Goal: Task Accomplishment & Management: Use online tool/utility

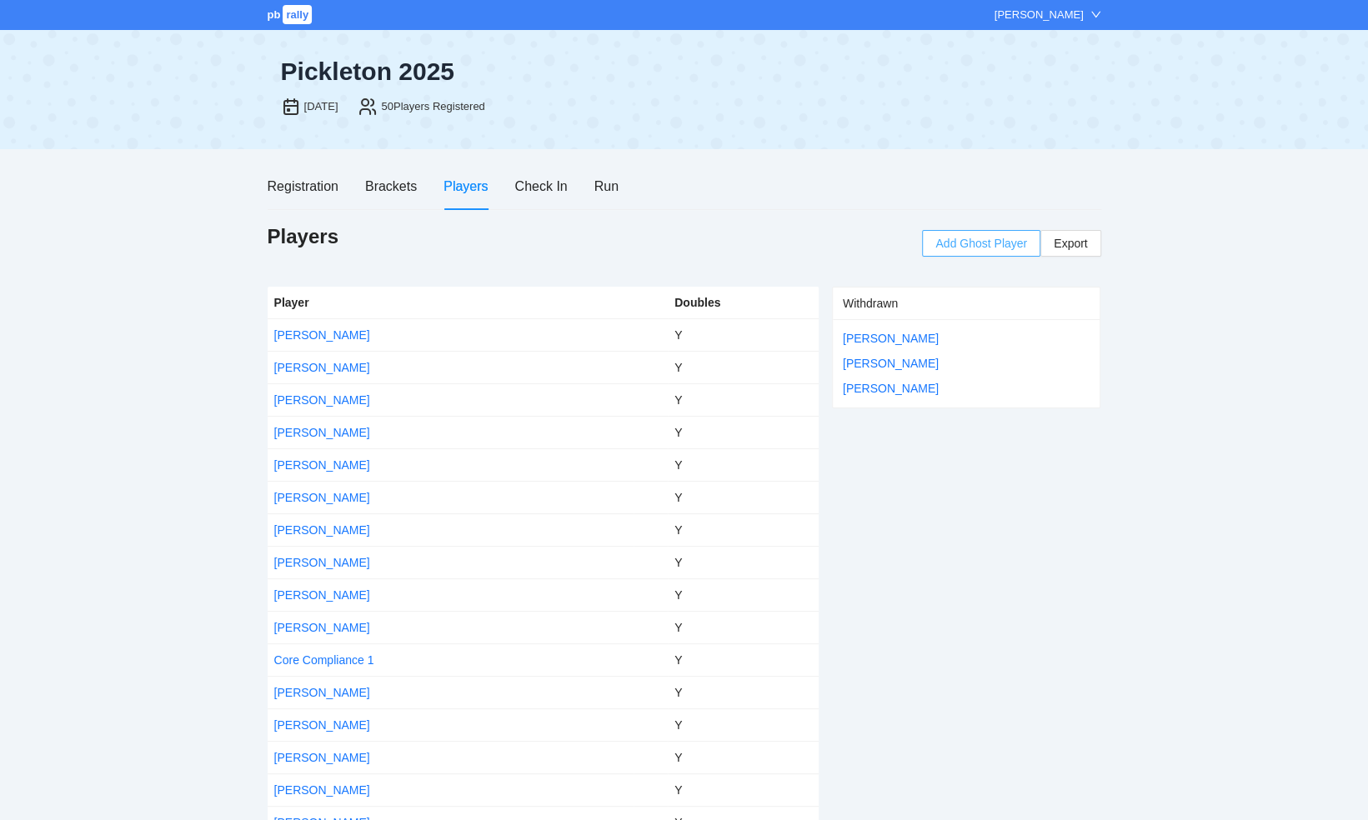
click at [966, 243] on span "Add Ghost Player" at bounding box center [981, 243] width 92 height 18
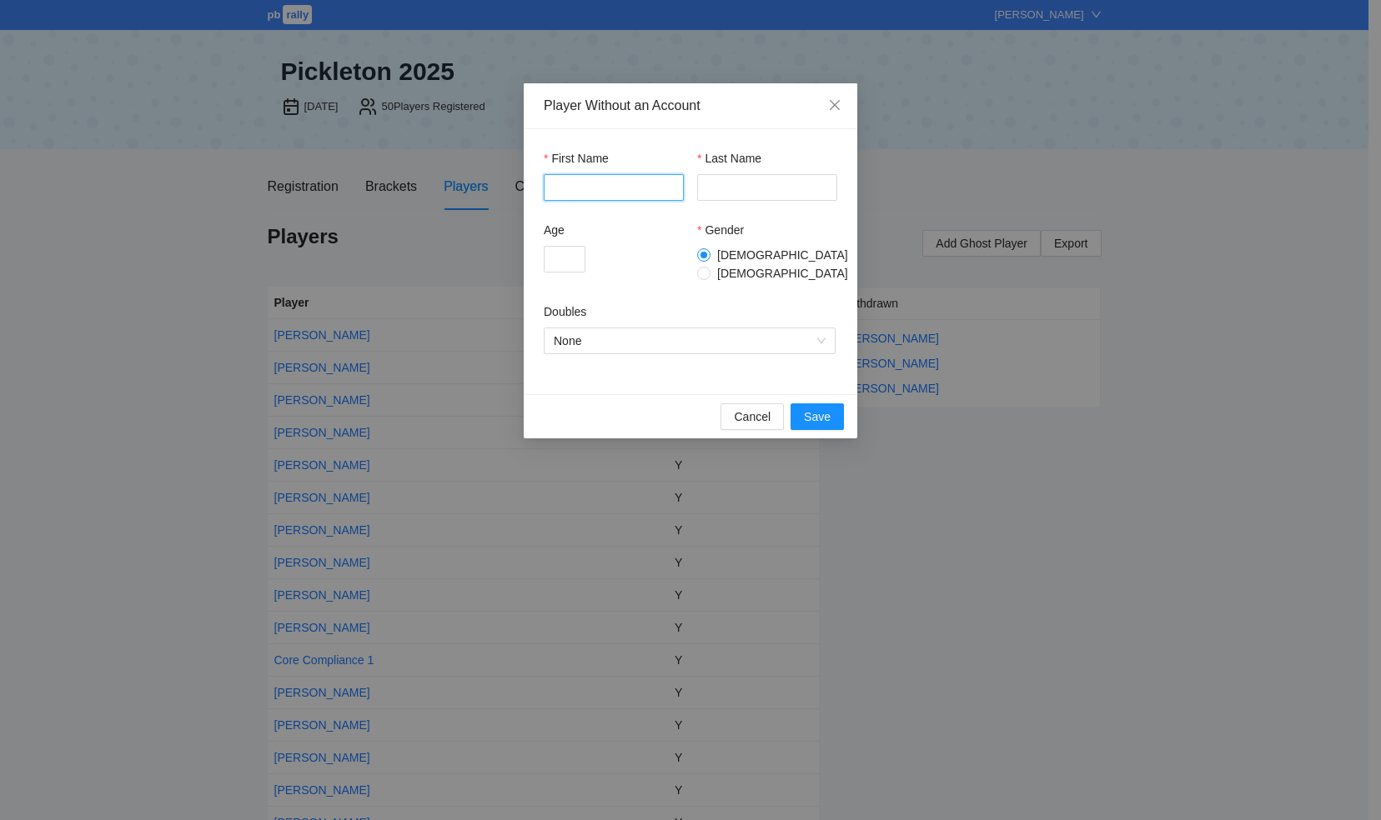
click at [609, 183] on input "First Name" at bounding box center [614, 187] width 140 height 27
type input "*******"
click at [742, 186] on input "Last Name" at bounding box center [767, 187] width 140 height 27
type input "*********"
click at [582, 258] on input "Age" at bounding box center [565, 259] width 42 height 27
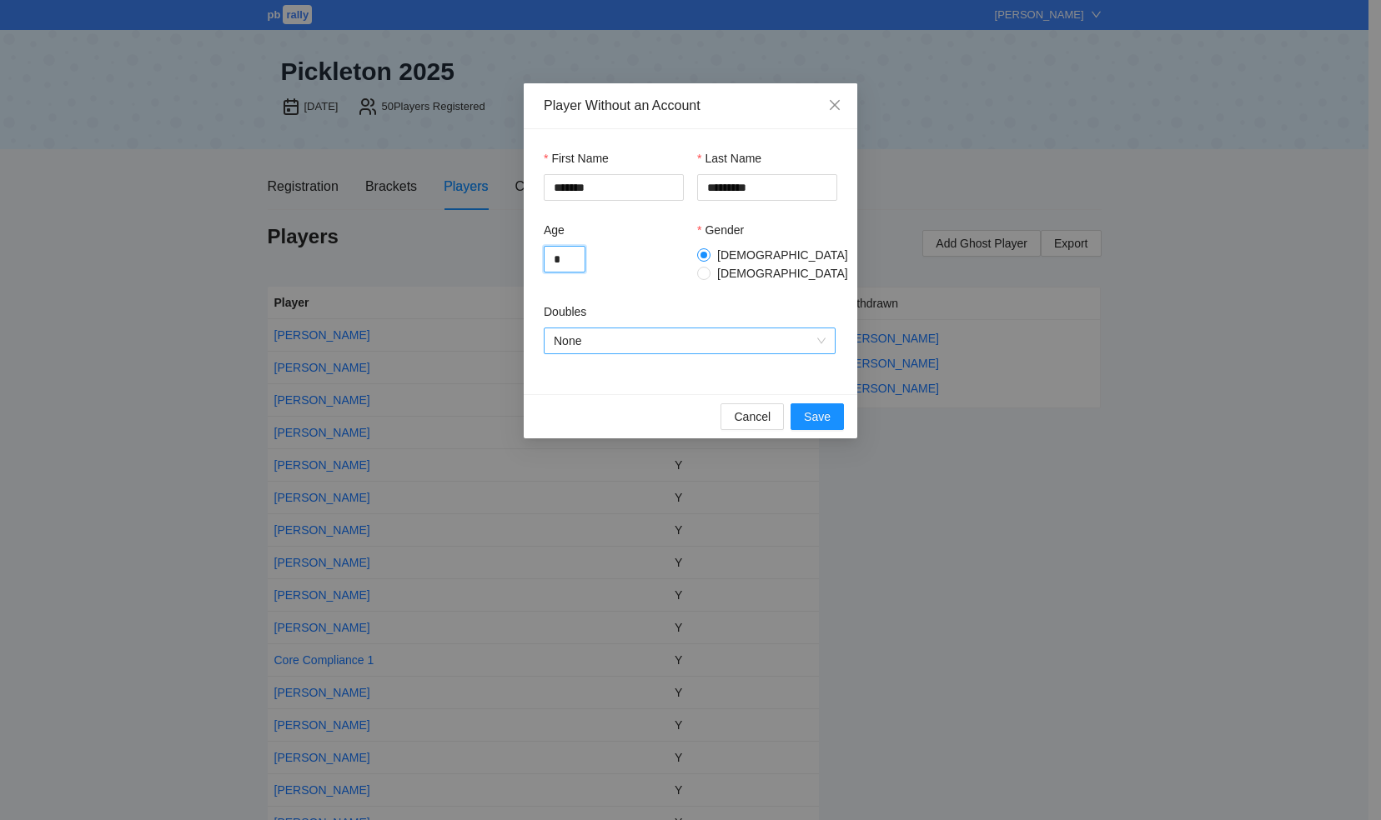
click at [721, 337] on span "None" at bounding box center [690, 340] width 272 height 25
type input "*"
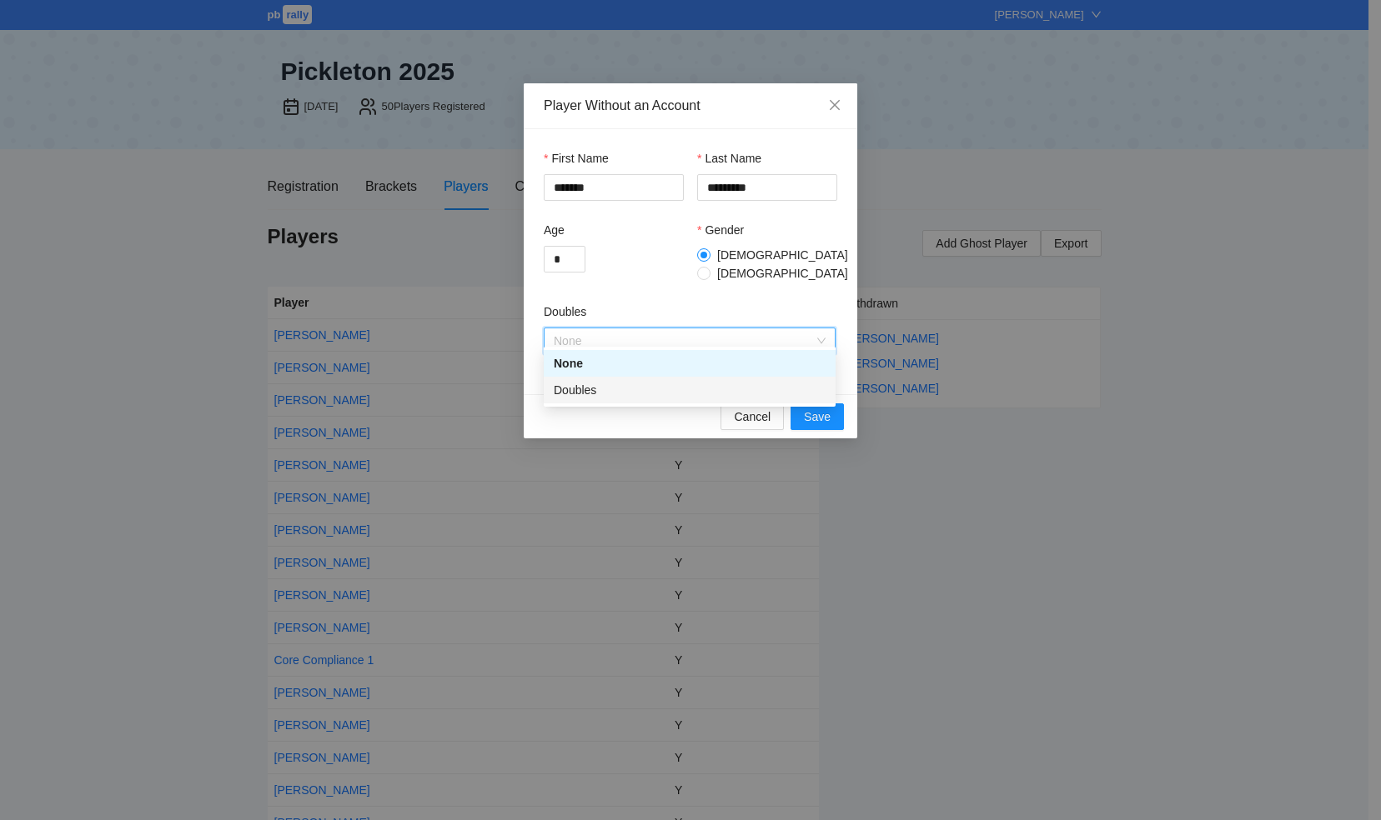
click at [674, 389] on div "Doubles" at bounding box center [690, 390] width 272 height 18
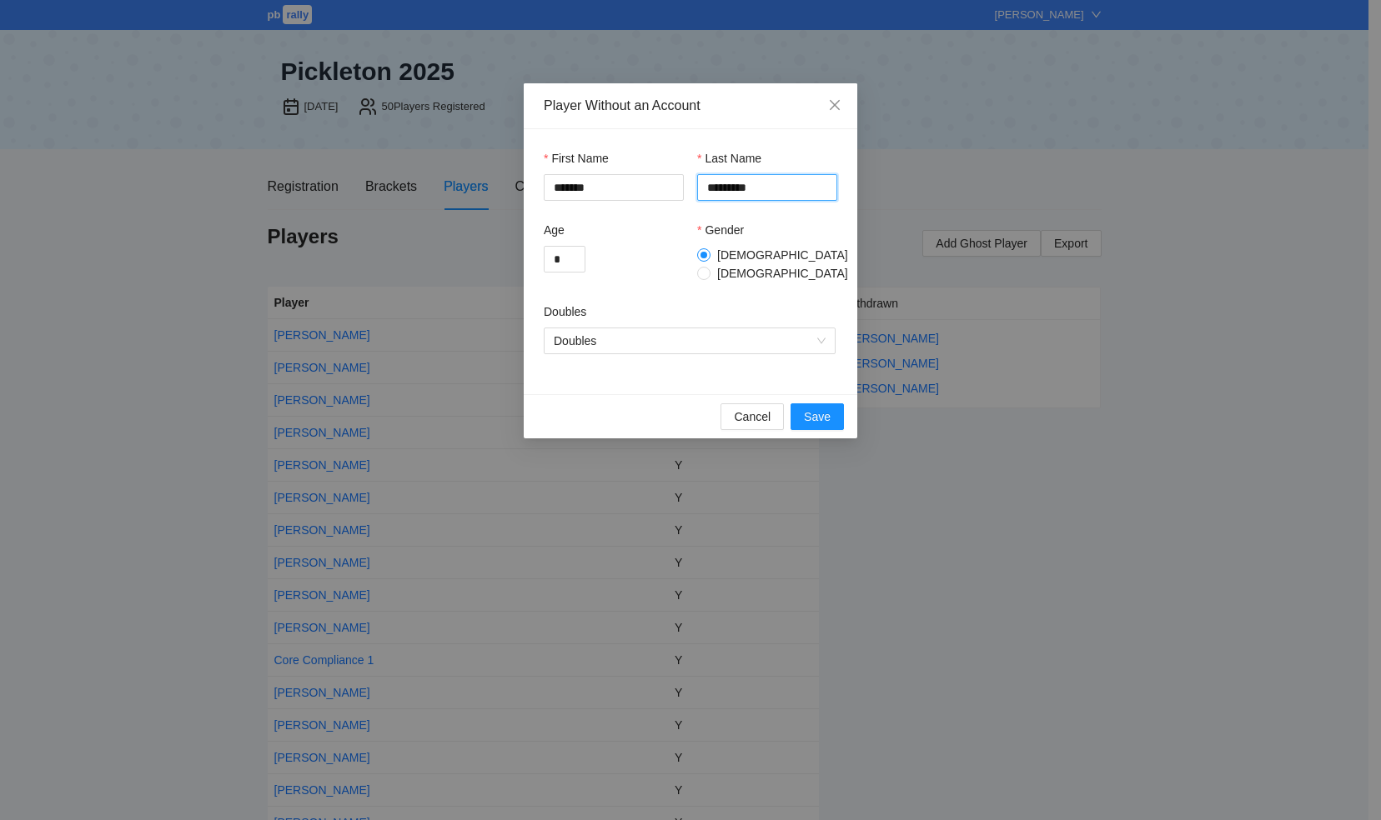
click at [713, 187] on input "*********" at bounding box center [767, 187] width 140 height 27
type input "********"
click at [815, 408] on span "Save" at bounding box center [817, 417] width 27 height 18
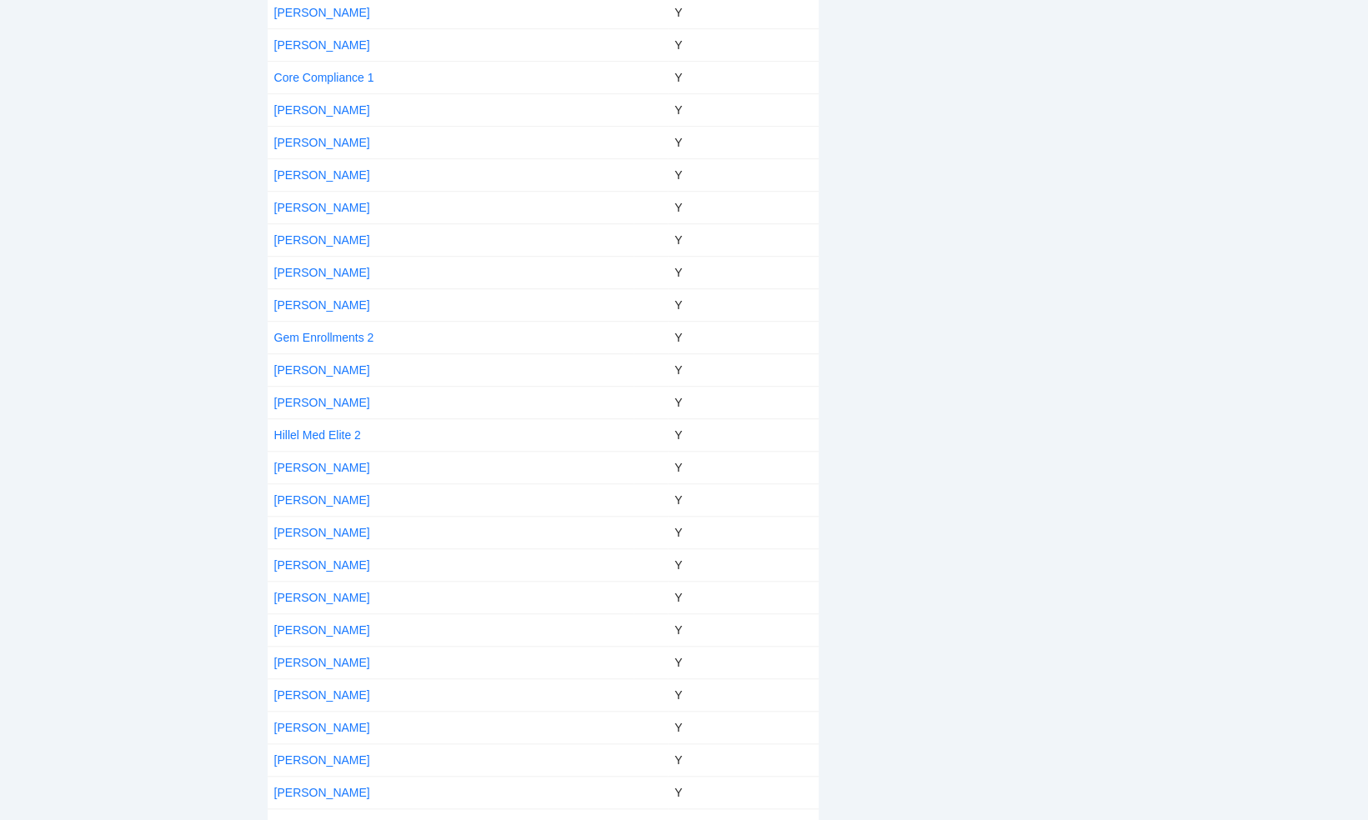
scroll to position [500, 0]
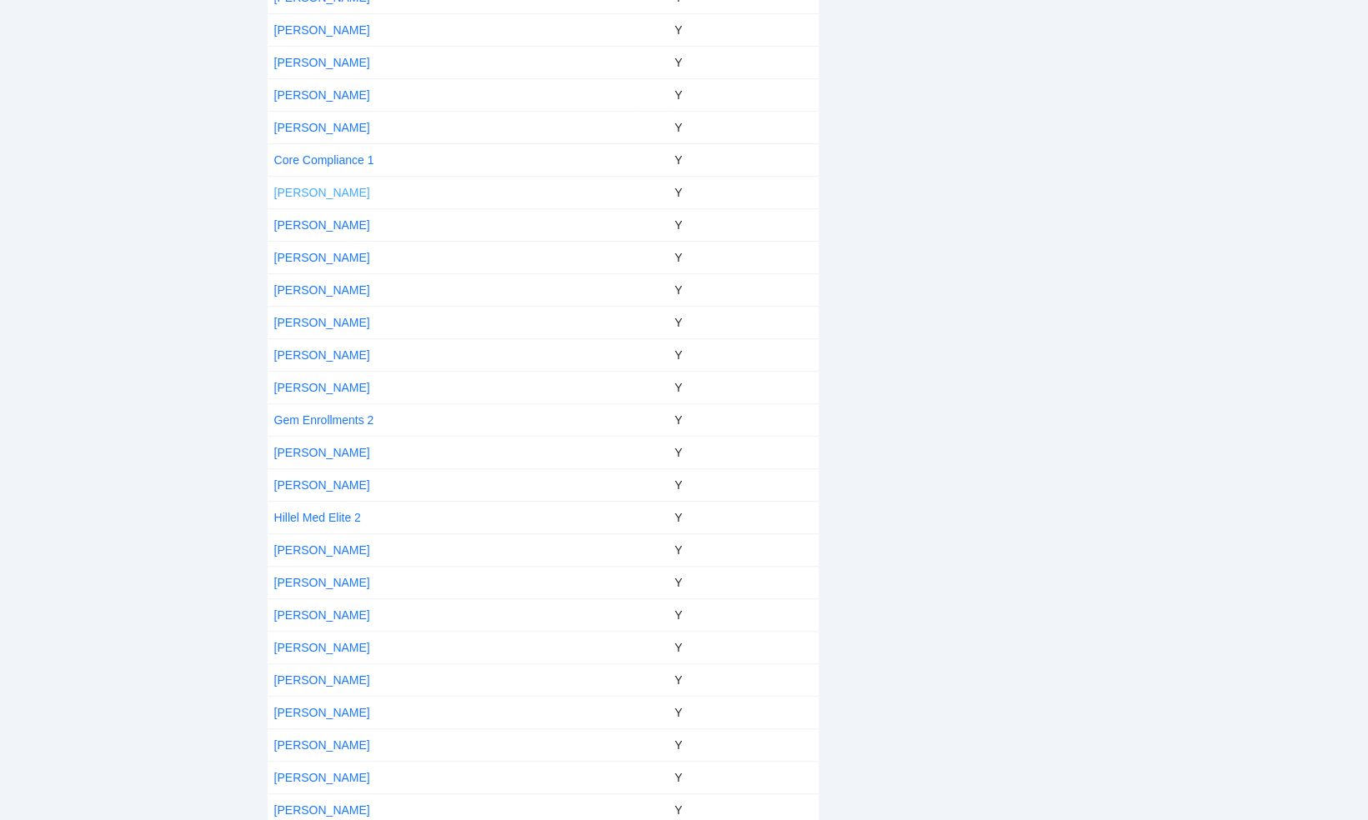
click at [292, 190] on link "[PERSON_NAME]" at bounding box center [322, 192] width 96 height 13
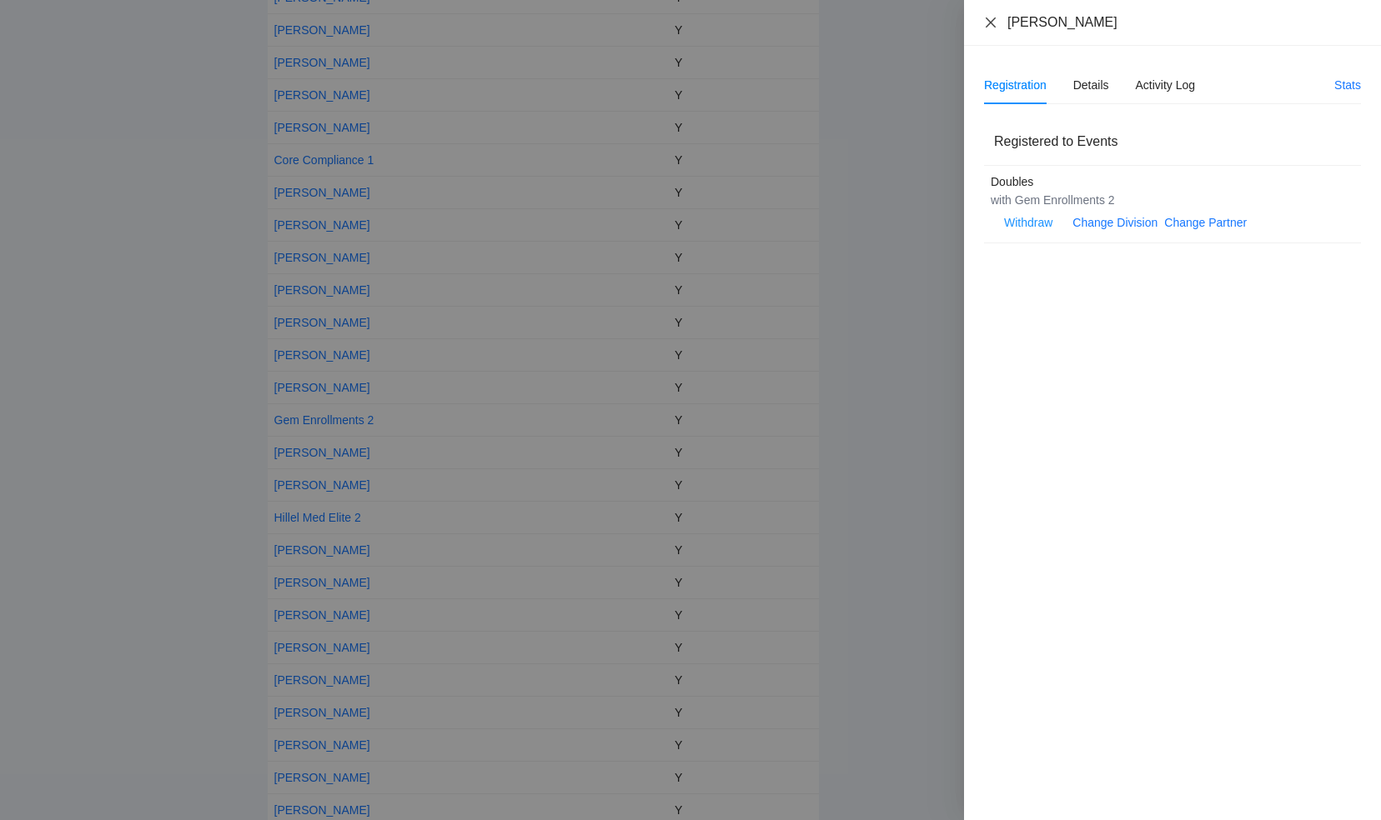
click at [989, 25] on icon "close" at bounding box center [990, 22] width 13 height 13
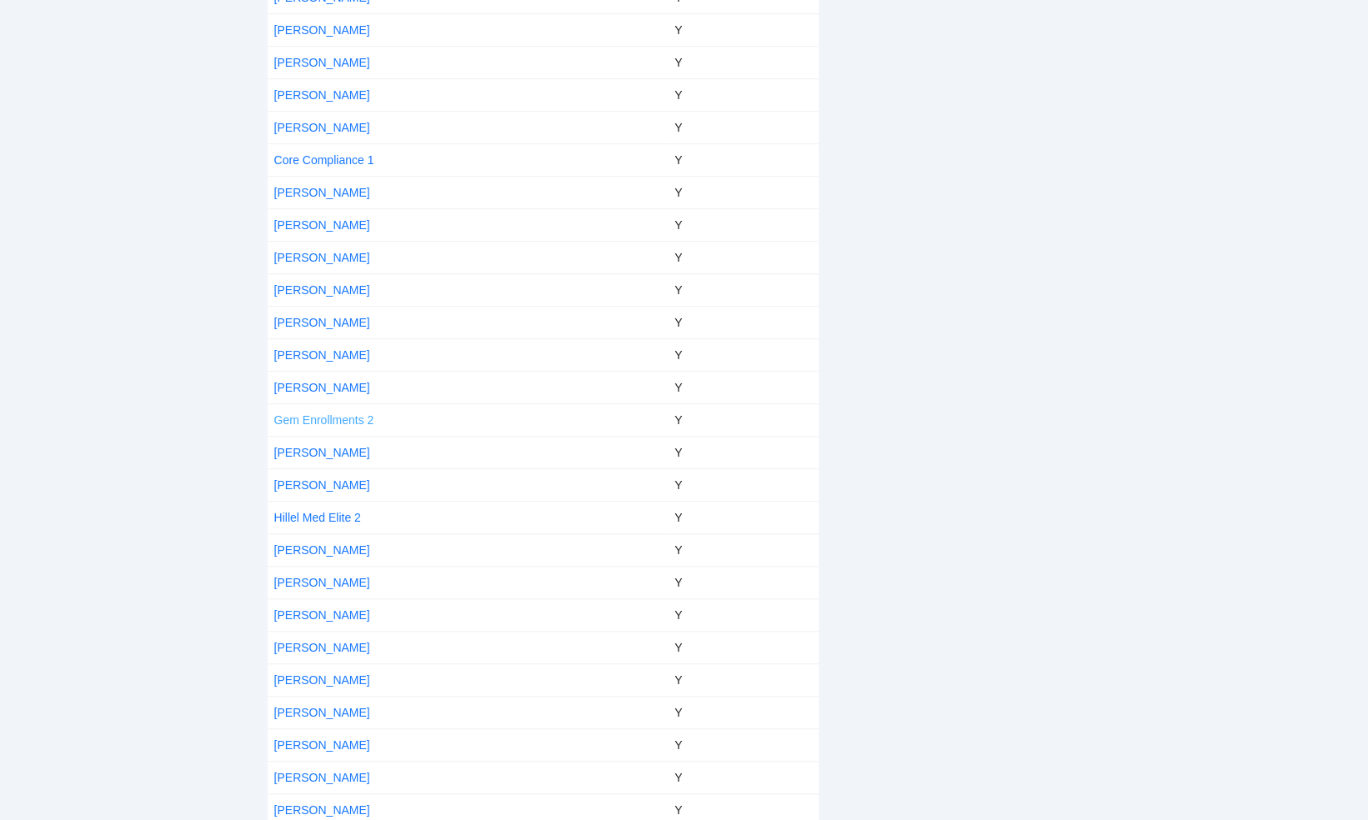
click at [308, 414] on link "Gem Enrollments 2" at bounding box center [324, 420] width 100 height 13
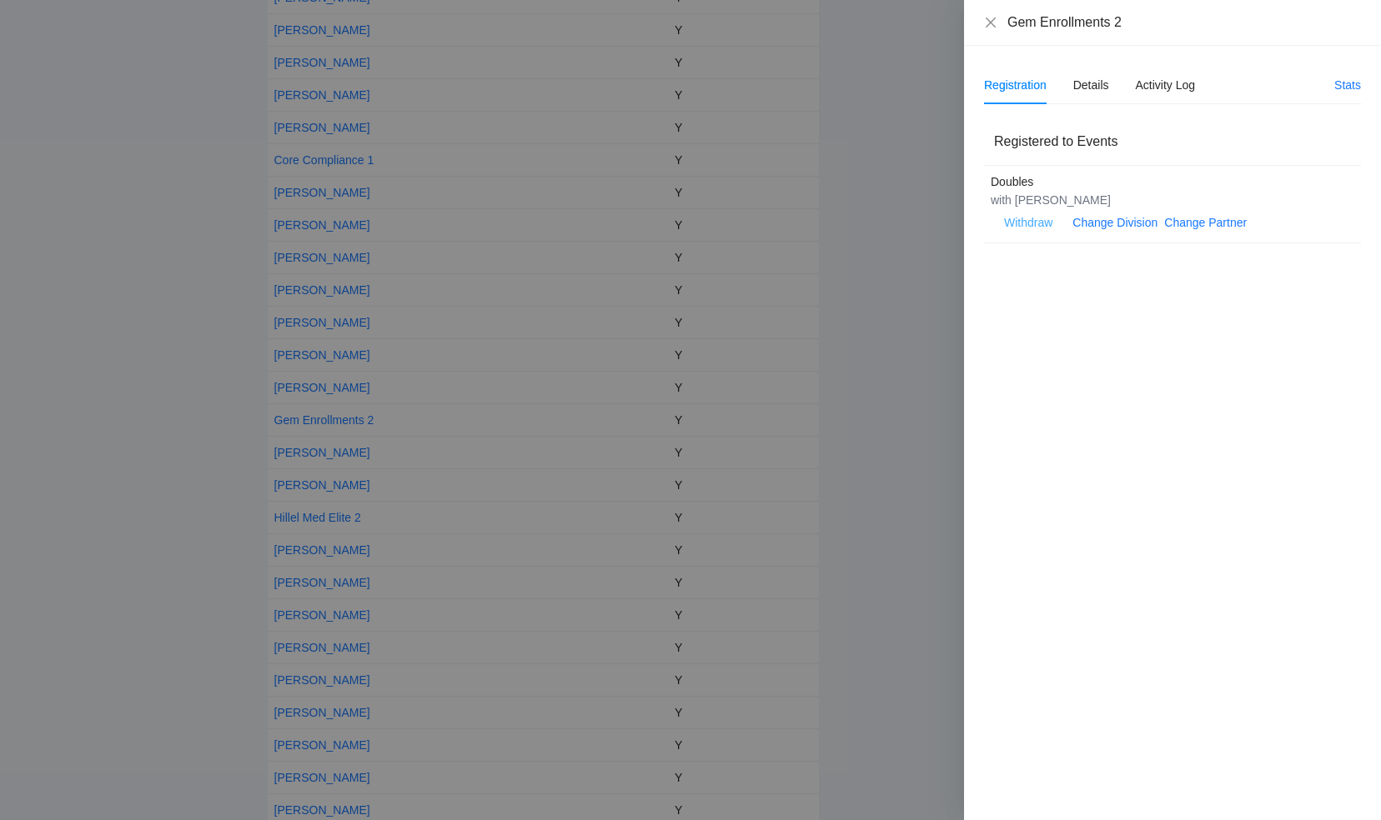
click at [1039, 222] on span "Withdraw" at bounding box center [1028, 222] width 48 height 18
click at [1076, 173] on span "OK" at bounding box center [1079, 169] width 17 height 18
click at [995, 26] on icon "close" at bounding box center [990, 22] width 10 height 10
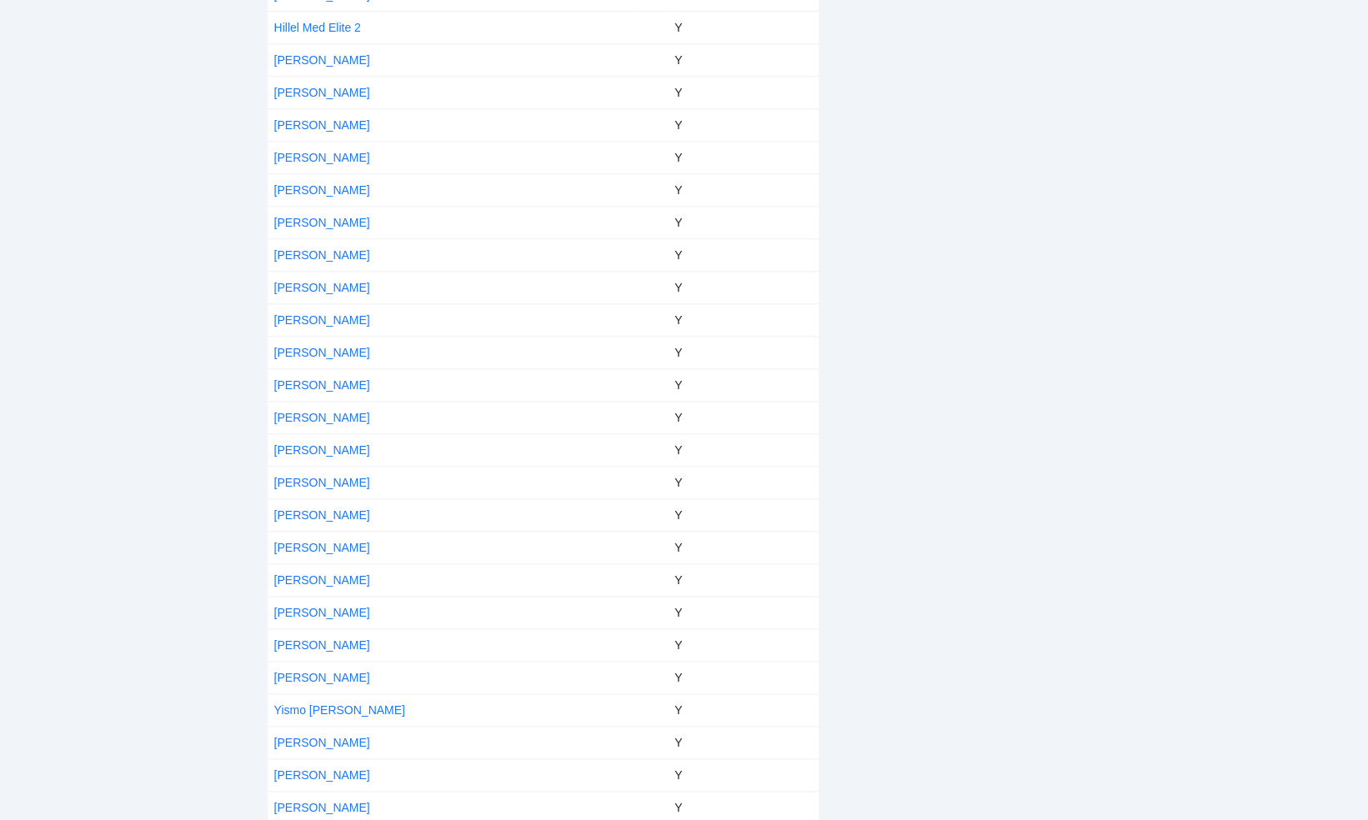
scroll to position [980, 0]
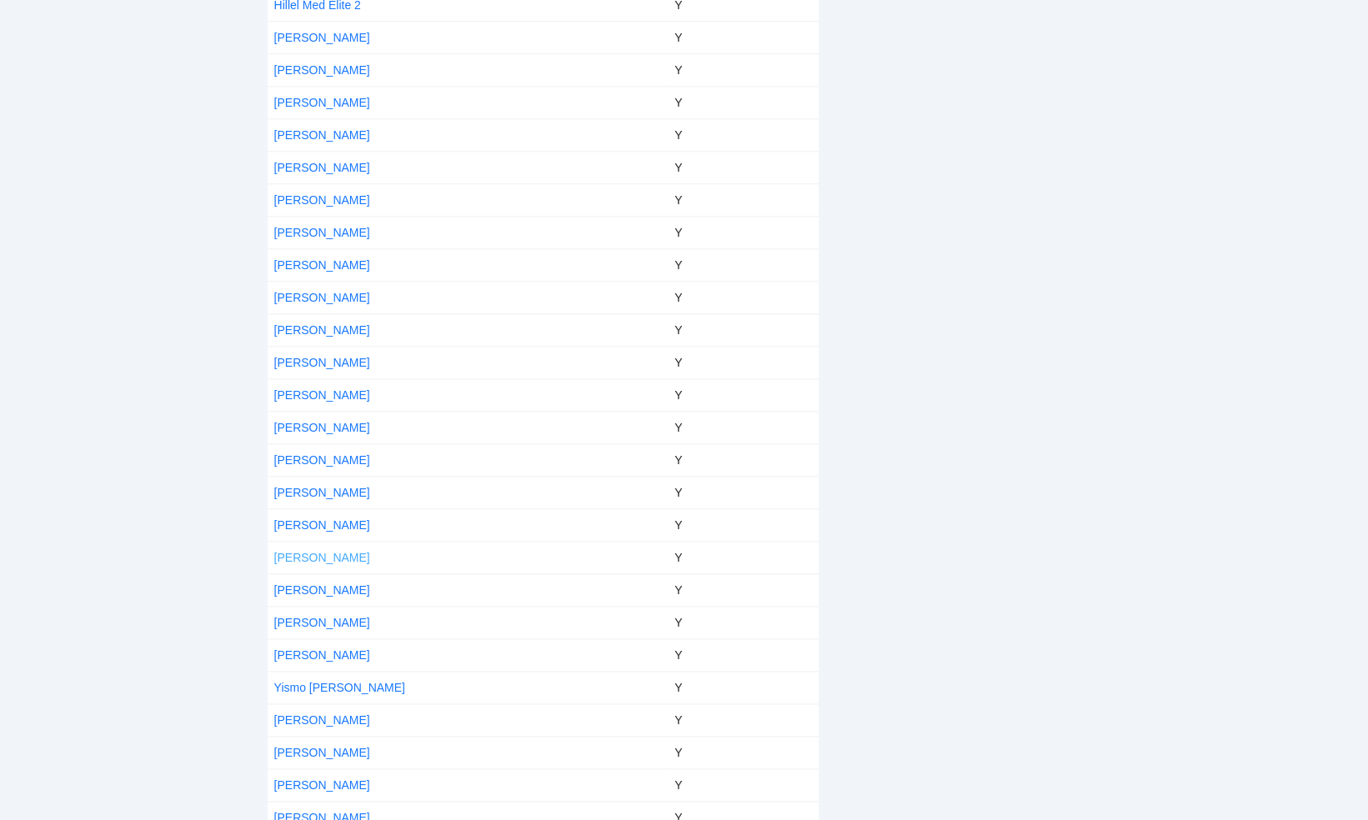
click at [322, 551] on link "[PERSON_NAME]" at bounding box center [322, 557] width 96 height 13
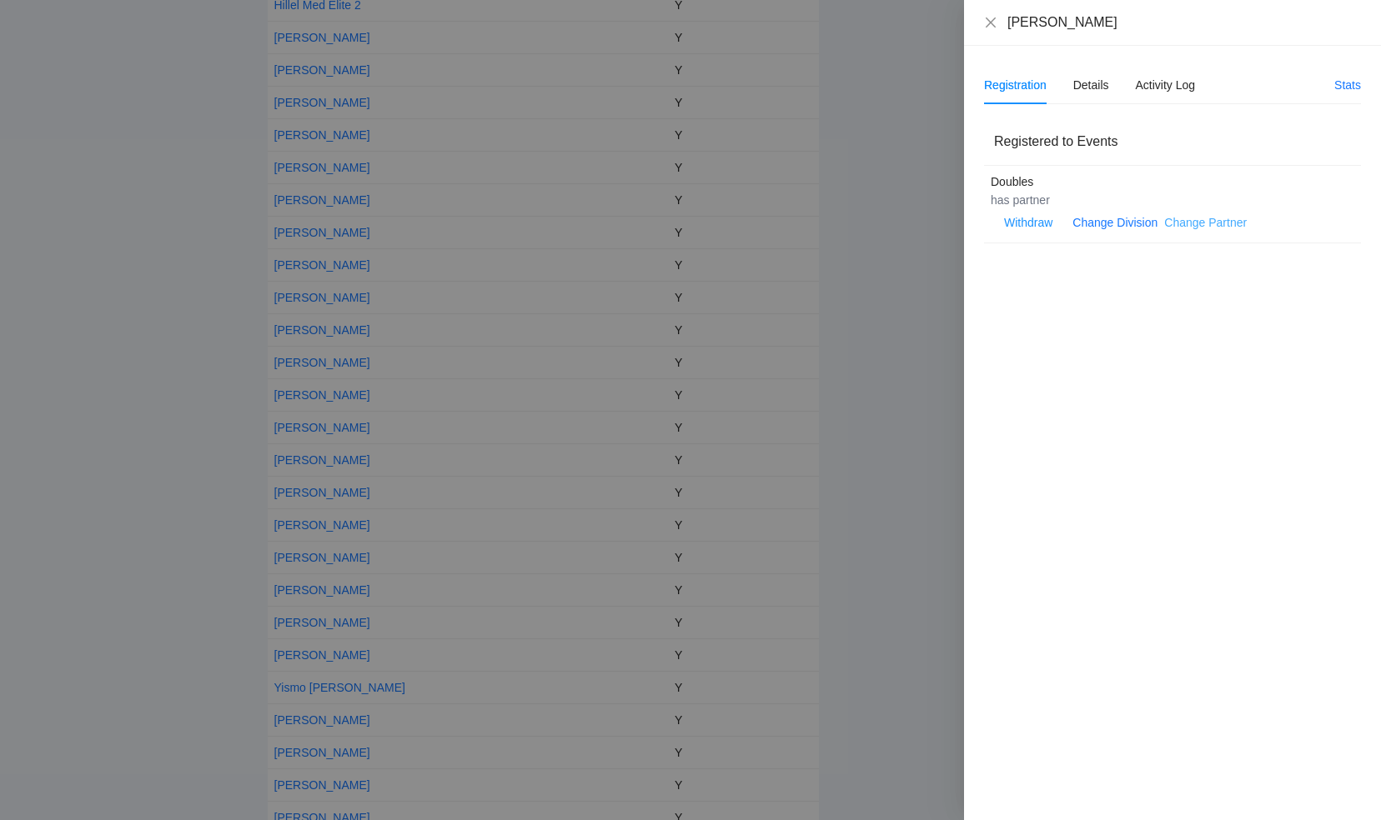
click at [1182, 223] on link "Change Partner" at bounding box center [1205, 222] width 83 height 13
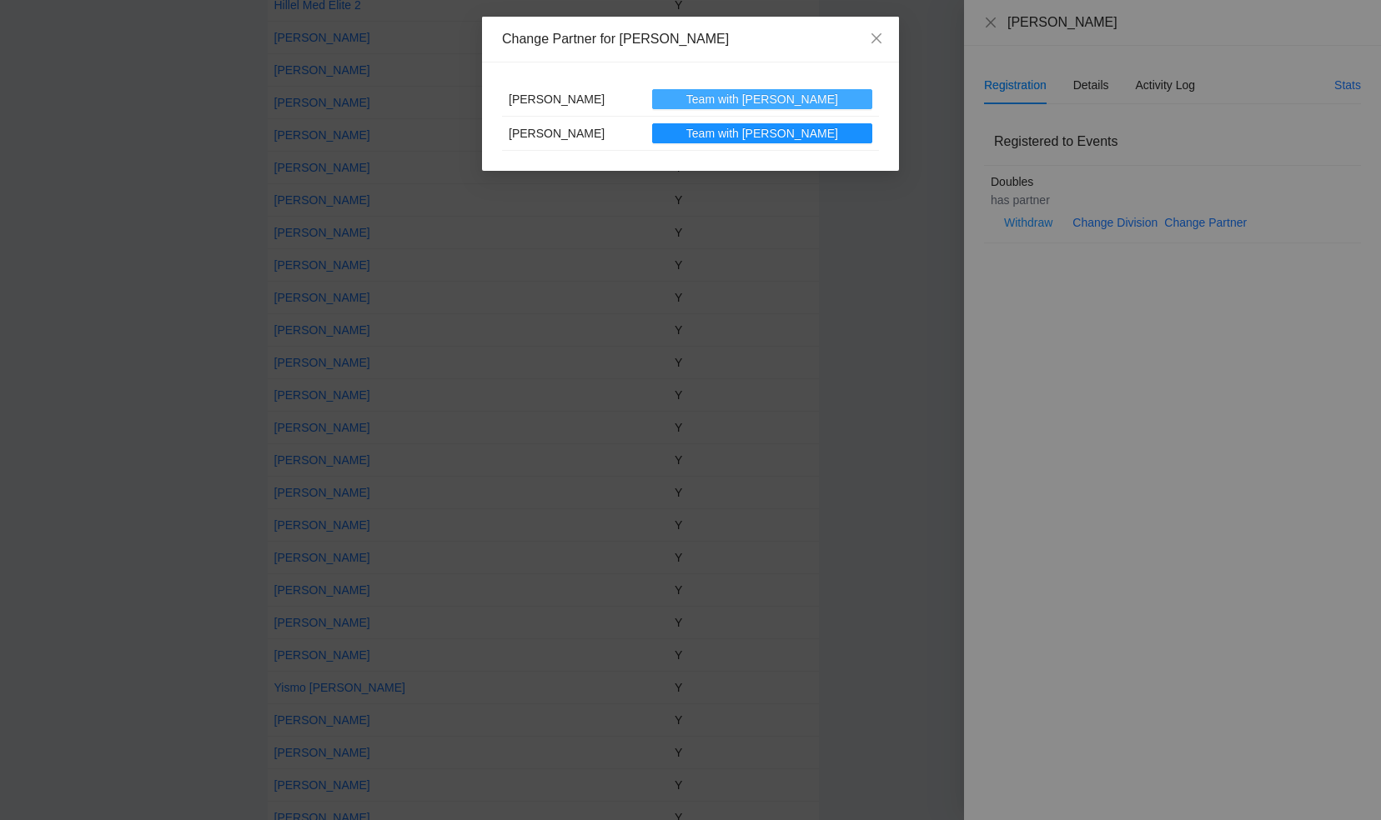
click at [759, 100] on span "Team with David" at bounding box center [762, 99] width 152 height 18
click at [880, 29] on span "Close" at bounding box center [876, 39] width 45 height 45
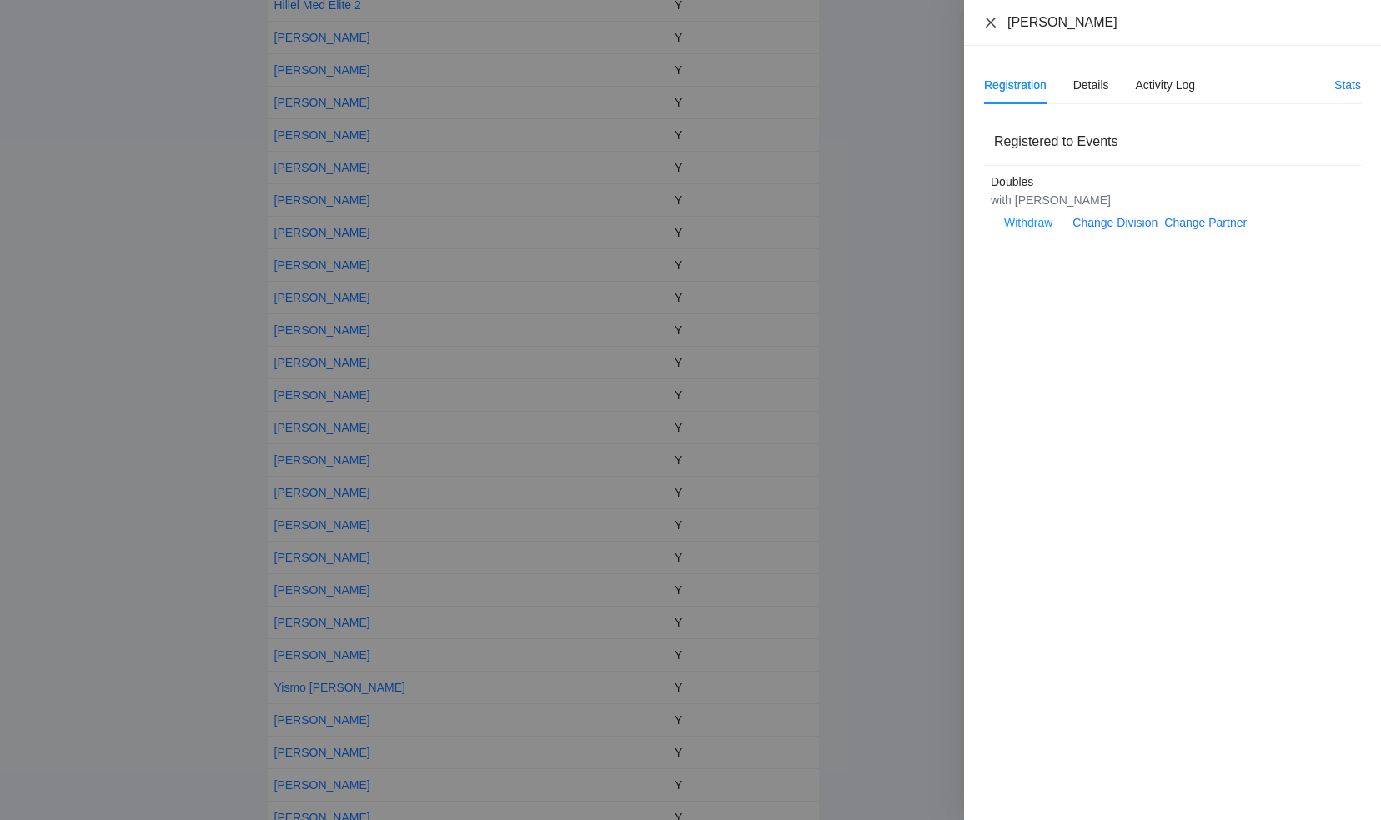
click at [985, 18] on icon "close" at bounding box center [990, 22] width 13 height 13
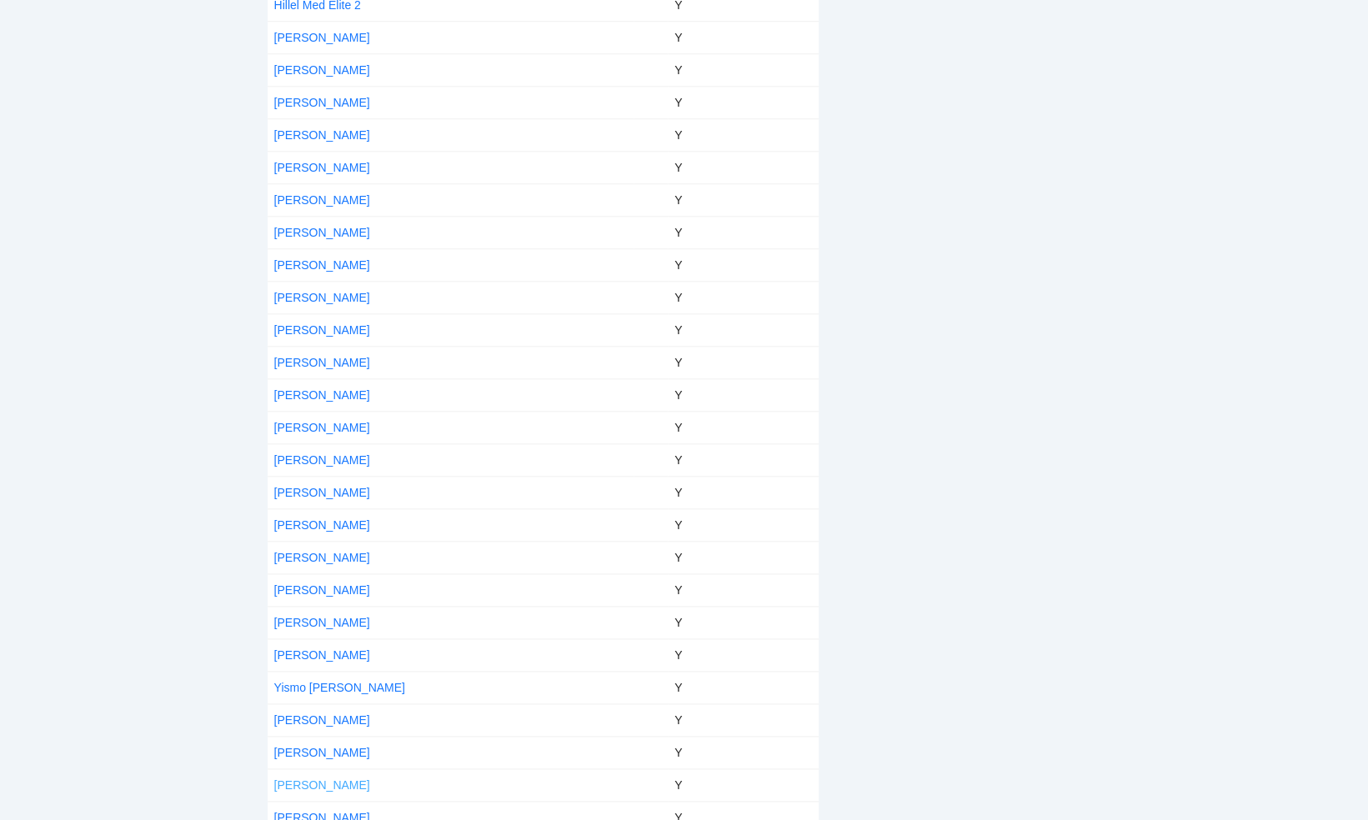
click at [323, 779] on link "Yoel Tesser" at bounding box center [322, 785] width 96 height 13
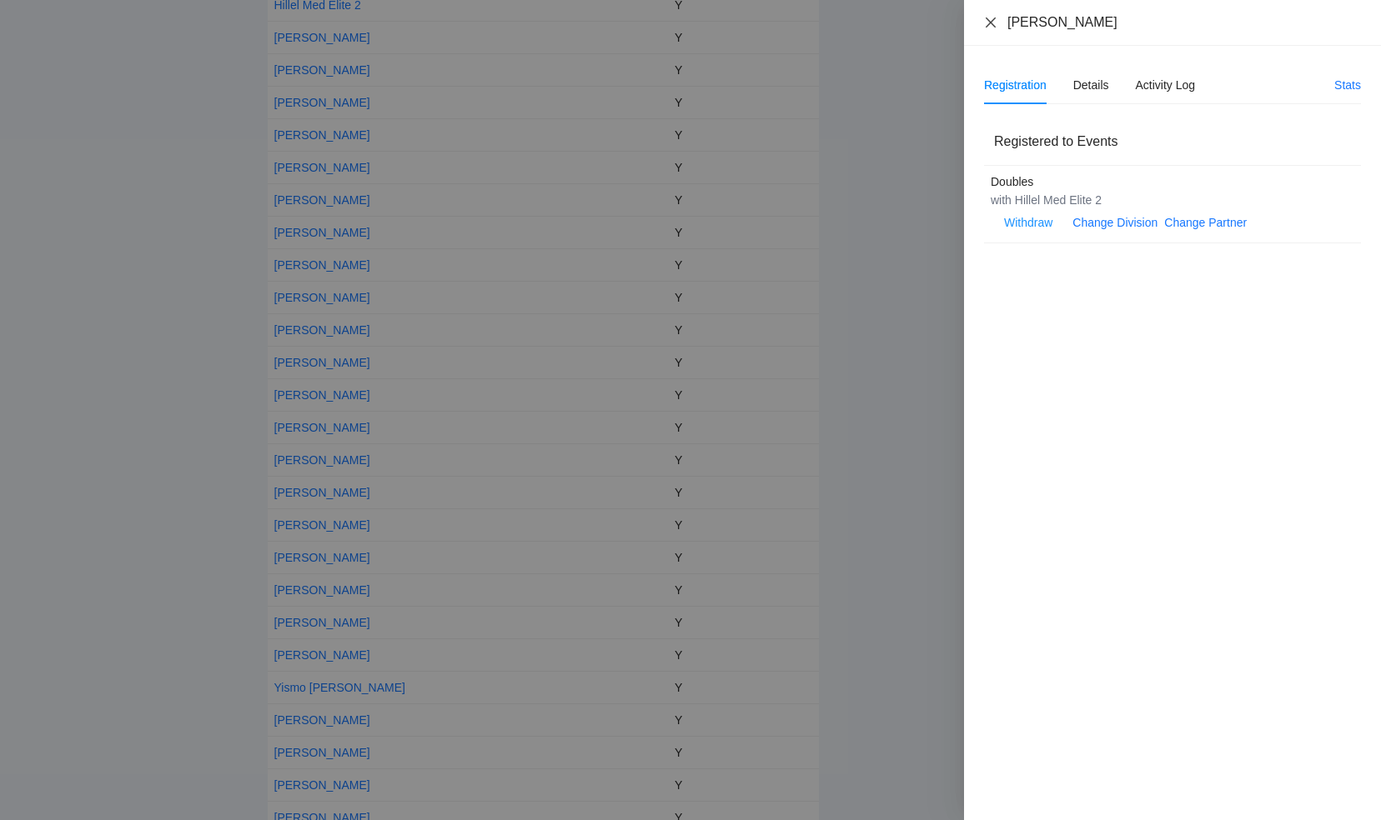
click at [994, 22] on icon "close" at bounding box center [990, 22] width 13 height 13
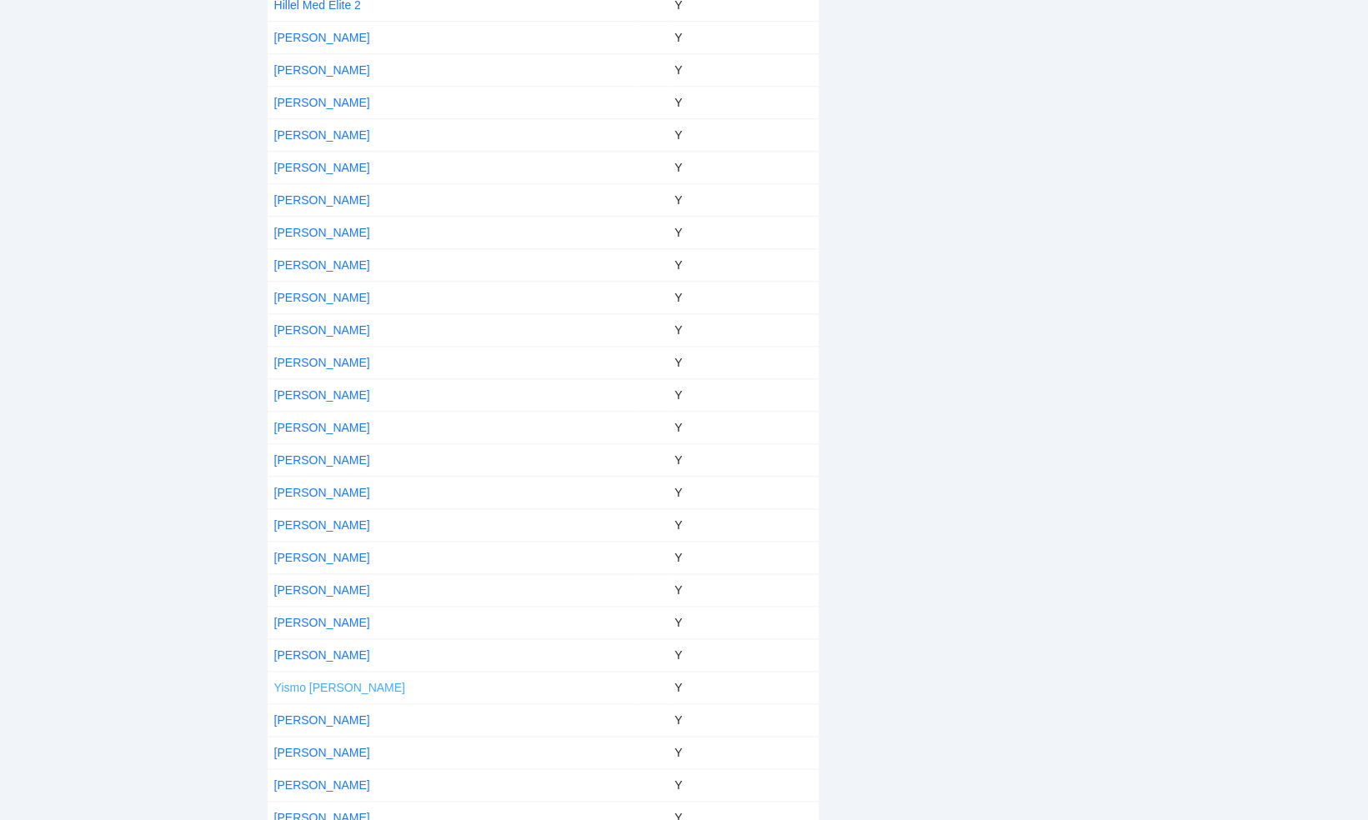
click at [295, 681] on link "Yismo Kitay" at bounding box center [339, 687] width 131 height 13
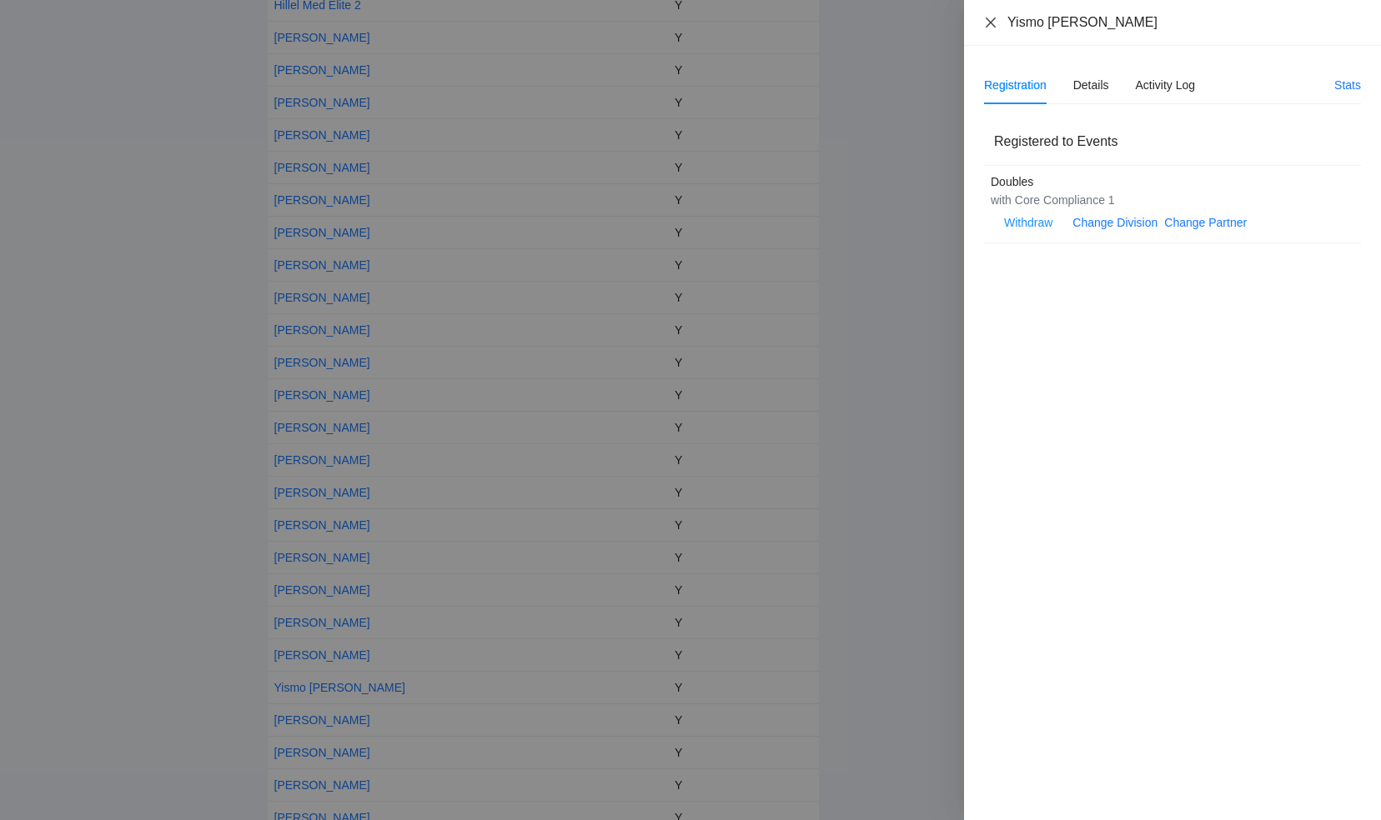
click at [985, 23] on icon "close" at bounding box center [990, 22] width 13 height 13
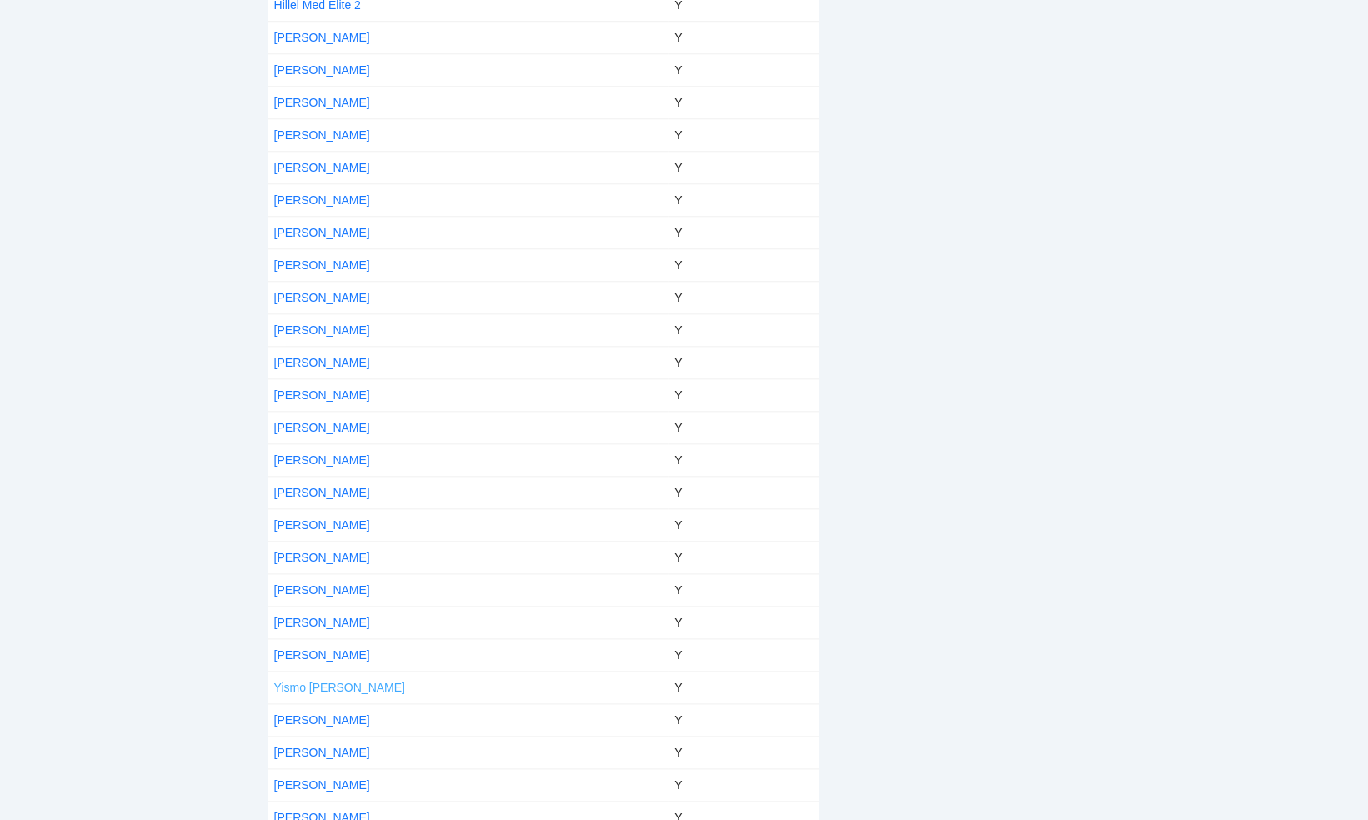
click at [332, 681] on link "Yismo [PERSON_NAME]" at bounding box center [339, 687] width 131 height 13
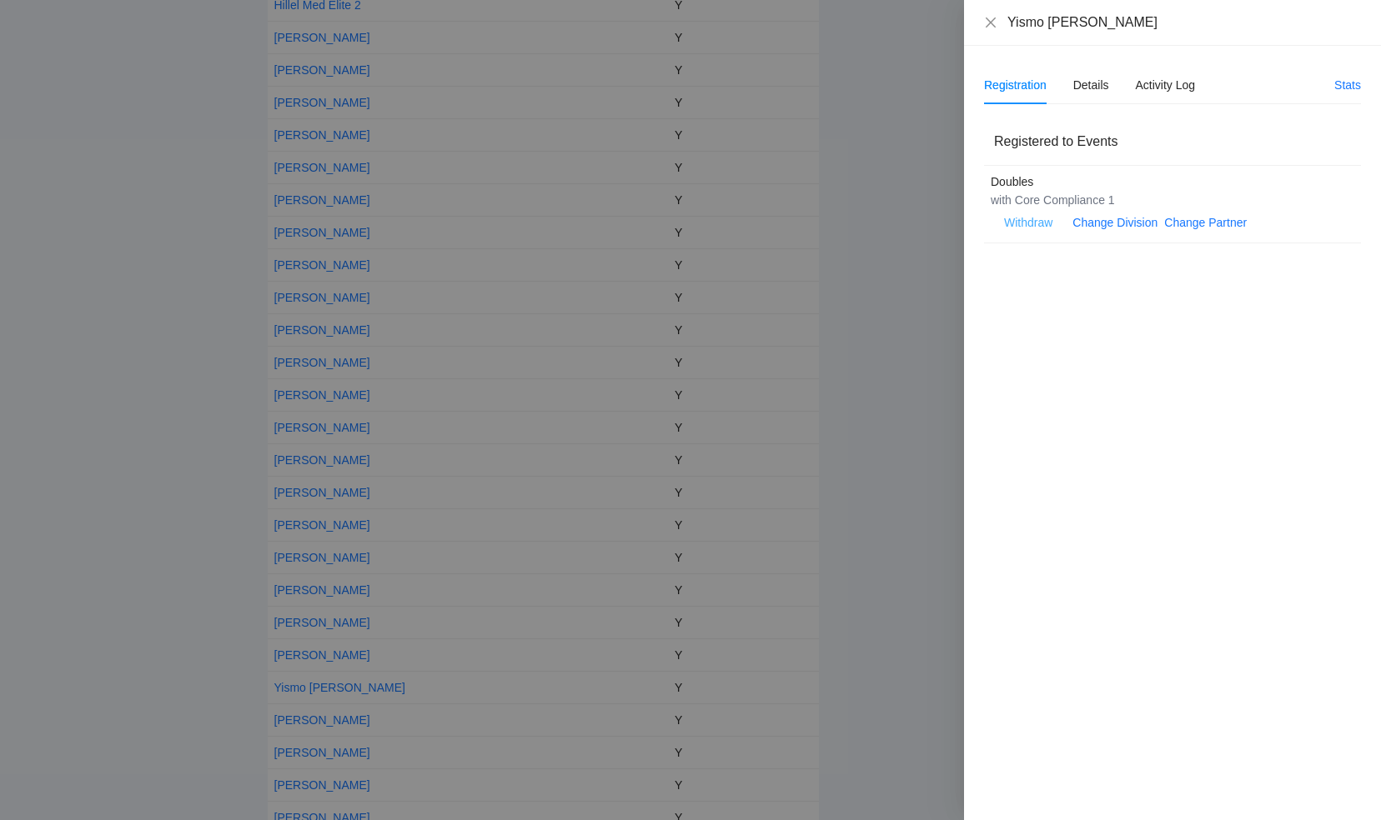
click at [1040, 222] on span "Withdraw" at bounding box center [1028, 222] width 48 height 18
click at [1087, 173] on span "OK" at bounding box center [1079, 170] width 17 height 18
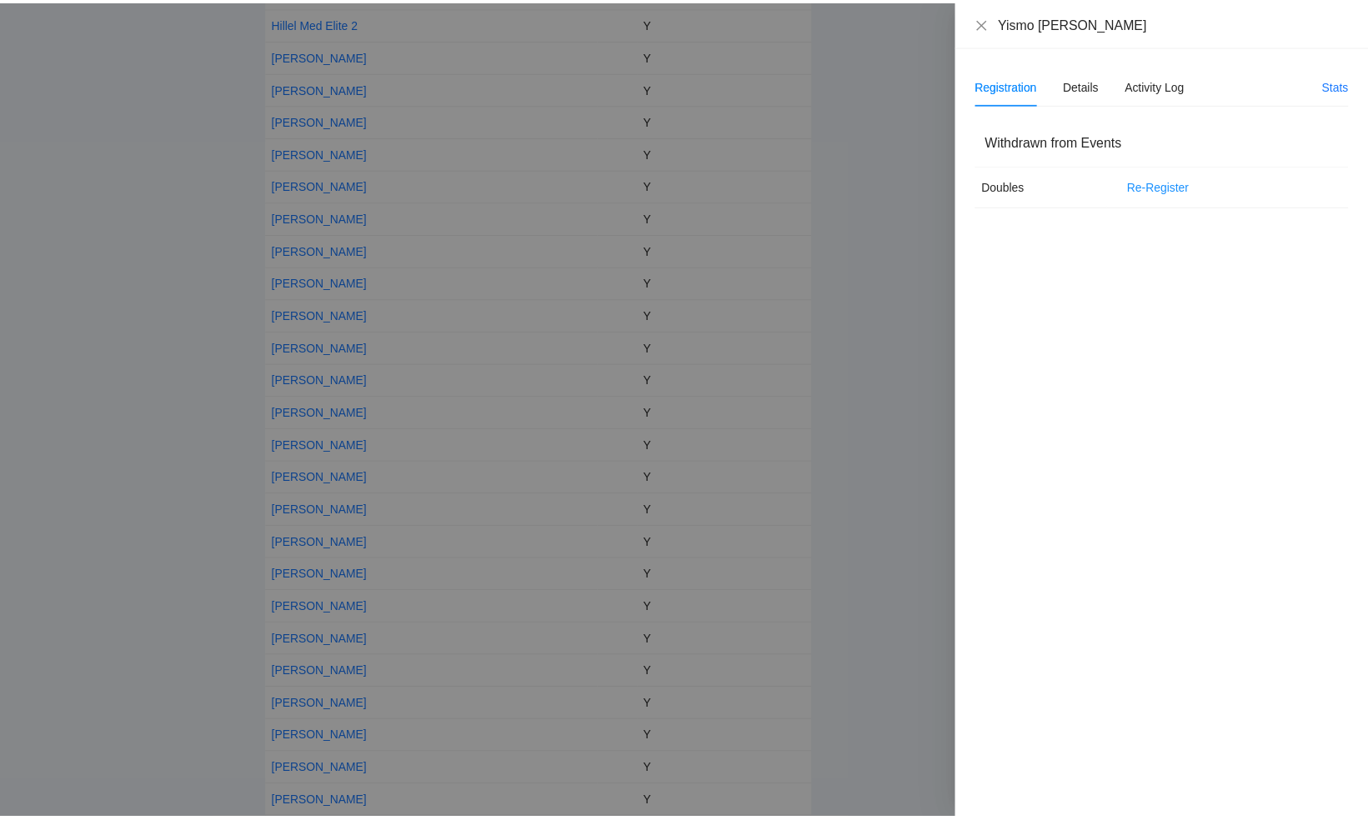
scroll to position [949, 0]
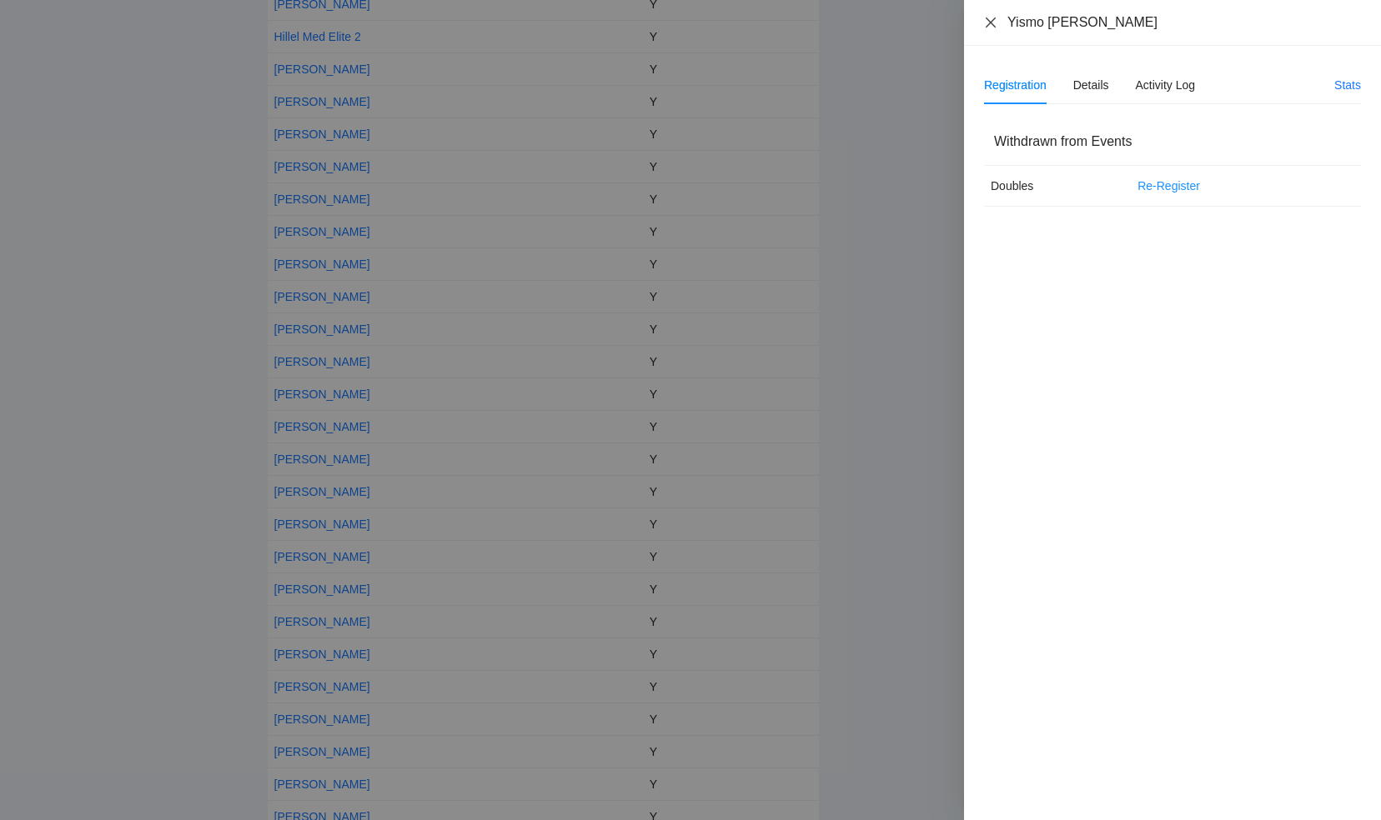
click at [989, 27] on icon "close" at bounding box center [990, 22] width 13 height 13
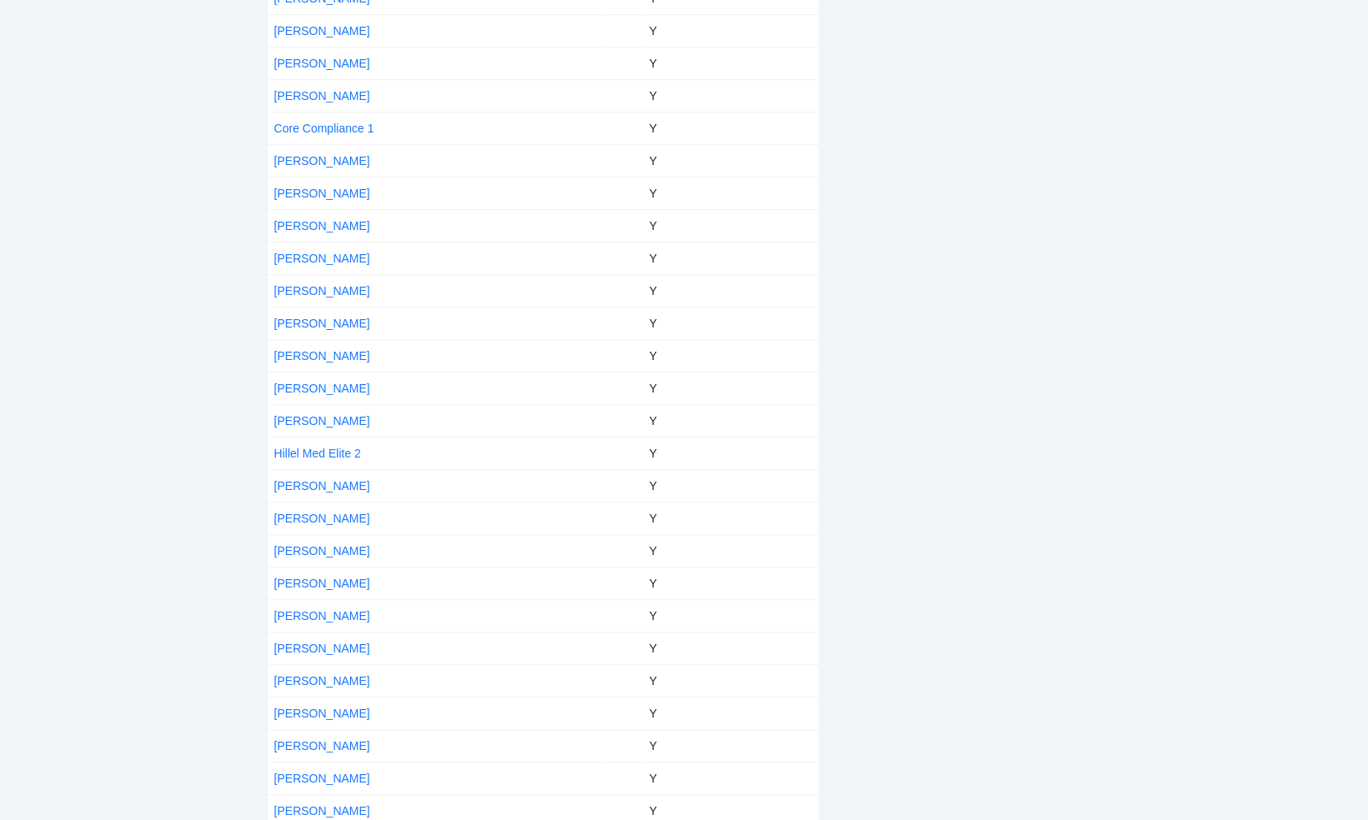
scroll to position [0, 0]
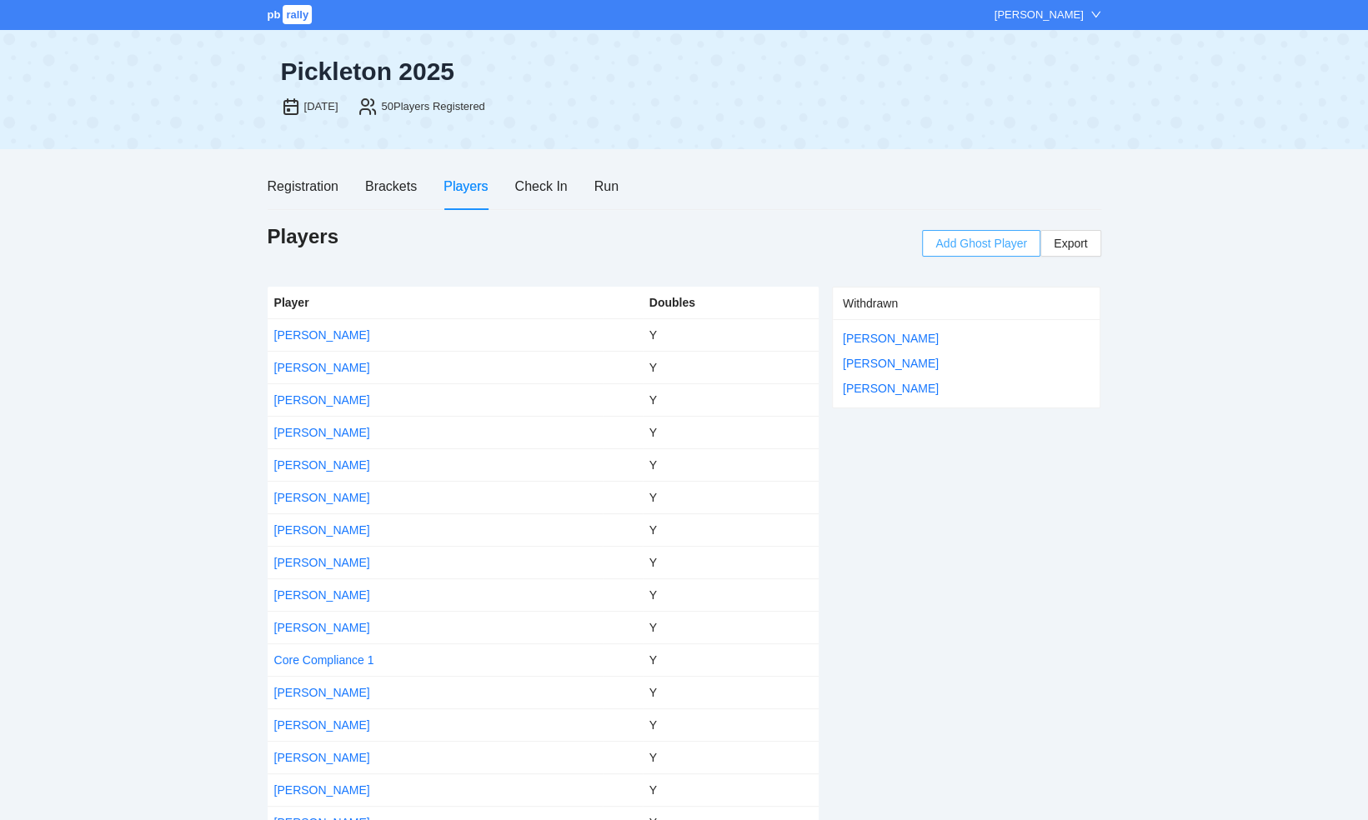
click at [994, 238] on span "Add Ghost Player" at bounding box center [981, 243] width 92 height 18
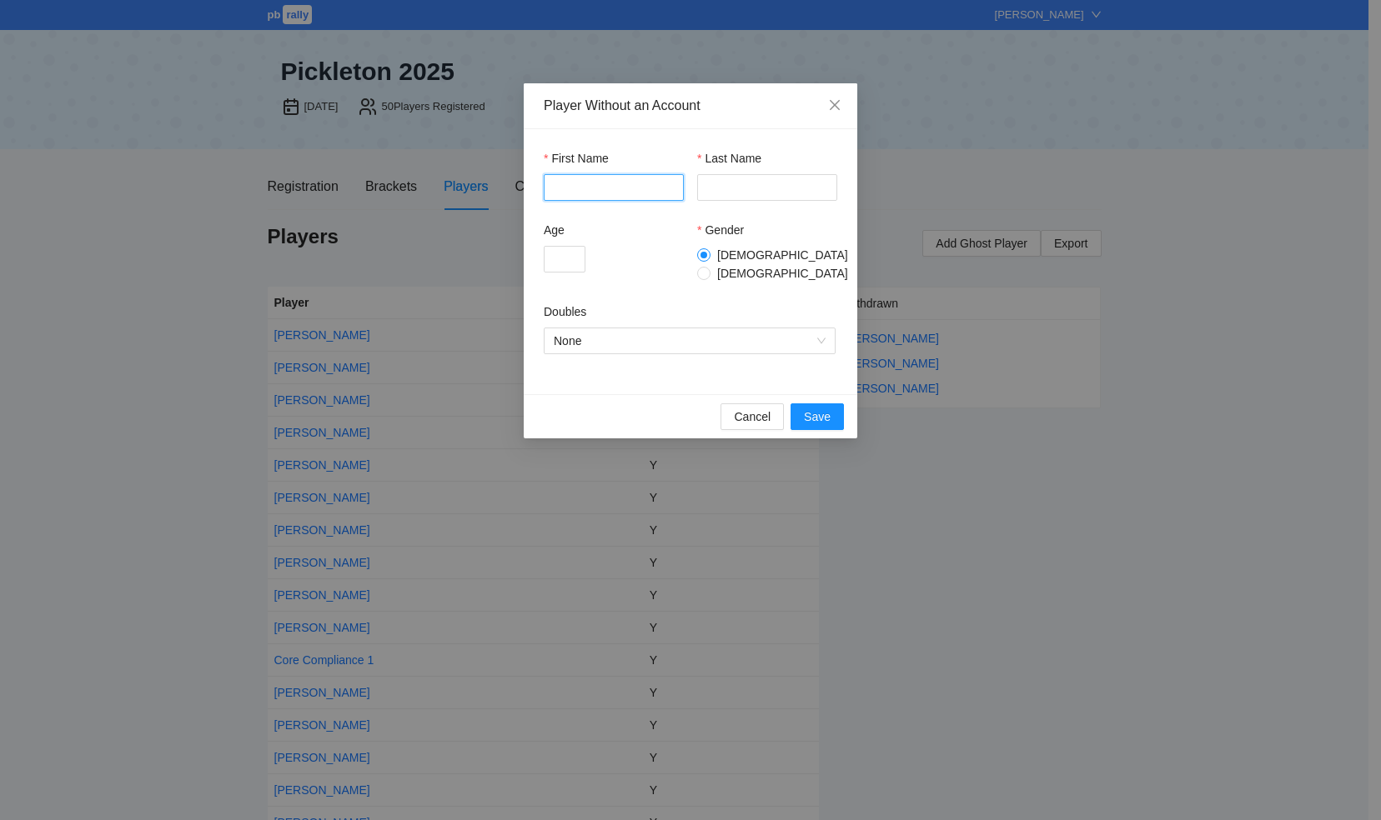
click at [629, 185] on input "First Name" at bounding box center [614, 187] width 140 height 27
type input "**"
click at [747, 193] on input "Last Name" at bounding box center [767, 187] width 140 height 27
type input "*******"
click at [579, 255] on input "Age" at bounding box center [565, 259] width 42 height 27
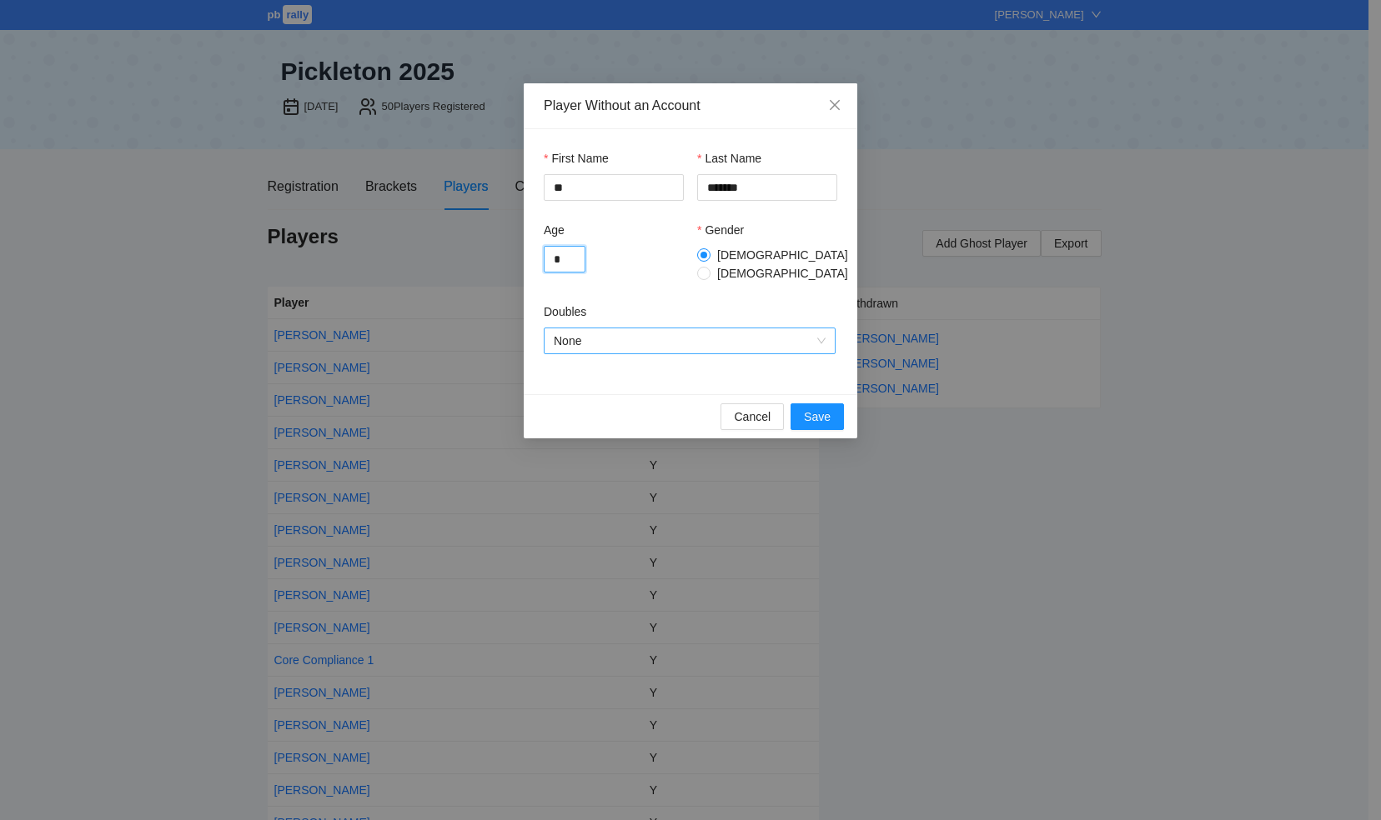
click at [605, 340] on span "None" at bounding box center [690, 340] width 272 height 25
type input "*"
click at [605, 340] on span "None" at bounding box center [690, 340] width 272 height 25
click at [604, 340] on span "None" at bounding box center [690, 340] width 272 height 25
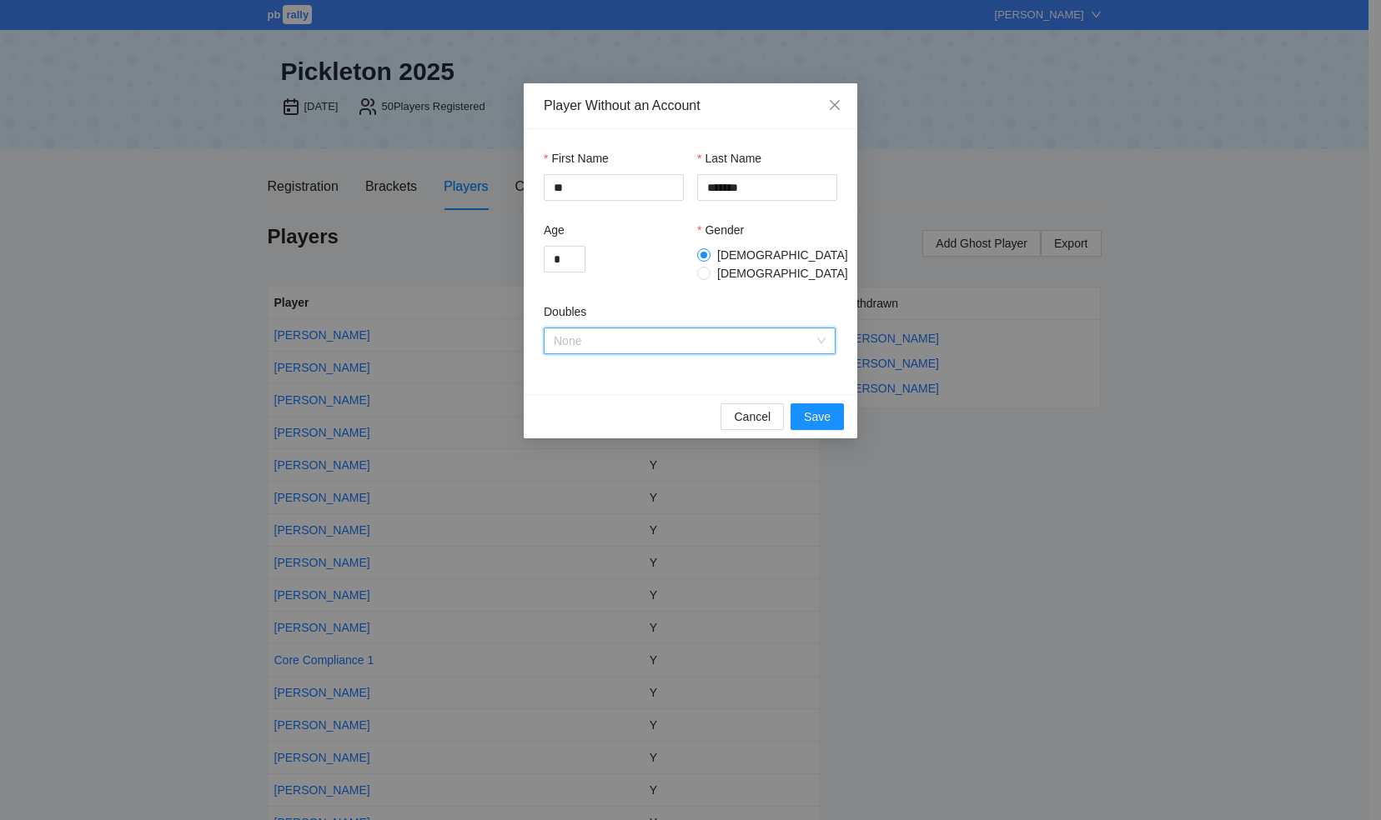
click at [820, 328] on span "None" at bounding box center [690, 340] width 272 height 25
click at [644, 397] on div "Doubles" at bounding box center [690, 390] width 272 height 18
click at [810, 412] on span "Save" at bounding box center [817, 417] width 27 height 18
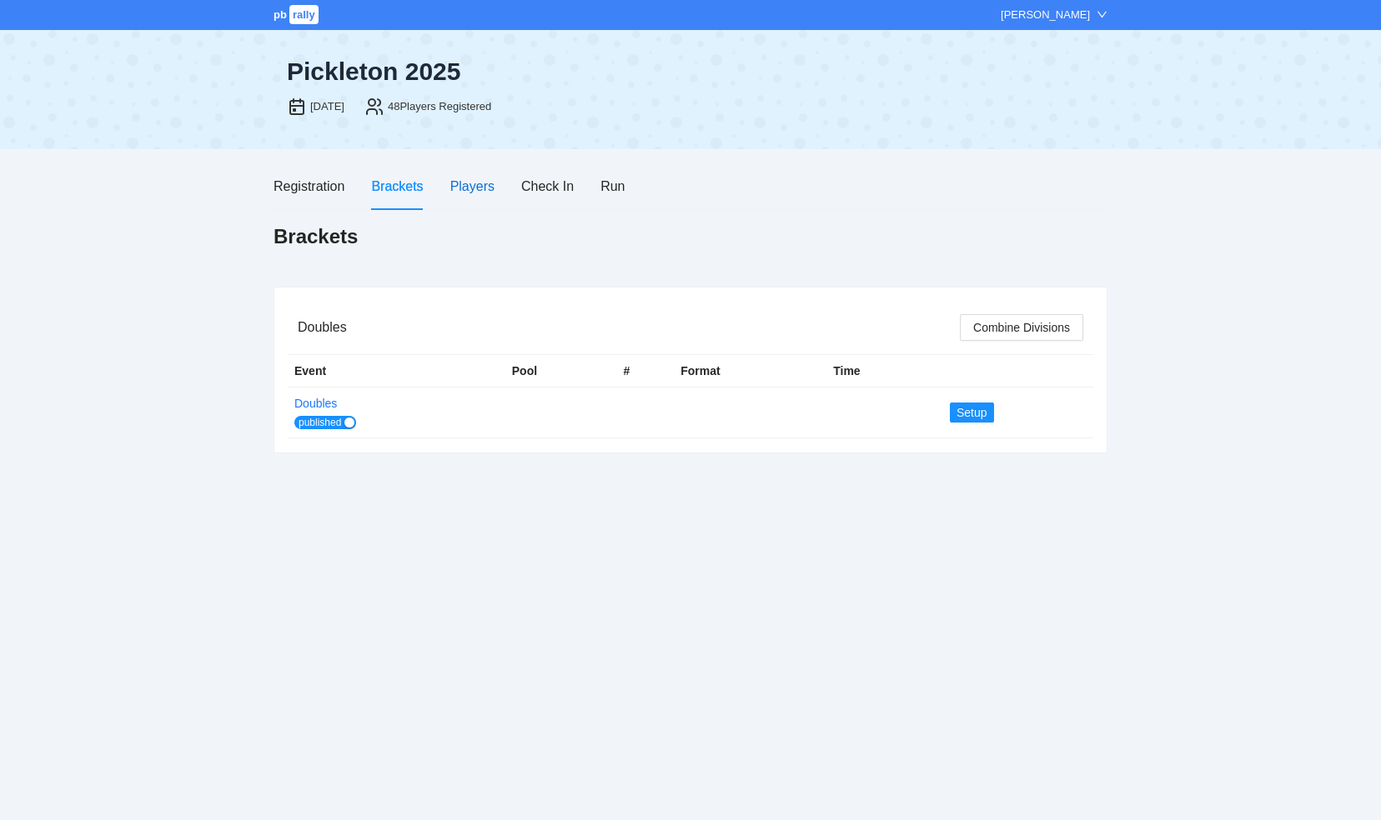
click at [468, 189] on div "Players" at bounding box center [472, 186] width 44 height 21
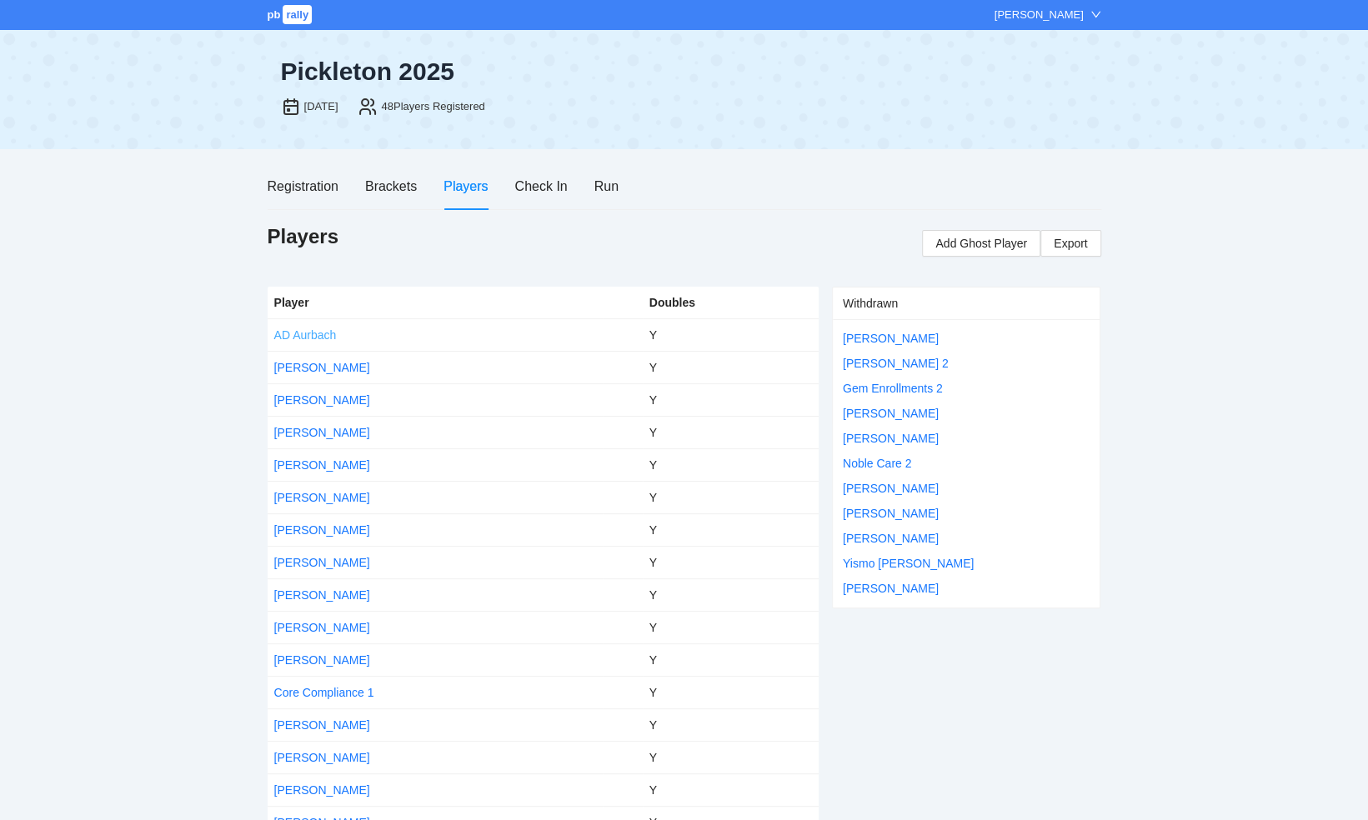
click at [310, 333] on link "AD Aurbach" at bounding box center [305, 334] width 63 height 13
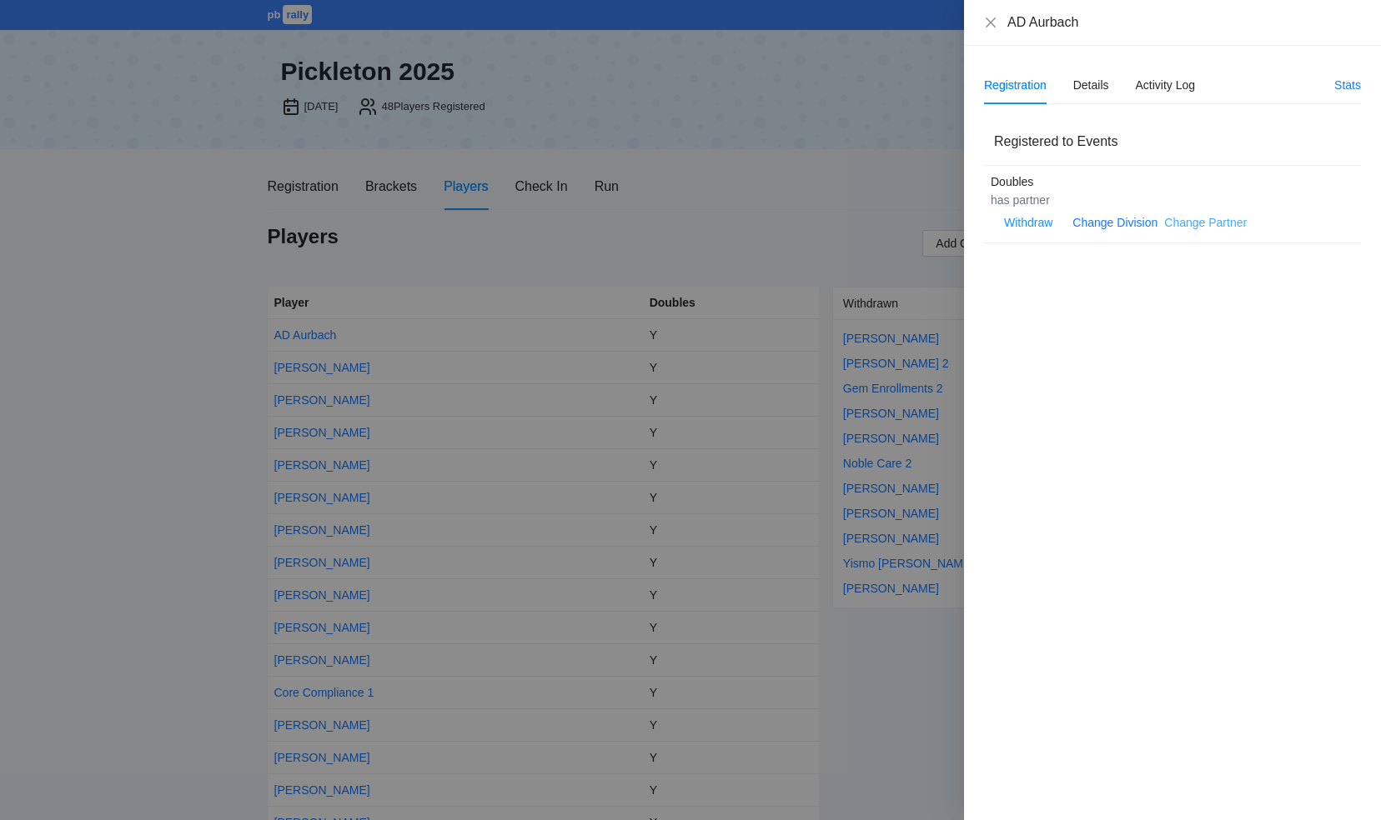
click at [1182, 226] on link "Change Partner" at bounding box center [1205, 222] width 83 height 13
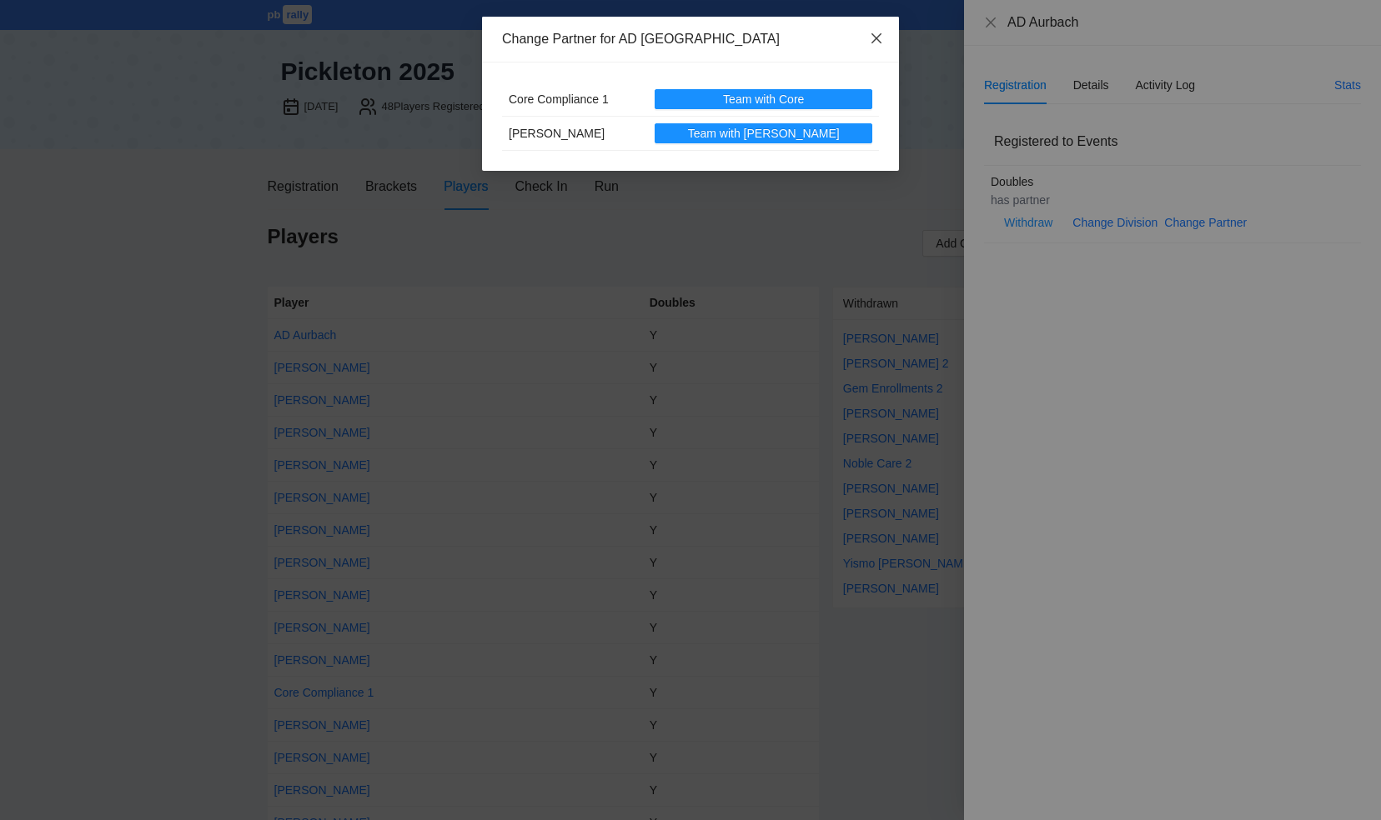
click at [871, 37] on icon "close" at bounding box center [876, 38] width 13 height 13
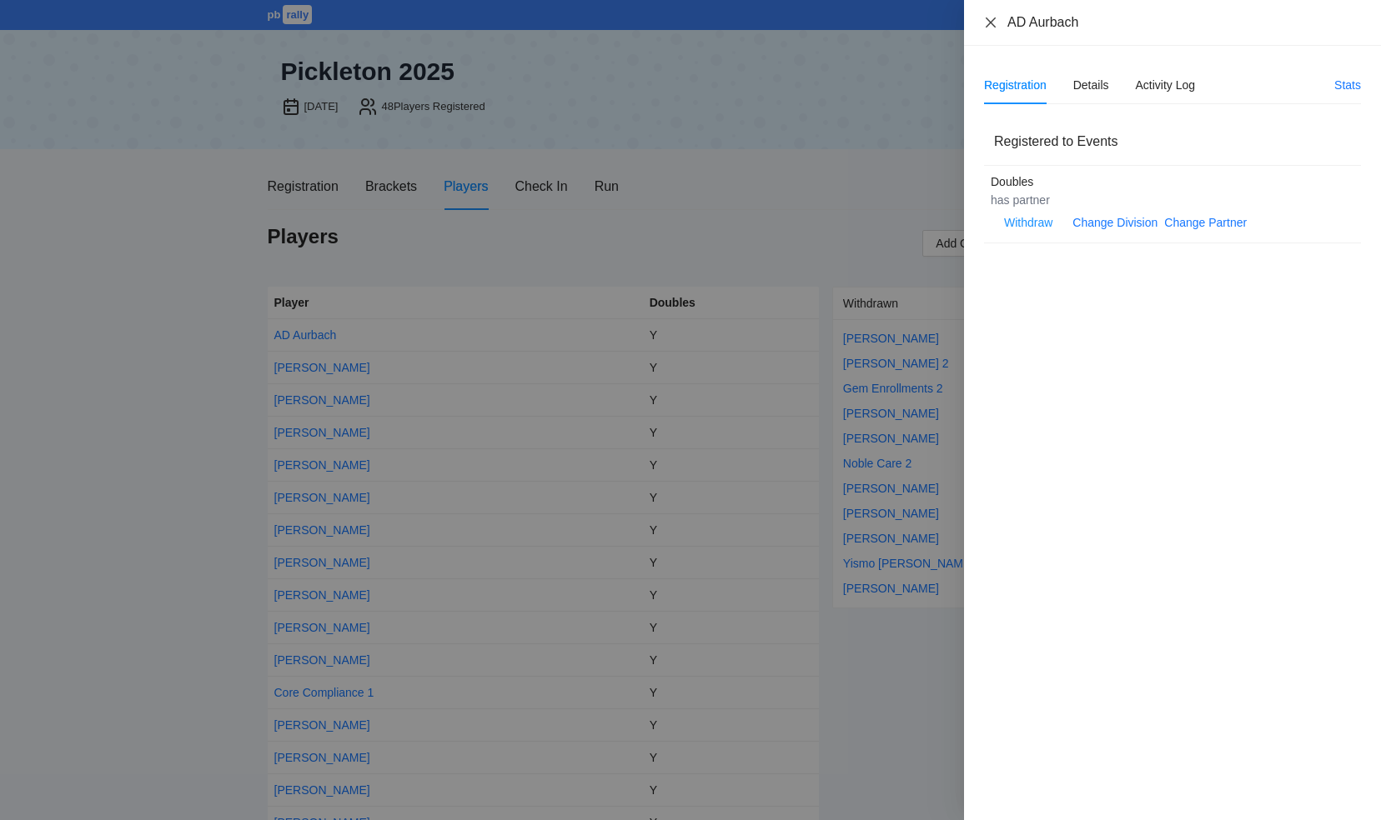
click at [989, 27] on icon "close" at bounding box center [990, 22] width 13 height 13
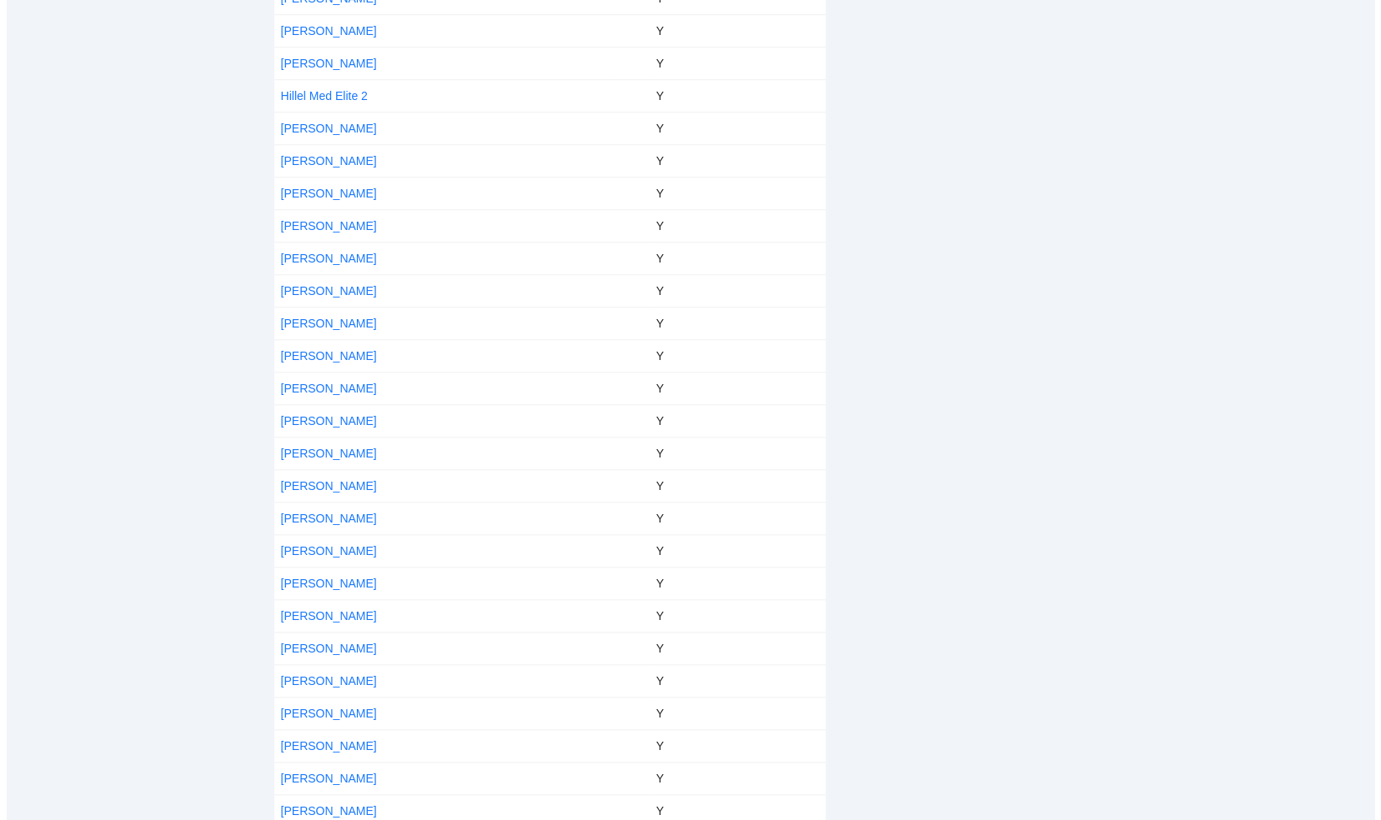
scroll to position [980, 0]
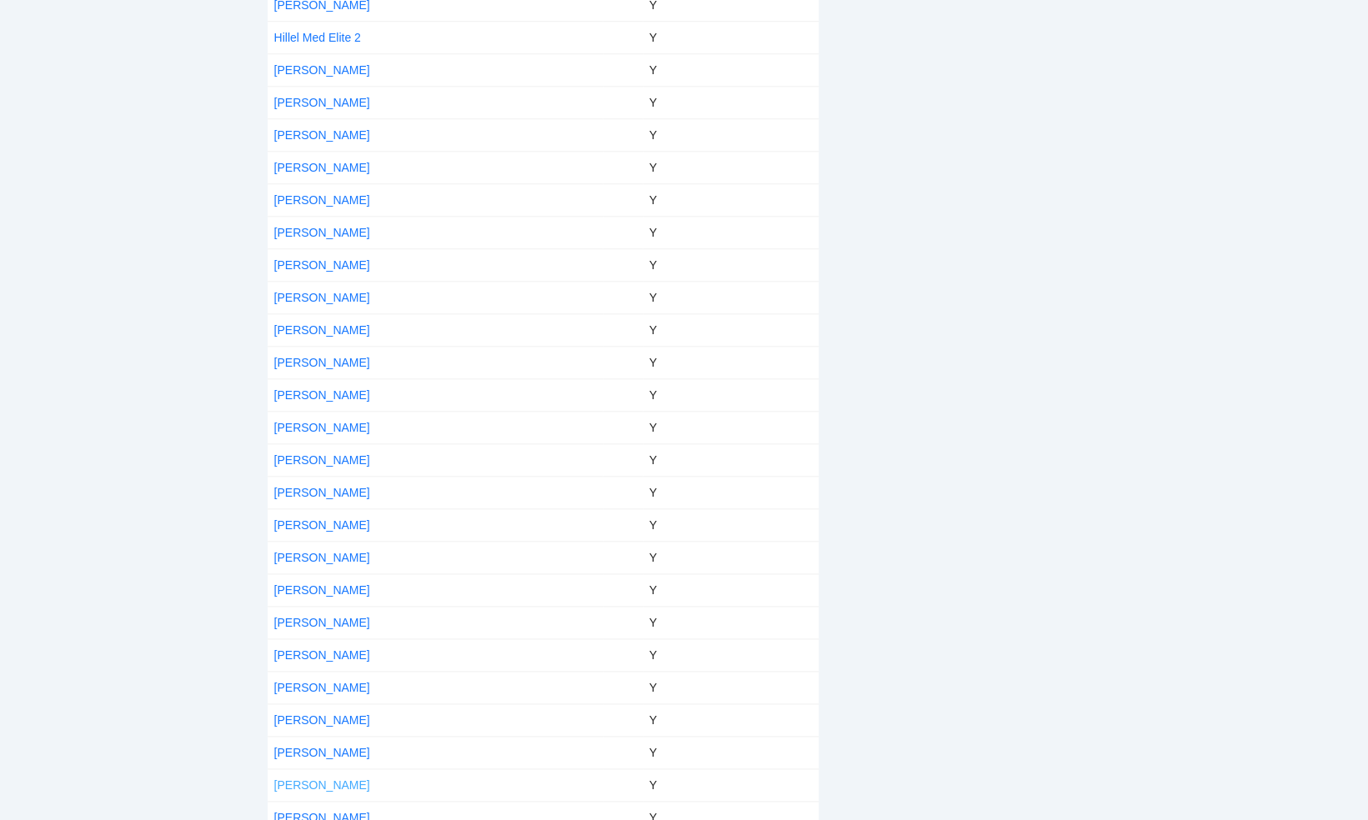
click at [301, 779] on link "[PERSON_NAME]" at bounding box center [322, 785] width 96 height 13
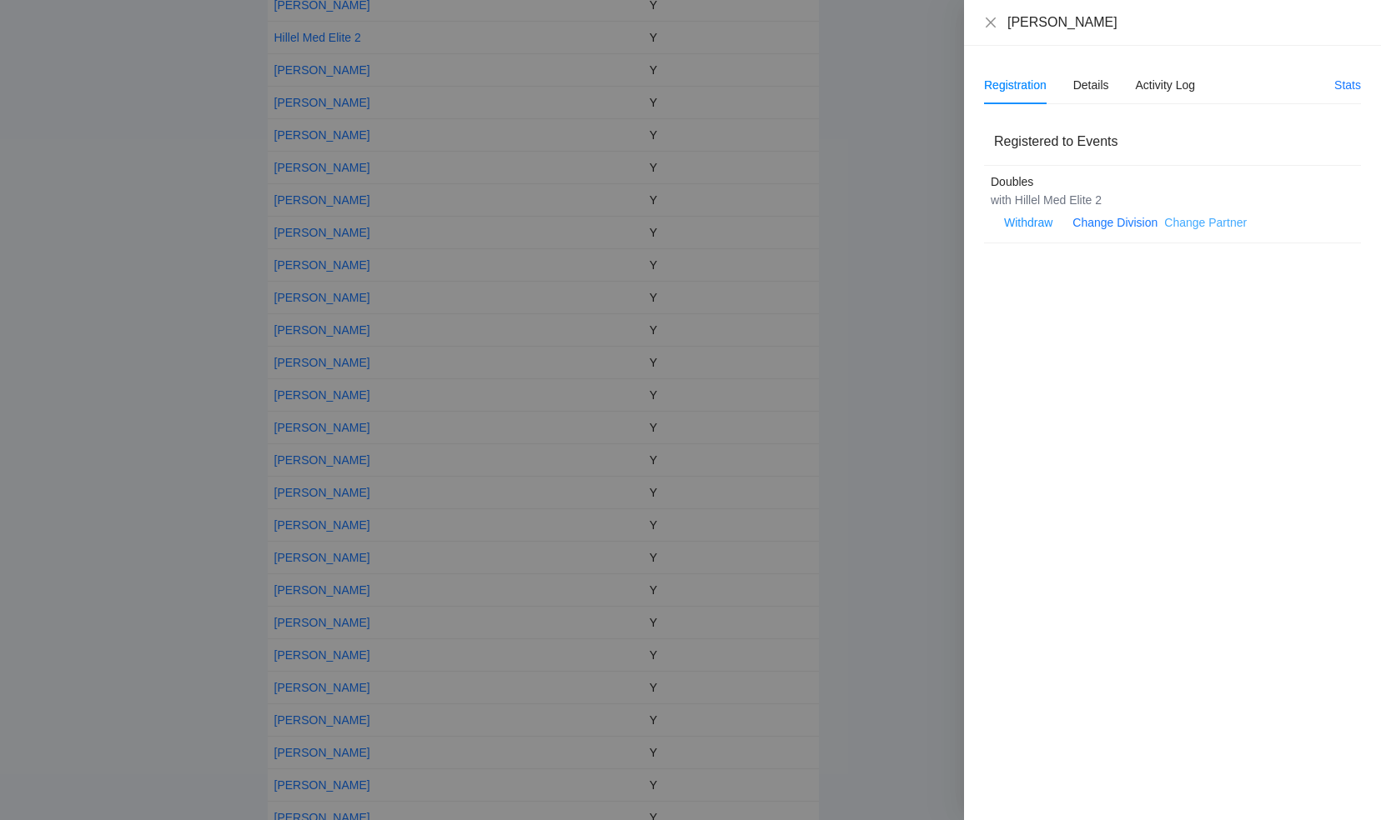
click at [1185, 219] on link "Change Partner" at bounding box center [1205, 222] width 83 height 13
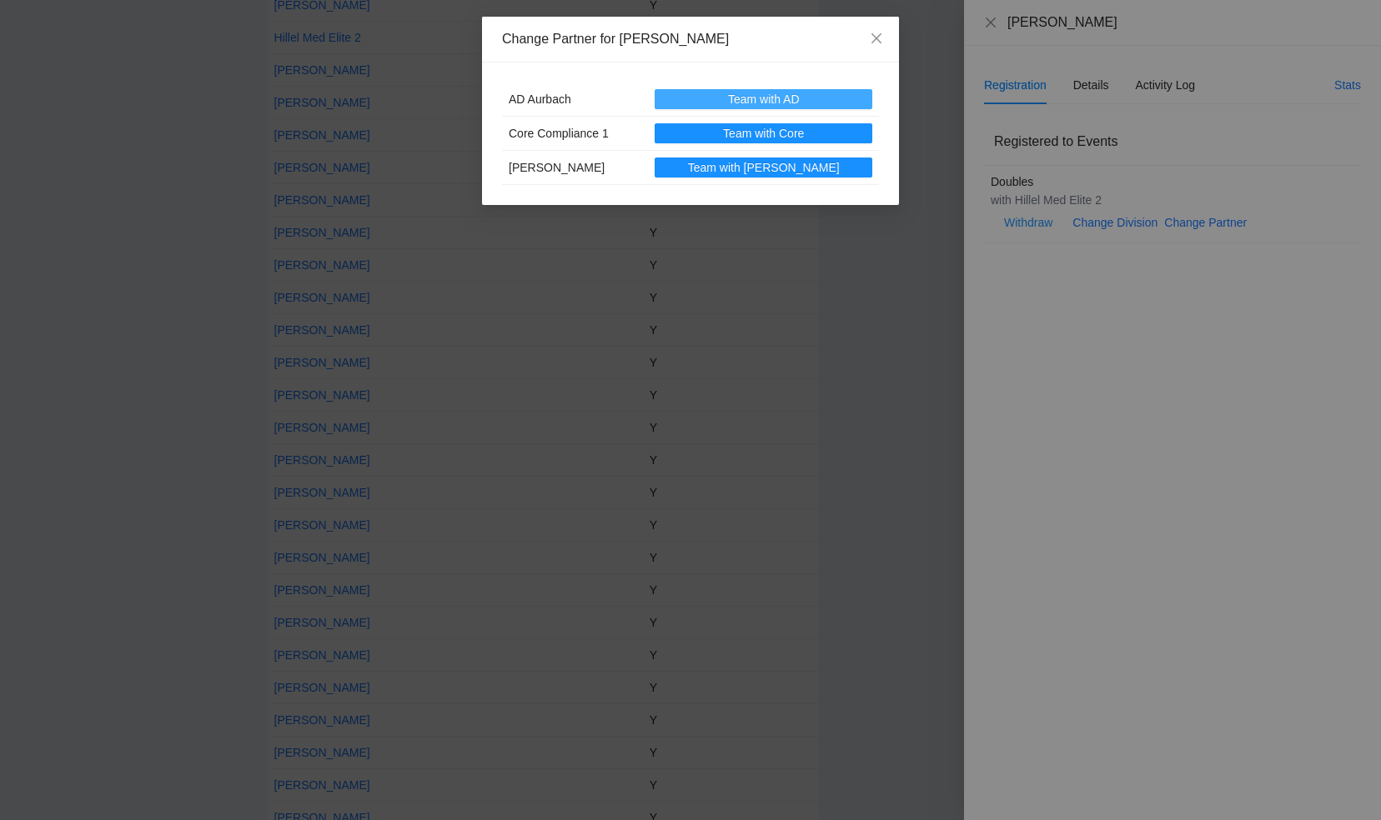
click at [772, 95] on span "Team with AD" at bounding box center [764, 99] width 72 height 18
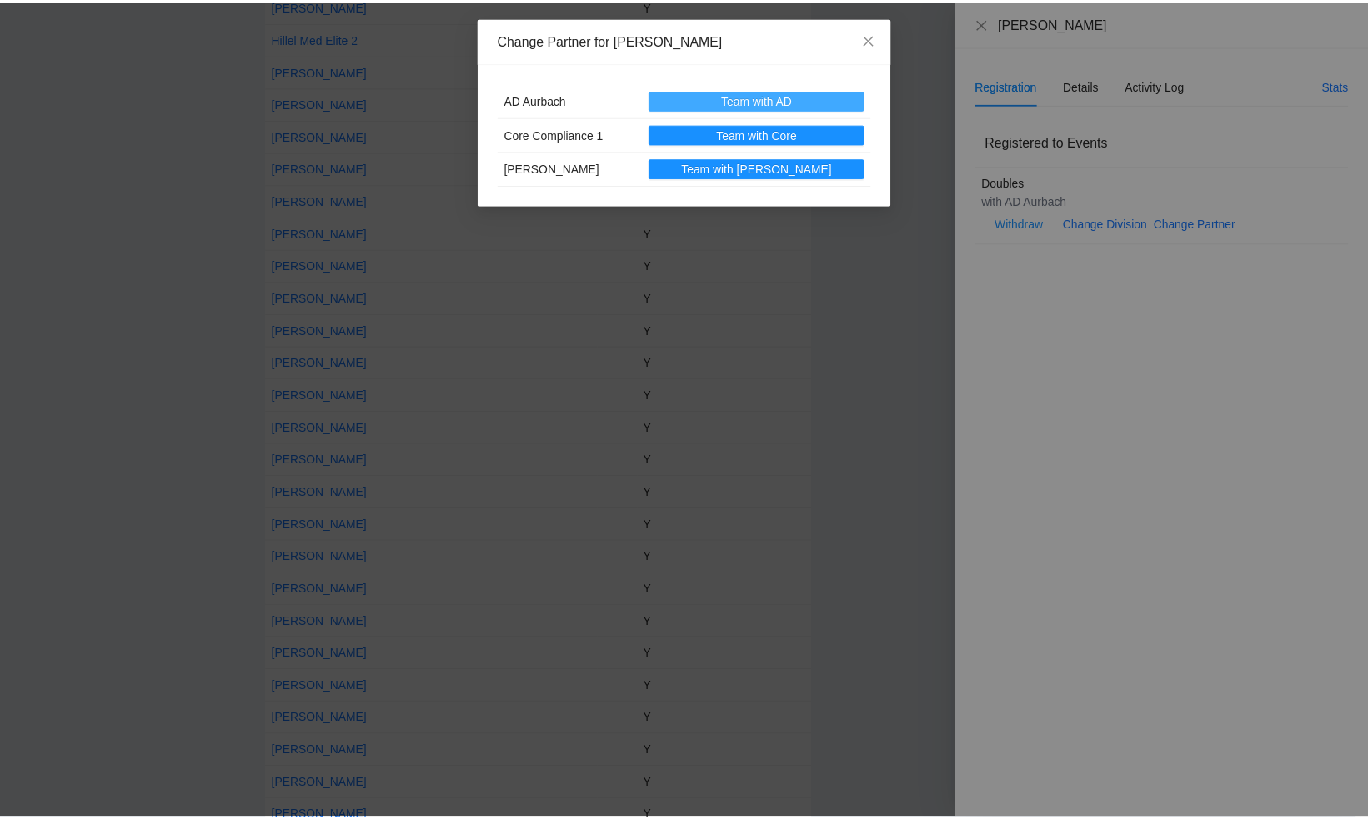
scroll to position [949, 0]
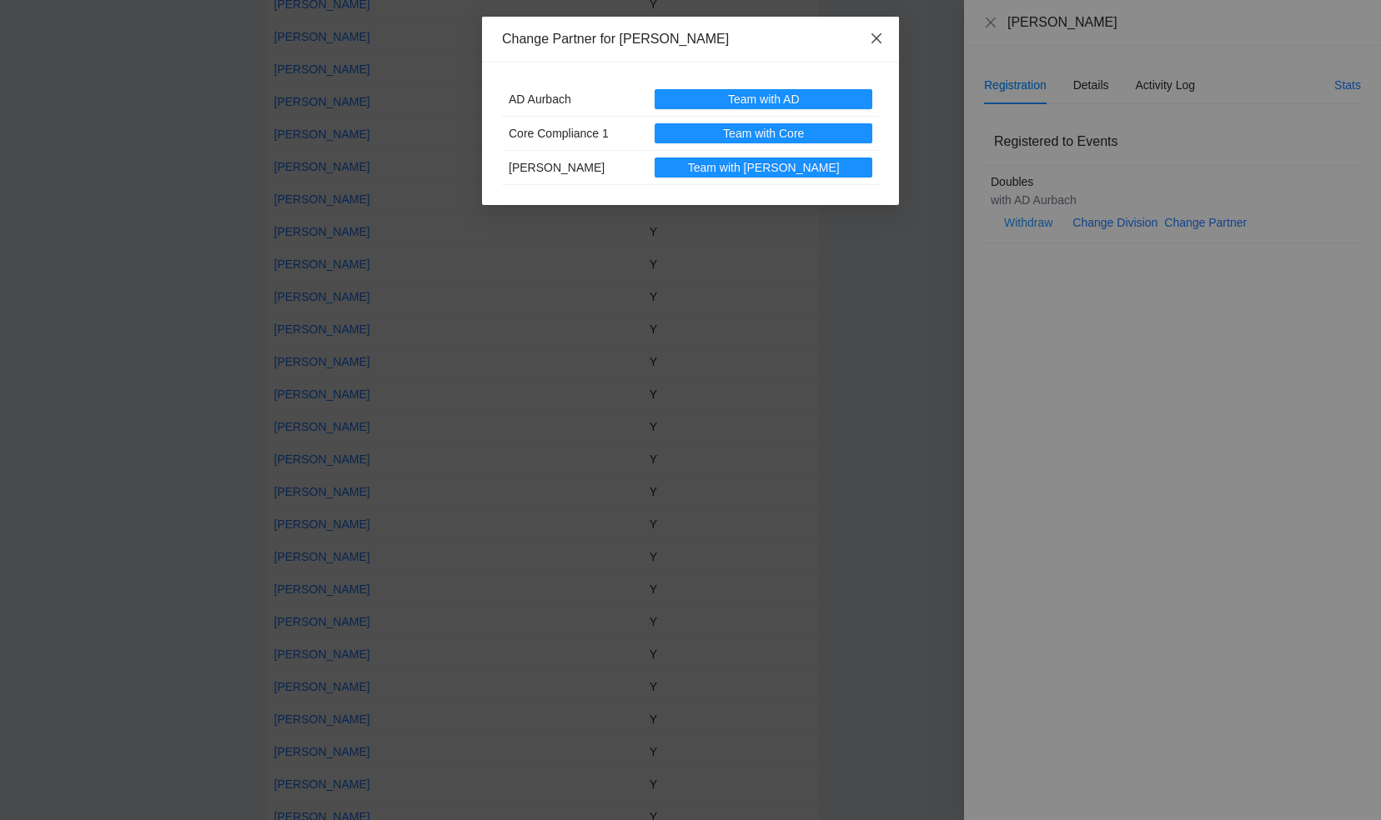
click at [875, 48] on span "Close" at bounding box center [876, 39] width 45 height 45
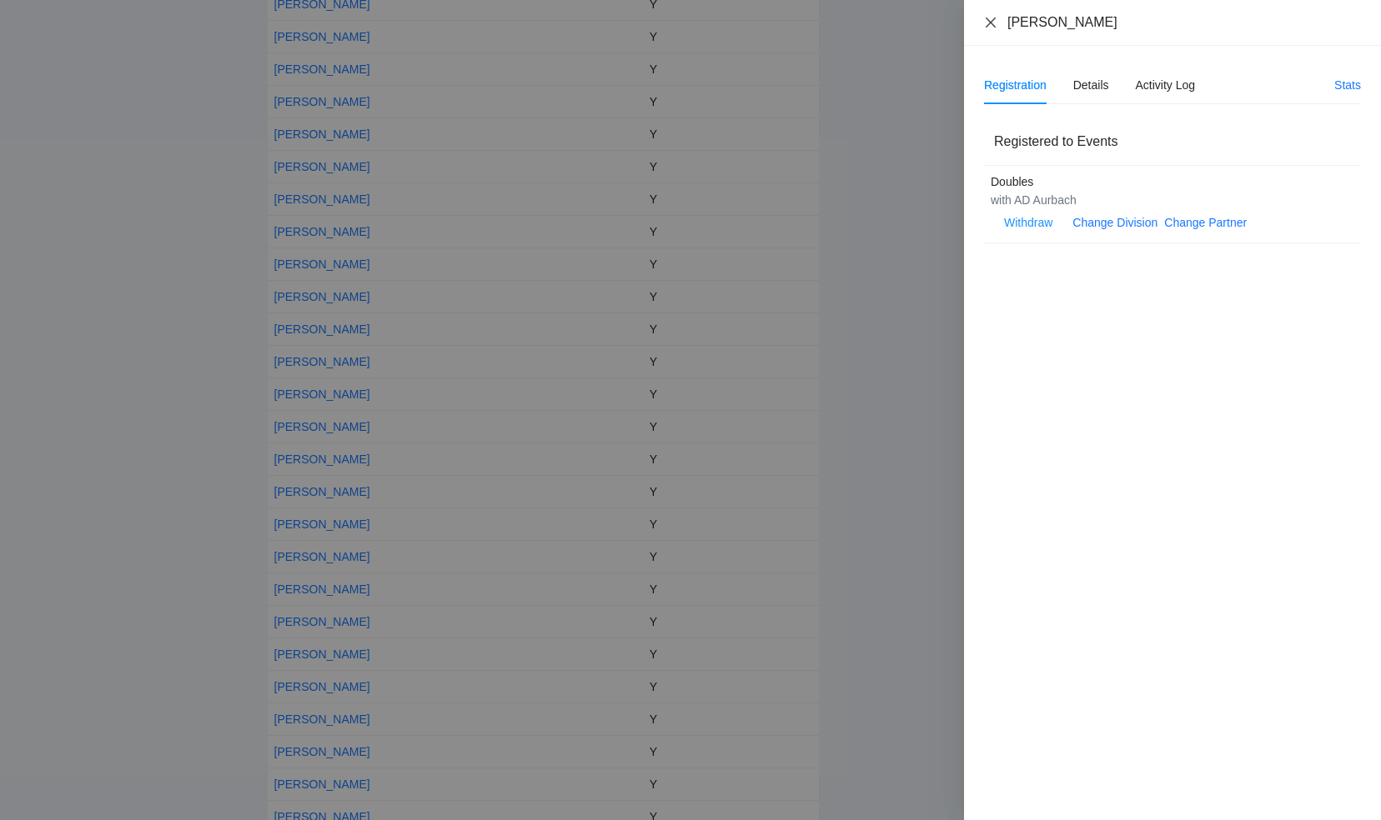
click at [985, 20] on icon "close" at bounding box center [990, 22] width 13 height 13
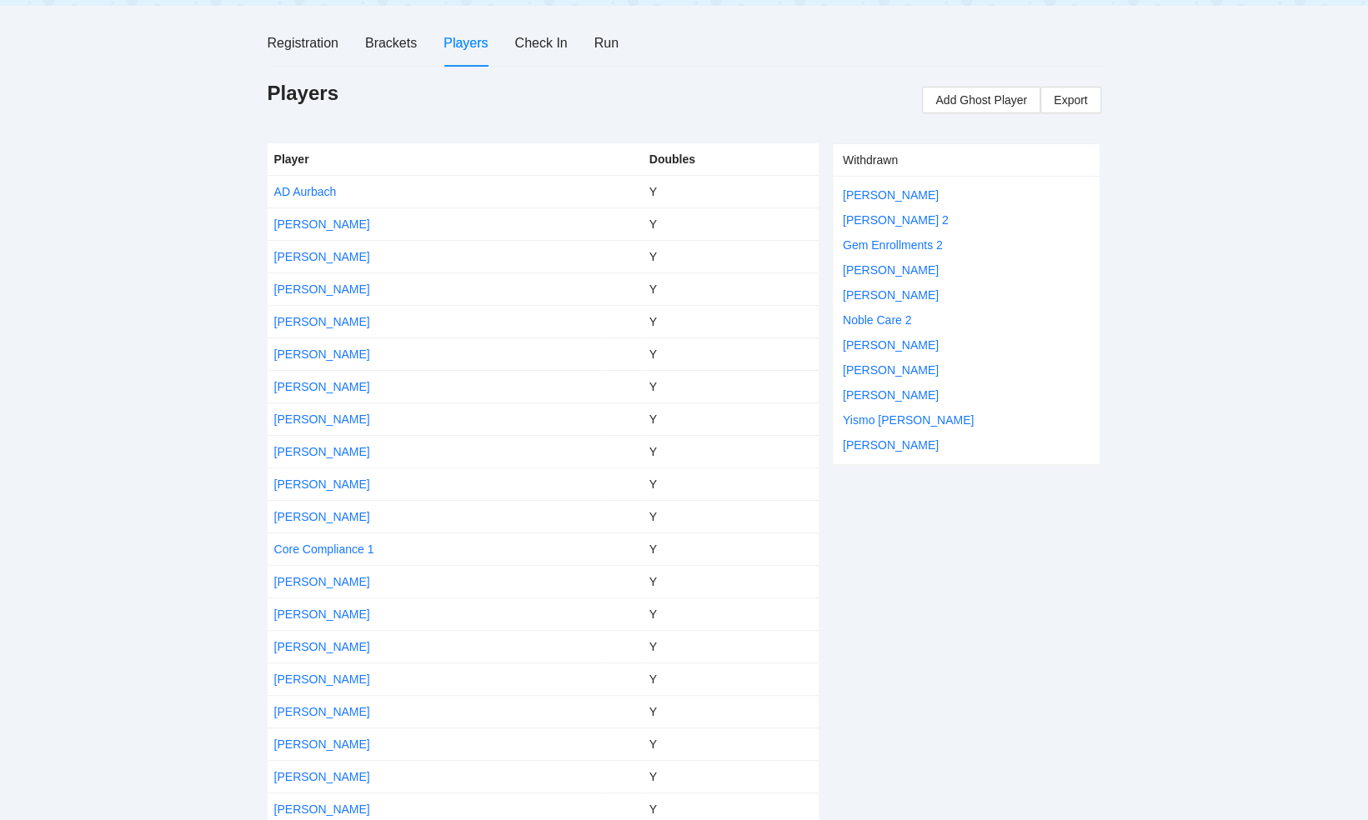
scroll to position [0, 0]
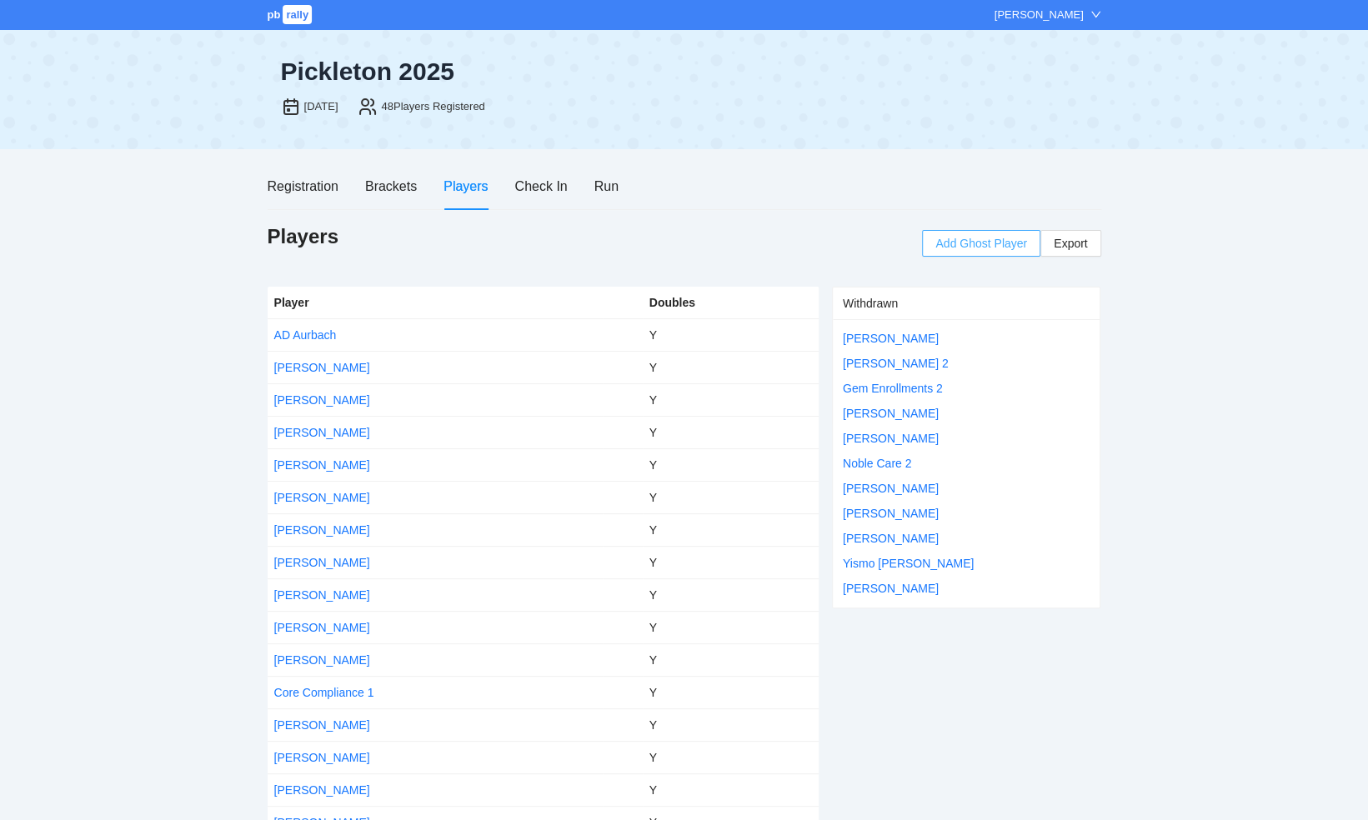
click at [989, 240] on span "Add Ghost Player" at bounding box center [981, 243] width 92 height 18
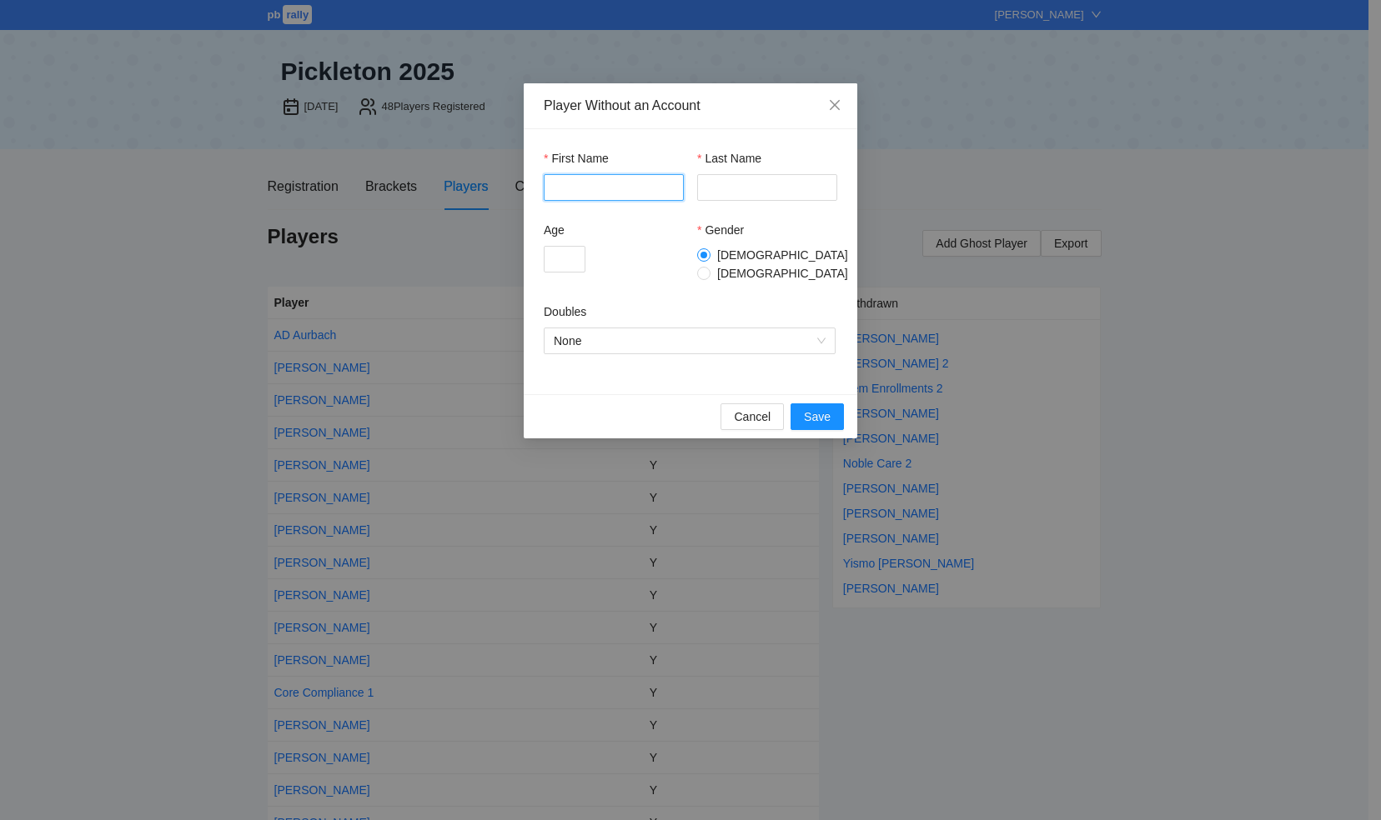
click at [630, 192] on input "First Name" at bounding box center [614, 187] width 140 height 27
type input "*"
type input "****"
click at [717, 192] on input "Last Name" at bounding box center [767, 187] width 140 height 27
type input "******"
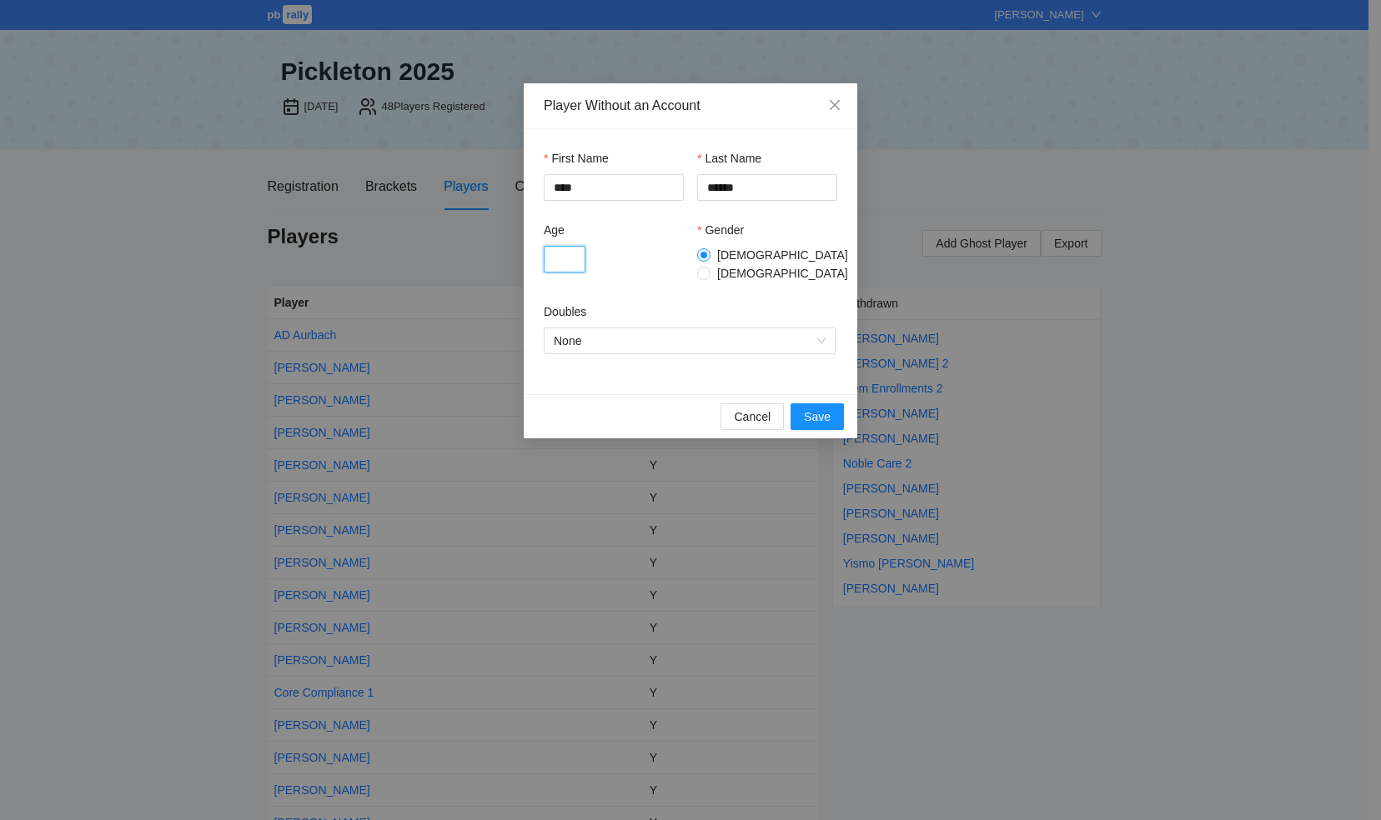
click at [572, 251] on input "Age" at bounding box center [565, 259] width 42 height 27
type input "*"
click at [824, 333] on span "None" at bounding box center [690, 340] width 272 height 25
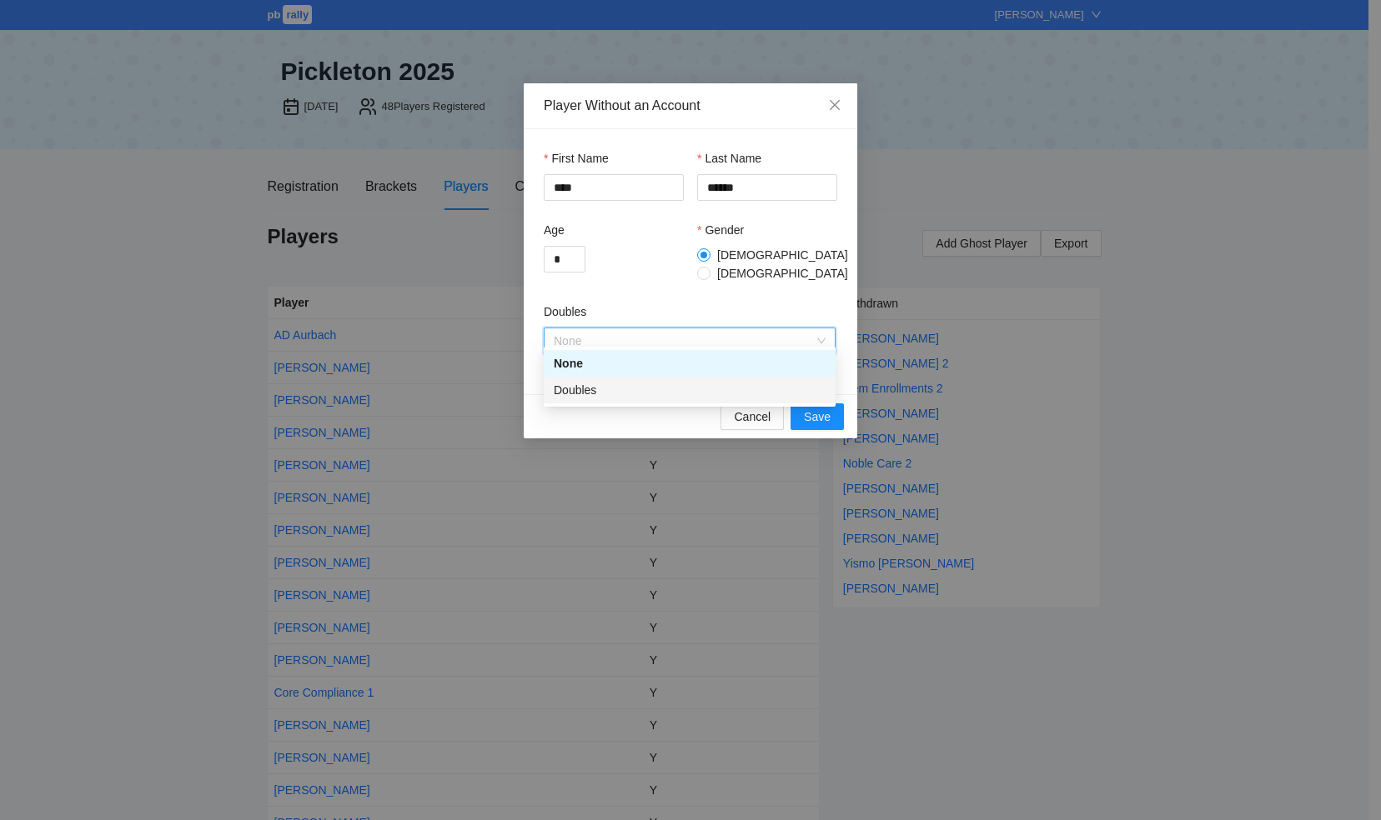
click at [571, 394] on div "Doubles" at bounding box center [690, 390] width 272 height 18
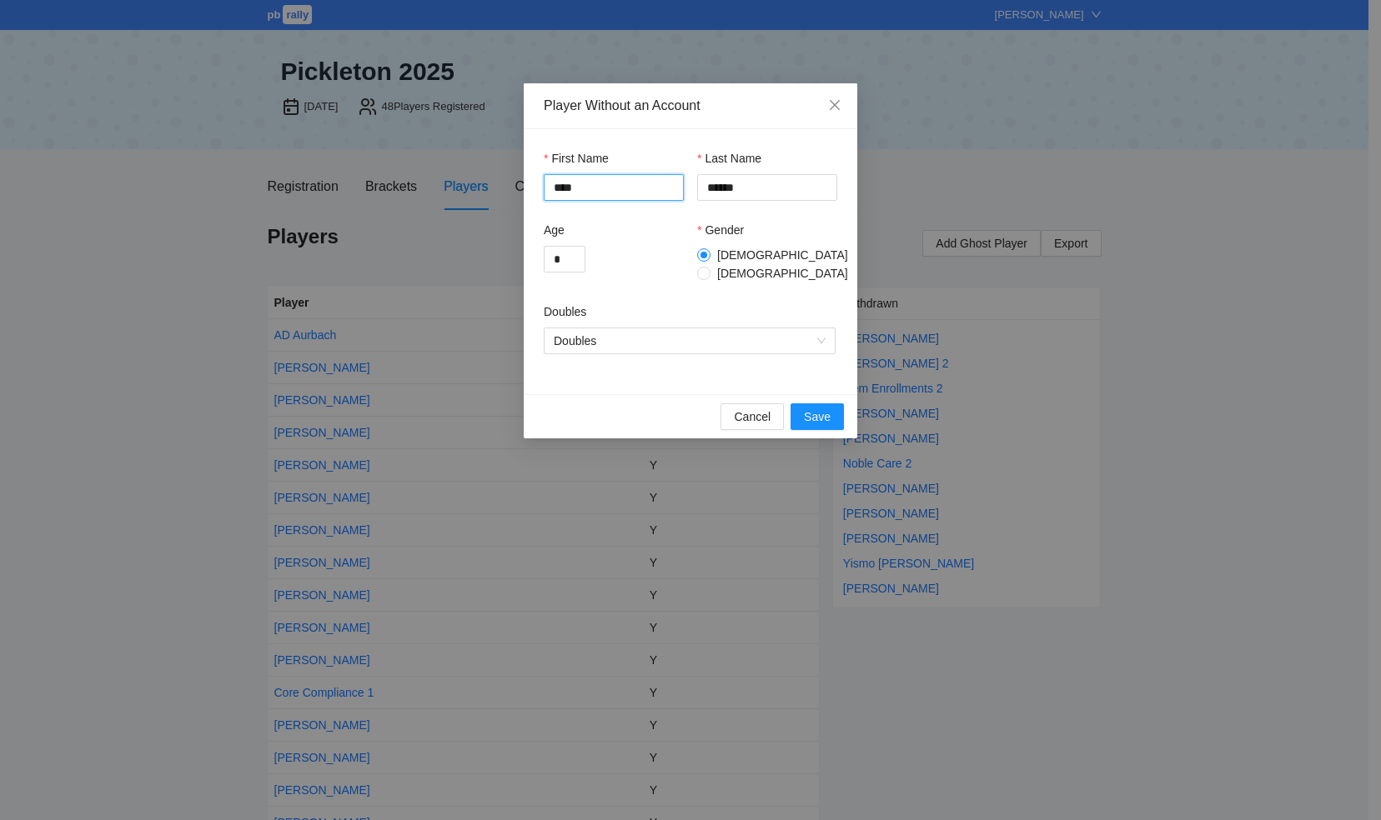
click at [579, 183] on input "****" at bounding box center [614, 187] width 140 height 27
type input "***"
click at [807, 409] on span "Save" at bounding box center [817, 417] width 27 height 18
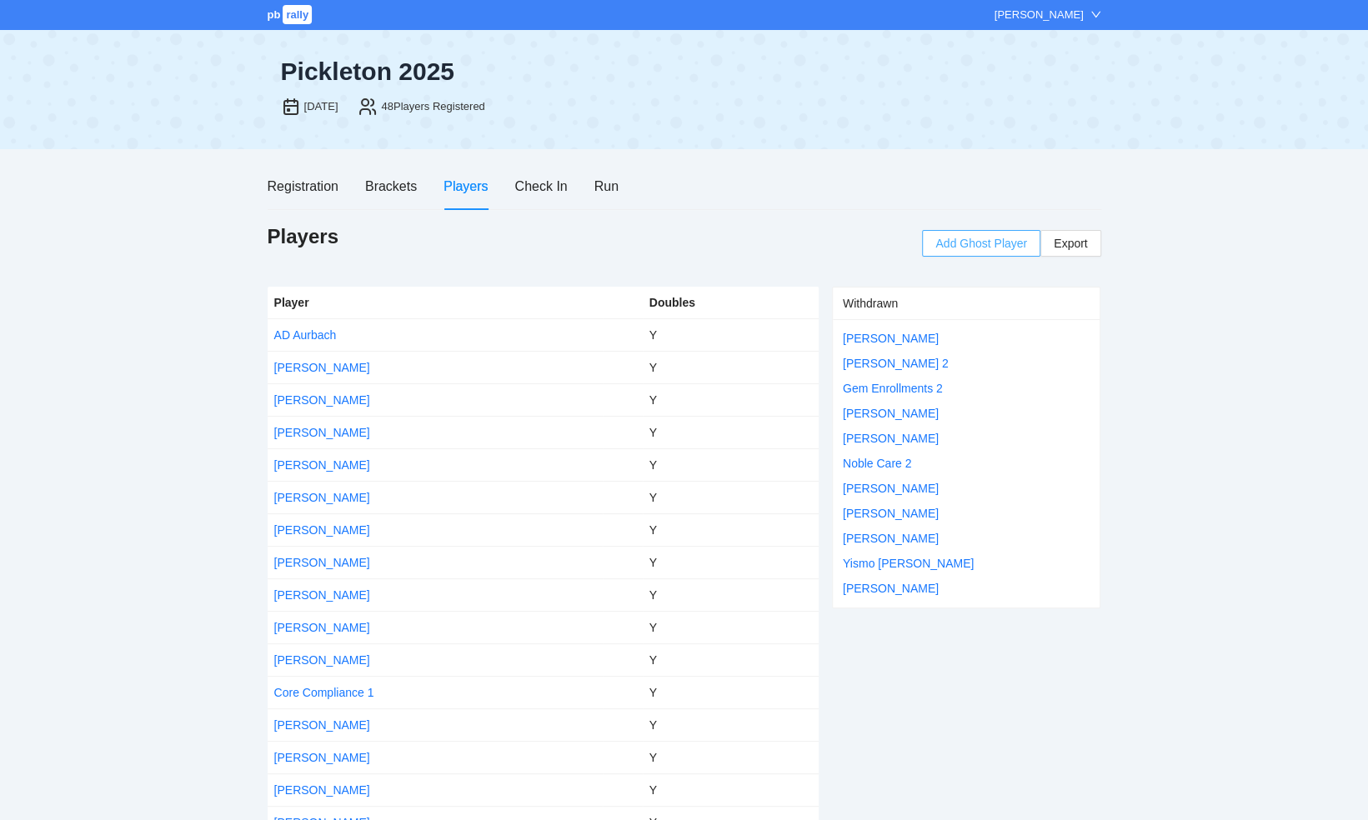
click at [960, 243] on span "Add Ghost Player" at bounding box center [981, 243] width 92 height 18
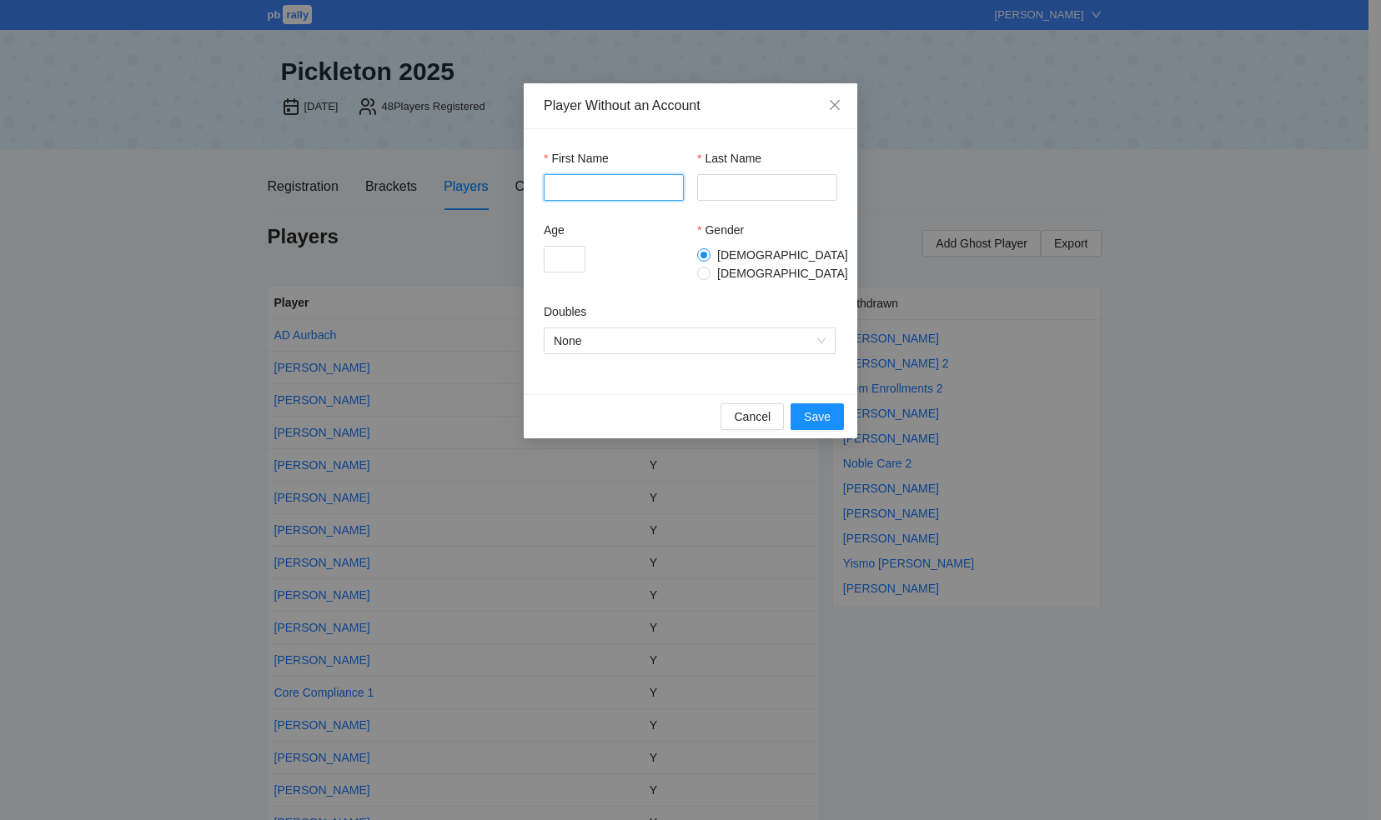
drag, startPoint x: 614, startPoint y: 185, endPoint x: 626, endPoint y: 183, distance: 12.6
click at [614, 184] on input "First Name" at bounding box center [614, 187] width 140 height 27
type input "****"
click at [713, 188] on input "Last Name" at bounding box center [767, 187] width 140 height 27
type input "**********"
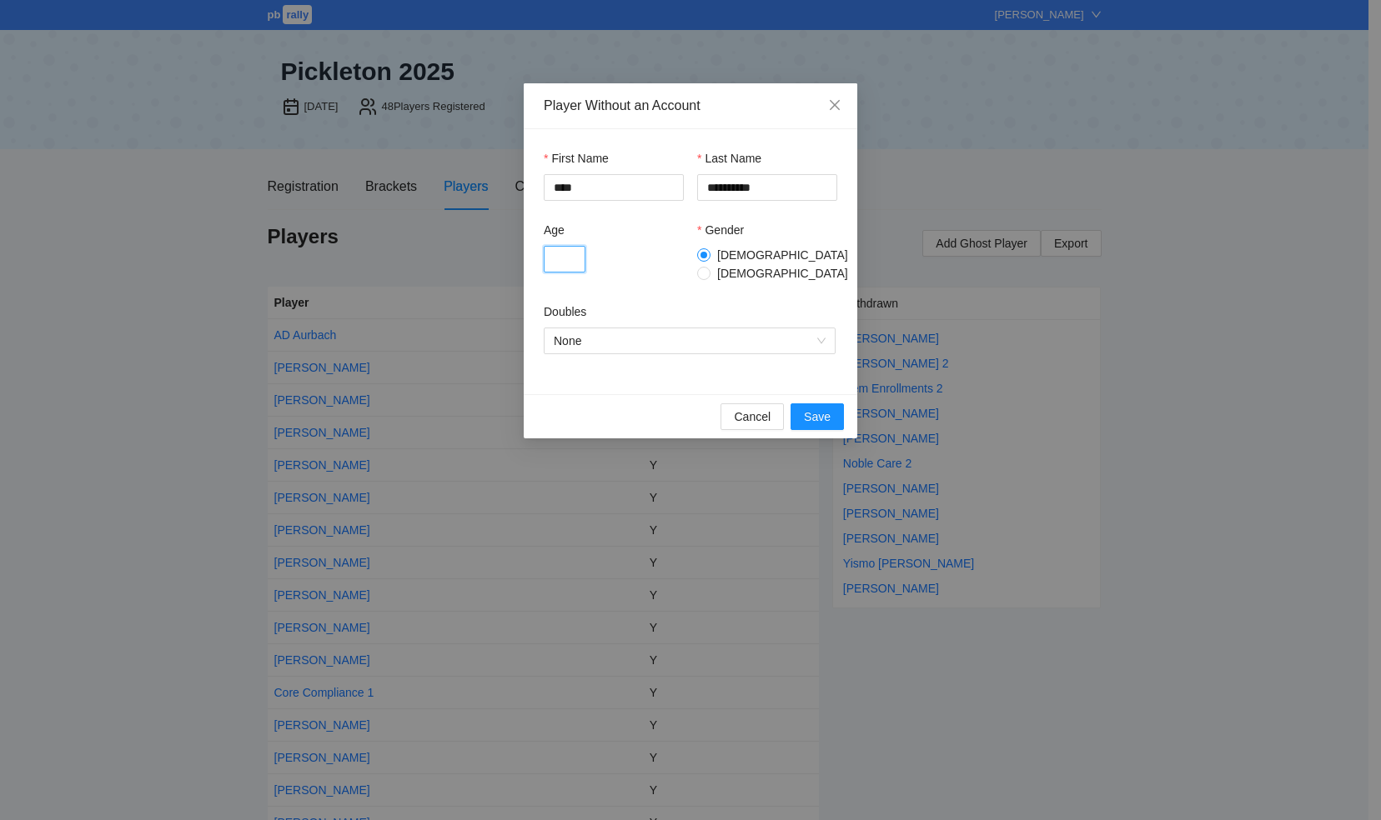
click at [557, 253] on input "Age" at bounding box center [565, 259] width 42 height 27
click at [822, 328] on span "None" at bounding box center [690, 340] width 272 height 25
type input "*"
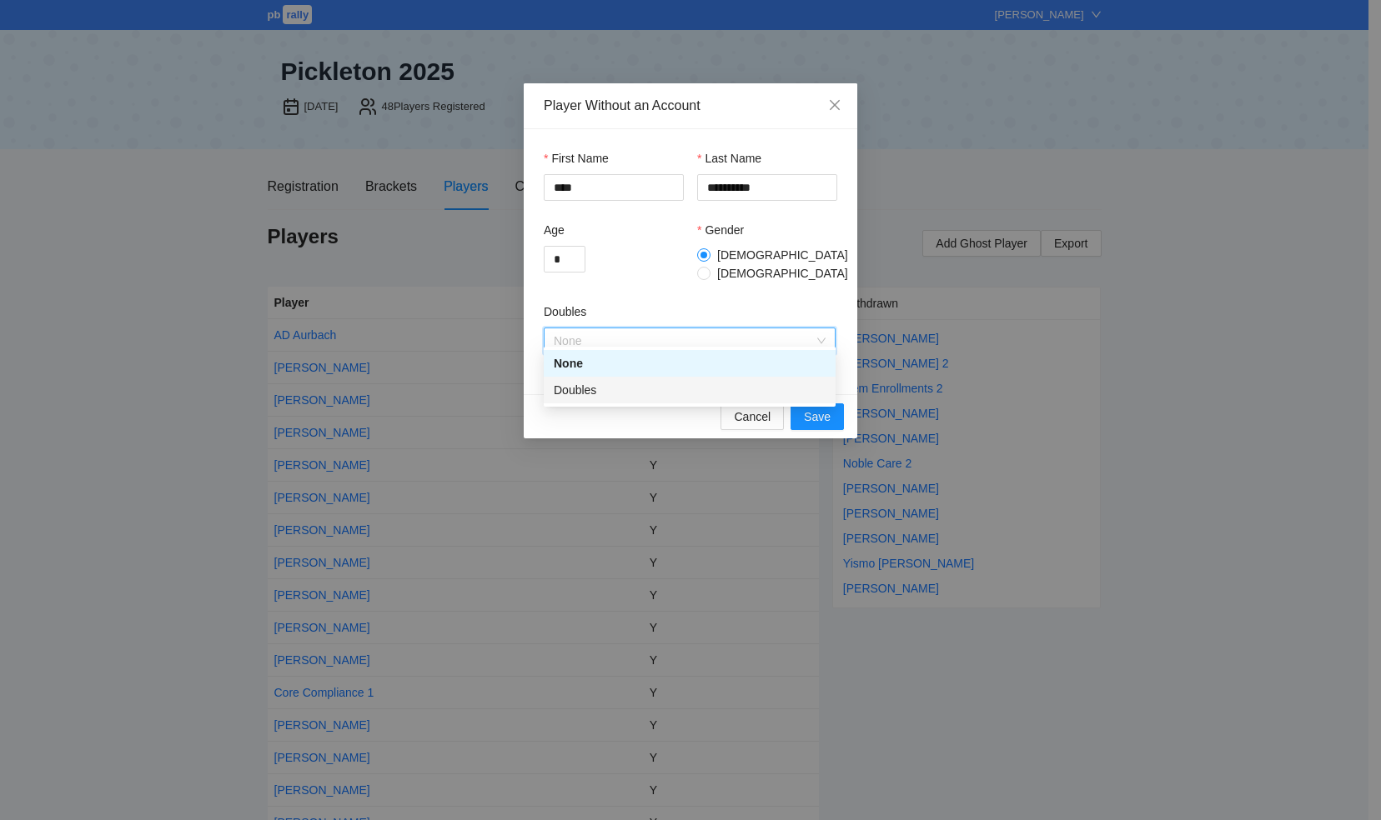
click at [582, 389] on div "Doubles" at bounding box center [690, 390] width 272 height 18
click at [821, 408] on span "Save" at bounding box center [817, 417] width 27 height 18
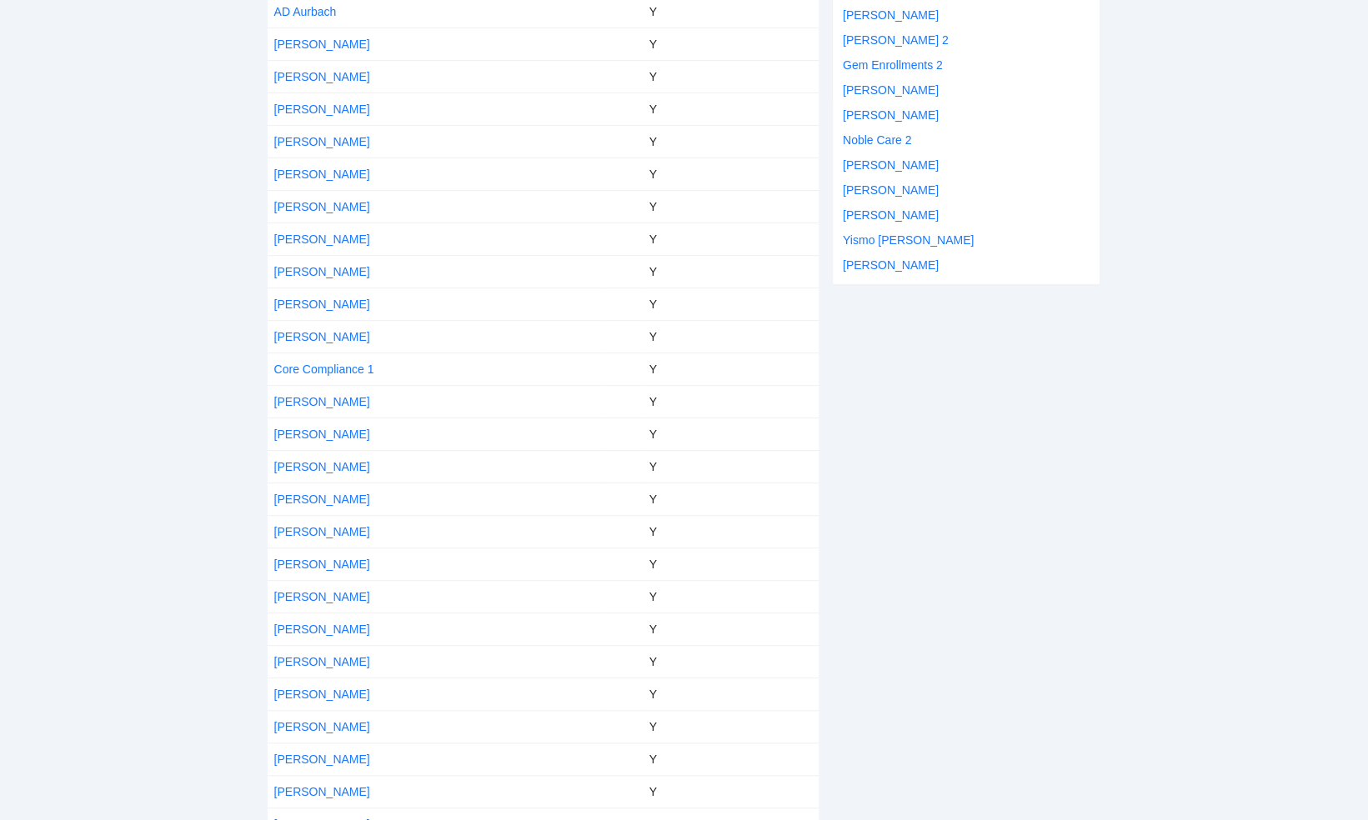
scroll to position [417, 0]
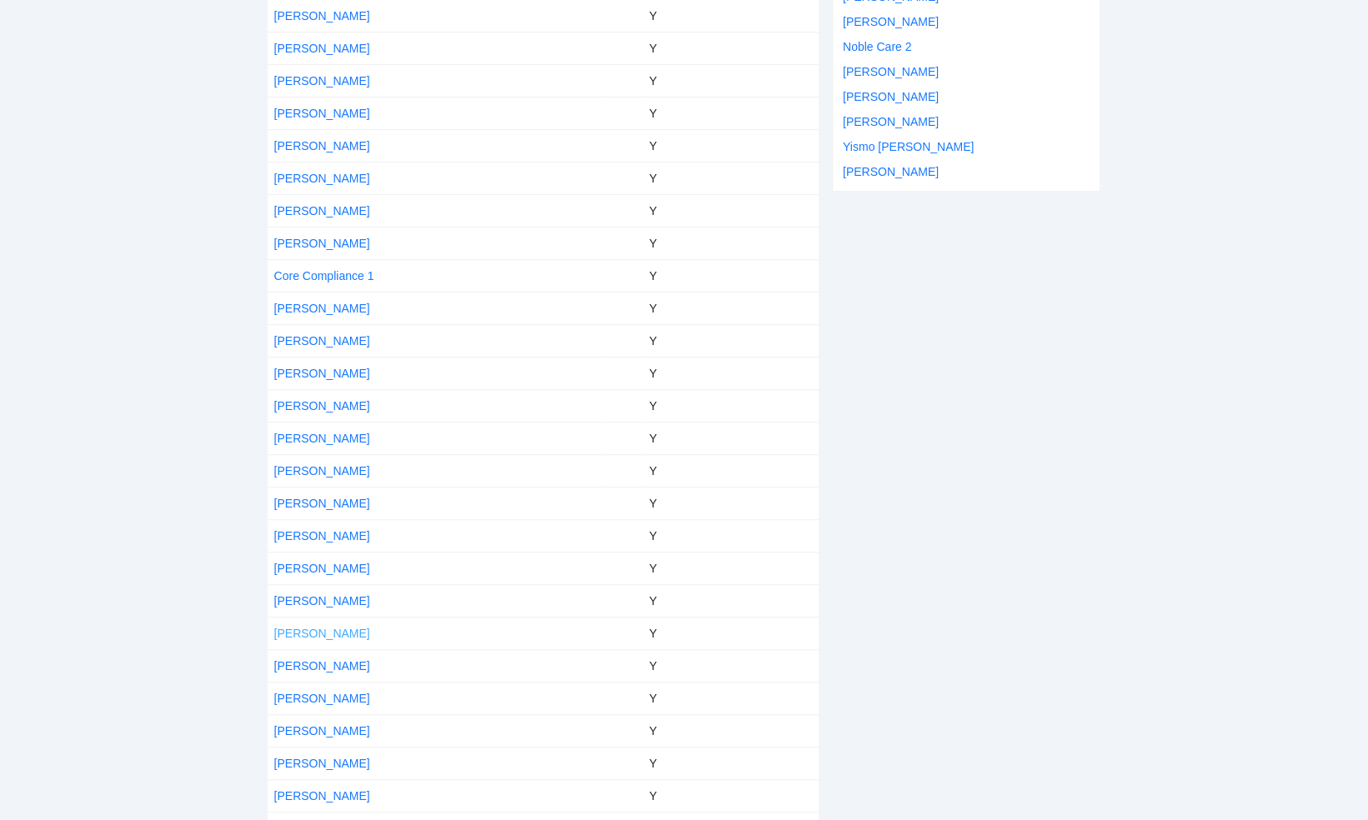
click at [313, 627] on link "[PERSON_NAME]" at bounding box center [322, 633] width 96 height 13
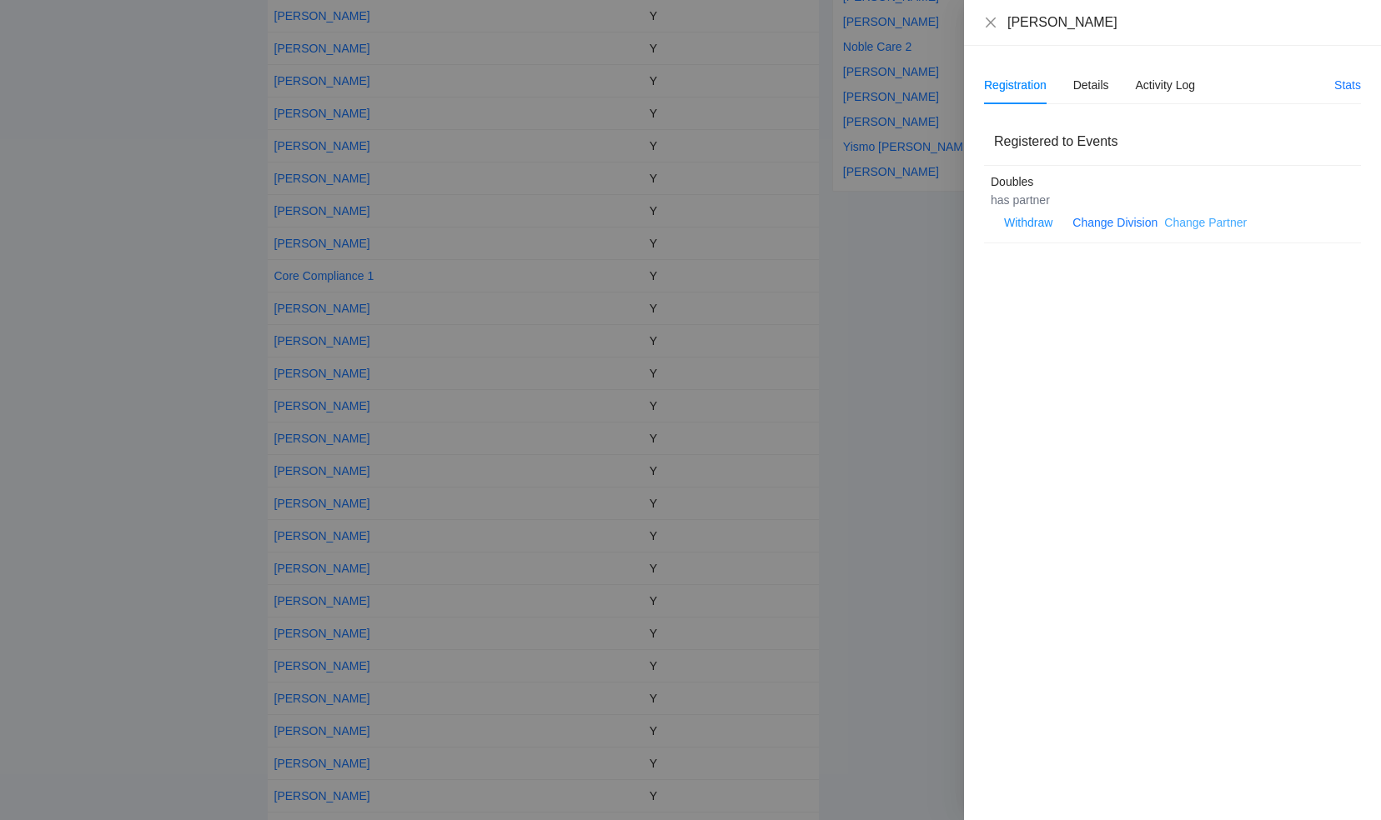
click at [1183, 217] on link "Change Partner" at bounding box center [1205, 222] width 83 height 13
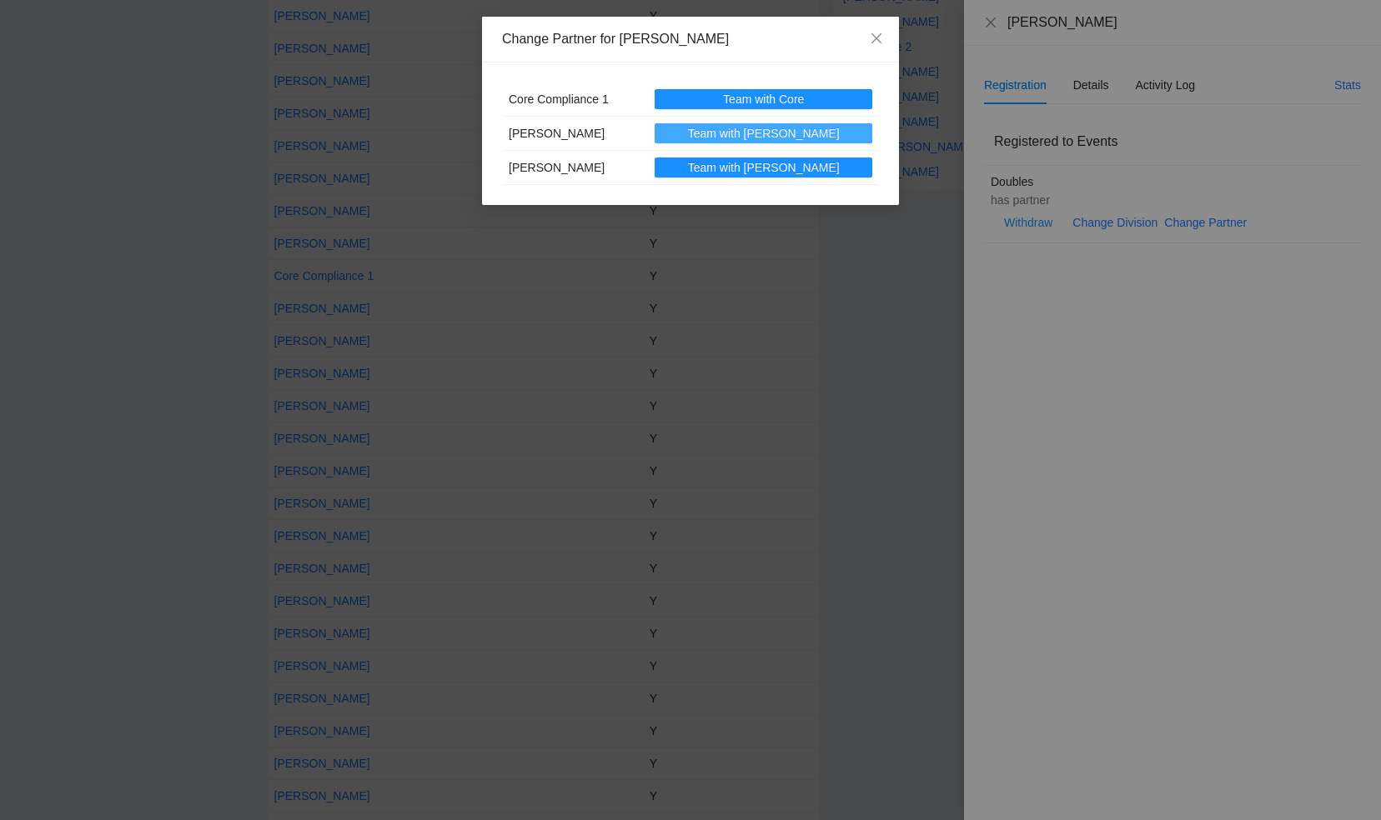
click at [782, 131] on span "Team with Joel" at bounding box center [764, 133] width 152 height 18
click at [986, 21] on div "Change Partner for Joe Weiser Core Compliance 1 Team with Core Joel Weinberger …" at bounding box center [690, 410] width 1381 height 820
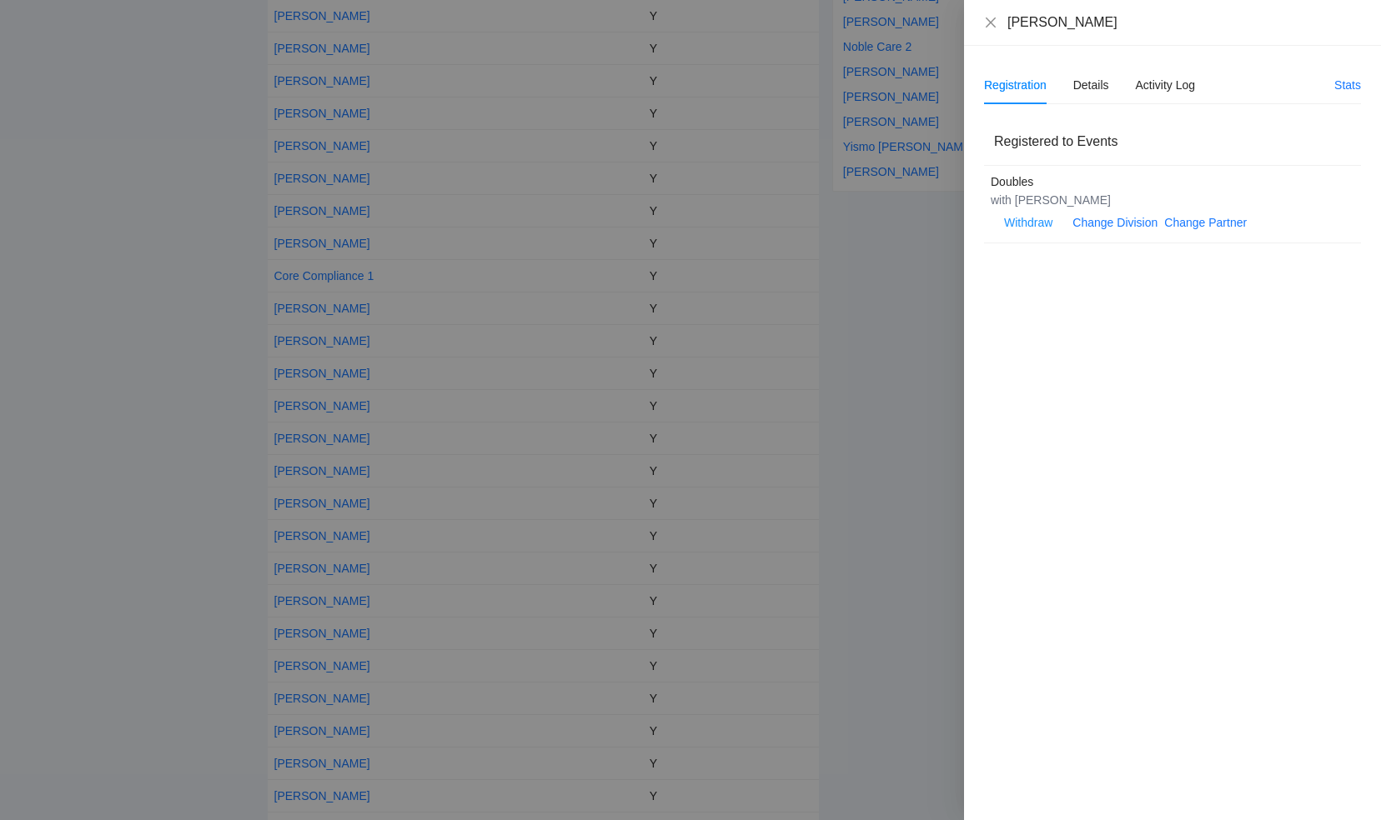
click at [367, 234] on div at bounding box center [690, 410] width 1381 height 820
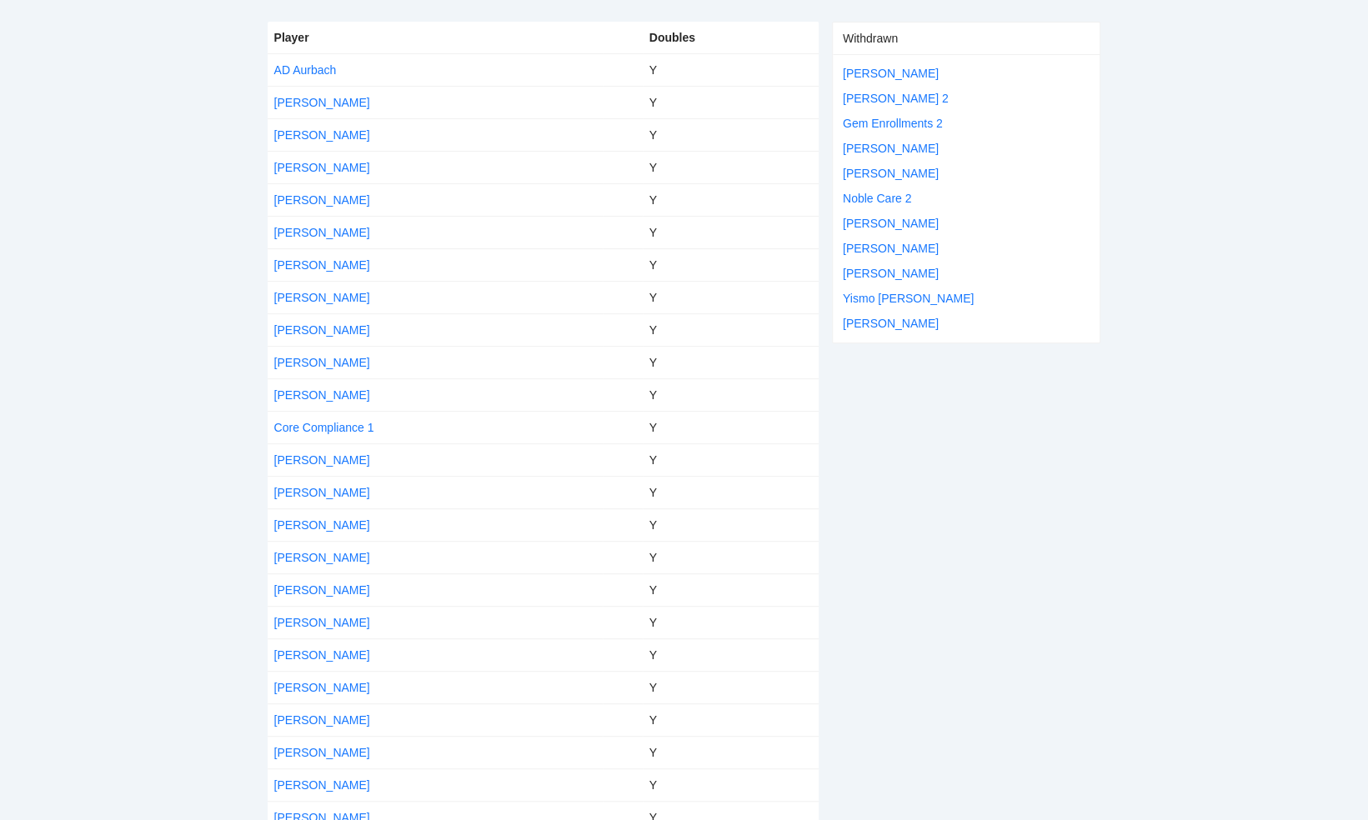
scroll to position [83, 0]
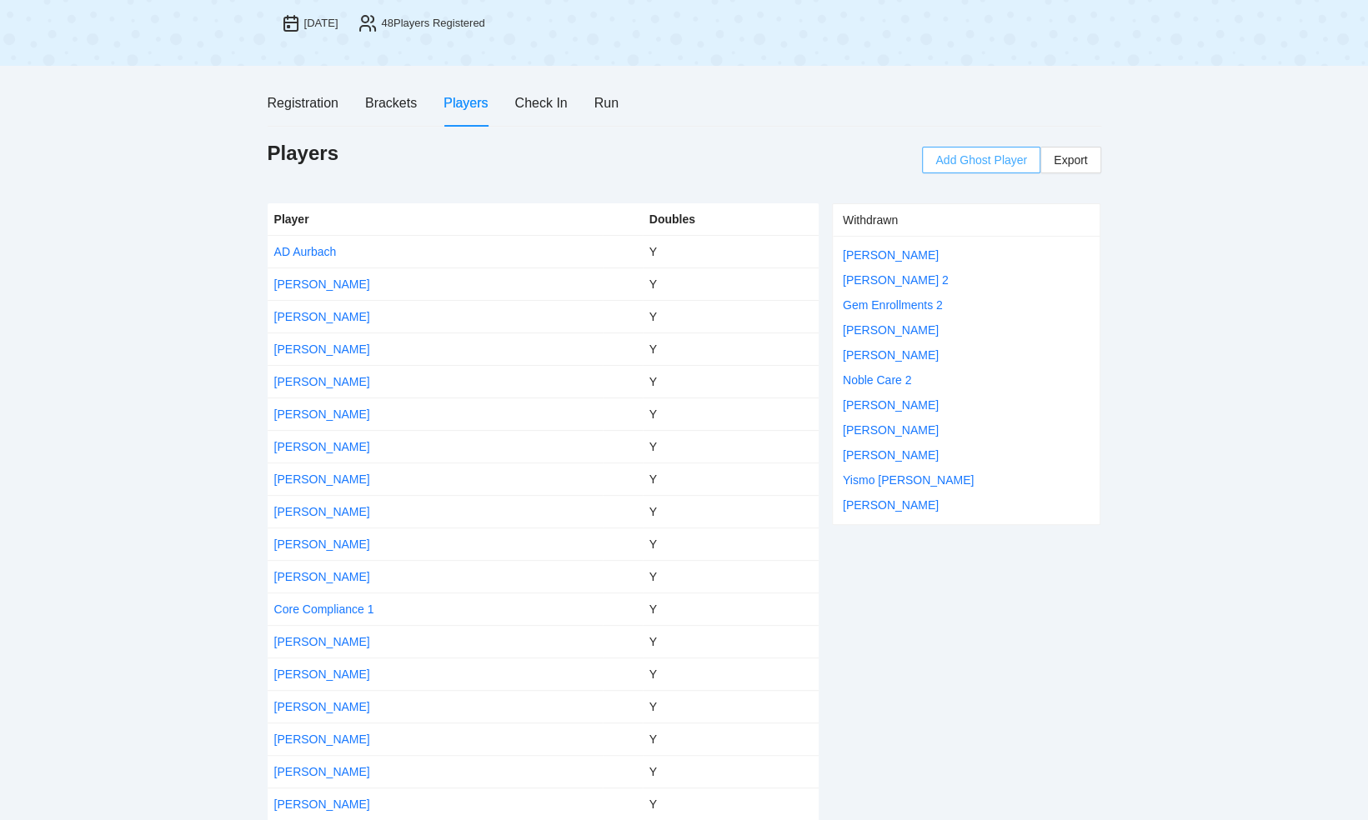
click at [1002, 153] on span "Add Ghost Player" at bounding box center [981, 160] width 92 height 18
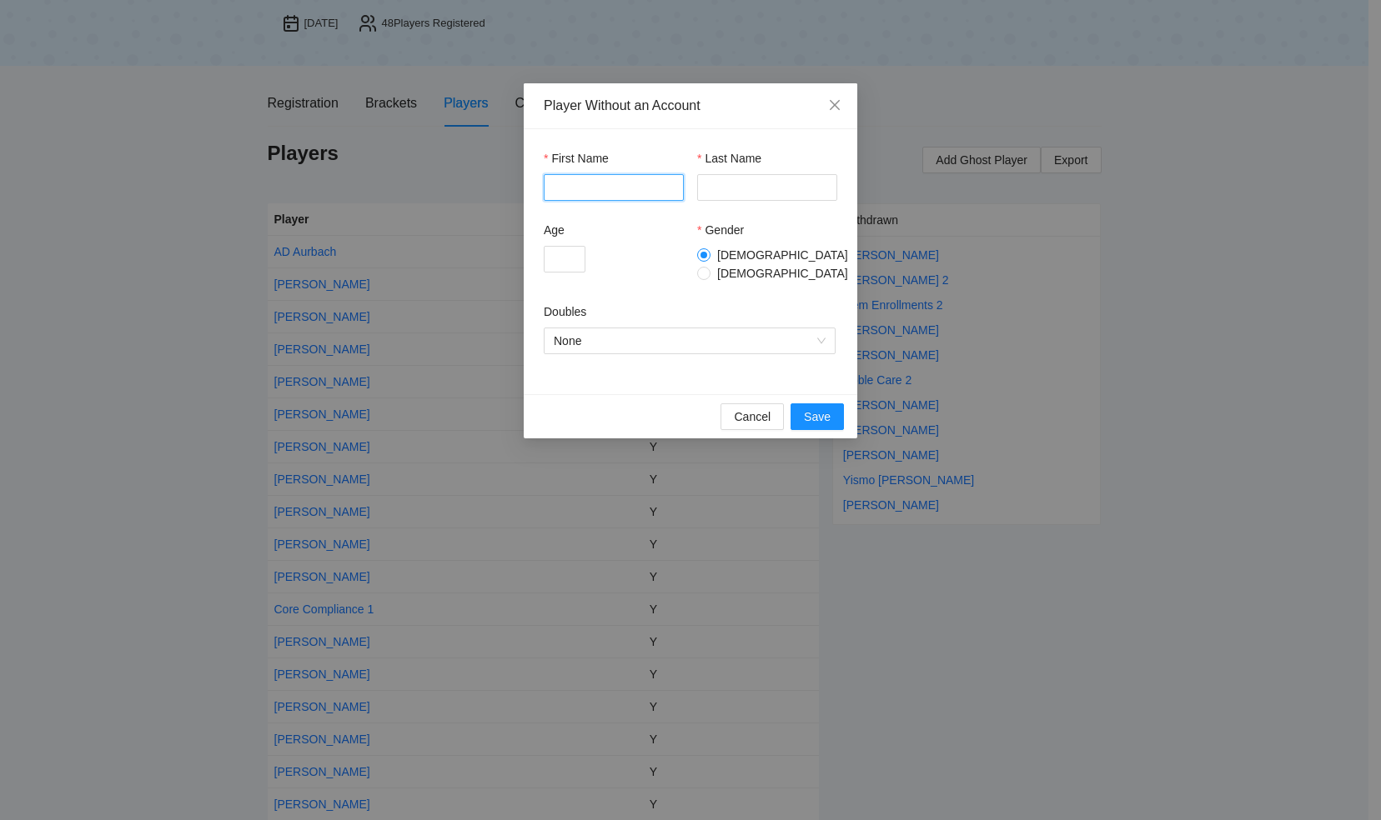
click at [635, 190] on input "First Name" at bounding box center [614, 187] width 140 height 27
type input "***"
click at [735, 188] on input "Last Name" at bounding box center [767, 187] width 140 height 27
type input "*****"
click at [562, 251] on input "Age" at bounding box center [565, 259] width 42 height 27
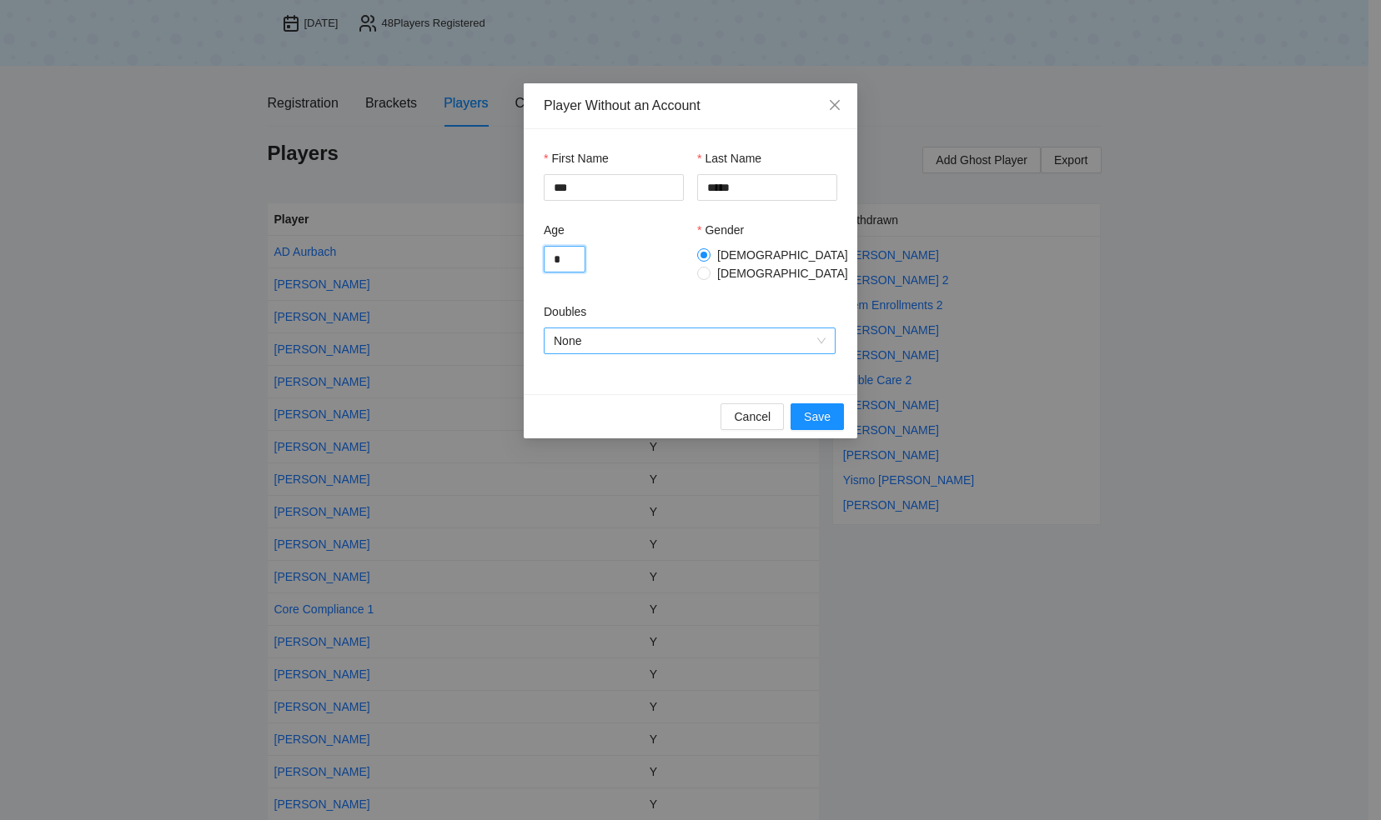
click at [825, 332] on div "None" at bounding box center [690, 341] width 292 height 27
type input "*"
click at [825, 332] on div "None" at bounding box center [690, 341] width 292 height 27
click at [824, 335] on span "None" at bounding box center [690, 340] width 272 height 25
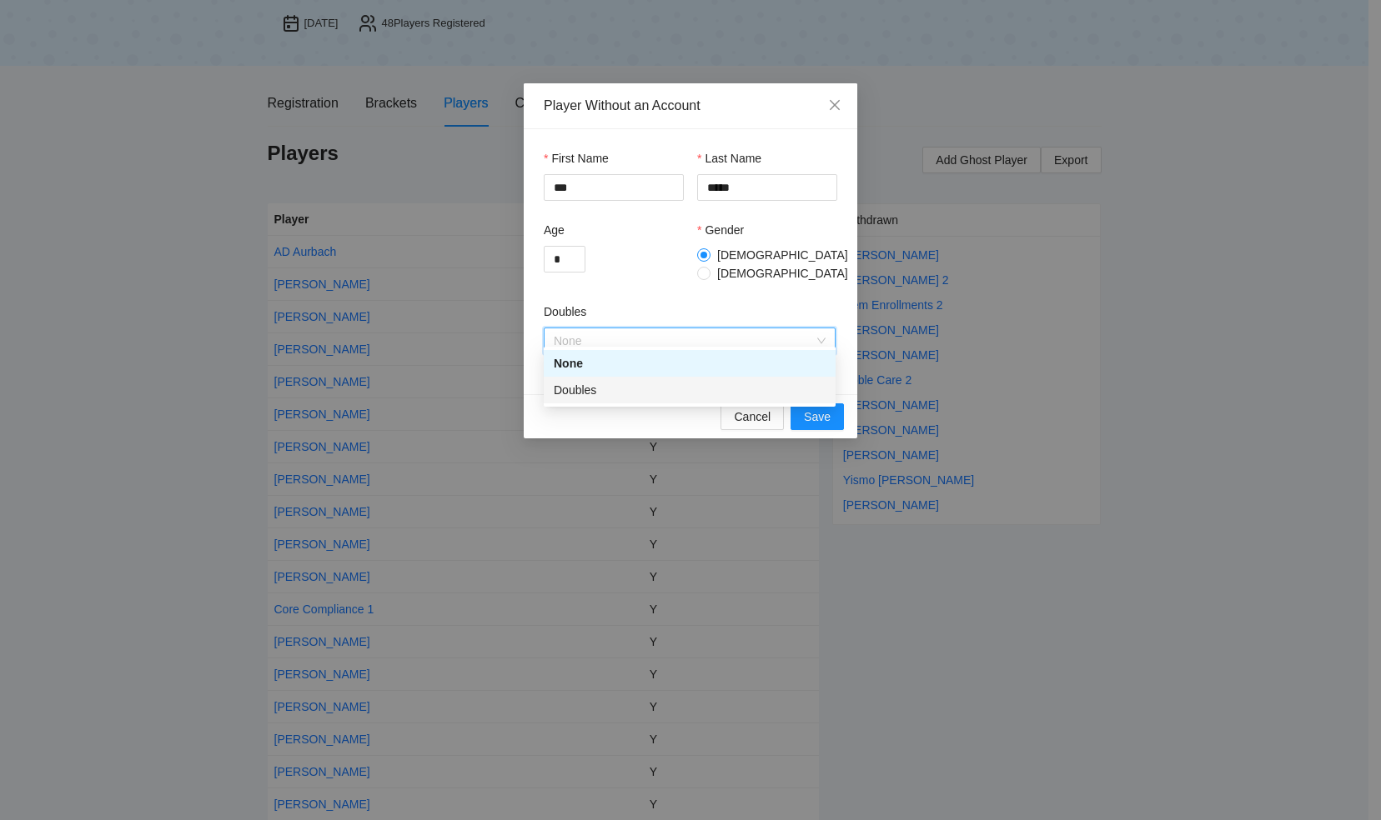
click at [573, 387] on div "Doubles" at bounding box center [690, 390] width 272 height 18
click at [817, 408] on span "Save" at bounding box center [817, 417] width 27 height 18
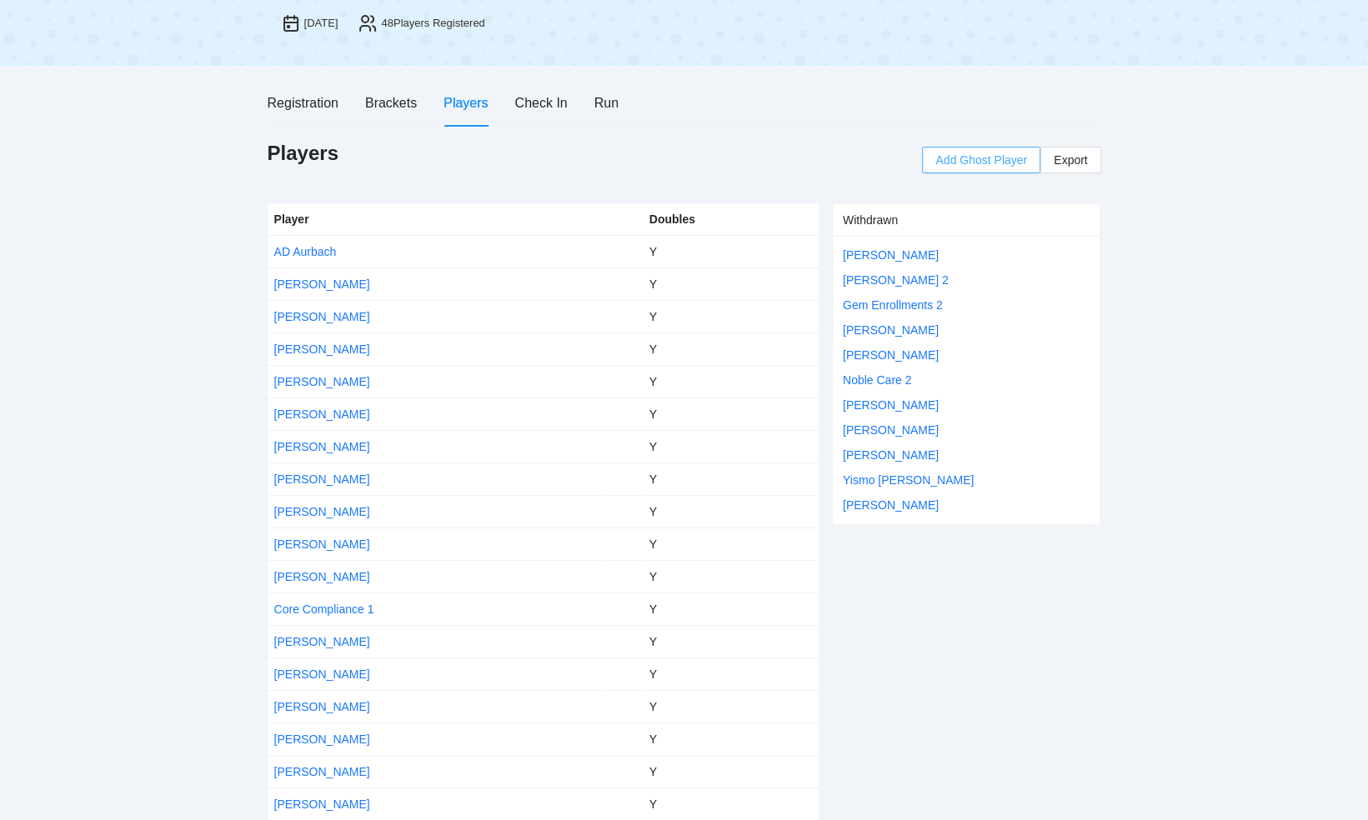
click at [980, 155] on span "Add Ghost Player" at bounding box center [981, 160] width 92 height 18
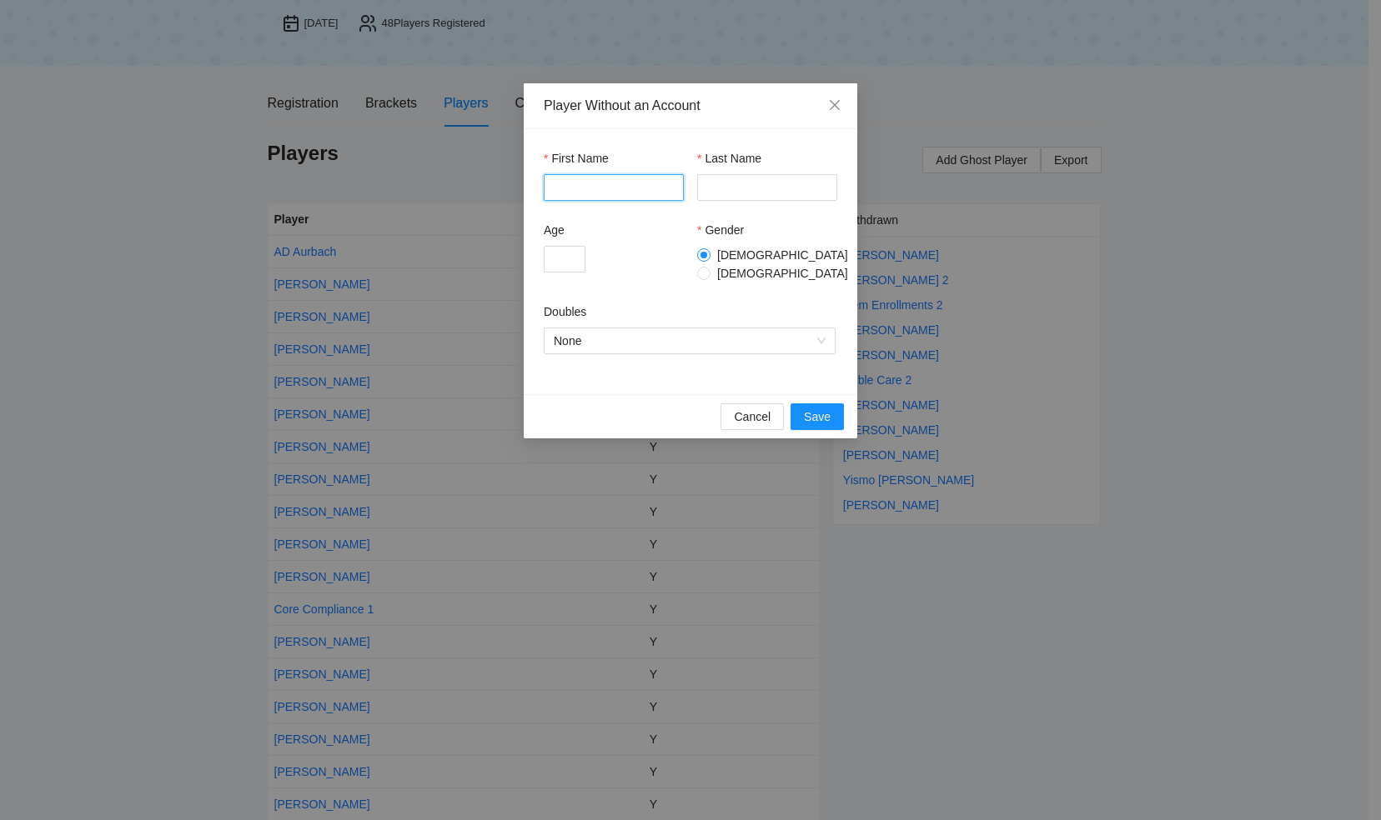
click at [621, 191] on input "First Name" at bounding box center [614, 187] width 140 height 27
type input "*****"
click at [730, 193] on input "Last Name" at bounding box center [767, 187] width 140 height 27
type input "**********"
click at [556, 255] on input "Age" at bounding box center [565, 259] width 42 height 27
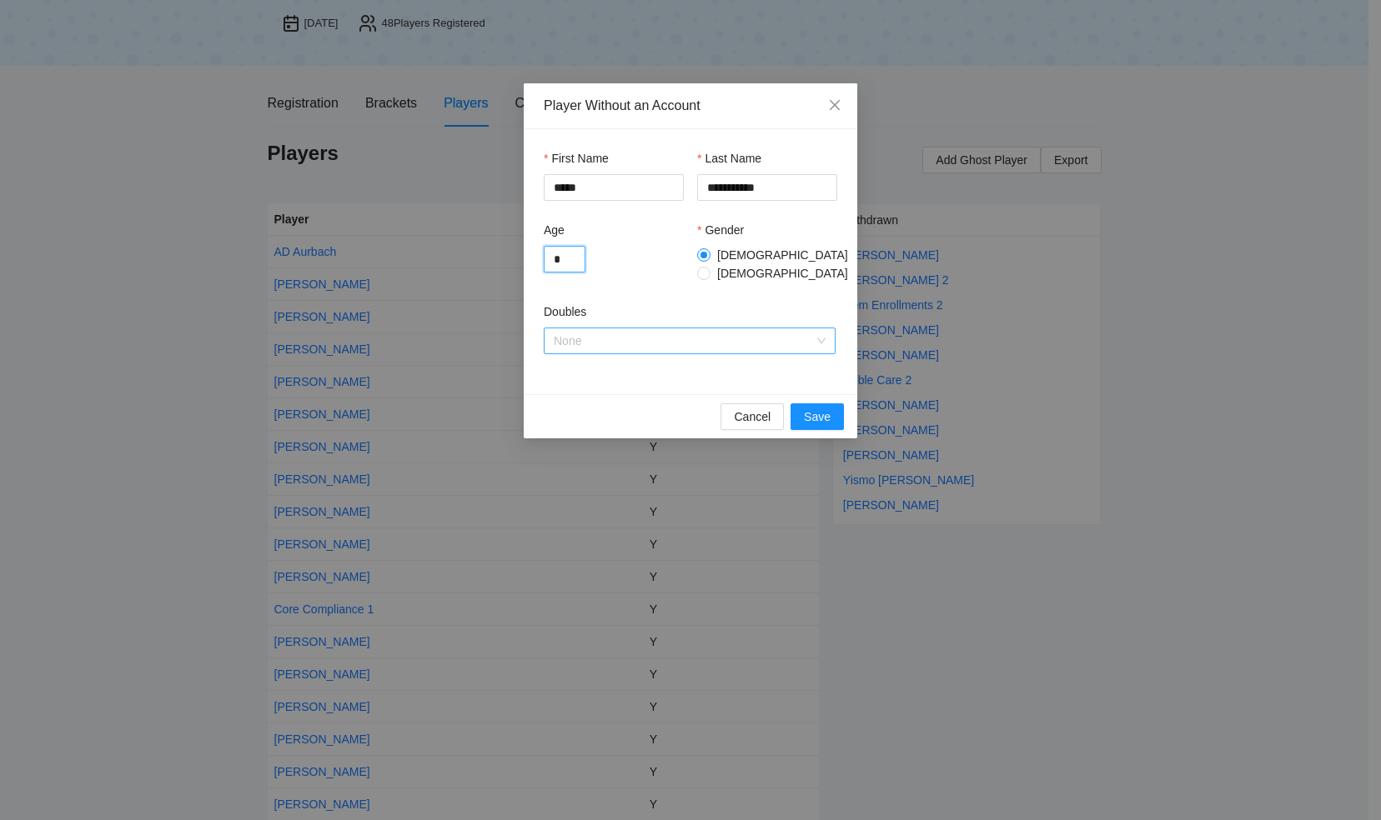
click at [825, 337] on span "None" at bounding box center [690, 340] width 272 height 25
type input "*"
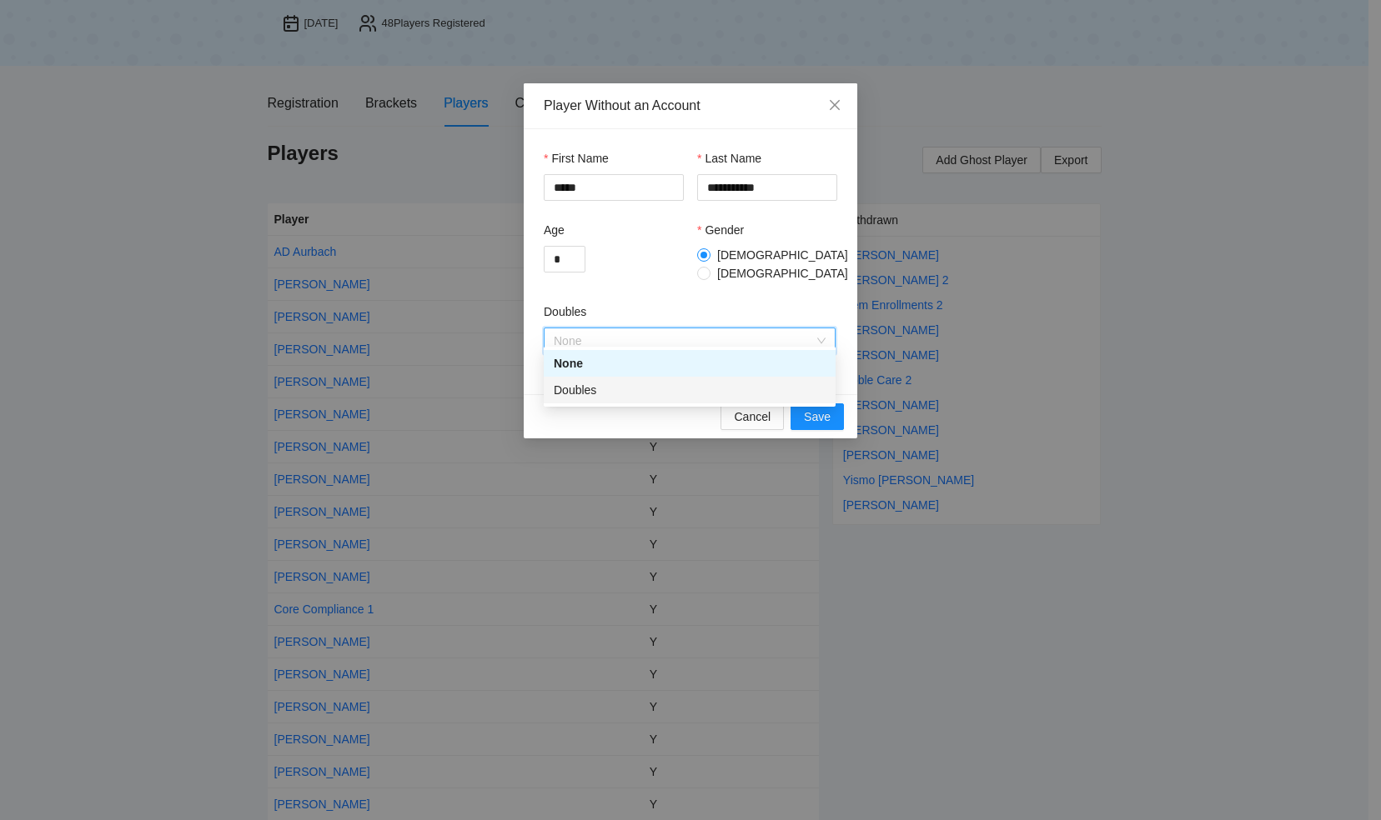
click at [603, 390] on div "Doubles" at bounding box center [690, 390] width 272 height 18
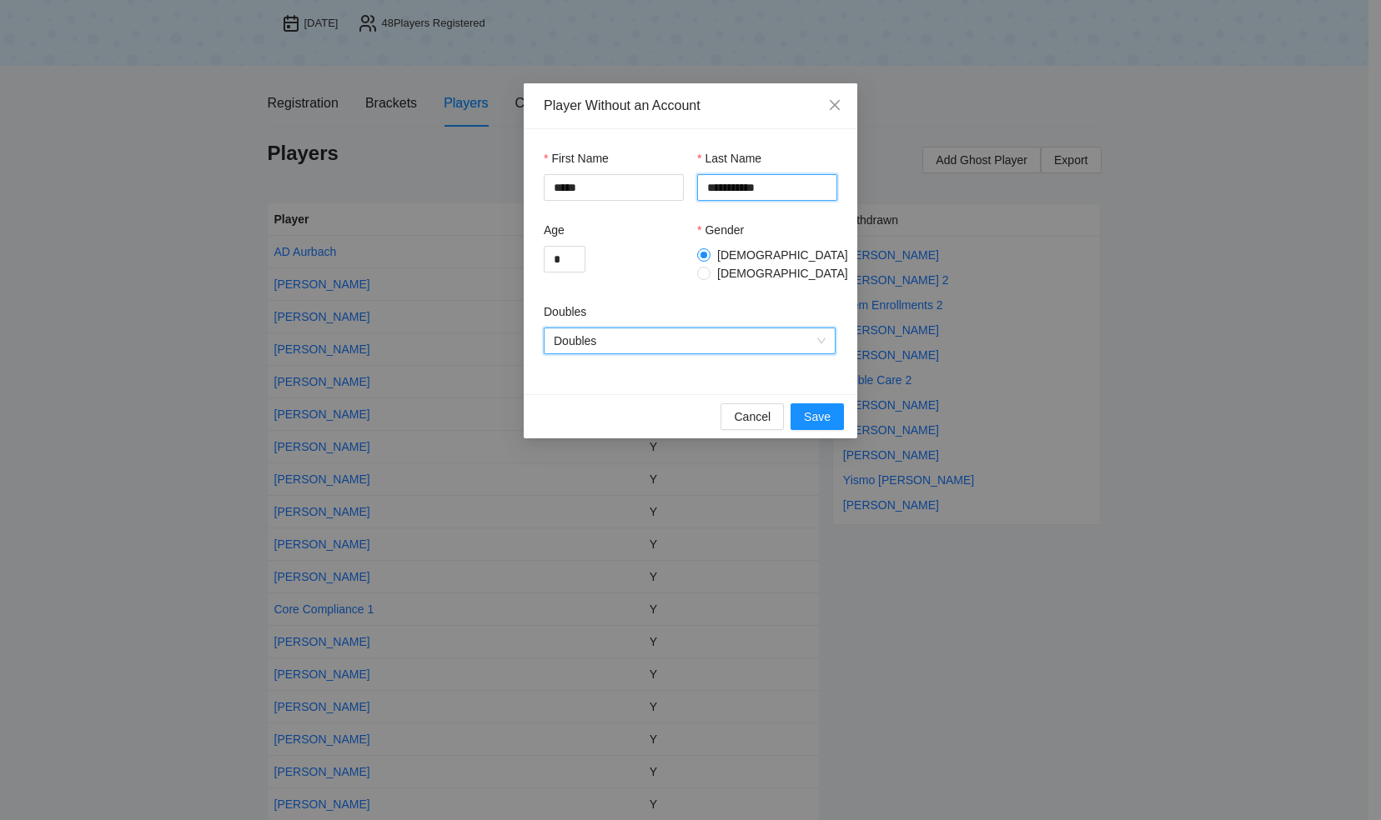
click at [735, 188] on input "**********" at bounding box center [767, 187] width 140 height 27
type input "**********"
click at [817, 408] on span "Save" at bounding box center [817, 417] width 27 height 18
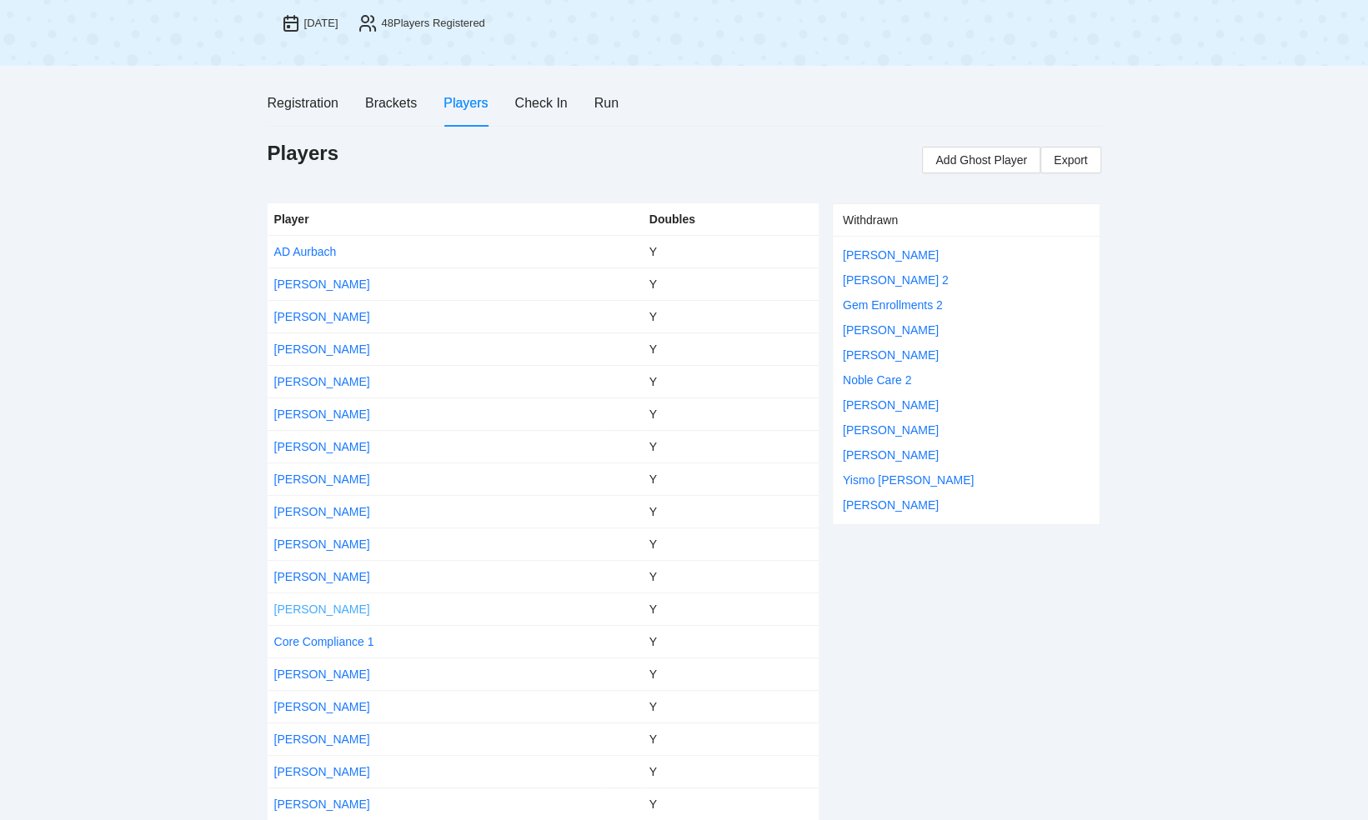
click at [332, 606] on link "[PERSON_NAME]" at bounding box center [322, 609] width 96 height 13
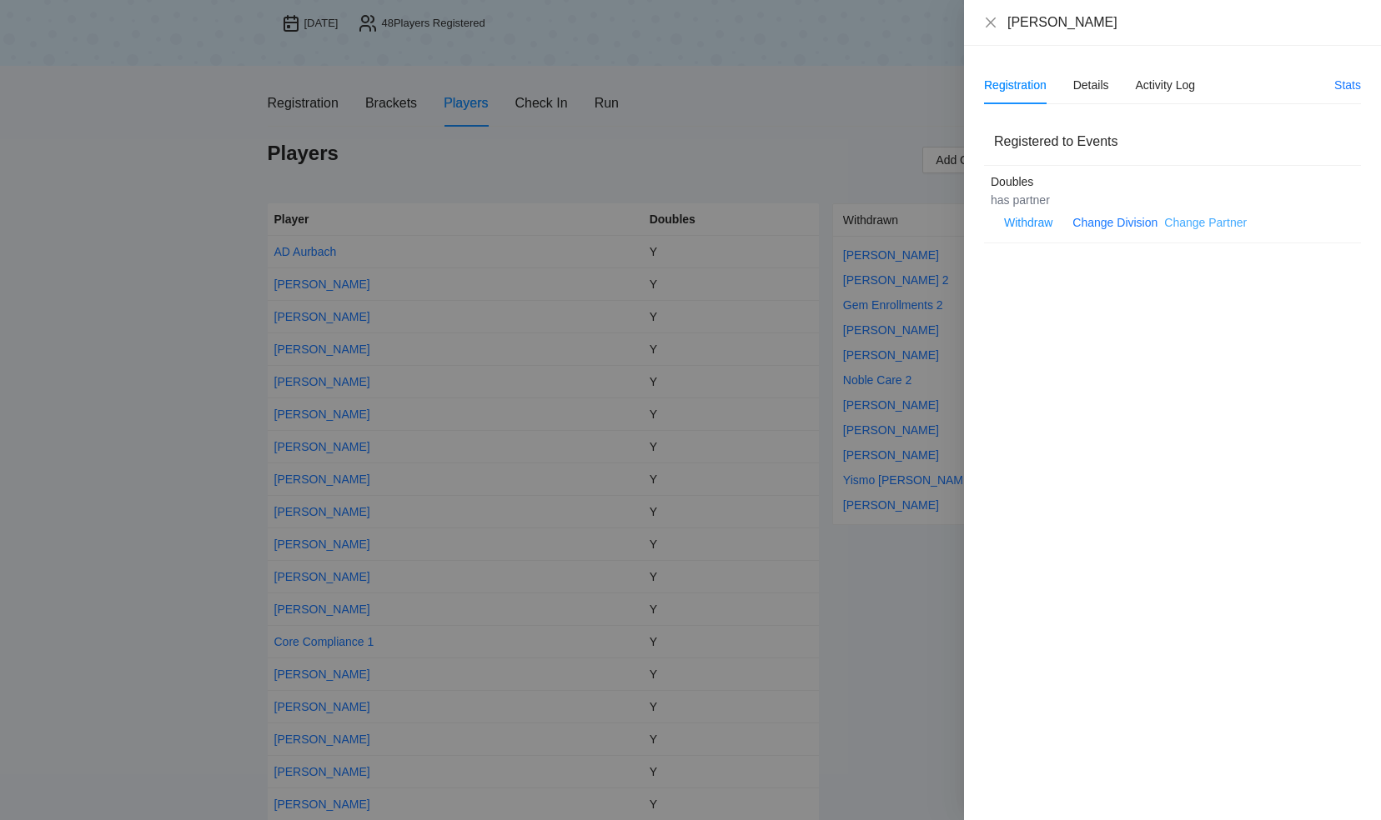
click at [1183, 223] on link "Change Partner" at bounding box center [1205, 222] width 83 height 13
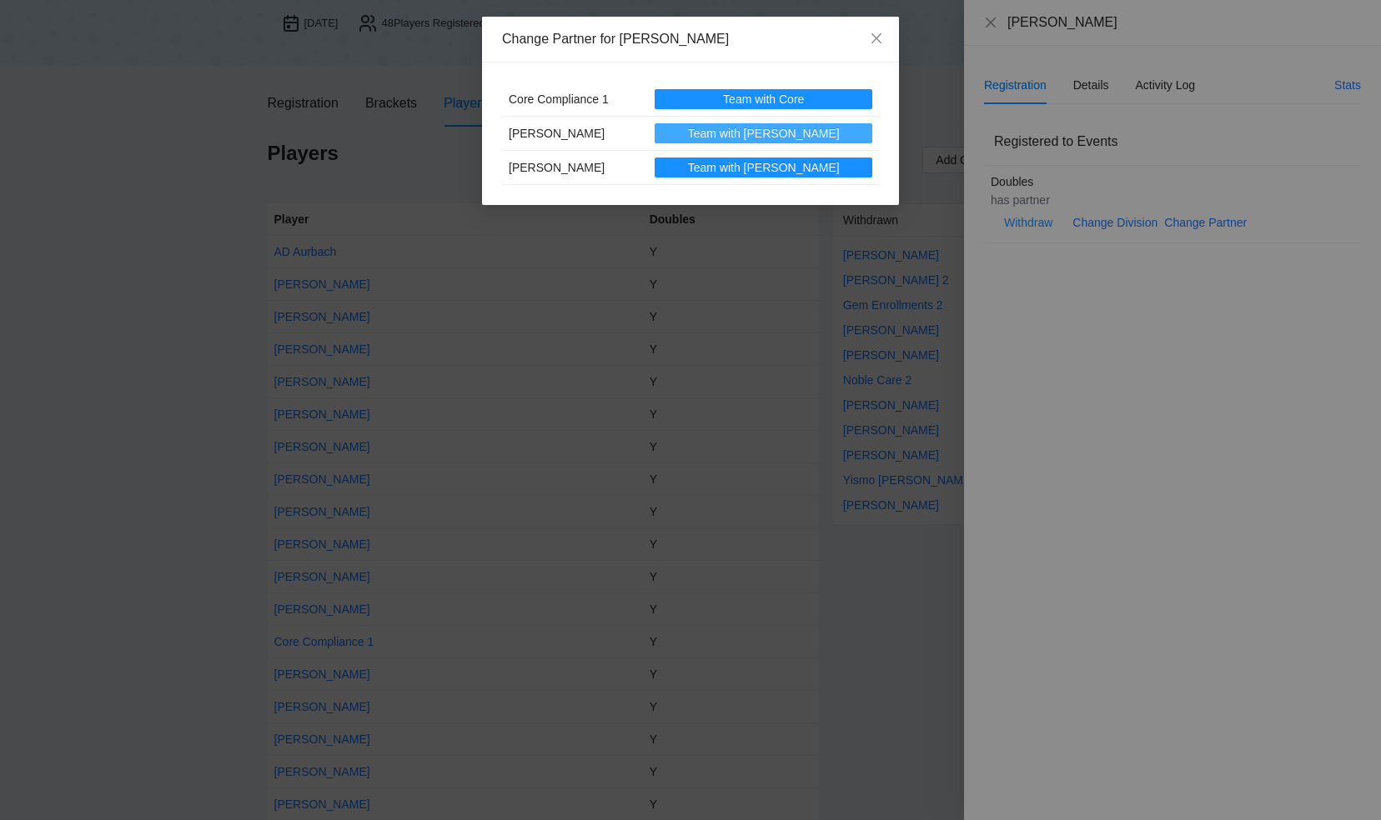
click at [784, 136] on span "Team with Eli" at bounding box center [764, 133] width 152 height 18
click at [989, 23] on div "Change Partner for Chaim Tarkieltaub Core Compliance 1 Team with Core Eli Treff…" at bounding box center [690, 410] width 1381 height 820
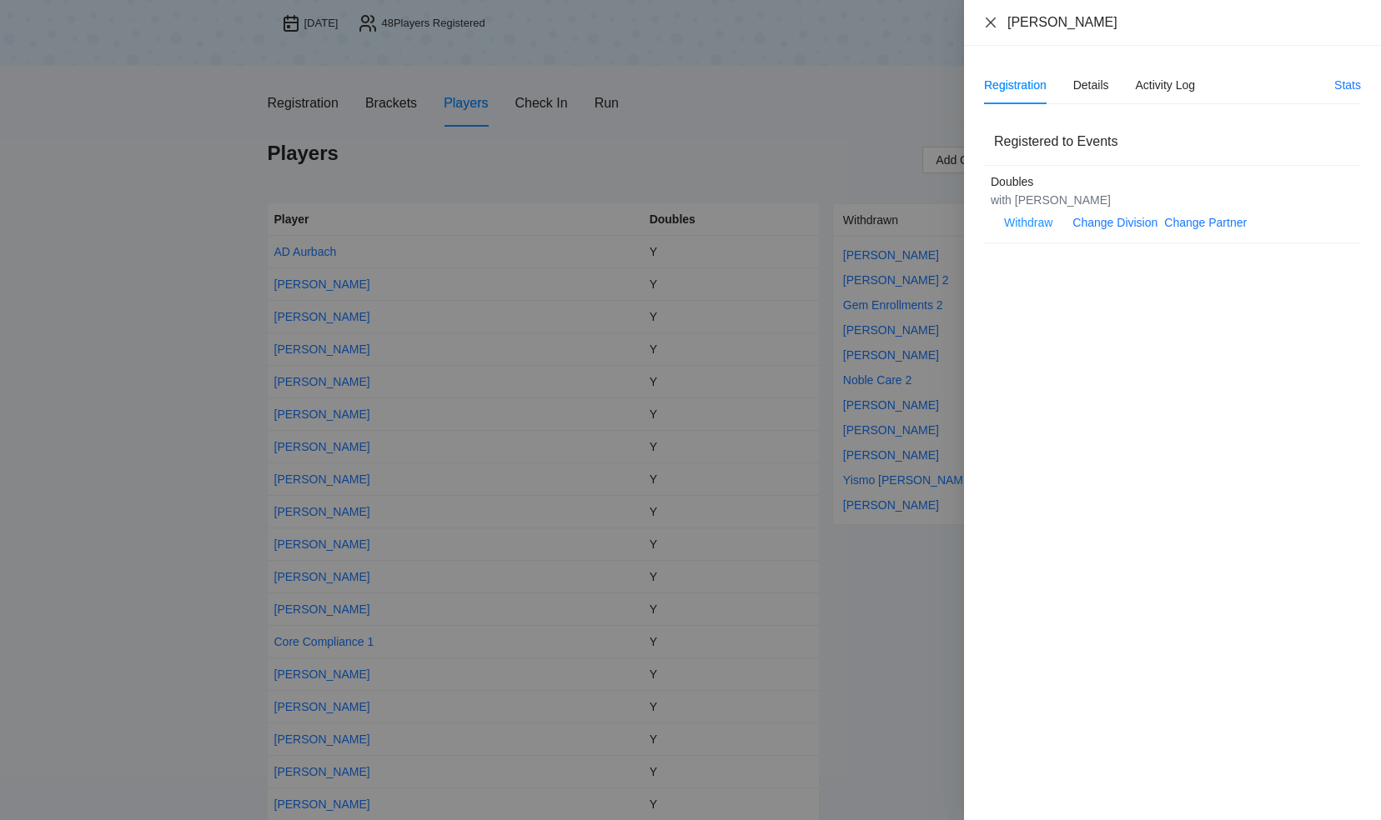
click at [984, 22] on icon "close" at bounding box center [990, 22] width 13 height 13
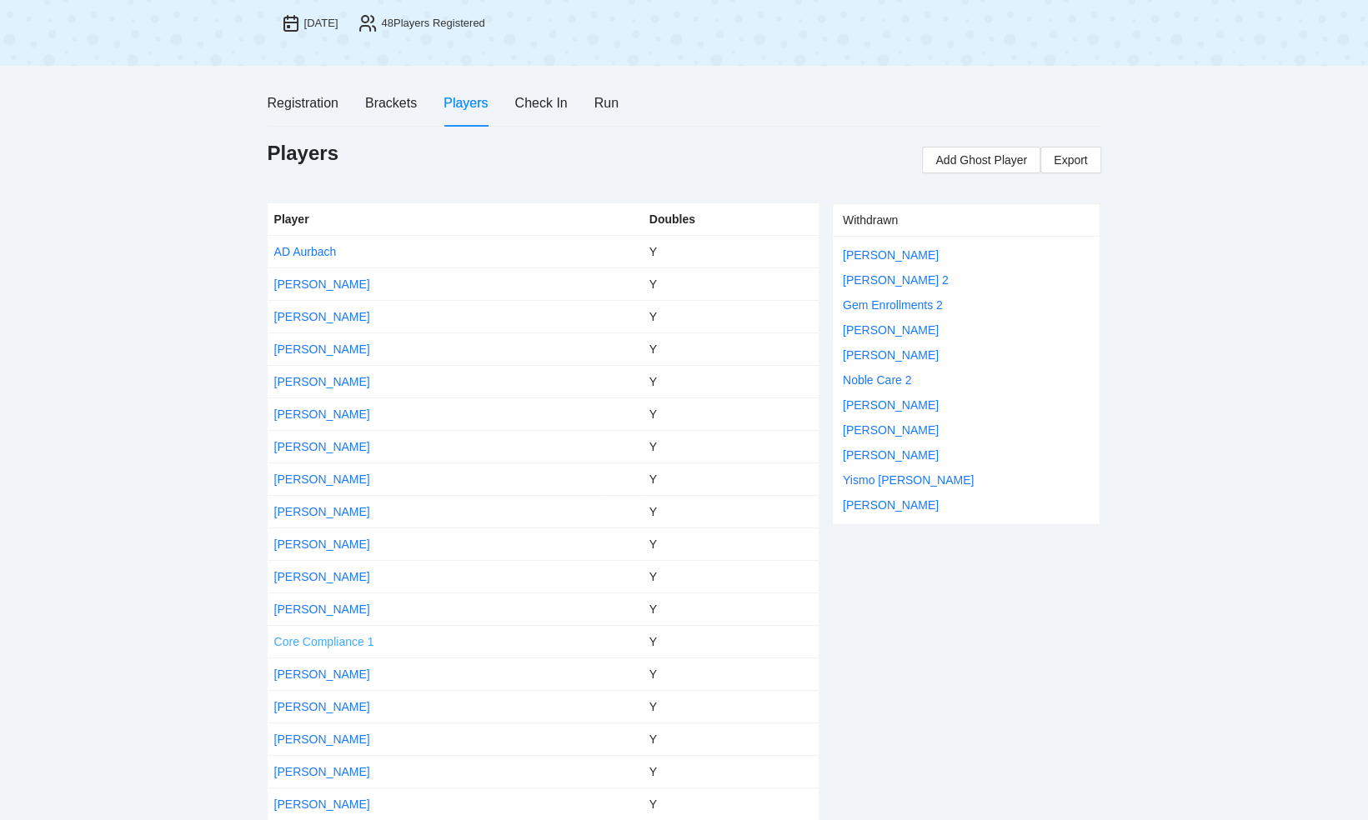
click at [335, 642] on link "Core Compliance 1" at bounding box center [324, 641] width 100 height 13
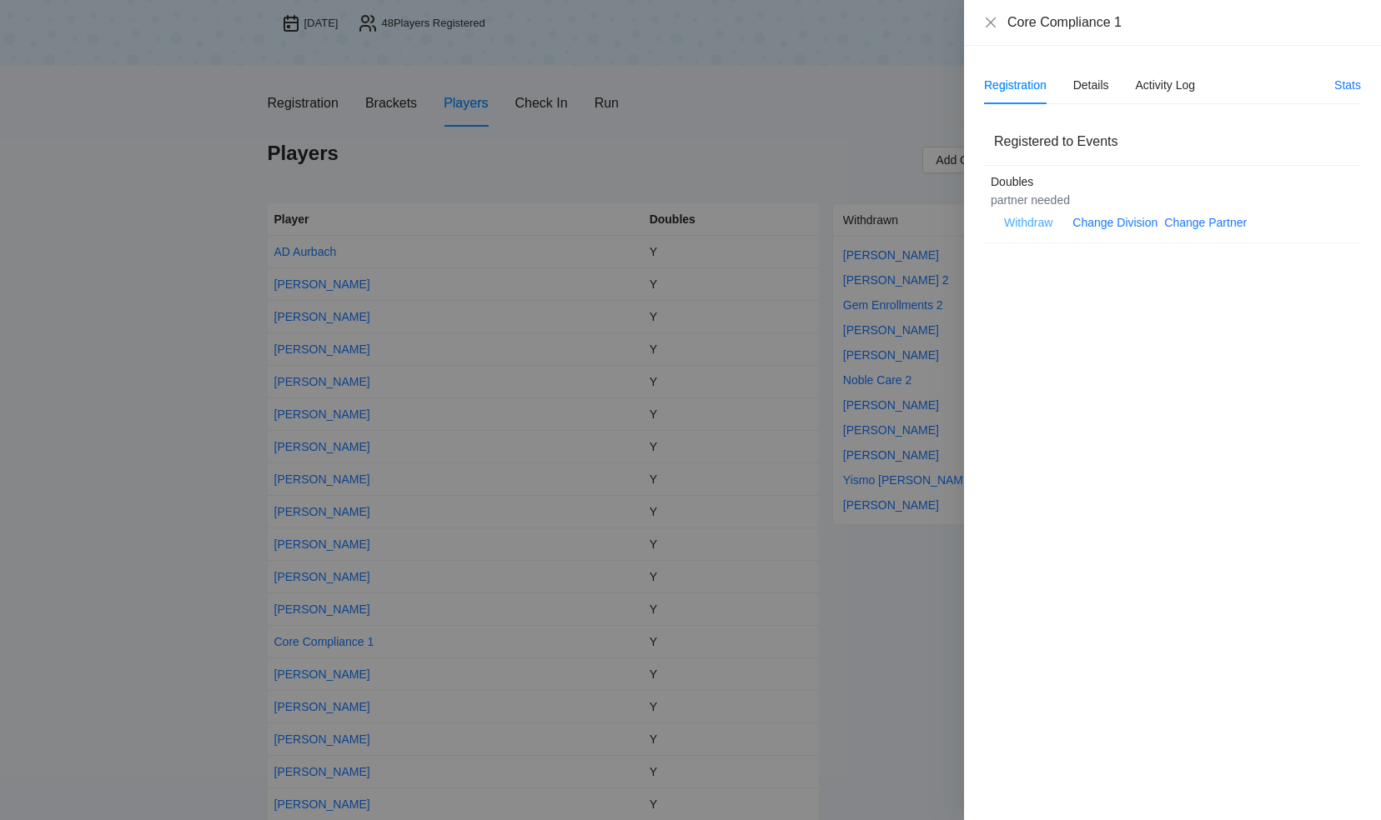
click at [1029, 220] on span "Withdraw" at bounding box center [1028, 222] width 48 height 18
click at [1080, 166] on span "OK" at bounding box center [1079, 169] width 17 height 18
click at [990, 13] on div "Core Compliance 1" at bounding box center [1172, 22] width 377 height 18
click at [990, 23] on icon "close" at bounding box center [990, 22] width 10 height 10
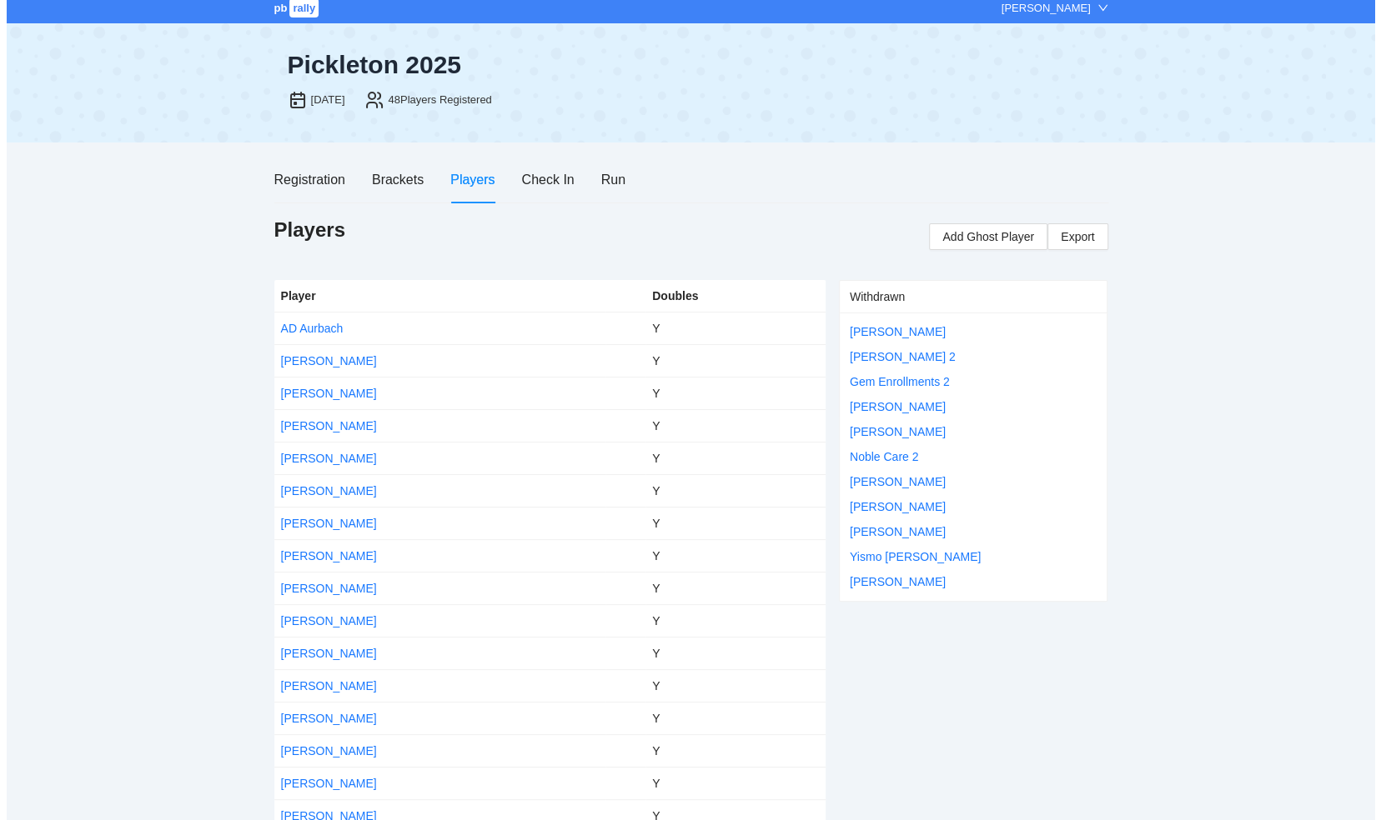
scroll to position [0, 0]
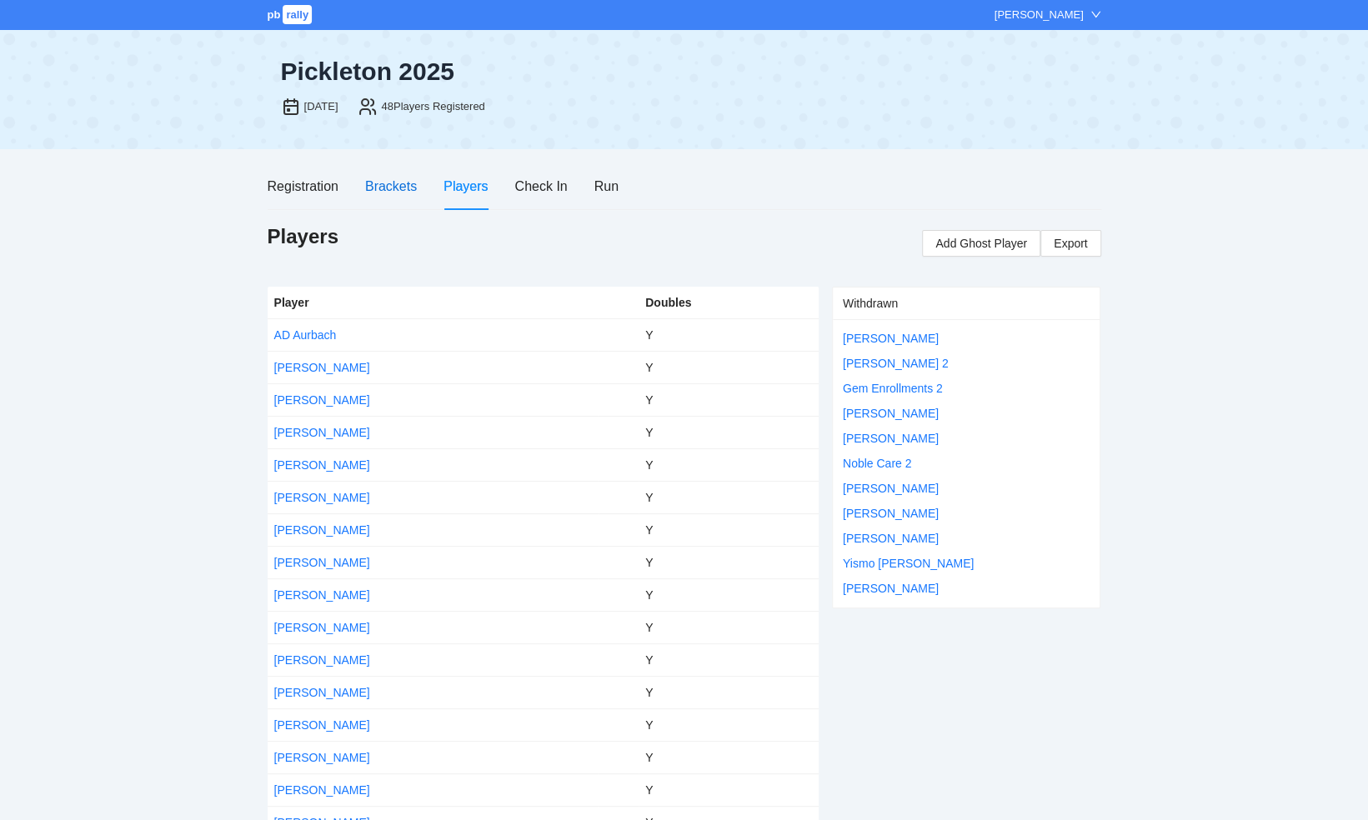
click at [392, 187] on div "Brackets" at bounding box center [391, 186] width 52 height 21
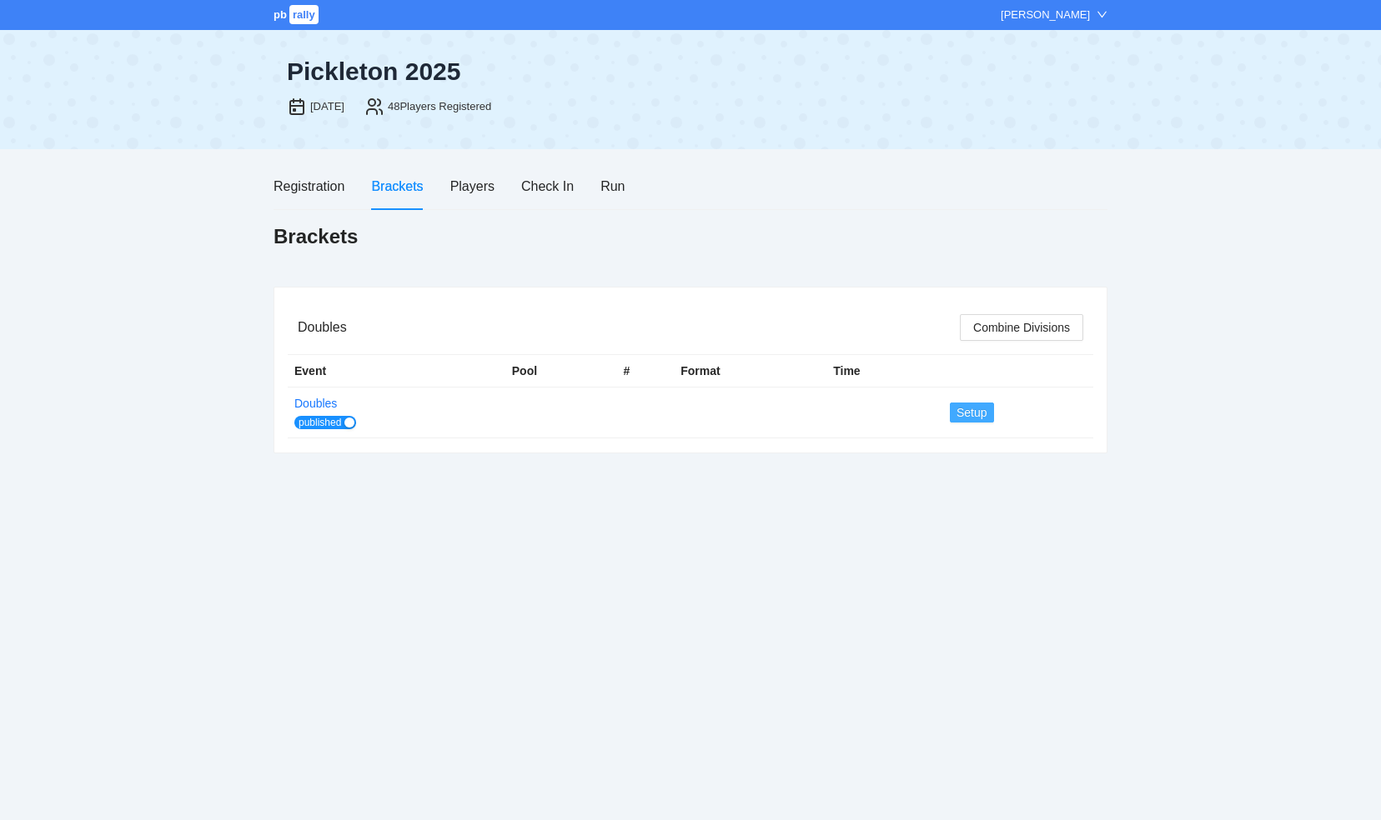
click at [970, 411] on span "Setup" at bounding box center [971, 413] width 31 height 18
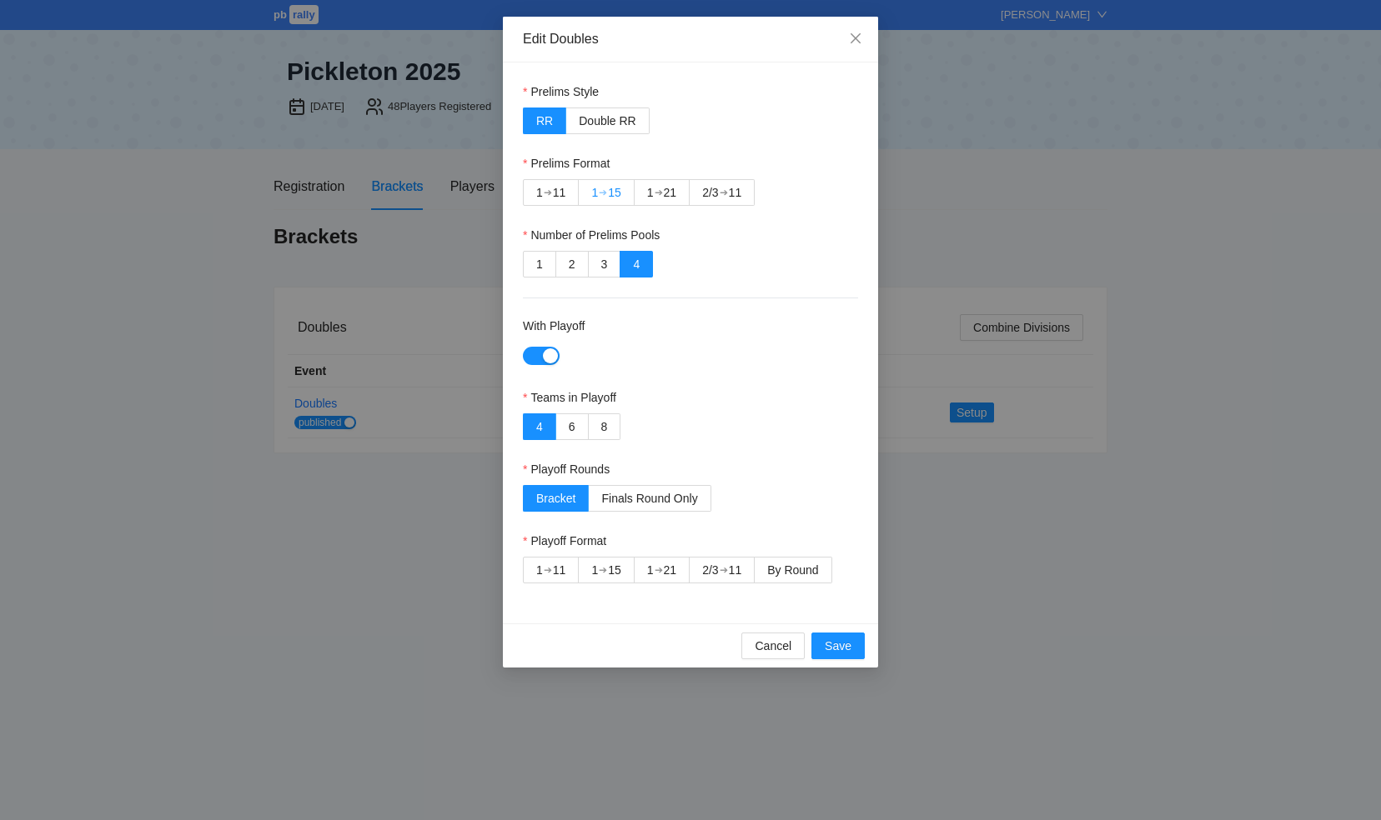
click at [609, 196] on div "1 ➔ 15" at bounding box center [605, 192] width 29 height 25
click at [620, 427] on div "4 6 8" at bounding box center [690, 427] width 335 height 27
click at [604, 427] on span "8" at bounding box center [604, 426] width 7 height 13
click at [605, 567] on div "➔" at bounding box center [603, 570] width 8 height 13
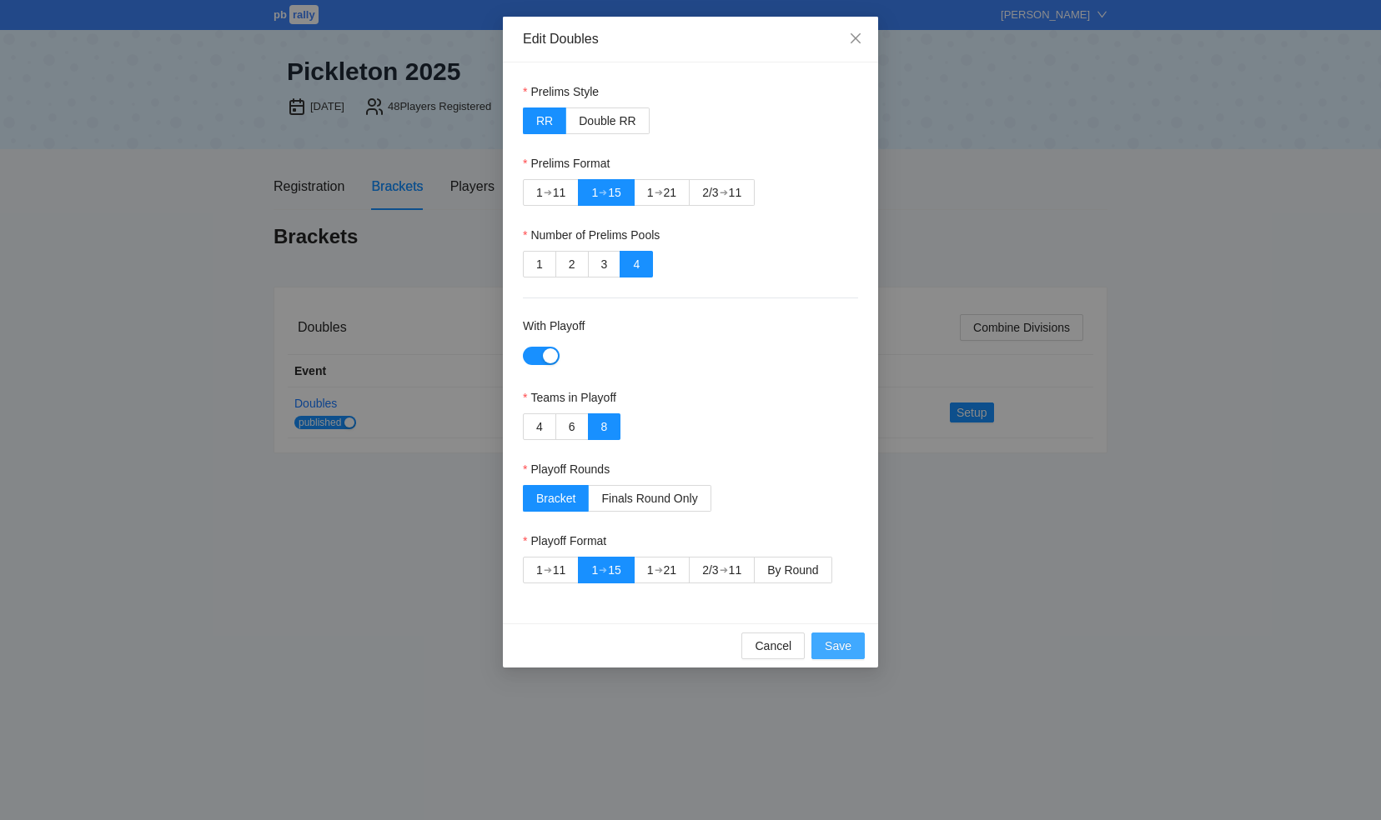
click at [835, 646] on span "Save" at bounding box center [838, 646] width 27 height 18
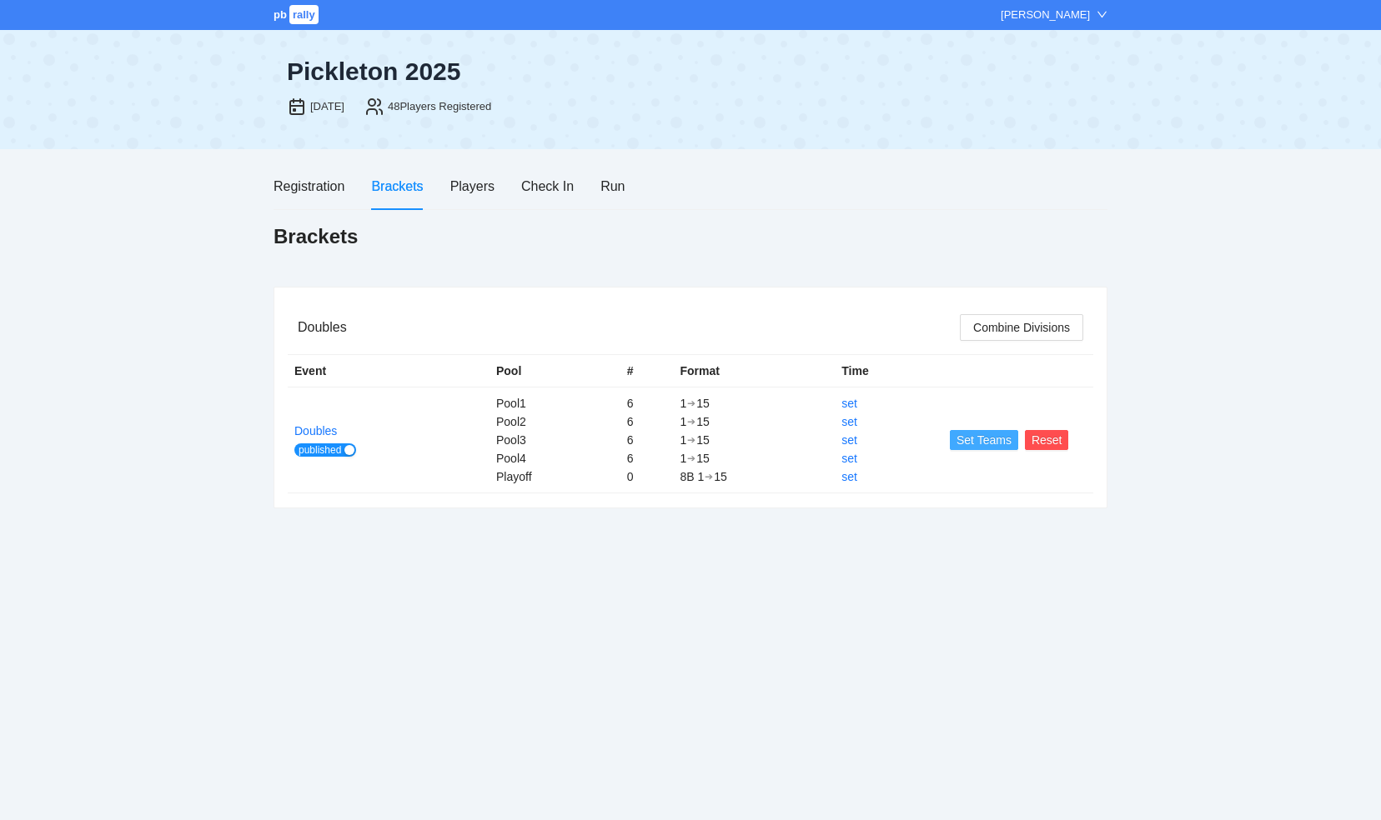
click at [970, 439] on span "Set Teams" at bounding box center [983, 440] width 55 height 18
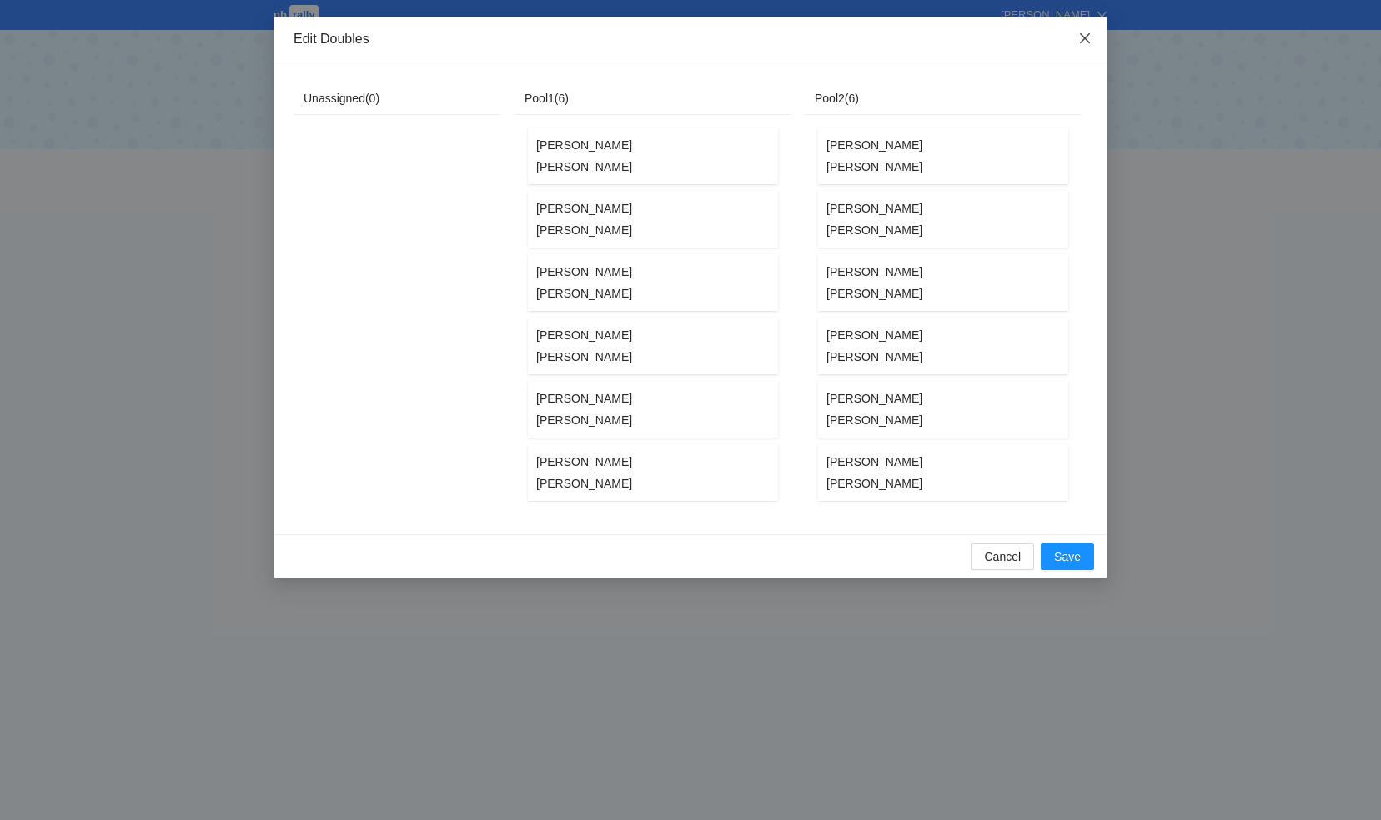
click at [1082, 43] on icon "close" at bounding box center [1084, 38] width 13 height 13
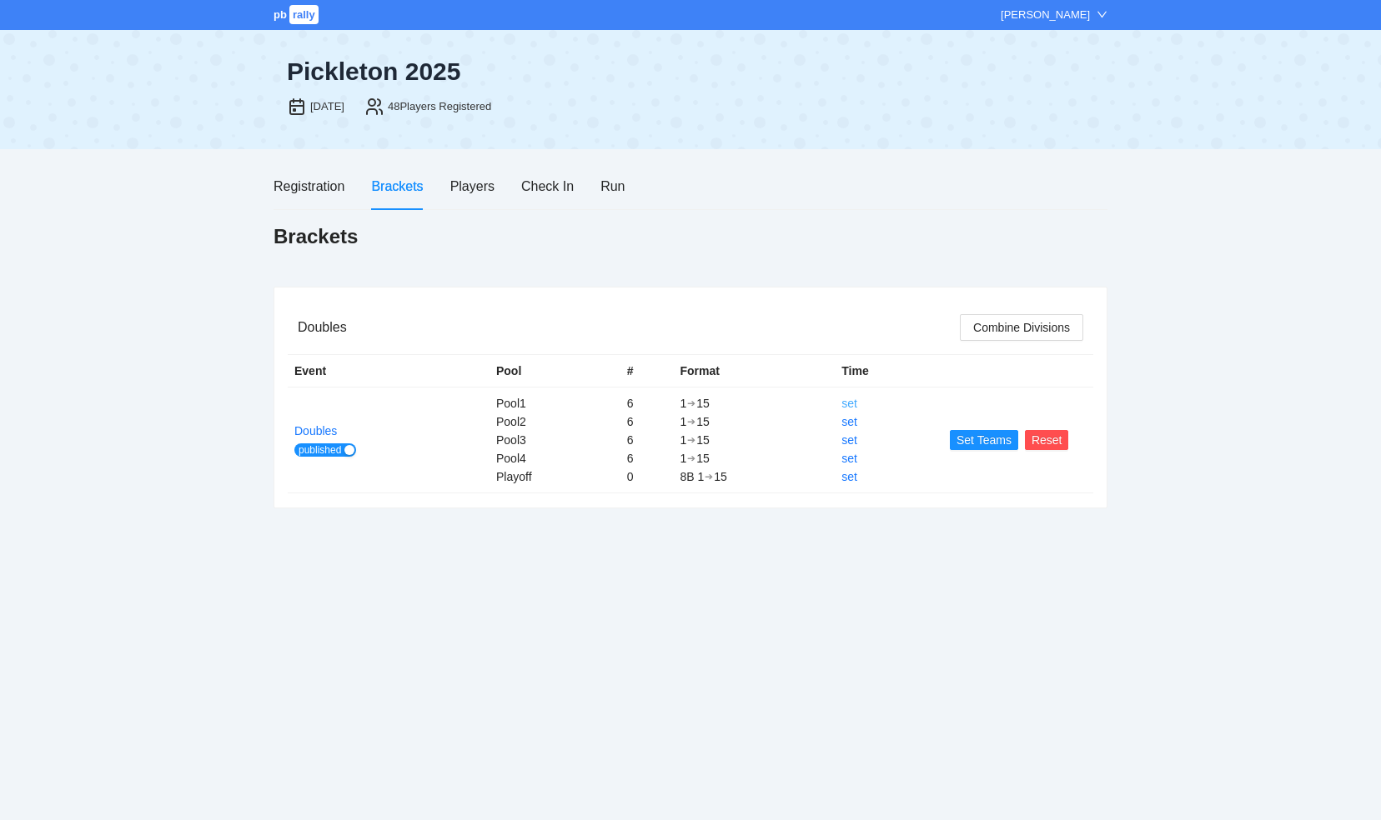
click at [847, 404] on link "set" at bounding box center [849, 403] width 16 height 13
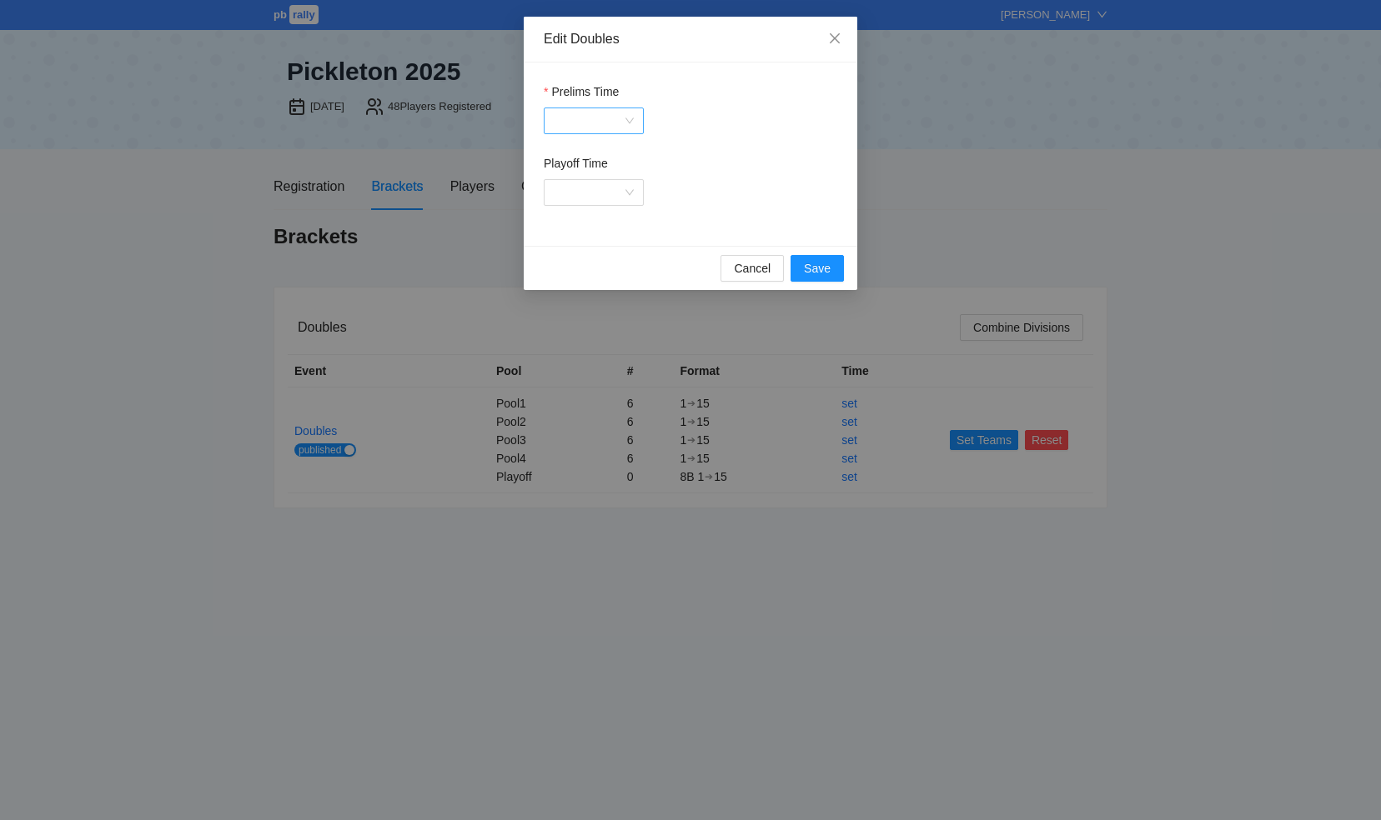
click at [632, 120] on div at bounding box center [594, 121] width 100 height 27
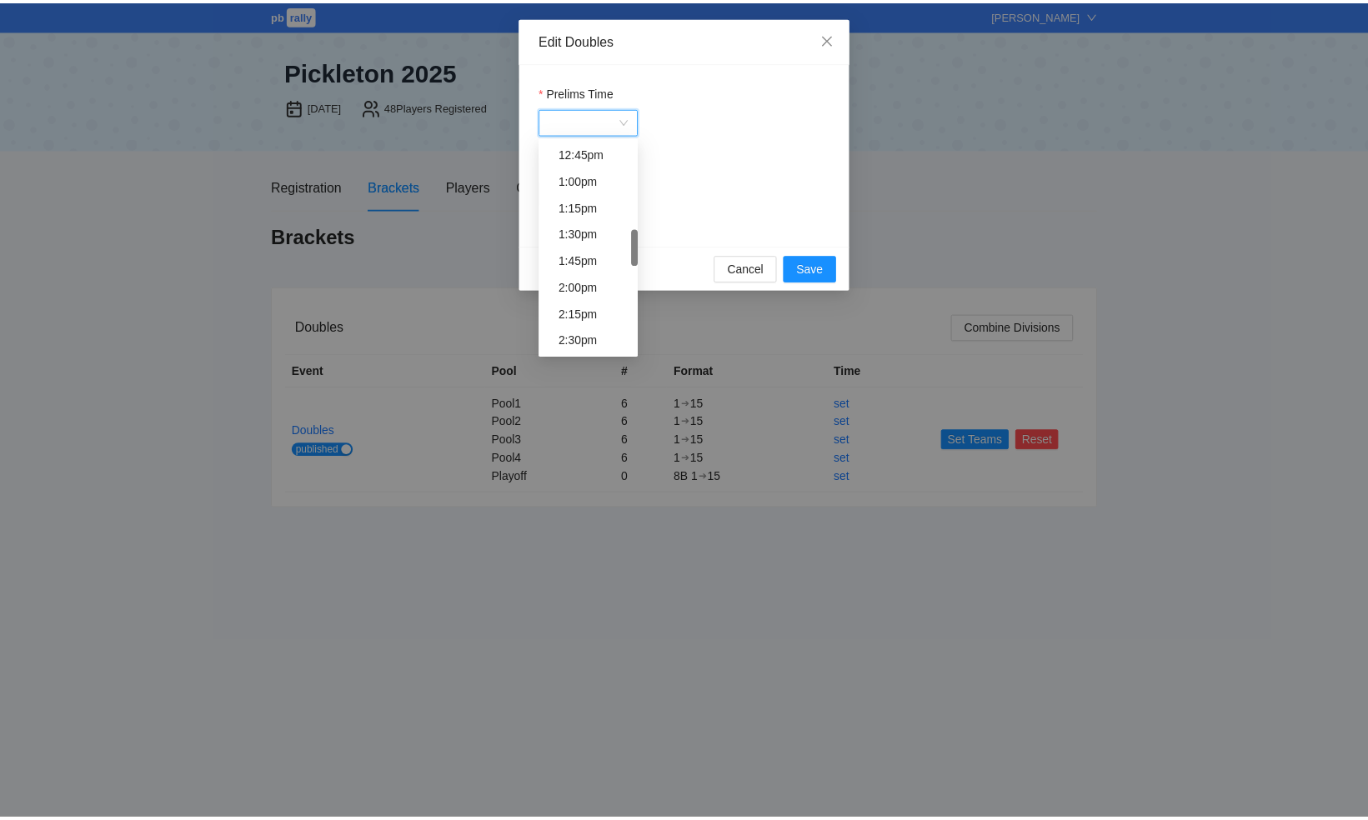
scroll to position [834, 0]
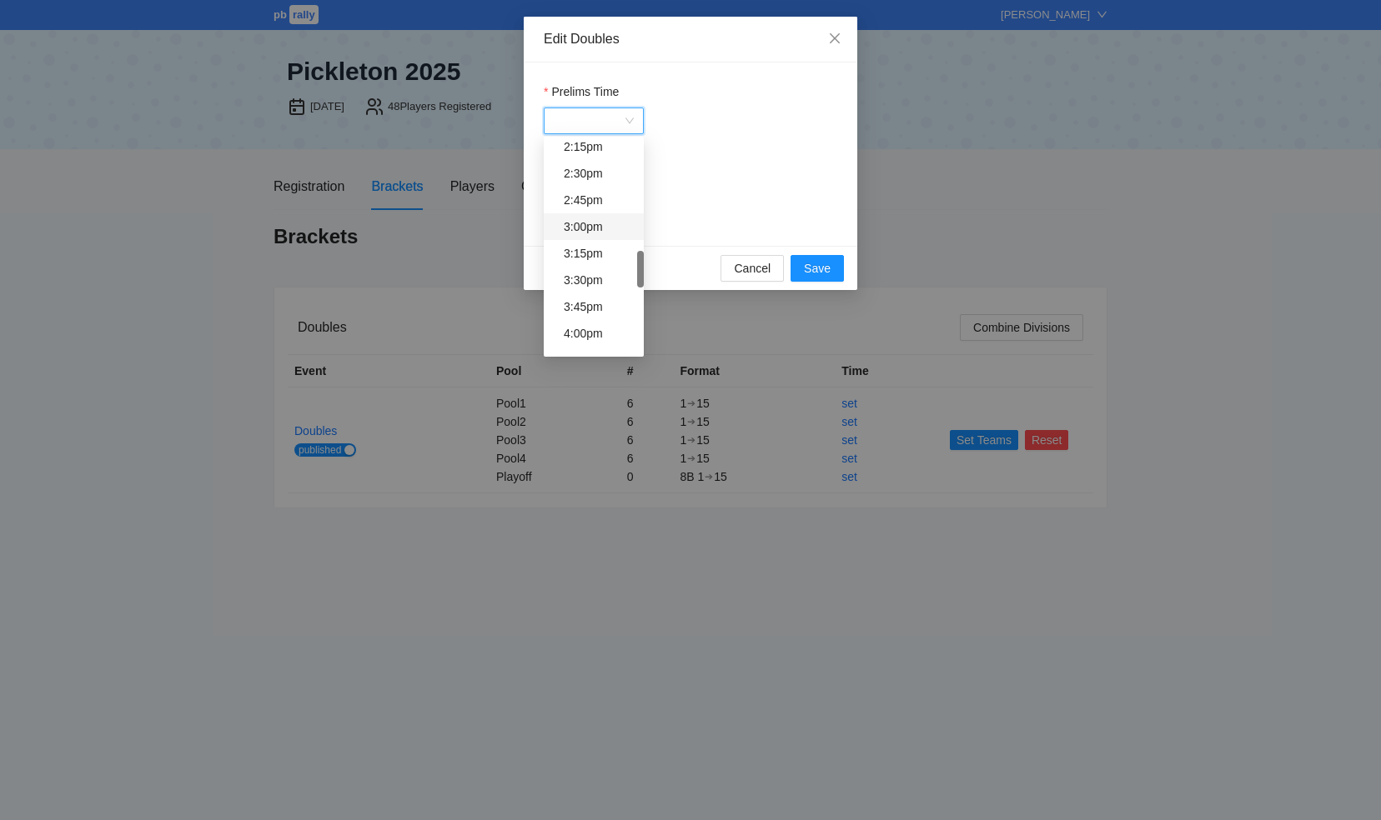
click at [571, 222] on div "3:00pm" at bounding box center [599, 227] width 70 height 18
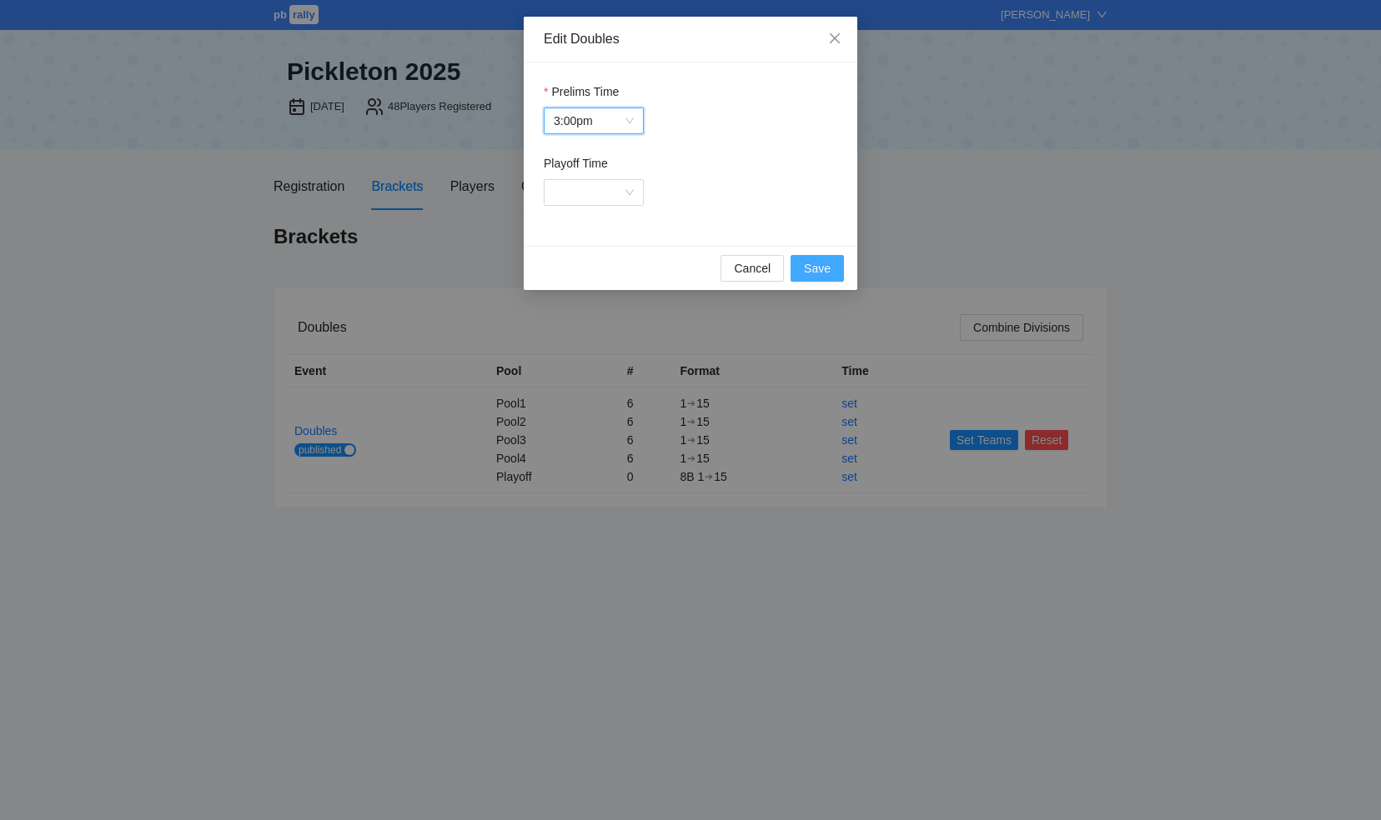
click at [815, 270] on span "Save" at bounding box center [817, 268] width 27 height 18
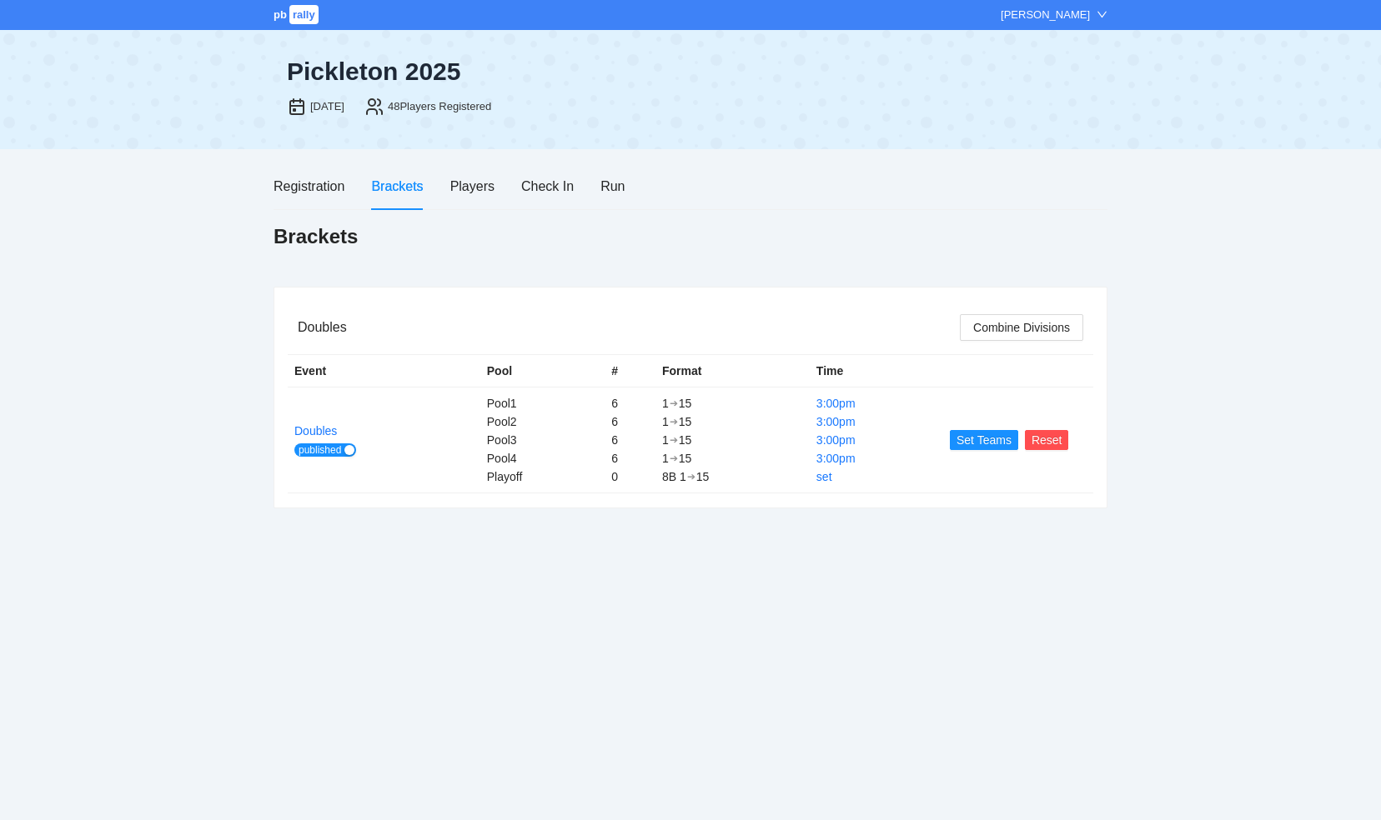
click at [778, 92] on div at bounding box center [829, 92] width 251 height 58
click at [559, 183] on div "Check In" at bounding box center [547, 186] width 53 height 21
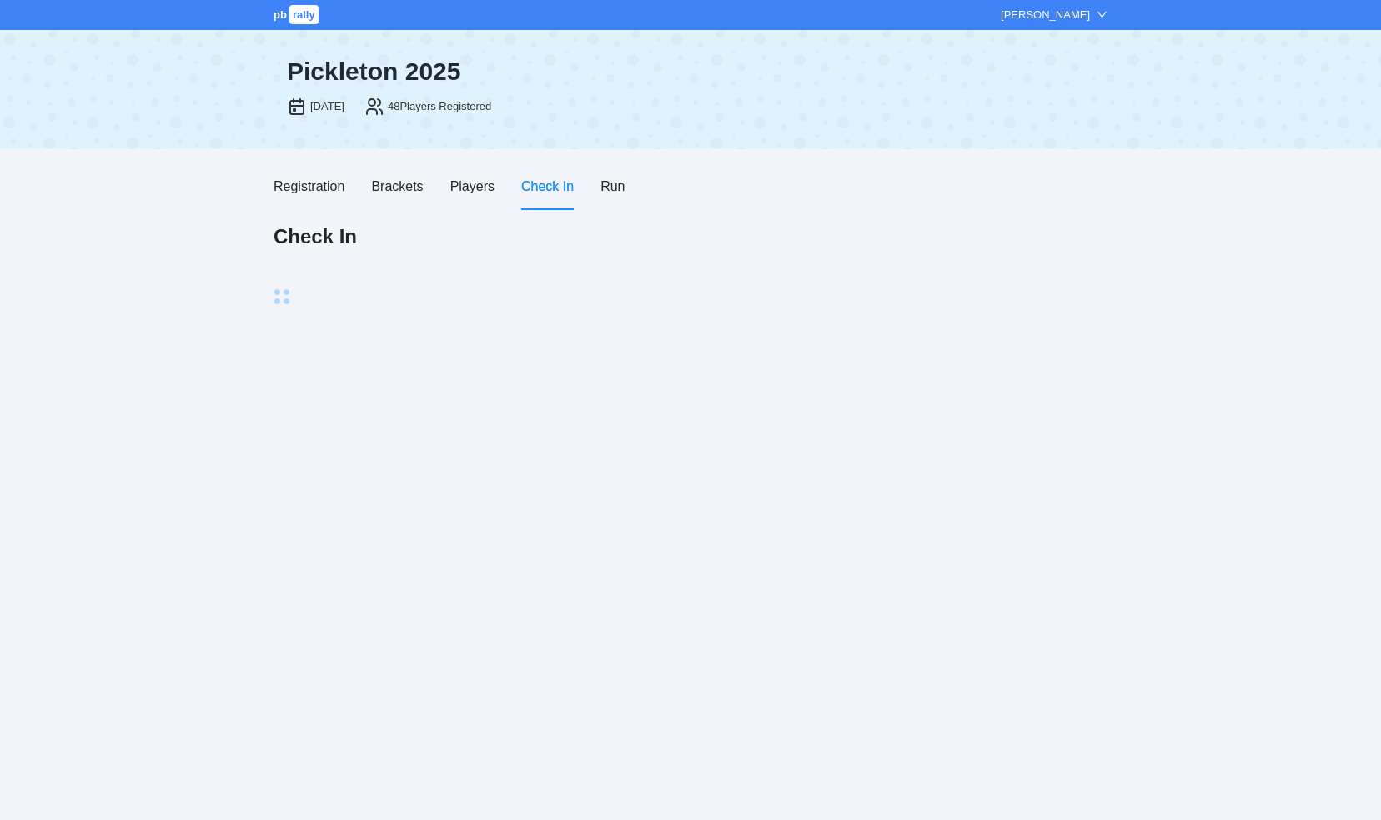
click at [559, 183] on div "Check In" at bounding box center [547, 186] width 53 height 21
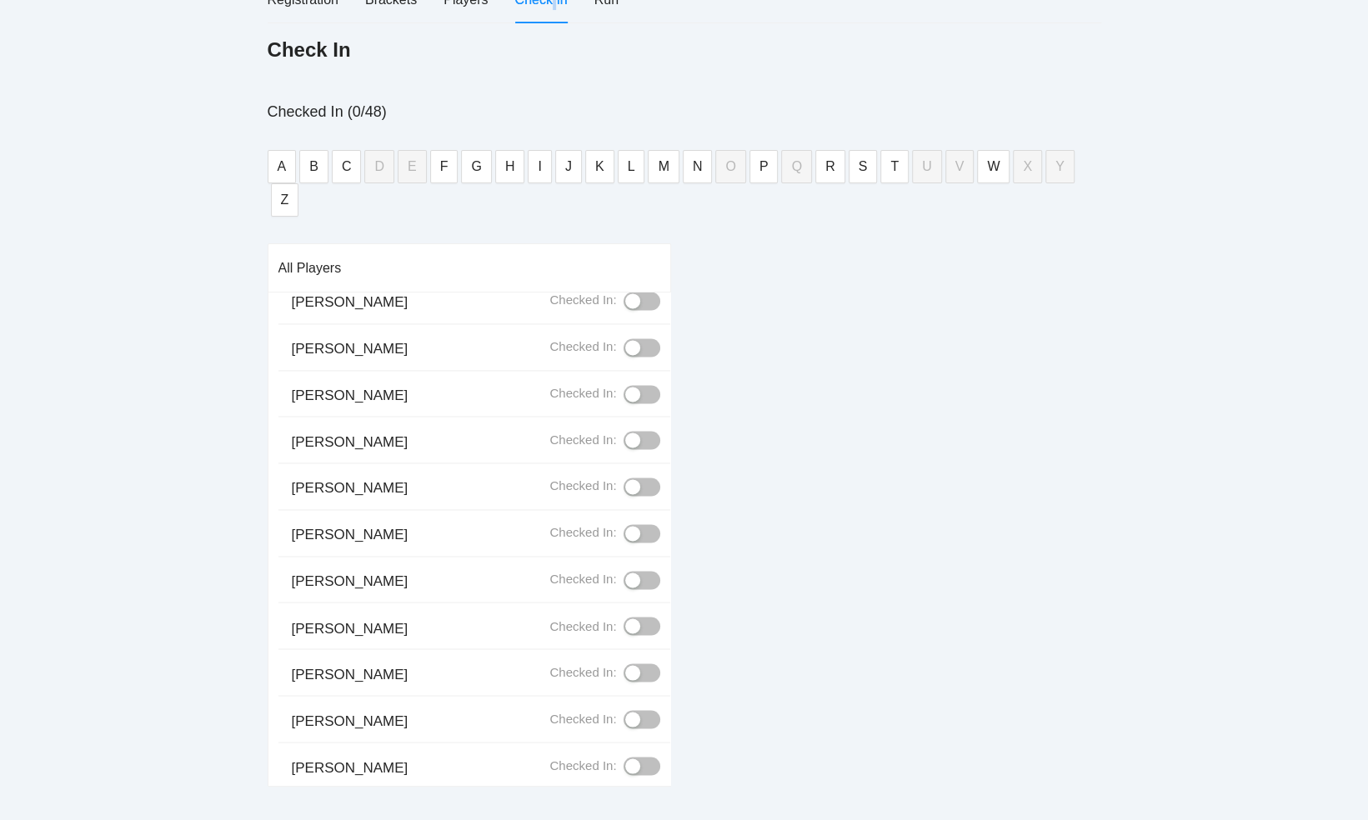
scroll to position [0, 0]
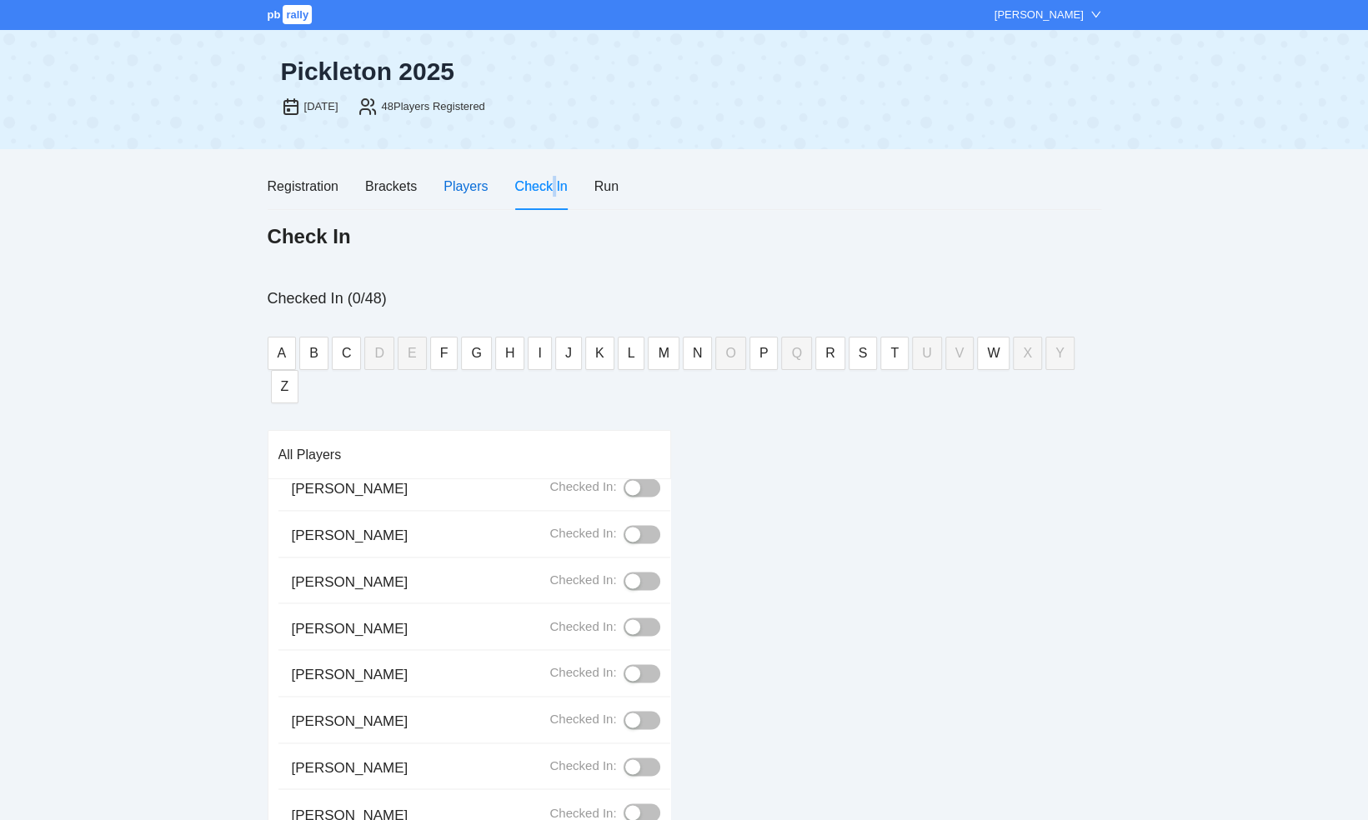
click at [471, 192] on div "Players" at bounding box center [466, 186] width 44 height 21
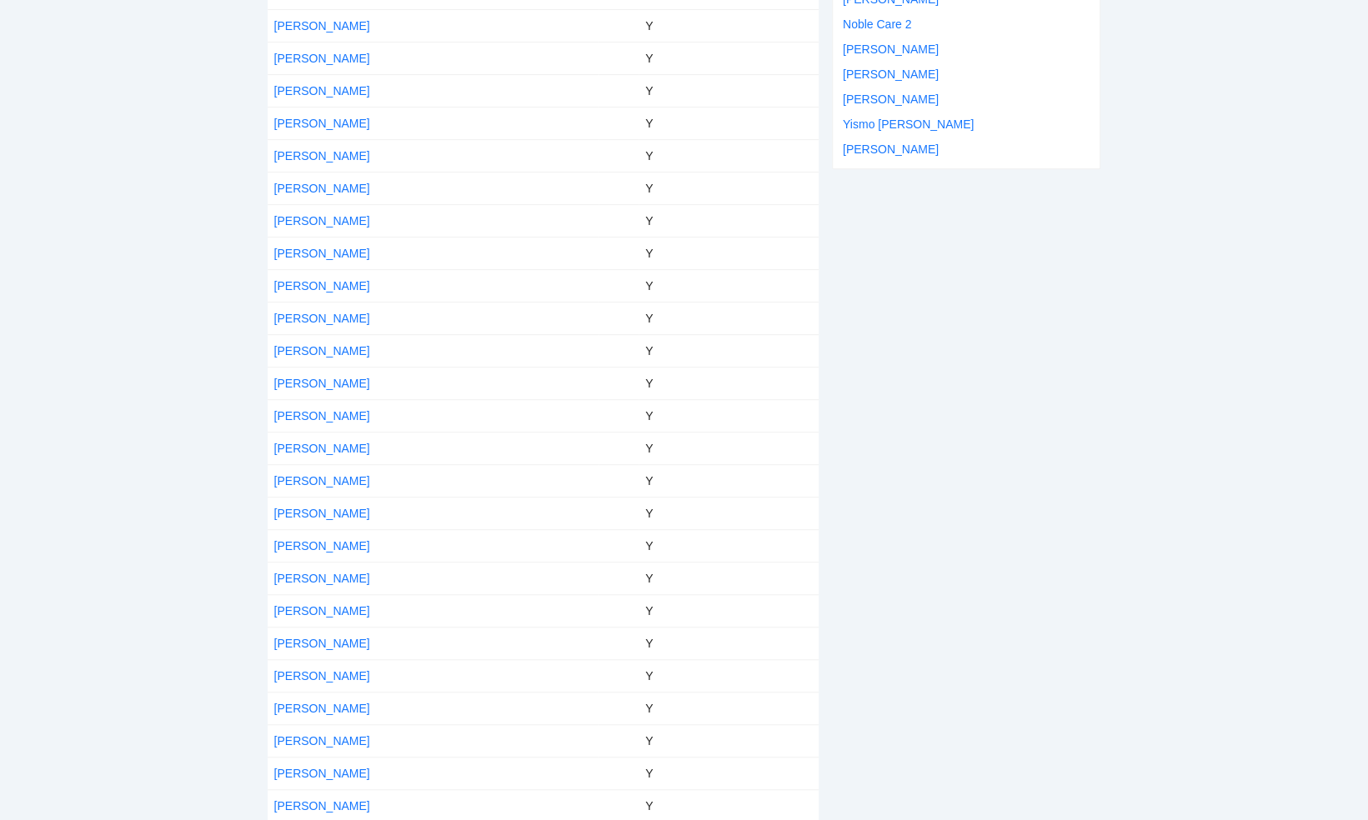
scroll to position [500, 0]
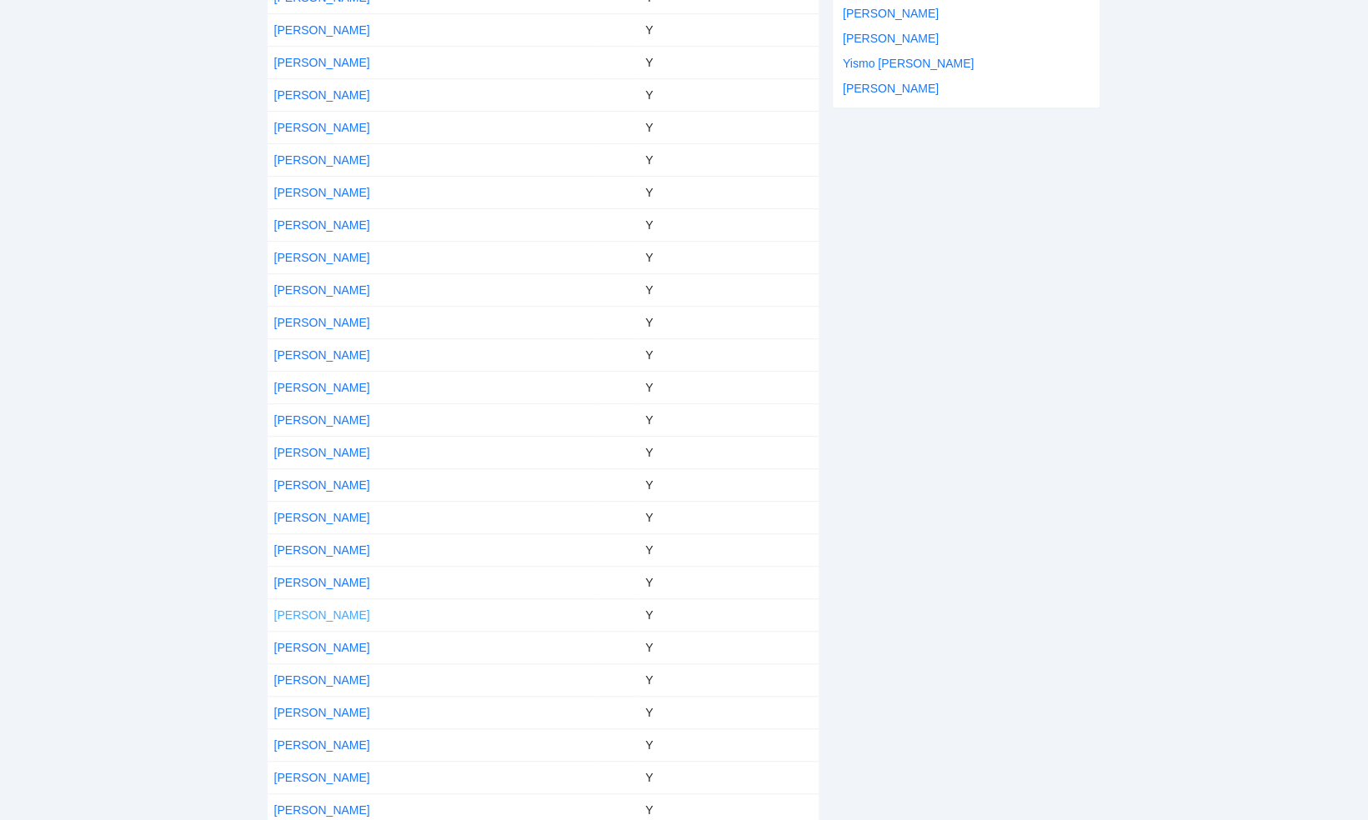
click at [336, 609] on link "Joel Weinberger" at bounding box center [322, 615] width 96 height 13
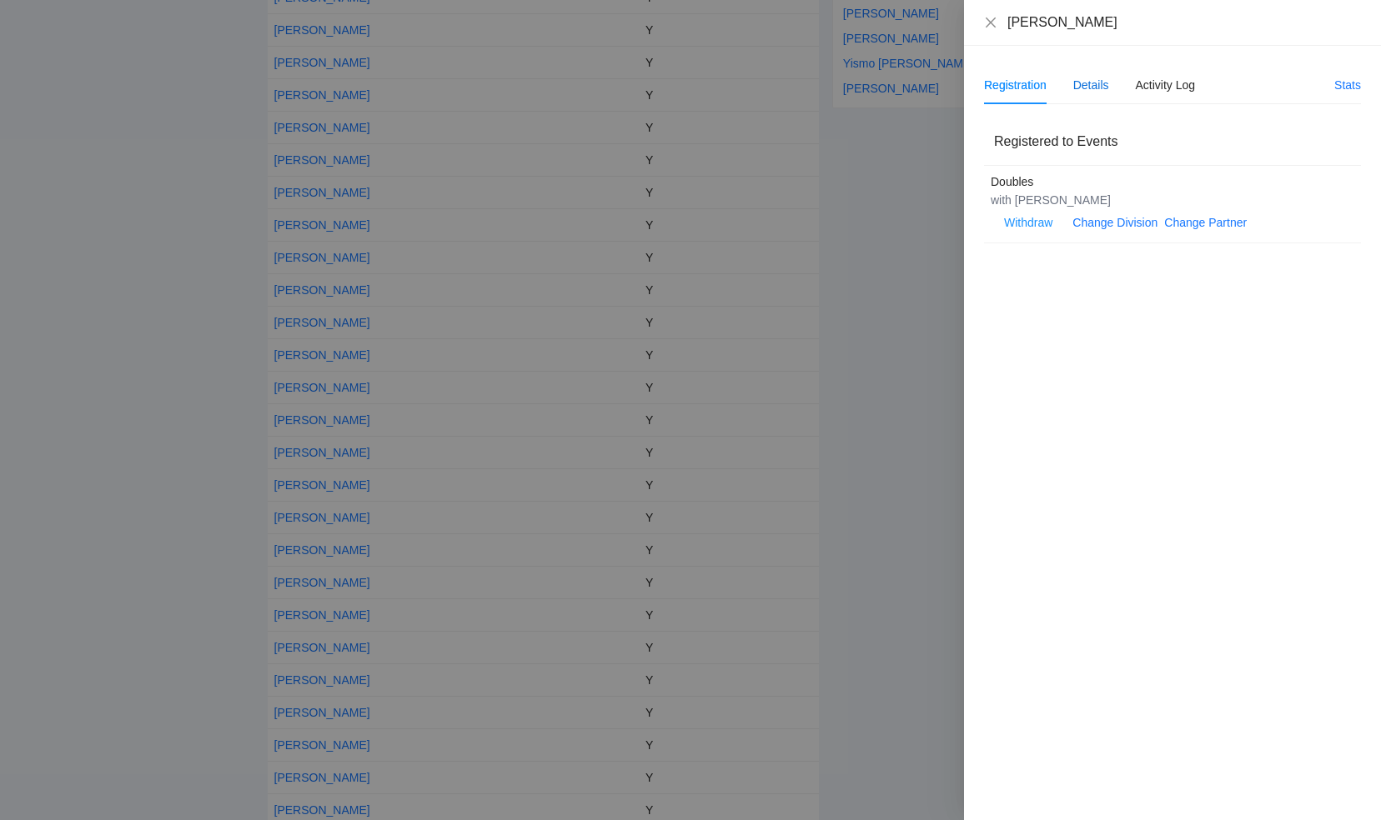
click at [1079, 83] on div "Details" at bounding box center [1091, 85] width 36 height 18
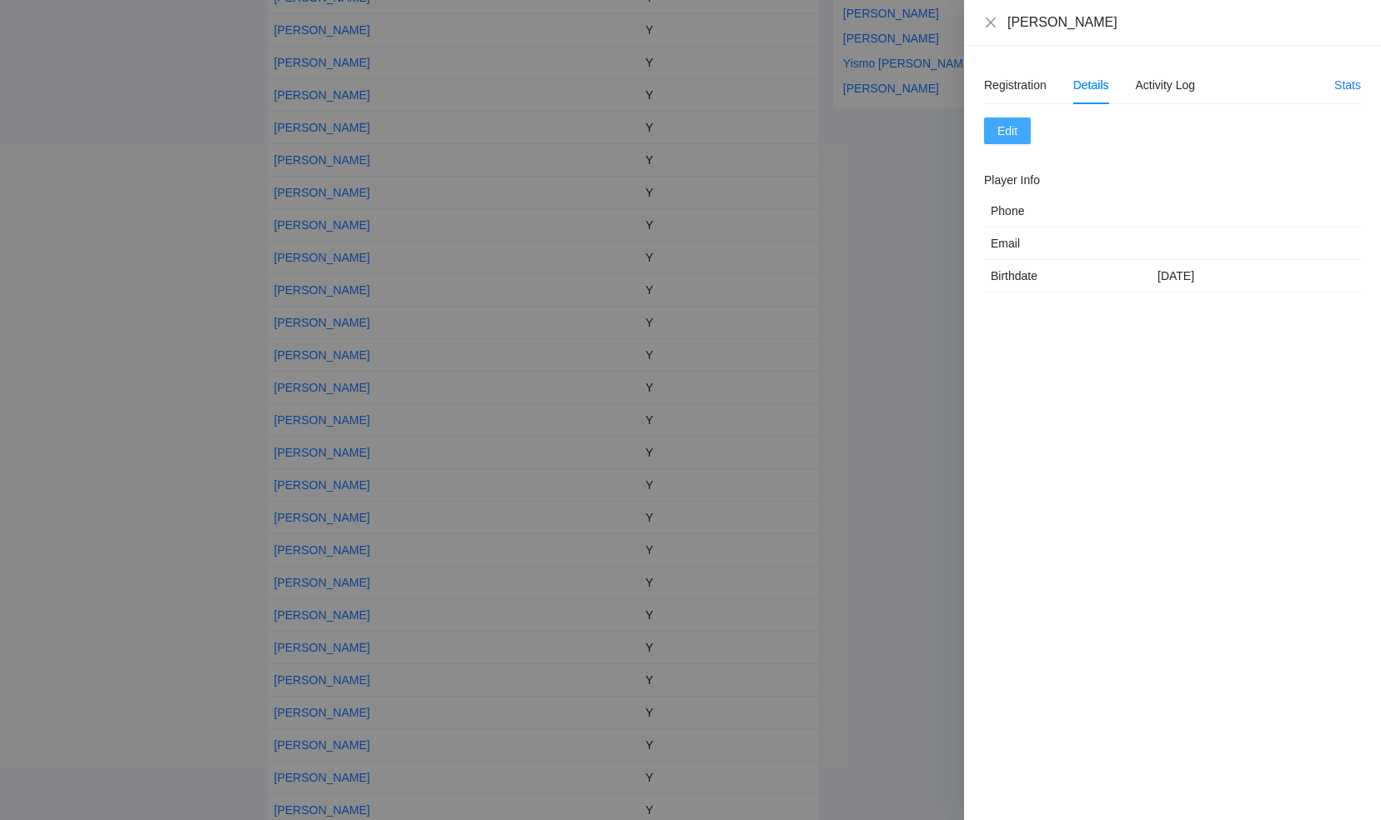
click at [1011, 133] on span "Edit" at bounding box center [1007, 131] width 20 height 18
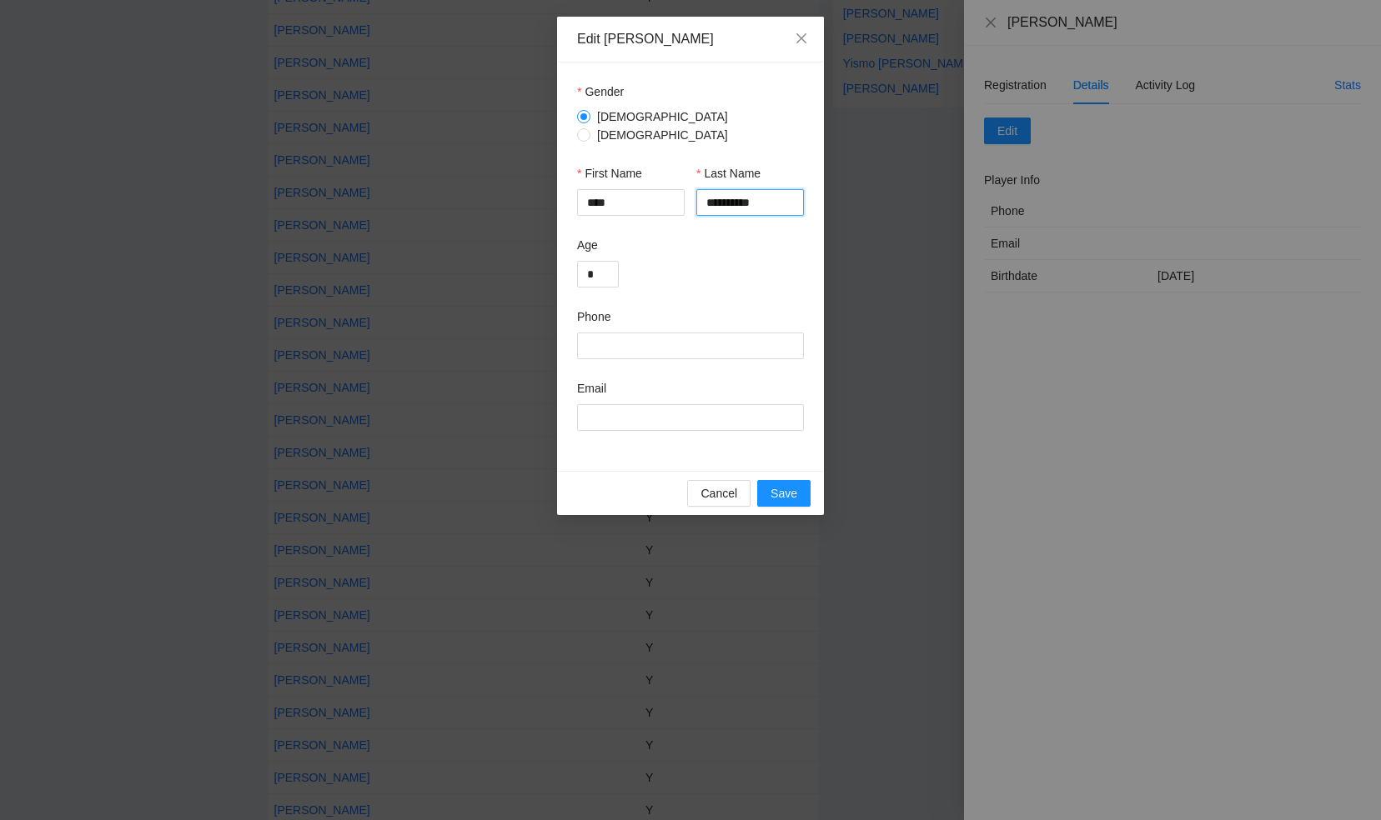
drag, startPoint x: 767, startPoint y: 192, endPoint x: 699, endPoint y: 193, distance: 67.6
click at [699, 193] on input "**********" at bounding box center [750, 202] width 108 height 27
type input "**********"
click at [781, 490] on span "Save" at bounding box center [783, 493] width 27 height 18
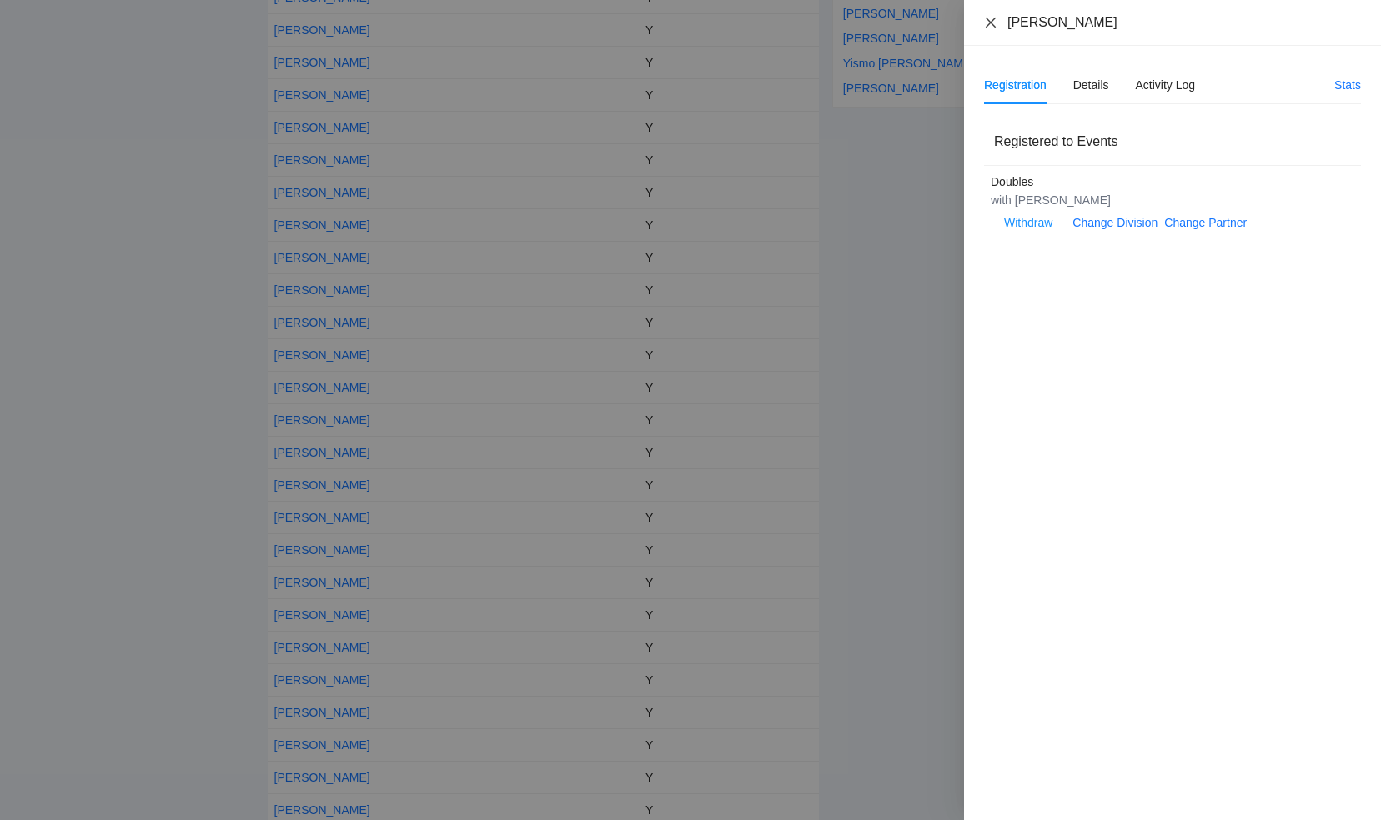
click at [989, 18] on icon "close" at bounding box center [990, 22] width 13 height 13
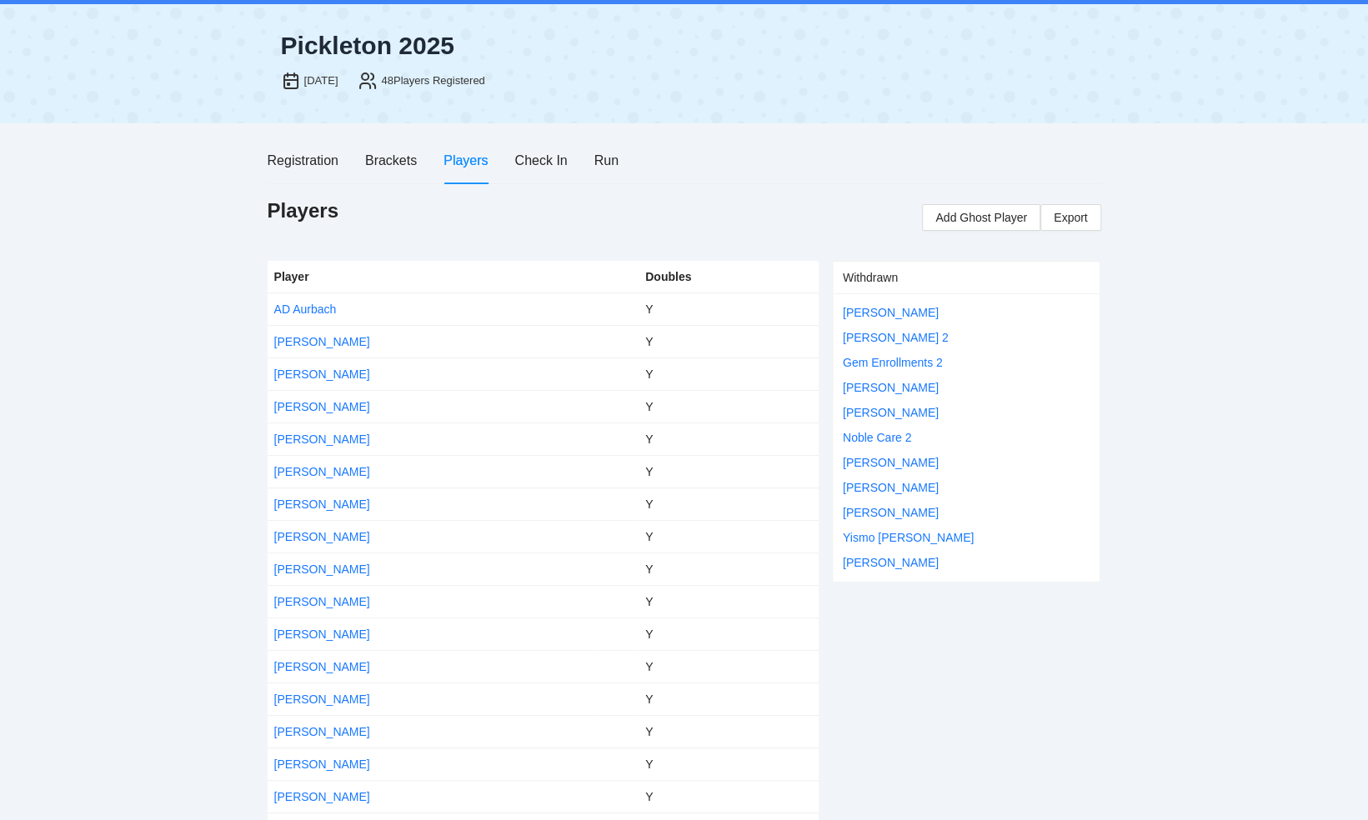
scroll to position [0, 0]
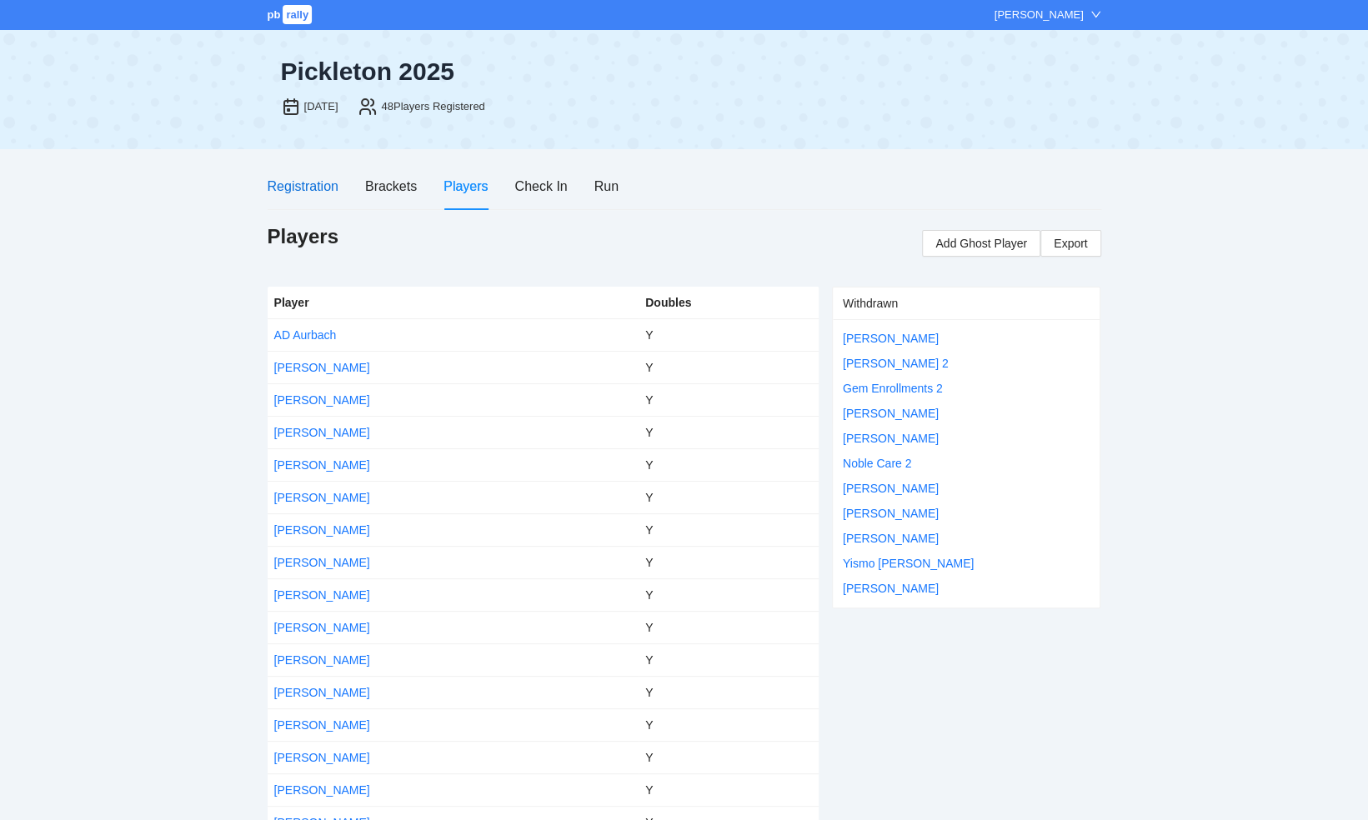
click at [288, 184] on div "Registration" at bounding box center [303, 186] width 71 height 21
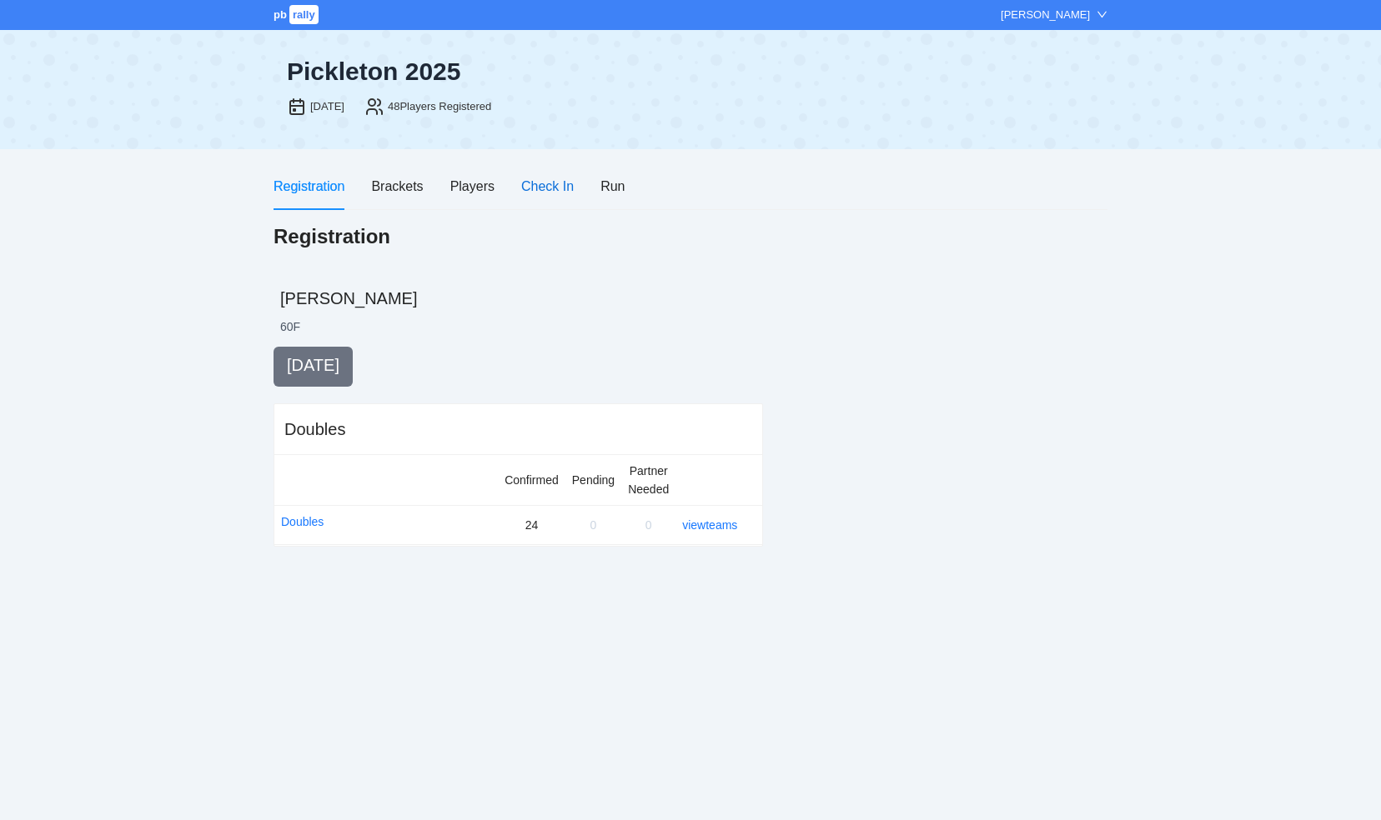
click at [532, 180] on div "Check In" at bounding box center [547, 186] width 53 height 21
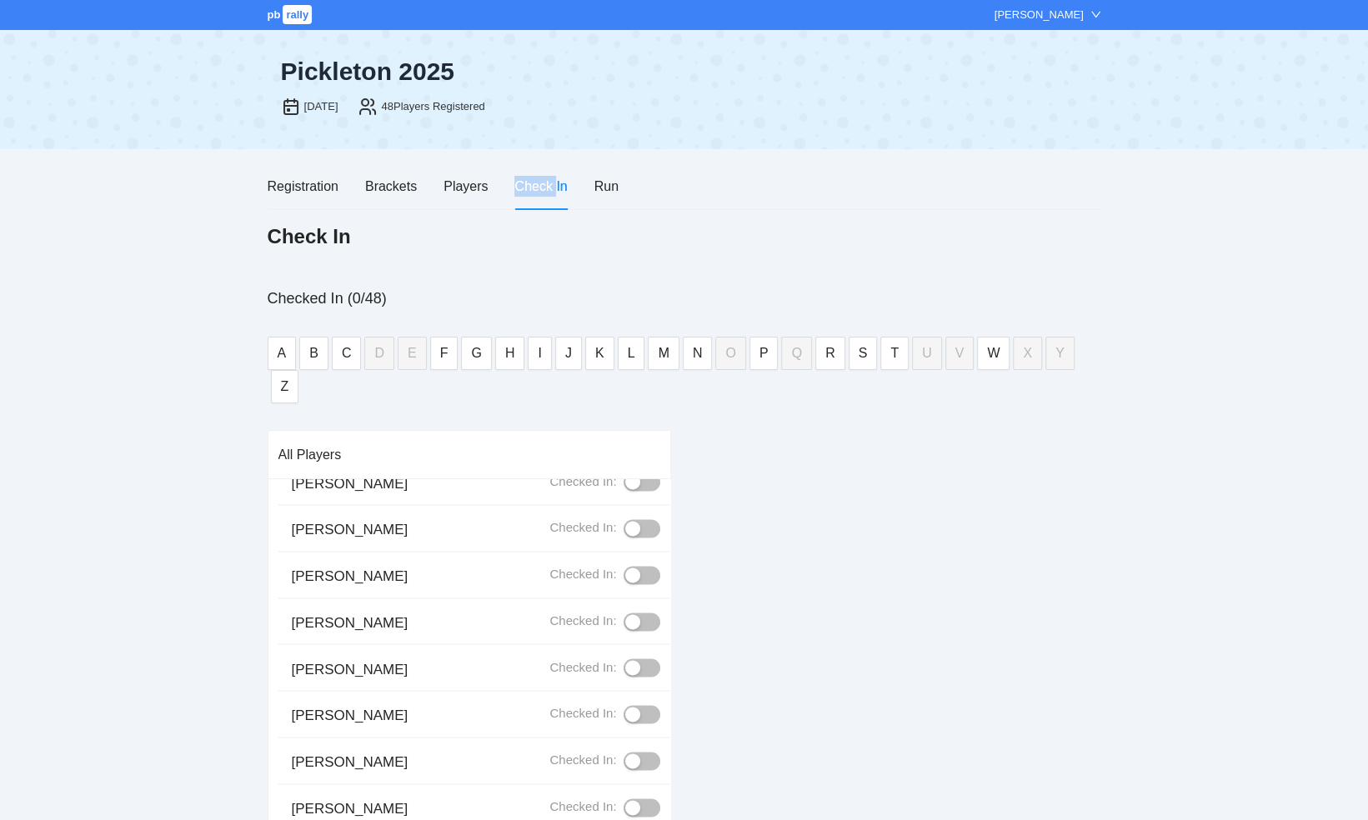
scroll to position [1751, 0]
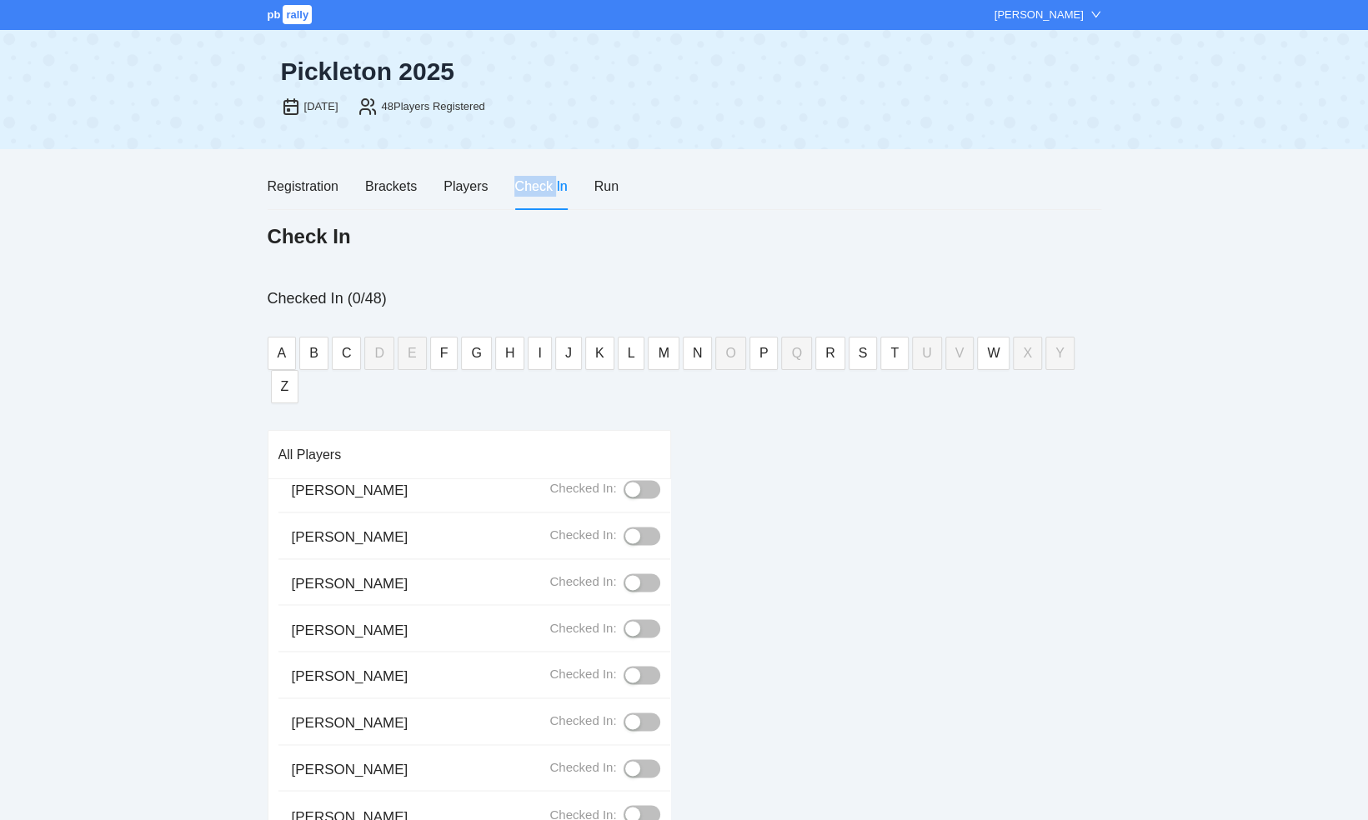
click at [627, 619] on button "button" at bounding box center [642, 628] width 37 height 18
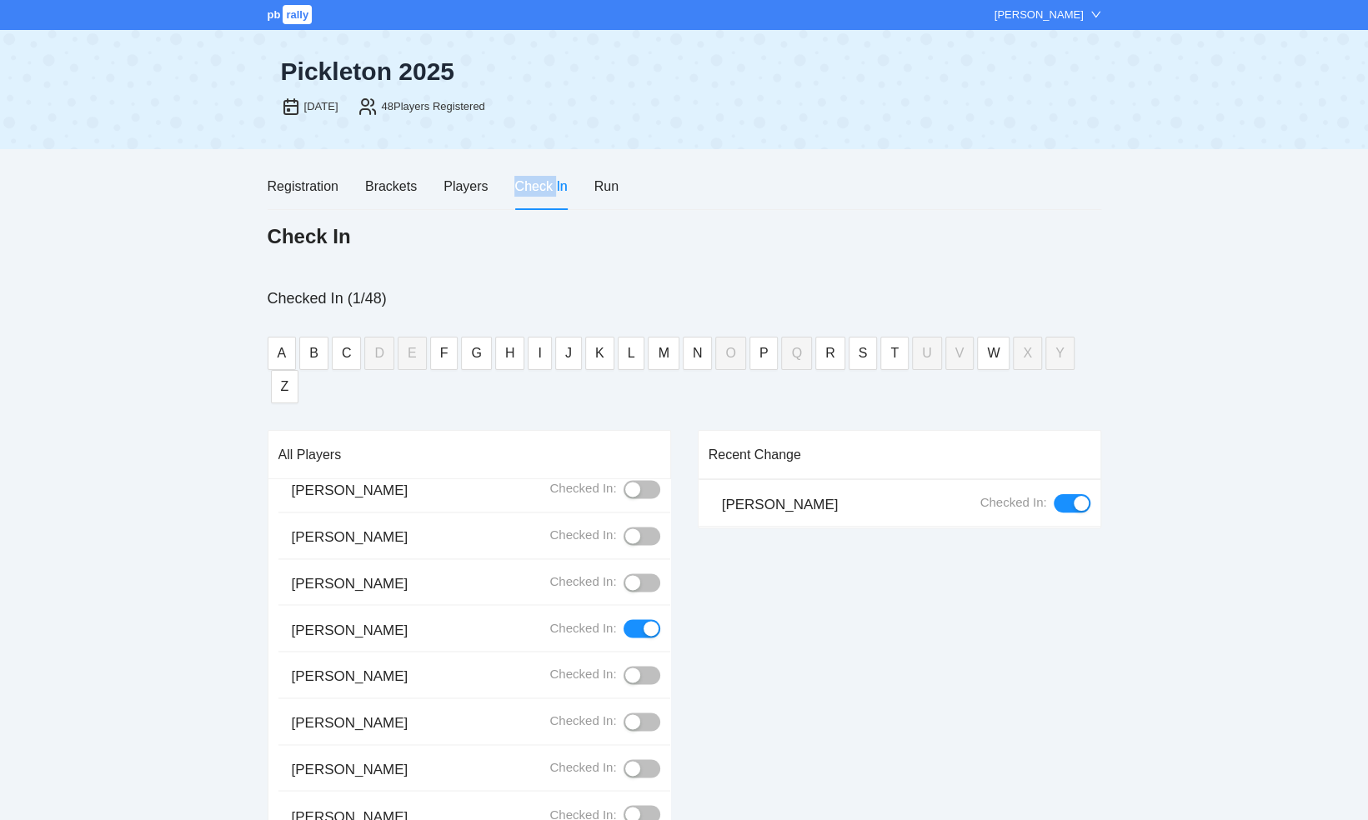
click at [625, 715] on div "button" at bounding box center [632, 722] width 15 height 15
drag, startPoint x: 619, startPoint y: 680, endPoint x: 703, endPoint y: 656, distance: 87.6
click at [703, 656] on div "Recent Change Treff, Eli Checked In:" at bounding box center [900, 708] width 404 height 557
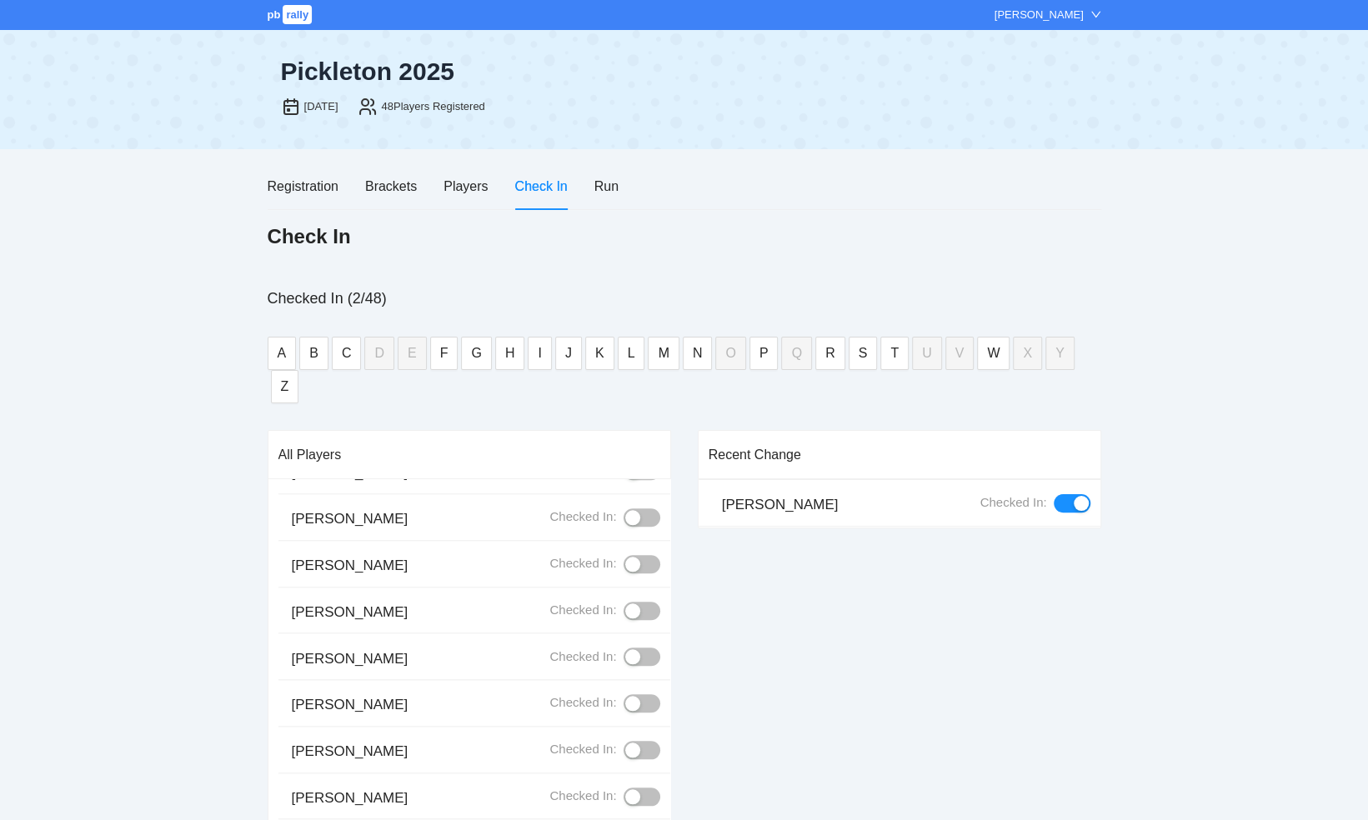
scroll to position [1167, 0]
click at [625, 694] on div "button" at bounding box center [632, 701] width 15 height 15
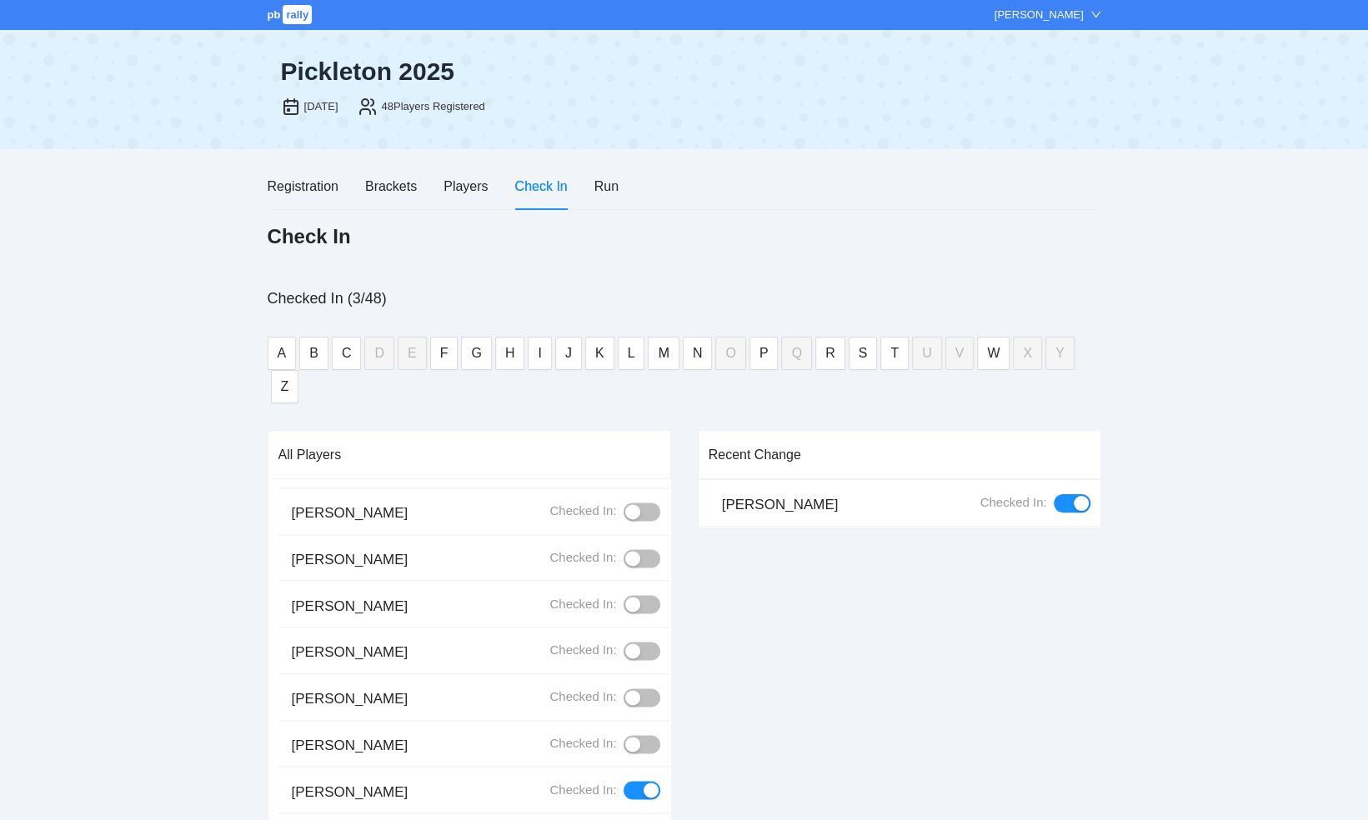
scroll to position [1584, 0]
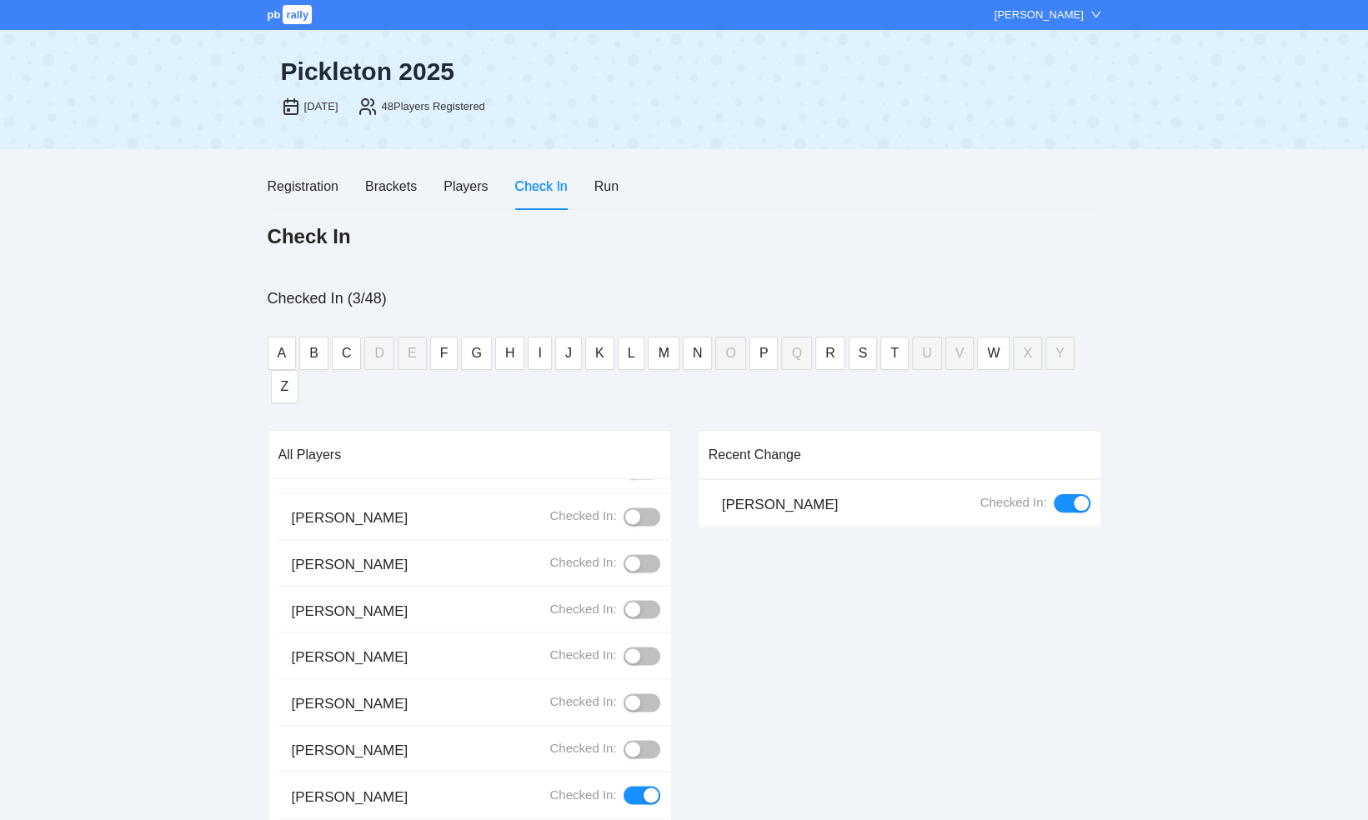
click at [625, 602] on div "button" at bounding box center [632, 609] width 15 height 15
click at [625, 649] on div "button" at bounding box center [632, 656] width 15 height 15
click at [714, 613] on div "Recent Change Streicher, Avrum Checked In:" at bounding box center [900, 708] width 404 height 557
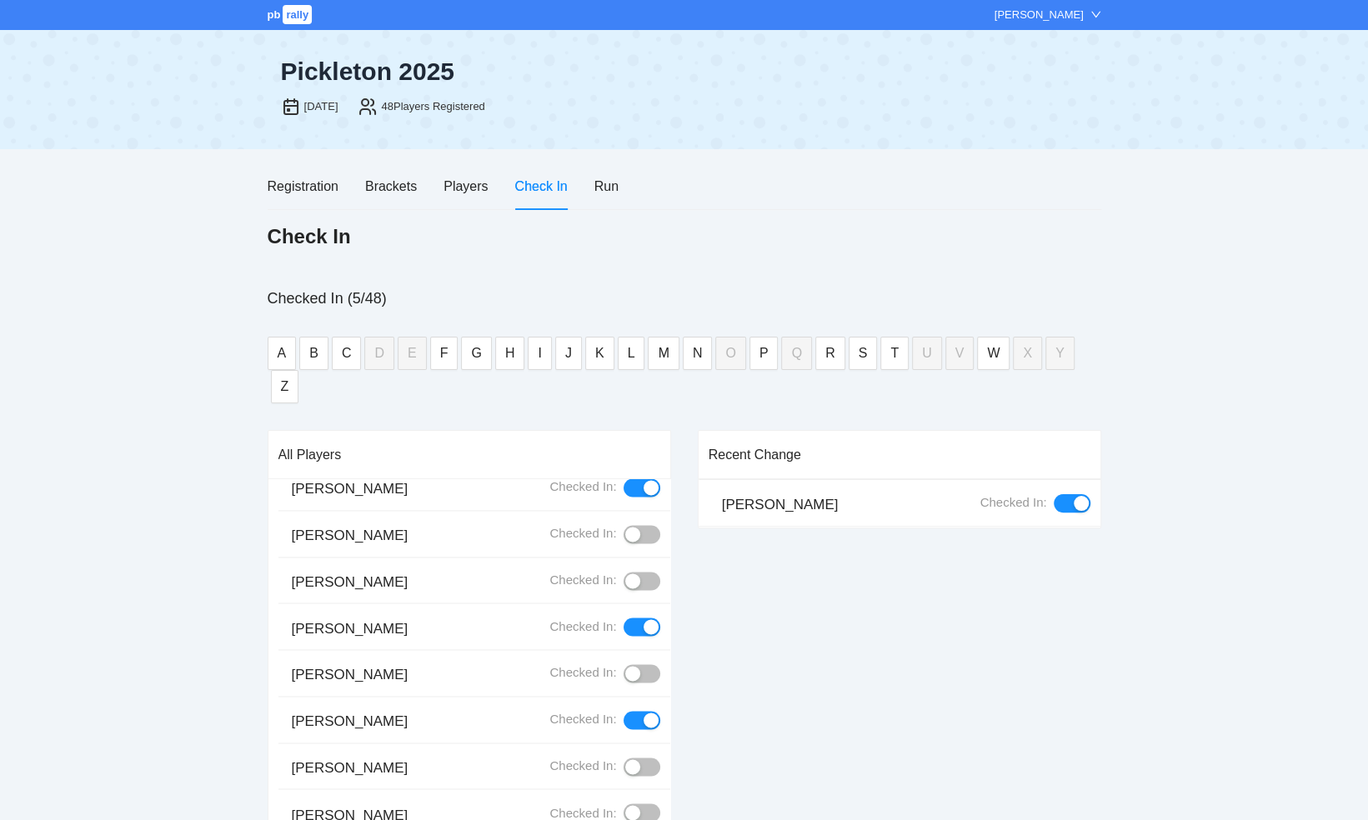
click at [625, 760] on div "button" at bounding box center [632, 767] width 15 height 15
click at [717, 650] on div "Recent Change Weiser, Joe Checked In:" at bounding box center [900, 708] width 404 height 557
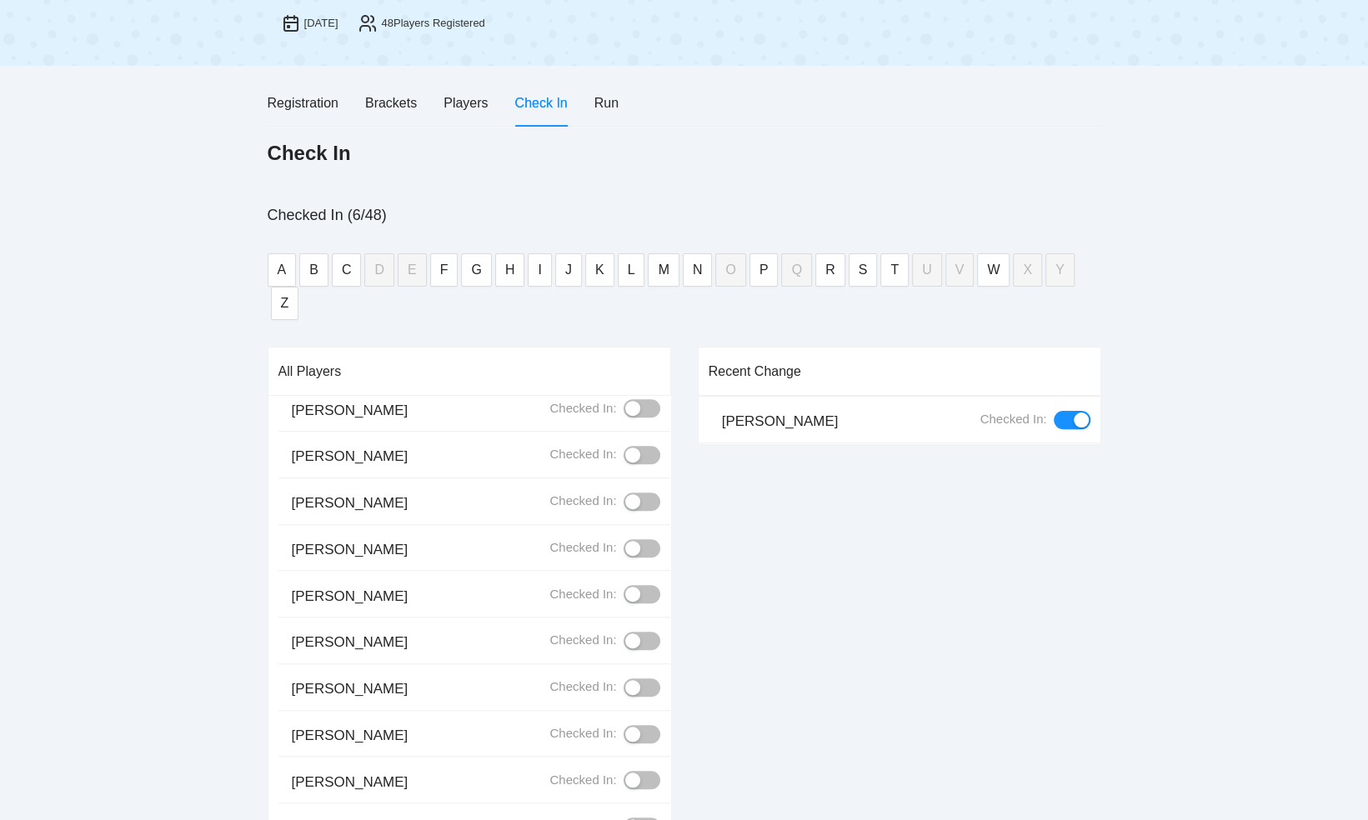
scroll to position [752, 0]
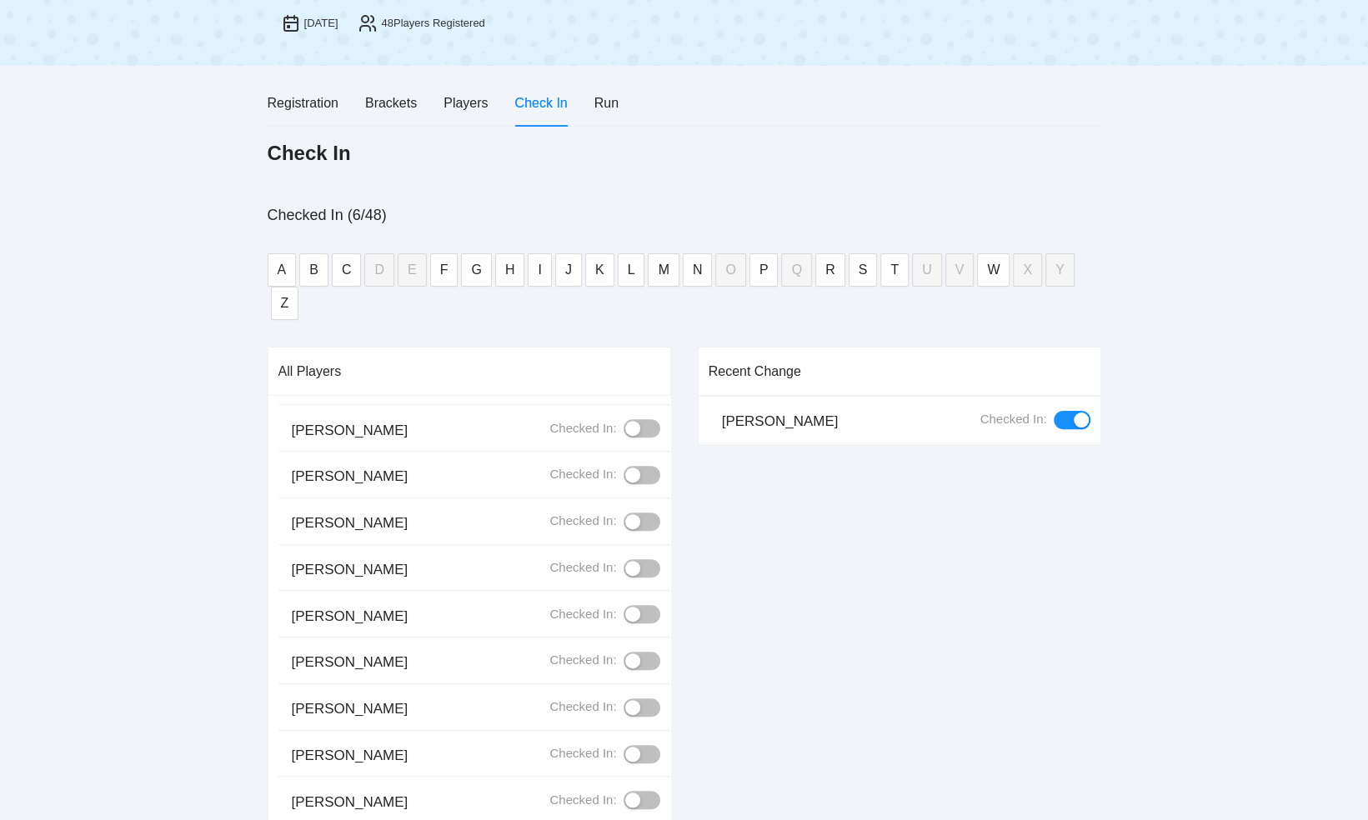
click at [625, 514] on div "button" at bounding box center [632, 521] width 15 height 15
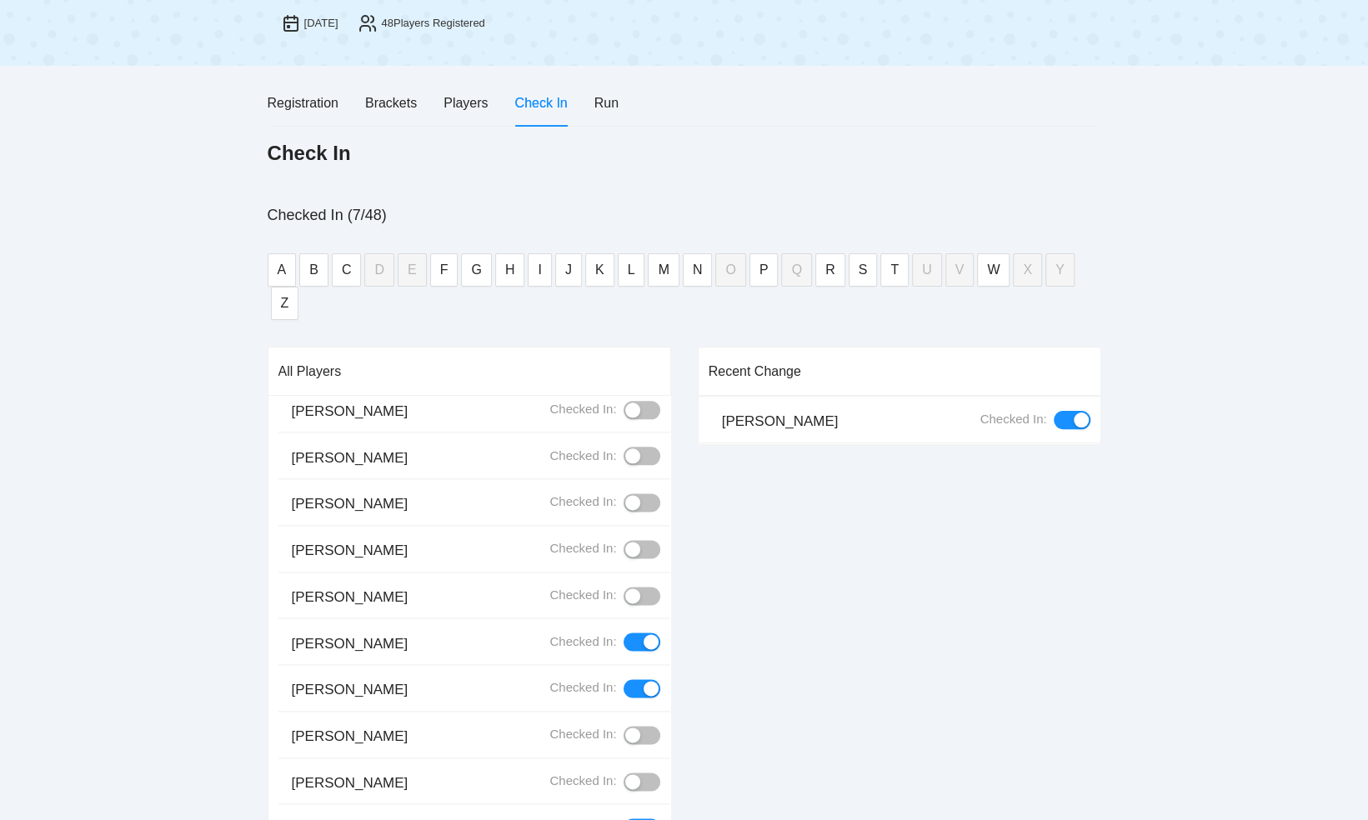
scroll to position [1586, 0]
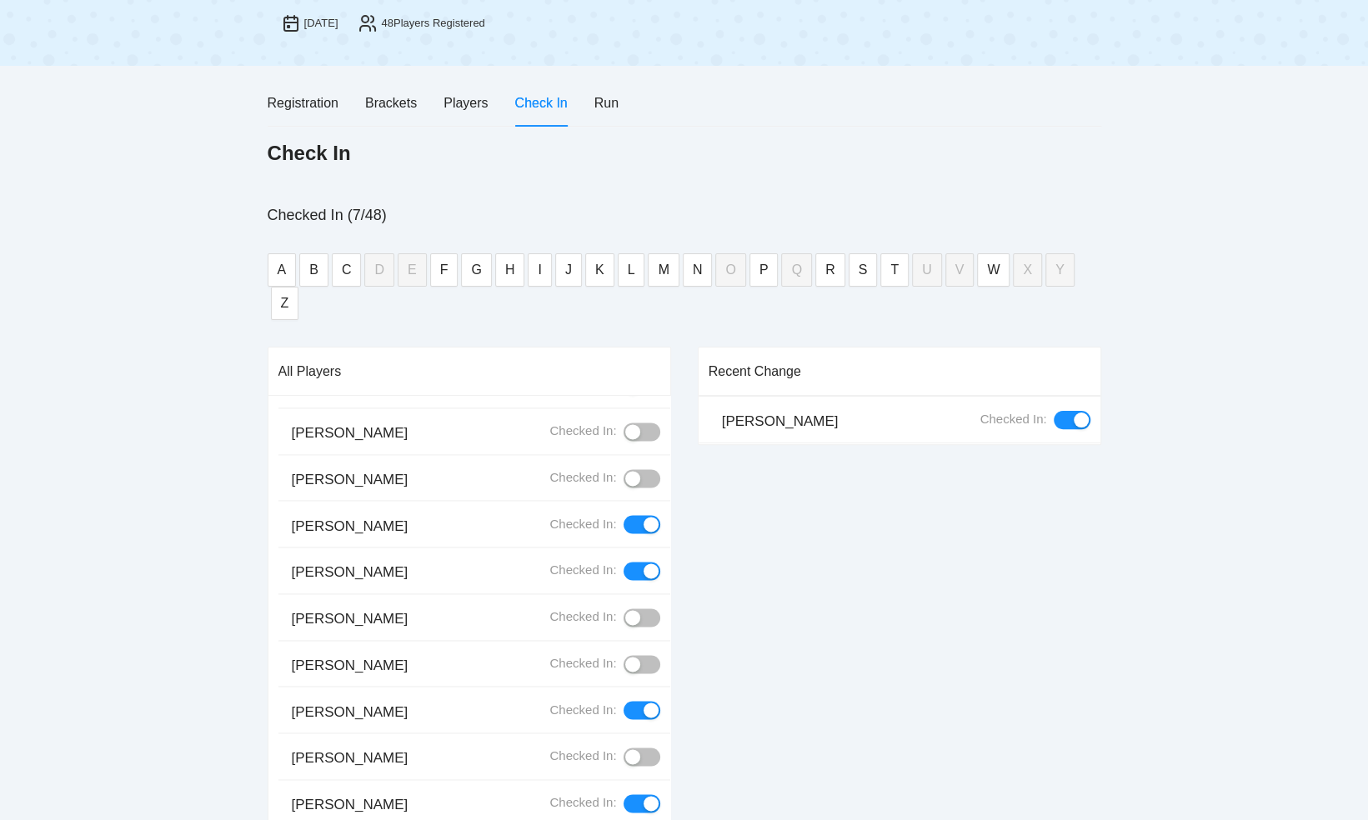
click at [625, 657] on div "button" at bounding box center [632, 664] width 15 height 15
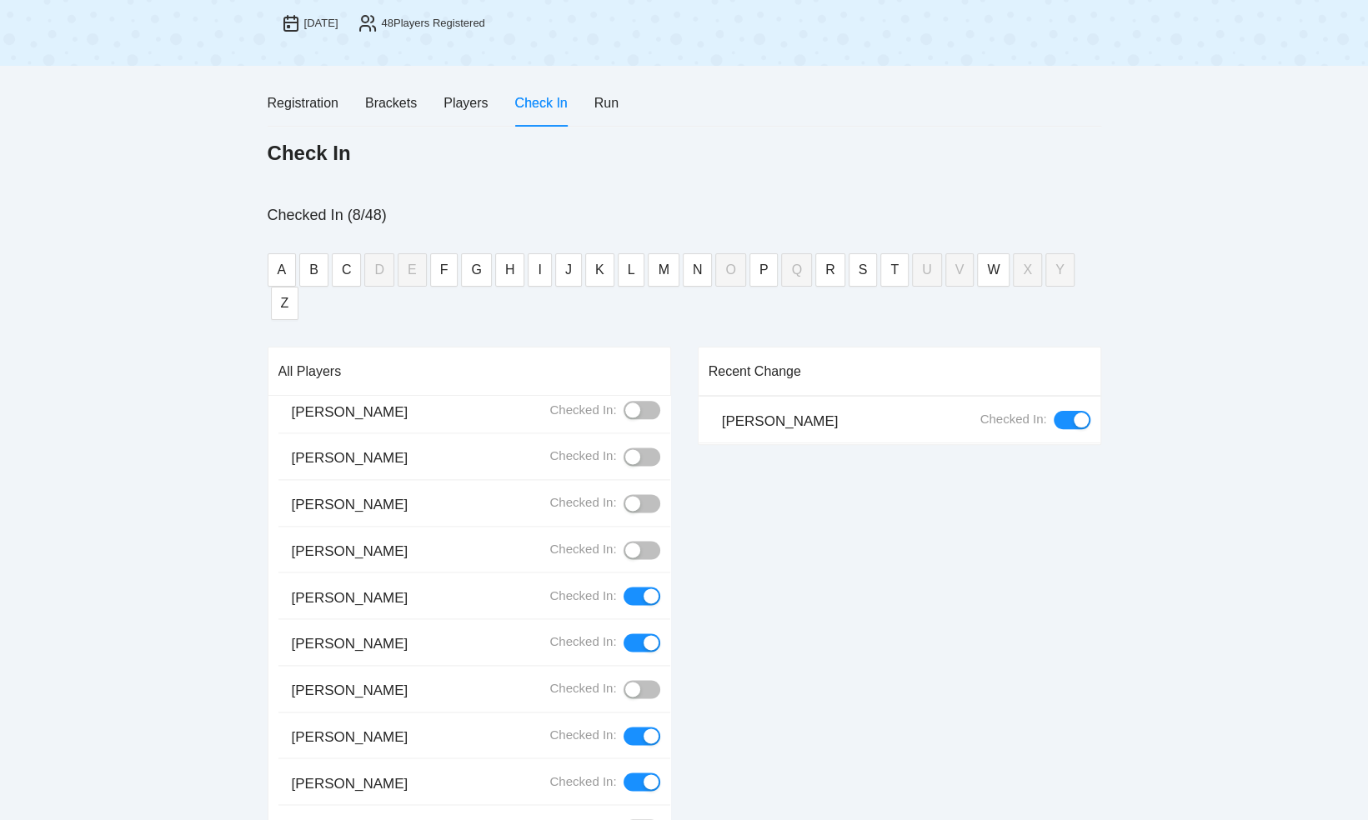
scroll to position [1252, 0]
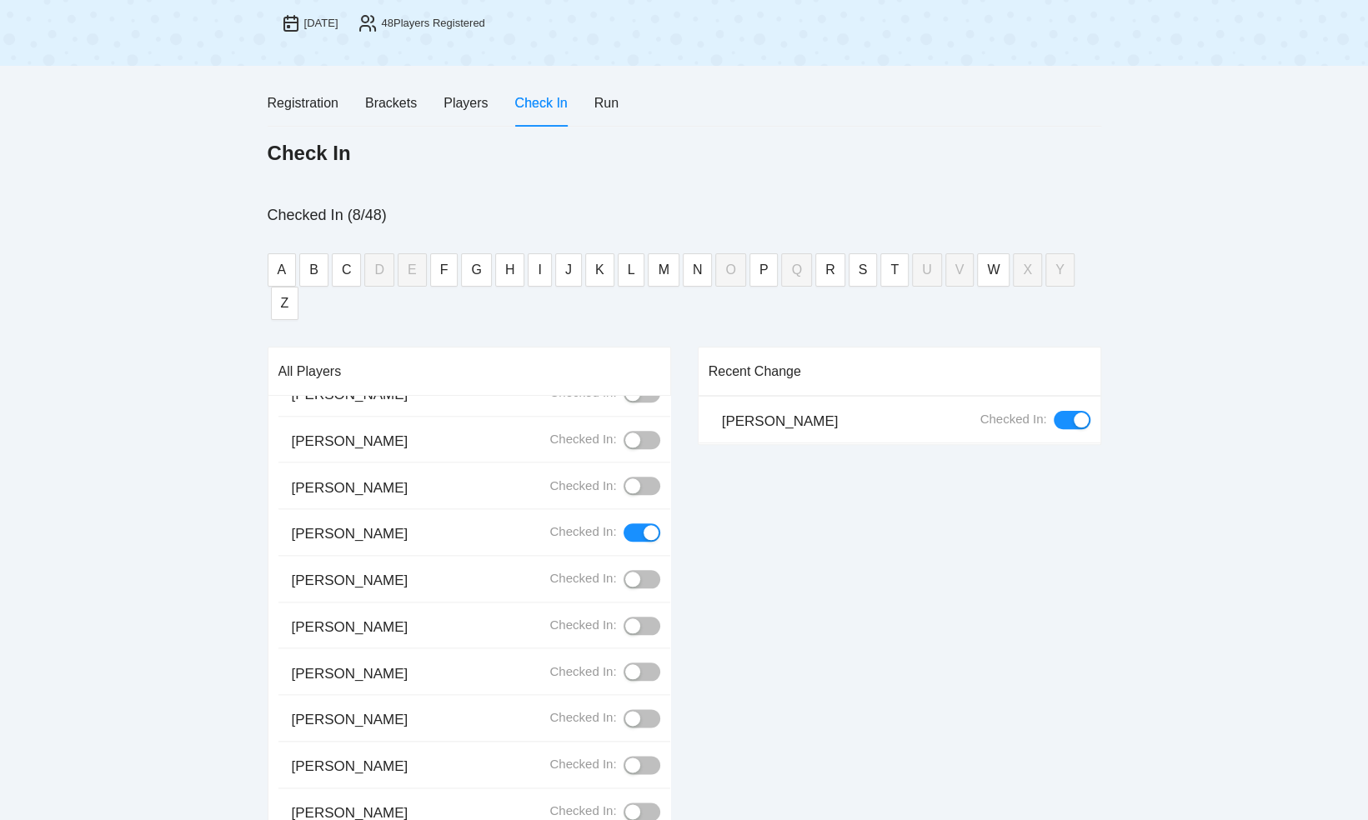
click at [625, 572] on div "button" at bounding box center [632, 579] width 15 height 15
click at [625, 619] on div "button" at bounding box center [632, 626] width 15 height 15
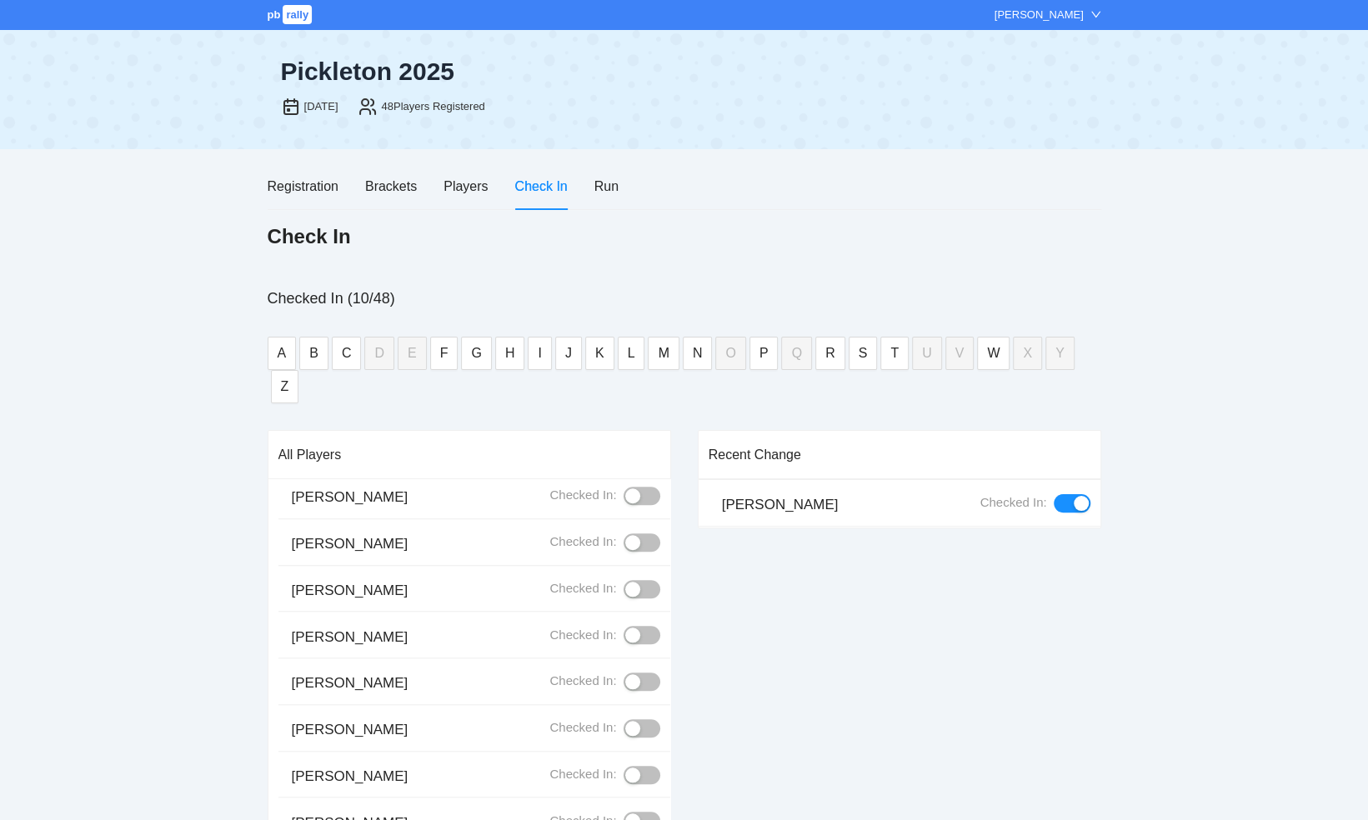
scroll to position [1167, 0]
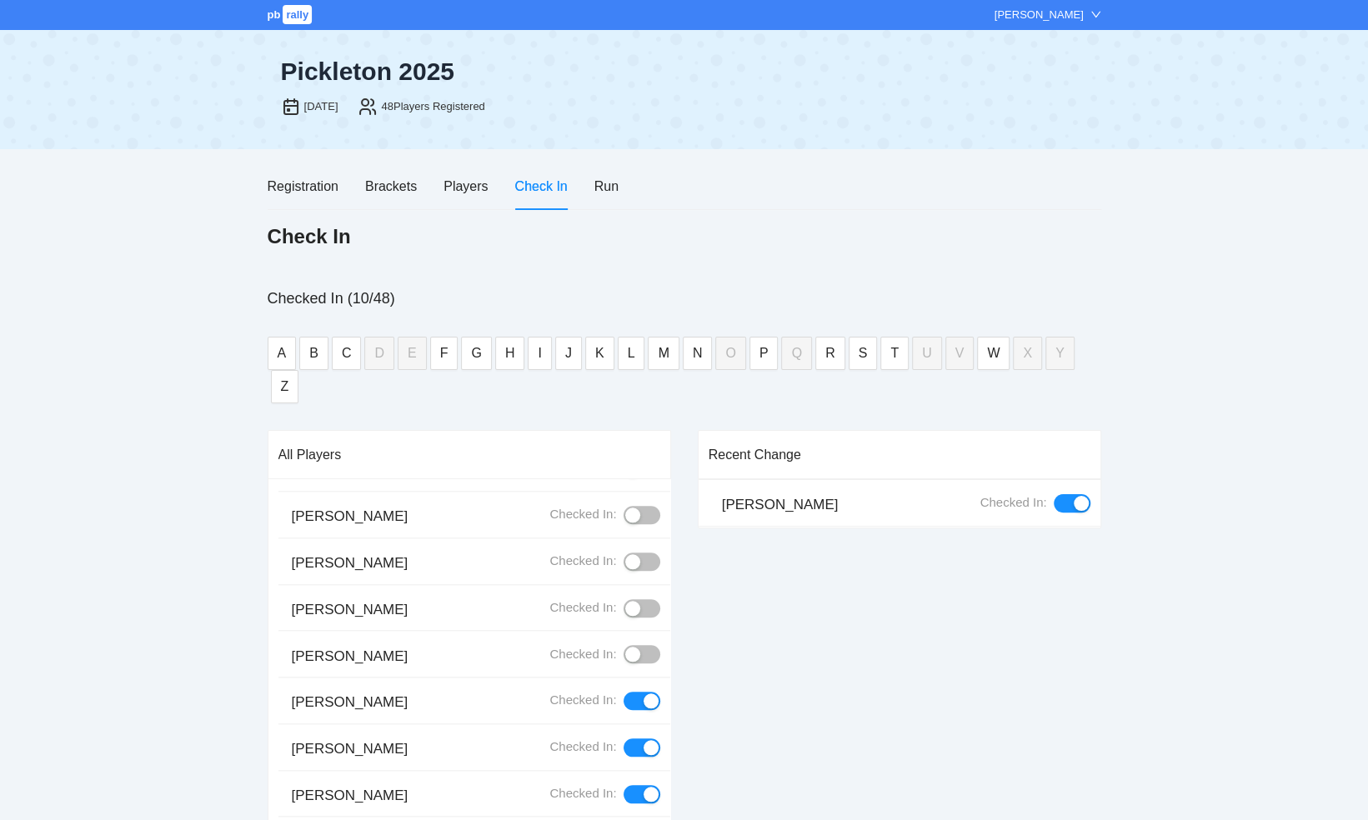
click at [625, 601] on div "button" at bounding box center [632, 608] width 15 height 15
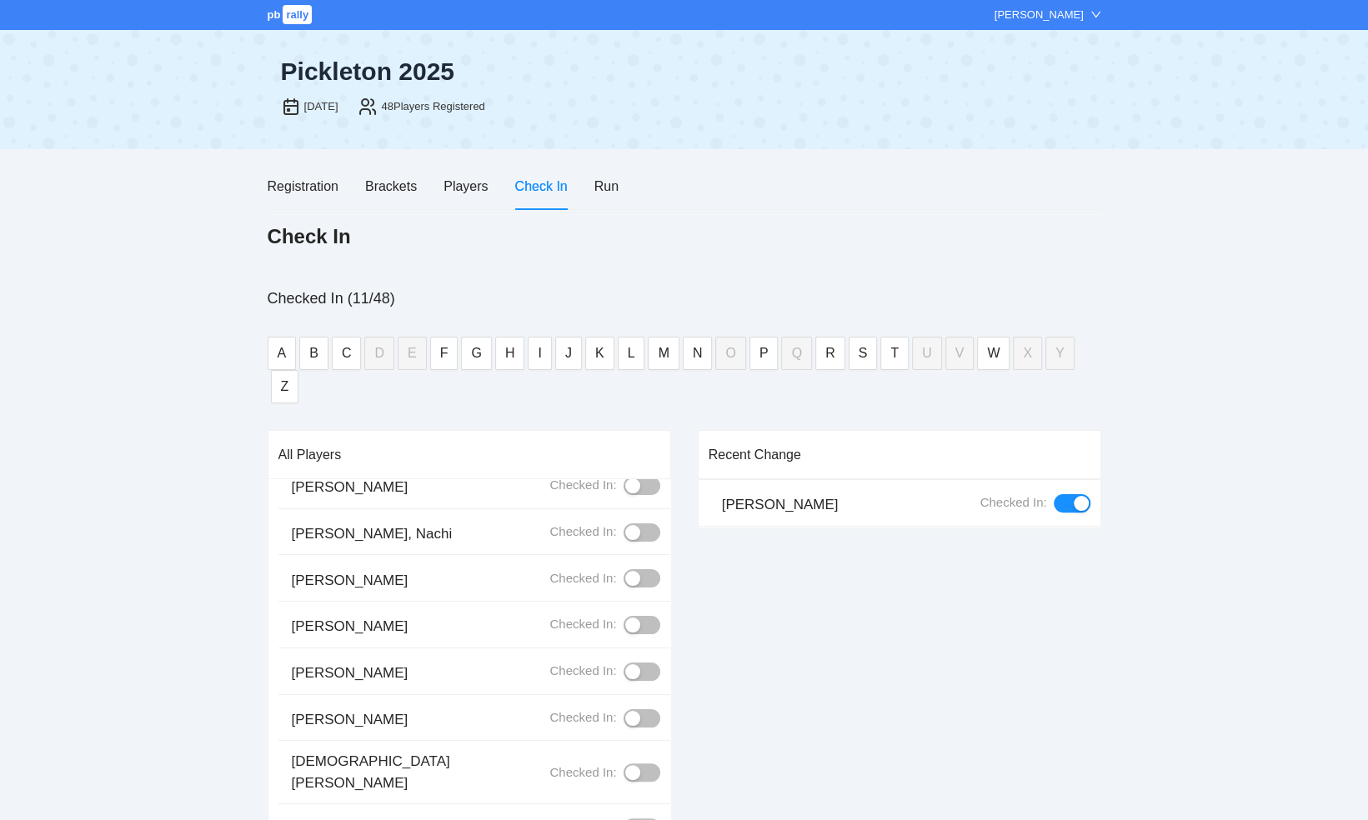
scroll to position [0, 0]
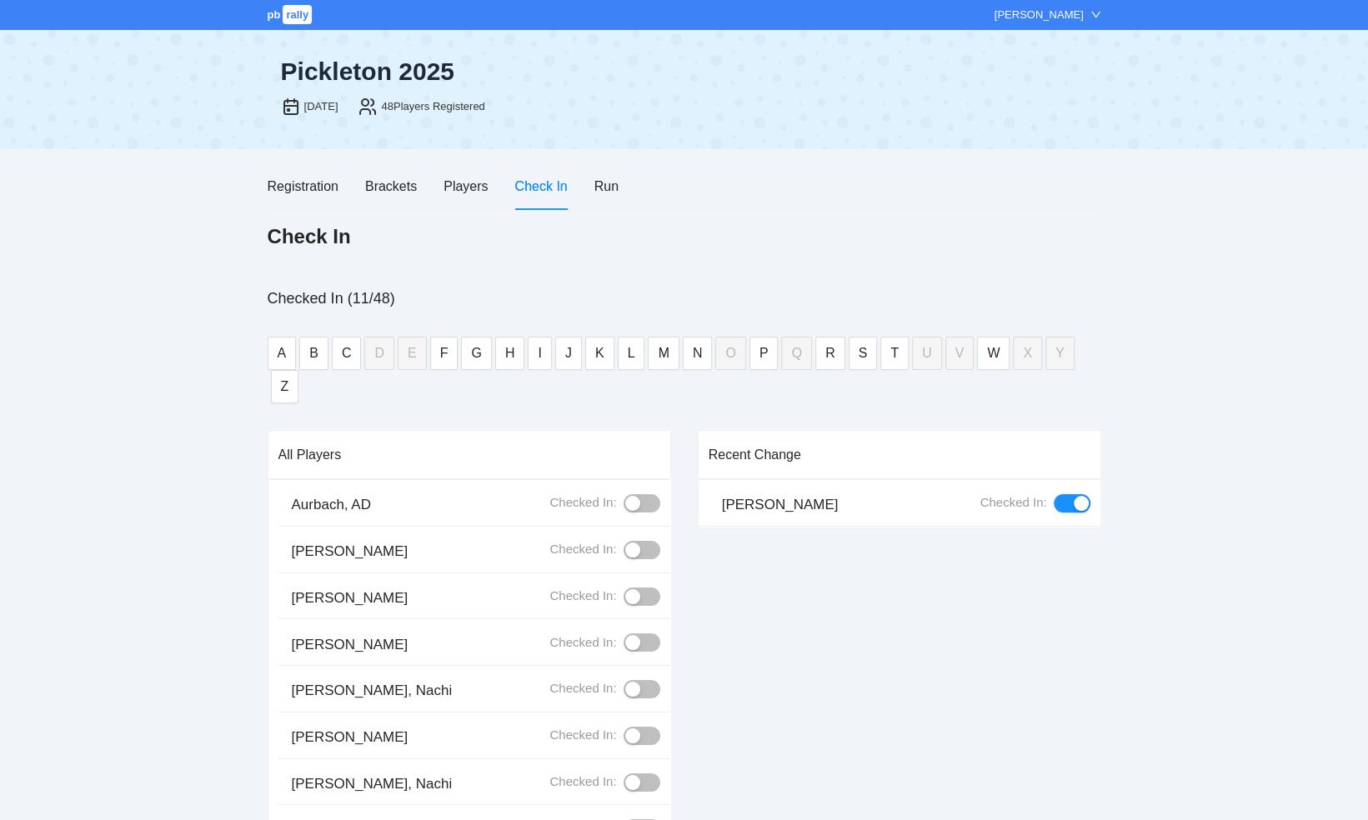
click at [627, 682] on div "button" at bounding box center [632, 689] width 15 height 15
click at [625, 543] on div "button" at bounding box center [632, 550] width 15 height 15
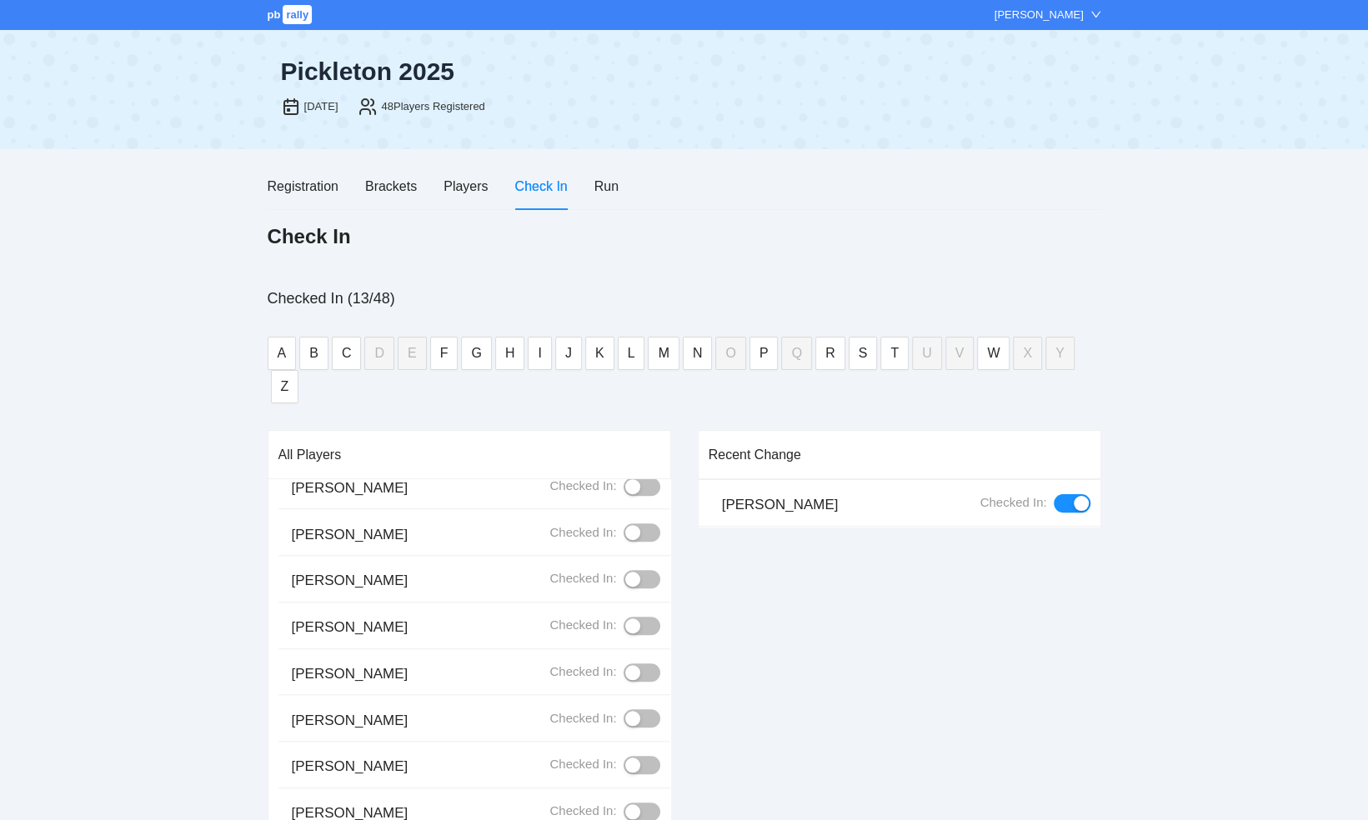
scroll to position [1000, 0]
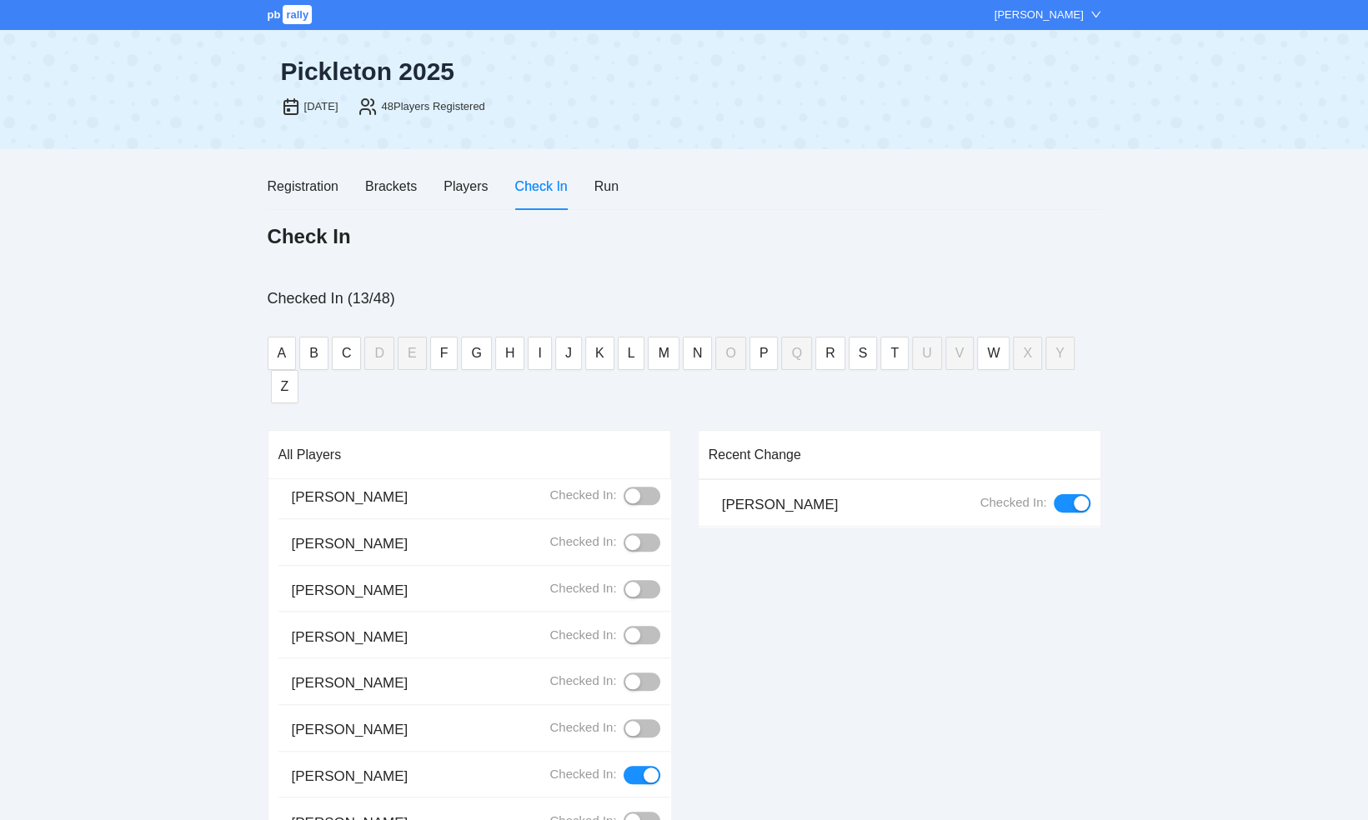
click at [625, 721] on div "button" at bounding box center [632, 728] width 15 height 15
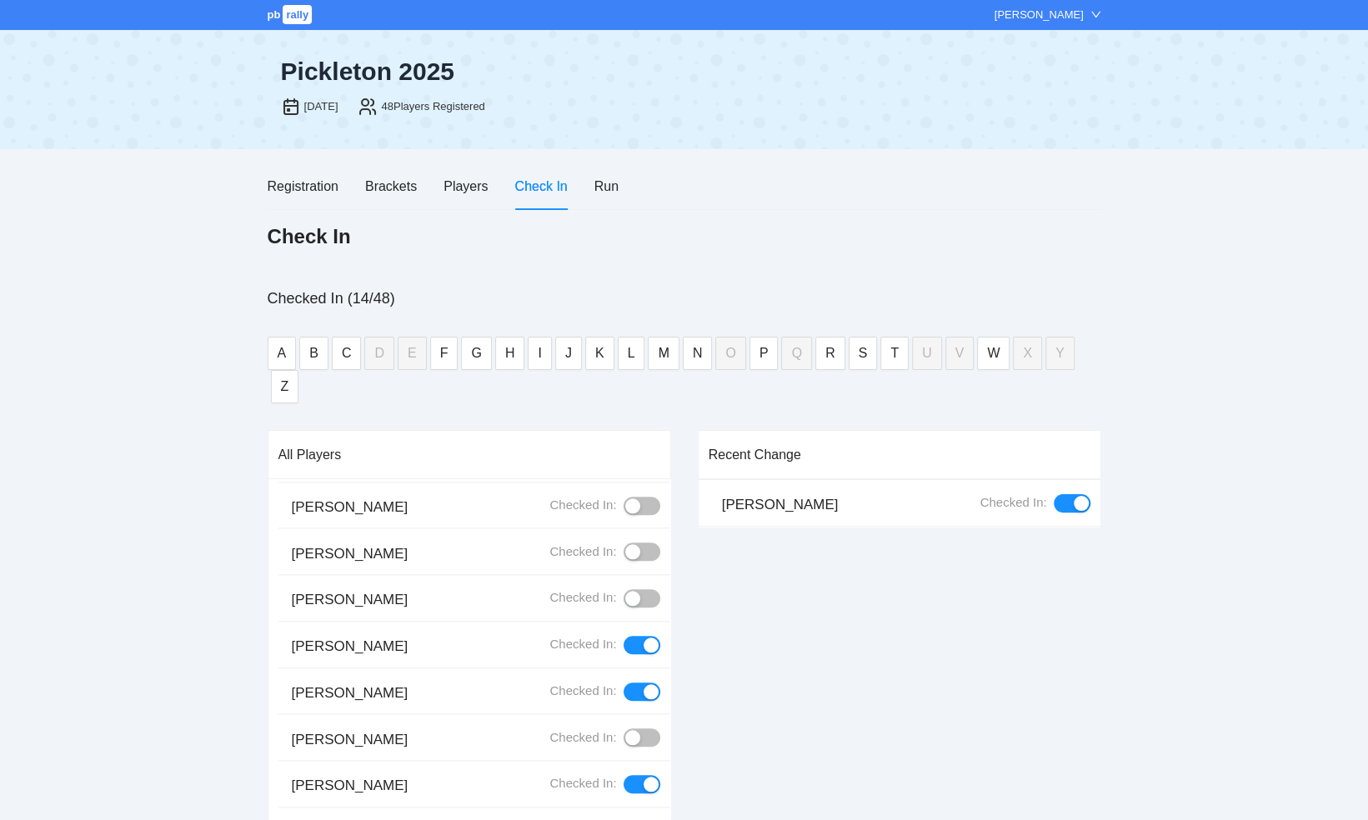
click at [625, 591] on div "button" at bounding box center [632, 598] width 15 height 15
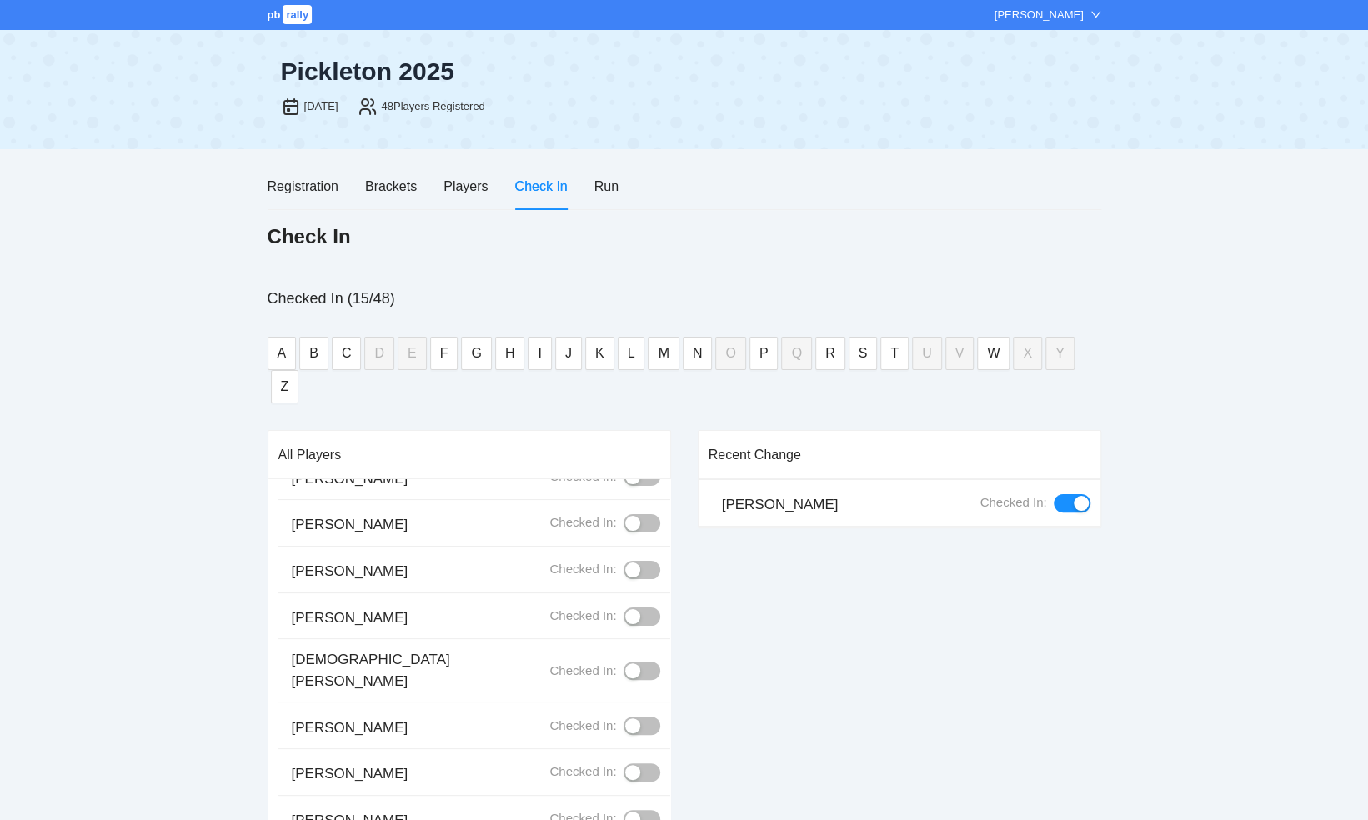
scroll to position [250, 0]
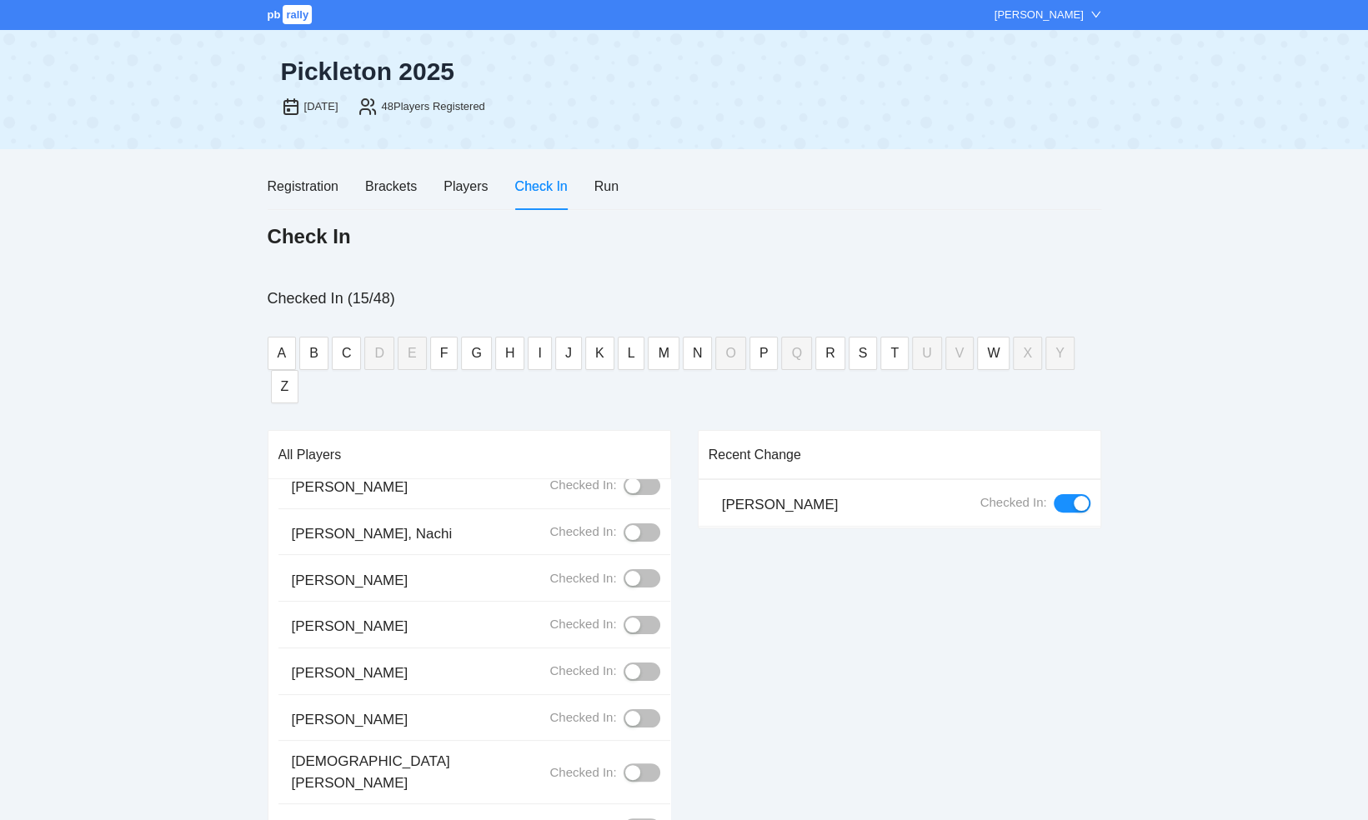
click at [625, 571] on div "button" at bounding box center [632, 578] width 15 height 15
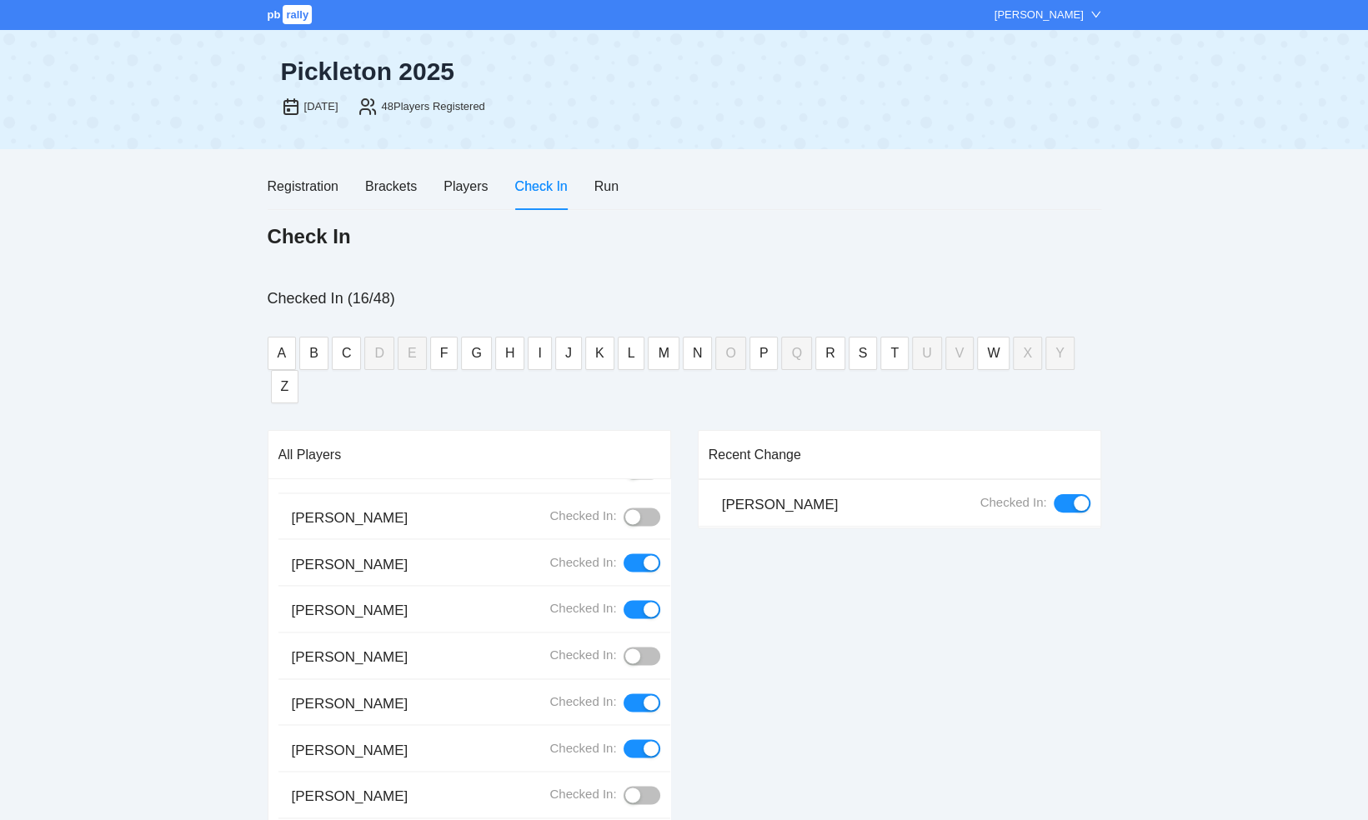
scroll to position [1667, 0]
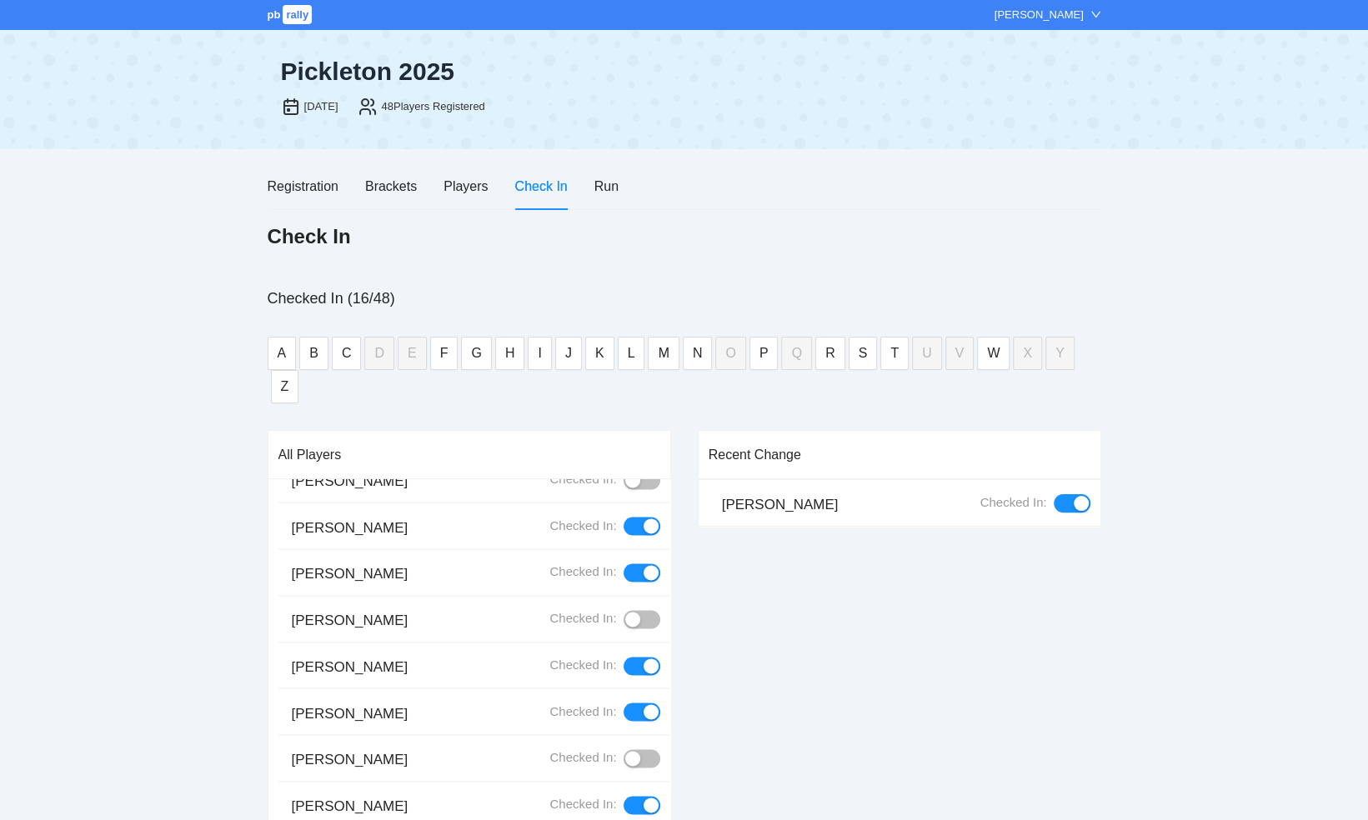
click at [625, 612] on div "button" at bounding box center [632, 619] width 15 height 15
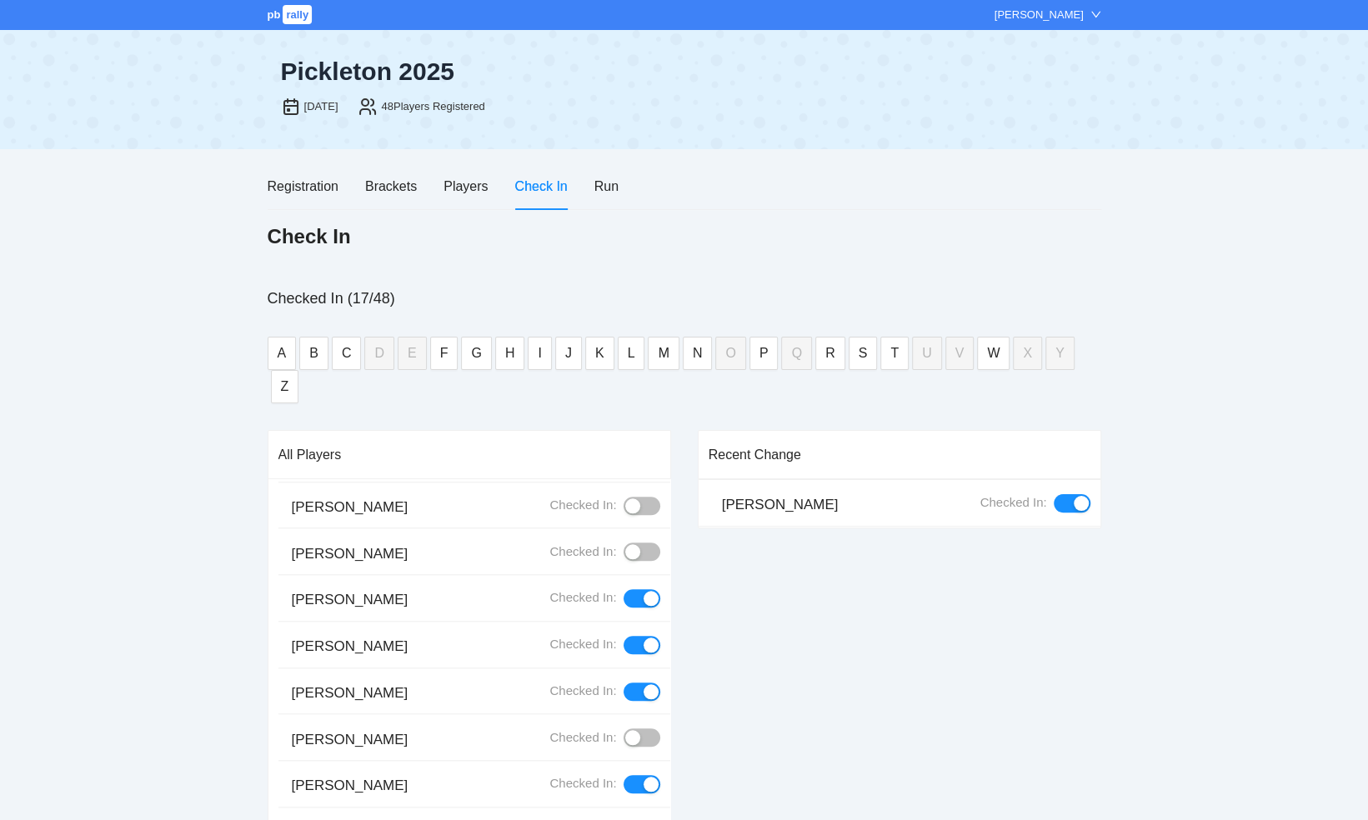
click at [625, 544] on div "button" at bounding box center [632, 551] width 15 height 15
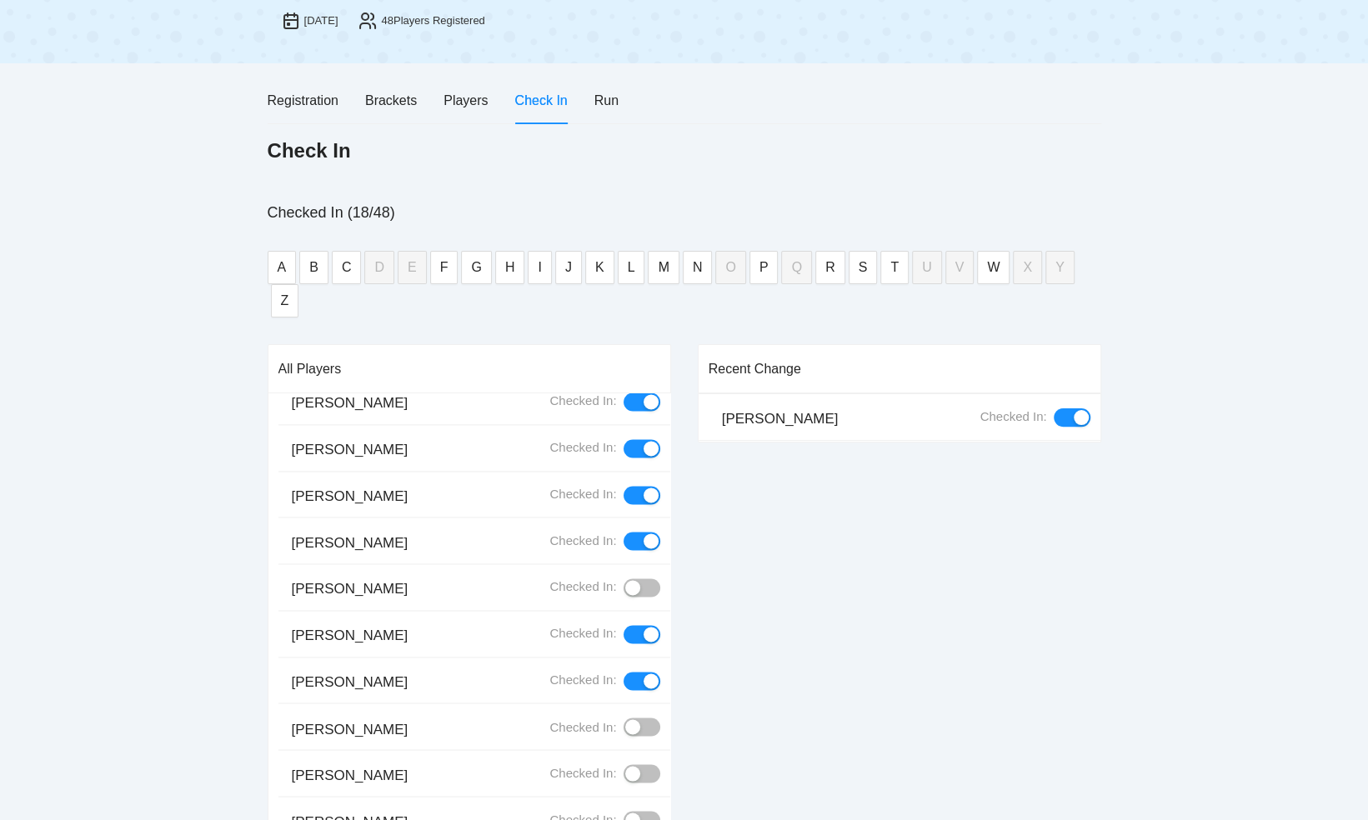
scroll to position [167, 0]
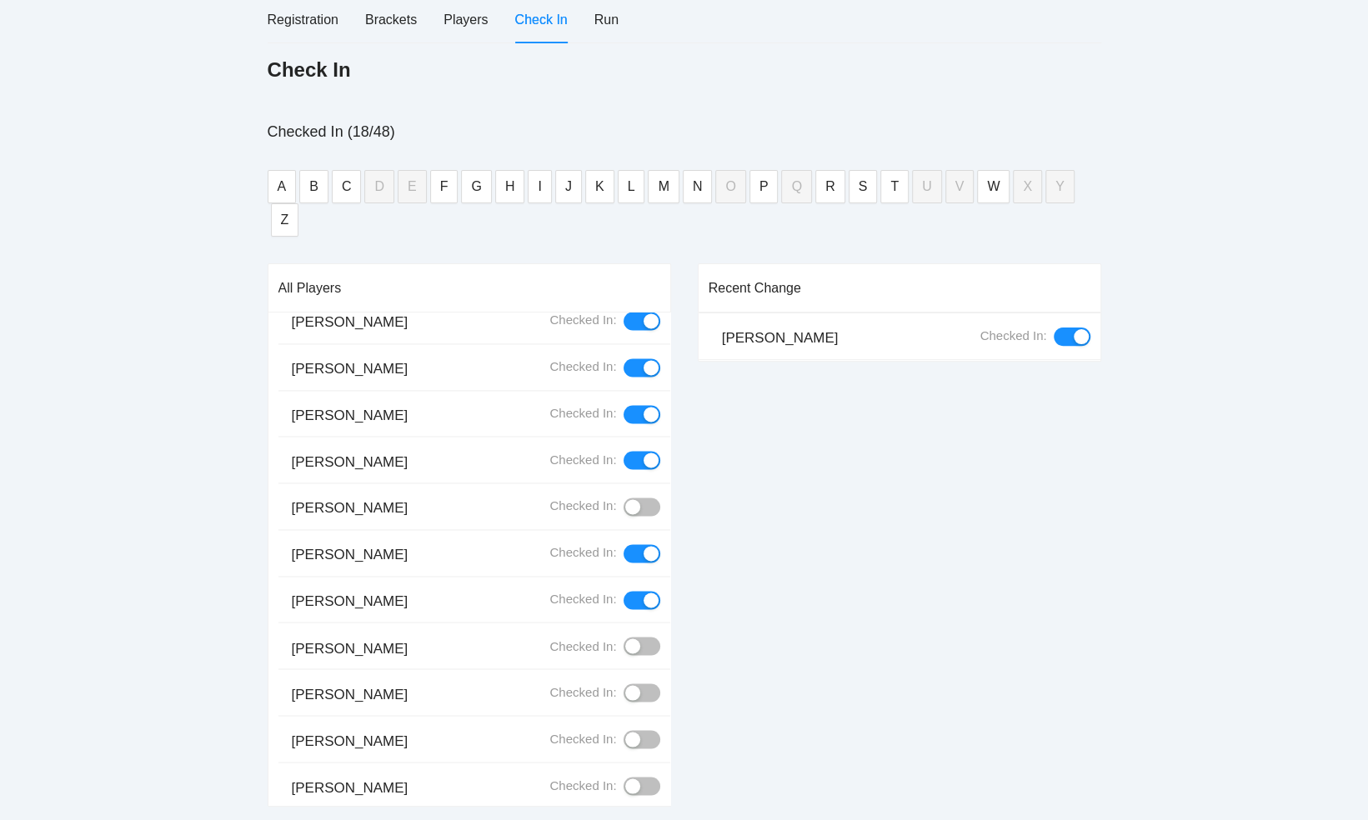
click at [625, 639] on div "button" at bounding box center [632, 646] width 15 height 15
click at [625, 685] on div "button" at bounding box center [632, 692] width 15 height 15
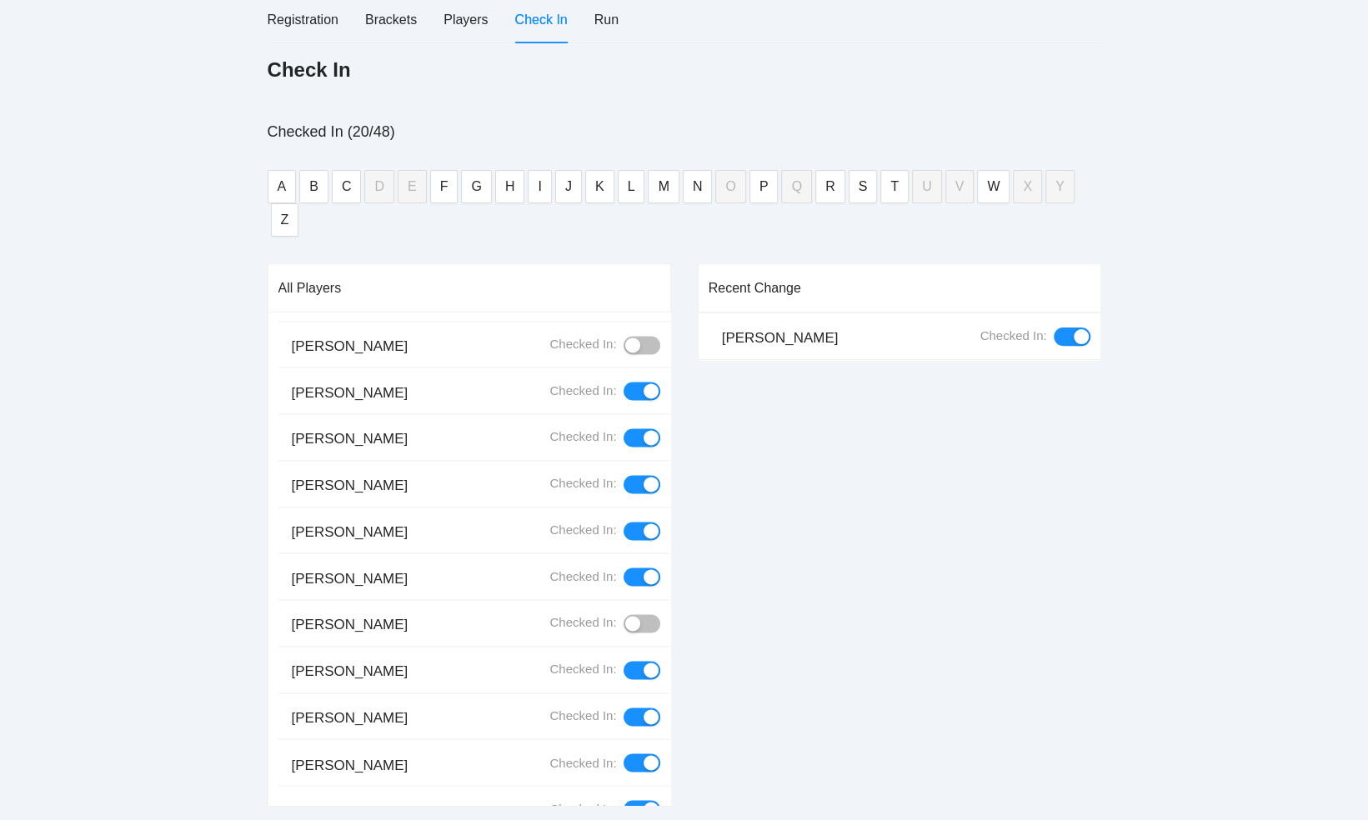
scroll to position [1586, 0]
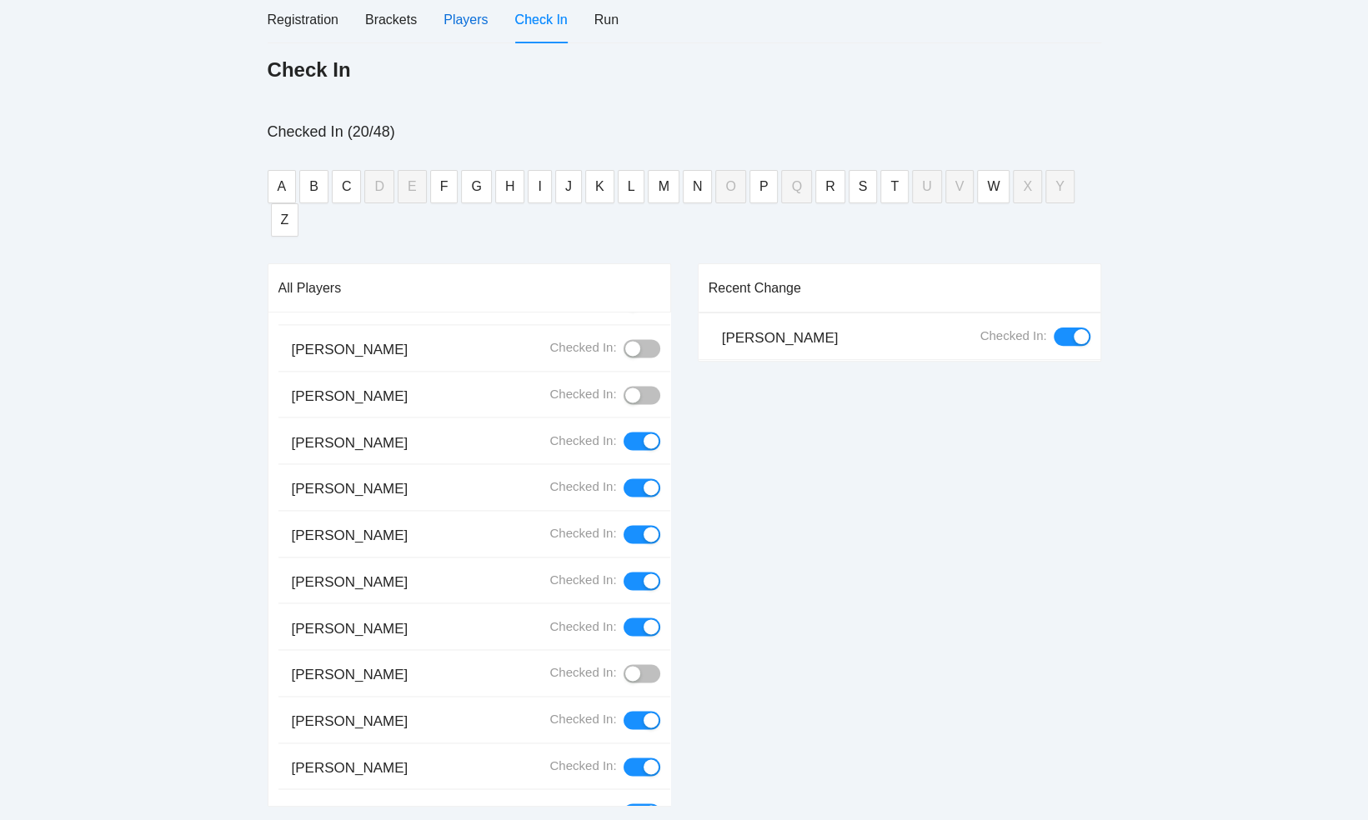
click at [467, 22] on div "Players" at bounding box center [466, 19] width 44 height 21
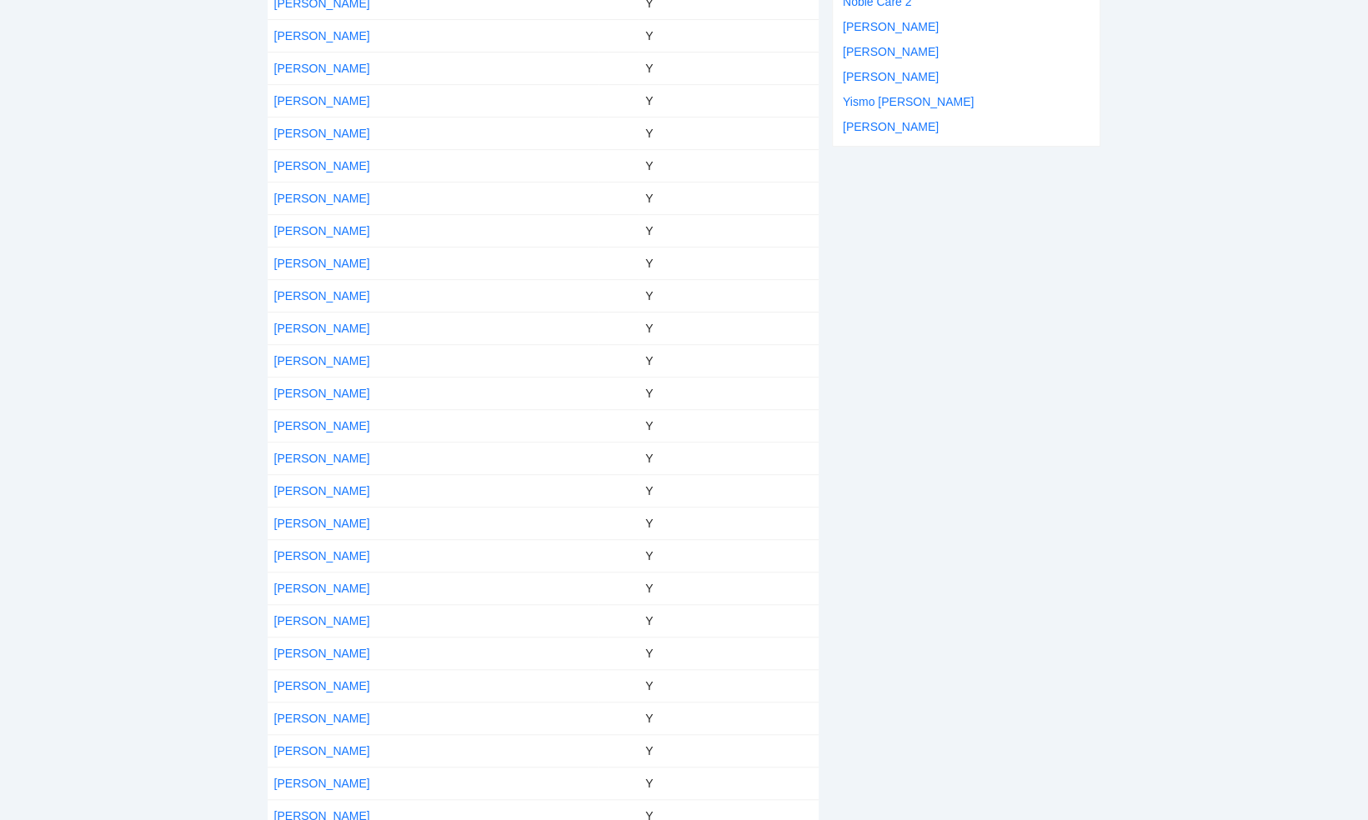
scroll to position [0, 0]
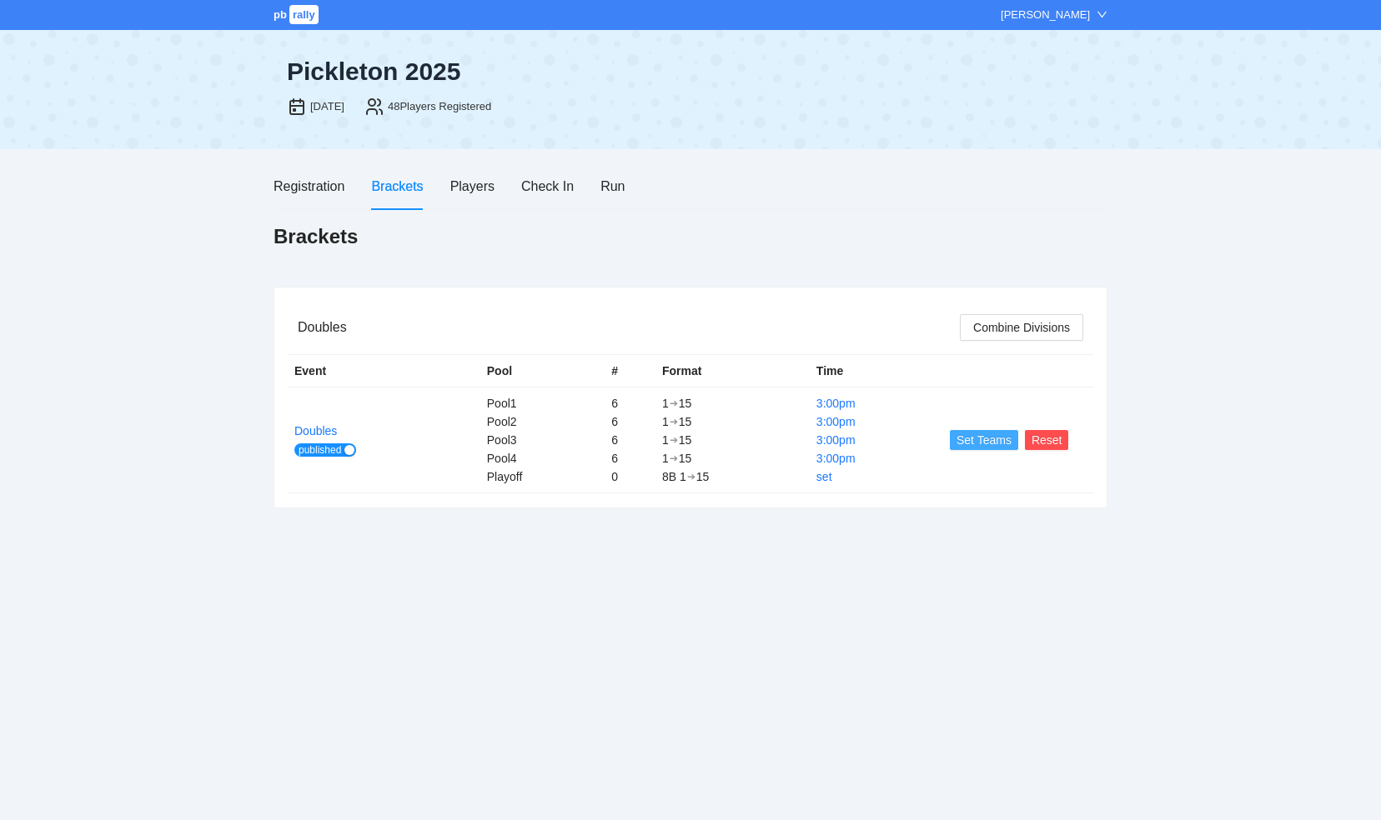
click at [979, 440] on span "Set Teams" at bounding box center [983, 440] width 55 height 18
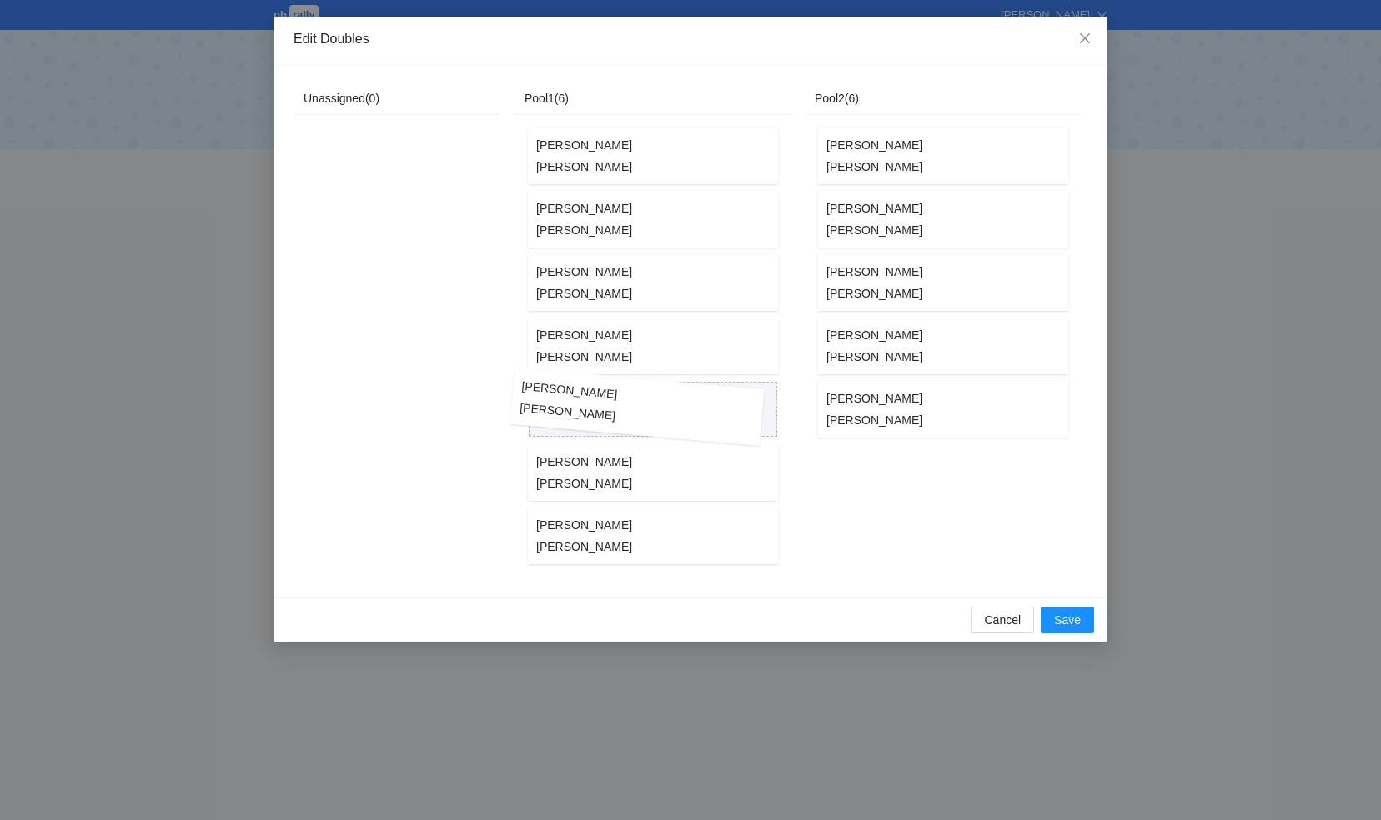
drag, startPoint x: 664, startPoint y: 354, endPoint x: 564, endPoint y: 415, distance: 117.5
click at [564, 415] on div "Unassigned ( 0 ) Pool1 ( 6 ) Avery Braun Neil Hellman Barry Jerimias Menachem L…" at bounding box center [977, 330] width 1368 height 495
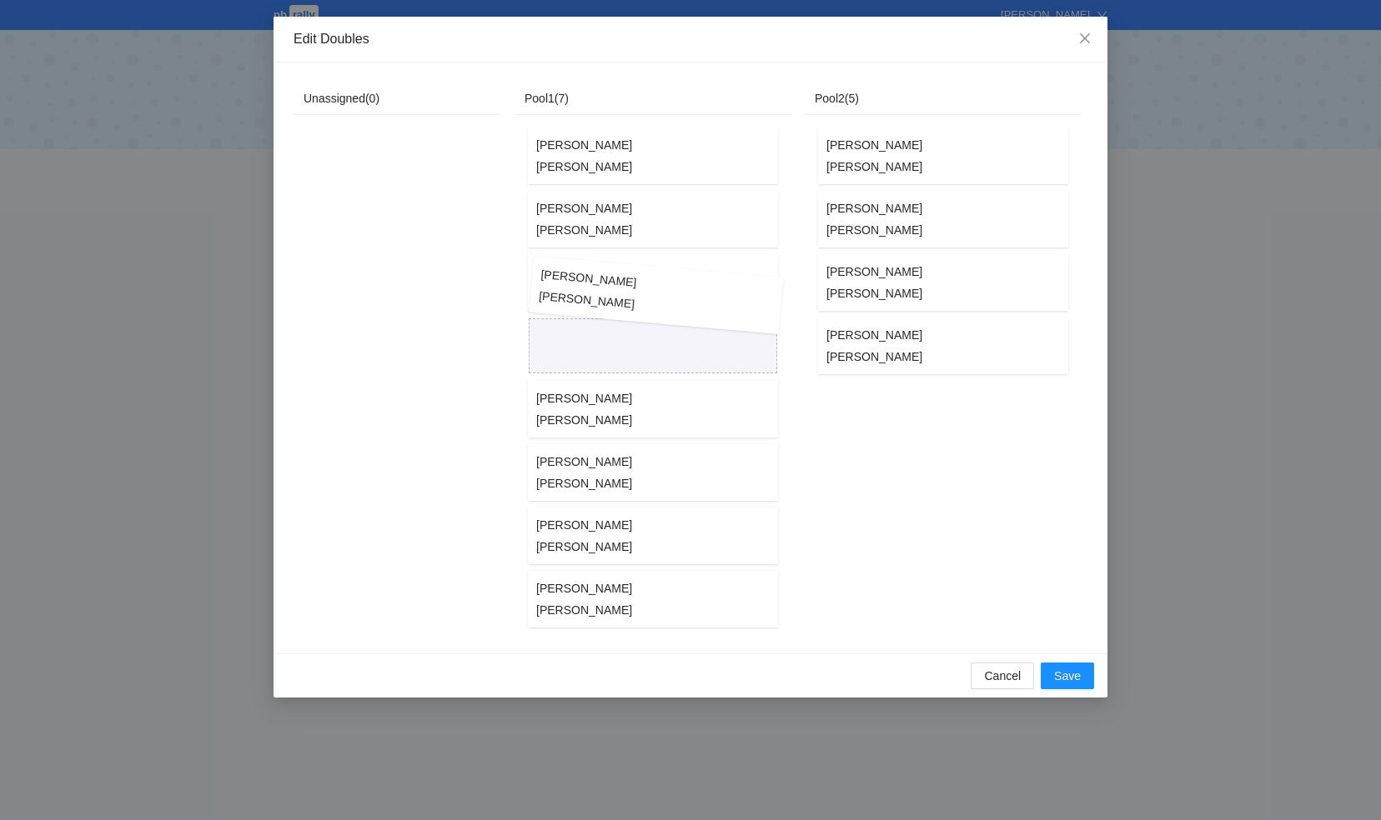
drag, startPoint x: 639, startPoint y: 288, endPoint x: 568, endPoint y: 302, distance: 72.1
click at [568, 302] on div "Unassigned ( 0 ) Pool1 ( 7 ) Avery Braun Neil Hellman Barry Jerimias Menachem L…" at bounding box center [977, 358] width 1368 height 551
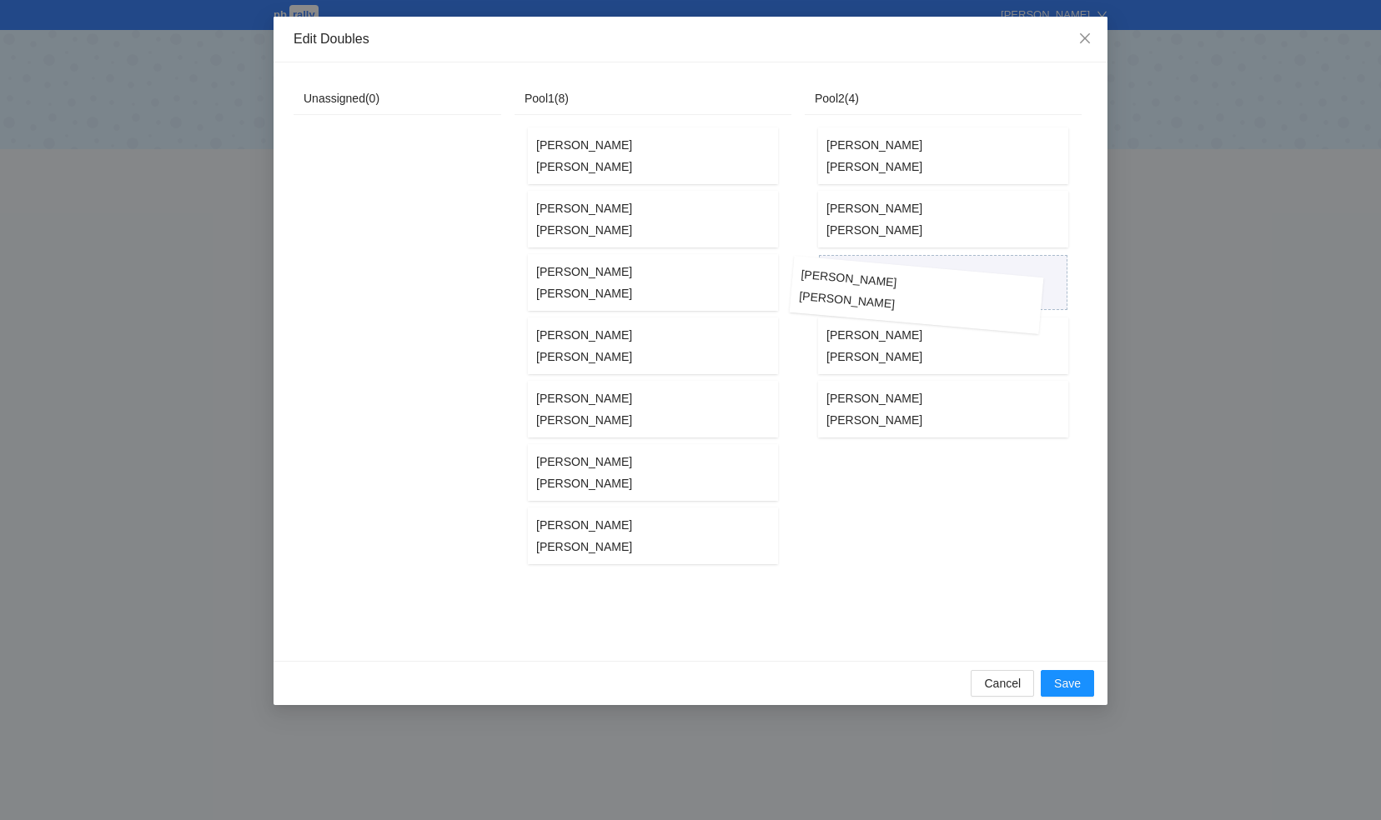
drag, startPoint x: 580, startPoint y: 158, endPoint x: 858, endPoint y: 292, distance: 308.0
click at [858, 292] on div "Unassigned ( 0 ) Pool1 ( 8 ) Avery Braun Neil Hellman Barry Jerimias Menachem L…" at bounding box center [977, 362] width 1368 height 559
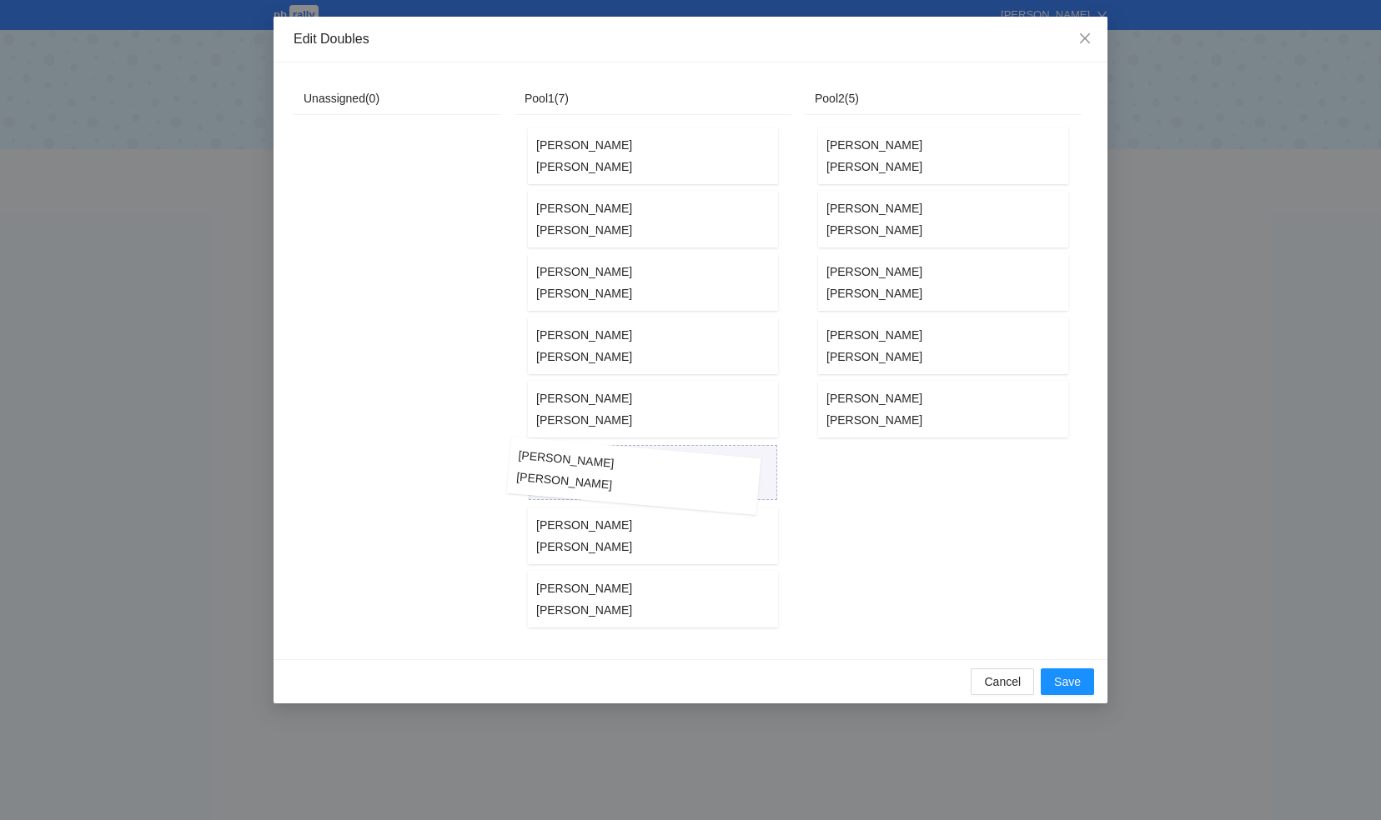
drag, startPoint x: 715, startPoint y: 469, endPoint x: 562, endPoint y: 474, distance: 152.6
click at [562, 474] on div "Unassigned ( 0 ) Pool1 ( 7 ) Barry Jerimias Menachem Liberman David Gottleib Ra…" at bounding box center [977, 361] width 1368 height 557
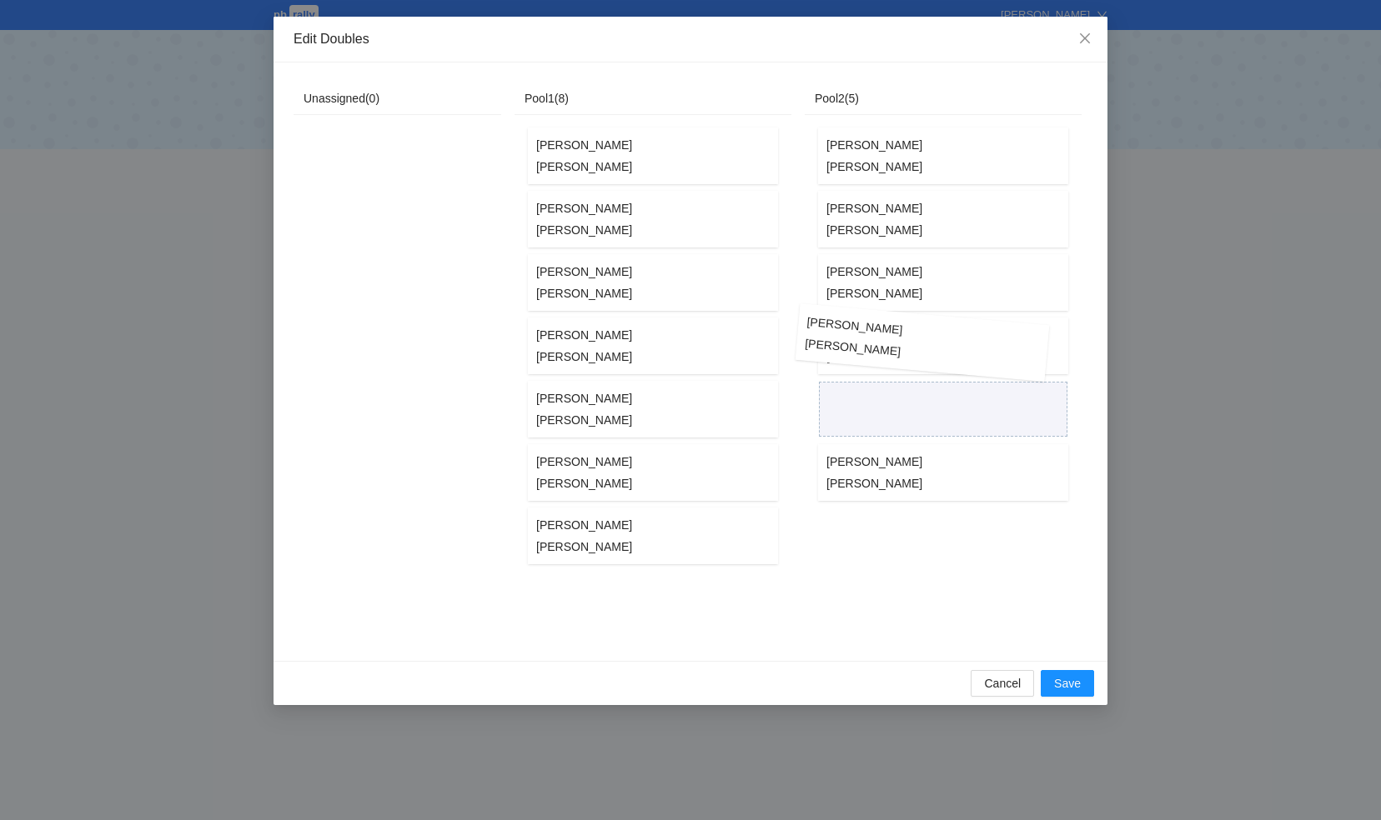
drag, startPoint x: 590, startPoint y: 228, endPoint x: 862, endPoint y: 353, distance: 298.8
click at [862, 353] on div "Unassigned ( 0 ) Pool1 ( 8 ) Barry Jerimias Menachem Liberman David Gottleib Ra…" at bounding box center [977, 362] width 1368 height 559
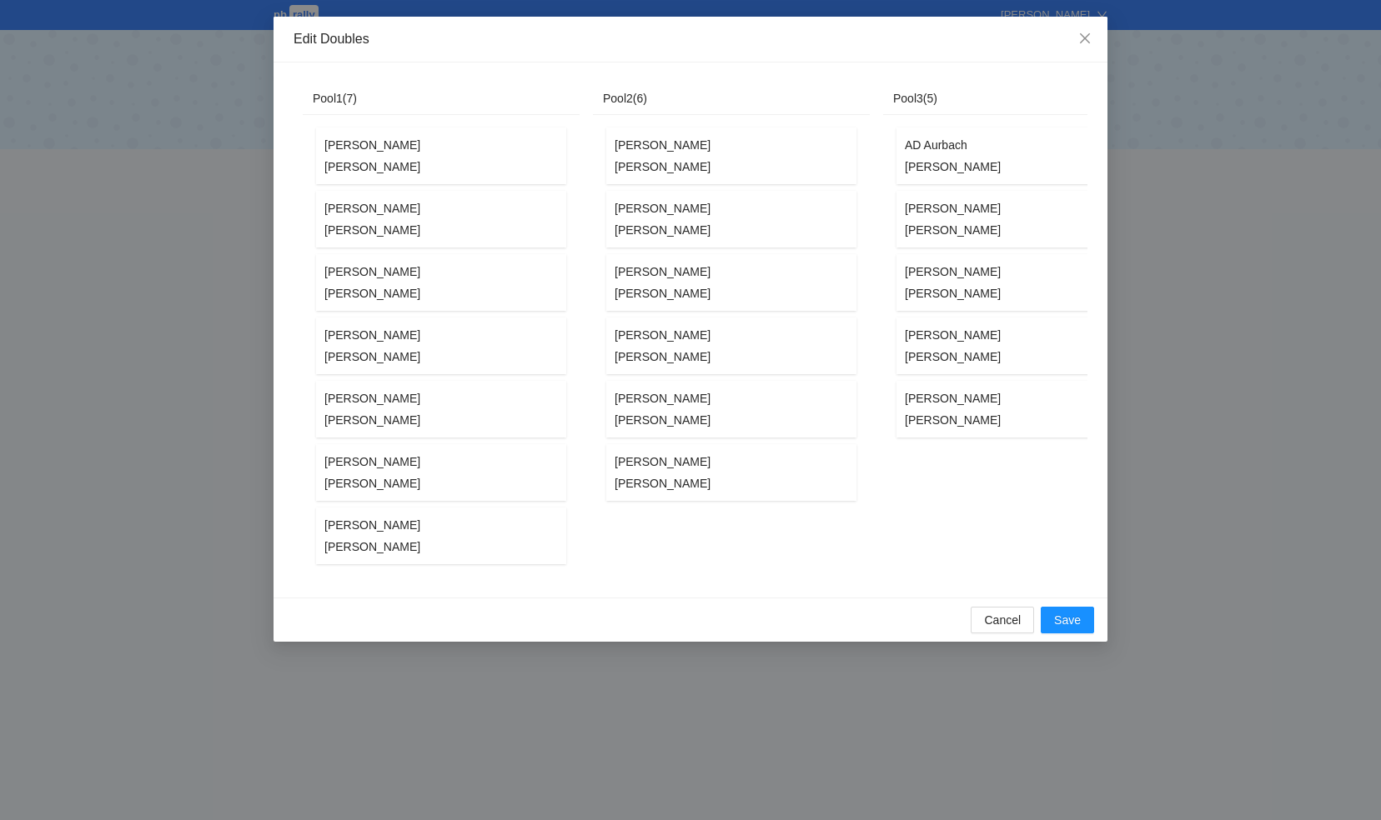
scroll to position [0, 176]
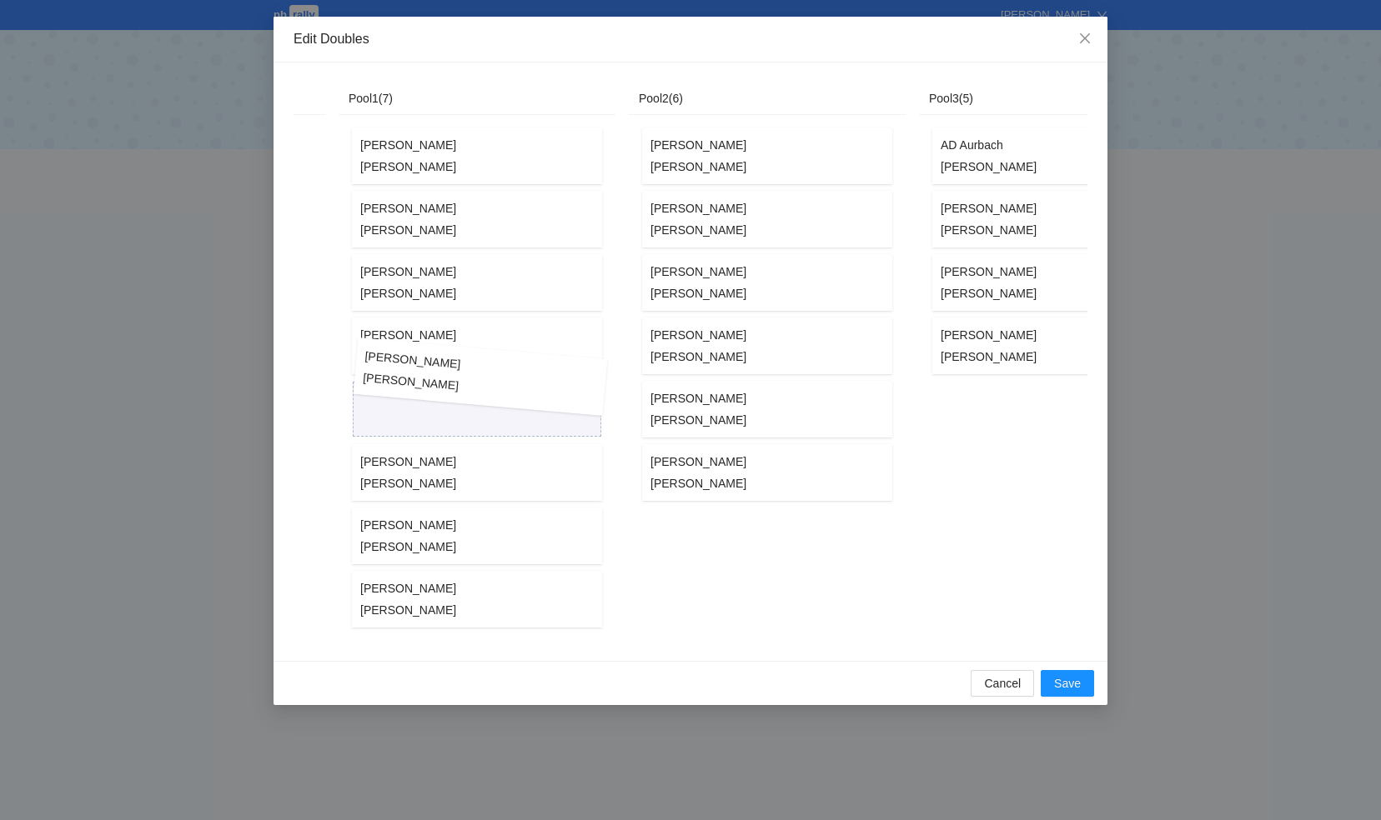
drag, startPoint x: 995, startPoint y: 410, endPoint x: 416, endPoint y: 379, distance: 580.3
click at [416, 379] on div "Unassigned ( 0 ) Pool1 ( 7 ) Barry Jerimias Menachem Liberman Dov Hirsch Yudi H…" at bounding box center [802, 362] width 1368 height 559
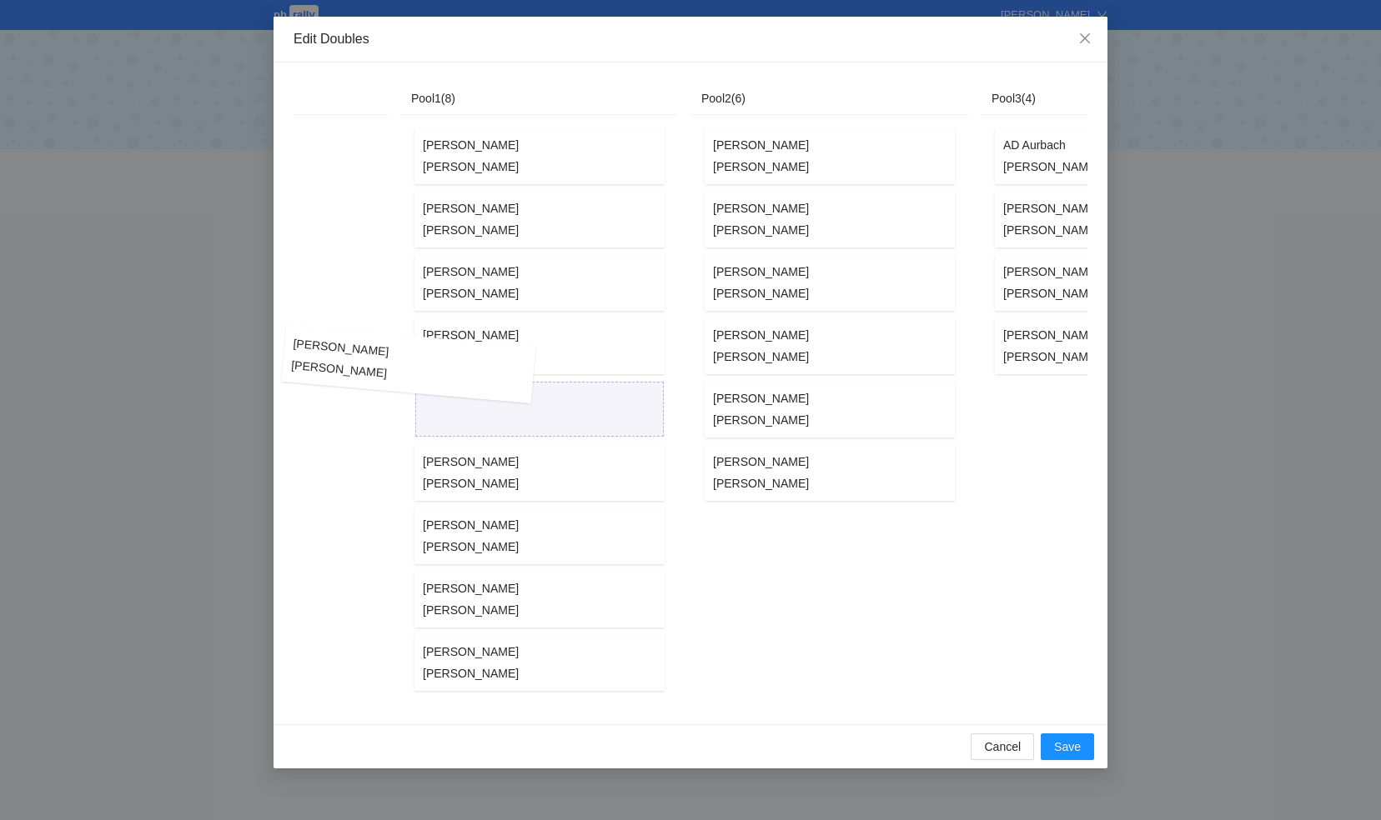
scroll to position [0, 0]
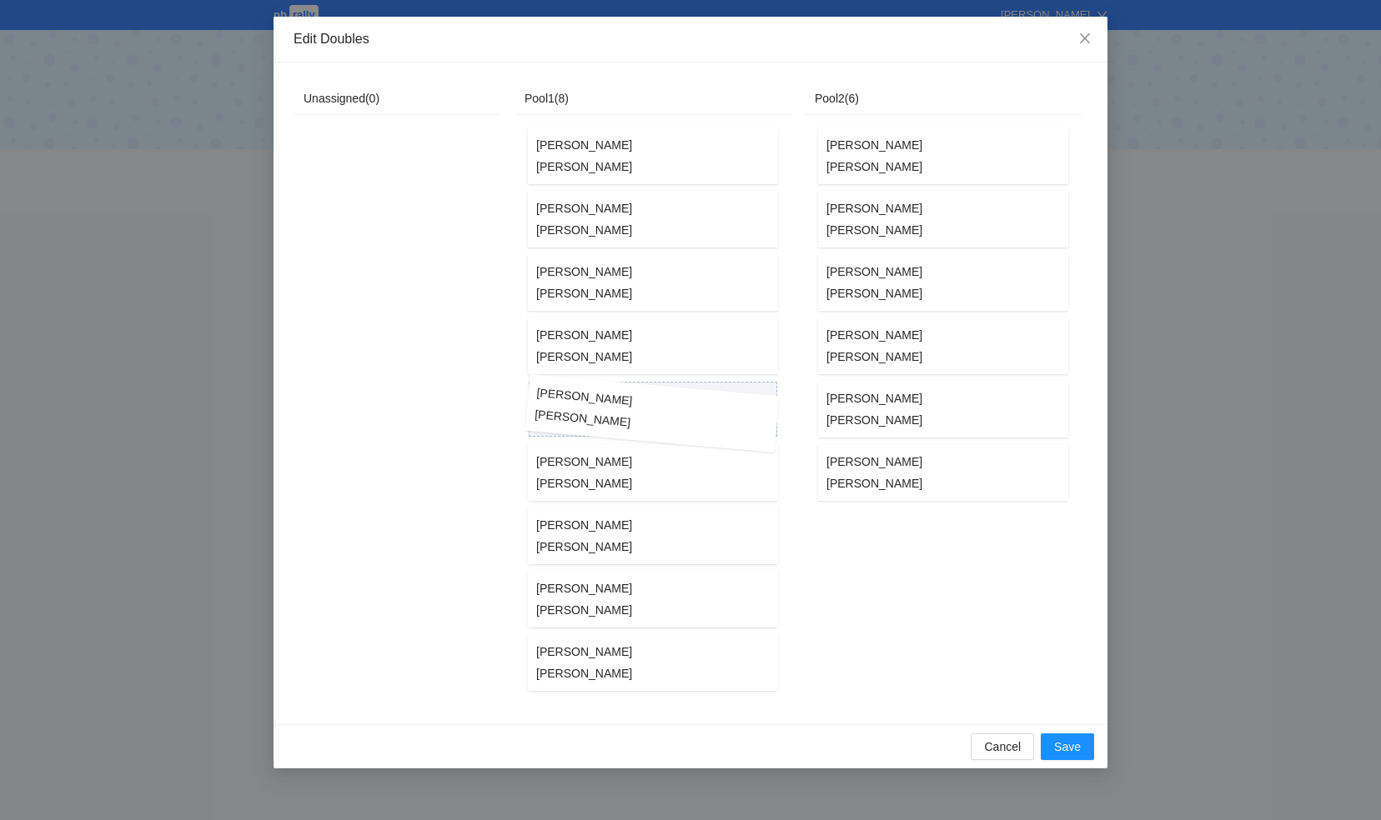
drag, startPoint x: 892, startPoint y: 158, endPoint x: 579, endPoint y: 417, distance: 406.3
click at [579, 417] on div "Unassigned ( 0 ) Pool1 ( 8 ) Barry Jerimias Menachem Liberman Dov Hirsch Yudi H…" at bounding box center [977, 394] width 1368 height 622
drag, startPoint x: 581, startPoint y: 607, endPoint x: 884, endPoint y: 549, distance: 308.1
click at [884, 549] on div "Unassigned ( 0 ) Pool1 ( 9 ) AY Gruskin Eli Nulman Barry Jerimias Menachem Libe…" at bounding box center [977, 394] width 1368 height 622
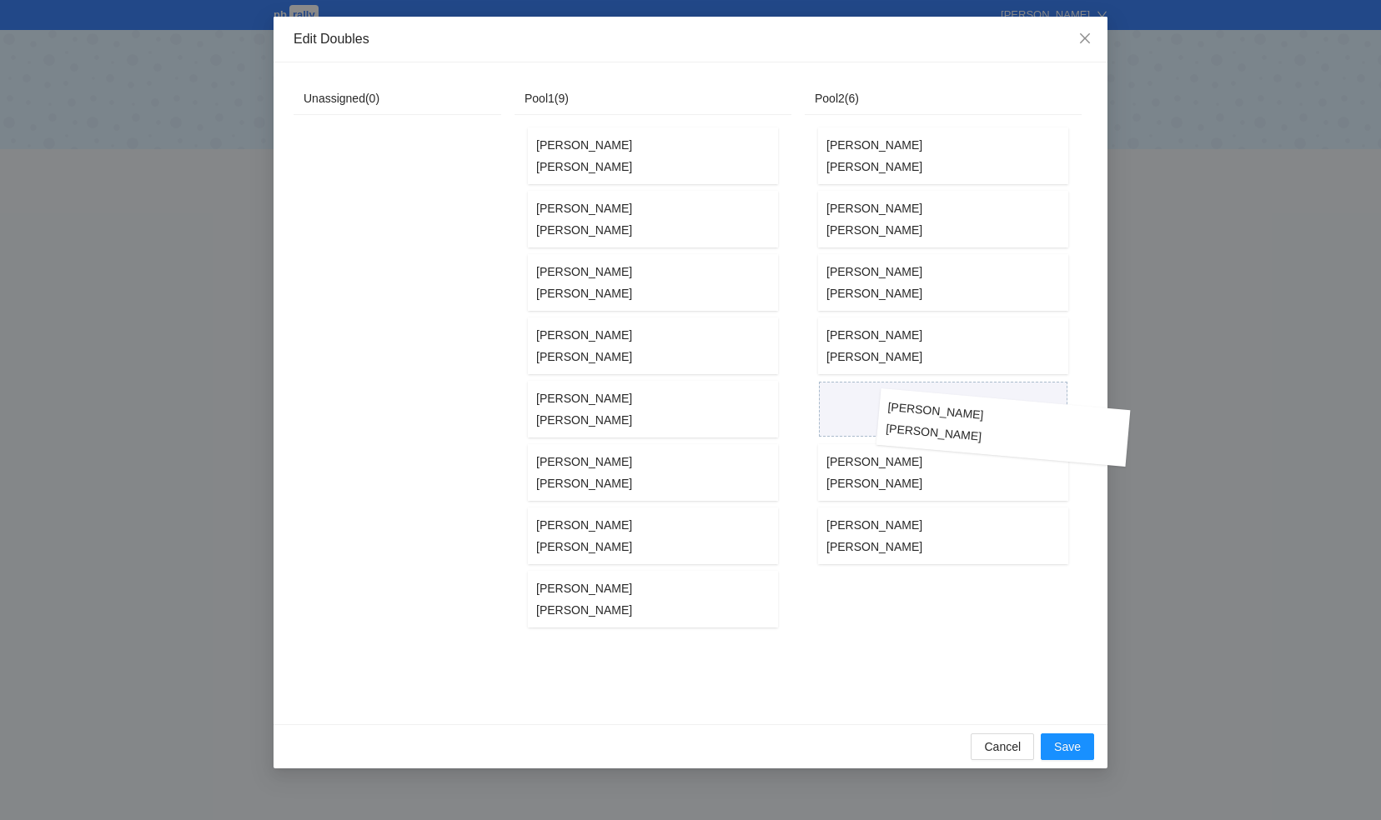
drag, startPoint x: 589, startPoint y: 608, endPoint x: 939, endPoint y: 437, distance: 389.7
click at [939, 437] on div "Unassigned ( 0 ) Pool1 ( 9 ) AY Gruskin Eli Nulman Barry Jerimias Menachem Libe…" at bounding box center [977, 394] width 1368 height 622
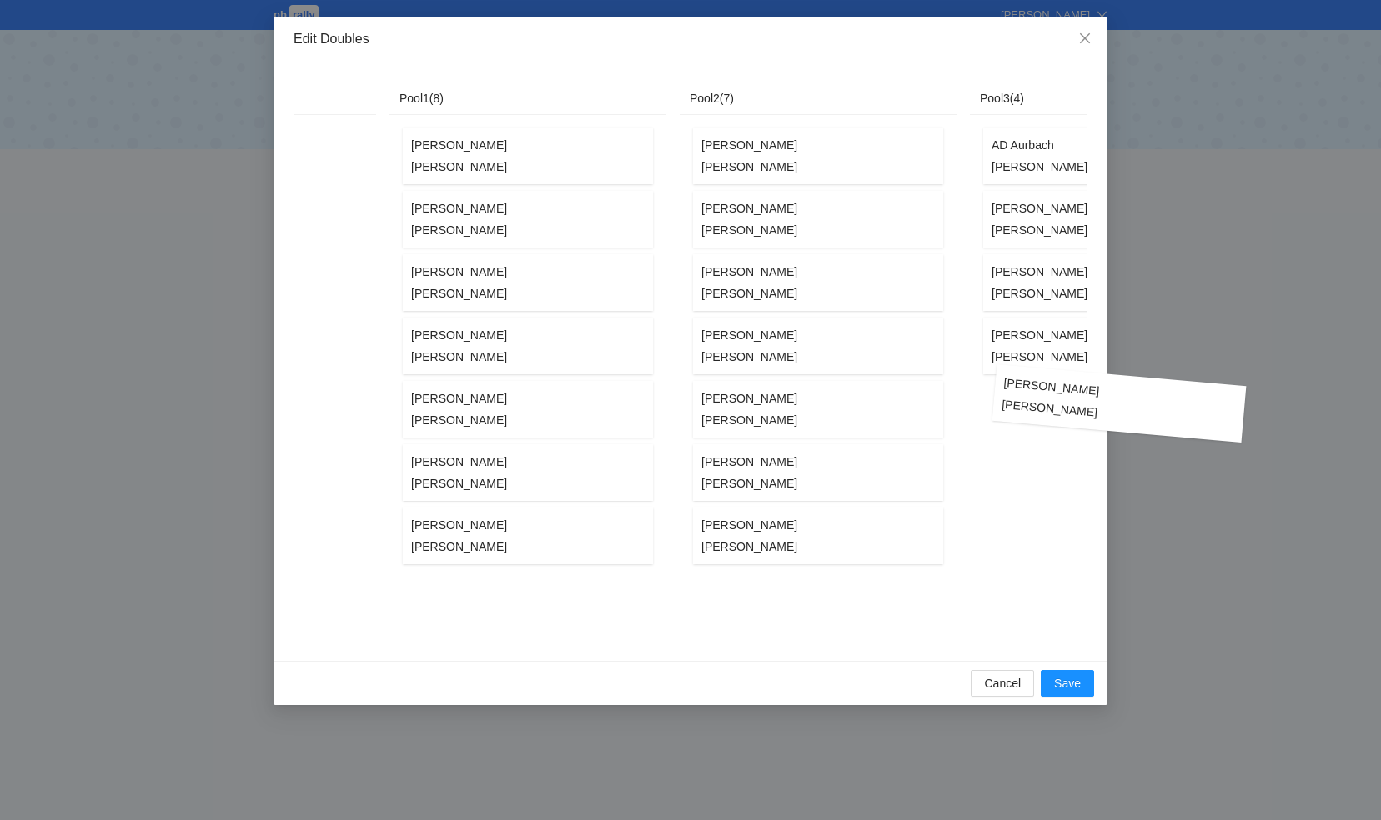
scroll to position [0, 145]
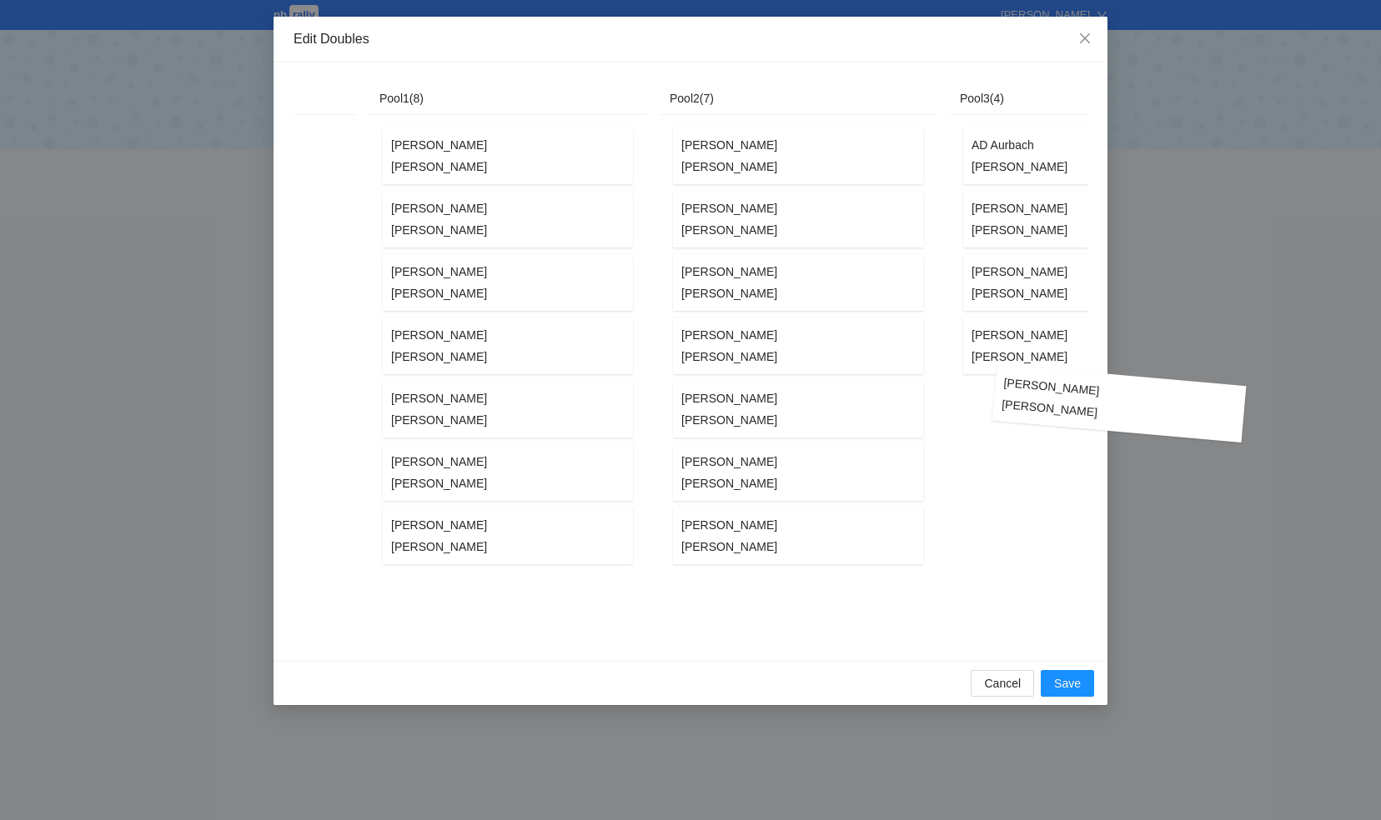
drag, startPoint x: 452, startPoint y: 609, endPoint x: 1015, endPoint y: 414, distance: 596.4
click at [1015, 414] on div "Unassigned ( 0 ) Pool1 ( 8 ) AY Gruskin Eli Nulman Barry Jerimias Menachem Libe…" at bounding box center [832, 362] width 1368 height 559
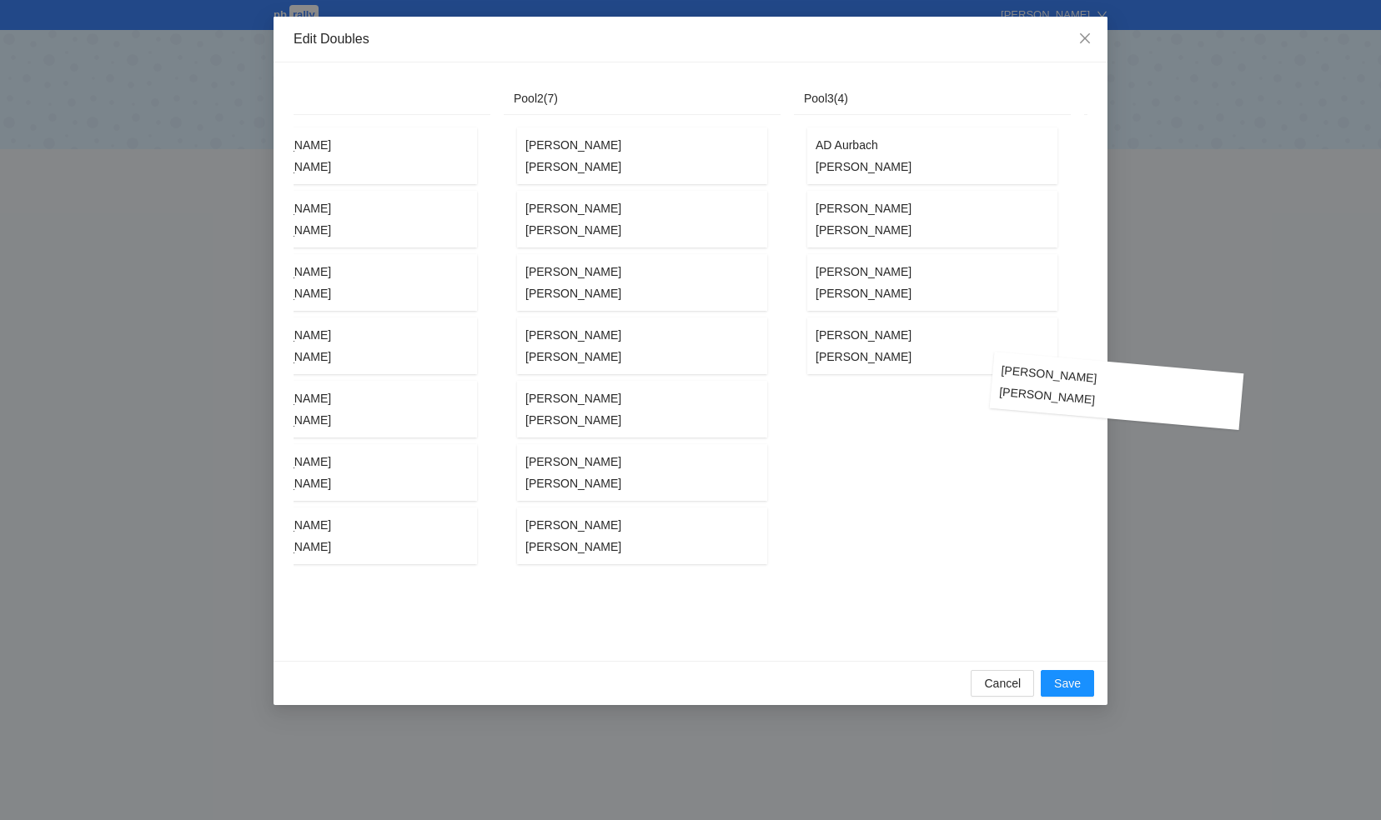
scroll to position [0, 314]
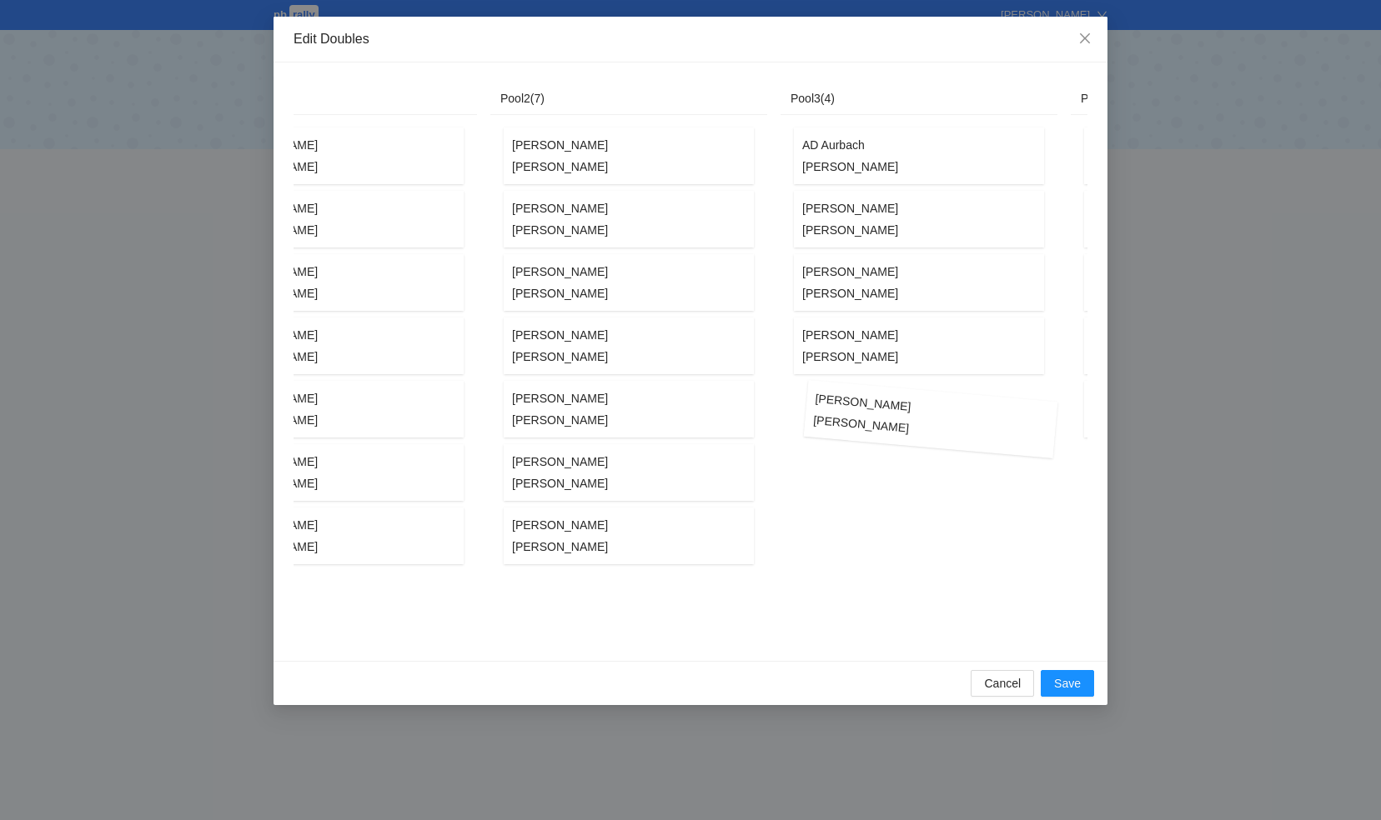
drag, startPoint x: 422, startPoint y: 609, endPoint x: 839, endPoint y: 429, distance: 454.1
click at [839, 429] on div "Unassigned ( 0 ) Pool1 ( 8 ) AY Gruskin Eli Nulman Barry Jerimias Menachem Libe…" at bounding box center [663, 362] width 1368 height 559
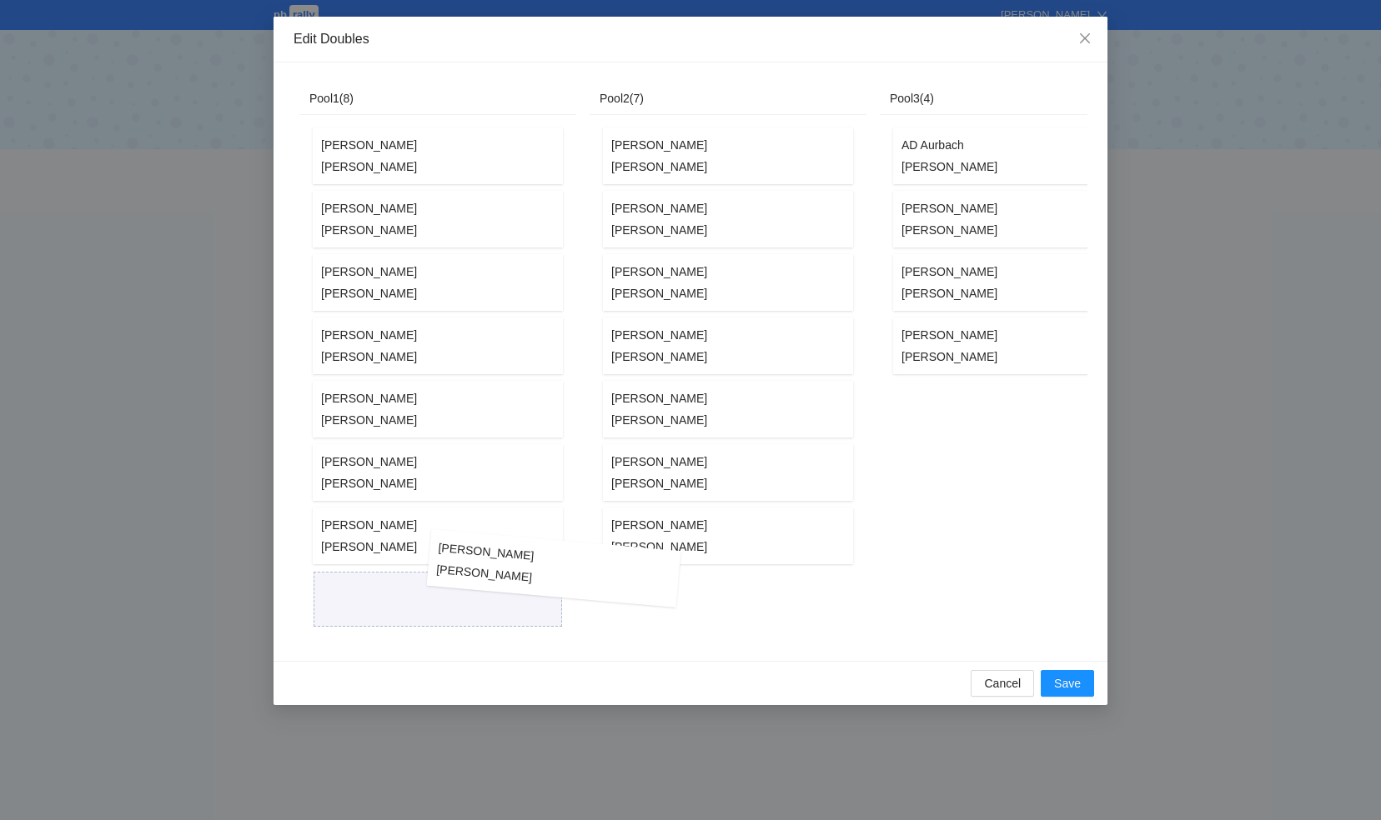
scroll to position [0, 208]
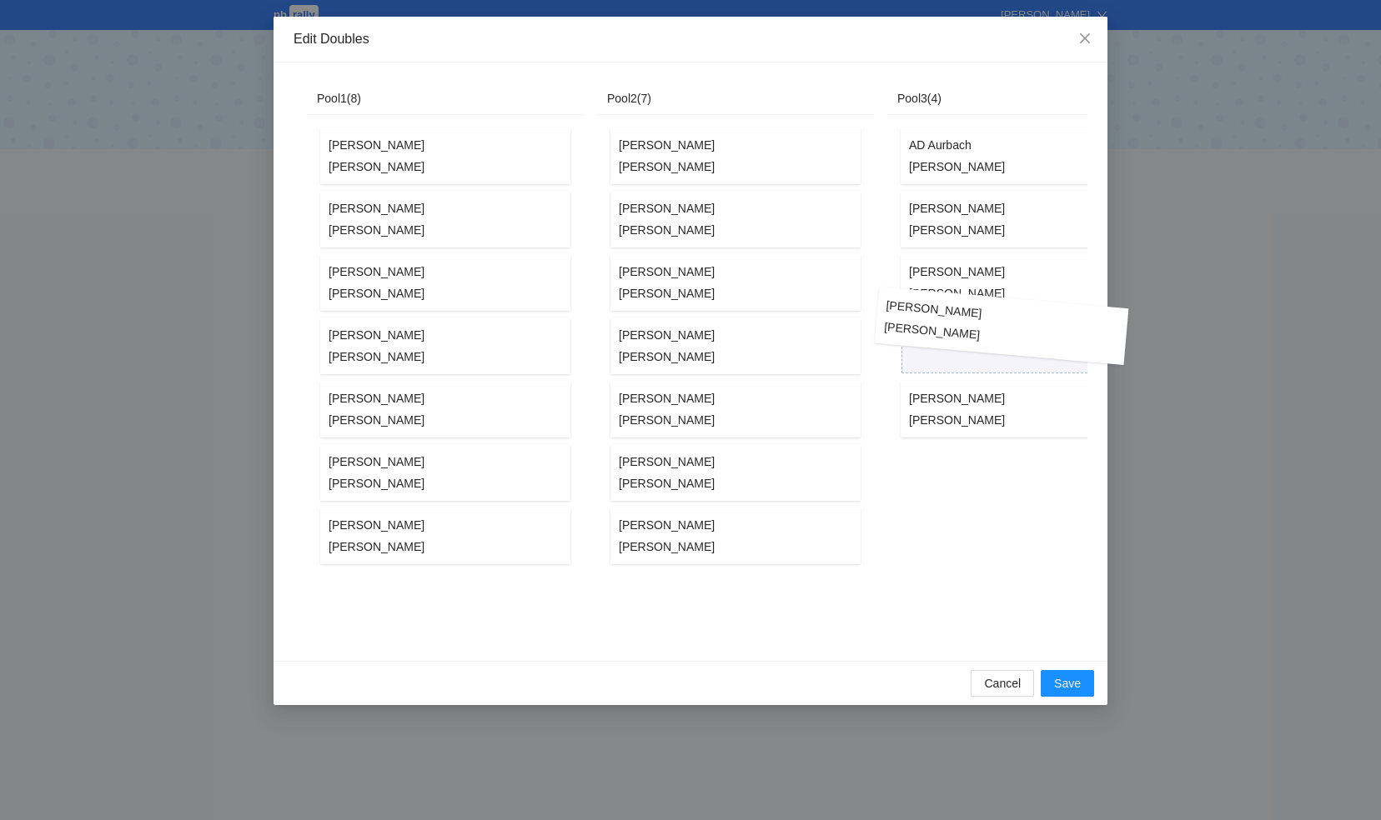
drag, startPoint x: 343, startPoint y: 594, endPoint x: 908, endPoint y: 322, distance: 626.8
click at [908, 322] on div "Unassigned ( 0 ) Pool1 ( 8 ) AY Gruskin Eli Nulman Barry Jerimias Menachem Libe…" at bounding box center [770, 362] width 1368 height 559
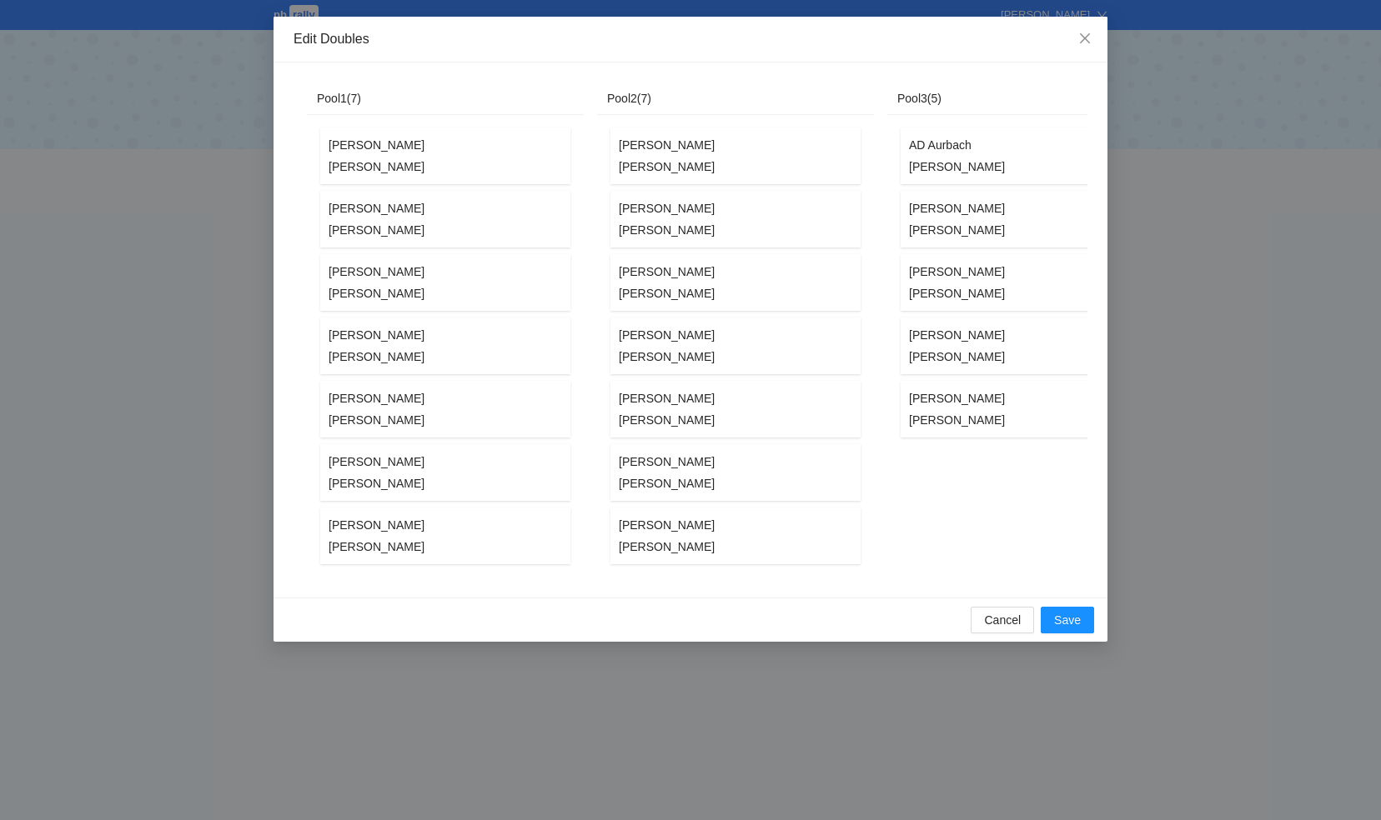
scroll to position [0, 207]
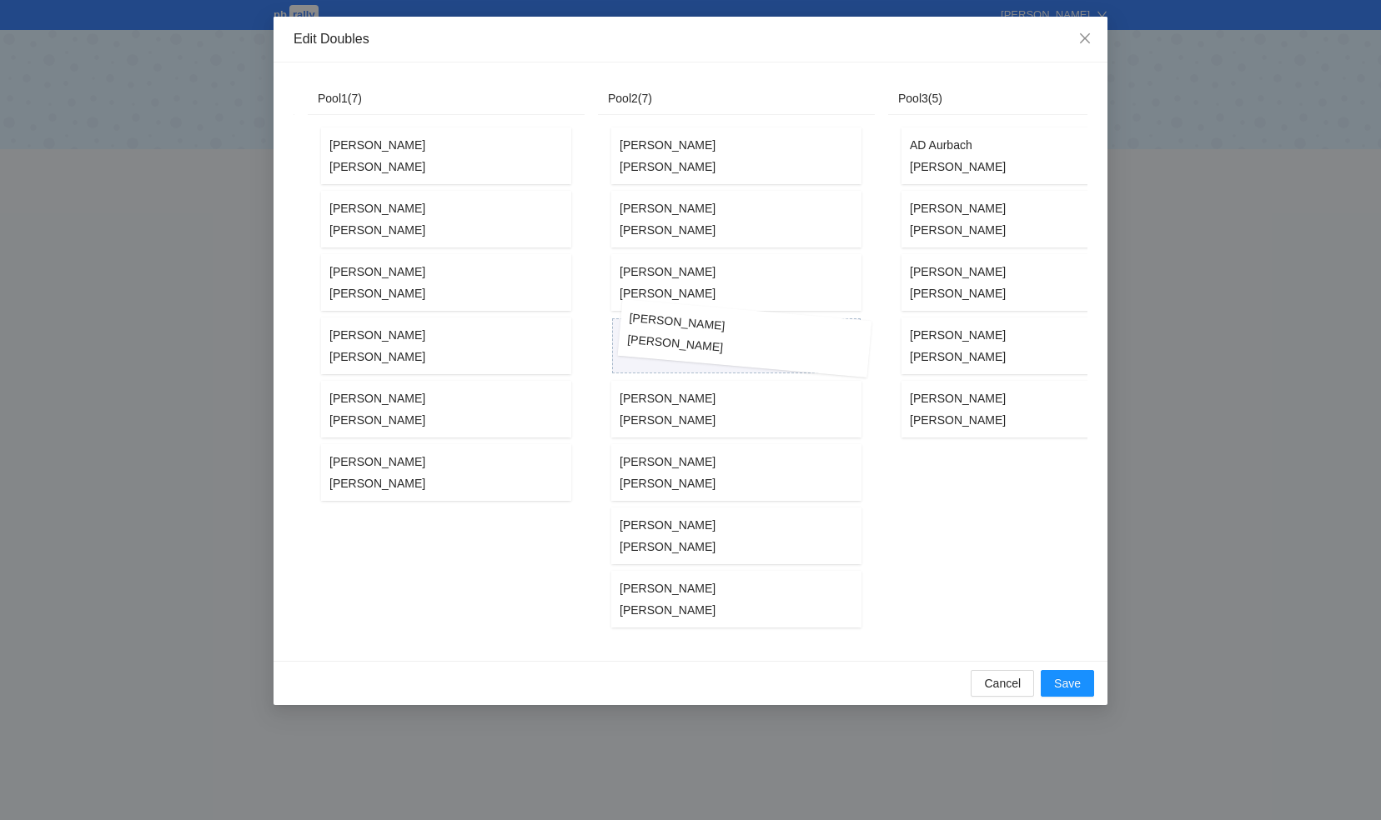
drag, startPoint x: 365, startPoint y: 294, endPoint x: 664, endPoint y: 351, distance: 304.6
click at [664, 351] on div "Unassigned ( 0 ) Pool1 ( 7 ) AY Gruskin Eli Nulman Barry Jerimias Menachem Libe…" at bounding box center [771, 362] width 1368 height 559
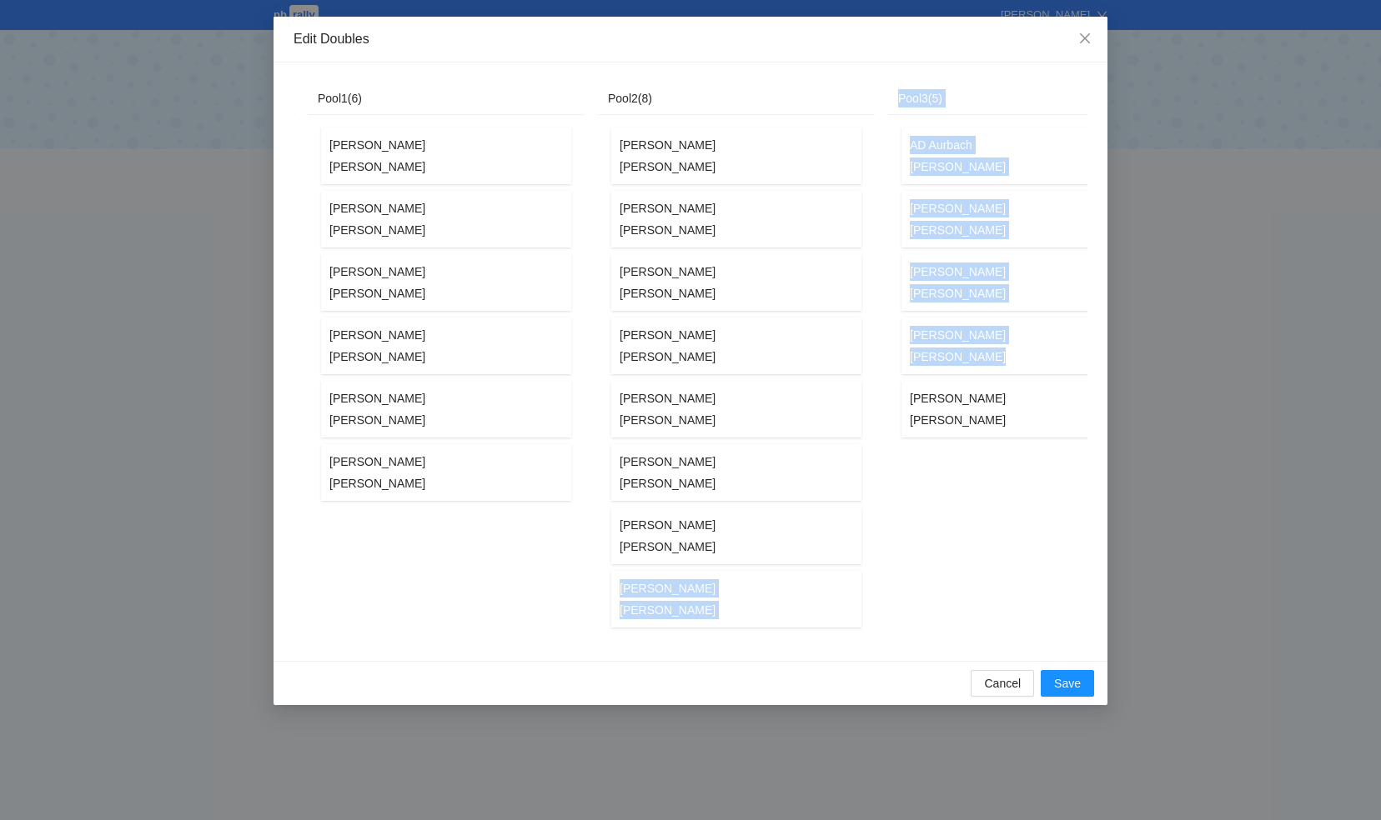
drag, startPoint x: 825, startPoint y: 640, endPoint x: 935, endPoint y: 635, distance: 110.2
click at [935, 635] on div "Unassigned ( 0 ) Pool1 ( 6 ) AY Gruskin Eli Nulman Barry Jerimias Menachem Libe…" at bounding box center [771, 362] width 1368 height 559
drag, startPoint x: 935, startPoint y: 635, endPoint x: 849, endPoint y: 609, distance: 90.7
click at [850, 607] on td at bounding box center [820, 610] width 70 height 22
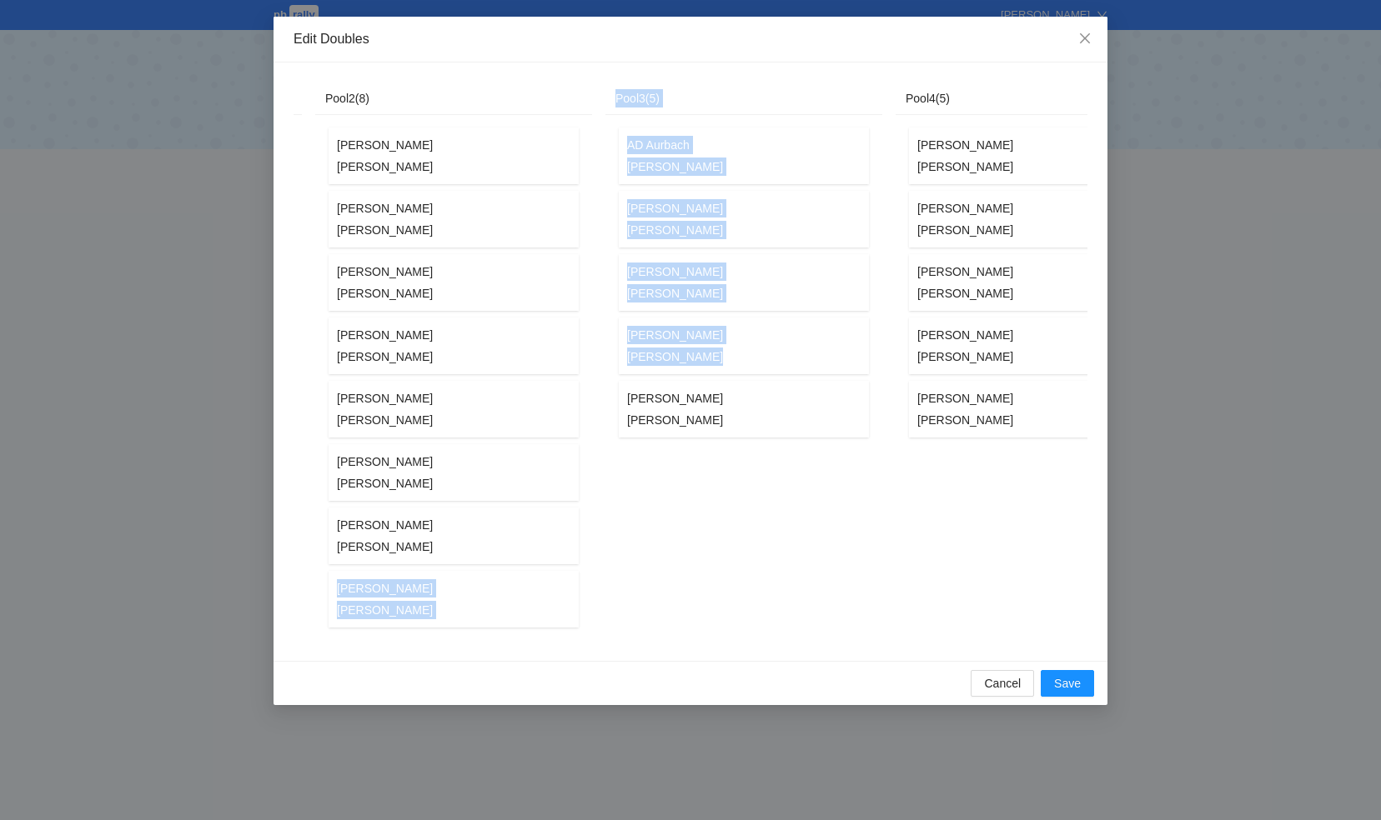
scroll to position [0, 492]
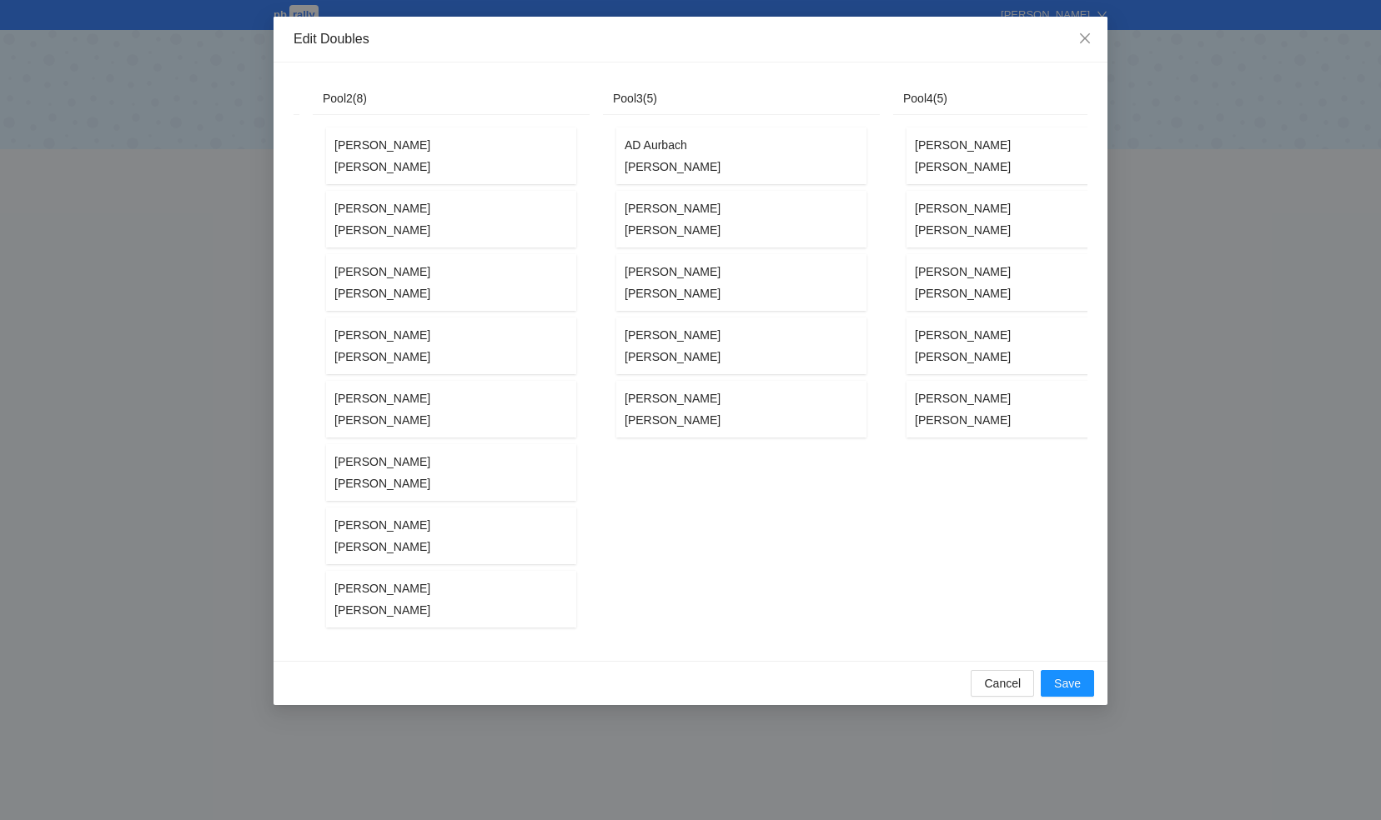
click at [893, 509] on div "Pool4 ( 5 ) Ari Lowy Shmuli Fligman Ari Wulliger Nachi Chopp Ben Kurland Dovy Z…" at bounding box center [1031, 362] width 277 height 559
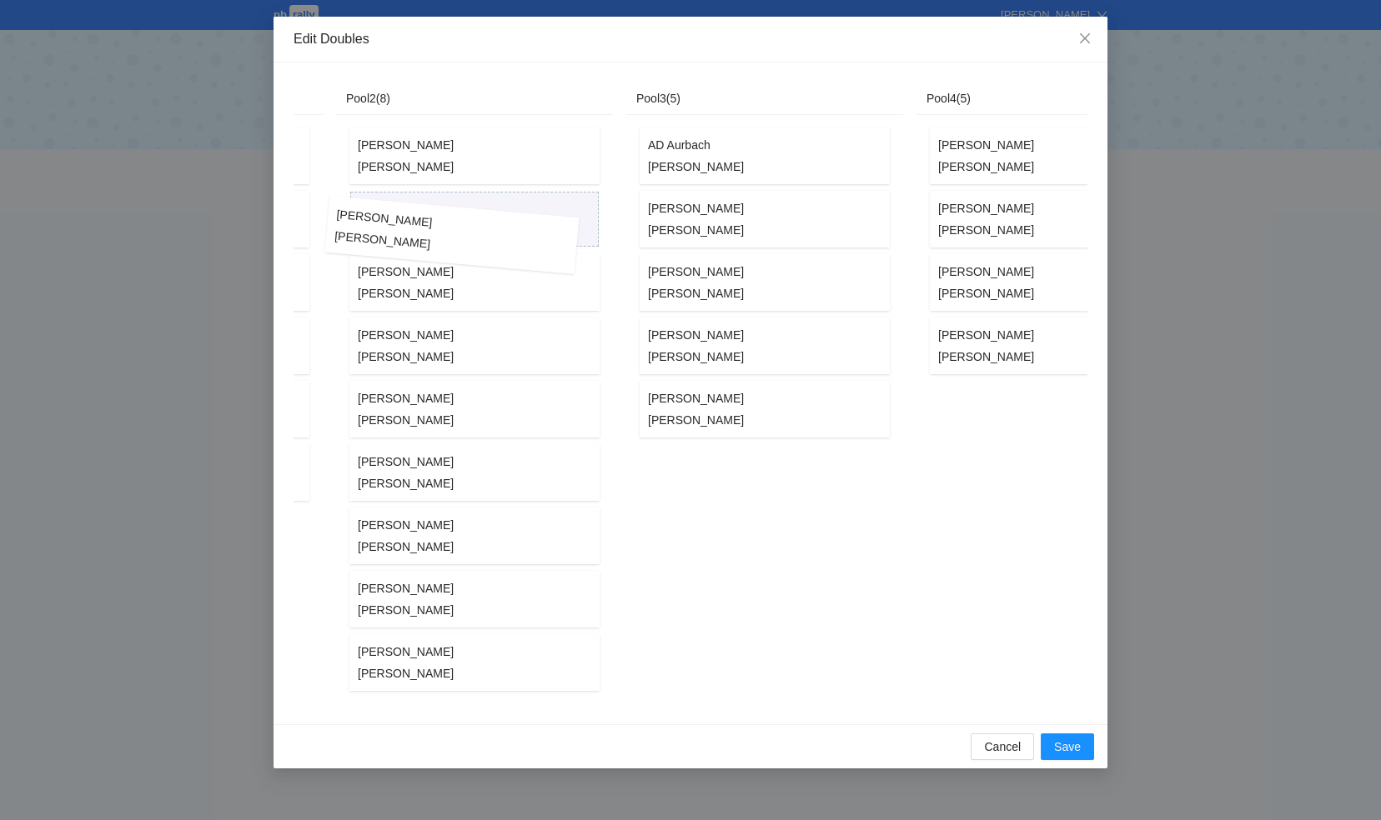
drag, startPoint x: 949, startPoint y: 352, endPoint x: 369, endPoint y: 242, distance: 589.8
click at [369, 242] on div "Unassigned ( 0 ) Pool1 ( 6 ) AY Gruskin Eli Nulman Barry Jerimias Menachem Libe…" at bounding box center [509, 394] width 1368 height 622
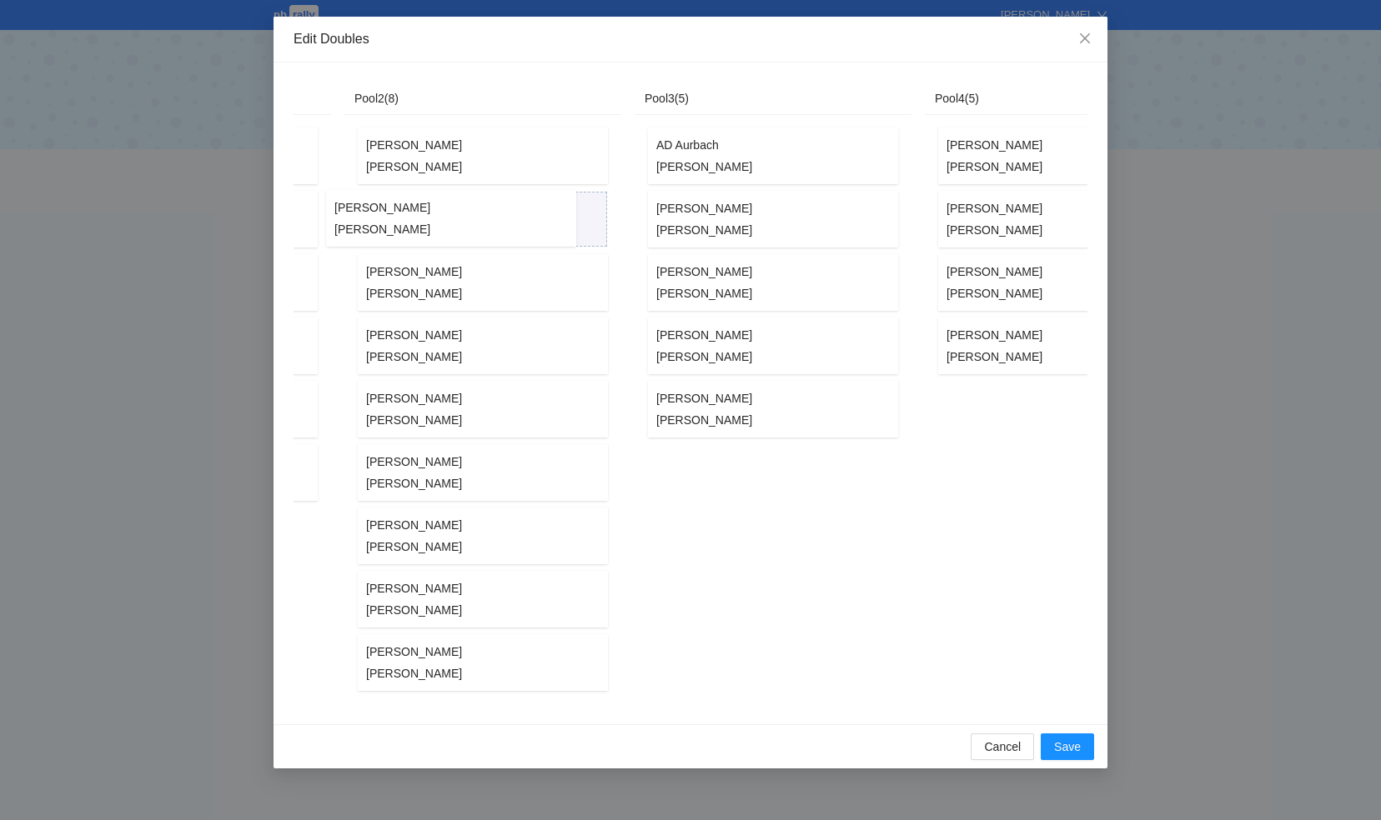
drag, startPoint x: 370, startPoint y: 242, endPoint x: 401, endPoint y: 244, distance: 30.9
click at [394, 244] on div "Akiva Madnick Ari Barnet Avery Braun Neil Hellman David Gottleib Raphael Rikows…" at bounding box center [482, 409] width 257 height 570
drag, startPoint x: 410, startPoint y: 425, endPoint x: 409, endPoint y: 312, distance: 113.4
click at [409, 312] on div "Akiva Madnick Ari Barnet Avery Braun Neil Hellman Chaim Tarkieltaub Eli Treff D…" at bounding box center [482, 409] width 257 height 570
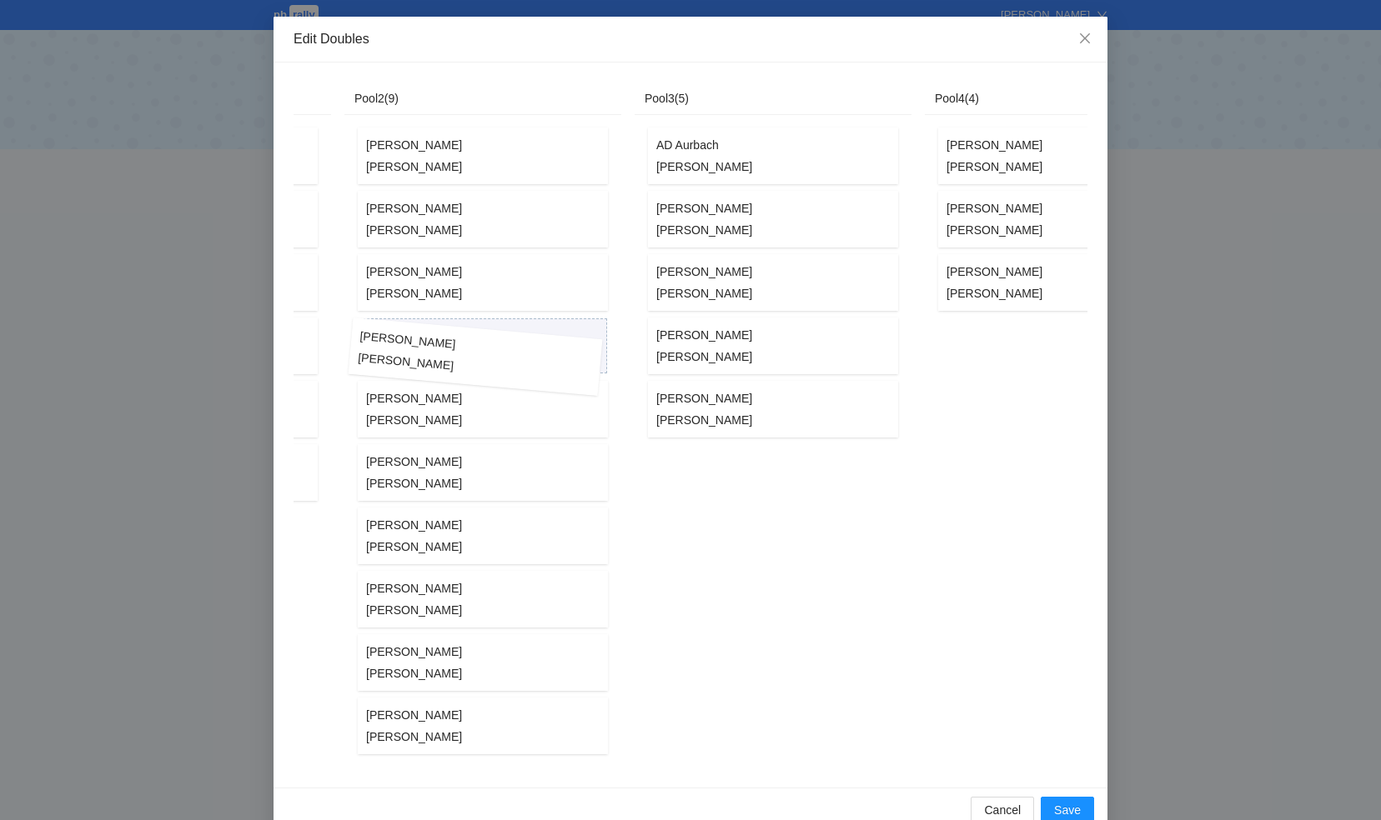
drag, startPoint x: 967, startPoint y: 283, endPoint x: 380, endPoint y: 359, distance: 591.7
click at [380, 359] on div "Unassigned ( 0 ) Pool1 ( 6 ) AY Gruskin Eli Nulman Barry Jerimias Menachem Libe…" at bounding box center [517, 425] width 1368 height 685
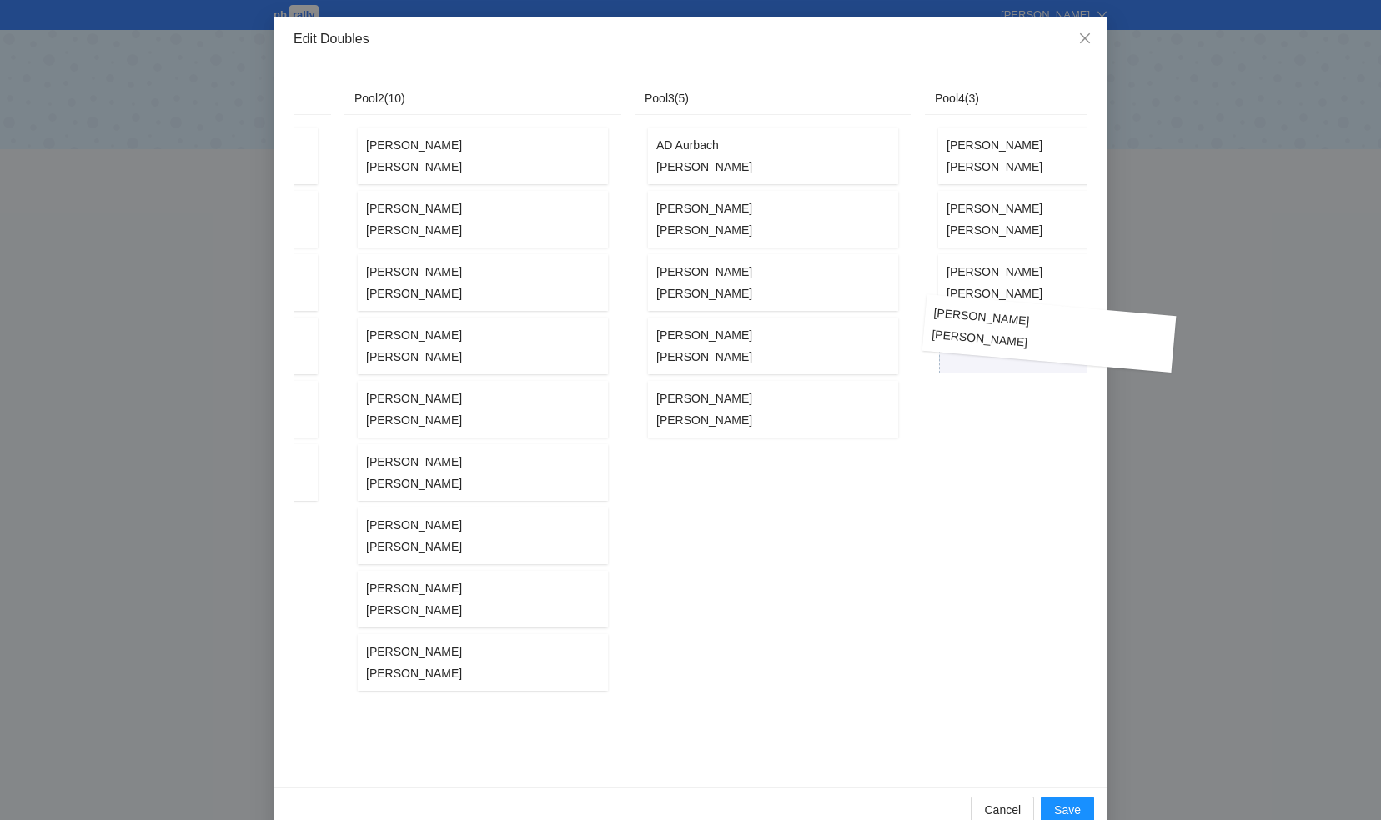
drag, startPoint x: 403, startPoint y: 605, endPoint x: 975, endPoint y: 340, distance: 631.2
click at [975, 340] on div "Unassigned ( 0 ) Pool1 ( 6 ) AY Gruskin Eli Nulman Barry Jerimias Menachem Libe…" at bounding box center [517, 425] width 1368 height 685
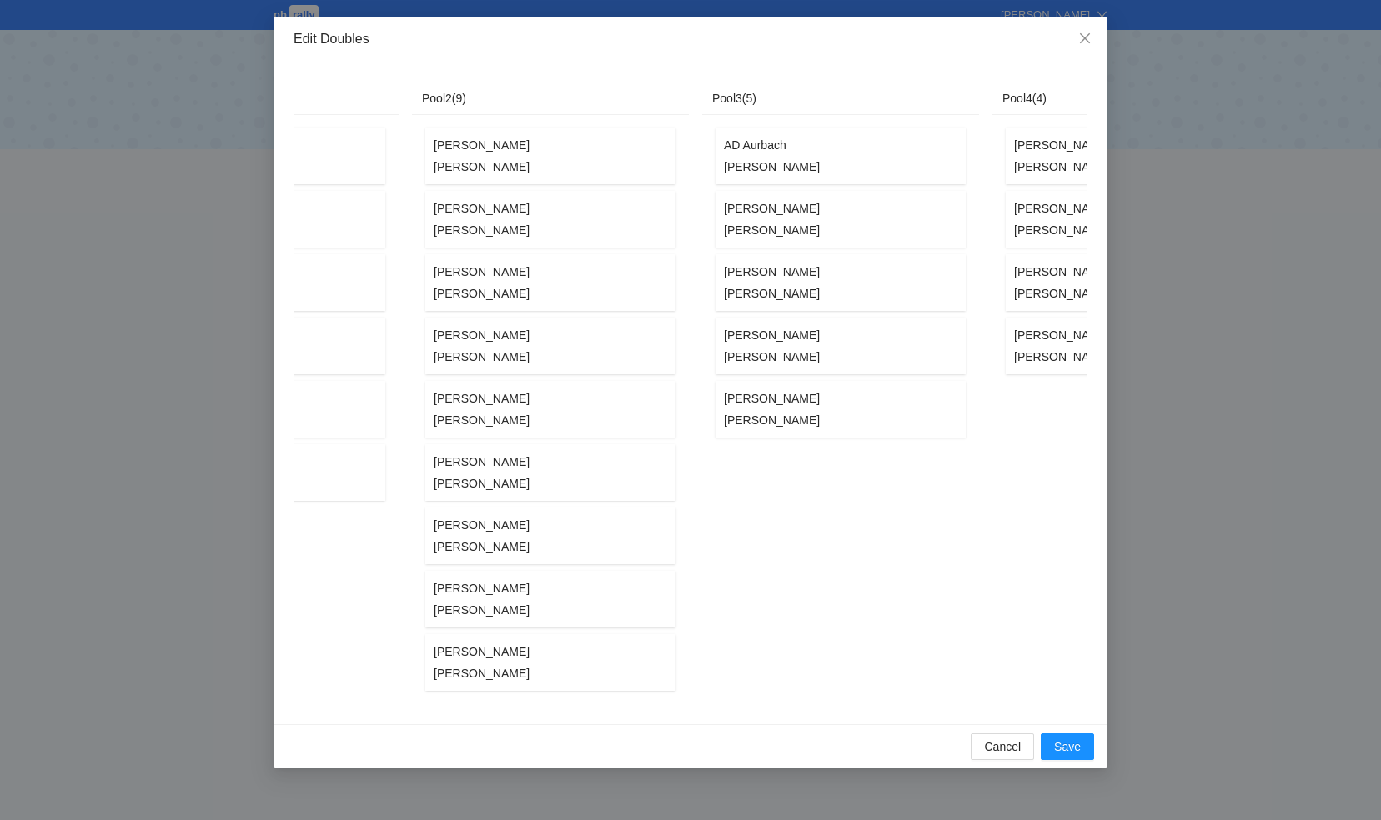
scroll to position [0, 375]
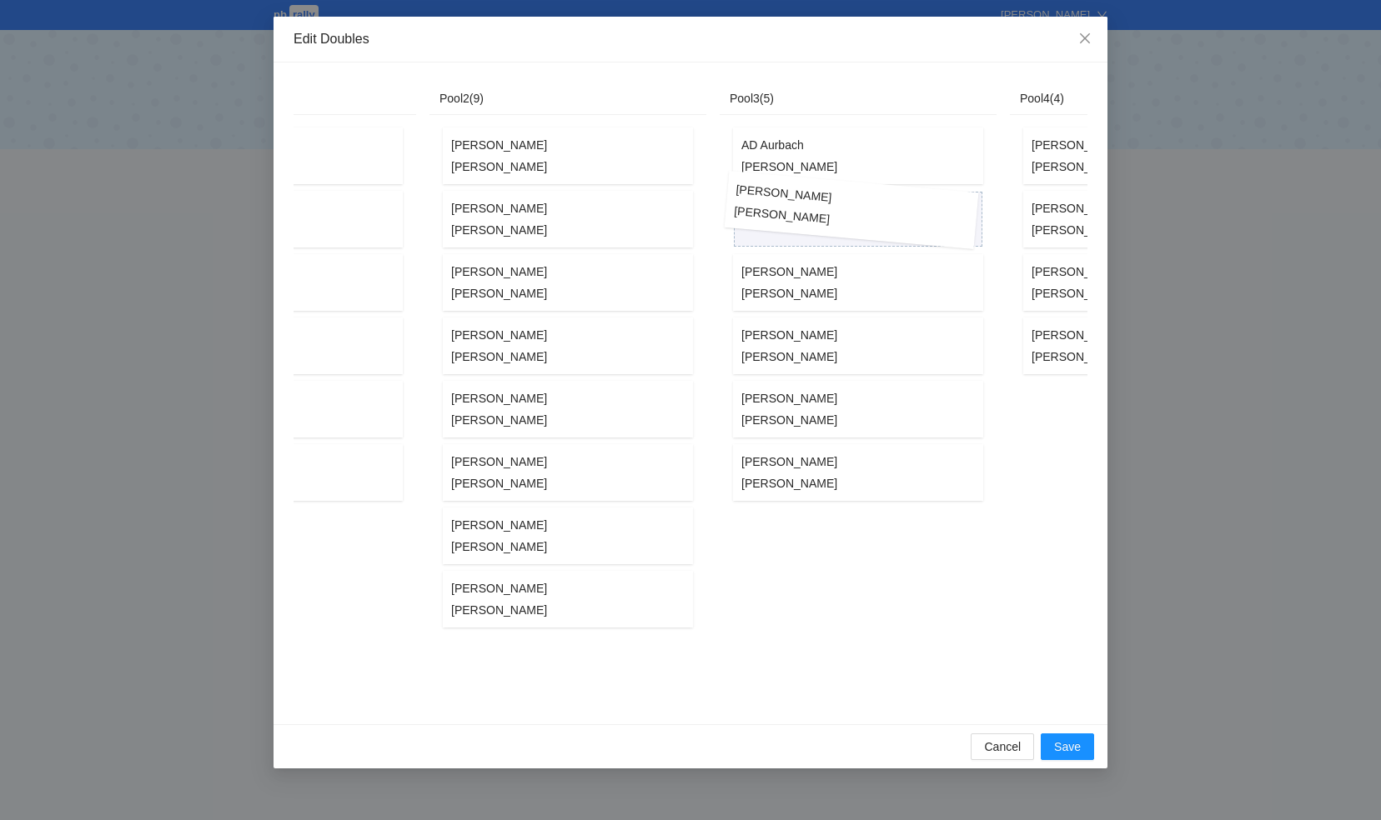
drag, startPoint x: 500, startPoint y: 157, endPoint x: 790, endPoint y: 214, distance: 295.0
click at [790, 214] on div "Unassigned ( 0 ) Pool1 ( 6 ) AY Gruskin Eli Nulman Barry Jerimias Menachem Libe…" at bounding box center [602, 394] width 1368 height 622
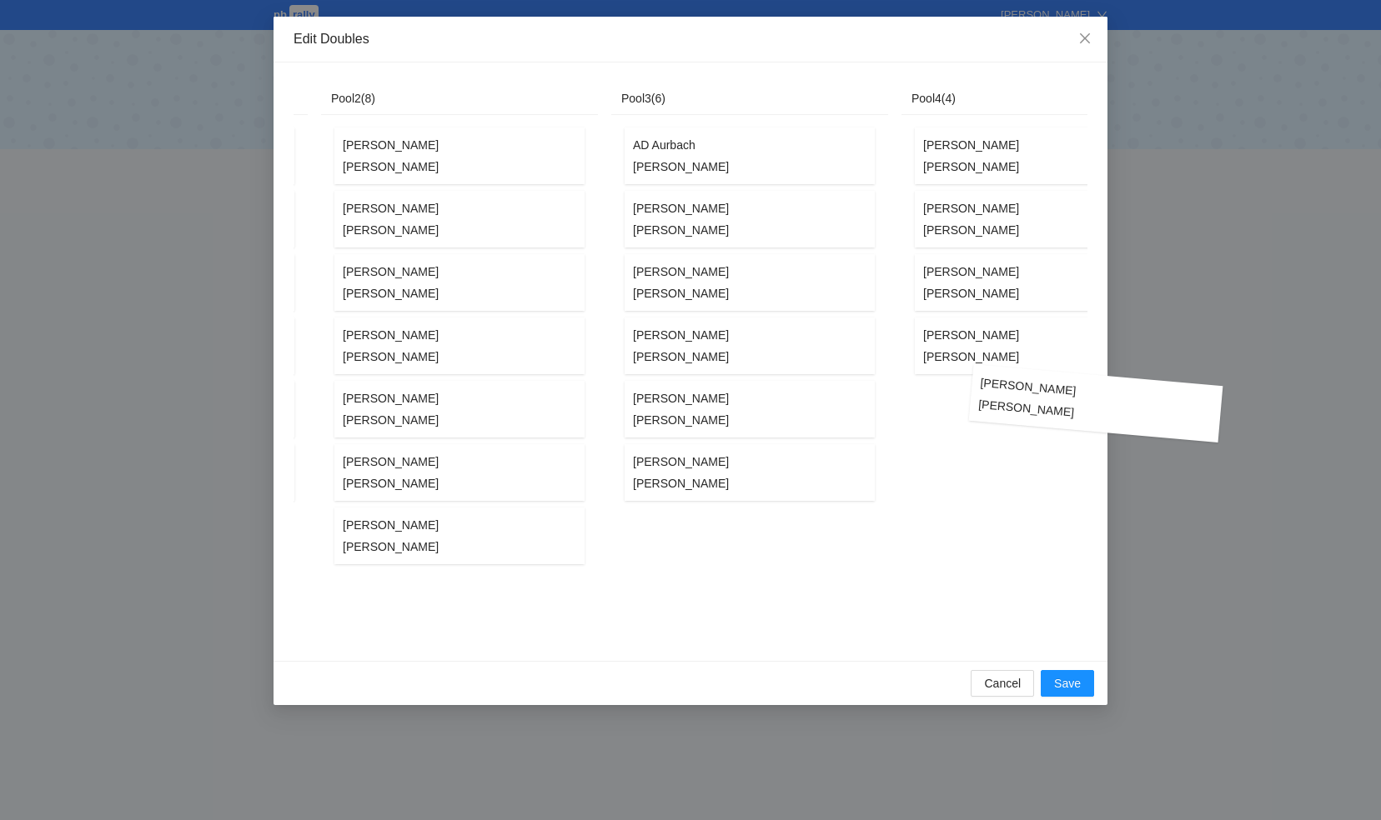
drag, startPoint x: 489, startPoint y: 542, endPoint x: 1017, endPoint y: 410, distance: 543.9
click at [1017, 410] on div "Unassigned ( 0 ) Pool1 ( 6 ) AY Gruskin Eli Nulman Barry Jerimias Menachem Libe…" at bounding box center [494, 362] width 1368 height 559
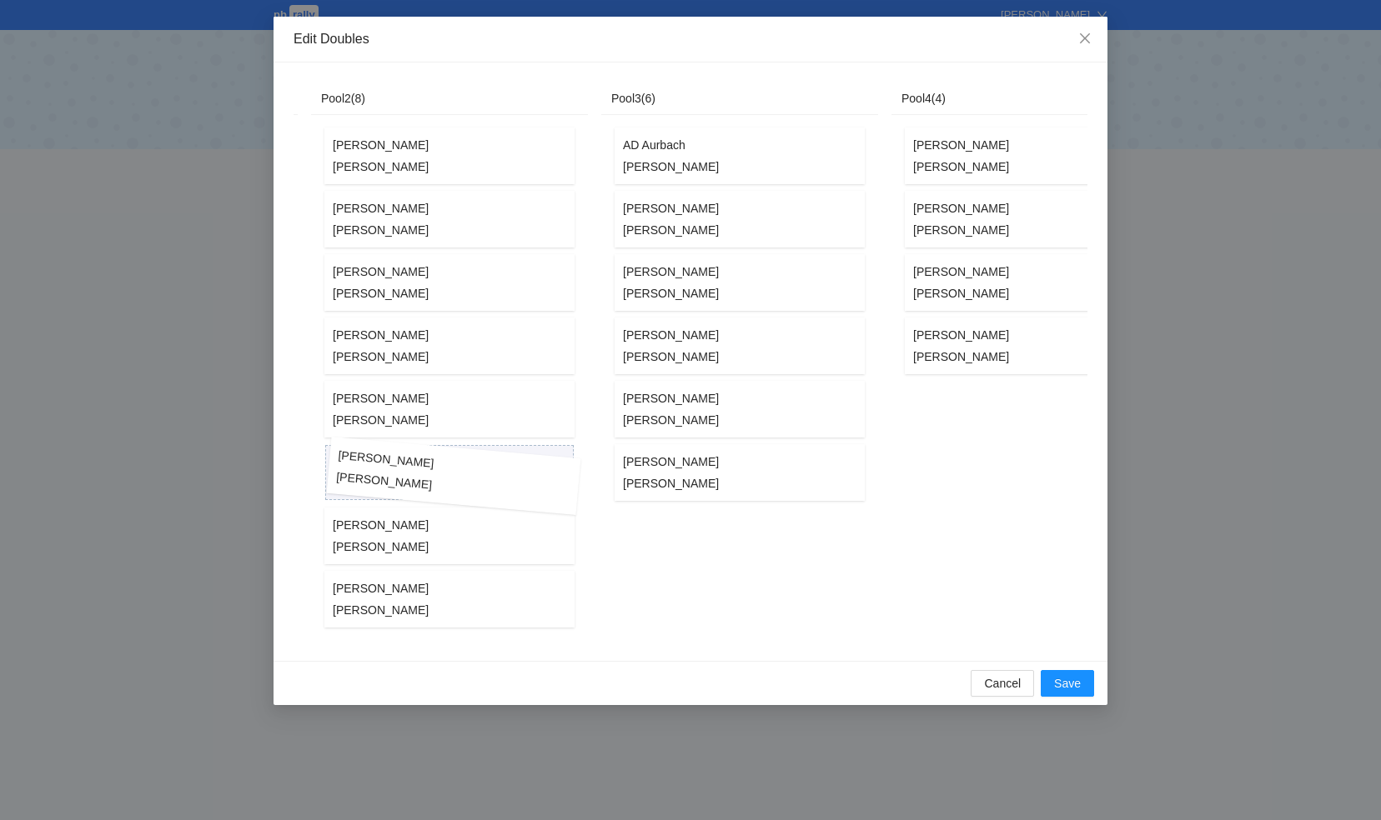
drag, startPoint x: 372, startPoint y: 544, endPoint x: 377, endPoint y: 484, distance: 60.2
click at [377, 484] on div "Avery Braun Neil Hellman Ben Kurland Dovy Zolty Chaim Tarkieltaub Eli Treff Dav…" at bounding box center [449, 377] width 257 height 507
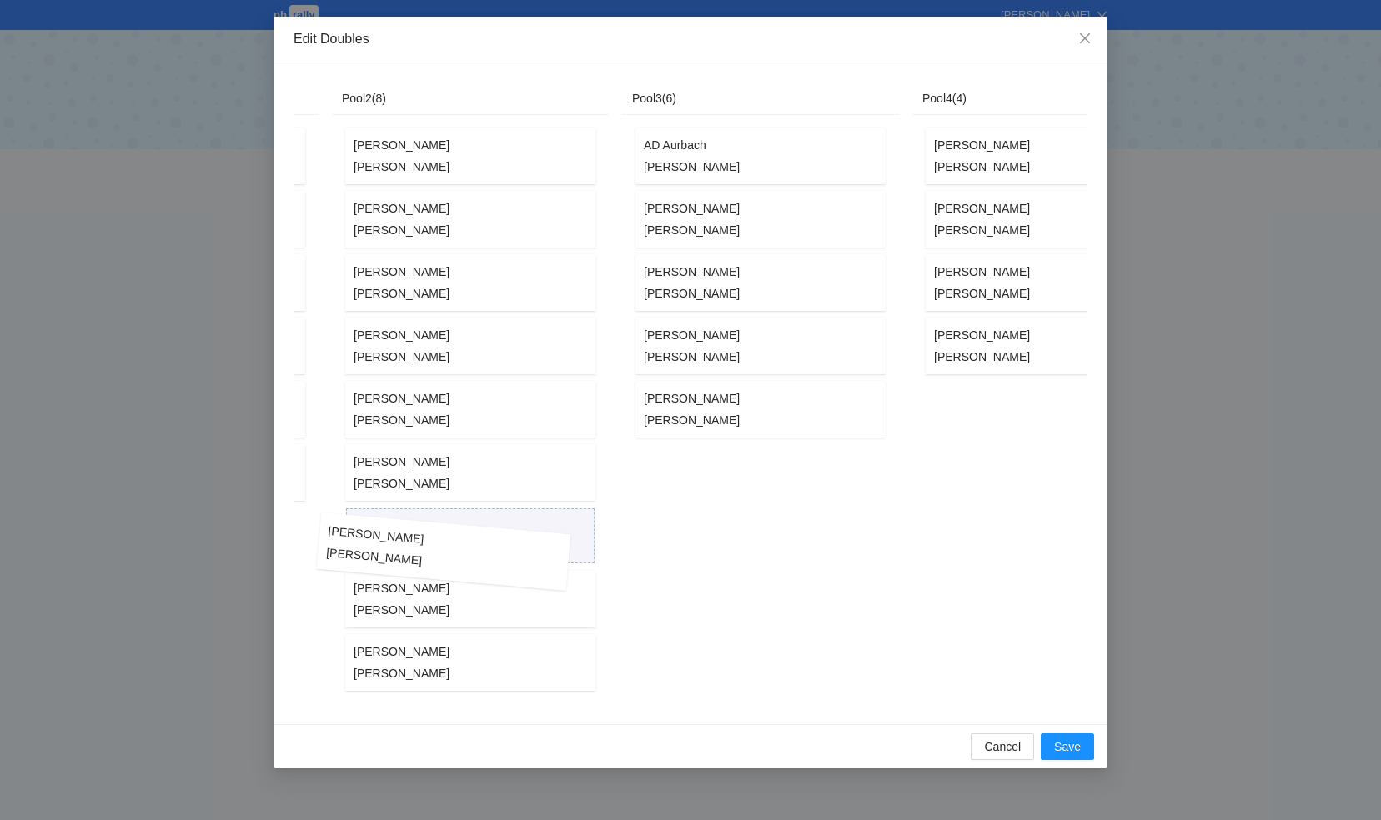
drag, startPoint x: 666, startPoint y: 417, endPoint x: 370, endPoint y: 559, distance: 328.2
click at [370, 560] on div "Unassigned ( 0 ) Pool1 ( 6 ) AY Gruskin Eli Nulman Barry Jerimias Menachem Libe…" at bounding box center [505, 394] width 1368 height 622
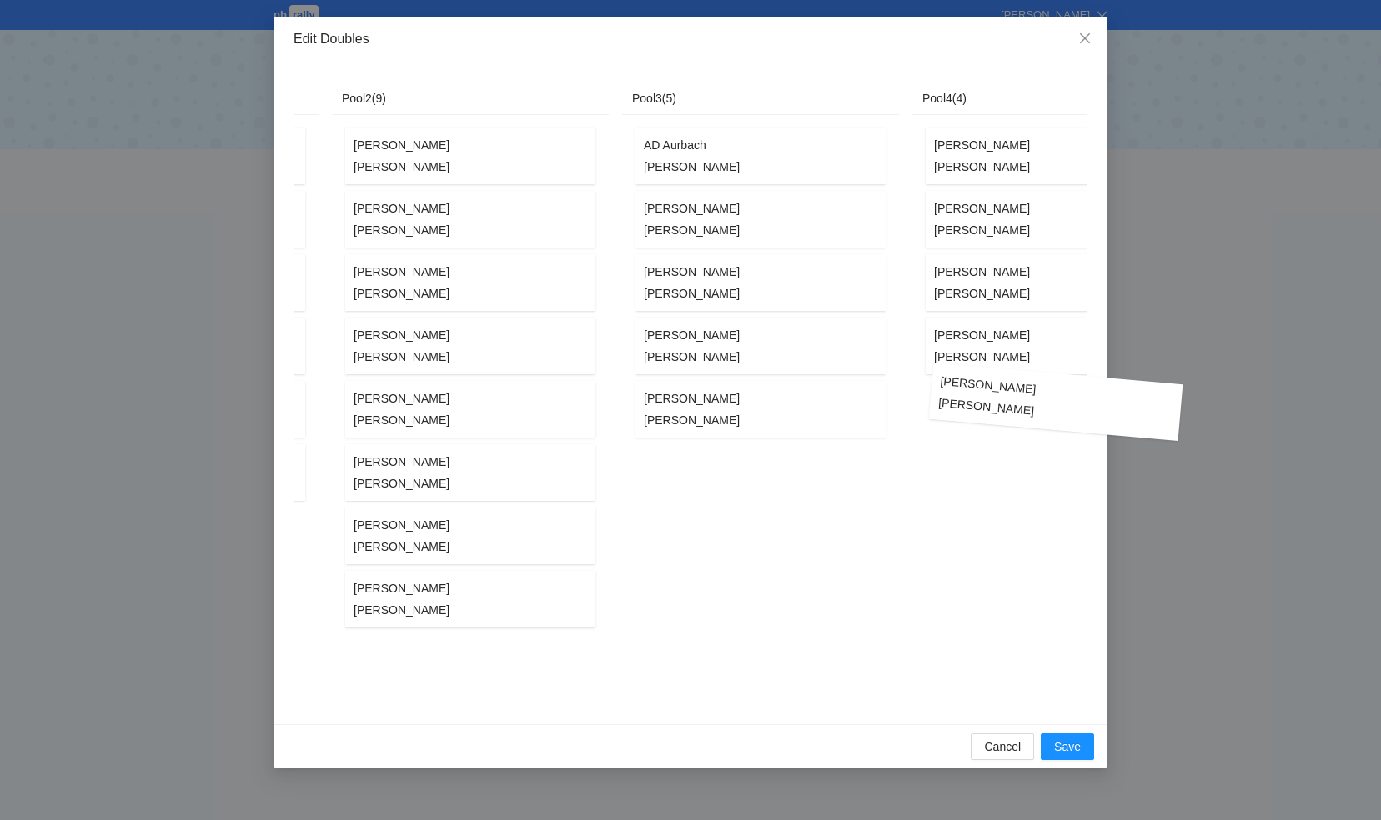
drag, startPoint x: 384, startPoint y: 355, endPoint x: 969, endPoint y: 412, distance: 588.0
click at [969, 412] on div "Unassigned ( 0 ) Pool1 ( 6 ) AY Gruskin Eli Nulman Barry Jerimias Menachem Libe…" at bounding box center [505, 394] width 1368 height 622
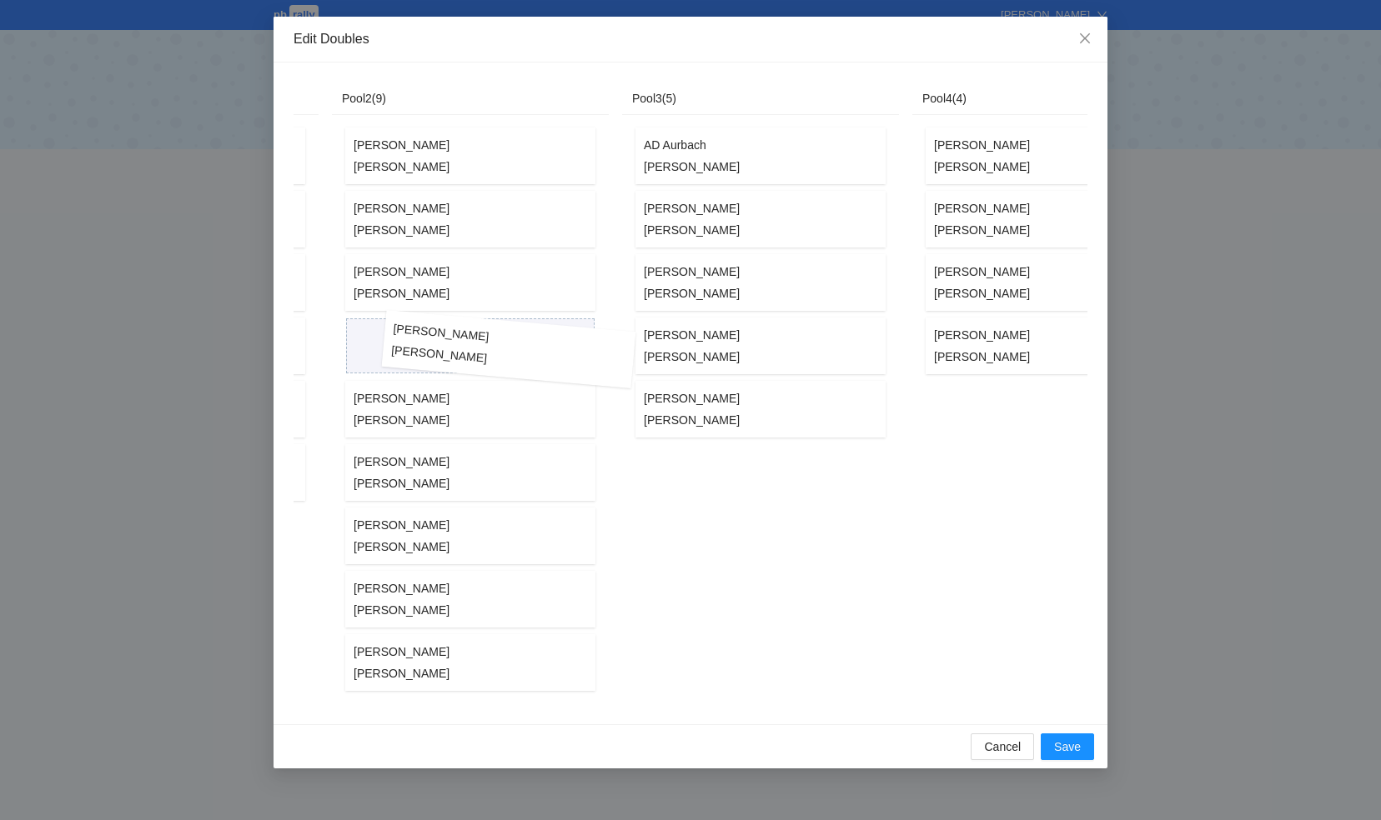
scroll to position [0, 470]
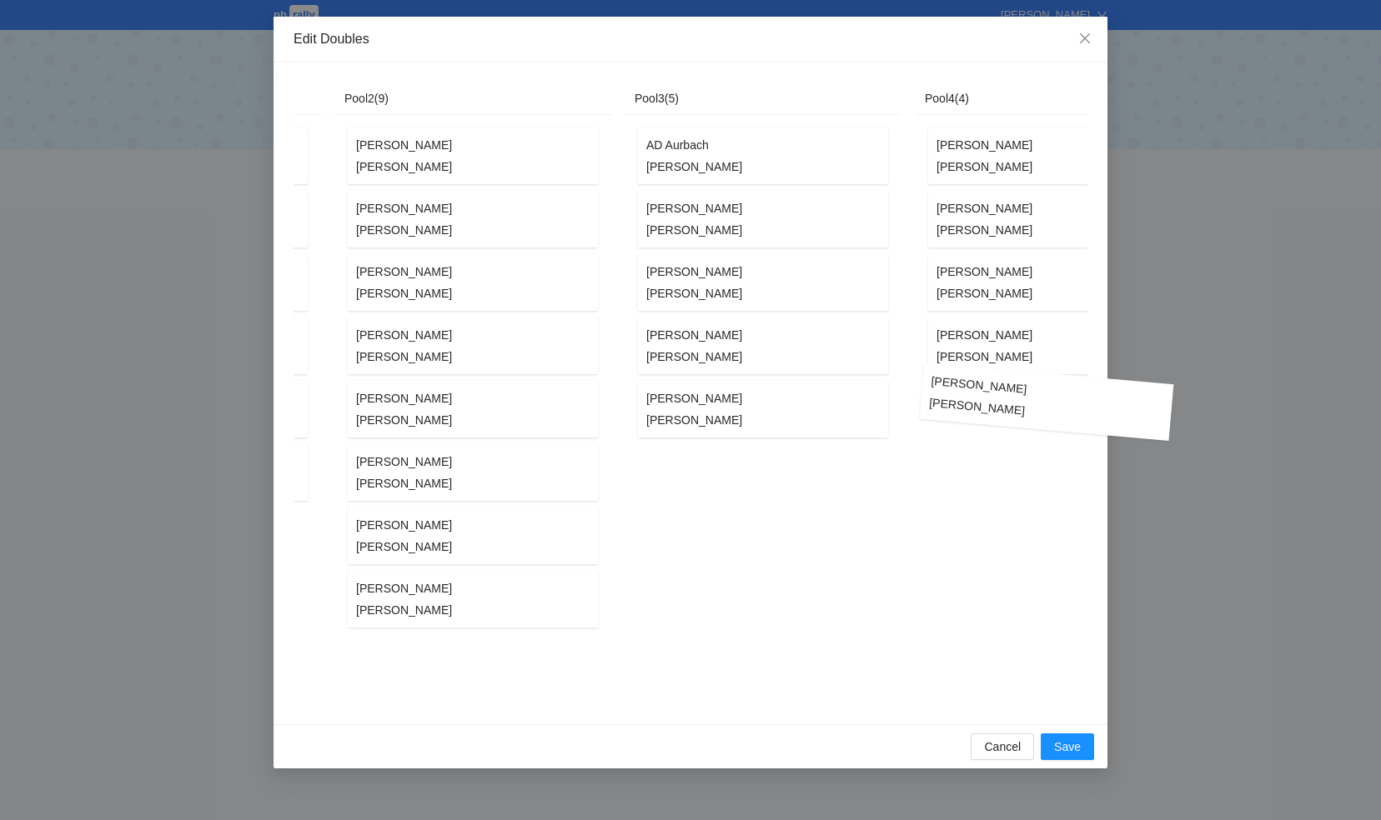
drag, startPoint x: 364, startPoint y: 333, endPoint x: 940, endPoint y: 390, distance: 578.9
click at [940, 390] on div "Unassigned ( 0 ) Pool1 ( 6 ) AY Gruskin Eli Nulman Barry Jerimias Menachem Libe…" at bounding box center [507, 394] width 1368 height 622
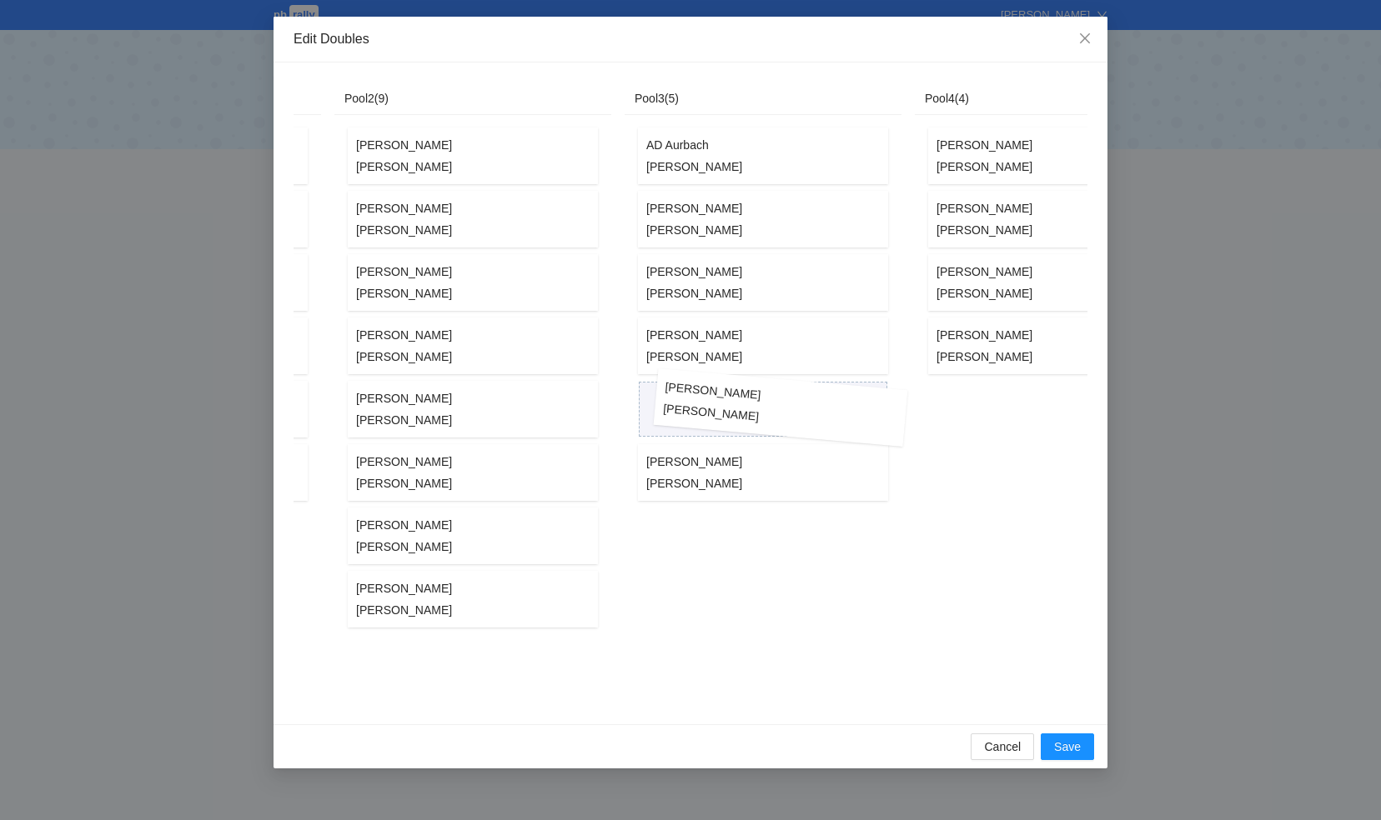
drag, startPoint x: 388, startPoint y: 338, endPoint x: 694, endPoint y: 400, distance: 312.1
click at [694, 400] on div "Unassigned ( 0 ) Pool1 ( 6 ) AY Gruskin Eli Nulman Barry Jerimias Menachem Libe…" at bounding box center [507, 394] width 1368 height 622
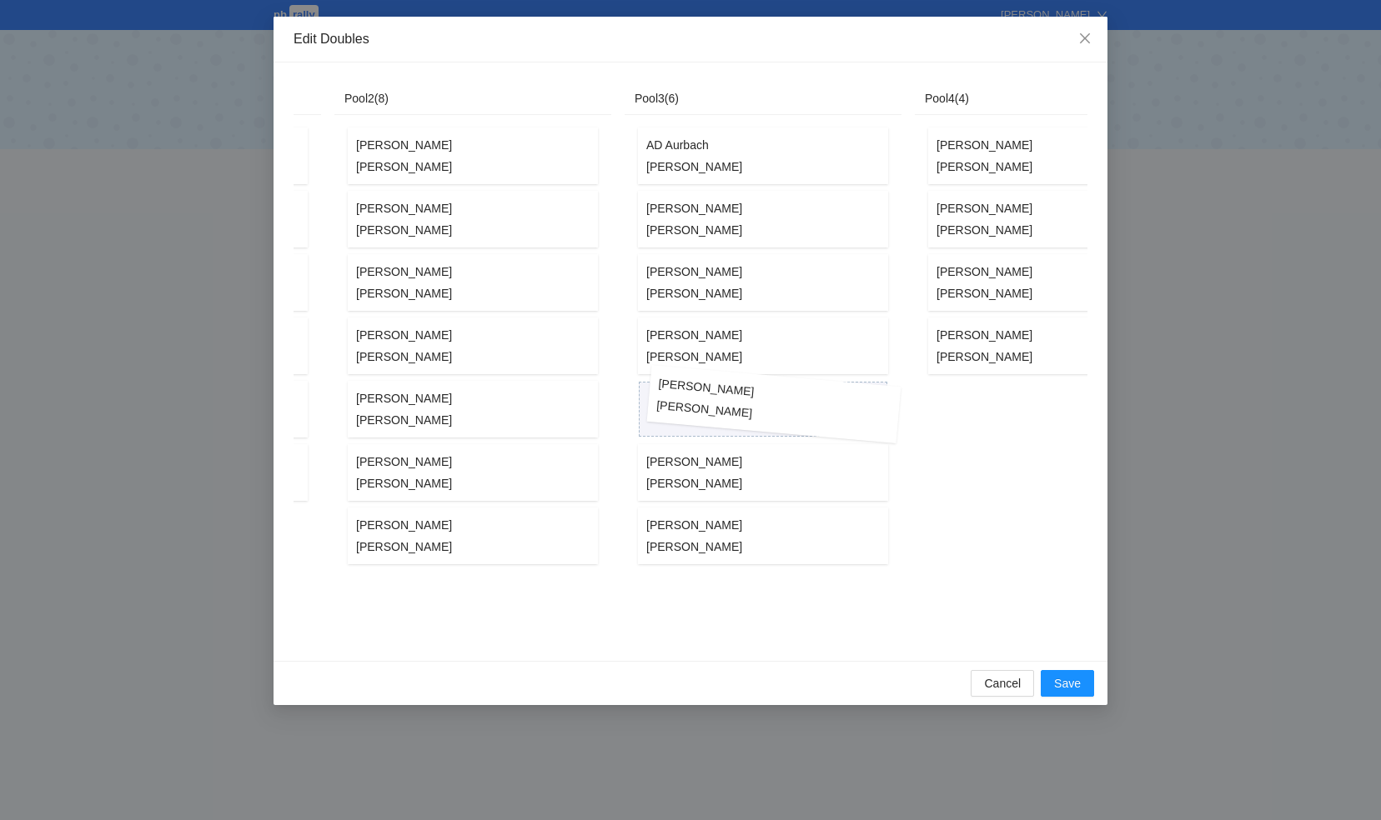
drag, startPoint x: 389, startPoint y: 419, endPoint x: 690, endPoint y: 414, distance: 301.0
click at [690, 414] on div "Unassigned ( 0 ) Pool1 ( 6 ) AY Gruskin Eli Nulman Barry Jerimias Menachem Libe…" at bounding box center [507, 362] width 1368 height 559
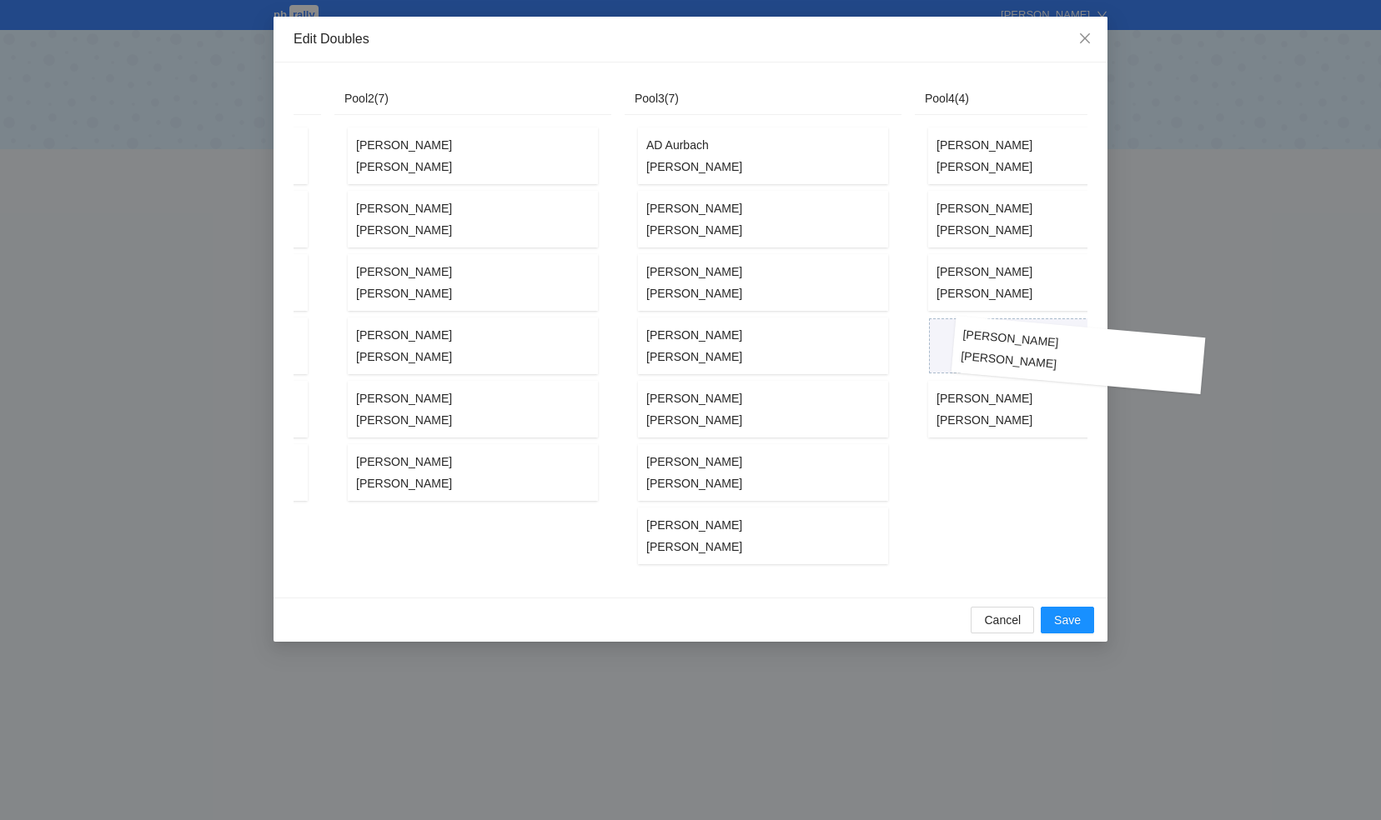
drag, startPoint x: 392, startPoint y: 537, endPoint x: 997, endPoint y: 357, distance: 631.5
click at [997, 357] on div "Unassigned ( 0 ) Pool1 ( 6 ) AY Gruskin Eli Nulman Barry Jerimias Menachem Libe…" at bounding box center [507, 330] width 1368 height 495
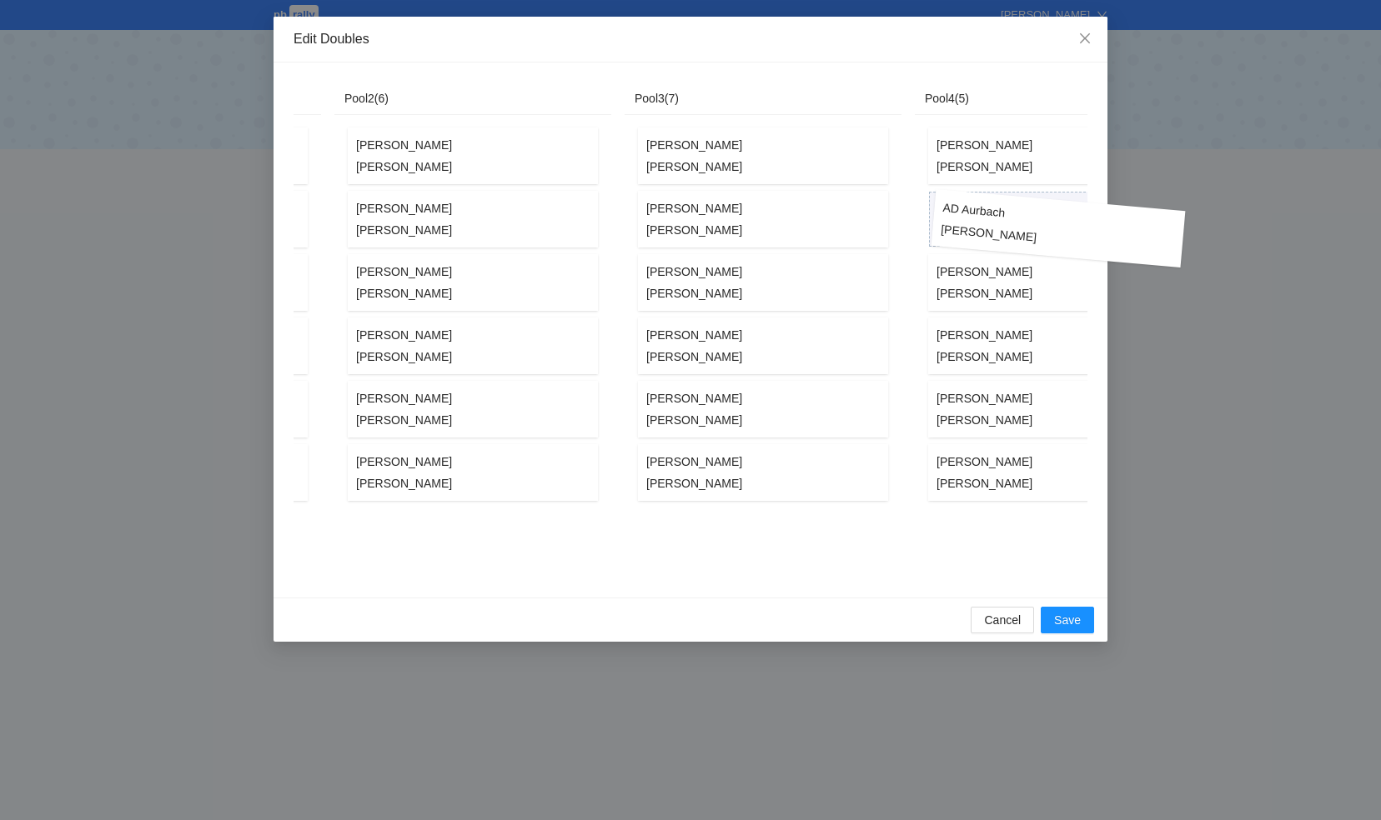
drag, startPoint x: 682, startPoint y: 163, endPoint x: 977, endPoint y: 237, distance: 304.1
click at [977, 237] on div "Unassigned ( 0 ) Pool1 ( 6 ) AY Gruskin Eli Nulman Barry Jerimias Menachem Libe…" at bounding box center [507, 330] width 1368 height 495
drag, startPoint x: 684, startPoint y: 163, endPoint x: 971, endPoint y: 242, distance: 297.3
click at [971, 242] on div "Unassigned ( 0 ) Pool1 ( 6 ) AY Gruskin Eli Nulman Barry Jerimias Menachem Libe…" at bounding box center [507, 330] width 1368 height 495
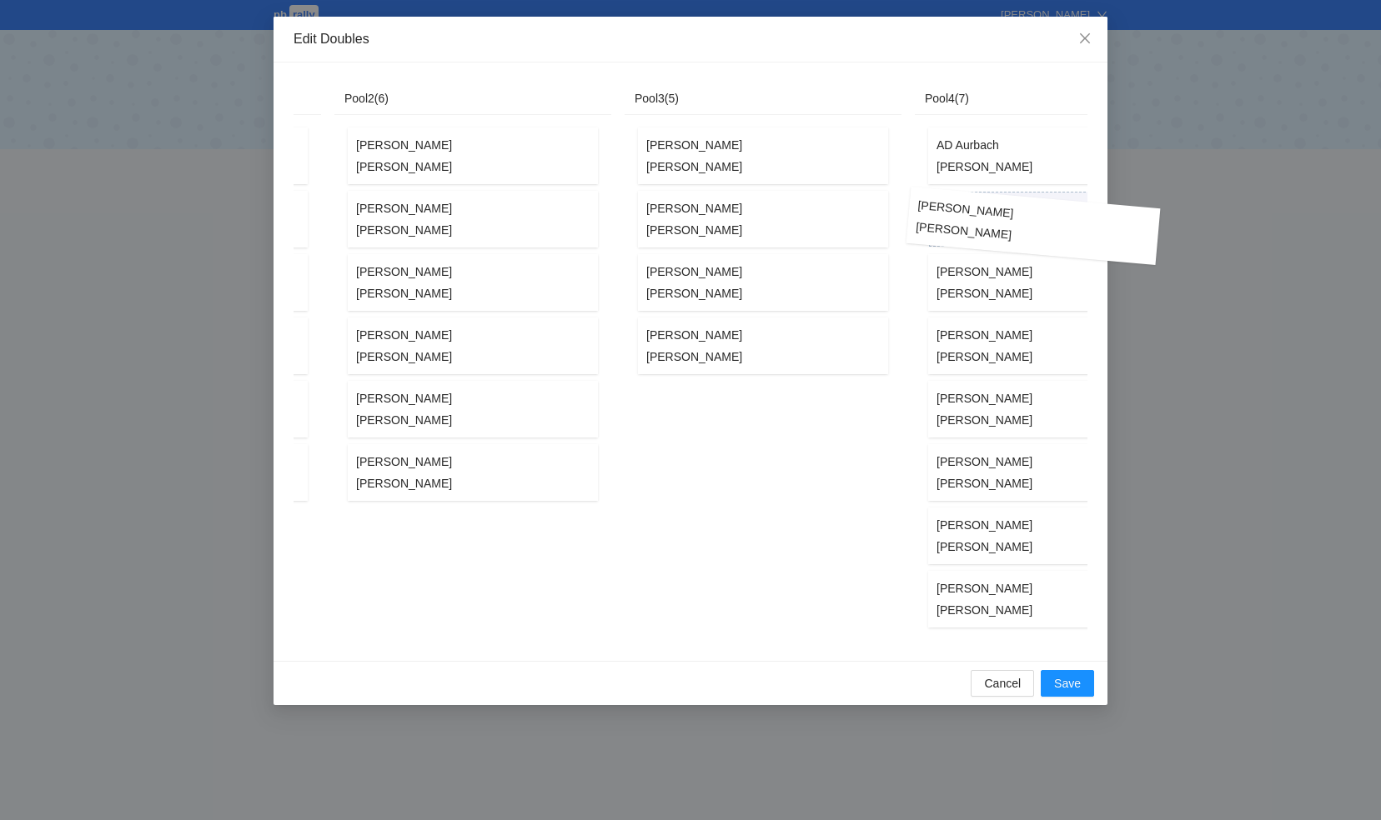
drag, startPoint x: 701, startPoint y: 170, endPoint x: 980, endPoint y: 241, distance: 288.1
click at [980, 241] on div "Unassigned ( 0 ) Pool1 ( 6 ) AY Gruskin Eli Nulman Barry Jerimias Menachem Libe…" at bounding box center [507, 362] width 1368 height 559
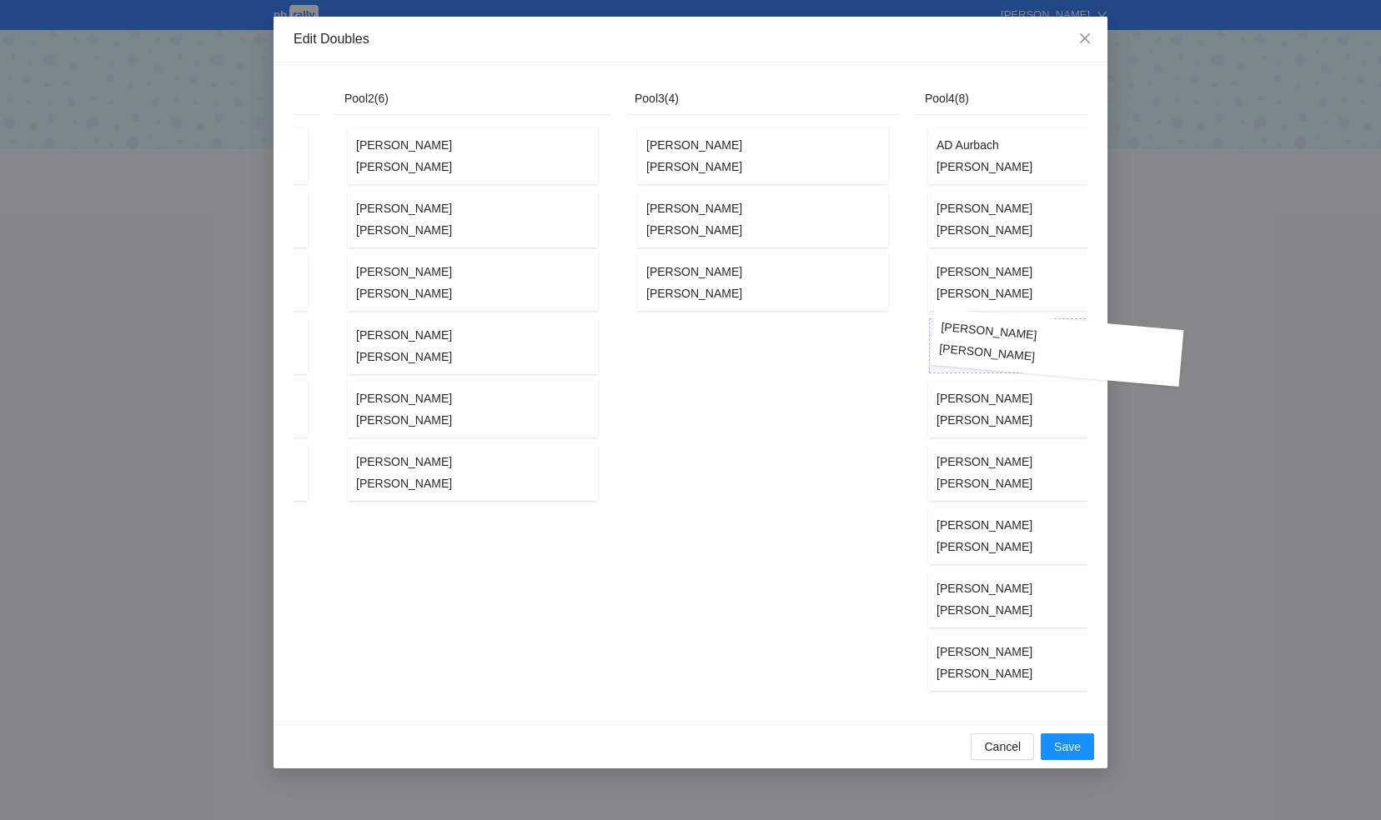
drag, startPoint x: 702, startPoint y: 174, endPoint x: 995, endPoint y: 367, distance: 351.0
click at [995, 367] on div "Unassigned ( 0 ) Pool1 ( 6 ) AY Gruskin Eli Nulman Barry Jerimias Menachem Libe…" at bounding box center [507, 394] width 1368 height 622
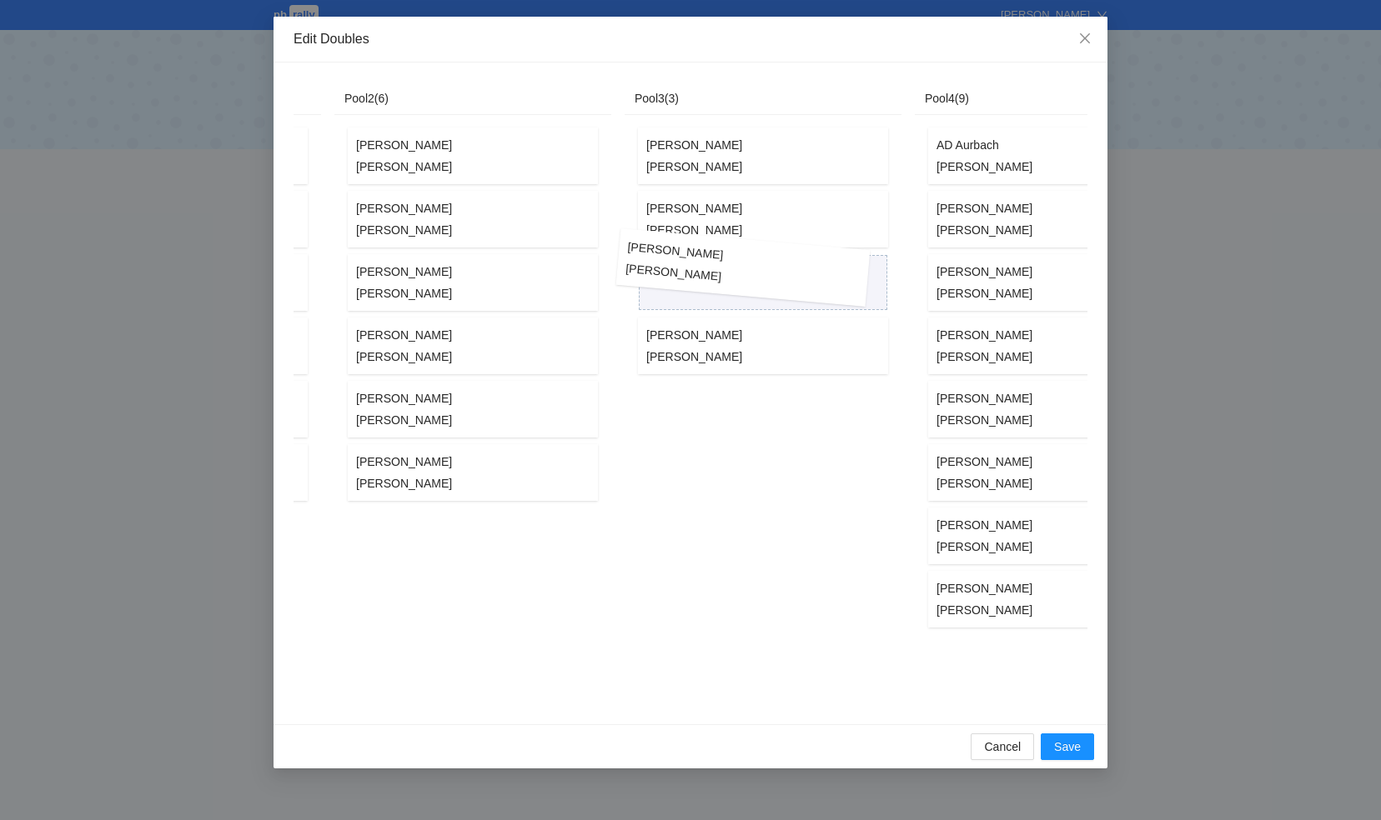
drag, startPoint x: 984, startPoint y: 352, endPoint x: 678, endPoint y: 282, distance: 313.9
click at [678, 282] on div "Unassigned ( 0 ) Pool1 ( 6 ) AY Gruskin Eli Nulman Barry Jerimias Menachem Libe…" at bounding box center [507, 394] width 1368 height 622
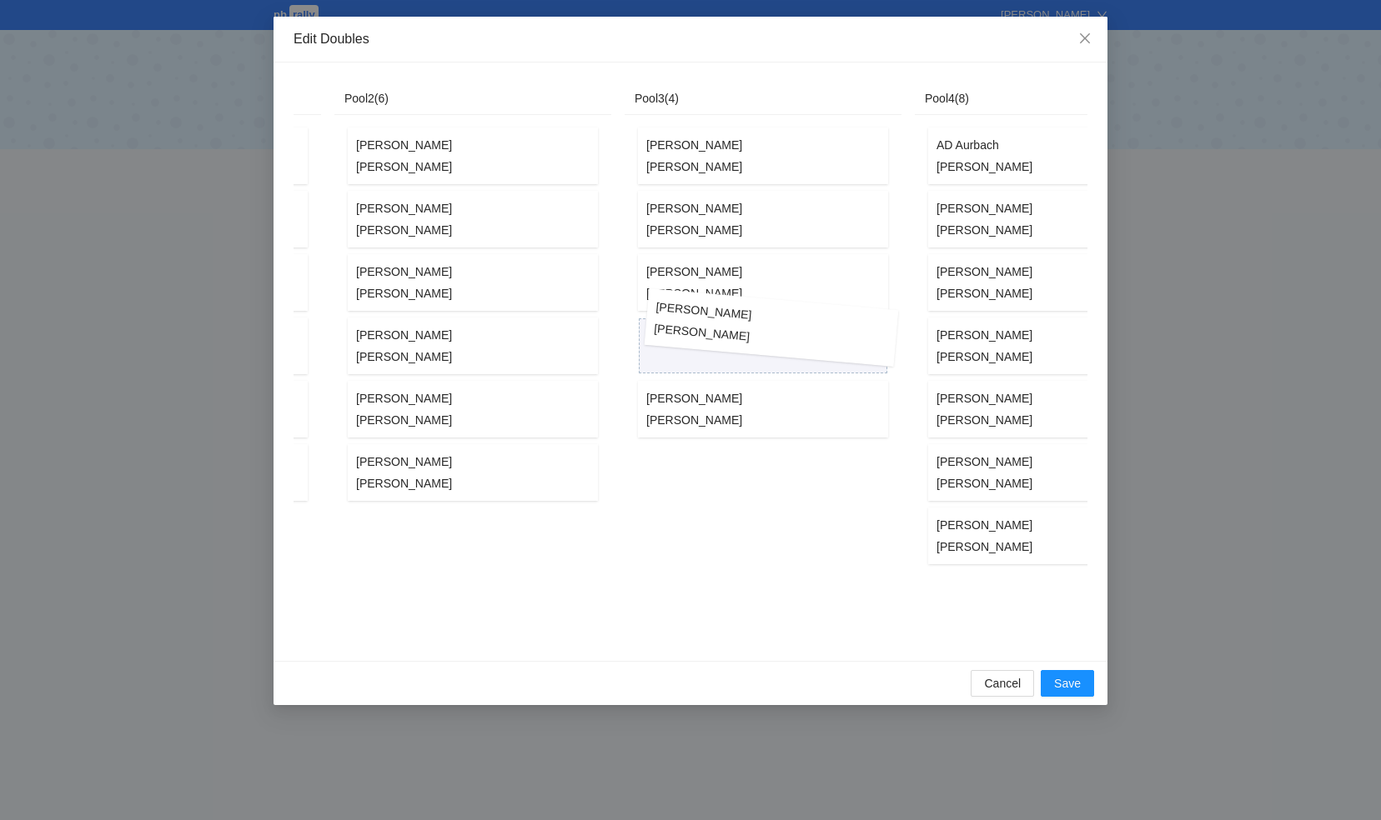
drag, startPoint x: 987, startPoint y: 535, endPoint x: 705, endPoint y: 328, distance: 350.0
click at [705, 328] on div "Unassigned ( 0 ) Pool1 ( 6 ) AY Gruskin Eli Nulman Barry Jerimias Menachem Libe…" at bounding box center [507, 362] width 1368 height 559
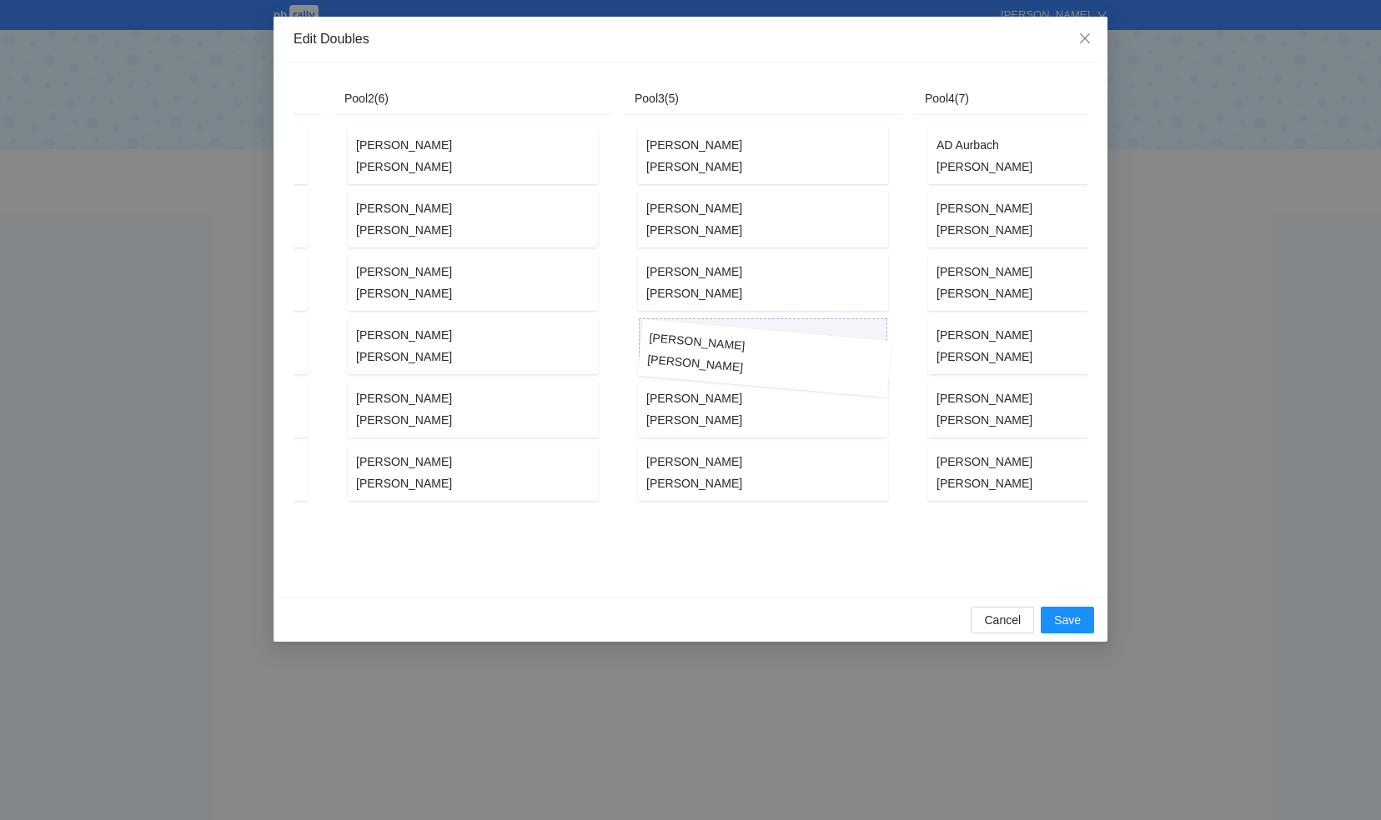
drag, startPoint x: 979, startPoint y: 287, endPoint x: 690, endPoint y: 364, distance: 298.5
click at [690, 364] on div "Unassigned ( 0 ) Pool1 ( 6 ) AY Gruskin Eli Nulman Barry Jerimias Menachem Libe…" at bounding box center [507, 330] width 1368 height 495
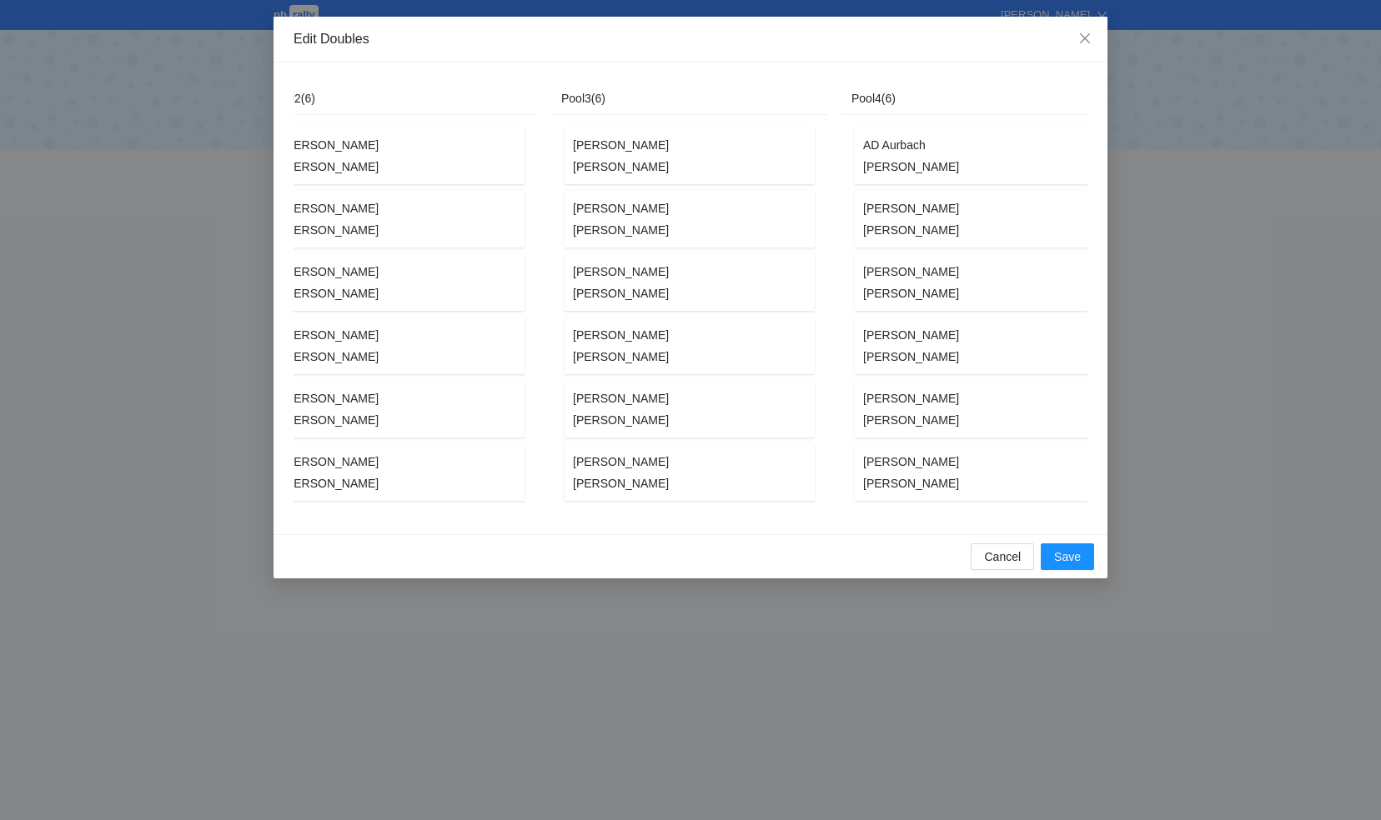
scroll to position [0, 547]
click at [1067, 565] on span "Save" at bounding box center [1067, 557] width 27 height 18
click at [1069, 564] on span "Save" at bounding box center [1067, 557] width 27 height 18
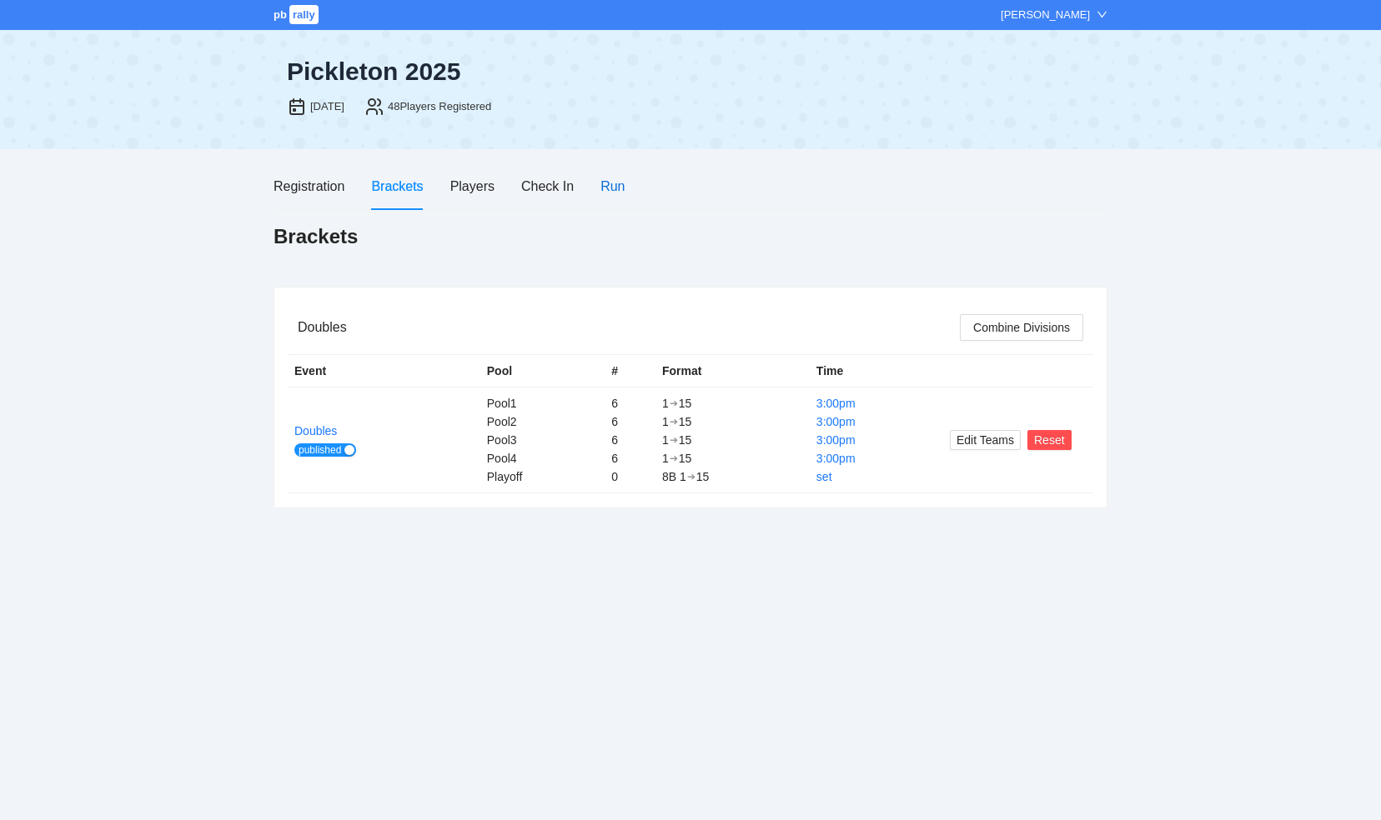
click at [605, 182] on div "Run" at bounding box center [612, 186] width 24 height 21
click at [611, 190] on div "Run" at bounding box center [612, 186] width 24 height 21
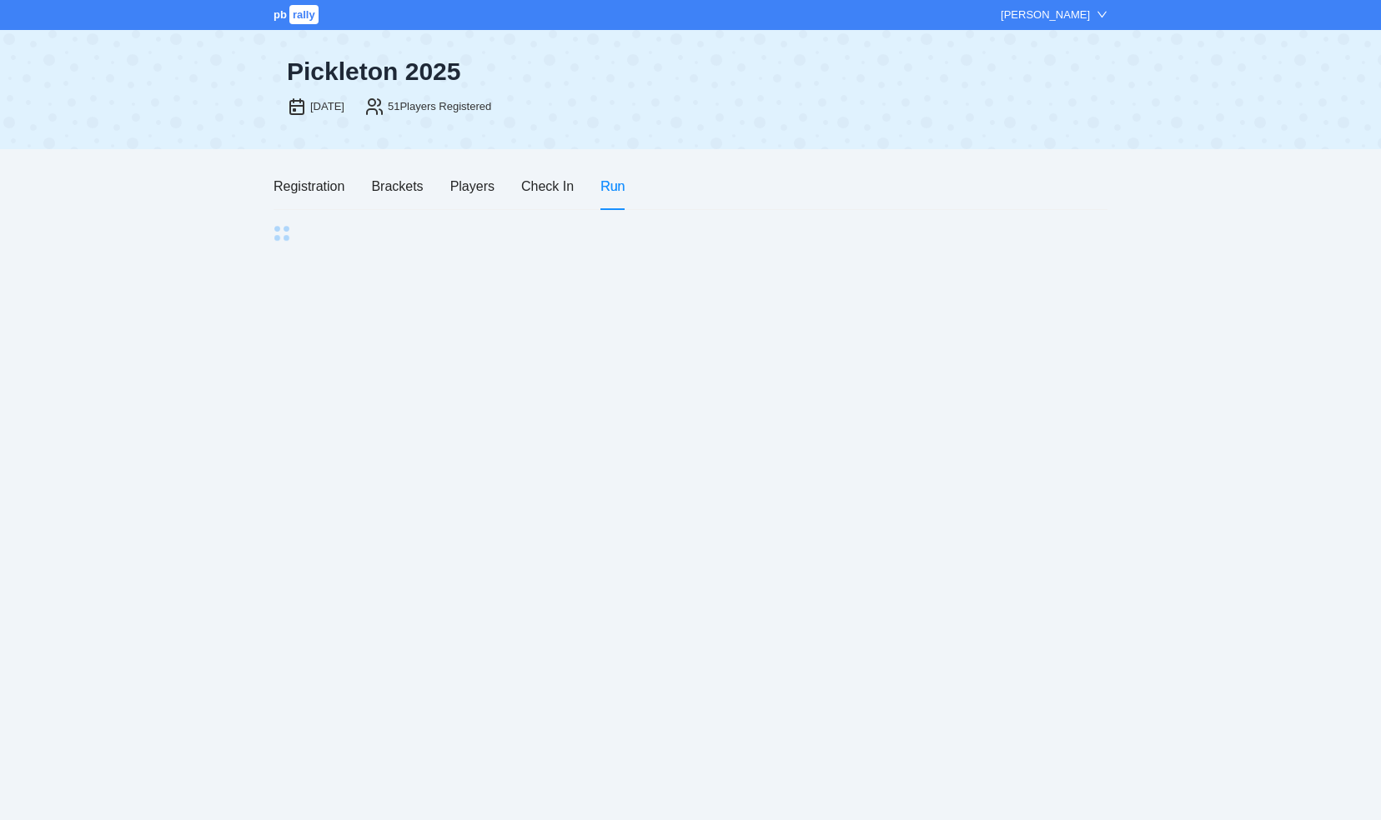
click at [611, 190] on div "Run" at bounding box center [612, 186] width 24 height 21
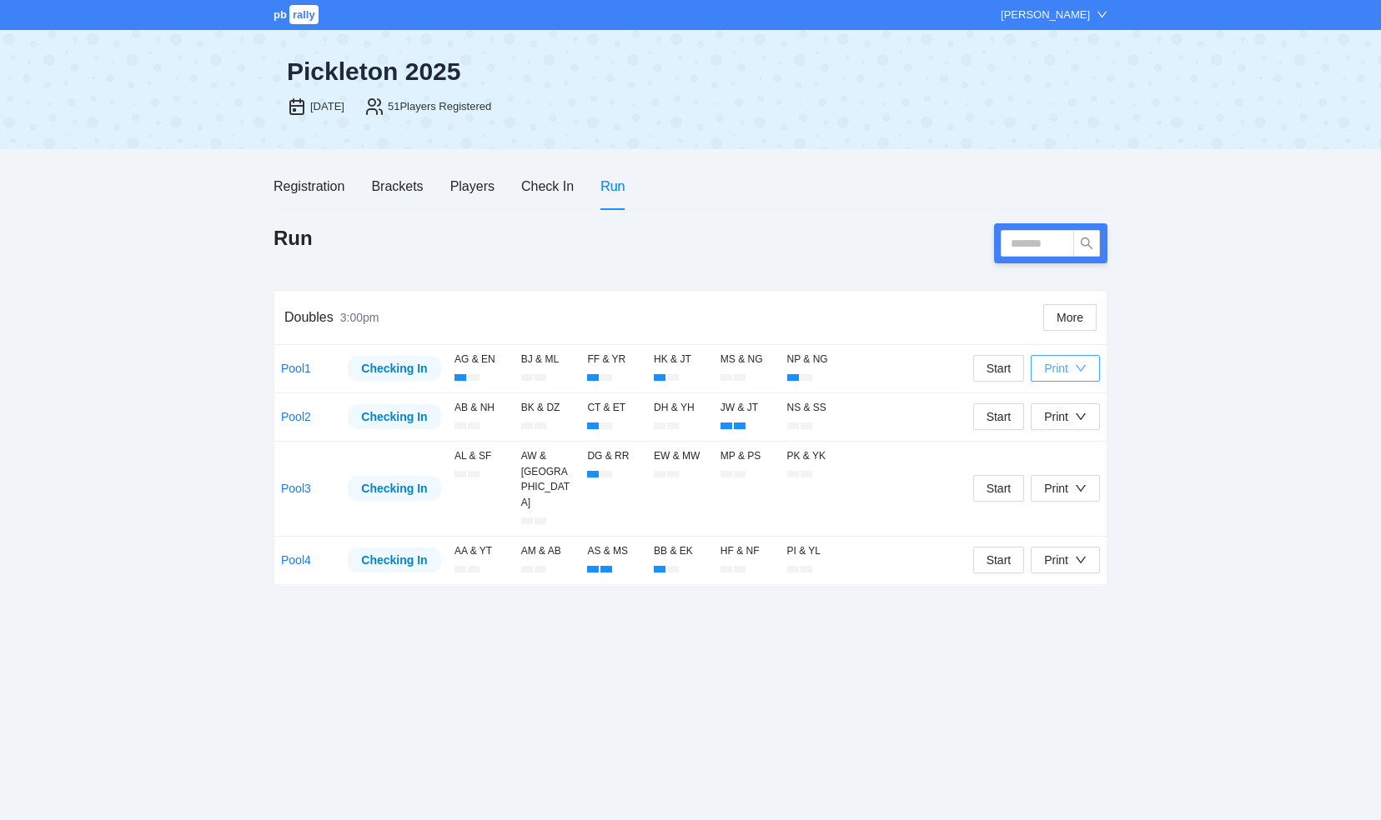
click at [1086, 367] on icon "down" at bounding box center [1081, 369] width 12 height 12
click at [1077, 400] on span "Overview" at bounding box center [1084, 401] width 86 height 18
click at [1079, 413] on icon "down" at bounding box center [1081, 417] width 12 height 12
click at [1079, 450] on span "Overview" at bounding box center [1084, 448] width 86 height 18
click at [1084, 485] on icon "down" at bounding box center [1081, 488] width 10 height 7
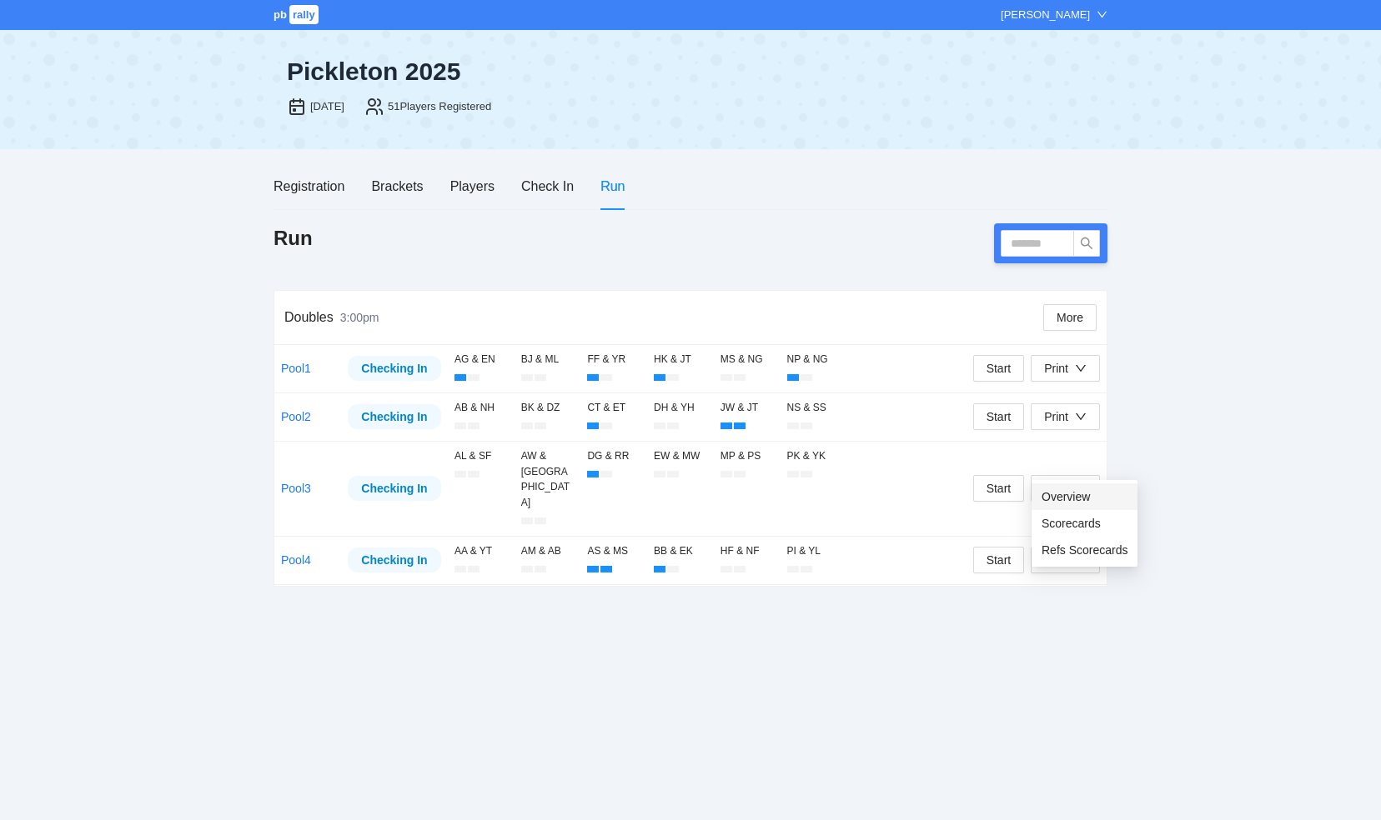
click at [1084, 494] on span "Overview" at bounding box center [1084, 497] width 86 height 18
click at [1084, 554] on icon "down" at bounding box center [1081, 560] width 12 height 12
click at [1076, 545] on span "Overview" at bounding box center [1084, 544] width 86 height 18
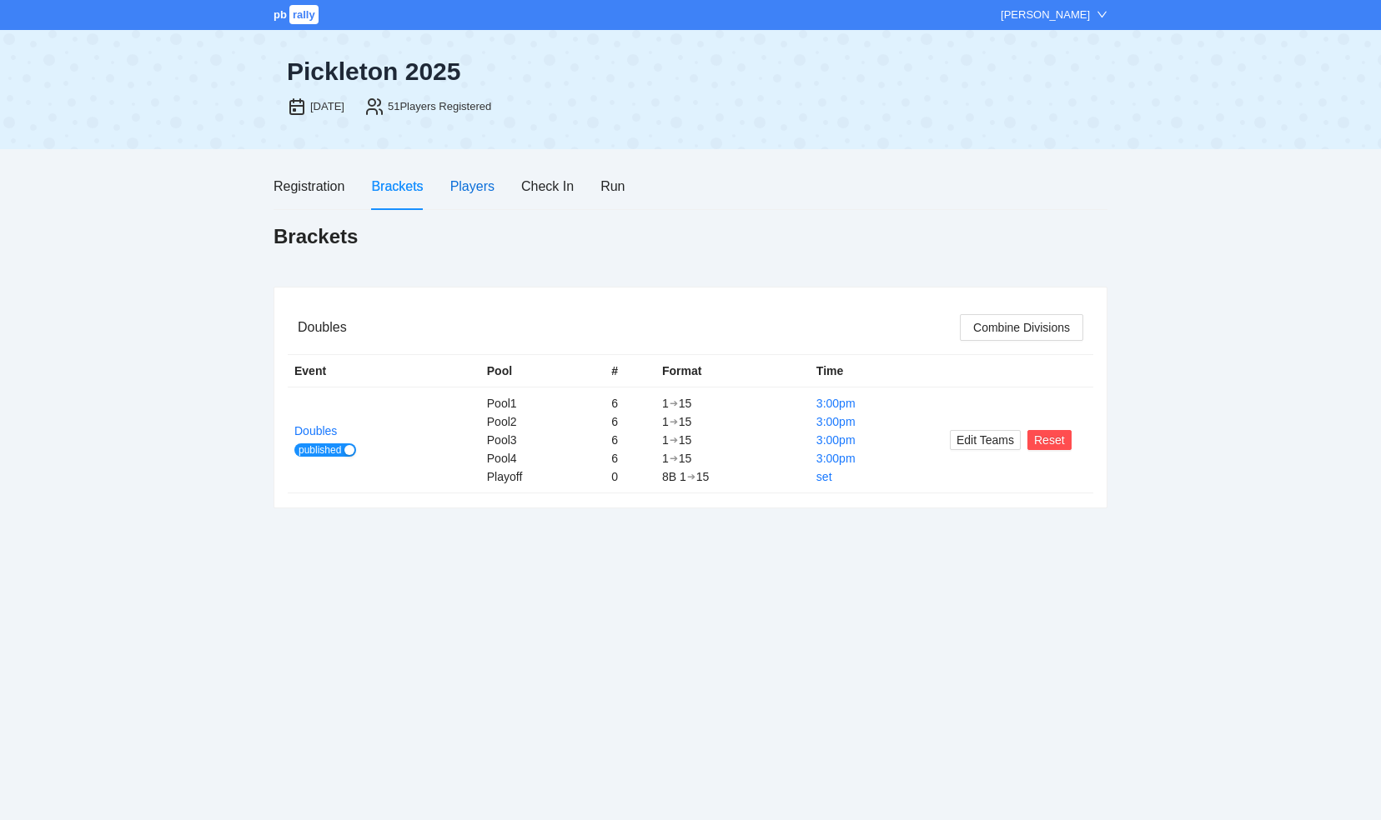
click at [476, 188] on div "Players" at bounding box center [472, 186] width 44 height 21
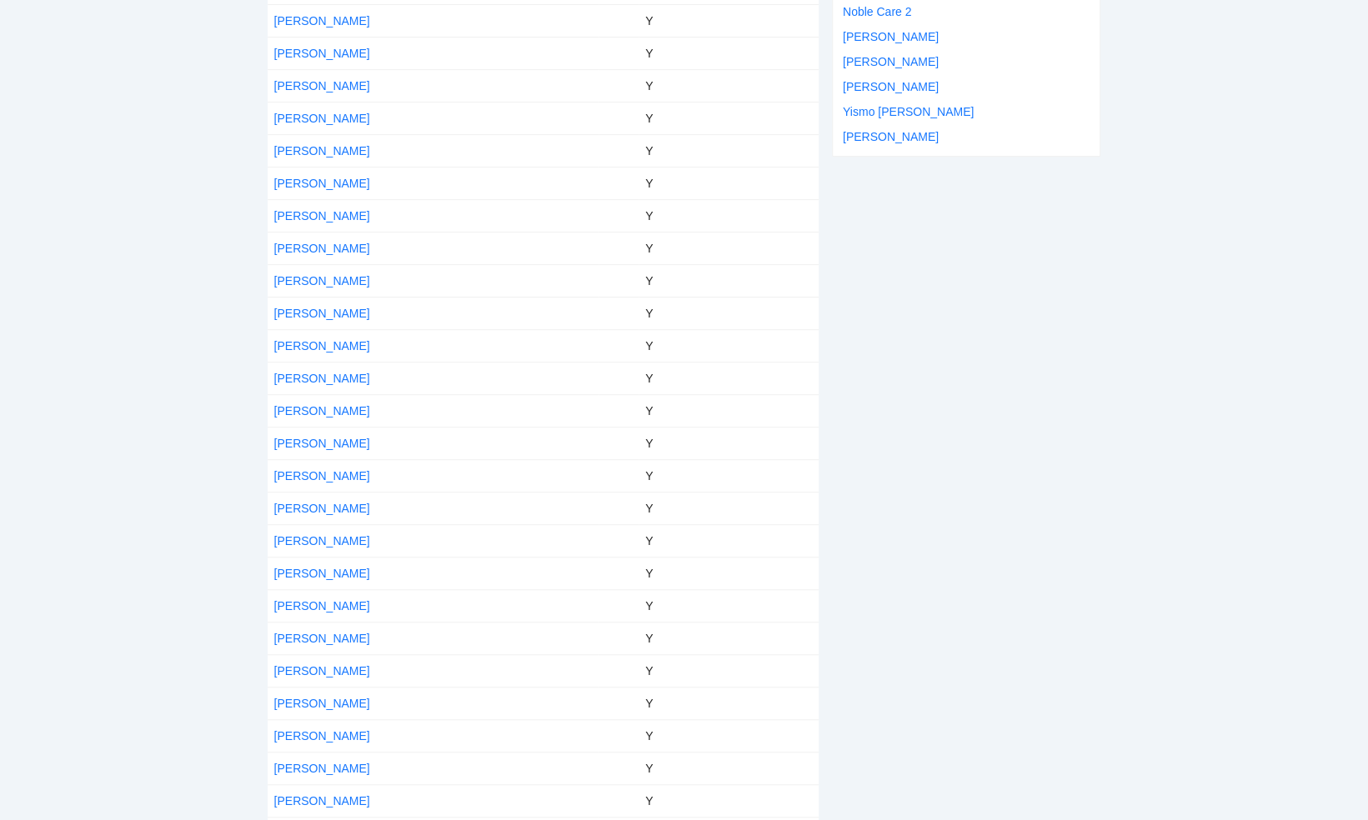
scroll to position [475, 0]
click at [297, 439] on link "[PERSON_NAME]" at bounding box center [322, 445] width 96 height 13
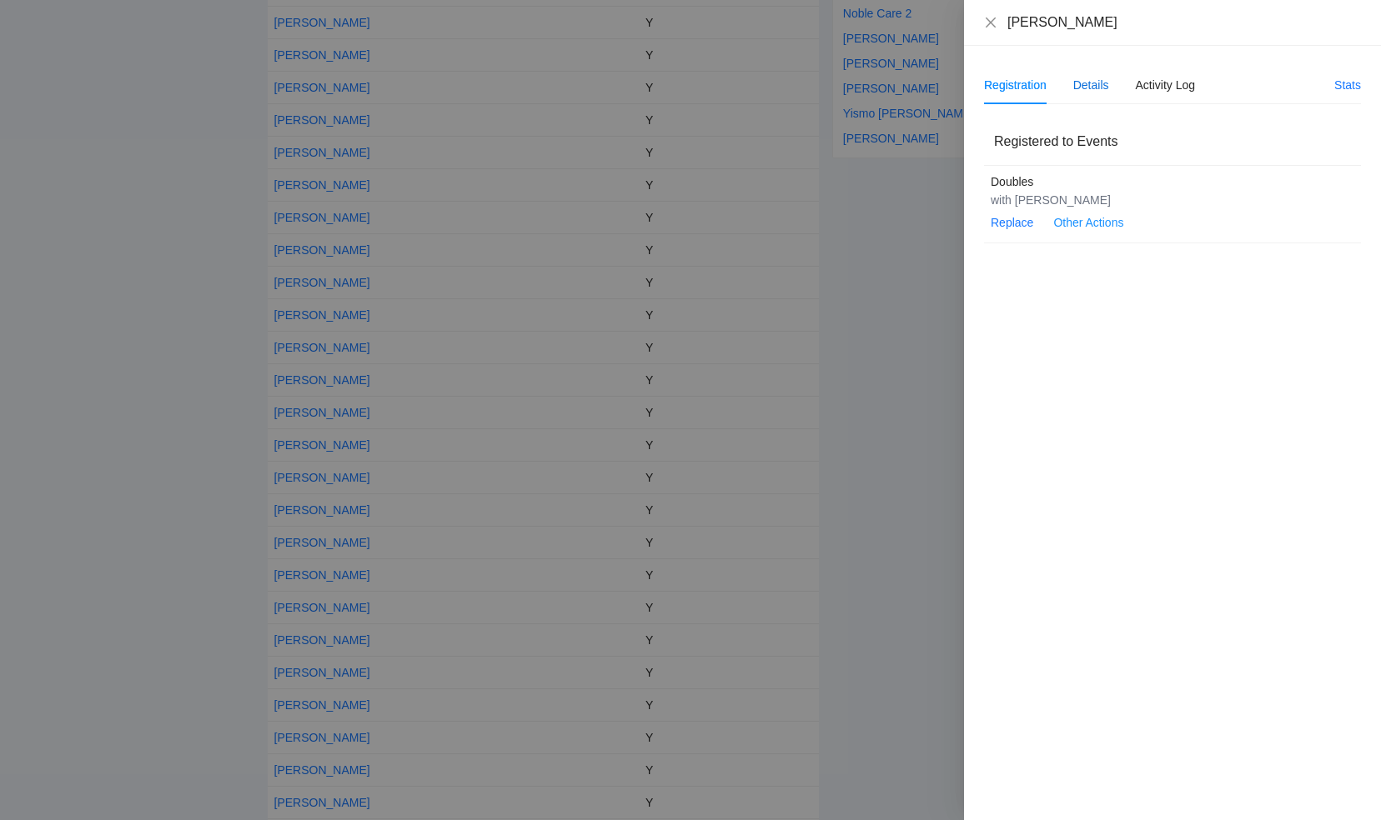
click at [1092, 85] on div "Details" at bounding box center [1091, 85] width 36 height 18
click at [1009, 127] on span "Edit" at bounding box center [1007, 131] width 20 height 18
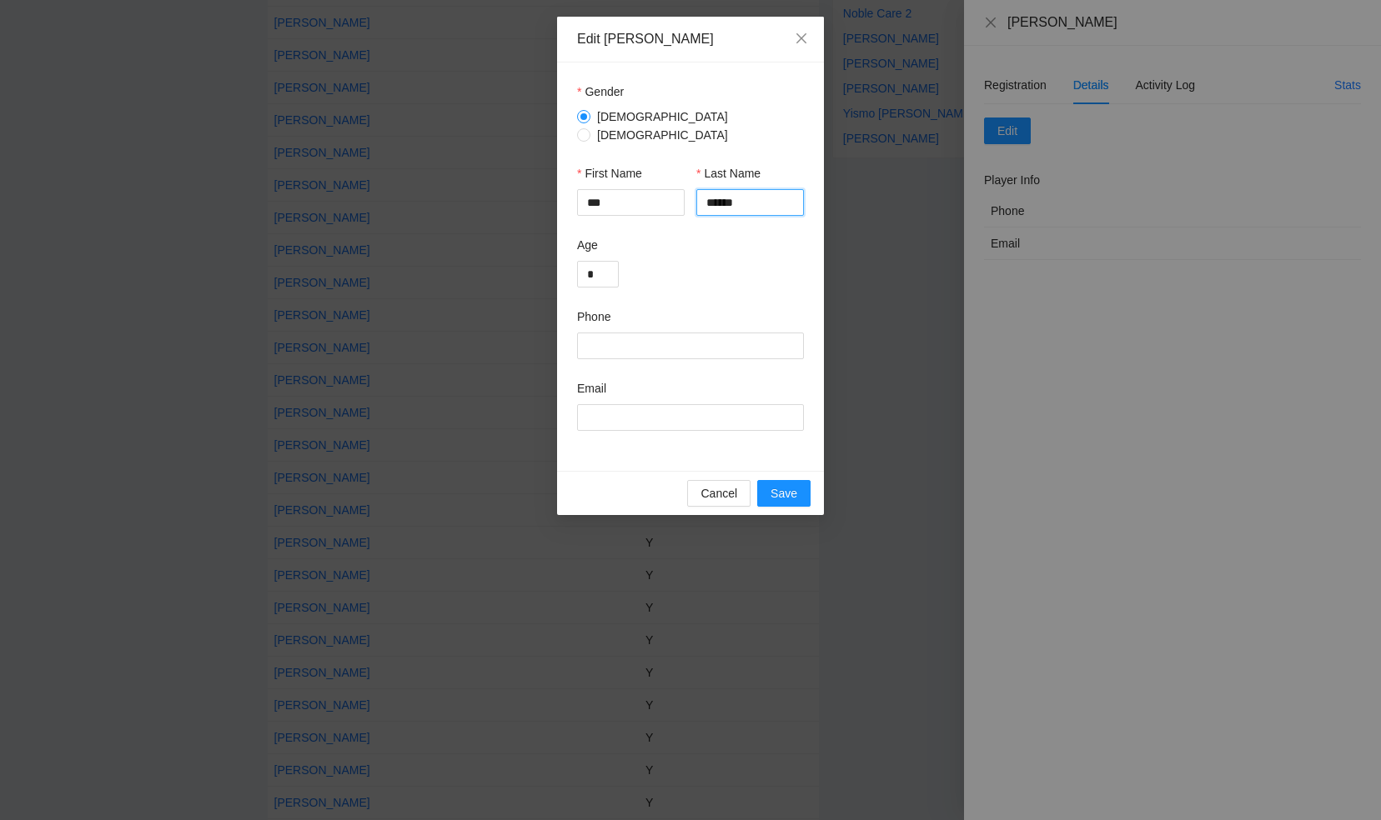
drag, startPoint x: 750, startPoint y: 193, endPoint x: 702, endPoint y: 195, distance: 47.6
click at [702, 195] on input "******" at bounding box center [750, 202] width 108 height 27
type input "******"
click at [781, 484] on span "Save" at bounding box center [783, 493] width 27 height 18
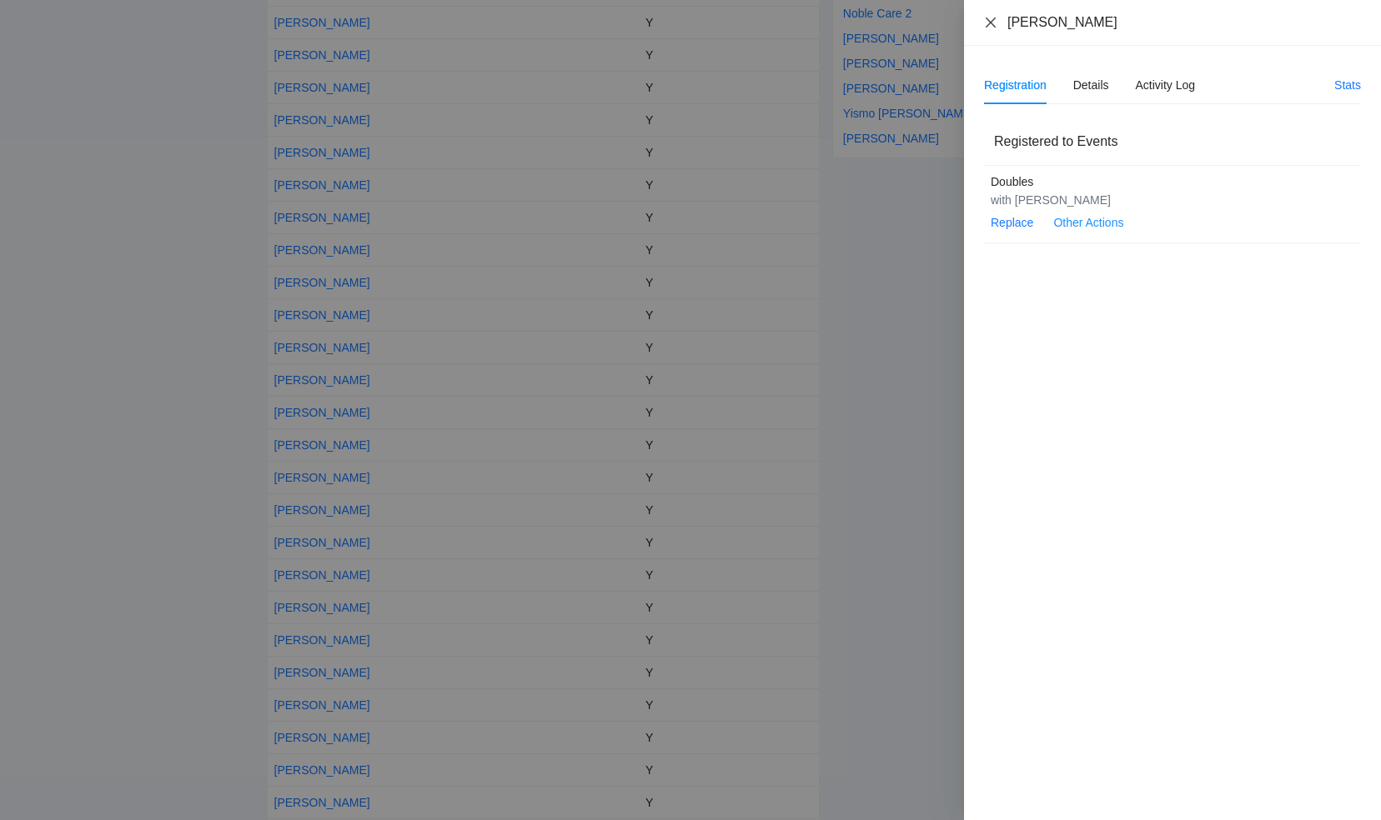
click at [987, 22] on icon "close" at bounding box center [990, 22] width 13 height 13
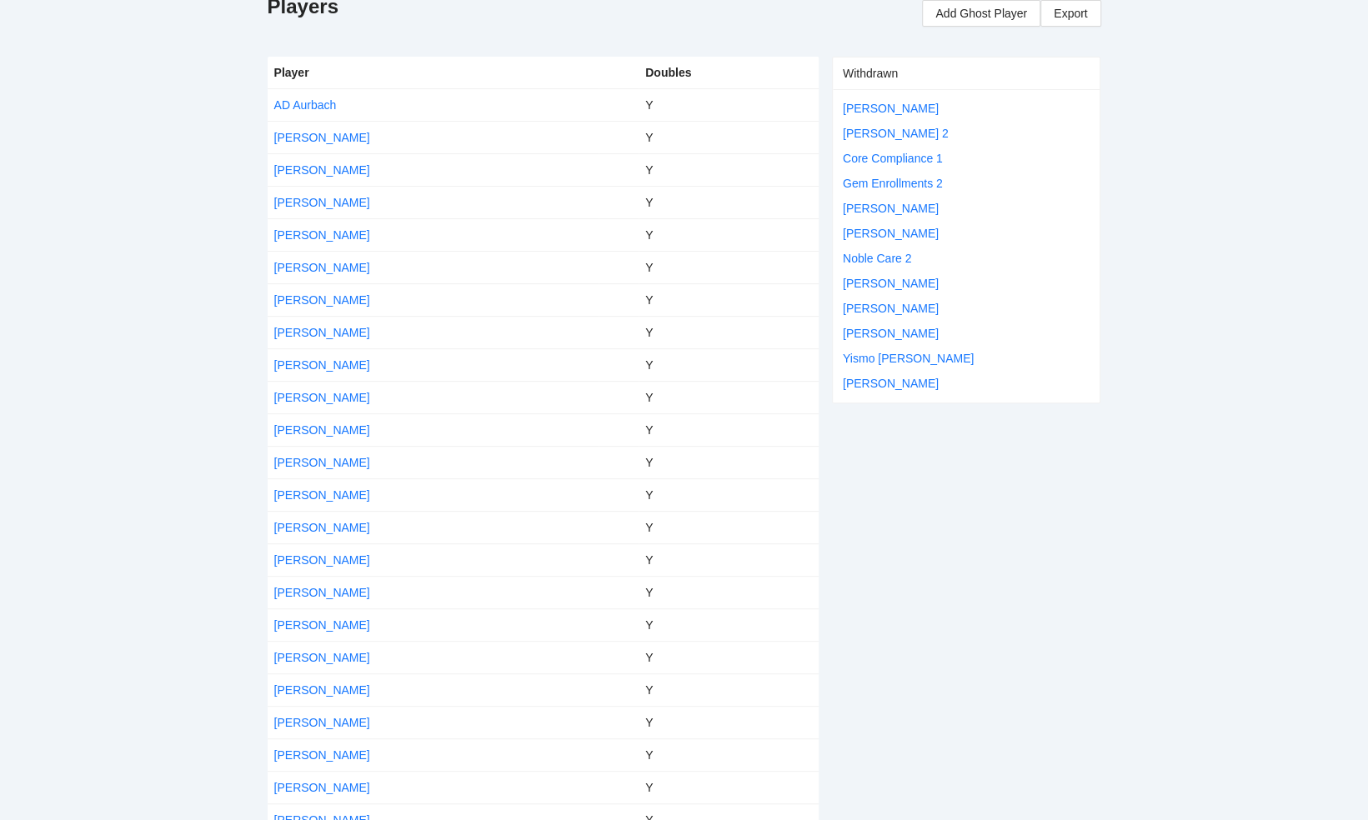
scroll to position [0, 0]
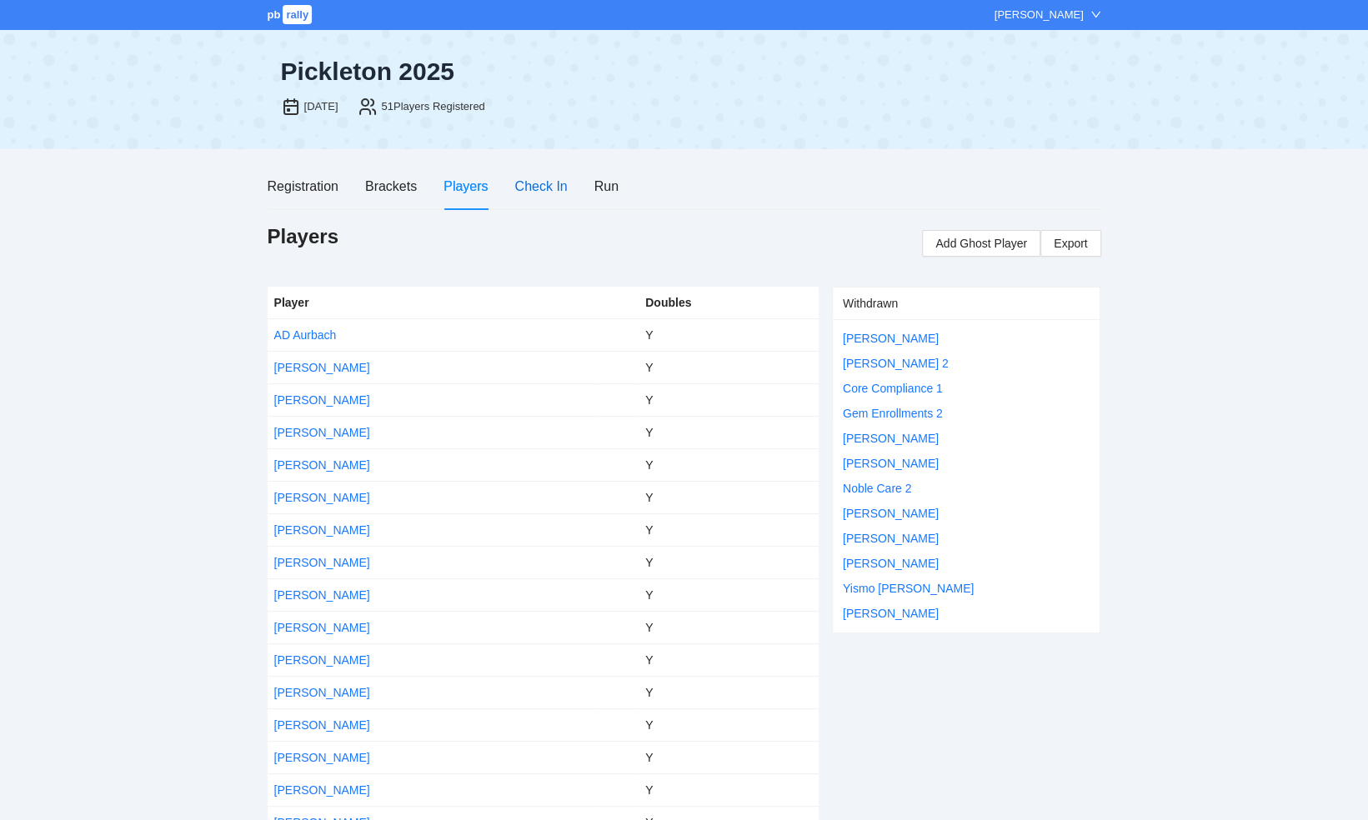
click at [542, 188] on div "Check In" at bounding box center [540, 186] width 53 height 21
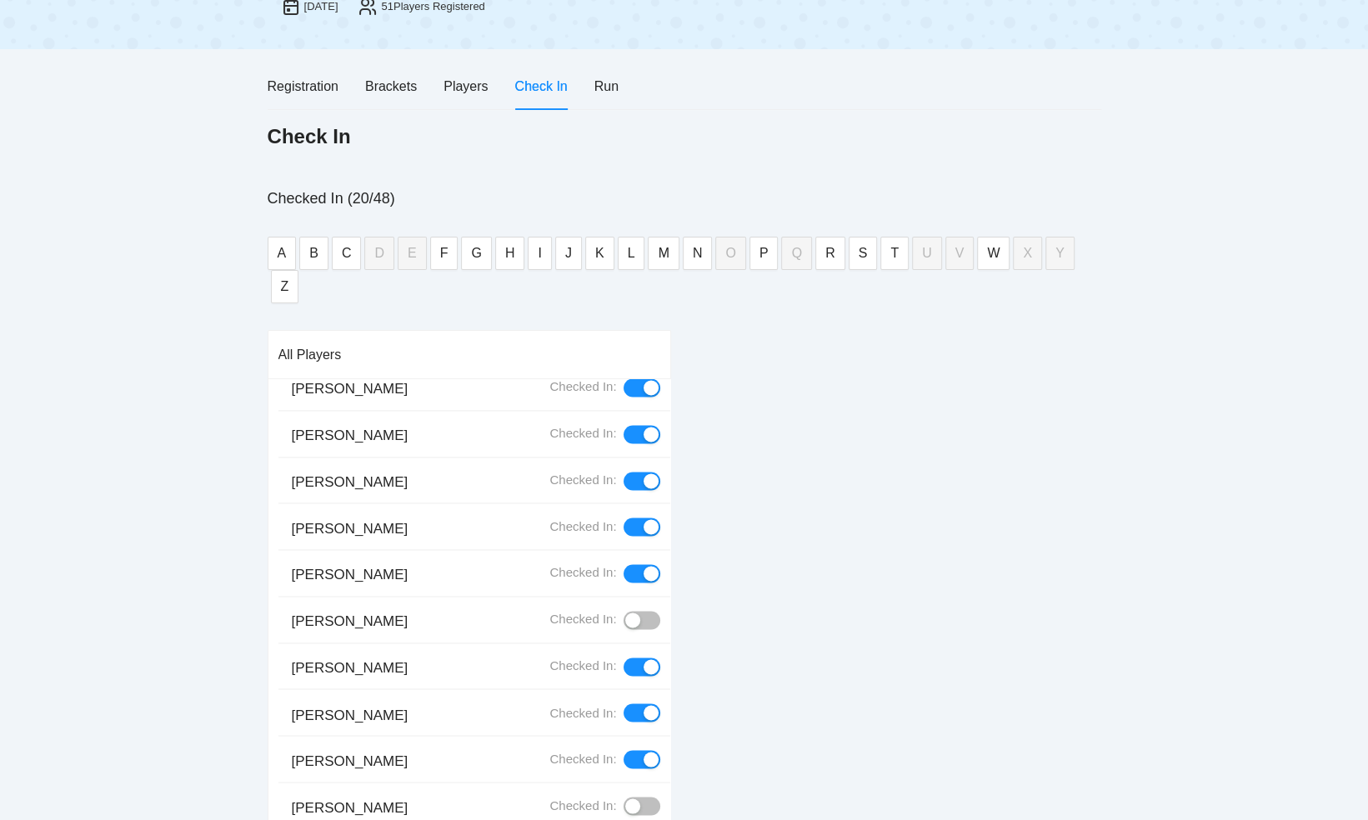
scroll to position [187, 0]
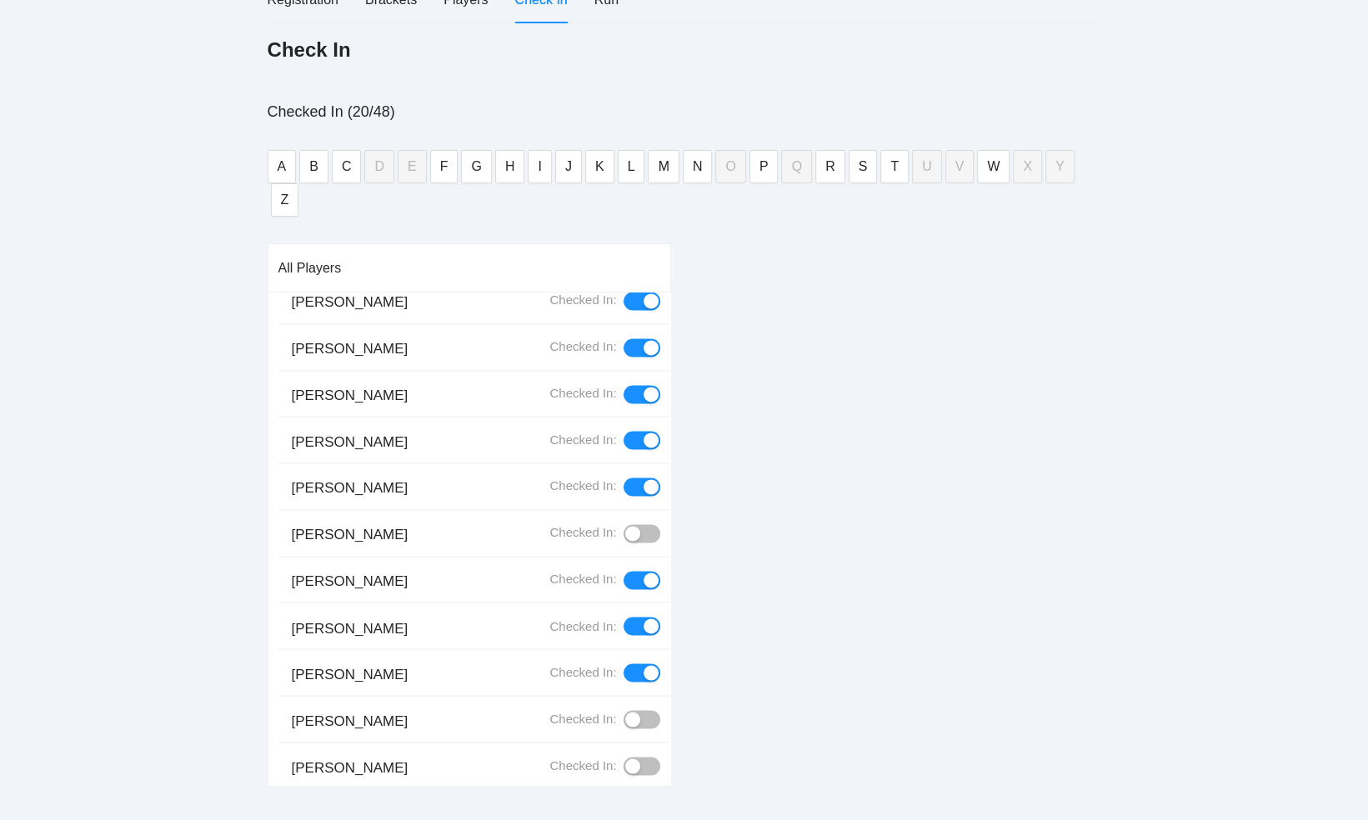
click at [625, 759] on div "button" at bounding box center [632, 766] width 15 height 15
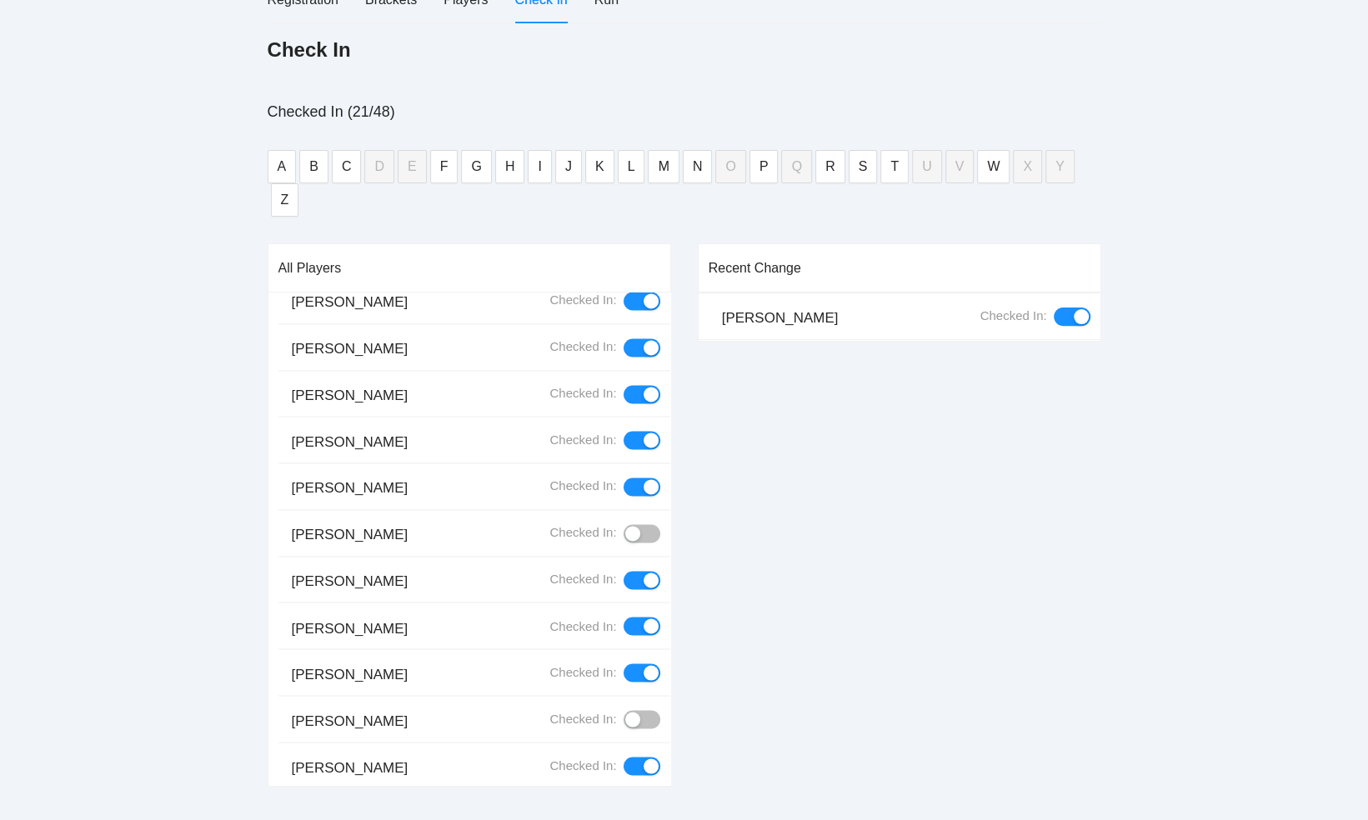
click at [625, 712] on div "button" at bounding box center [632, 719] width 15 height 15
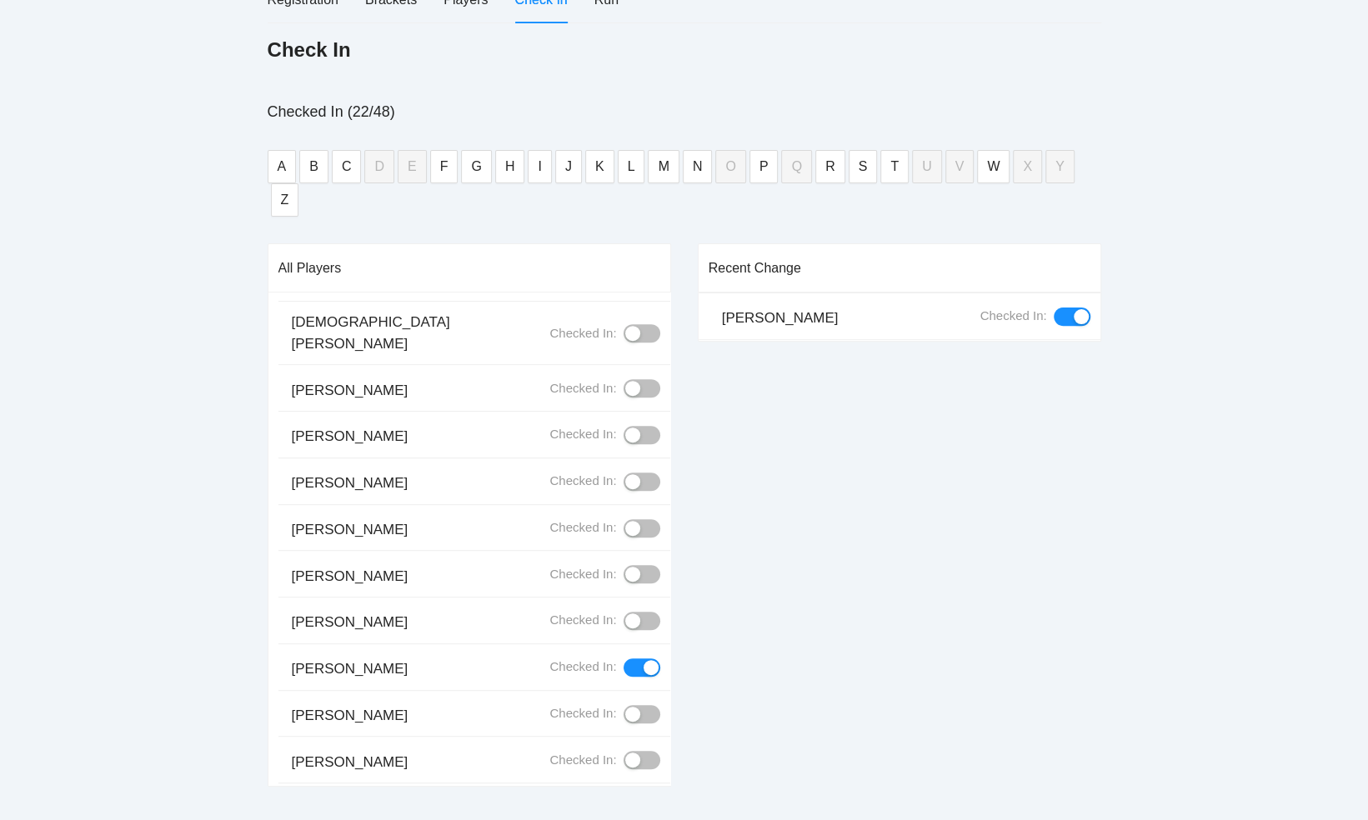
scroll to position [502, 0]
click at [625, 475] on div "button" at bounding box center [632, 482] width 15 height 15
click at [625, 522] on div "button" at bounding box center [632, 529] width 15 height 15
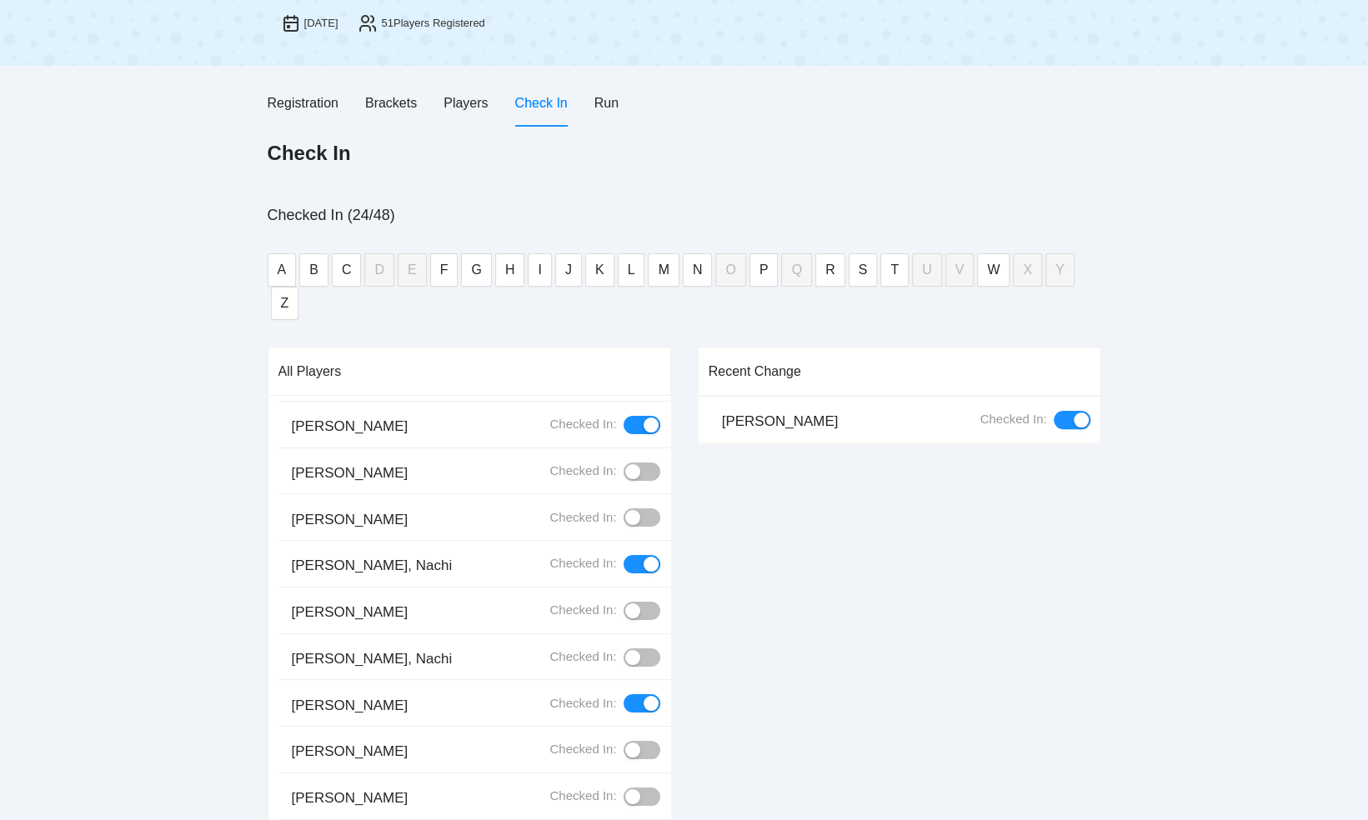
scroll to position [0, 0]
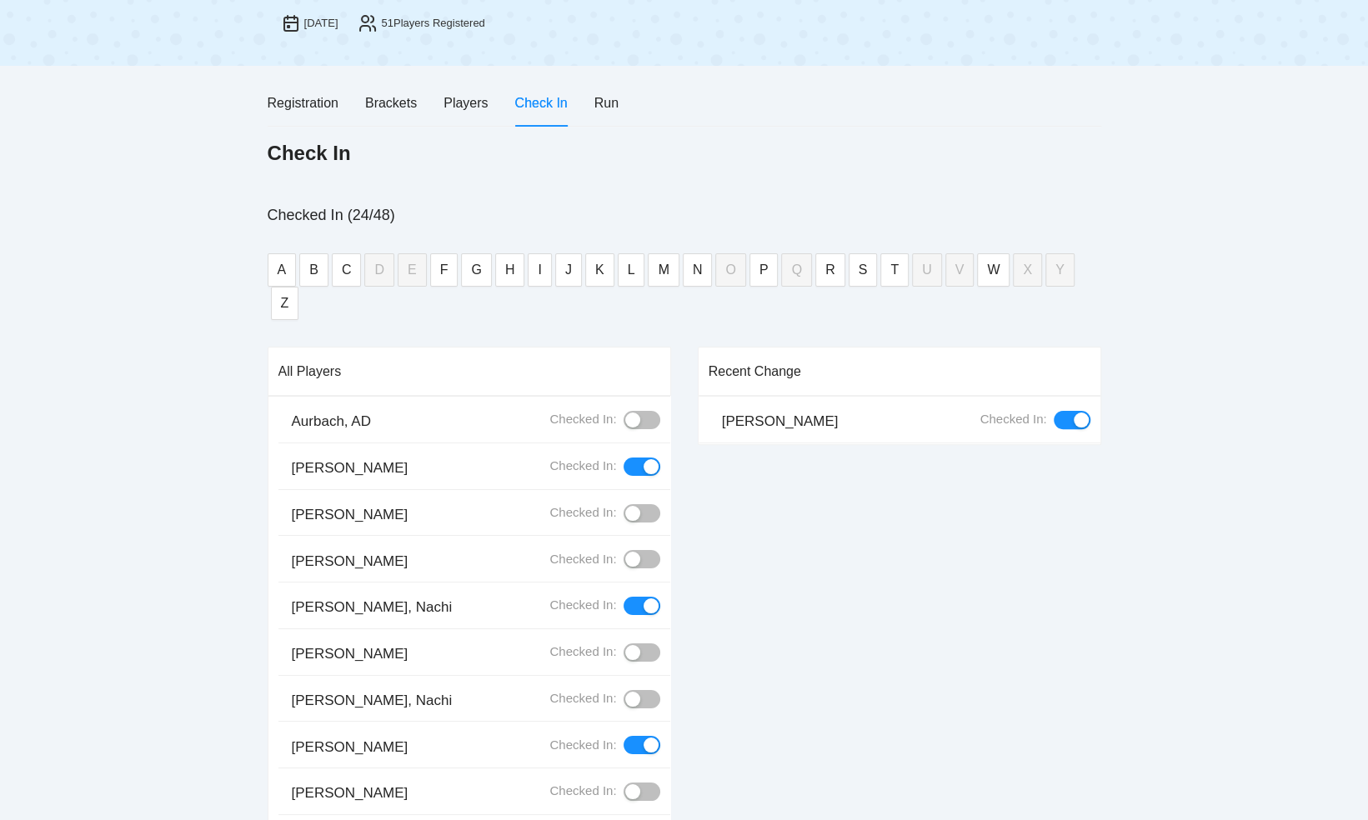
drag, startPoint x: 662, startPoint y: 507, endPoint x: 646, endPoint y: 354, distance: 153.4
click at [646, 354] on div "All Players" at bounding box center [469, 372] width 382 height 48
click at [460, 107] on div "Players" at bounding box center [466, 103] width 44 height 21
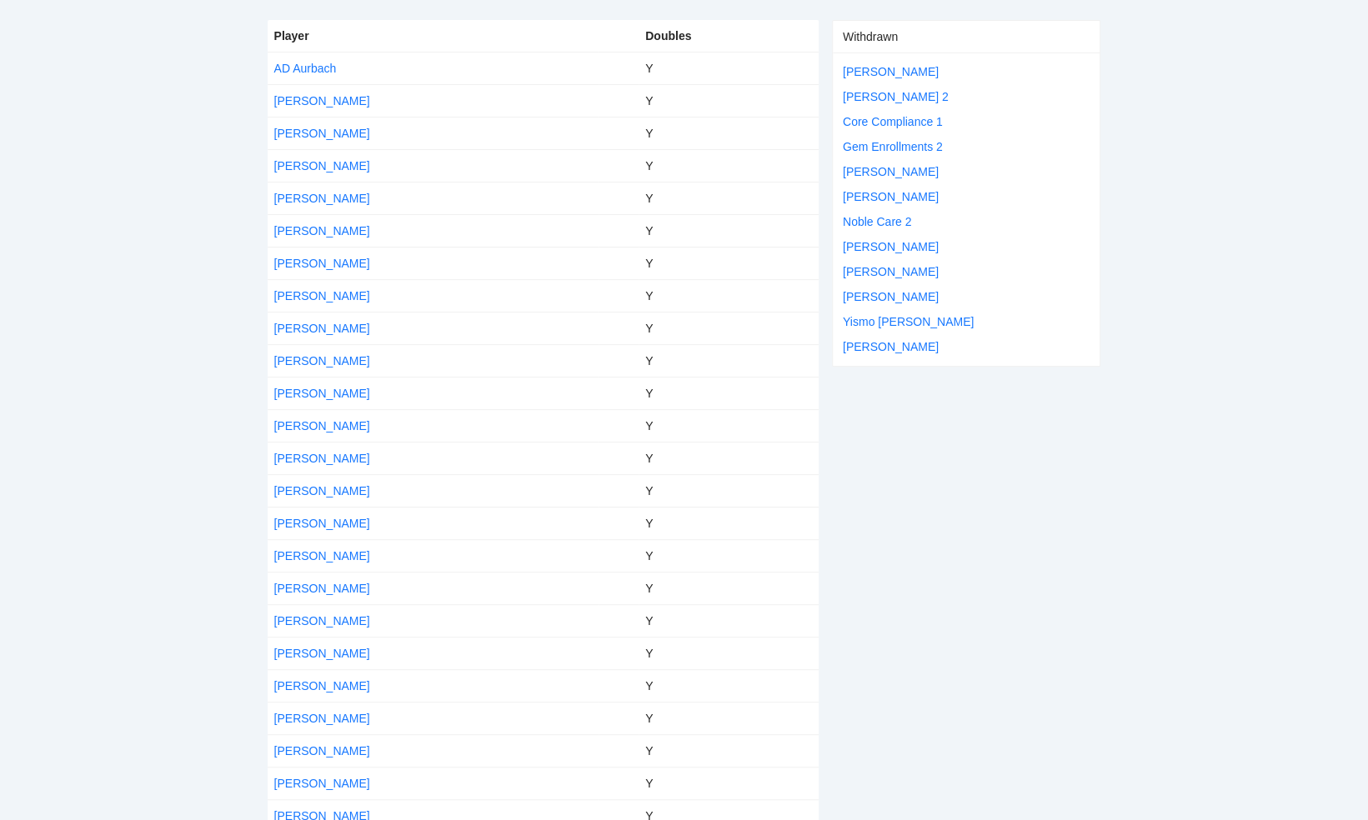
scroll to position [333, 0]
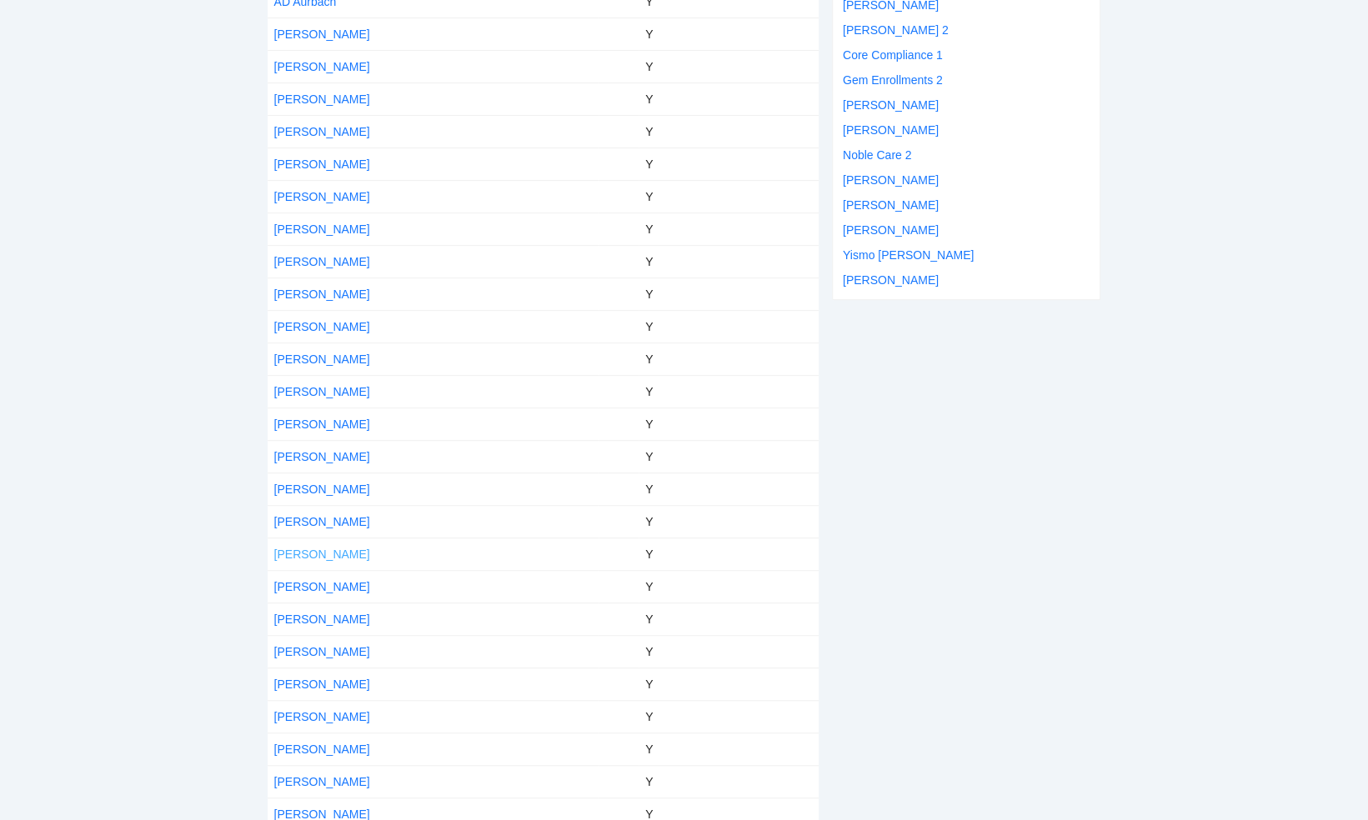
click at [314, 550] on link "[PERSON_NAME]" at bounding box center [322, 554] width 96 height 13
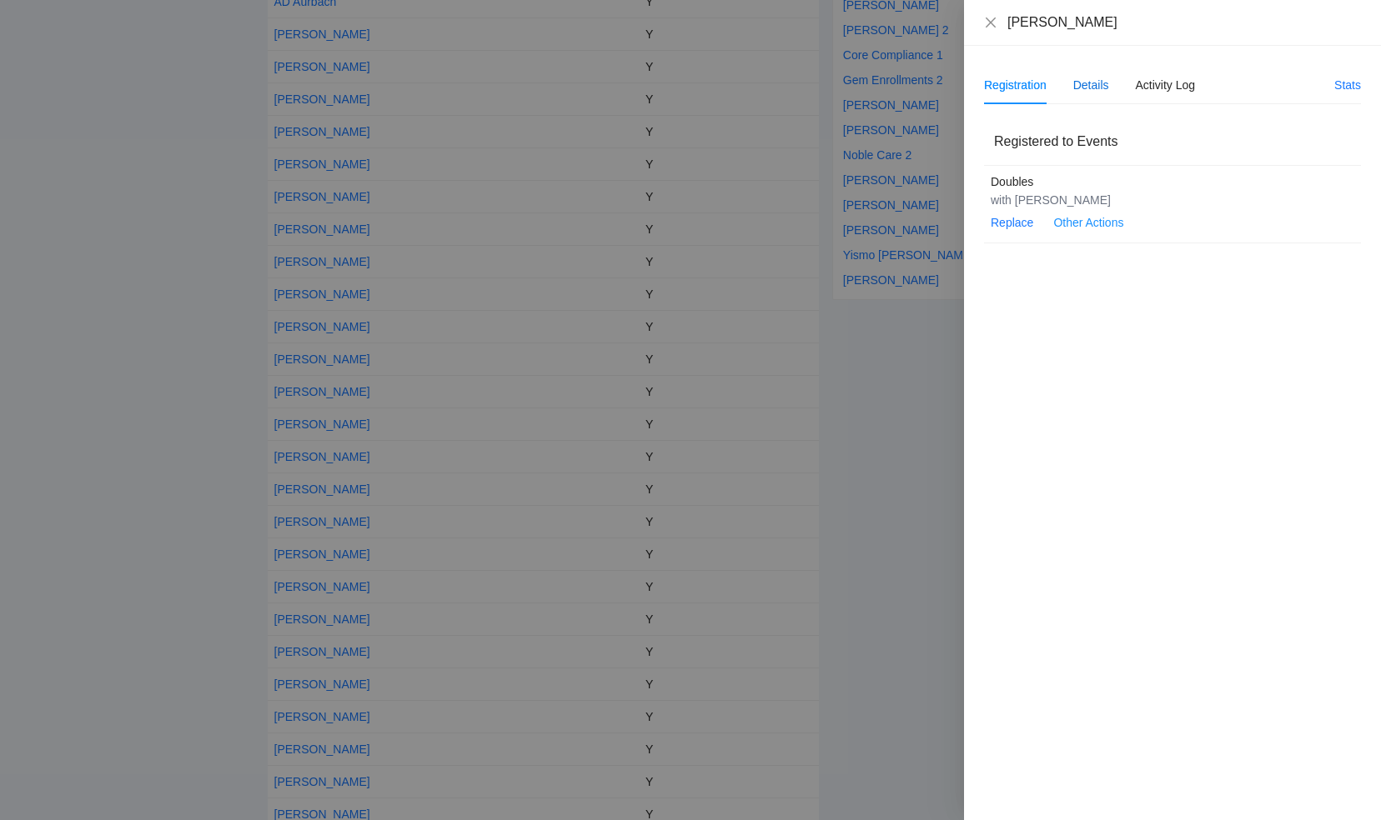
click at [1085, 84] on div "Details" at bounding box center [1091, 85] width 36 height 18
click at [1004, 128] on span "Edit" at bounding box center [1007, 131] width 20 height 18
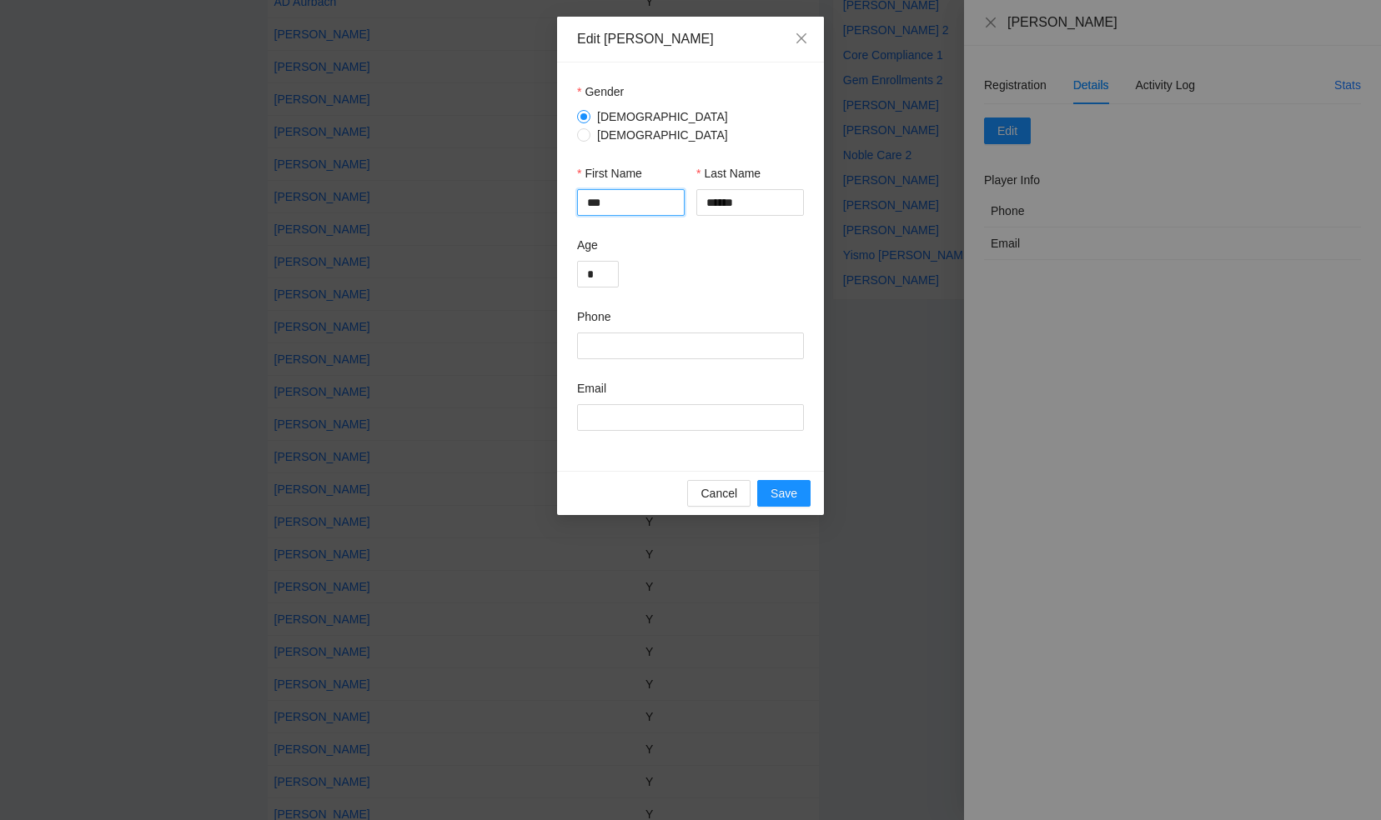
click at [629, 193] on input "***" at bounding box center [631, 202] width 108 height 27
type input "*********"
drag, startPoint x: 755, startPoint y: 189, endPoint x: 704, endPoint y: 188, distance: 51.7
click at [704, 189] on input "******" at bounding box center [750, 202] width 108 height 27
type input "***"
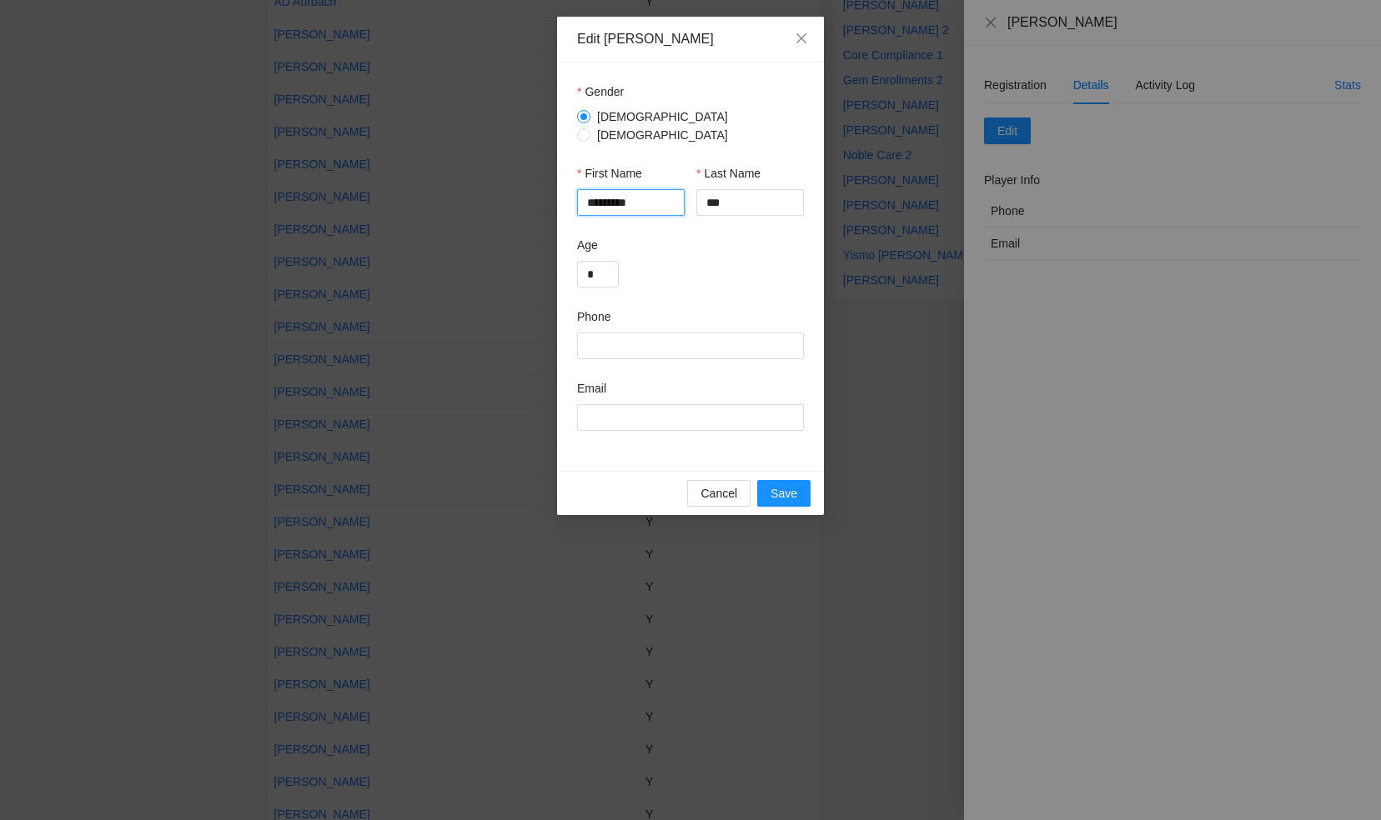
drag, startPoint x: 599, startPoint y: 194, endPoint x: 612, endPoint y: 183, distance: 16.5
click at [607, 189] on input "*********" at bounding box center [631, 202] width 108 height 27
drag, startPoint x: 669, startPoint y: 191, endPoint x: 669, endPoint y: 179, distance: 11.7
click at [671, 189] on input "*********" at bounding box center [631, 202] width 108 height 27
type input "******"
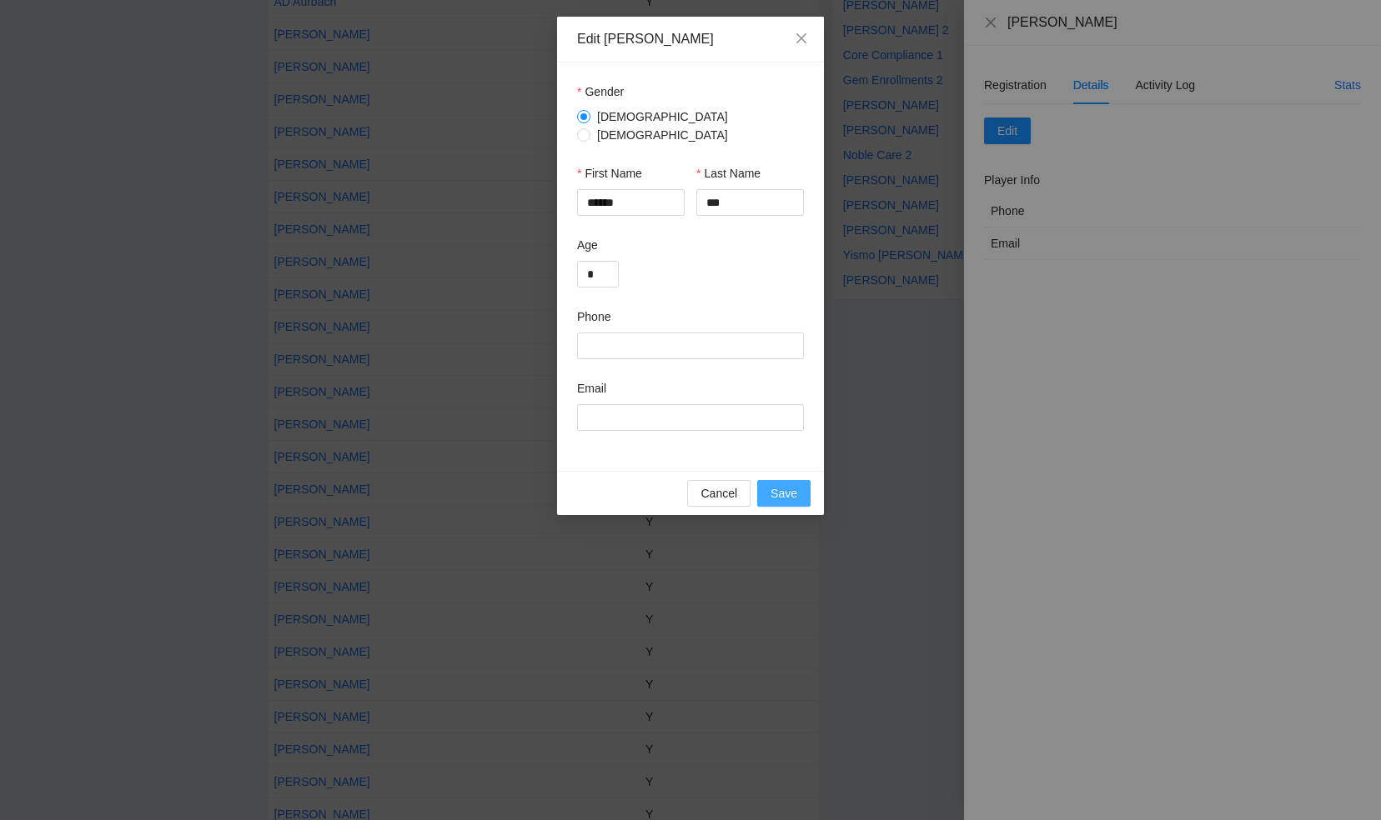
click at [776, 484] on span "Save" at bounding box center [783, 493] width 27 height 18
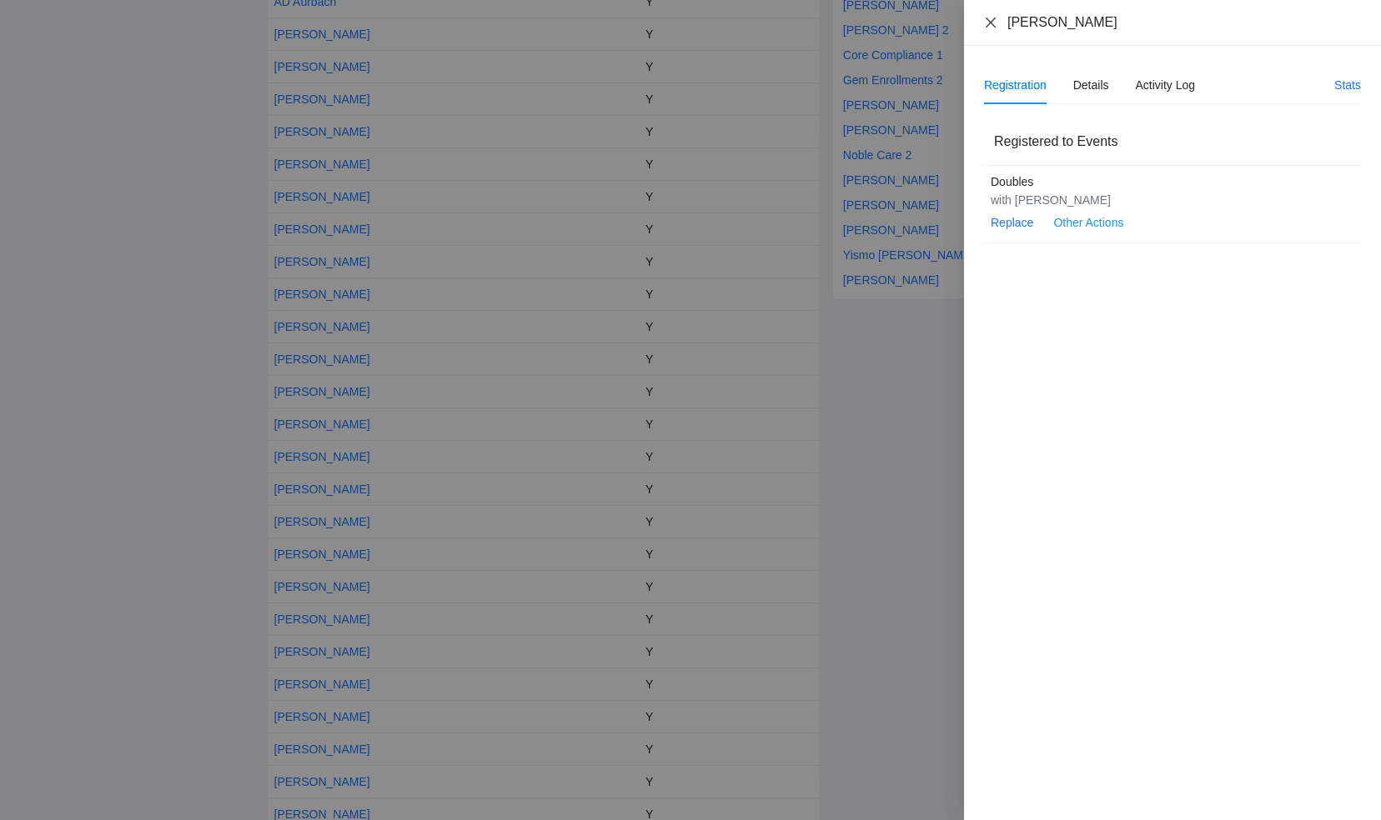
click at [991, 23] on icon "close" at bounding box center [990, 22] width 10 height 10
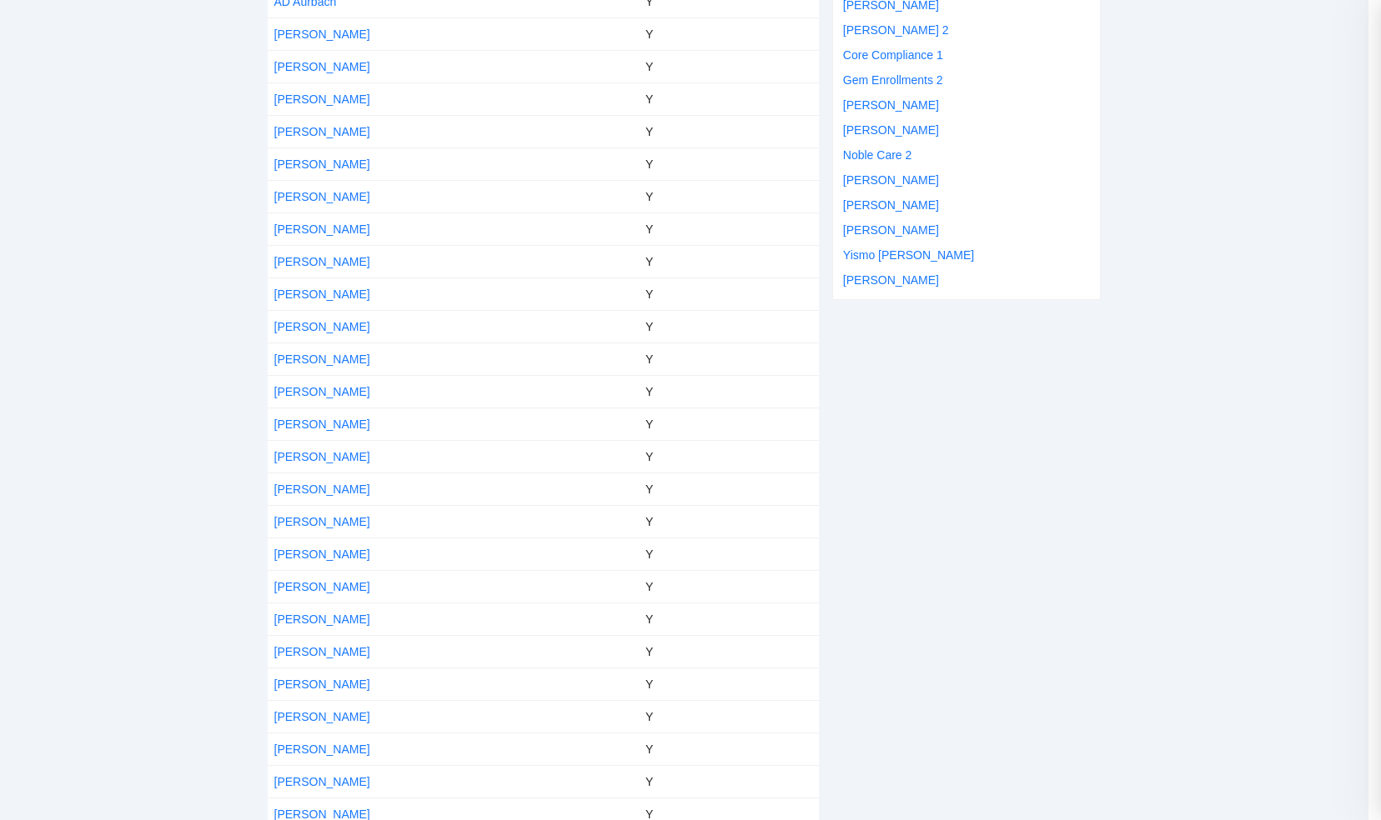
click at [991, 23] on div at bounding box center [690, 410] width 1381 height 820
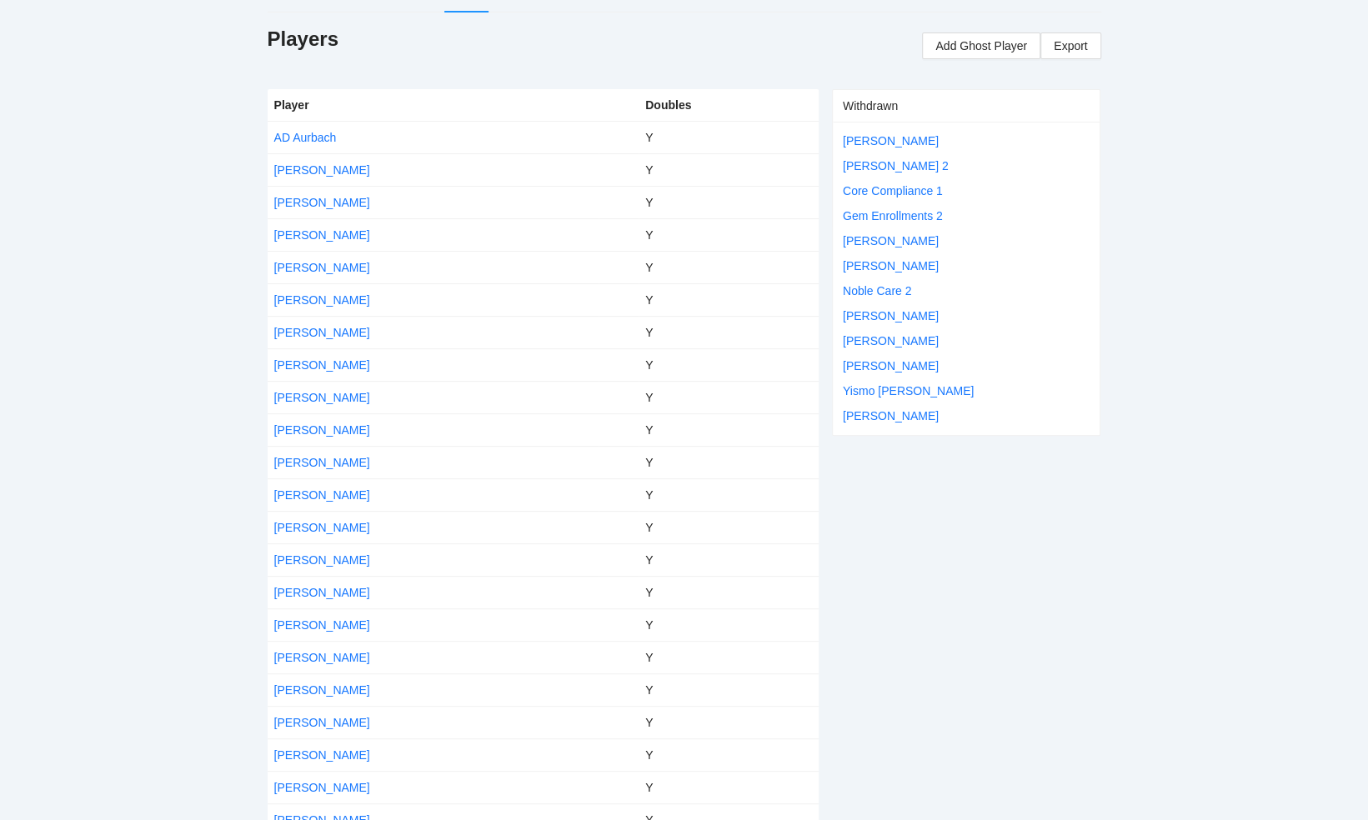
scroll to position [0, 0]
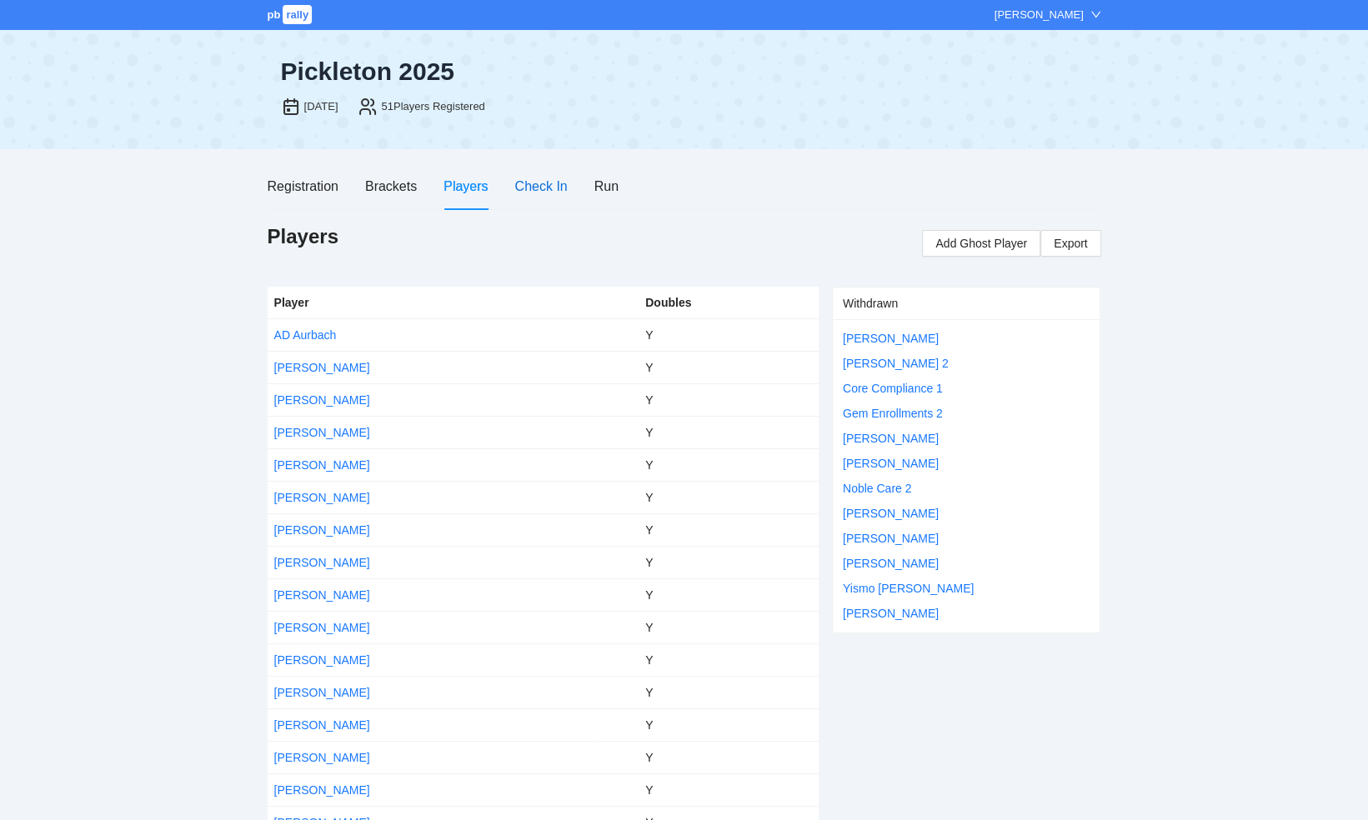
click at [527, 188] on div "Check In" at bounding box center [540, 186] width 53 height 21
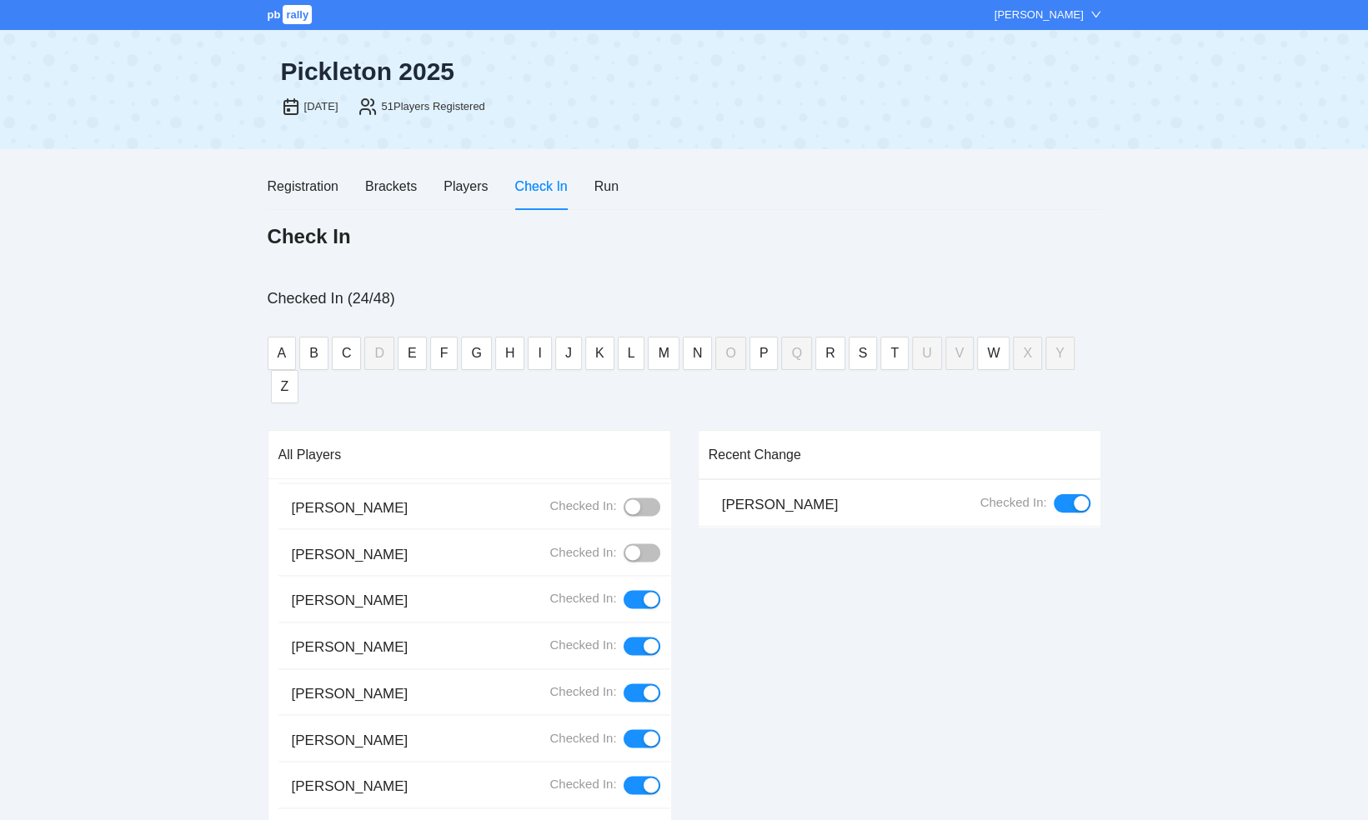
scroll to position [1751, 0]
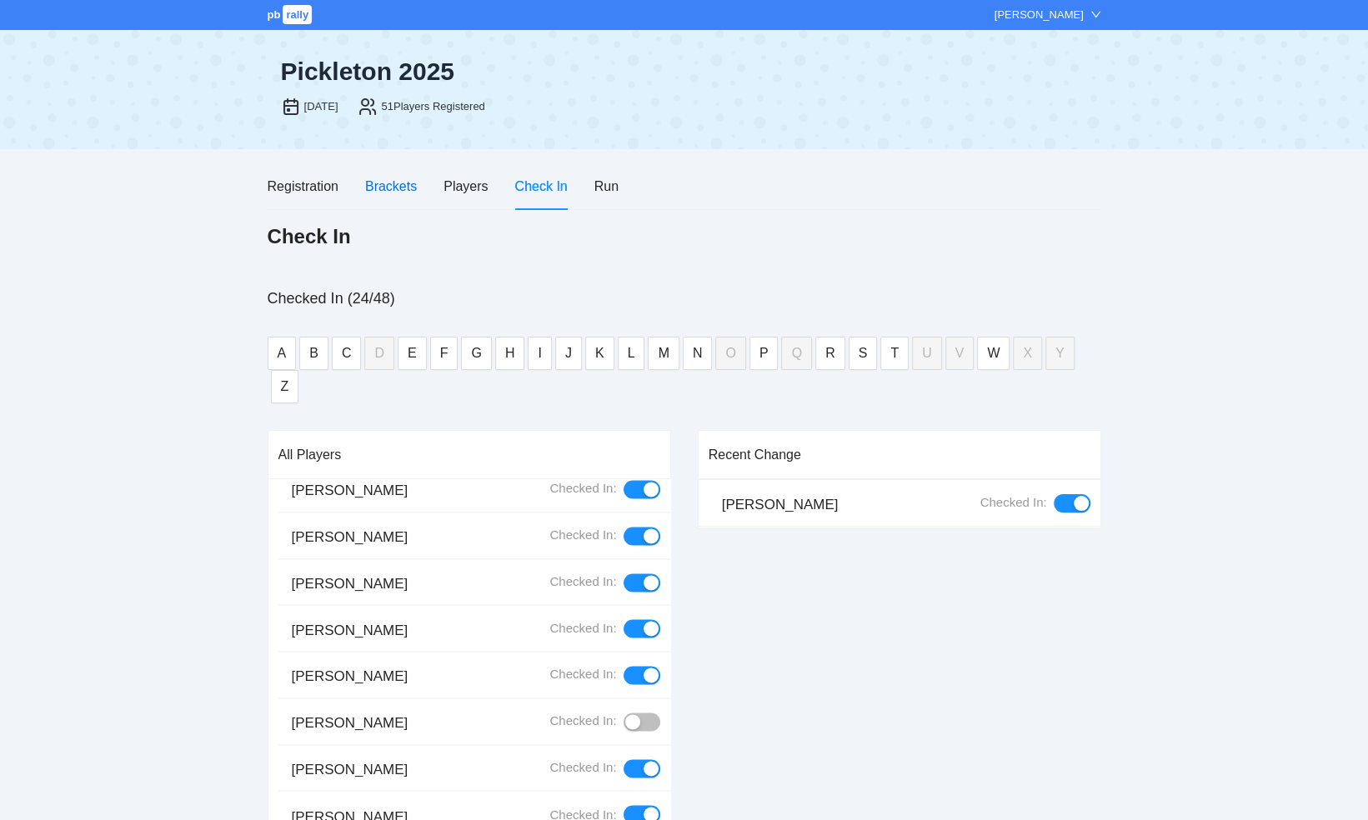
click at [398, 189] on div "Brackets" at bounding box center [391, 186] width 52 height 21
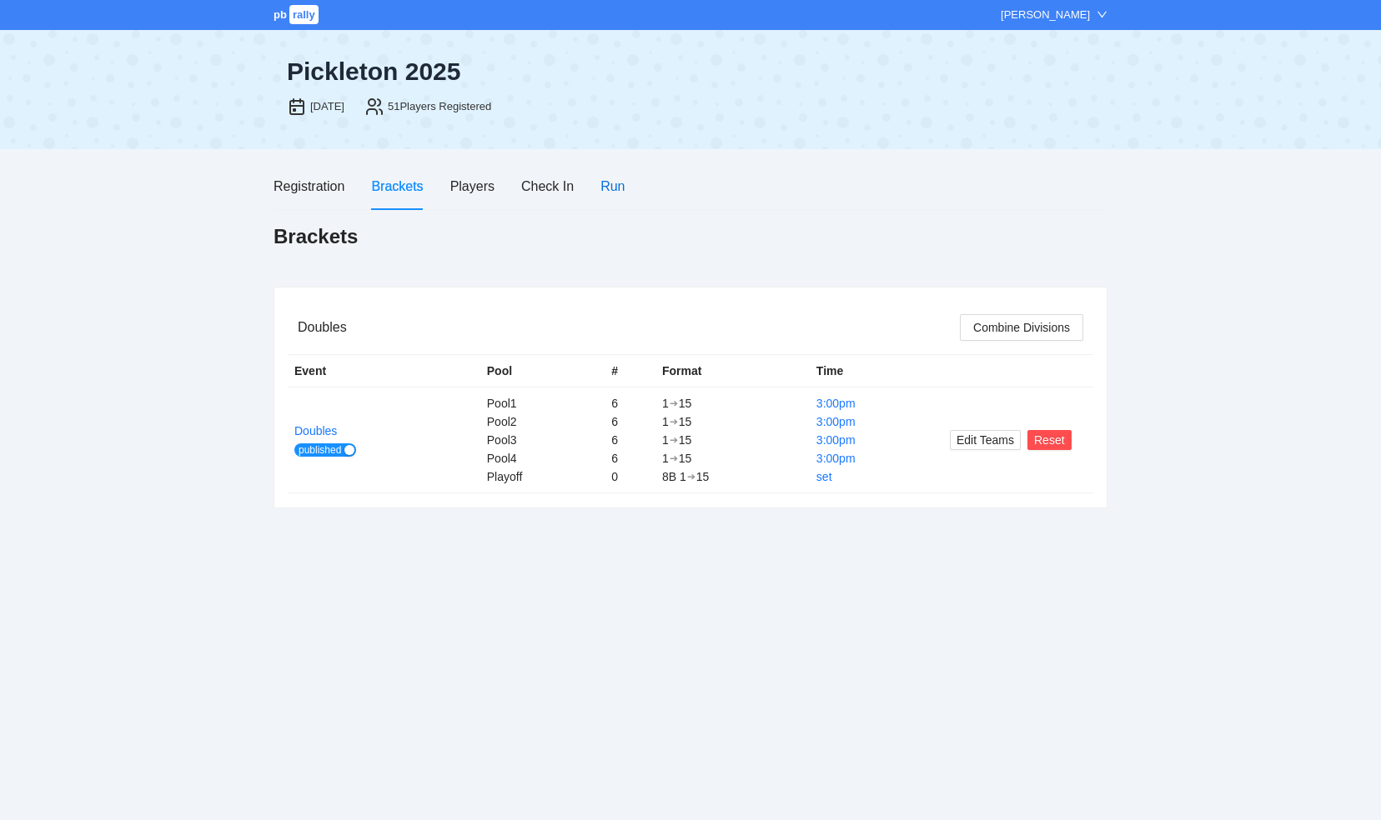
click at [606, 183] on div "Run" at bounding box center [612, 186] width 24 height 21
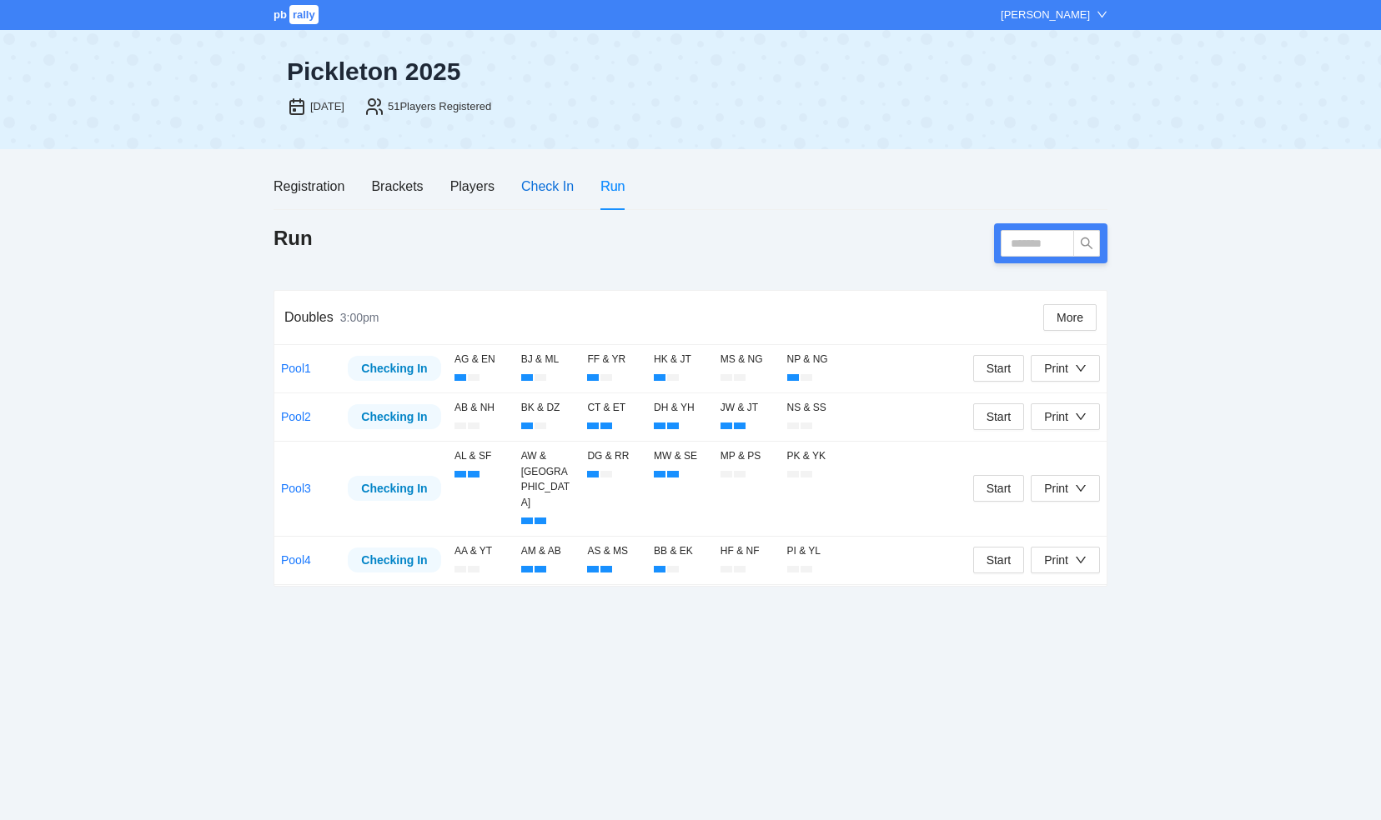
click at [543, 185] on div "Check In" at bounding box center [547, 186] width 53 height 21
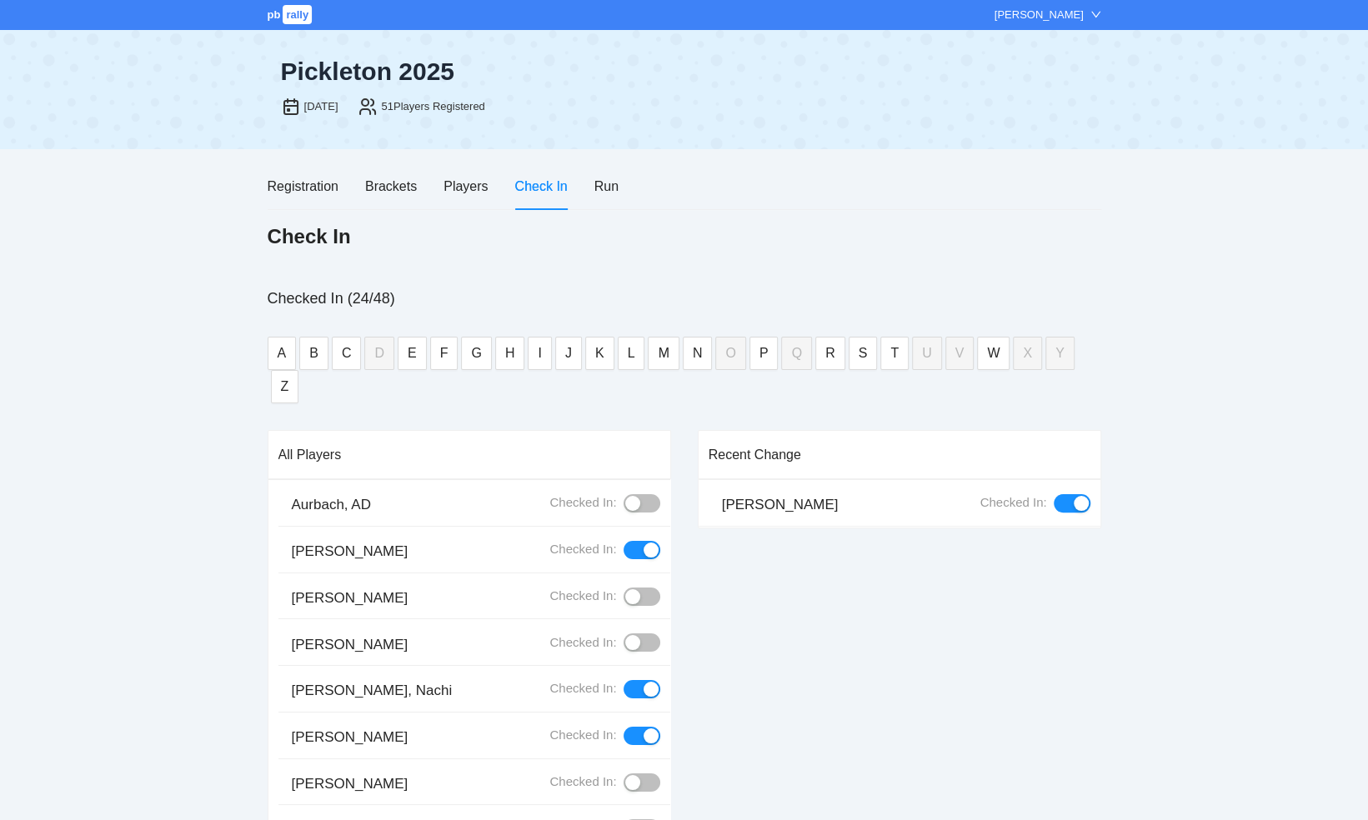
click at [625, 589] on div "button" at bounding box center [632, 596] width 15 height 15
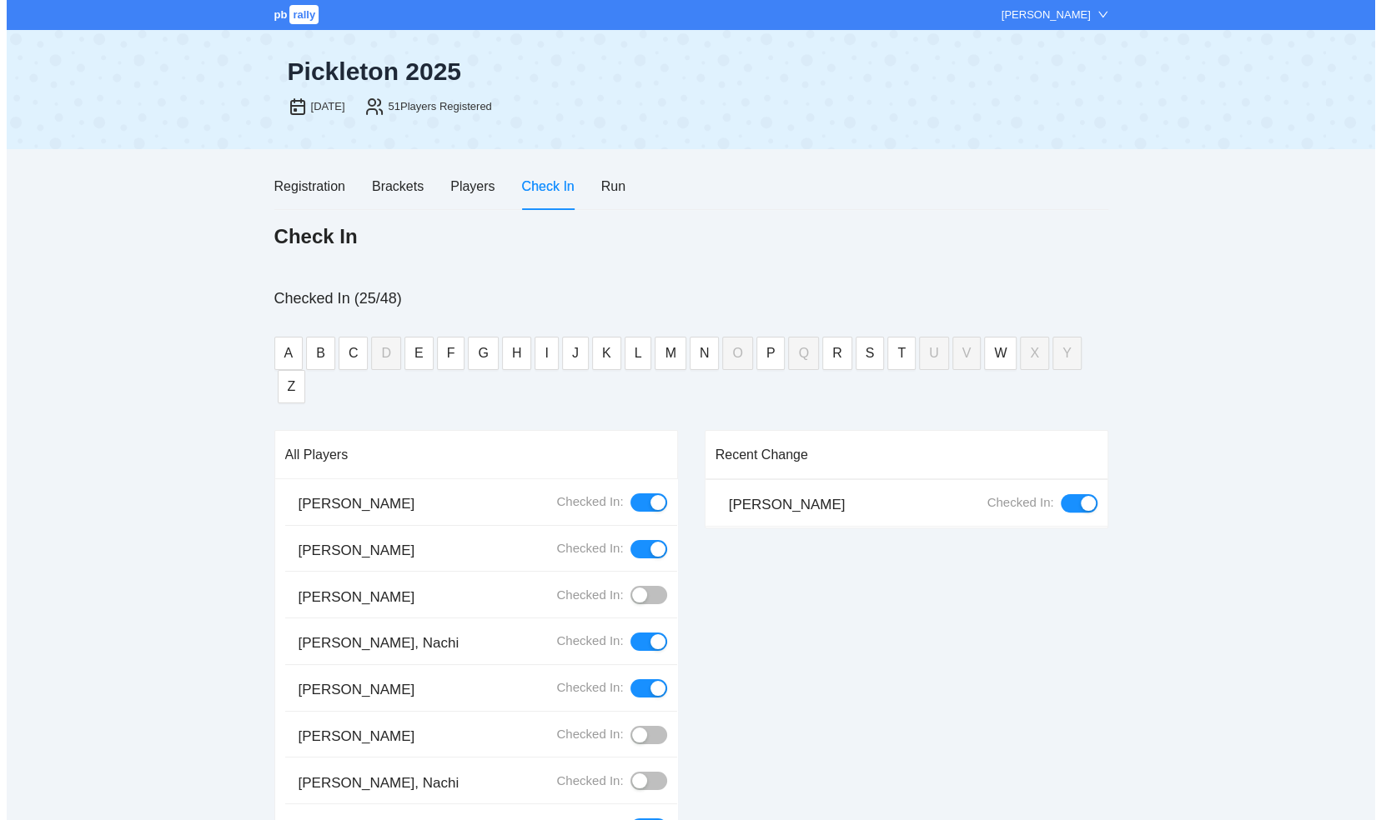
scroll to position [0, 0]
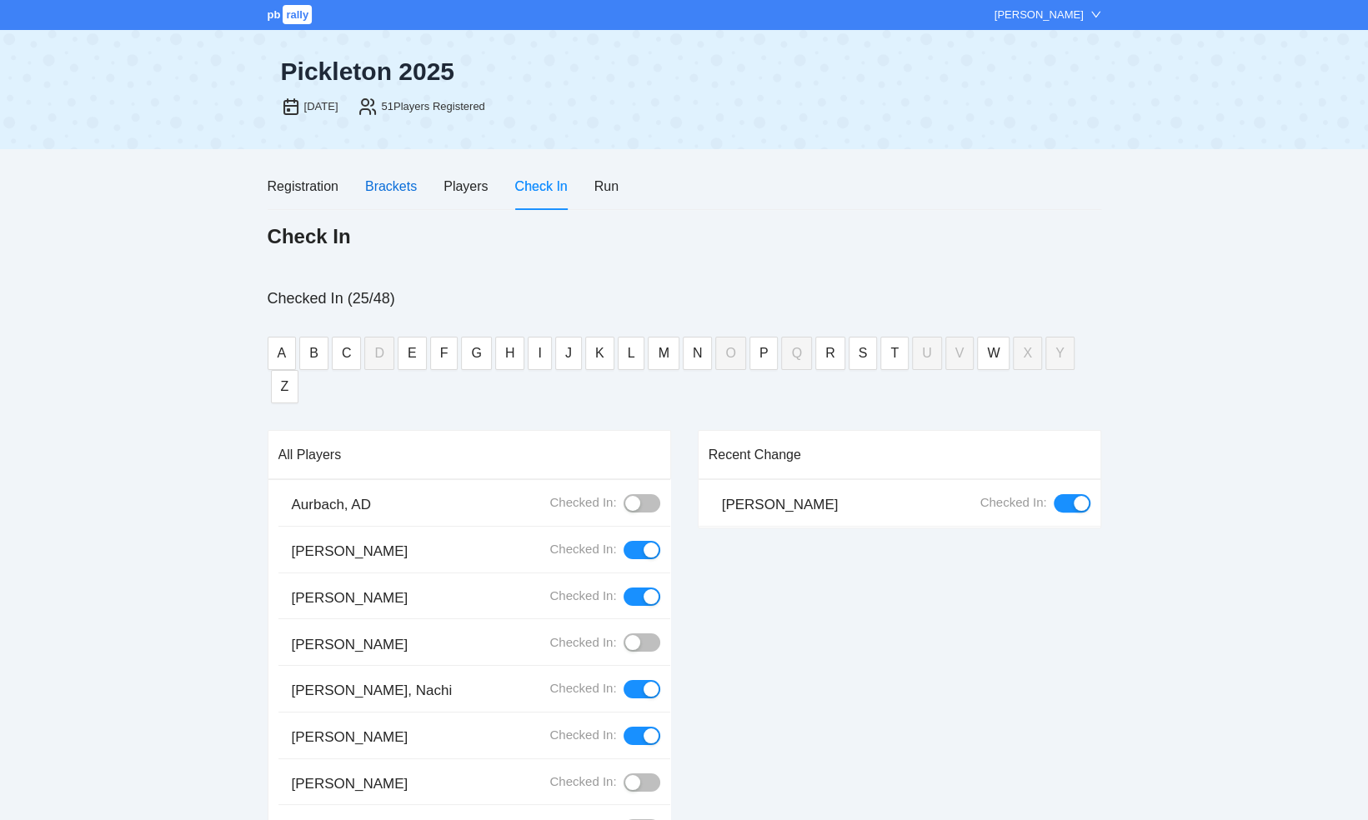
click at [385, 190] on div "Brackets" at bounding box center [391, 186] width 52 height 21
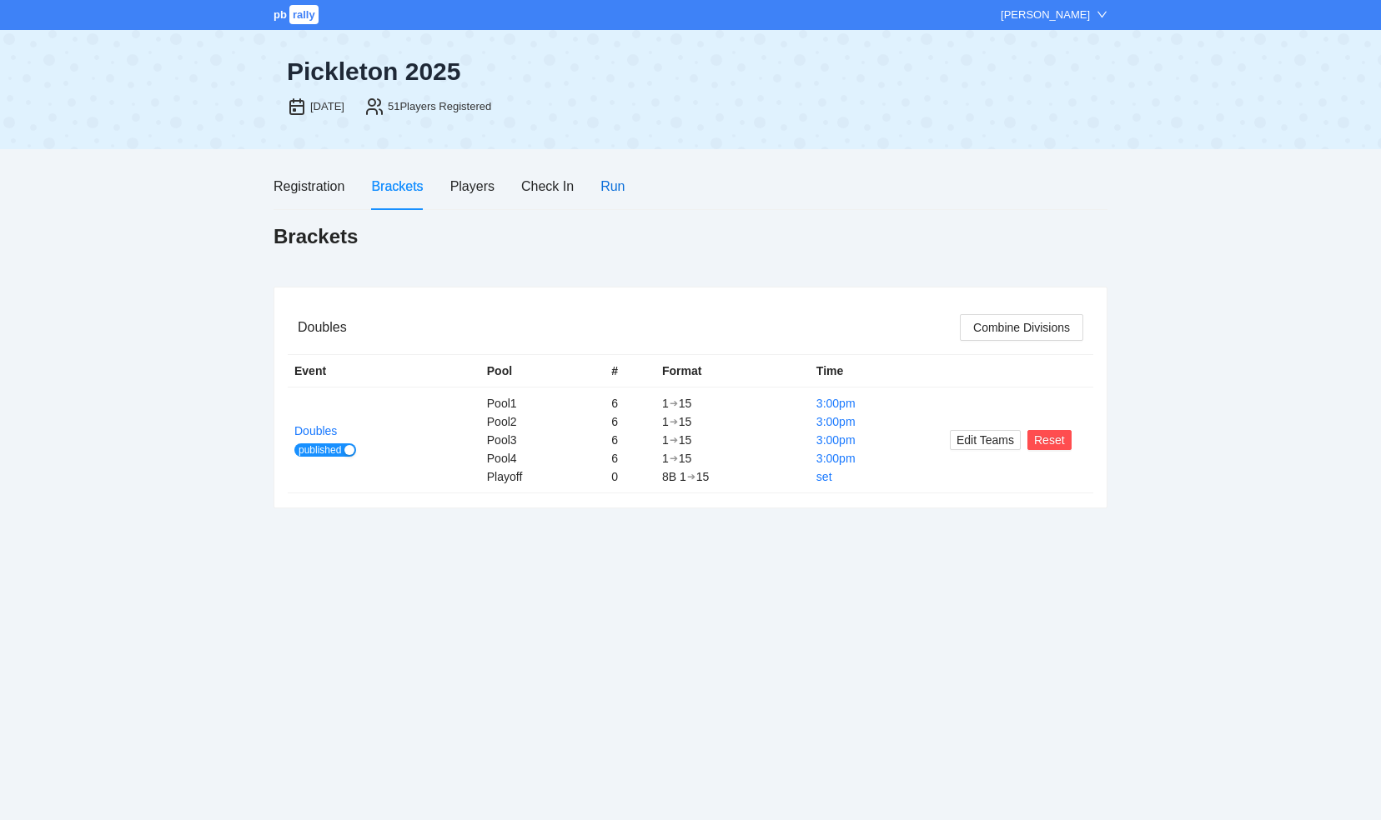
click at [622, 184] on div "Run" at bounding box center [612, 186] width 24 height 21
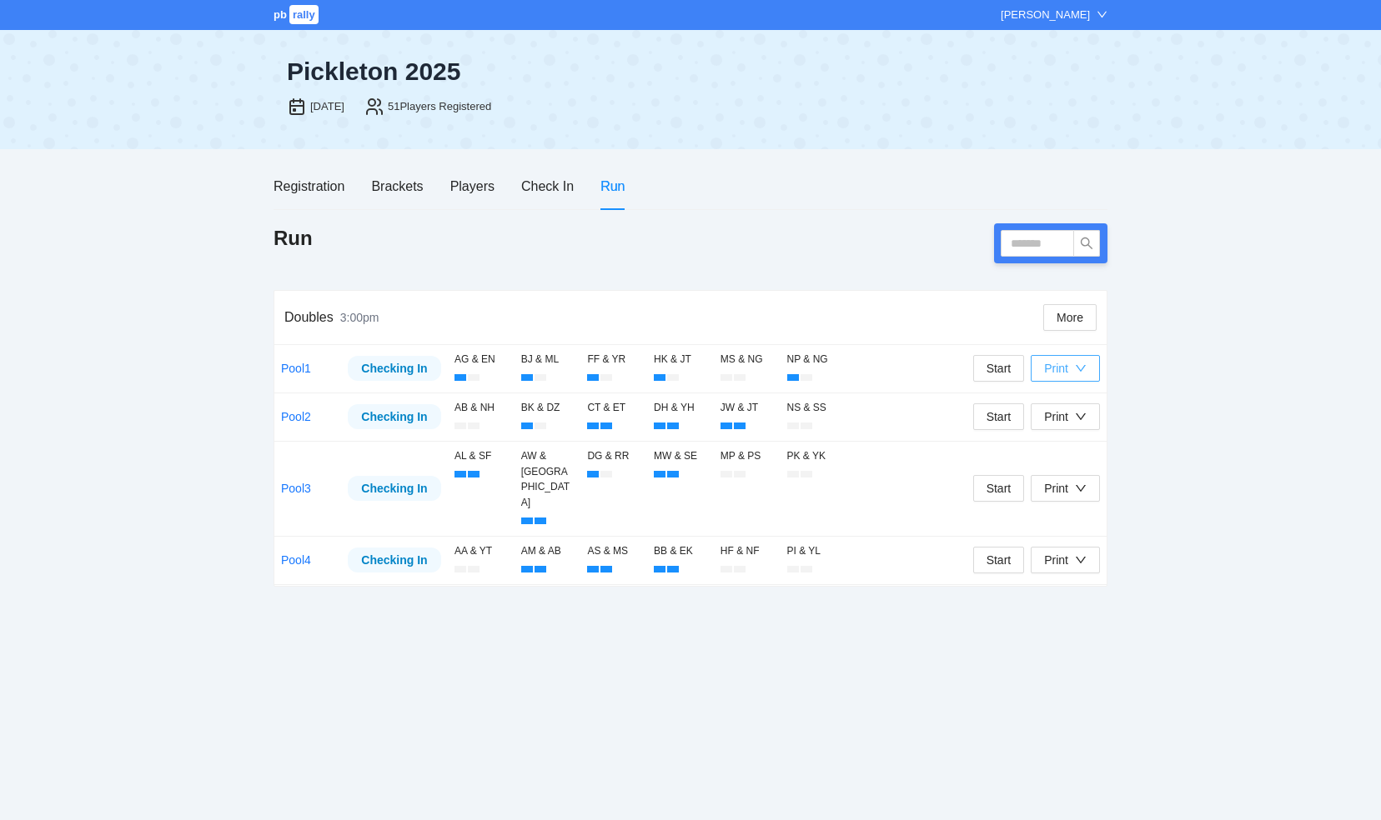
click at [1079, 374] on div "button" at bounding box center [1081, 368] width 12 height 18
click at [1168, 346] on div "pb rally [PERSON_NAME] Pickleton [DATE], 2025 51 Players Registered Registratio…" at bounding box center [690, 410] width 1381 height 820
click at [1079, 370] on icon "down" at bounding box center [1081, 369] width 12 height 12
click at [1162, 318] on div "pb rally [PERSON_NAME] Pickleton [DATE], 2025 51 Players Registered Registratio…" at bounding box center [690, 410] width 1381 height 820
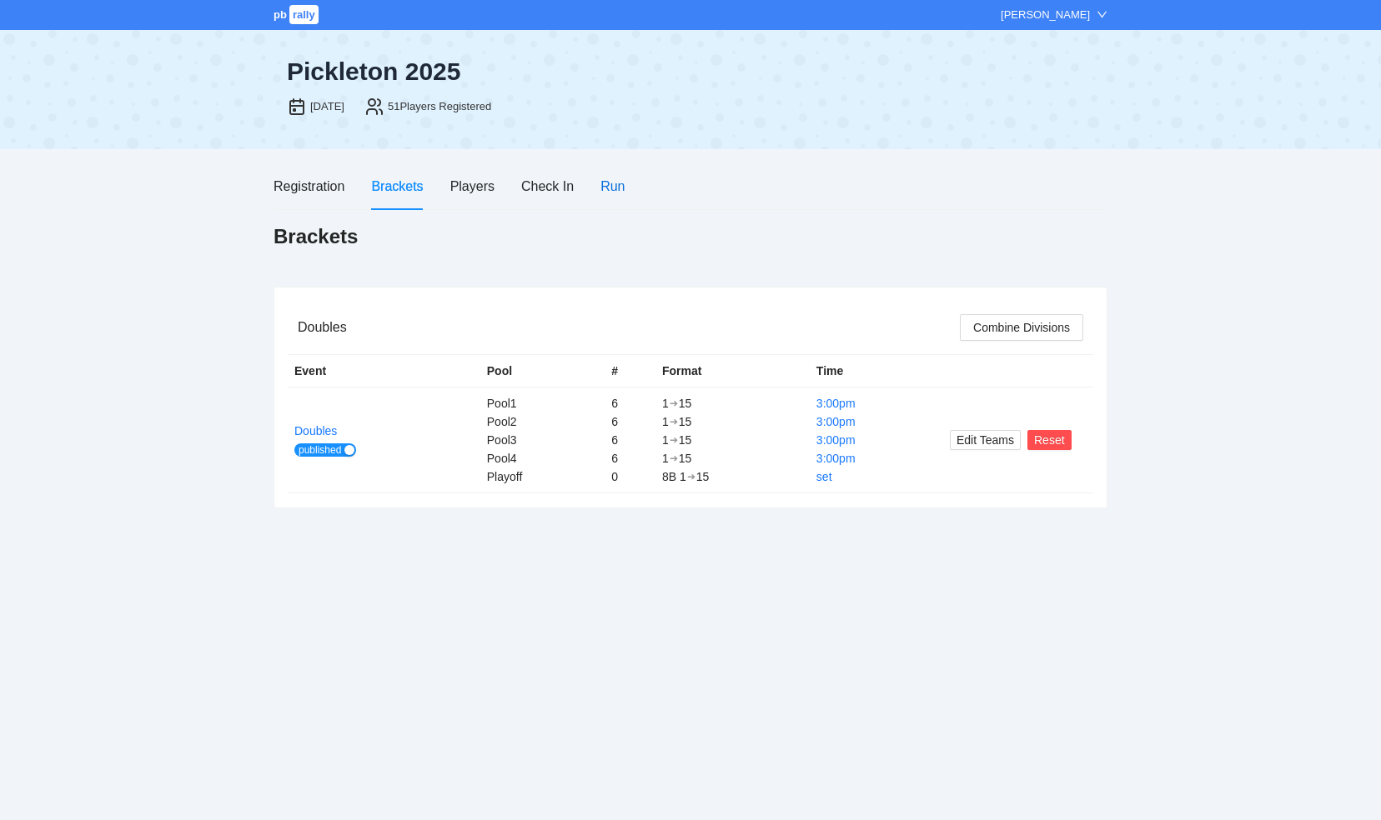
click at [604, 187] on div "Run" at bounding box center [612, 186] width 24 height 21
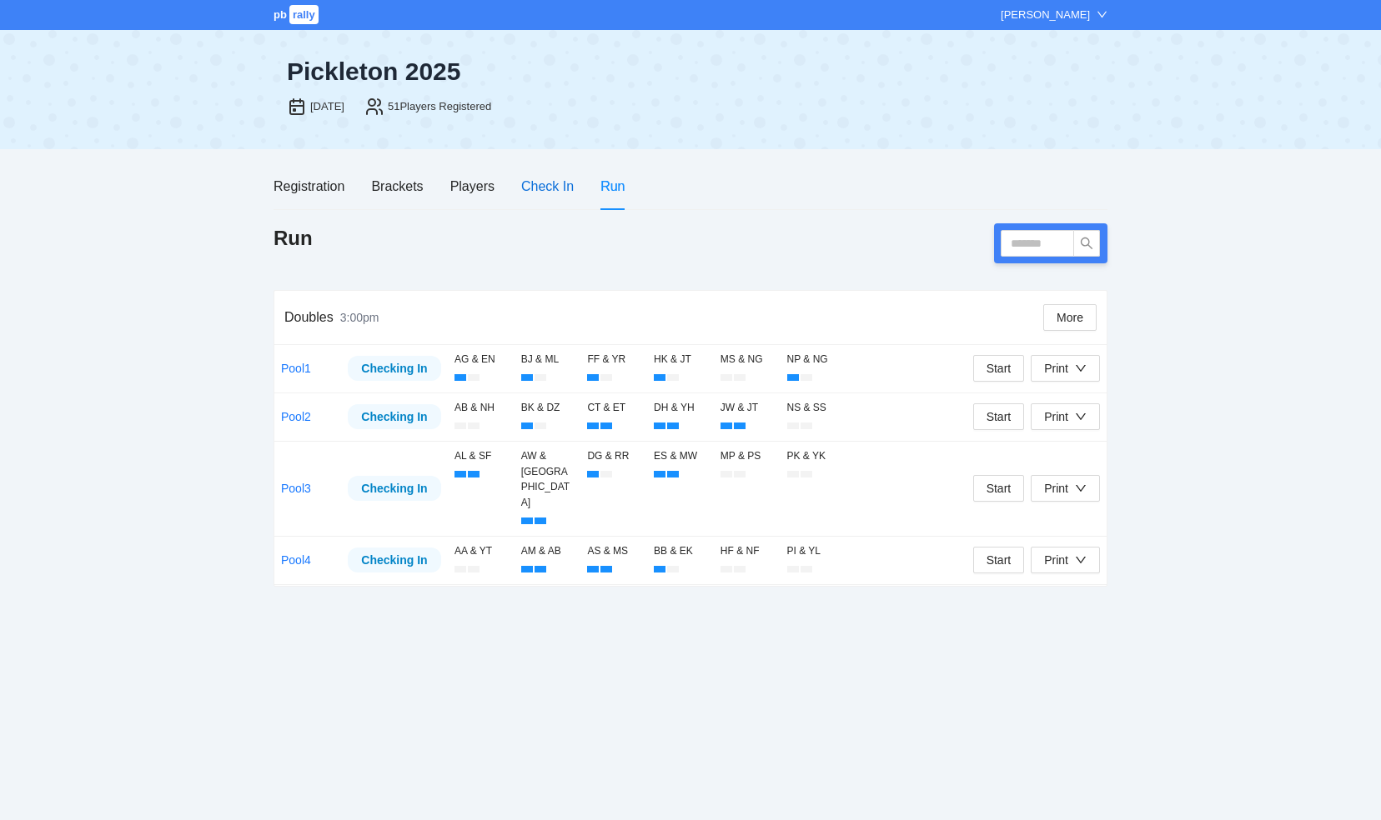
click at [543, 187] on div "Check In" at bounding box center [547, 186] width 53 height 21
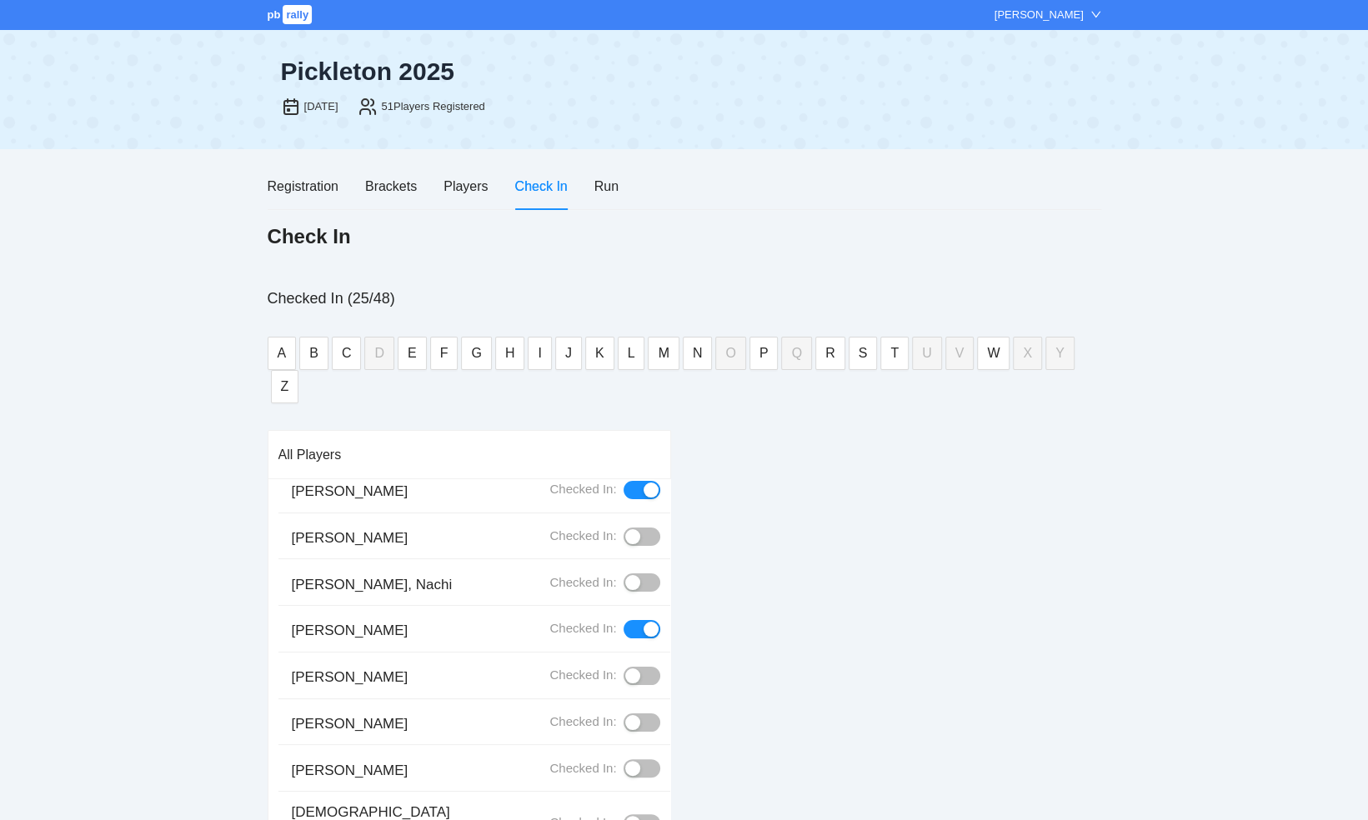
scroll to position [333, 0]
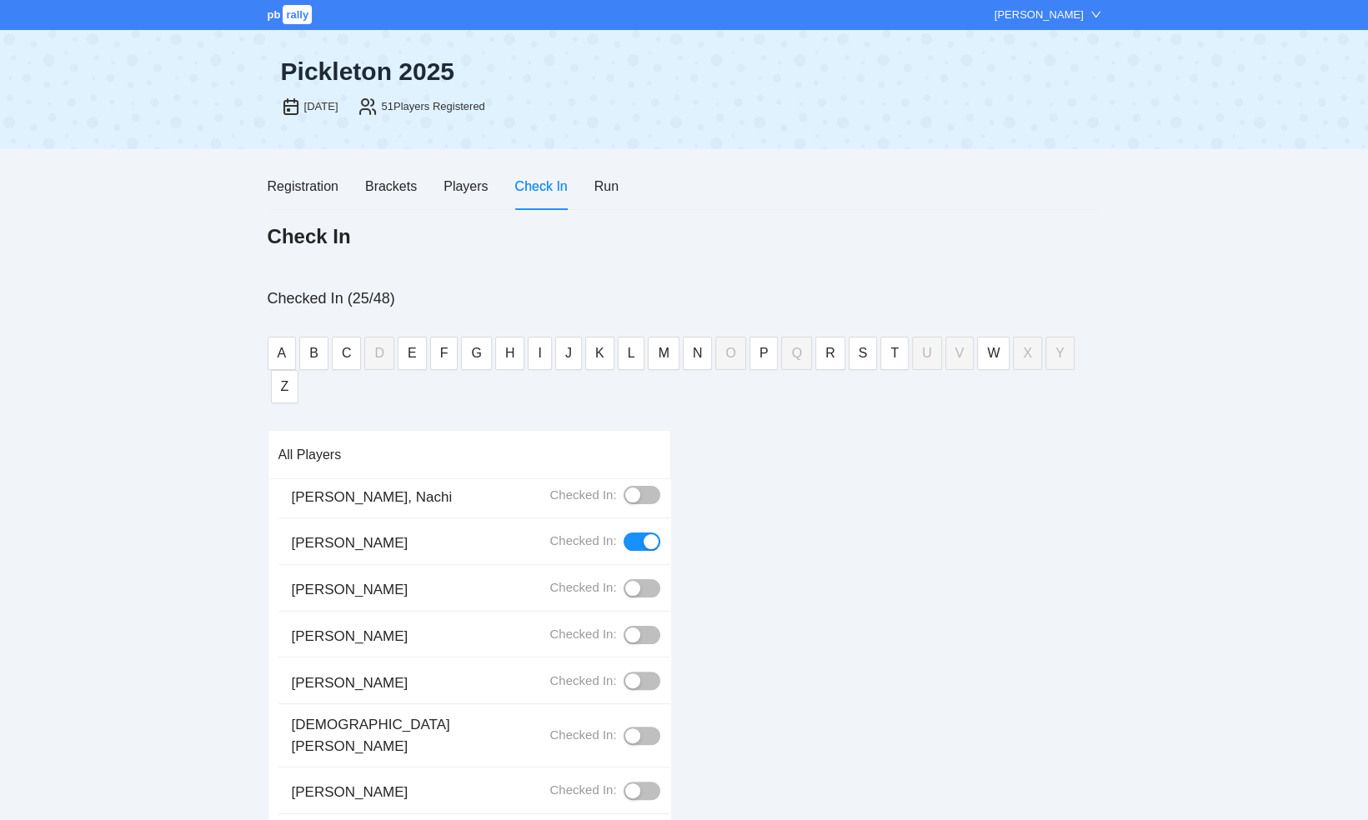
click at [625, 674] on div "button" at bounding box center [632, 681] width 15 height 15
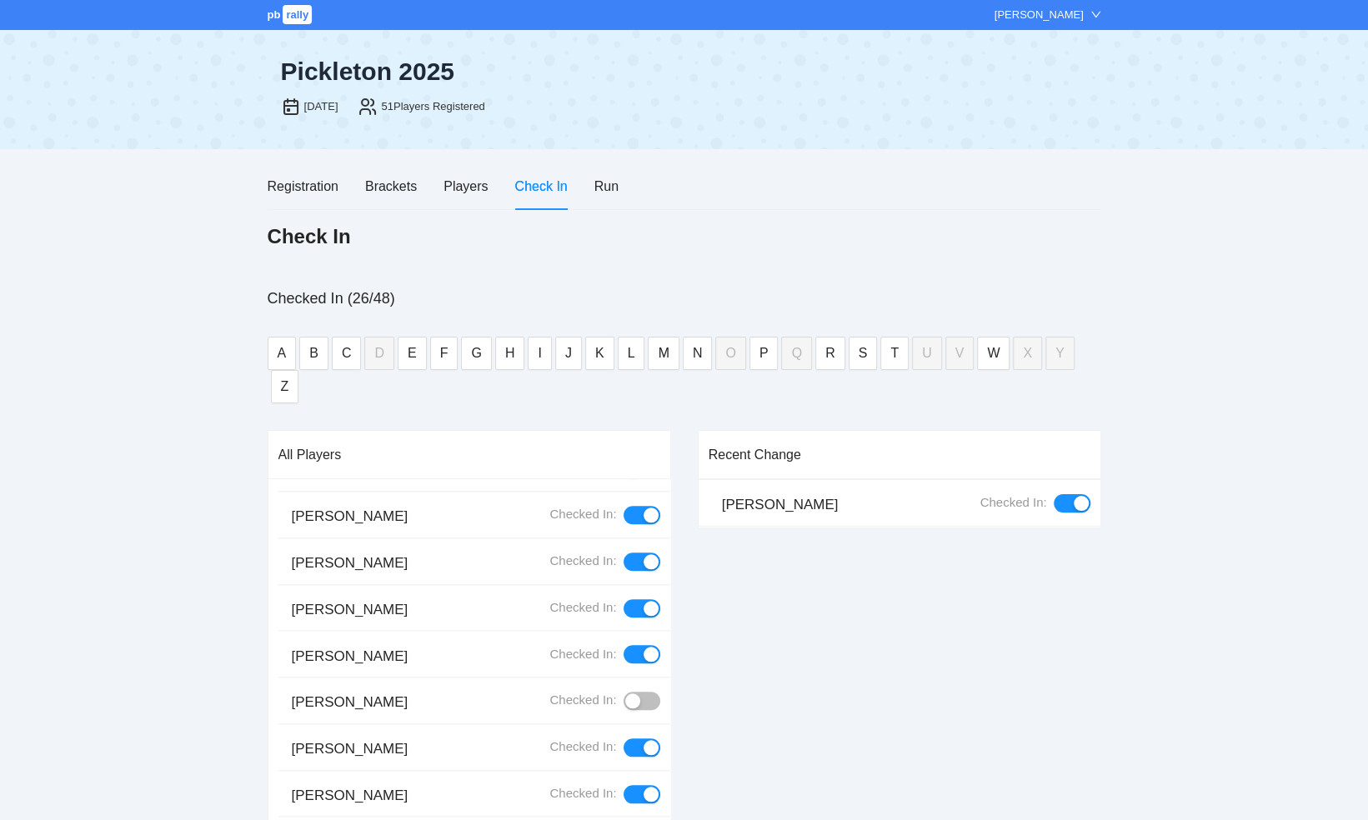
scroll to position [1334, 0]
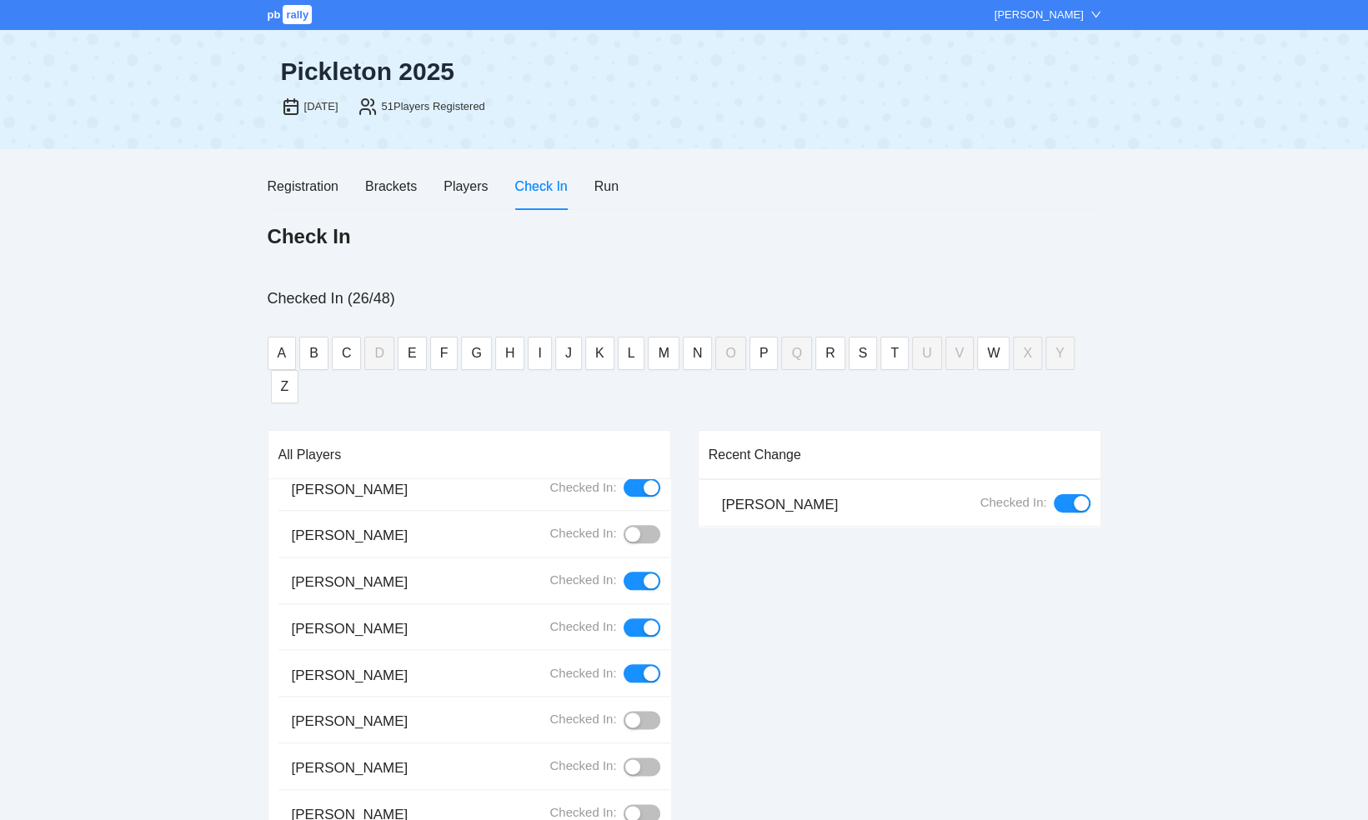
click at [625, 527] on div "button" at bounding box center [632, 534] width 15 height 15
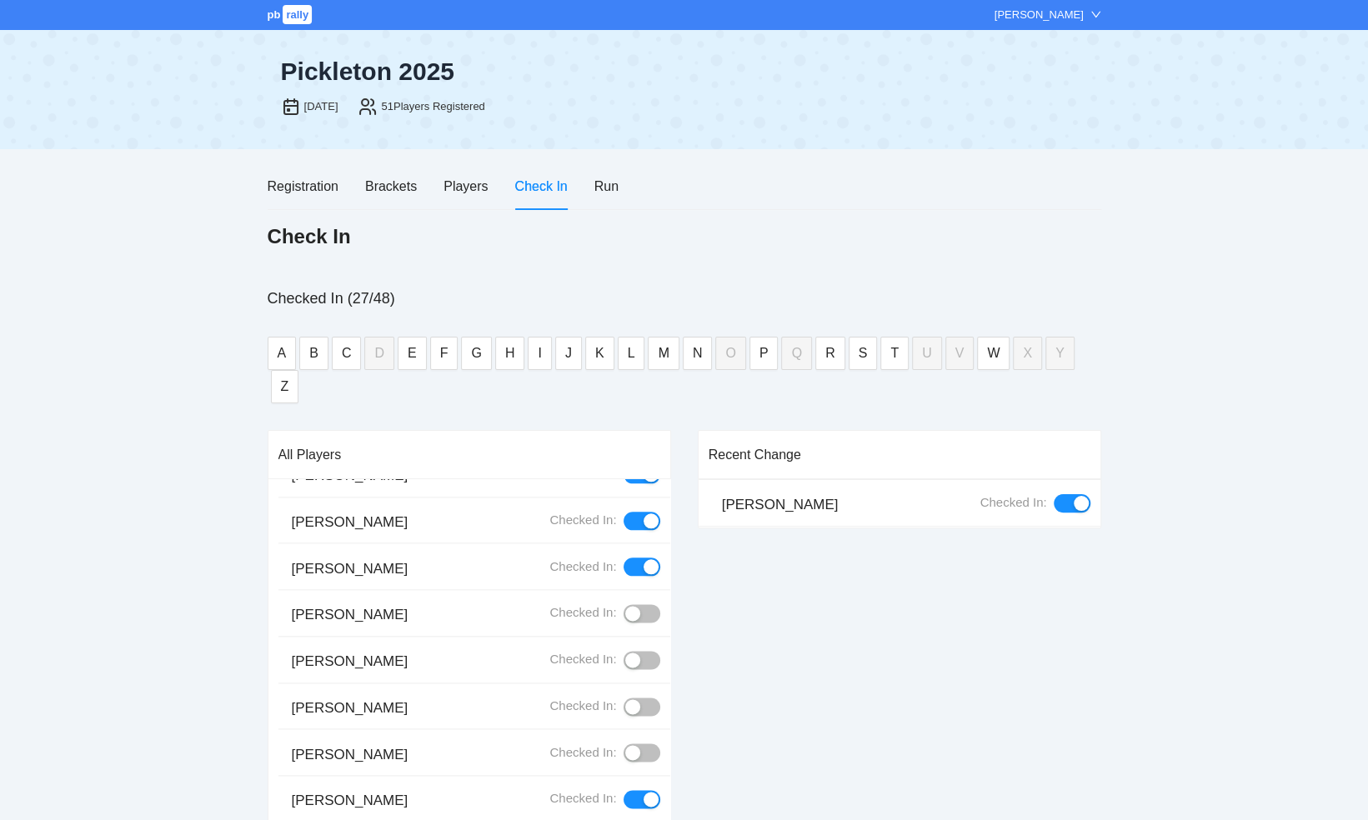
scroll to position [1501, 0]
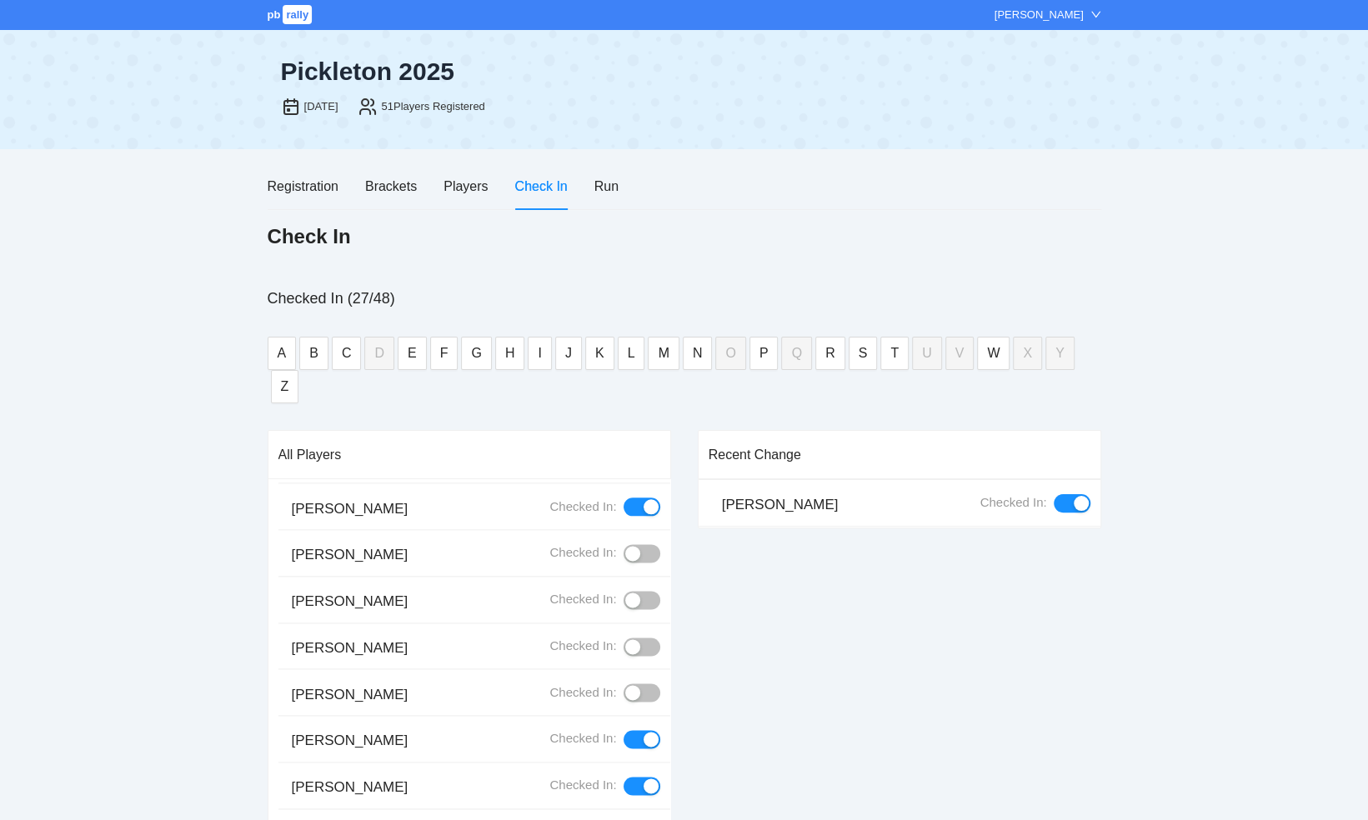
click at [625, 546] on div "button" at bounding box center [632, 553] width 15 height 15
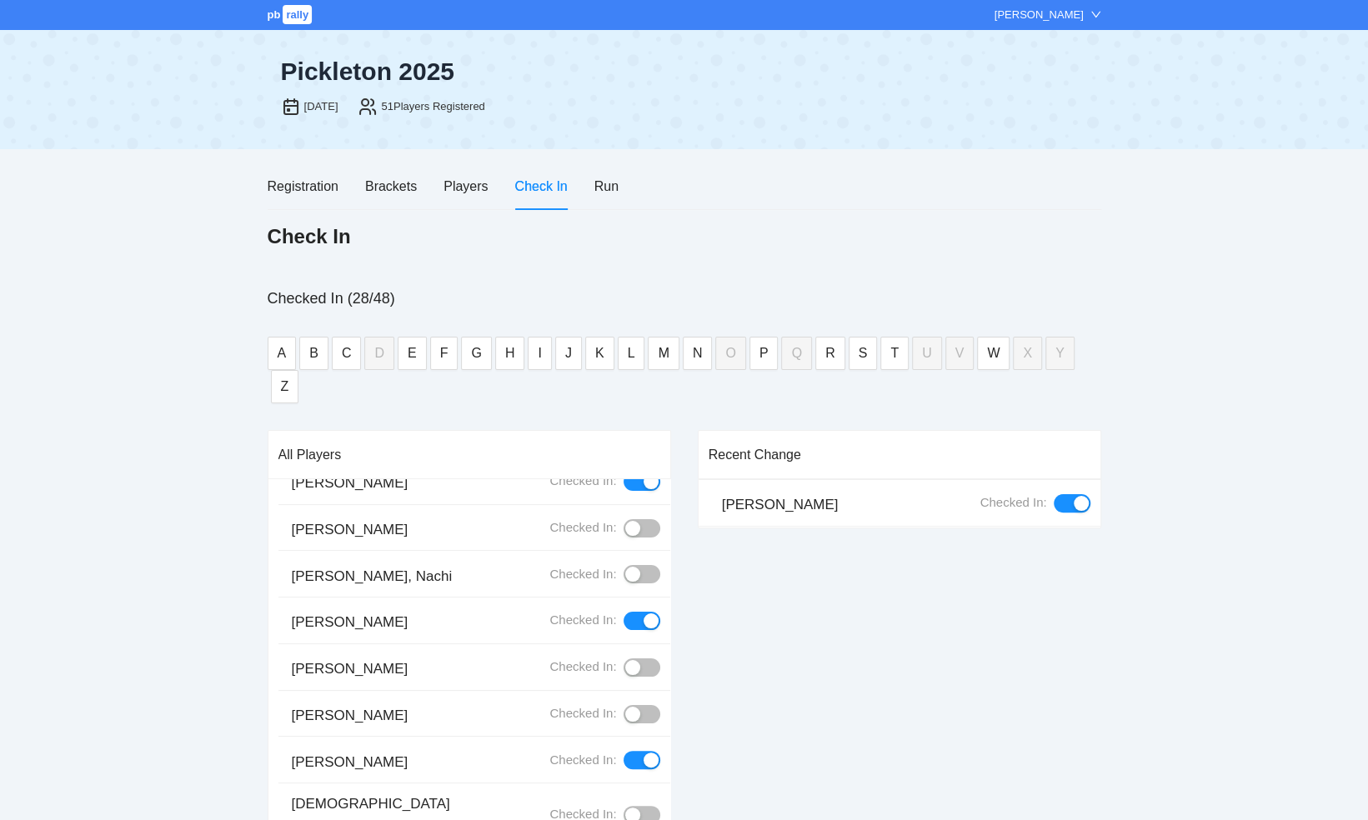
scroll to position [250, 0]
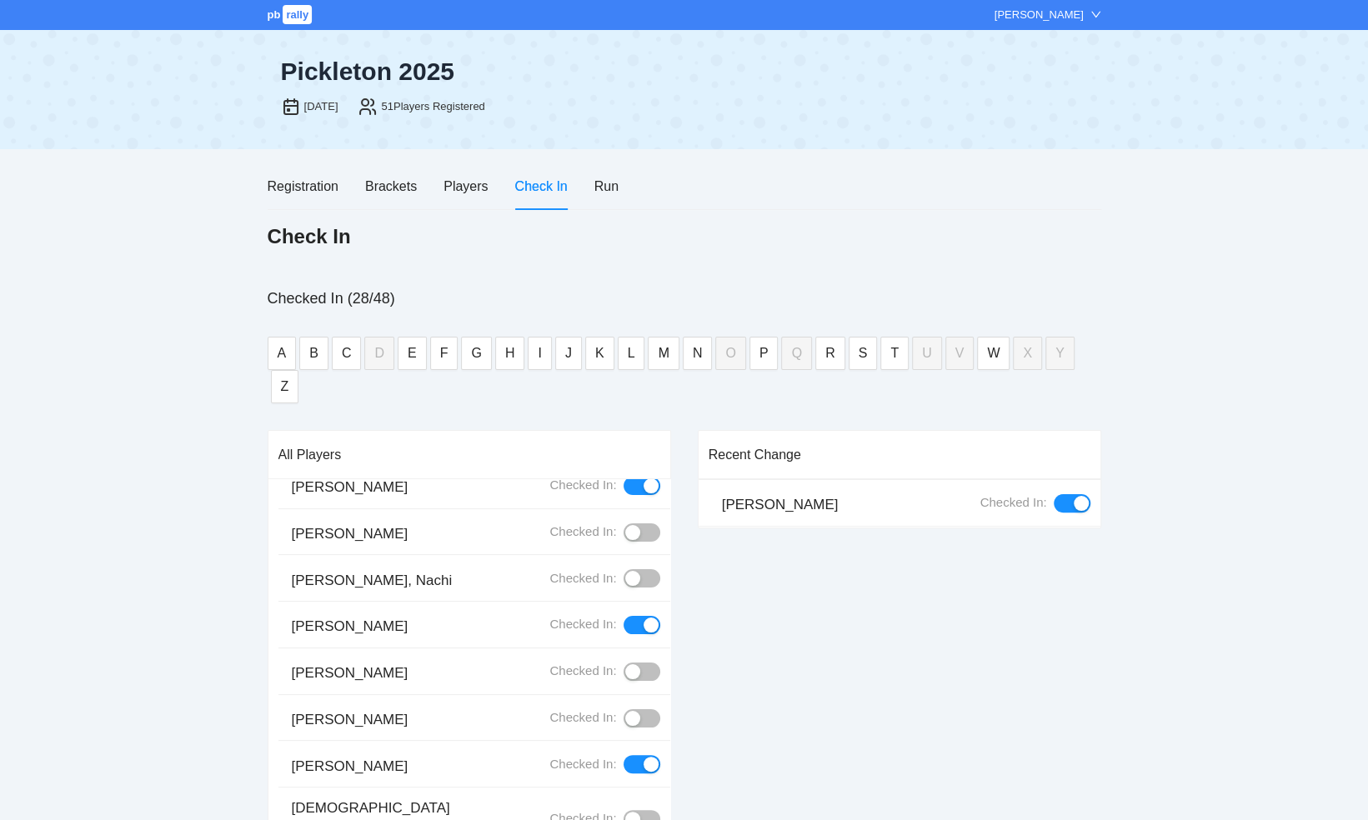
click at [625, 525] on div "button" at bounding box center [632, 532] width 15 height 15
click at [625, 571] on div "button" at bounding box center [632, 578] width 15 height 15
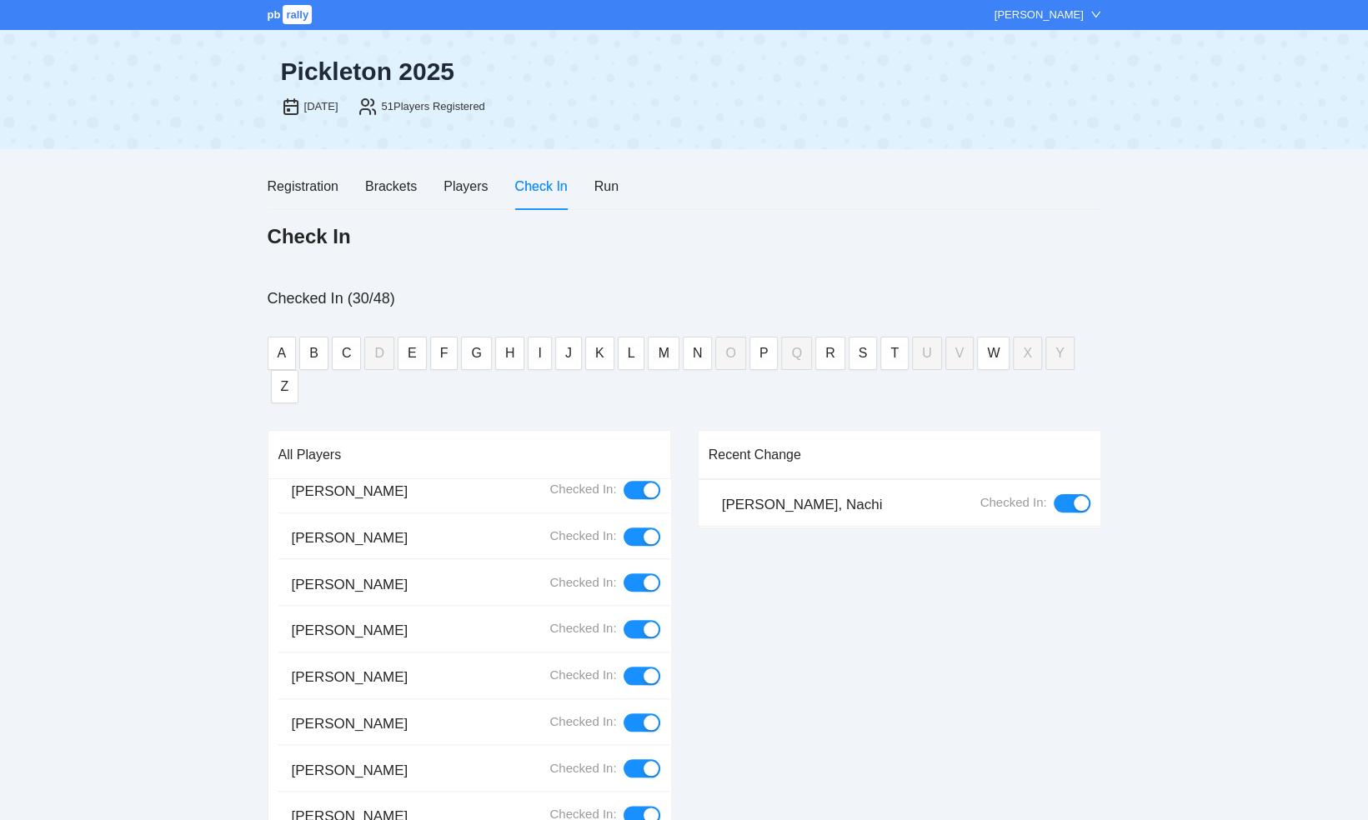
scroll to position [1084, 0]
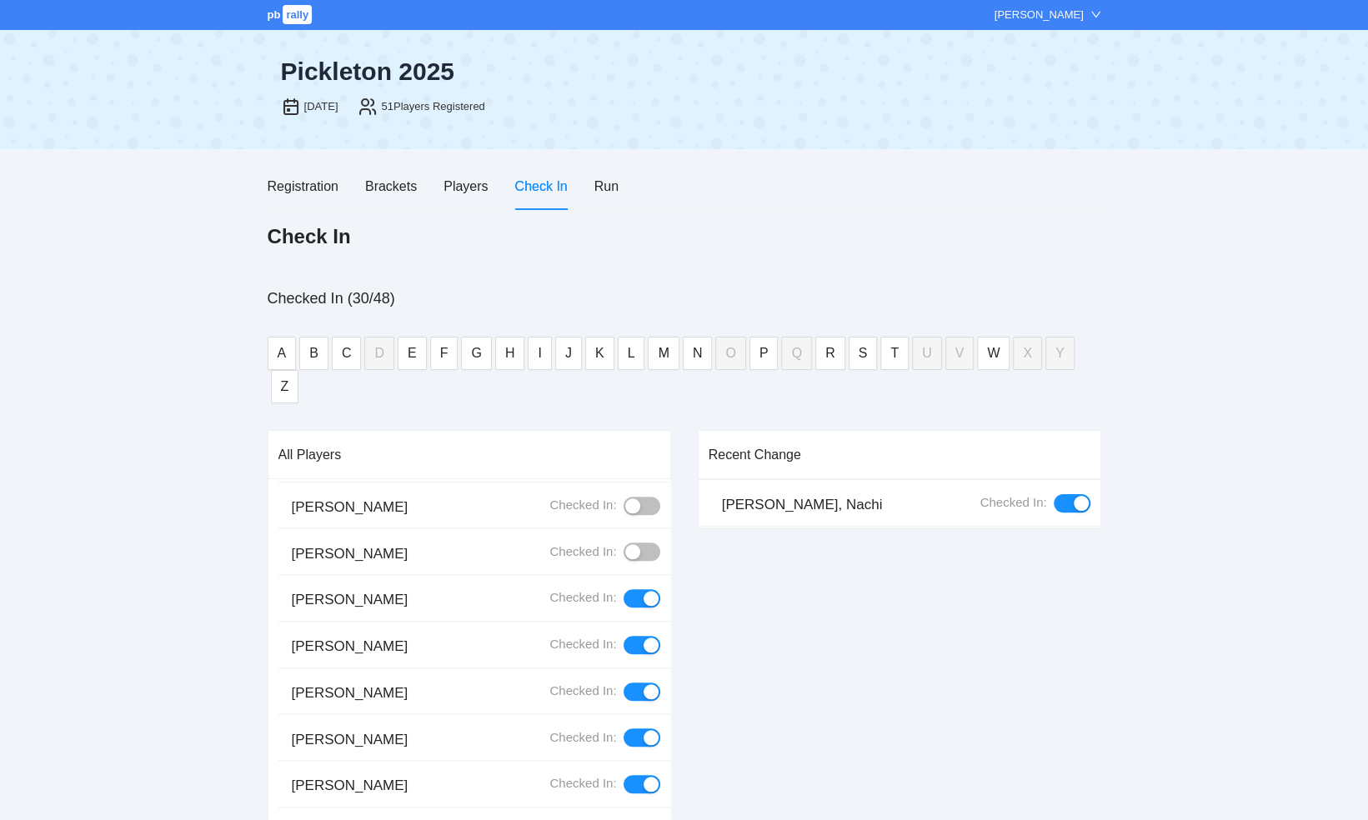
click at [625, 544] on div "button" at bounding box center [632, 551] width 15 height 15
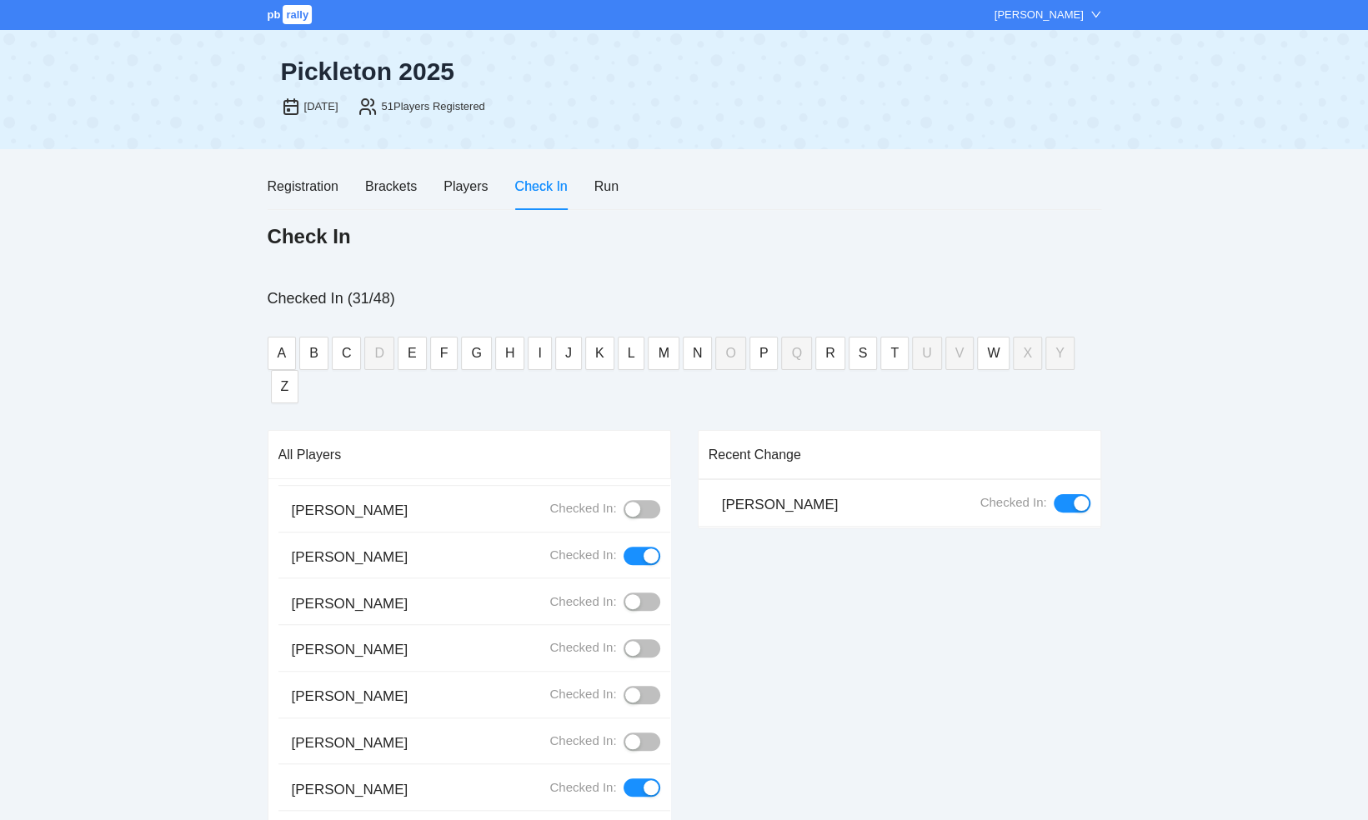
scroll to position [667, 0]
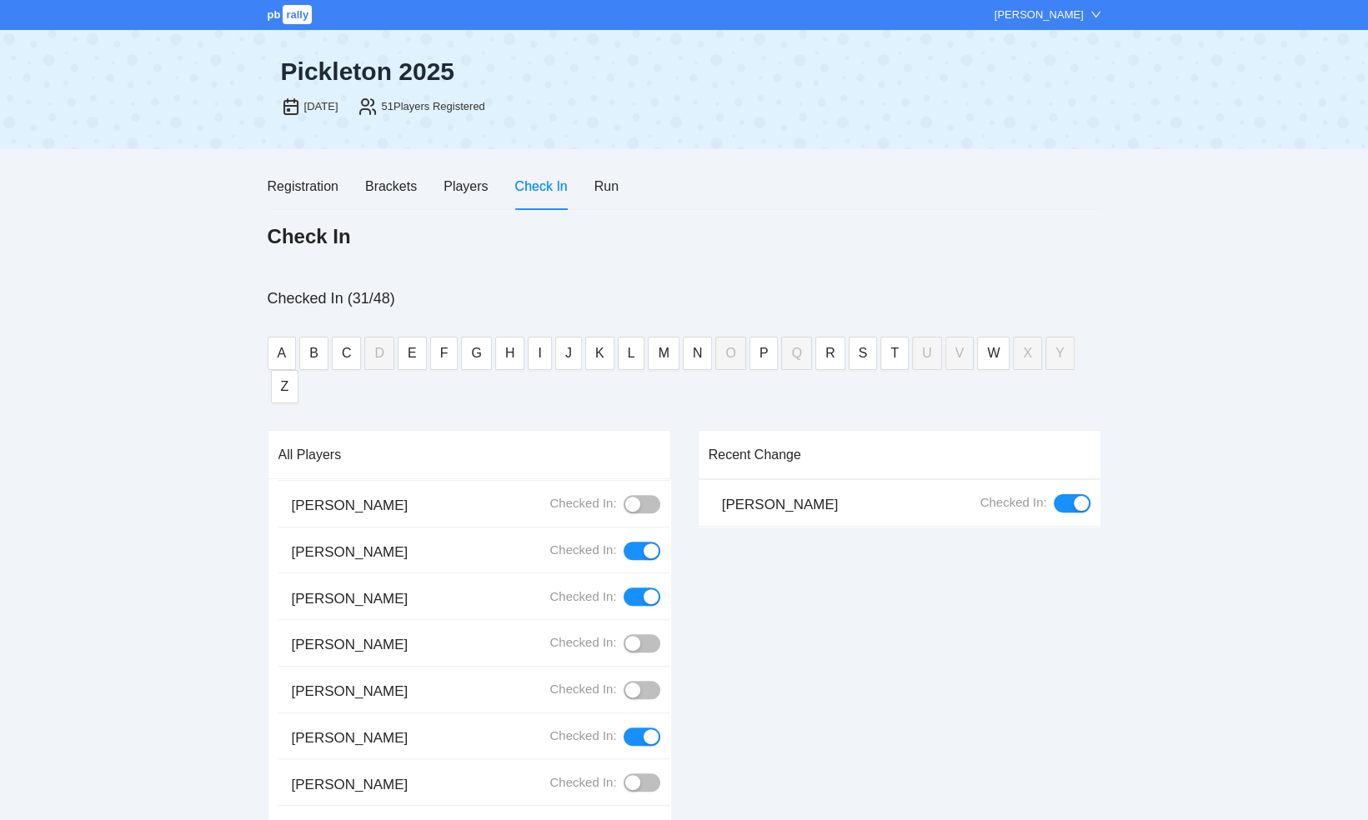
click at [625, 636] on div "button" at bounding box center [632, 643] width 15 height 15
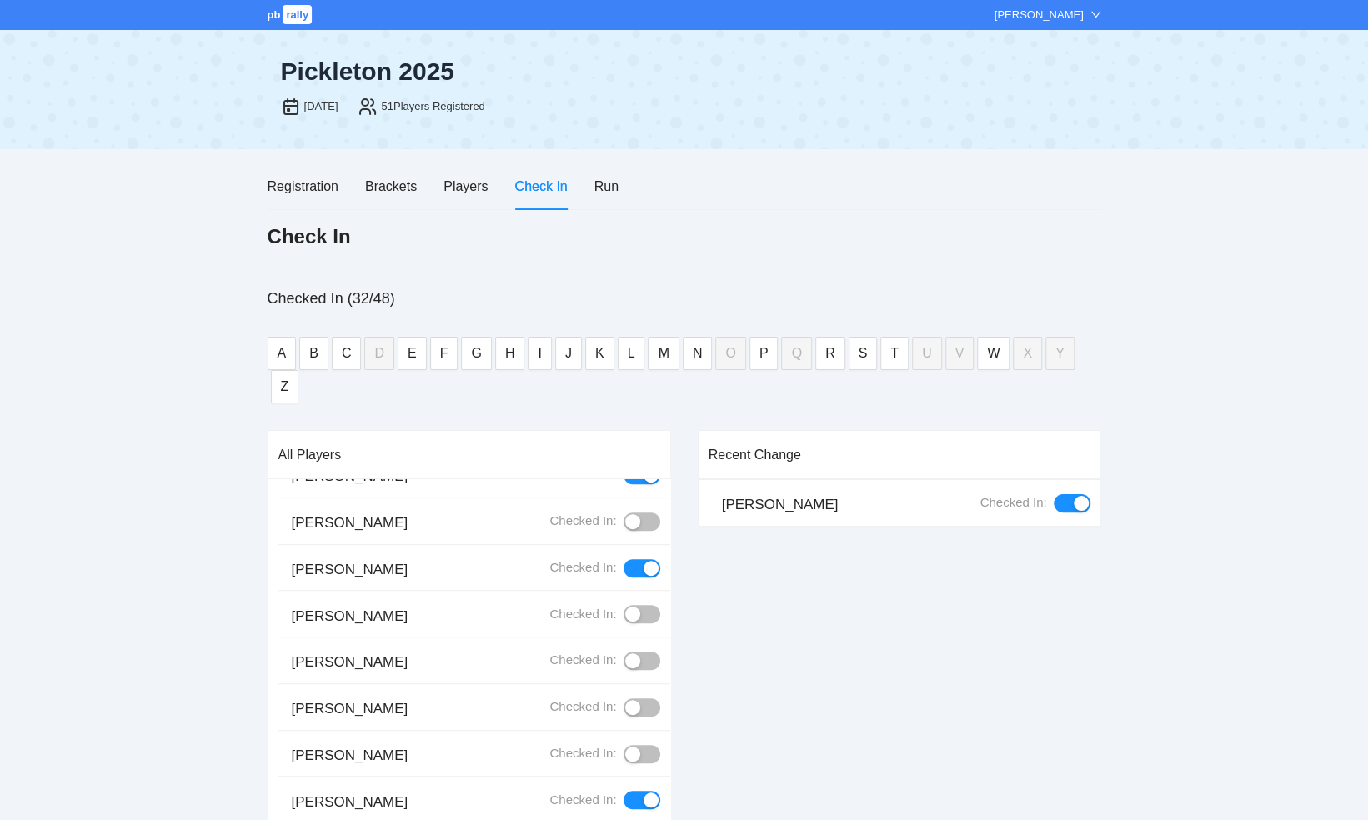
scroll to position [835, 0]
click at [625, 700] on div "button" at bounding box center [632, 707] width 15 height 15
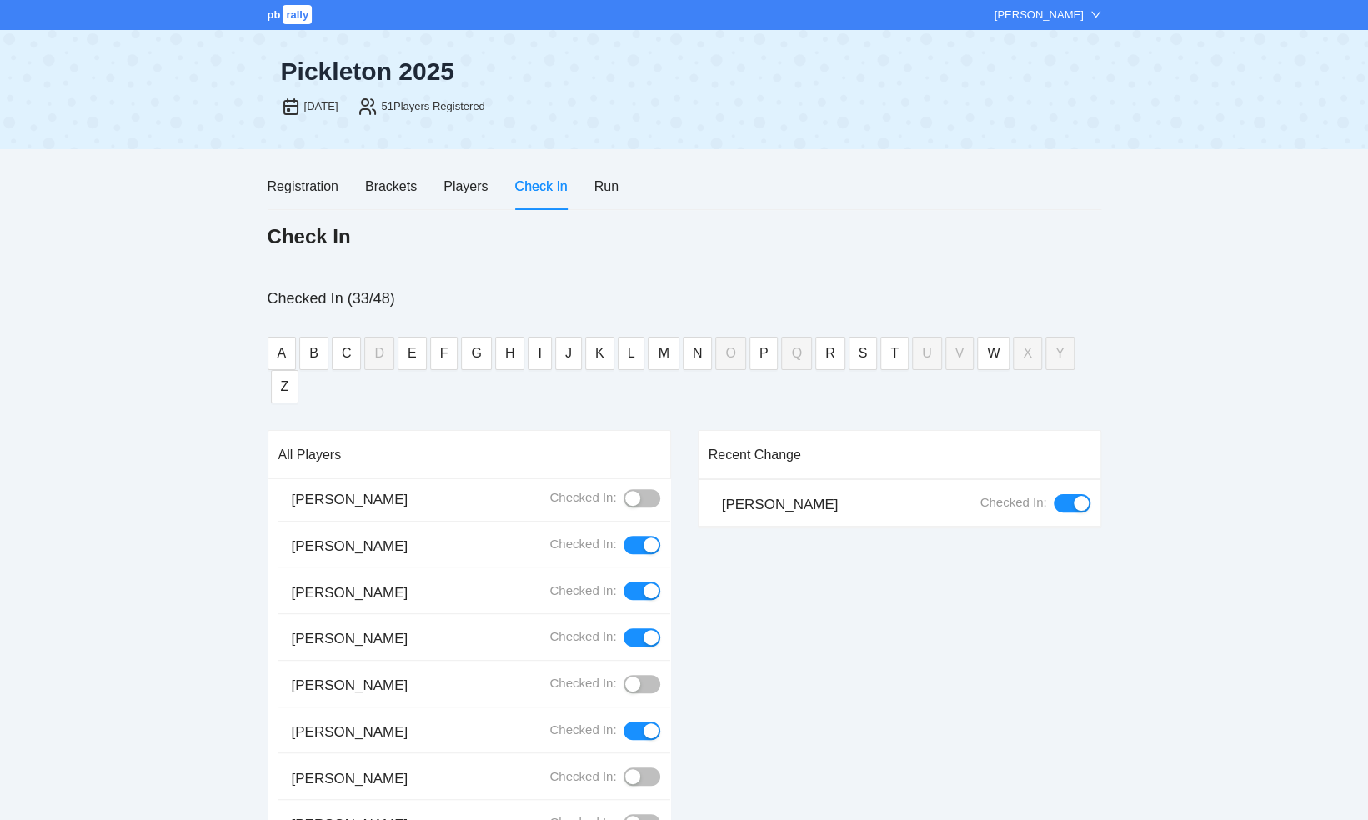
scroll to position [669, 0]
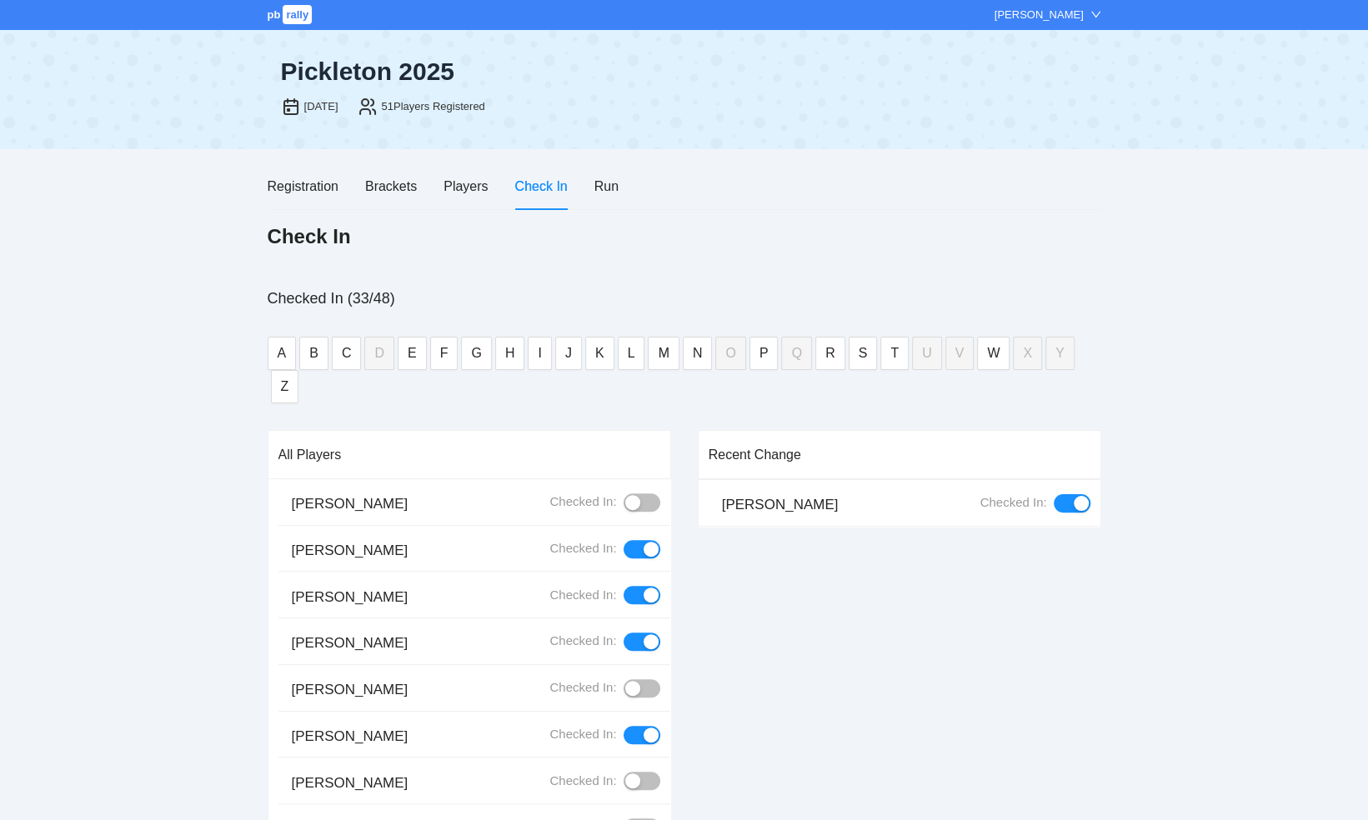
click at [625, 495] on div "button" at bounding box center [632, 502] width 15 height 15
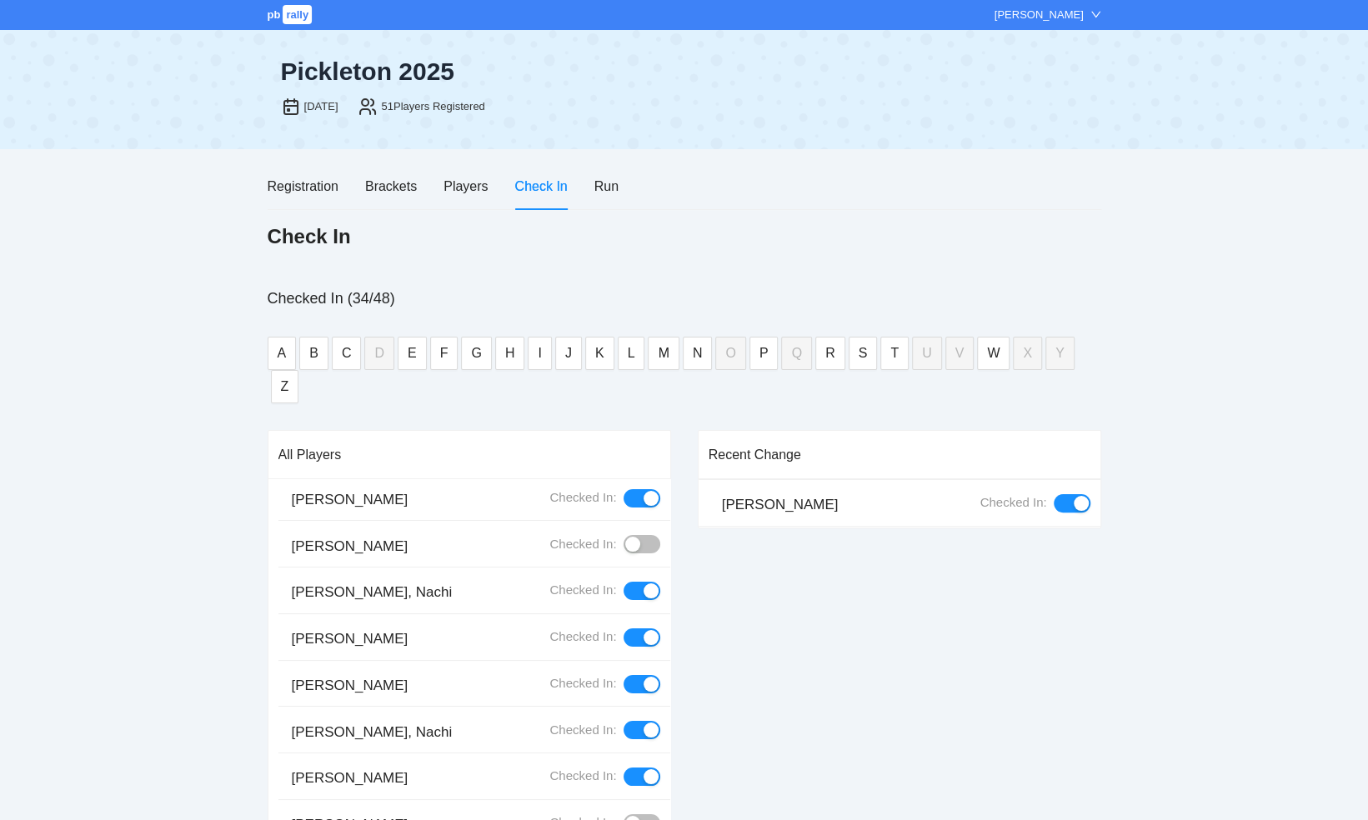
scroll to position [0, 0]
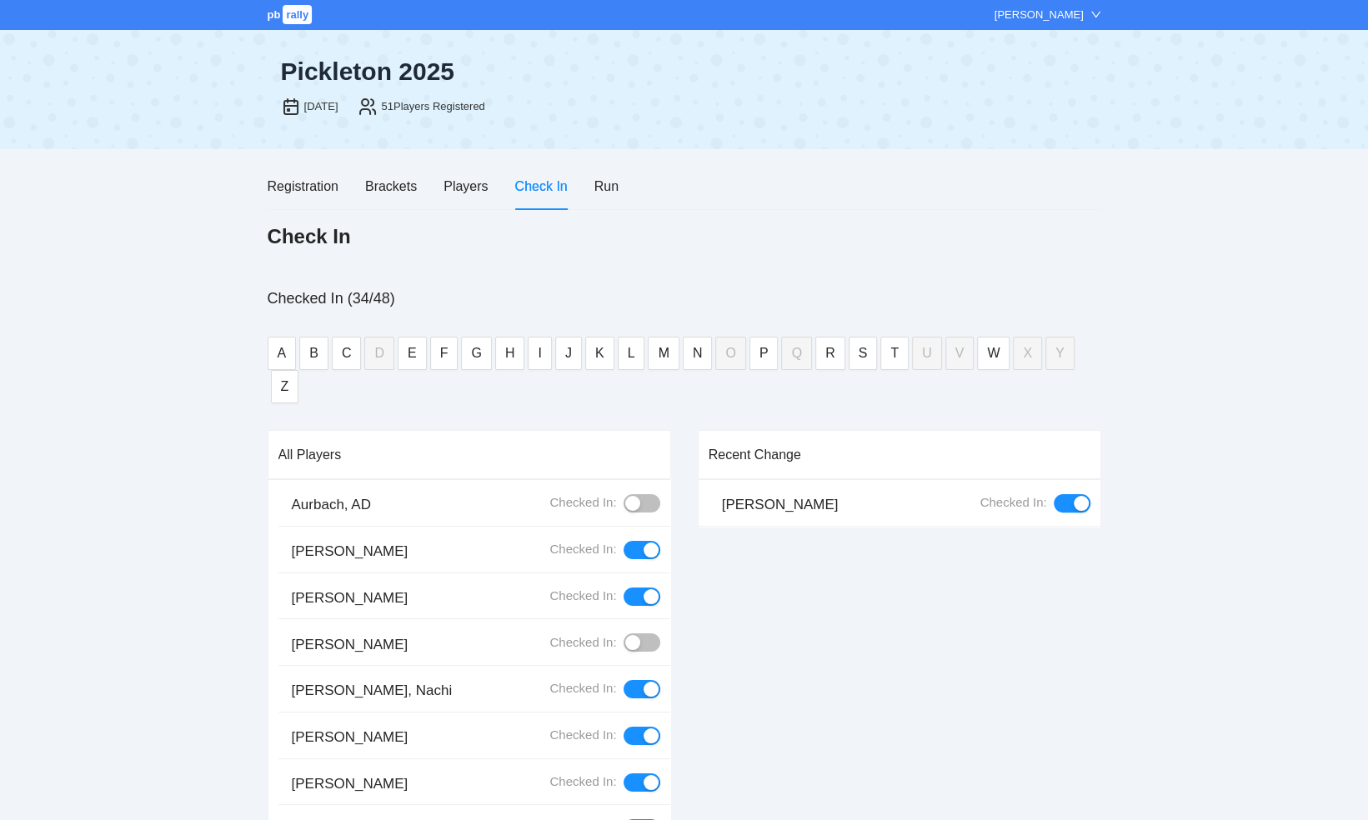
click at [625, 635] on div "button" at bounding box center [632, 642] width 15 height 15
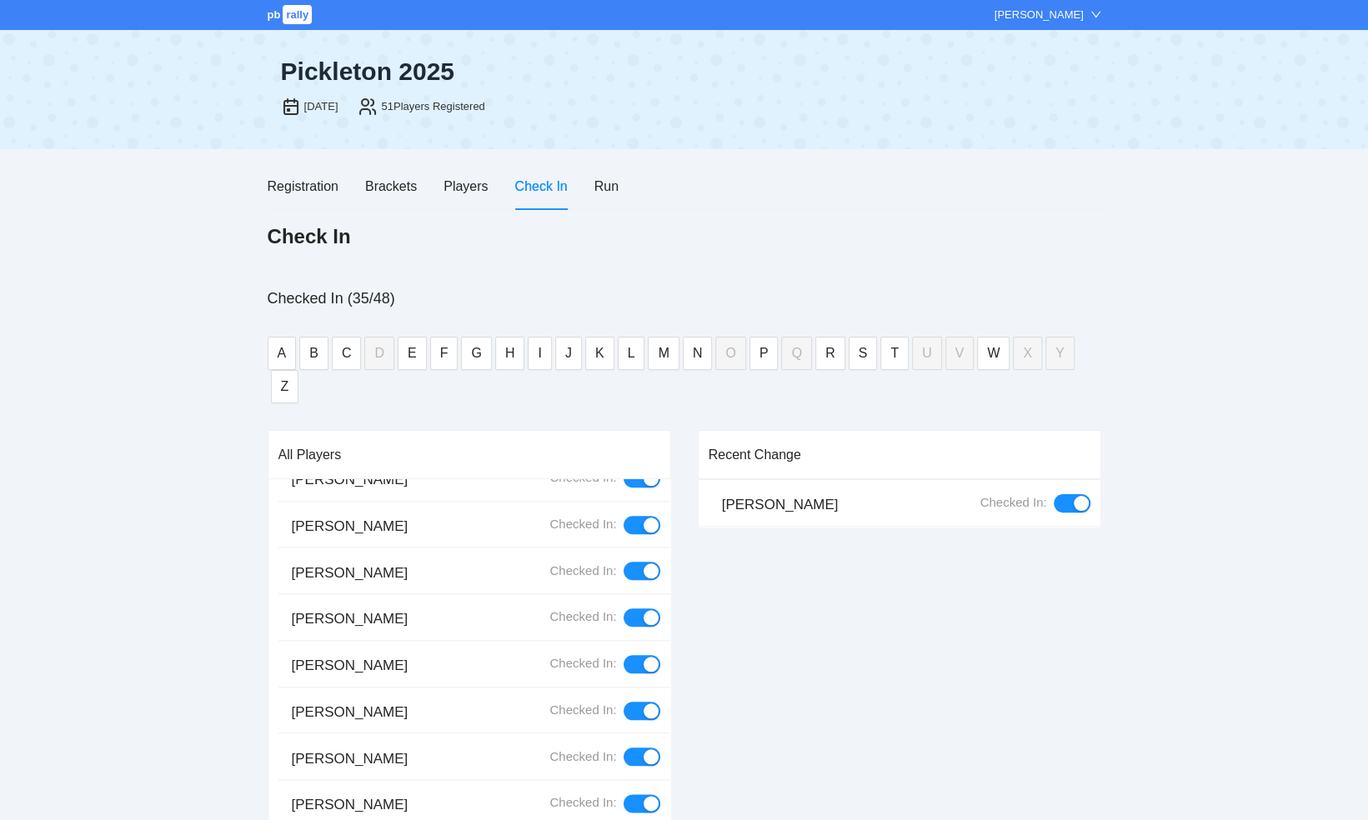
scroll to position [1501, 0]
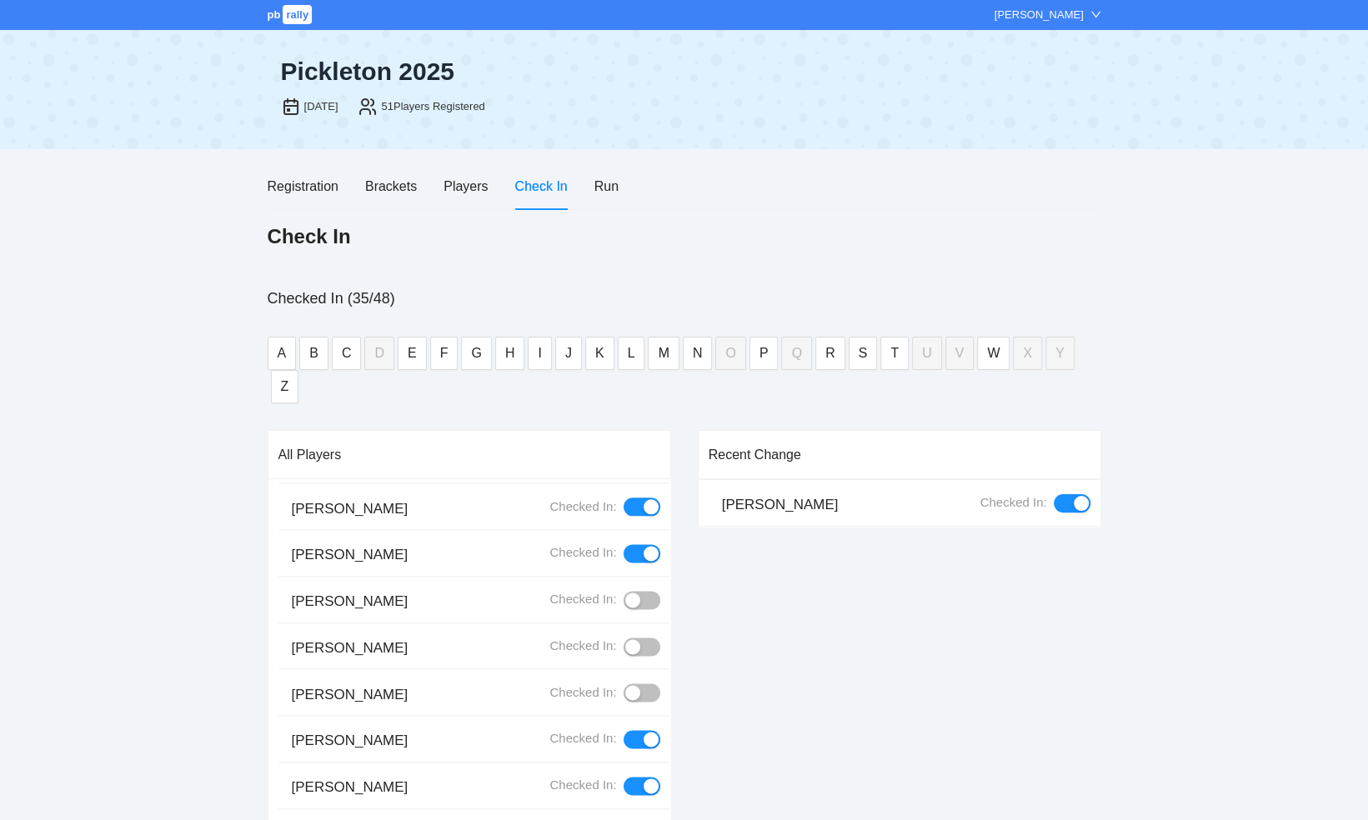
click at [625, 685] on div "button" at bounding box center [632, 692] width 15 height 15
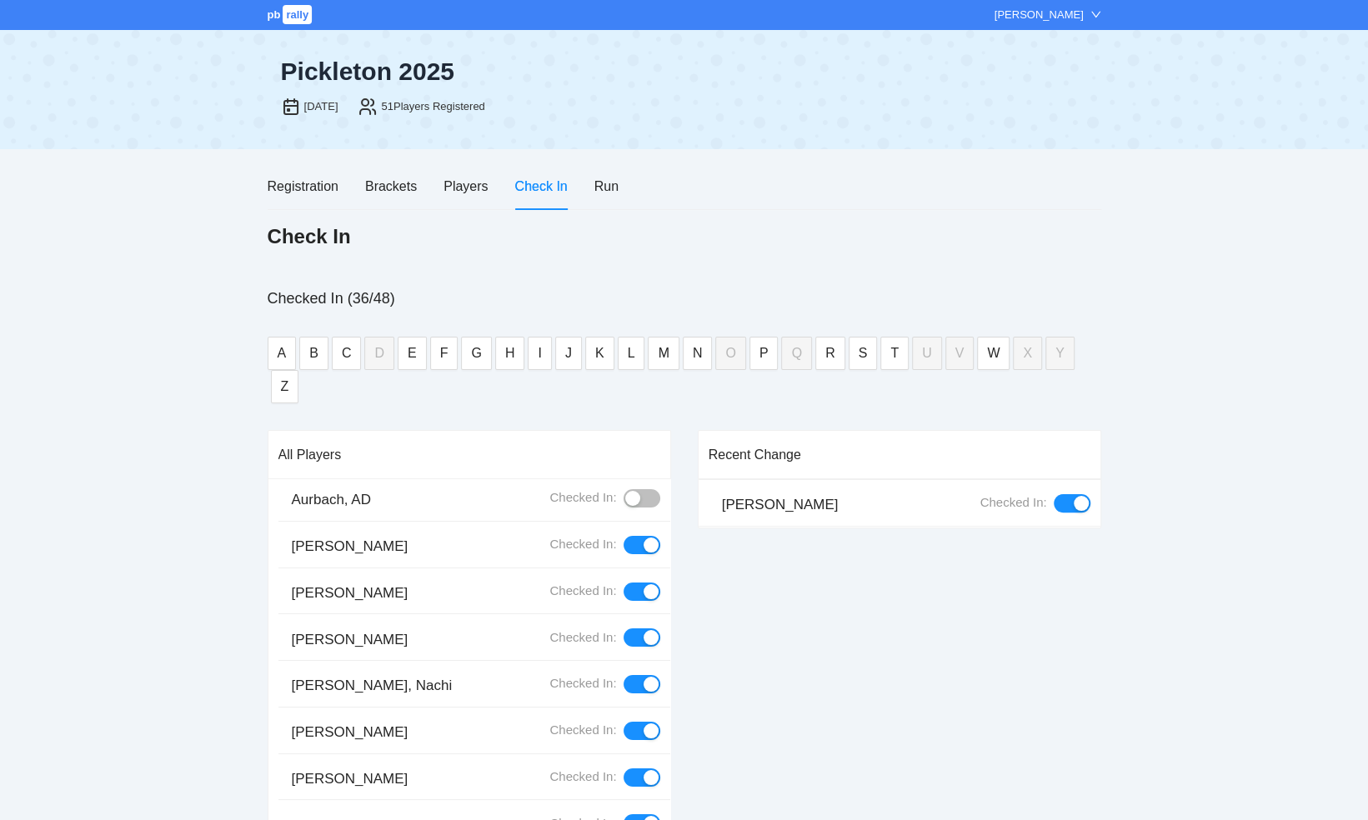
scroll to position [0, 0]
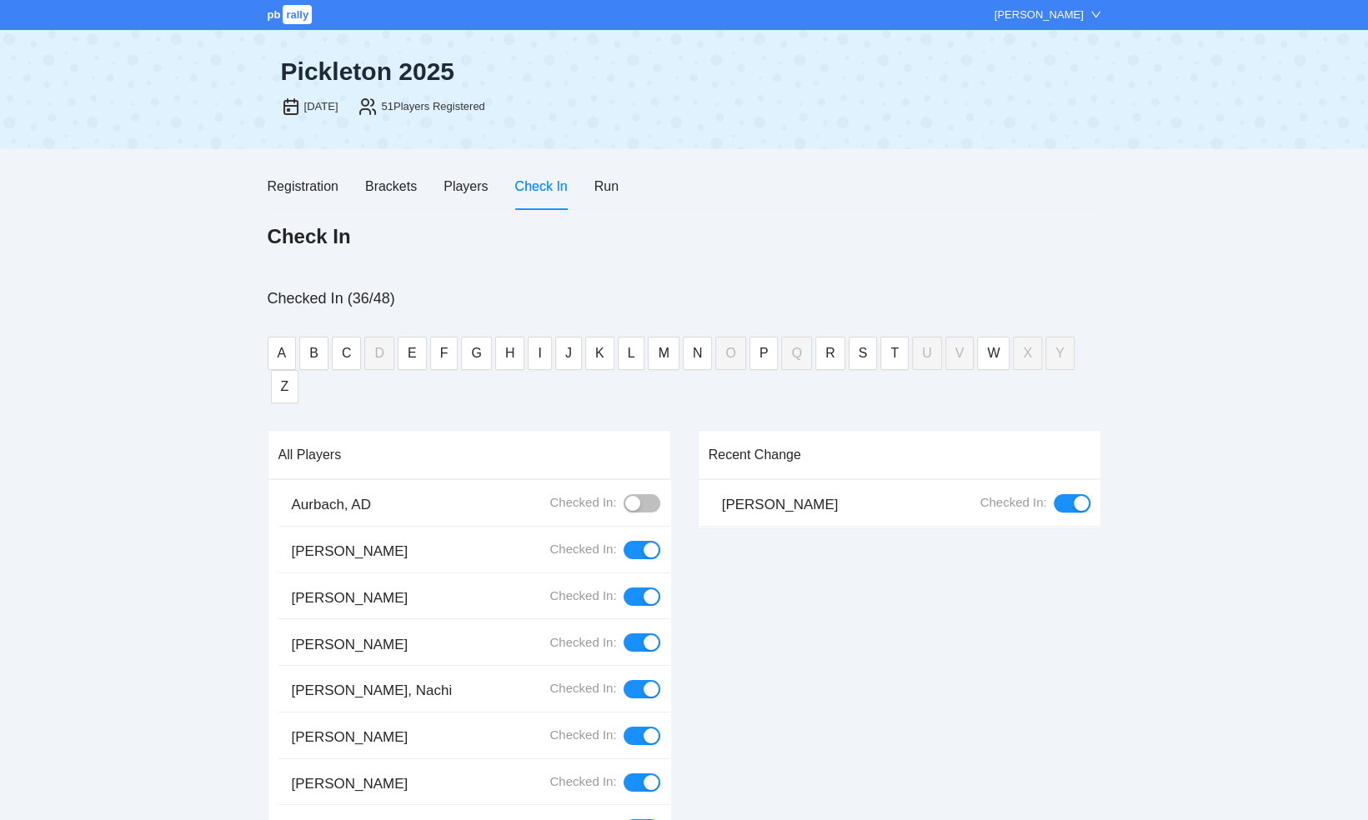
click at [625, 496] on div "button" at bounding box center [632, 503] width 15 height 15
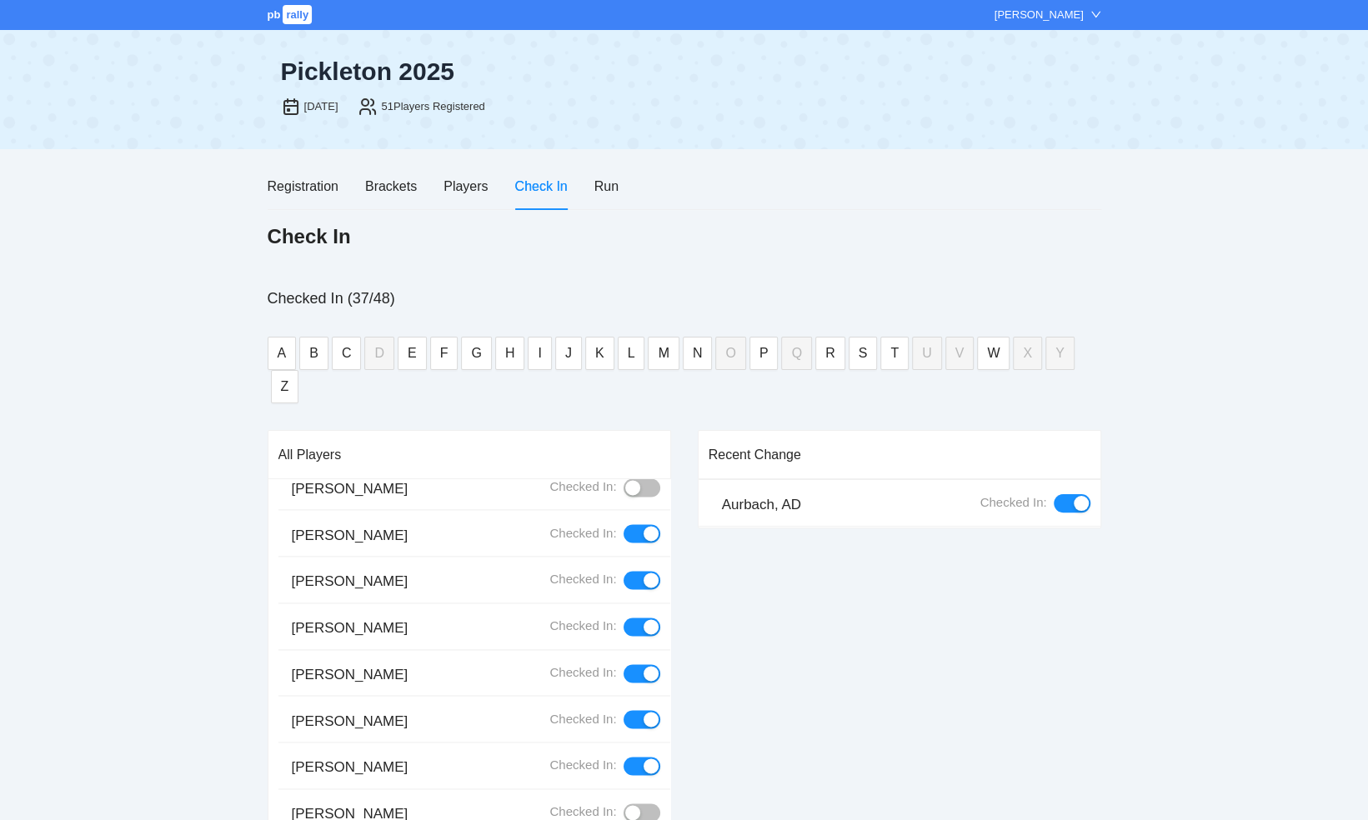
scroll to position [1667, 0]
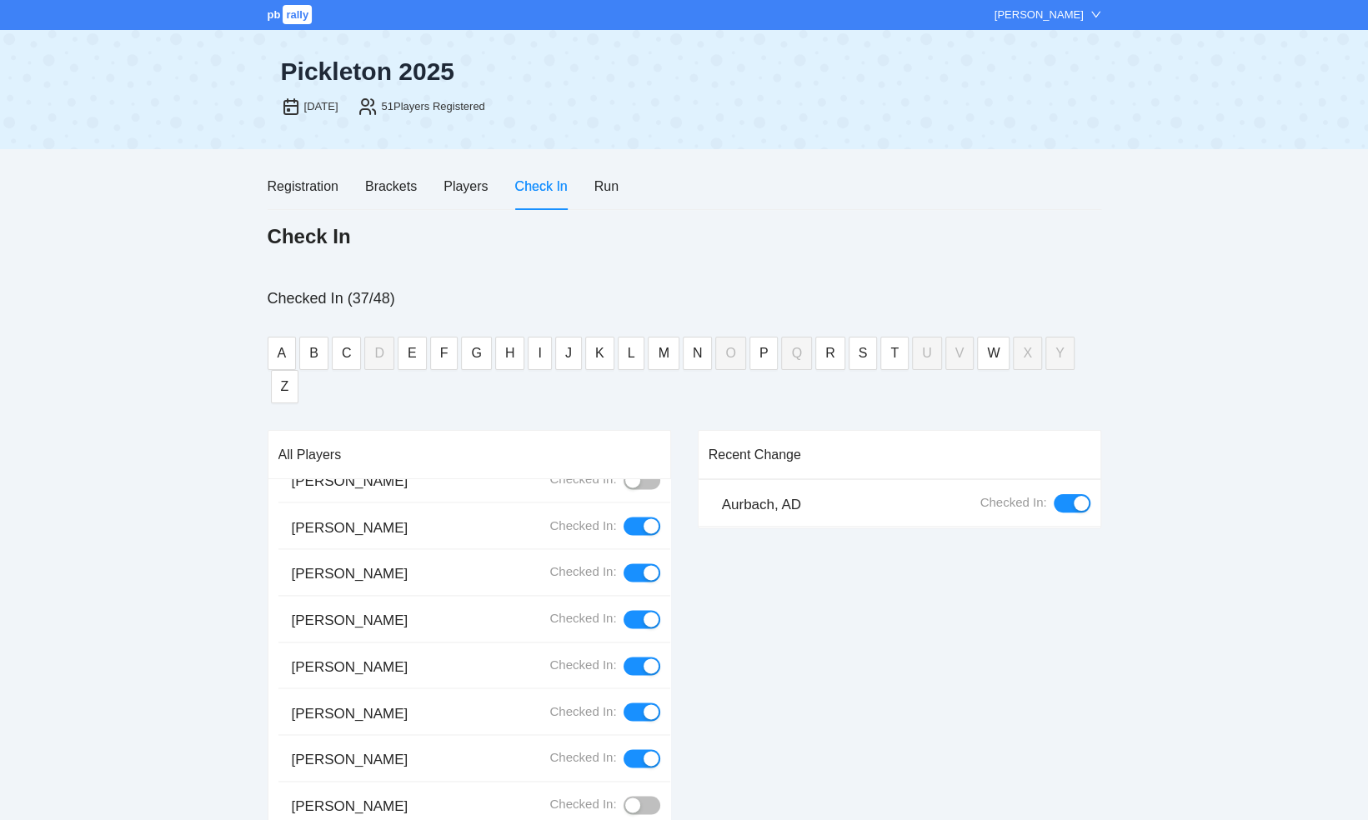
click at [625, 798] on div "button" at bounding box center [632, 805] width 15 height 15
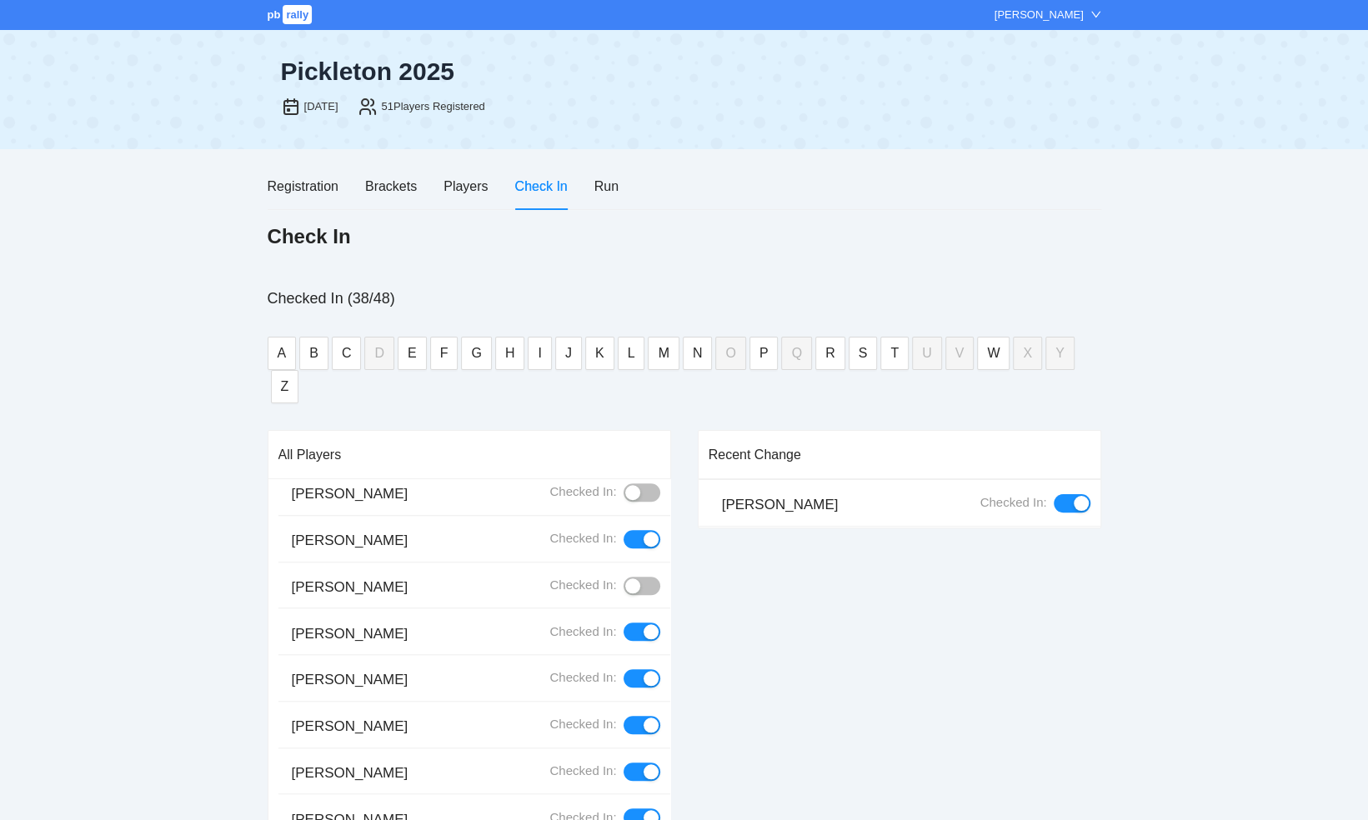
scroll to position [1000, 0]
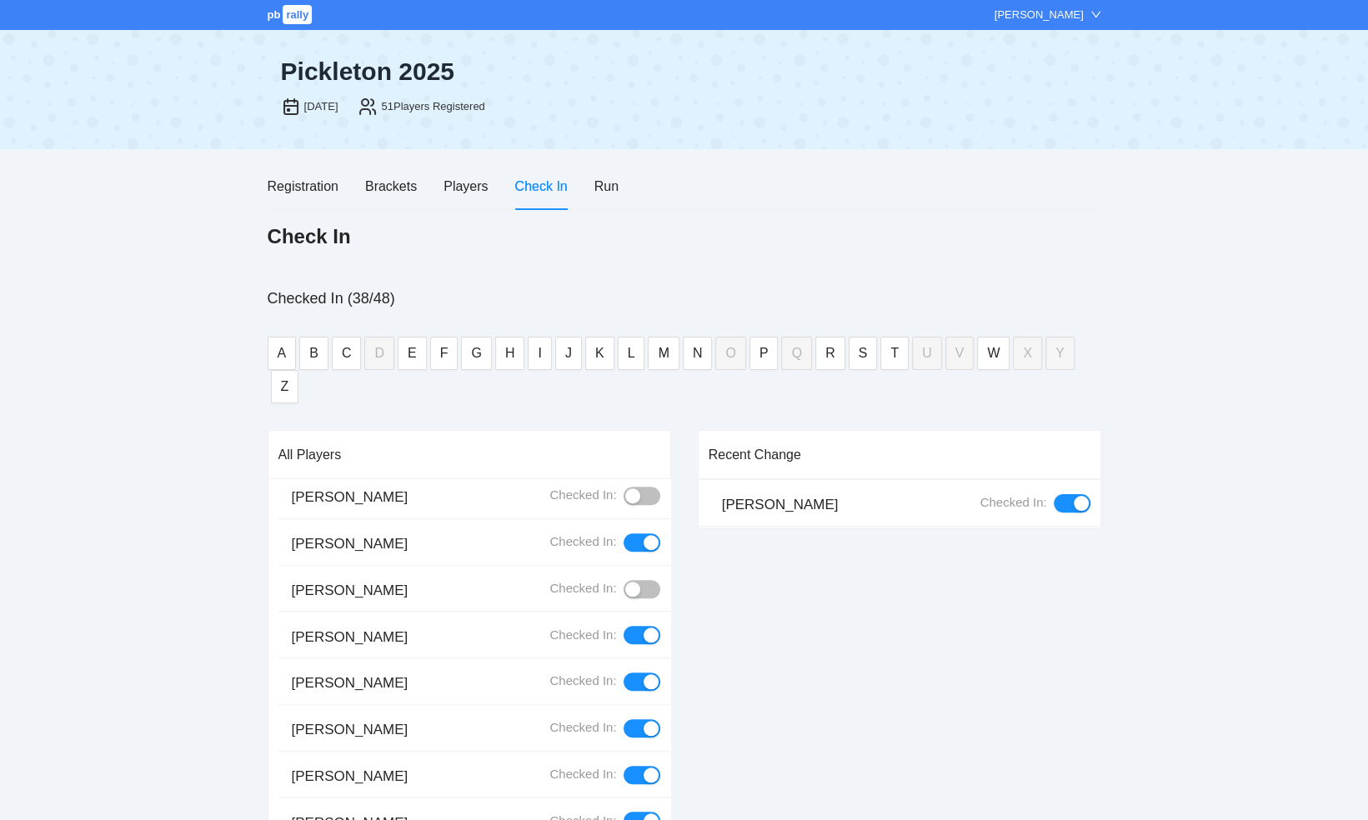
click at [625, 582] on div "button" at bounding box center [632, 589] width 15 height 15
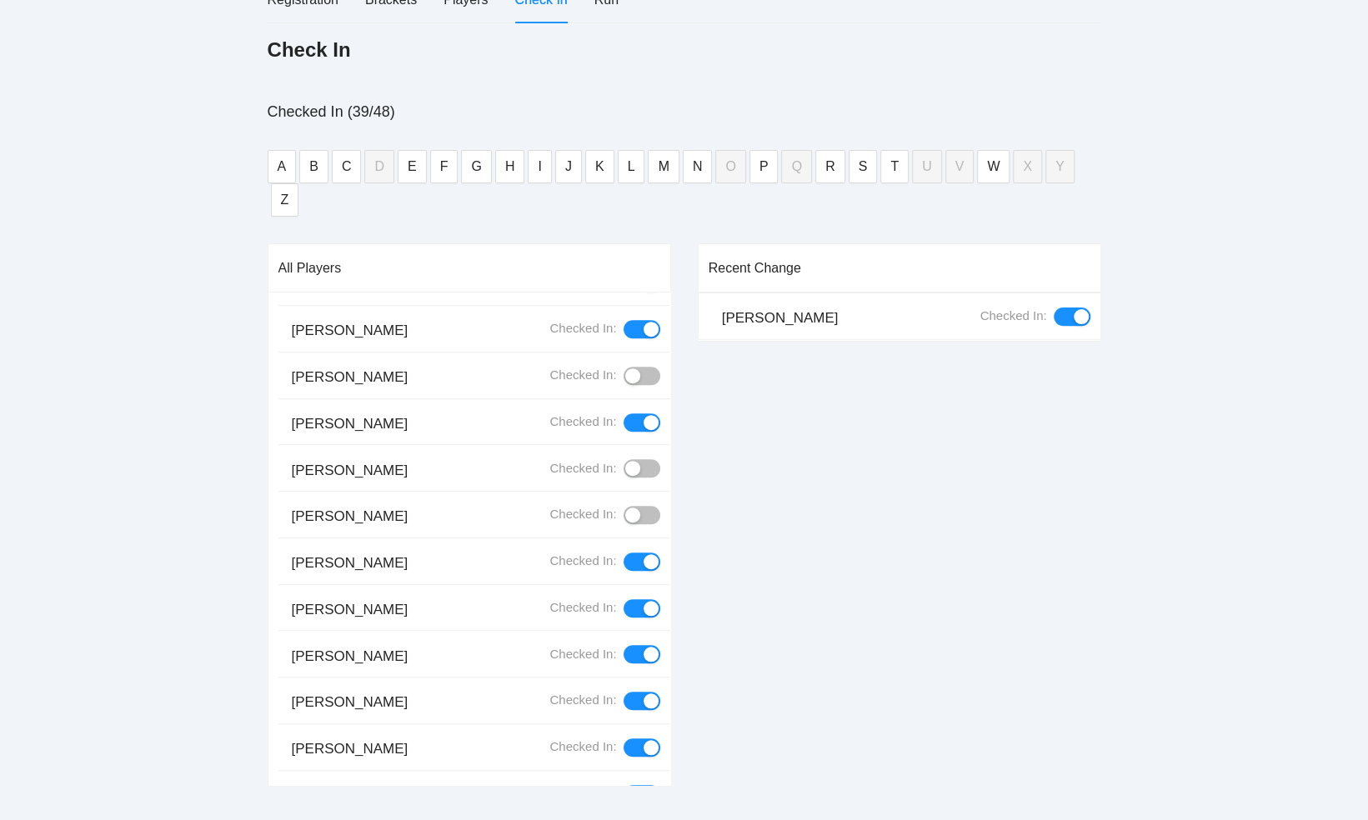
scroll to position [919, 0]
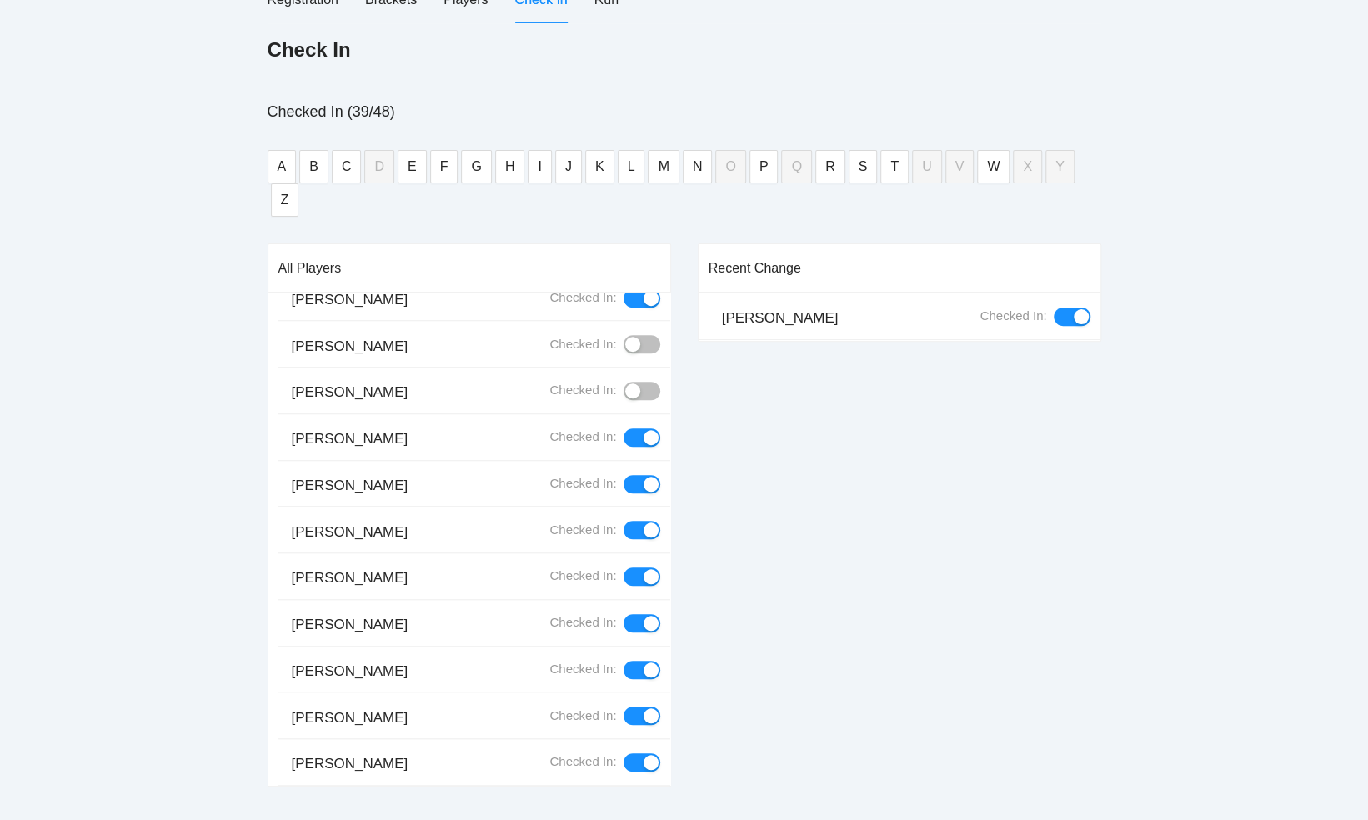
click at [625, 337] on div "button" at bounding box center [632, 344] width 15 height 15
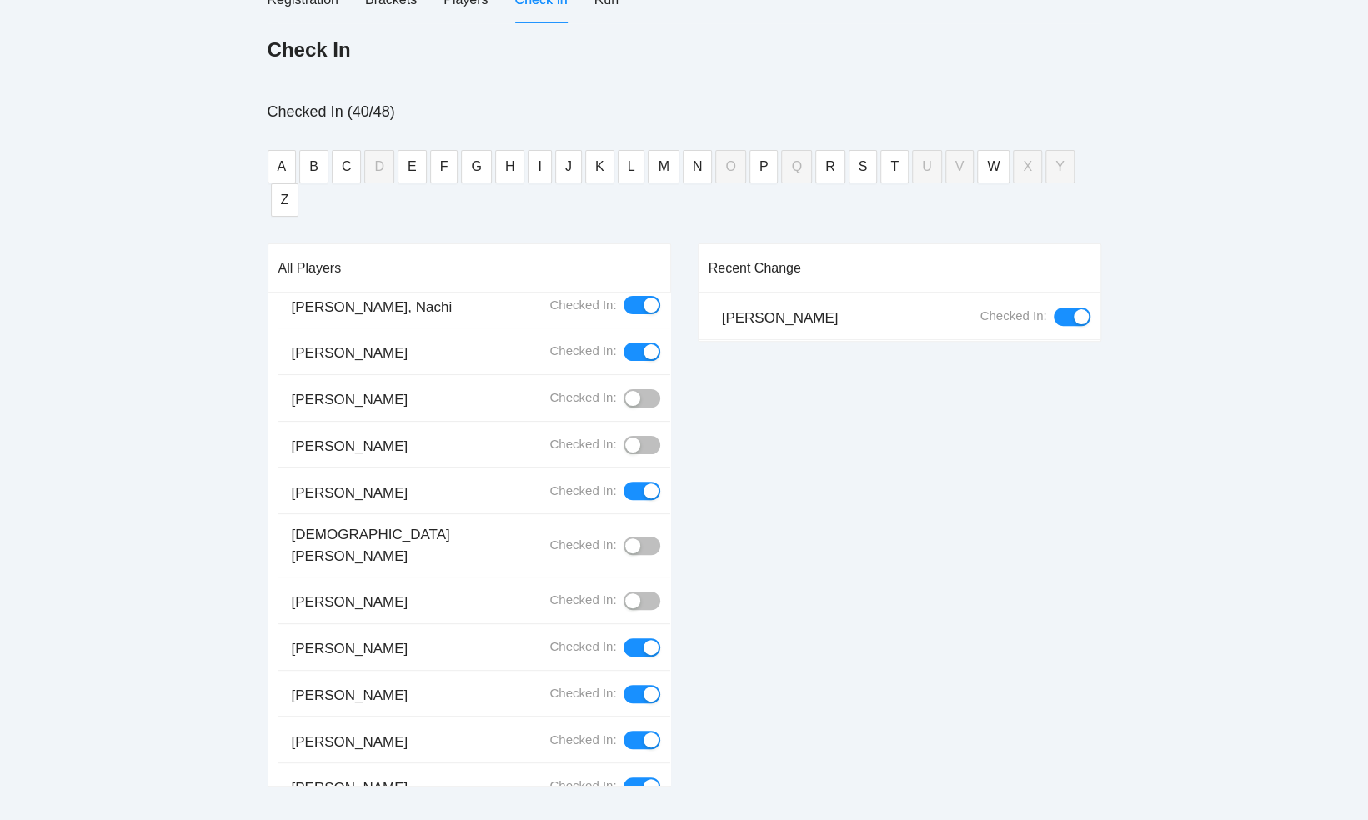
scroll to position [335, 0]
click at [625, 439] on div "button" at bounding box center [632, 446] width 15 height 15
click at [625, 595] on div "button" at bounding box center [632, 602] width 15 height 15
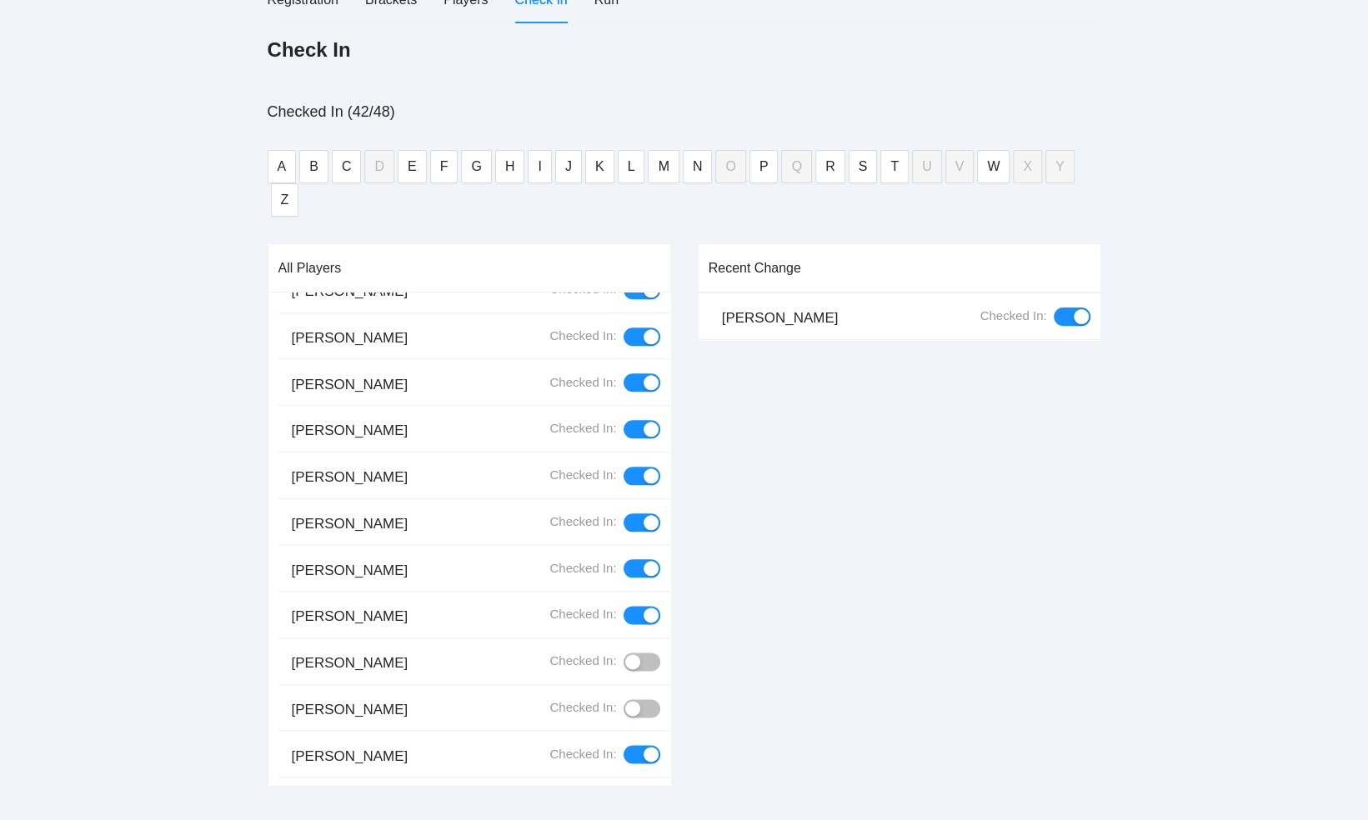
scroll to position [1502, 0]
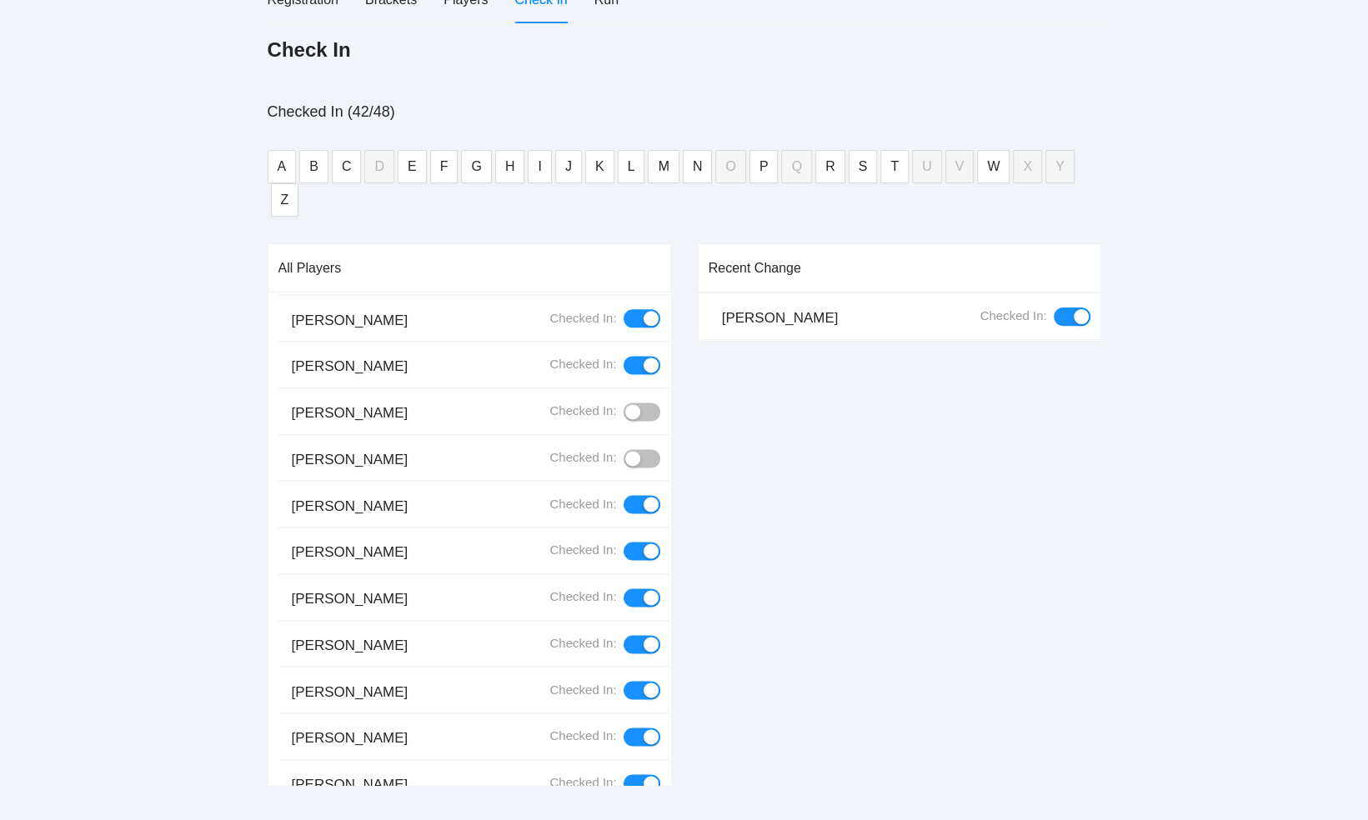
click at [625, 451] on div "button" at bounding box center [632, 458] width 15 height 15
click at [625, 404] on div "button" at bounding box center [632, 411] width 15 height 15
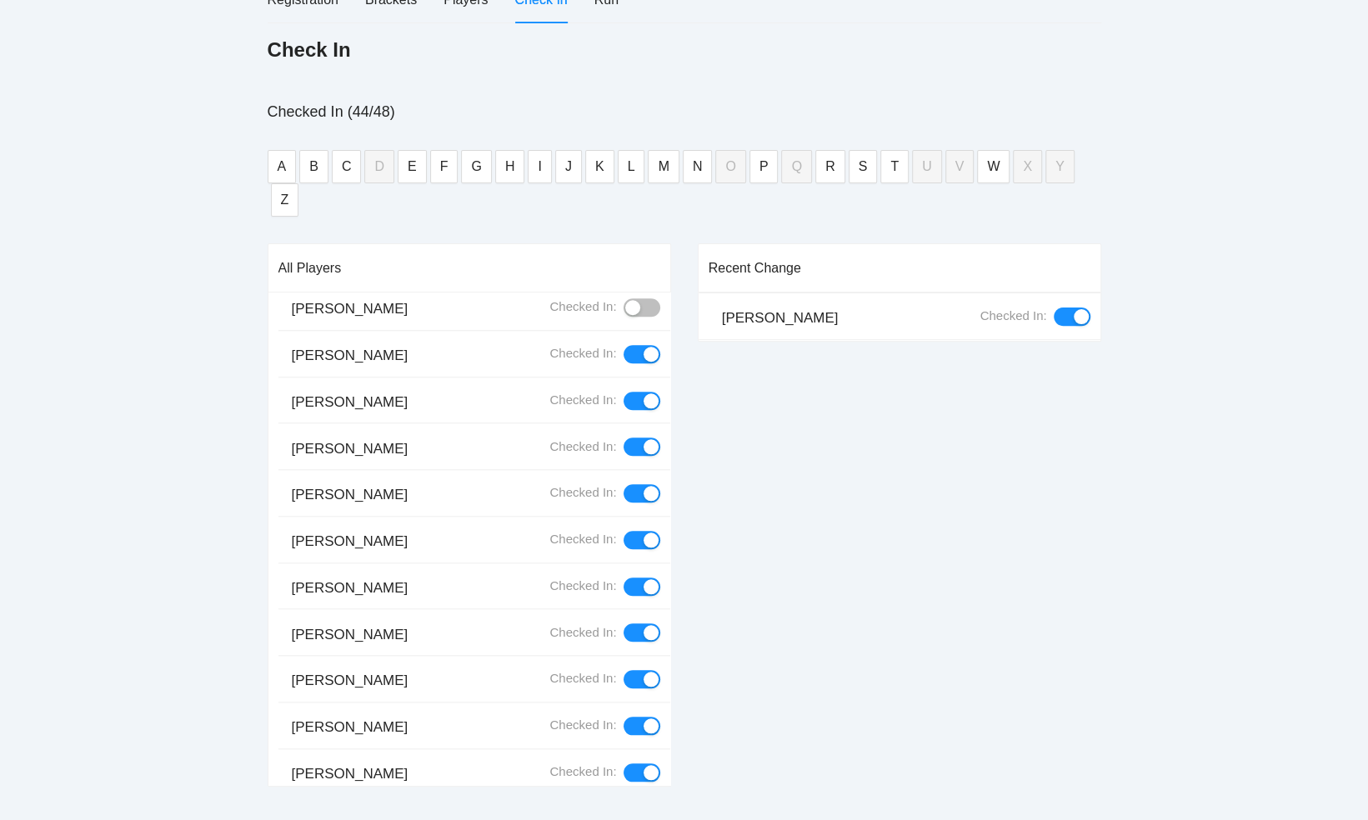
scroll to position [752, 0]
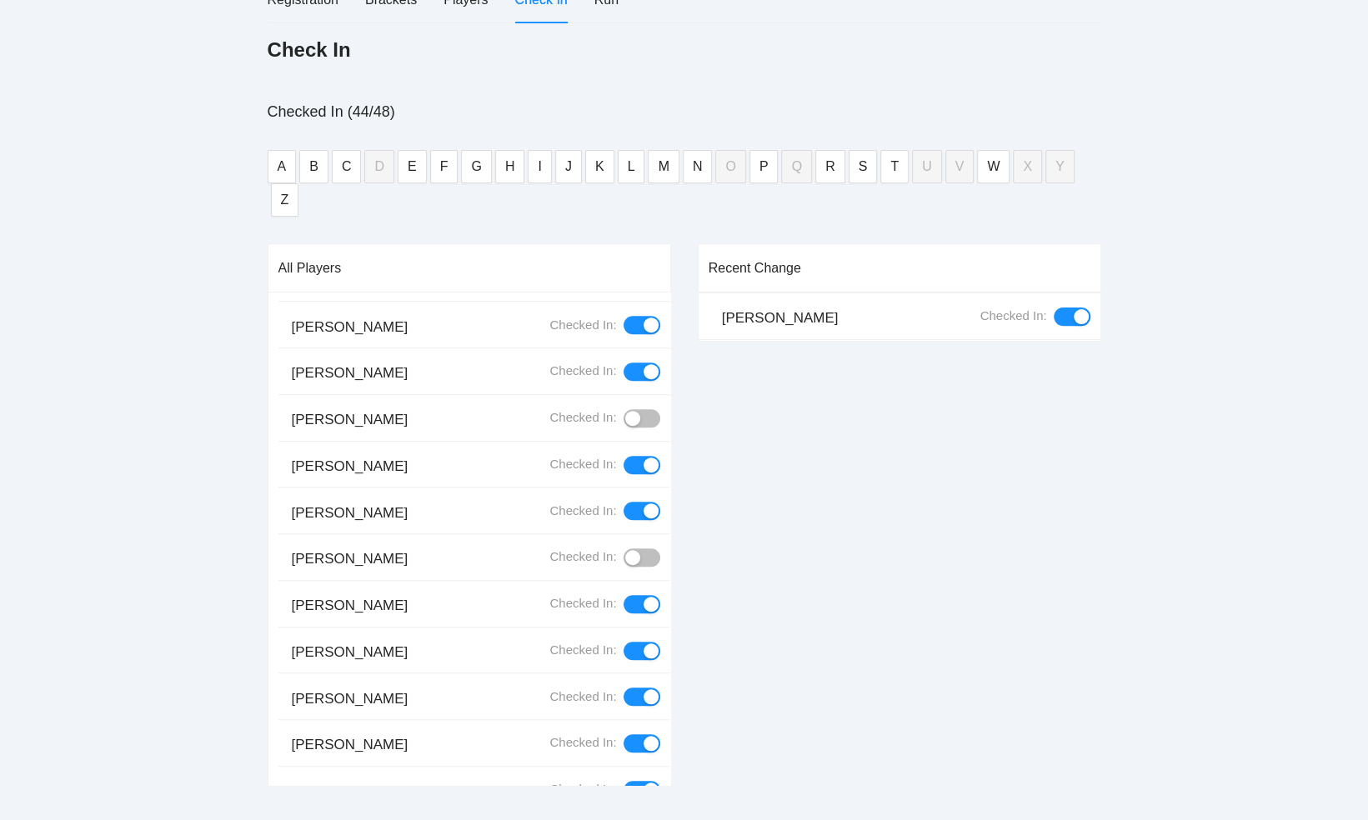
click at [625, 550] on div "button" at bounding box center [632, 557] width 15 height 15
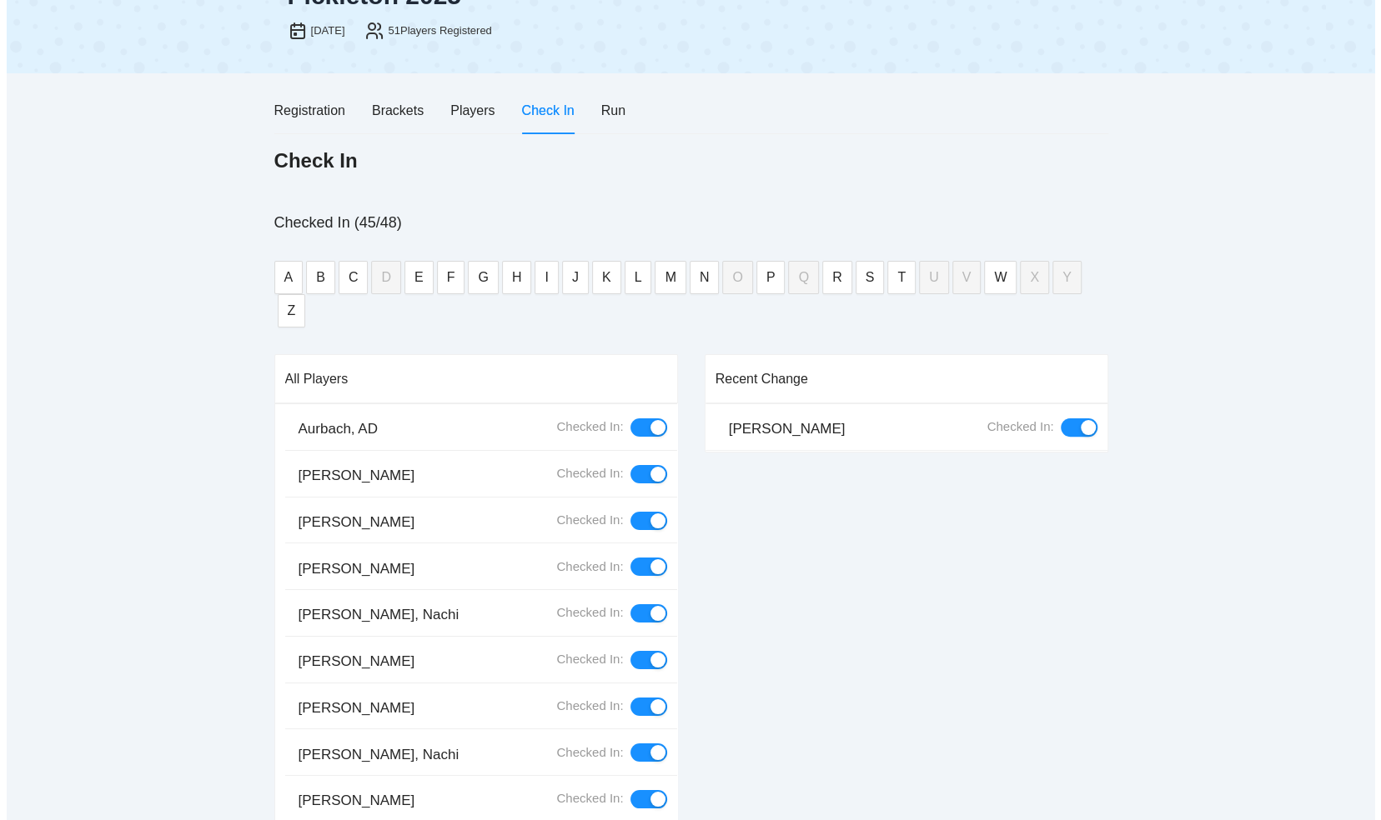
scroll to position [0, 0]
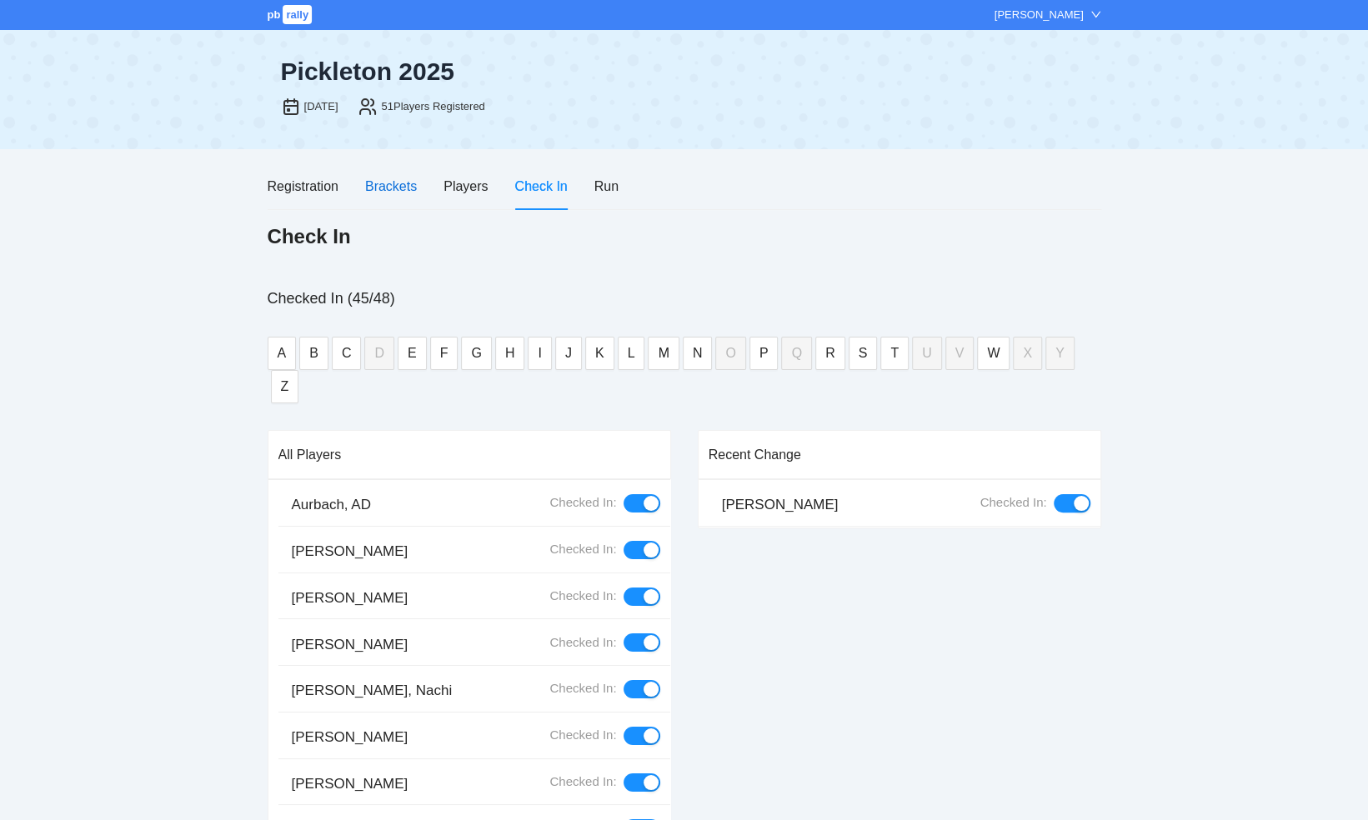
click at [395, 188] on div "Brackets" at bounding box center [391, 186] width 52 height 21
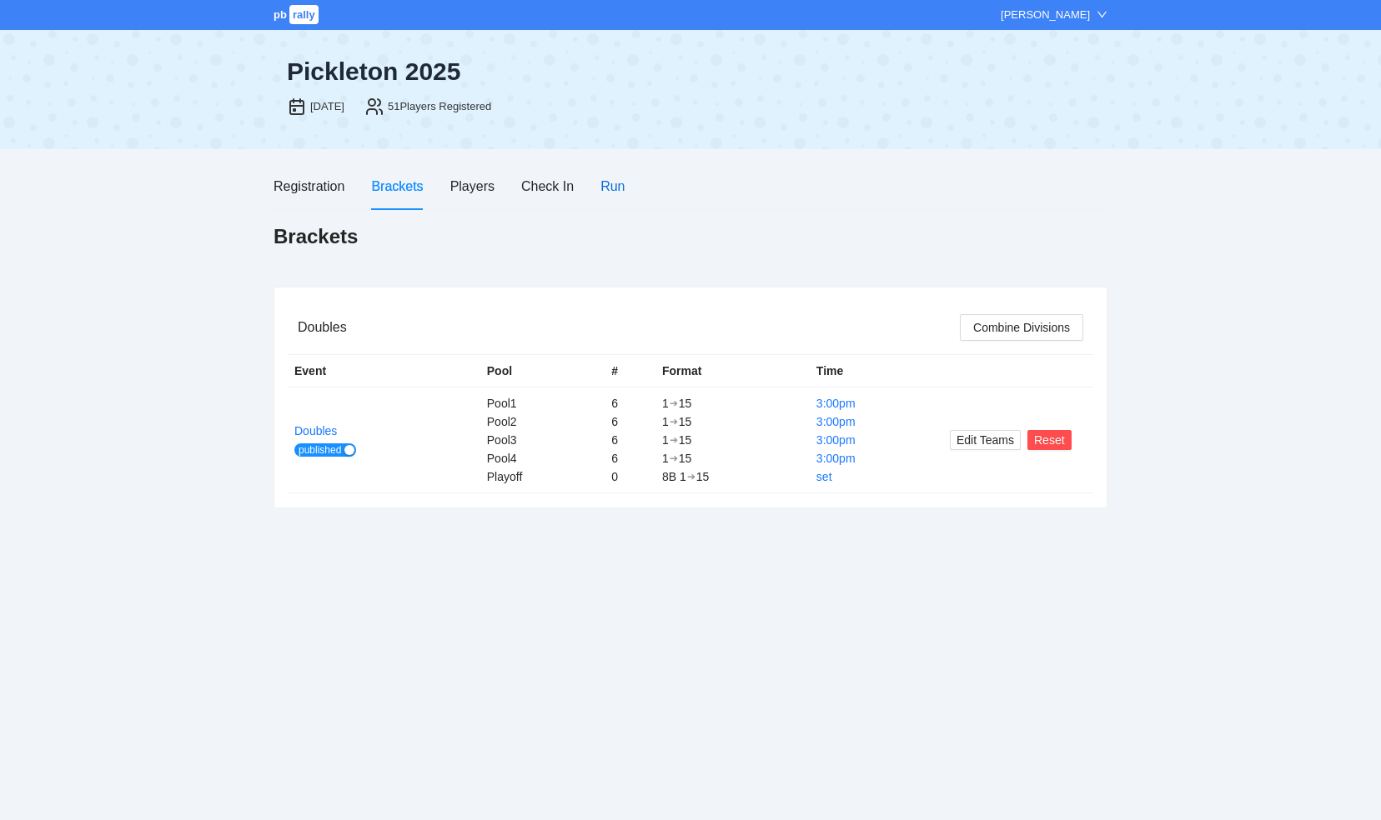
click at [610, 188] on div "Run" at bounding box center [612, 186] width 24 height 21
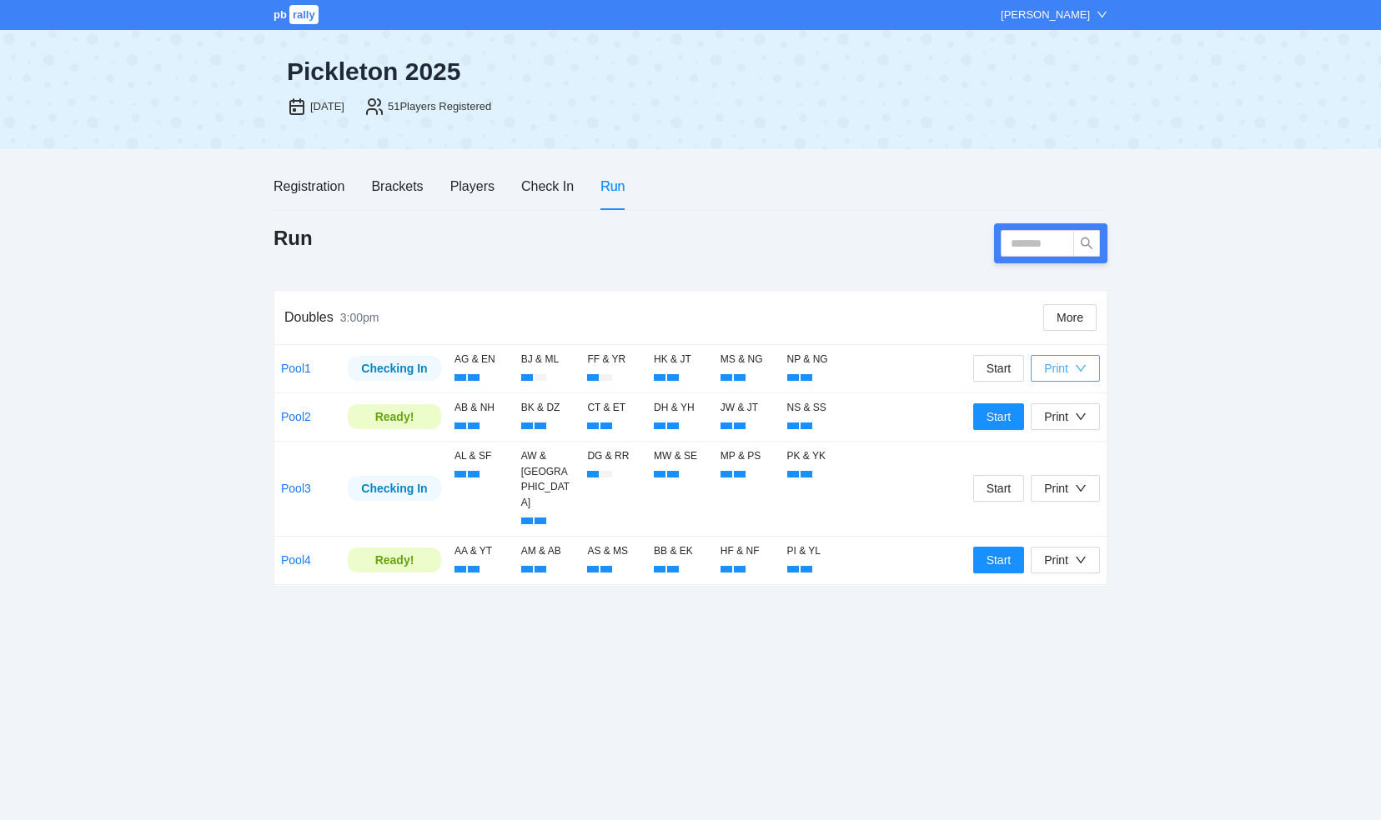
click at [1079, 374] on div "button" at bounding box center [1081, 368] width 12 height 18
click at [1076, 455] on span "Refs Scorecards" at bounding box center [1084, 454] width 86 height 18
click at [1074, 417] on div "Print" at bounding box center [1065, 417] width 43 height 18
click at [1078, 501] on span "Refs Scorecards" at bounding box center [1084, 502] width 86 height 18
click at [1079, 483] on icon "down" at bounding box center [1081, 489] width 12 height 12
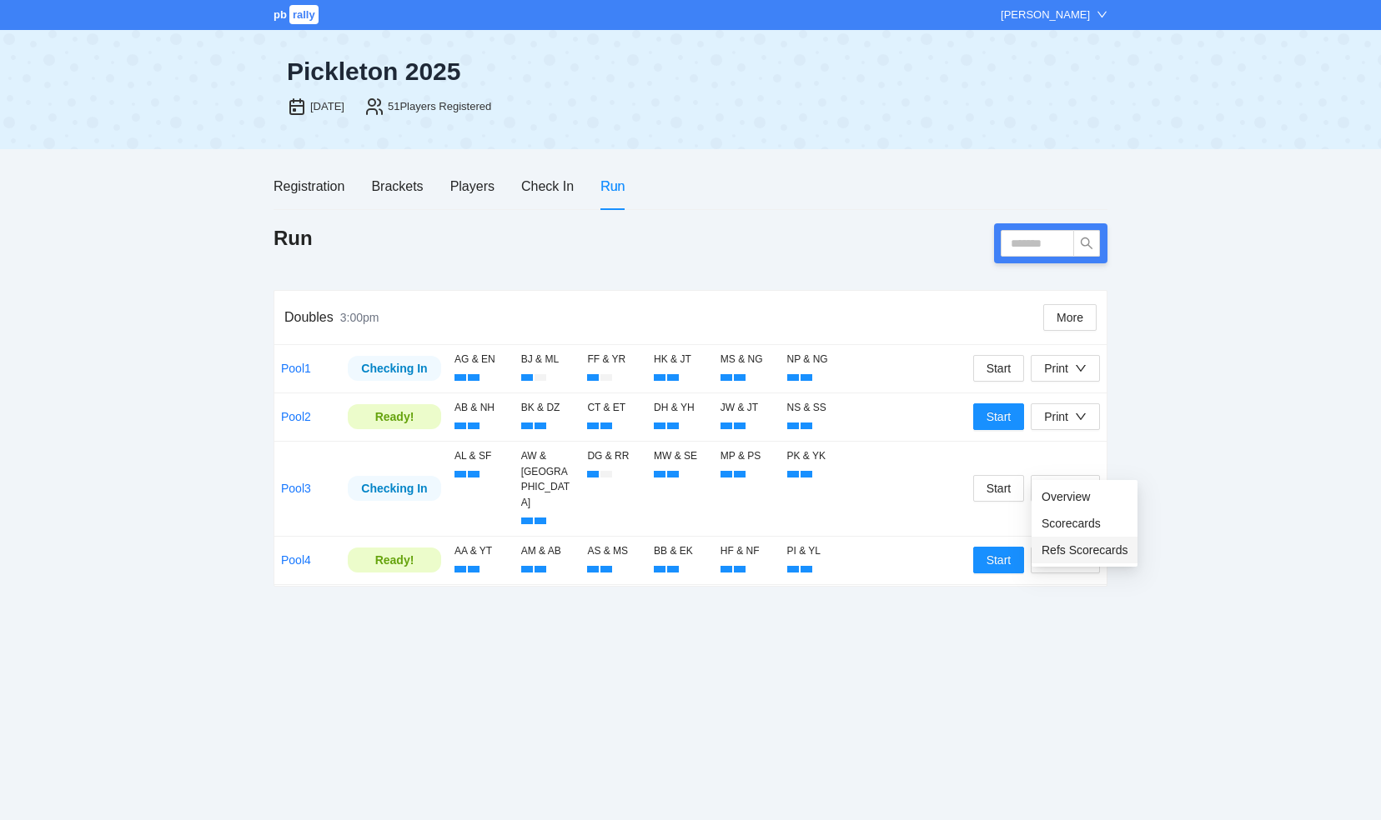
click at [1081, 545] on span "Refs Scorecards" at bounding box center [1084, 550] width 86 height 18
click at [1081, 554] on icon "down" at bounding box center [1081, 560] width 12 height 12
click at [1087, 599] on span "Refs Scorecards" at bounding box center [1084, 598] width 86 height 18
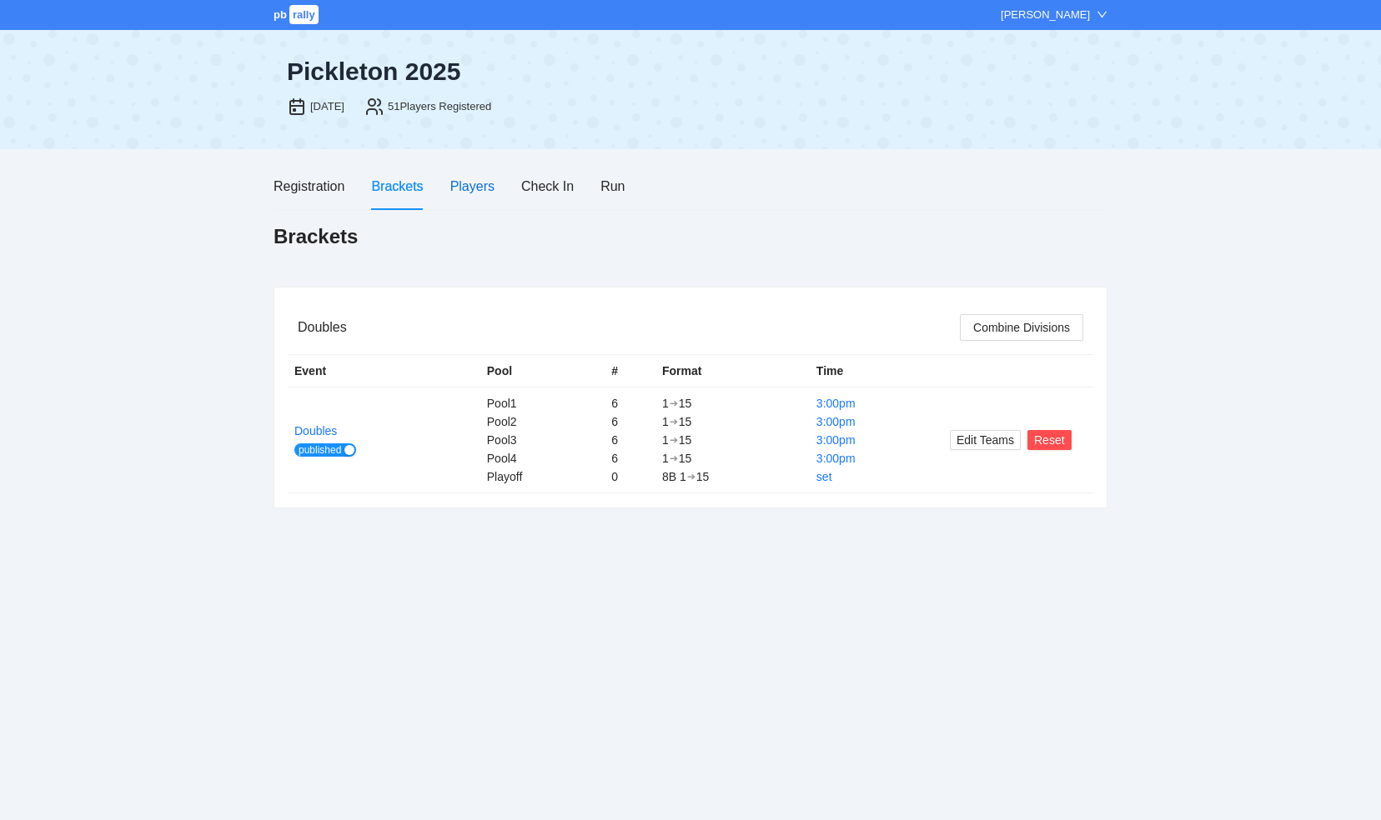
click at [479, 193] on div "Players" at bounding box center [472, 186] width 44 height 21
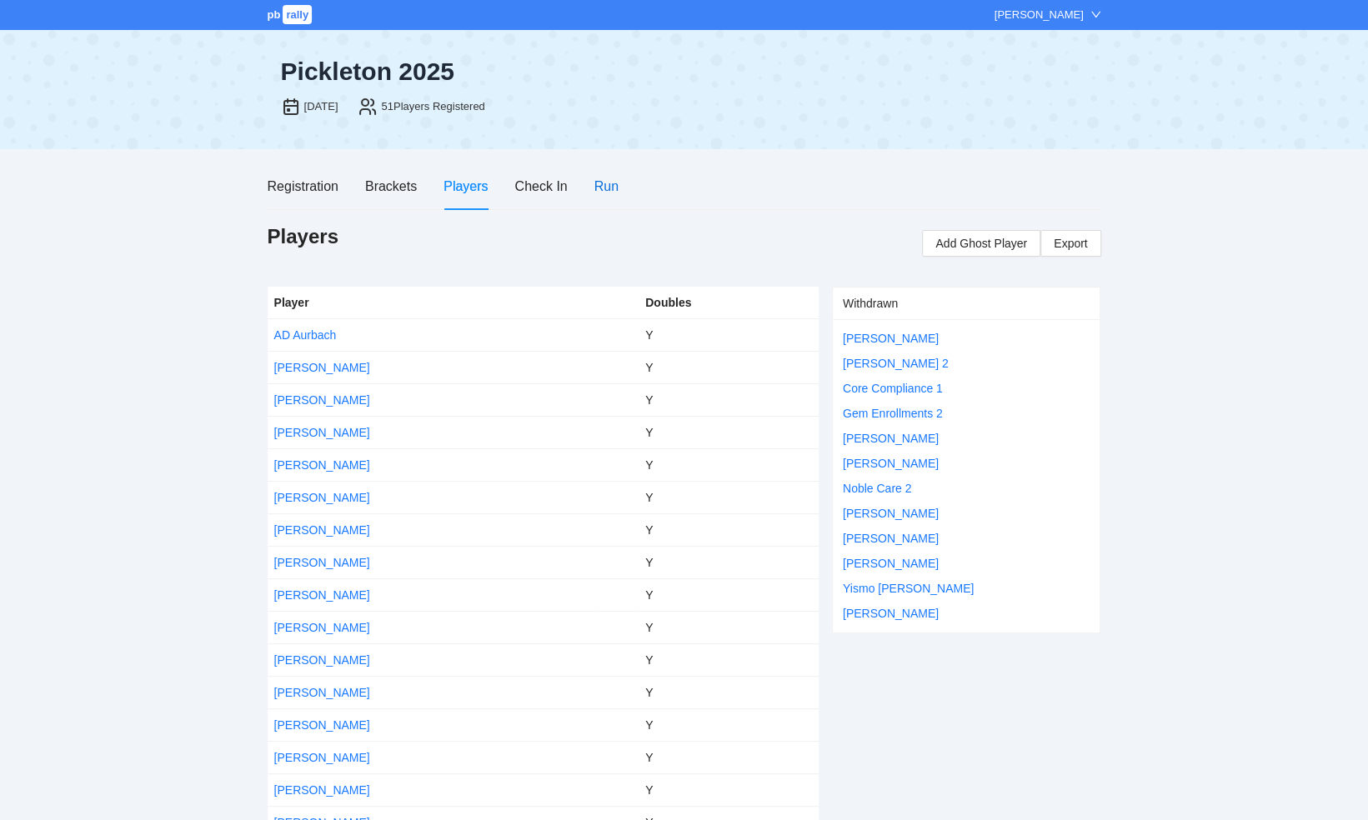
click at [604, 190] on div "Run" at bounding box center [606, 186] width 24 height 21
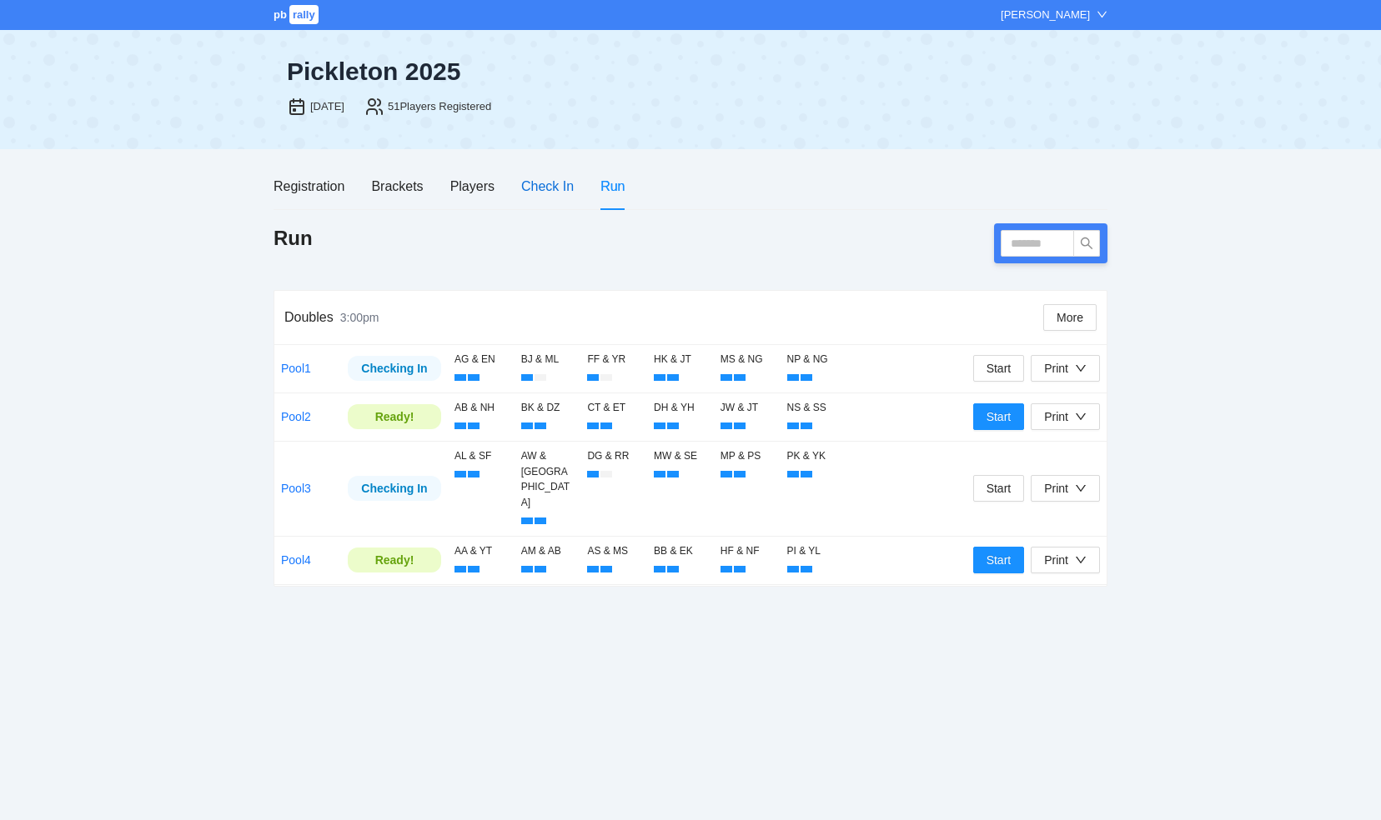
click at [539, 182] on div "Check In" at bounding box center [547, 186] width 53 height 21
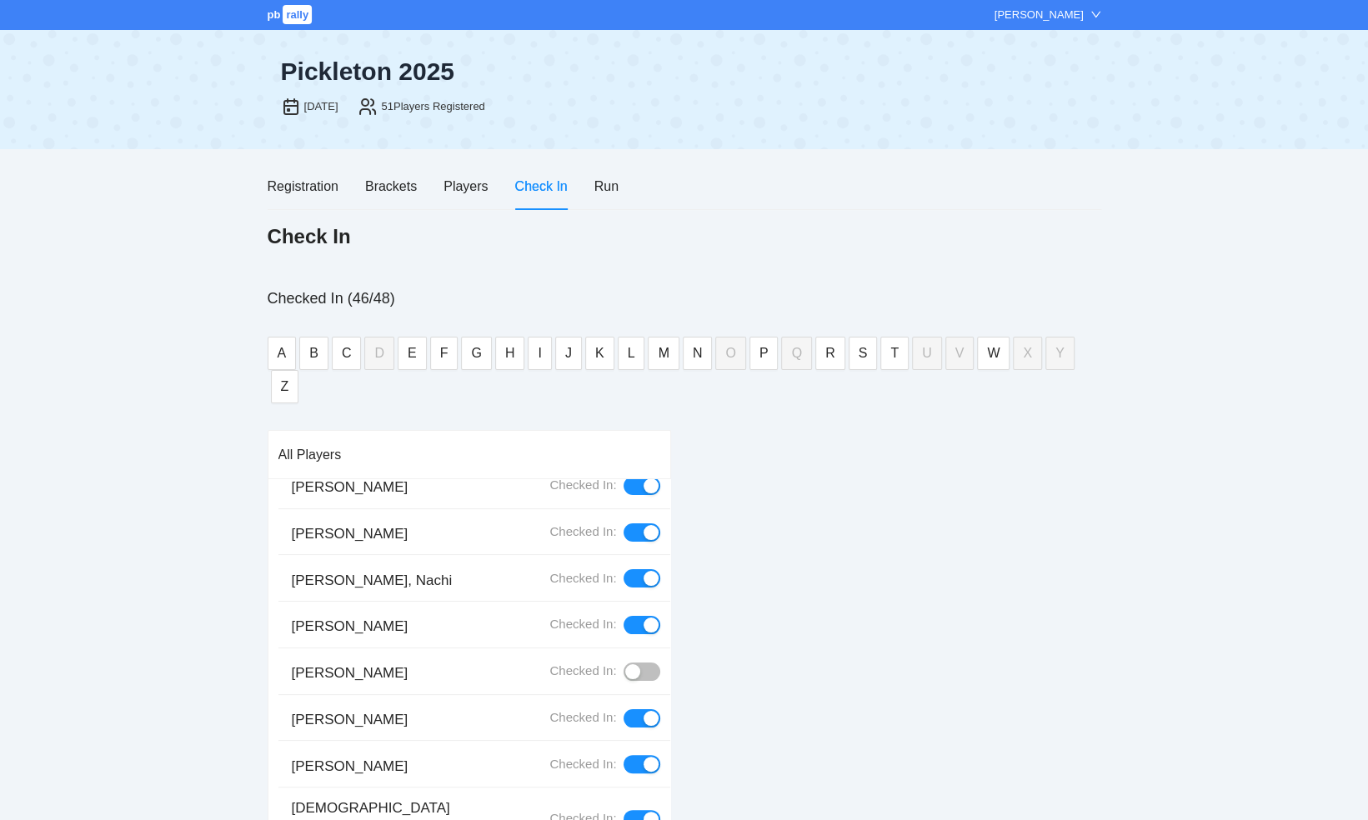
scroll to position [250, 0]
click at [625, 664] on div "button" at bounding box center [632, 671] width 15 height 15
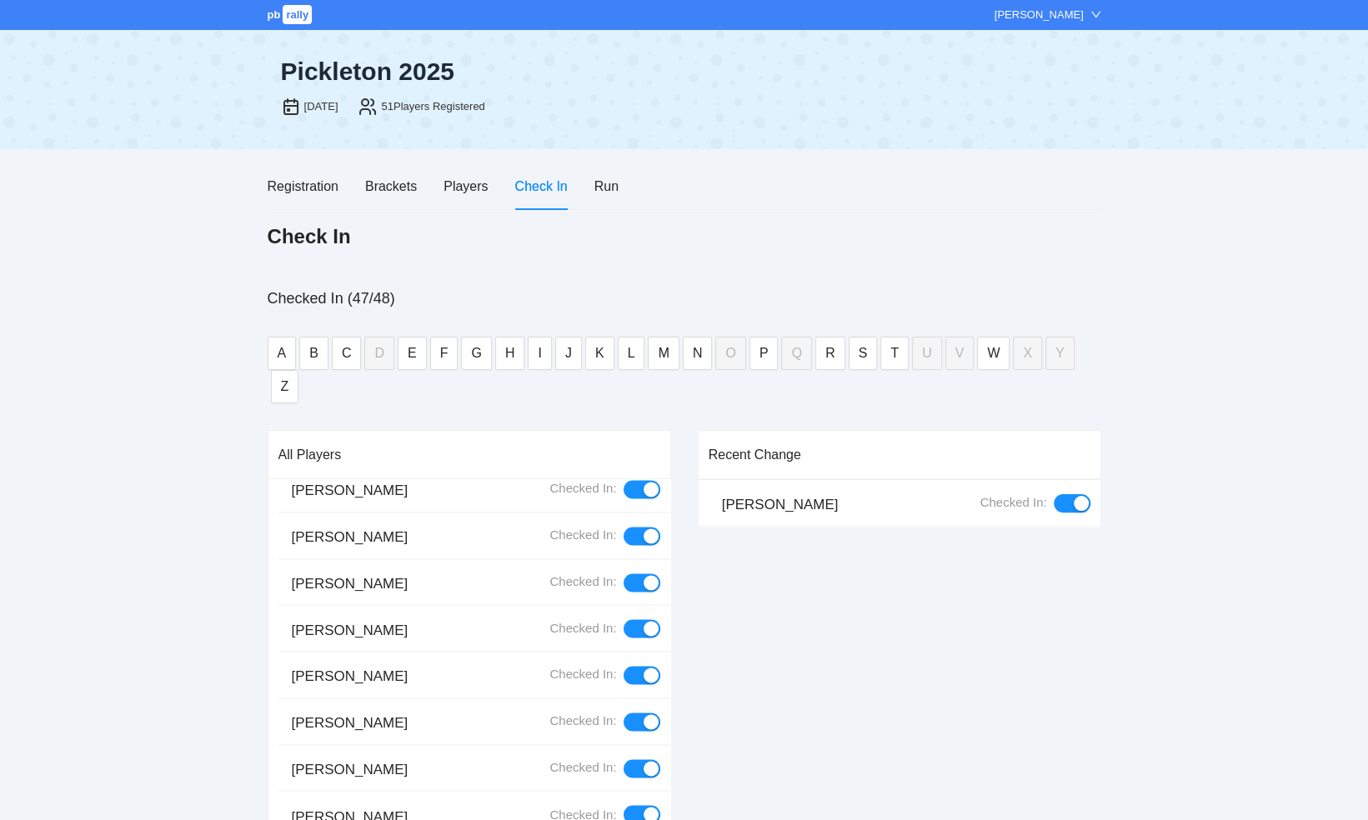
scroll to position [1752, 0]
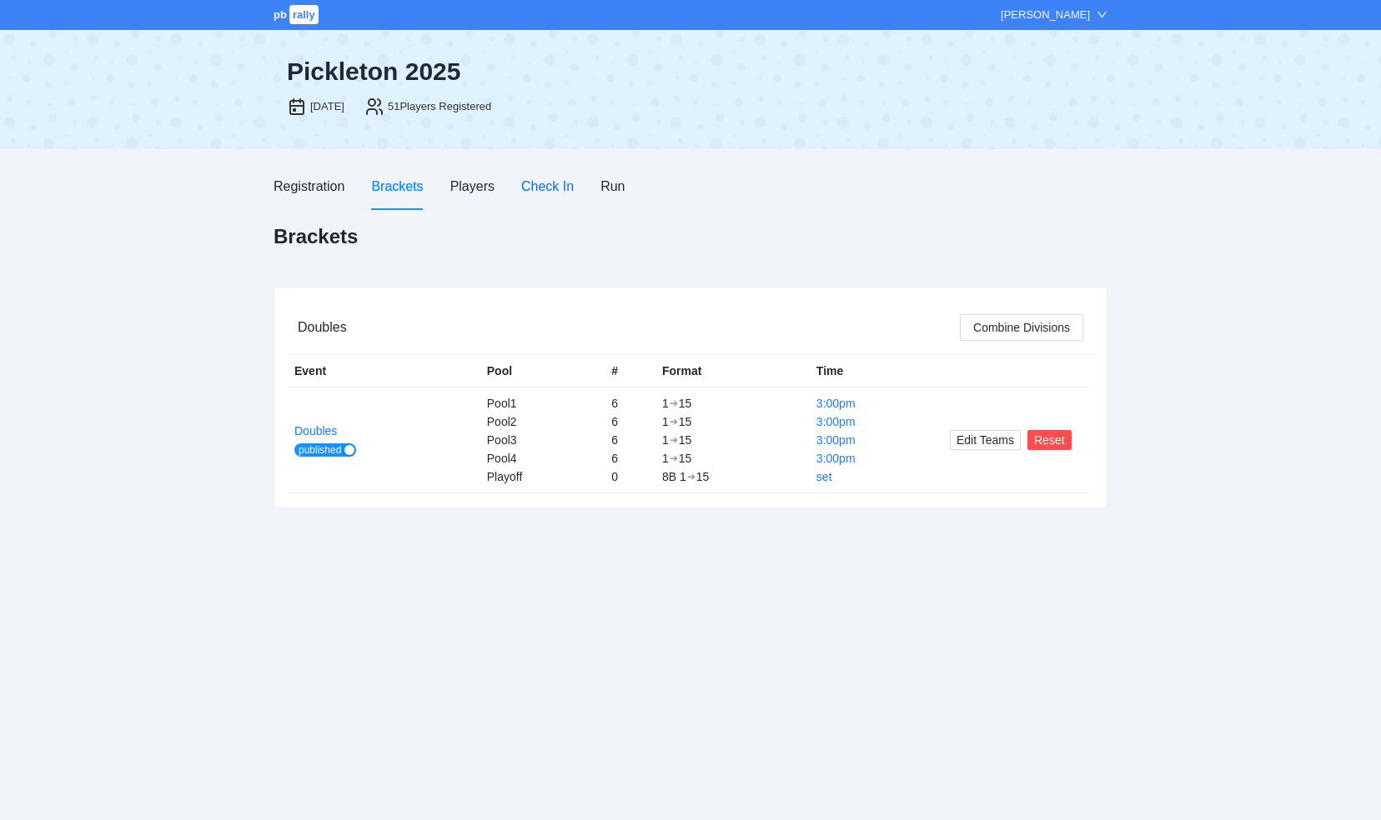
click at [547, 180] on div "Check In" at bounding box center [547, 186] width 53 height 21
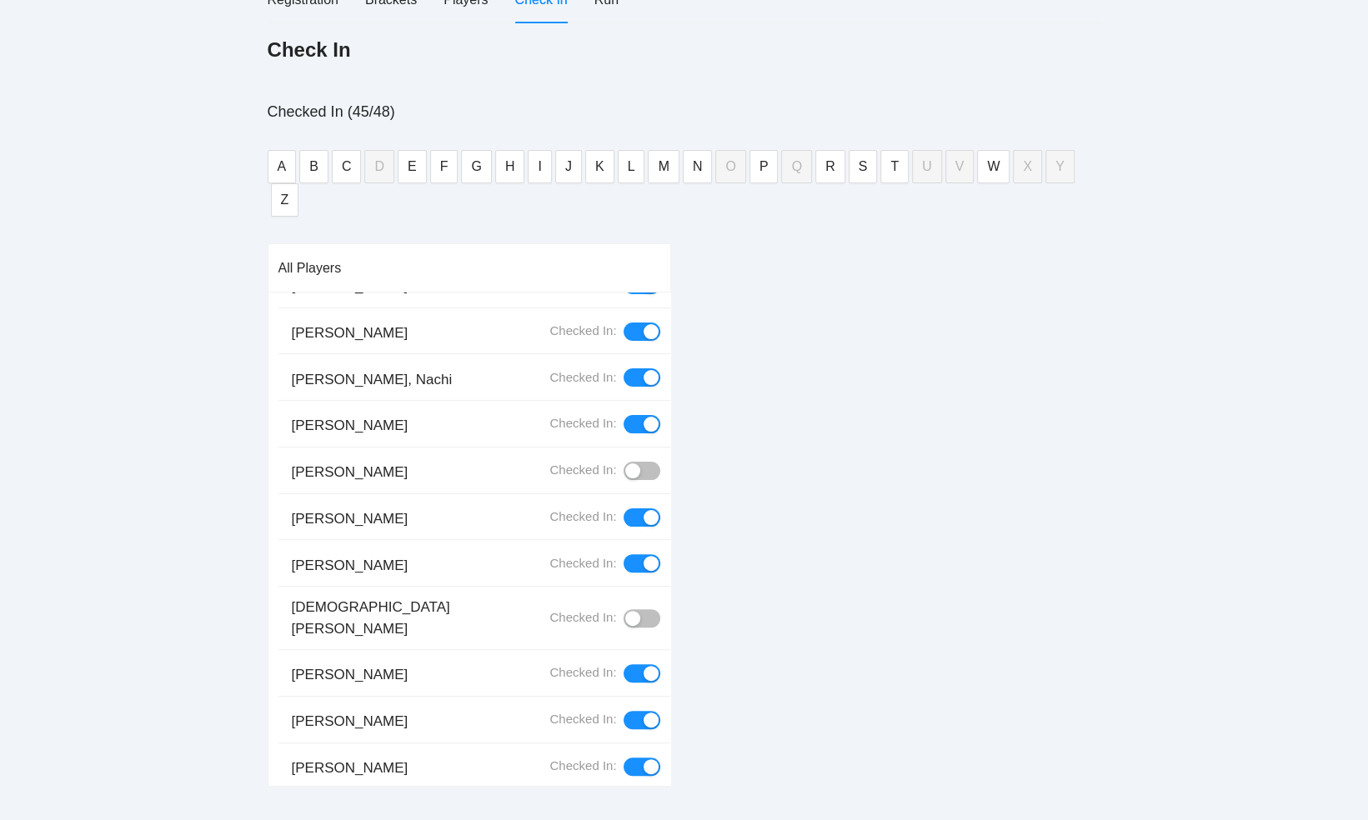
scroll to position [281, 0]
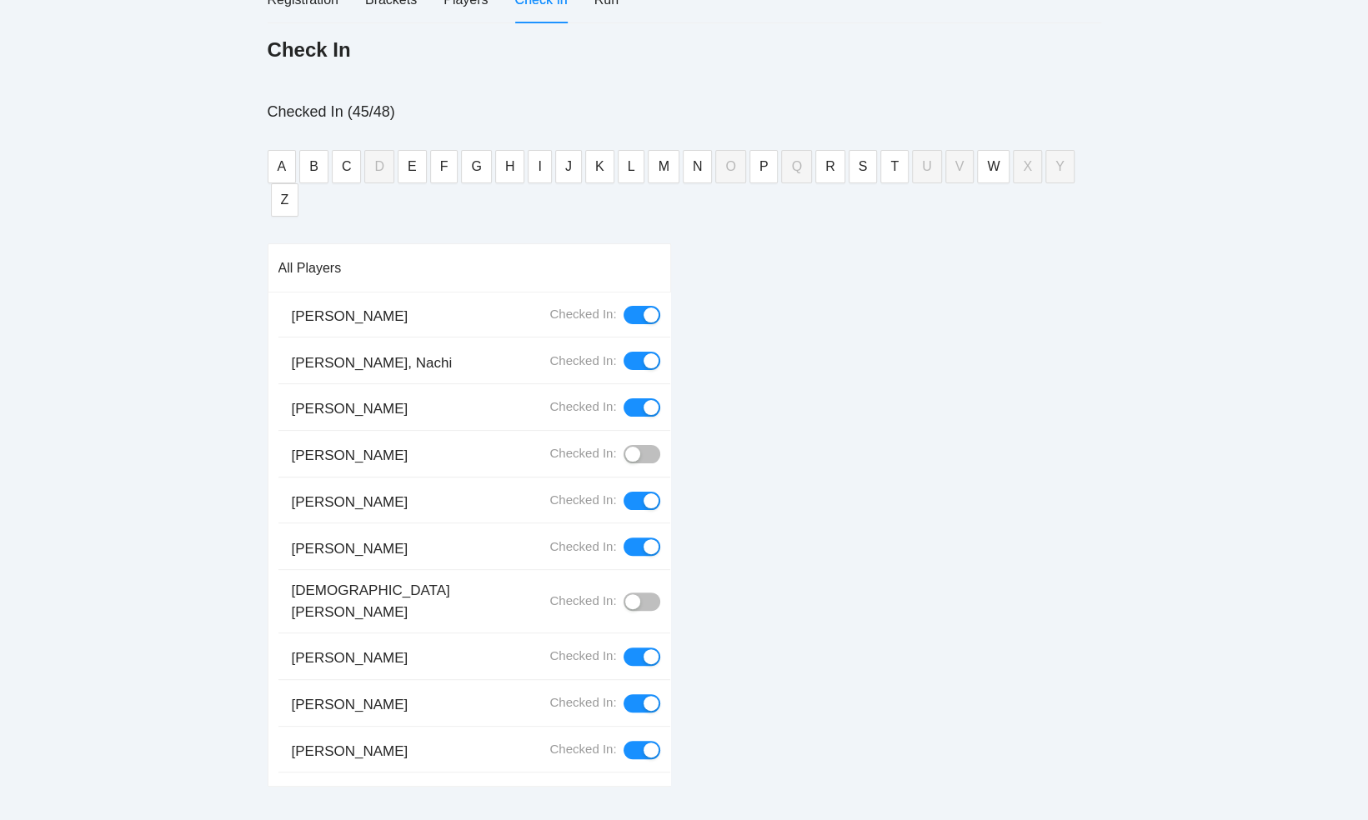
click at [625, 594] on div "button" at bounding box center [632, 601] width 15 height 15
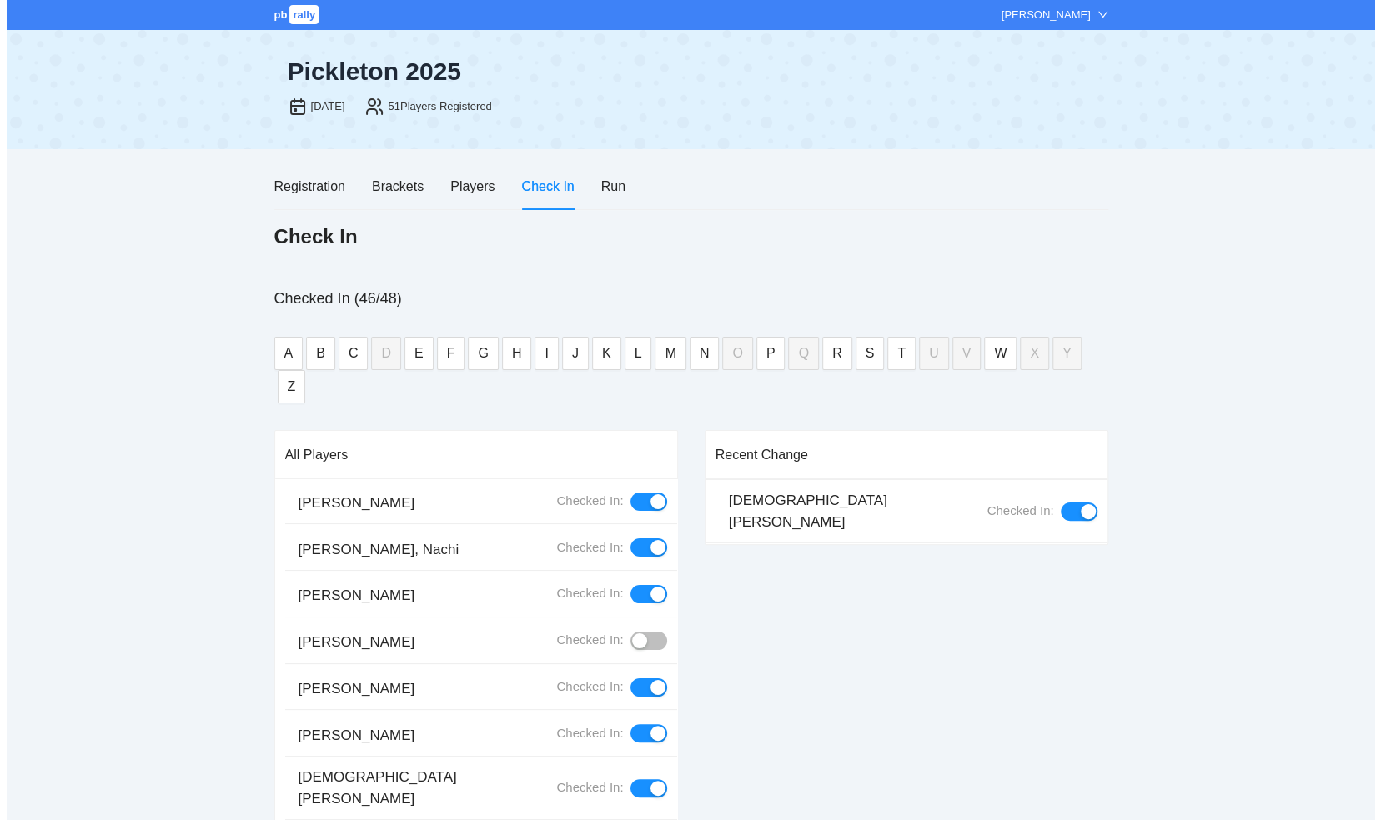
scroll to position [0, 0]
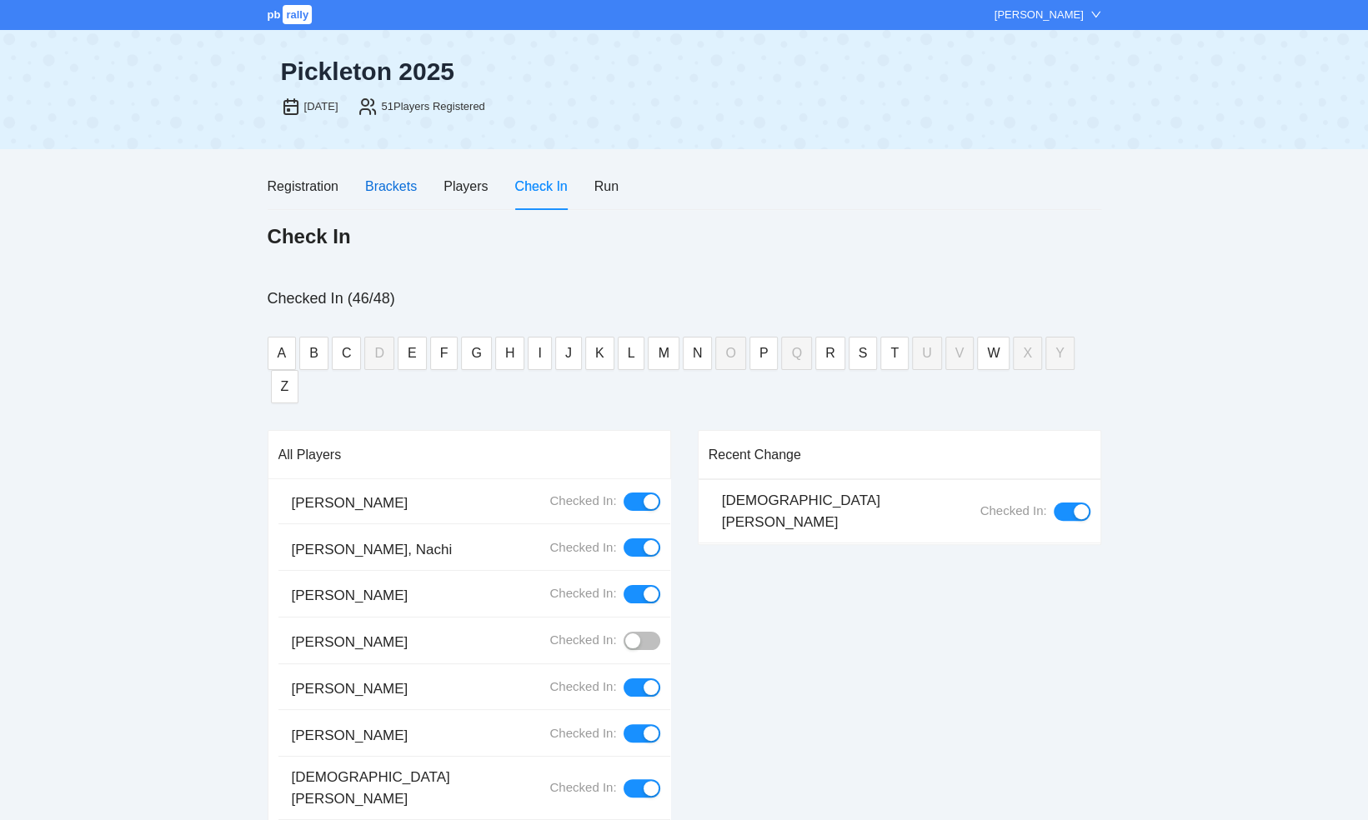
click at [394, 184] on div "Brackets" at bounding box center [391, 186] width 52 height 21
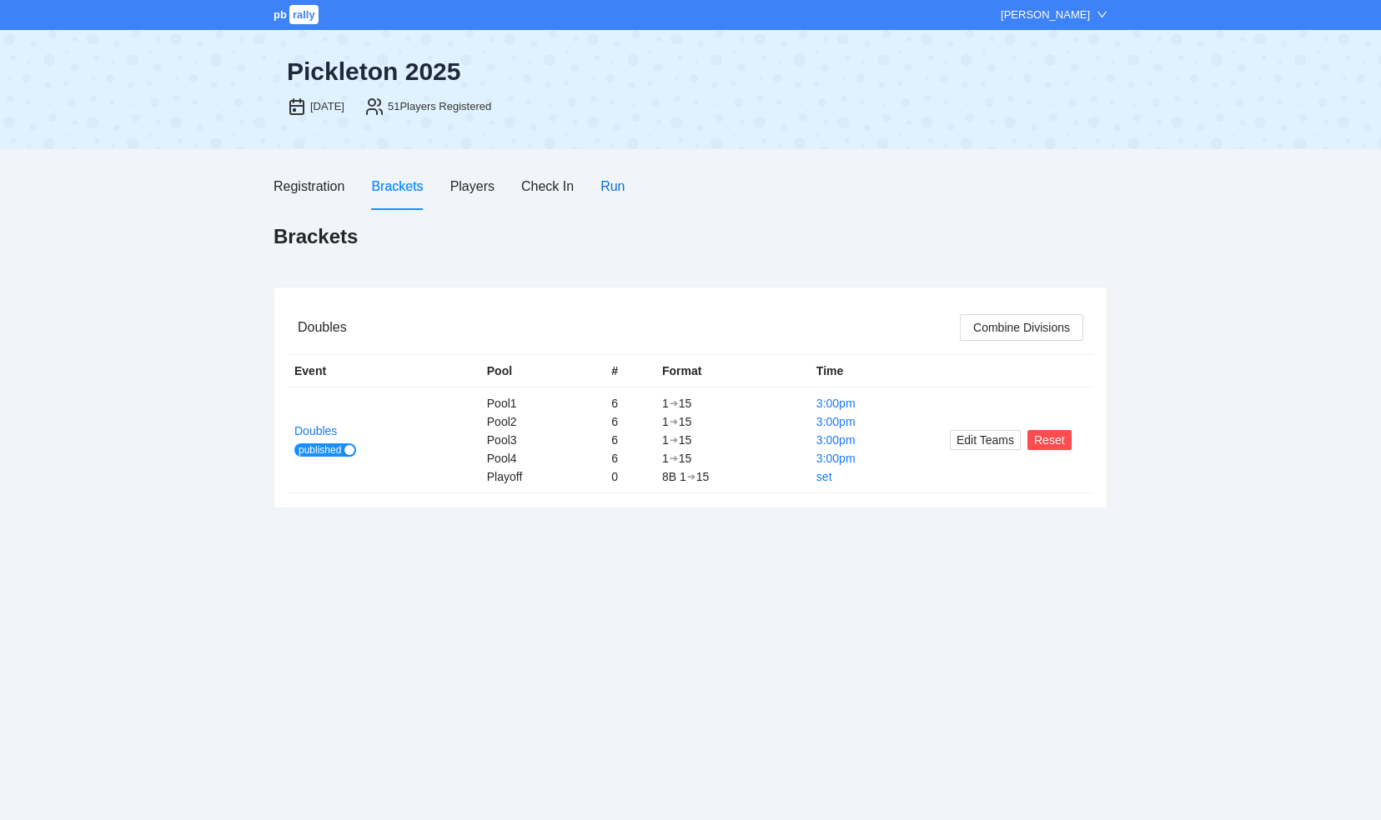
click at [606, 183] on div "Run" at bounding box center [612, 186] width 24 height 21
click at [300, 195] on div "Registration" at bounding box center [308, 186] width 71 height 21
click at [617, 186] on div "Run" at bounding box center [612, 186] width 24 height 21
click at [605, 183] on div "Run" at bounding box center [612, 186] width 24 height 21
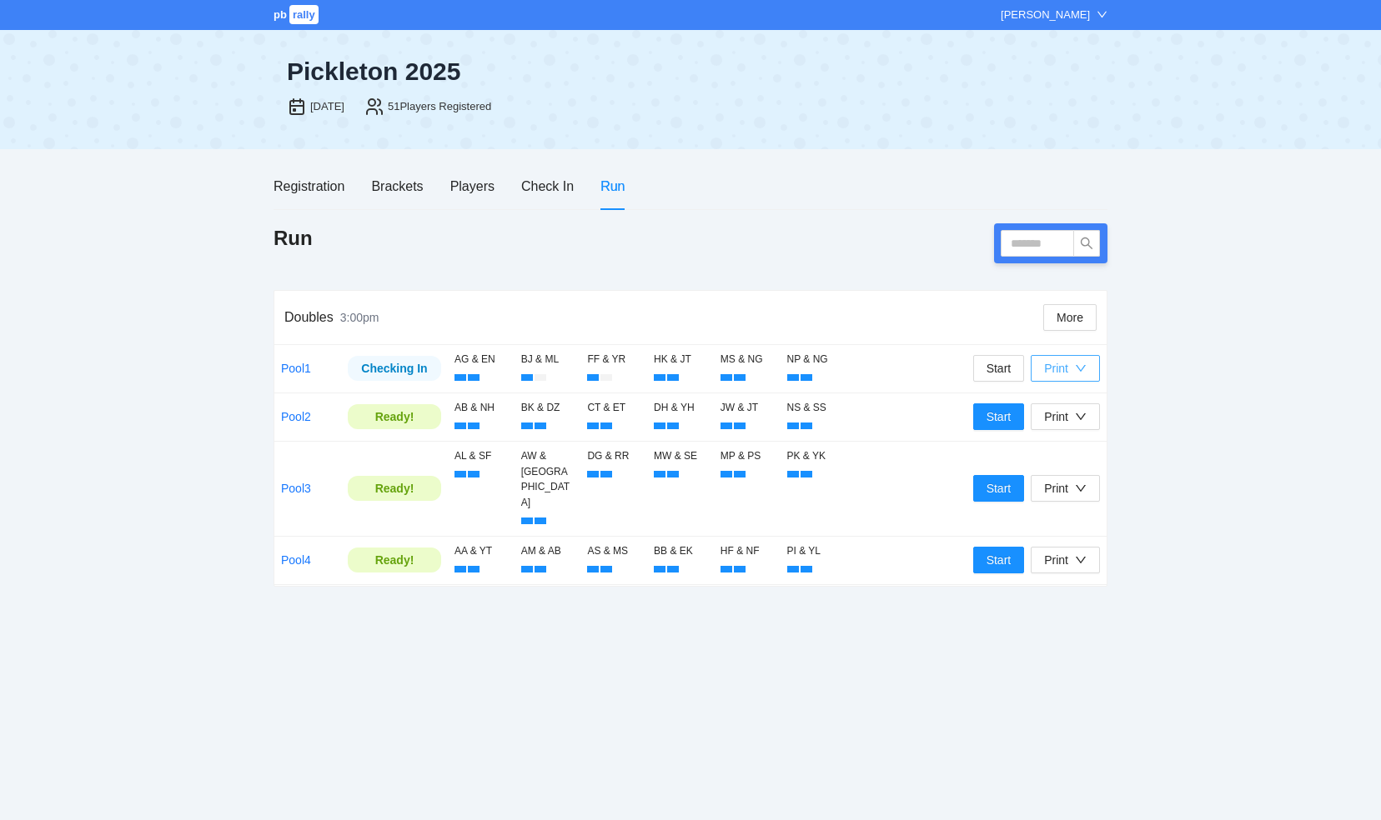
click at [1079, 369] on icon "down" at bounding box center [1081, 369] width 12 height 12
click at [1072, 453] on span "Refs Scorecards" at bounding box center [1084, 454] width 86 height 18
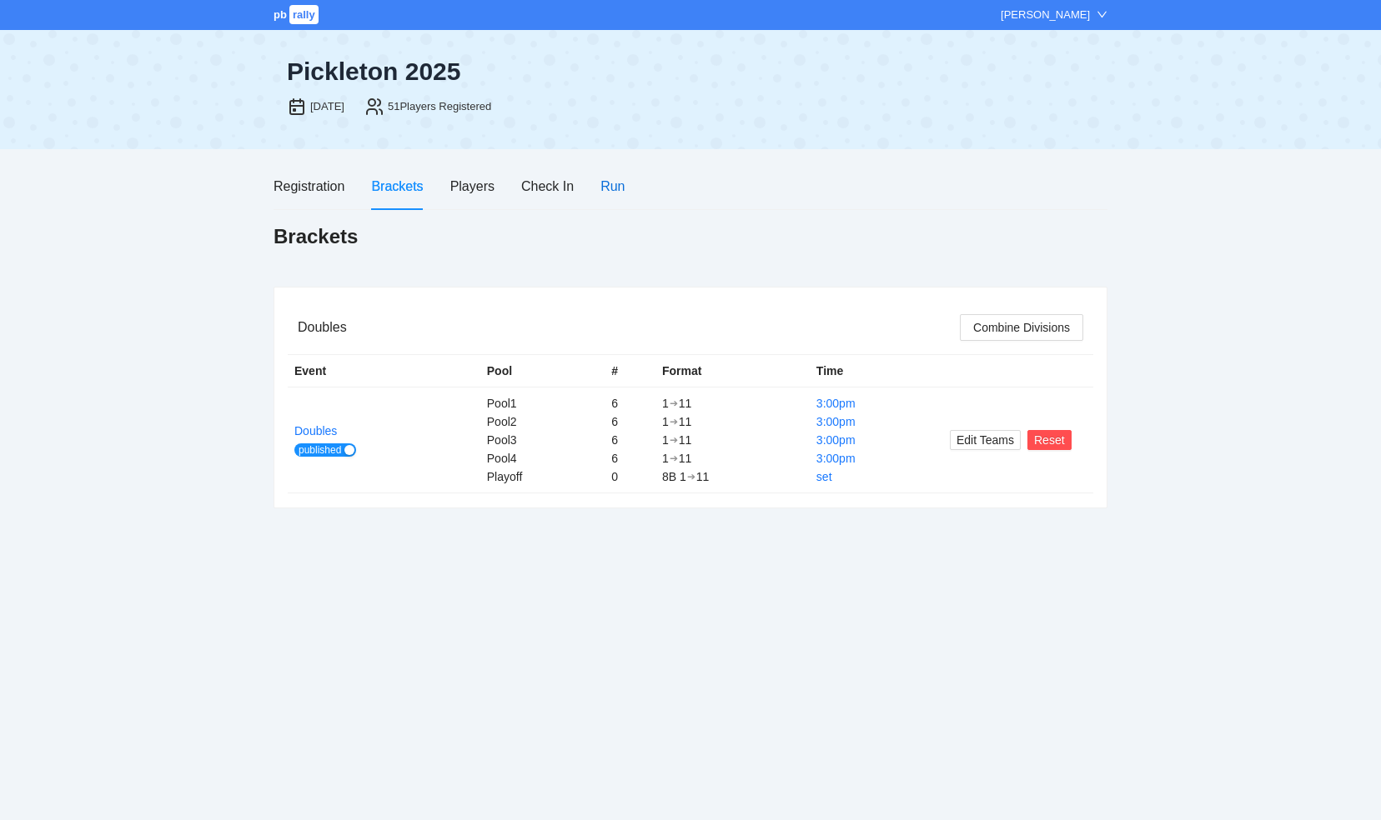
click at [620, 185] on div "Run" at bounding box center [612, 186] width 24 height 21
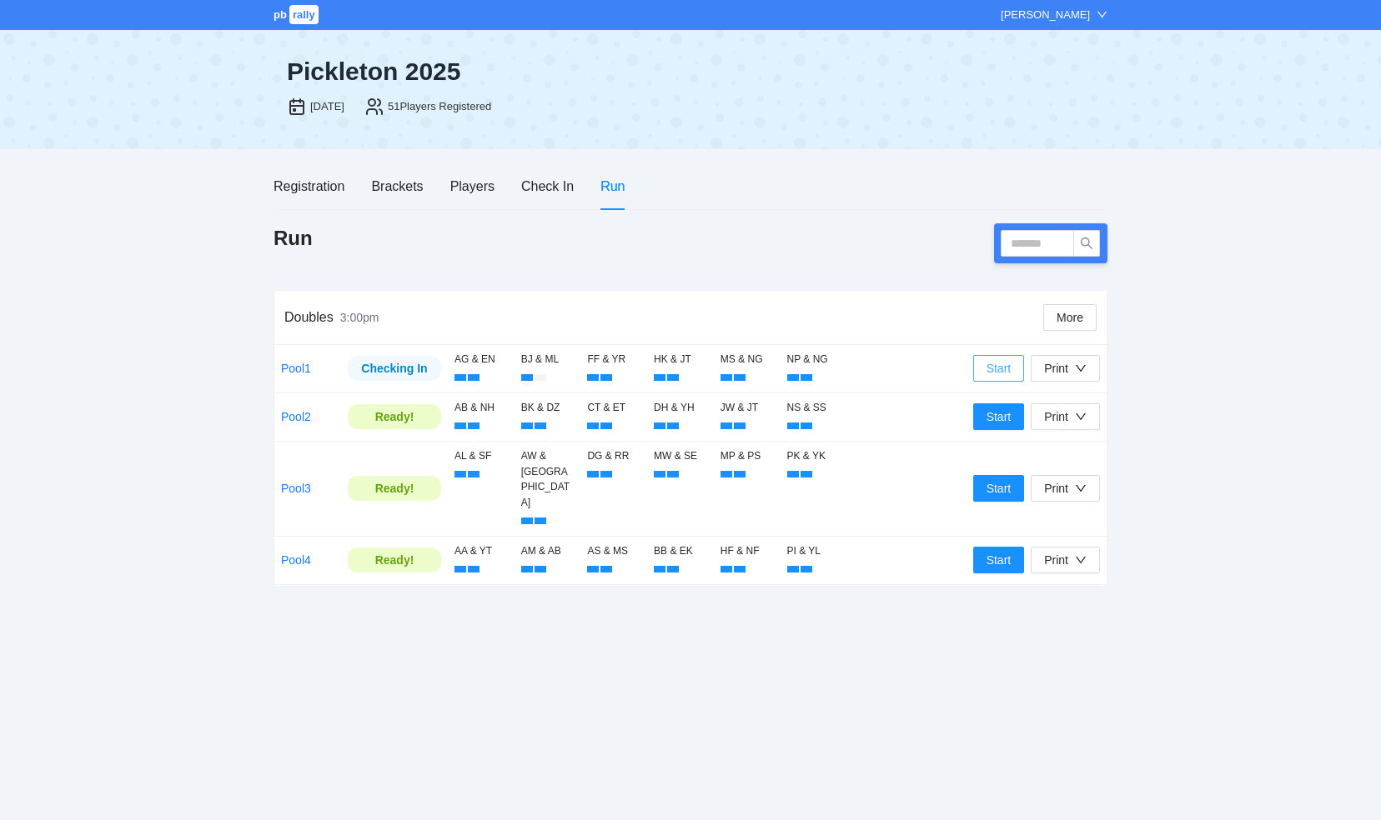
click at [994, 369] on span "Start" at bounding box center [998, 368] width 25 height 18
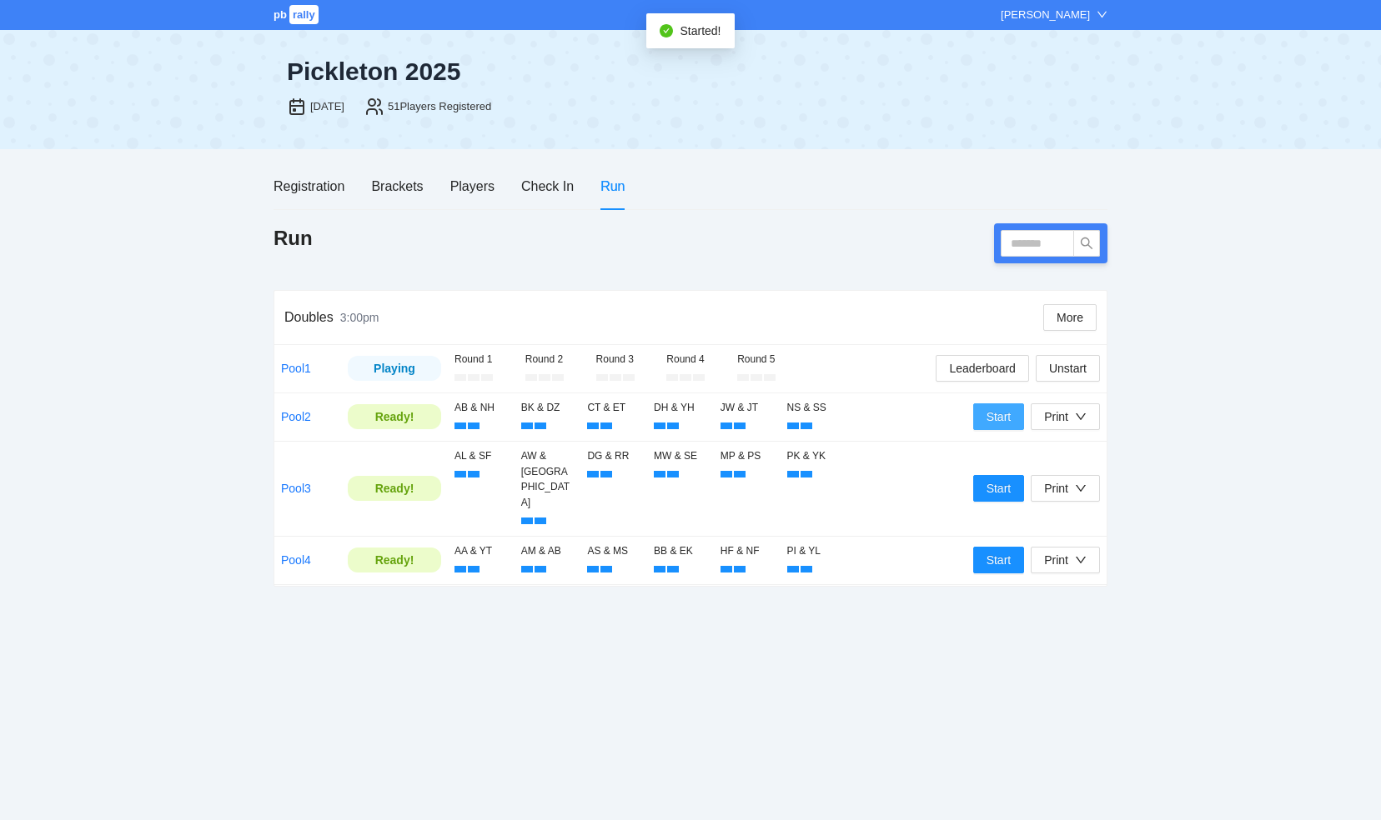
click at [995, 415] on span "Start" at bounding box center [998, 417] width 25 height 18
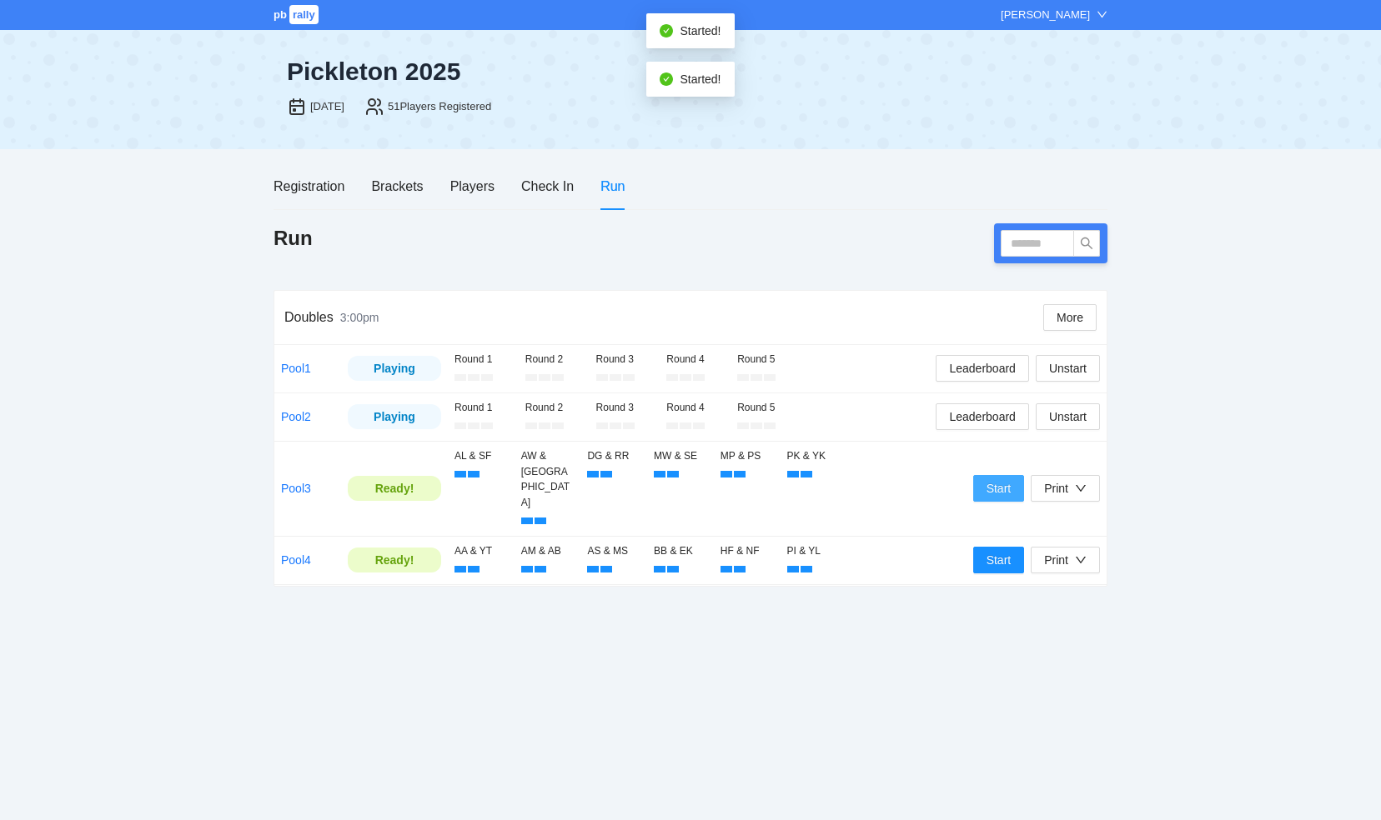
click at [994, 479] on span "Start" at bounding box center [998, 488] width 25 height 18
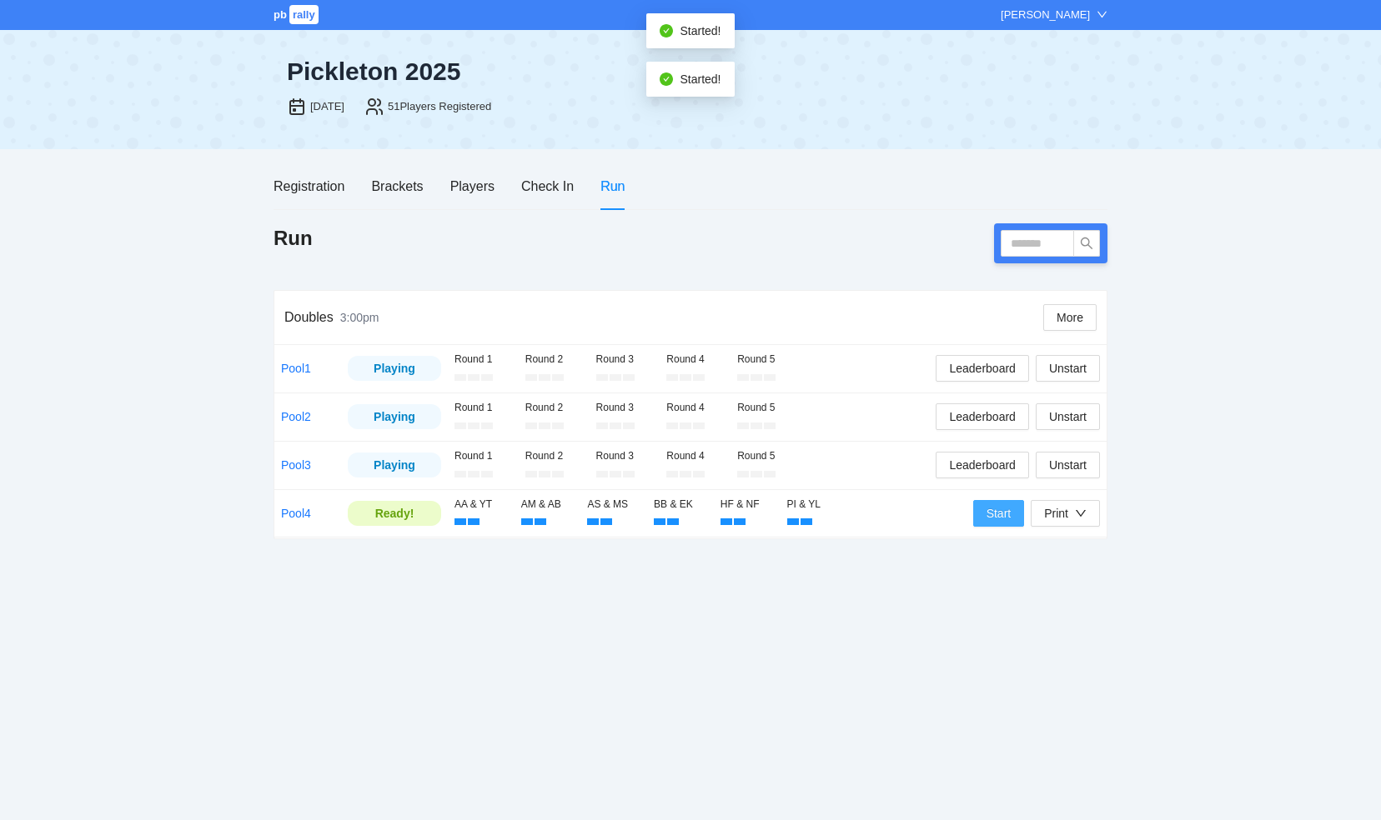
click at [995, 512] on span "Start" at bounding box center [998, 513] width 25 height 18
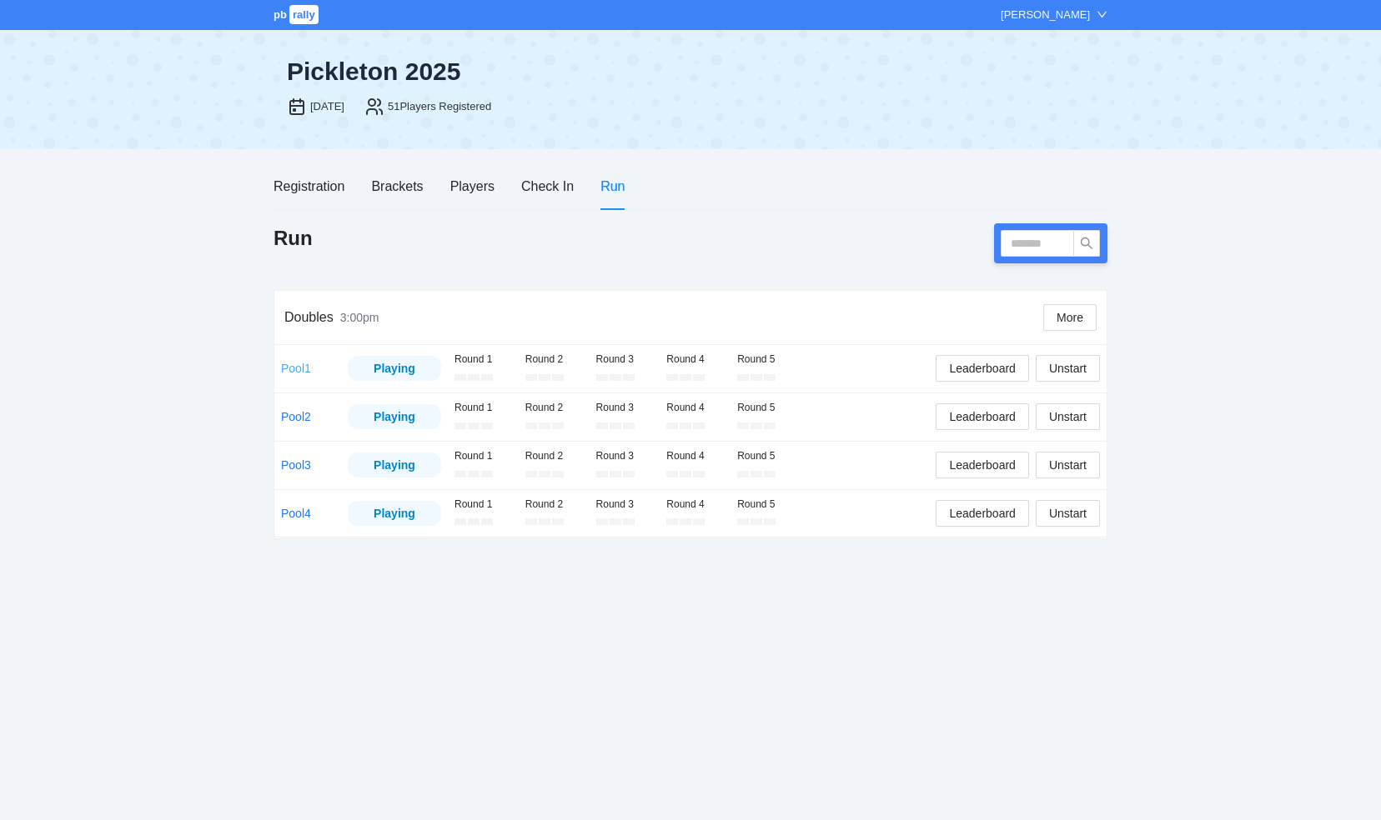
click at [285, 364] on link "Pool1" at bounding box center [296, 368] width 30 height 13
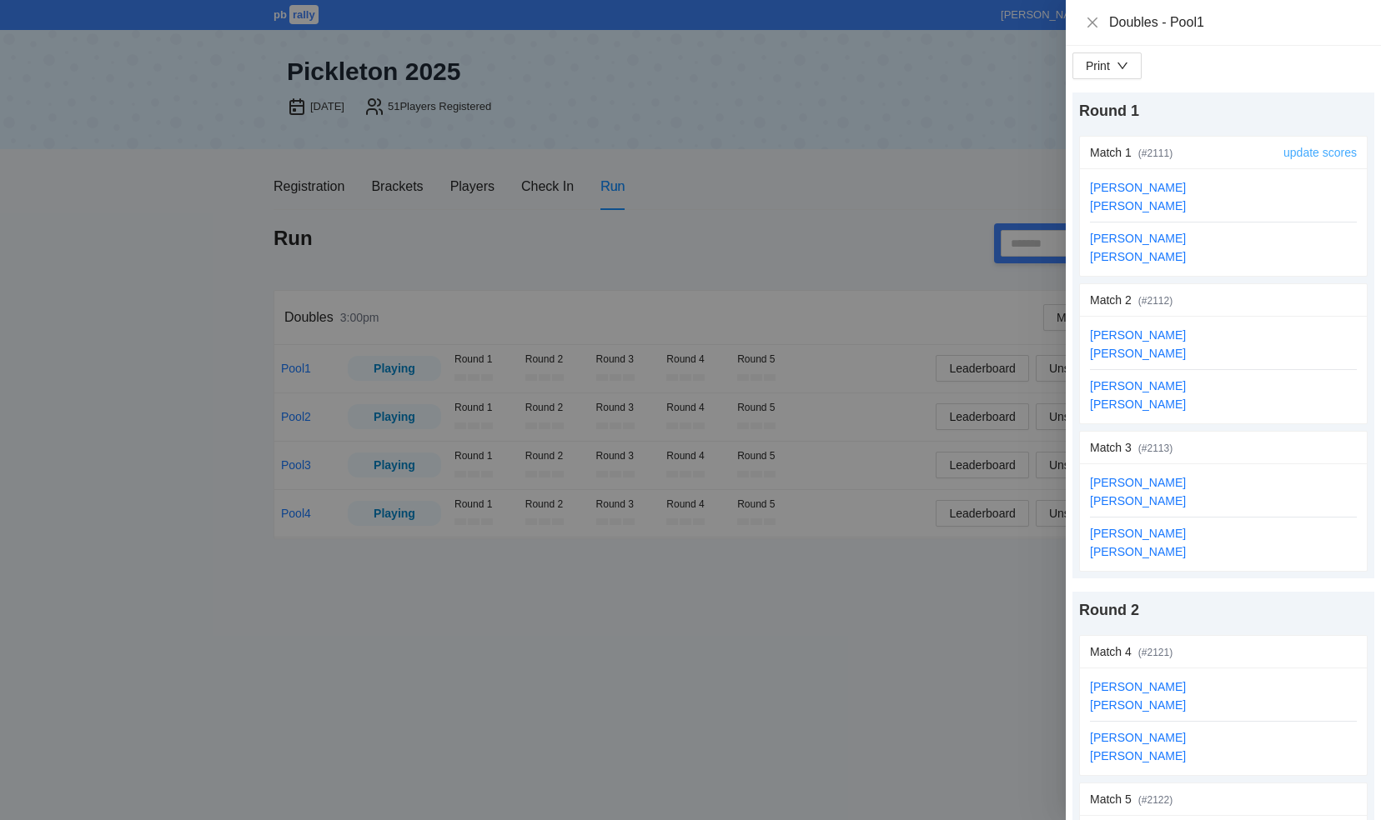
click at [1288, 148] on link "update scores" at bounding box center [1319, 152] width 73 height 13
click at [1286, 152] on link "update scores" at bounding box center [1319, 152] width 73 height 13
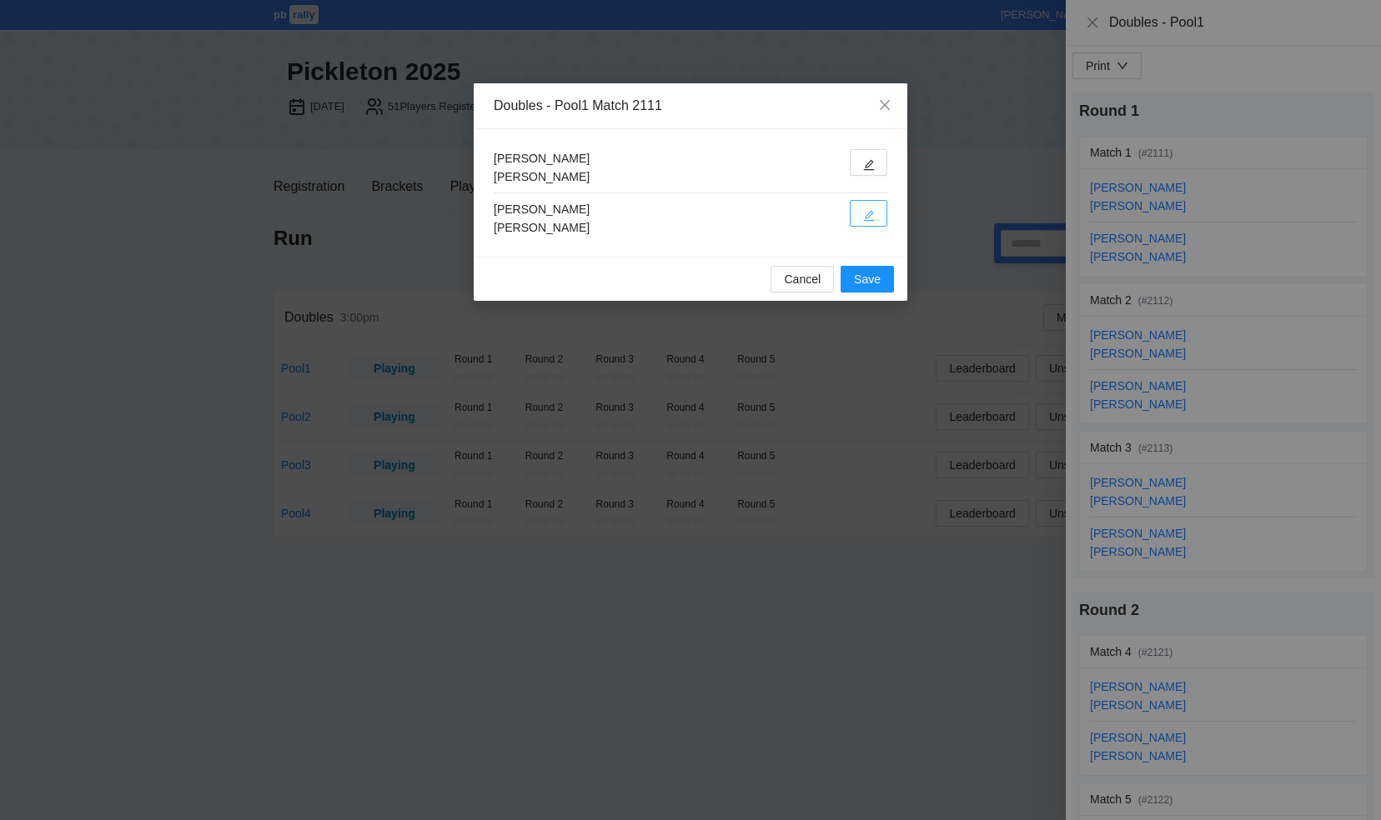
click at [877, 217] on button "button" at bounding box center [869, 213] width 38 height 27
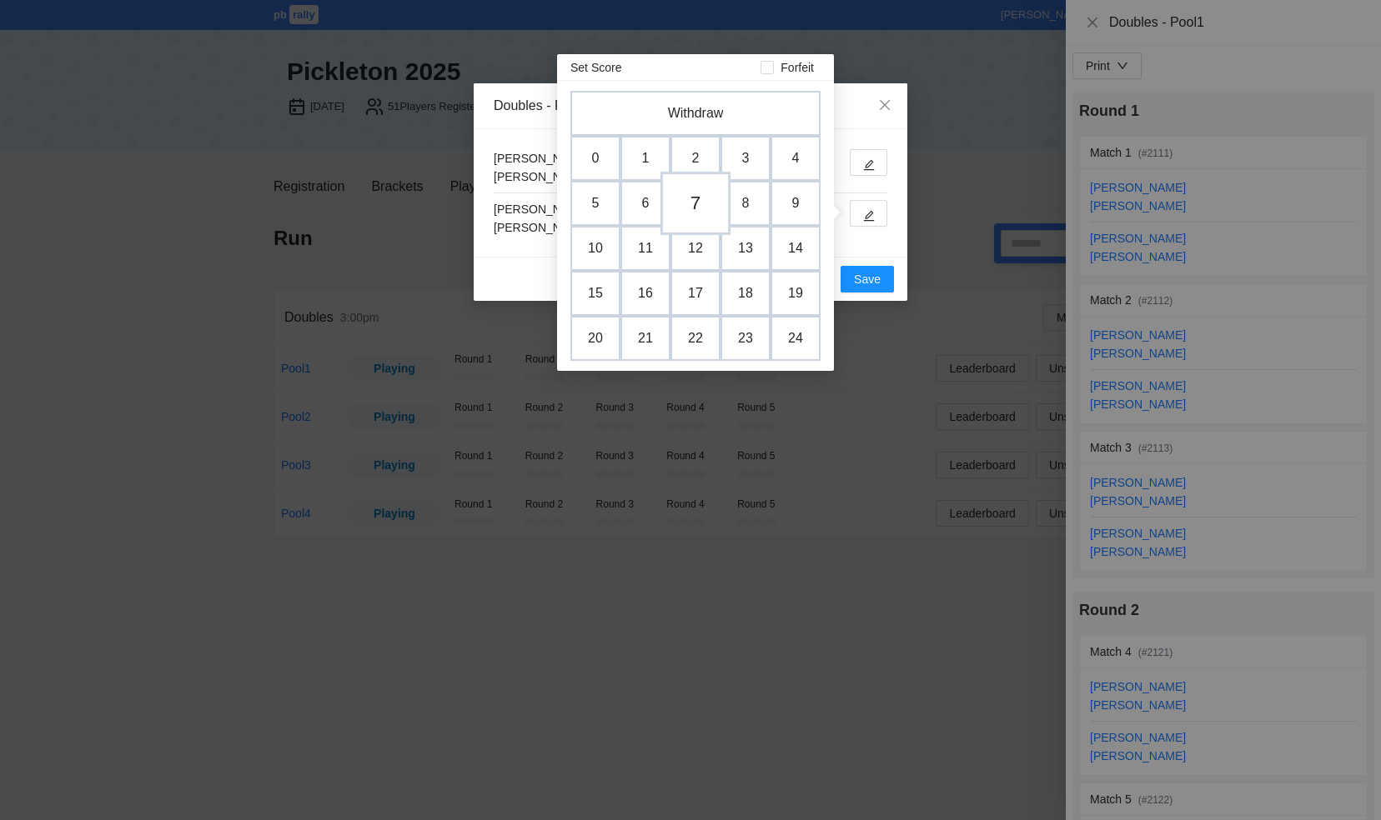
click at [704, 203] on td "7" at bounding box center [695, 203] width 70 height 63
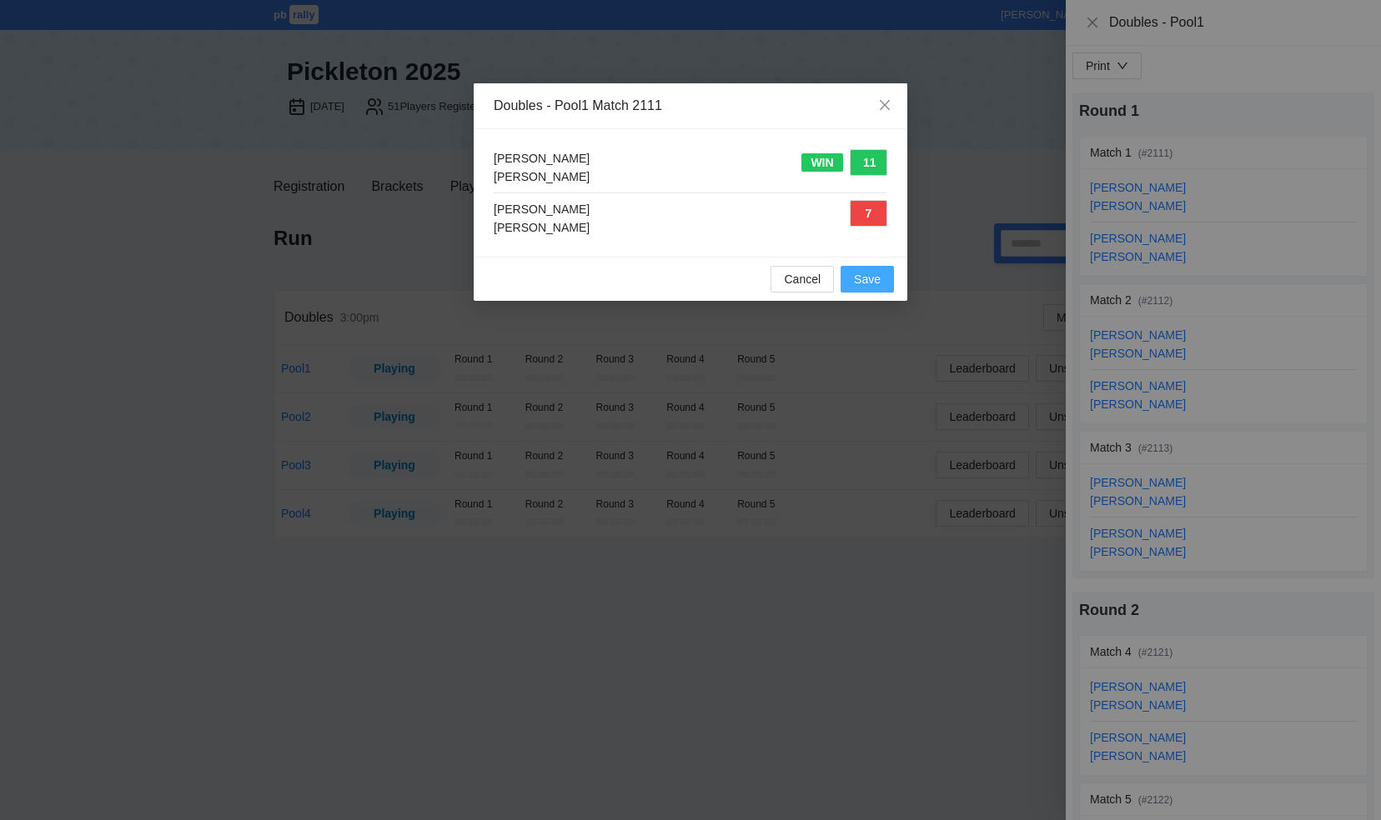
click at [865, 283] on span "Save" at bounding box center [867, 279] width 27 height 18
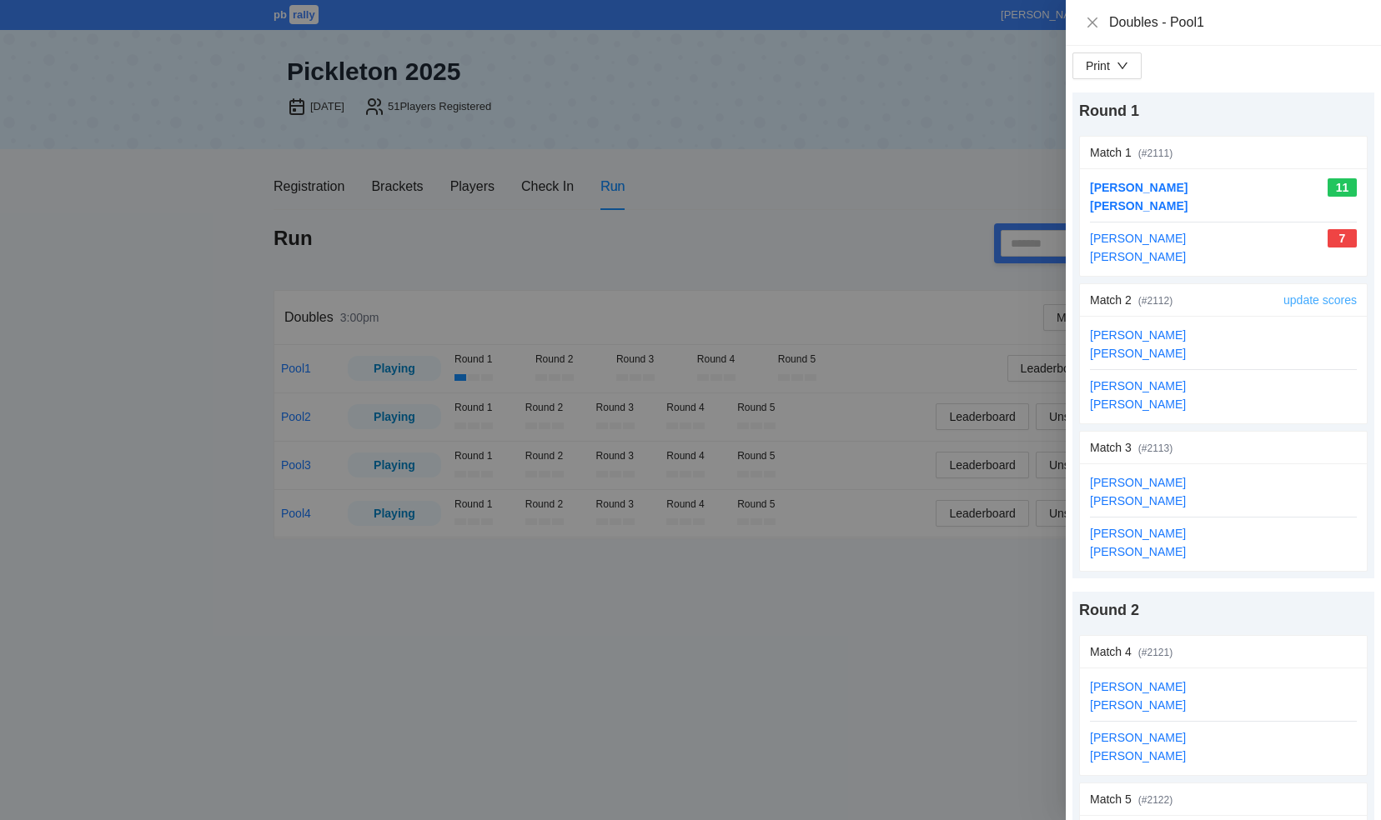
click at [1296, 298] on link "update scores" at bounding box center [1319, 299] width 73 height 13
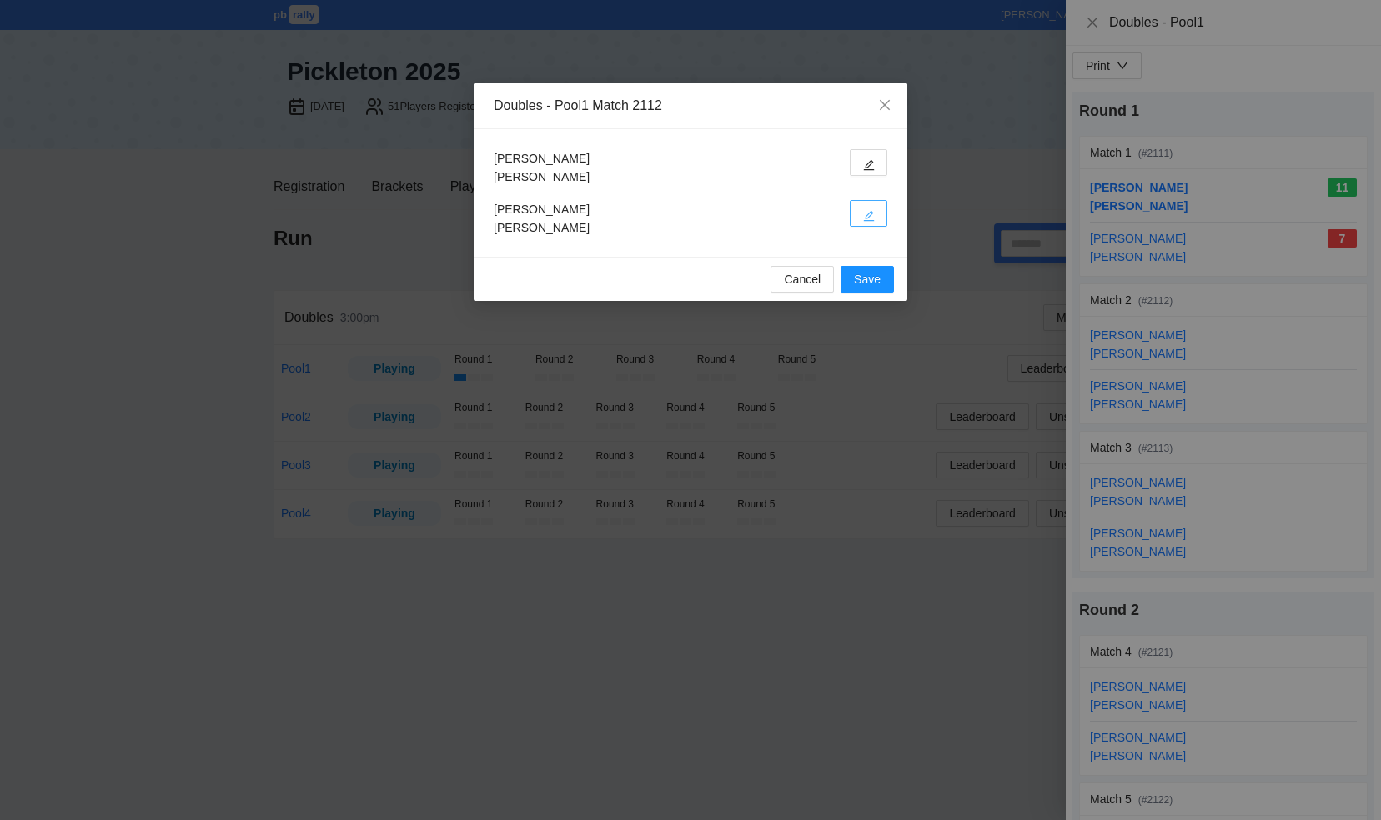
click at [872, 214] on icon "edit" at bounding box center [869, 216] width 12 height 12
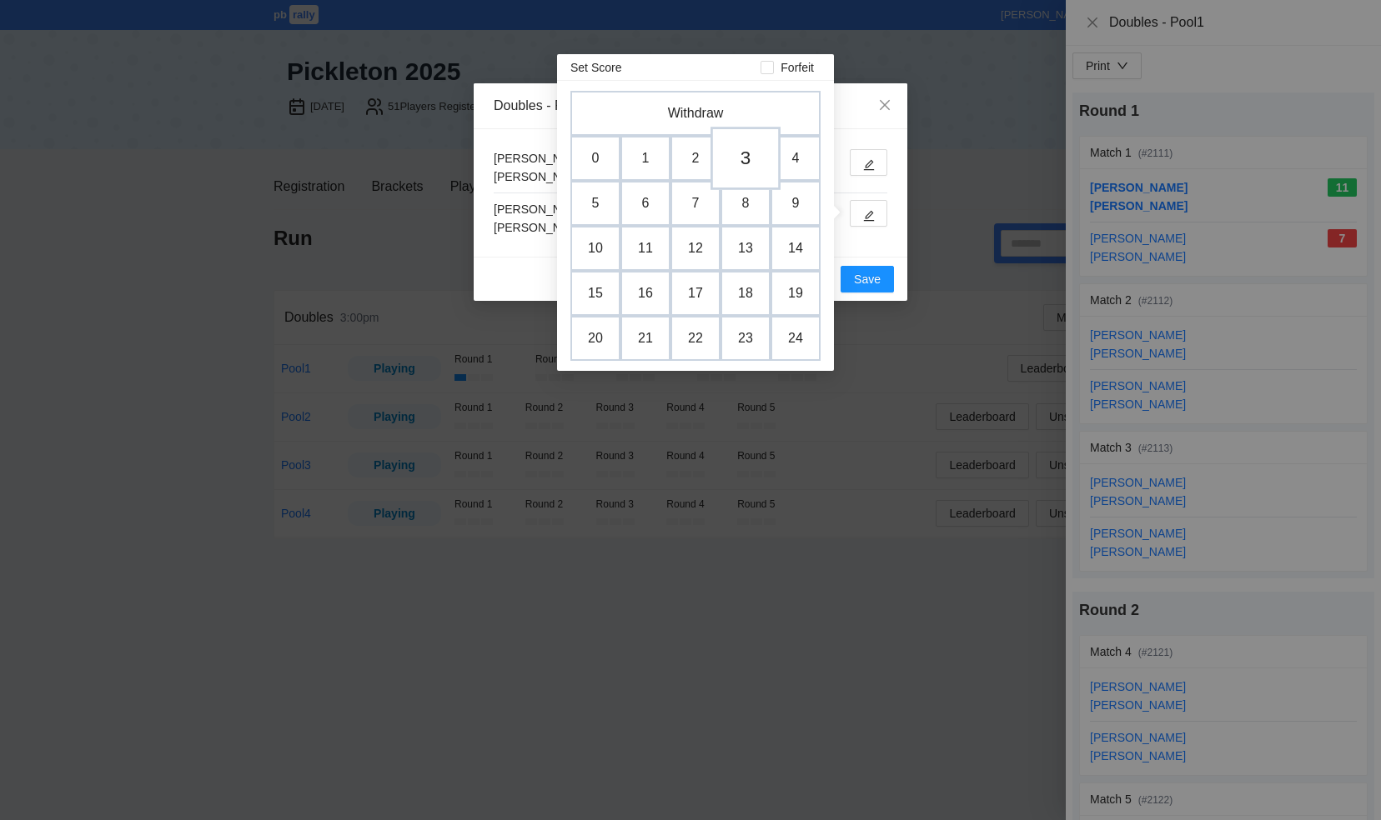
click at [754, 160] on td "3" at bounding box center [745, 158] width 70 height 63
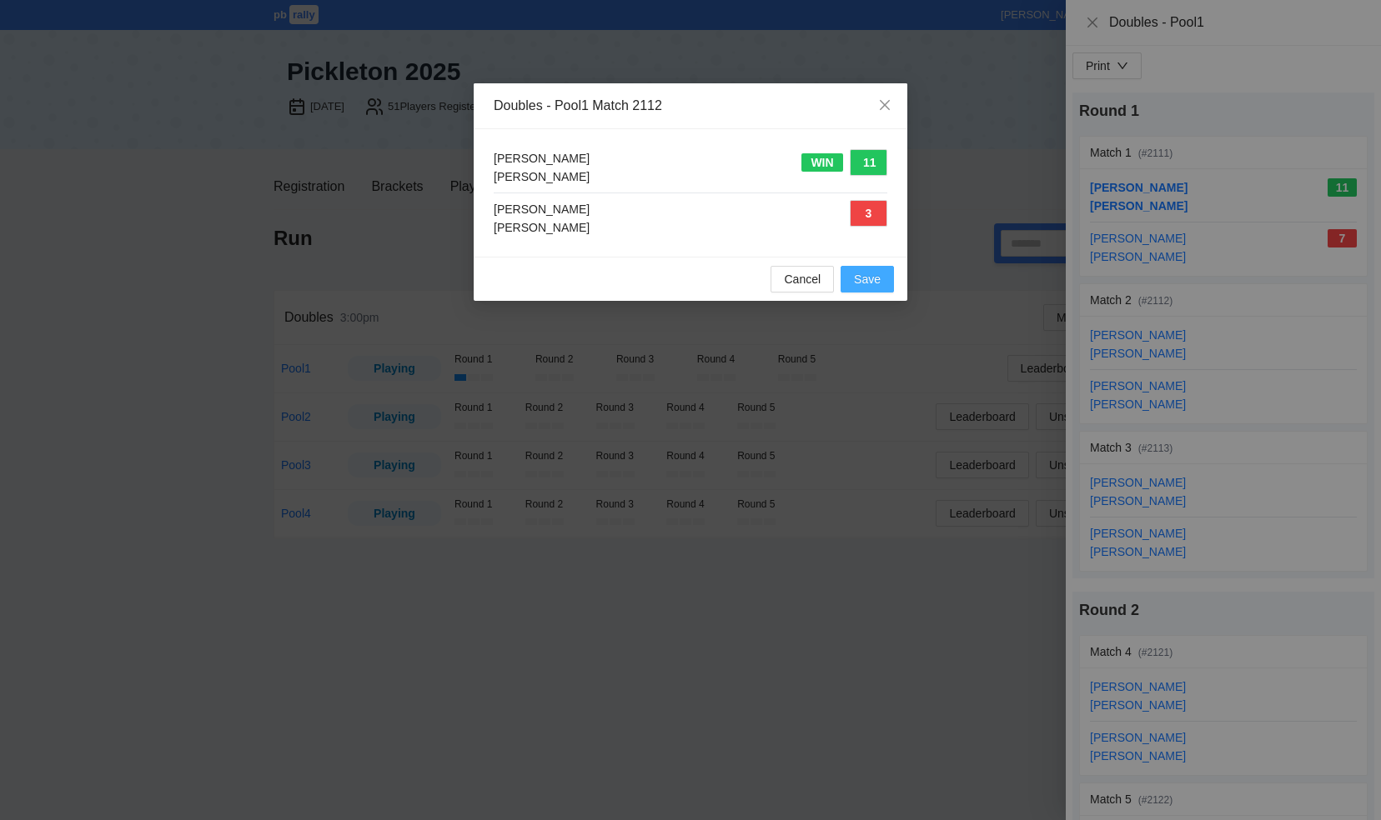
click at [875, 283] on span "Save" at bounding box center [867, 279] width 27 height 18
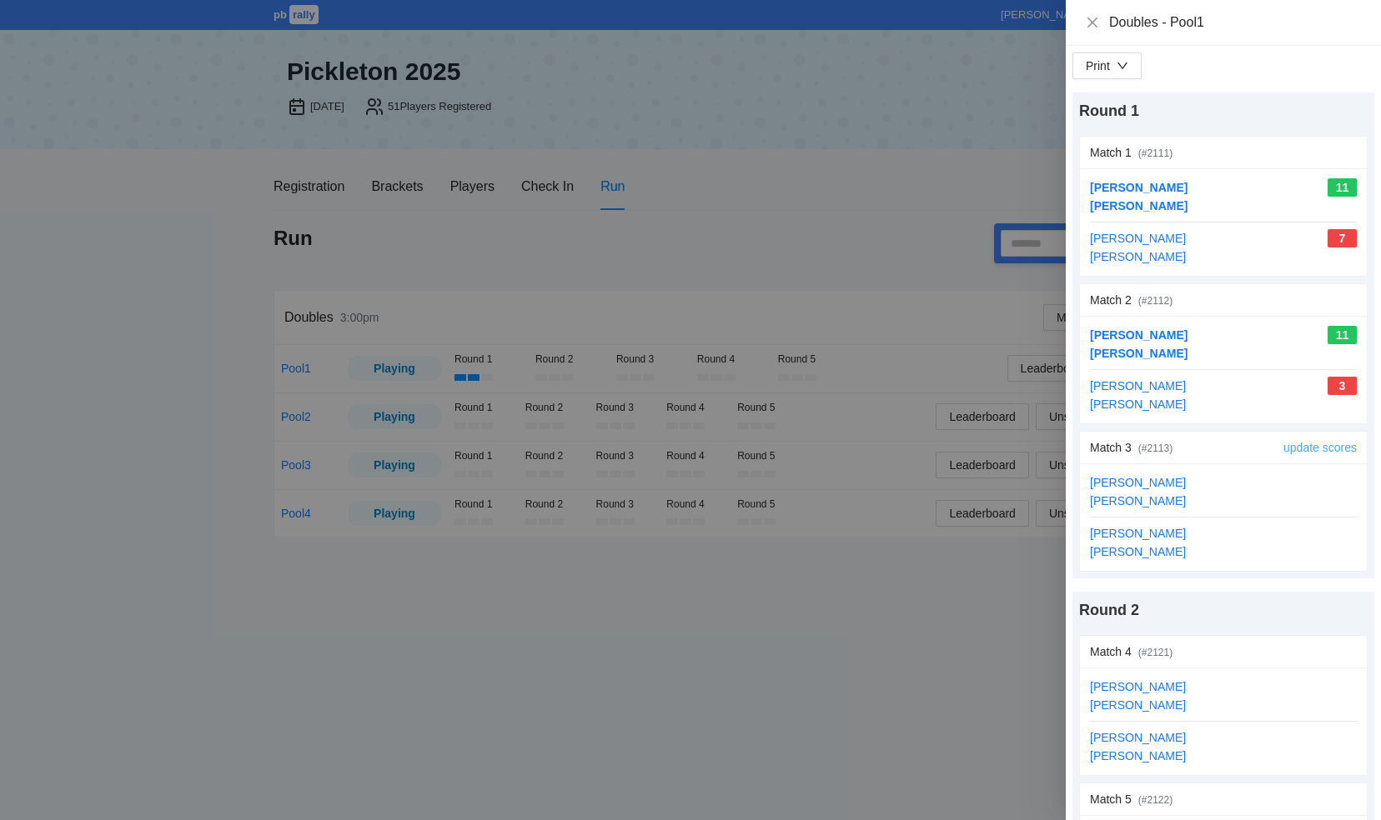
click at [1287, 443] on link "update scores" at bounding box center [1319, 447] width 73 height 13
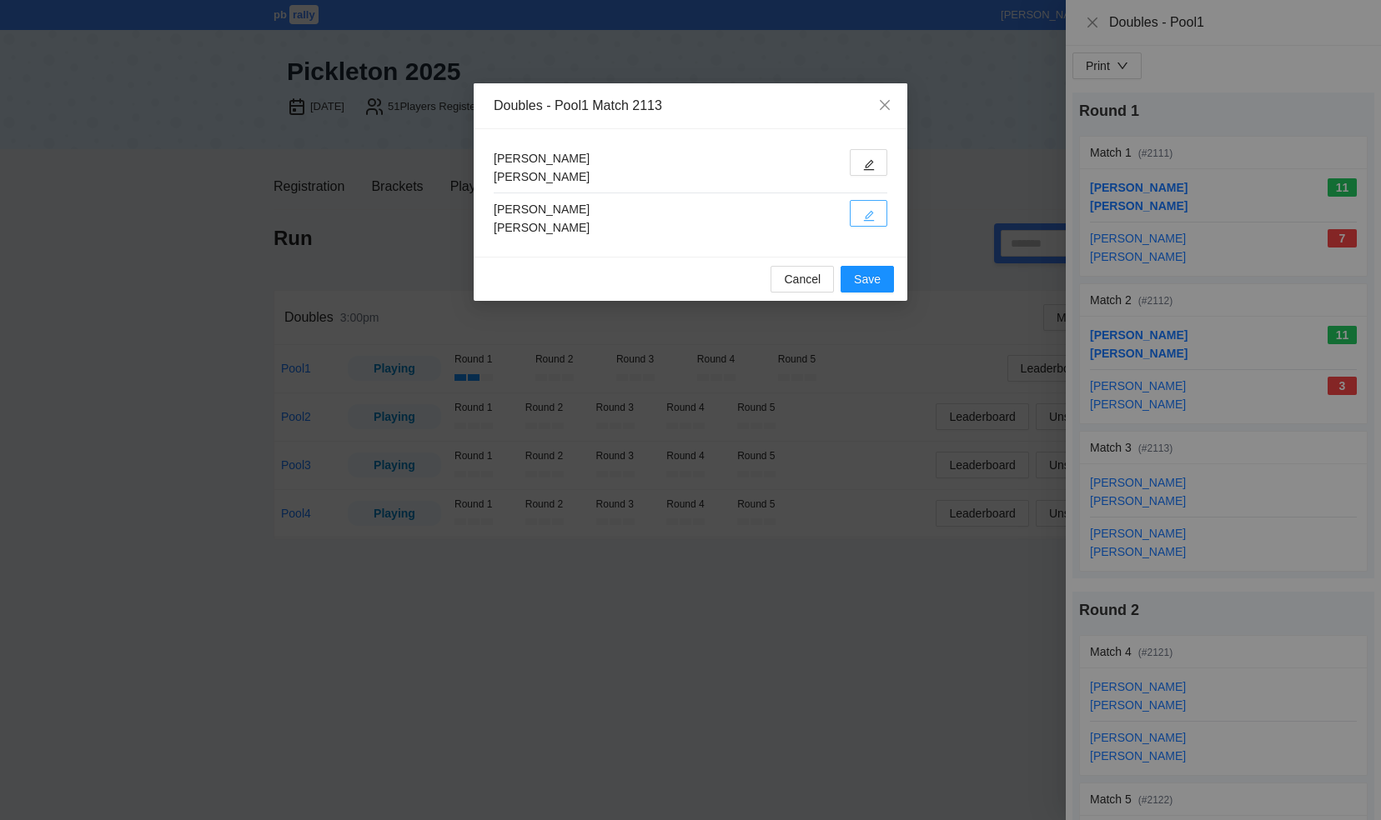
click at [869, 209] on span "edit" at bounding box center [869, 215] width 12 height 13
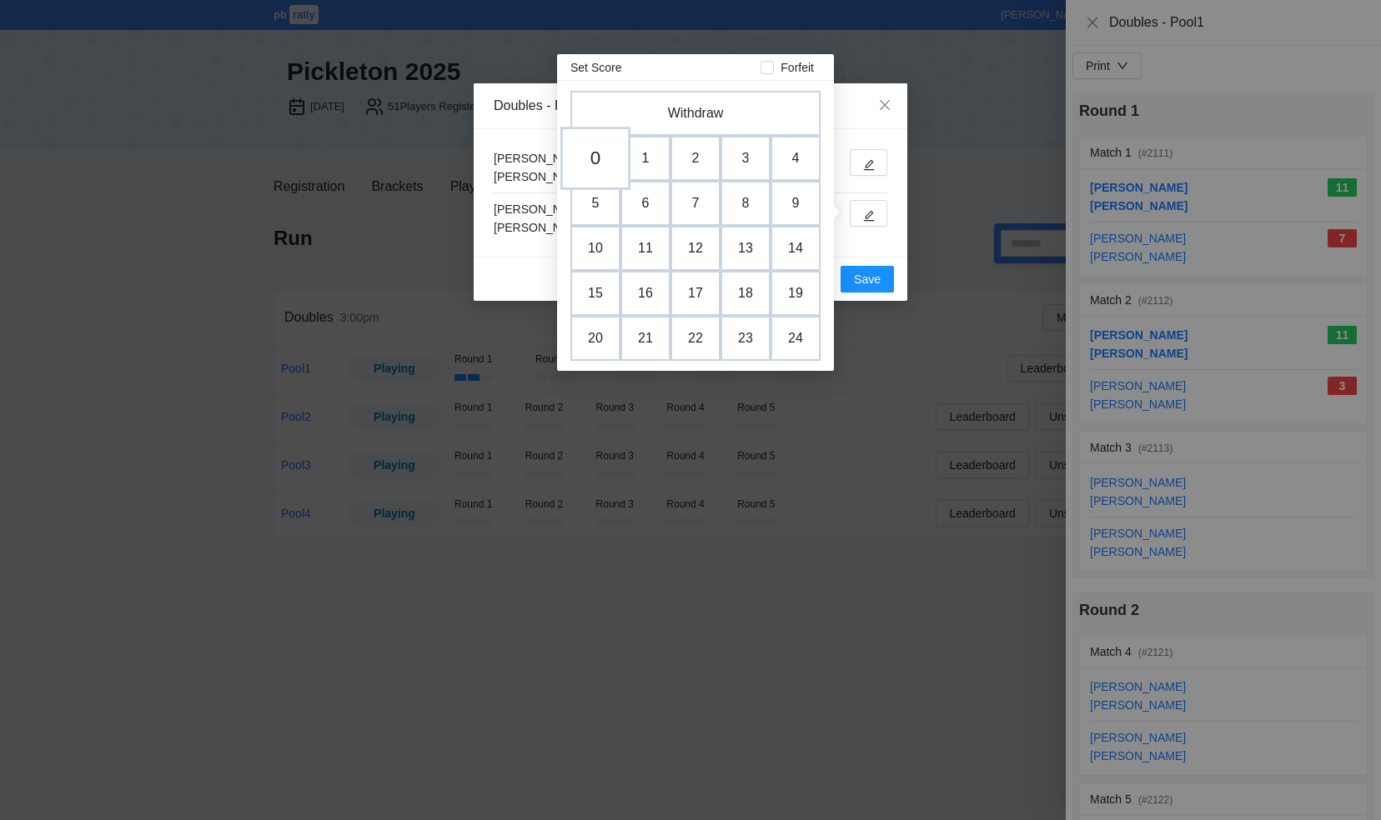
click at [604, 146] on td "0" at bounding box center [595, 158] width 70 height 63
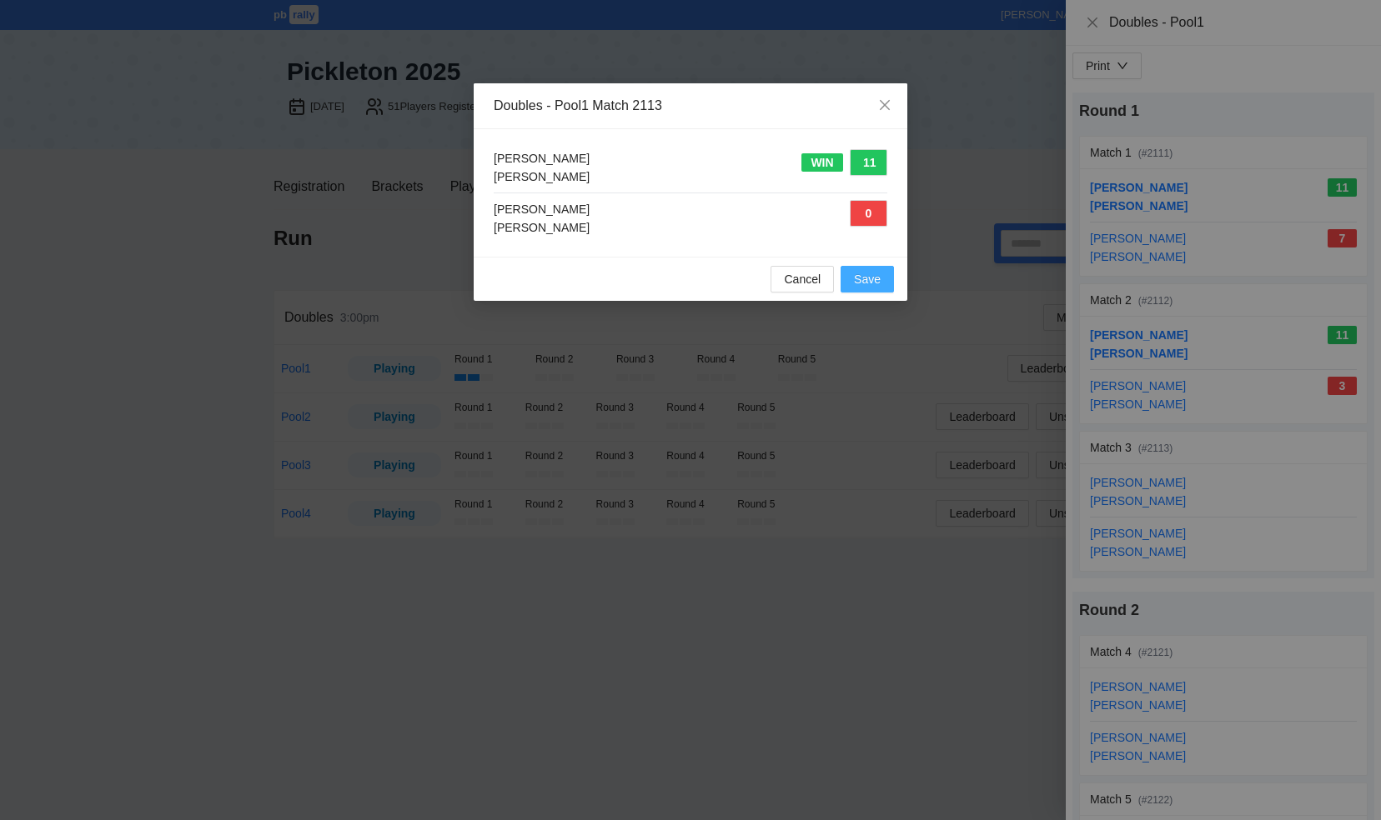
click at [869, 276] on span "Save" at bounding box center [867, 279] width 27 height 18
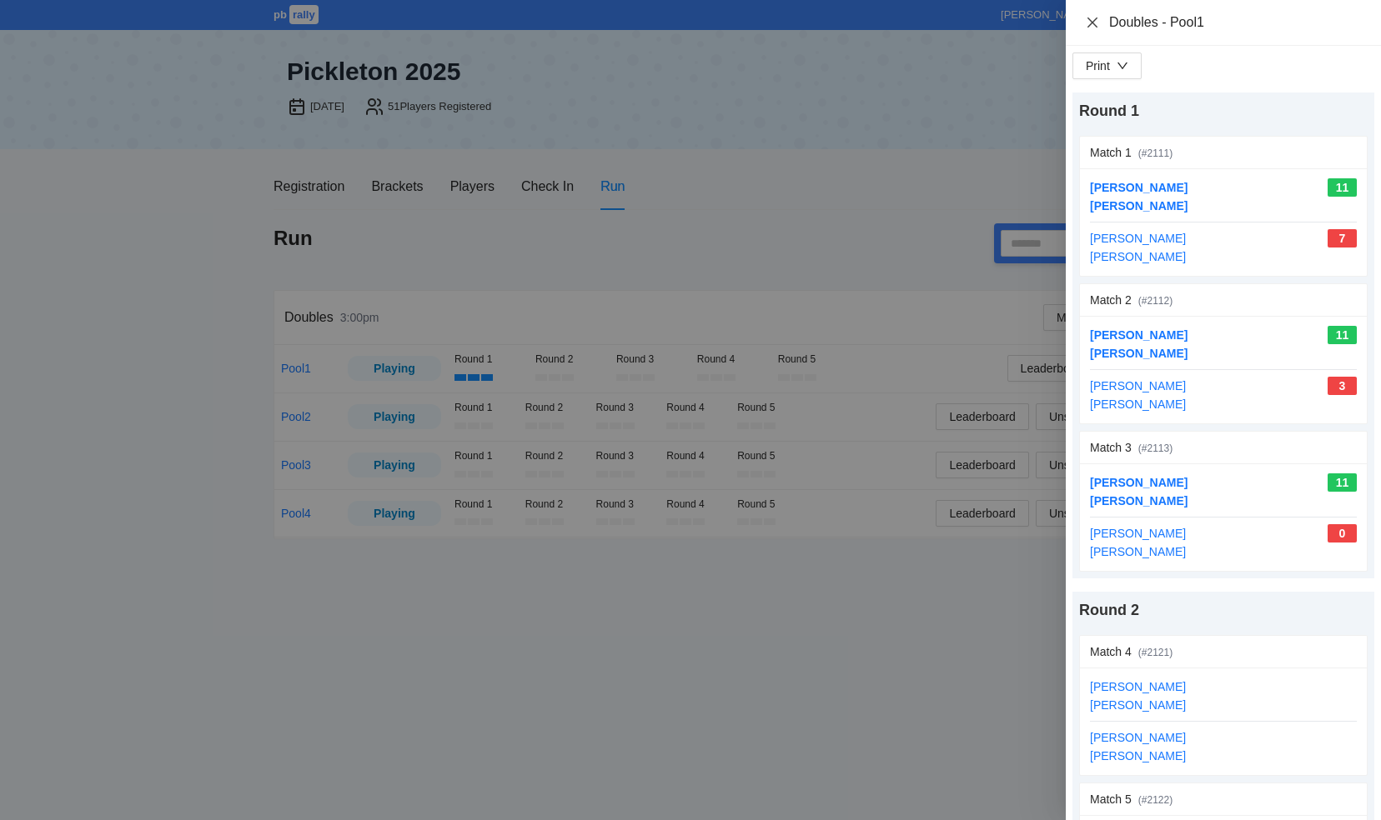
click at [1089, 25] on icon "close" at bounding box center [1092, 22] width 10 height 10
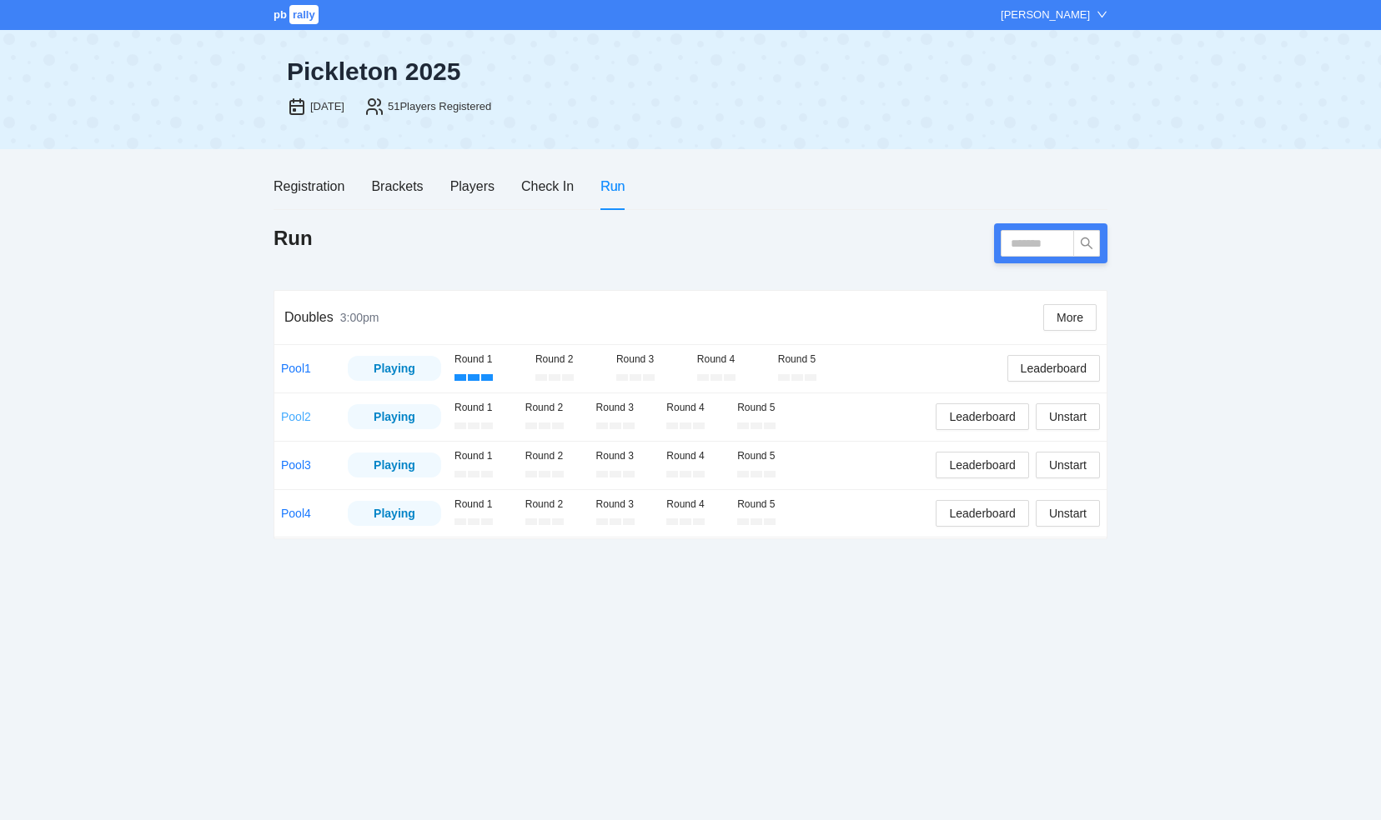
click at [295, 420] on link "Pool2" at bounding box center [296, 416] width 30 height 13
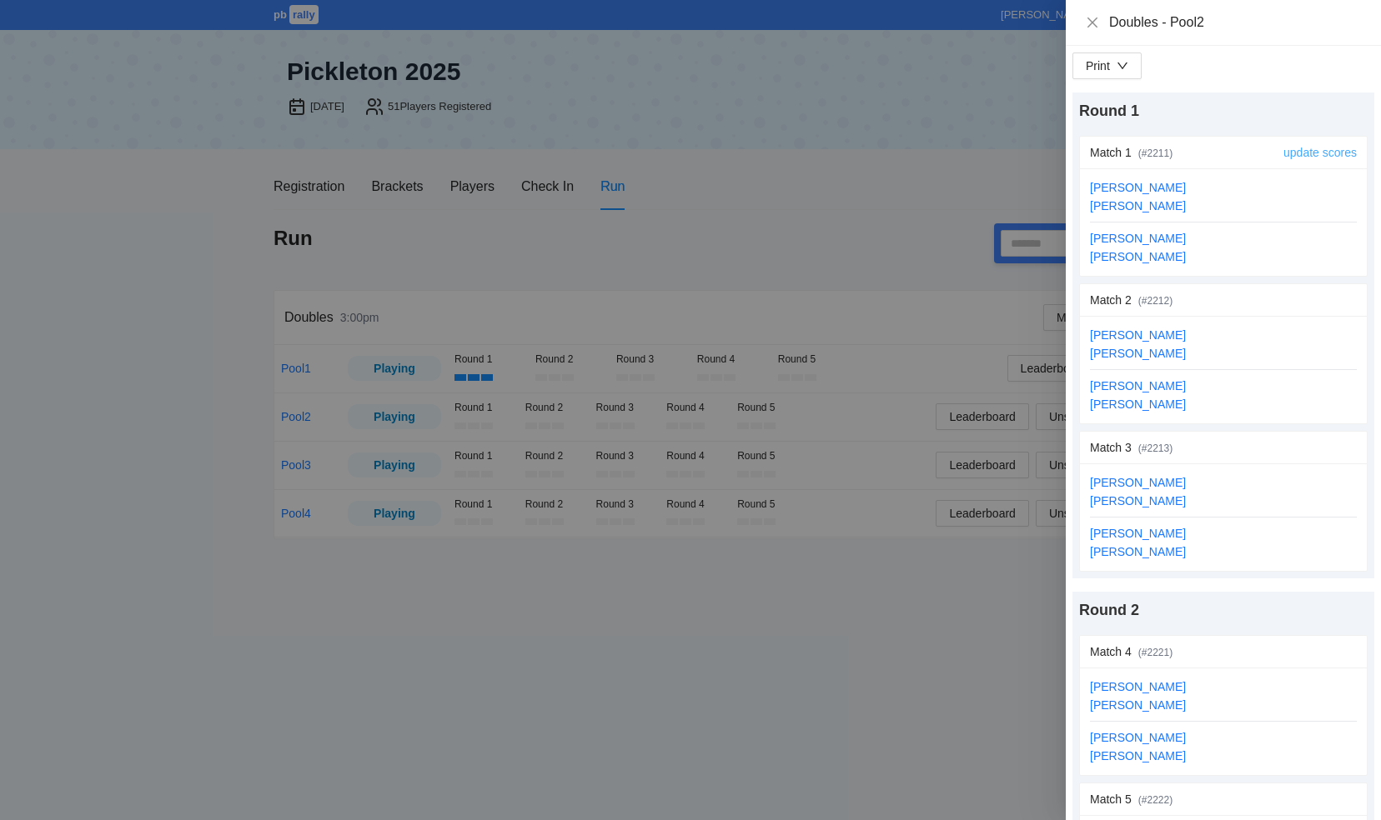
click at [1298, 149] on link "update scores" at bounding box center [1319, 152] width 73 height 13
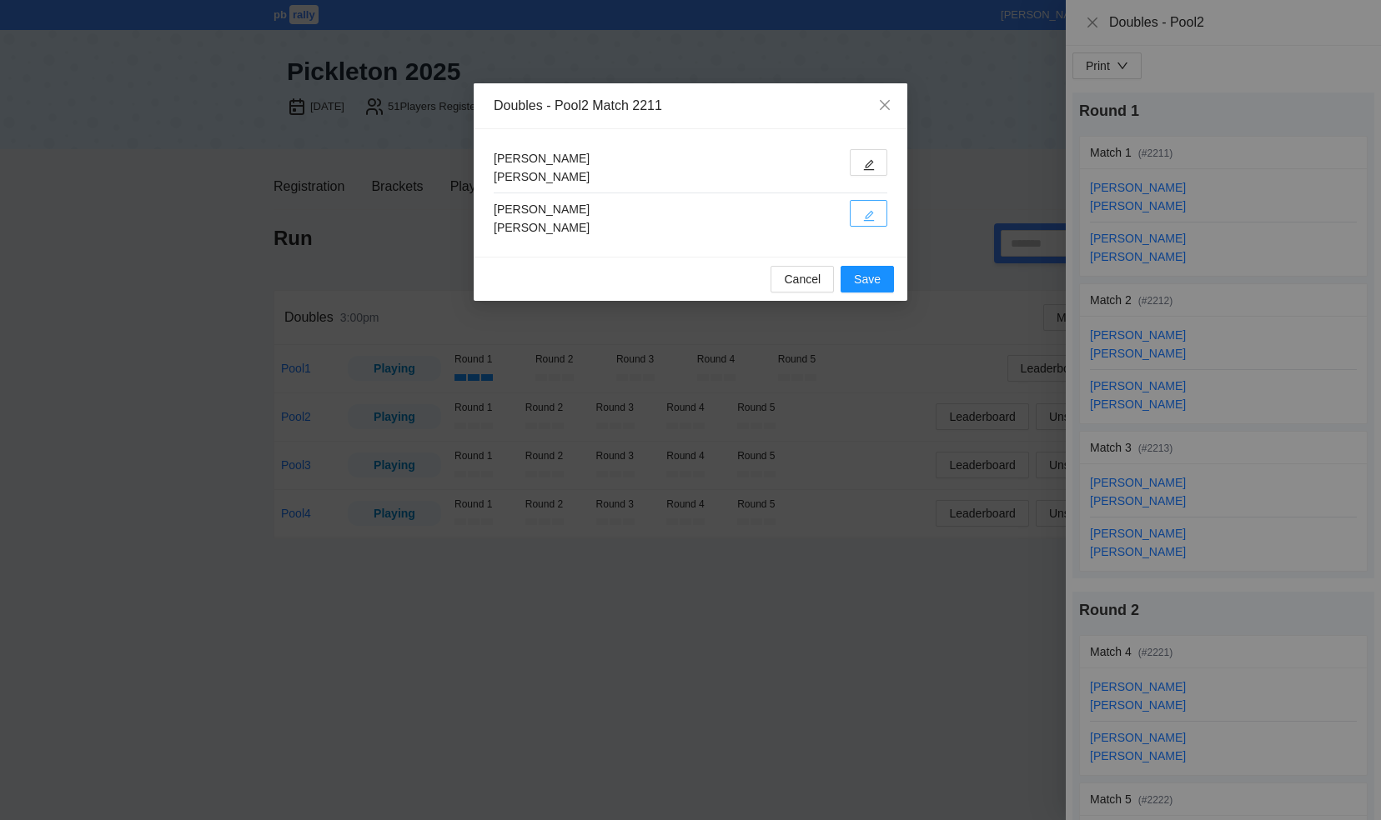
click at [867, 210] on icon "edit" at bounding box center [869, 216] width 12 height 12
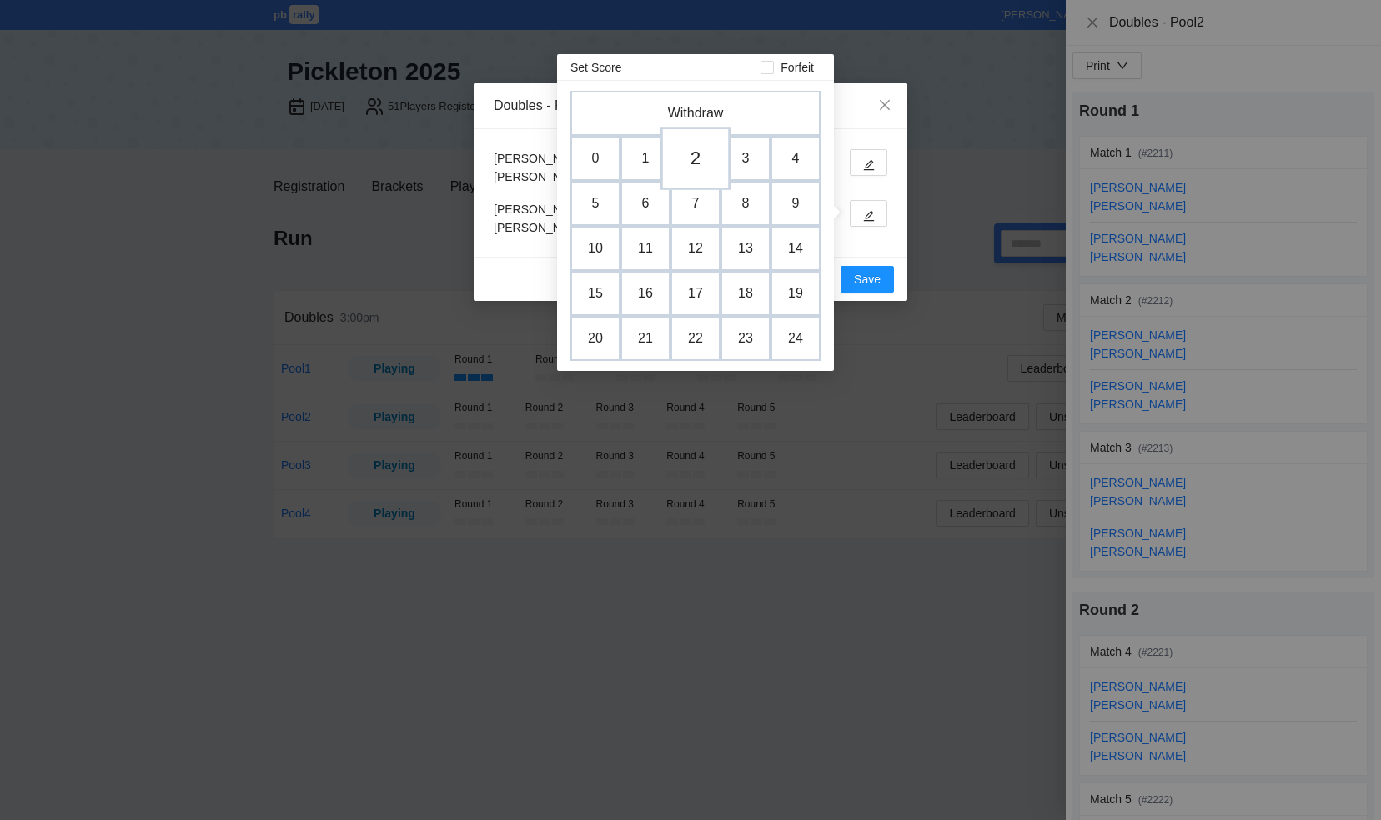
click at [699, 163] on td "2" at bounding box center [695, 158] width 70 height 63
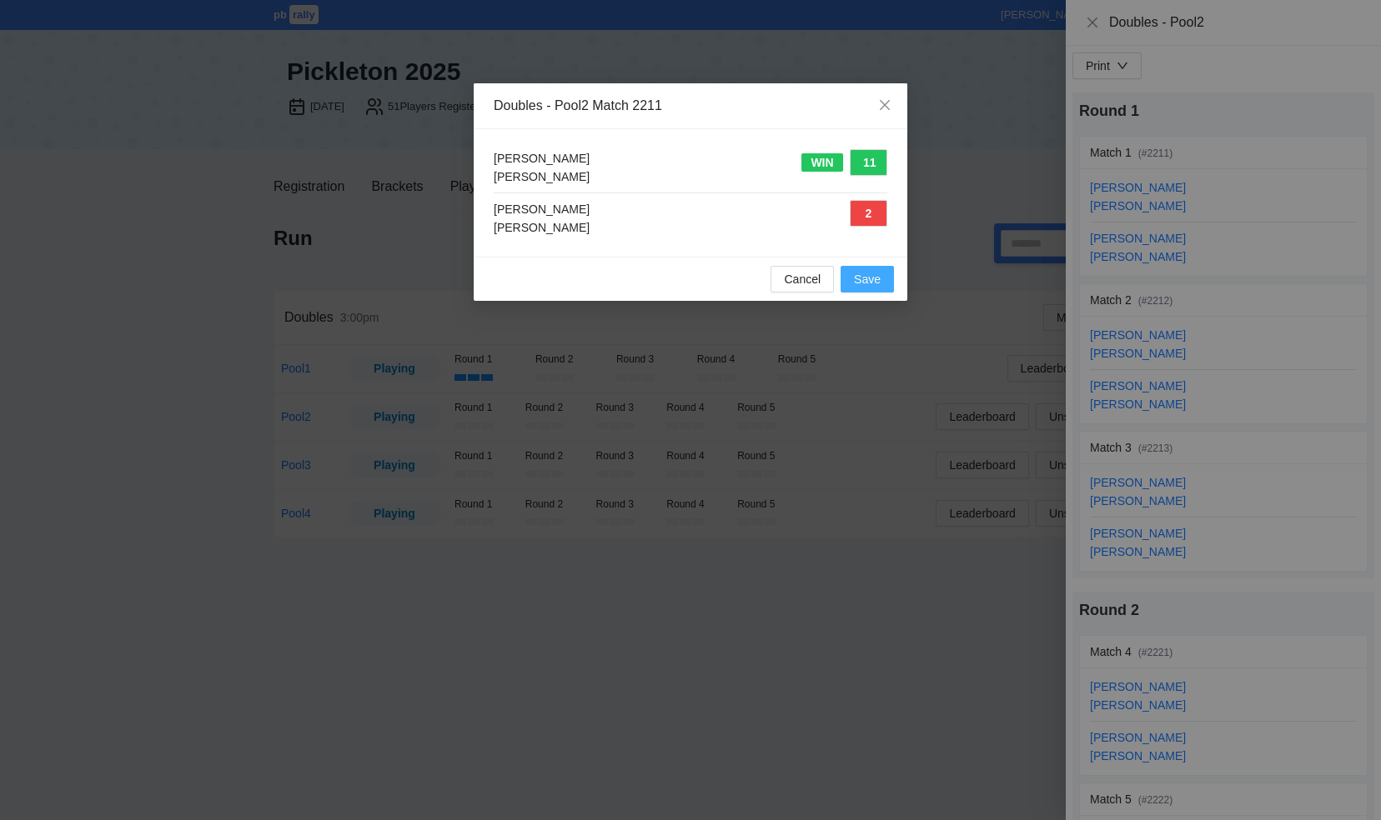
click at [876, 278] on span "Save" at bounding box center [867, 279] width 27 height 18
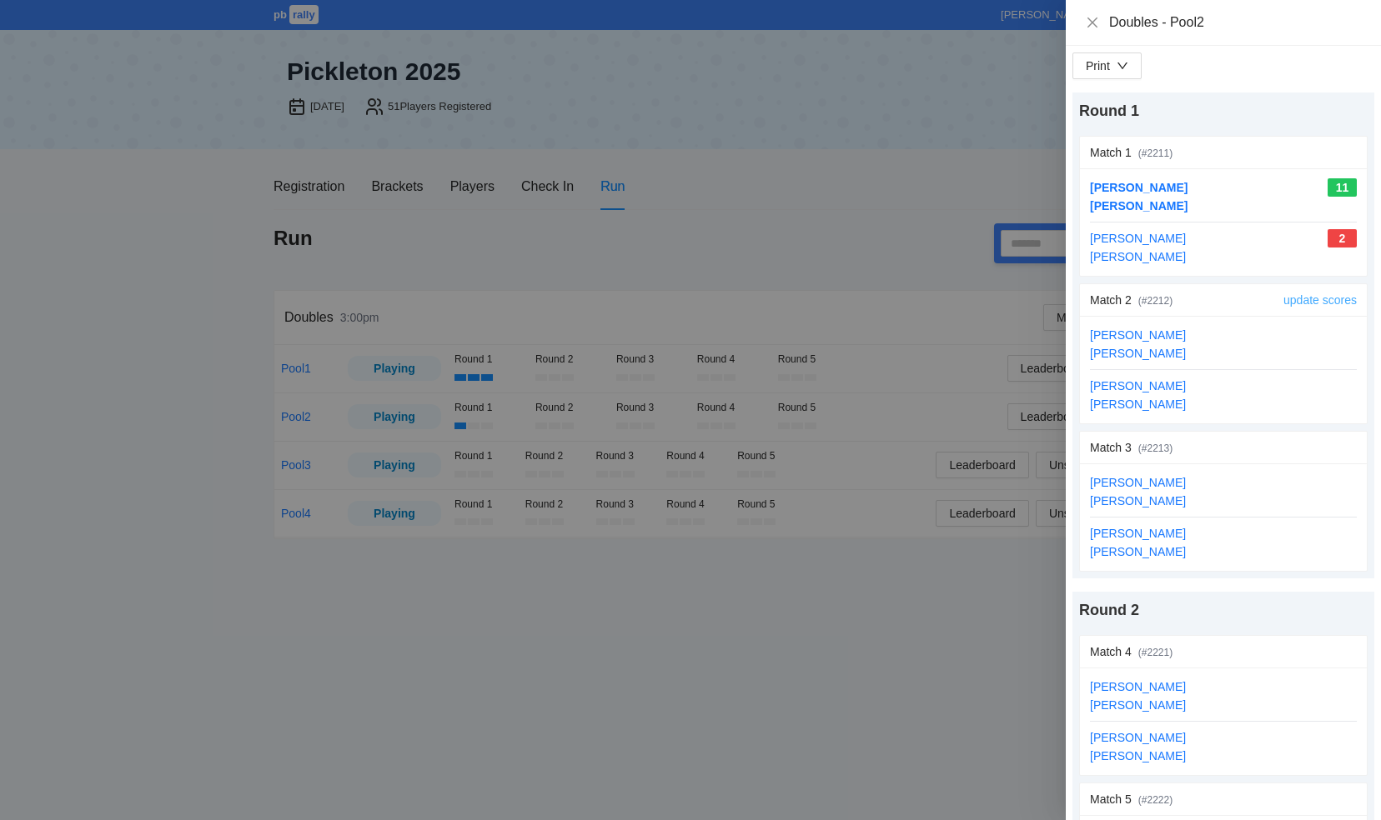
click at [1285, 297] on link "update scores" at bounding box center [1319, 299] width 73 height 13
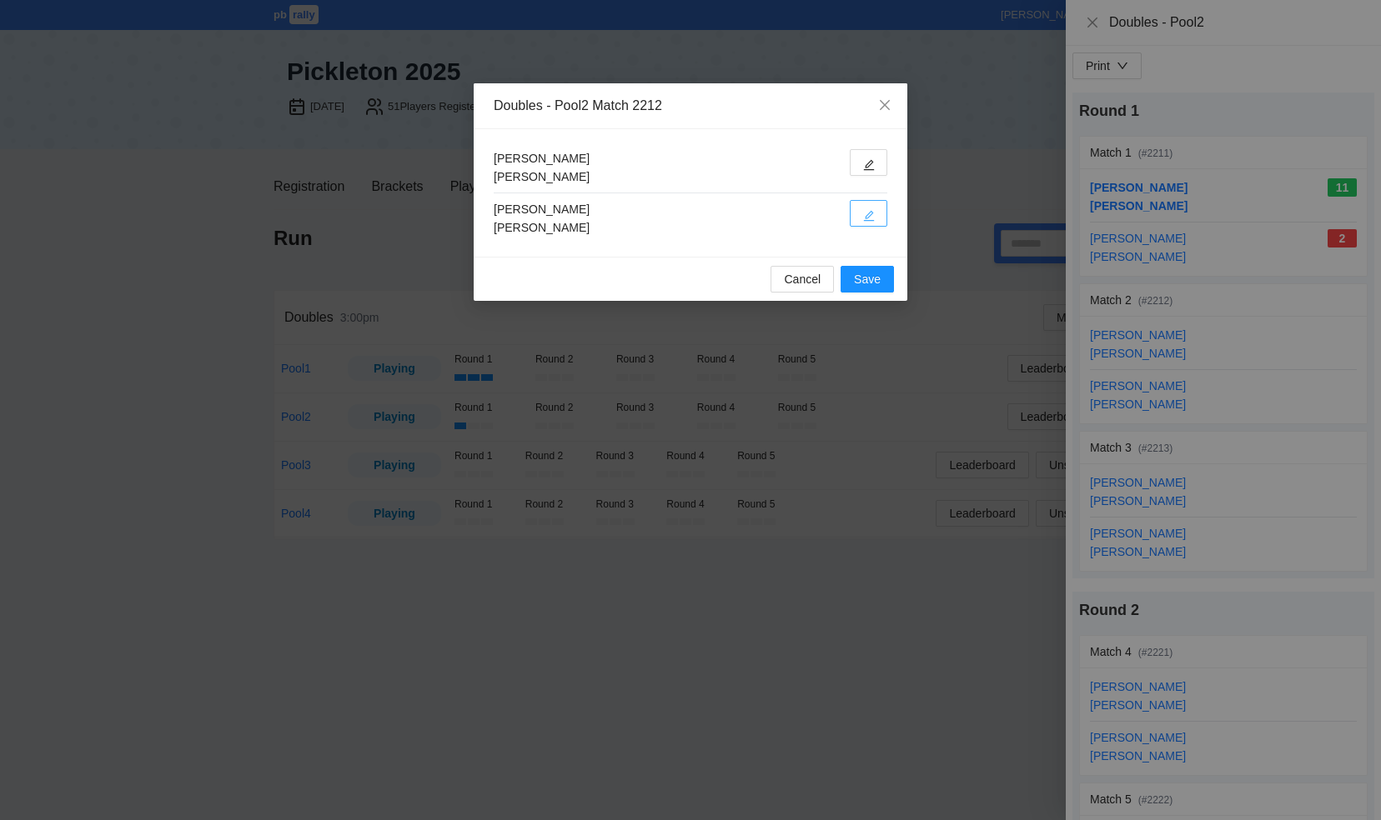
click at [858, 213] on button "button" at bounding box center [869, 213] width 38 height 27
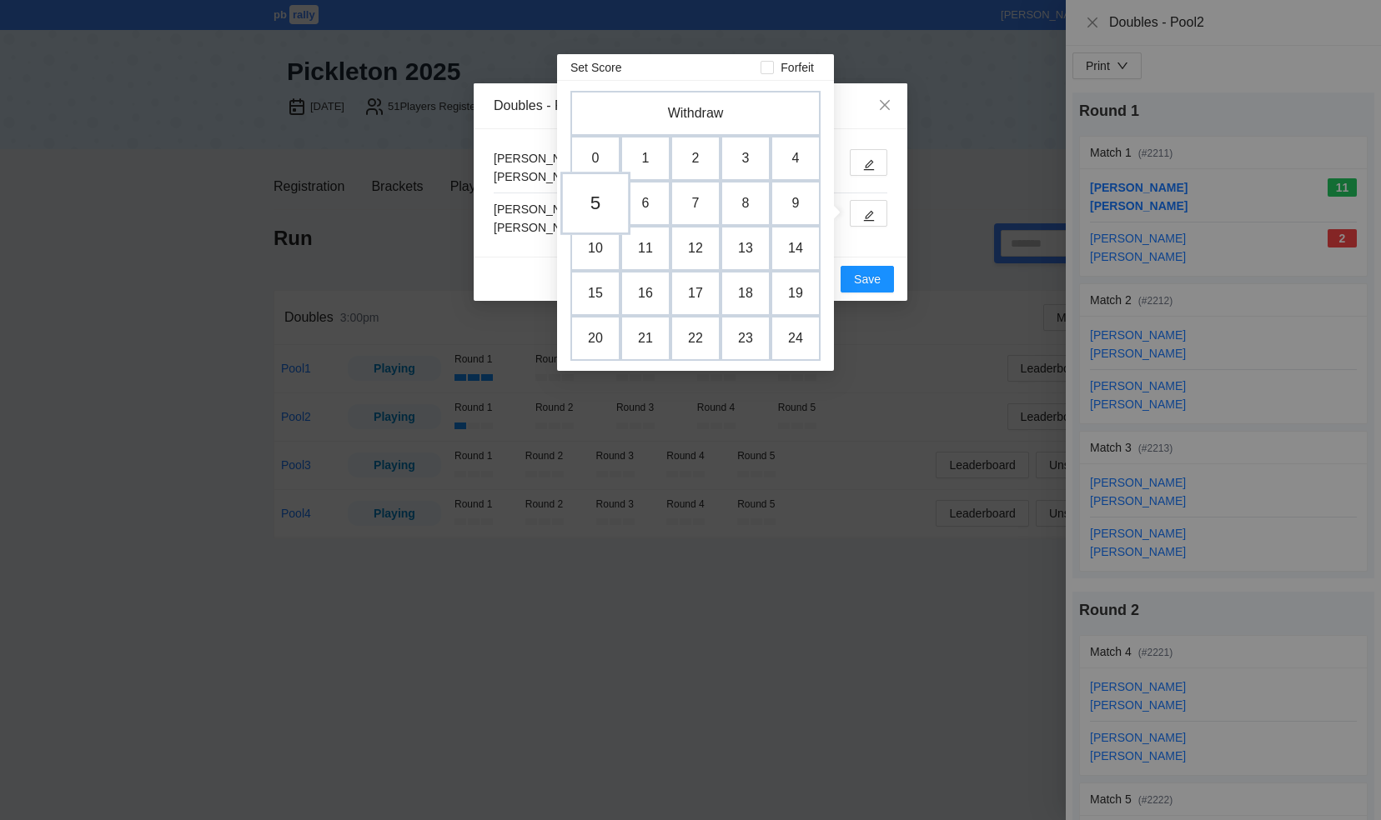
click at [590, 207] on td "5" at bounding box center [595, 203] width 70 height 63
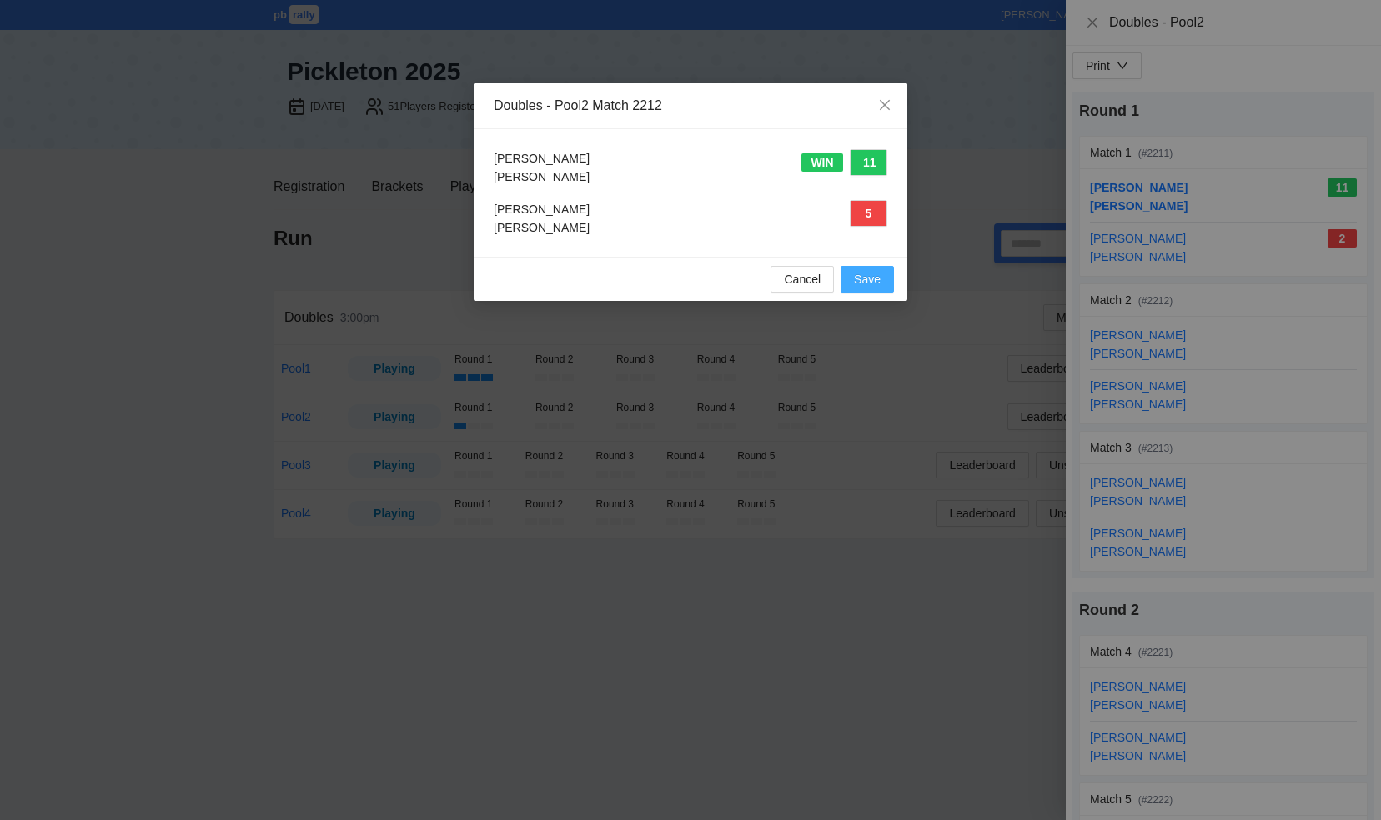
click at [866, 275] on span "Save" at bounding box center [867, 279] width 27 height 18
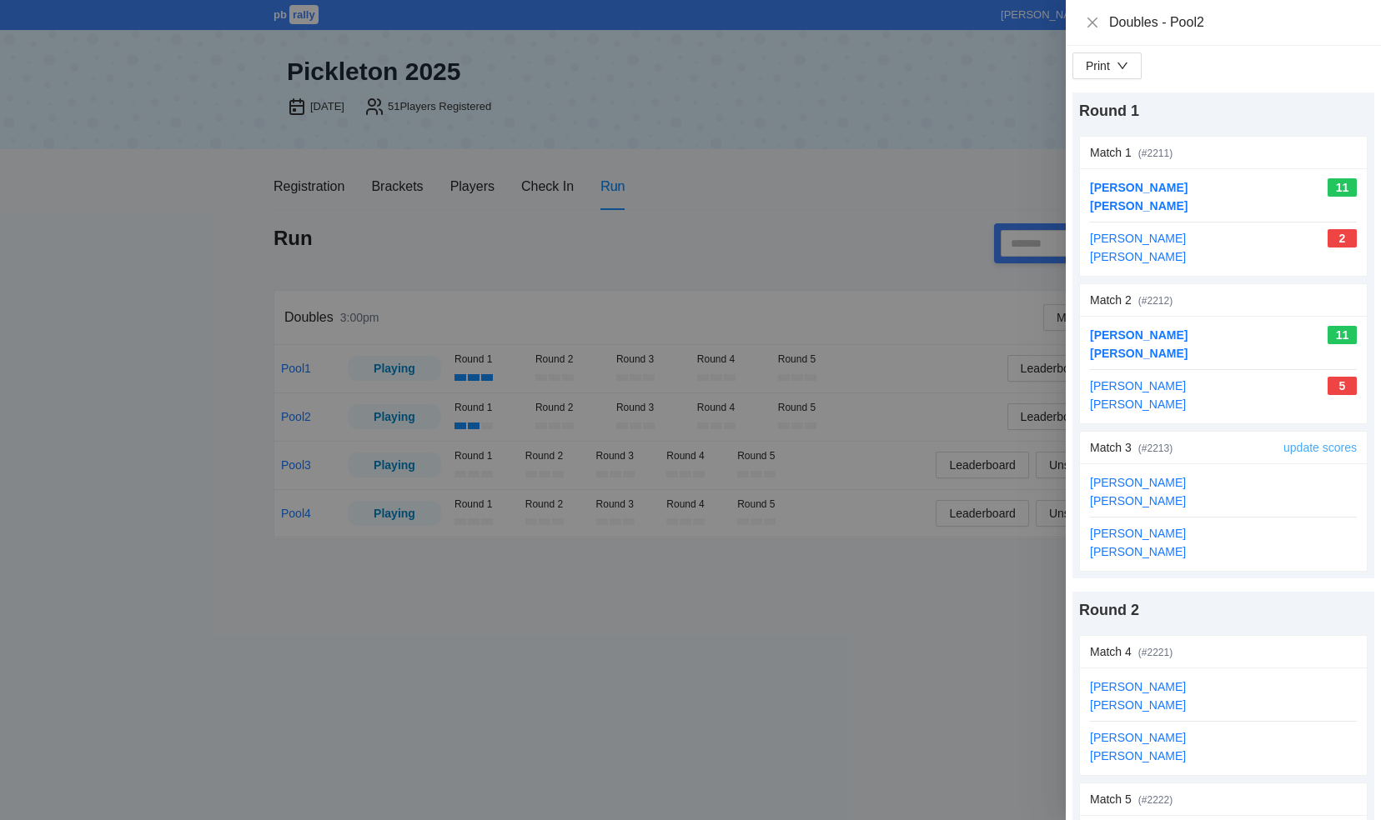
click at [1289, 442] on link "update scores" at bounding box center [1319, 447] width 73 height 13
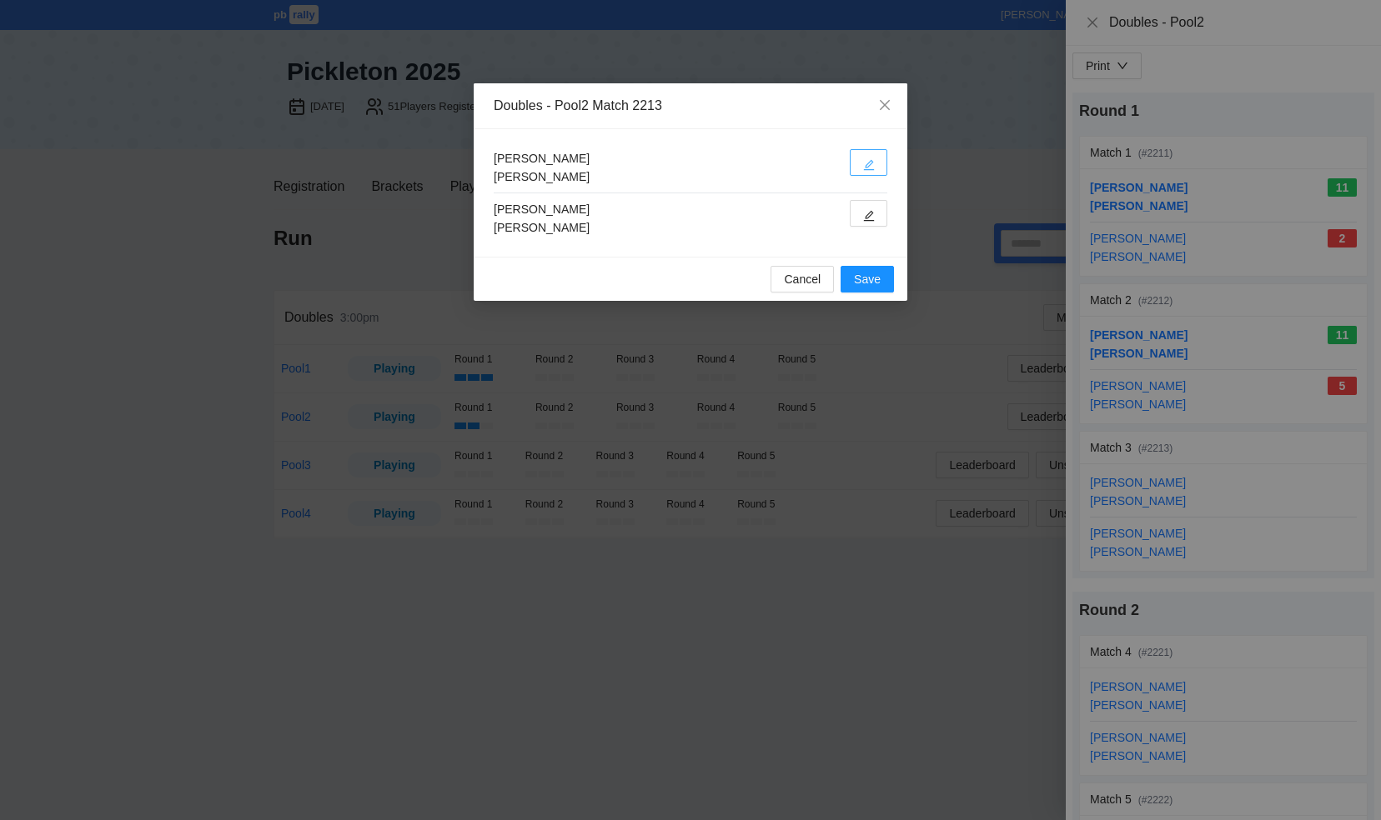
click at [872, 160] on icon "edit" at bounding box center [869, 165] width 12 height 12
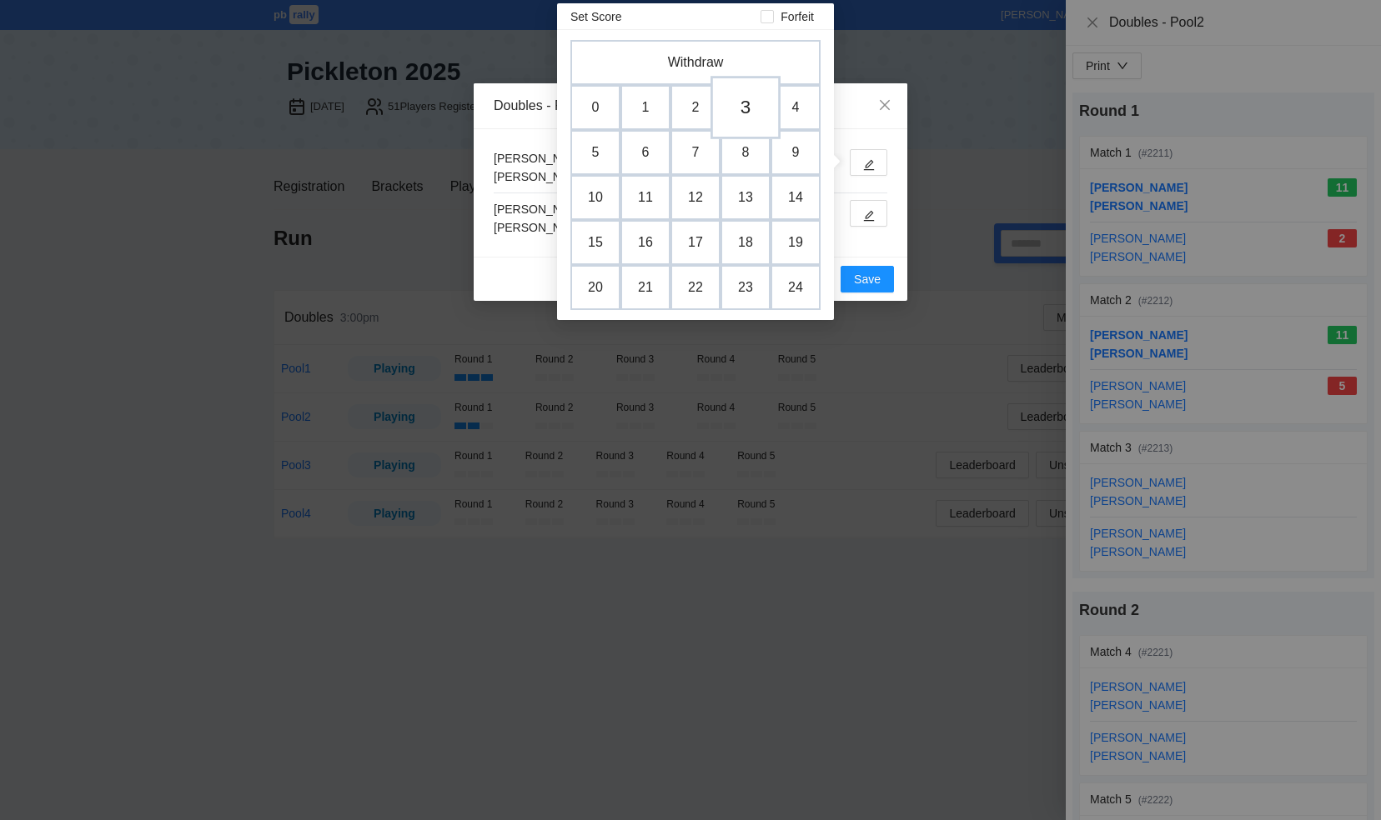
click at [747, 106] on td "3" at bounding box center [745, 107] width 70 height 63
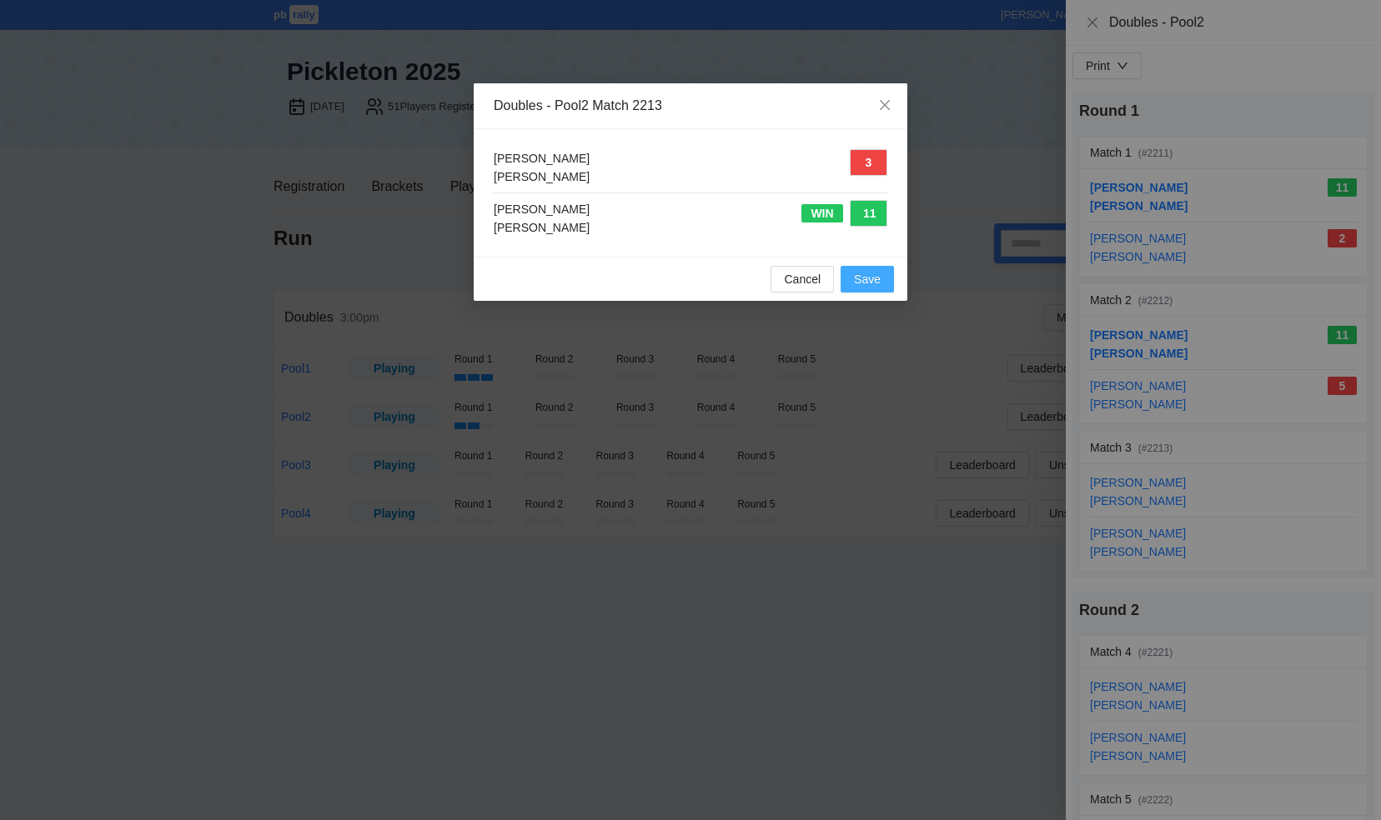
click at [872, 273] on span "Save" at bounding box center [867, 279] width 27 height 18
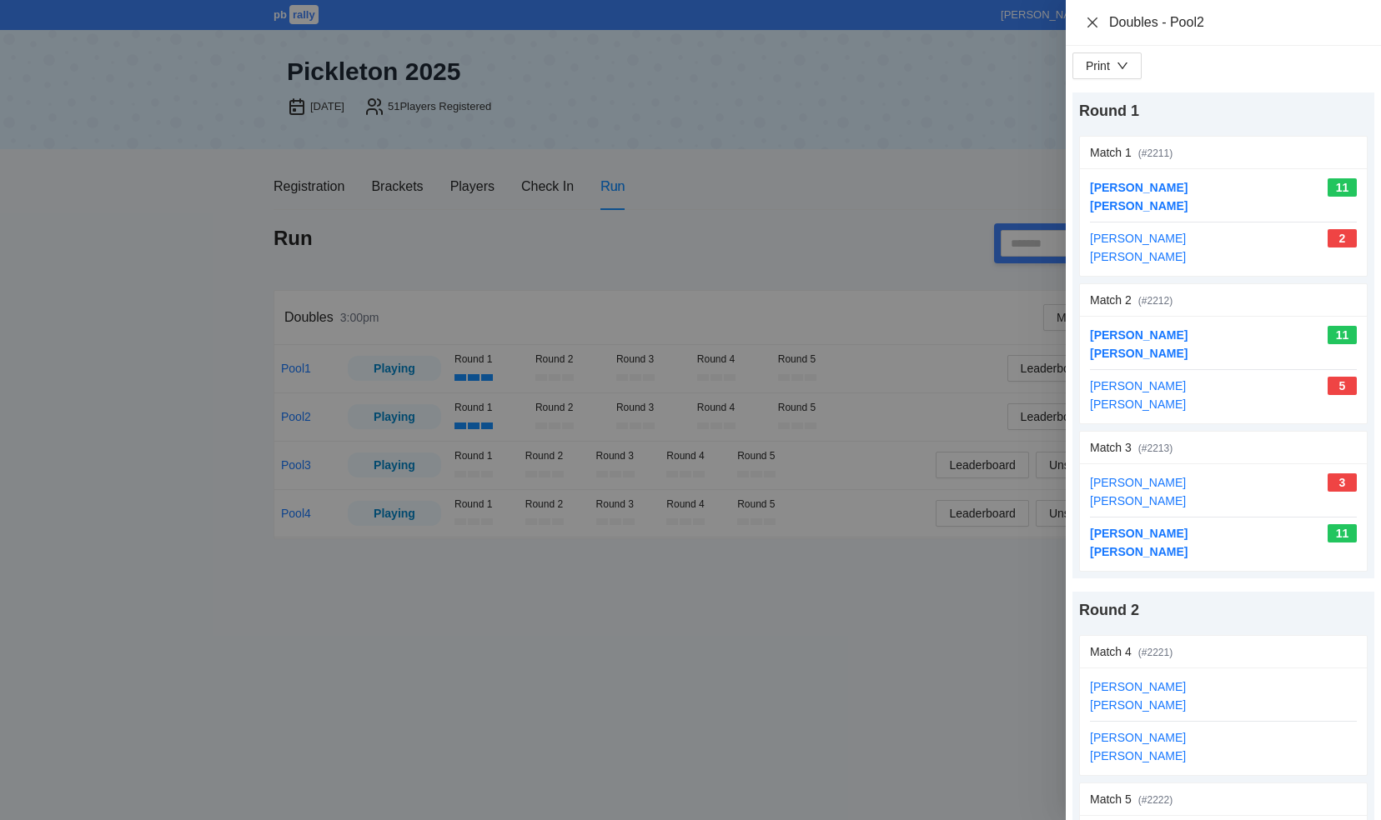
click at [1087, 20] on icon "close" at bounding box center [1092, 22] width 13 height 13
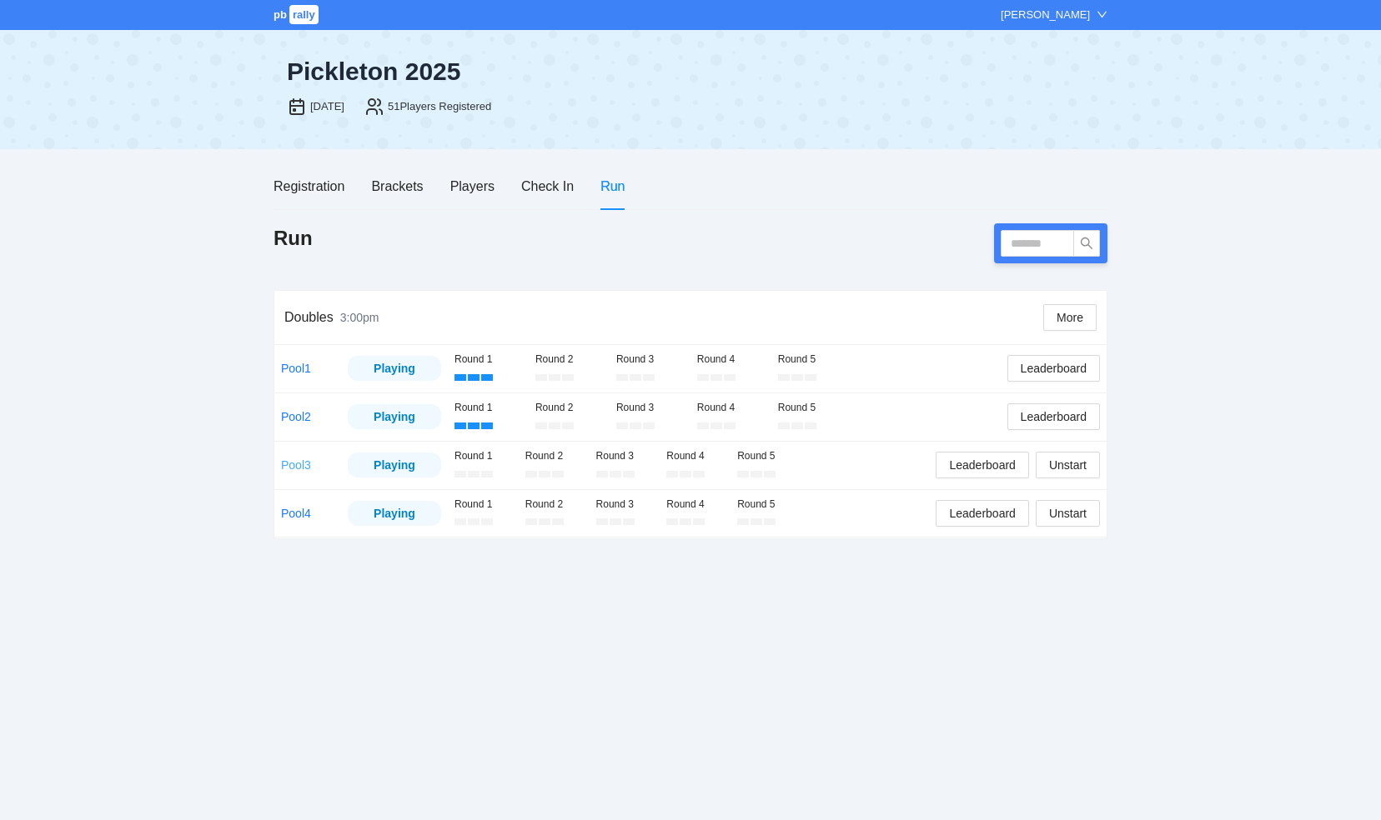
click at [290, 465] on link "Pool3" at bounding box center [296, 465] width 30 height 13
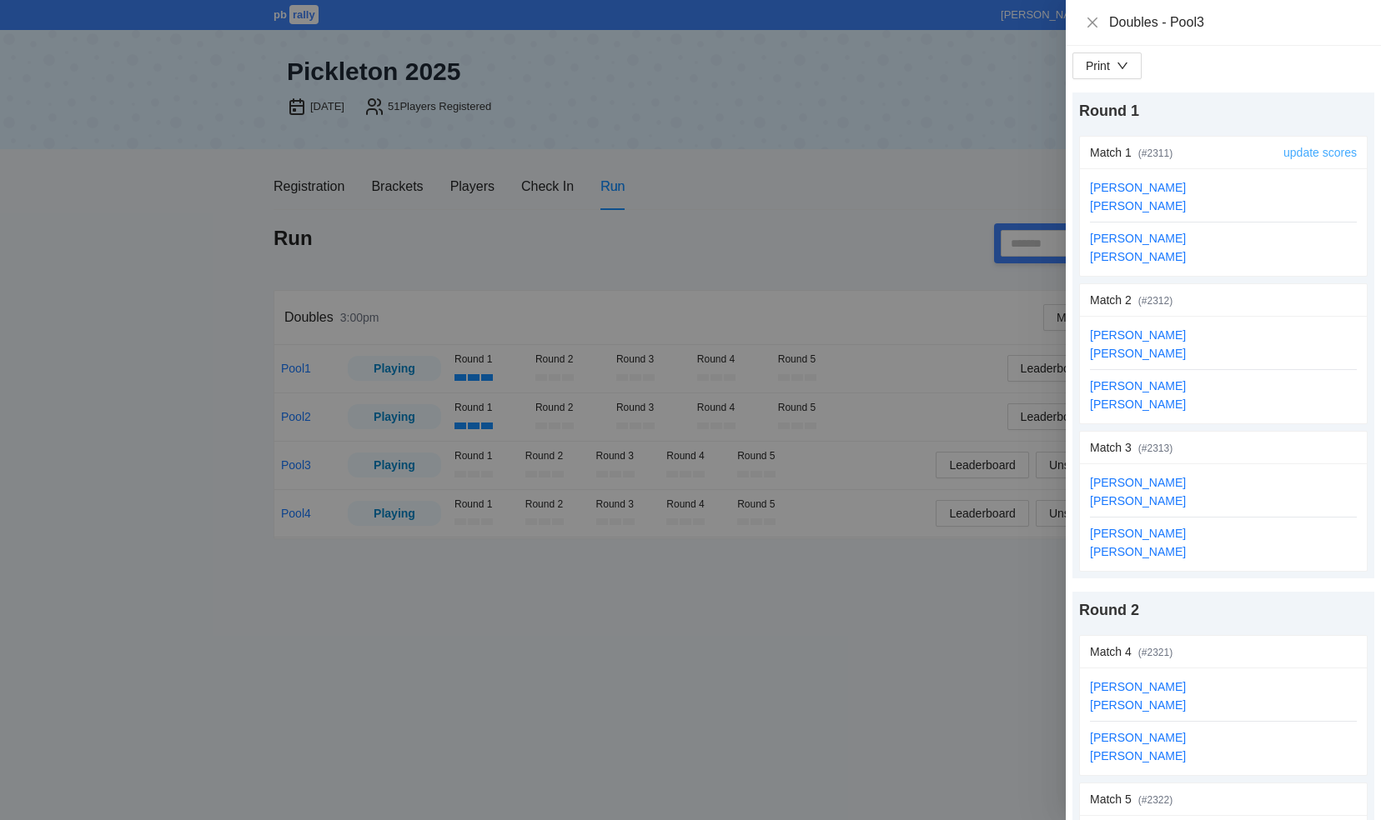
click at [1287, 149] on link "update scores" at bounding box center [1319, 152] width 73 height 13
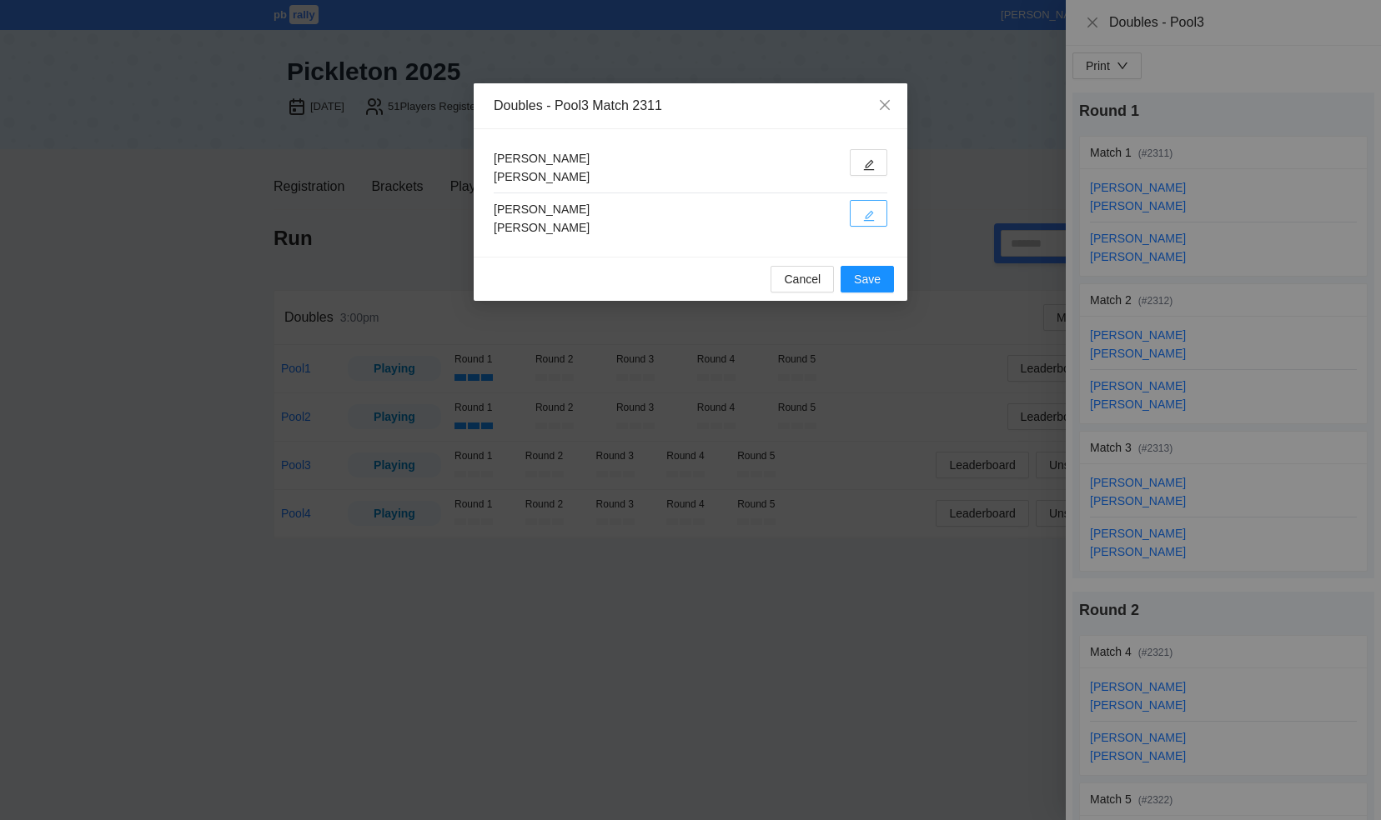
click at [870, 212] on icon "edit" at bounding box center [869, 216] width 12 height 12
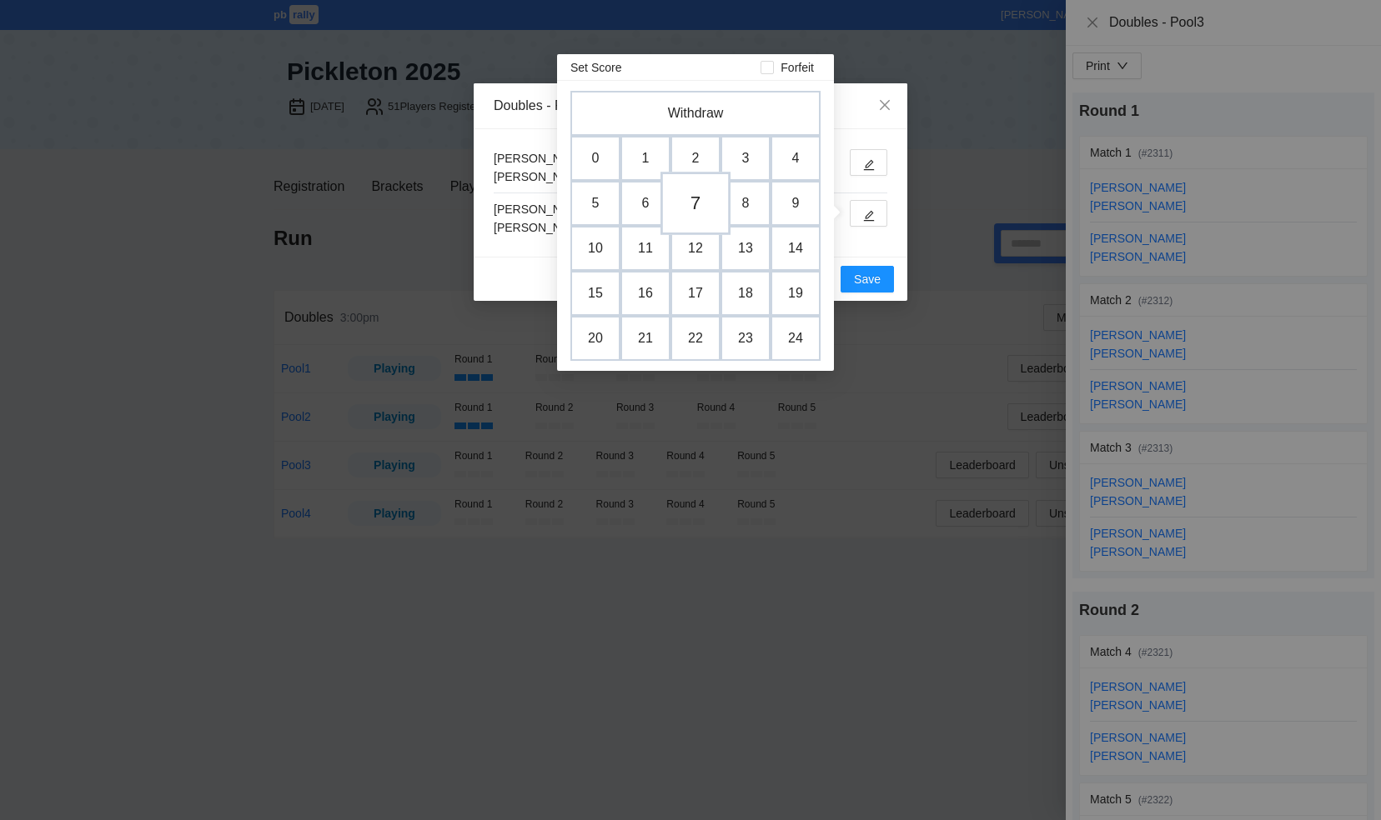
click at [691, 205] on td "7" at bounding box center [695, 203] width 70 height 63
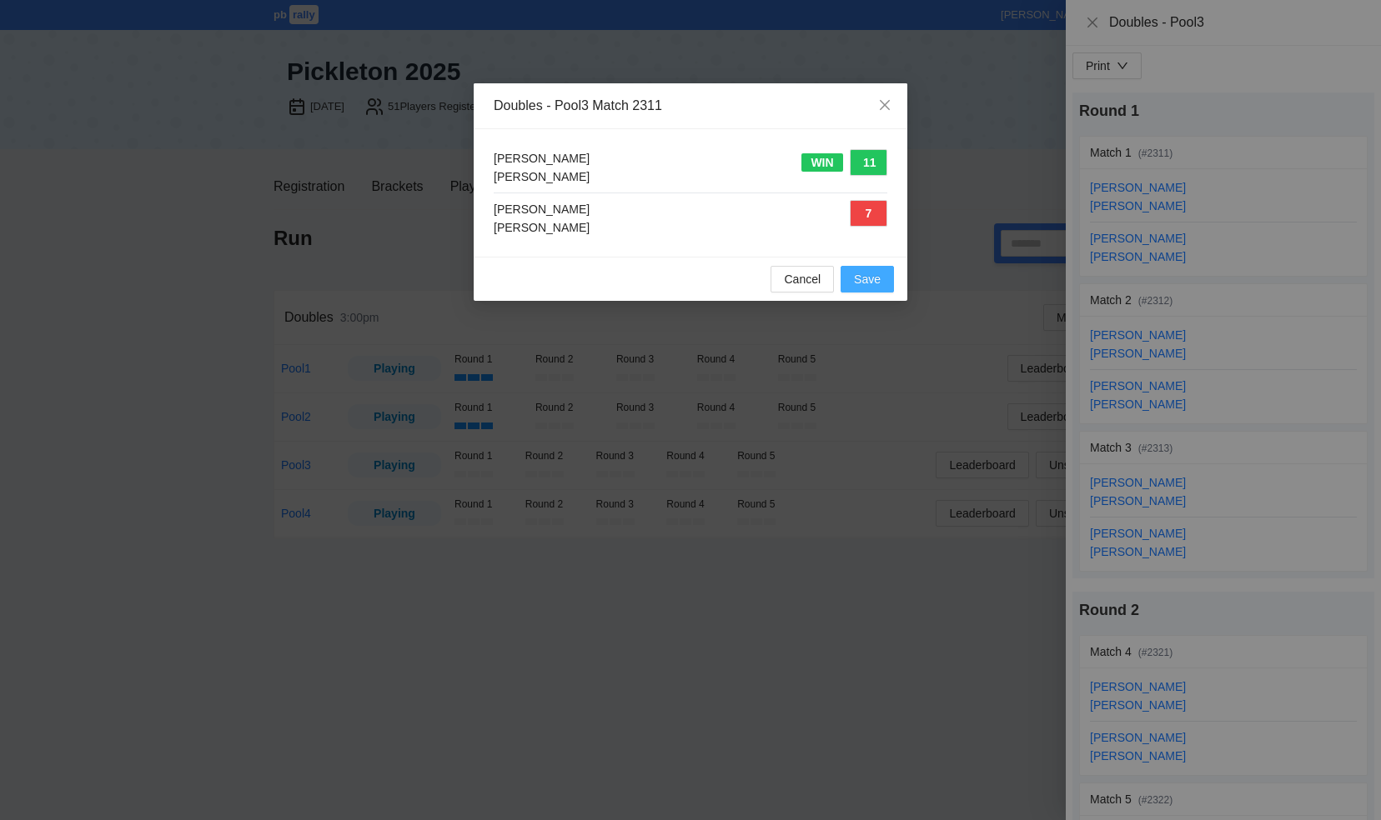
click at [860, 274] on span "Save" at bounding box center [867, 279] width 27 height 18
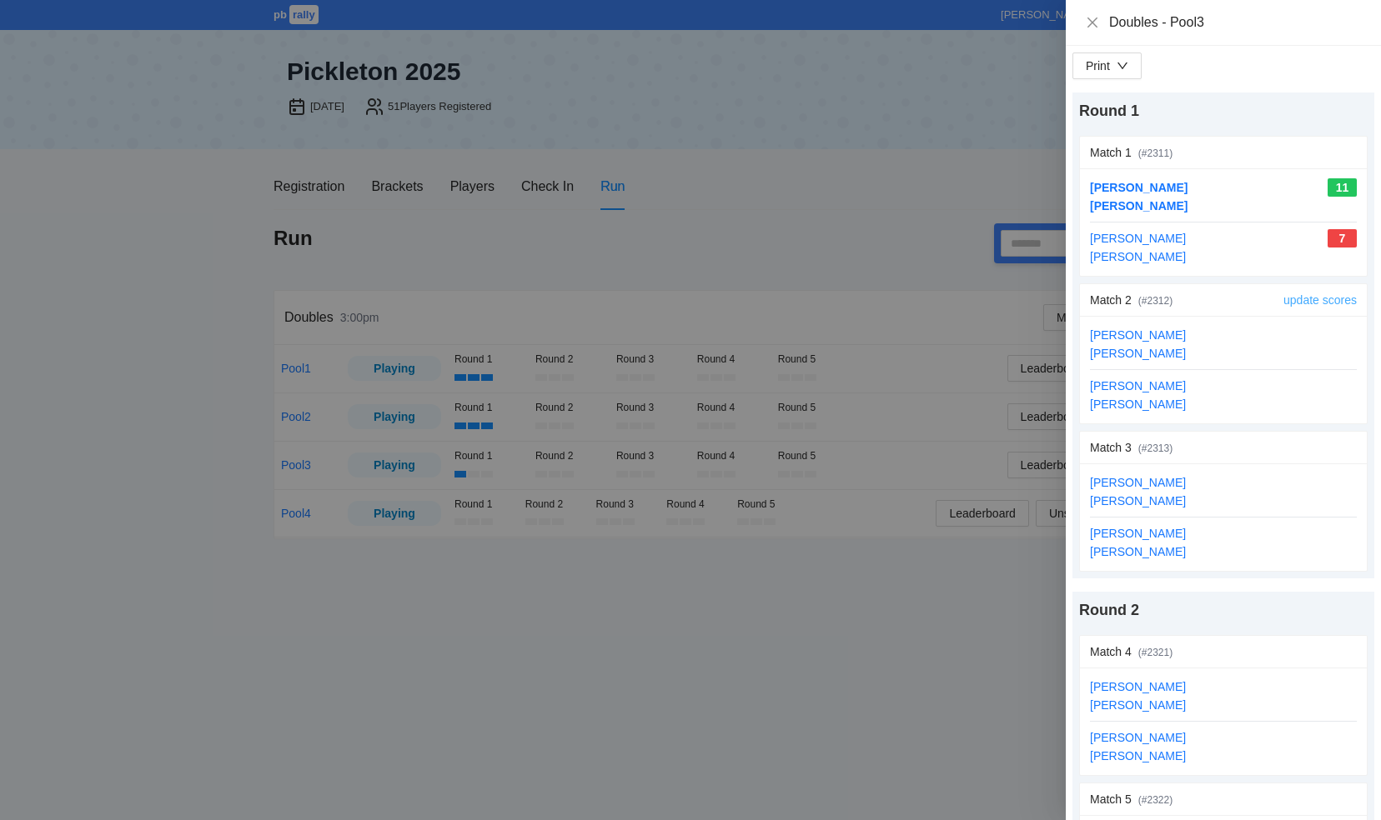
click at [1320, 295] on link "update scores" at bounding box center [1319, 299] width 73 height 13
click at [1297, 298] on link "update scores" at bounding box center [1319, 299] width 73 height 13
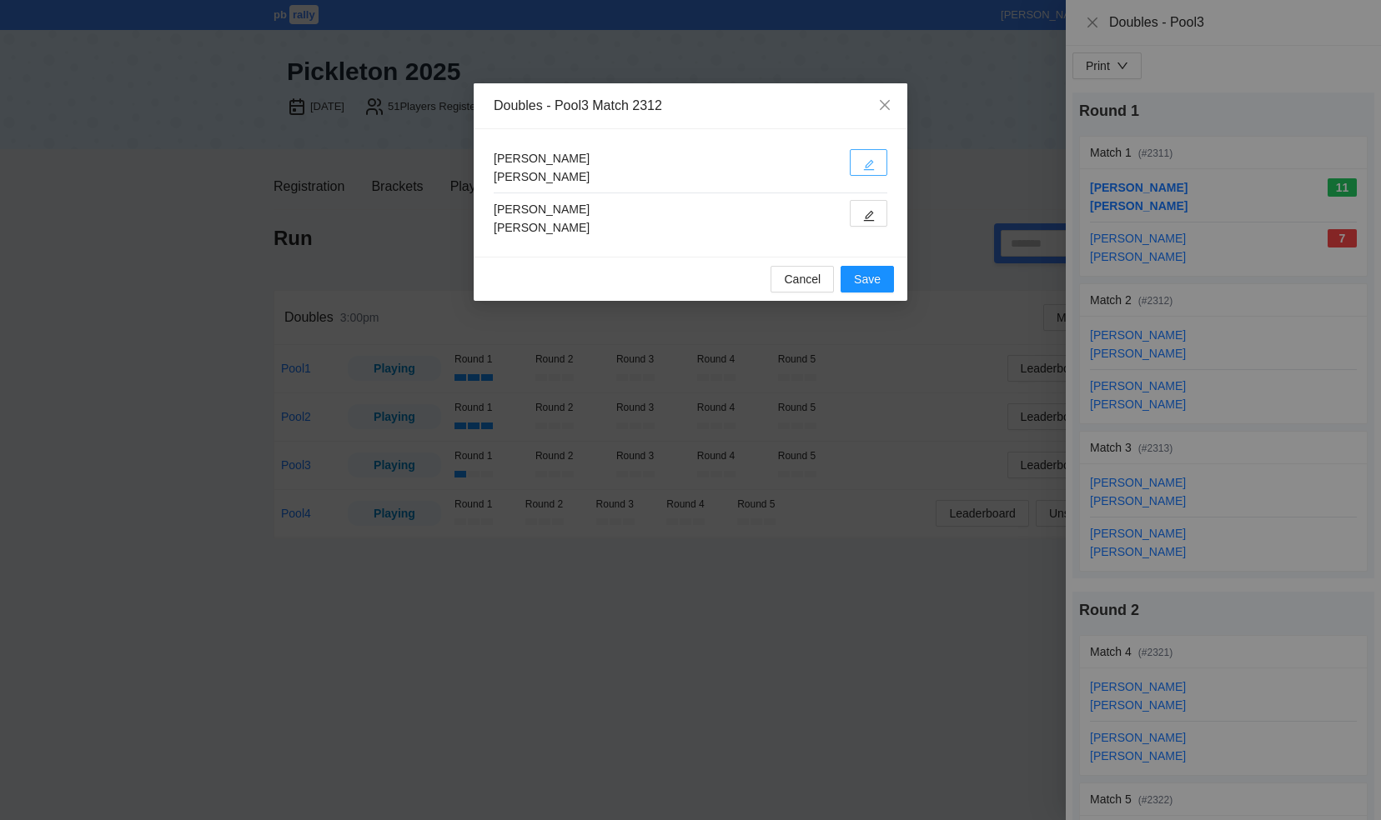
click at [870, 165] on icon "edit" at bounding box center [869, 165] width 12 height 12
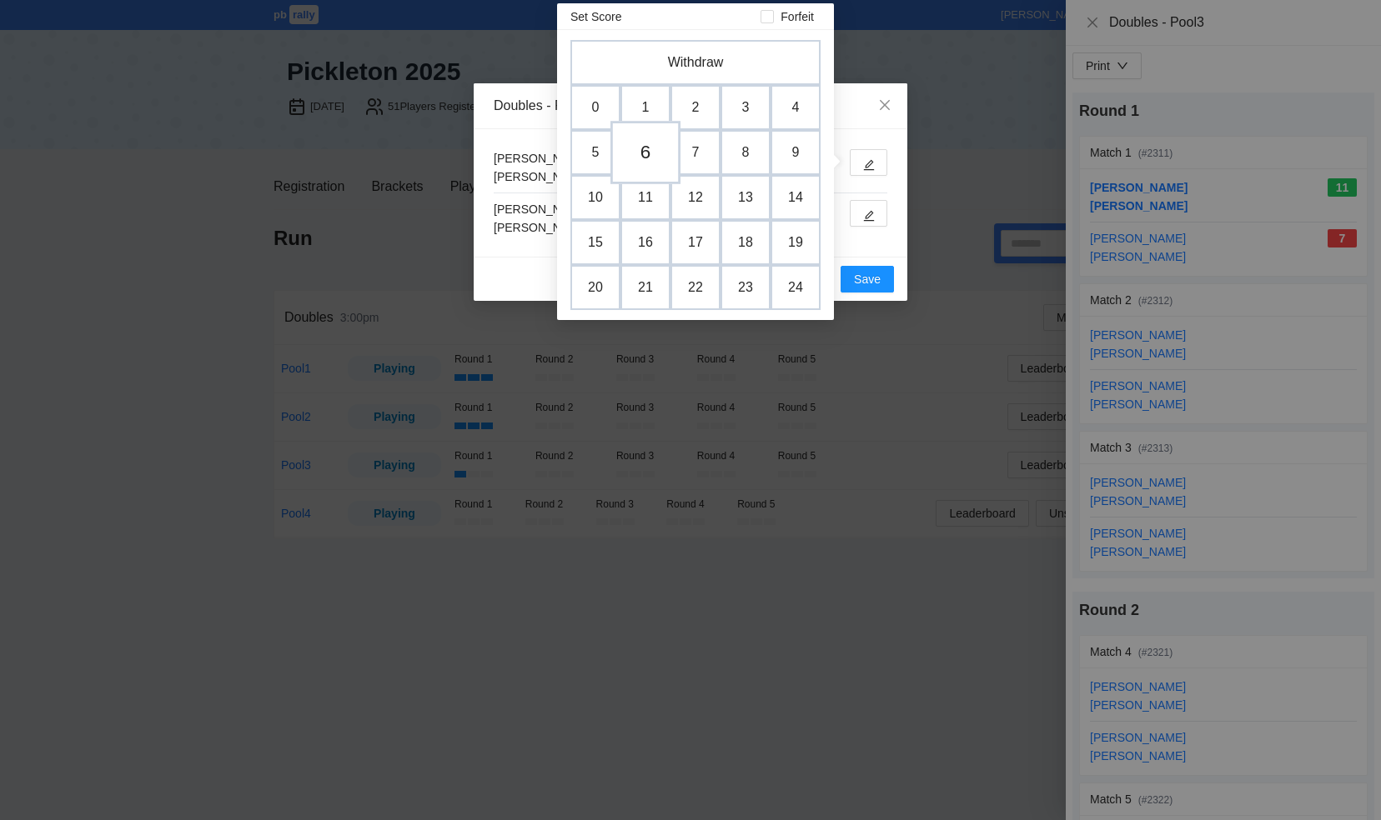
click at [644, 159] on td "6" at bounding box center [645, 152] width 70 height 63
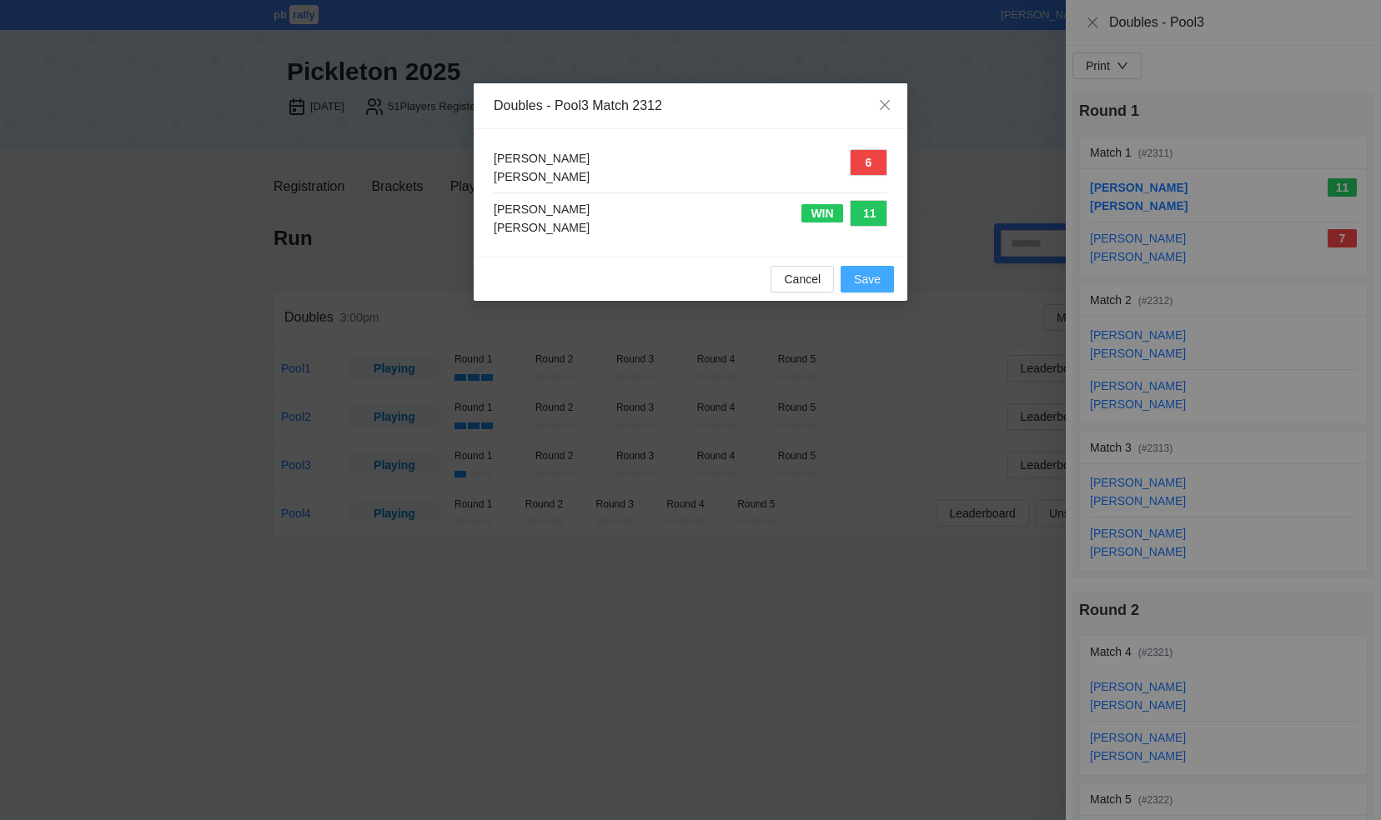
click at [873, 281] on span "Save" at bounding box center [867, 279] width 27 height 18
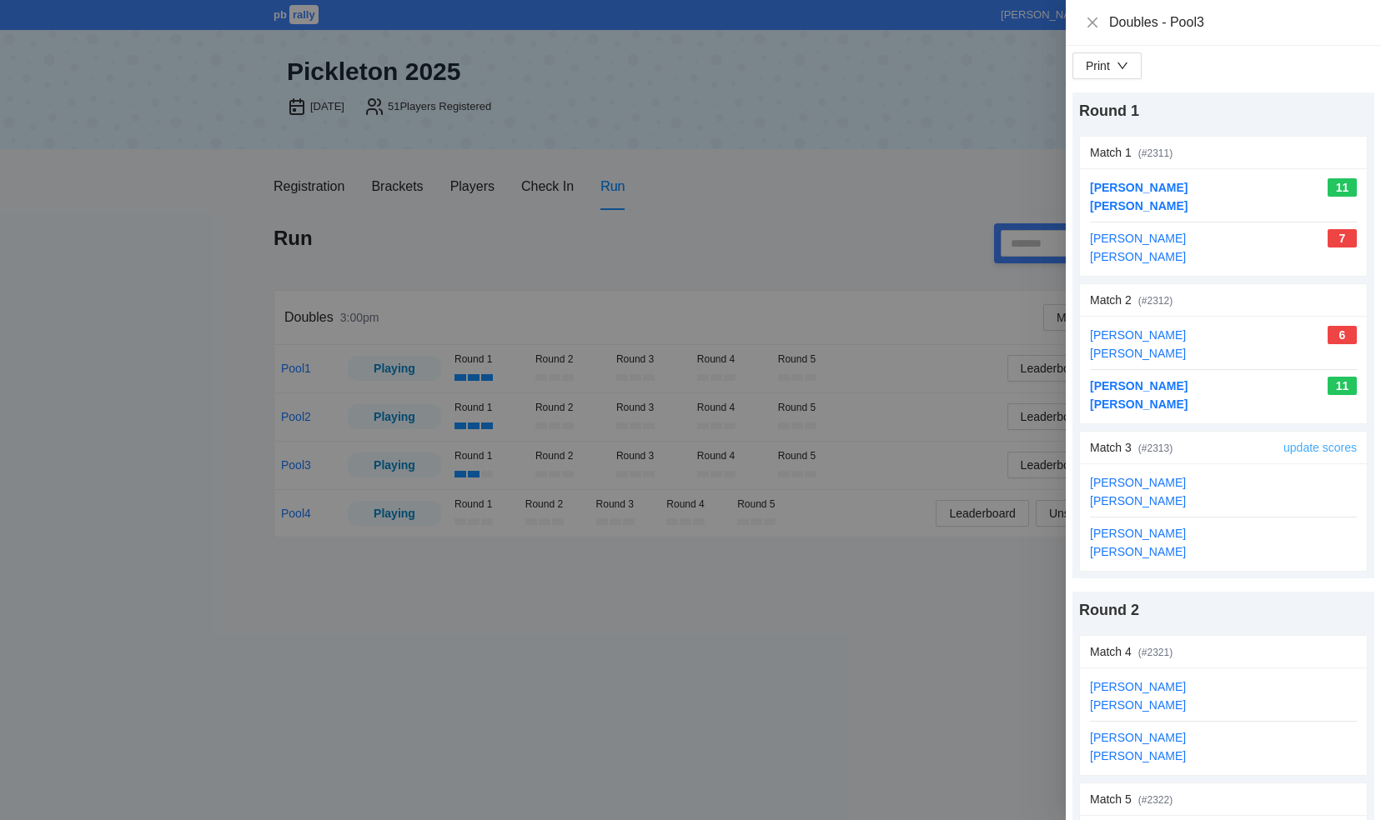
click at [1283, 446] on link "update scores" at bounding box center [1319, 447] width 73 height 13
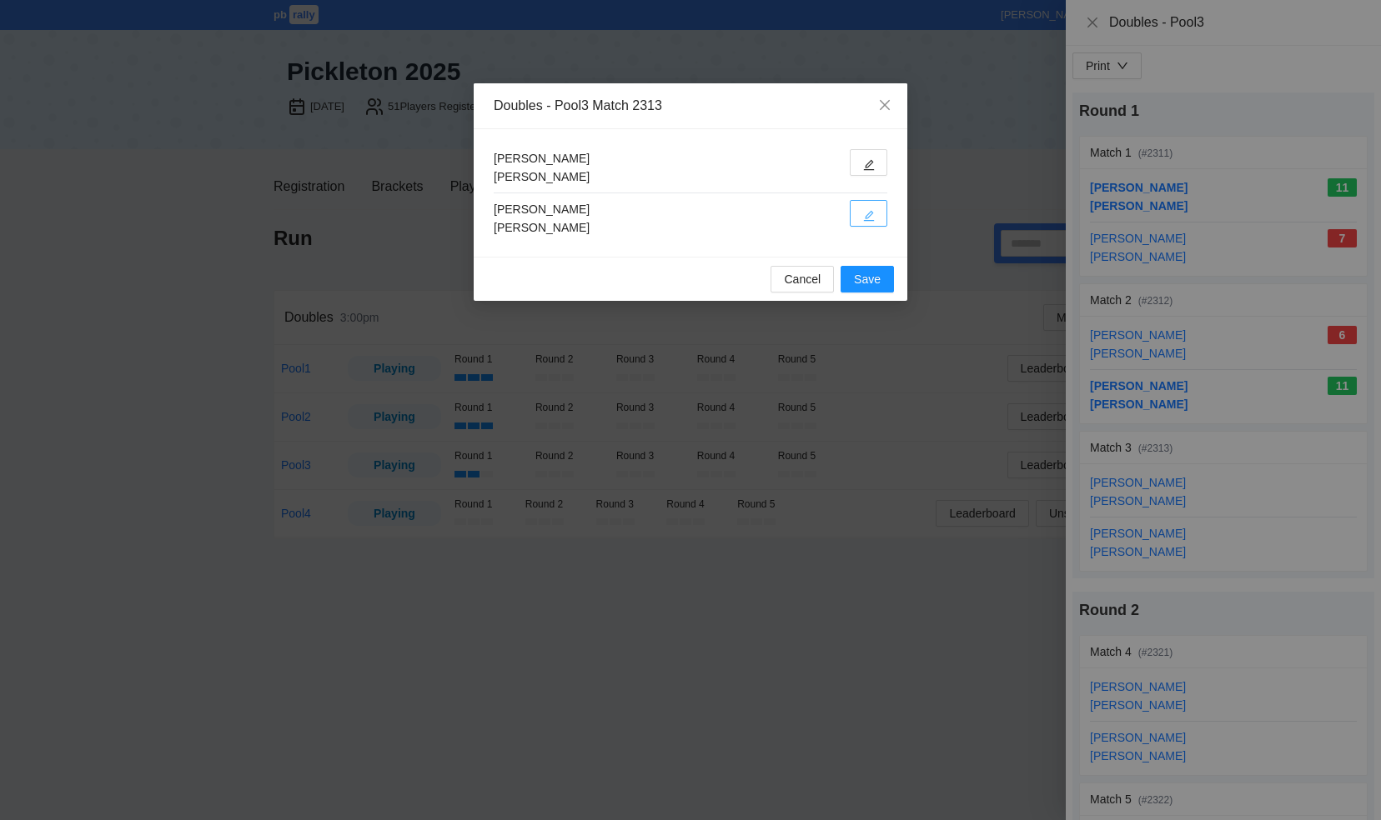
click at [874, 211] on button "button" at bounding box center [869, 213] width 38 height 27
click at [862, 207] on button "button" at bounding box center [869, 213] width 38 height 27
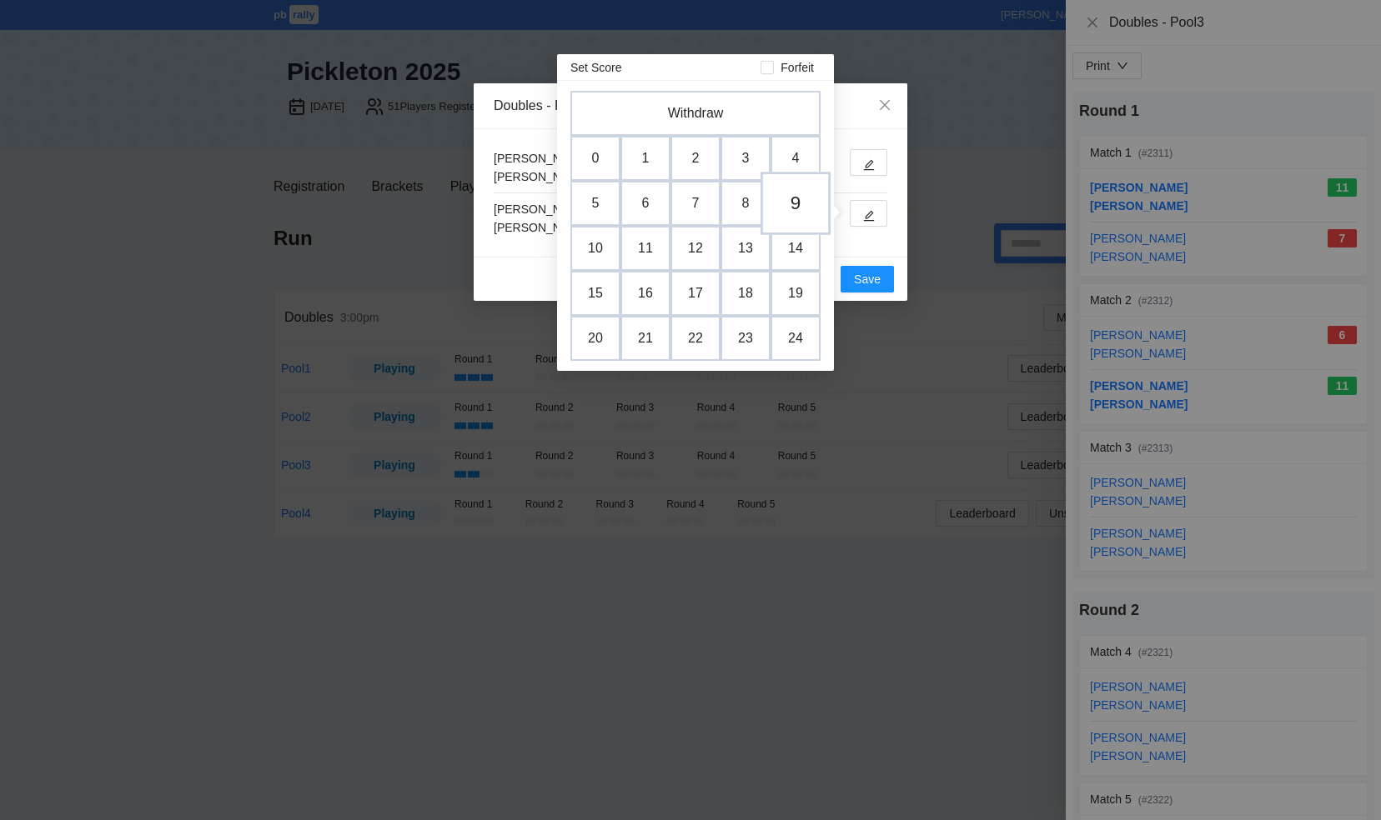
click at [788, 200] on td "9" at bounding box center [795, 203] width 70 height 63
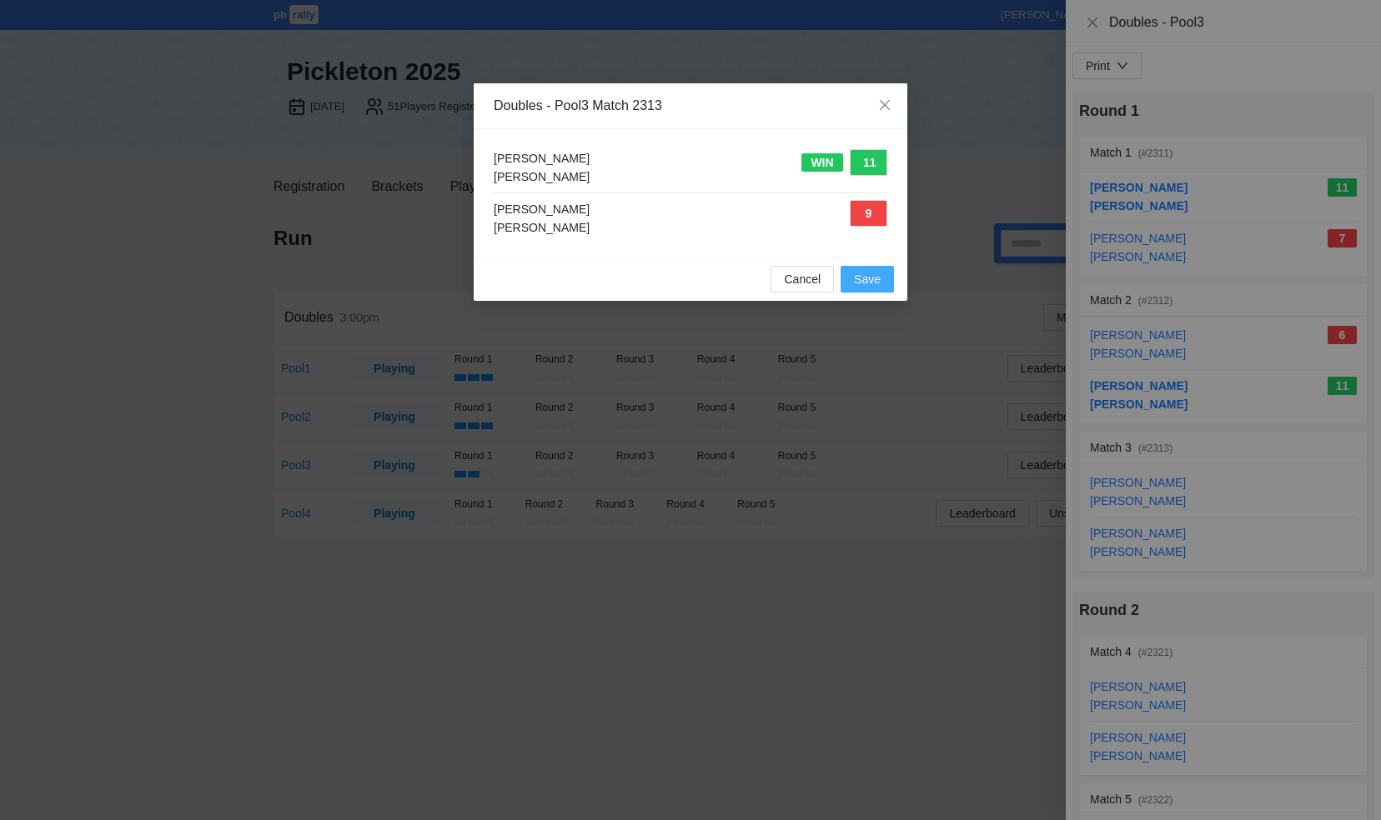
click at [865, 278] on span "Save" at bounding box center [867, 279] width 27 height 18
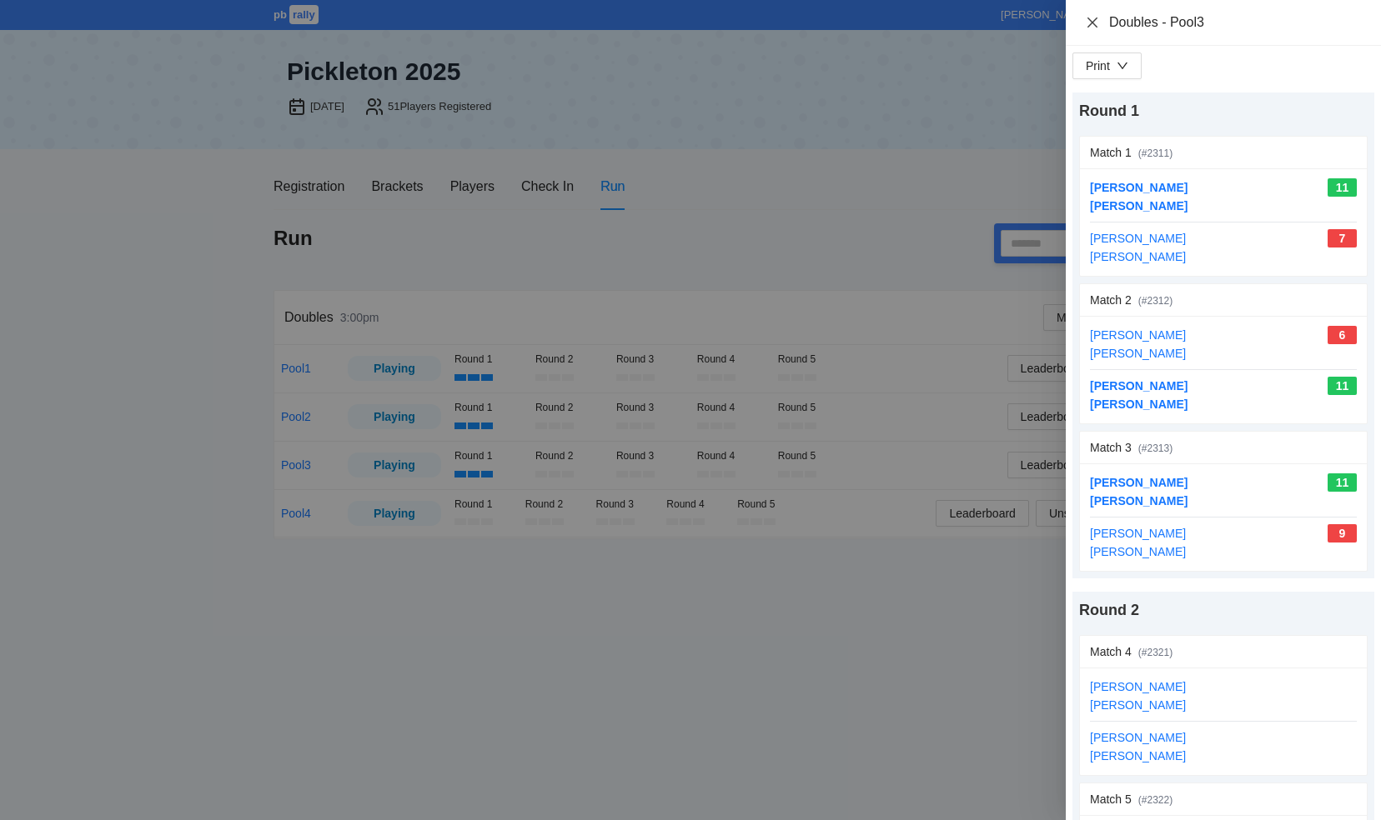
click at [1090, 20] on icon "close" at bounding box center [1092, 22] width 10 height 10
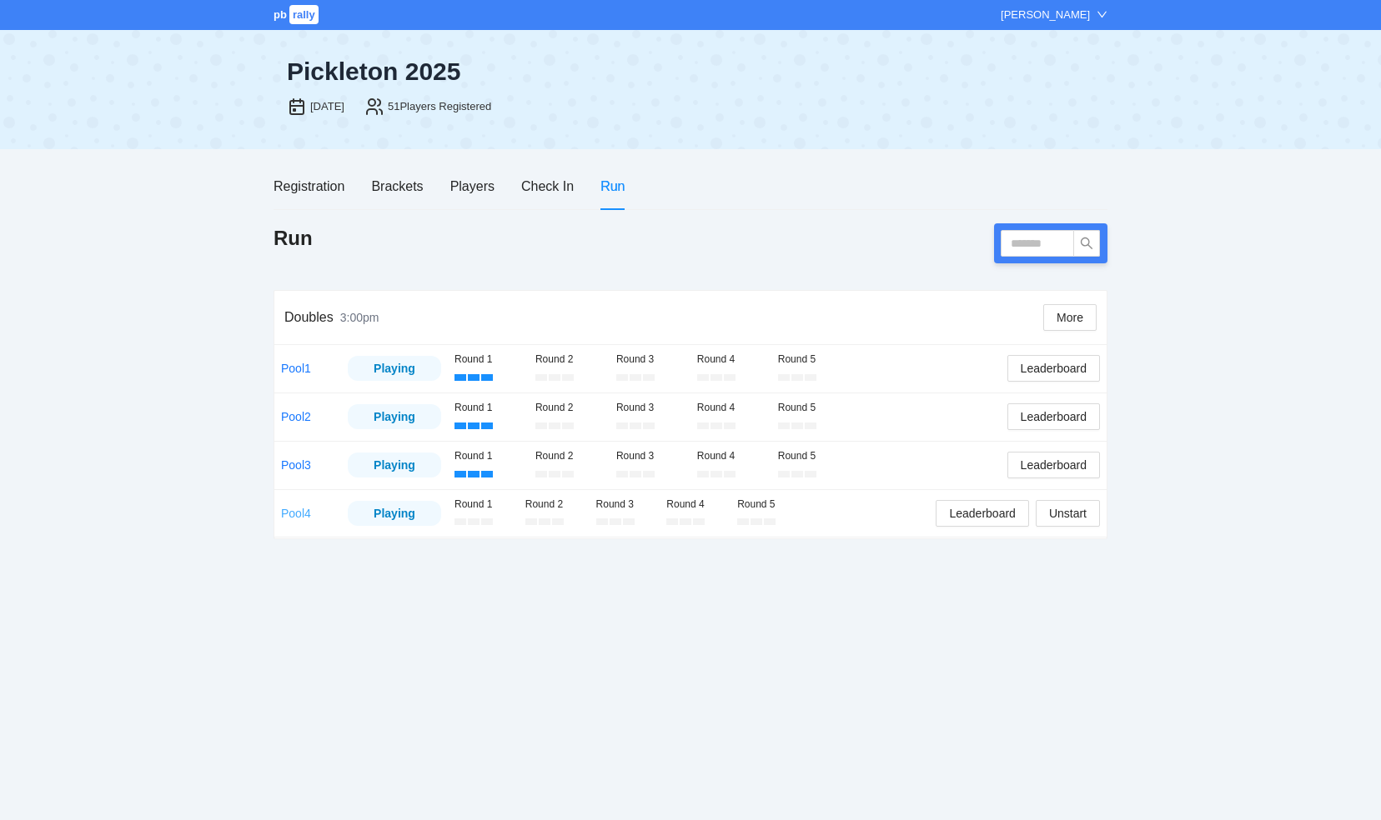
click at [295, 510] on link "Pool4" at bounding box center [296, 513] width 30 height 13
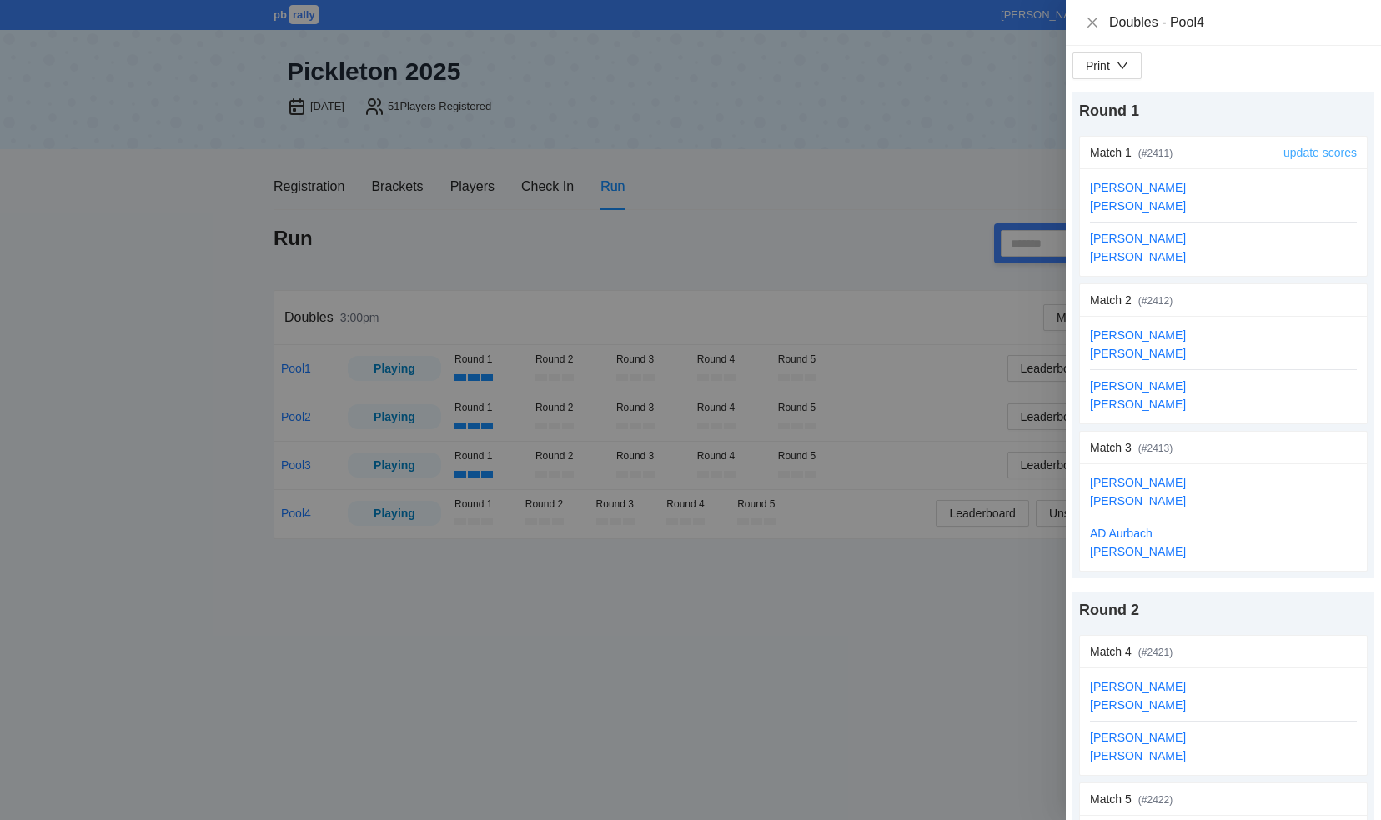
click at [1293, 152] on link "update scores" at bounding box center [1319, 152] width 73 height 13
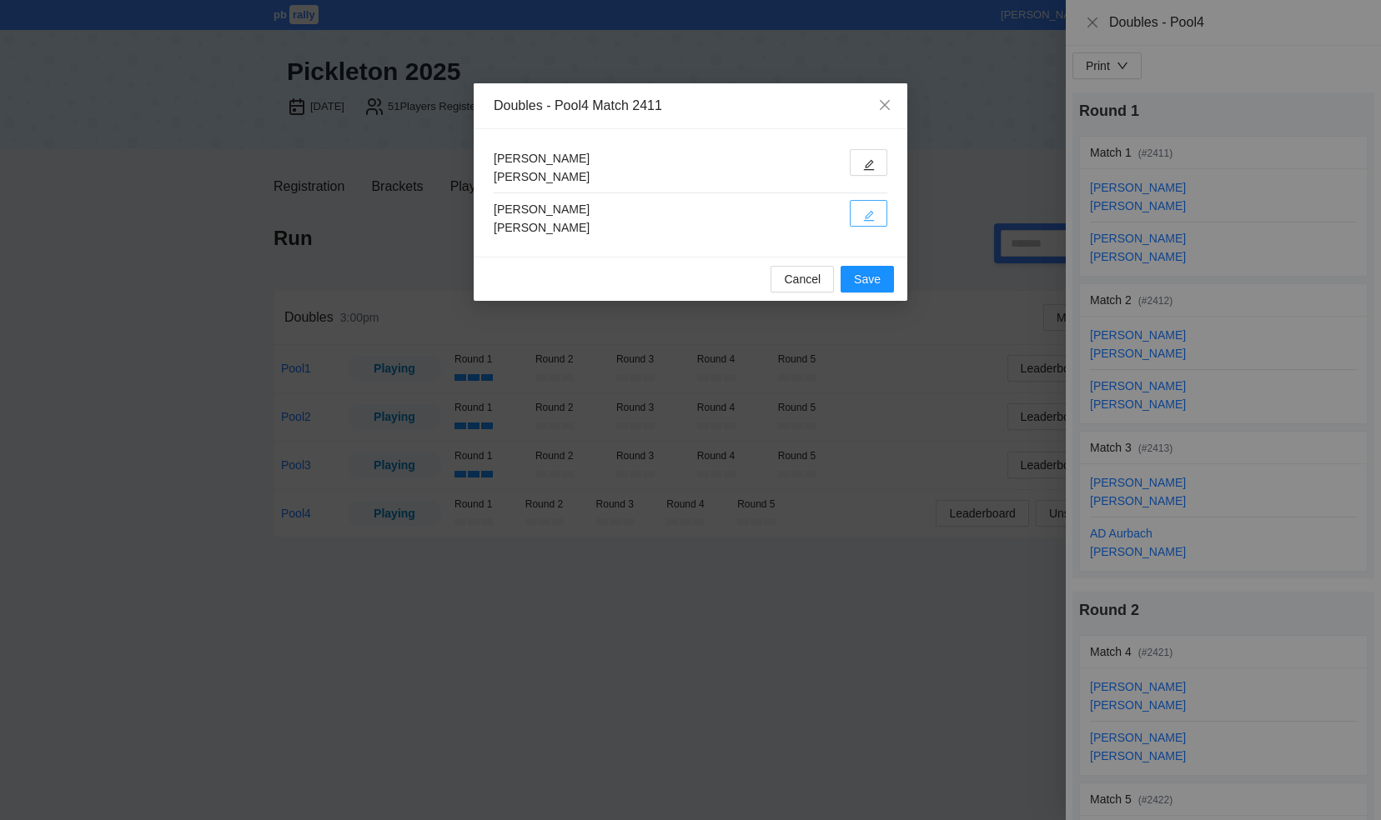
click at [861, 215] on button "button" at bounding box center [869, 213] width 38 height 27
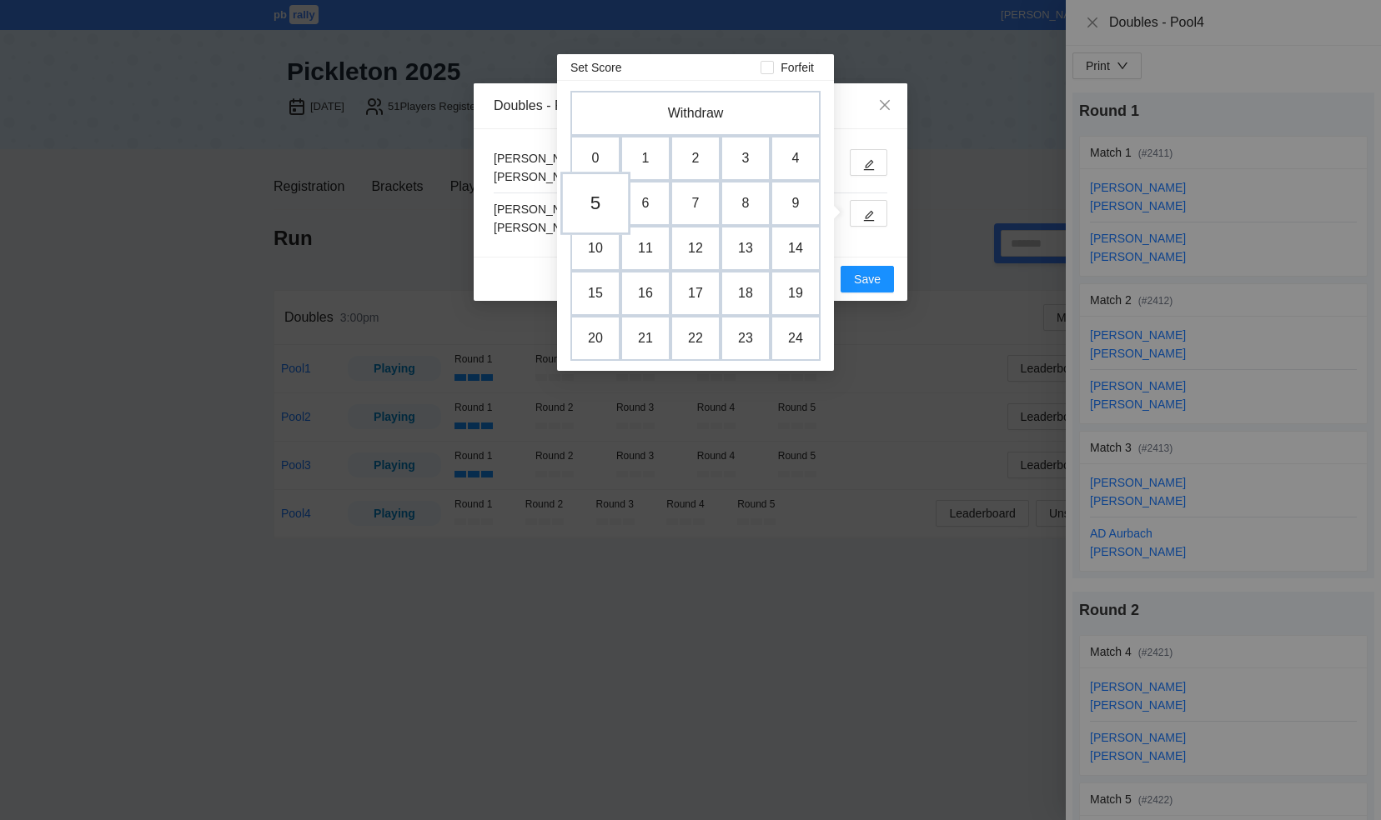
click at [592, 207] on td "5" at bounding box center [595, 203] width 70 height 63
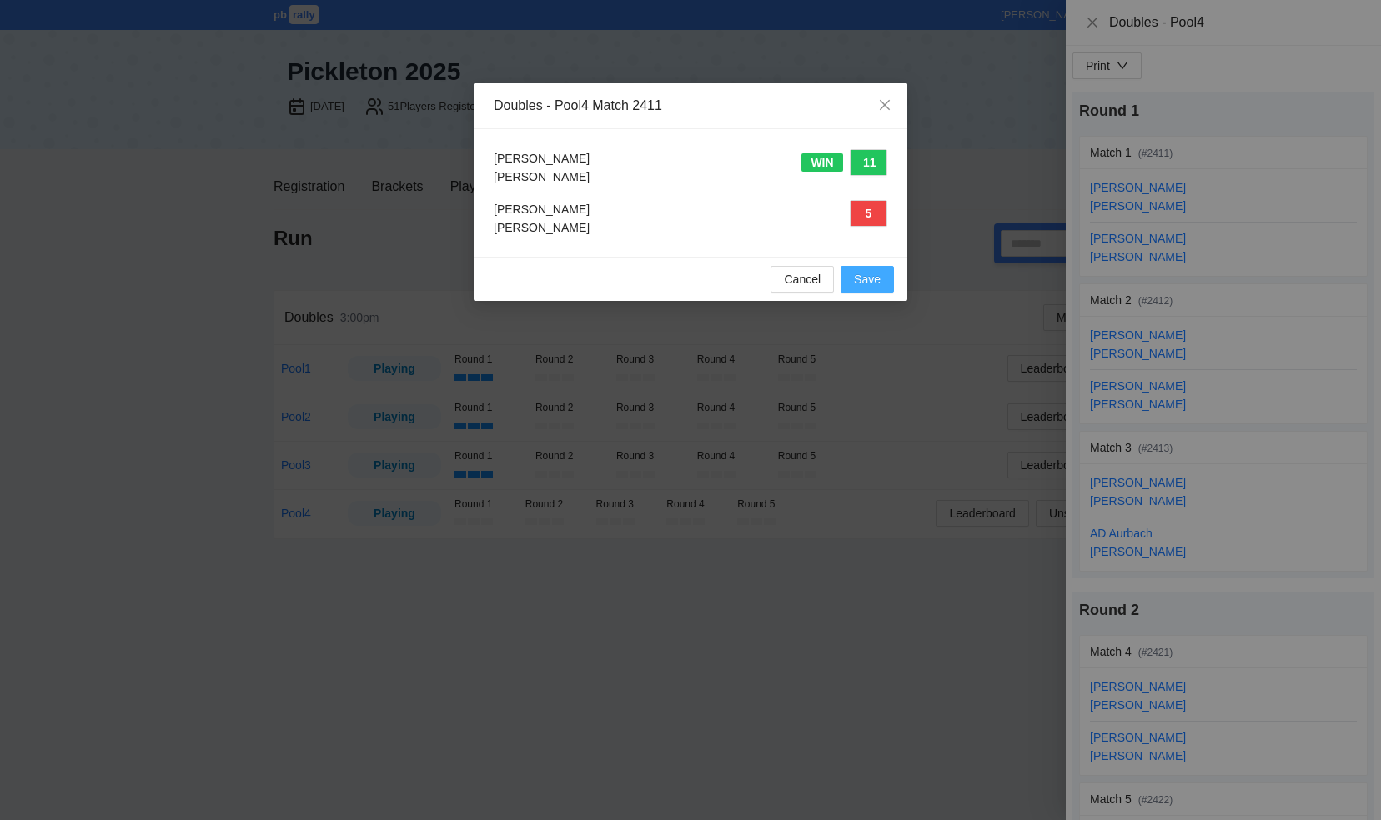
click at [860, 277] on span "Save" at bounding box center [867, 279] width 27 height 18
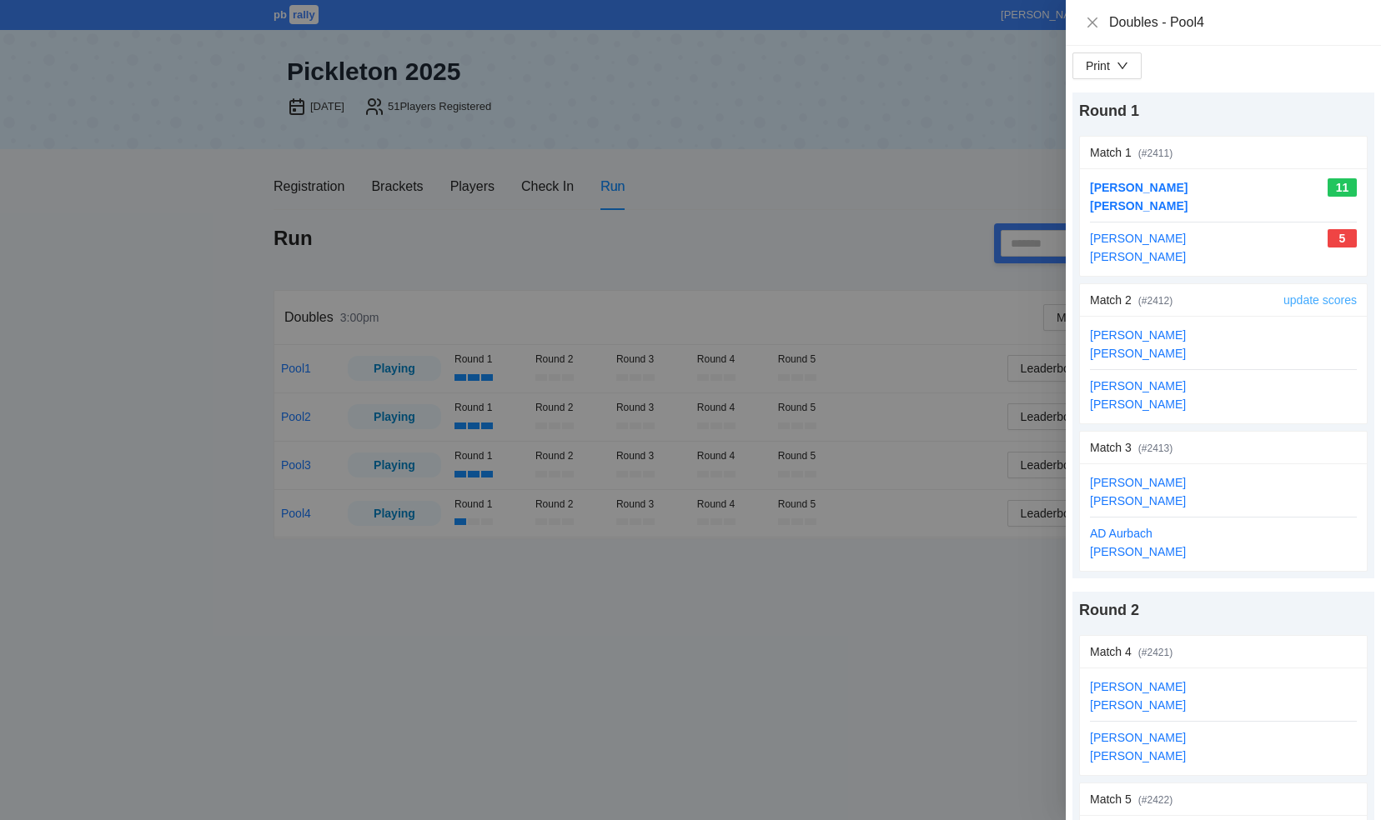
click at [1296, 299] on link "update scores" at bounding box center [1319, 299] width 73 height 13
click at [1302, 299] on link "update scores" at bounding box center [1319, 299] width 73 height 13
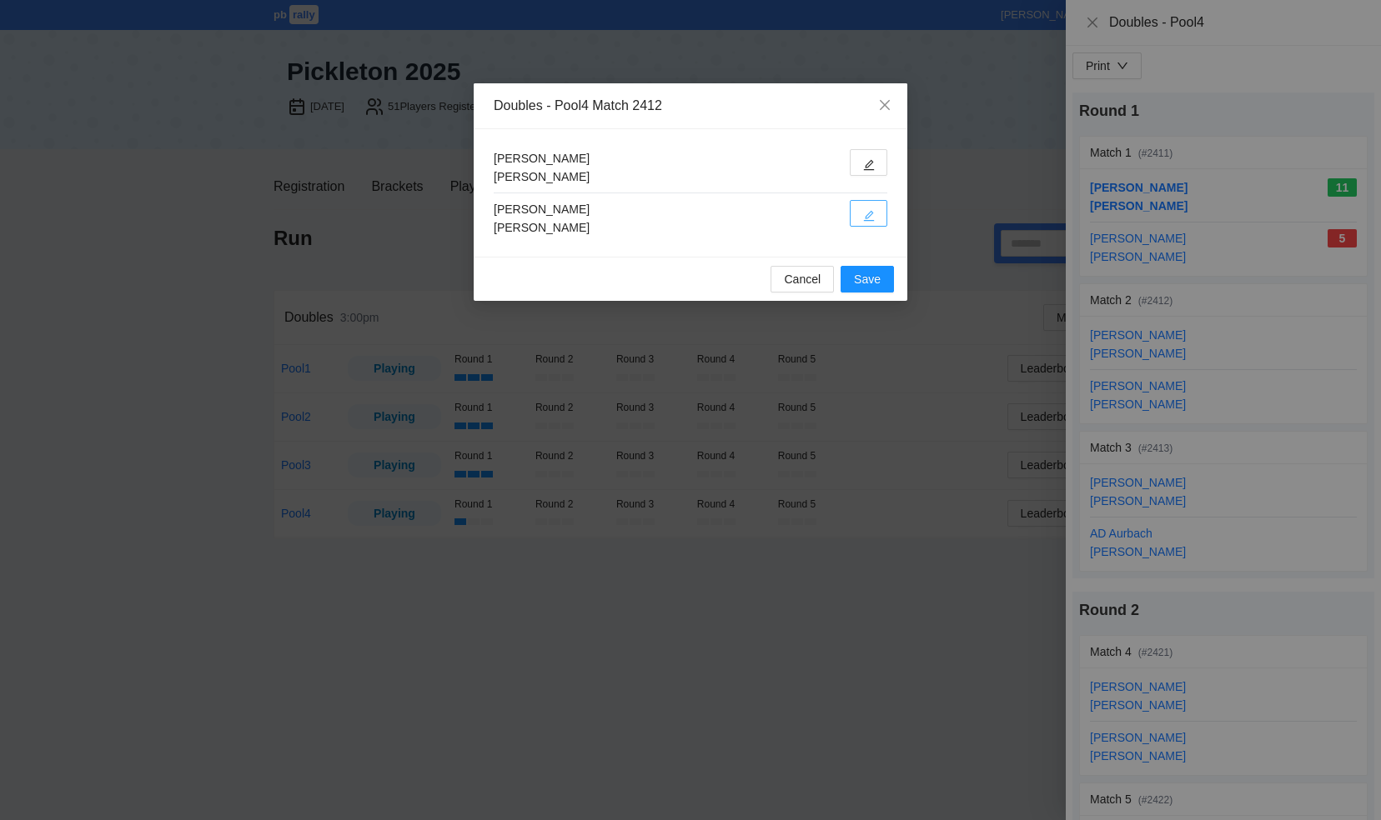
click at [864, 213] on icon "edit" at bounding box center [869, 216] width 12 height 12
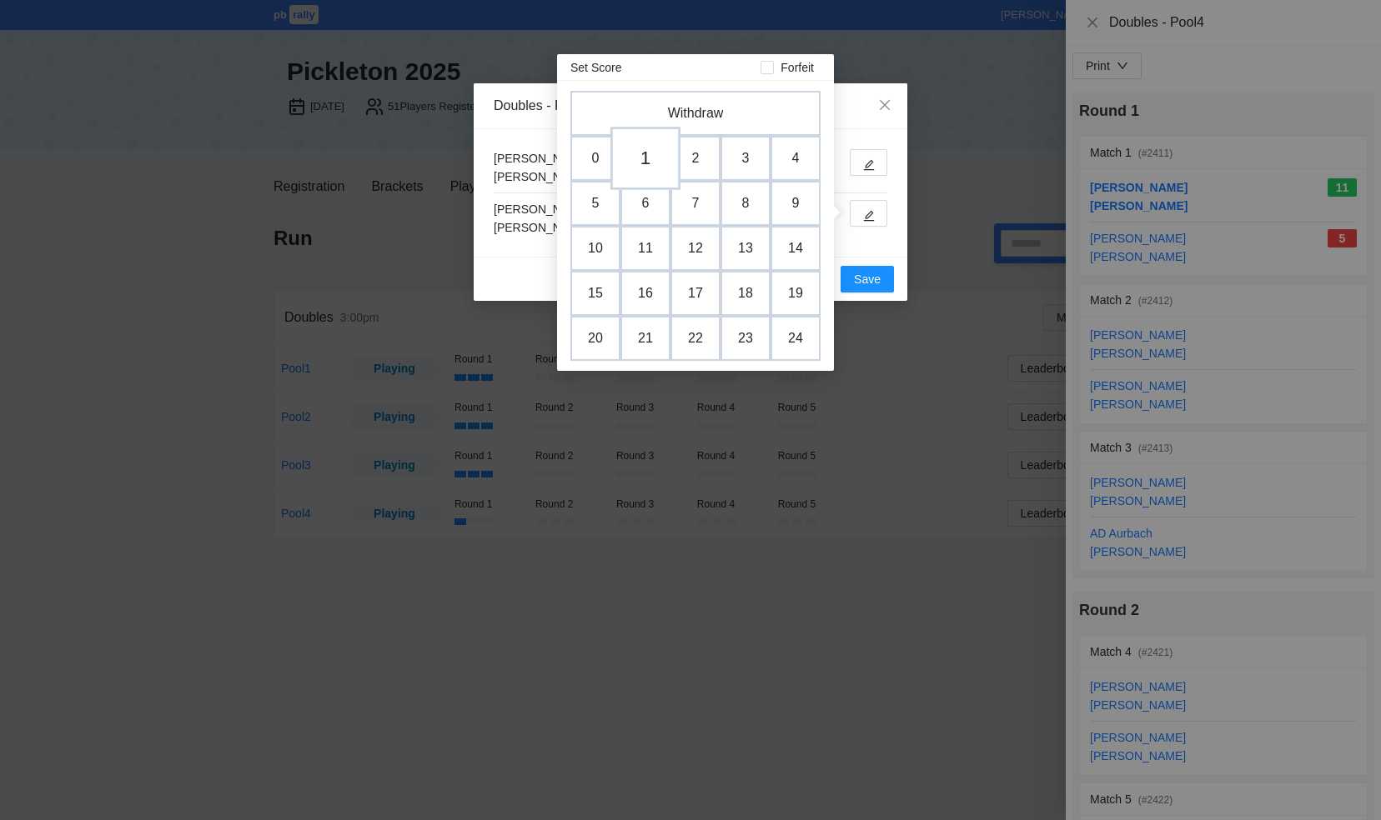
click at [646, 157] on td "1" at bounding box center [645, 158] width 70 height 63
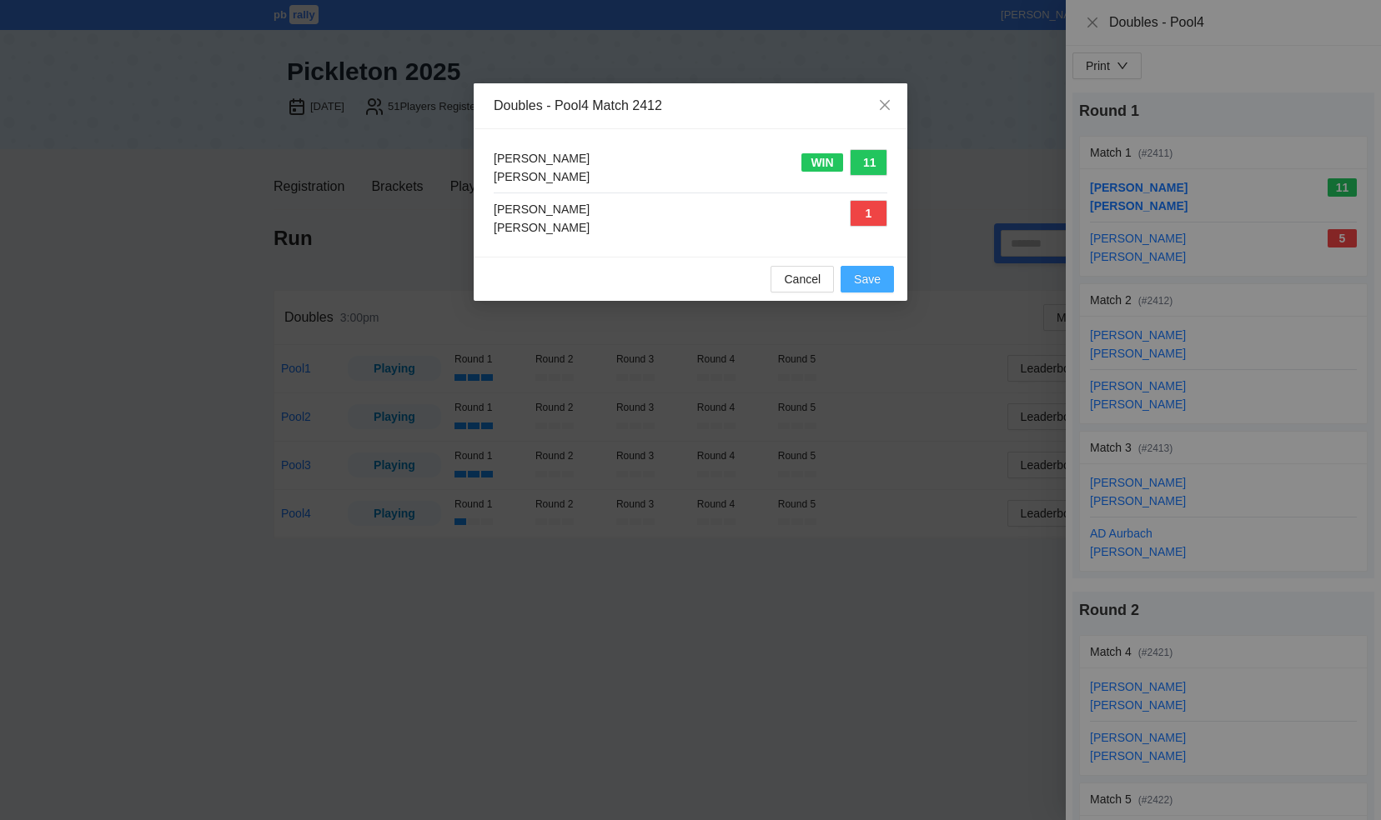
click at [863, 275] on span "Save" at bounding box center [867, 279] width 27 height 18
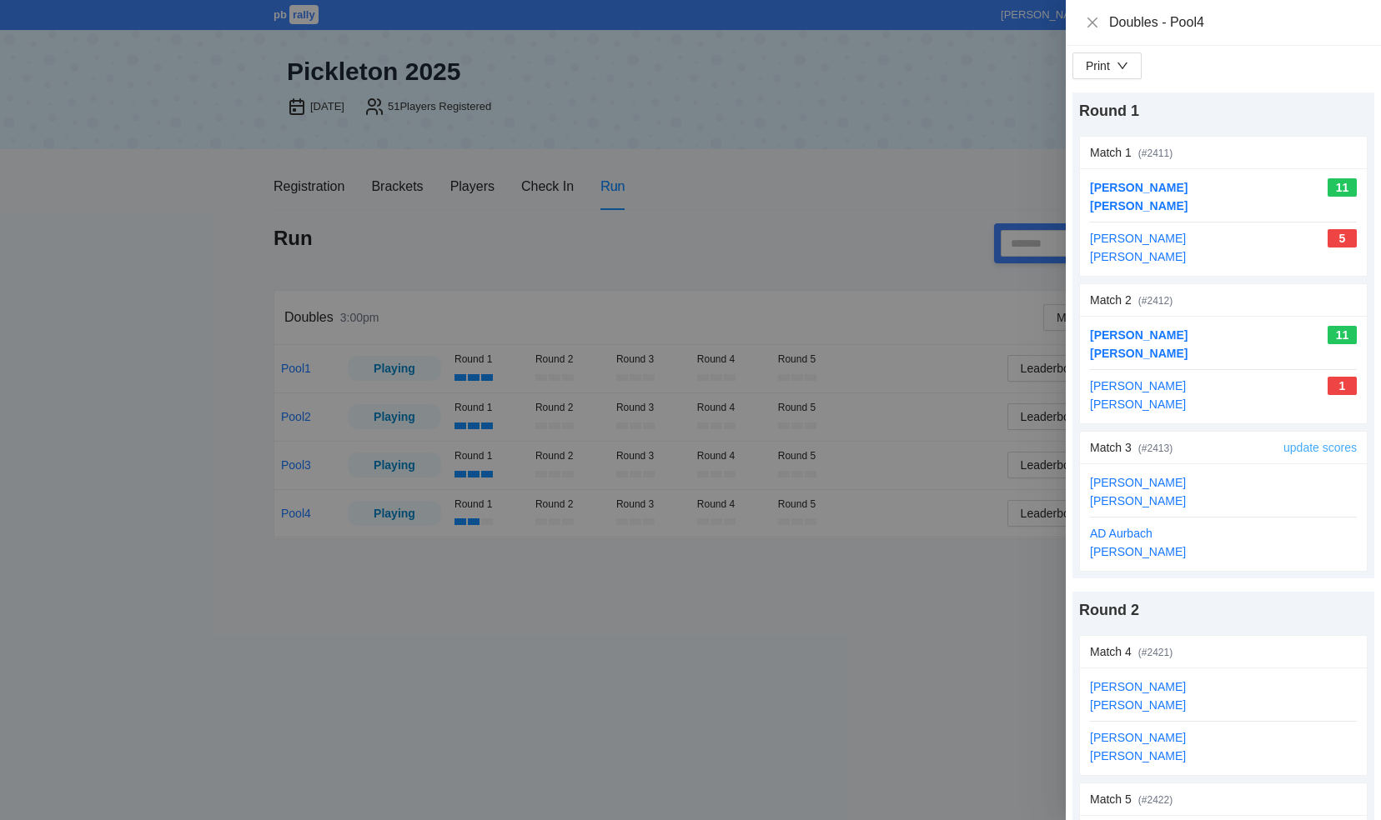
click at [1291, 444] on link "update scores" at bounding box center [1319, 447] width 73 height 13
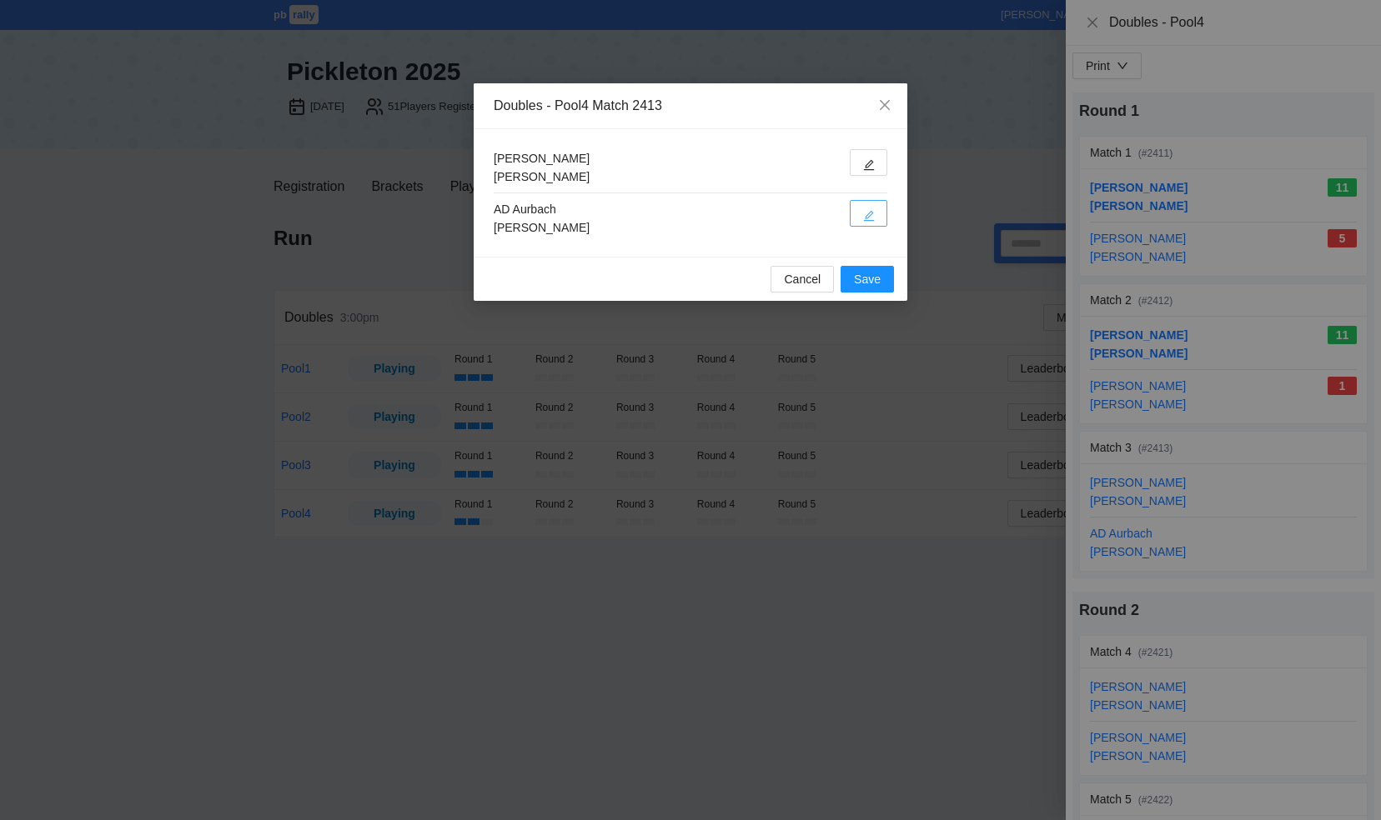
click at [871, 213] on icon "edit" at bounding box center [869, 216] width 11 height 11
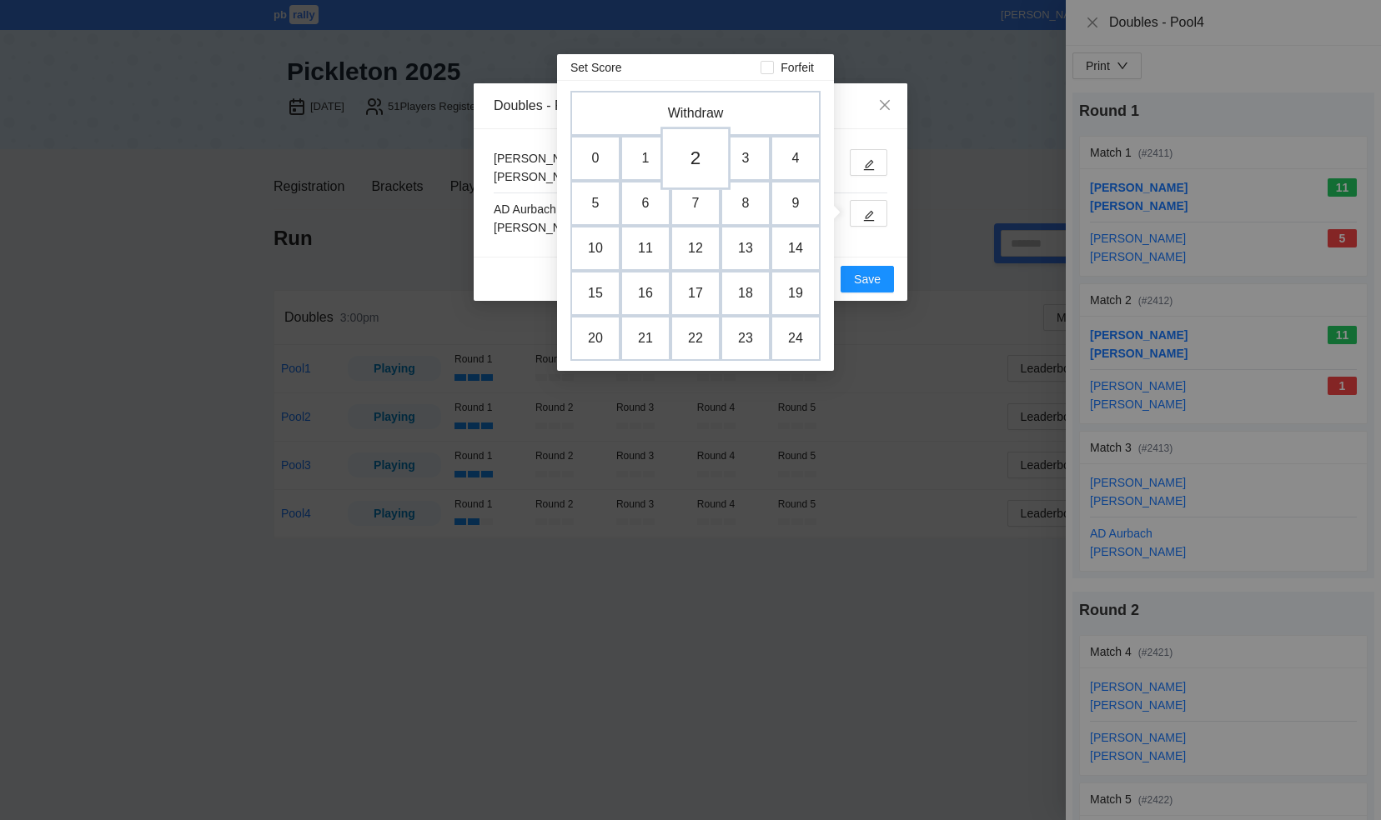
click at [702, 153] on td "2" at bounding box center [695, 158] width 70 height 63
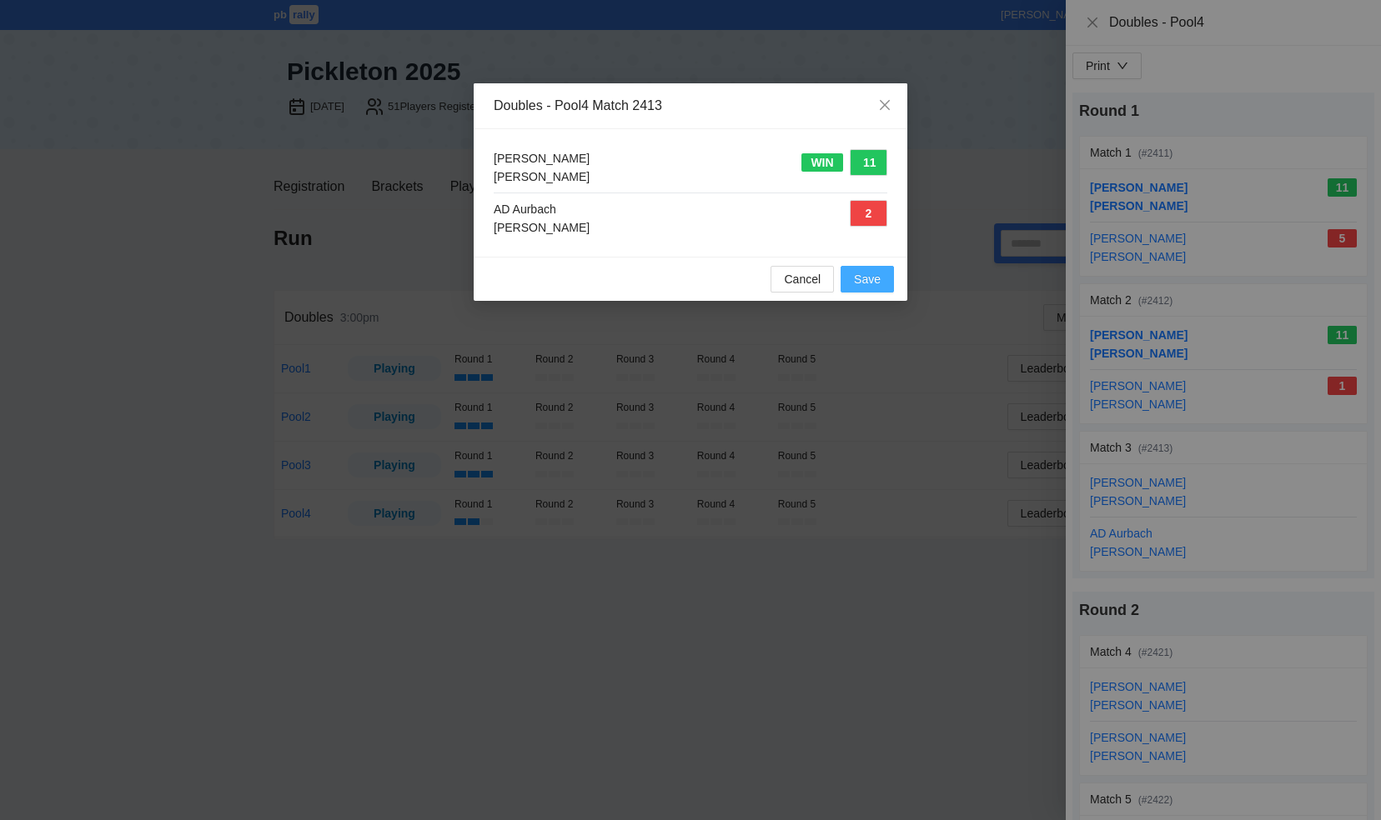
click at [873, 280] on span "Save" at bounding box center [867, 279] width 27 height 18
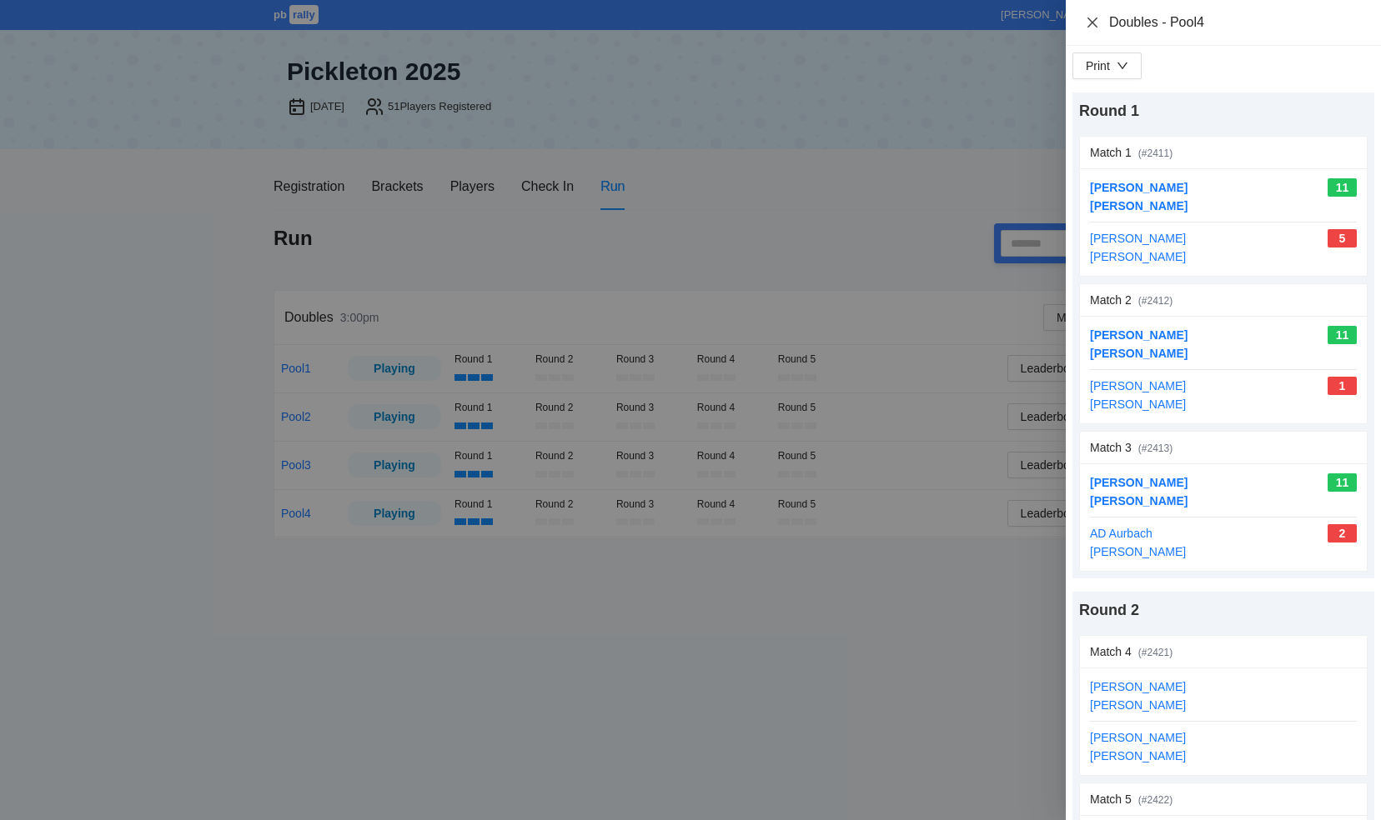
click at [1091, 18] on icon "close" at bounding box center [1092, 22] width 13 height 13
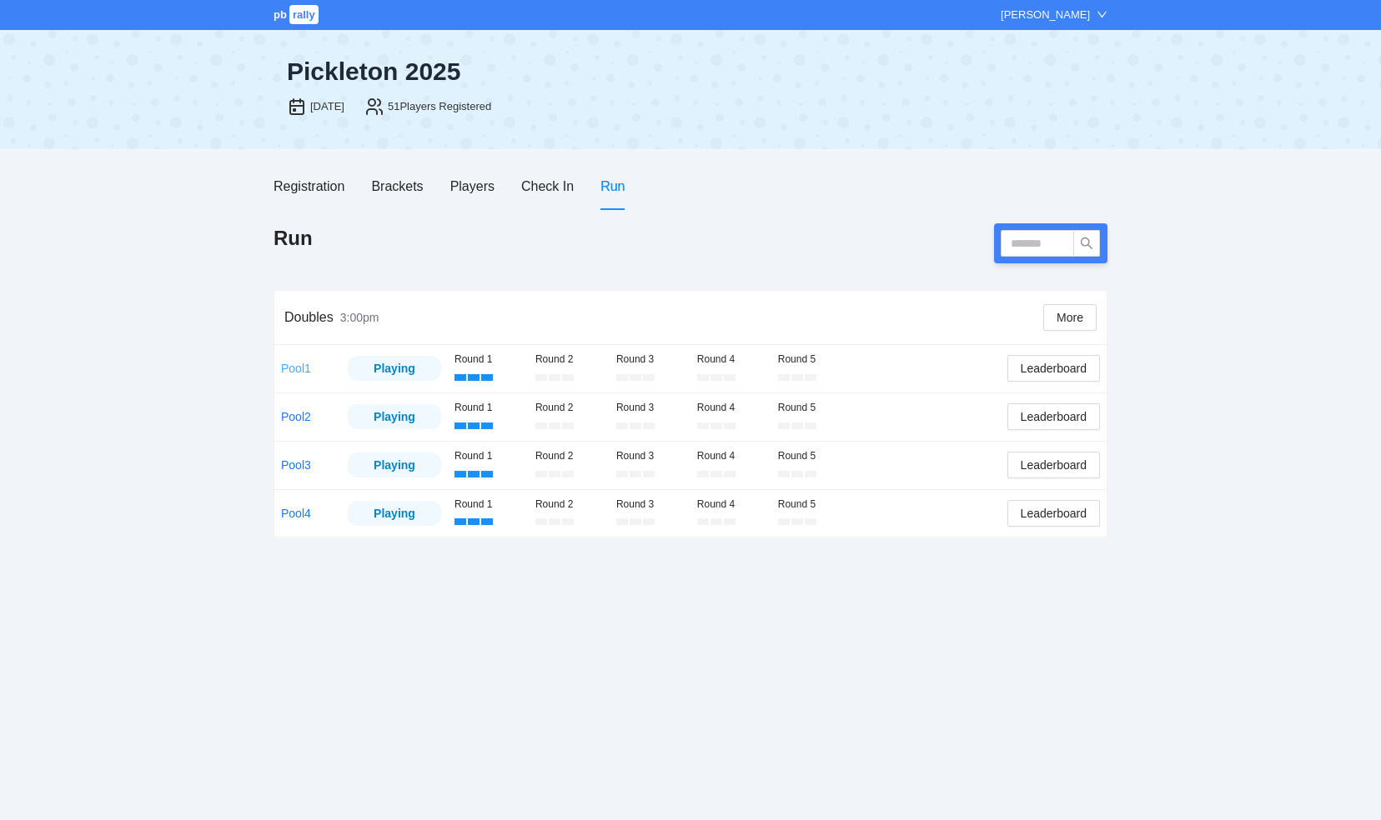
click at [300, 372] on link "Pool1" at bounding box center [296, 368] width 30 height 13
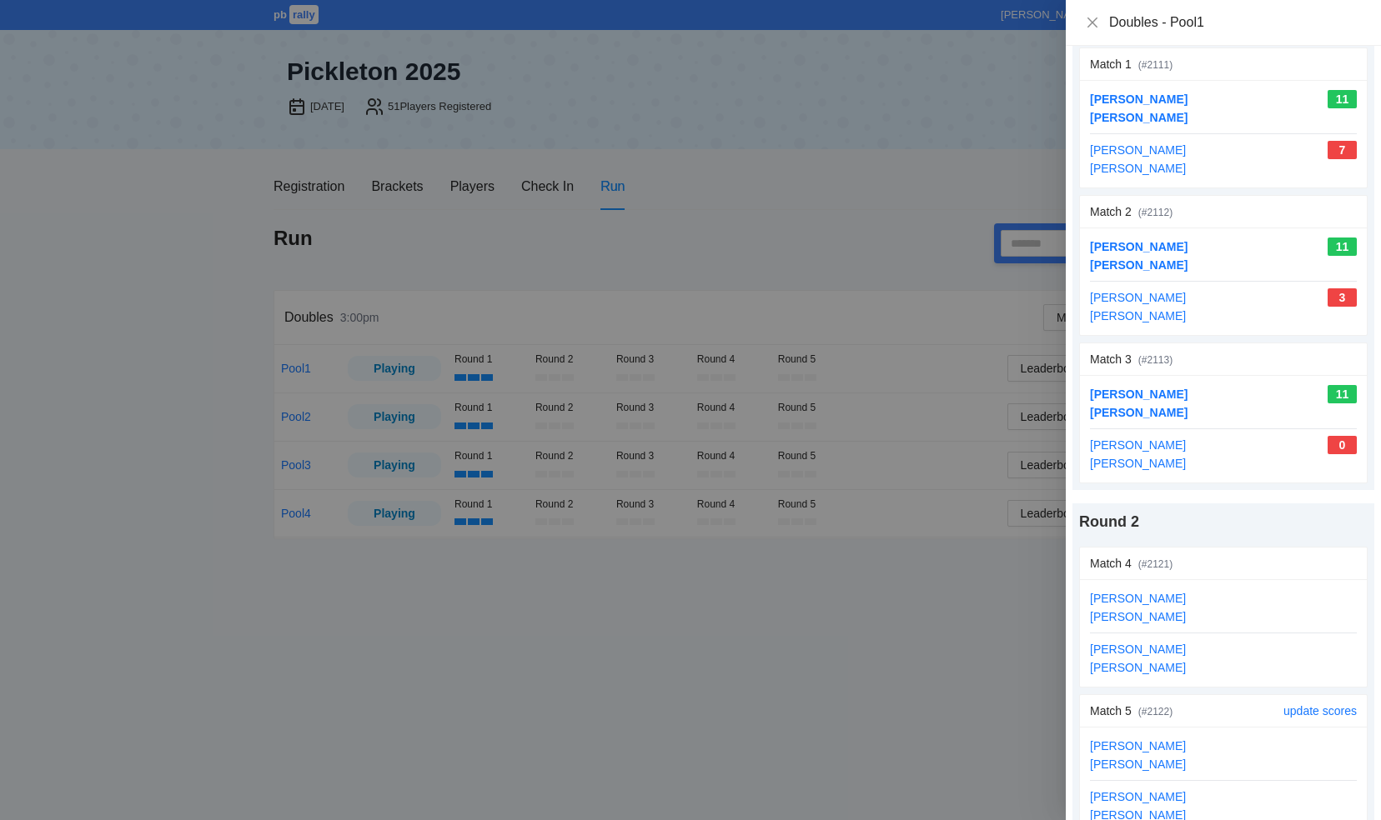
scroll to position [167, 0]
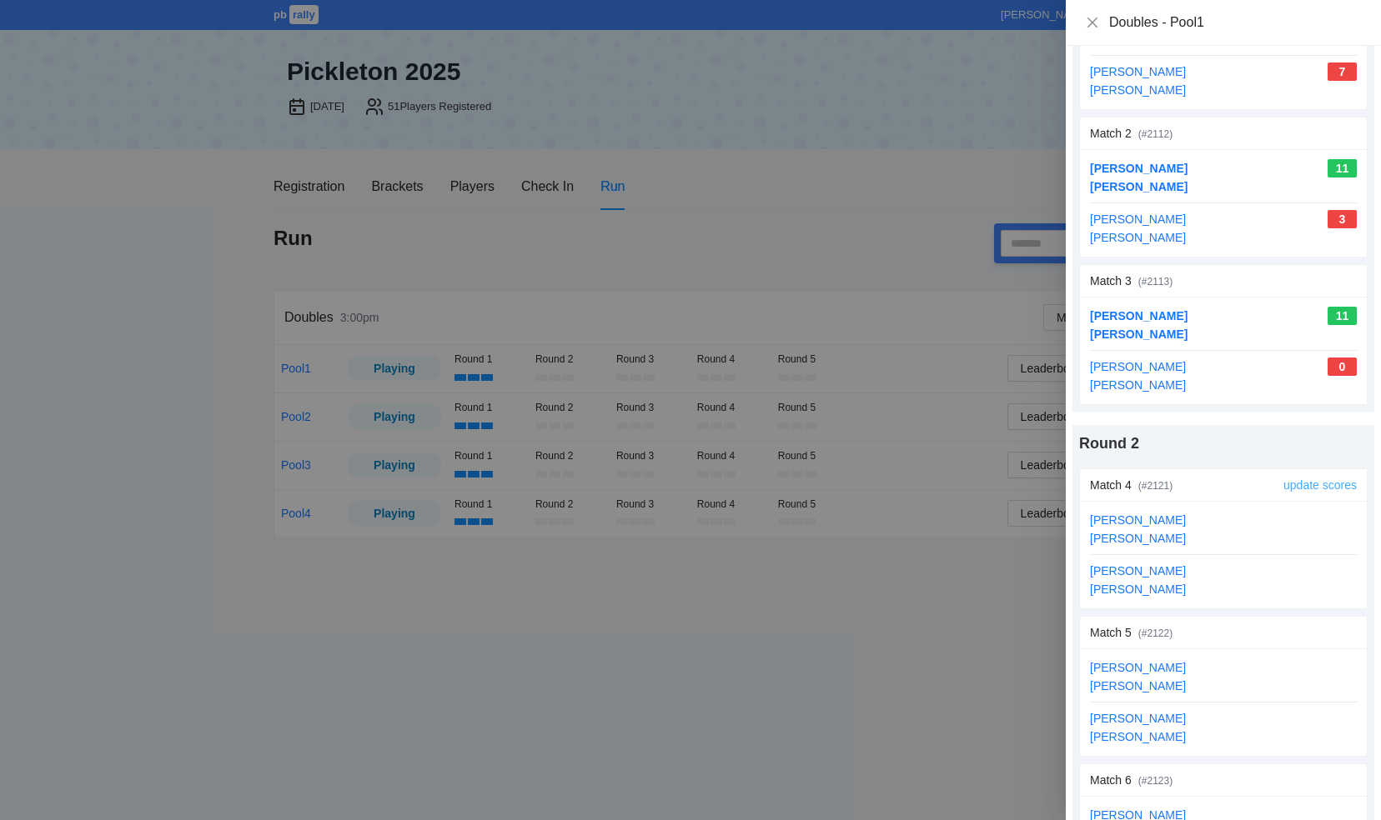
click at [1309, 483] on link "update scores" at bounding box center [1319, 485] width 73 height 13
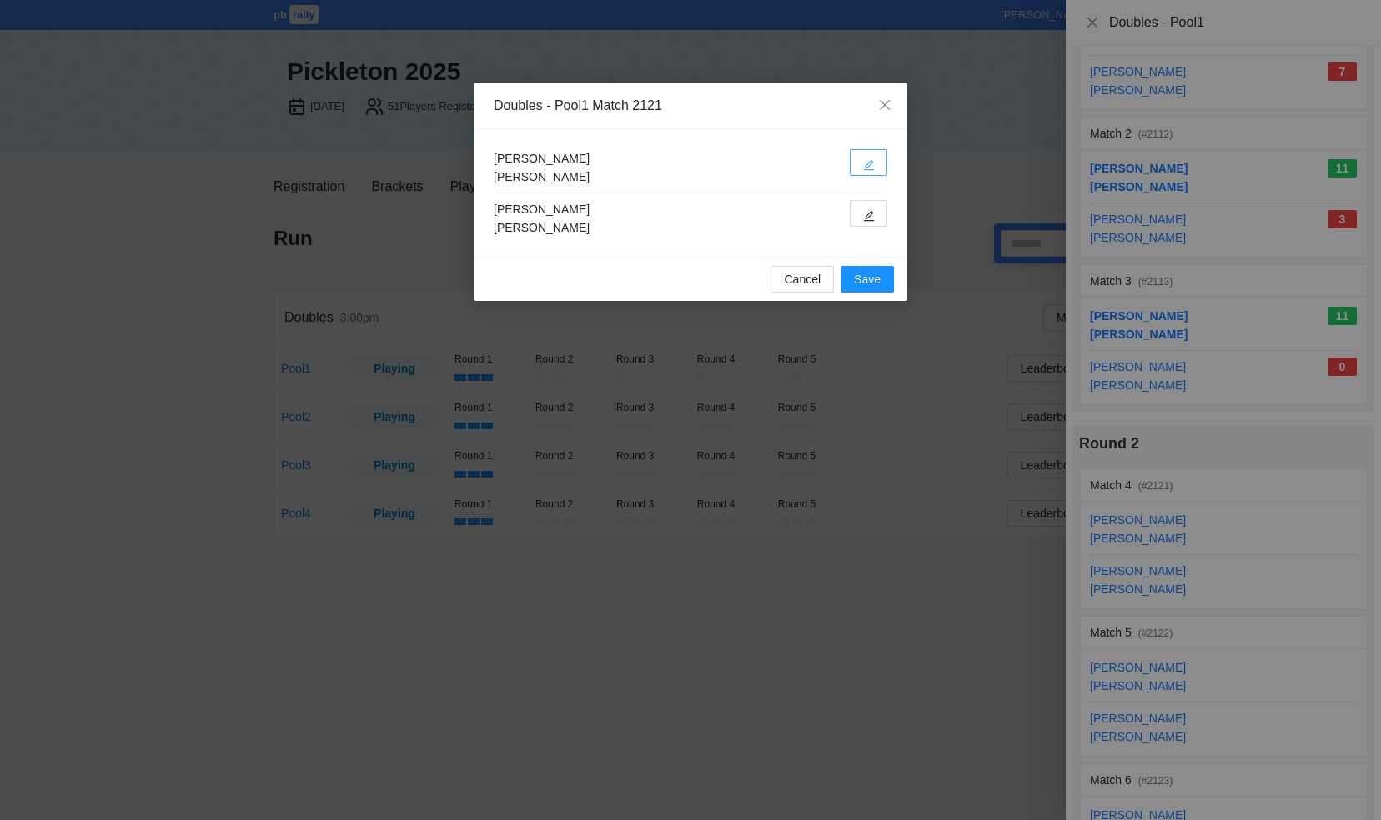
click at [870, 163] on icon "edit" at bounding box center [869, 165] width 11 height 11
click at [869, 159] on icon "edit" at bounding box center [869, 165] width 12 height 12
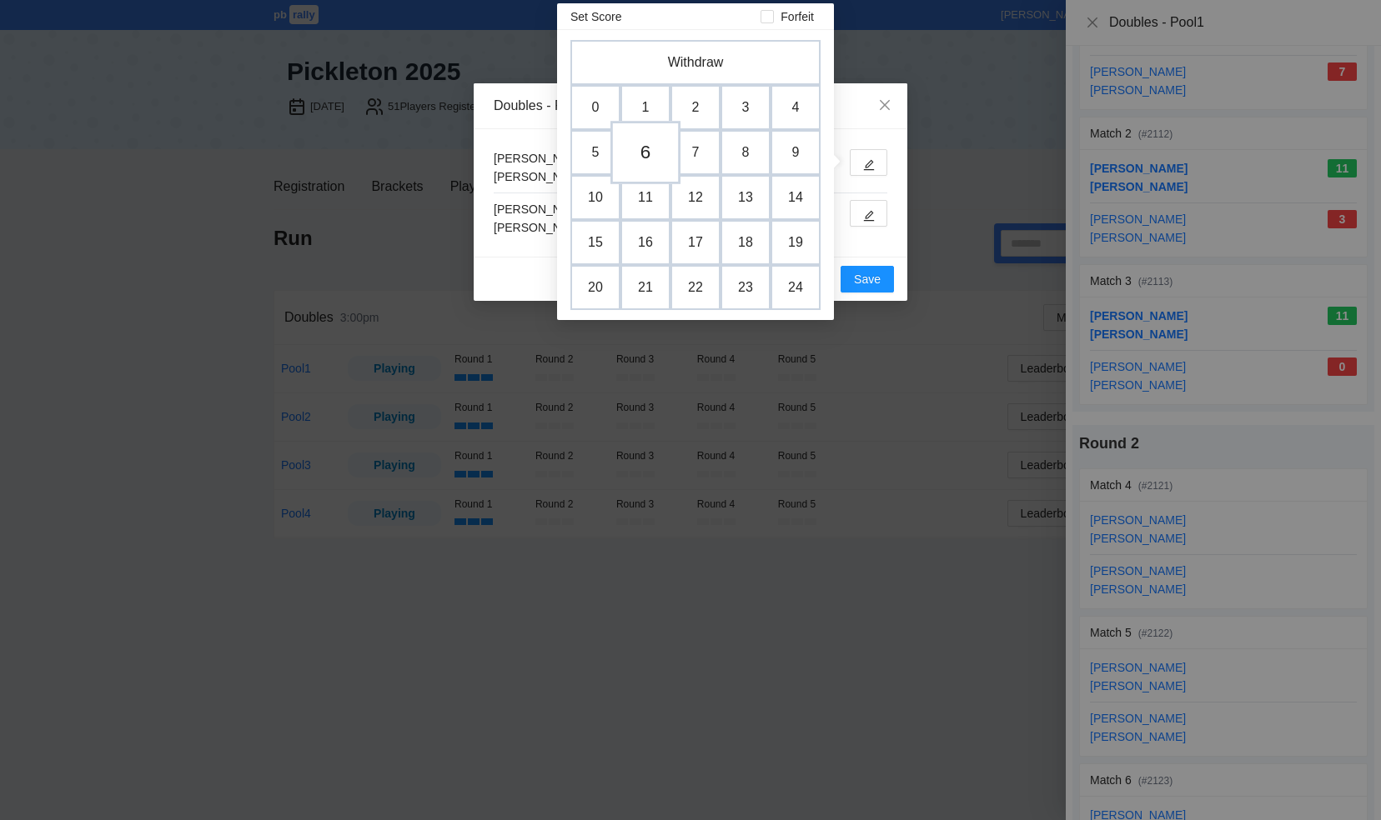
click at [649, 153] on td "6" at bounding box center [645, 152] width 70 height 63
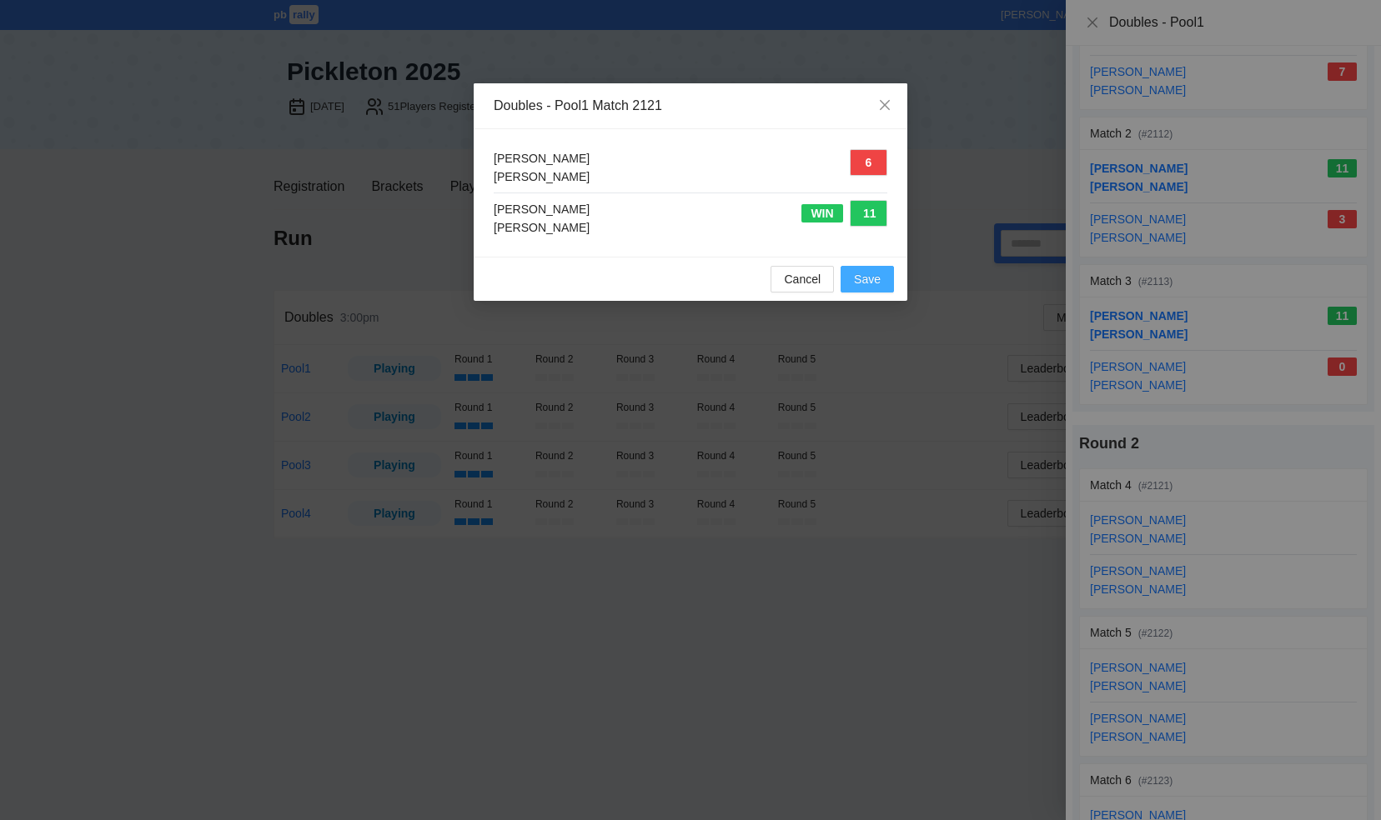
click at [866, 276] on span "Save" at bounding box center [867, 279] width 27 height 18
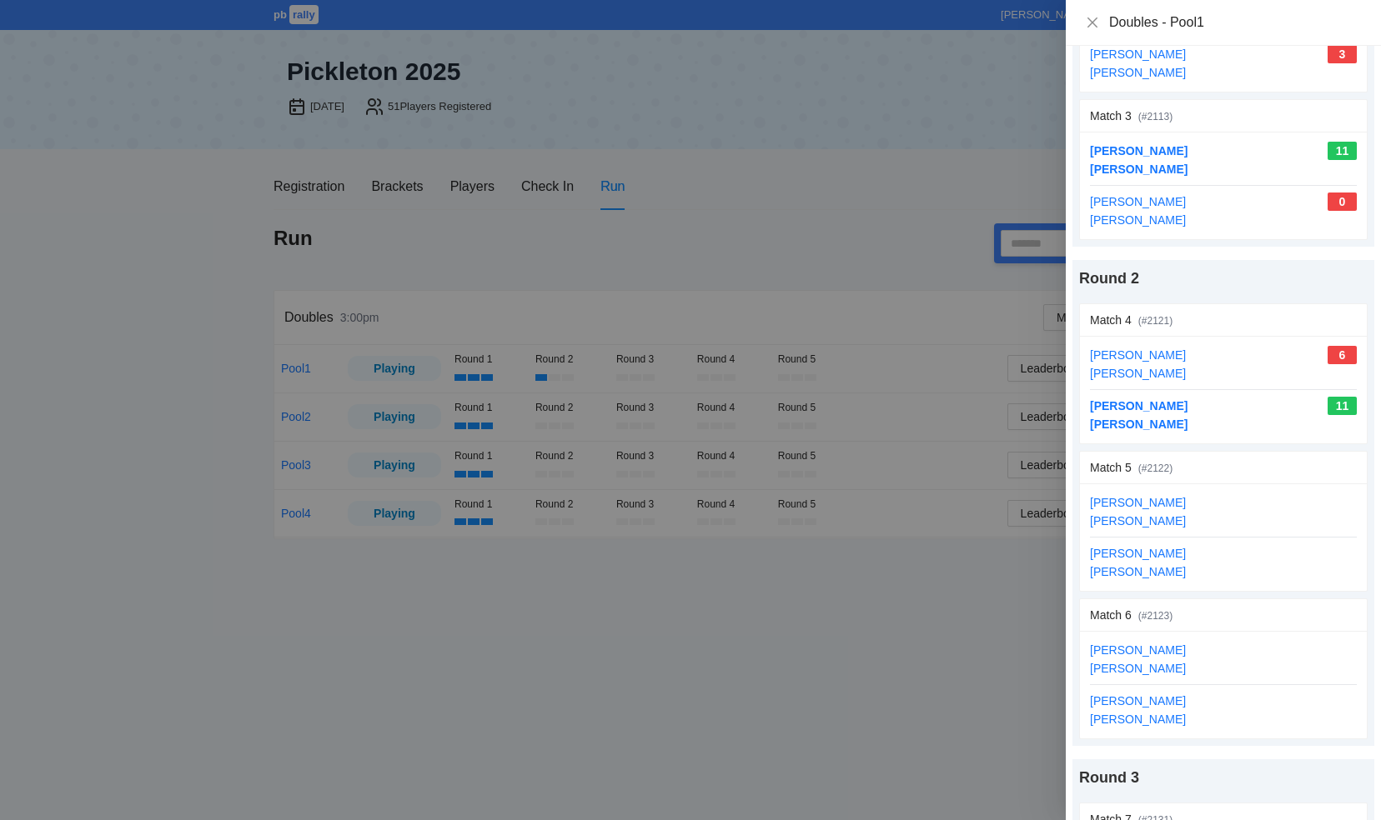
scroll to position [333, 0]
click at [1283, 461] on link "update scores" at bounding box center [1319, 465] width 73 height 13
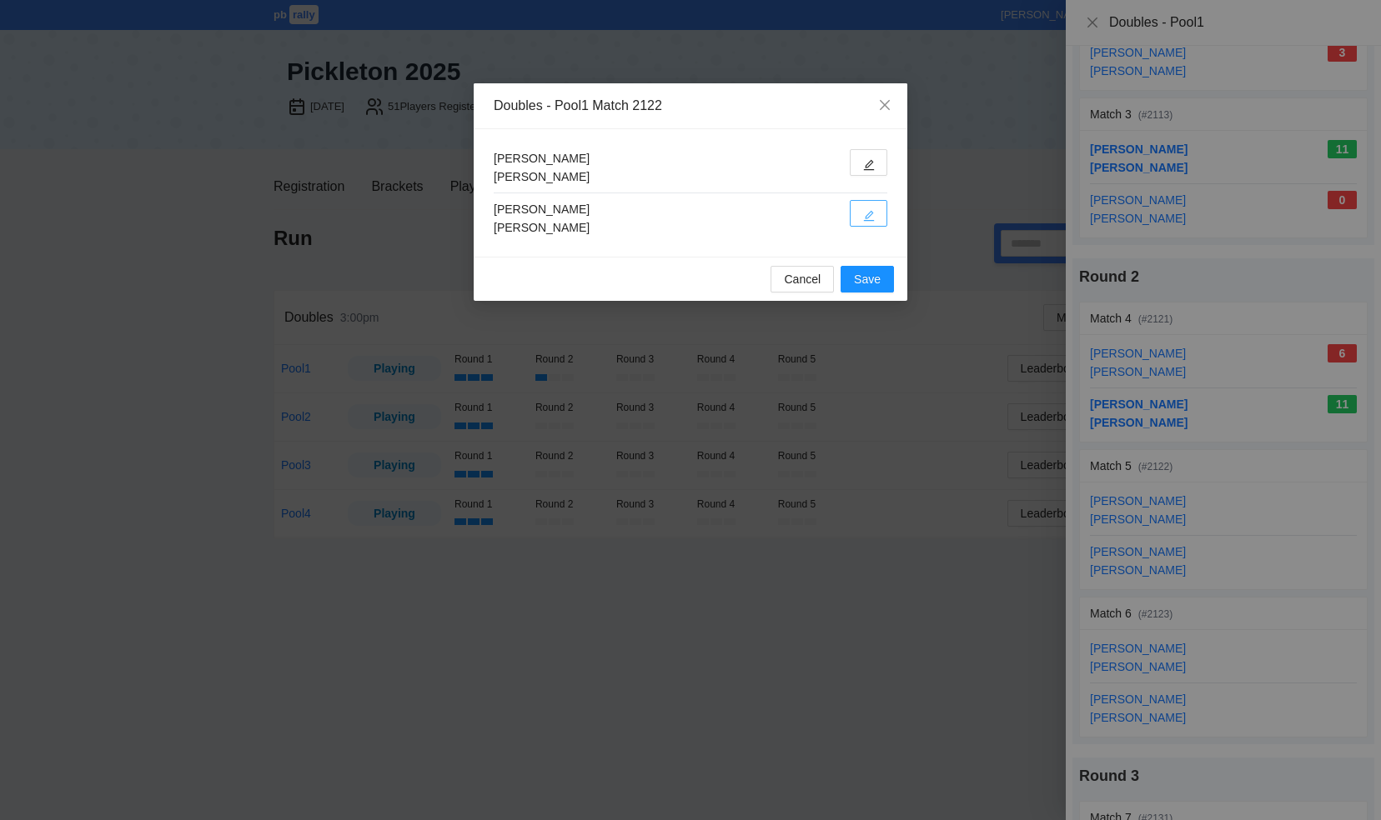
click at [868, 208] on button "button" at bounding box center [869, 213] width 38 height 27
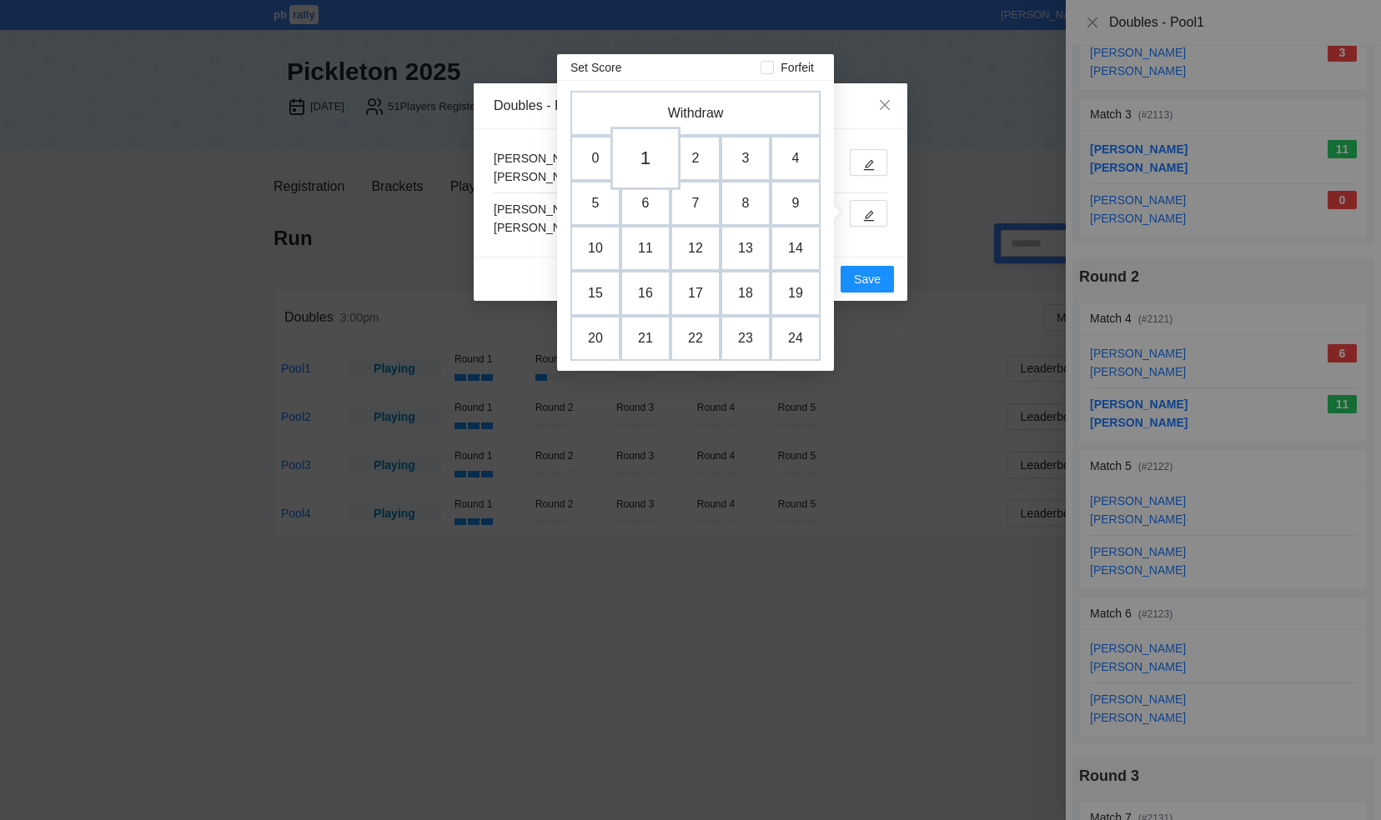
click at [640, 157] on td "1" at bounding box center [645, 158] width 70 height 63
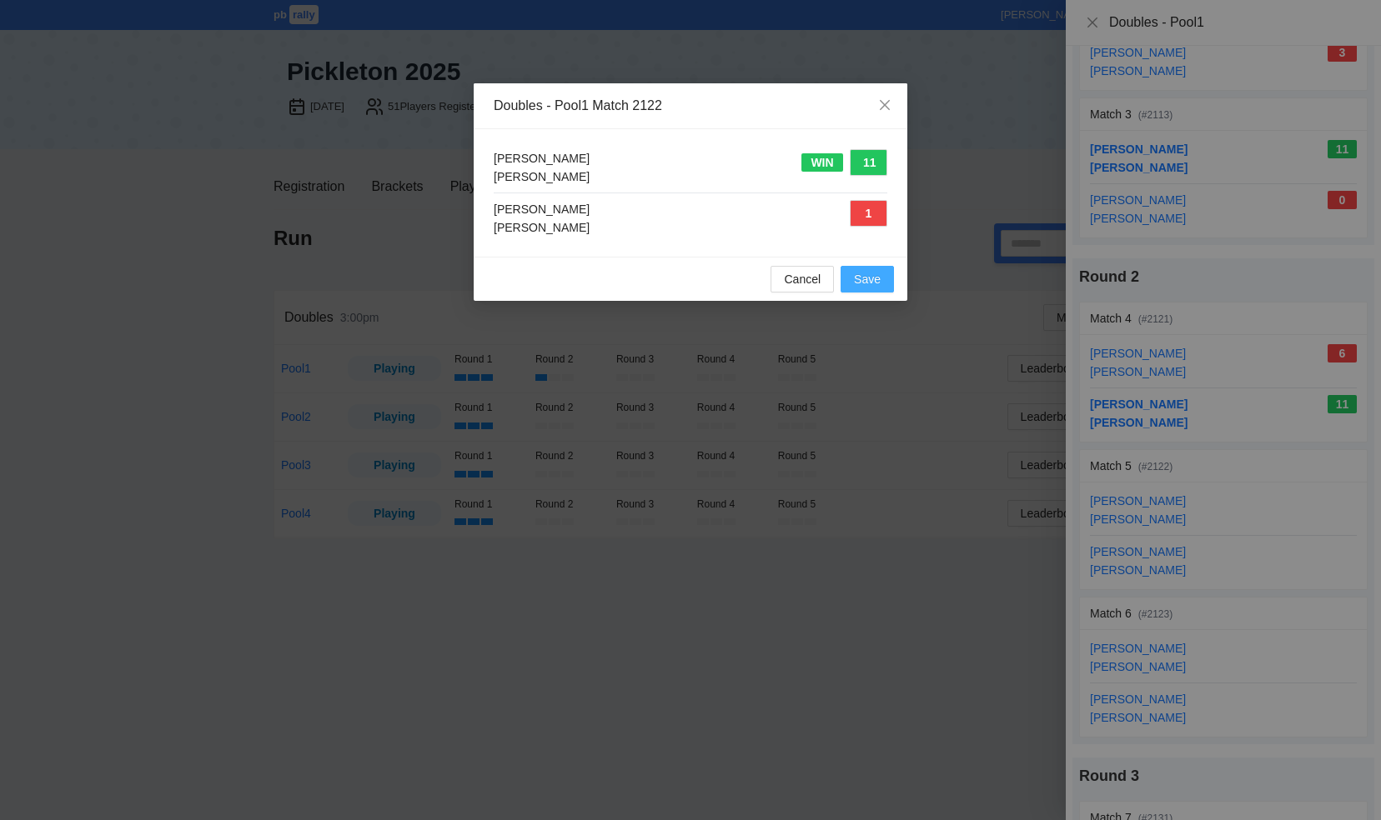
click at [865, 279] on span "Save" at bounding box center [867, 279] width 27 height 18
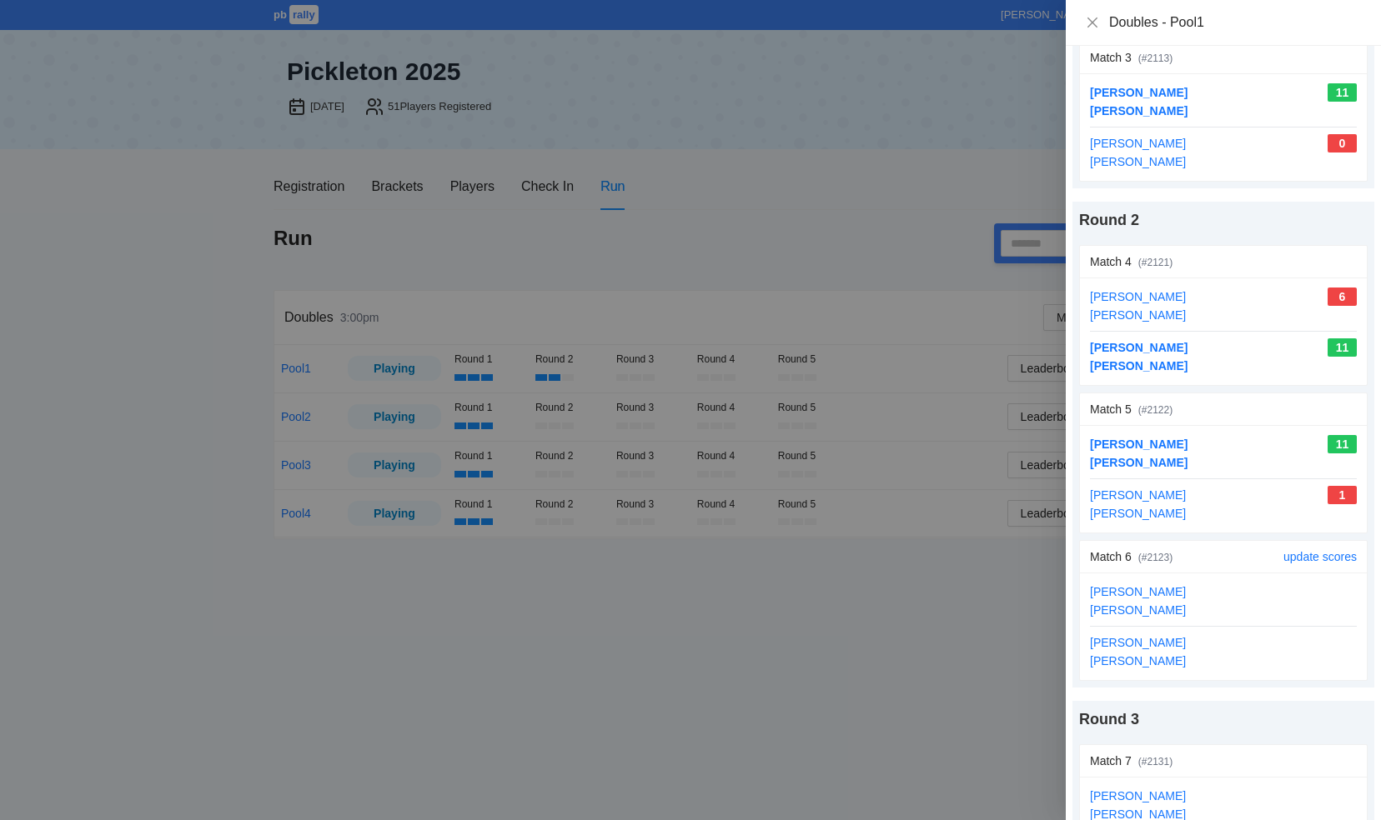
scroll to position [417, 0]
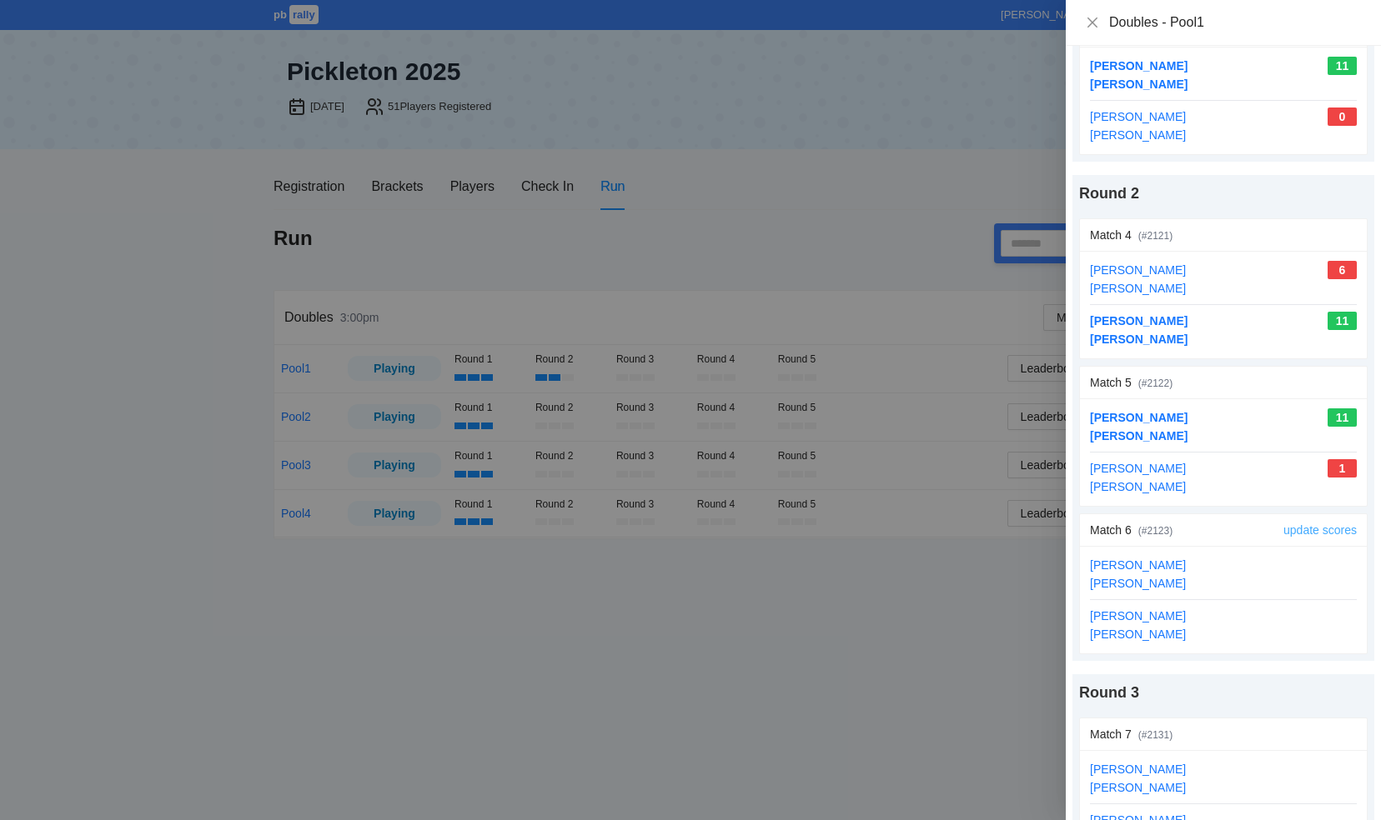
click at [1296, 524] on link "update scores" at bounding box center [1319, 530] width 73 height 13
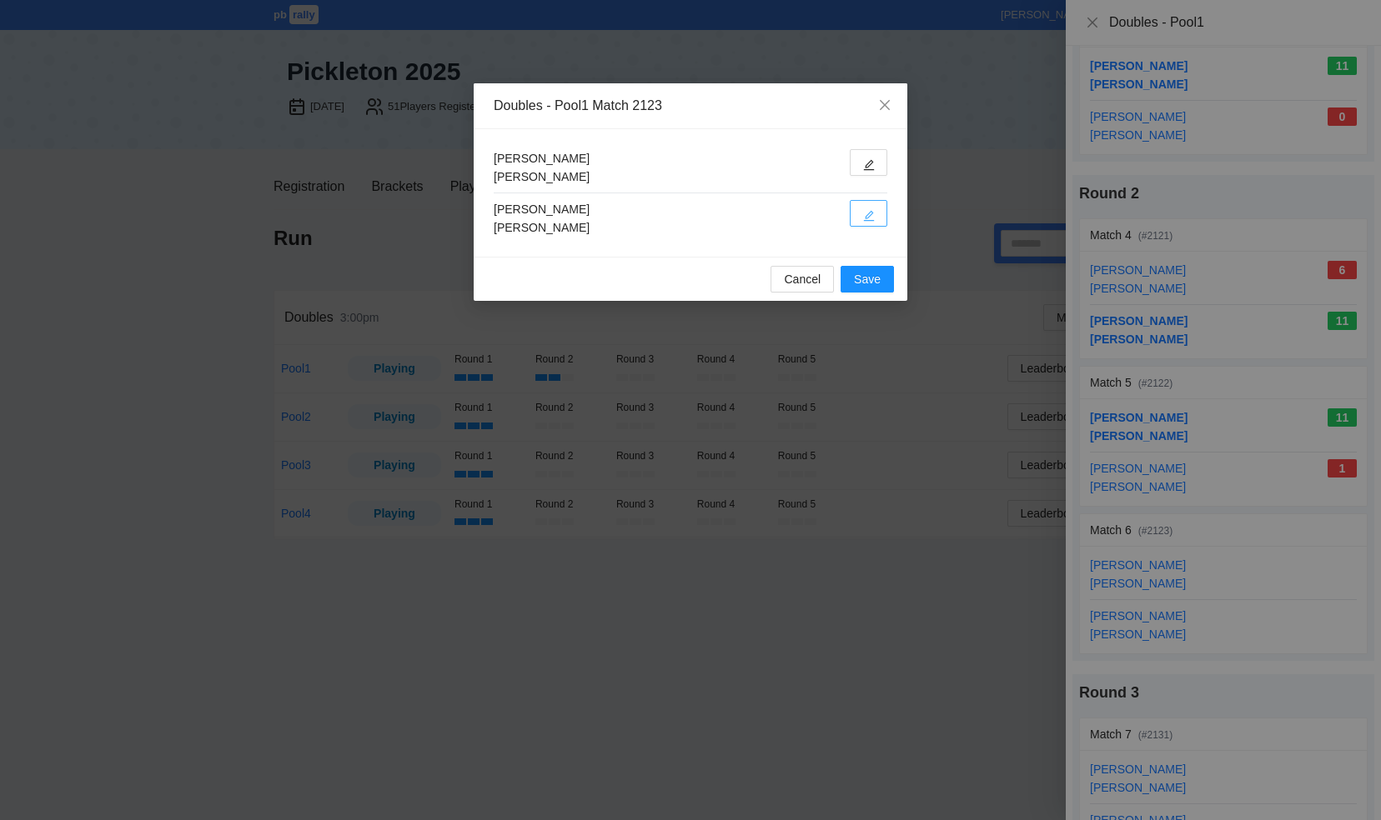
click at [870, 213] on icon "edit" at bounding box center [869, 216] width 11 height 11
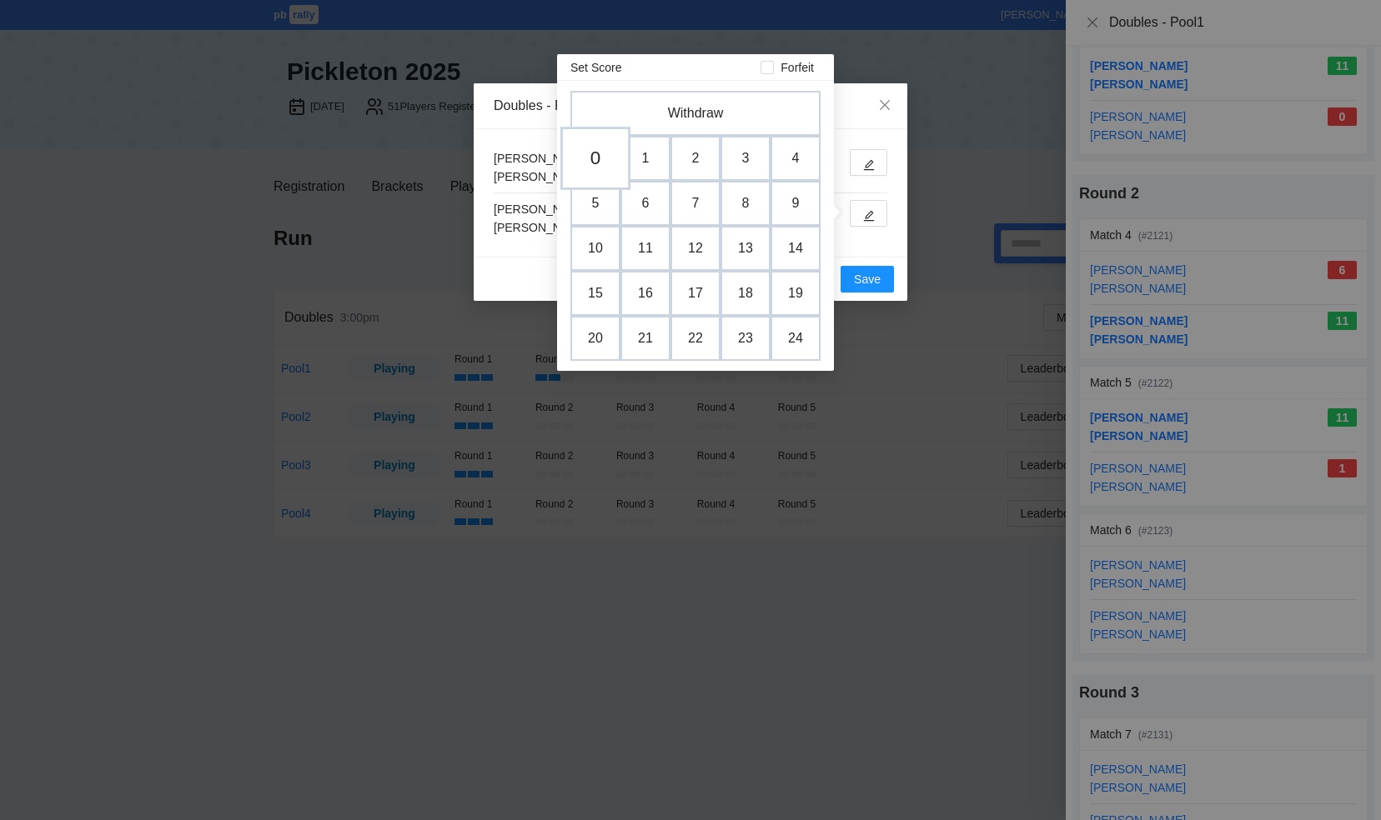
click at [589, 163] on td "0" at bounding box center [595, 158] width 70 height 63
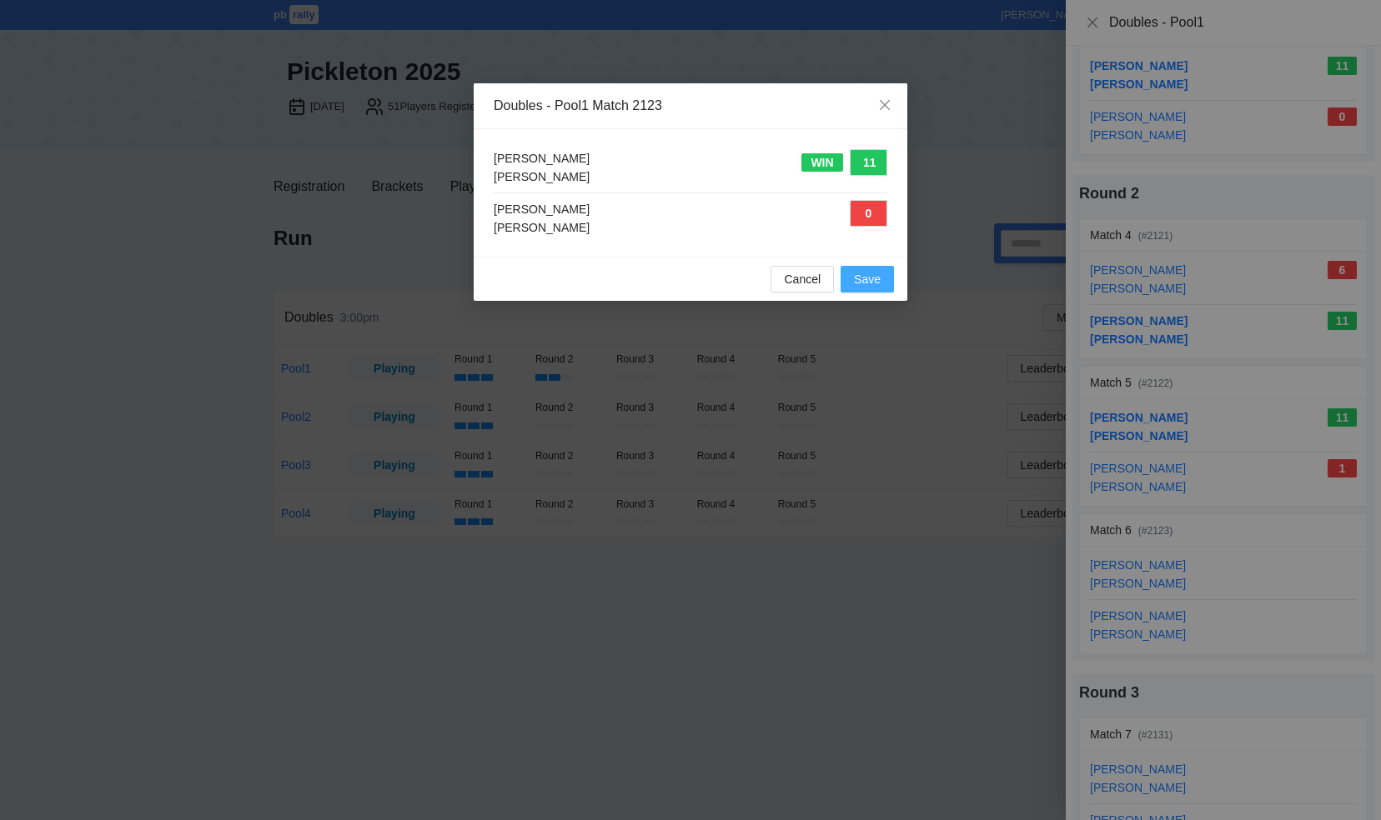
click at [870, 282] on span "Save" at bounding box center [867, 279] width 27 height 18
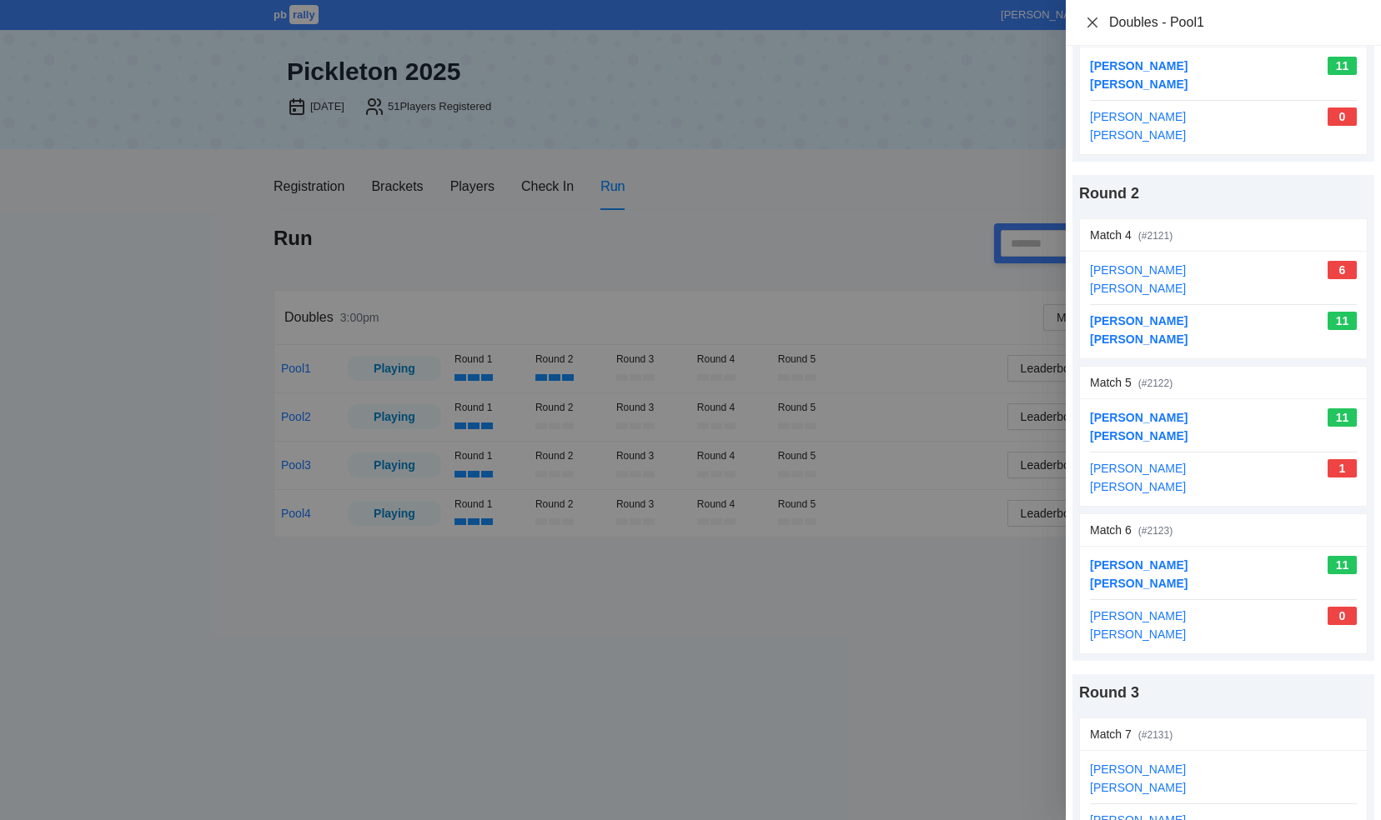
click at [1091, 23] on icon "close" at bounding box center [1092, 22] width 10 height 10
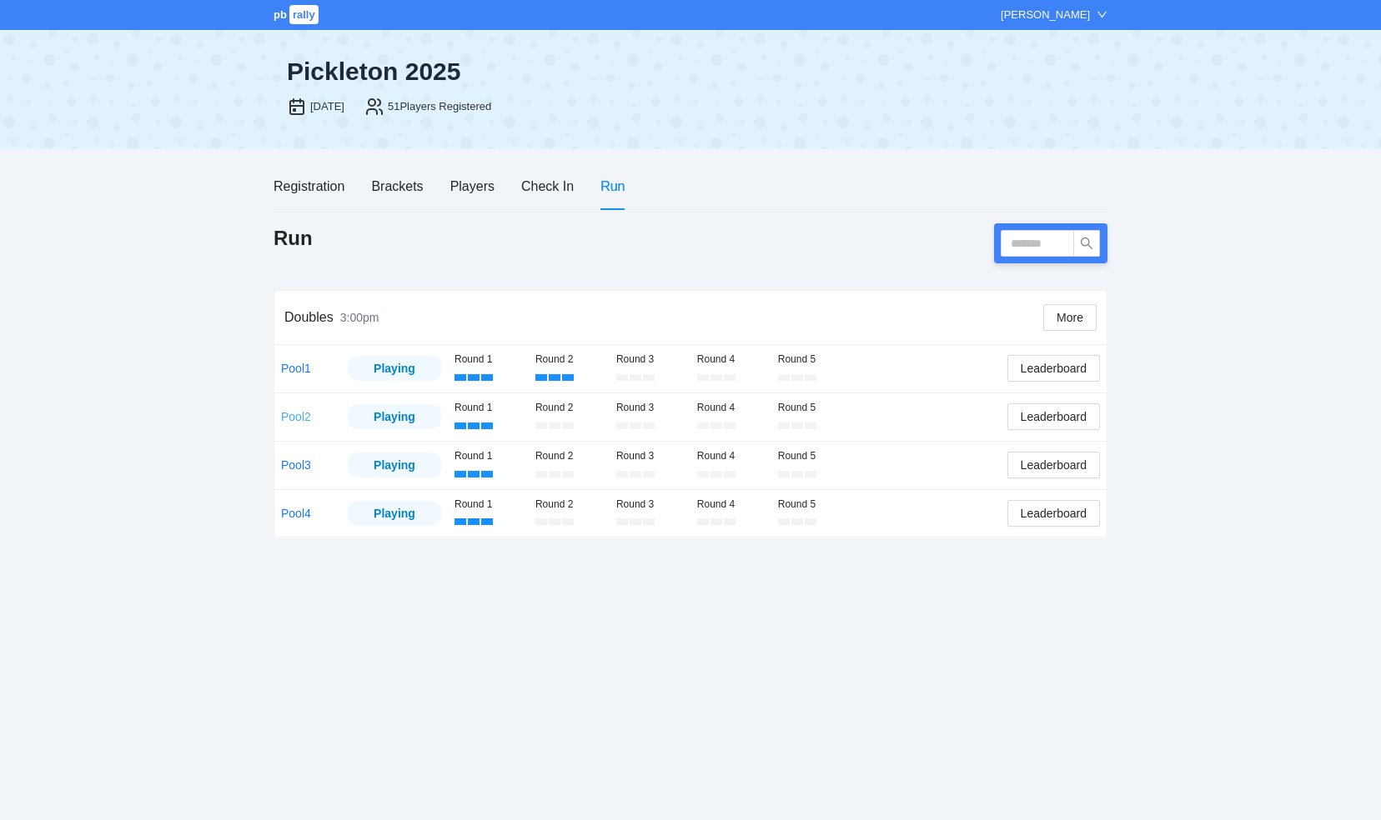
click at [297, 417] on link "Pool2" at bounding box center [296, 416] width 30 height 13
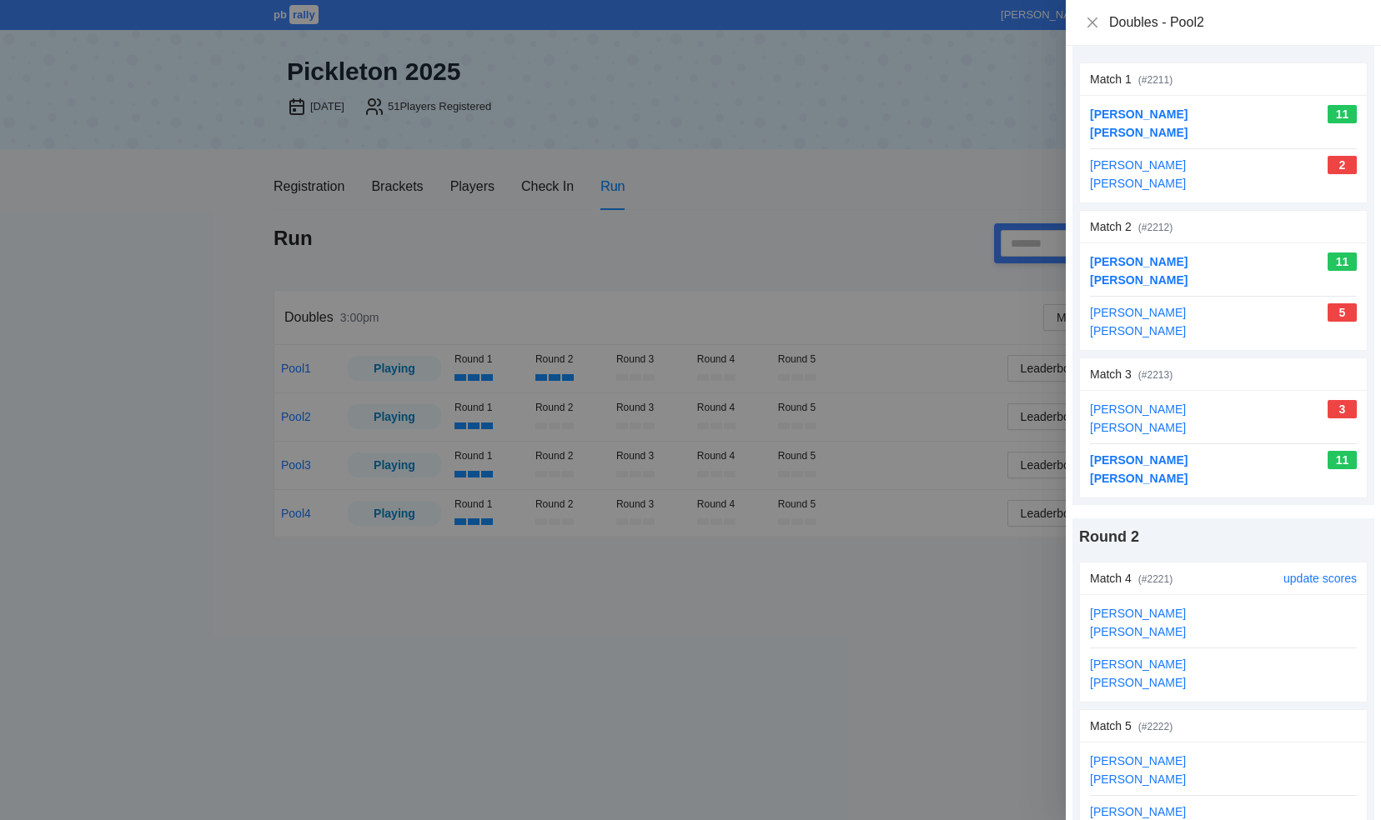
scroll to position [167, 0]
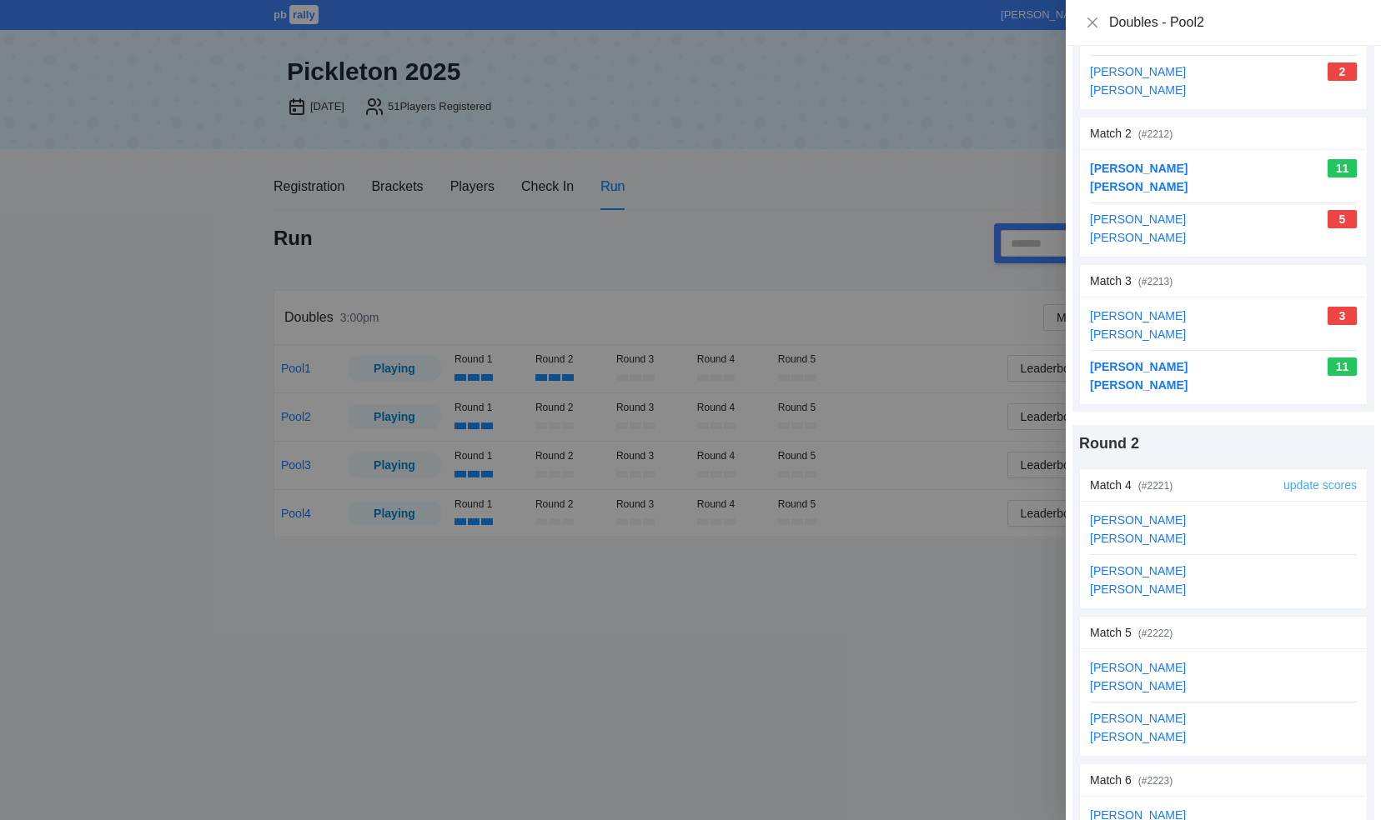
click at [1291, 481] on link "update scores" at bounding box center [1319, 485] width 73 height 13
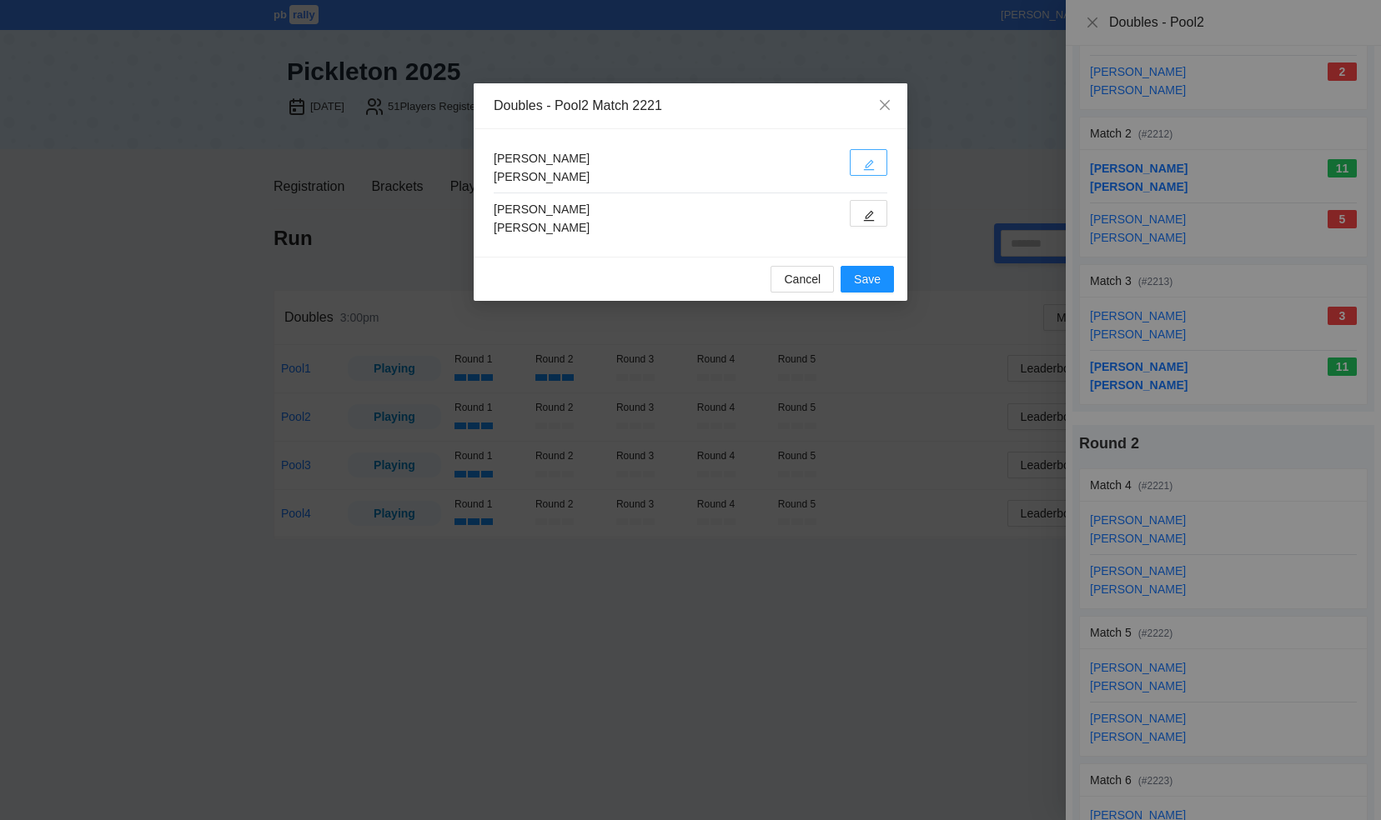
click at [870, 159] on icon "edit" at bounding box center [869, 165] width 12 height 12
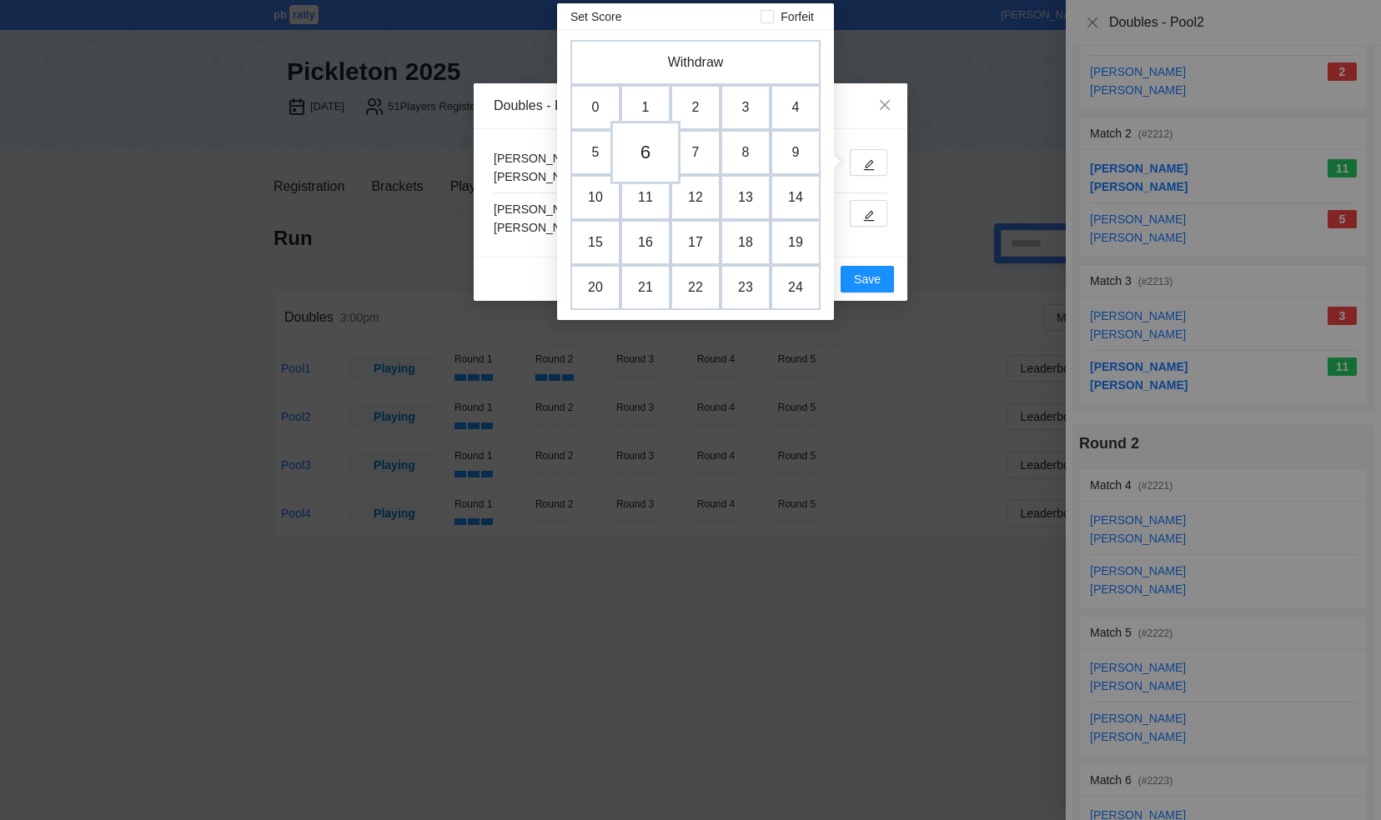
click at [649, 158] on td "6" at bounding box center [645, 152] width 70 height 63
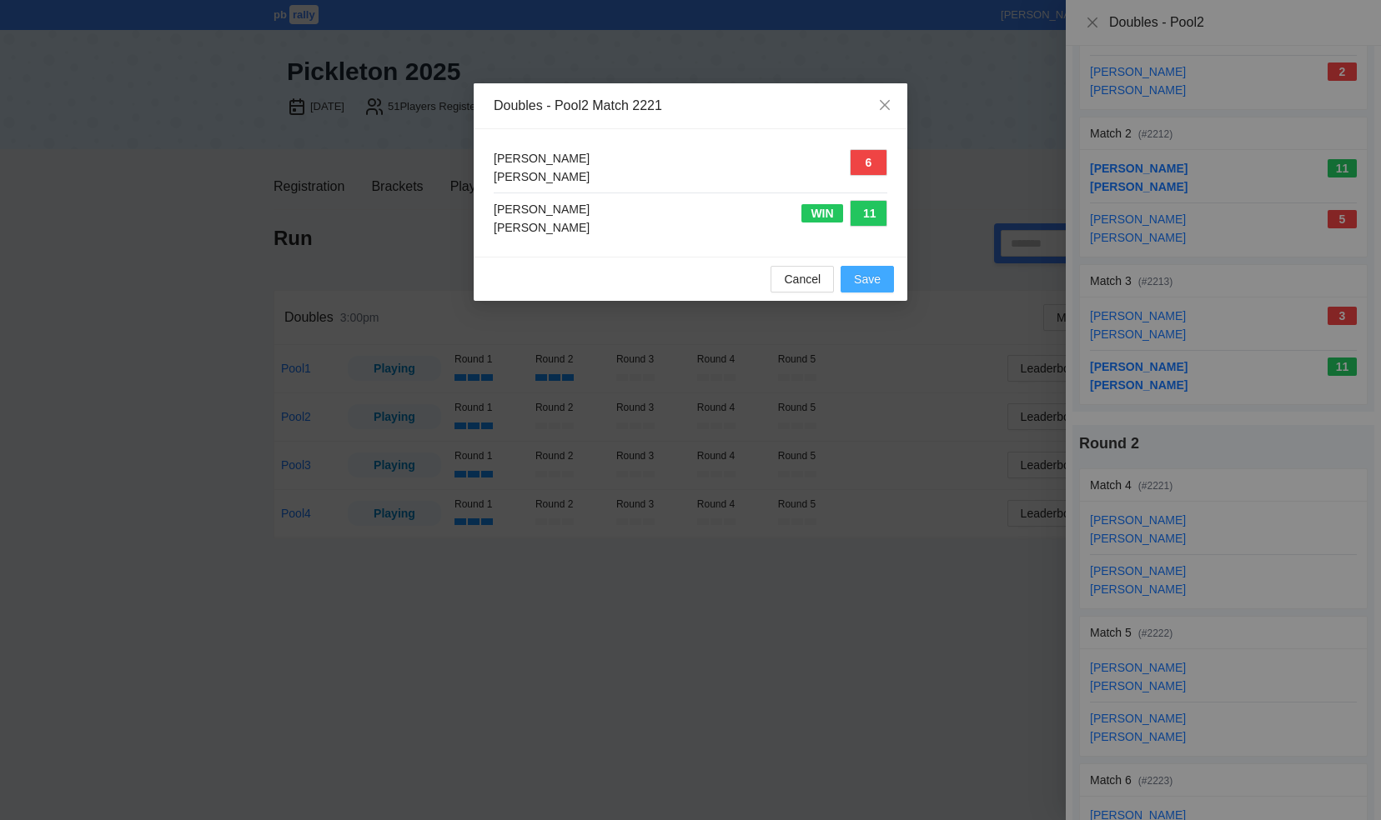
click at [865, 278] on span "Save" at bounding box center [867, 279] width 27 height 18
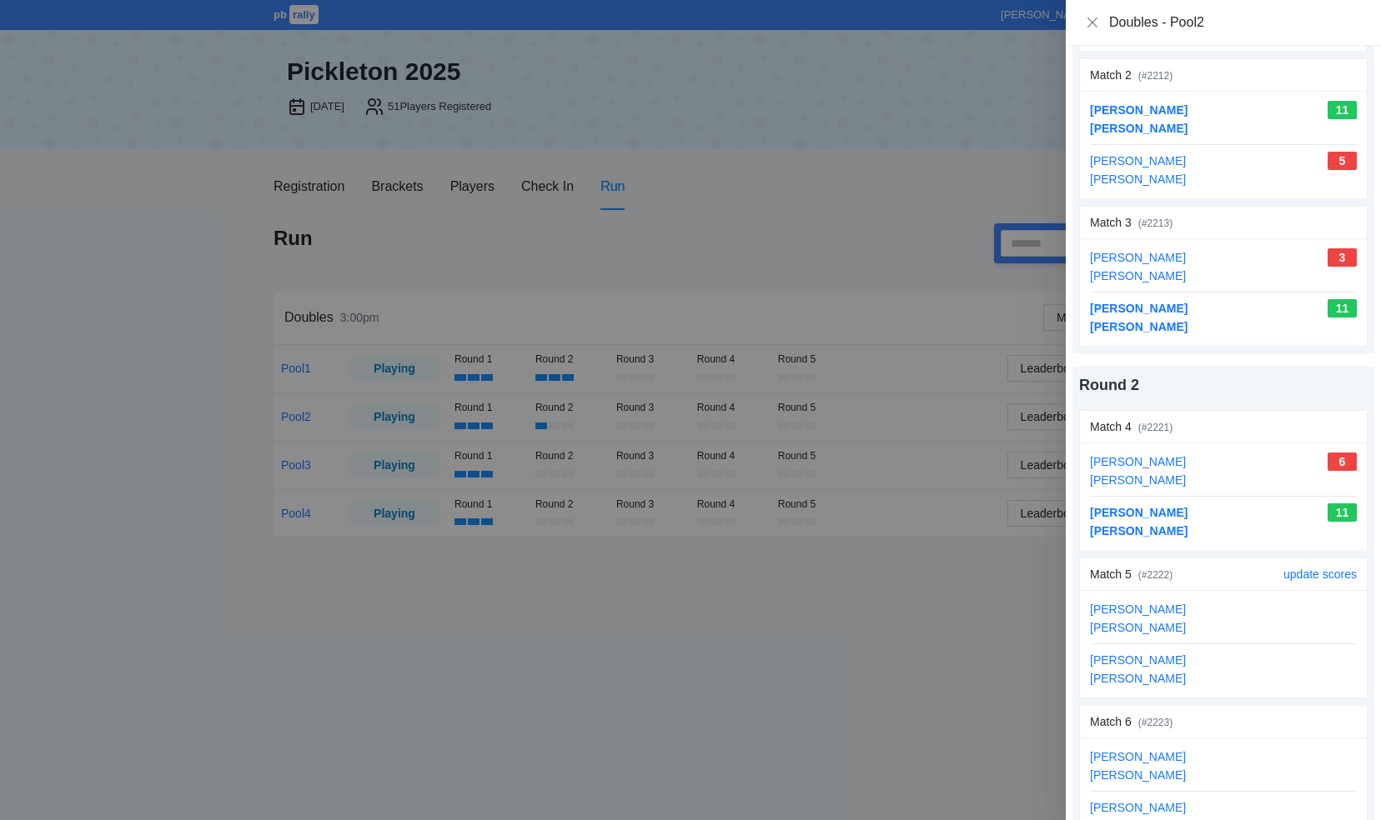
scroll to position [333, 0]
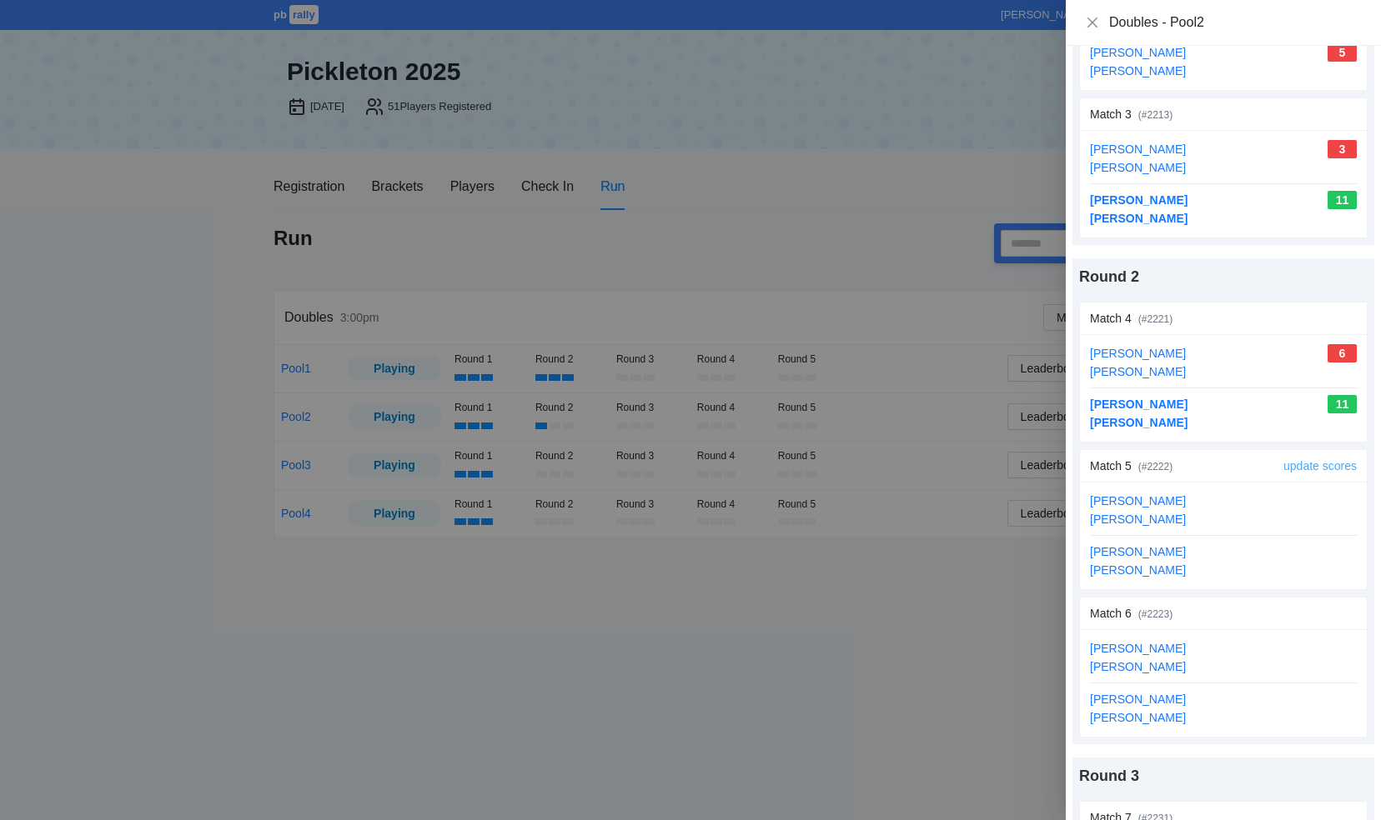
click at [1289, 460] on link "update scores" at bounding box center [1319, 465] width 73 height 13
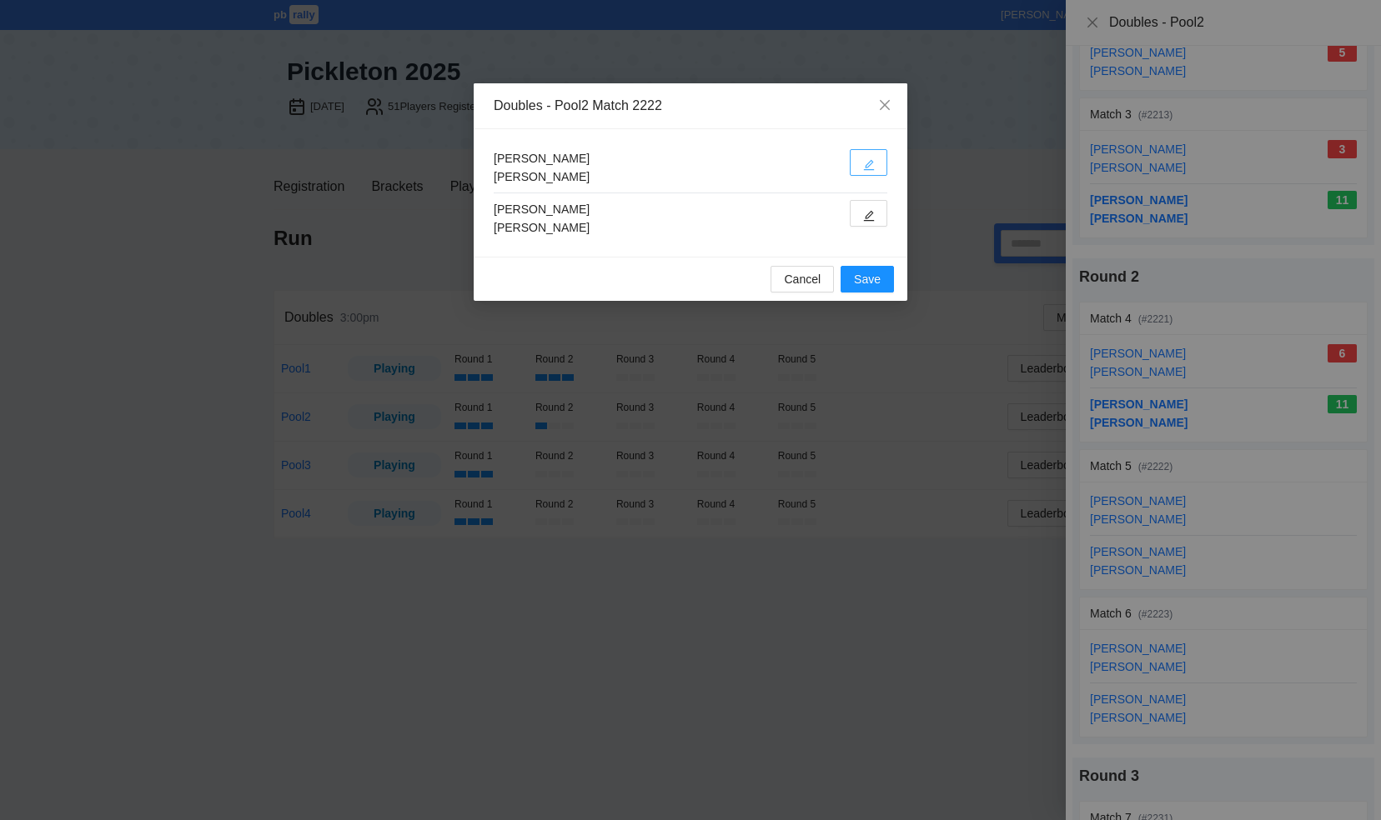
click at [869, 159] on icon "edit" at bounding box center [869, 165] width 12 height 12
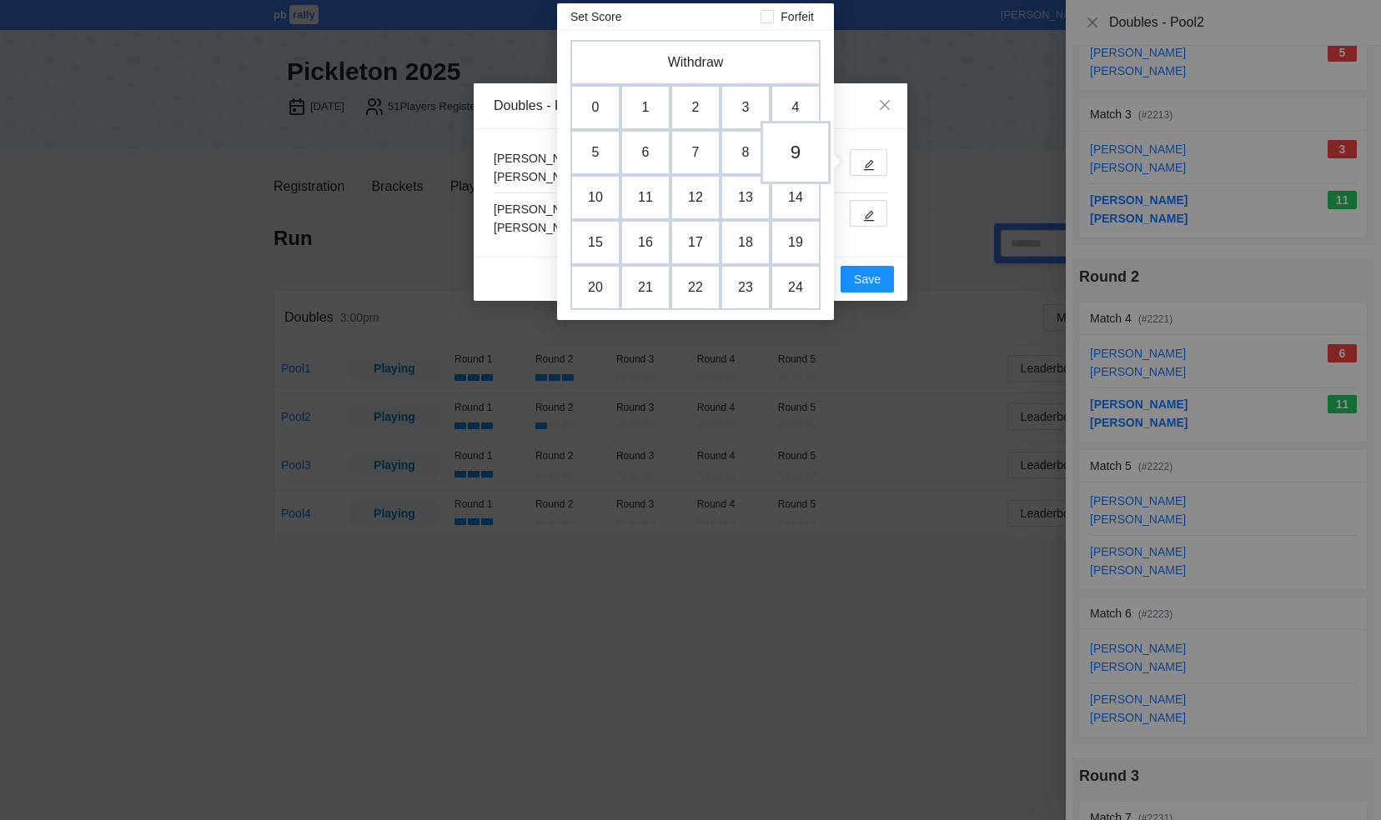
click at [803, 147] on td "9" at bounding box center [795, 152] width 70 height 63
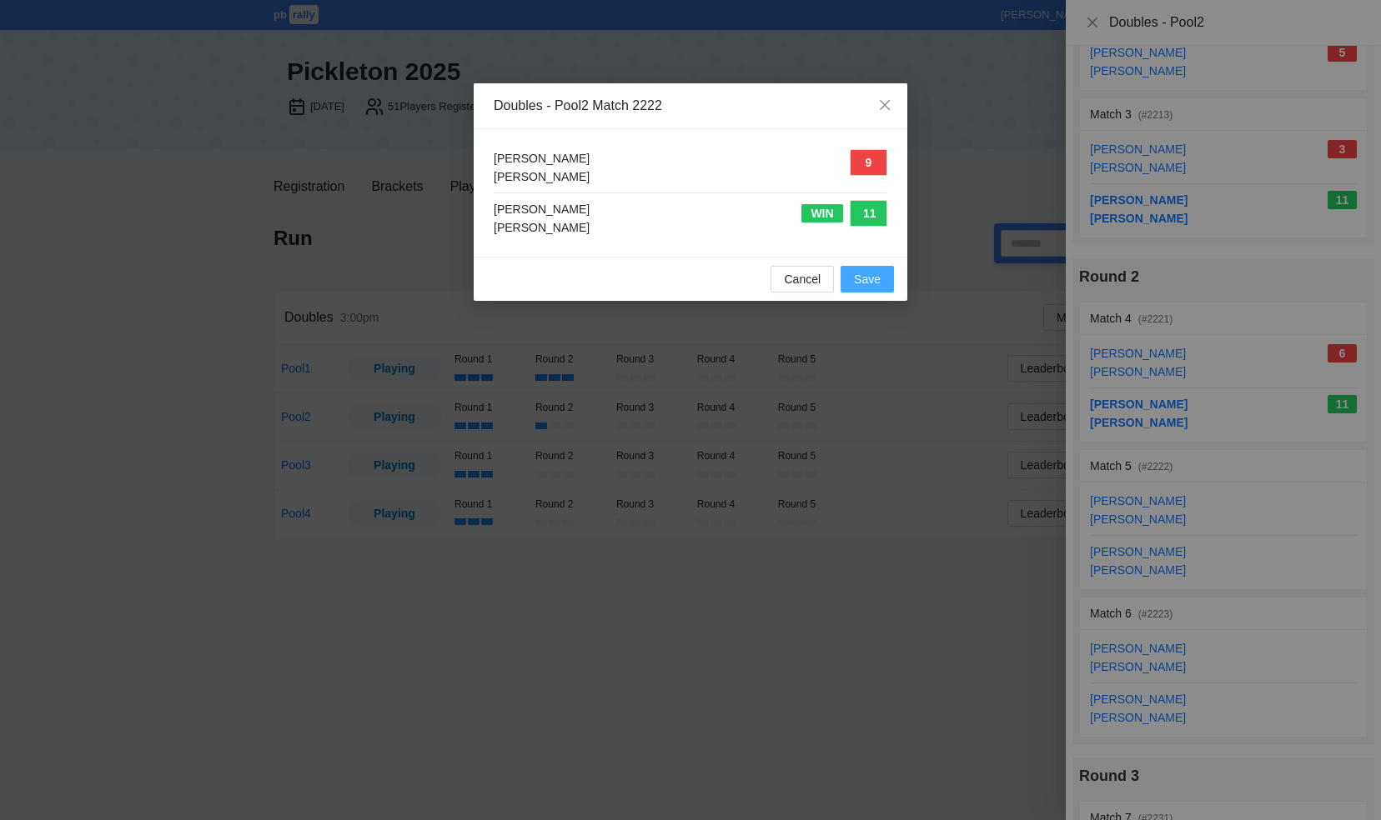
click at [874, 274] on span "Save" at bounding box center [867, 279] width 27 height 18
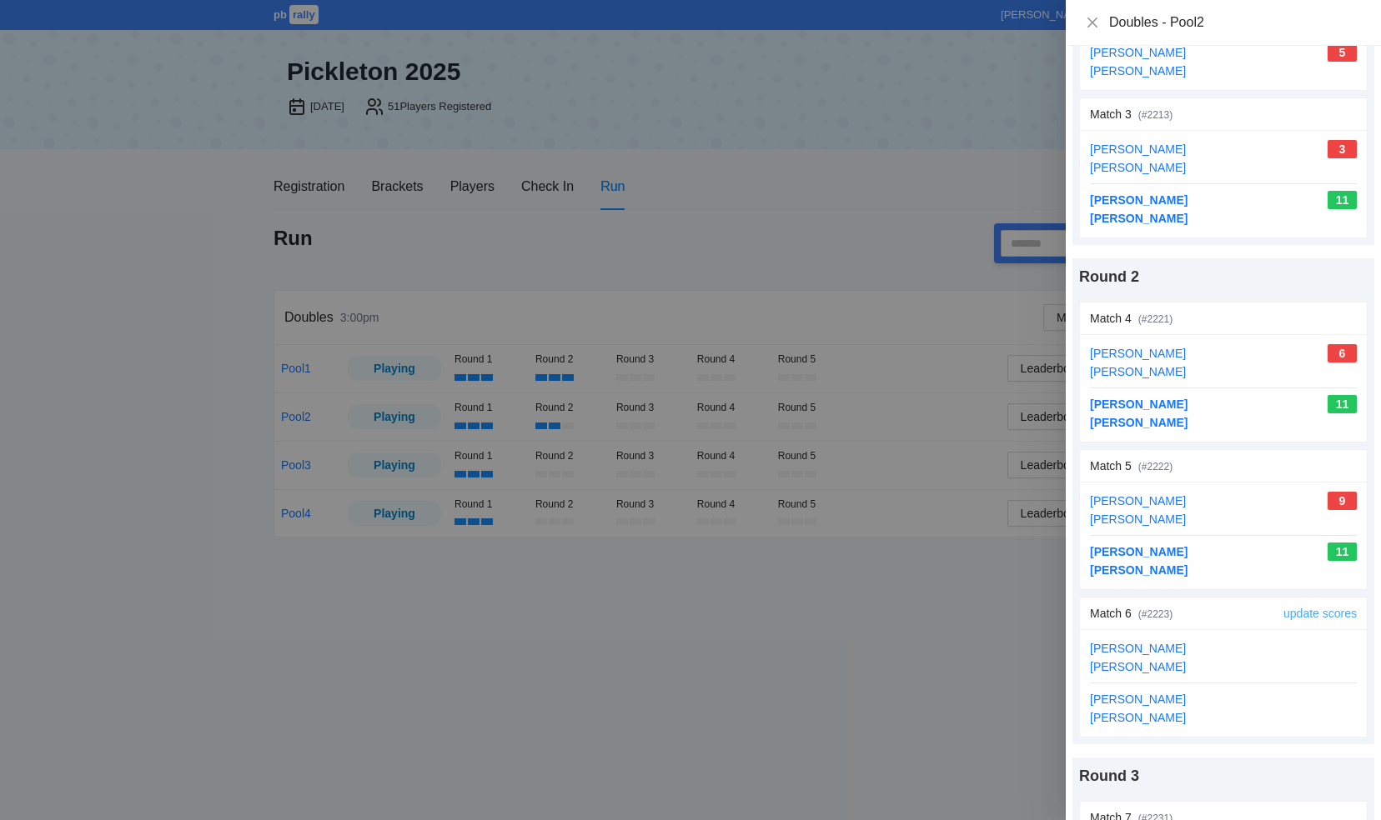
click at [1283, 608] on link "update scores" at bounding box center [1319, 613] width 73 height 13
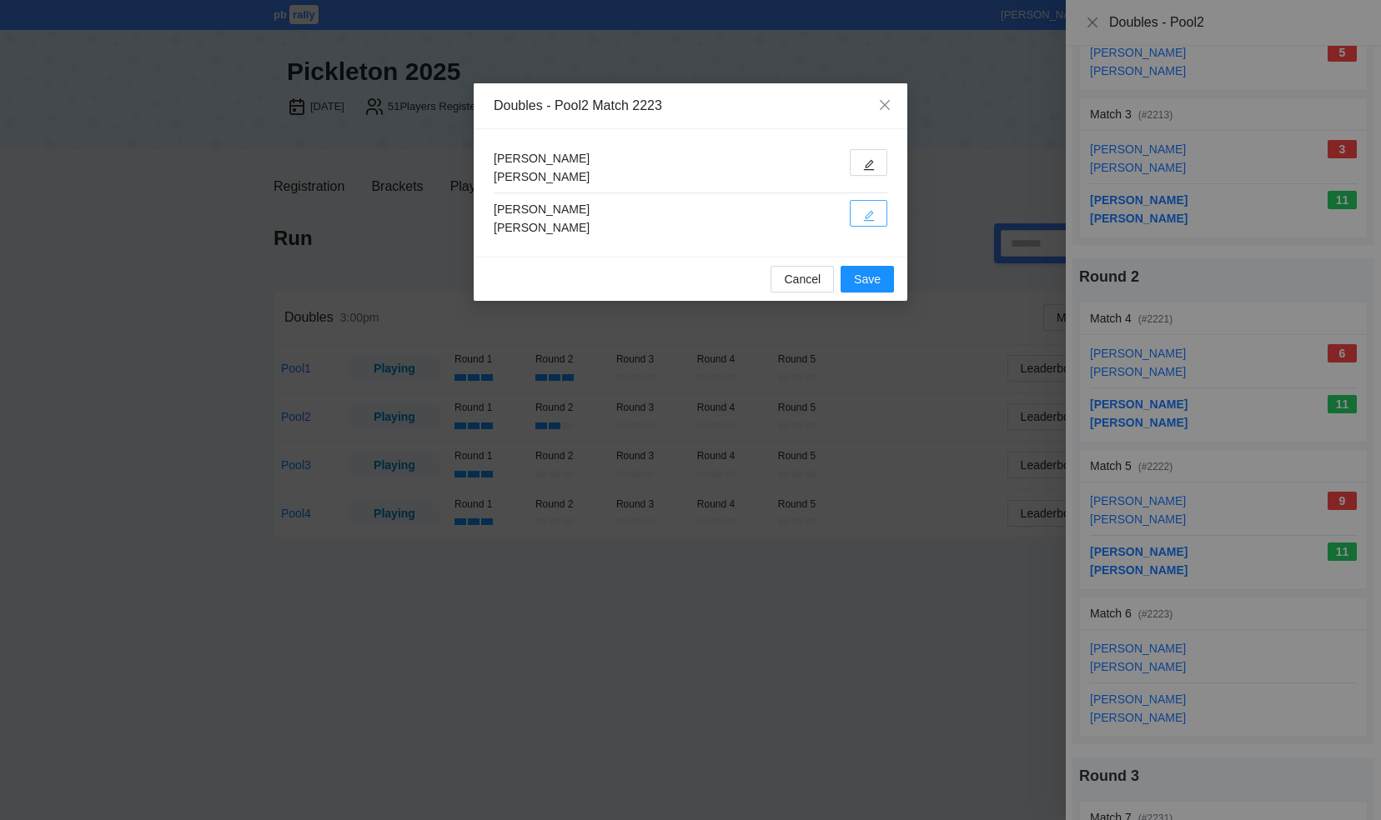
click at [874, 215] on button "button" at bounding box center [869, 213] width 38 height 27
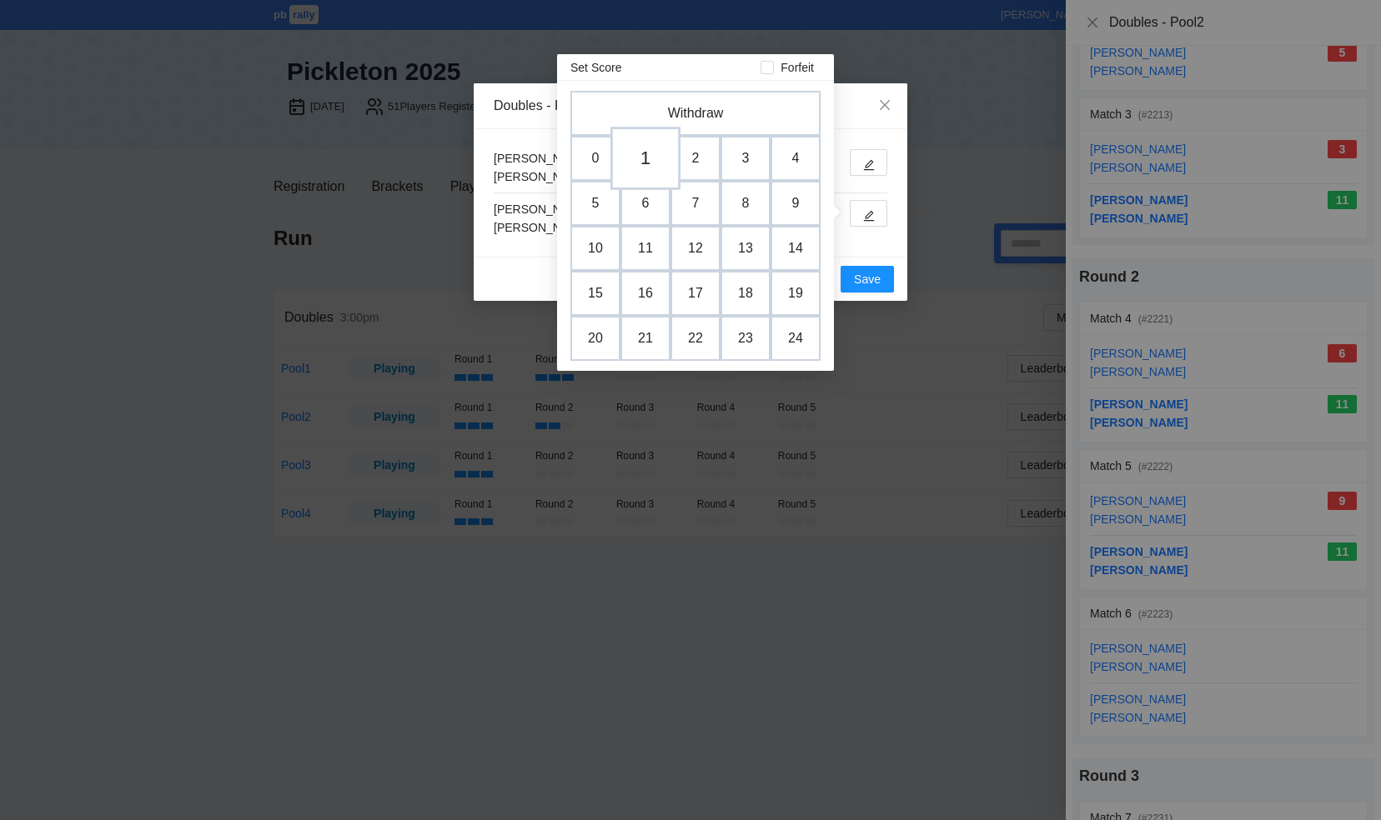
click at [646, 158] on td "1" at bounding box center [645, 158] width 70 height 63
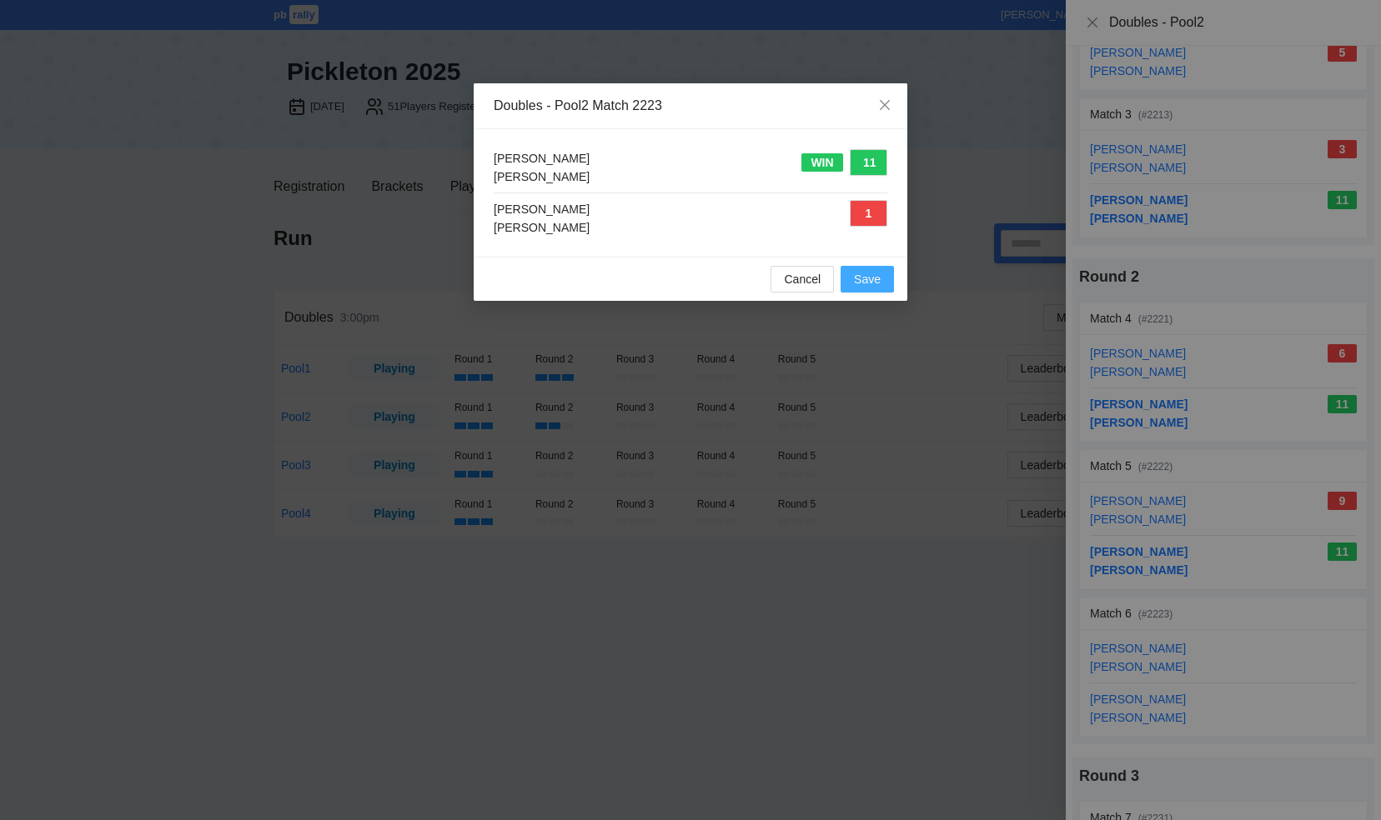
click at [868, 276] on span "Save" at bounding box center [867, 279] width 27 height 18
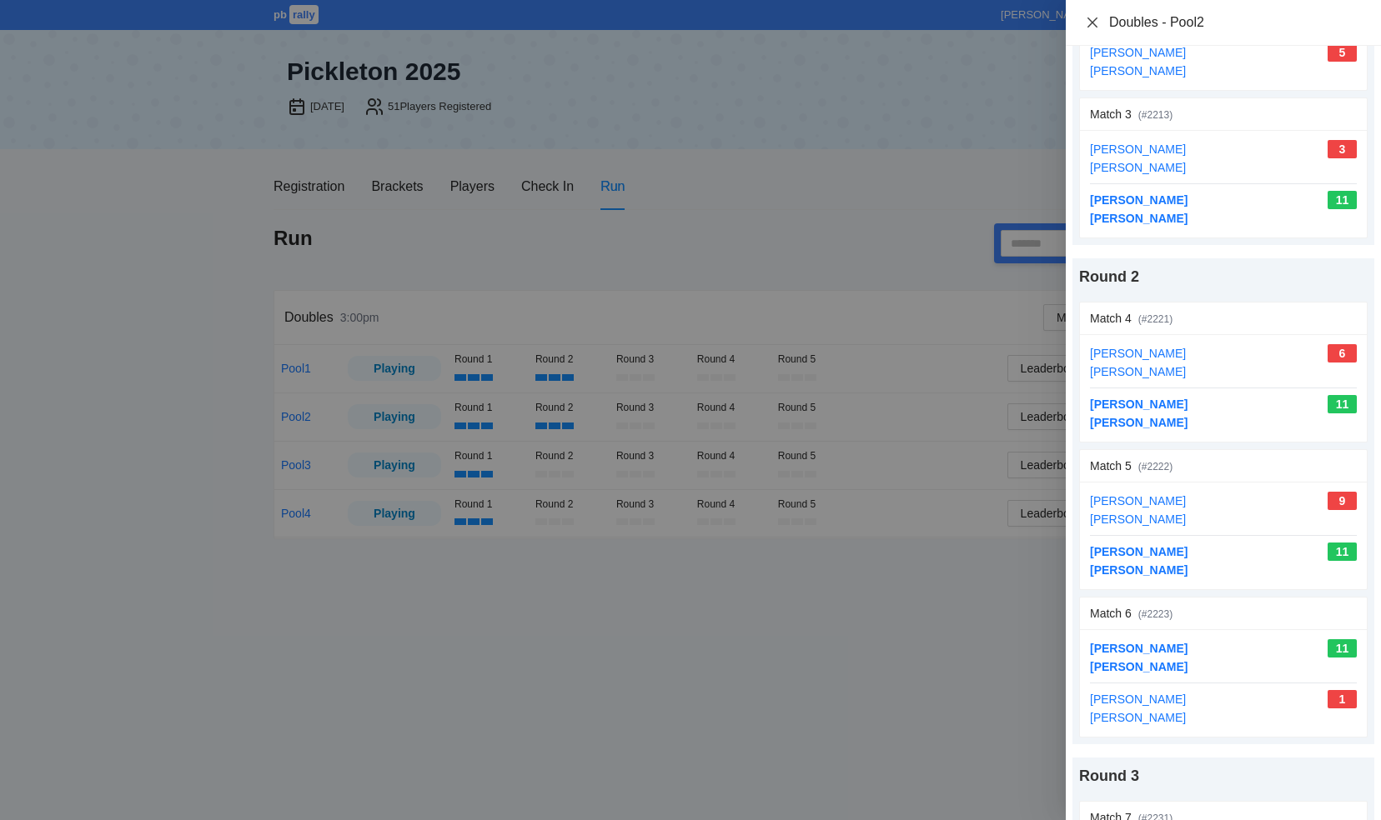
click at [1092, 23] on icon "close" at bounding box center [1092, 22] width 13 height 13
click at [1092, 23] on div "Doubles - Pool2 Print Round 1 Match 1 (# 2211 ) update scores Yudi Herzberg Dov…" at bounding box center [690, 410] width 1381 height 820
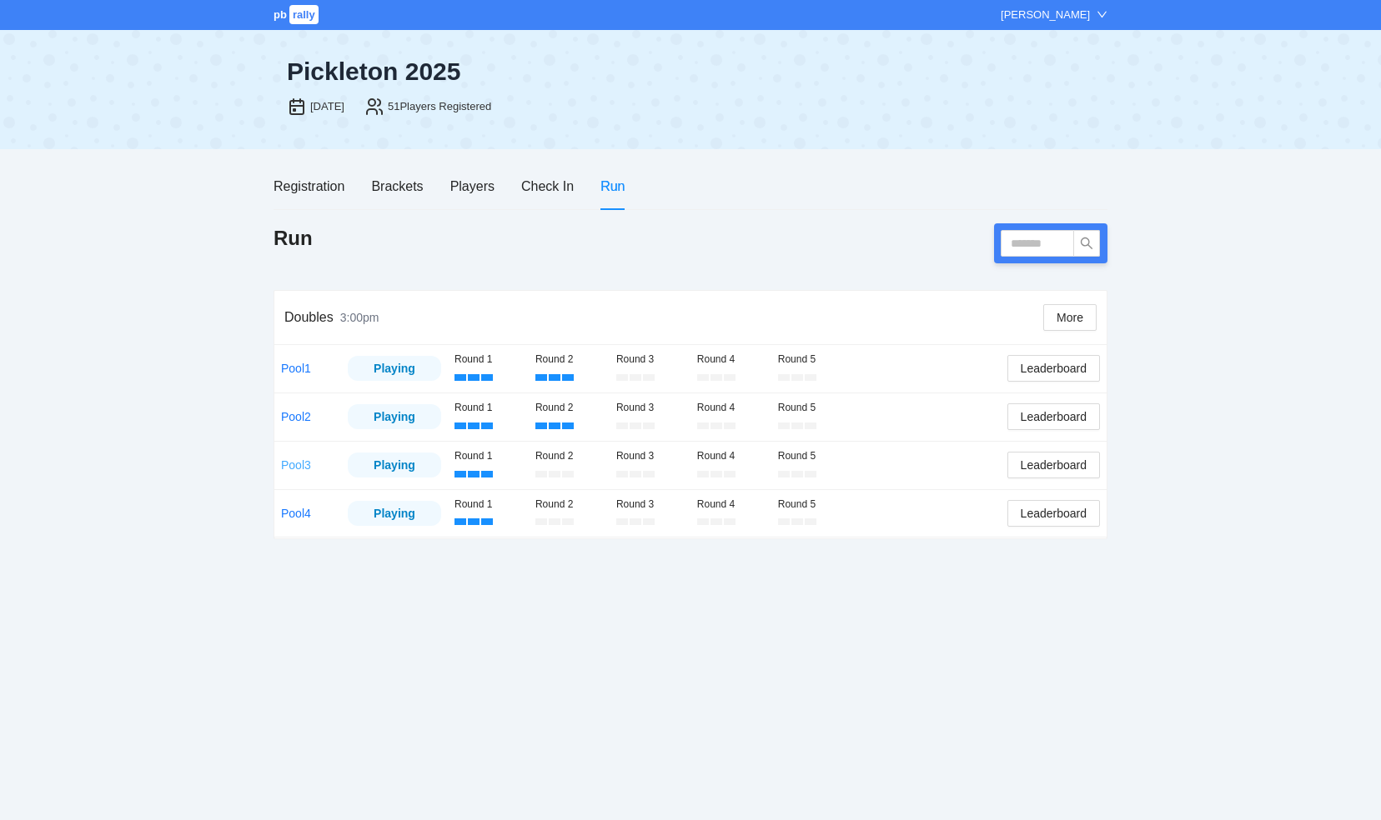
click at [308, 462] on link "Pool3" at bounding box center [296, 465] width 30 height 13
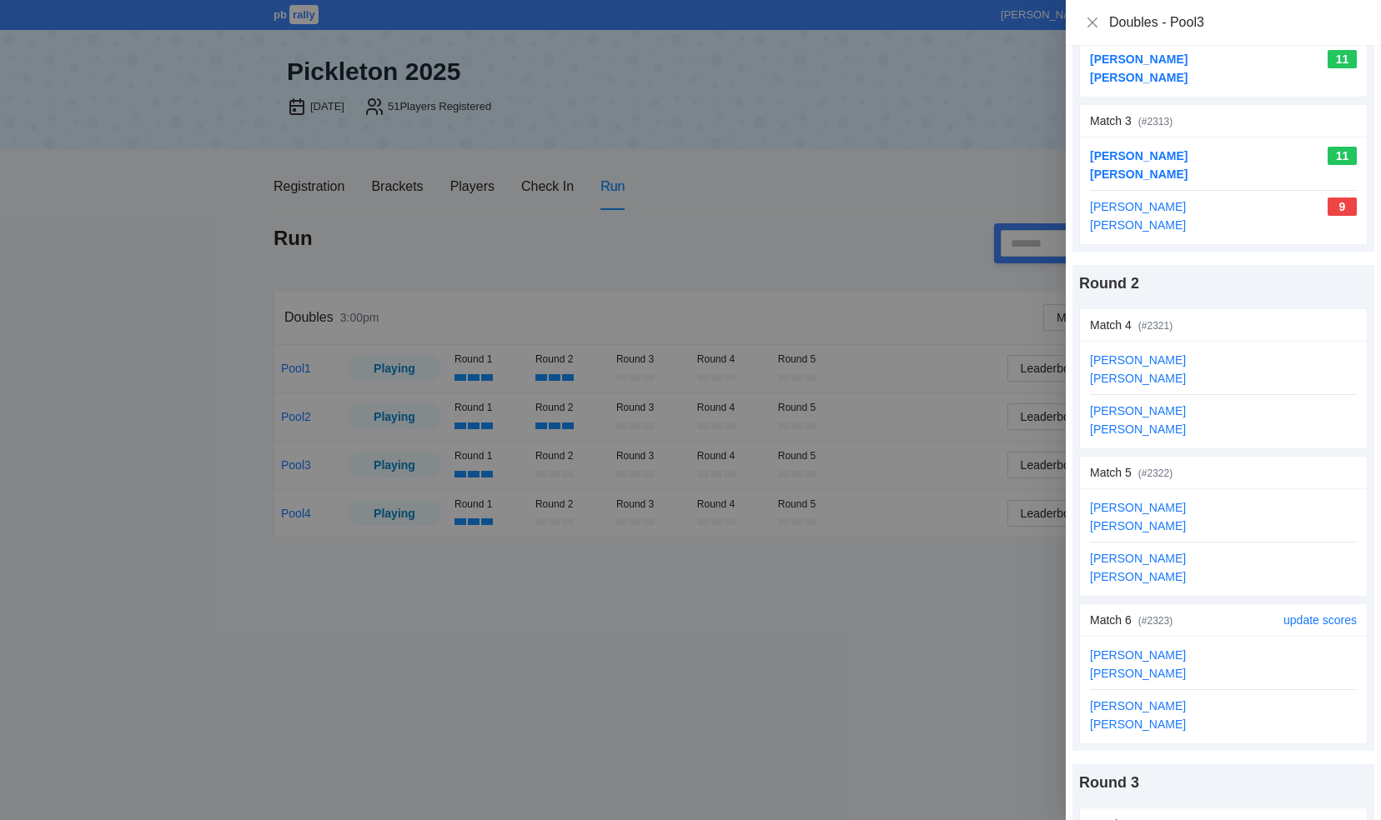
scroll to position [333, 0]
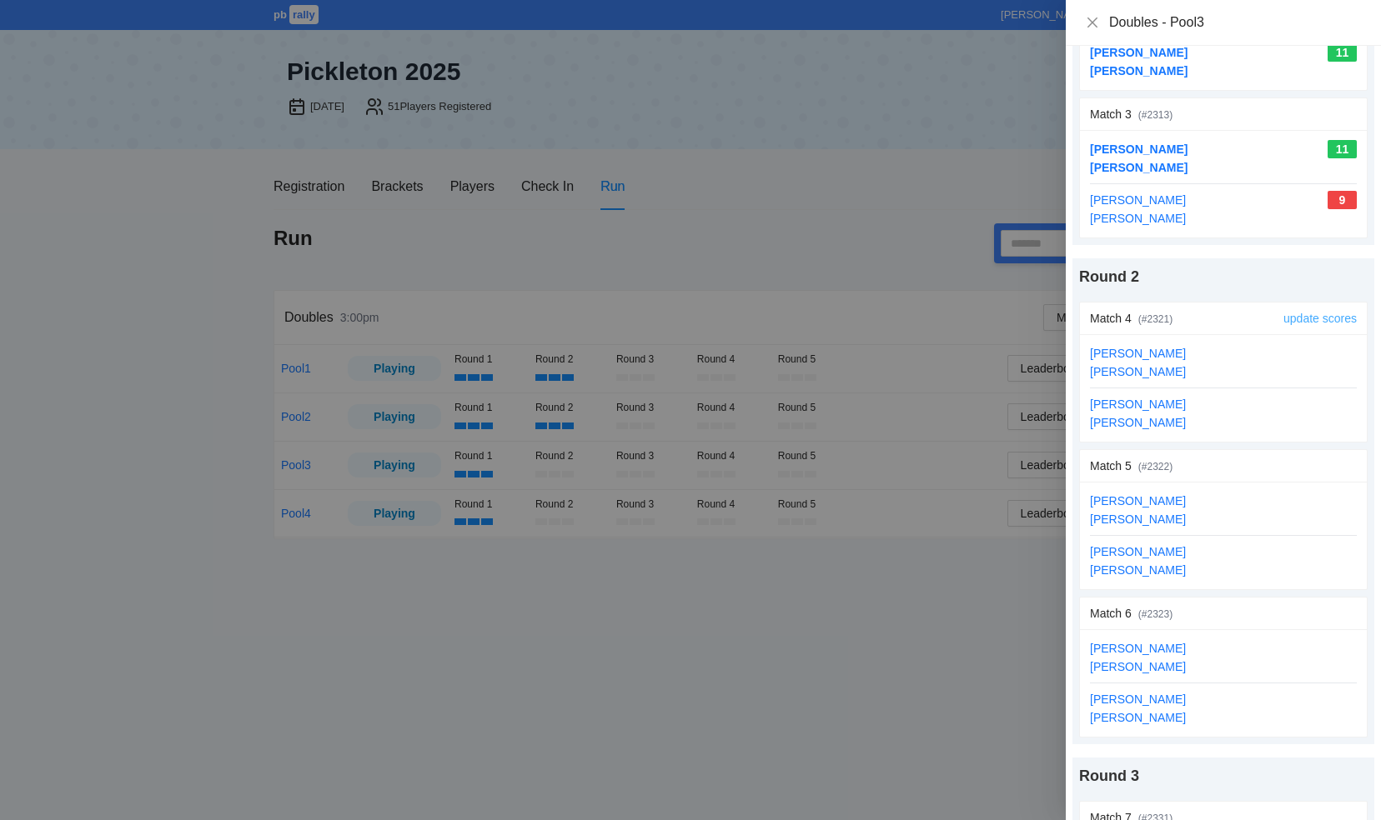
click at [1283, 317] on link "update scores" at bounding box center [1319, 318] width 73 height 13
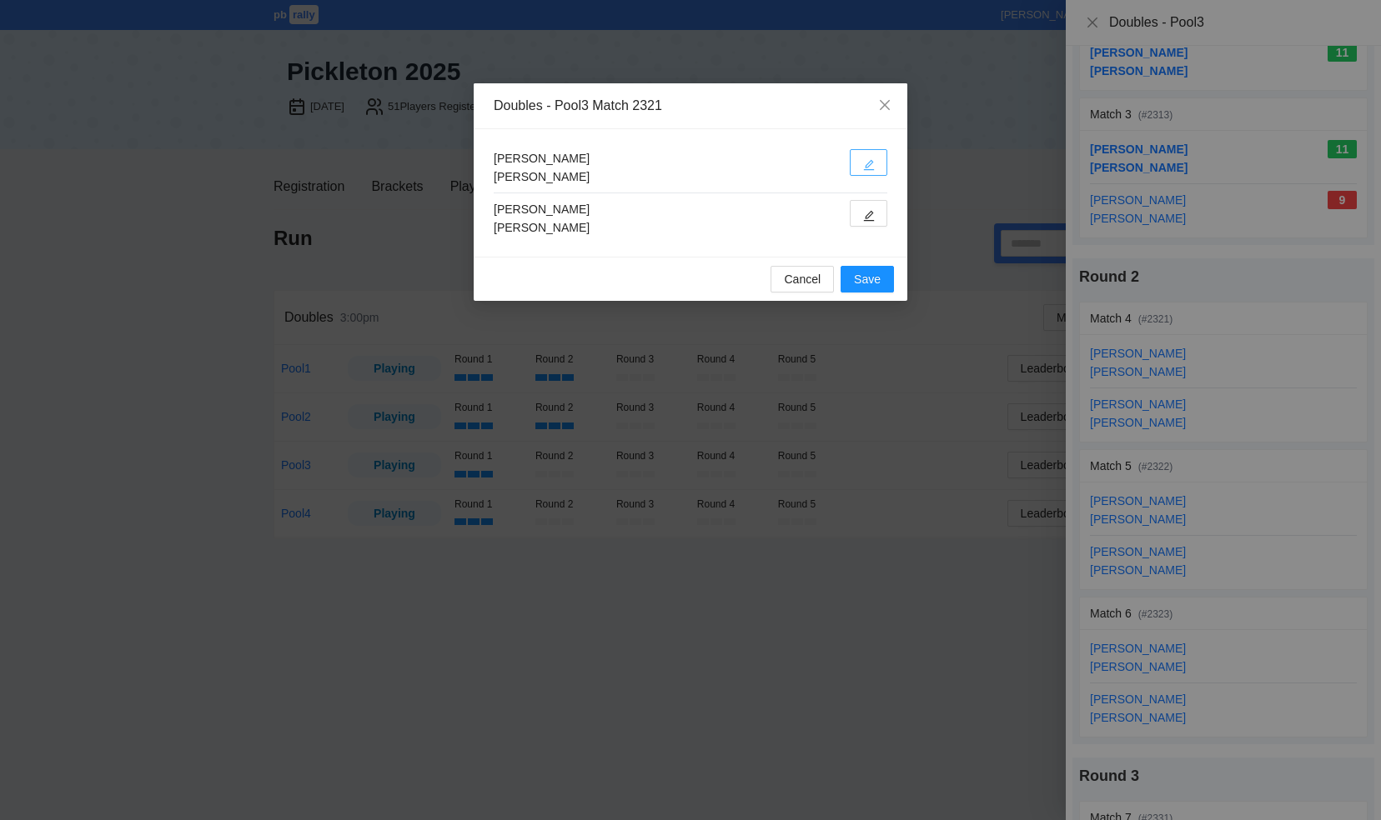
click at [863, 162] on icon "edit" at bounding box center [869, 165] width 12 height 12
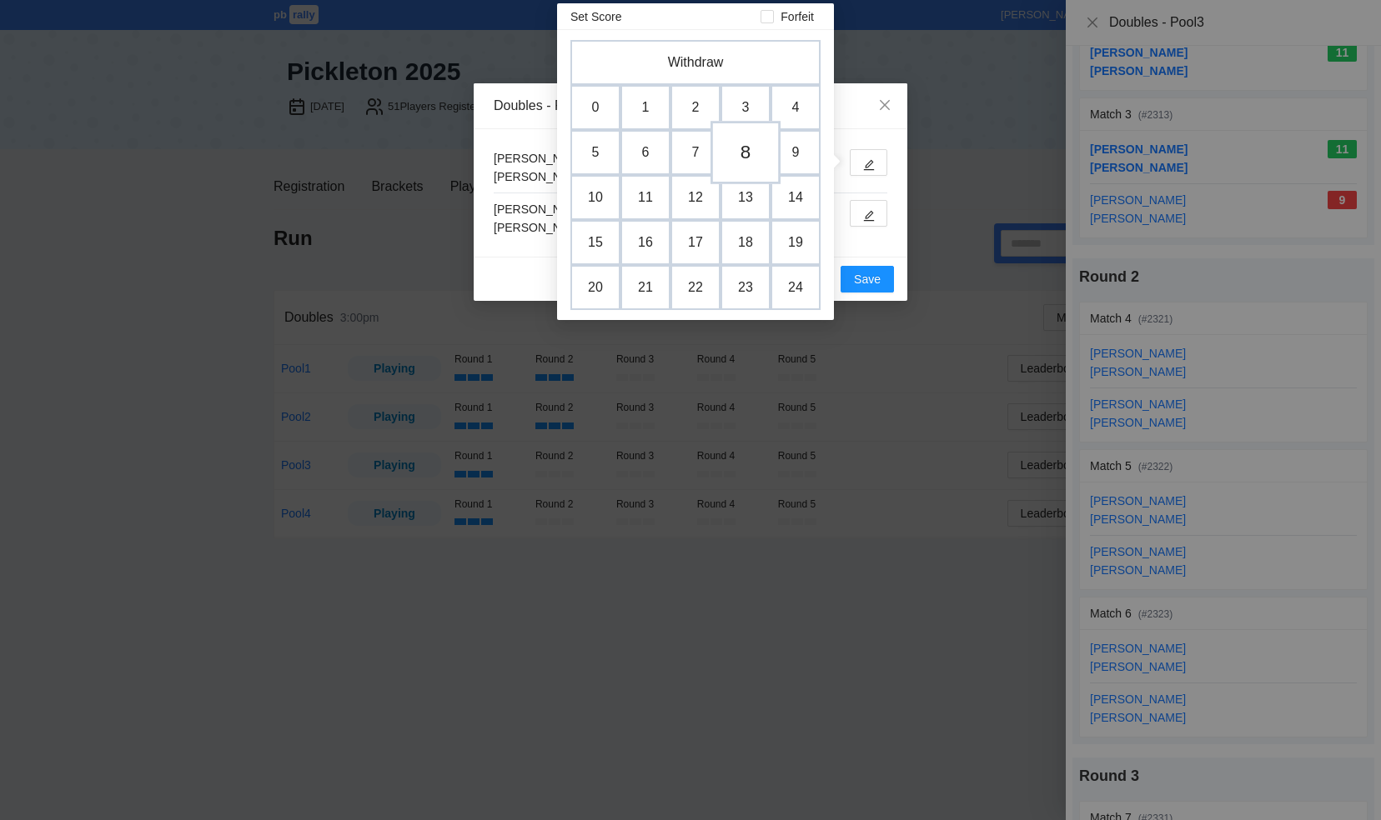
click at [755, 158] on td "8" at bounding box center [745, 152] width 70 height 63
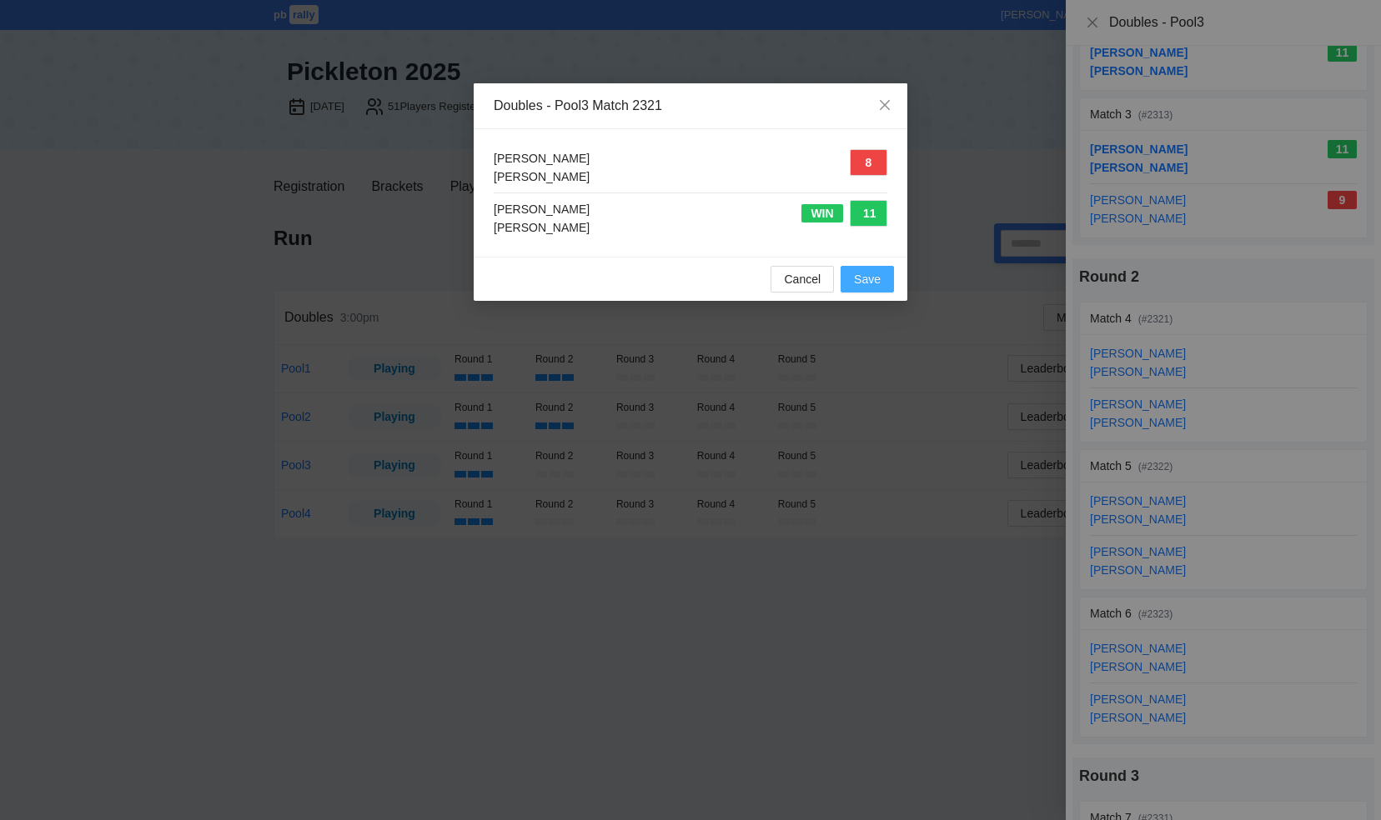
click at [869, 279] on span "Save" at bounding box center [867, 279] width 27 height 18
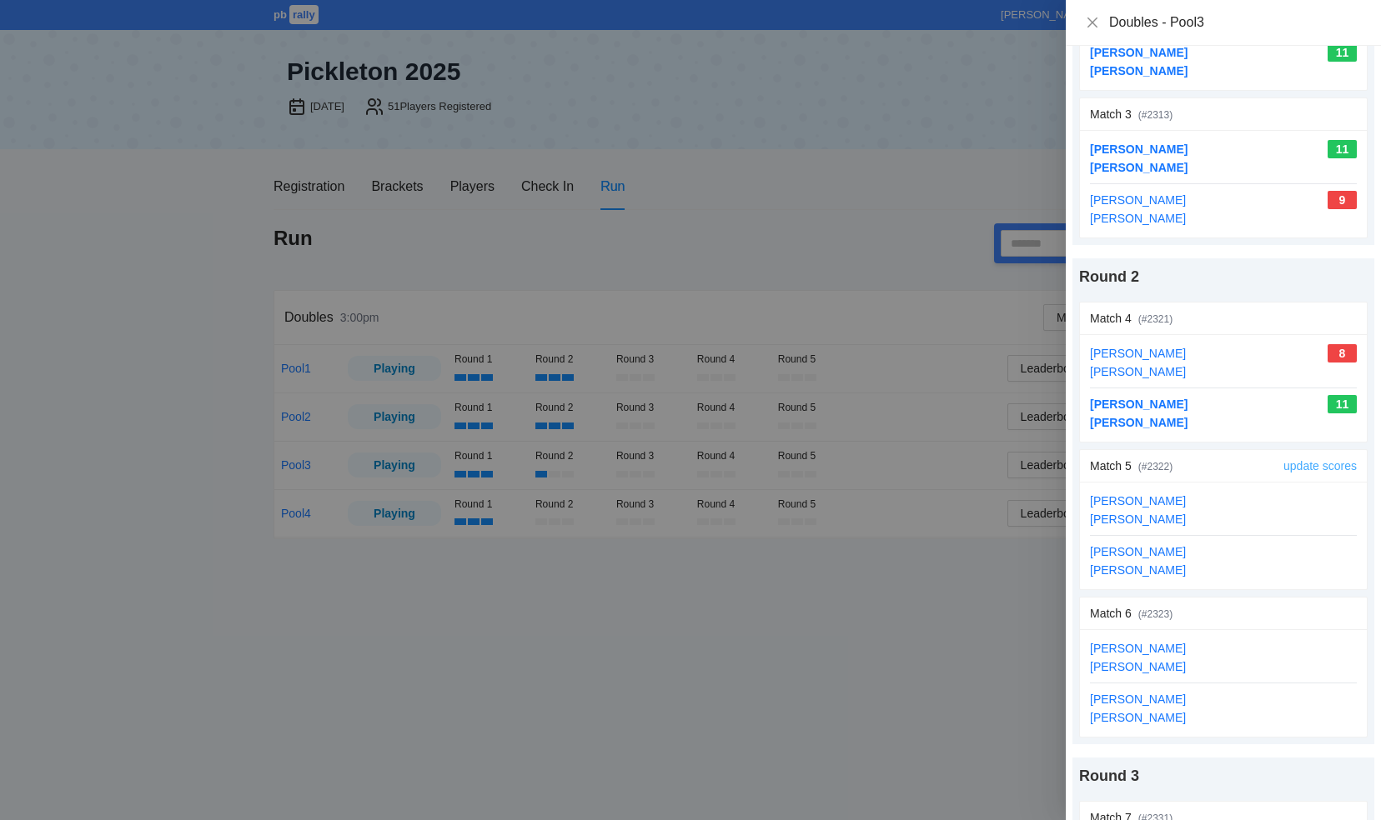
click at [1311, 464] on link "update scores" at bounding box center [1319, 465] width 73 height 13
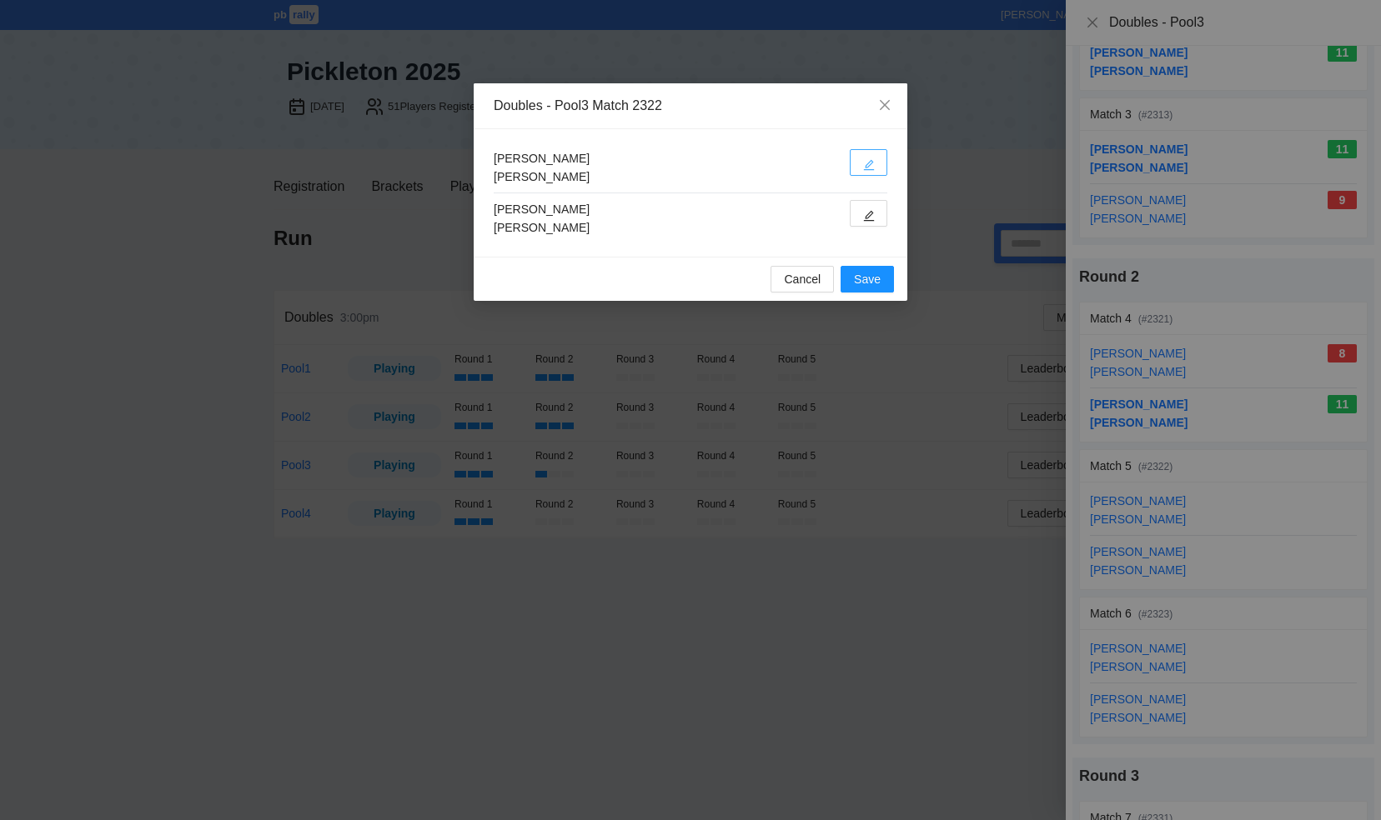
click at [875, 160] on button "button" at bounding box center [869, 162] width 38 height 27
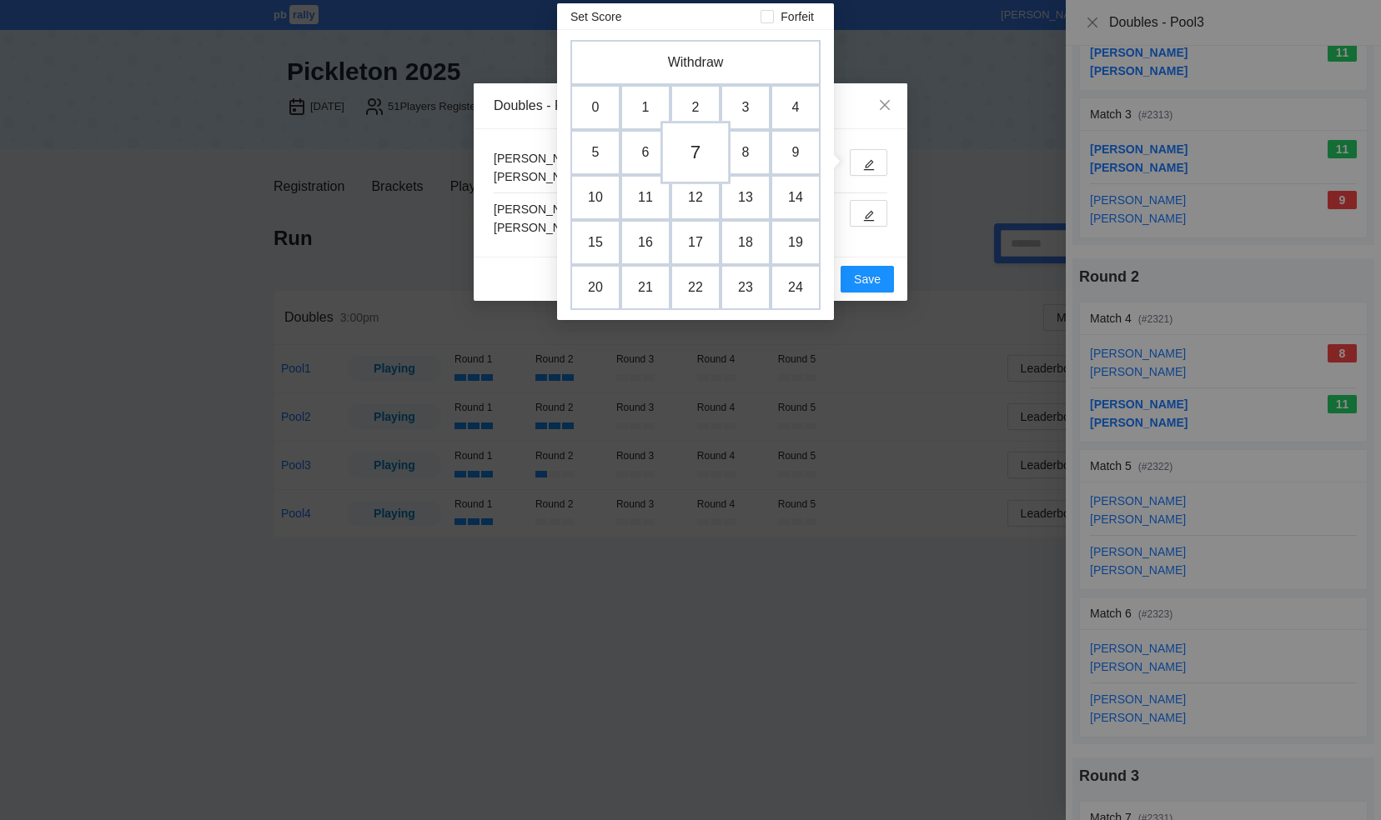
click at [689, 148] on td "7" at bounding box center [695, 152] width 70 height 63
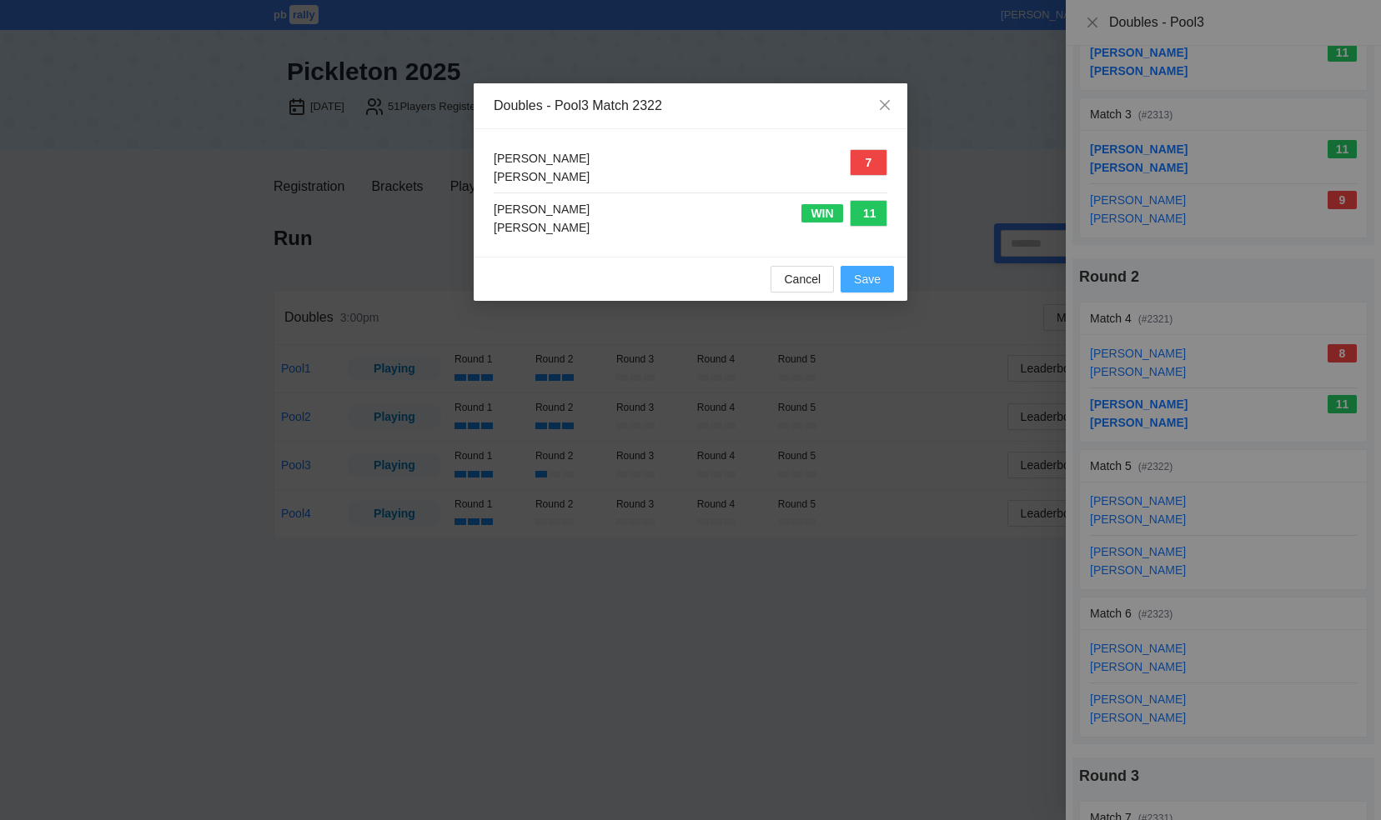
click at [861, 278] on span "Save" at bounding box center [867, 279] width 27 height 18
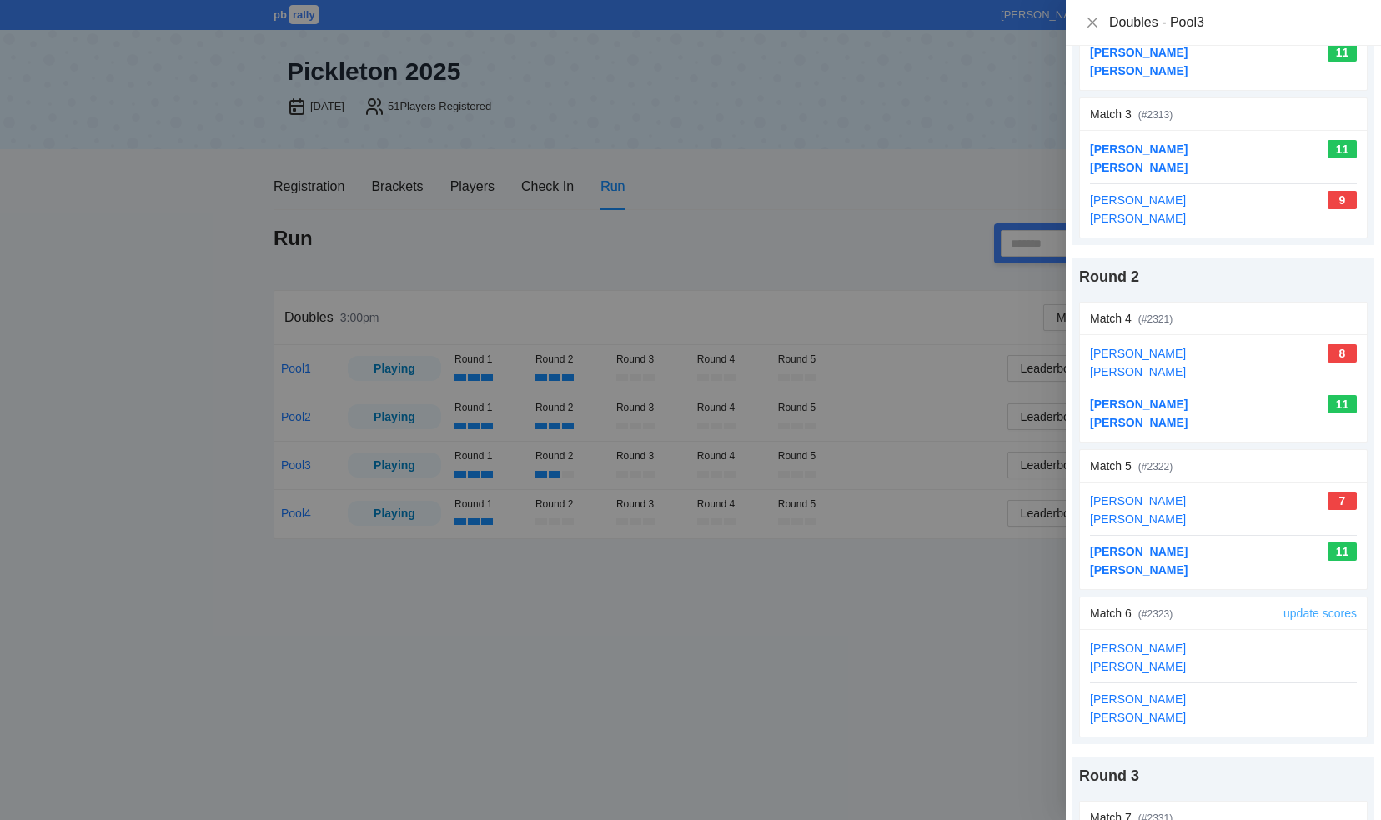
click at [1306, 607] on link "update scores" at bounding box center [1319, 613] width 73 height 13
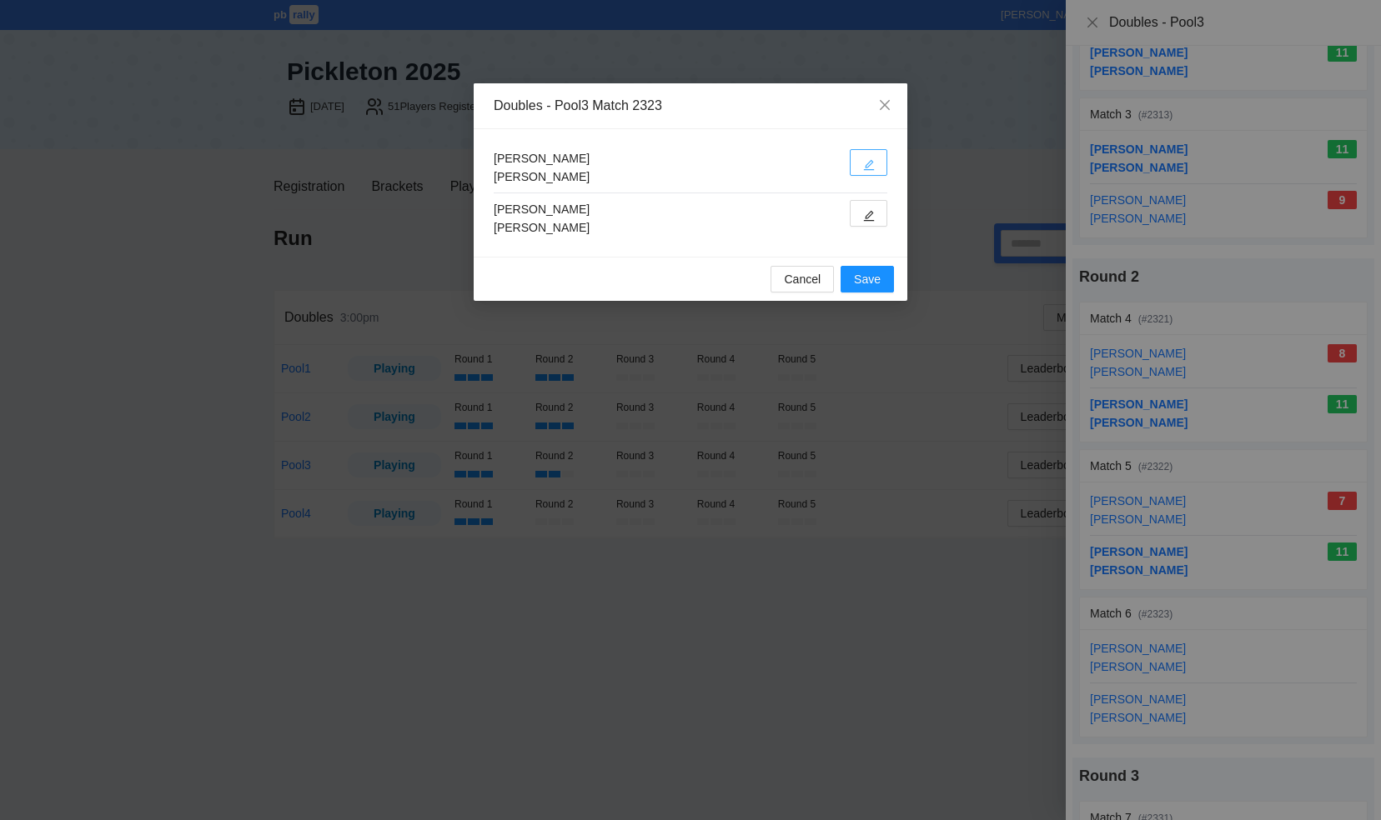
click at [868, 163] on icon "edit" at bounding box center [869, 165] width 11 height 11
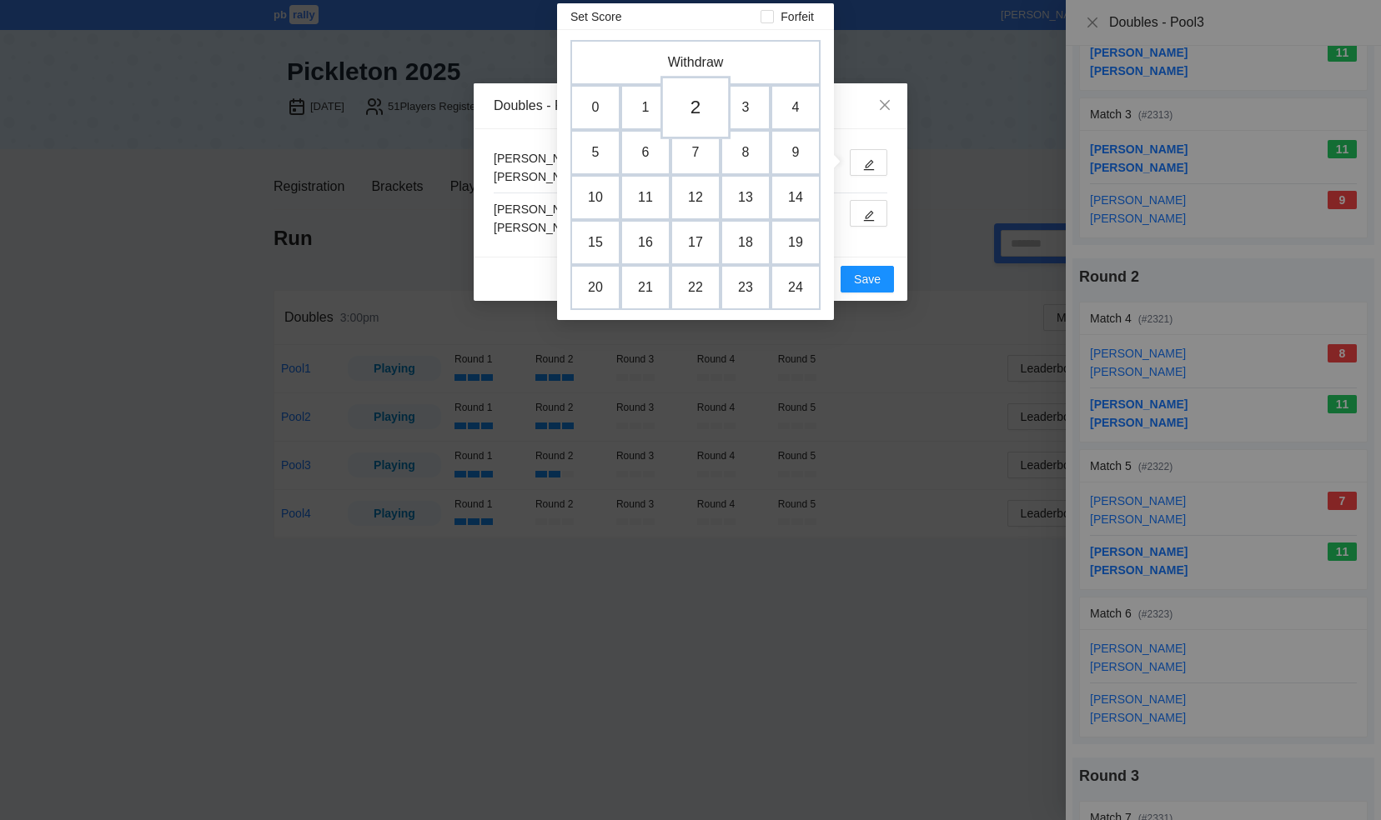
click at [696, 123] on td "2" at bounding box center [695, 107] width 70 height 63
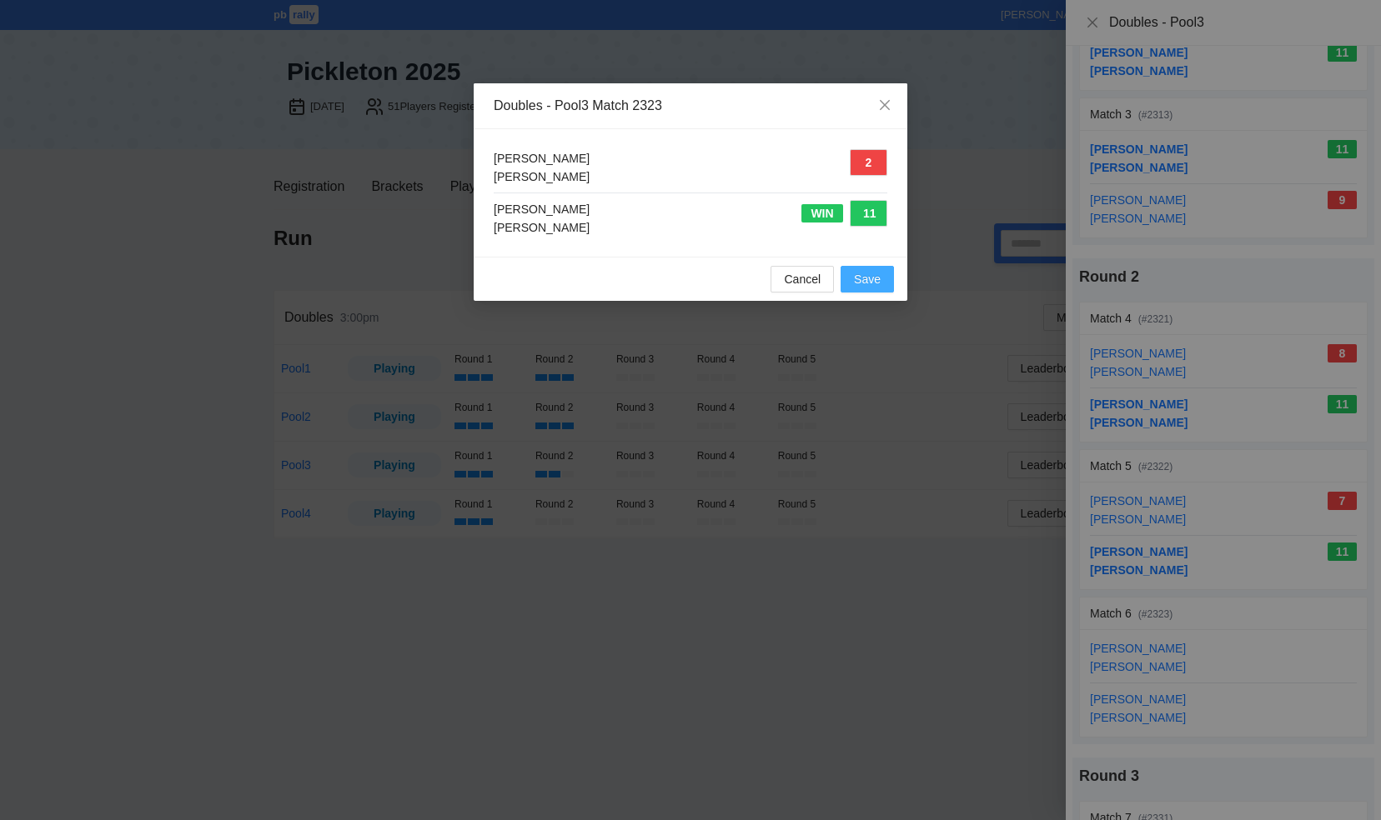
click at [865, 275] on span "Save" at bounding box center [867, 279] width 27 height 18
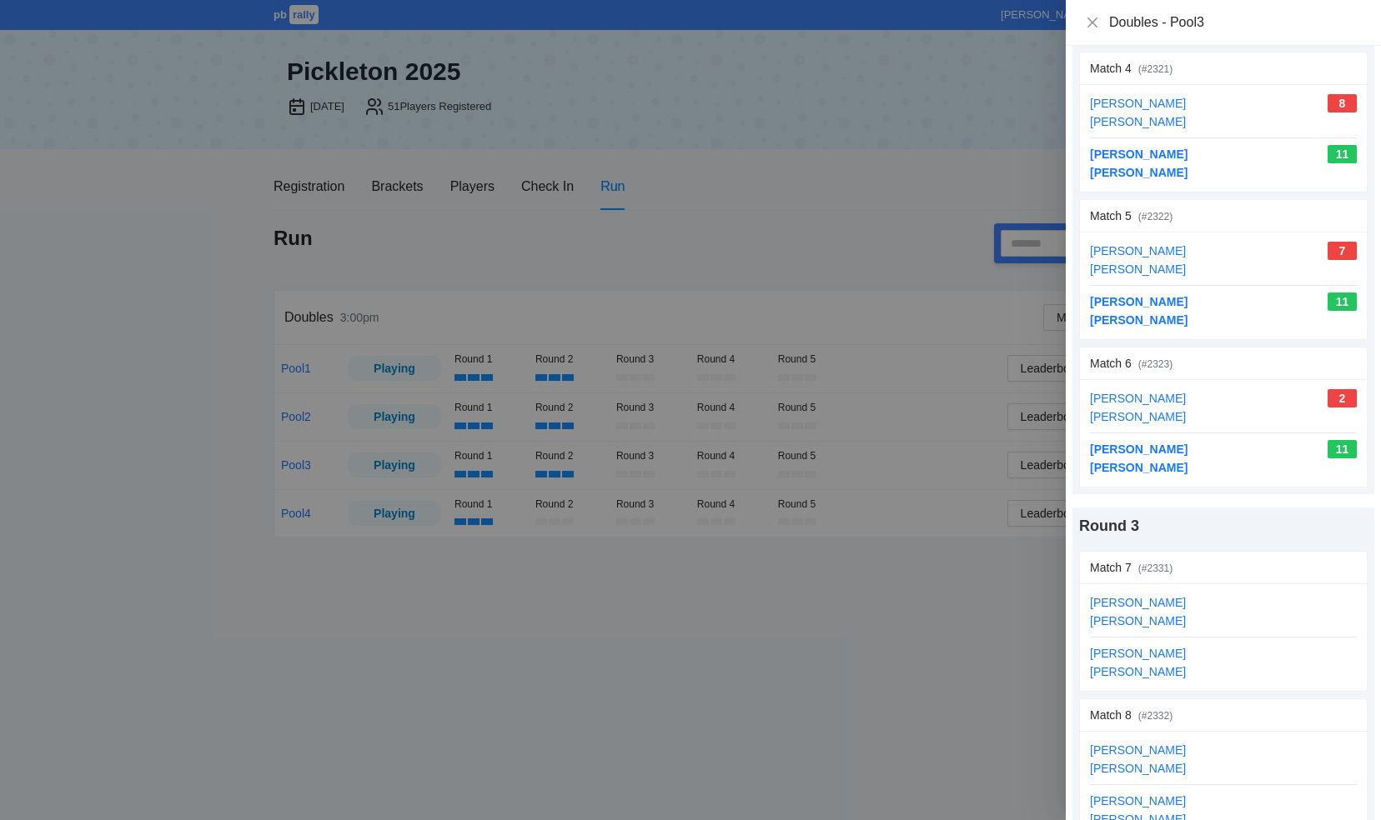
scroll to position [167, 0]
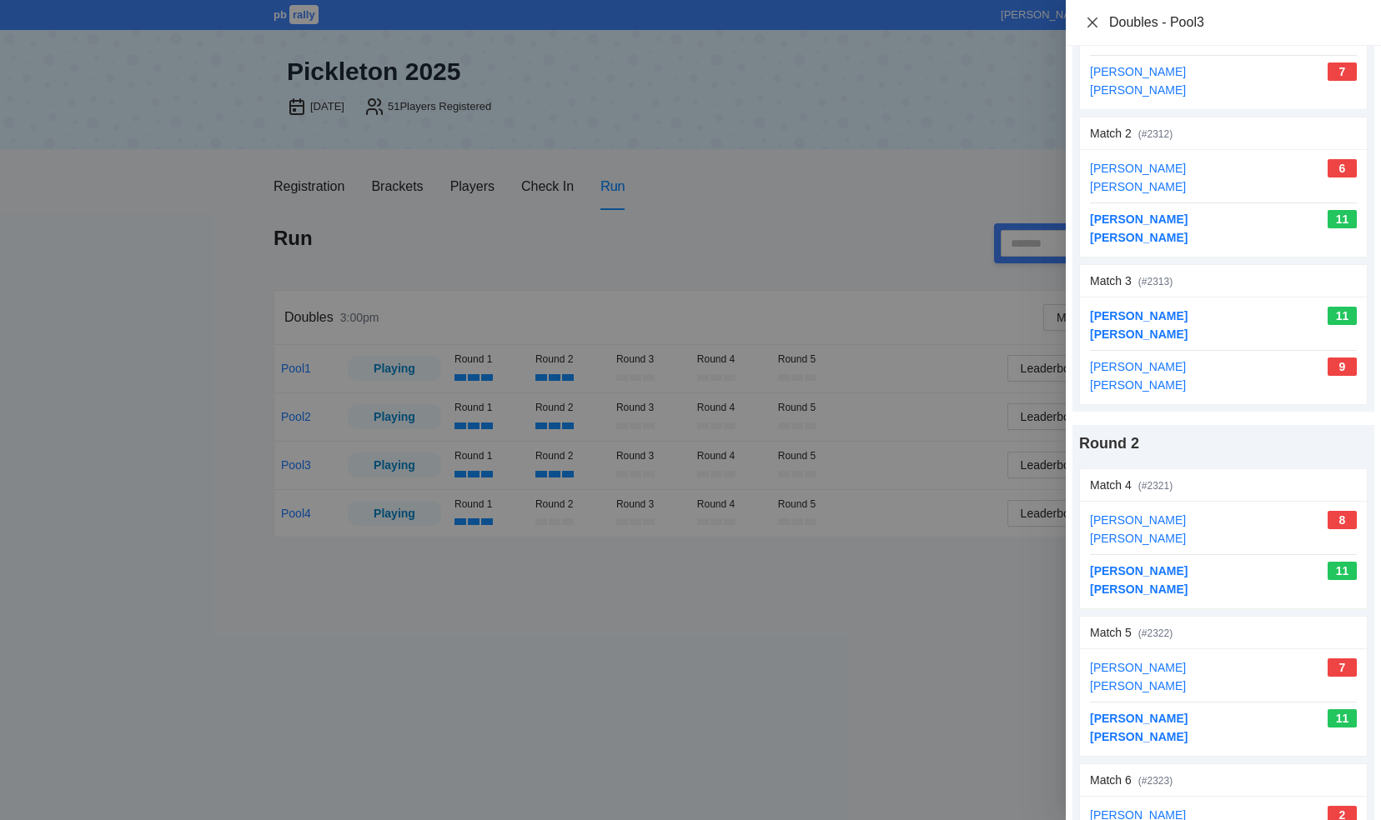
click at [1086, 18] on icon "close" at bounding box center [1092, 22] width 13 height 13
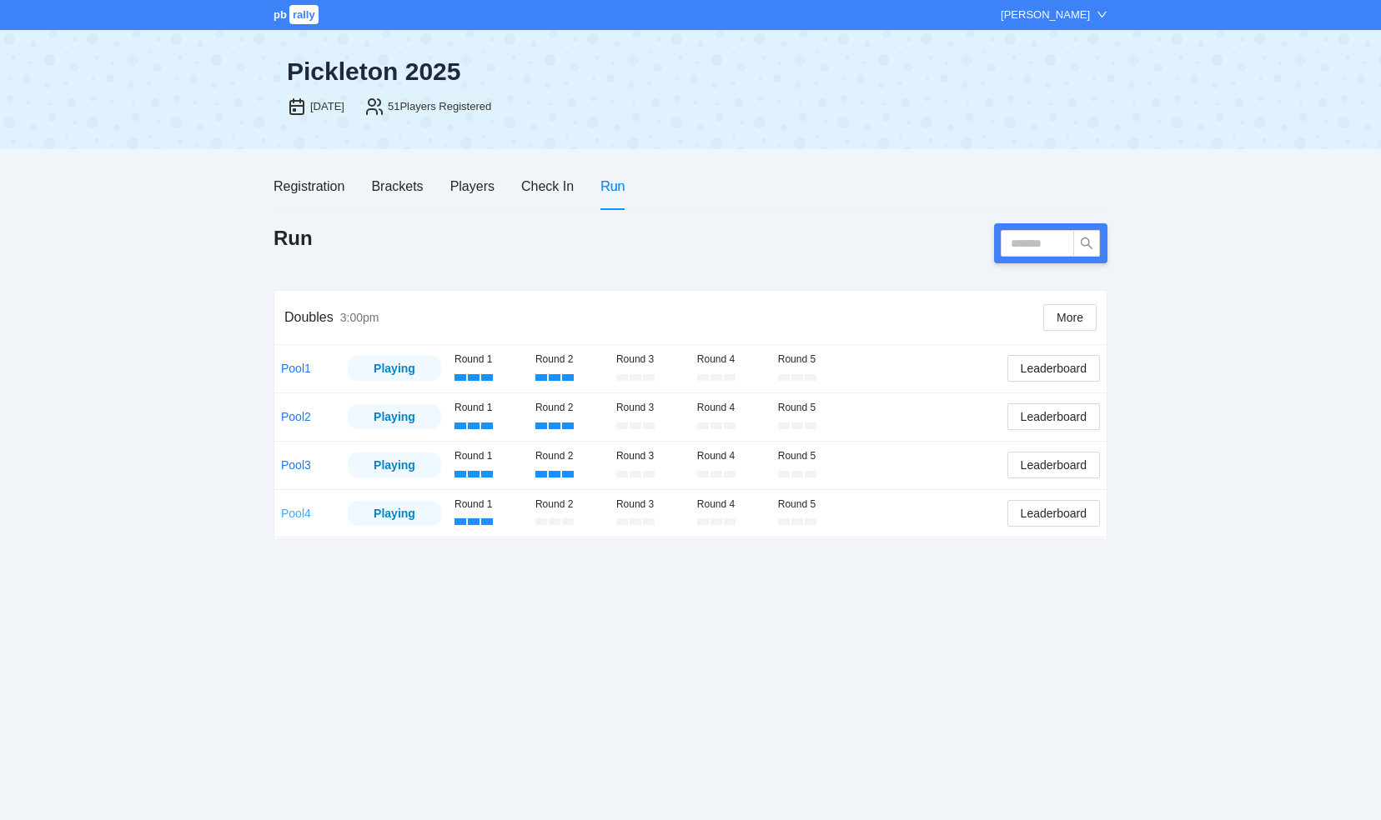
click at [297, 513] on link "Pool4" at bounding box center [296, 513] width 30 height 13
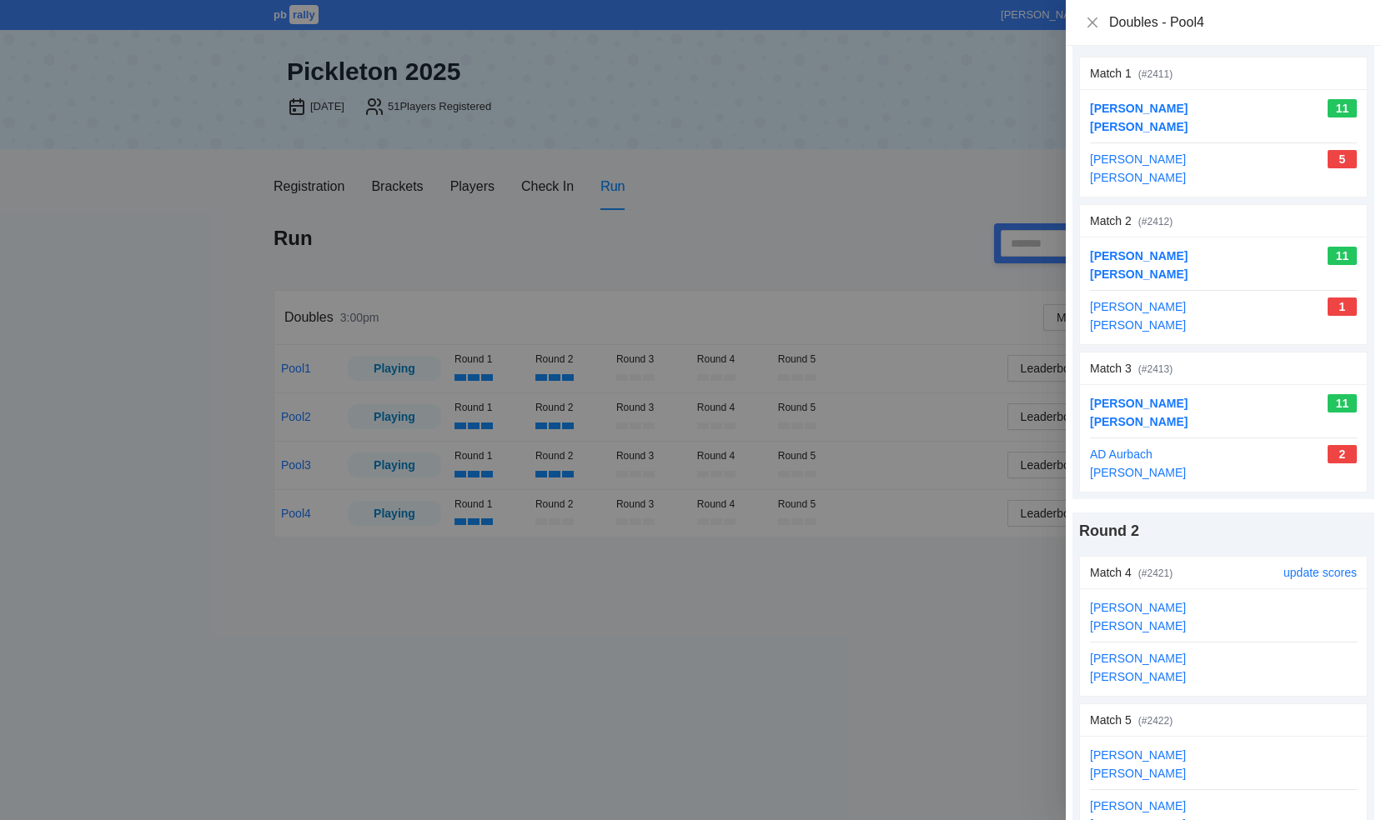
scroll to position [250, 0]
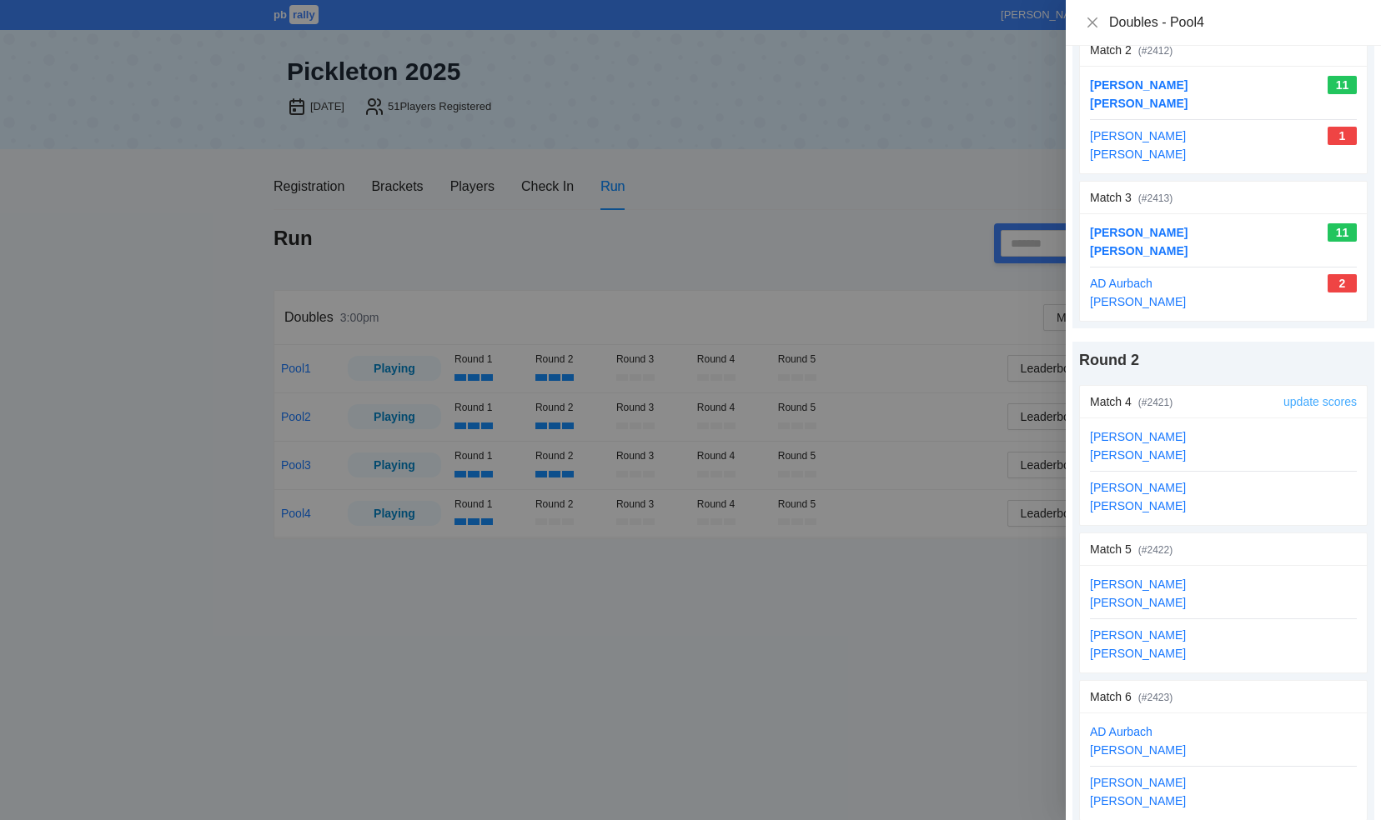
click at [1304, 399] on link "update scores" at bounding box center [1319, 401] width 73 height 13
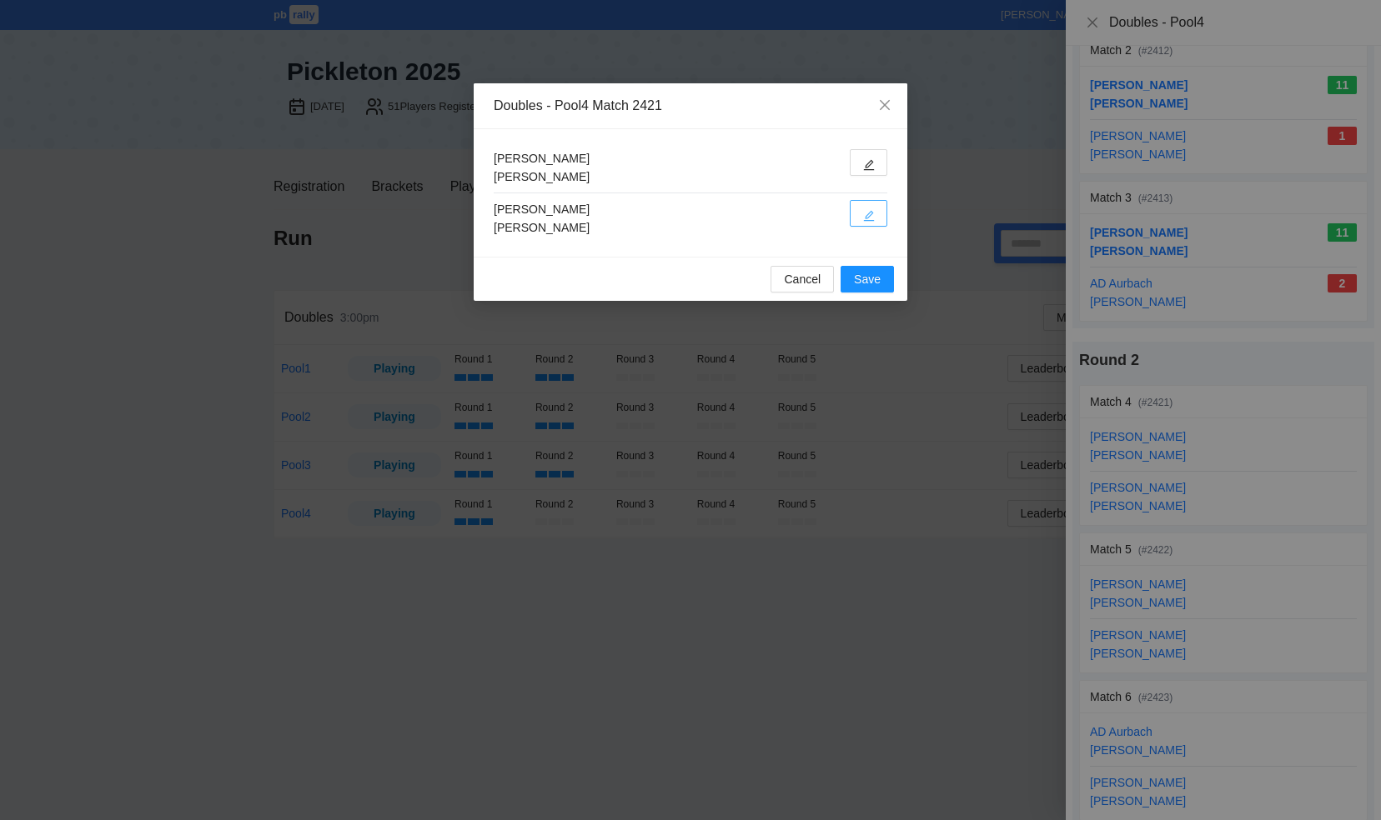
click at [869, 211] on icon "edit" at bounding box center [869, 216] width 12 height 12
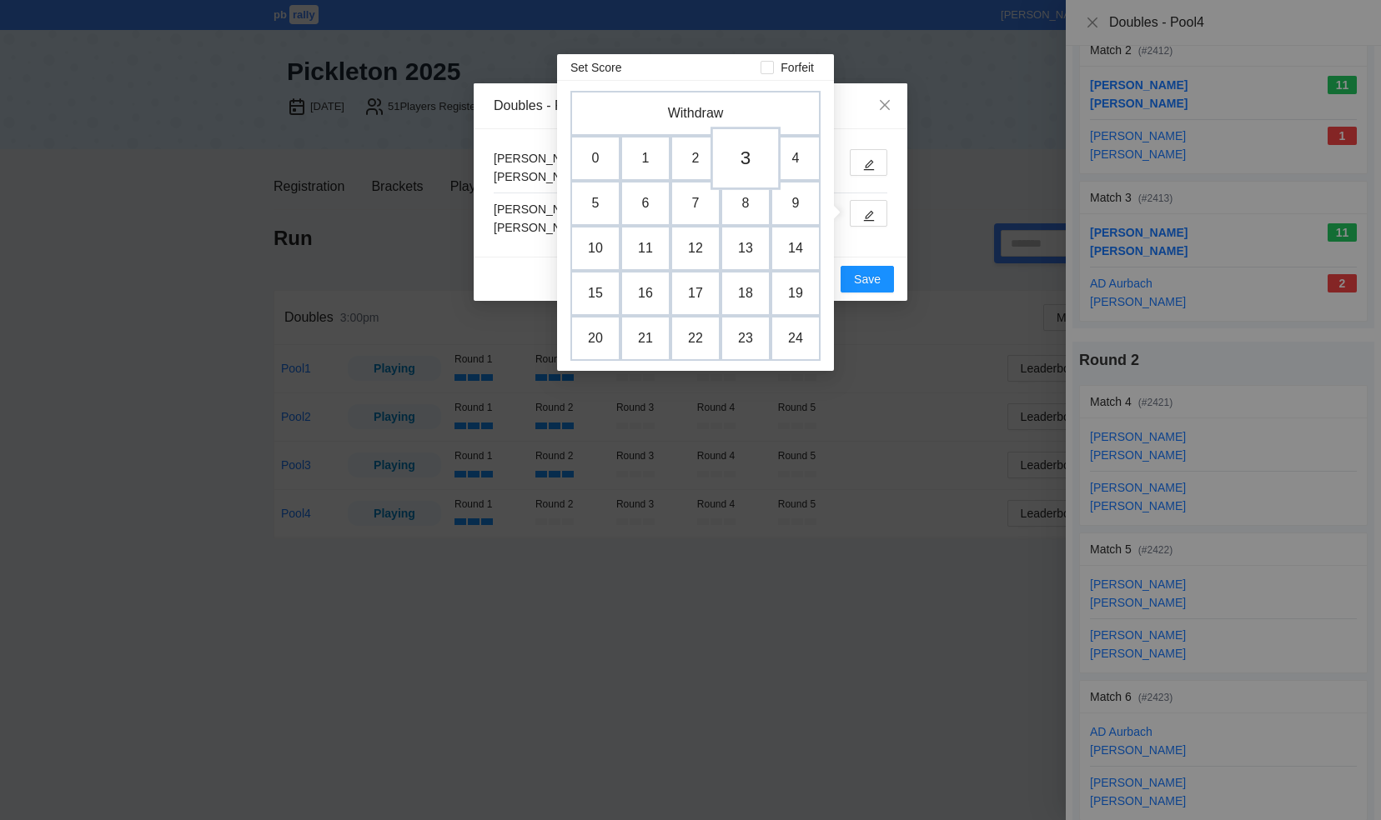
click at [752, 152] on td "3" at bounding box center [745, 158] width 70 height 63
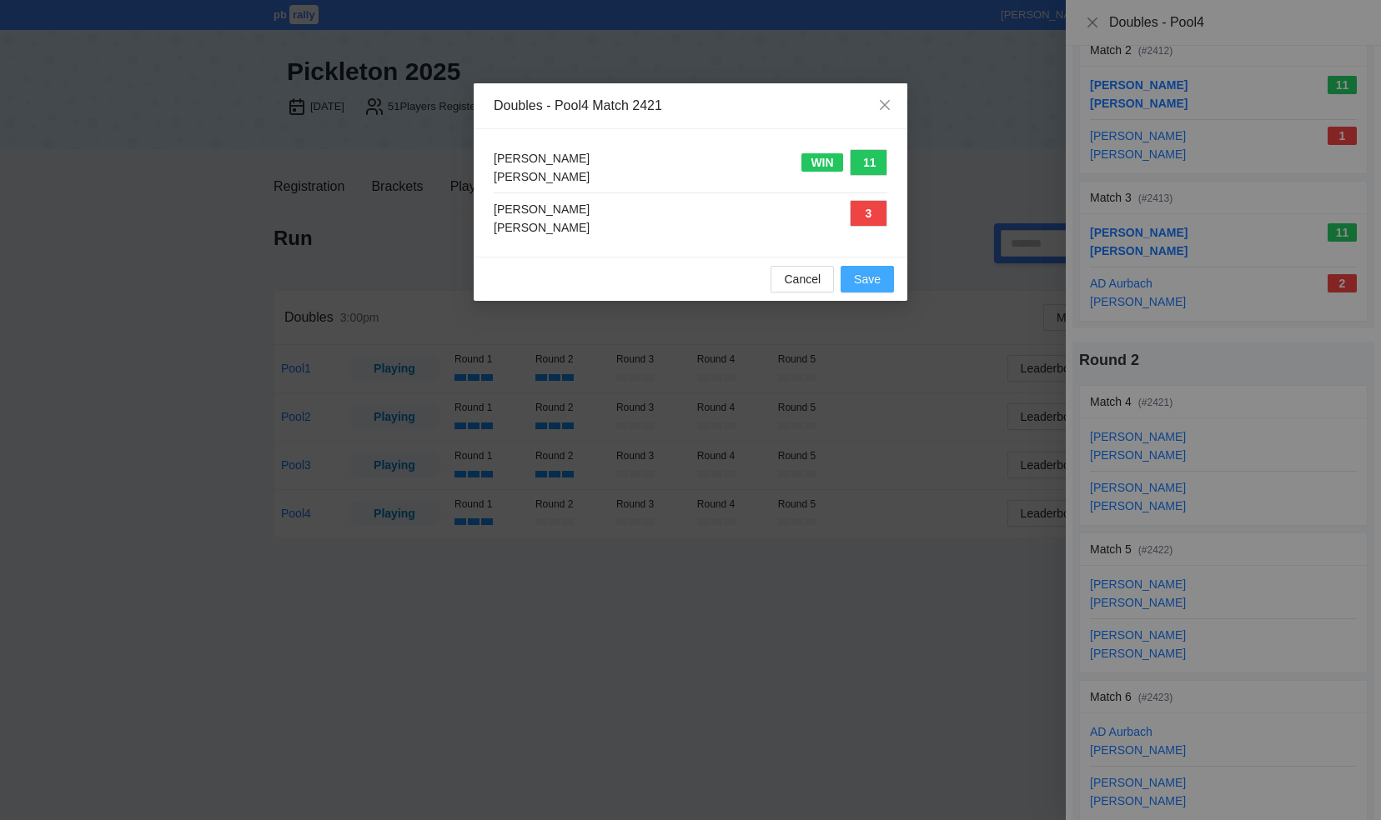
click at [875, 287] on span "Save" at bounding box center [867, 279] width 27 height 18
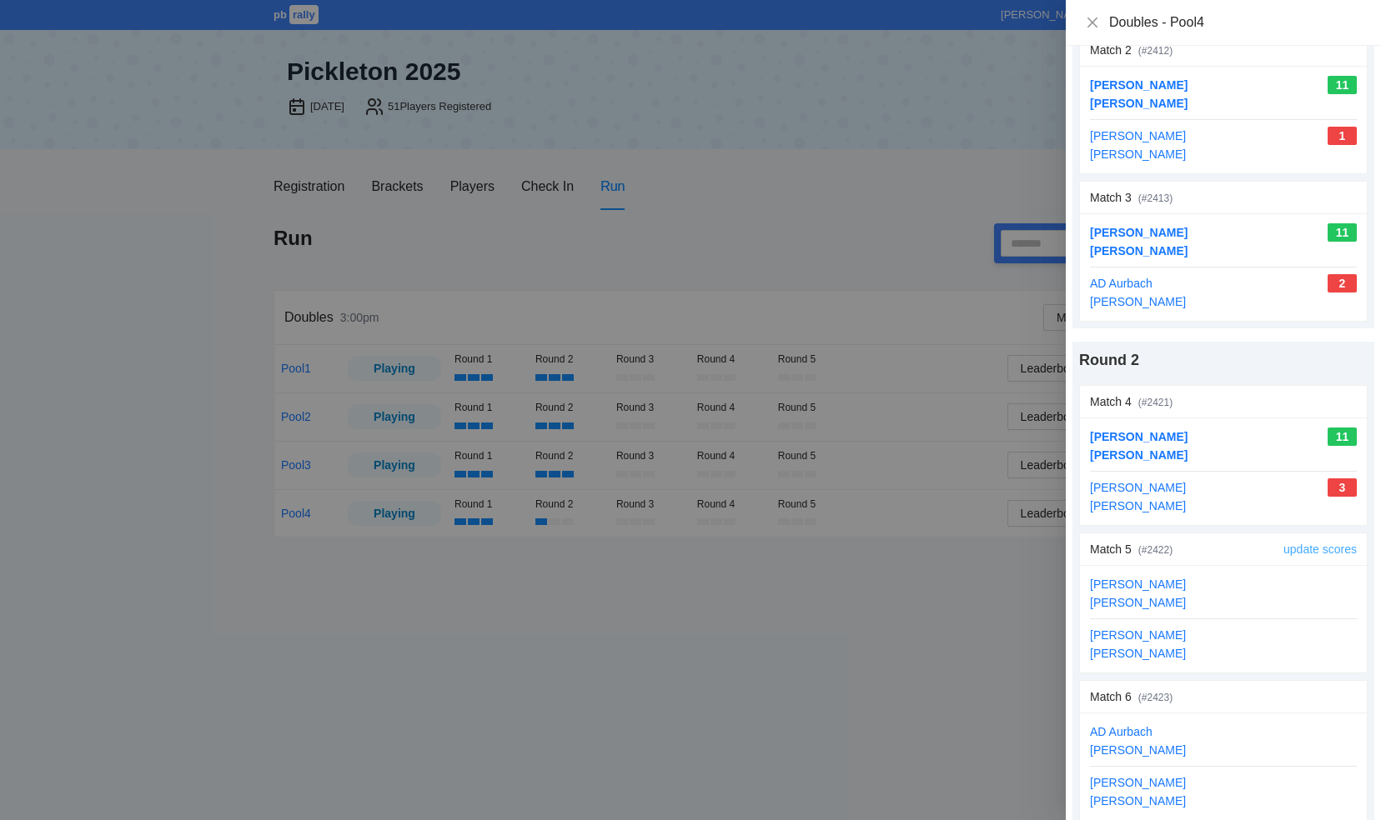
click at [1289, 543] on link "update scores" at bounding box center [1319, 549] width 73 height 13
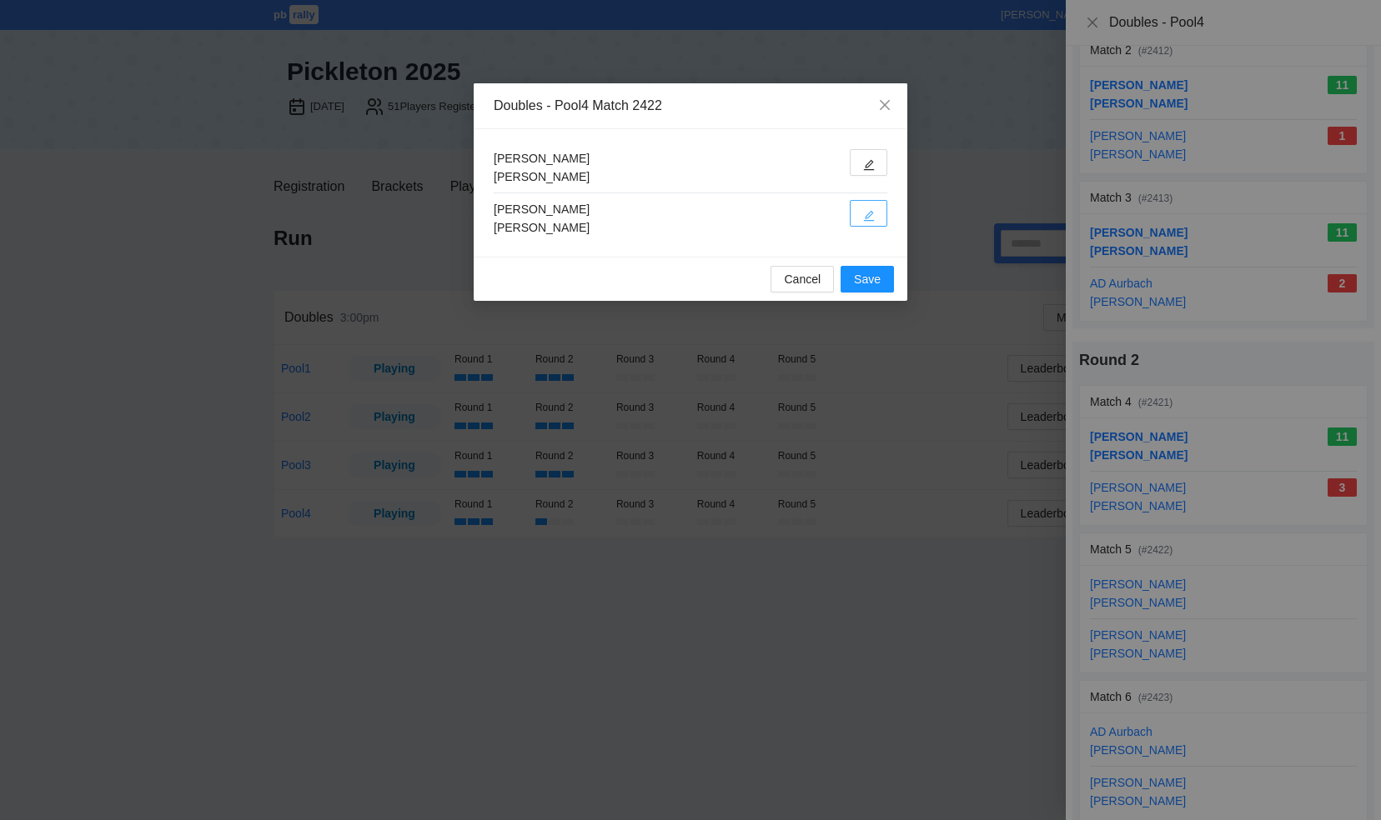
click at [859, 210] on button "button" at bounding box center [869, 213] width 38 height 27
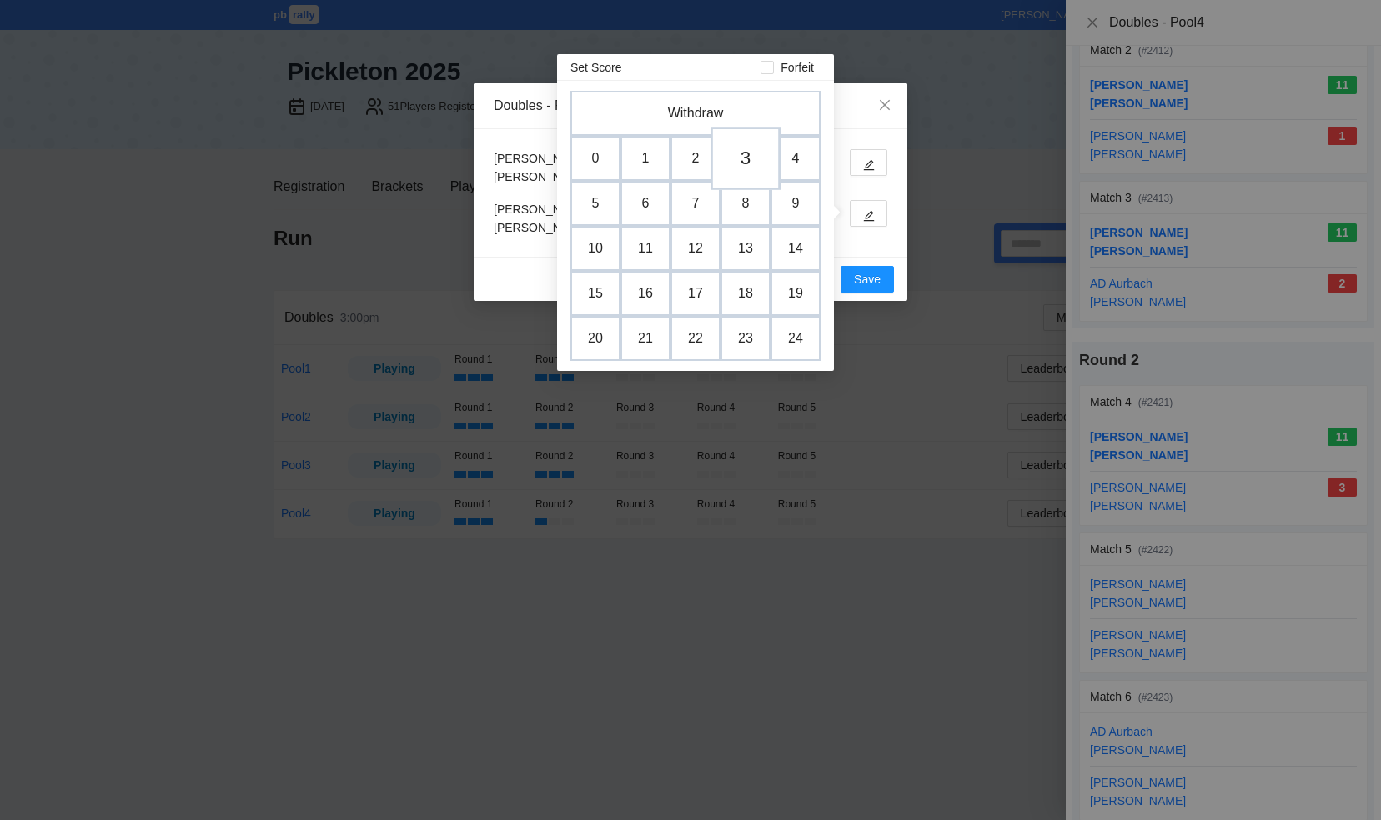
click at [740, 152] on td "3" at bounding box center [745, 158] width 70 height 63
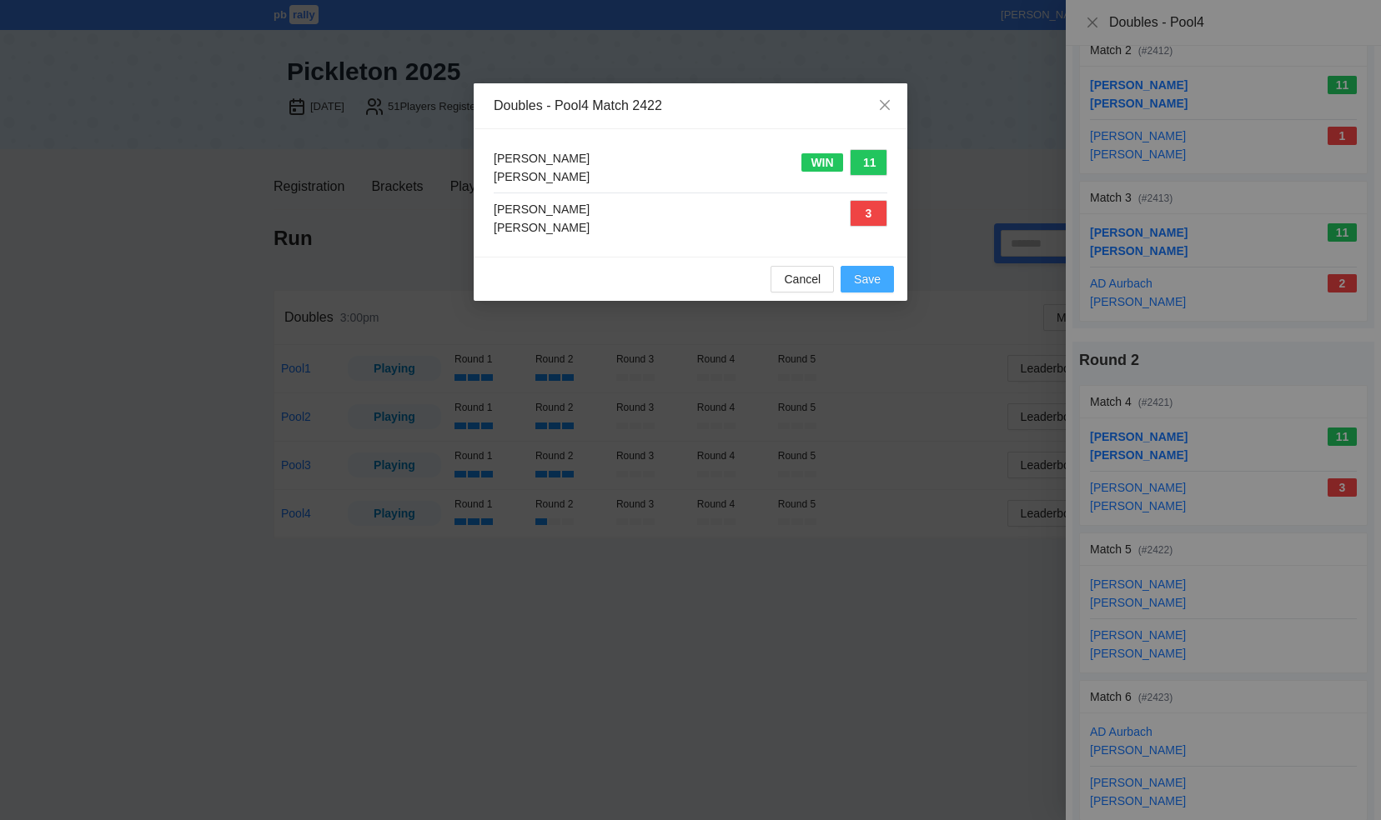
click at [865, 275] on span "Save" at bounding box center [867, 279] width 27 height 18
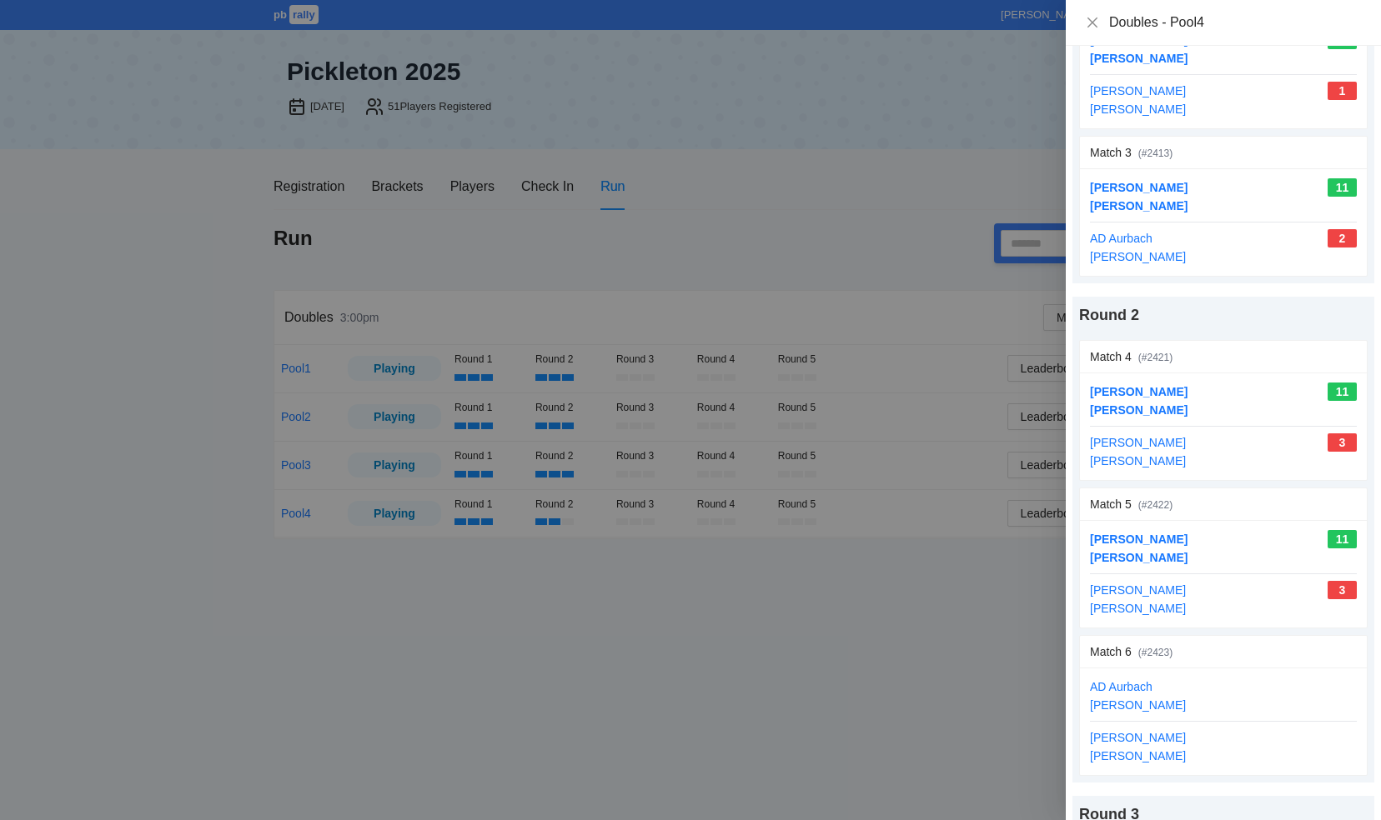
scroll to position [333, 0]
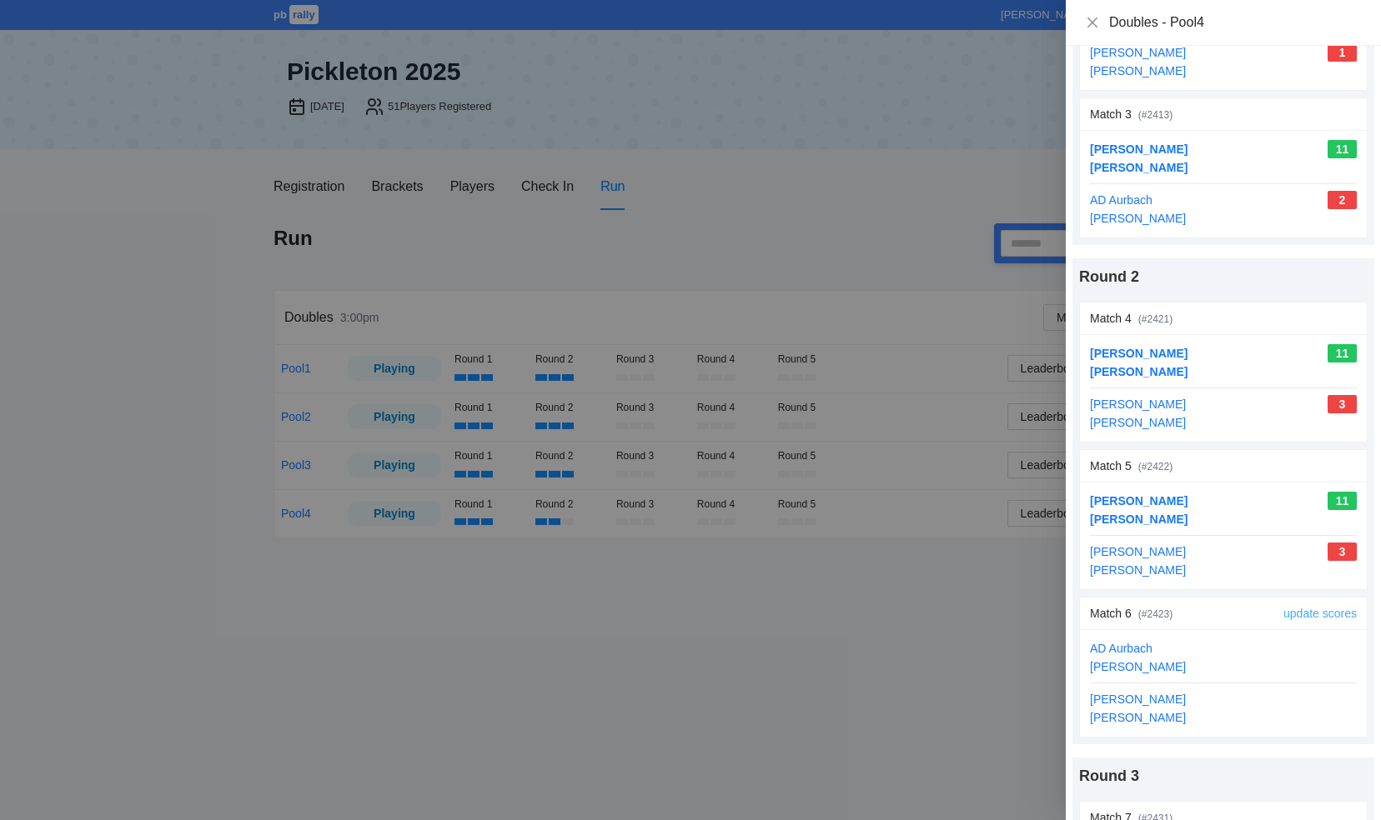
click at [1311, 609] on link "update scores" at bounding box center [1319, 613] width 73 height 13
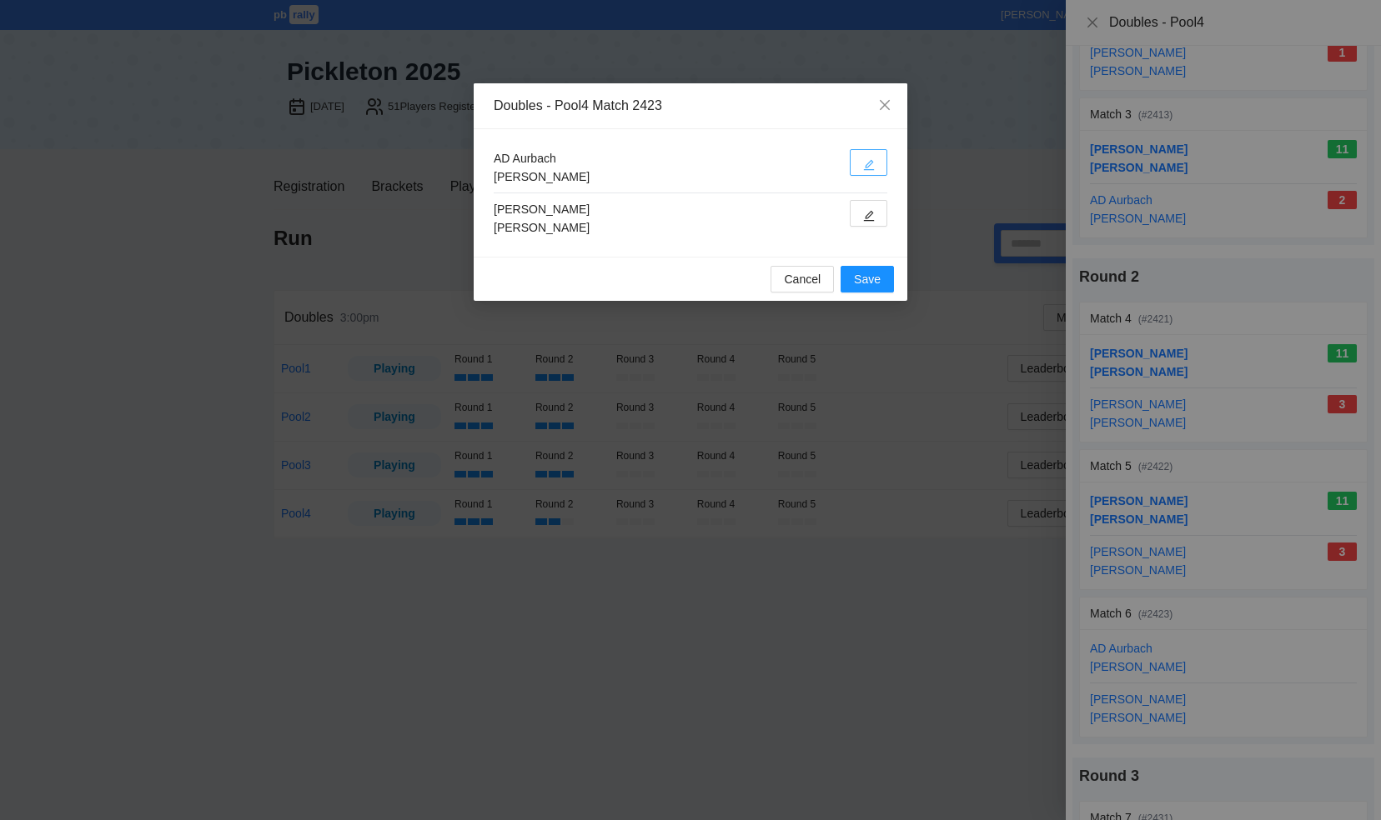
click at [869, 161] on icon "edit" at bounding box center [869, 165] width 12 height 12
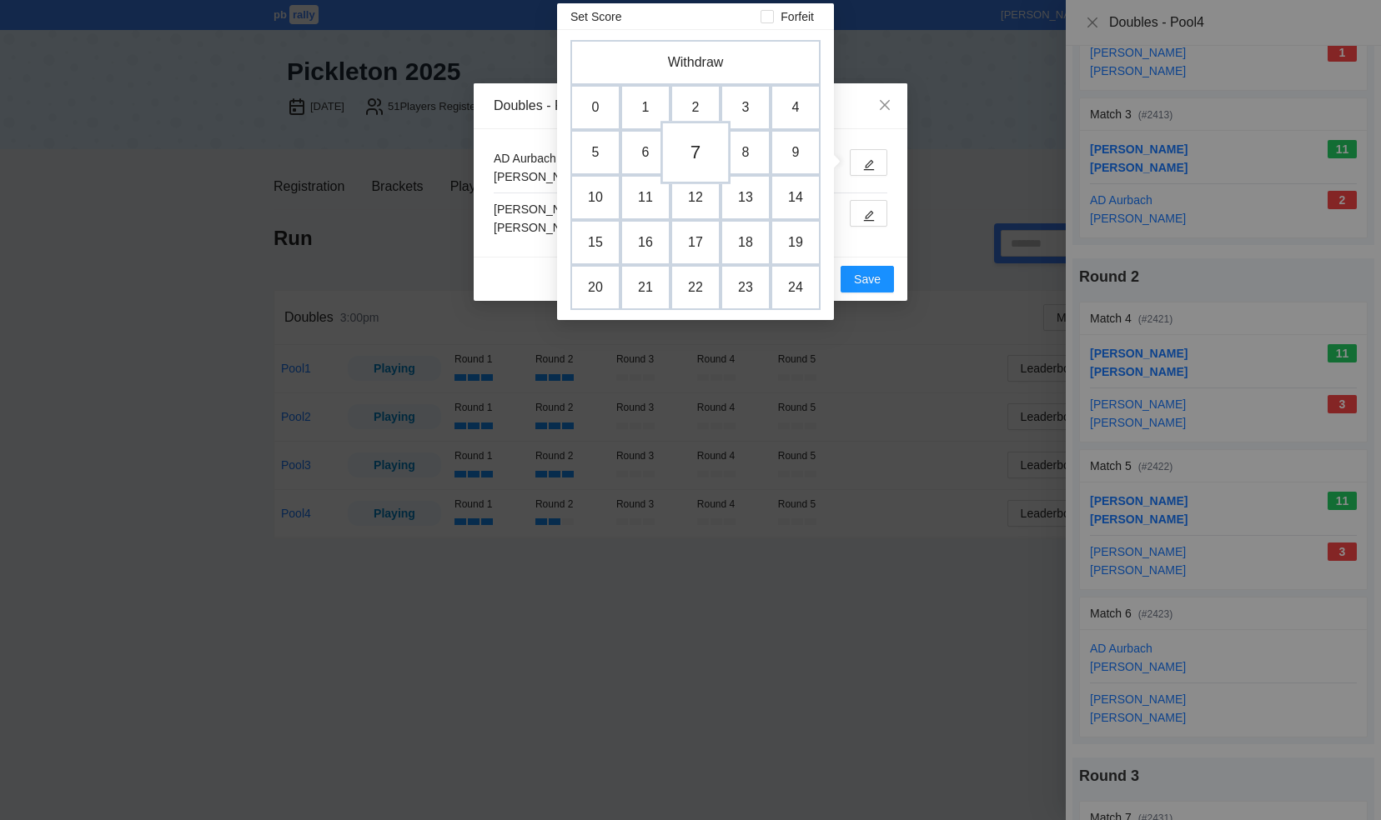
click at [689, 153] on td "7" at bounding box center [695, 152] width 70 height 63
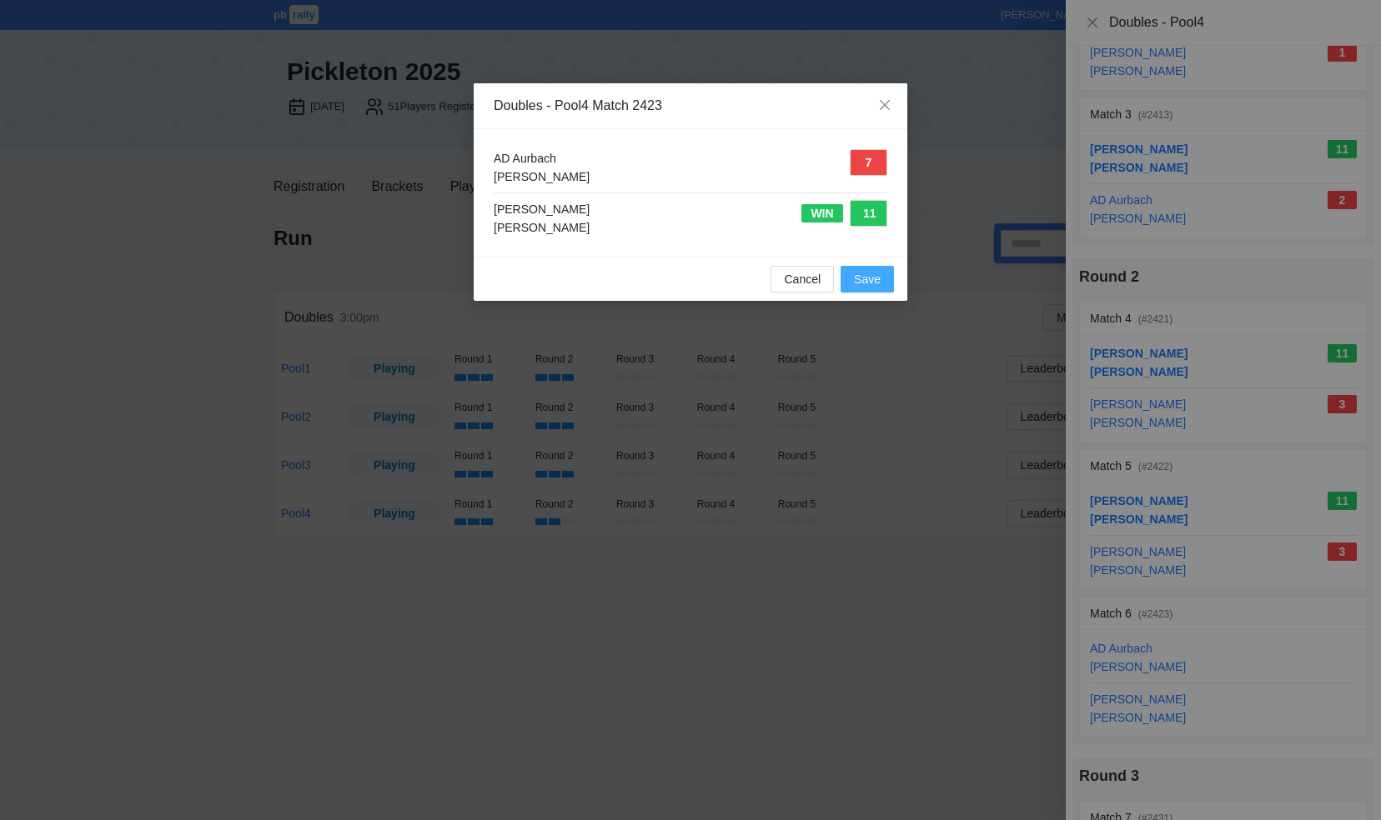
click at [875, 280] on span "Save" at bounding box center [867, 279] width 27 height 18
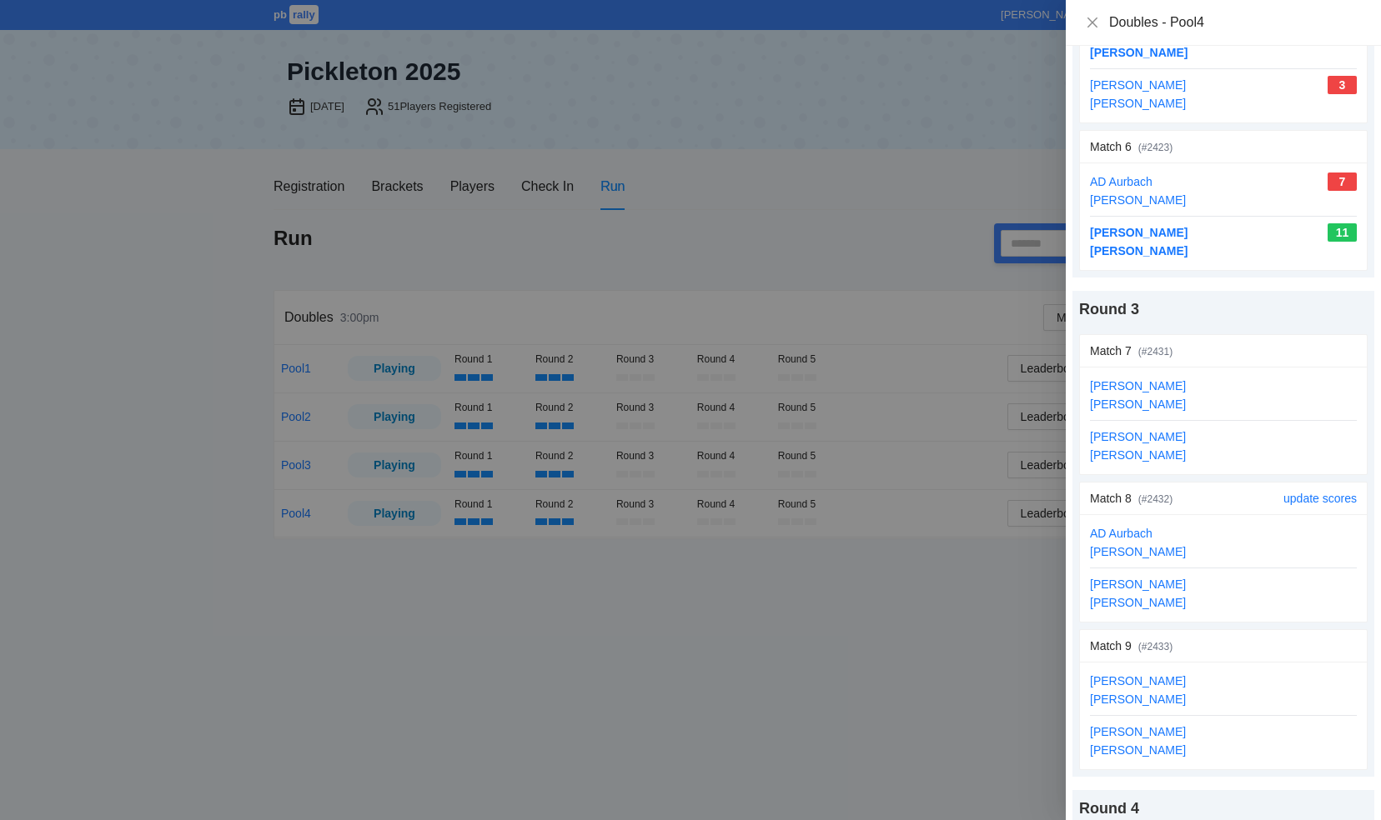
scroll to position [917, 0]
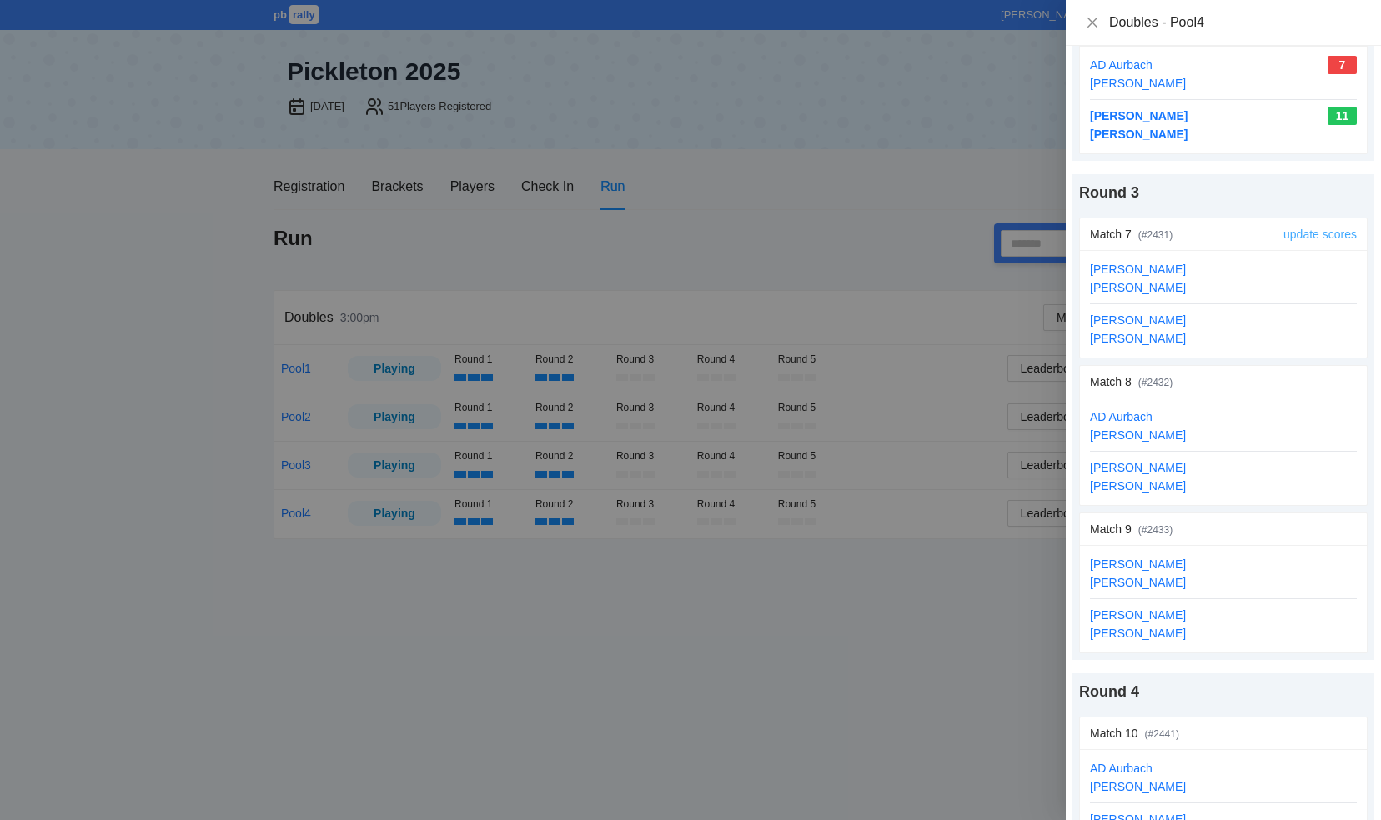
click at [1302, 228] on link "update scores" at bounding box center [1319, 234] width 73 height 13
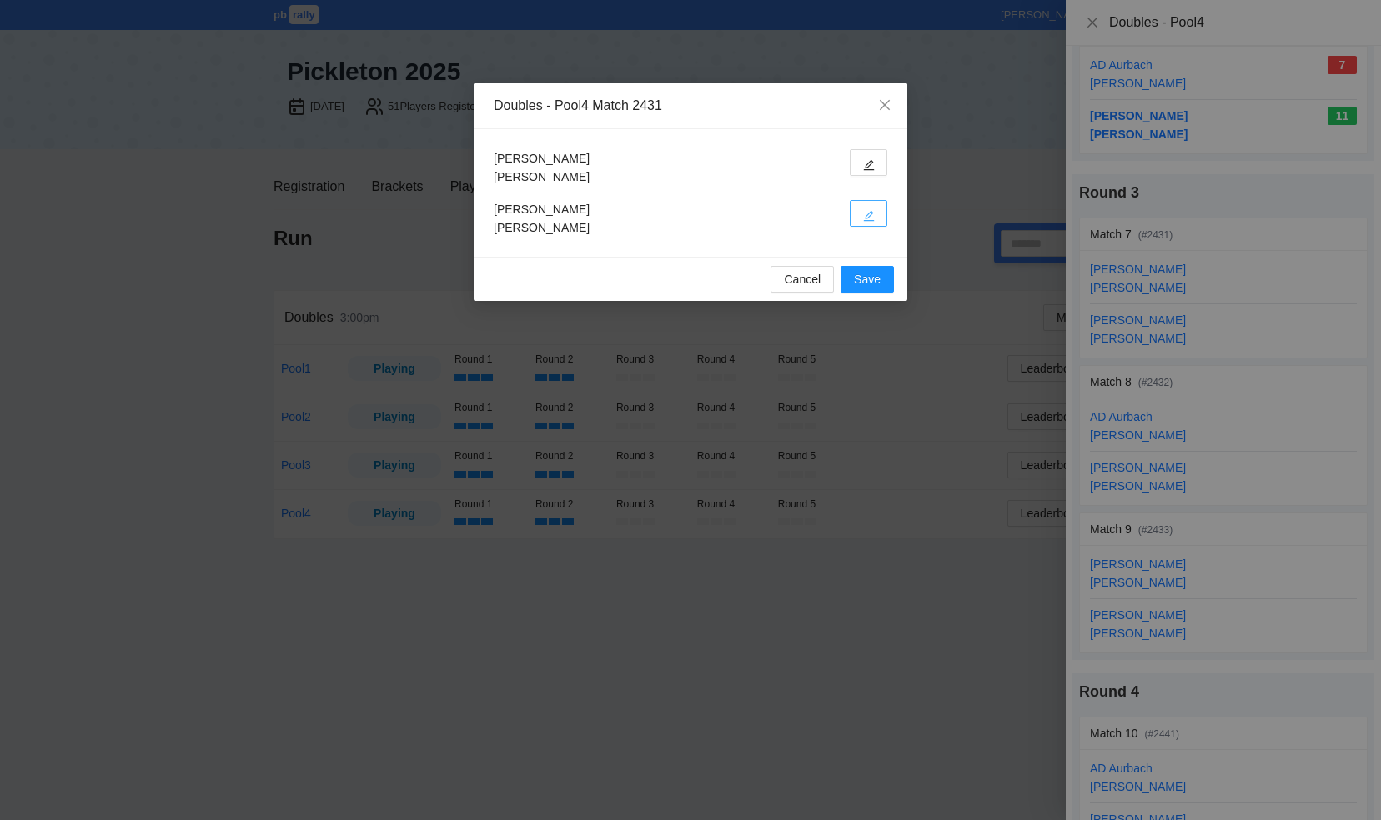
click at [874, 213] on button "button" at bounding box center [869, 213] width 38 height 27
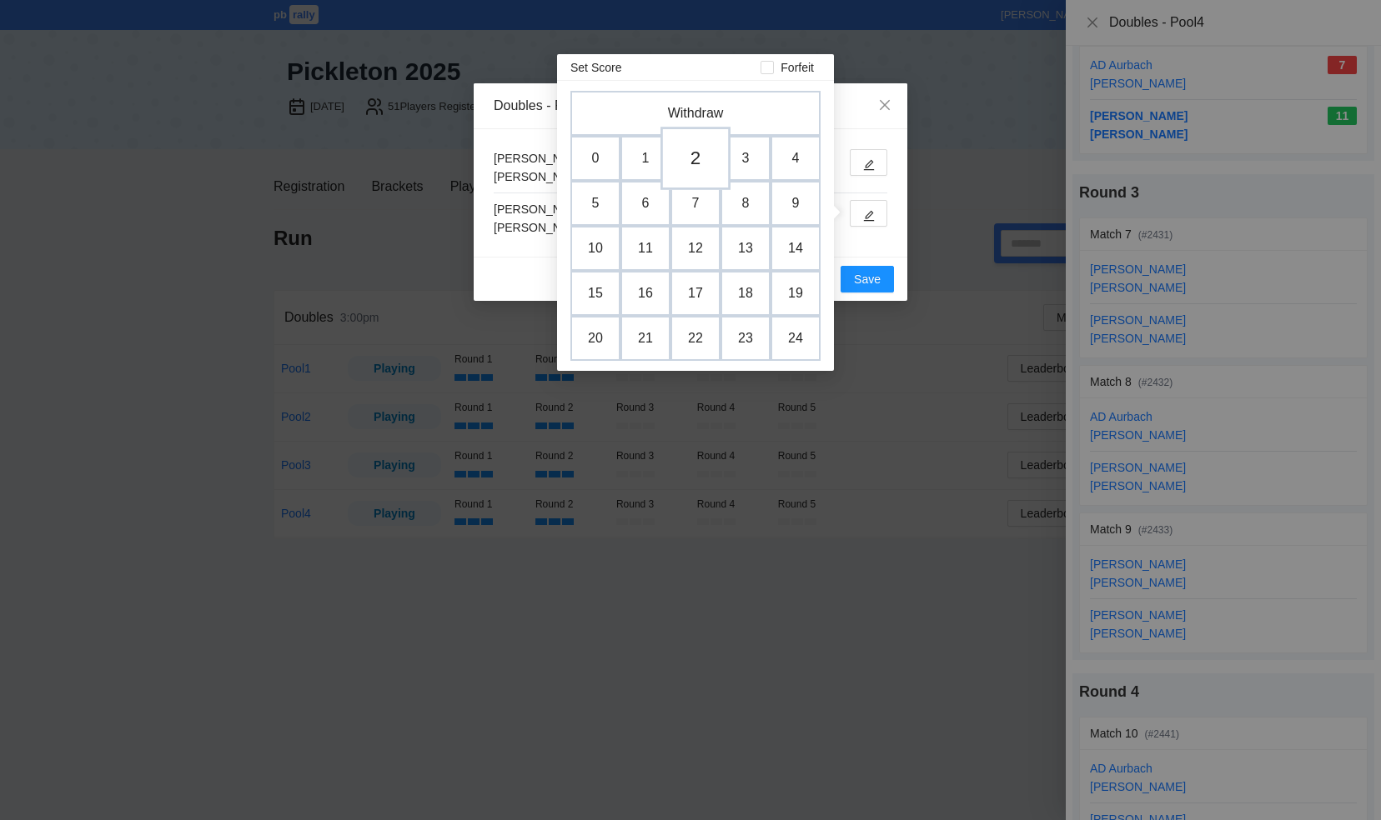
click at [699, 155] on td "2" at bounding box center [695, 158] width 70 height 63
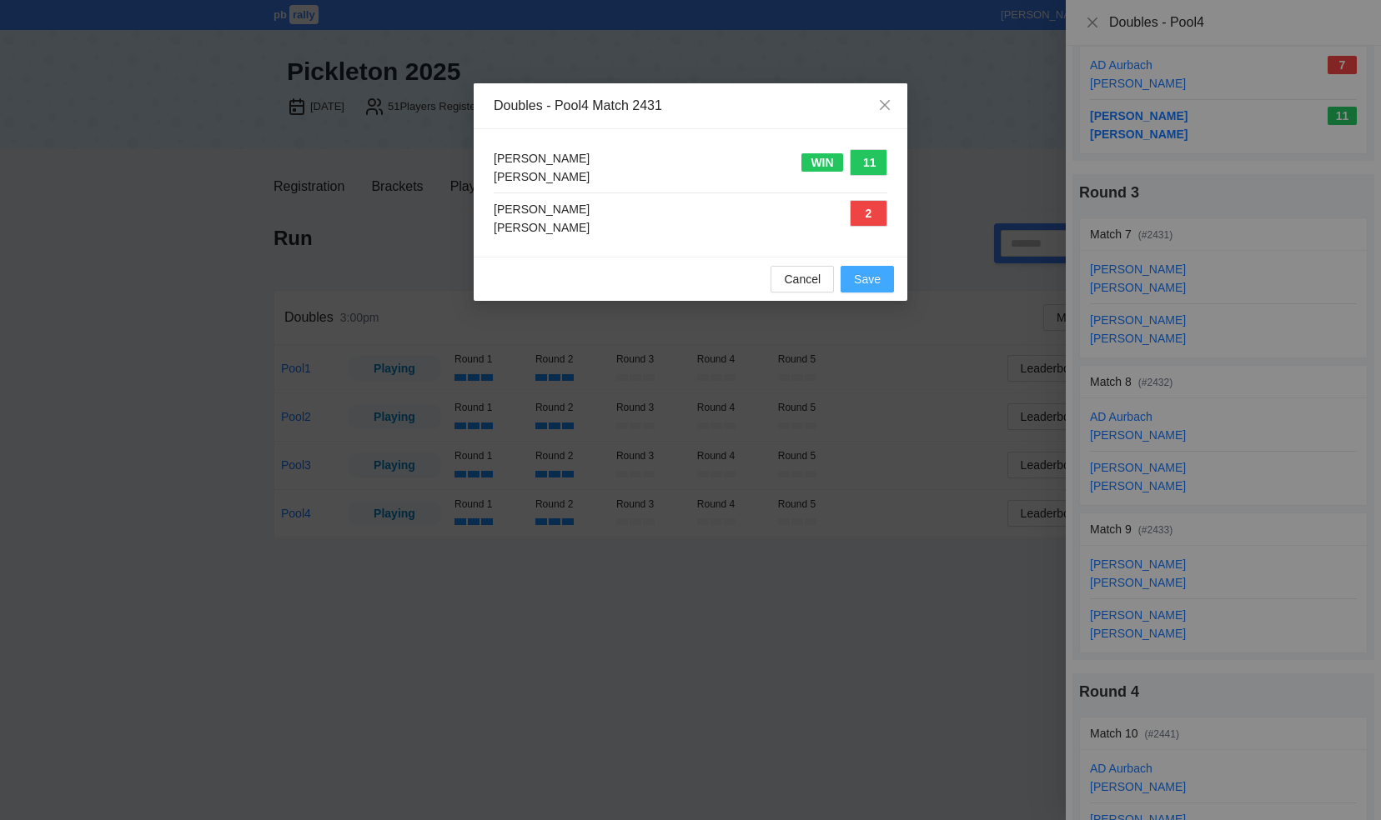
click at [870, 282] on span "Save" at bounding box center [867, 279] width 27 height 18
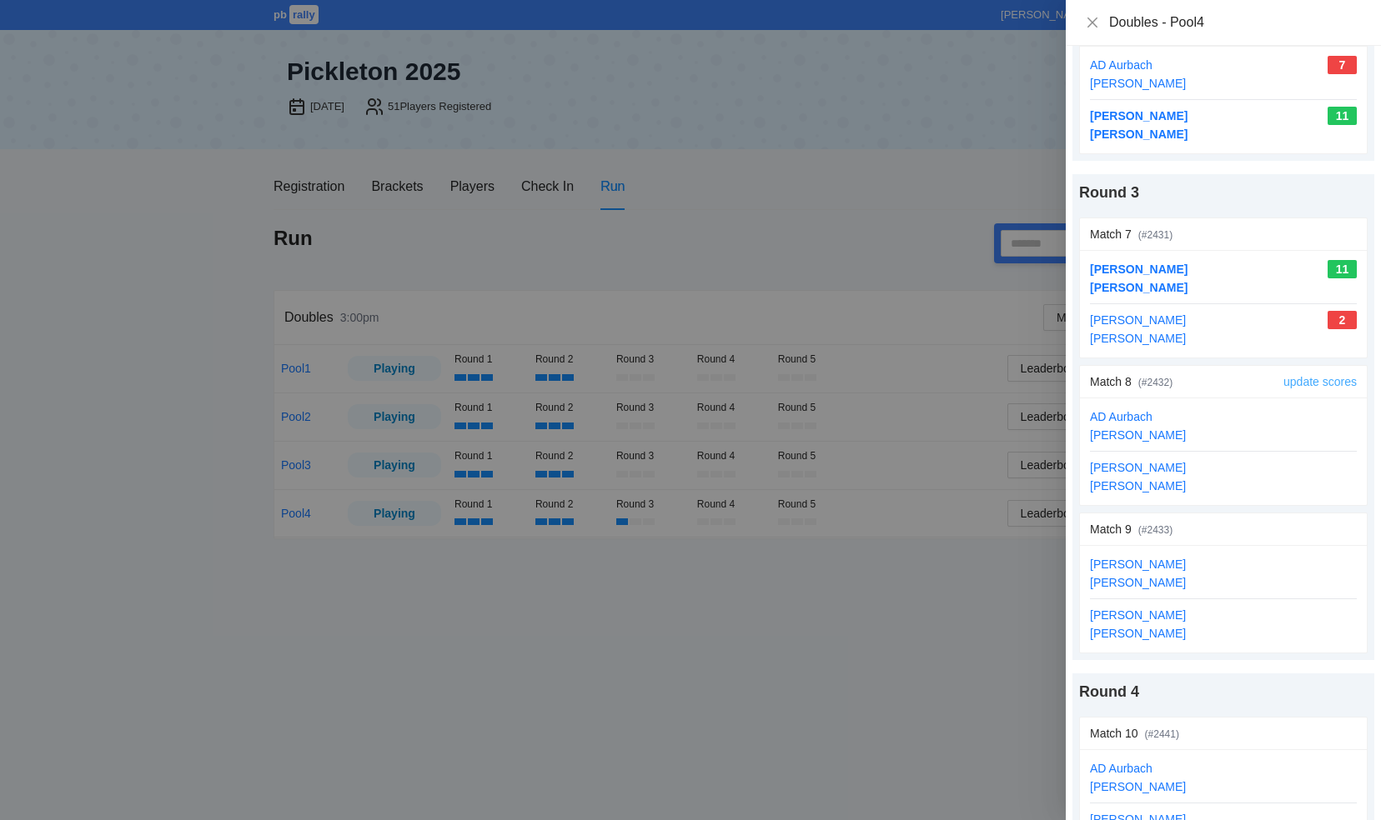
click at [1284, 379] on link "update scores" at bounding box center [1319, 381] width 73 height 13
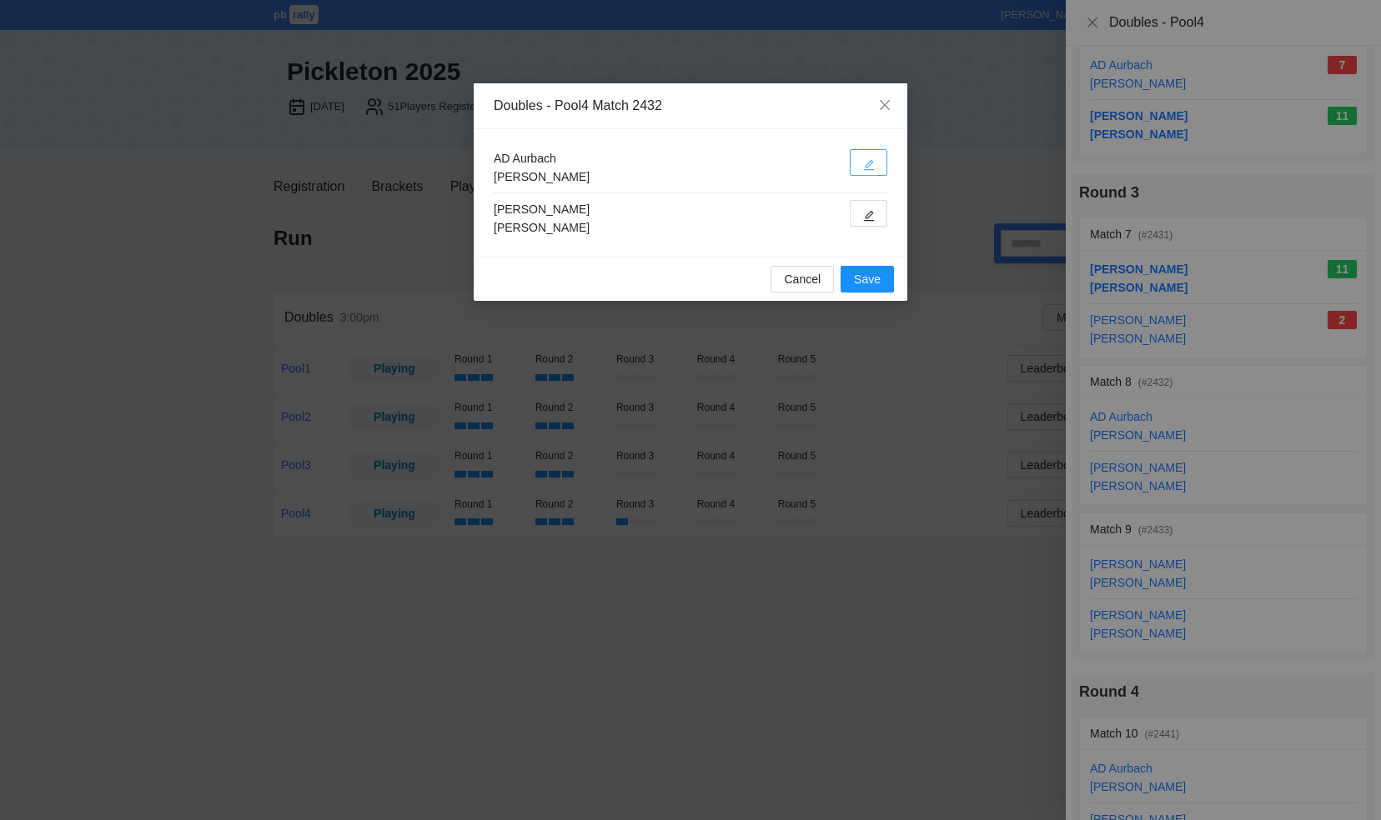
click at [873, 159] on icon "edit" at bounding box center [869, 165] width 12 height 12
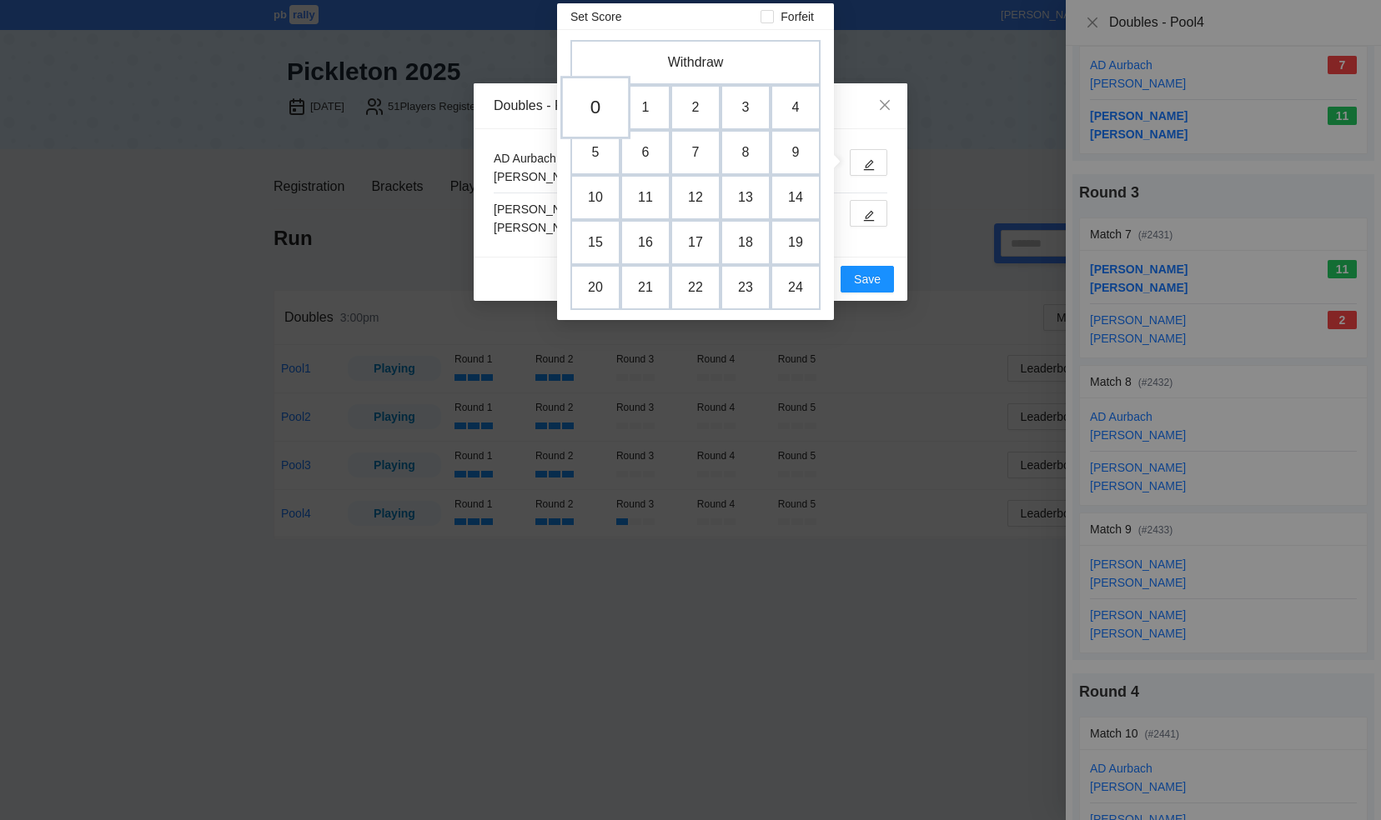
click at [595, 105] on td "0" at bounding box center [595, 107] width 70 height 63
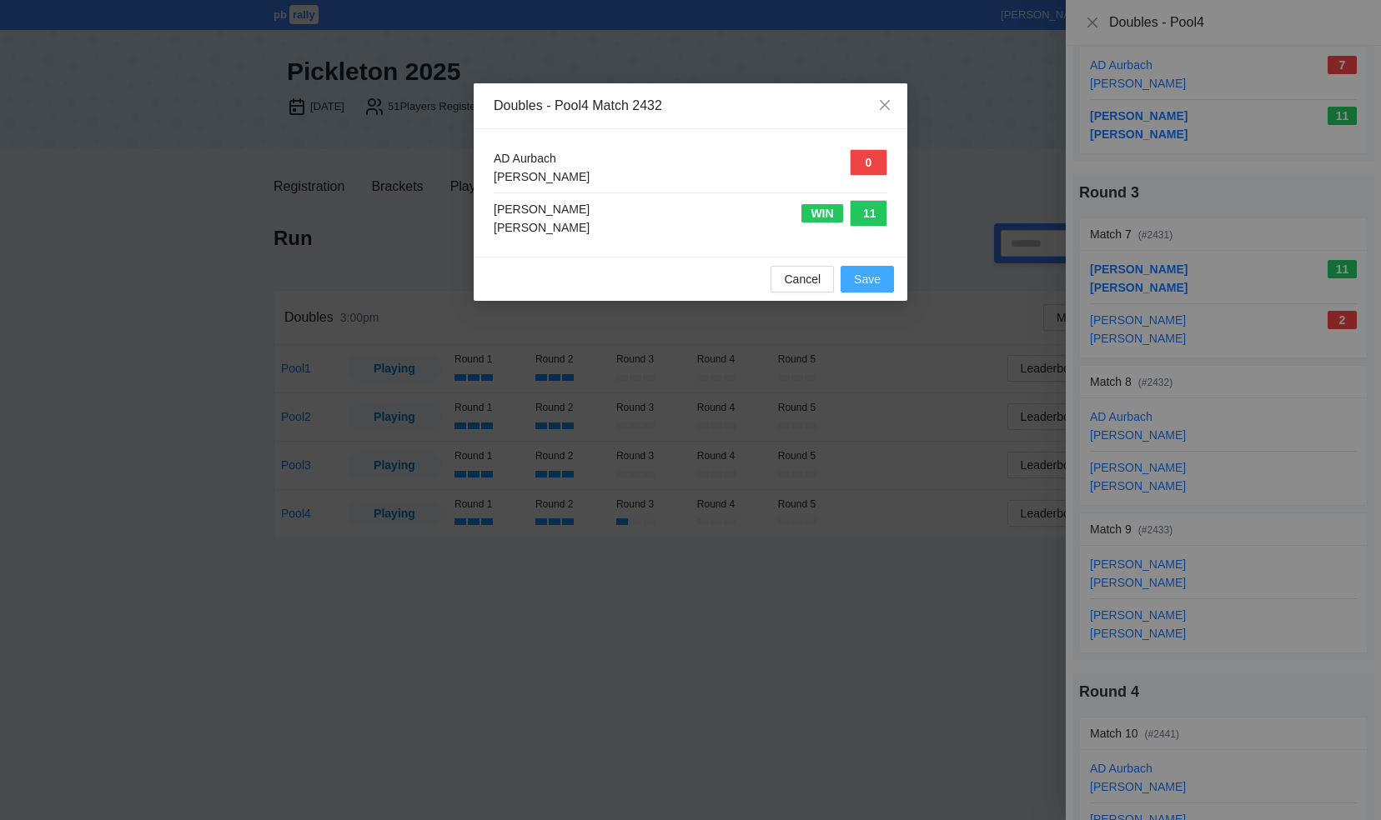
click at [857, 273] on span "Save" at bounding box center [867, 279] width 27 height 18
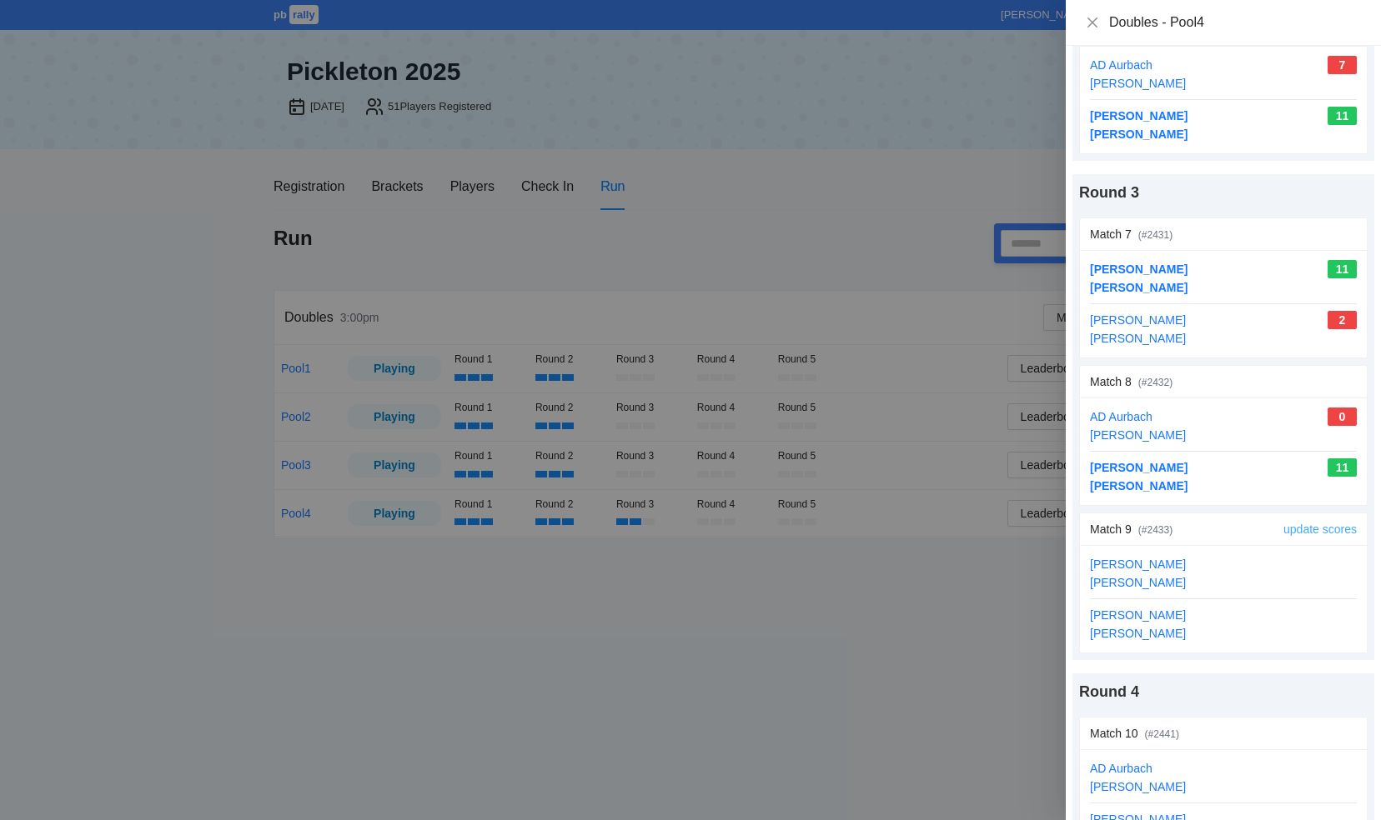
click at [1284, 523] on link "update scores" at bounding box center [1319, 529] width 73 height 13
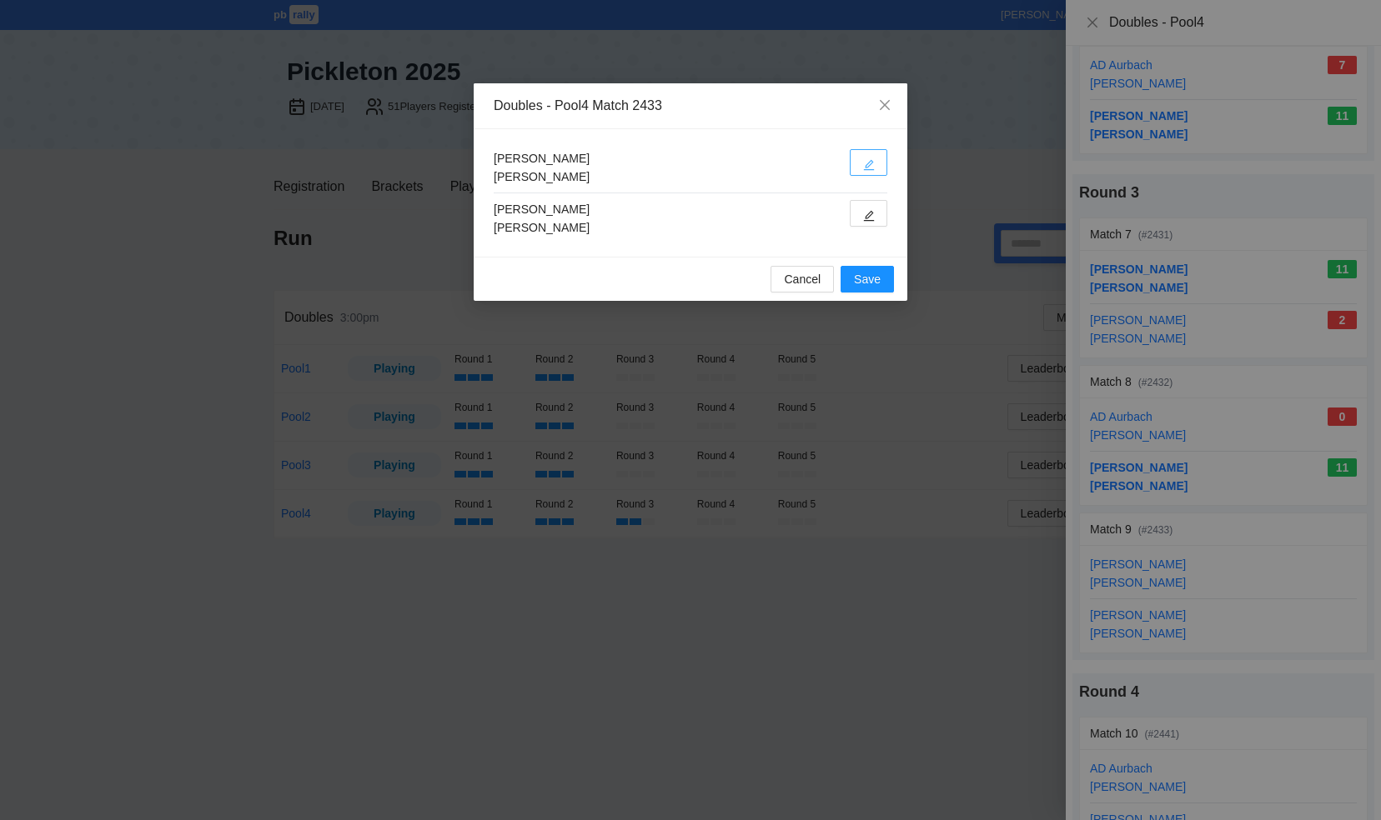
click at [869, 158] on span "edit" at bounding box center [869, 164] width 12 height 13
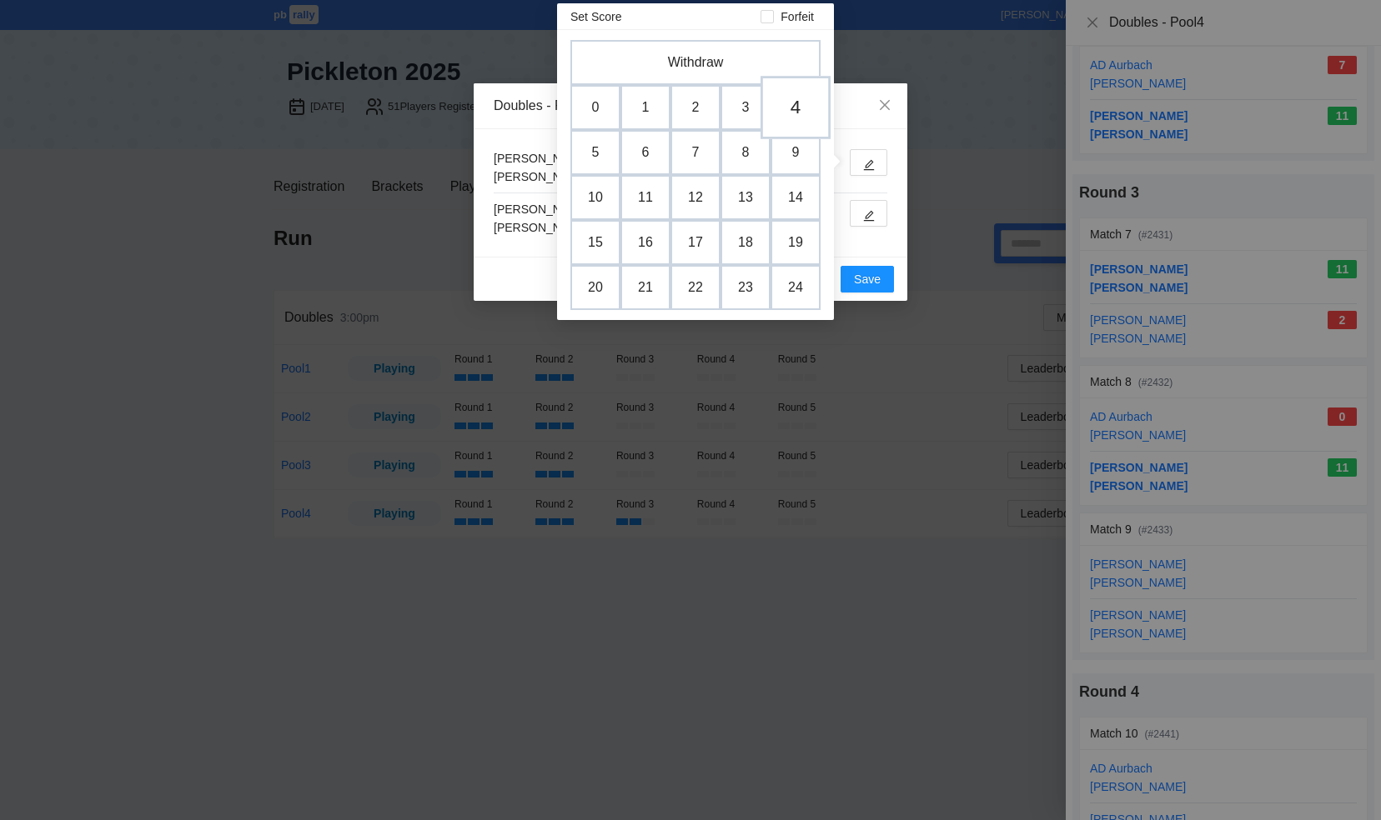
click at [794, 110] on td "4" at bounding box center [795, 107] width 70 height 63
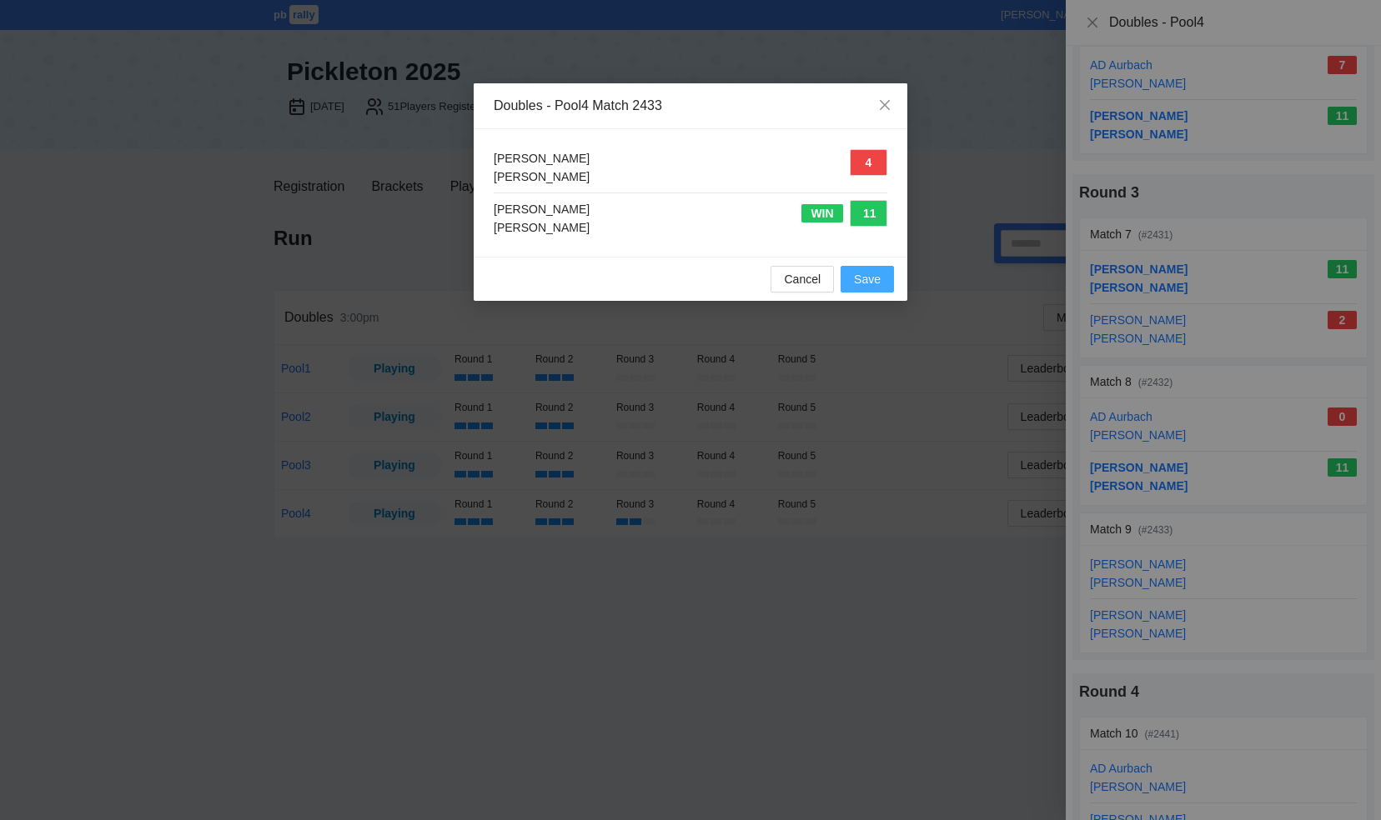
click at [855, 275] on span "Save" at bounding box center [867, 279] width 27 height 18
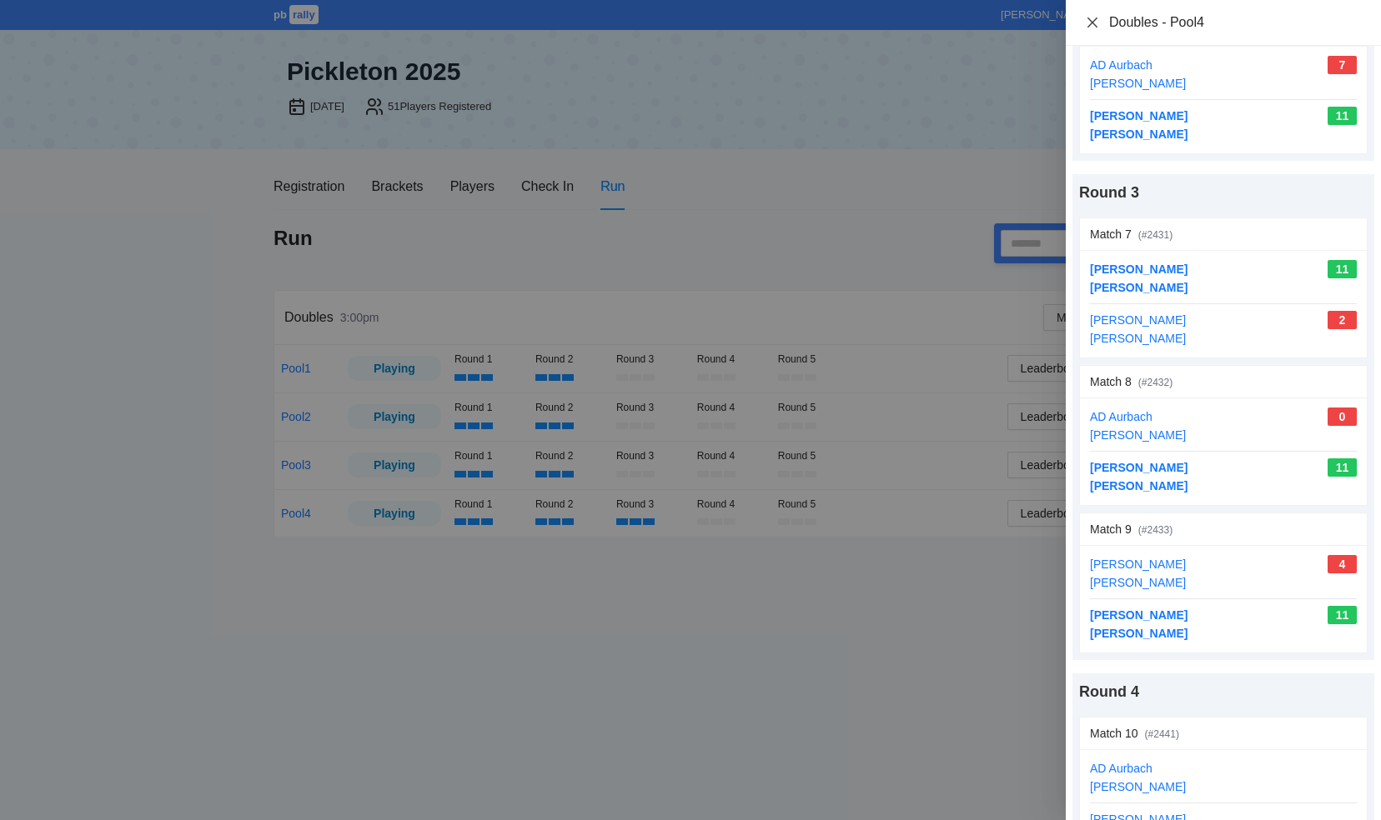
click at [1089, 20] on icon "close" at bounding box center [1092, 22] width 10 height 10
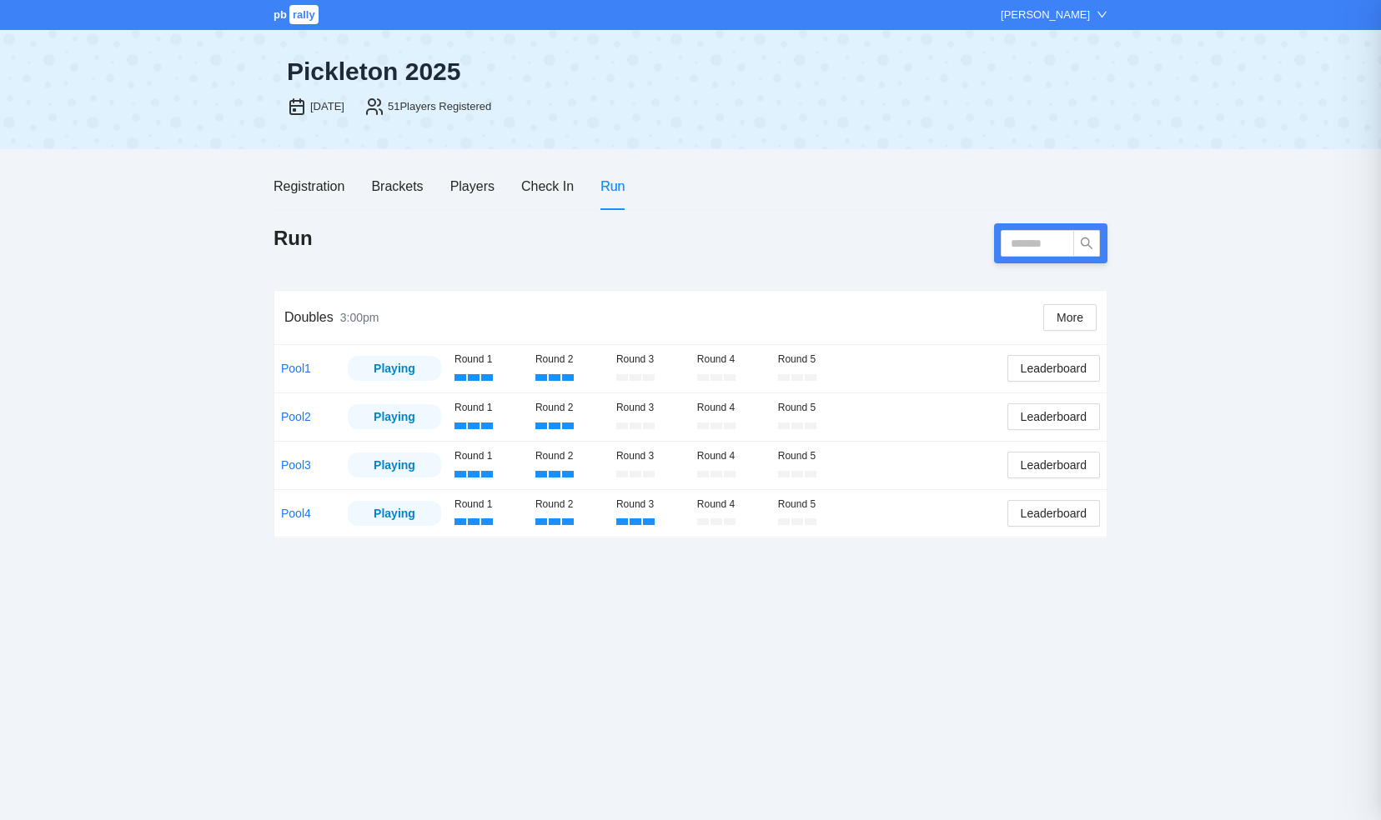
scroll to position [0, 0]
click at [307, 414] on link "Pool2" at bounding box center [296, 416] width 30 height 13
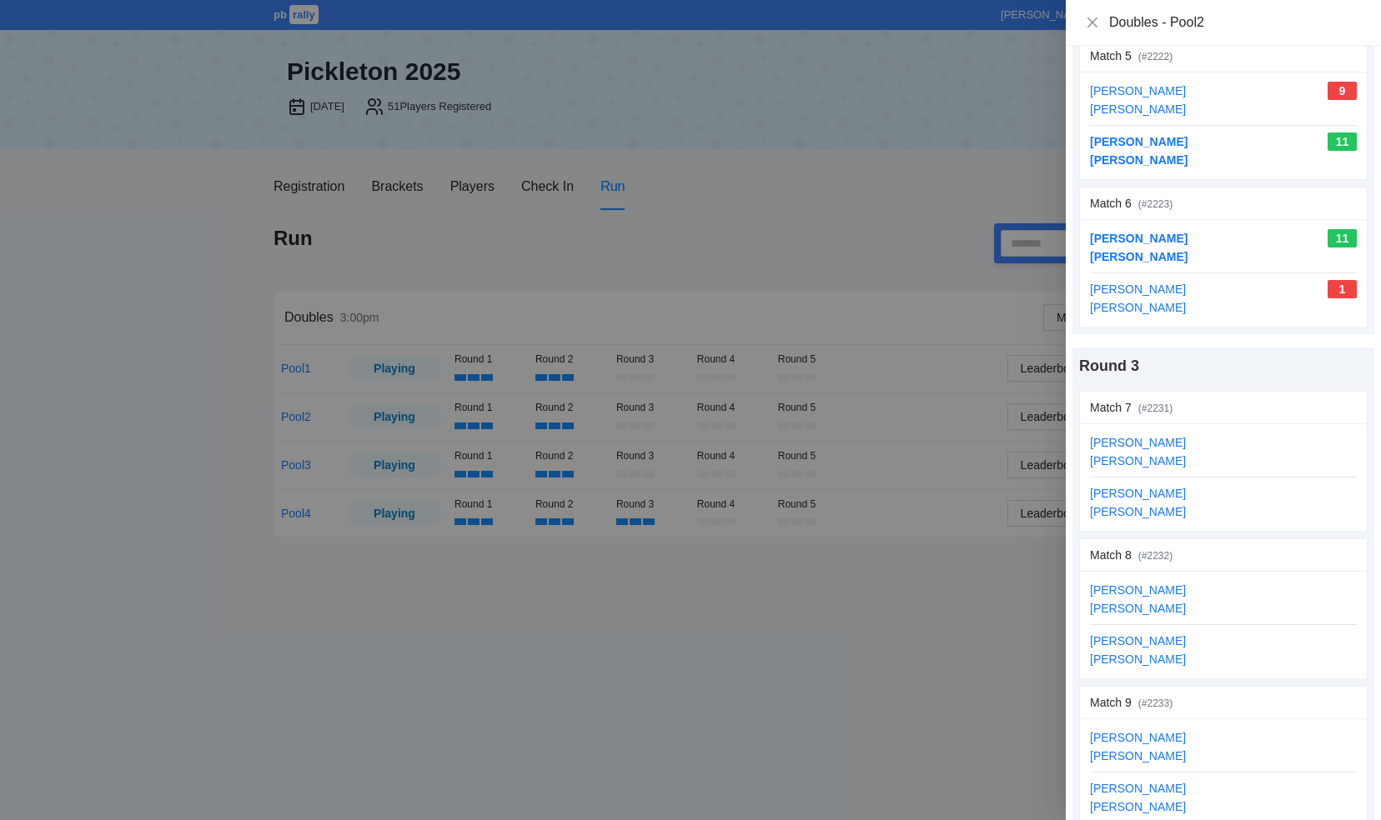
scroll to position [750, 0]
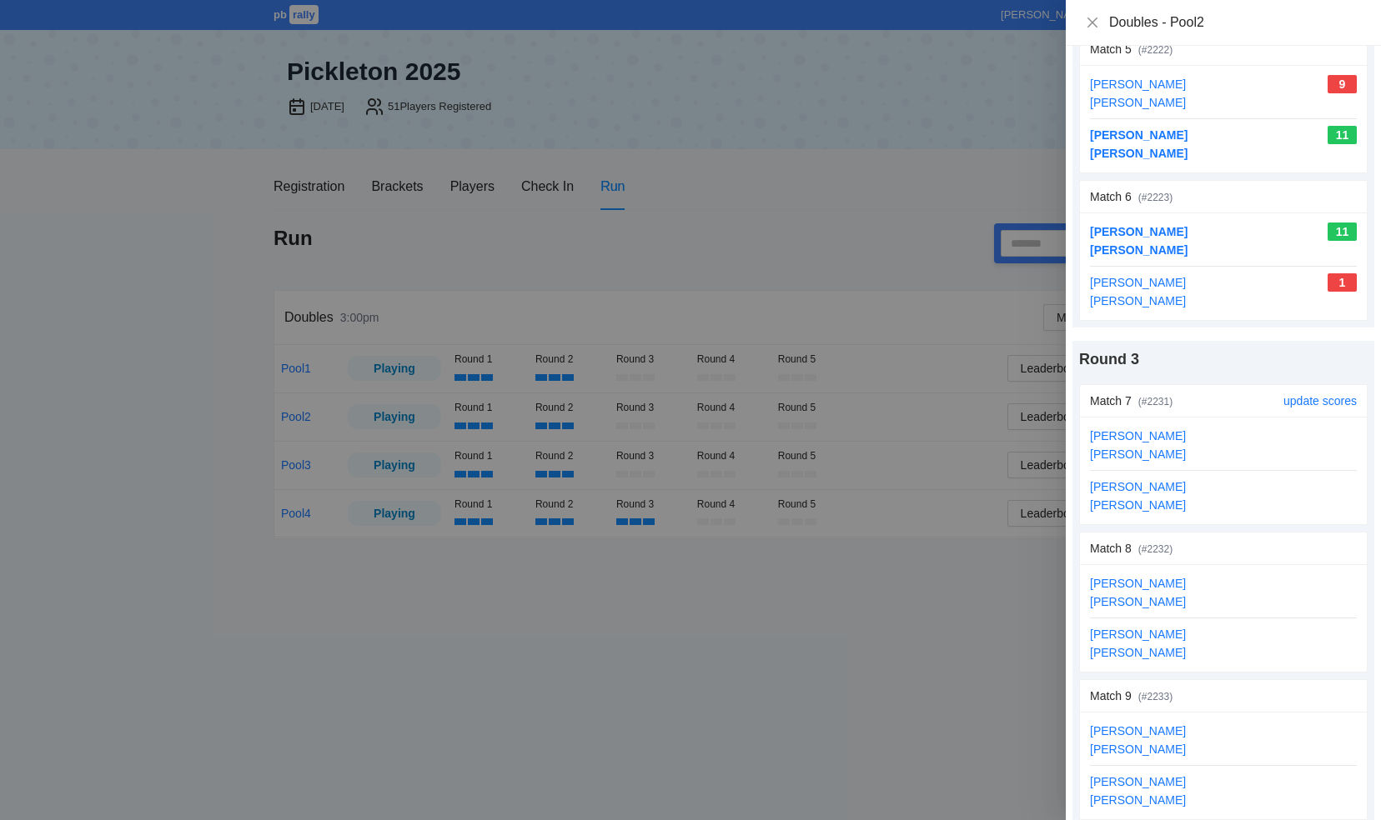
click at [1283, 400] on div "update scores" at bounding box center [1319, 401] width 73 height 32
click at [1295, 394] on link "update scores" at bounding box center [1319, 400] width 73 height 13
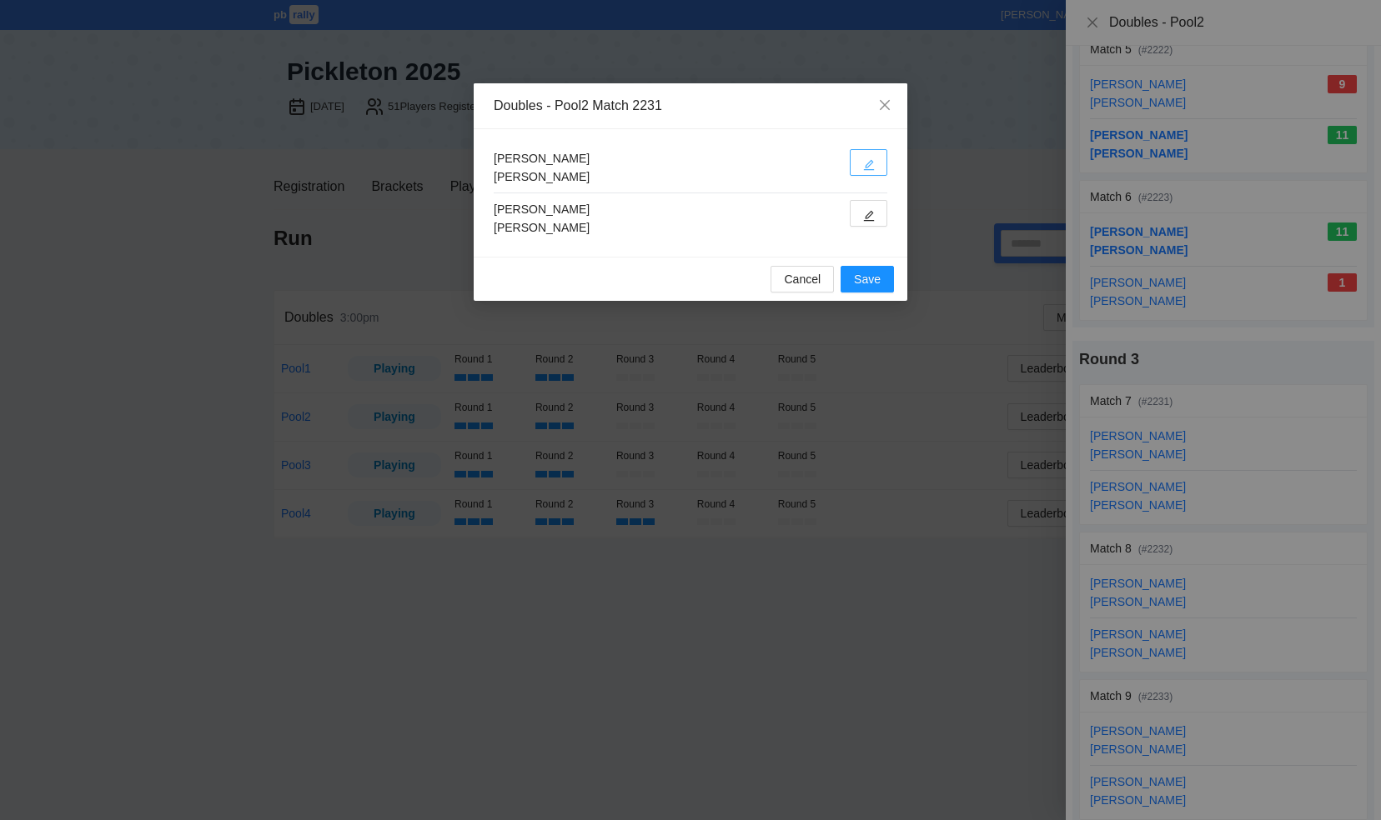
click at [878, 167] on button "button" at bounding box center [869, 162] width 38 height 27
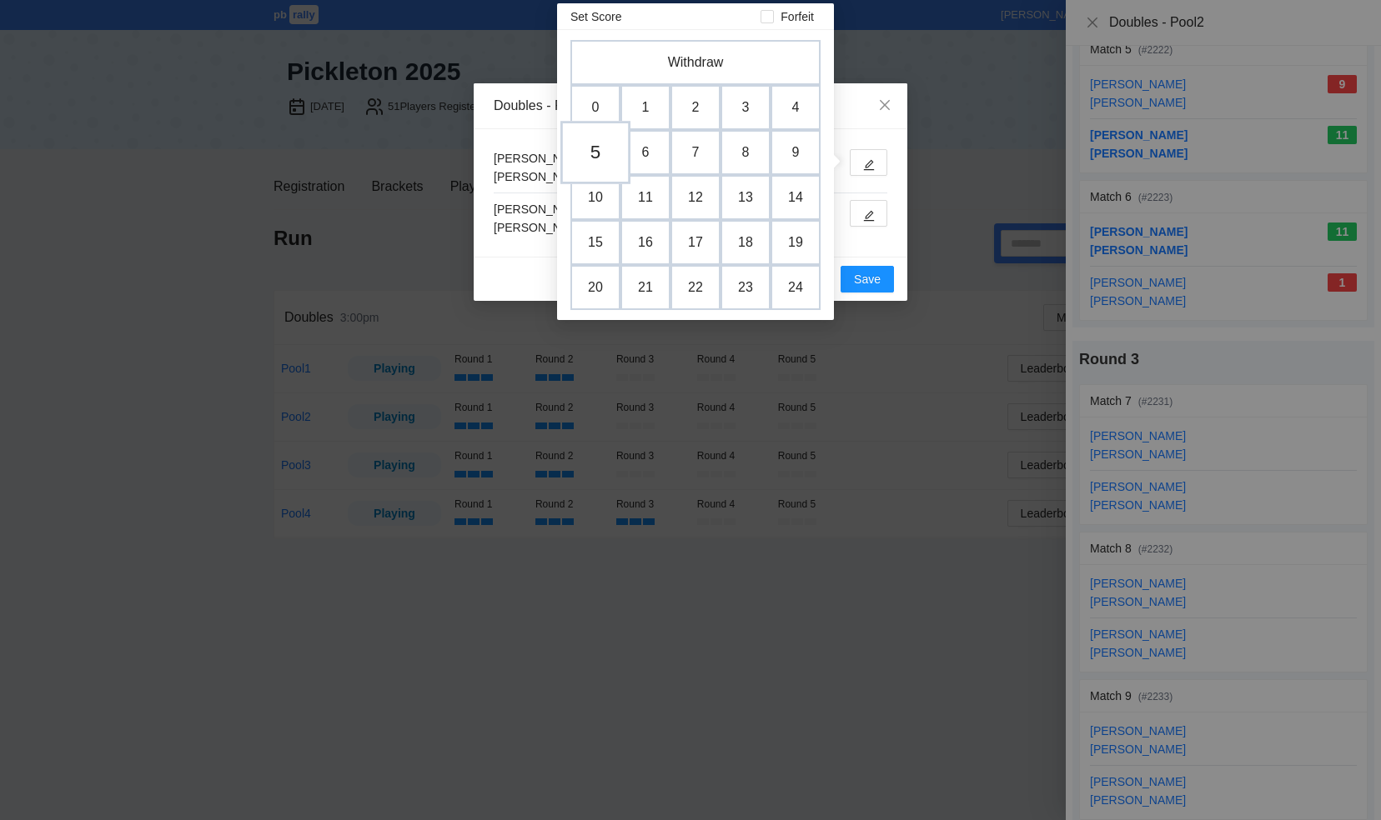
click at [604, 157] on td "5" at bounding box center [595, 152] width 70 height 63
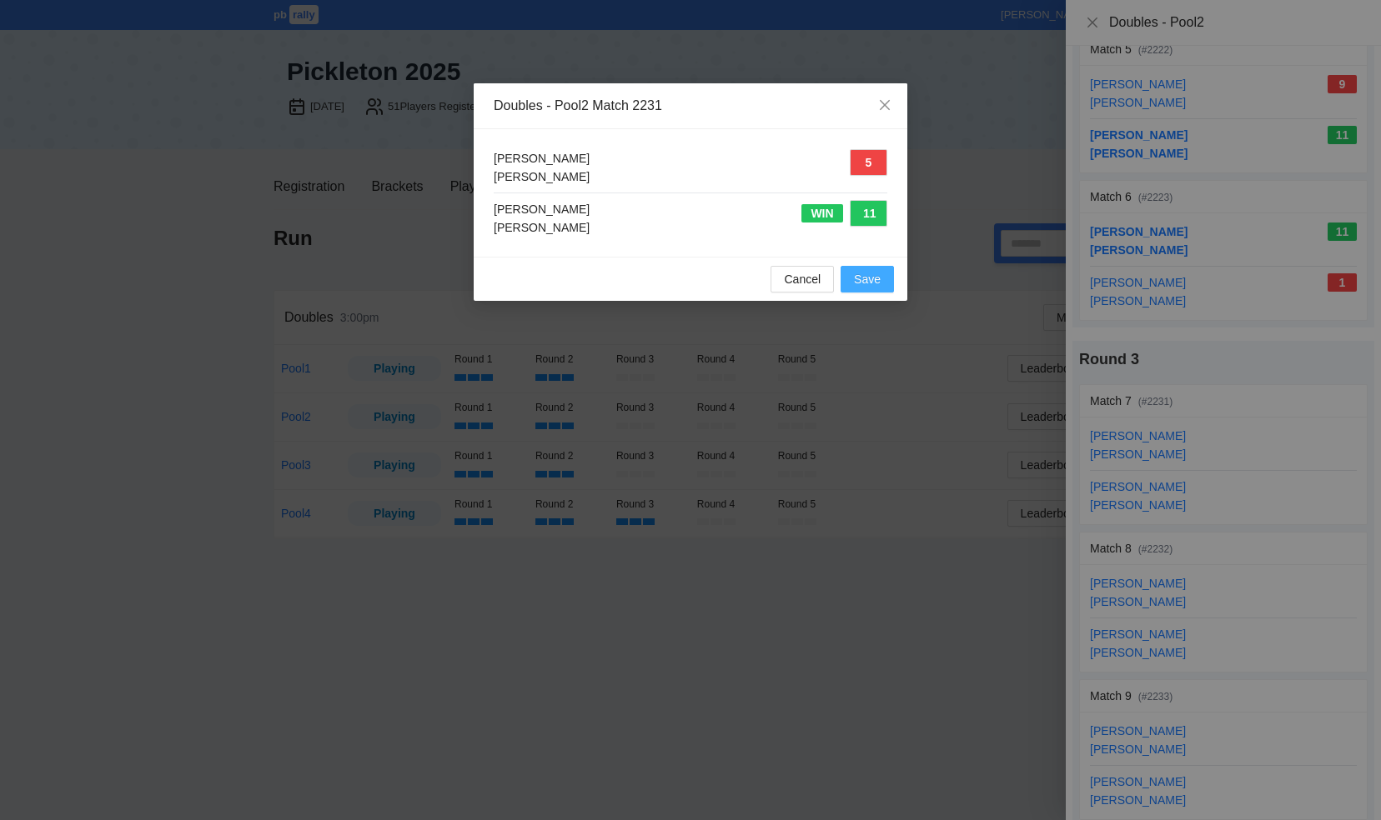
click at [874, 273] on span "Save" at bounding box center [867, 279] width 27 height 18
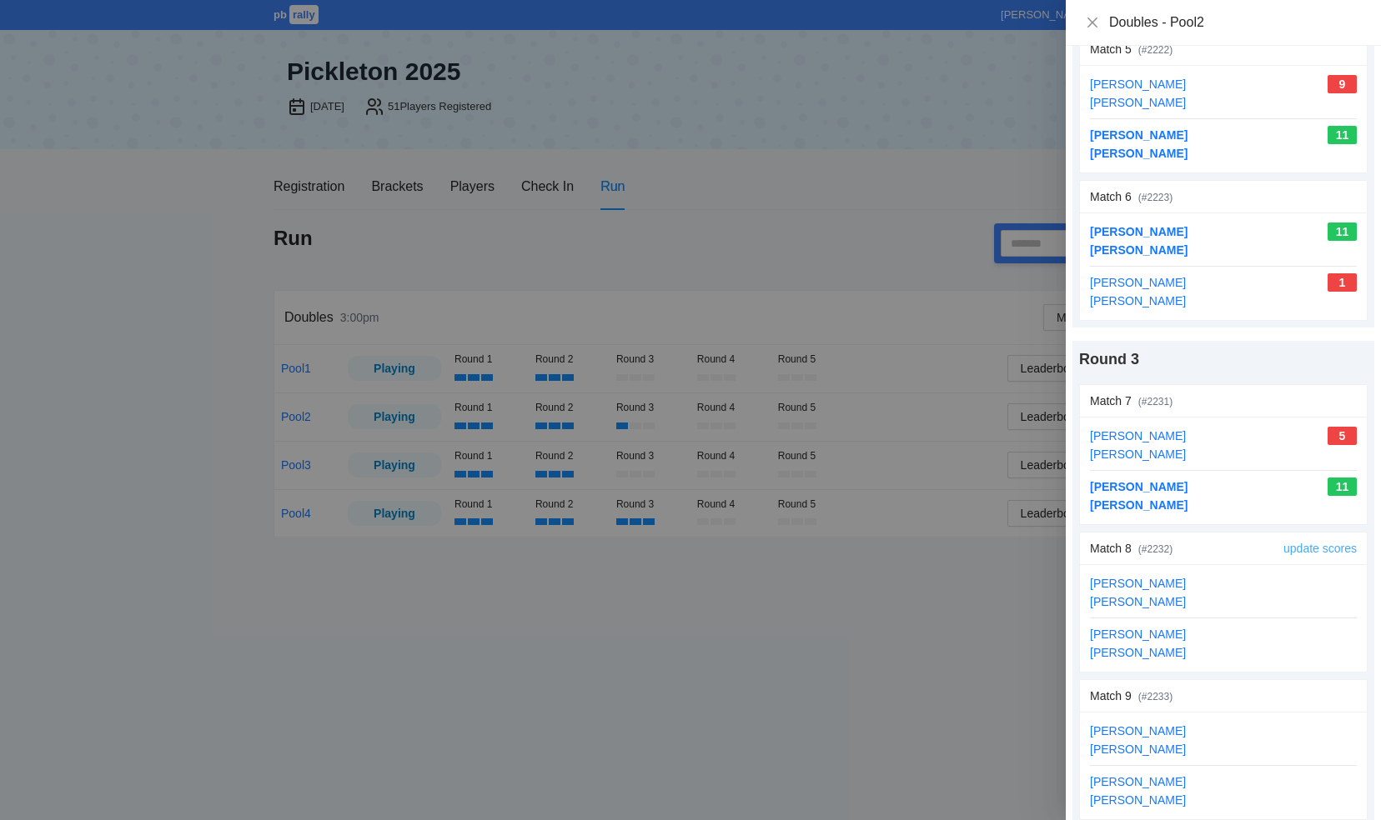
click at [1283, 542] on link "update scores" at bounding box center [1319, 548] width 73 height 13
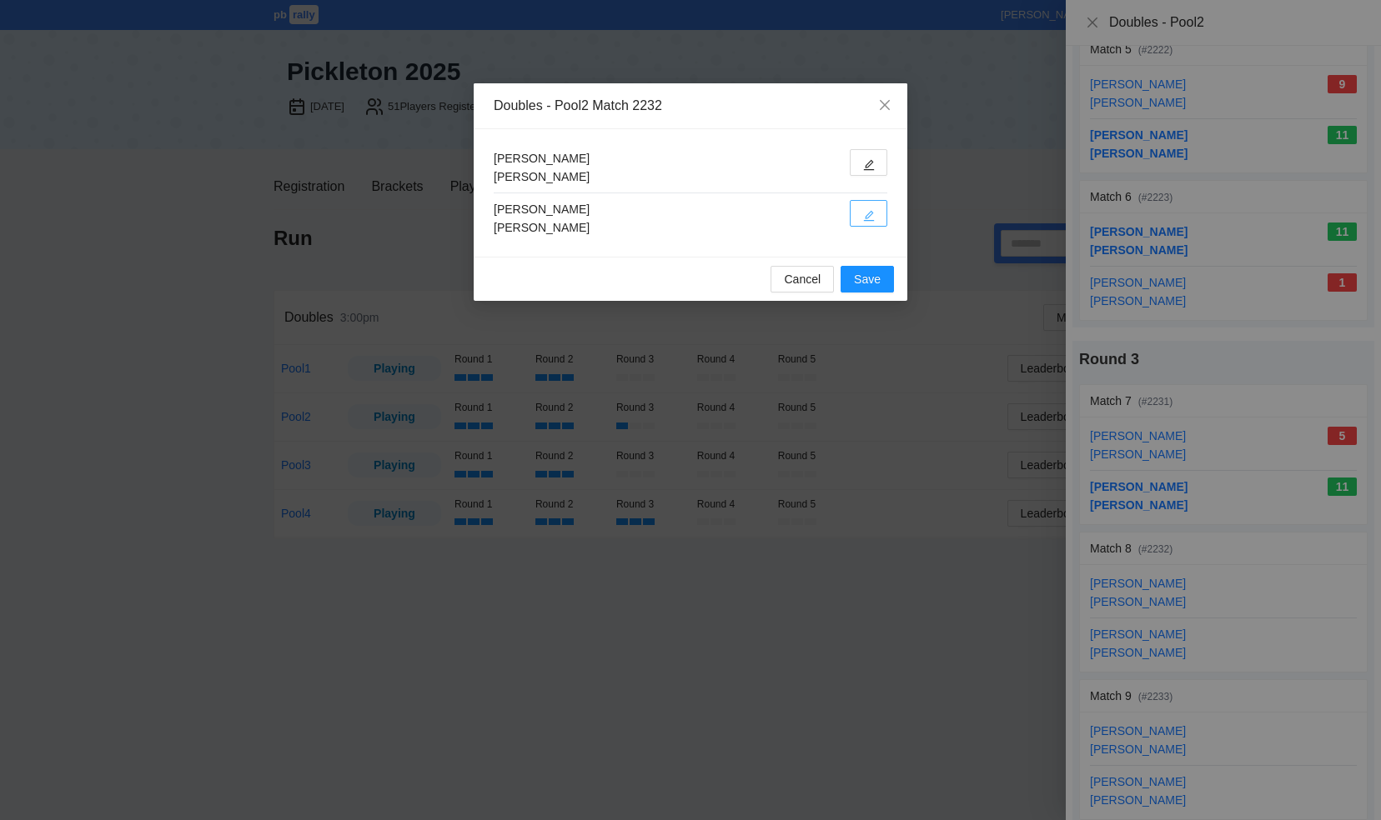
click at [874, 211] on button "button" at bounding box center [869, 213] width 38 height 27
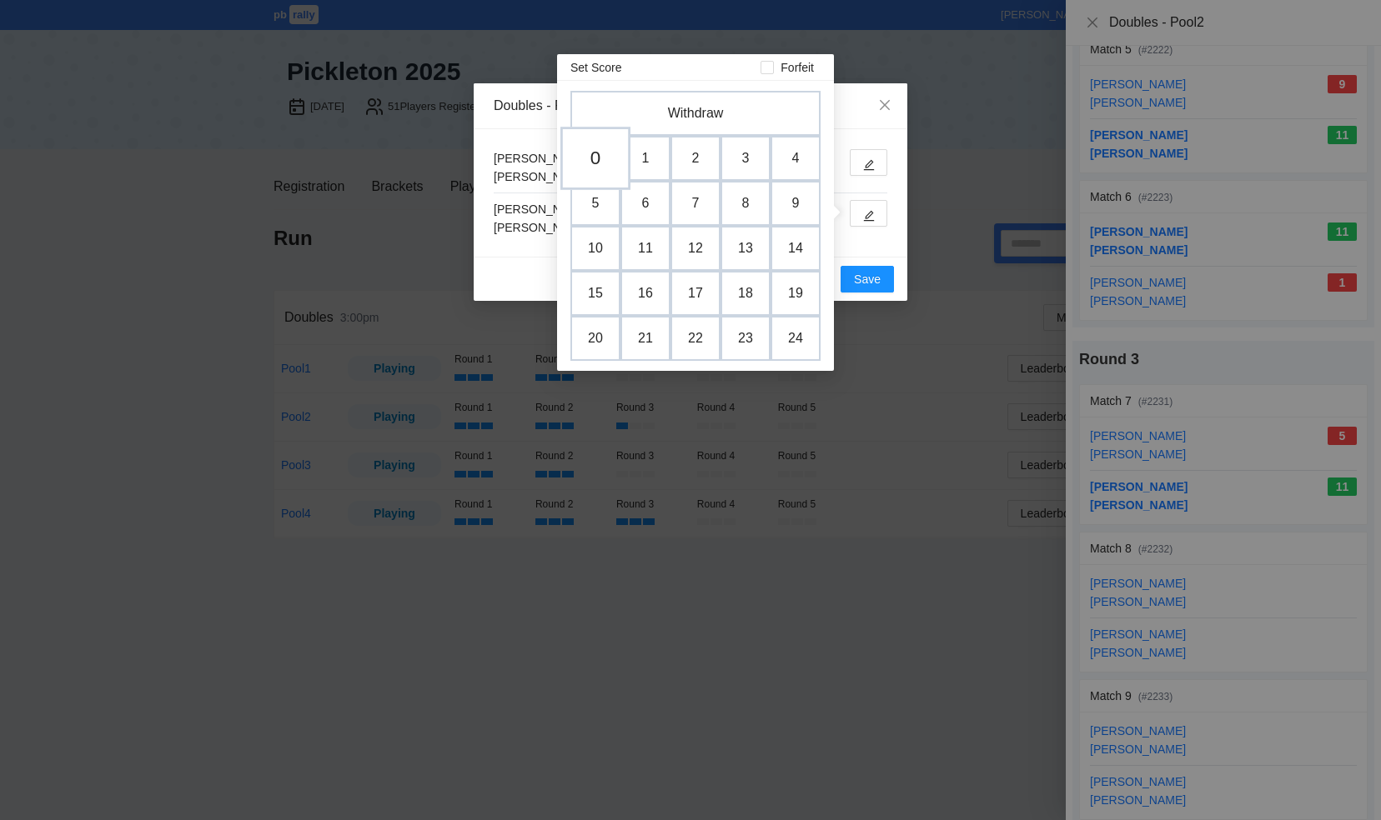
click at [599, 158] on td "0" at bounding box center [595, 158] width 70 height 63
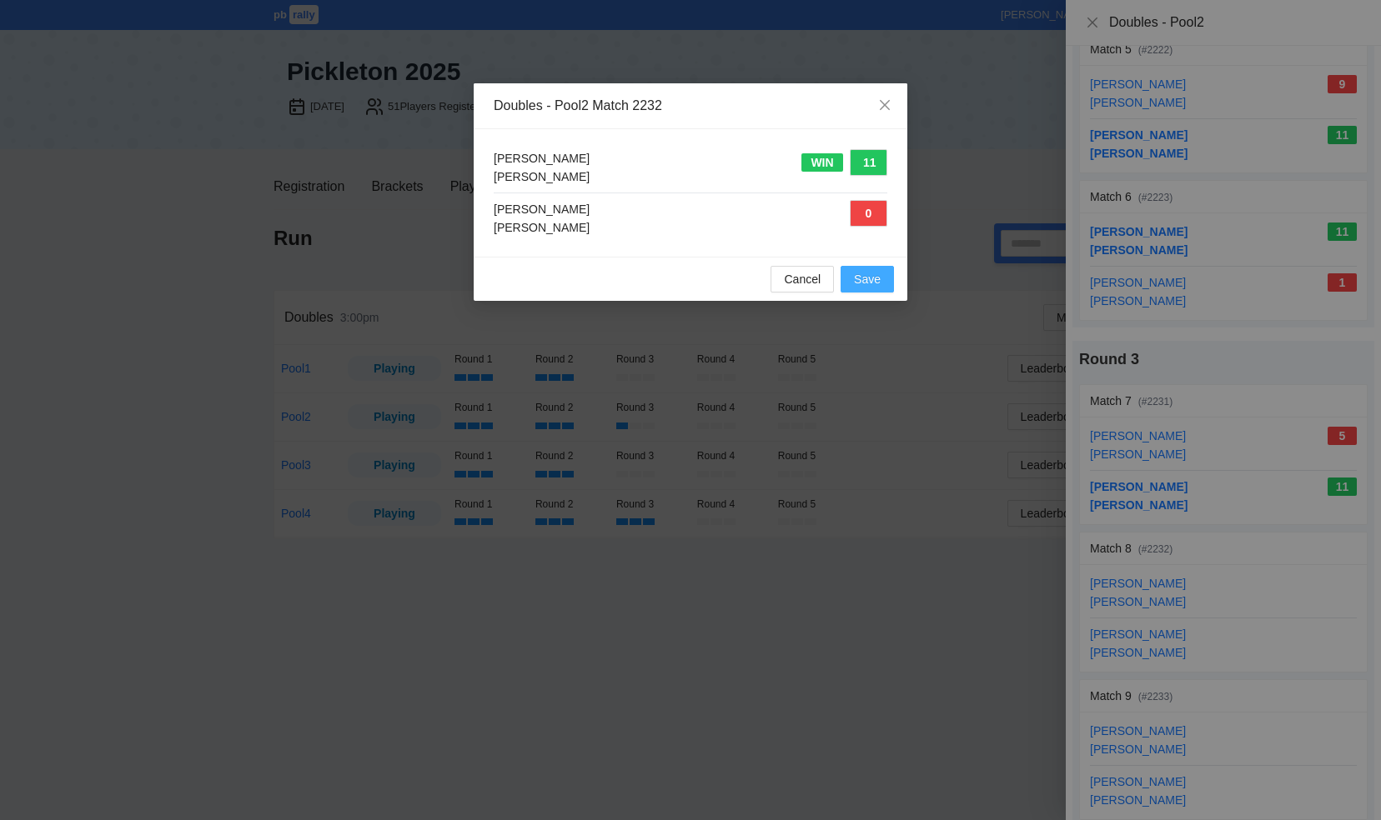
click at [854, 283] on span "Save" at bounding box center [867, 279] width 27 height 18
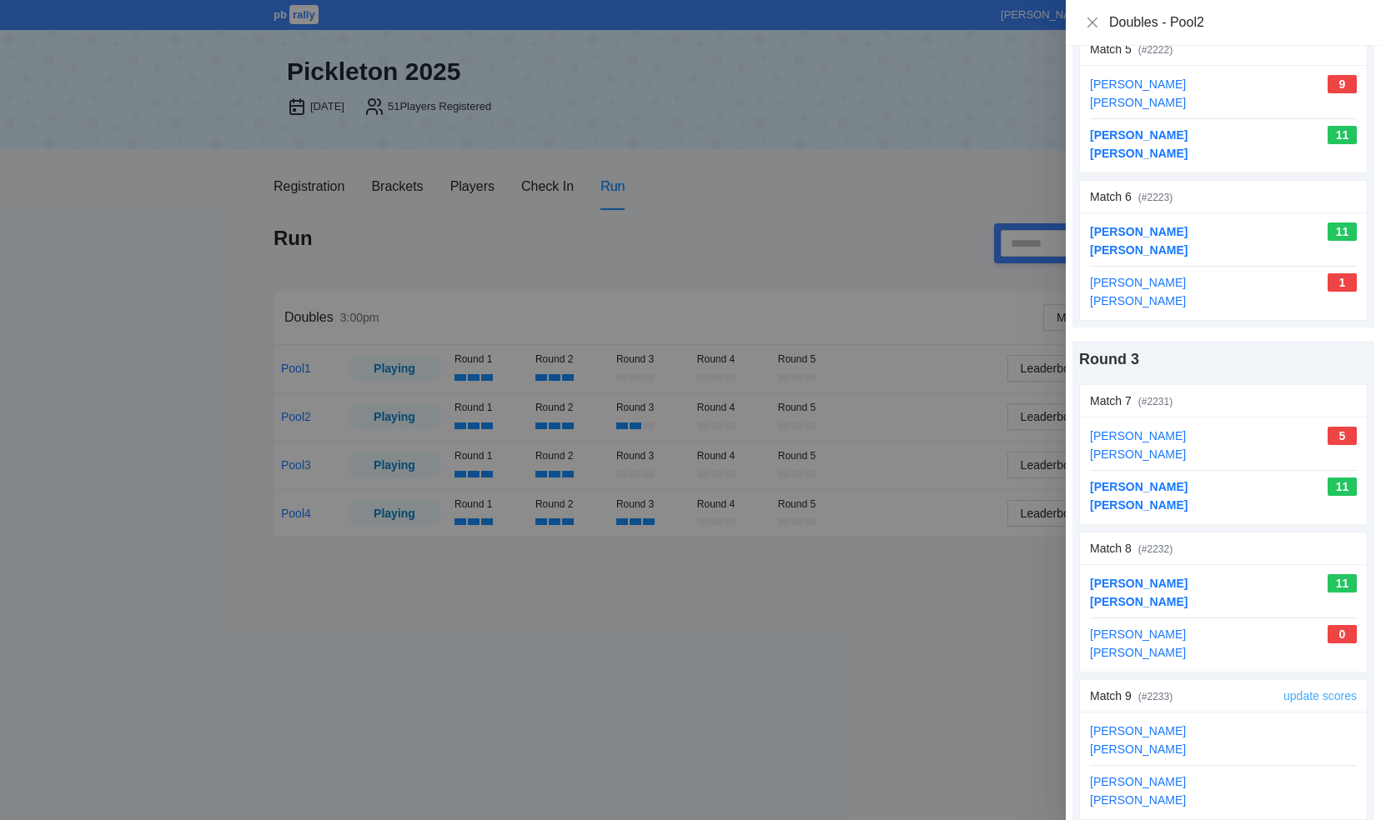
click at [1312, 689] on link "update scores" at bounding box center [1319, 695] width 73 height 13
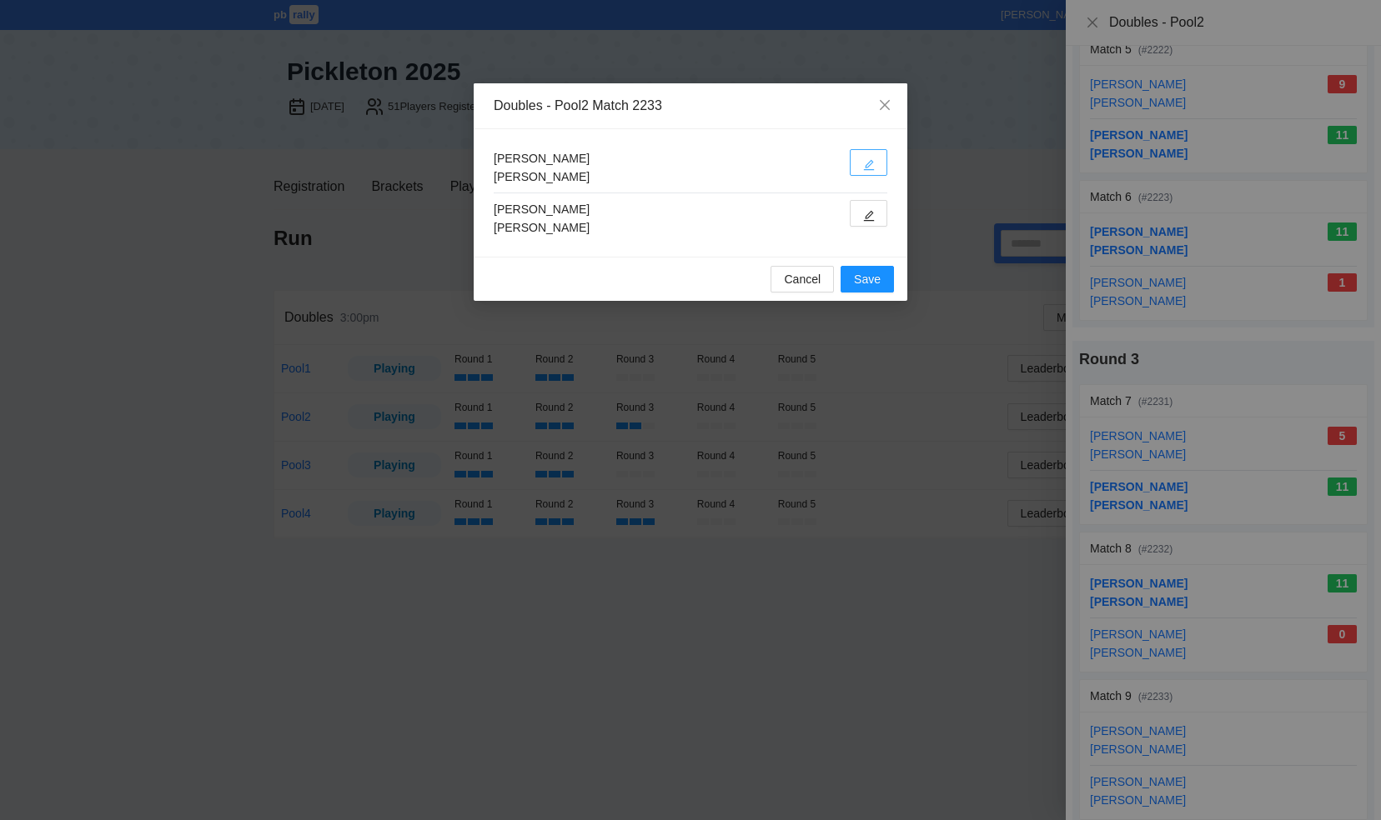
click at [875, 164] on button "button" at bounding box center [869, 162] width 38 height 27
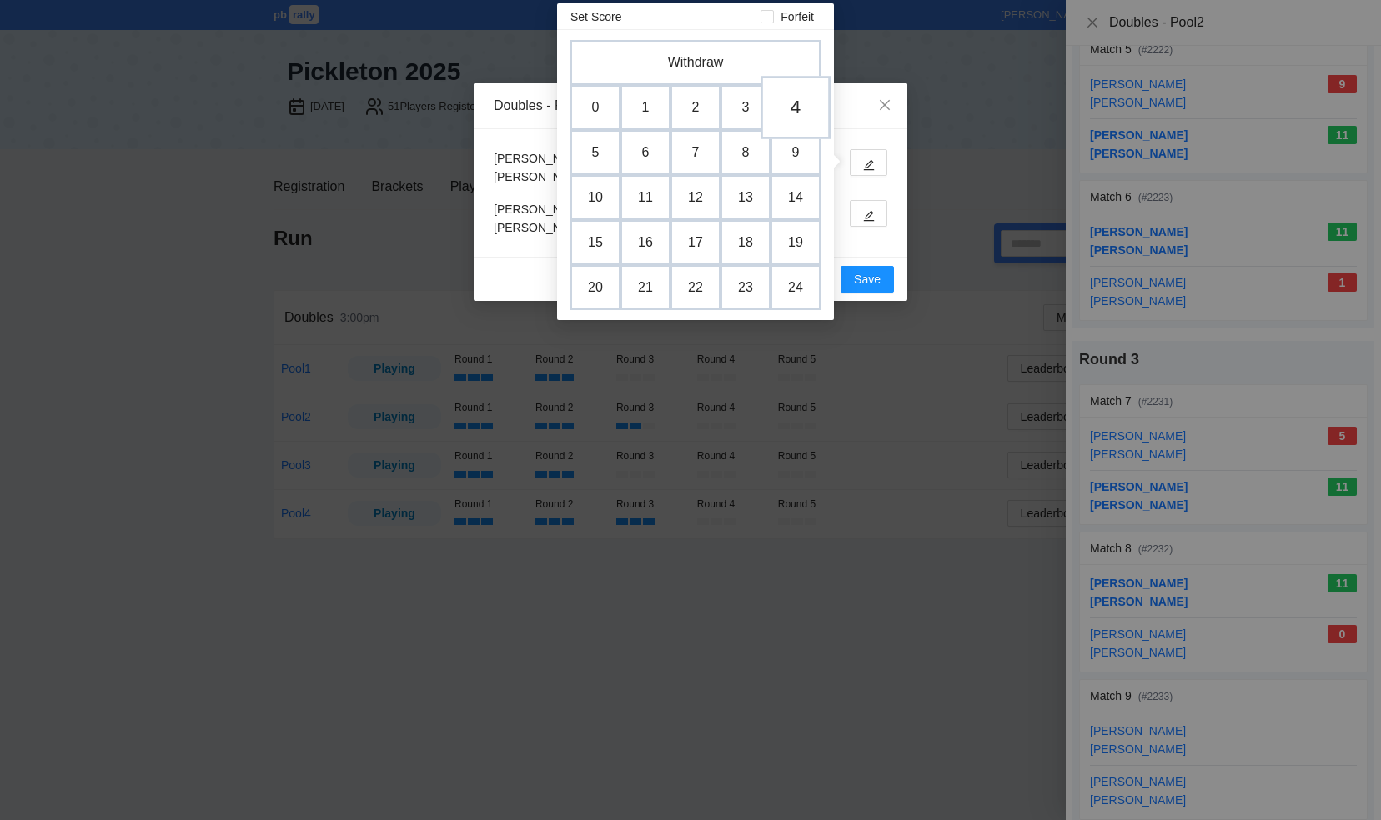
click at [792, 110] on td "4" at bounding box center [795, 107] width 70 height 63
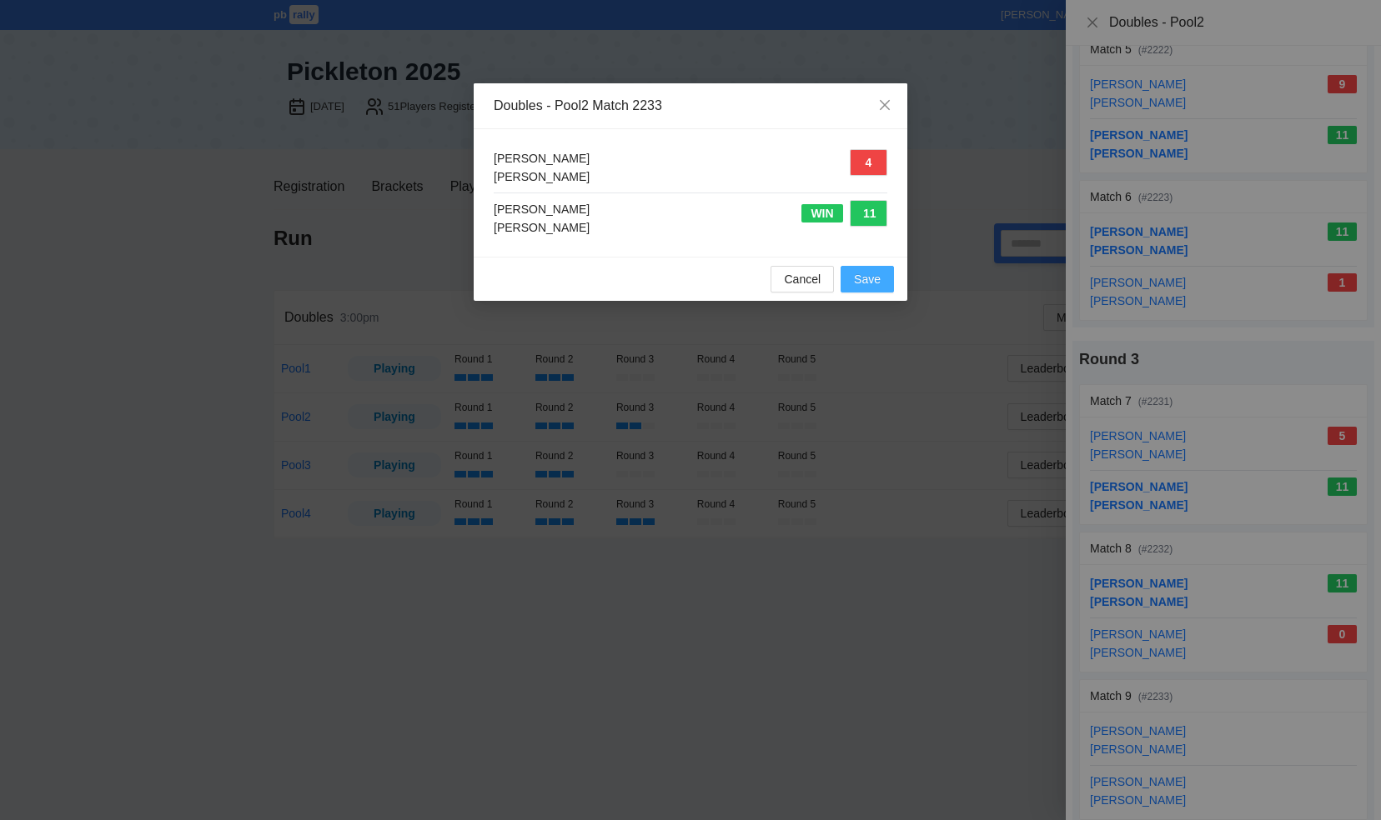
click at [872, 278] on span "Save" at bounding box center [867, 279] width 27 height 18
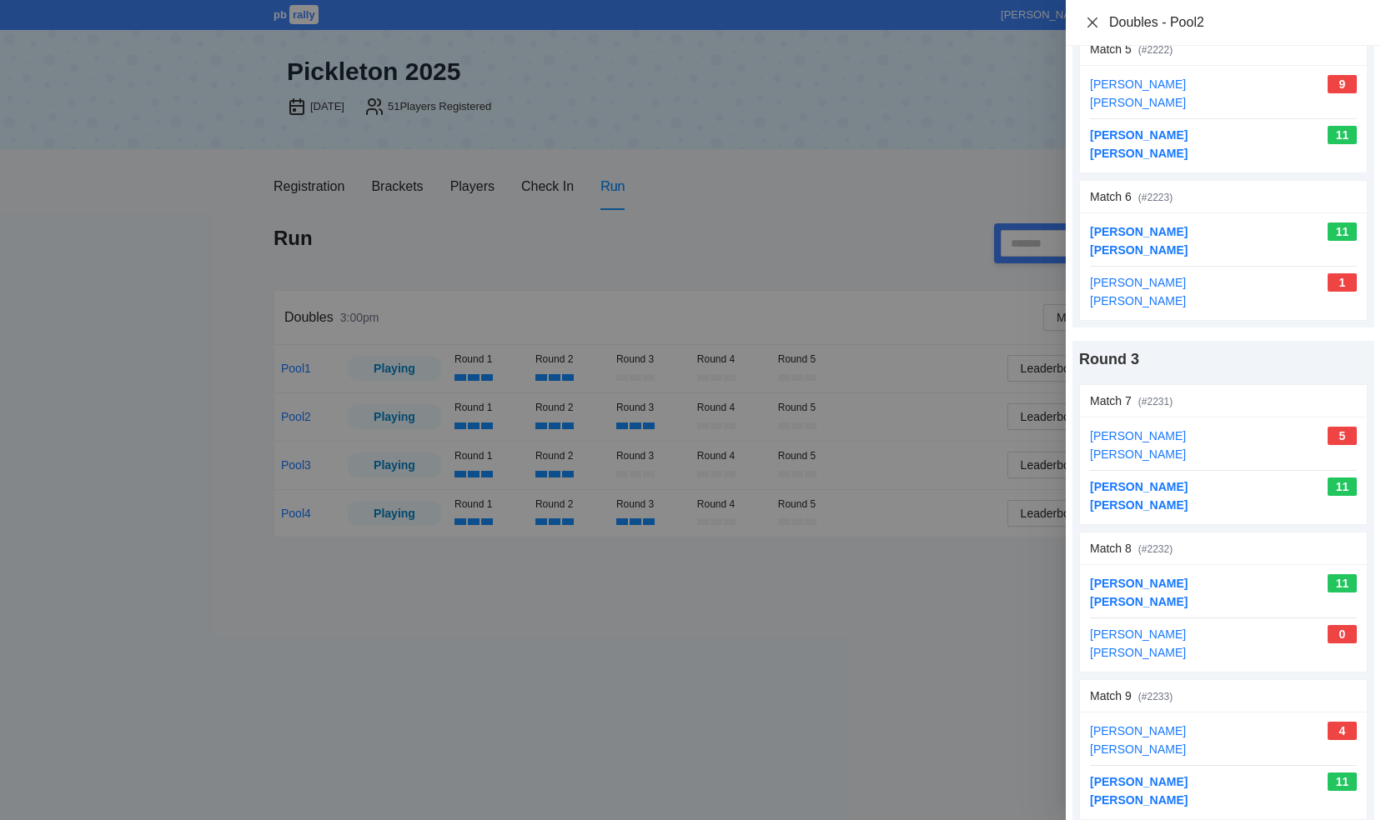
click at [1090, 23] on icon "close" at bounding box center [1092, 22] width 13 height 13
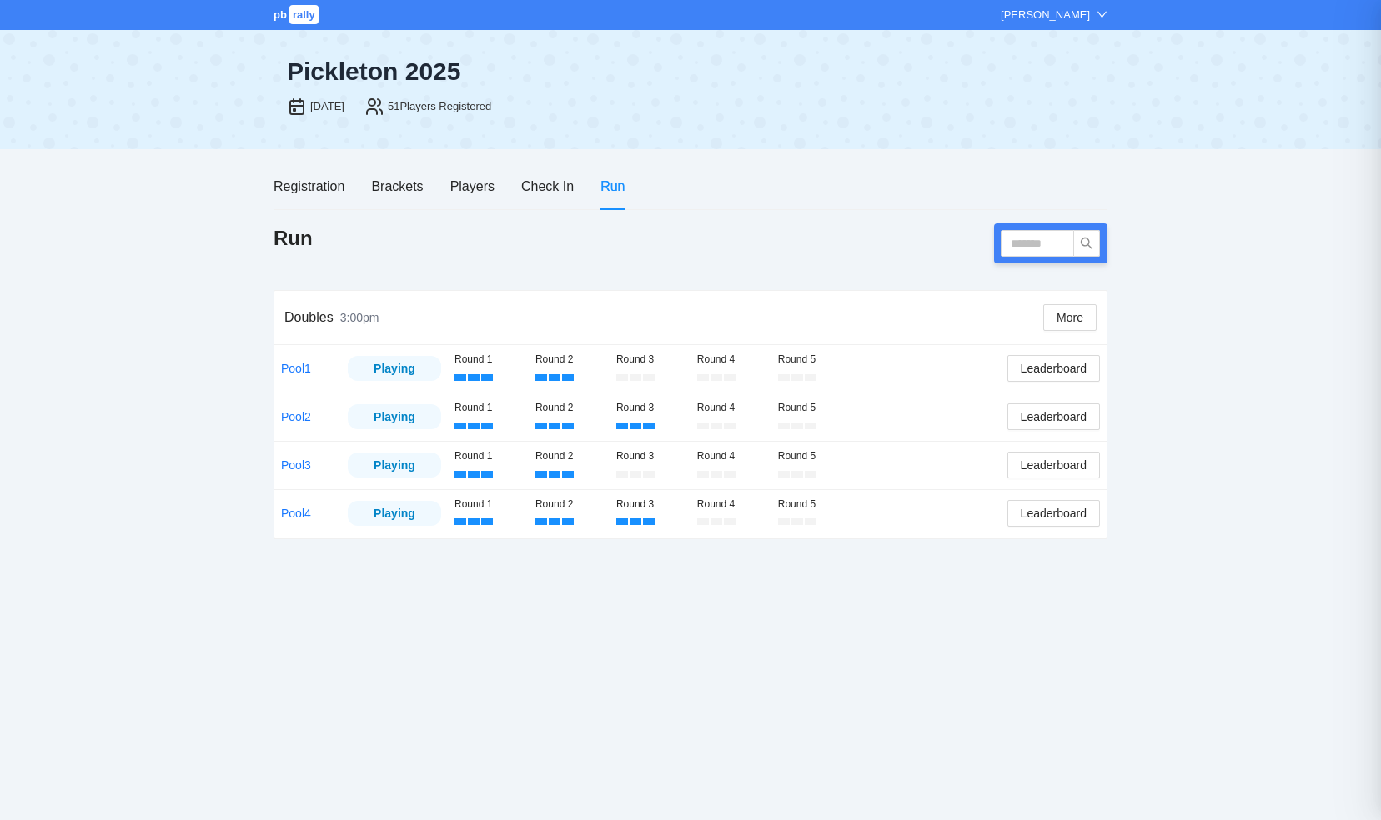
click at [298, 464] on link "Pool3" at bounding box center [296, 465] width 30 height 13
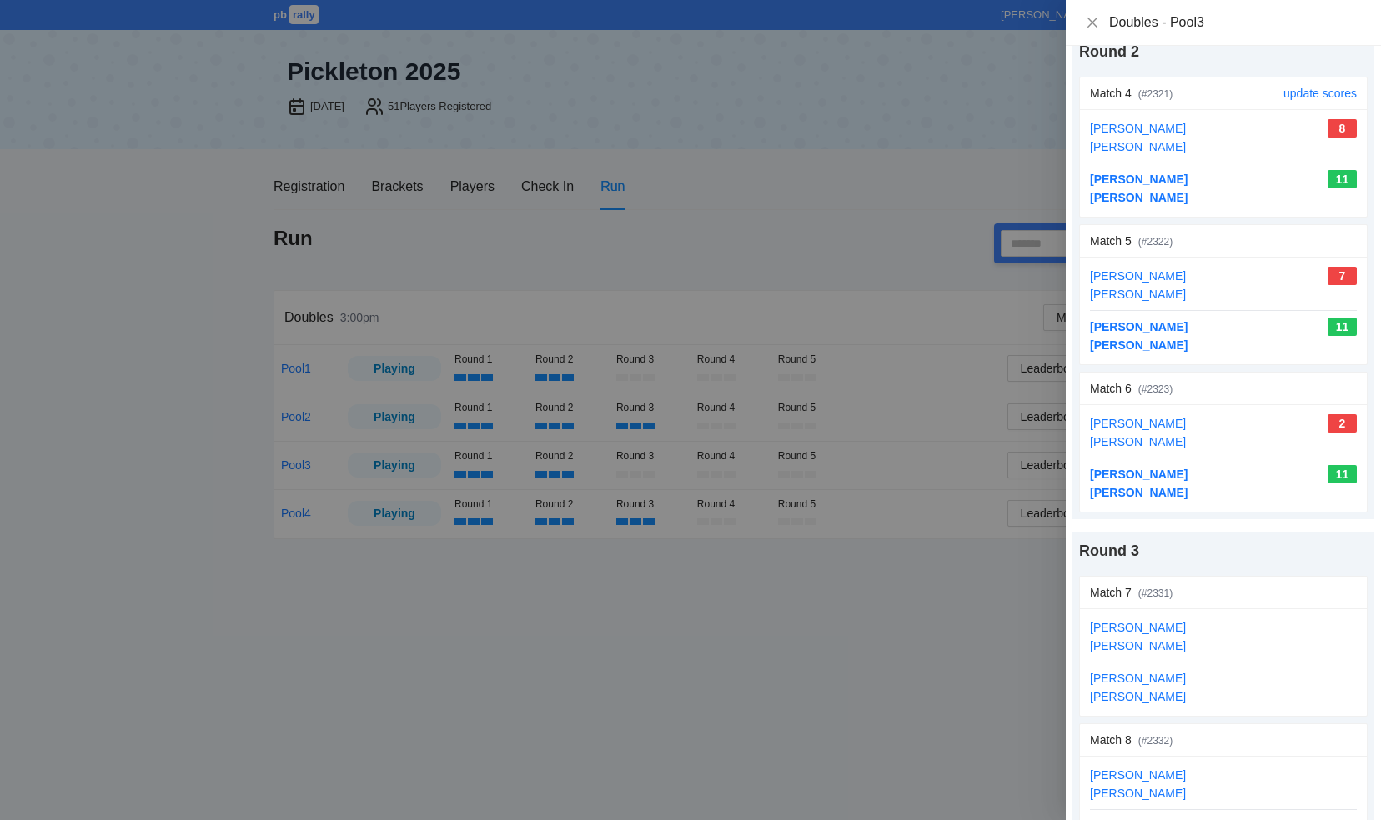
scroll to position [584, 0]
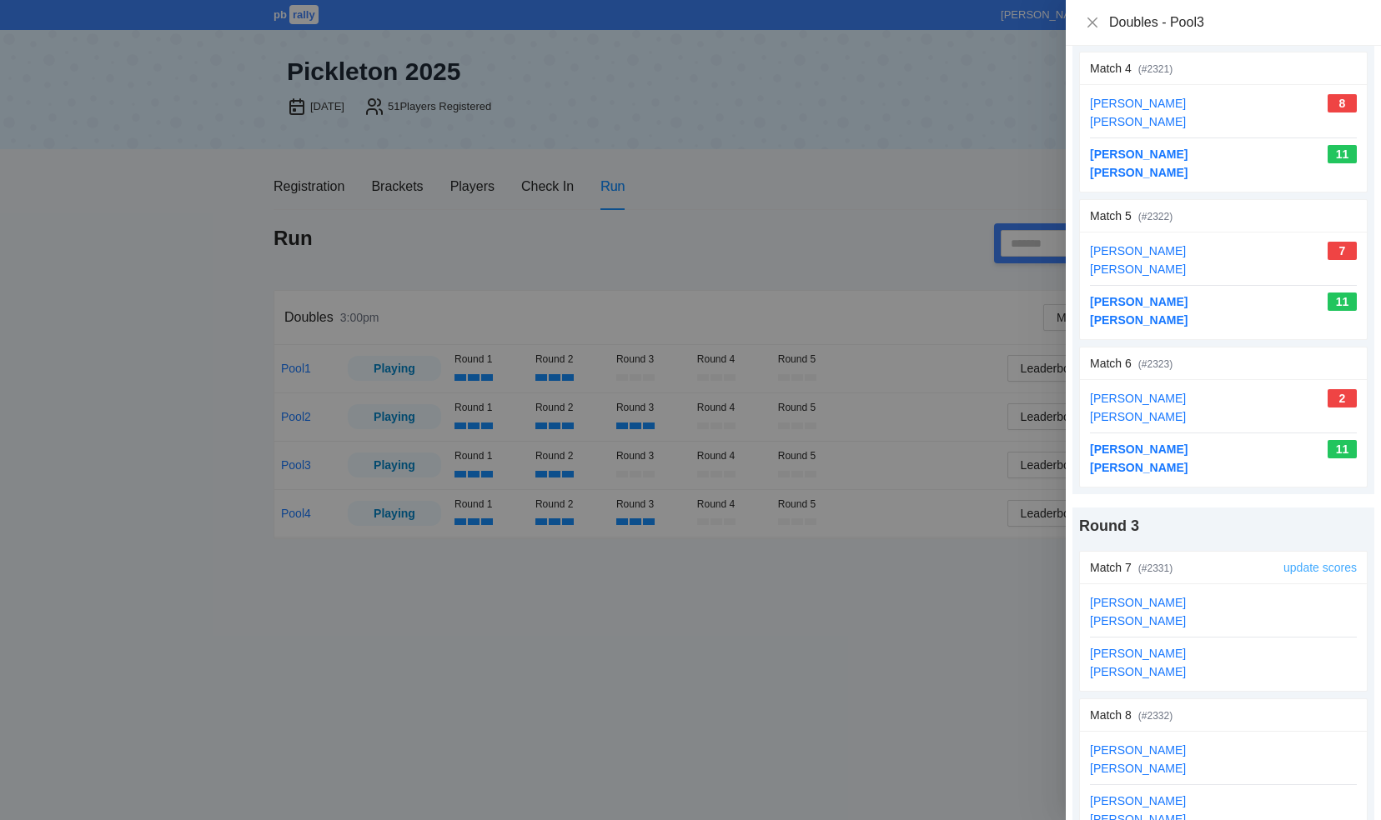
click at [1295, 561] on link "update scores" at bounding box center [1319, 567] width 73 height 13
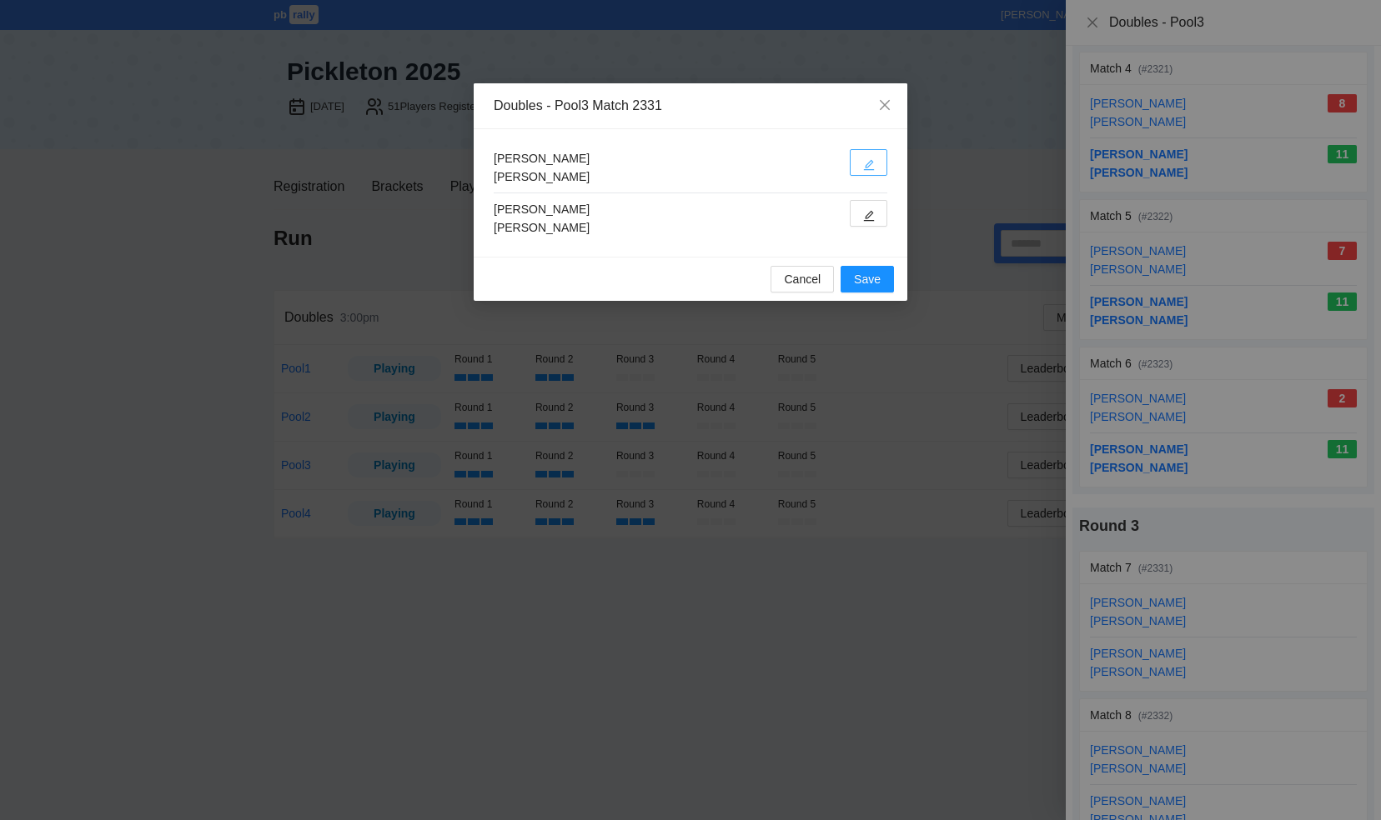
click at [863, 161] on icon "edit" at bounding box center [869, 165] width 12 height 12
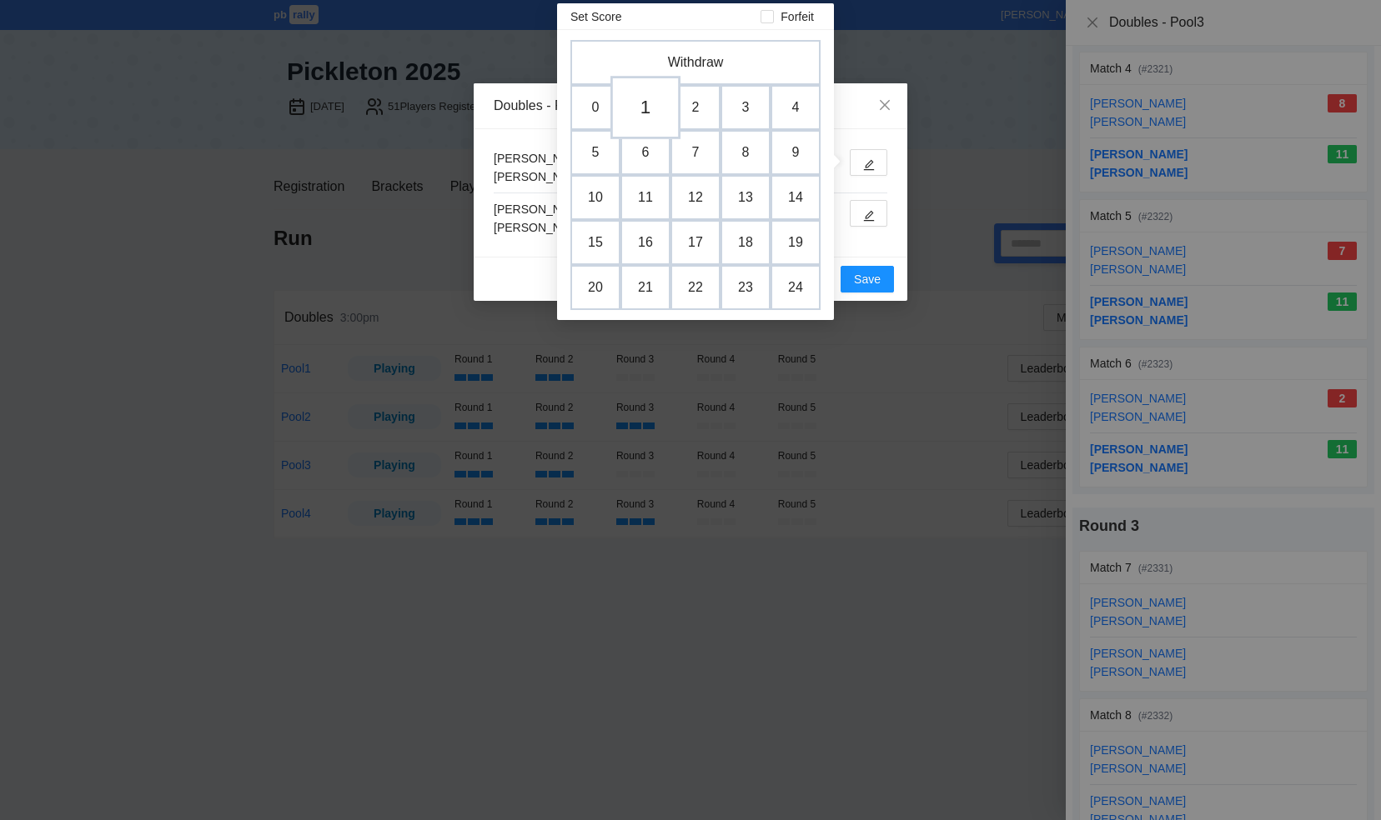
click at [639, 116] on td "1" at bounding box center [645, 107] width 70 height 63
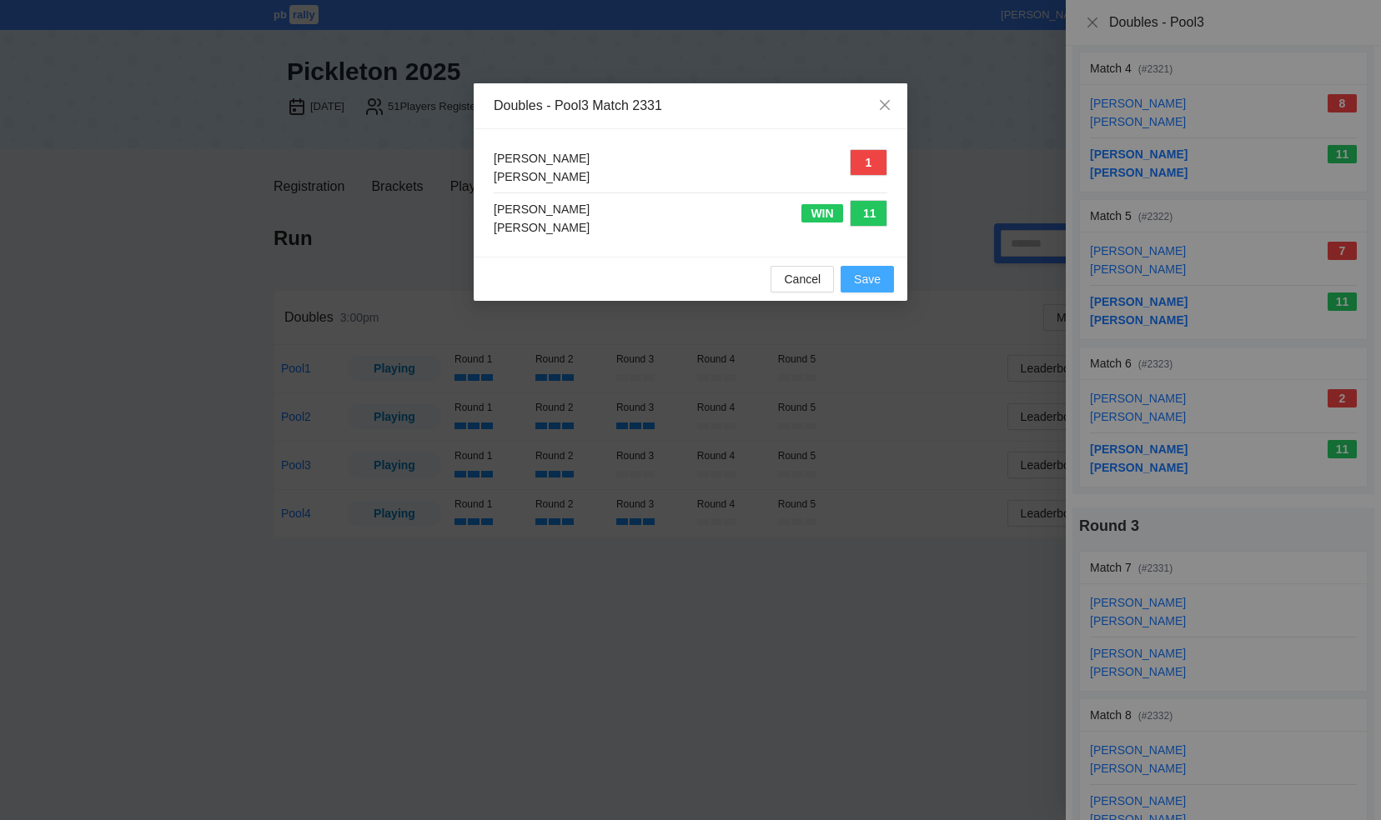
click at [860, 278] on span "Save" at bounding box center [867, 279] width 27 height 18
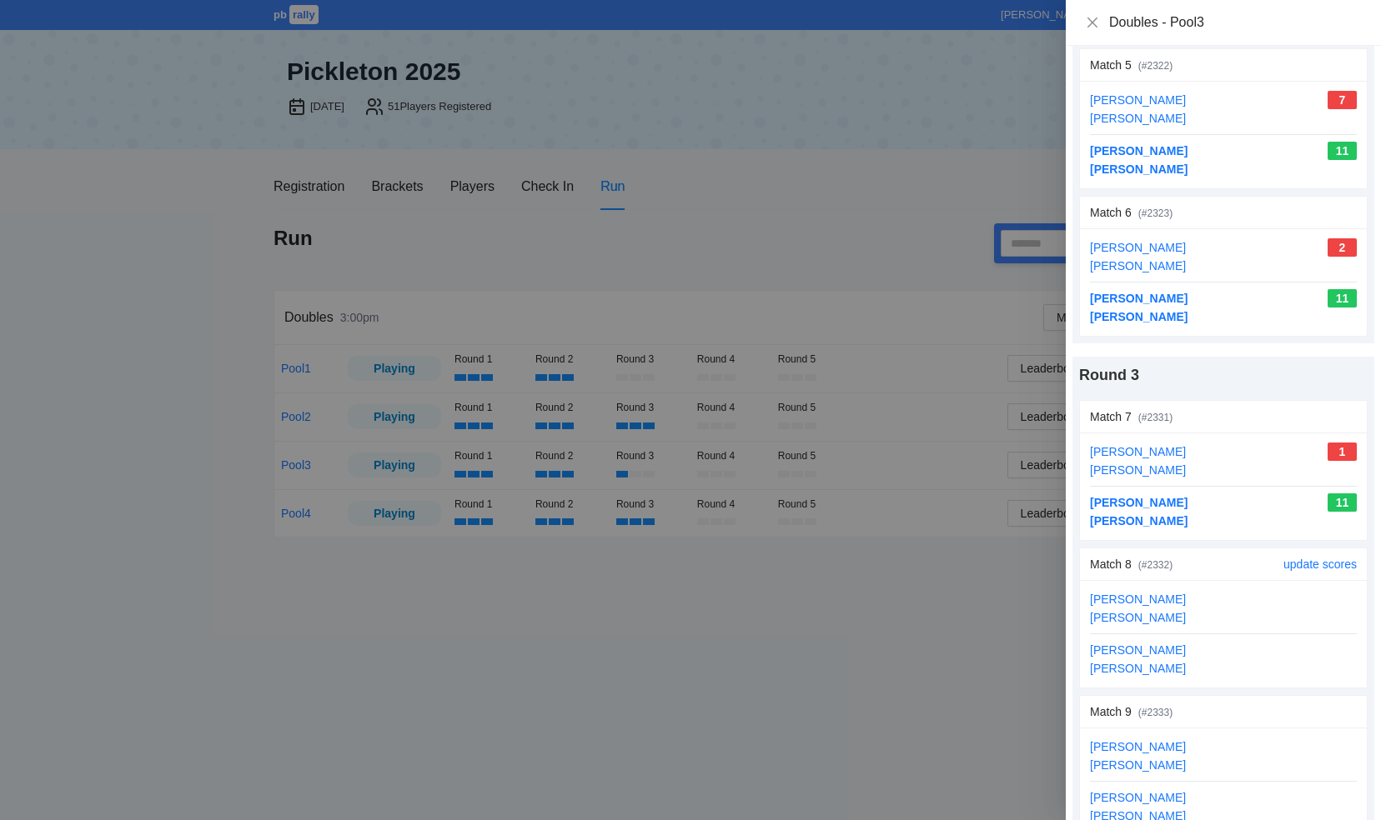
scroll to position [750, 0]
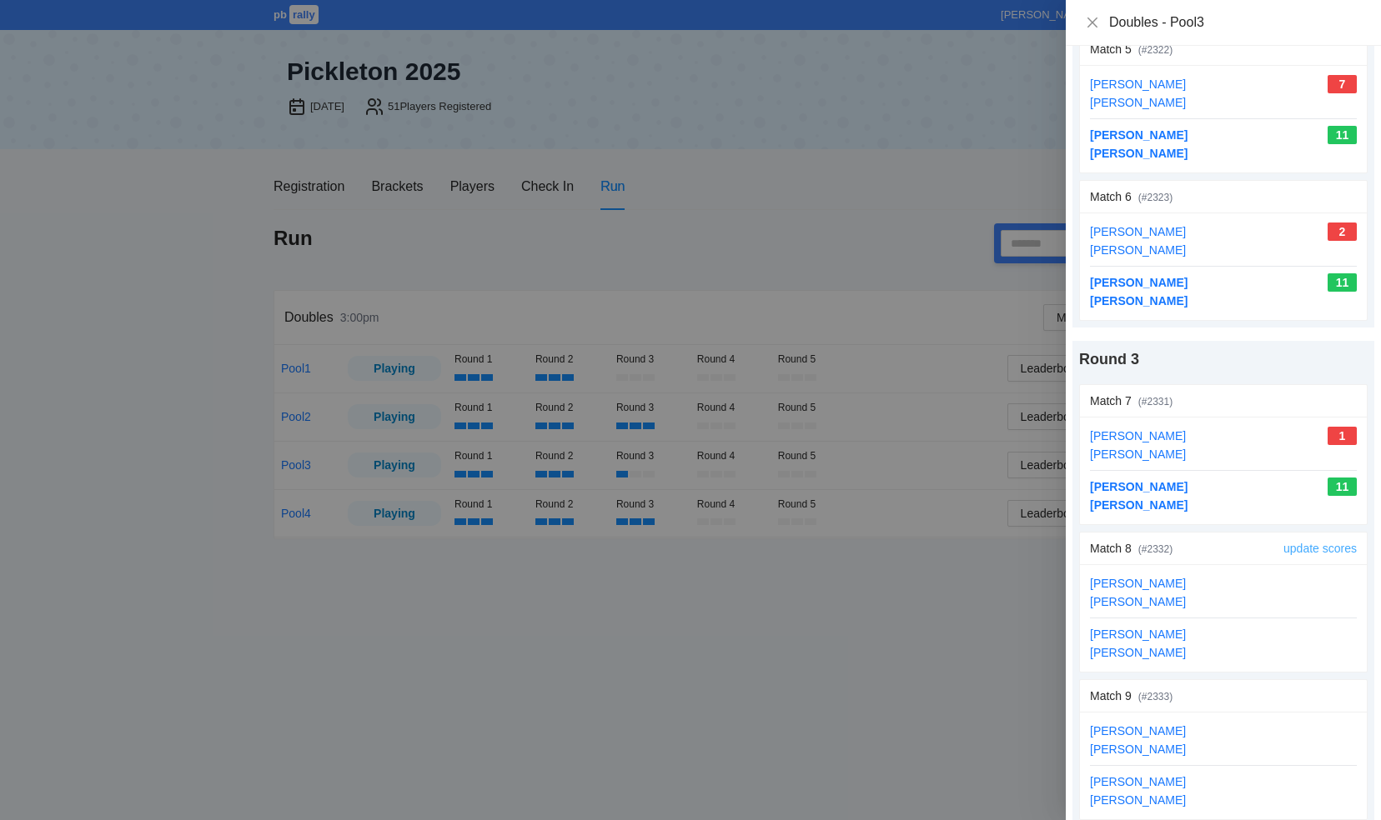
click at [1283, 542] on link "update scores" at bounding box center [1319, 548] width 73 height 13
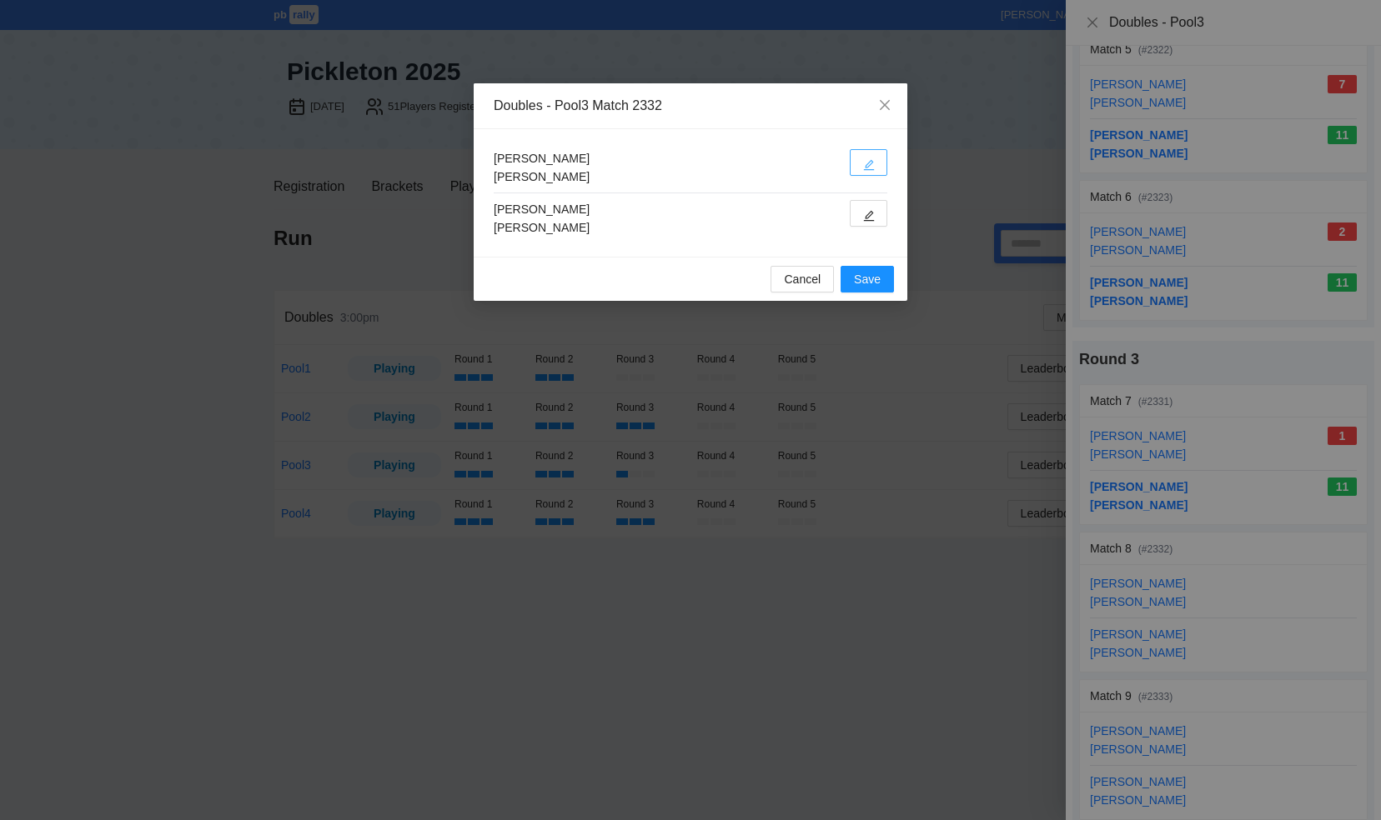
click at [869, 162] on icon "edit" at bounding box center [869, 165] width 11 height 11
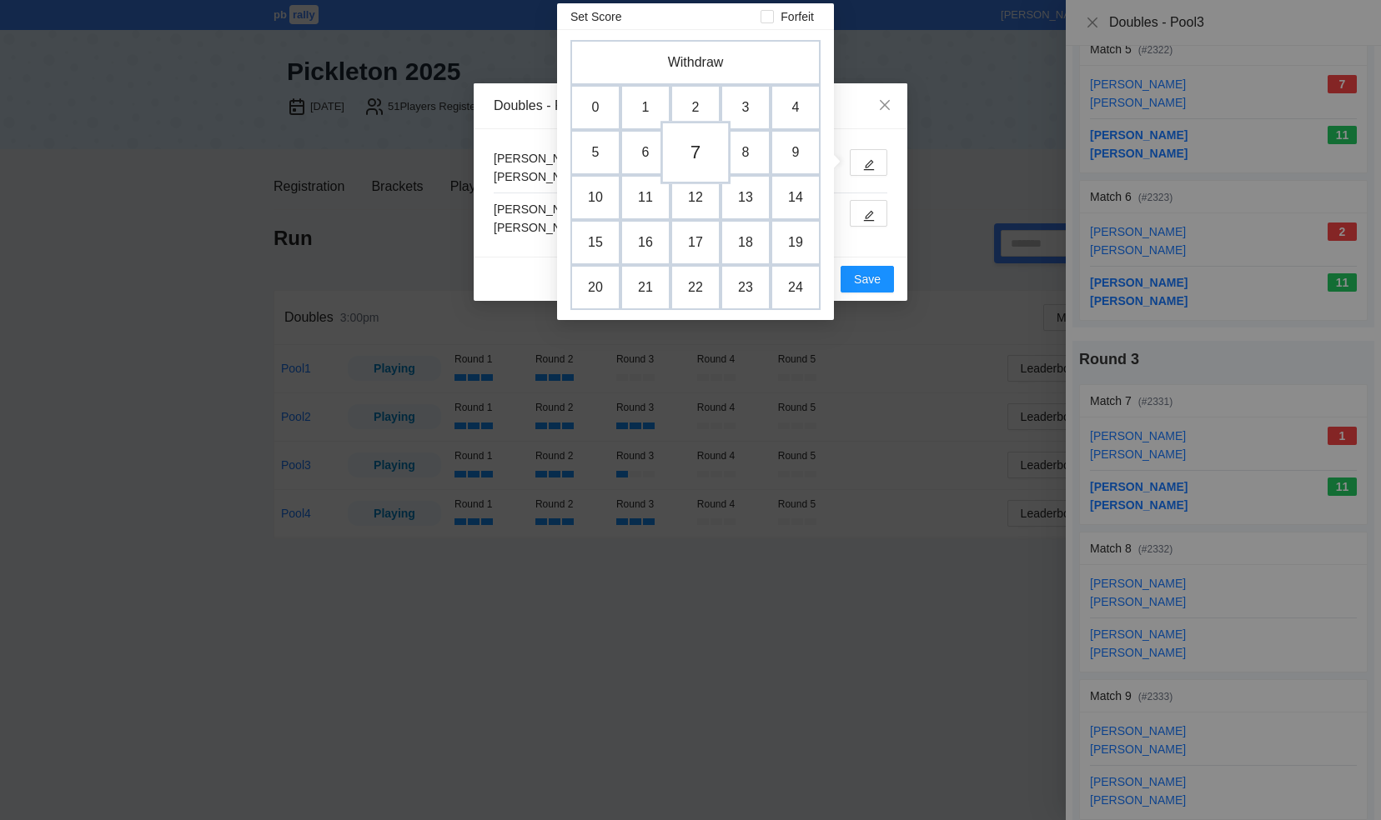
click at [695, 163] on td "7" at bounding box center [695, 152] width 70 height 63
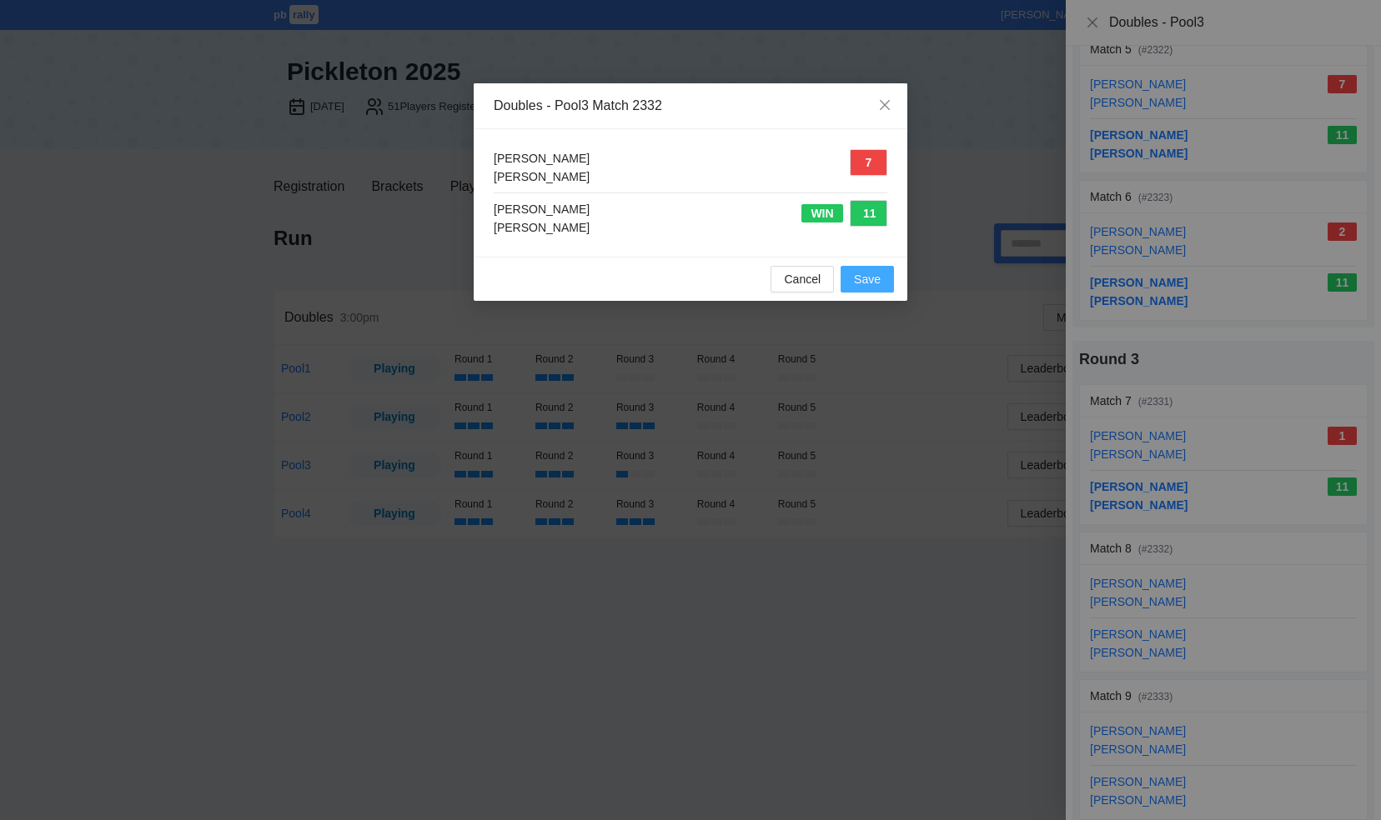
click at [869, 277] on span "Save" at bounding box center [867, 279] width 27 height 18
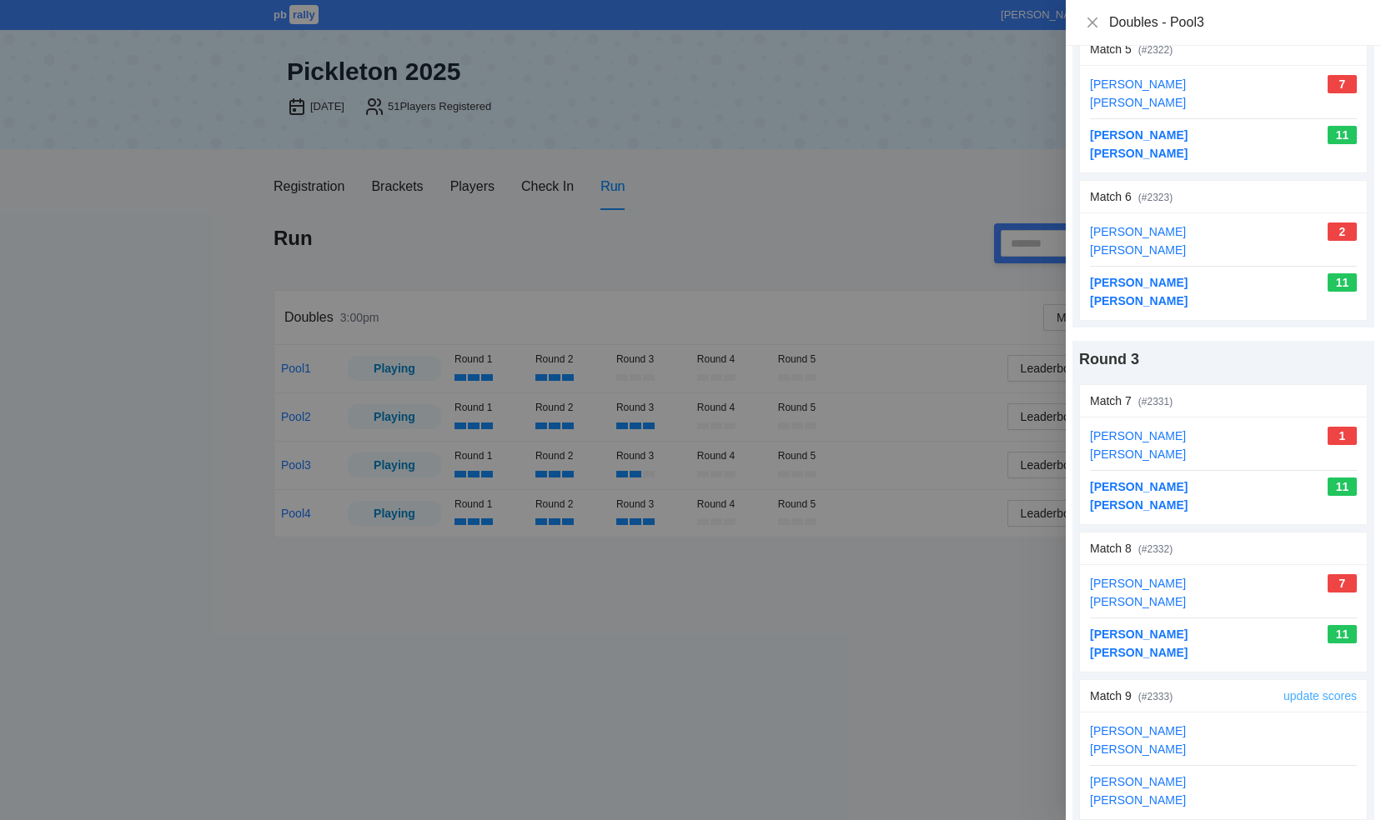
click at [1290, 690] on link "update scores" at bounding box center [1319, 695] width 73 height 13
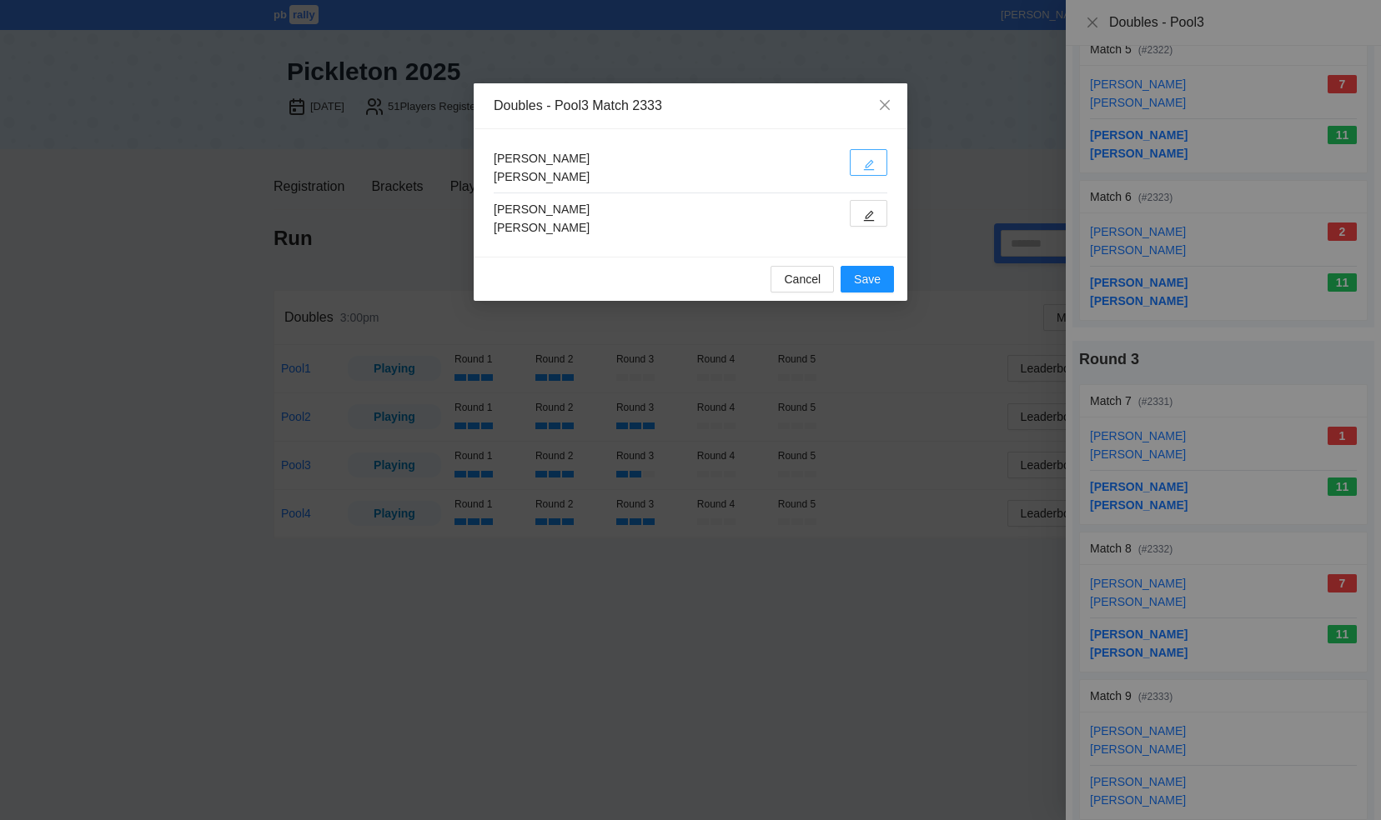
click at [871, 158] on span "edit" at bounding box center [869, 164] width 12 height 13
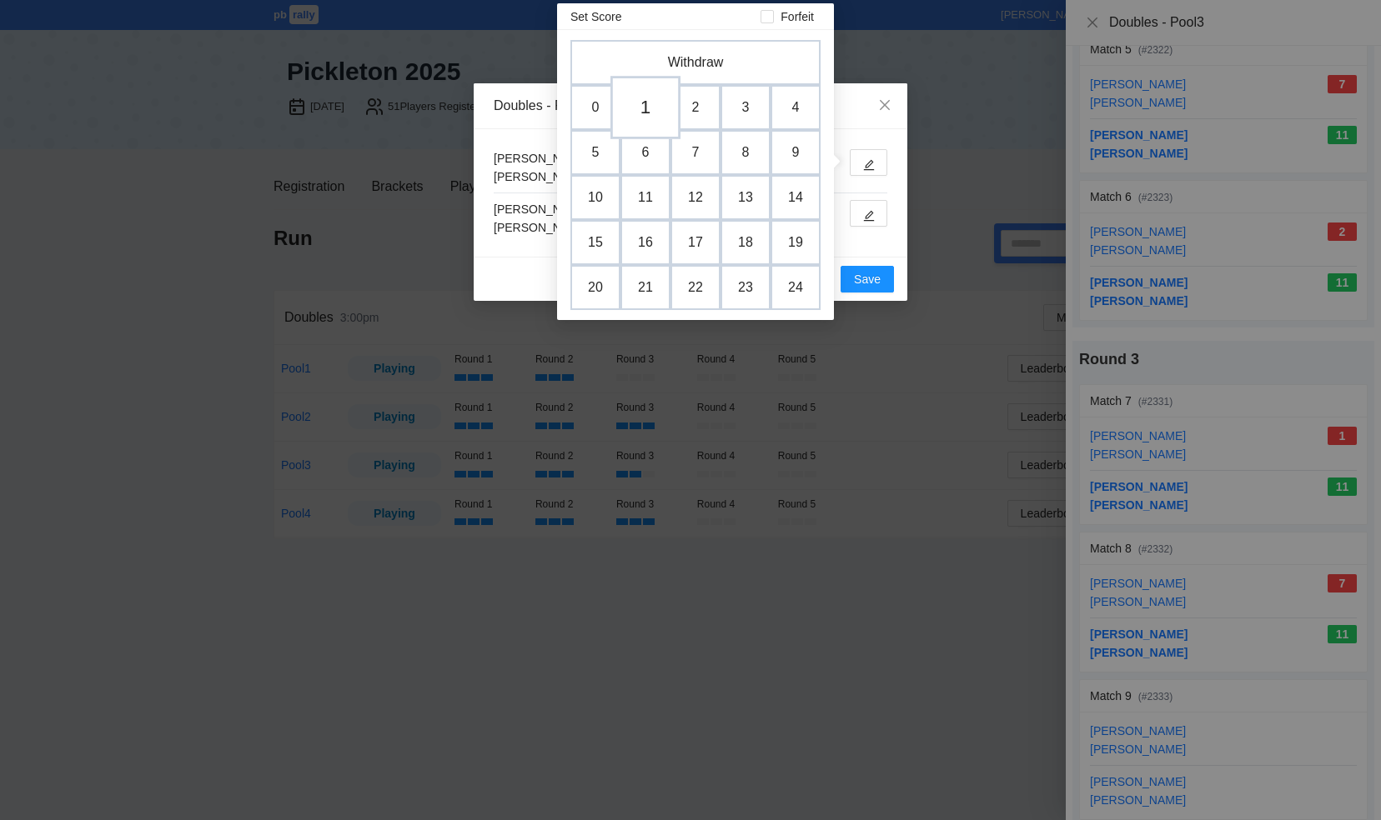
click at [644, 106] on td "1" at bounding box center [645, 107] width 70 height 63
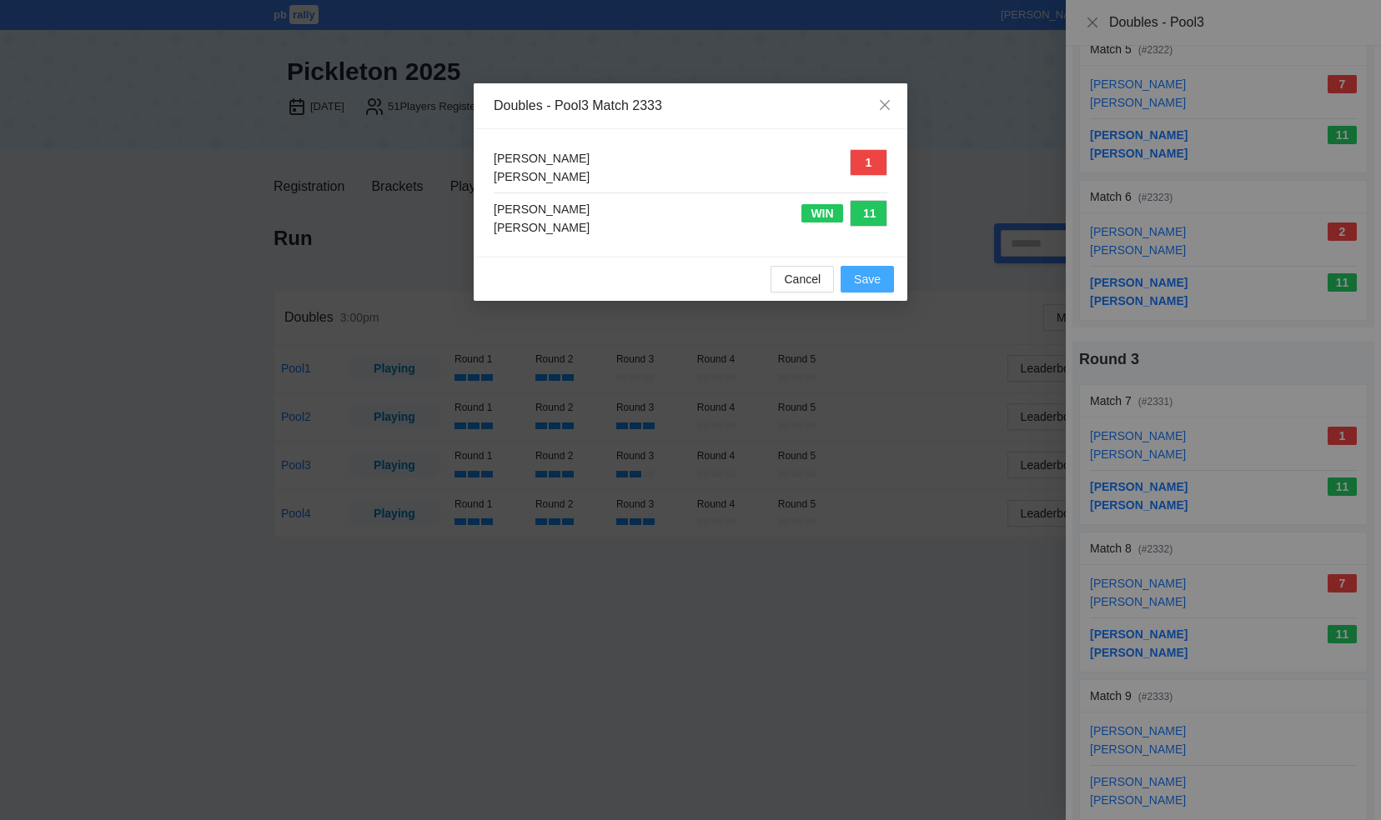
click at [867, 284] on span "Save" at bounding box center [867, 279] width 27 height 18
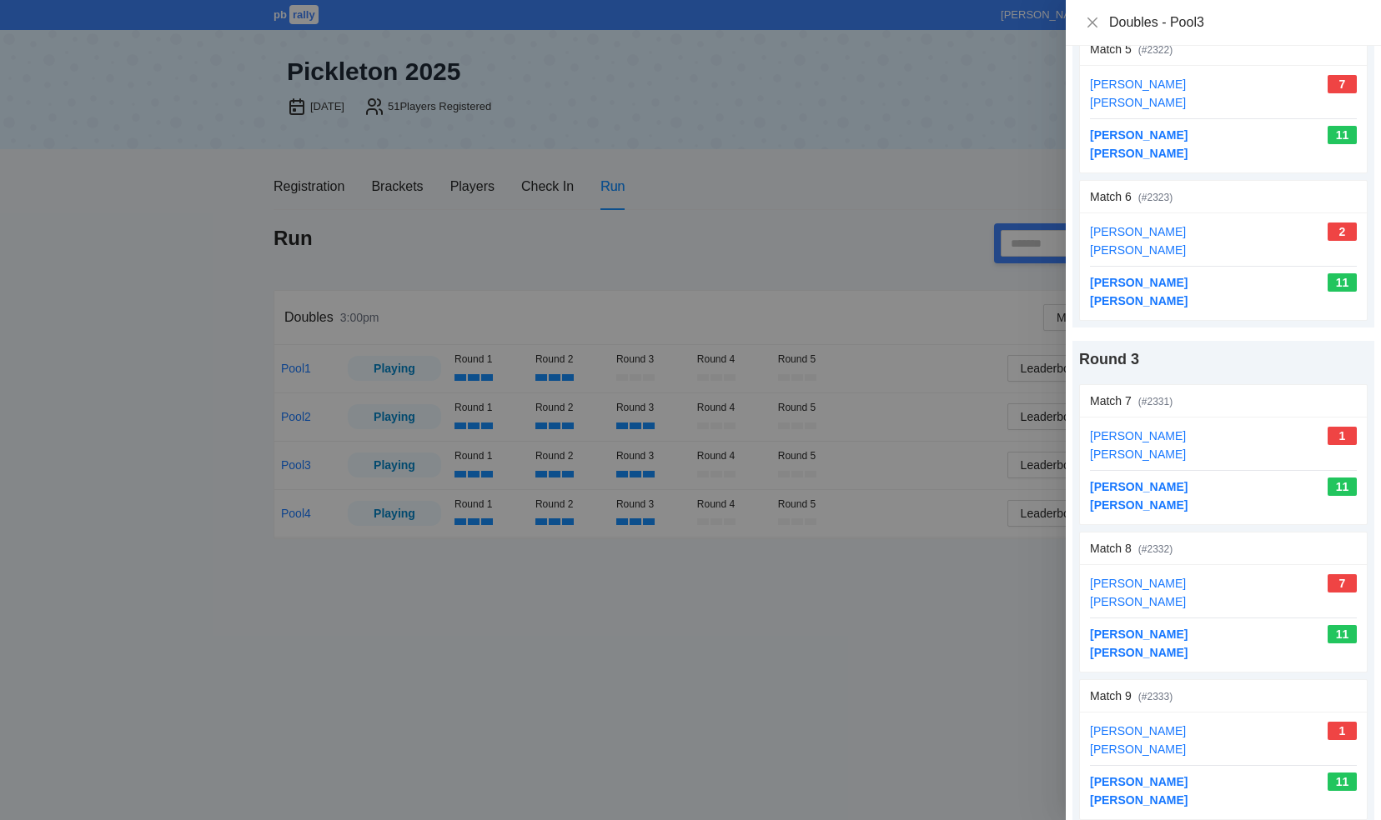
click at [1090, 30] on div "Doubles - Pool3" at bounding box center [1223, 22] width 275 height 18
click at [1094, 18] on icon "close" at bounding box center [1092, 22] width 13 height 13
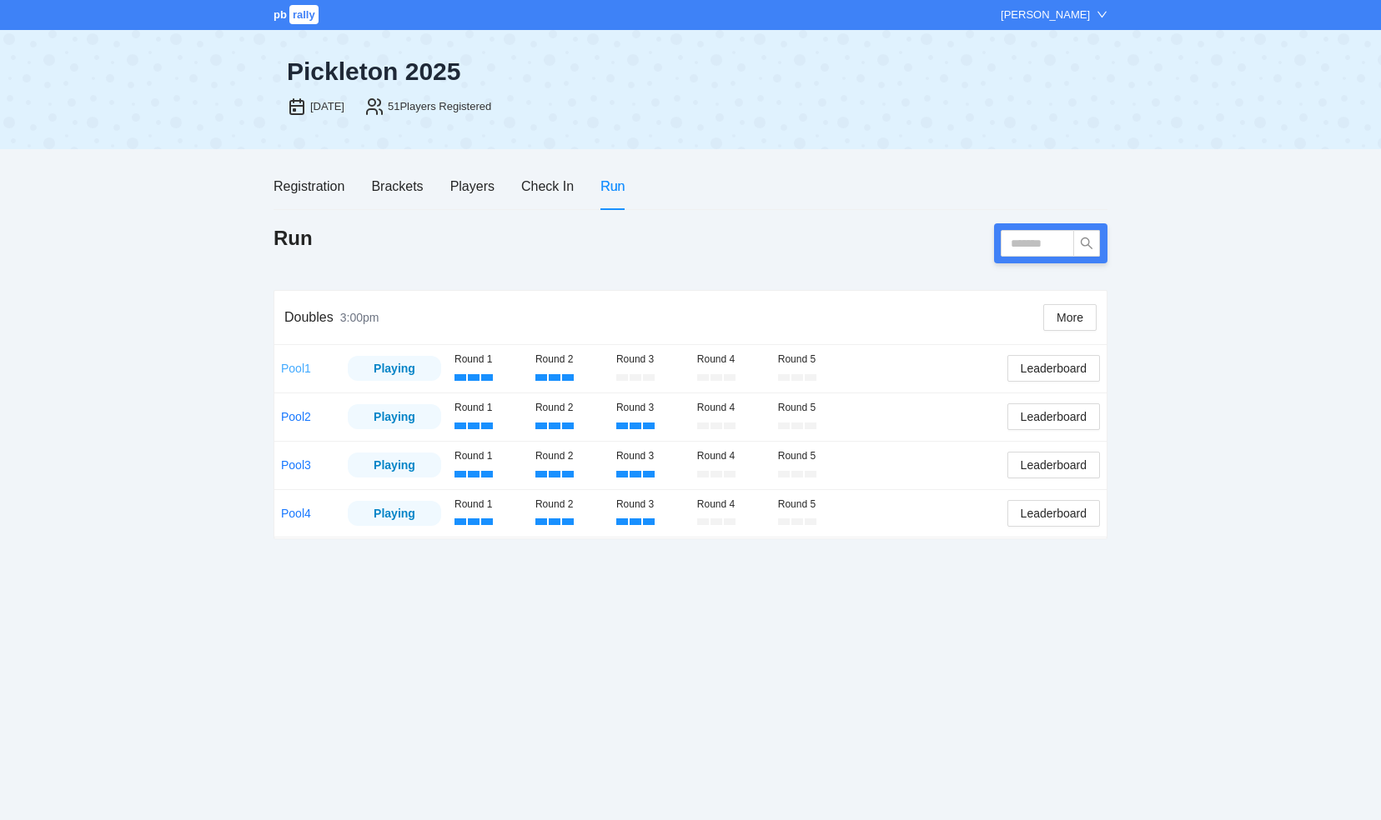
click at [285, 370] on link "Pool1" at bounding box center [296, 368] width 30 height 13
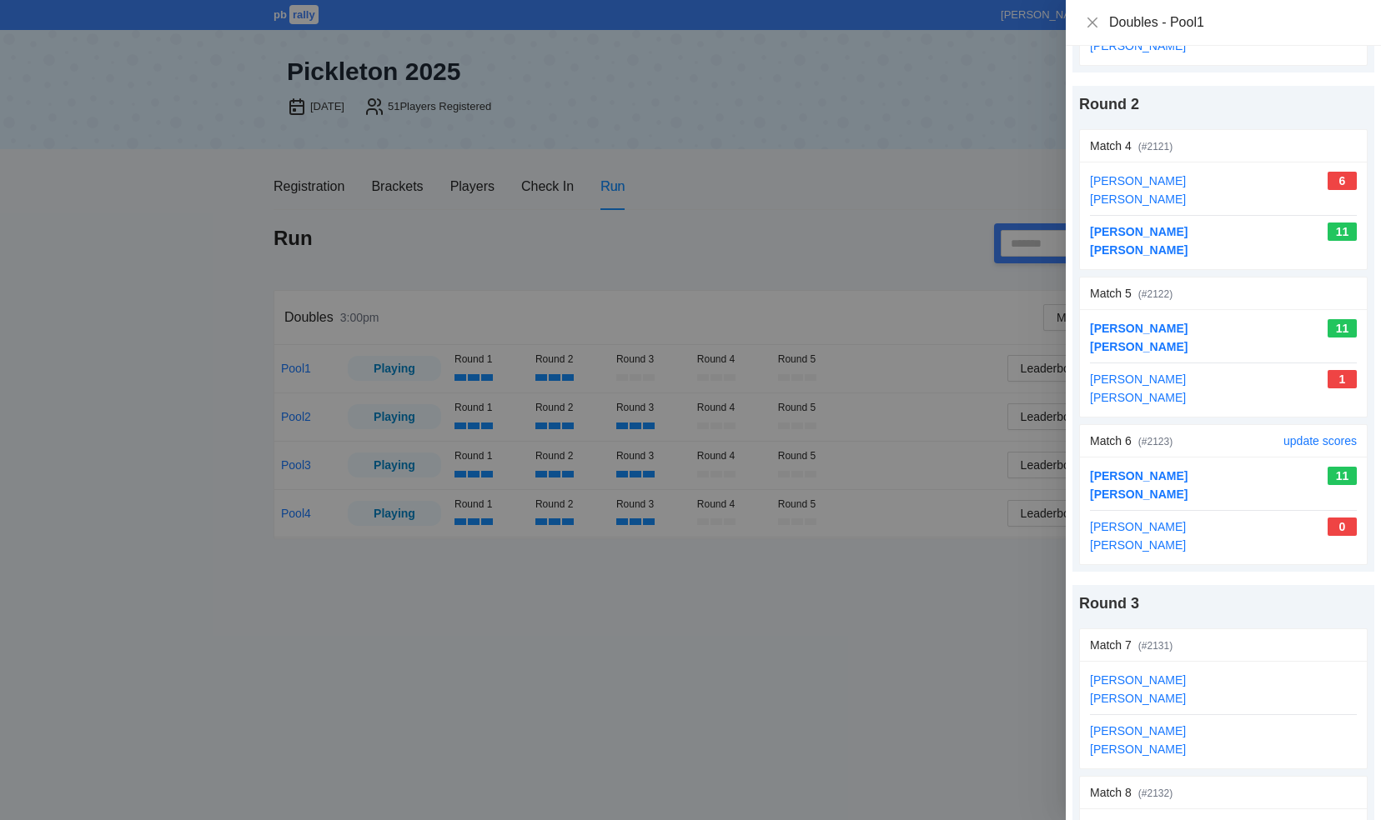
scroll to position [667, 0]
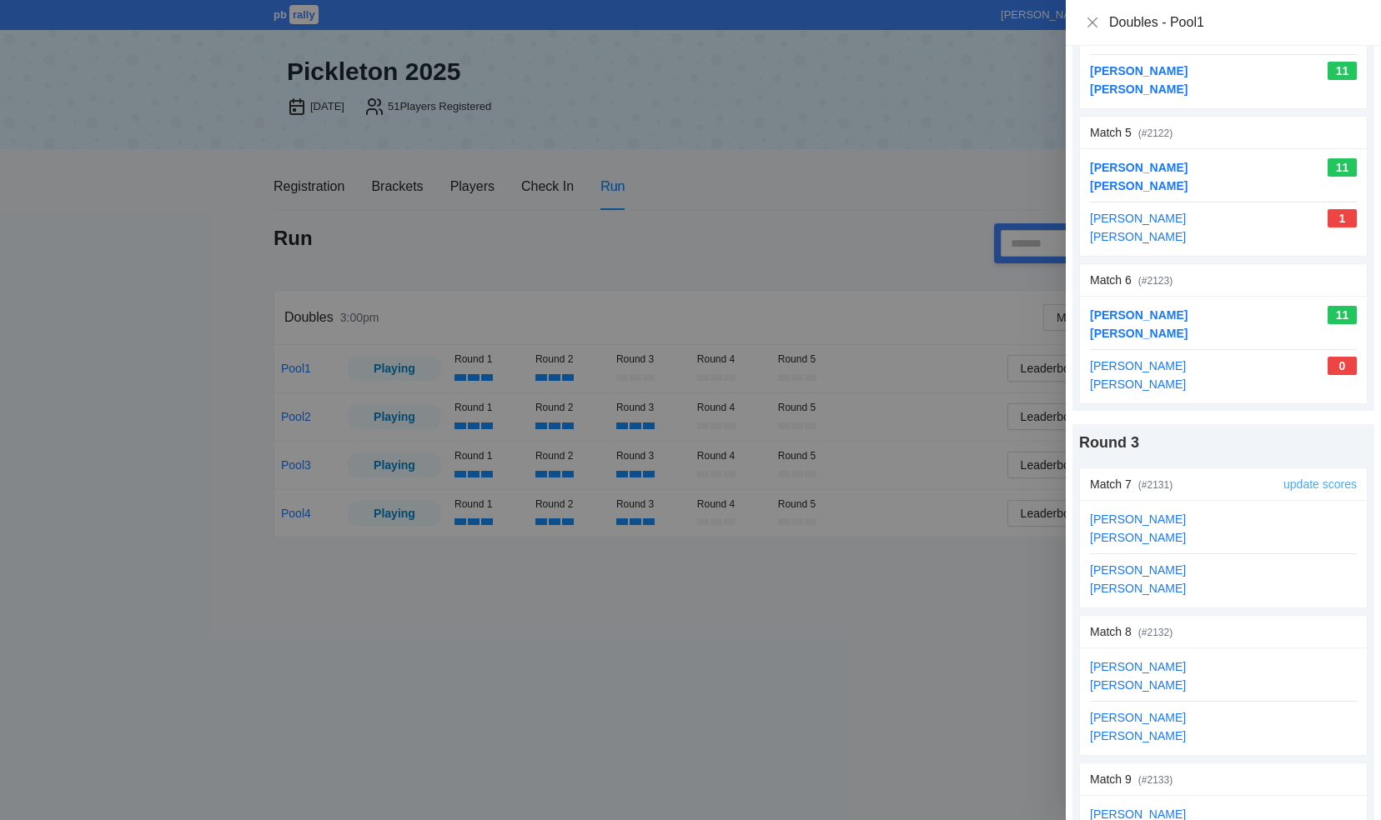
click at [1295, 479] on link "update scores" at bounding box center [1319, 484] width 73 height 13
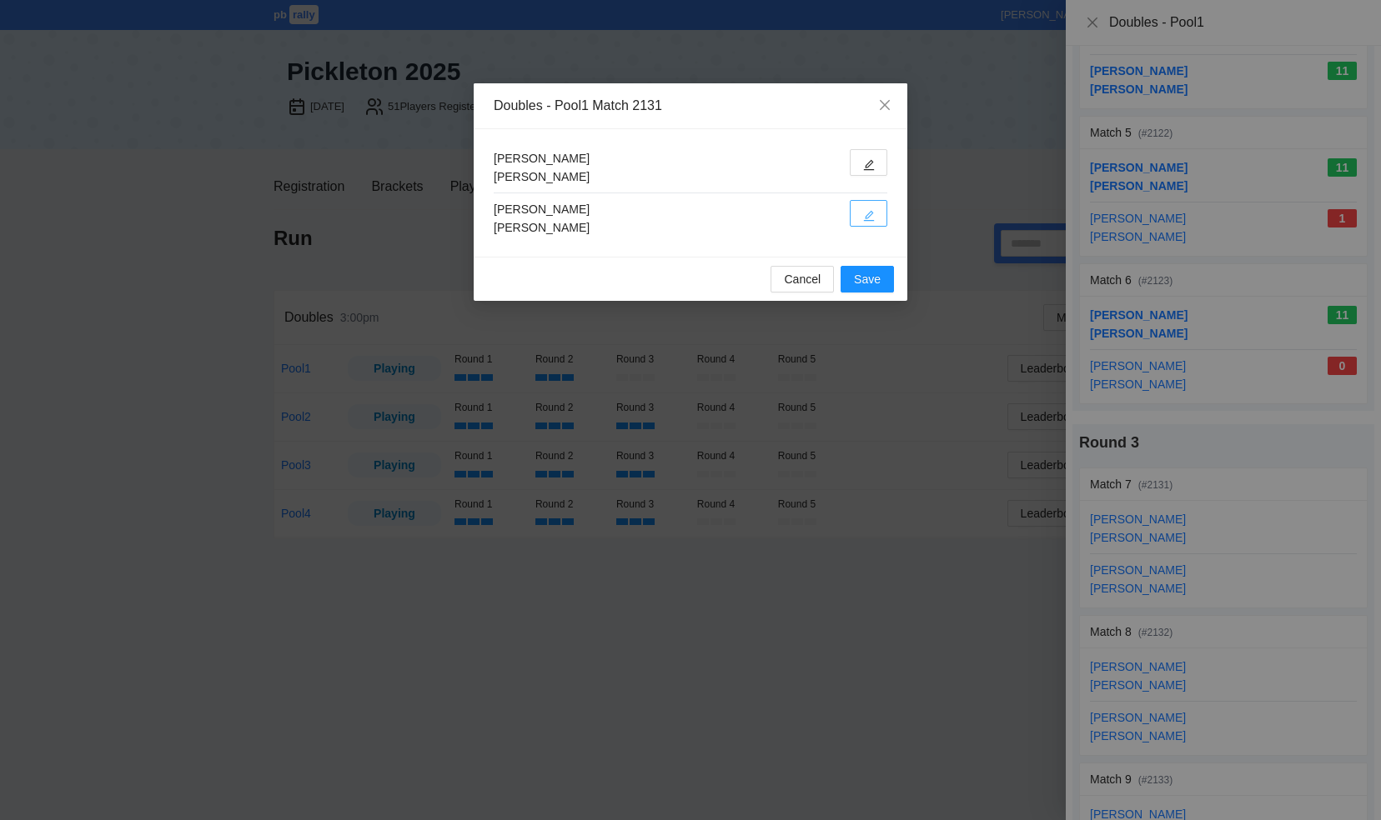
click at [880, 213] on button "button" at bounding box center [869, 213] width 38 height 27
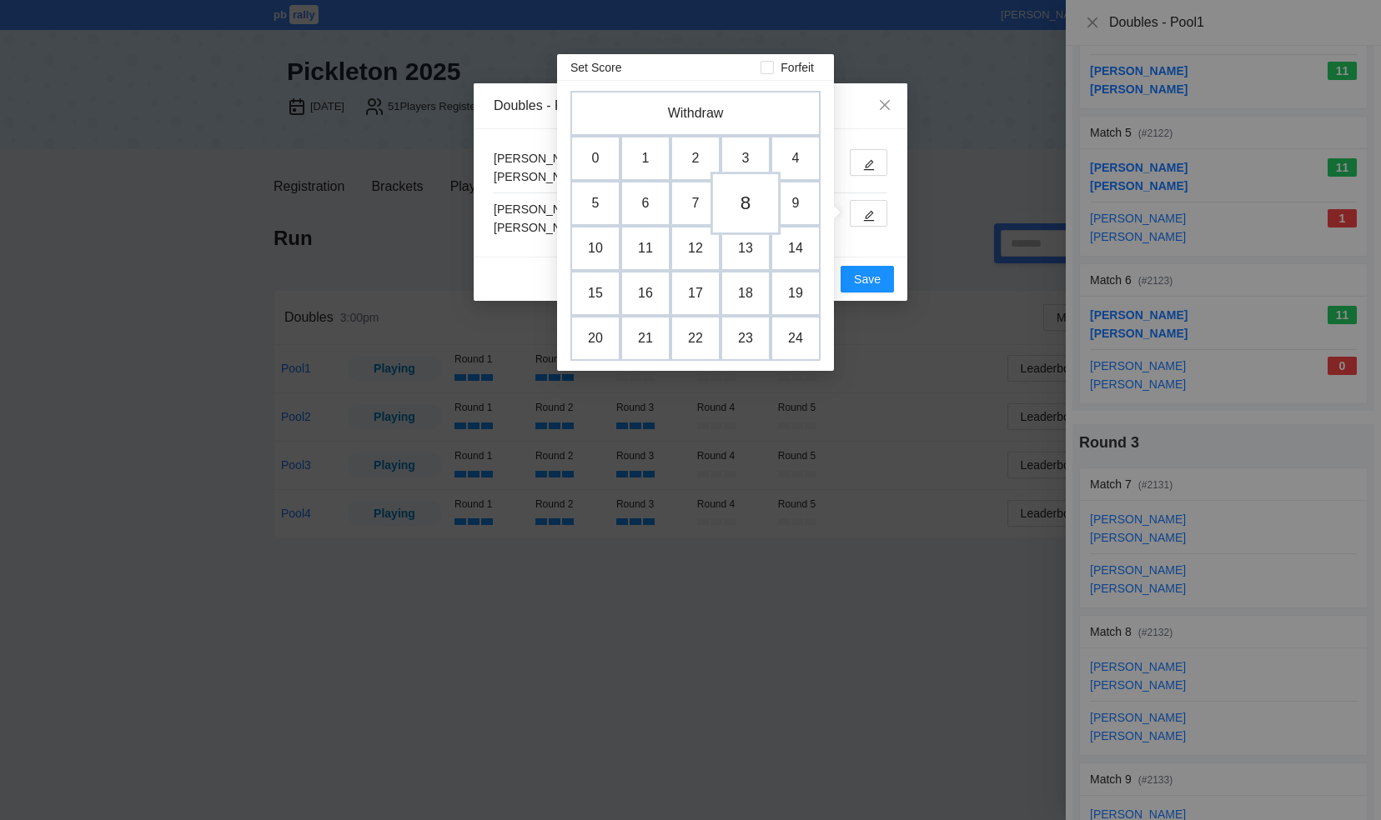
click at [740, 194] on td "8" at bounding box center [745, 203] width 70 height 63
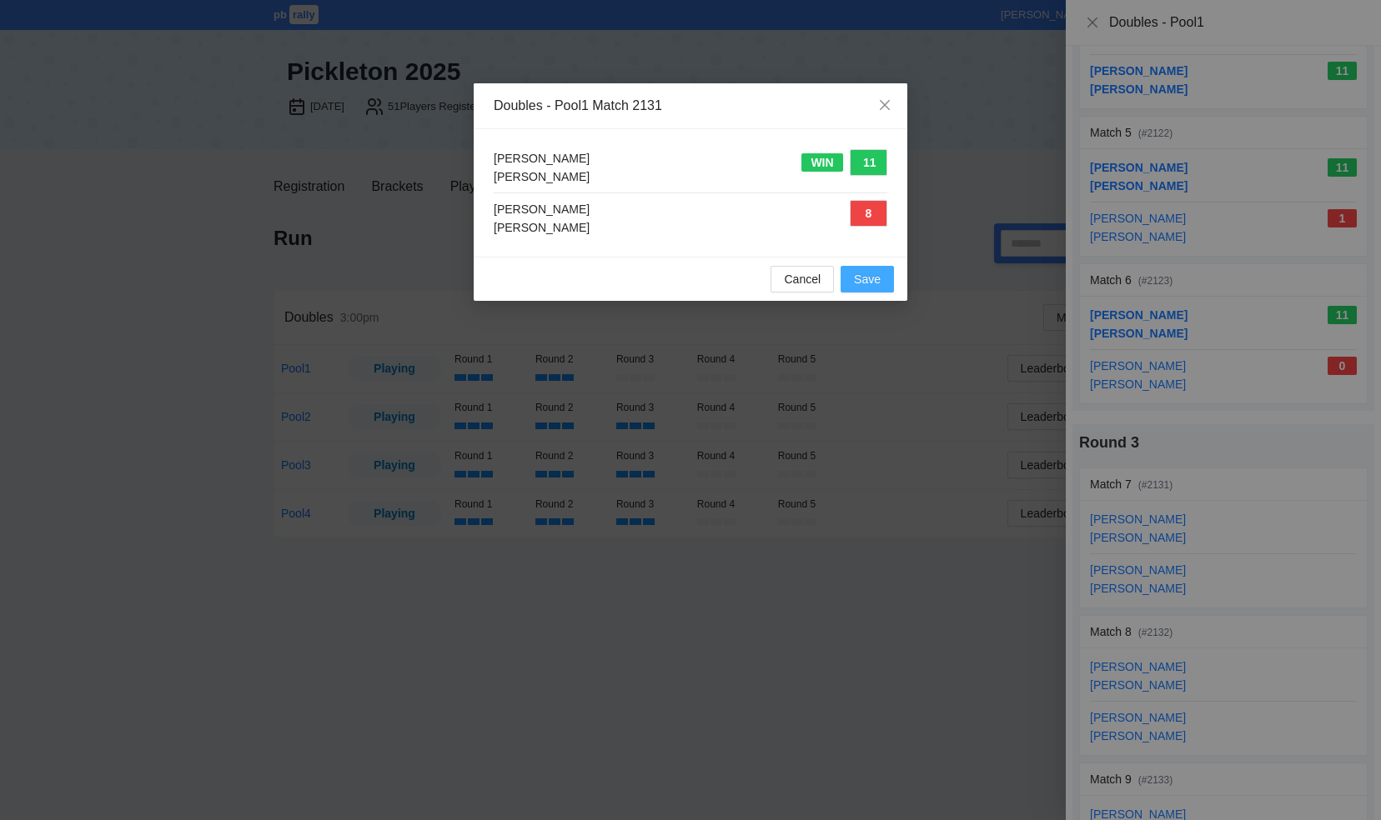
click at [868, 275] on span "Save" at bounding box center [867, 279] width 27 height 18
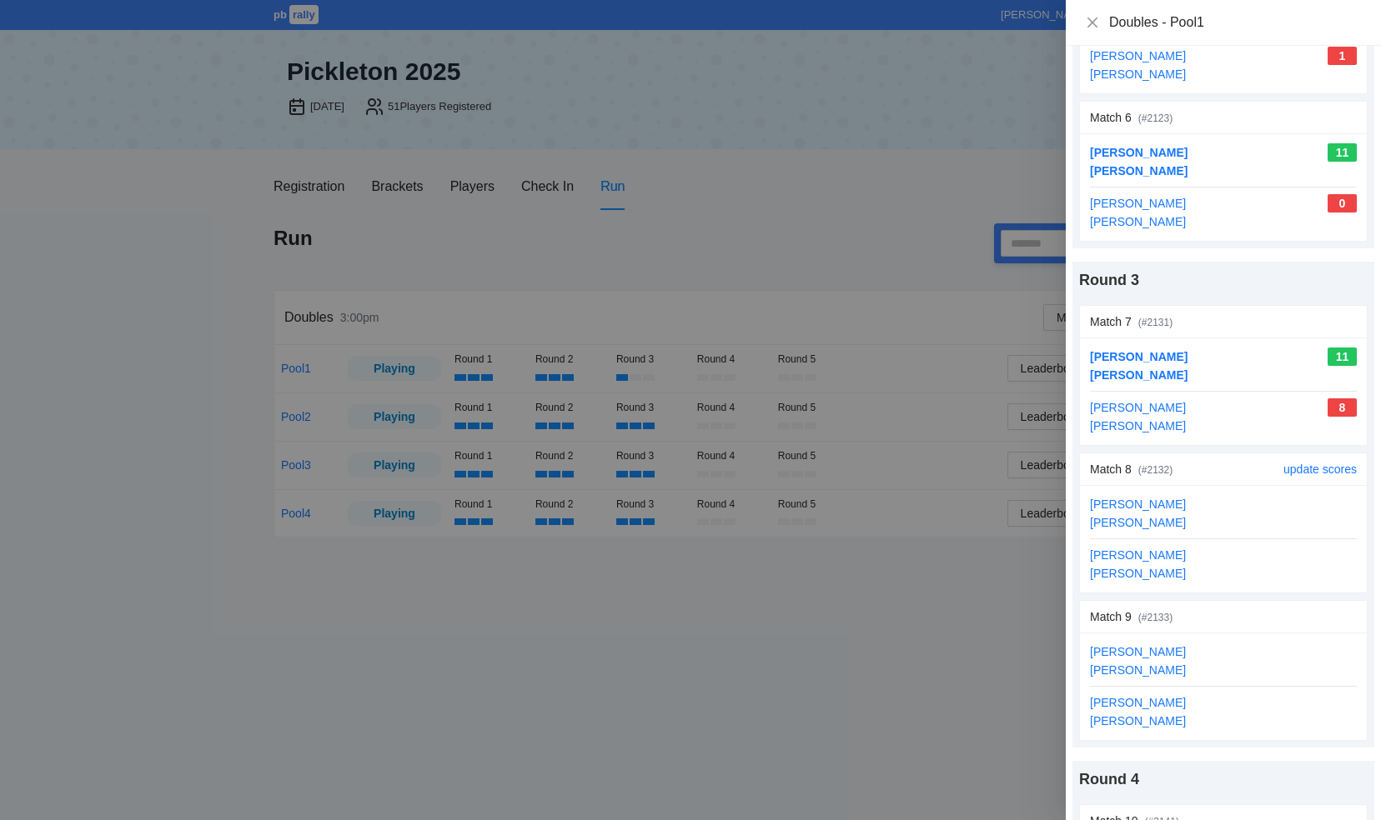
scroll to position [834, 0]
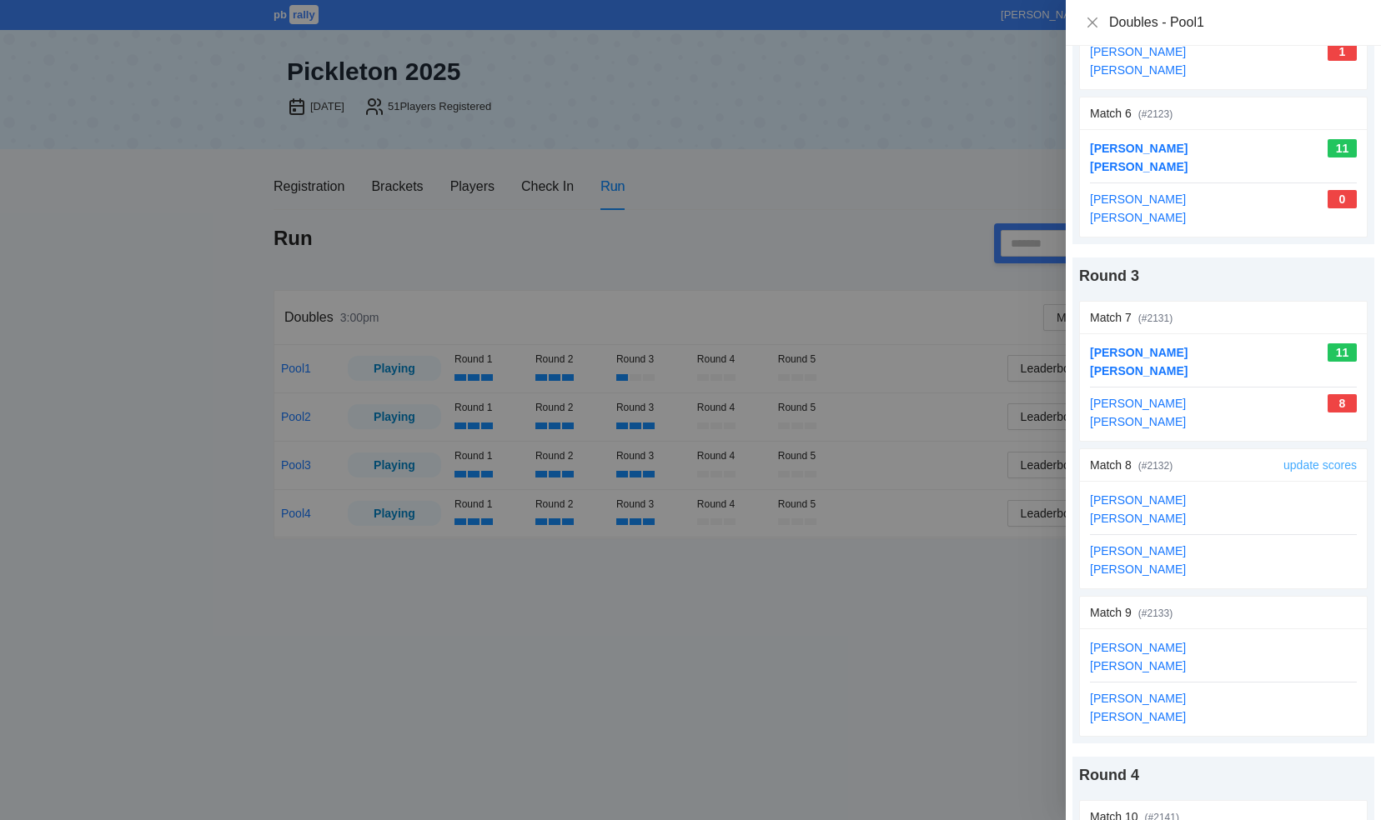
click at [1284, 459] on link "update scores" at bounding box center [1319, 465] width 73 height 13
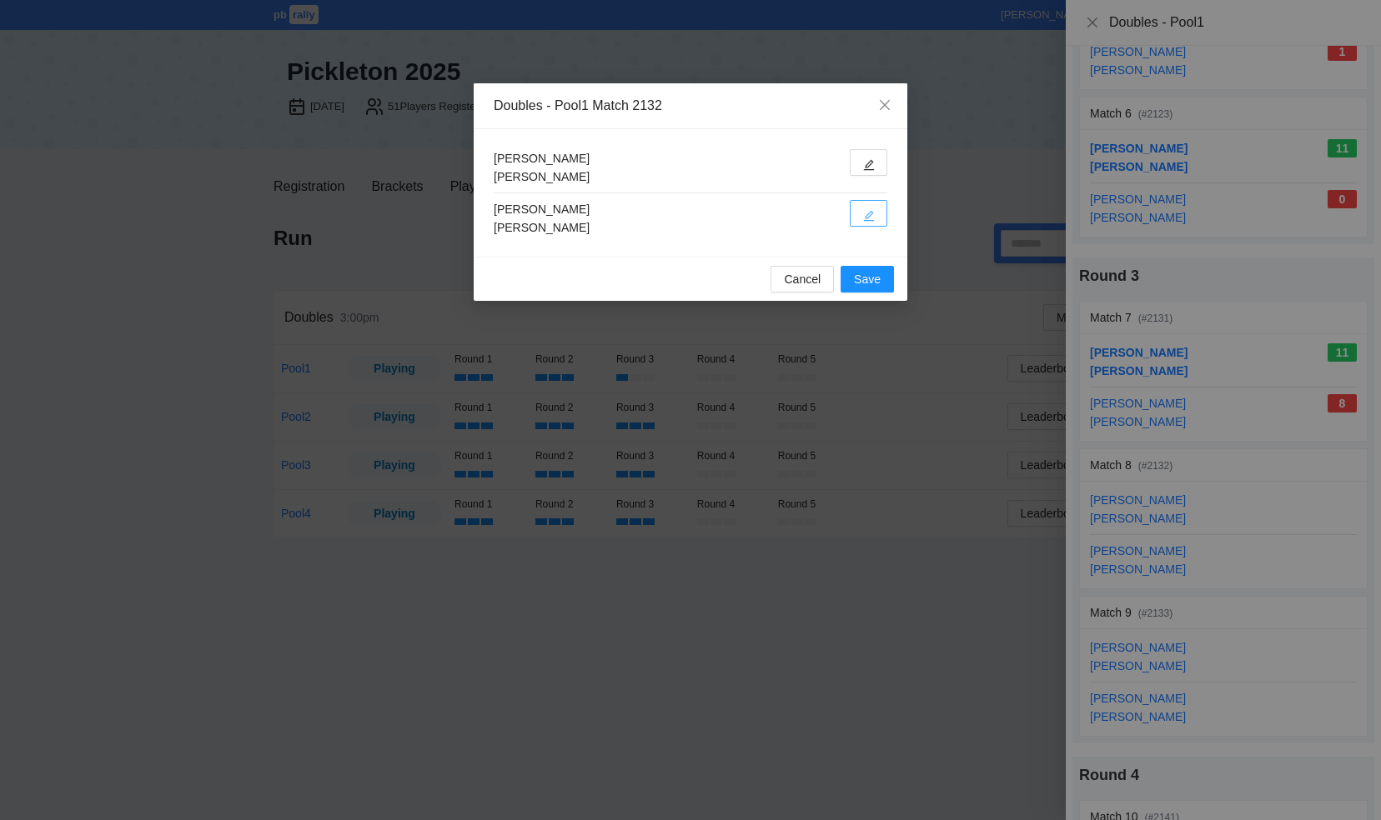
click at [864, 210] on icon "edit" at bounding box center [869, 216] width 12 height 12
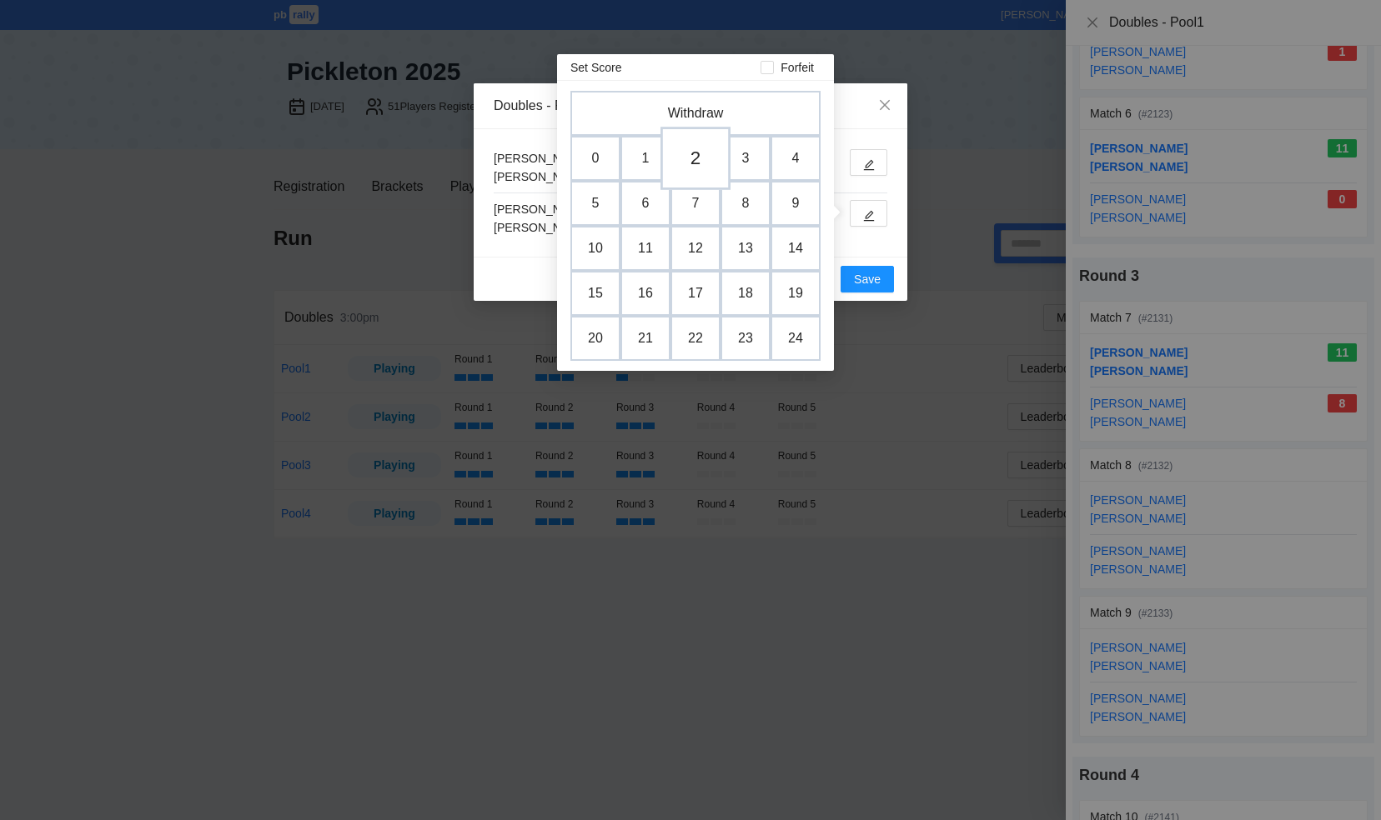
click at [695, 153] on td "2" at bounding box center [695, 158] width 70 height 63
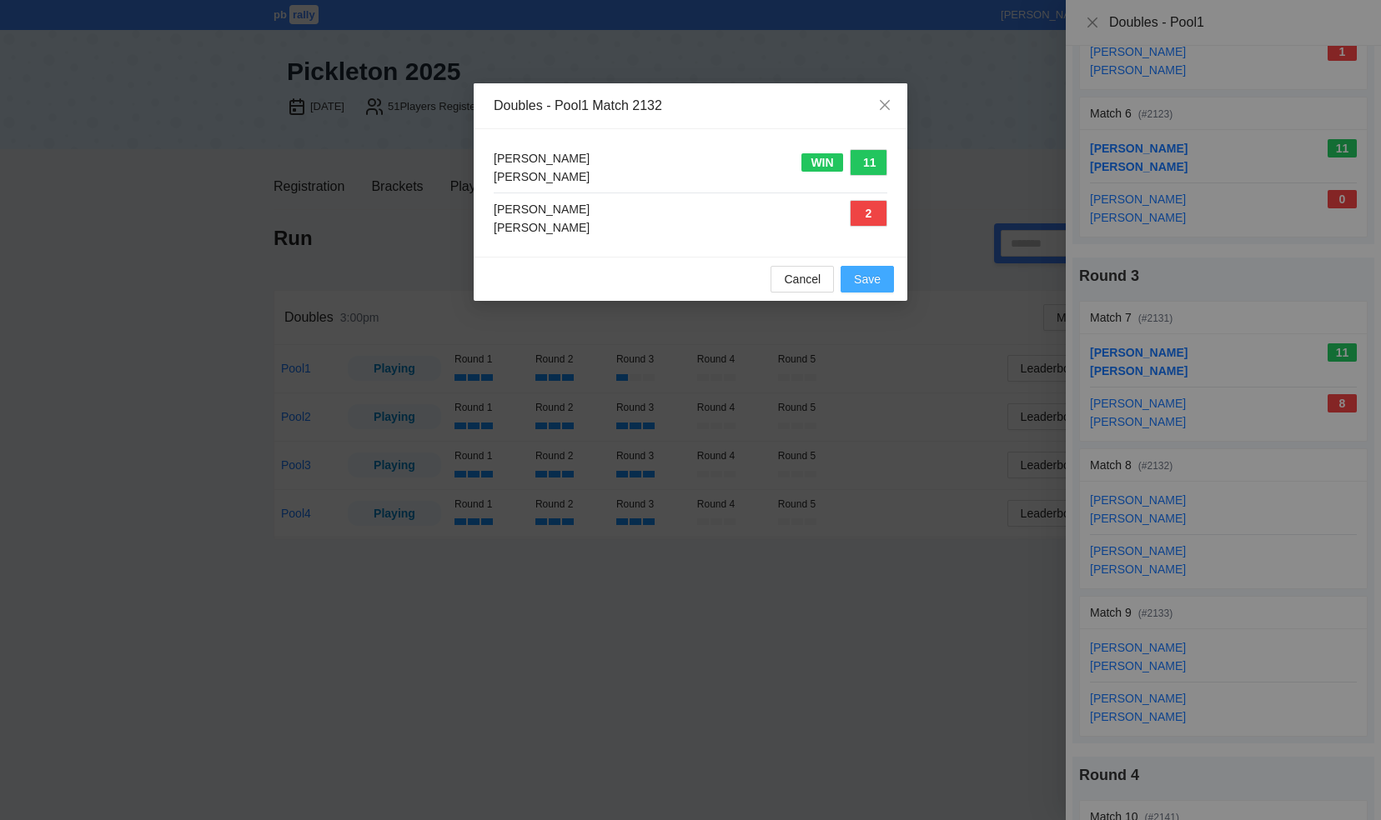
click at [867, 276] on span "Save" at bounding box center [867, 279] width 27 height 18
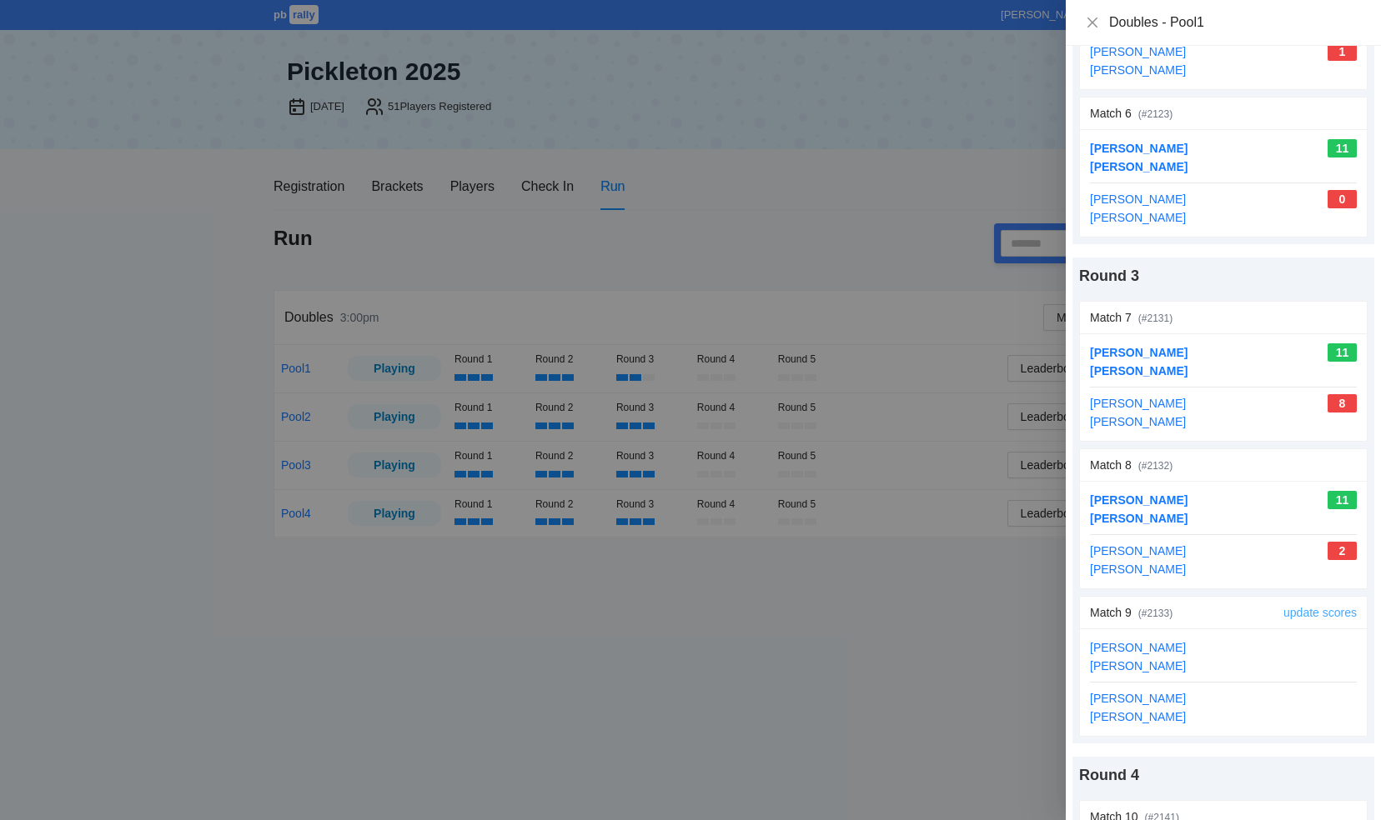
click at [1292, 606] on link "update scores" at bounding box center [1319, 612] width 73 height 13
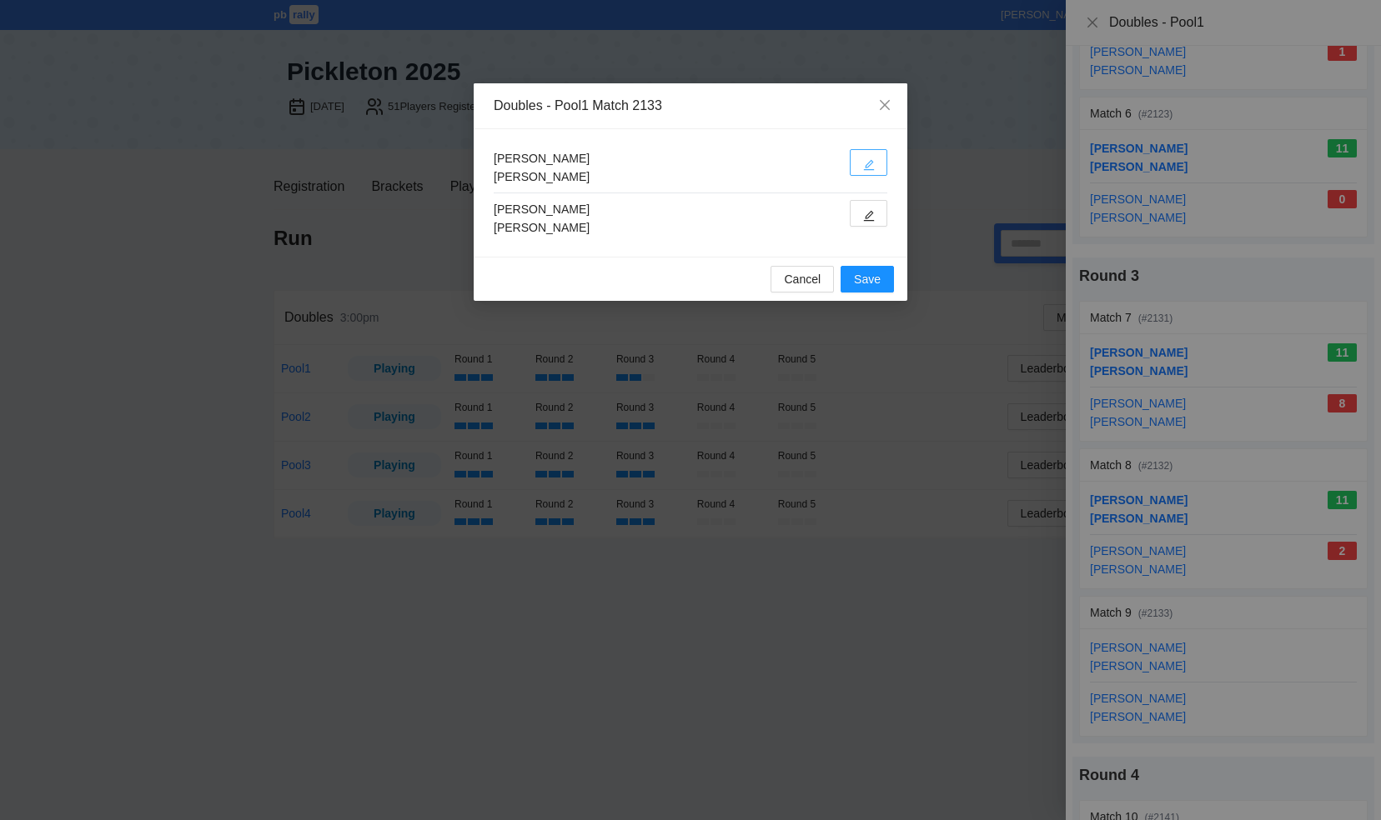
click at [864, 163] on icon "edit" at bounding box center [869, 165] width 12 height 12
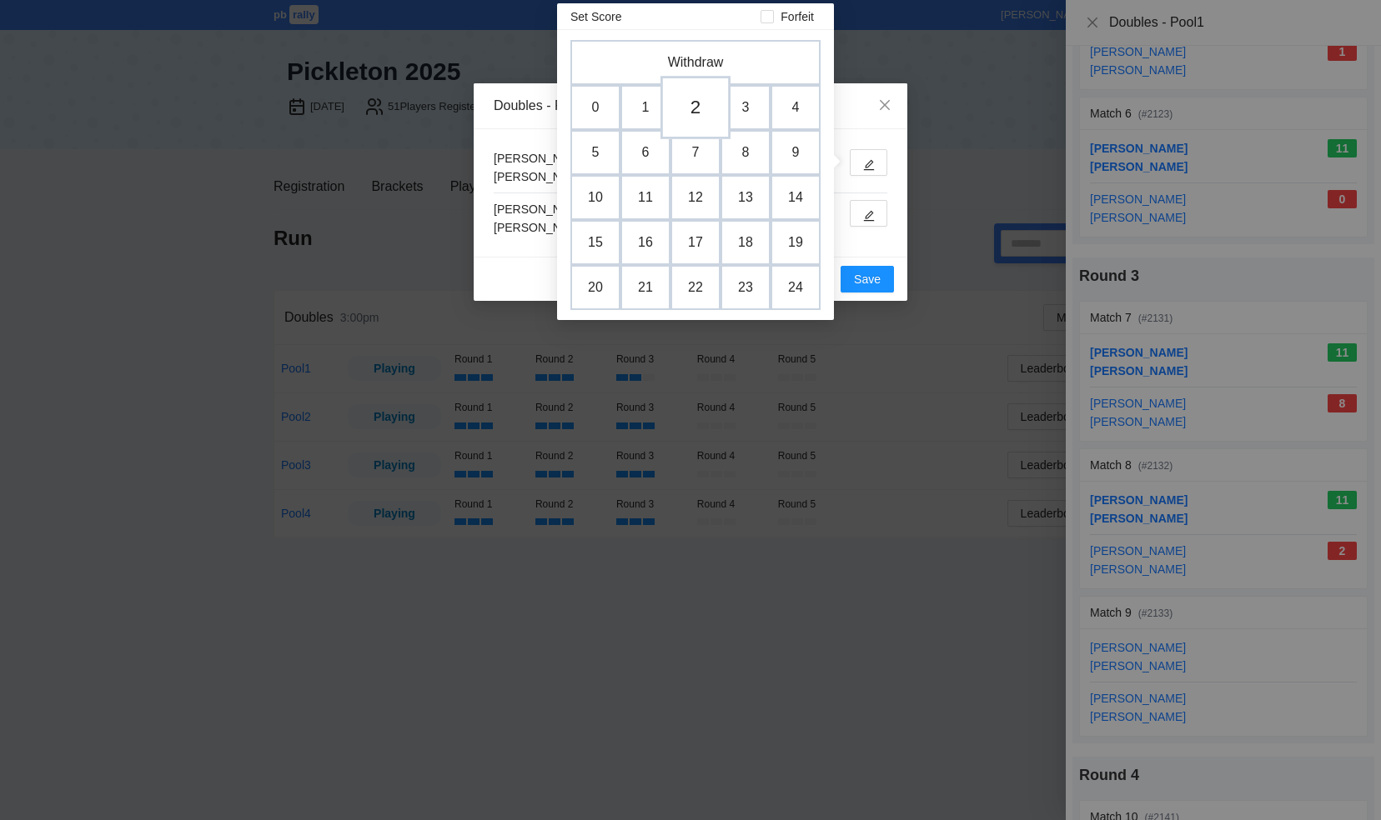
click at [691, 110] on td "2" at bounding box center [695, 107] width 70 height 63
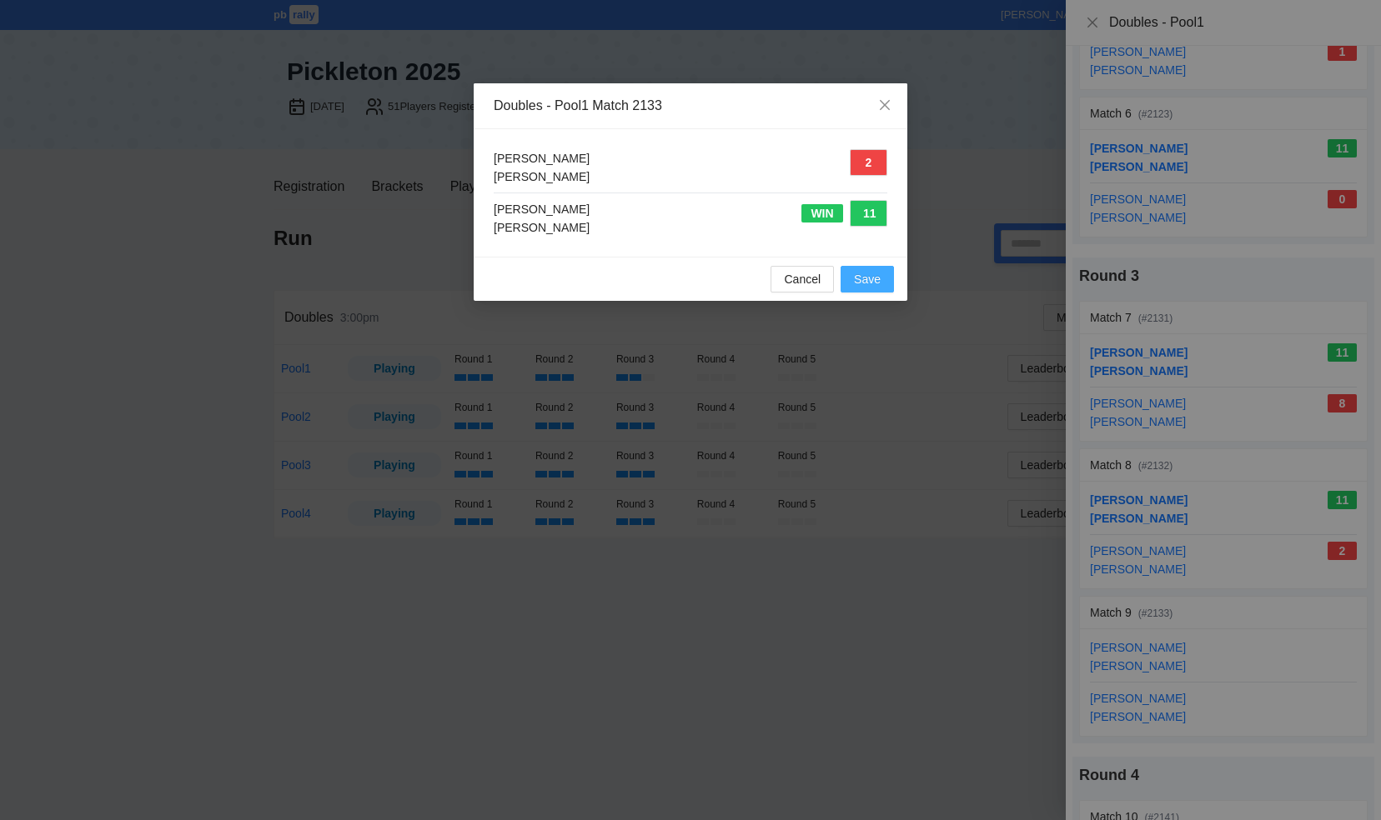
click at [878, 275] on span "Save" at bounding box center [867, 279] width 27 height 18
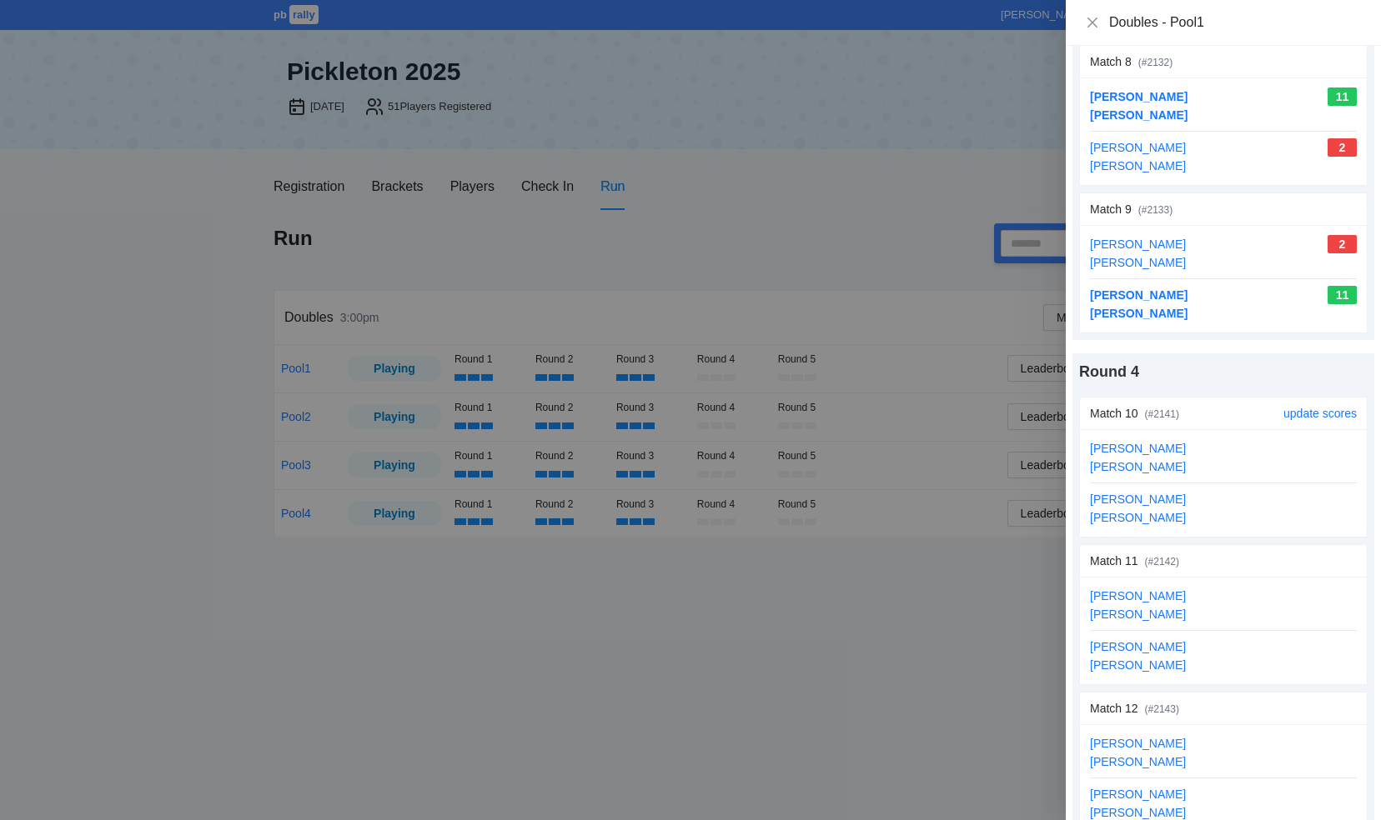
scroll to position [1417, 0]
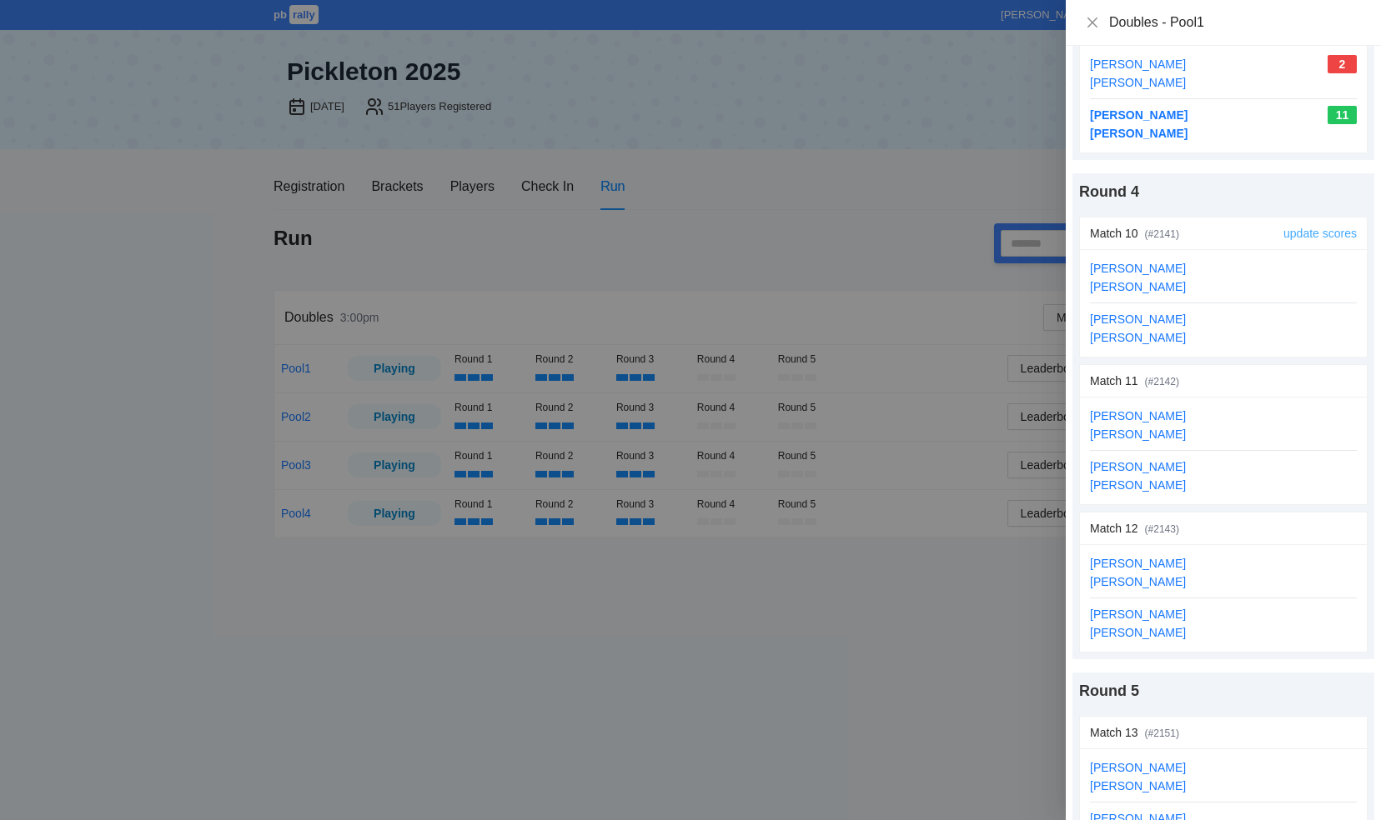
click at [1298, 228] on link "update scores" at bounding box center [1319, 233] width 73 height 13
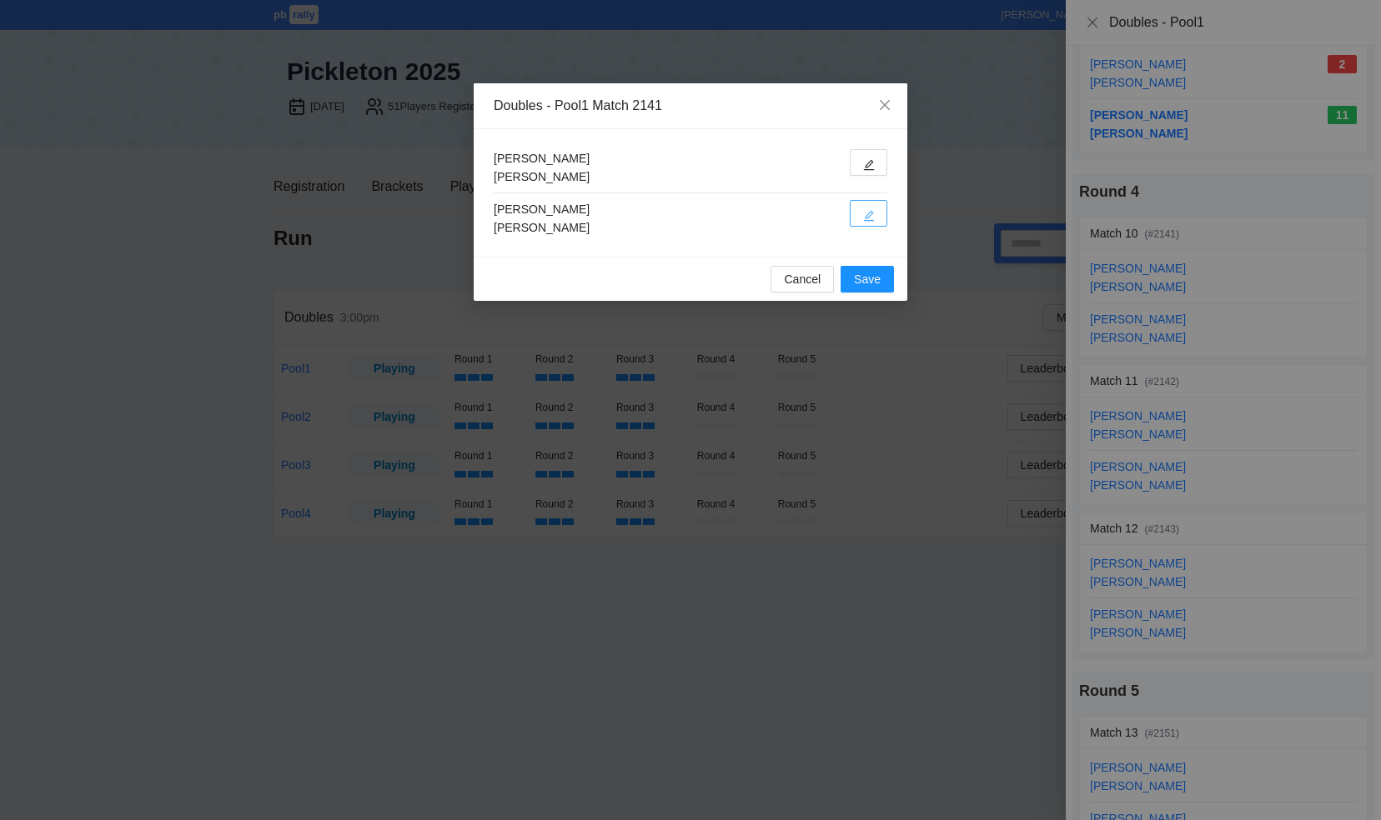
click at [870, 213] on icon "edit" at bounding box center [869, 216] width 12 height 12
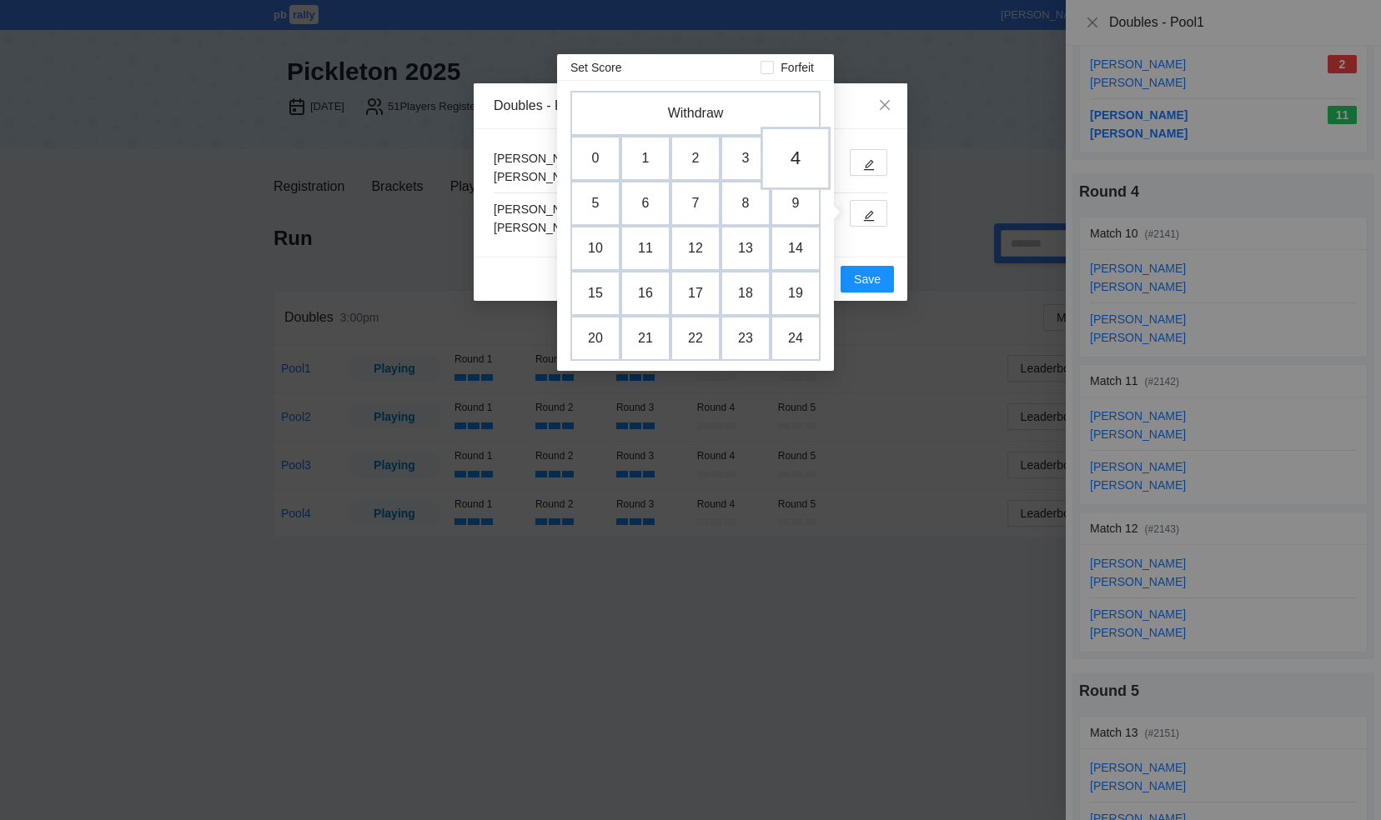
click at [794, 159] on td "4" at bounding box center [795, 158] width 70 height 63
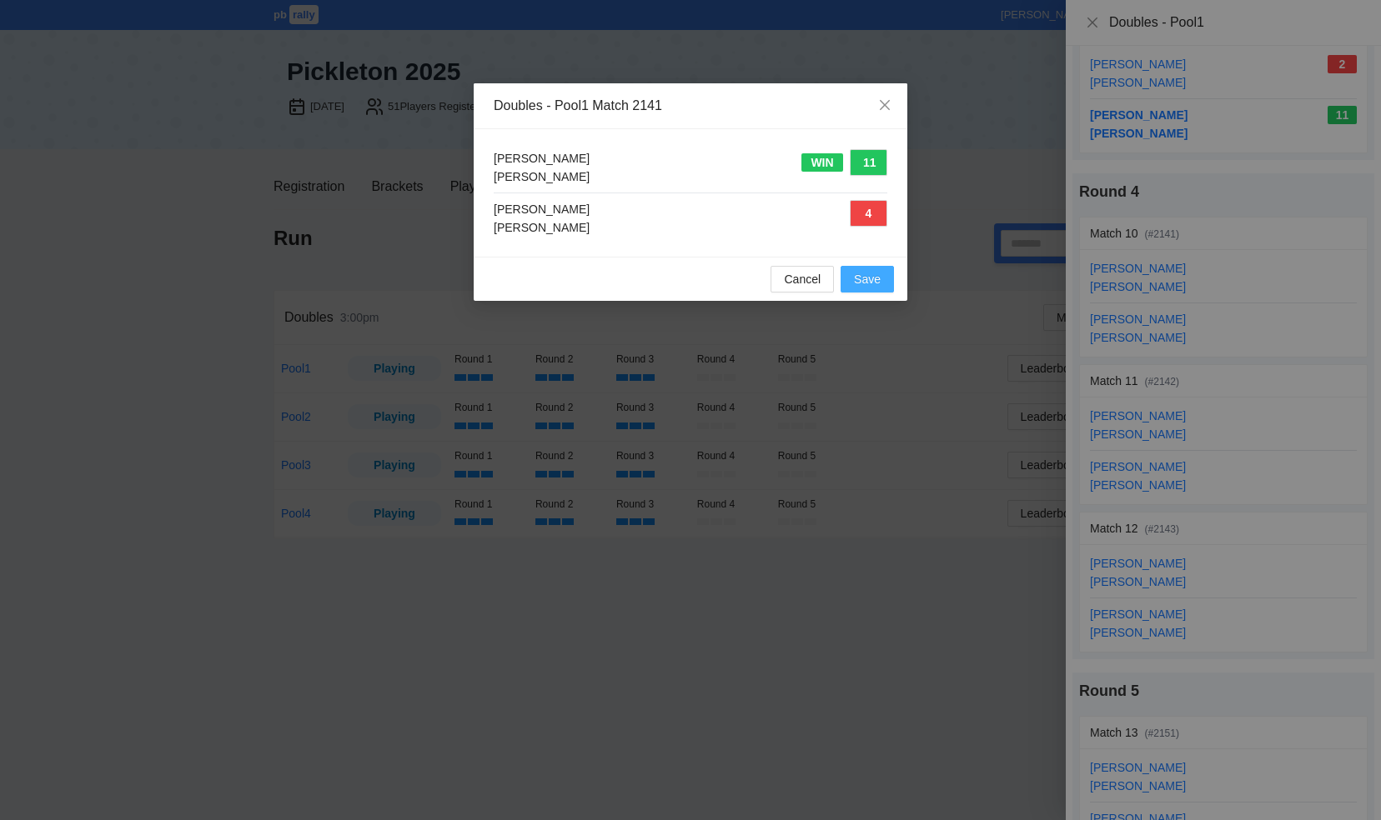
click at [870, 276] on span "Save" at bounding box center [867, 279] width 27 height 18
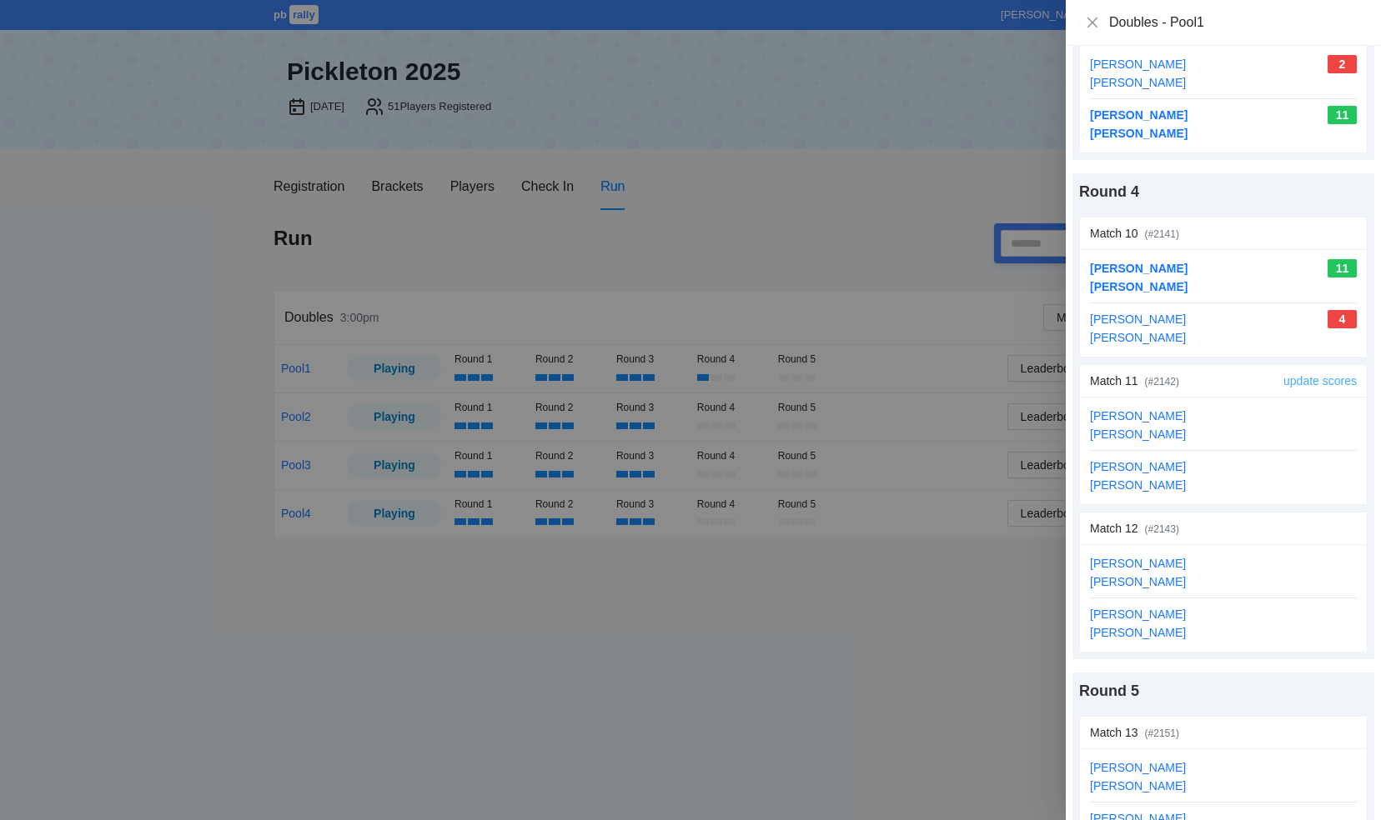
click at [1283, 374] on link "update scores" at bounding box center [1319, 380] width 73 height 13
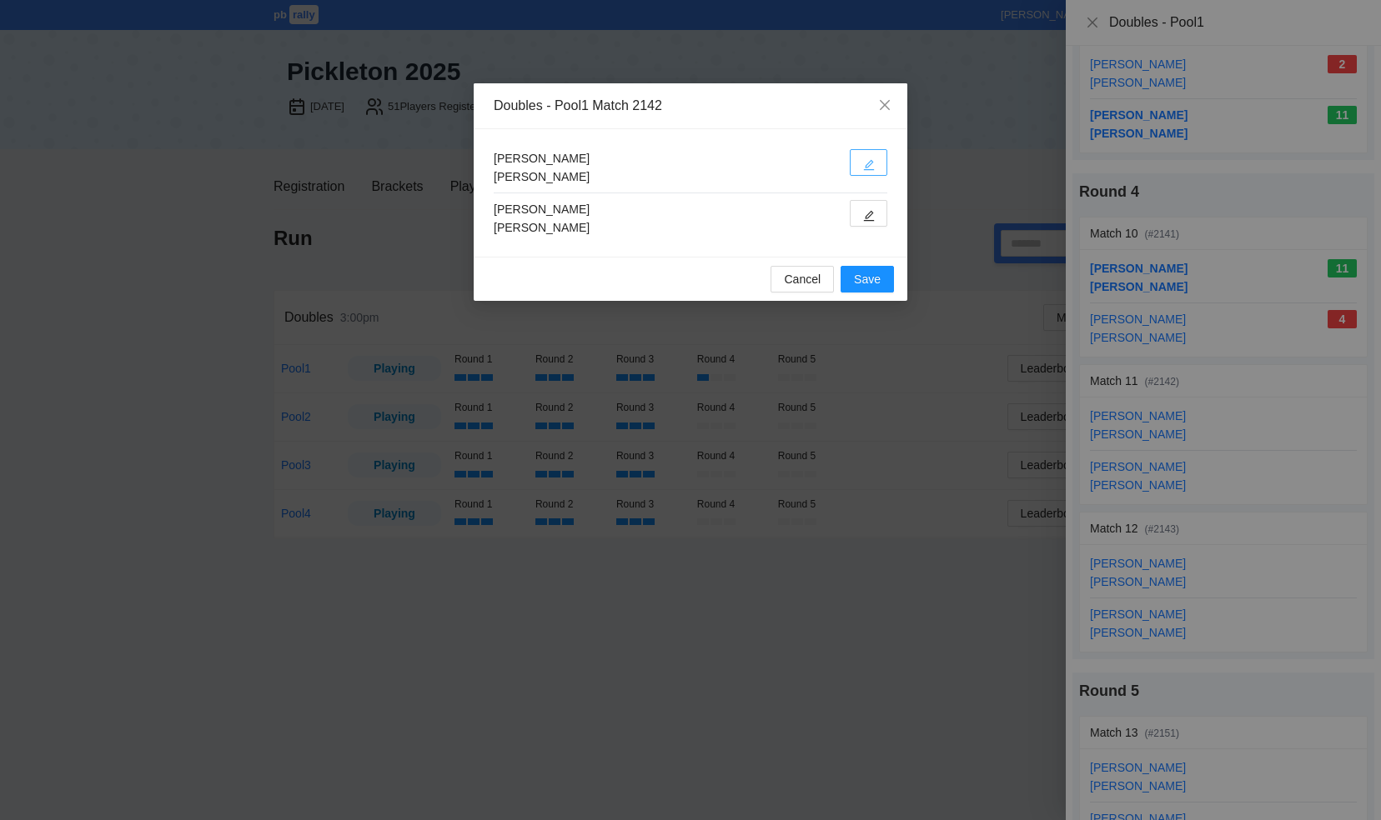
click at [870, 166] on icon "edit" at bounding box center [869, 165] width 12 height 12
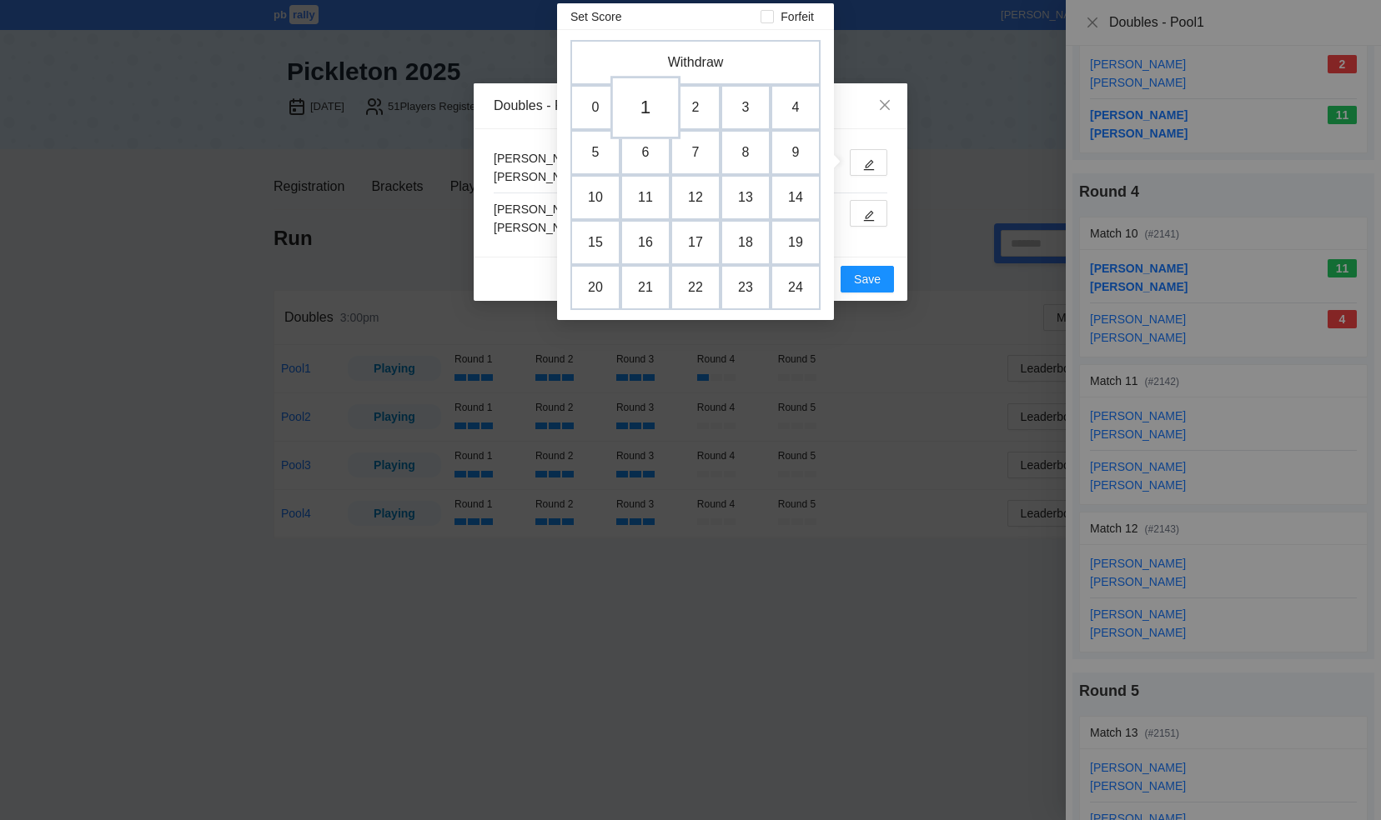
click at [645, 110] on td "1" at bounding box center [645, 107] width 70 height 63
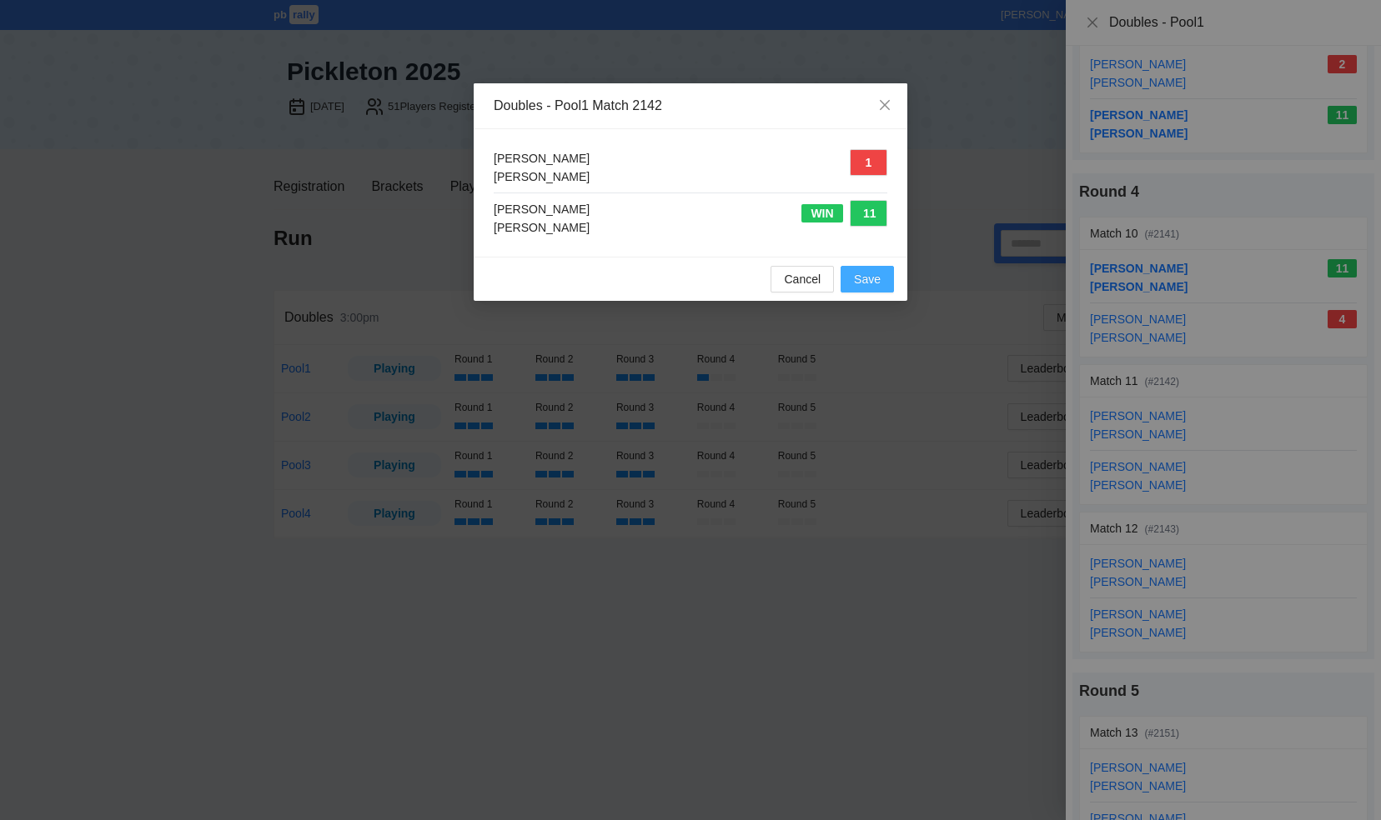
click at [866, 275] on span "Save" at bounding box center [867, 279] width 27 height 18
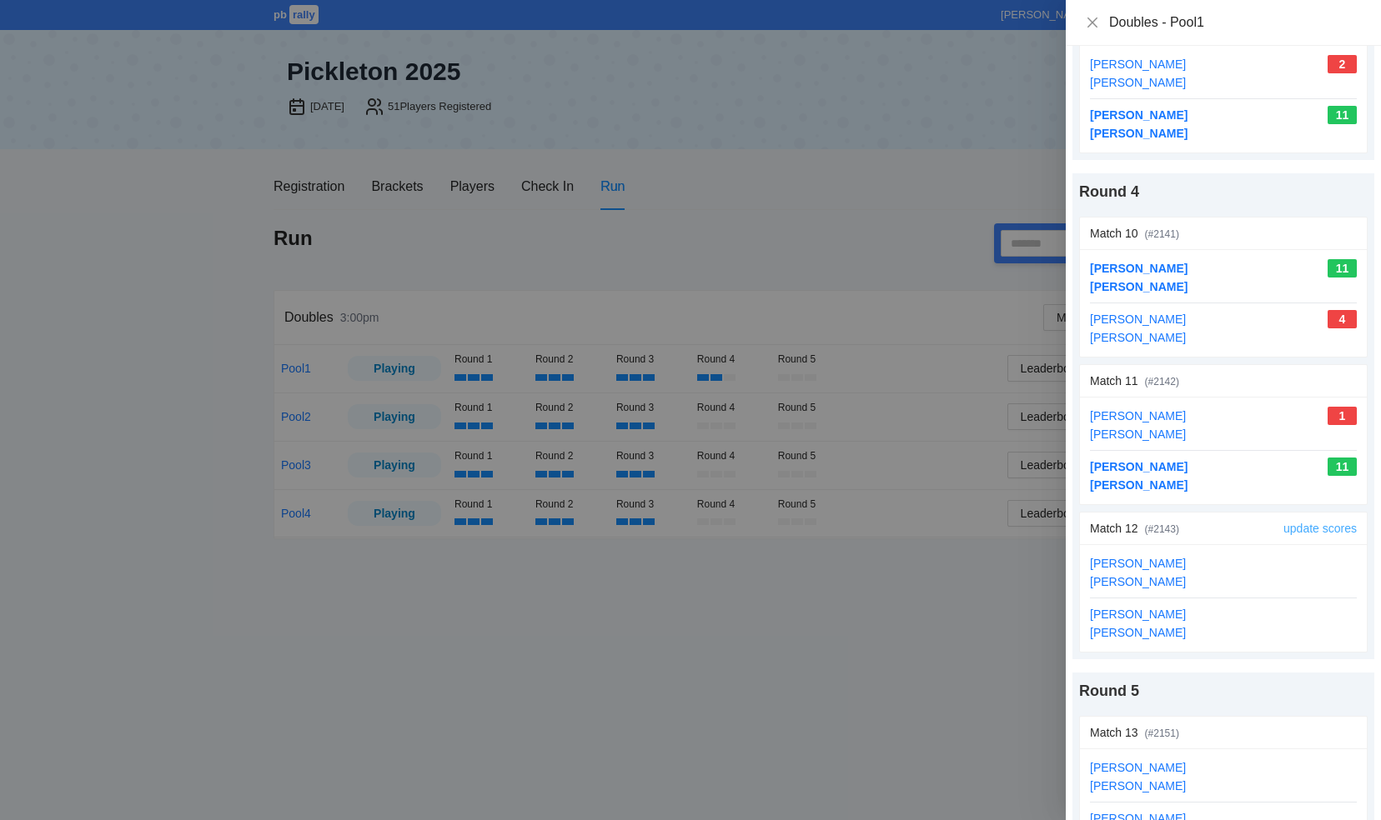
click at [1291, 522] on link "update scores" at bounding box center [1319, 528] width 73 height 13
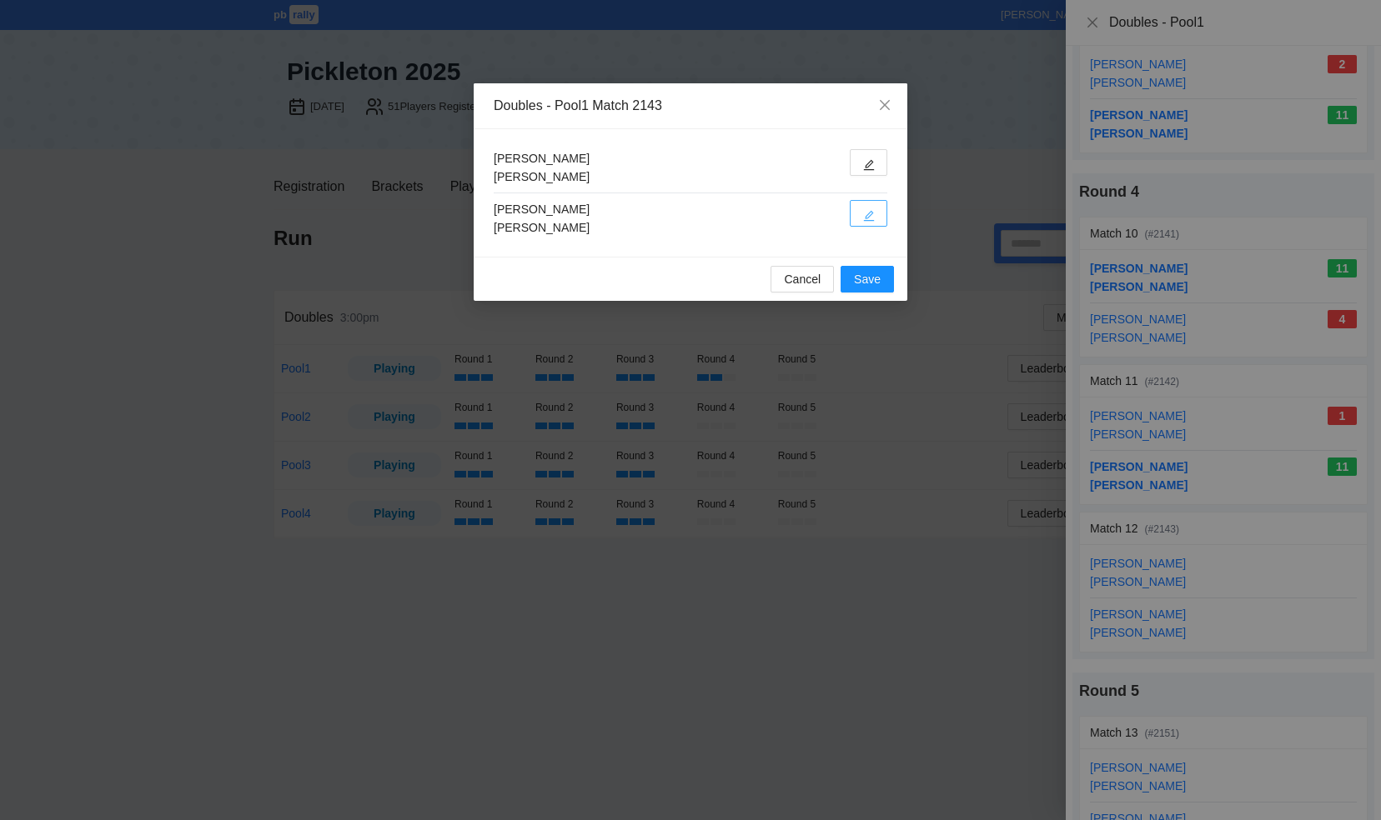
click at [860, 207] on button "button" at bounding box center [869, 213] width 38 height 27
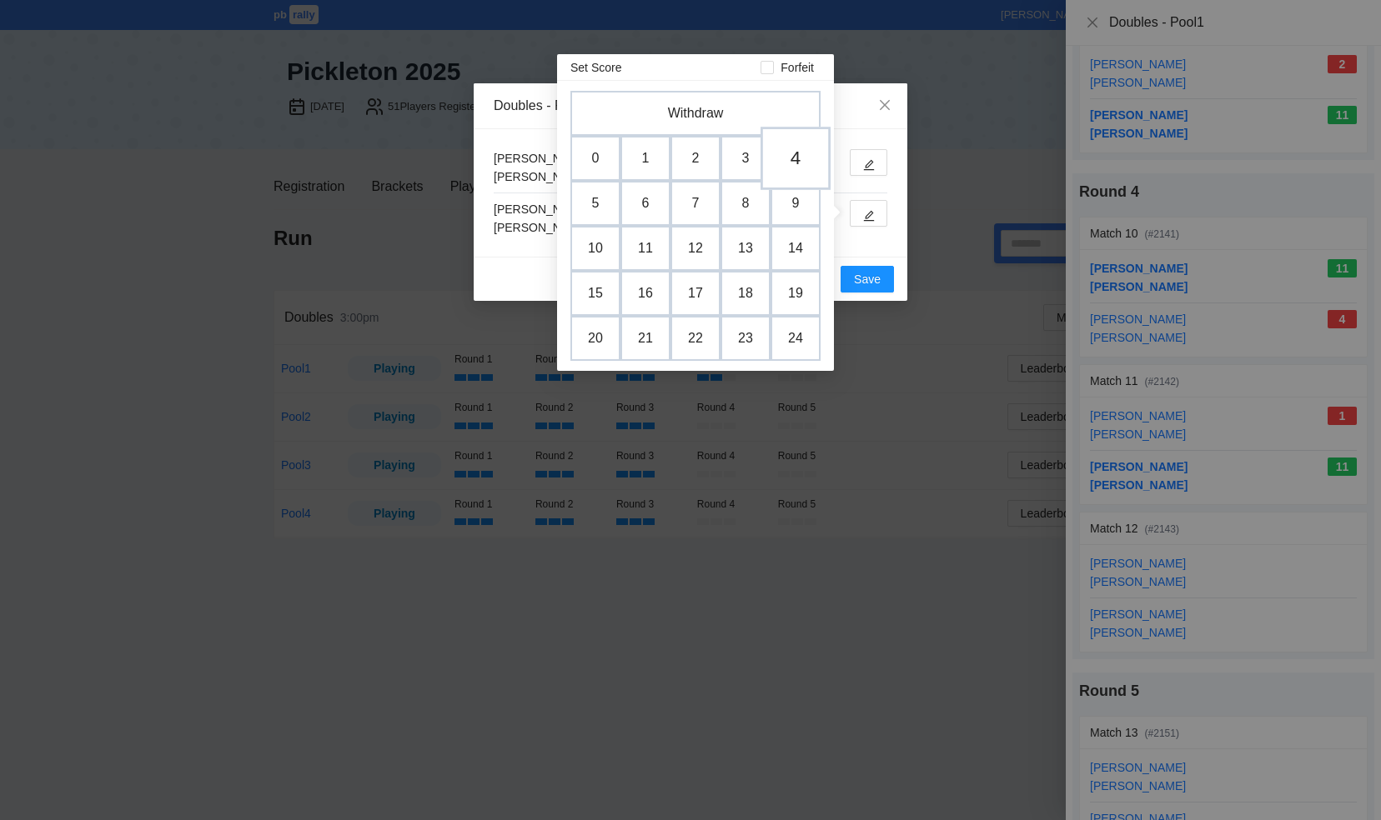
click at [797, 163] on td "4" at bounding box center [795, 158] width 70 height 63
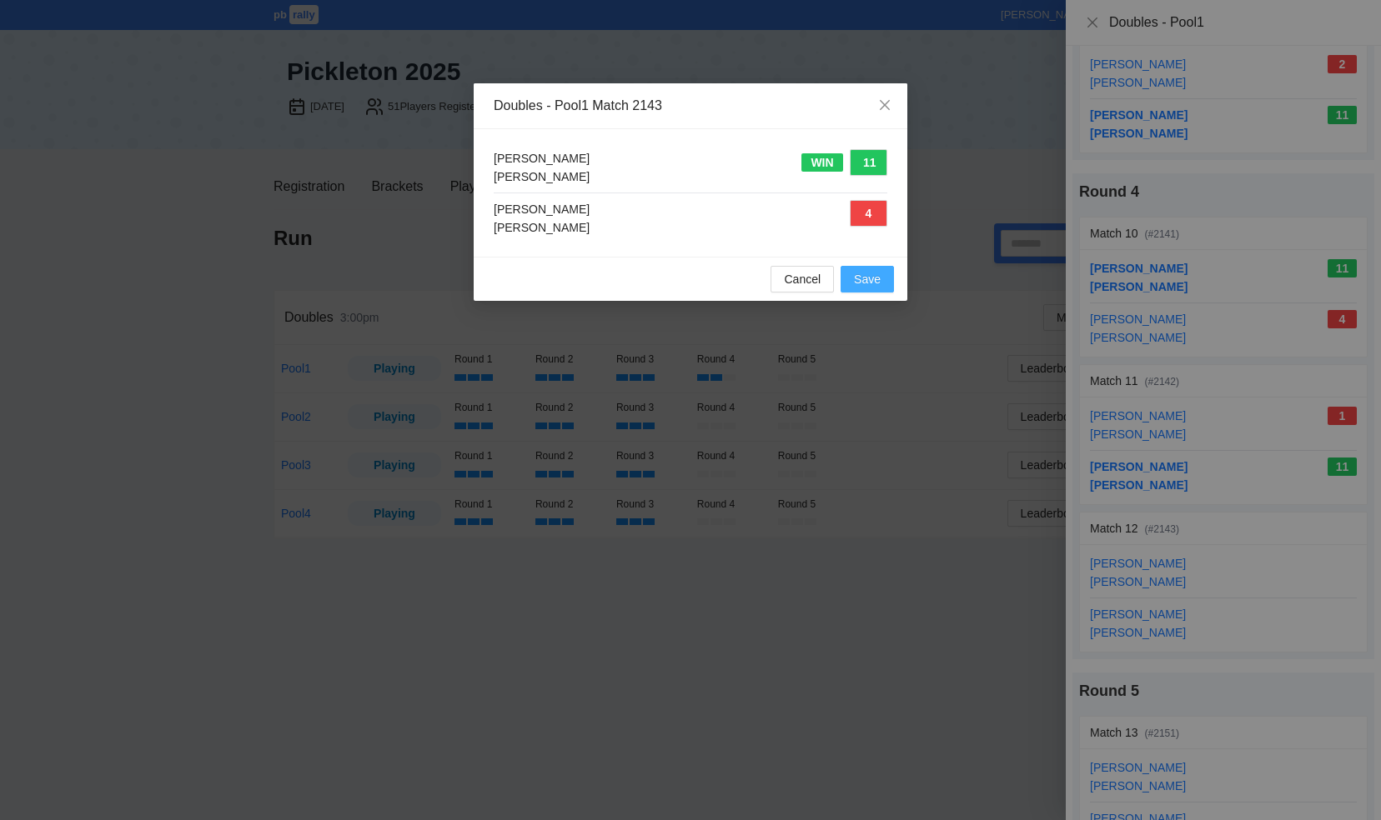
click at [875, 278] on span "Save" at bounding box center [867, 279] width 27 height 18
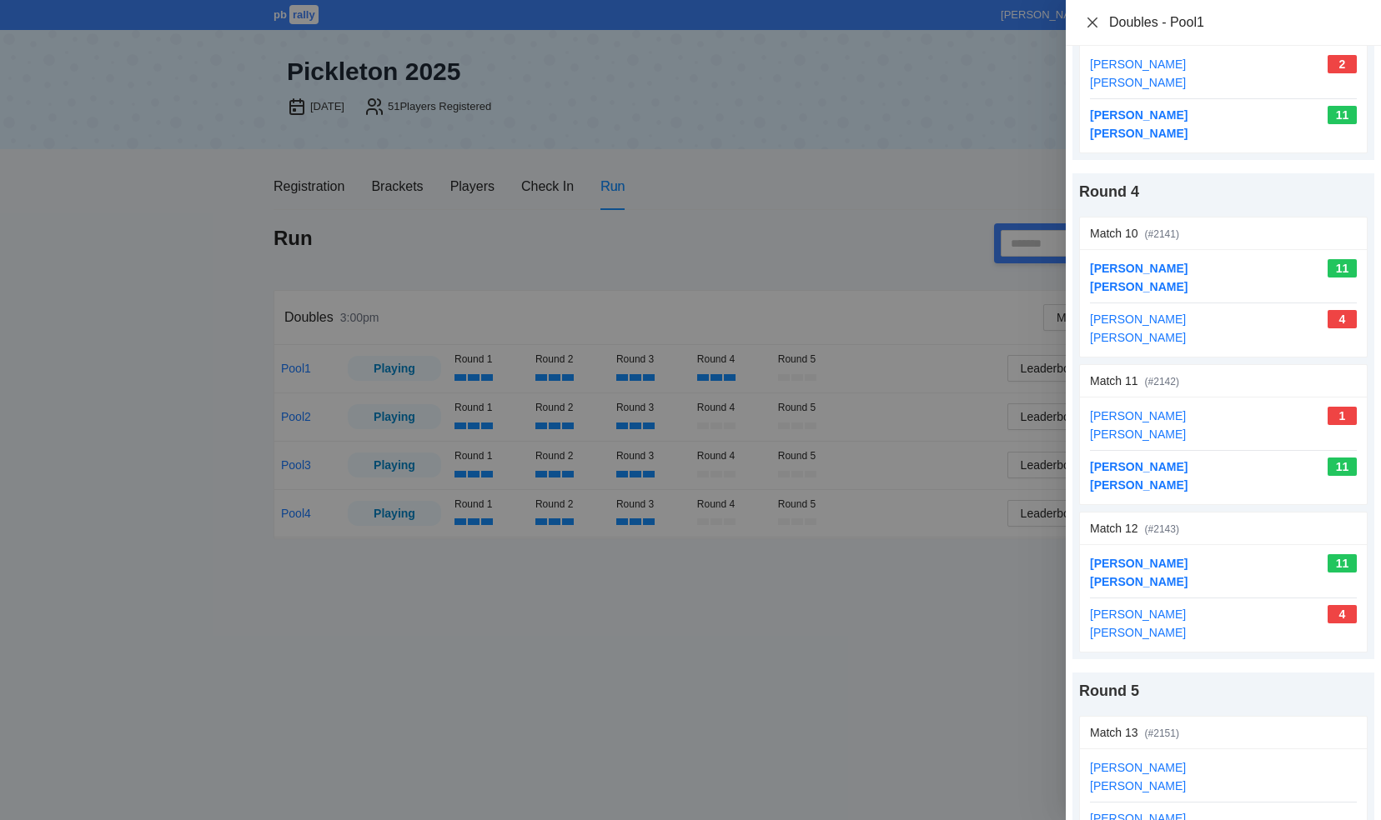
click at [1092, 18] on icon "close" at bounding box center [1092, 22] width 13 height 13
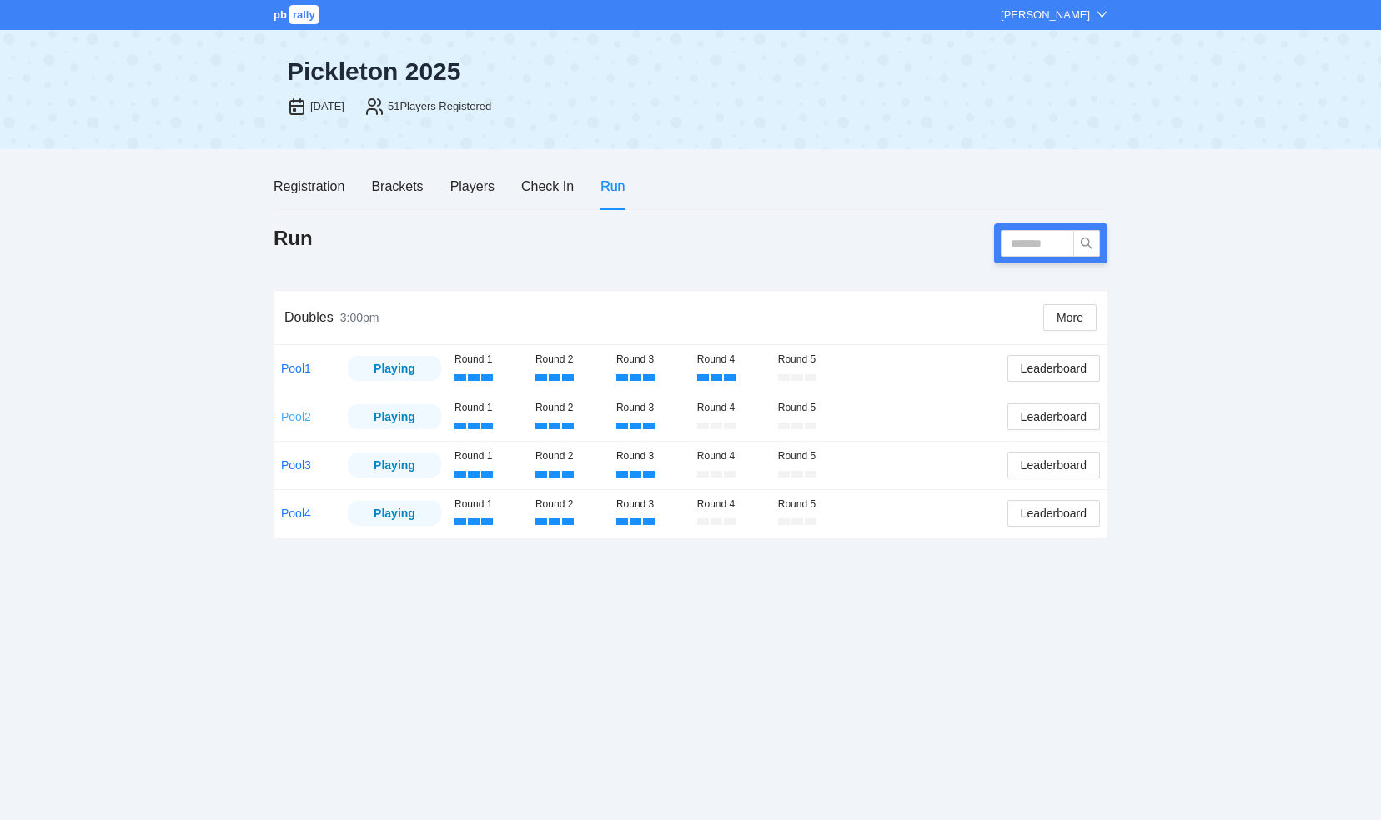
click at [293, 410] on link "Pool2" at bounding box center [296, 416] width 30 height 13
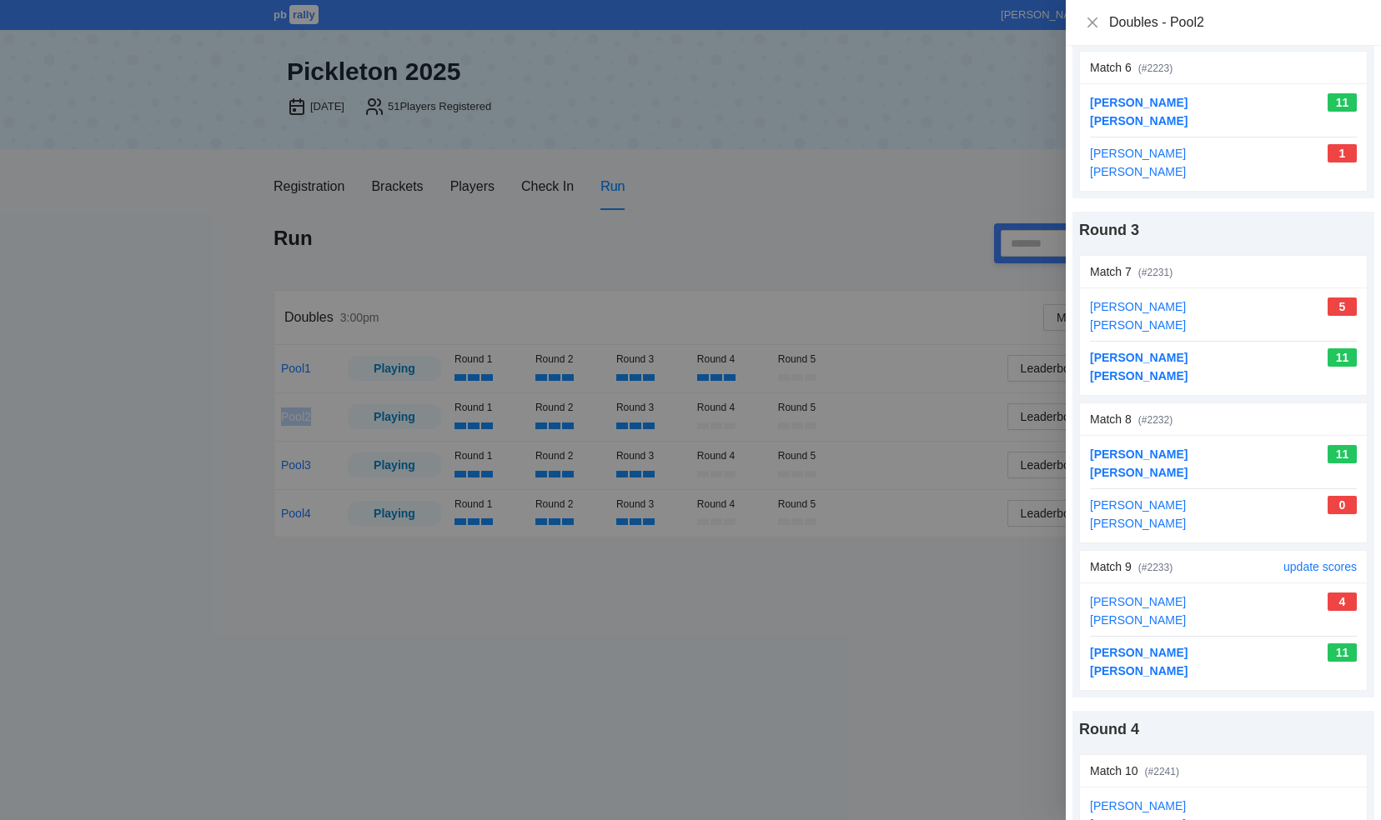
scroll to position [1084, 0]
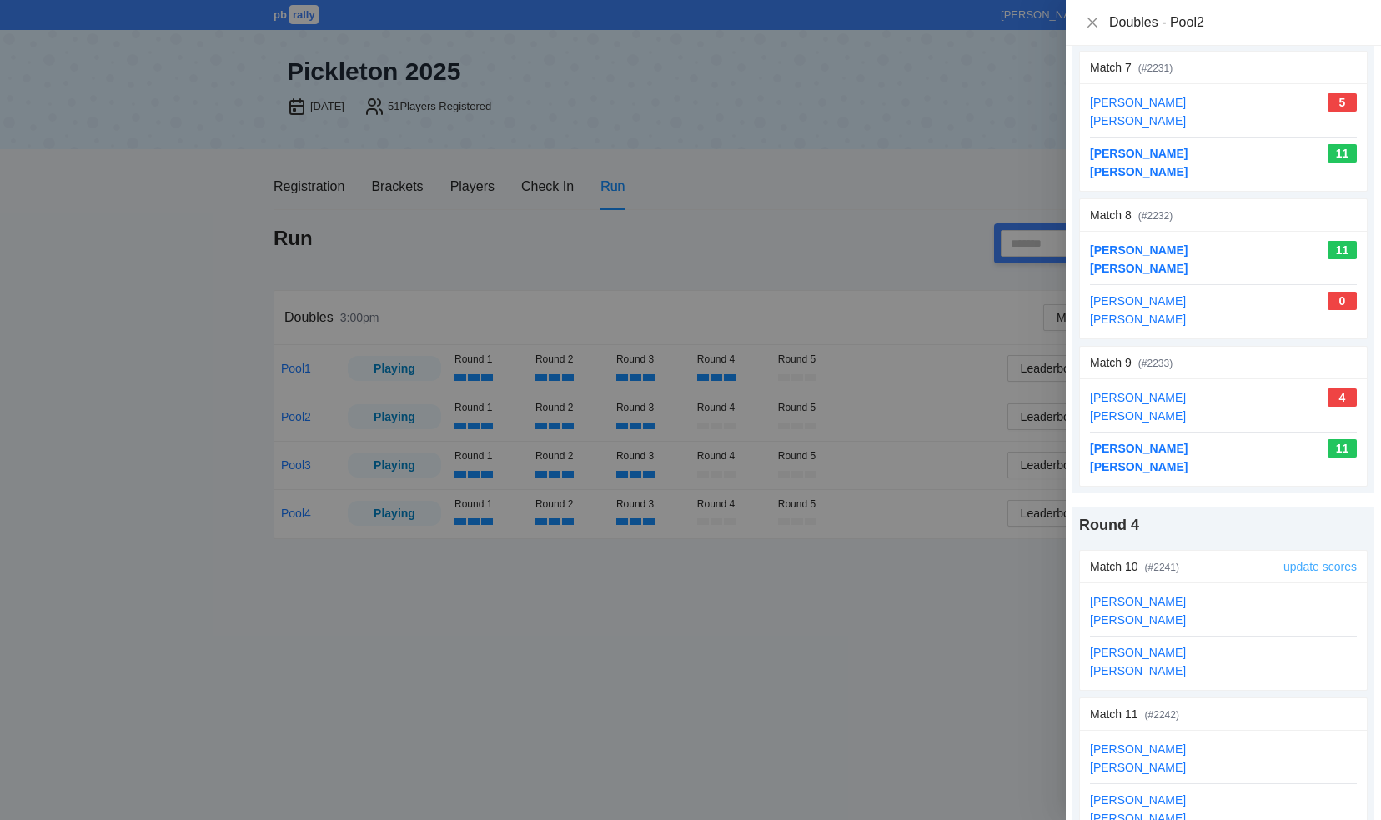
click at [1291, 560] on link "update scores" at bounding box center [1319, 566] width 73 height 13
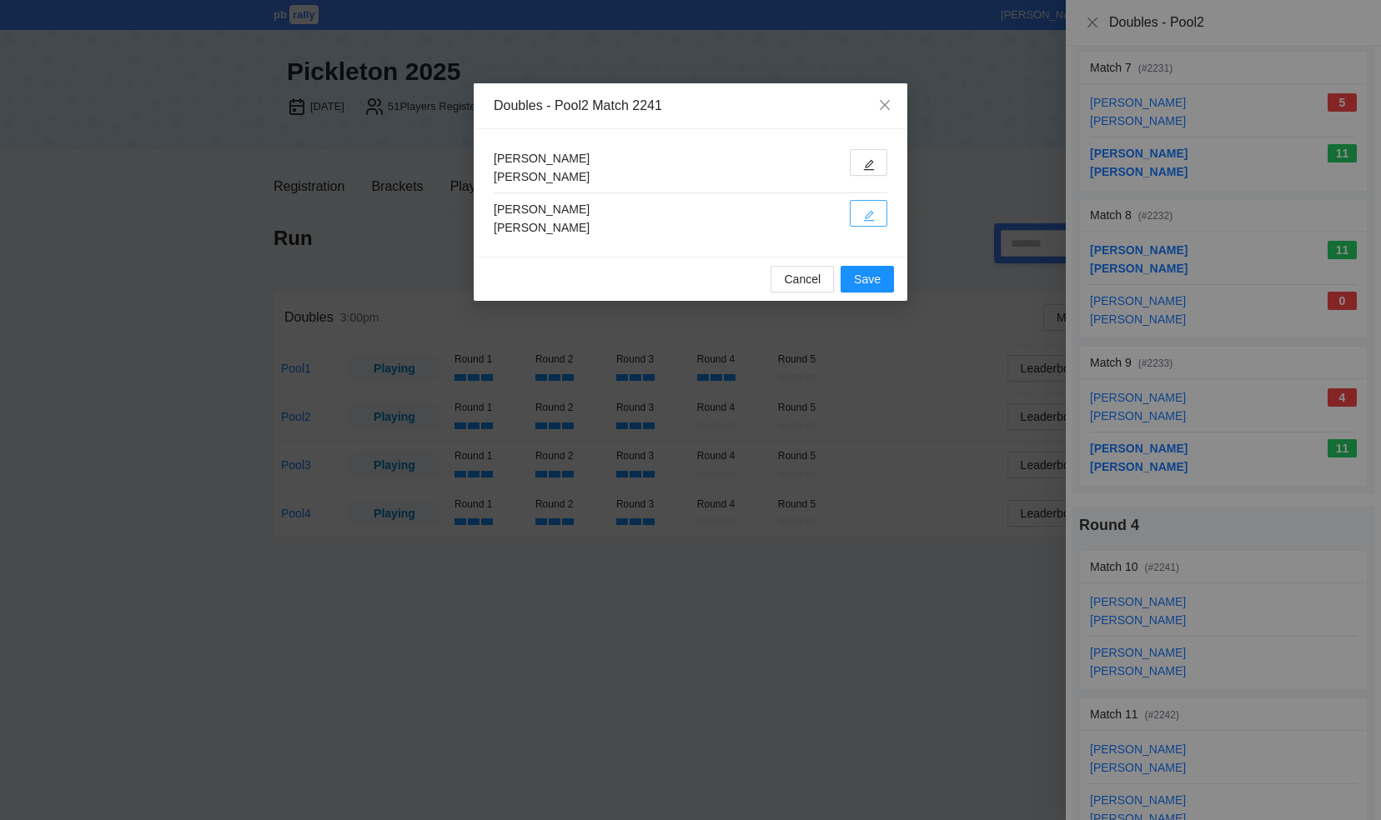
click at [859, 208] on button "button" at bounding box center [869, 213] width 38 height 27
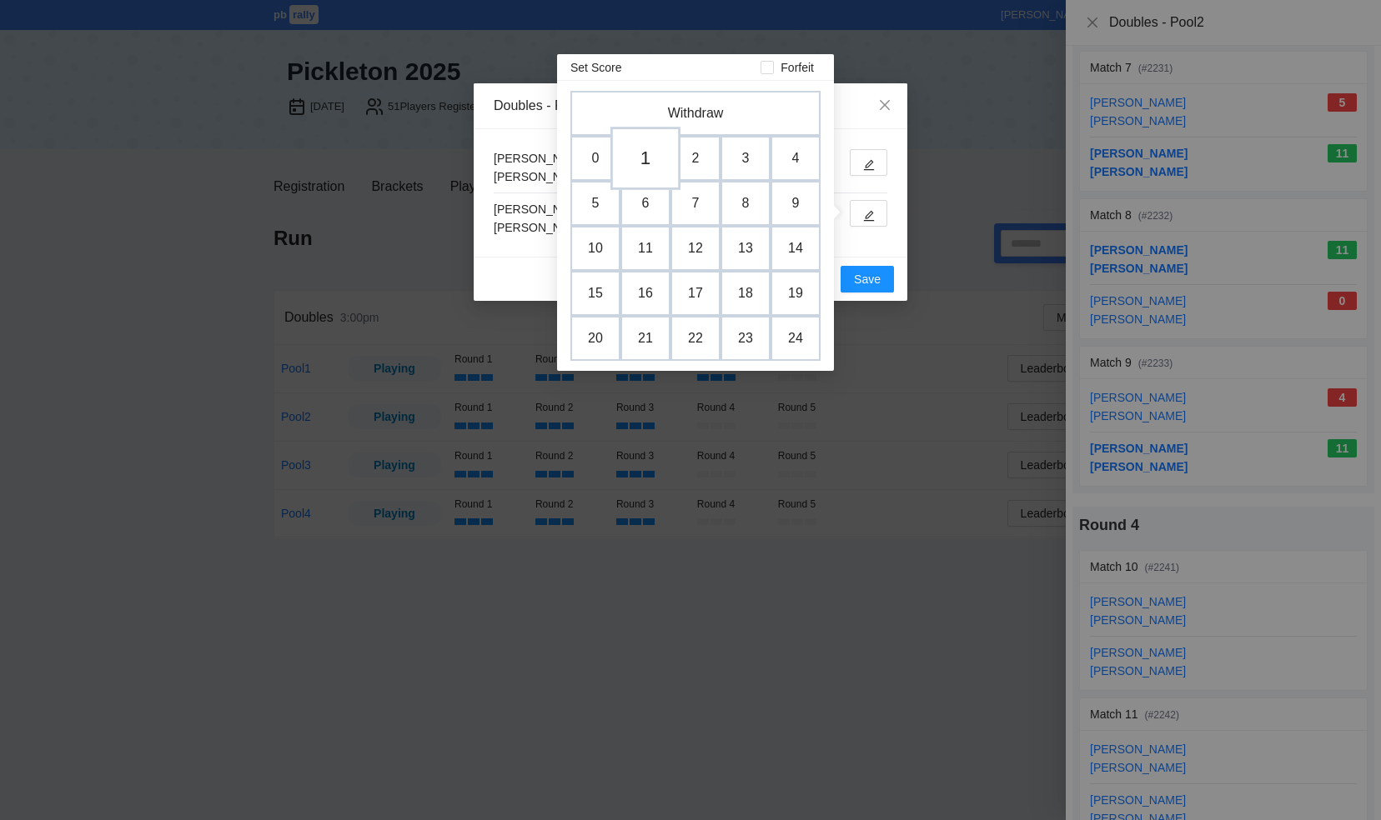
click at [639, 151] on td "1" at bounding box center [645, 158] width 70 height 63
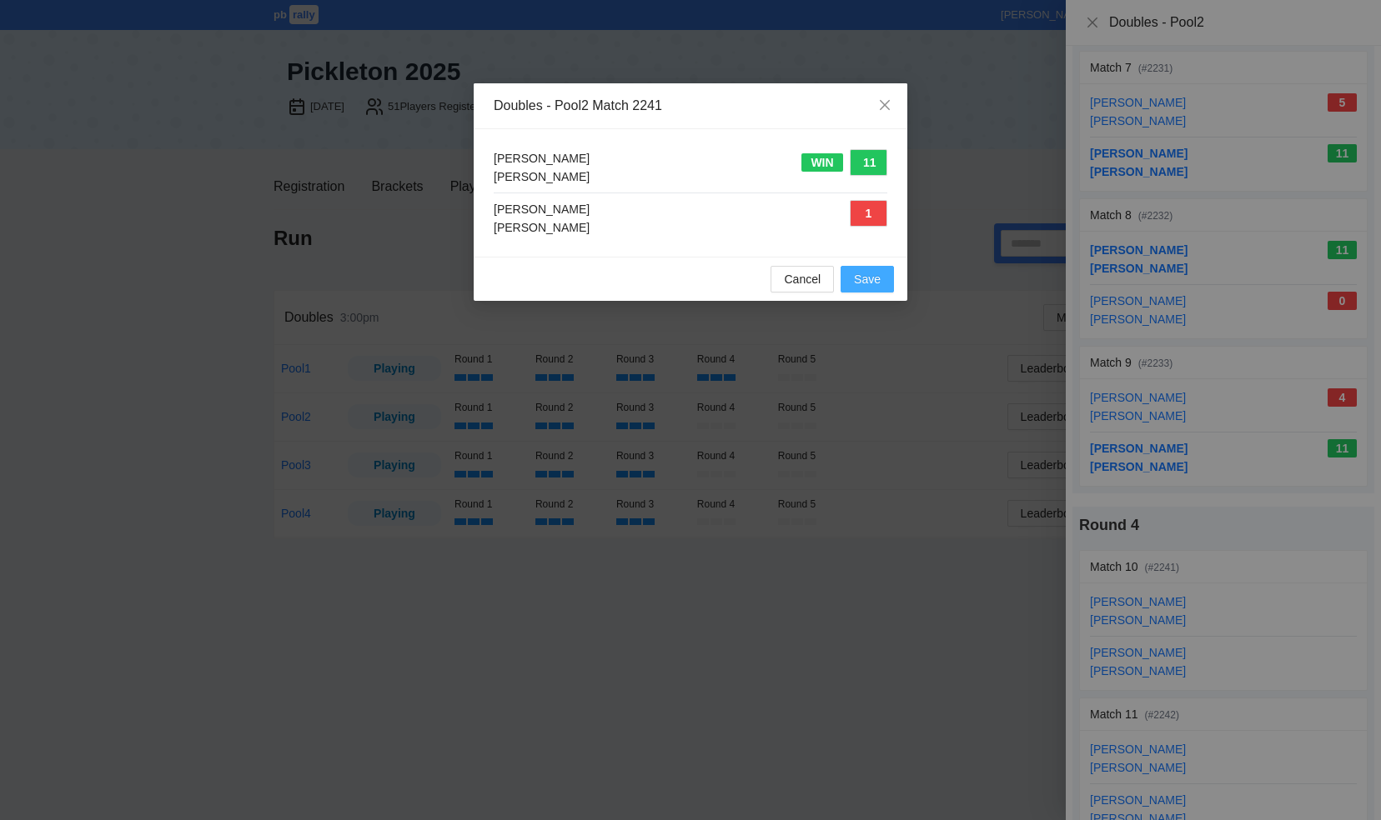
click at [854, 273] on span "Save" at bounding box center [867, 279] width 27 height 18
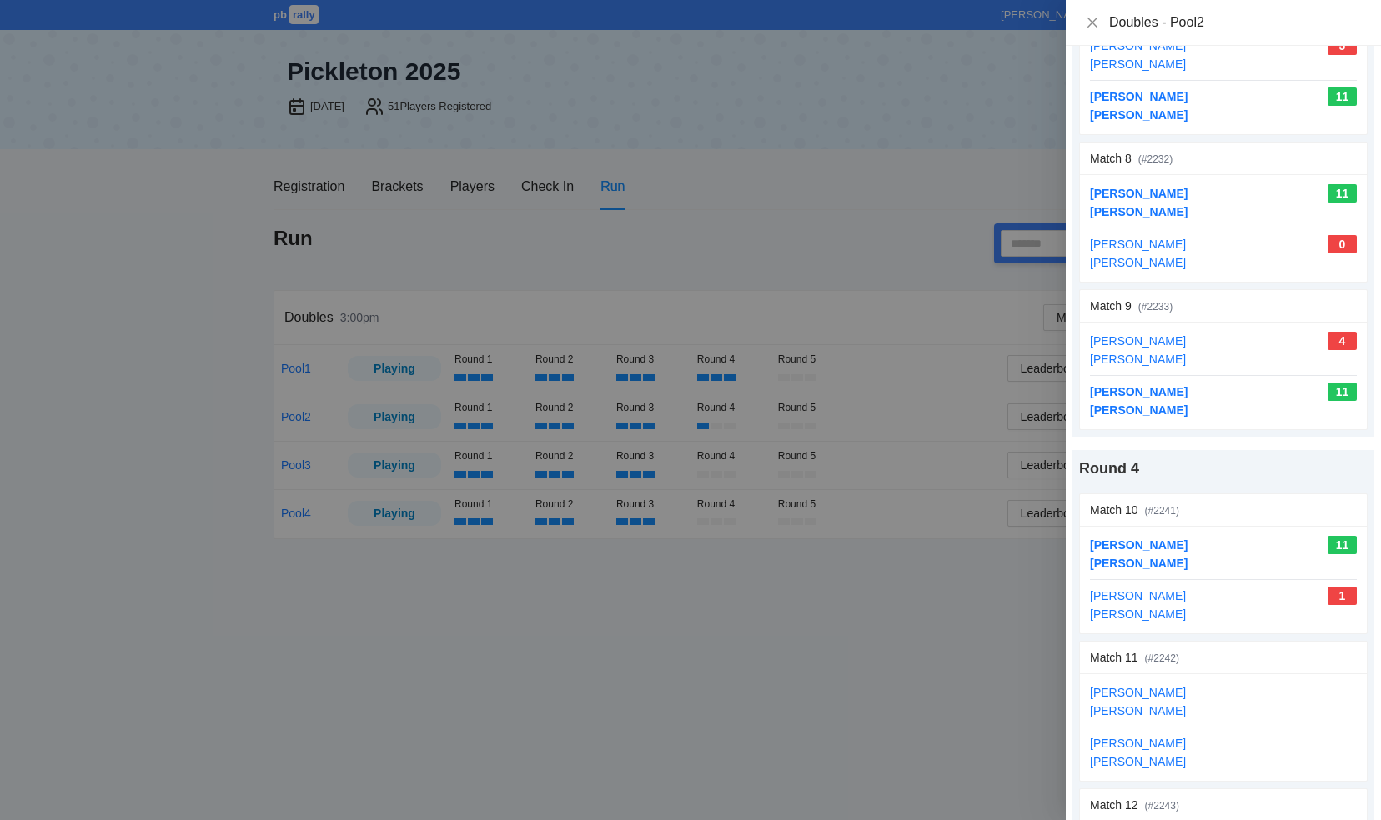
scroll to position [1167, 0]
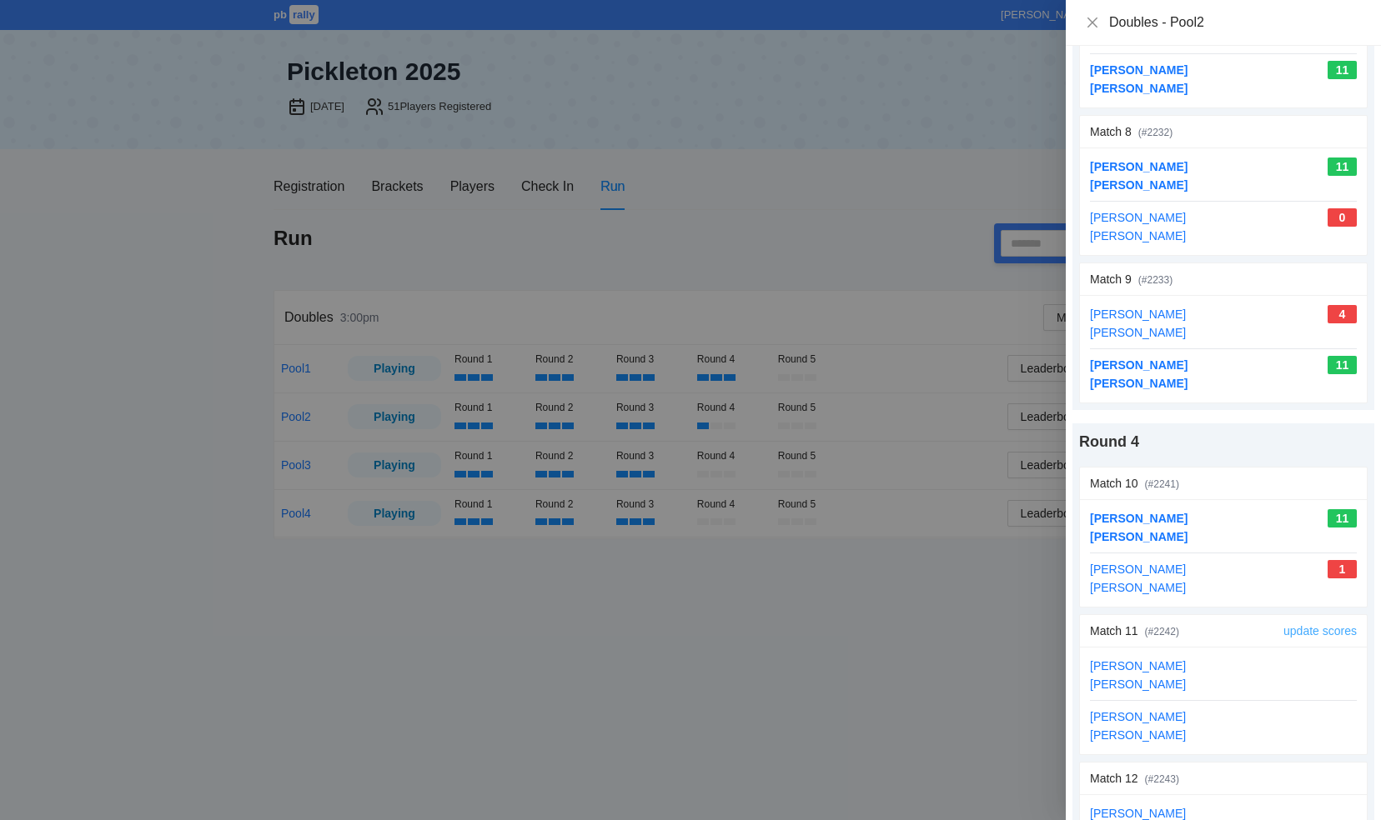
click at [1283, 624] on link "update scores" at bounding box center [1319, 630] width 73 height 13
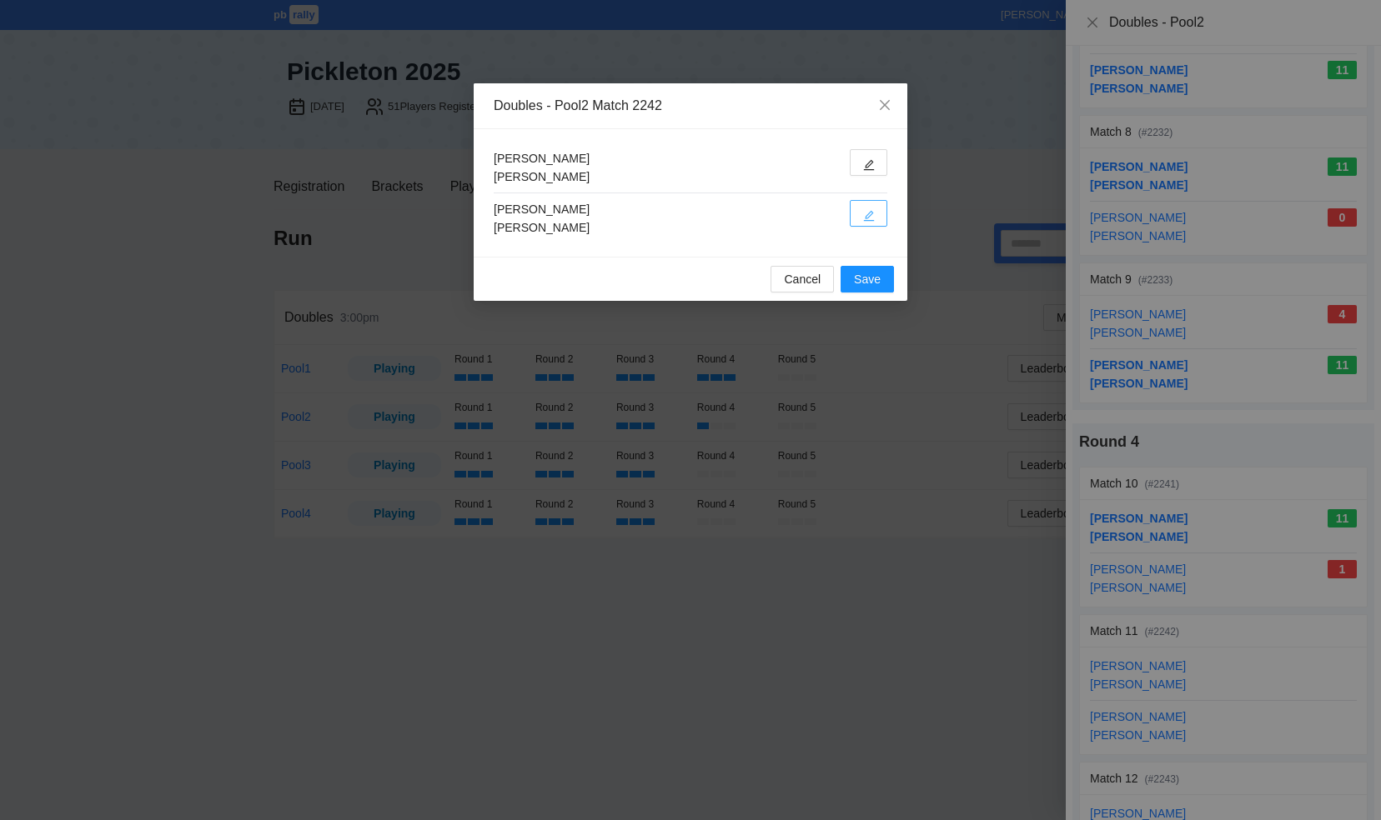
click at [862, 207] on button "button" at bounding box center [869, 213] width 38 height 27
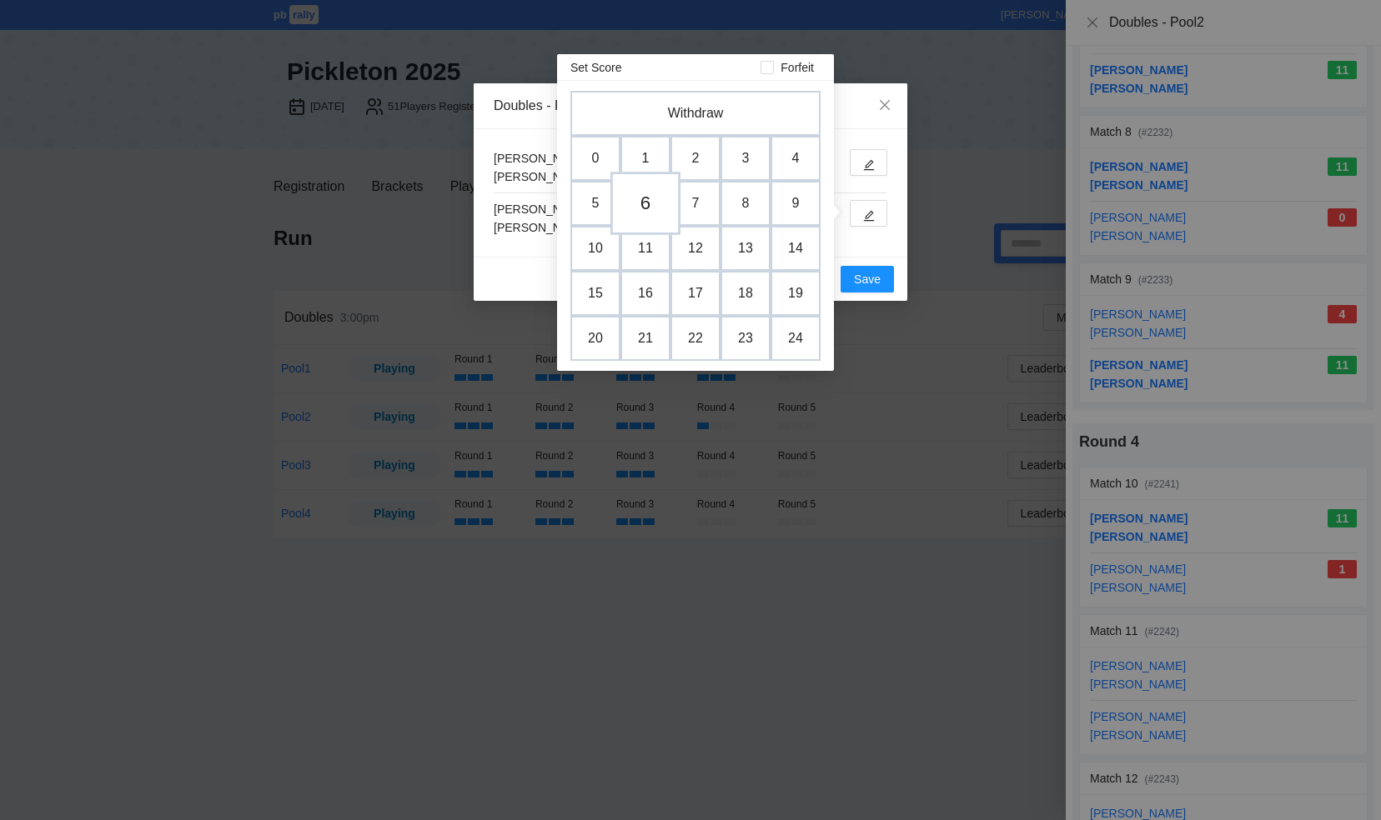
click at [645, 192] on td "6" at bounding box center [645, 203] width 70 height 63
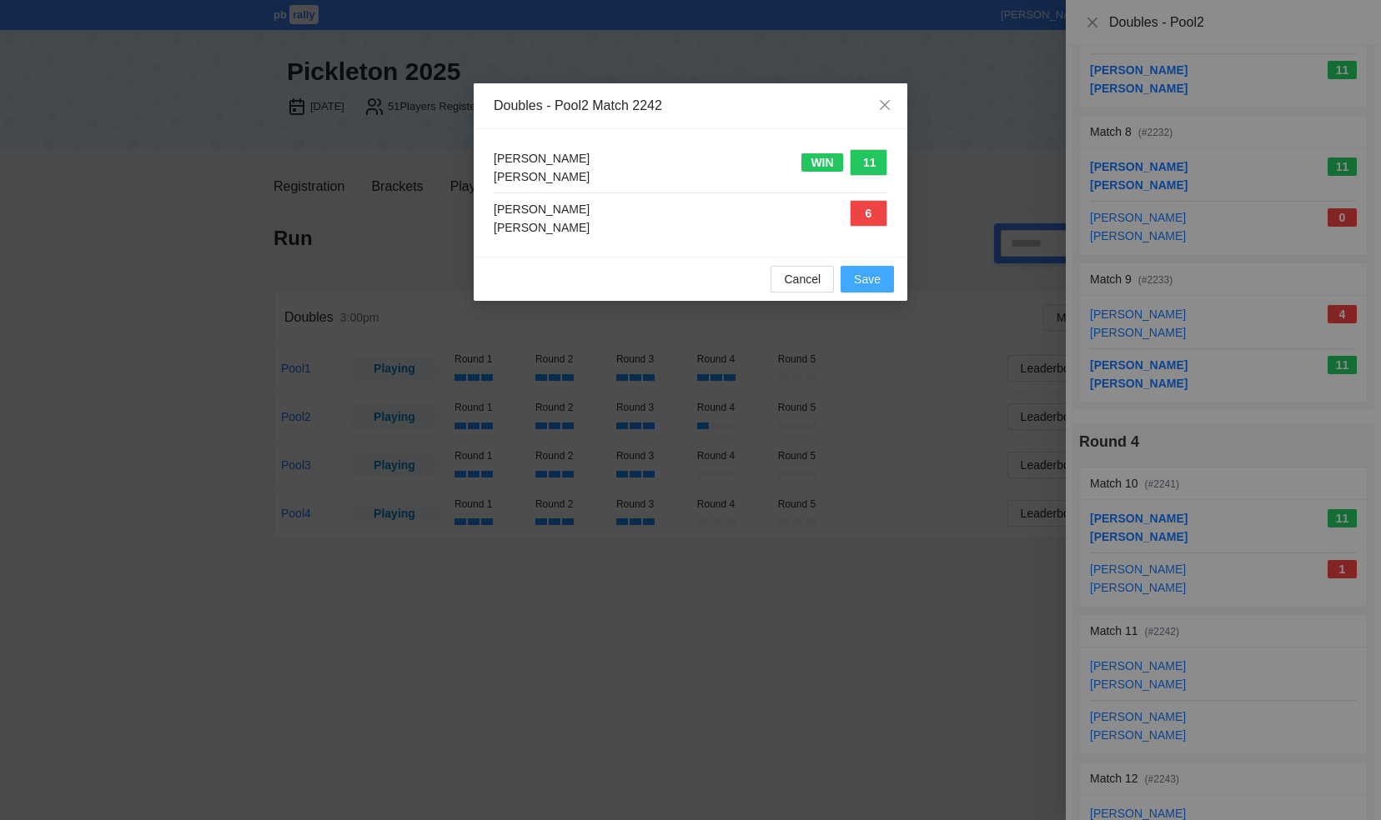
click at [872, 278] on span "Save" at bounding box center [867, 279] width 27 height 18
click at [872, 278] on div at bounding box center [690, 410] width 1381 height 820
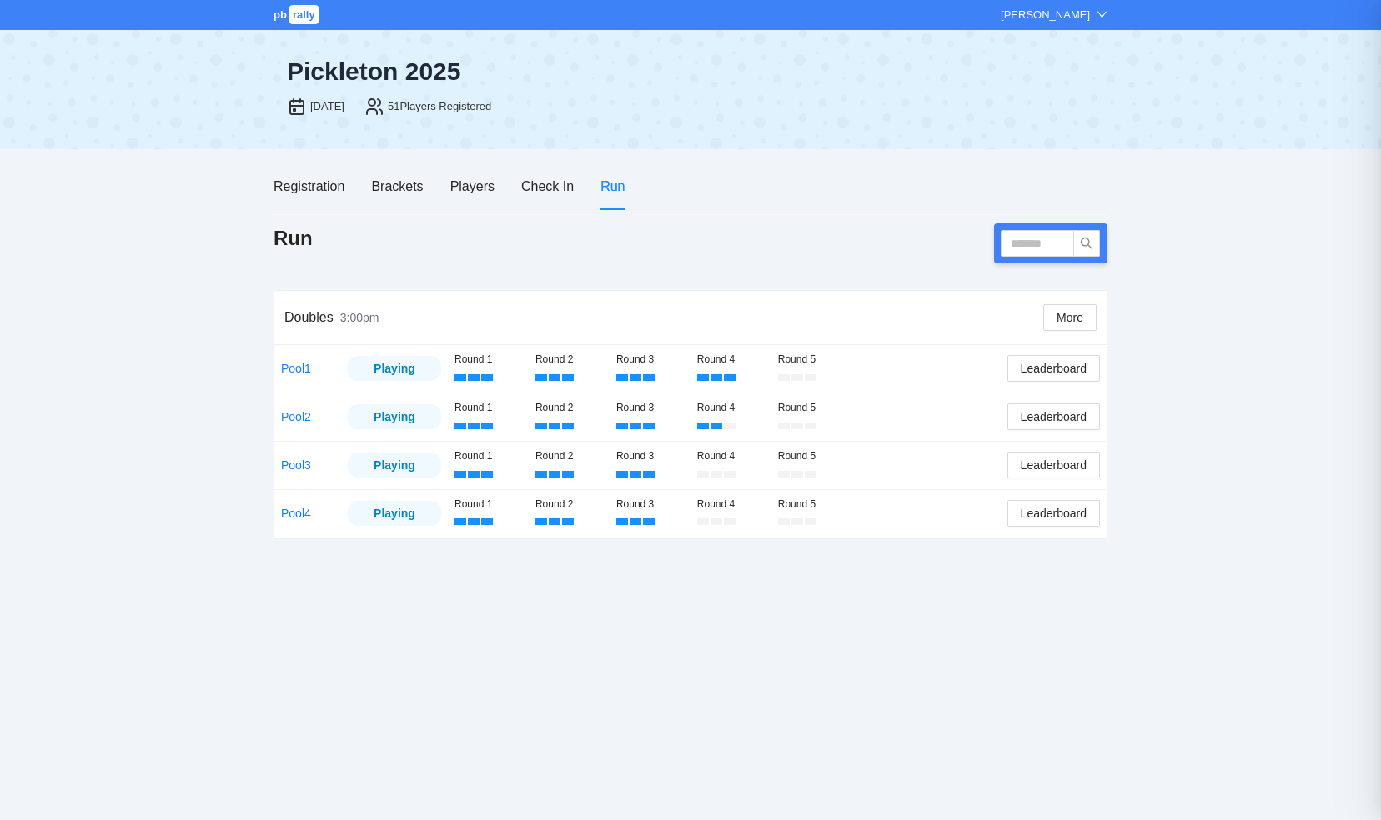
scroll to position [0, 0]
click at [298, 415] on link "Pool2" at bounding box center [296, 416] width 30 height 13
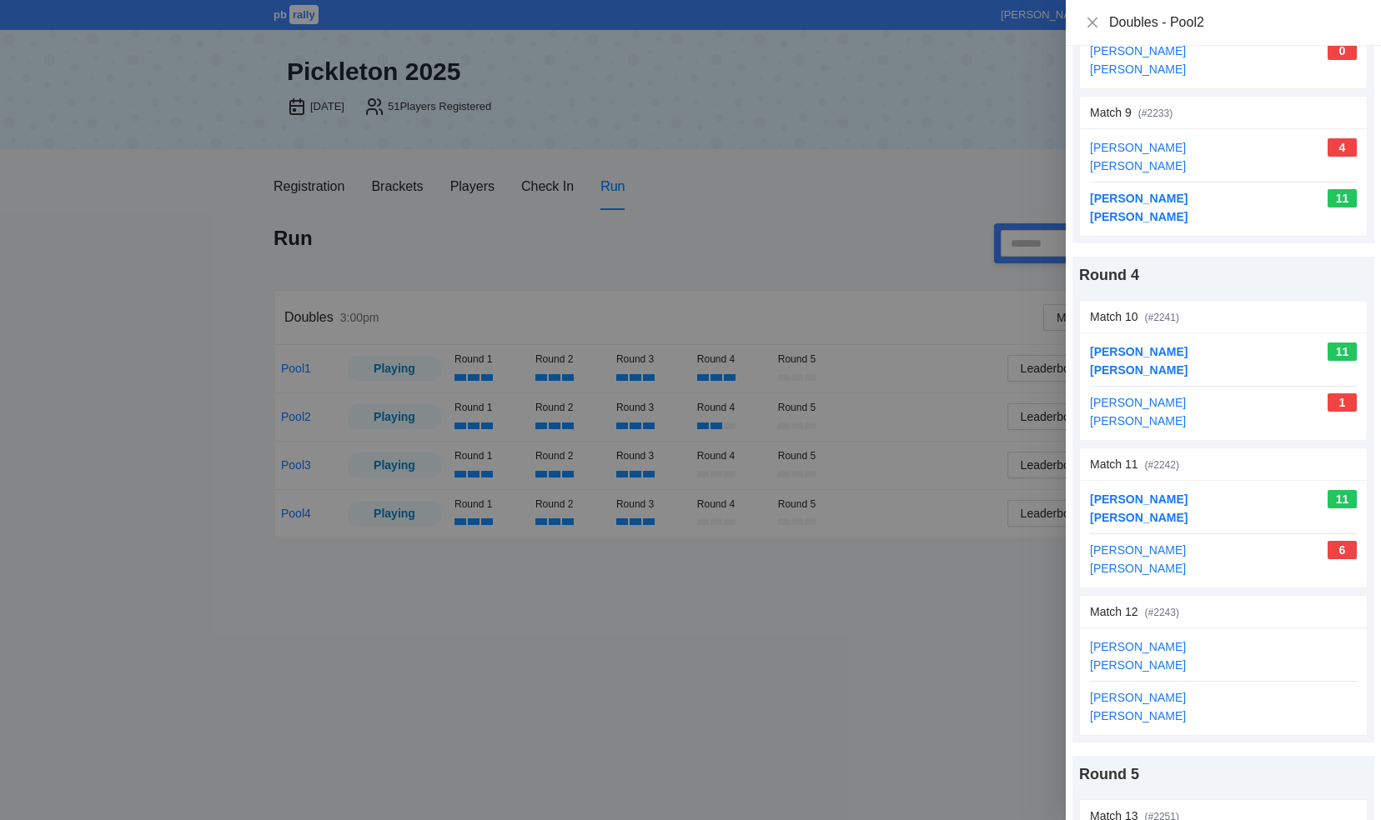
scroll to position [1501, 0]
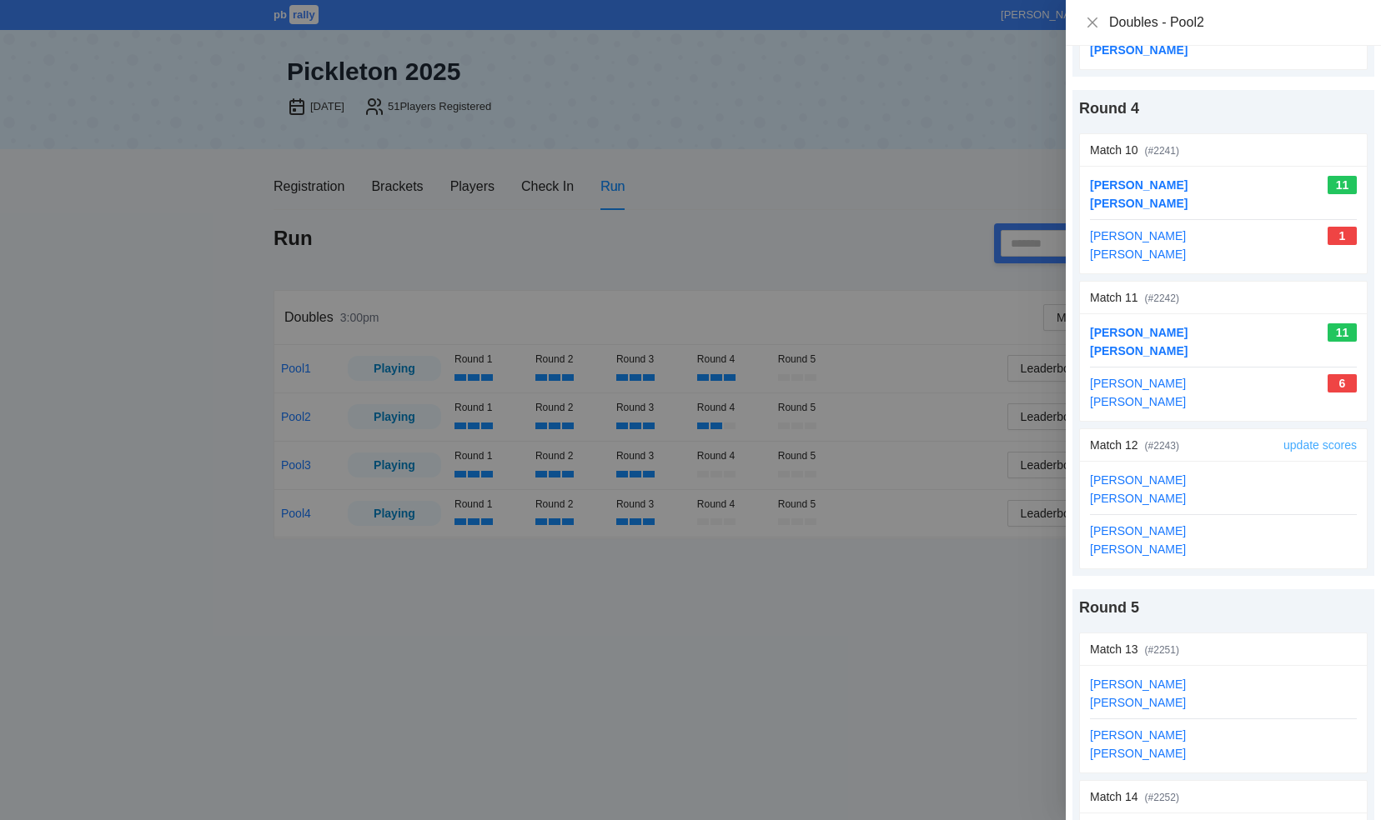
click at [1283, 439] on link "update scores" at bounding box center [1319, 445] width 73 height 13
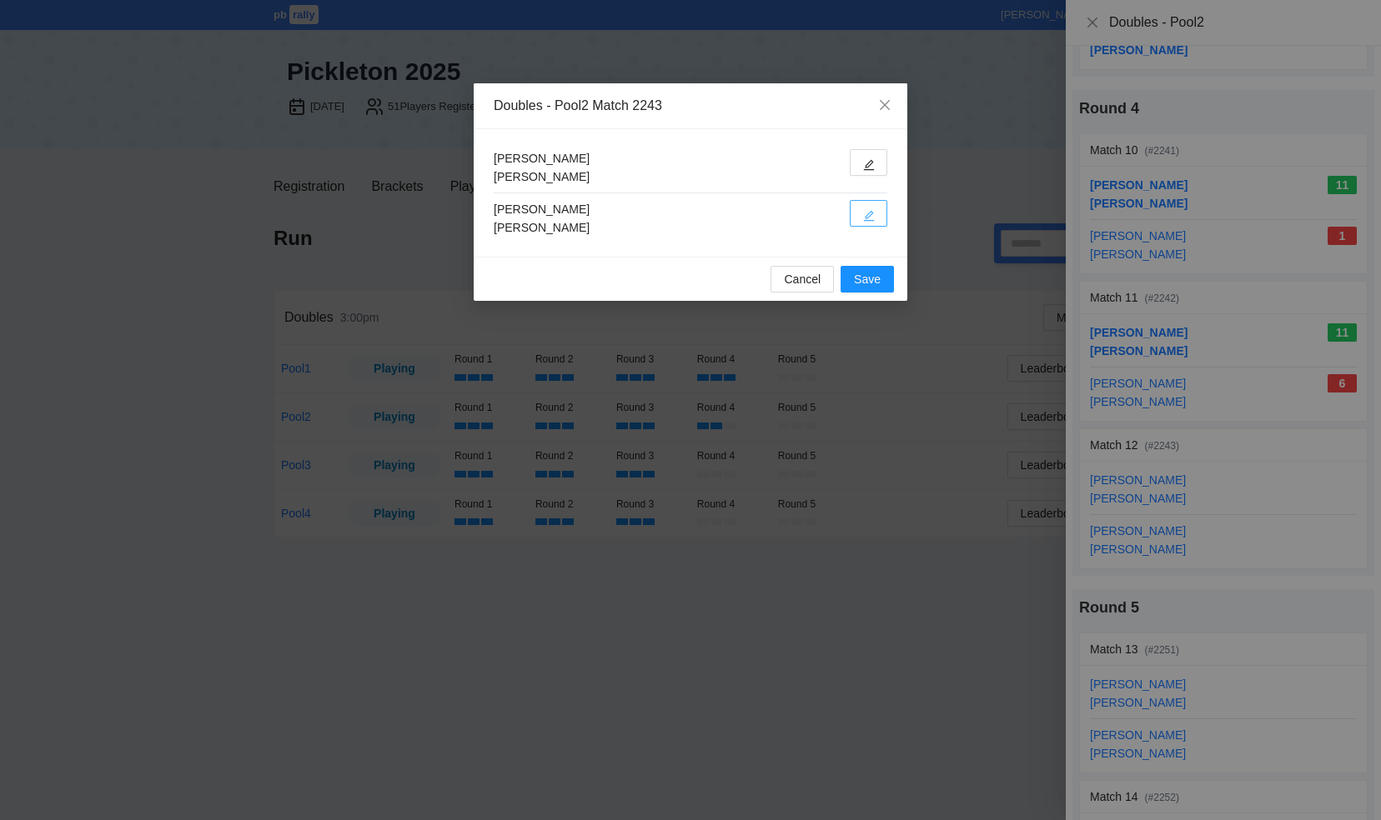
click at [864, 213] on icon "edit" at bounding box center [869, 216] width 12 height 12
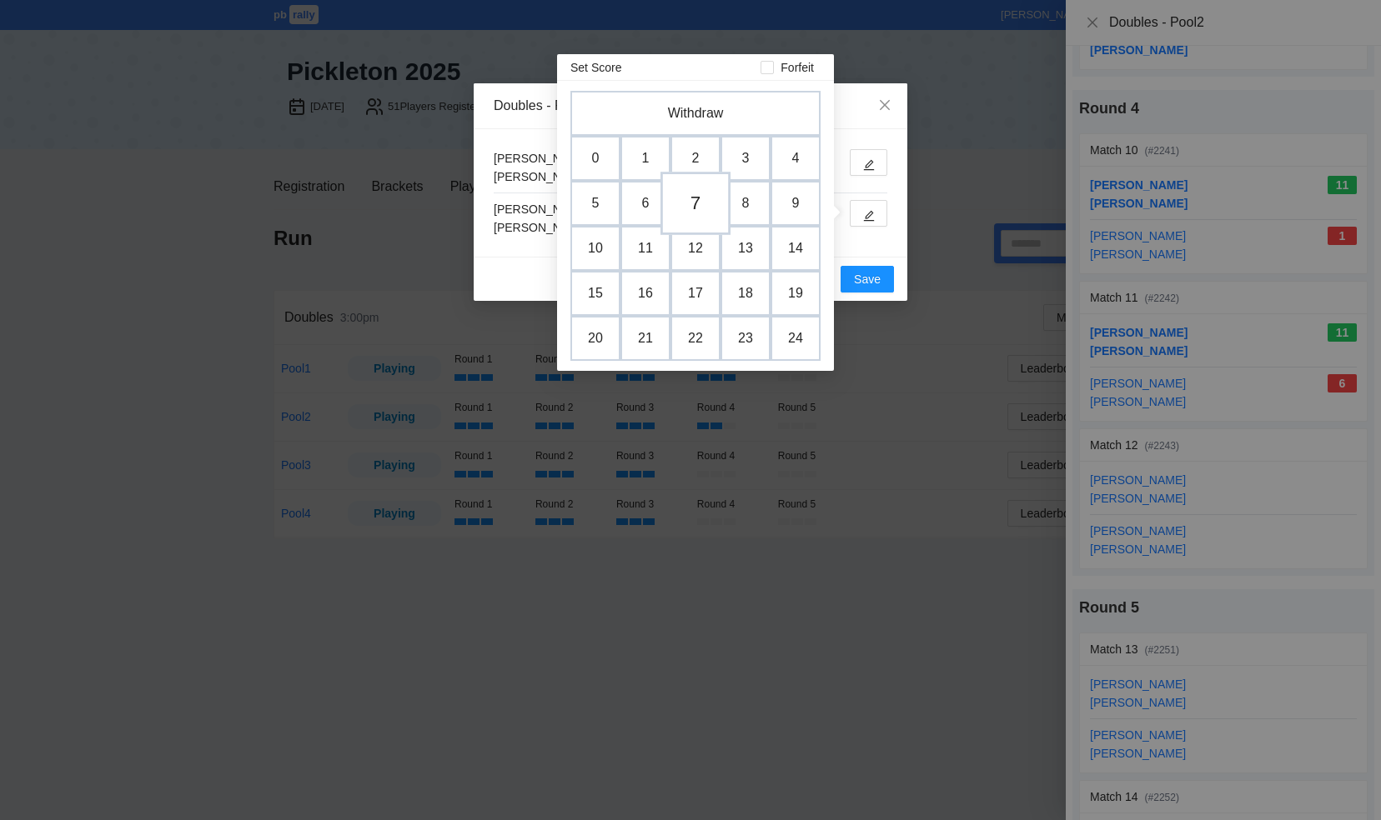
click at [699, 194] on td "7" at bounding box center [695, 203] width 70 height 63
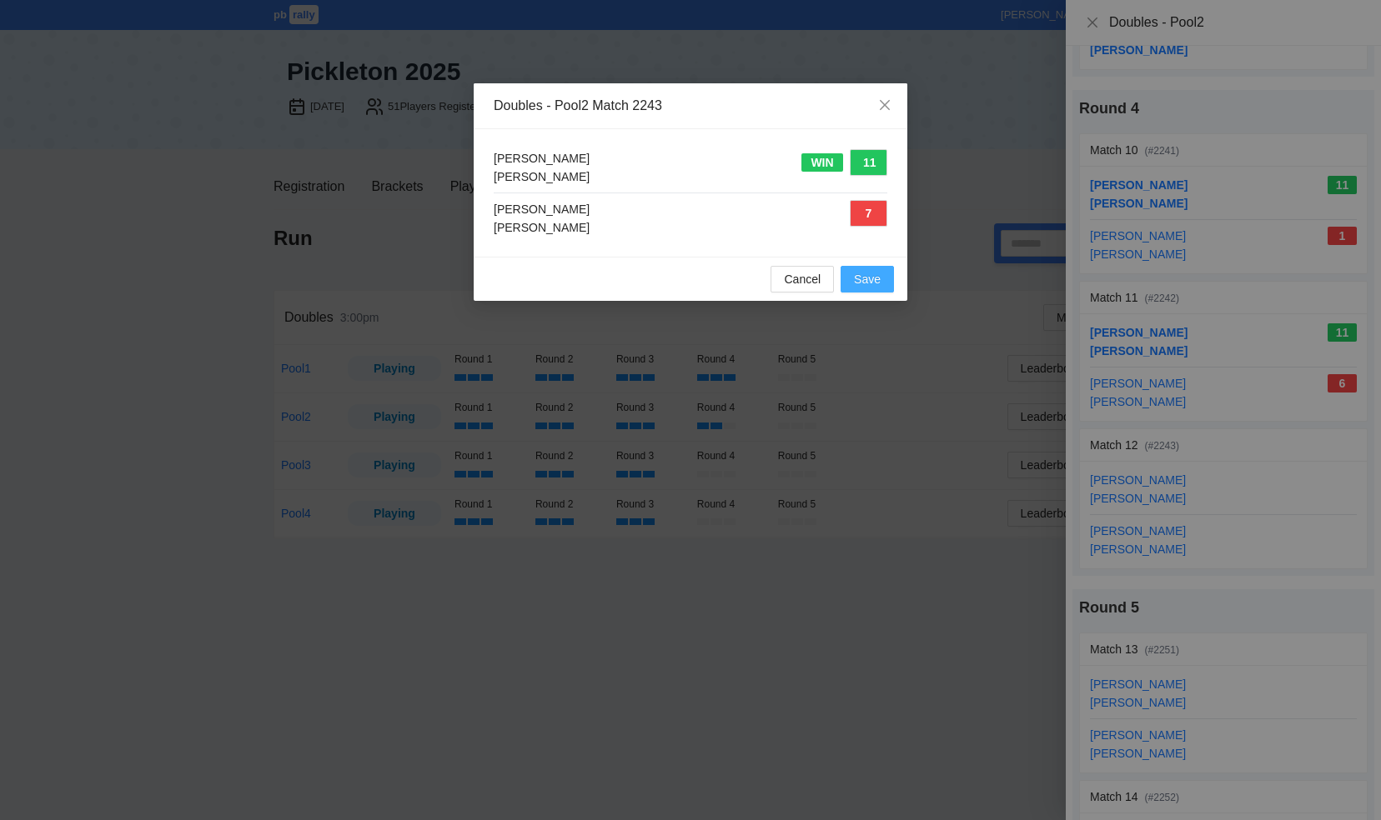
click at [867, 278] on span "Save" at bounding box center [867, 279] width 27 height 18
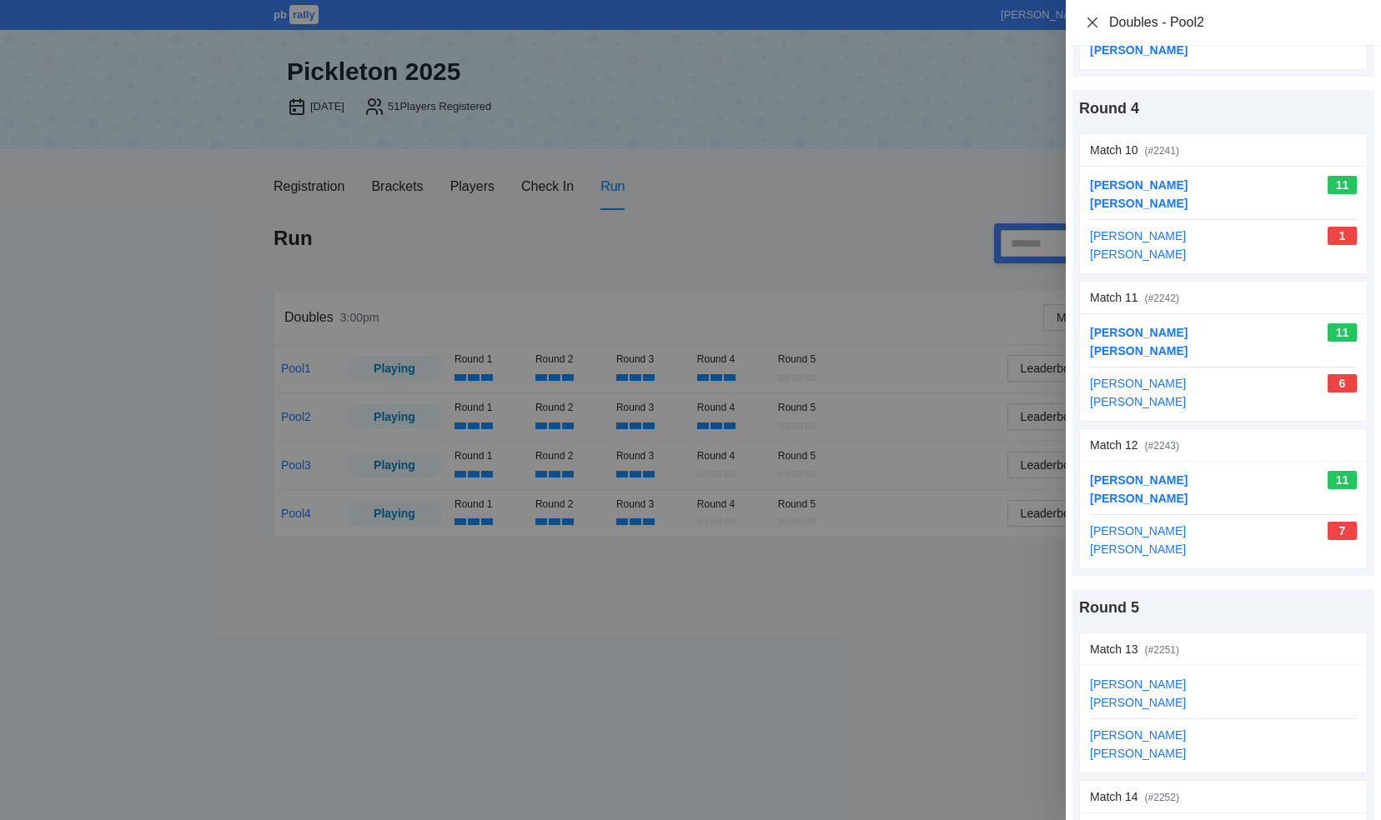
click at [1091, 20] on icon "close" at bounding box center [1092, 22] width 13 height 13
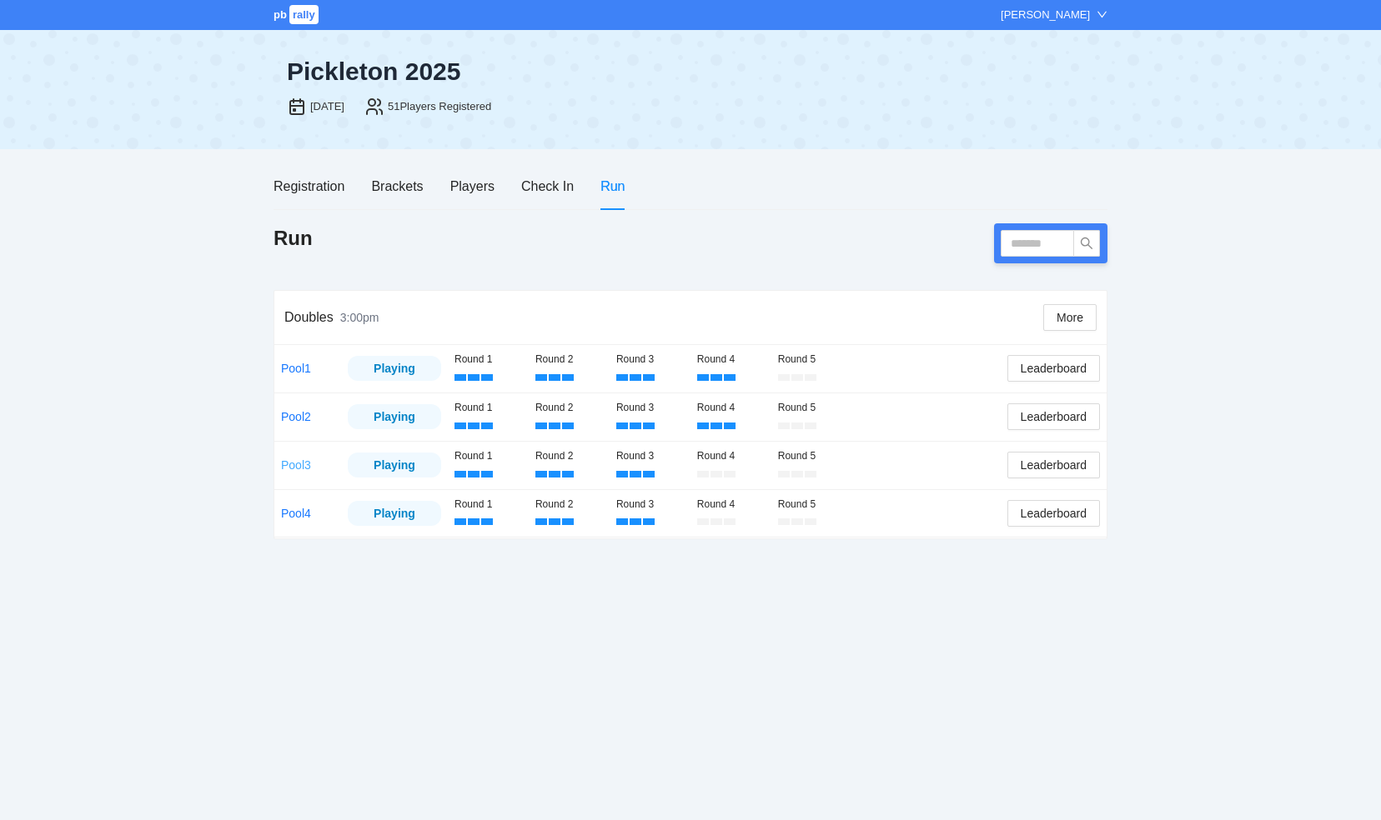
click at [292, 464] on link "Pool3" at bounding box center [296, 465] width 30 height 13
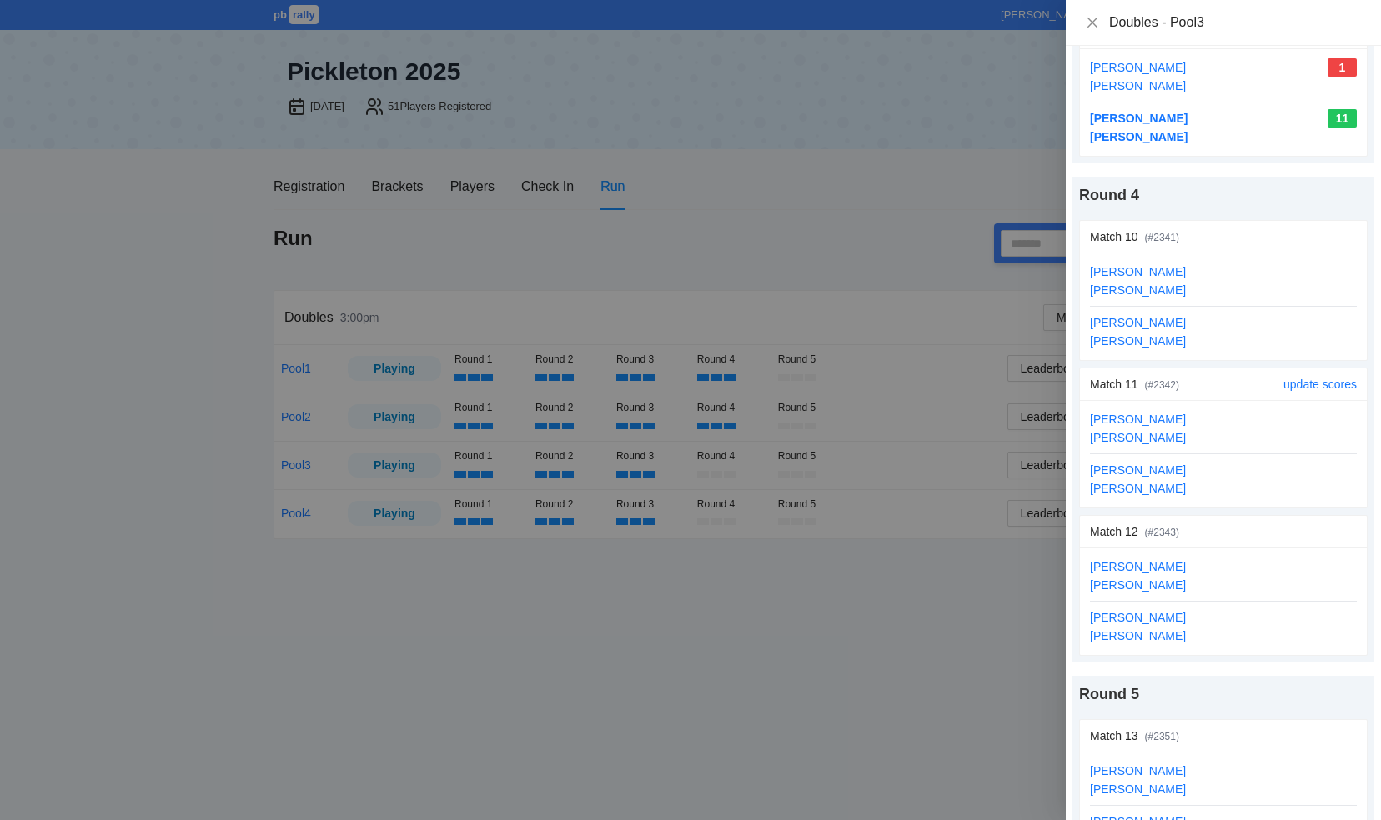
scroll to position [1417, 0]
click at [1287, 227] on link "update scores" at bounding box center [1319, 233] width 73 height 13
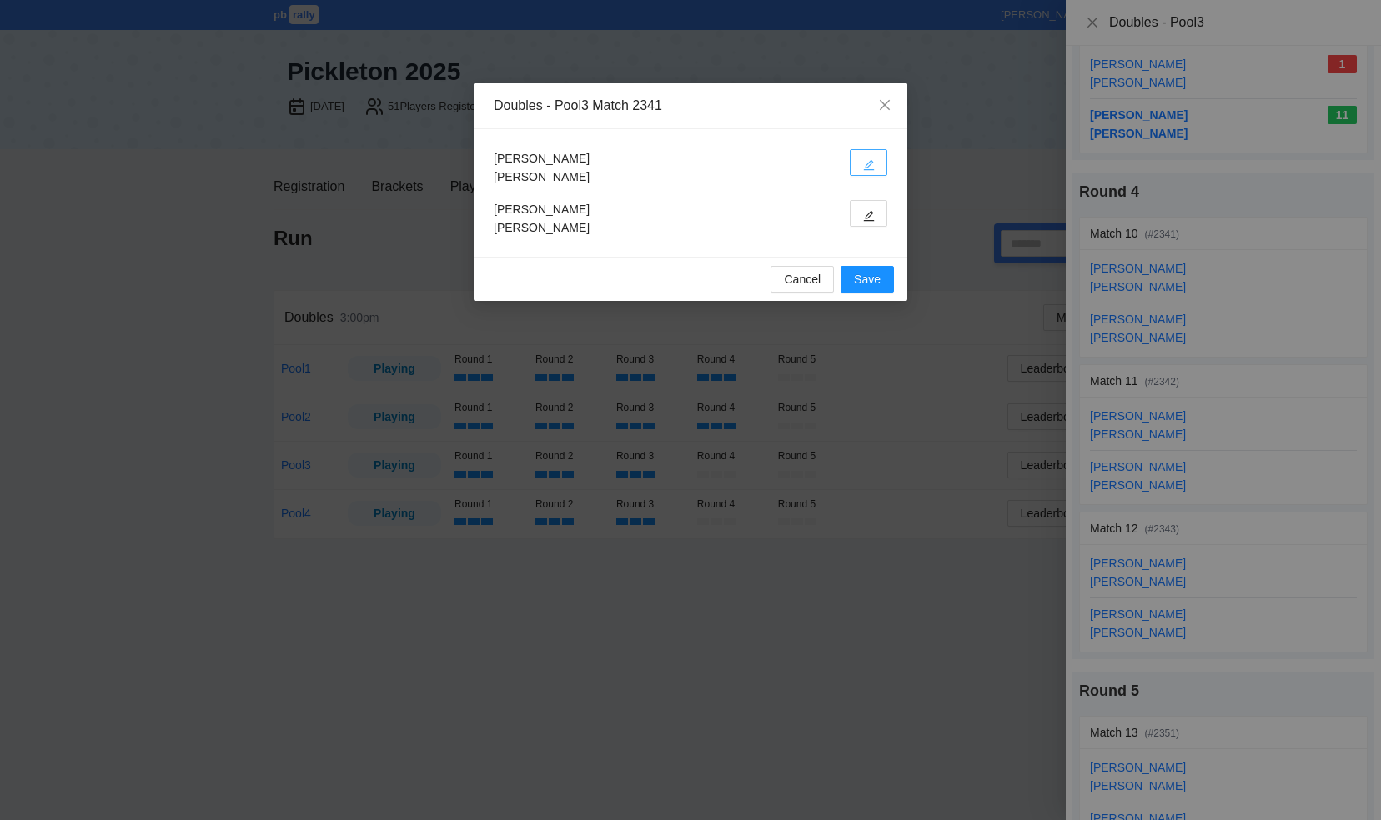
click at [876, 163] on button "button" at bounding box center [869, 162] width 38 height 27
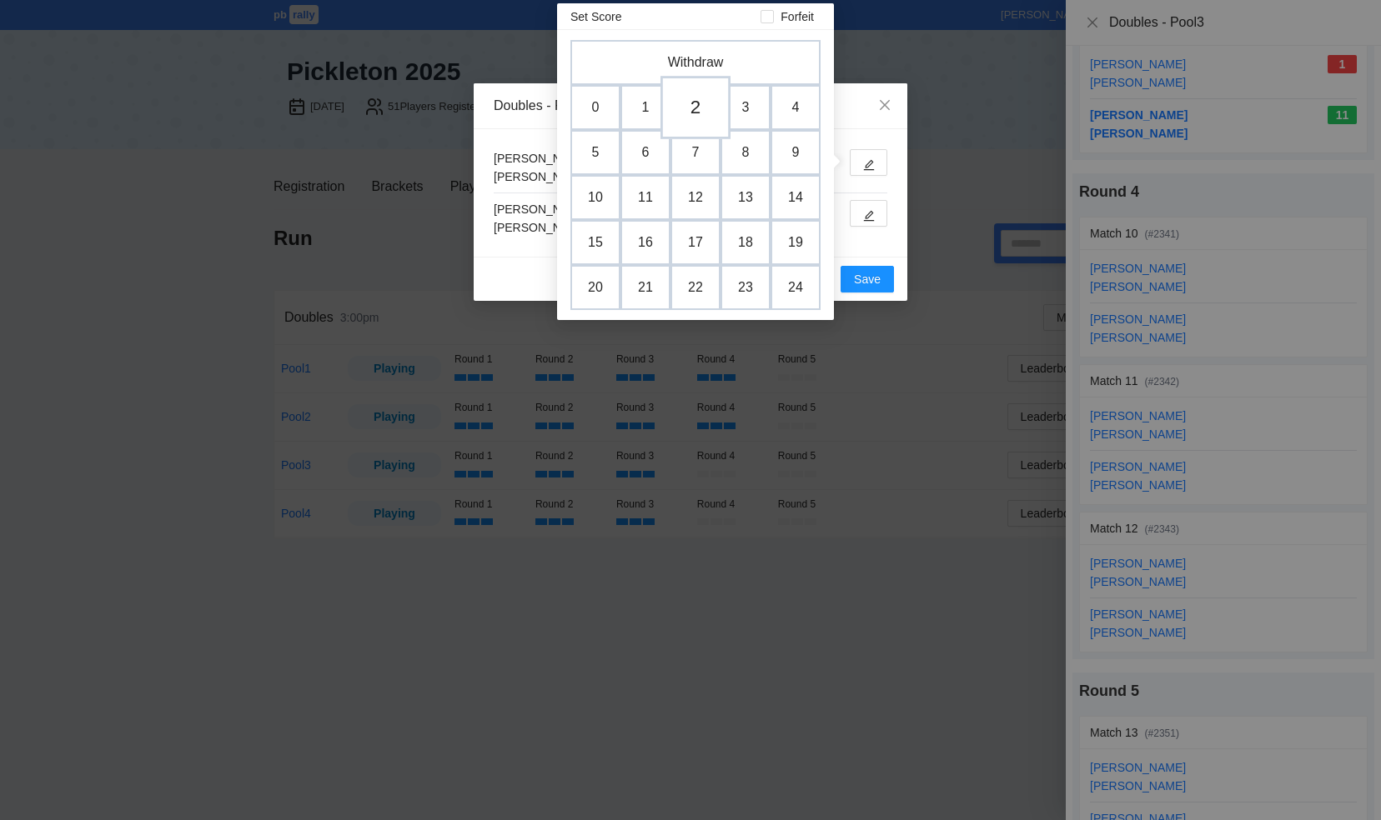
click at [661, 108] on td "2" at bounding box center [695, 107] width 70 height 63
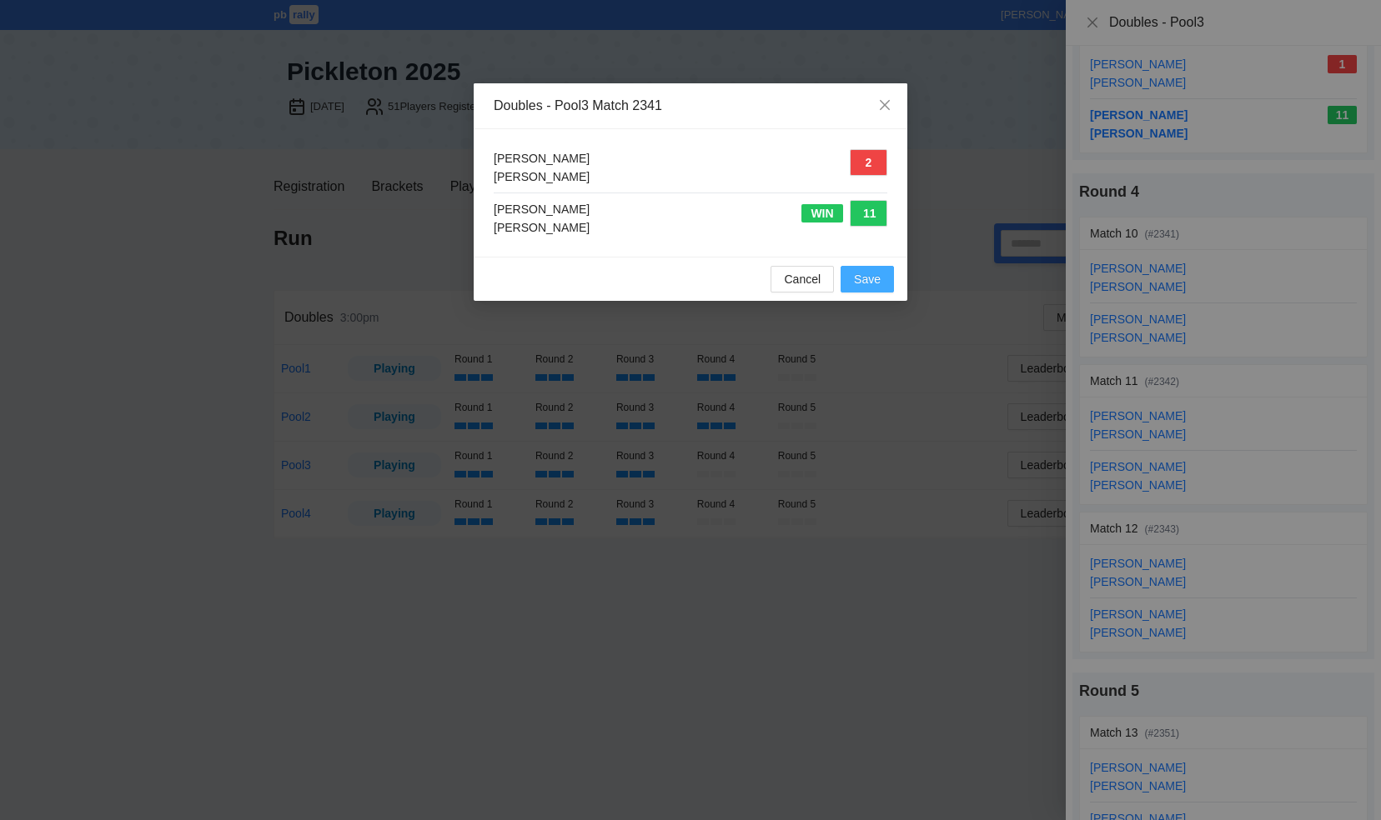
click at [869, 283] on span "Save" at bounding box center [867, 279] width 27 height 18
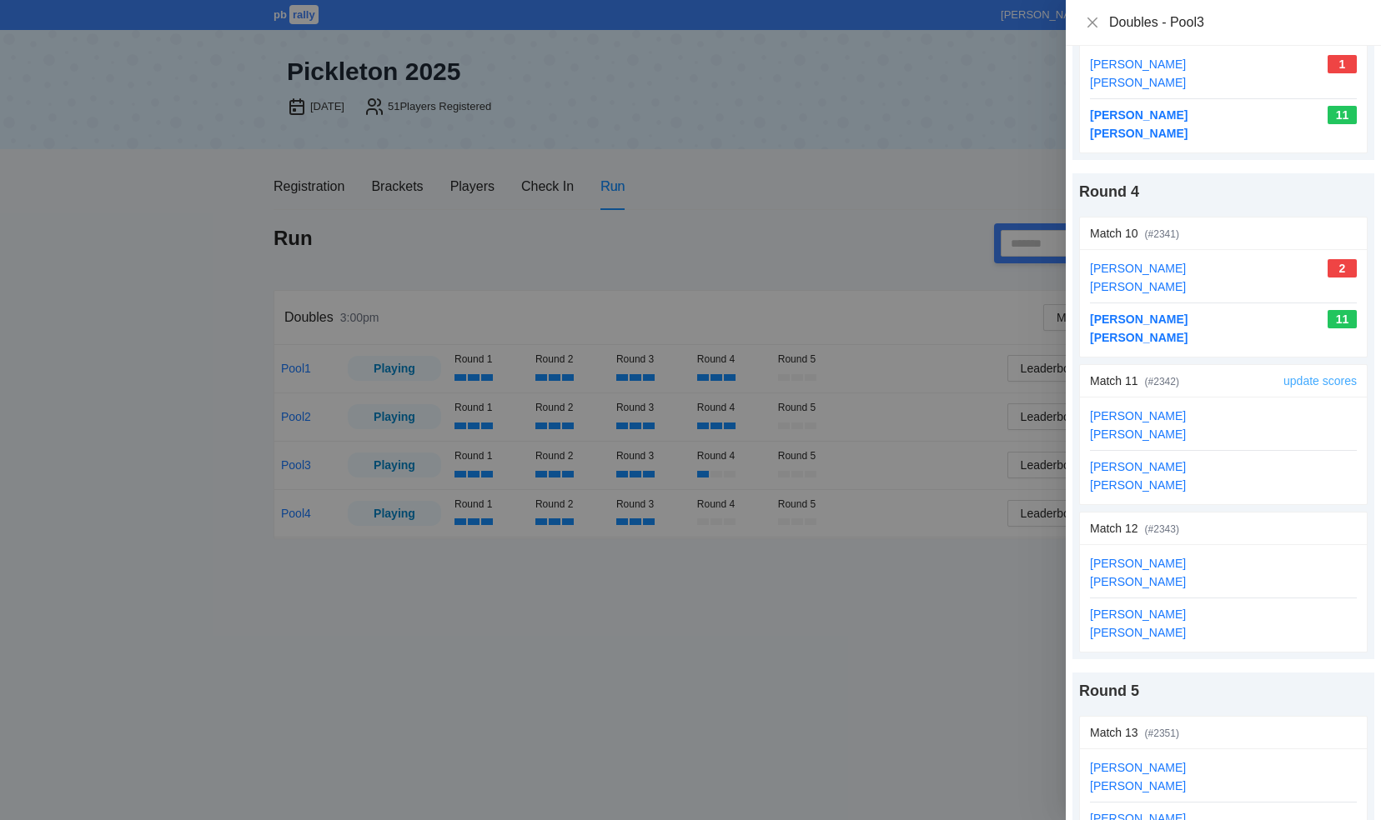
click at [1309, 374] on link "update scores" at bounding box center [1319, 380] width 73 height 13
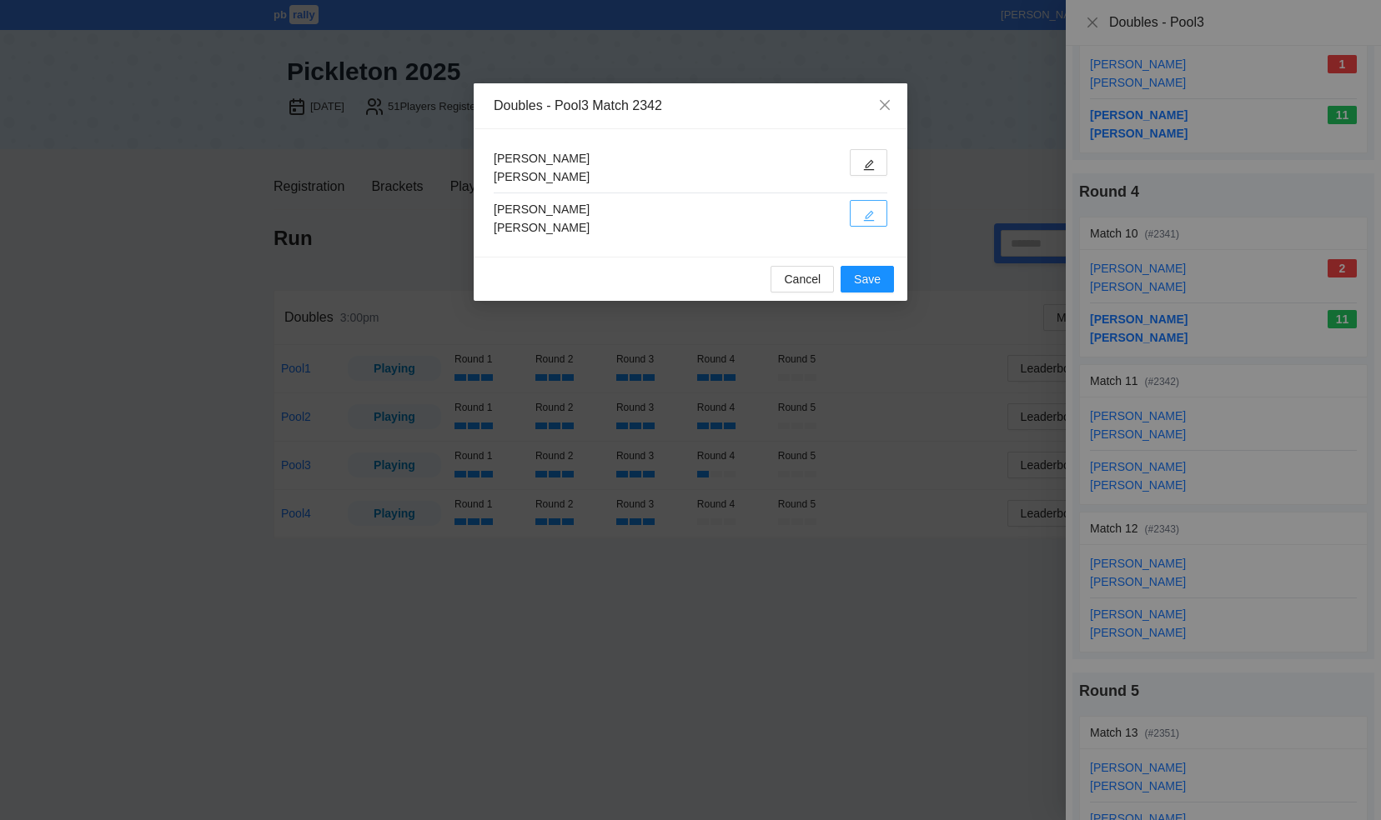
click at [870, 211] on icon "edit" at bounding box center [869, 216] width 11 height 11
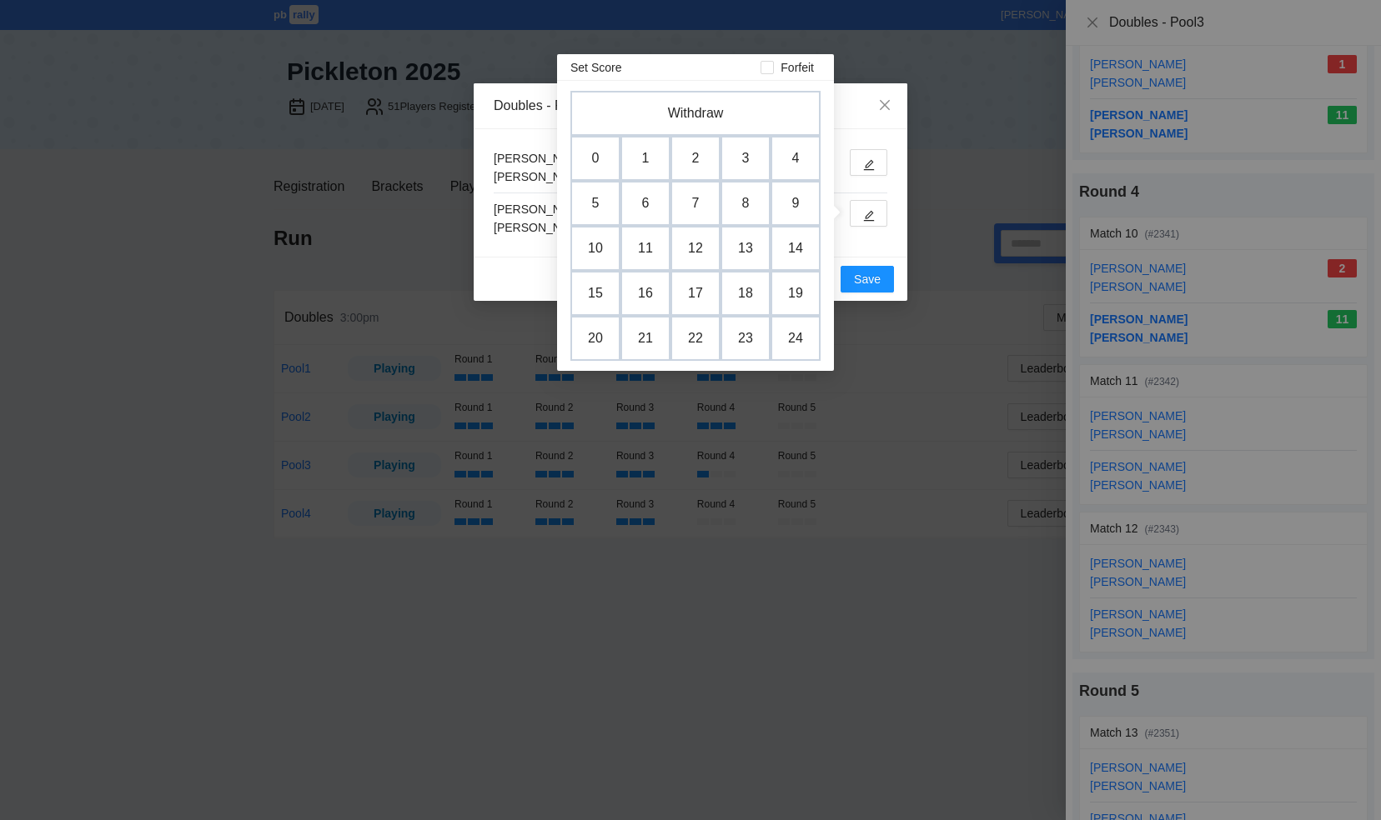
click at [786, 202] on td "9" at bounding box center [795, 203] width 50 height 45
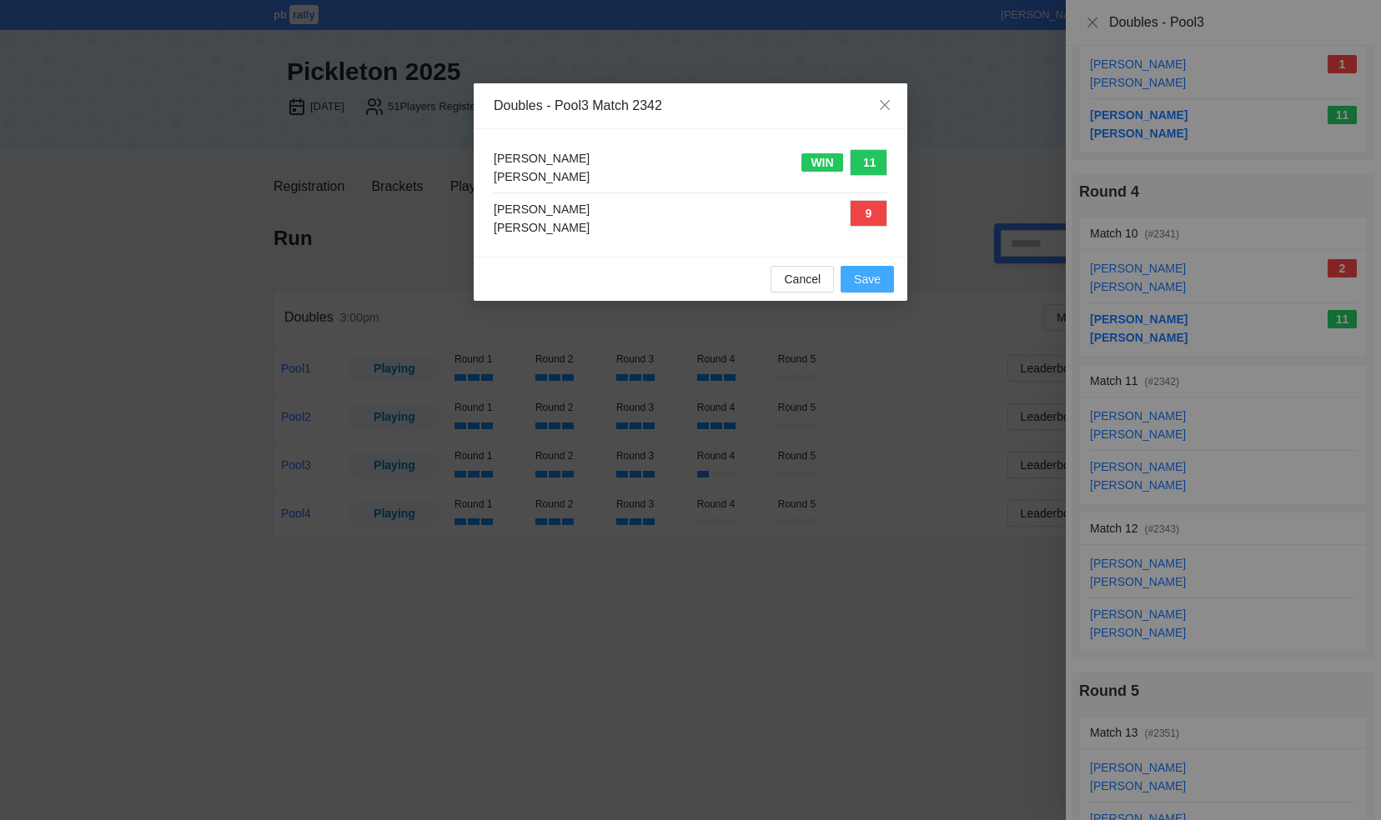
click at [870, 280] on span "Save" at bounding box center [867, 279] width 27 height 18
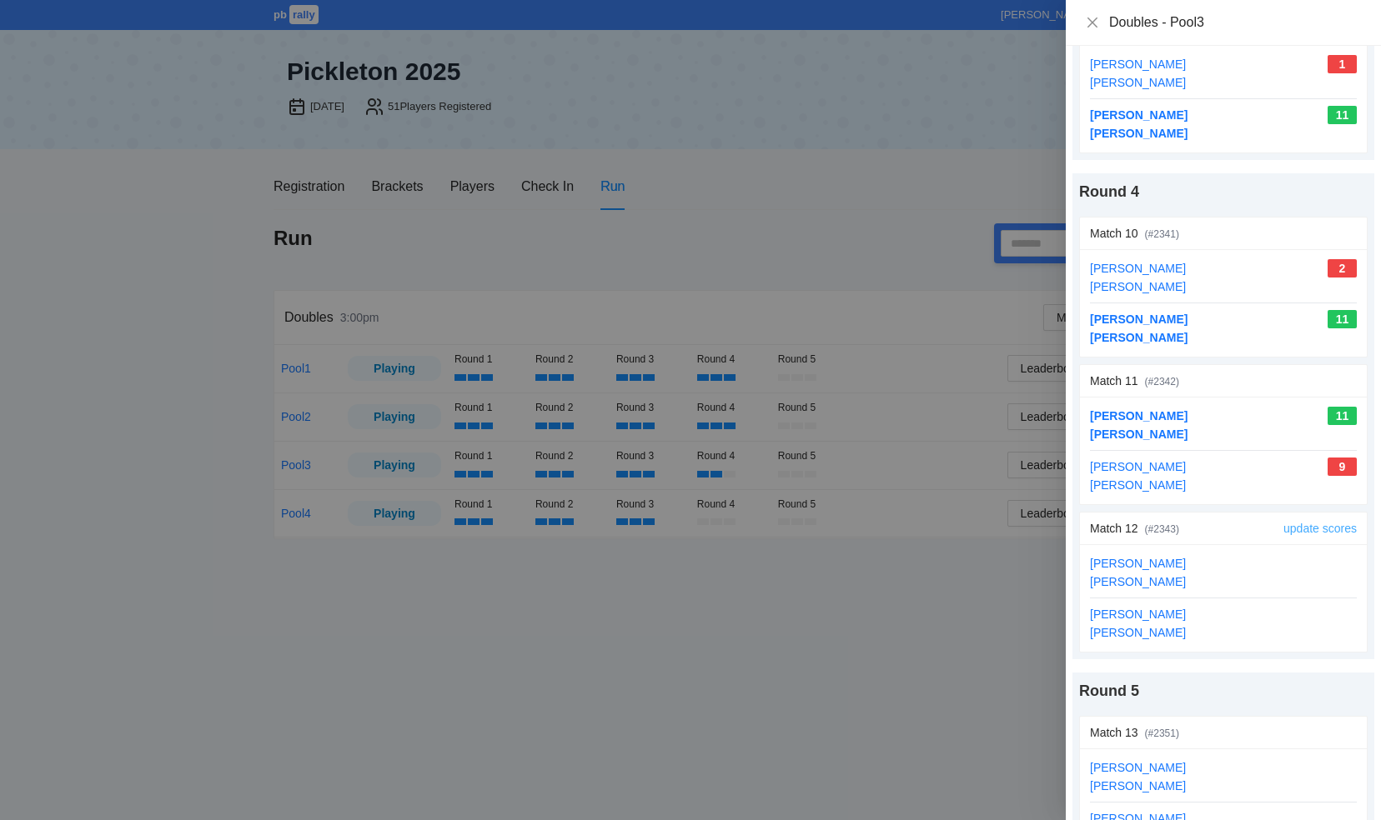
click at [1291, 522] on link "update scores" at bounding box center [1319, 528] width 73 height 13
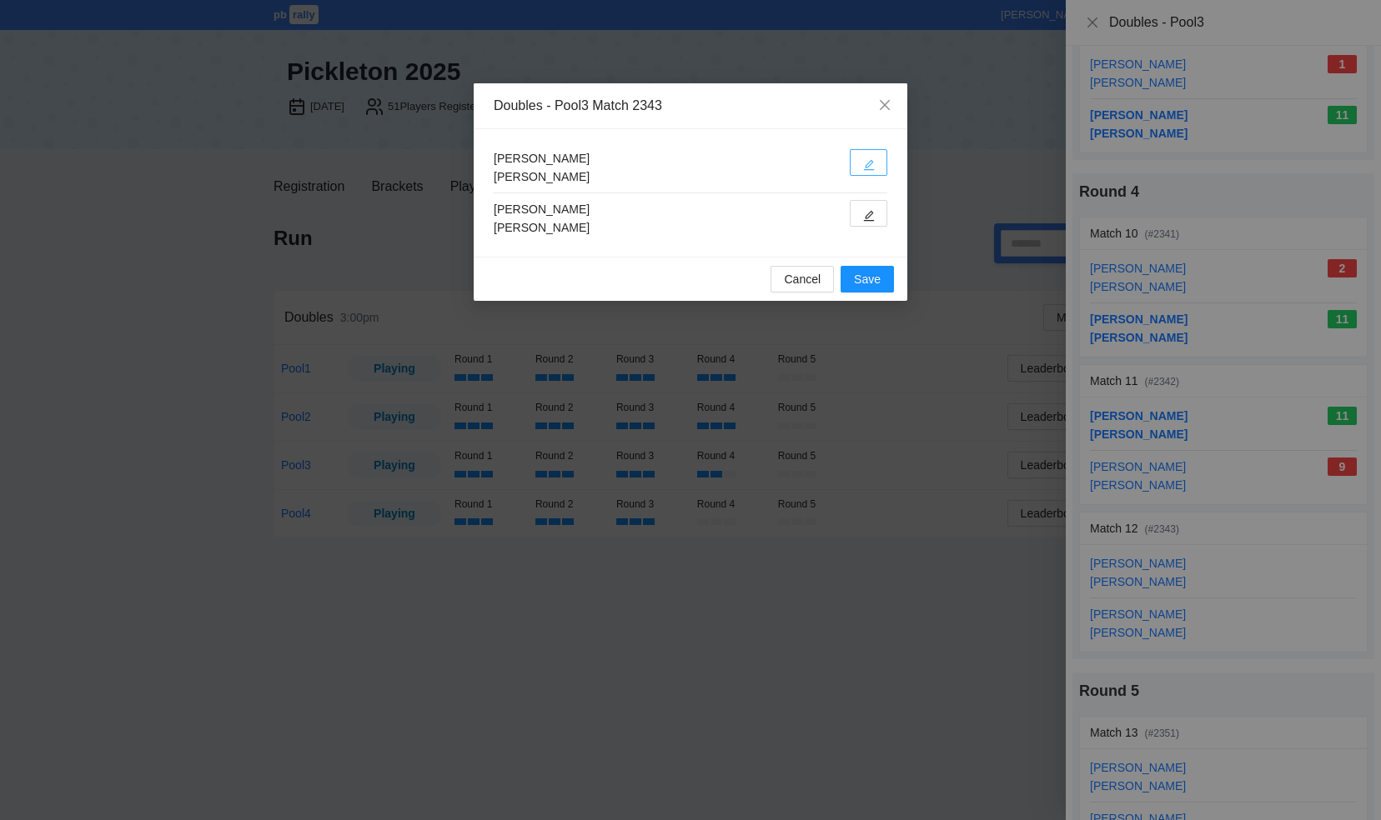
click at [875, 159] on button "button" at bounding box center [869, 162] width 38 height 27
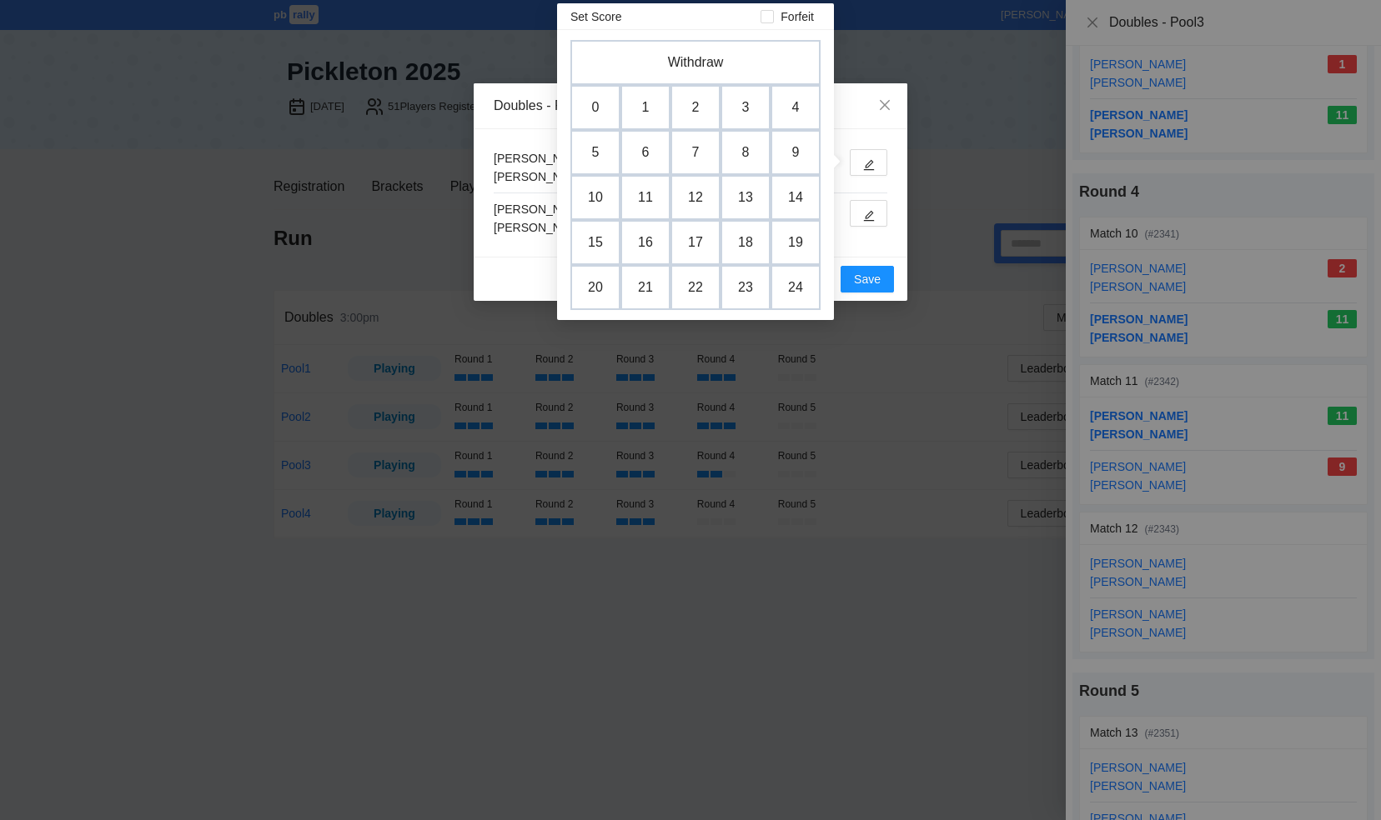
click at [745, 152] on td "8" at bounding box center [745, 152] width 50 height 45
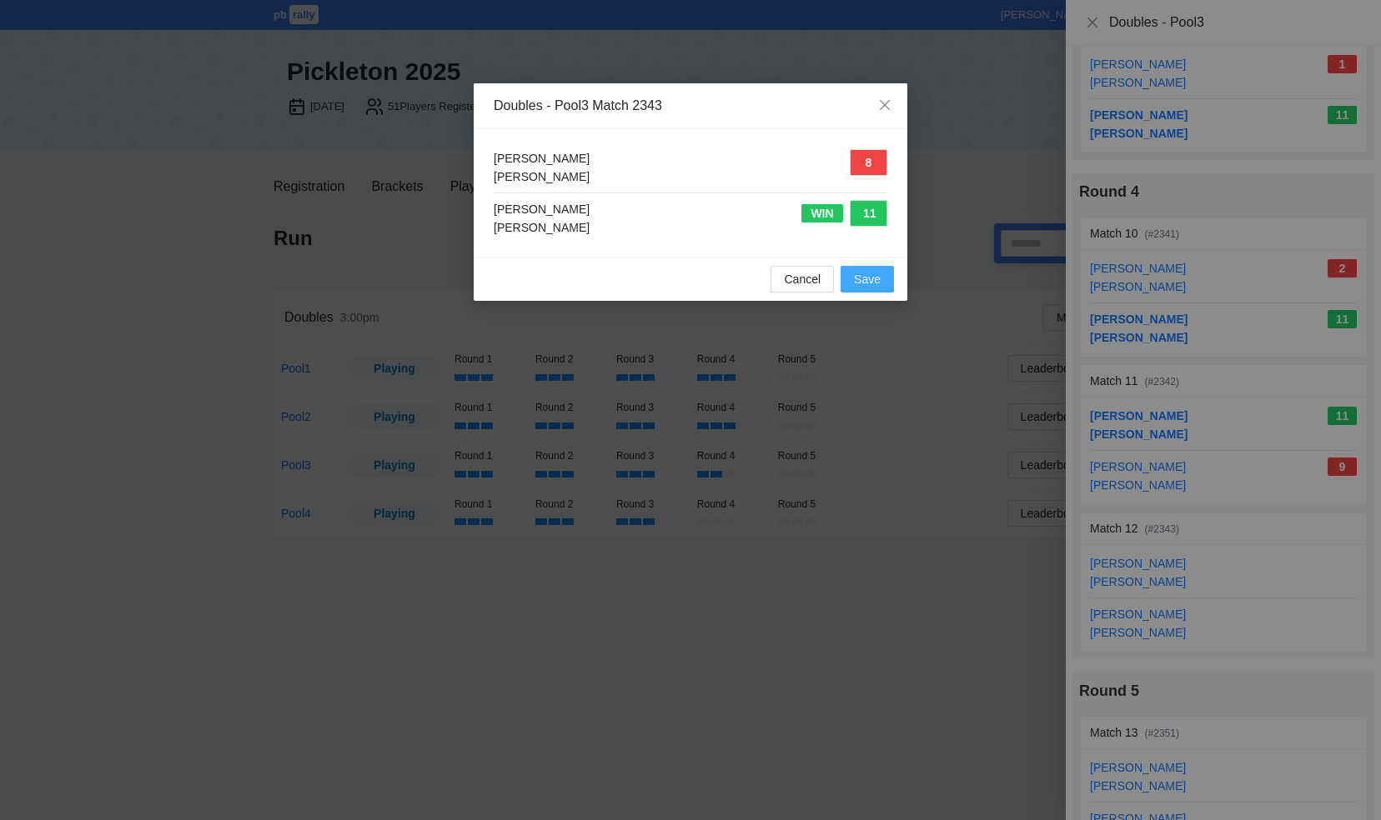
click at [869, 278] on span "Save" at bounding box center [867, 279] width 27 height 18
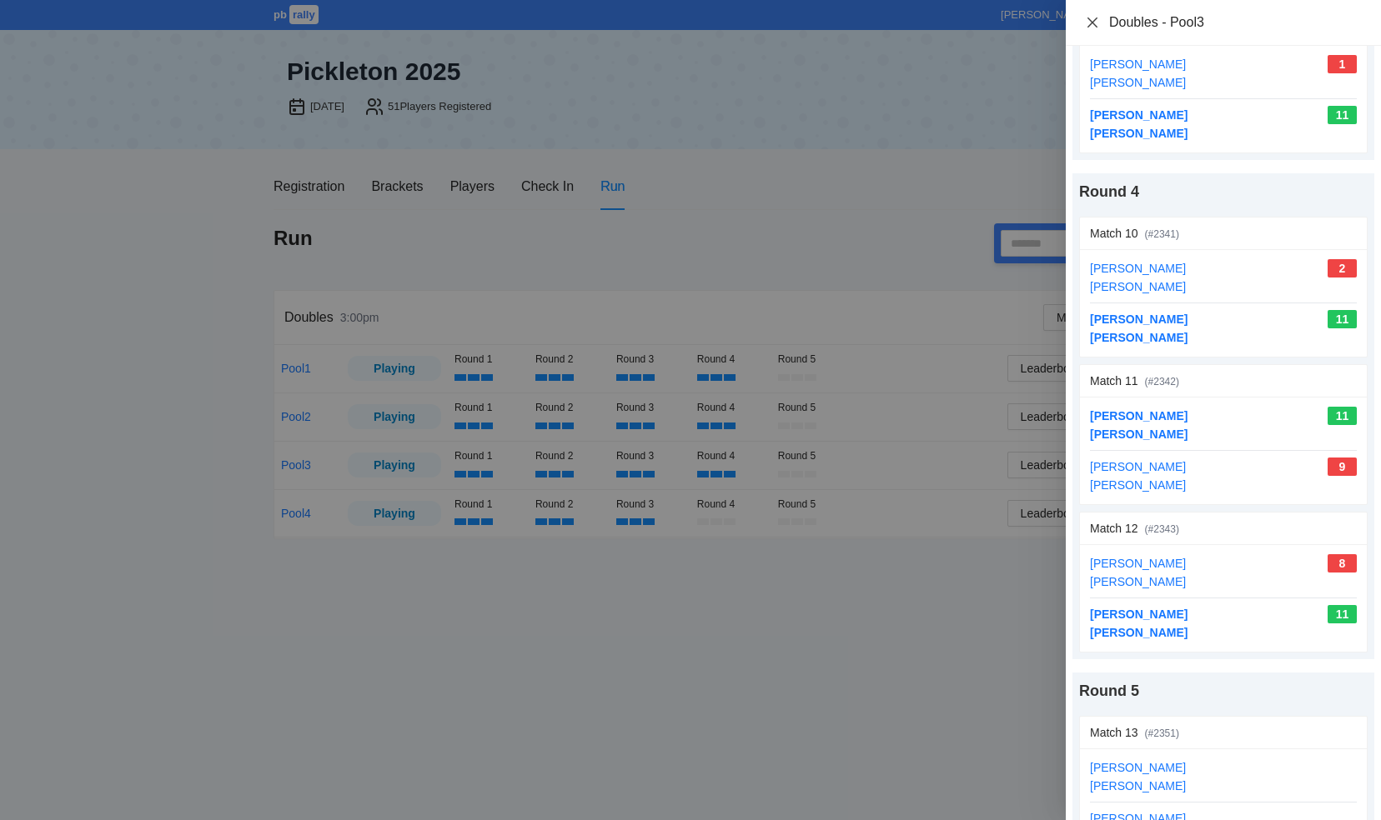
click at [1096, 21] on icon "close" at bounding box center [1092, 22] width 13 height 13
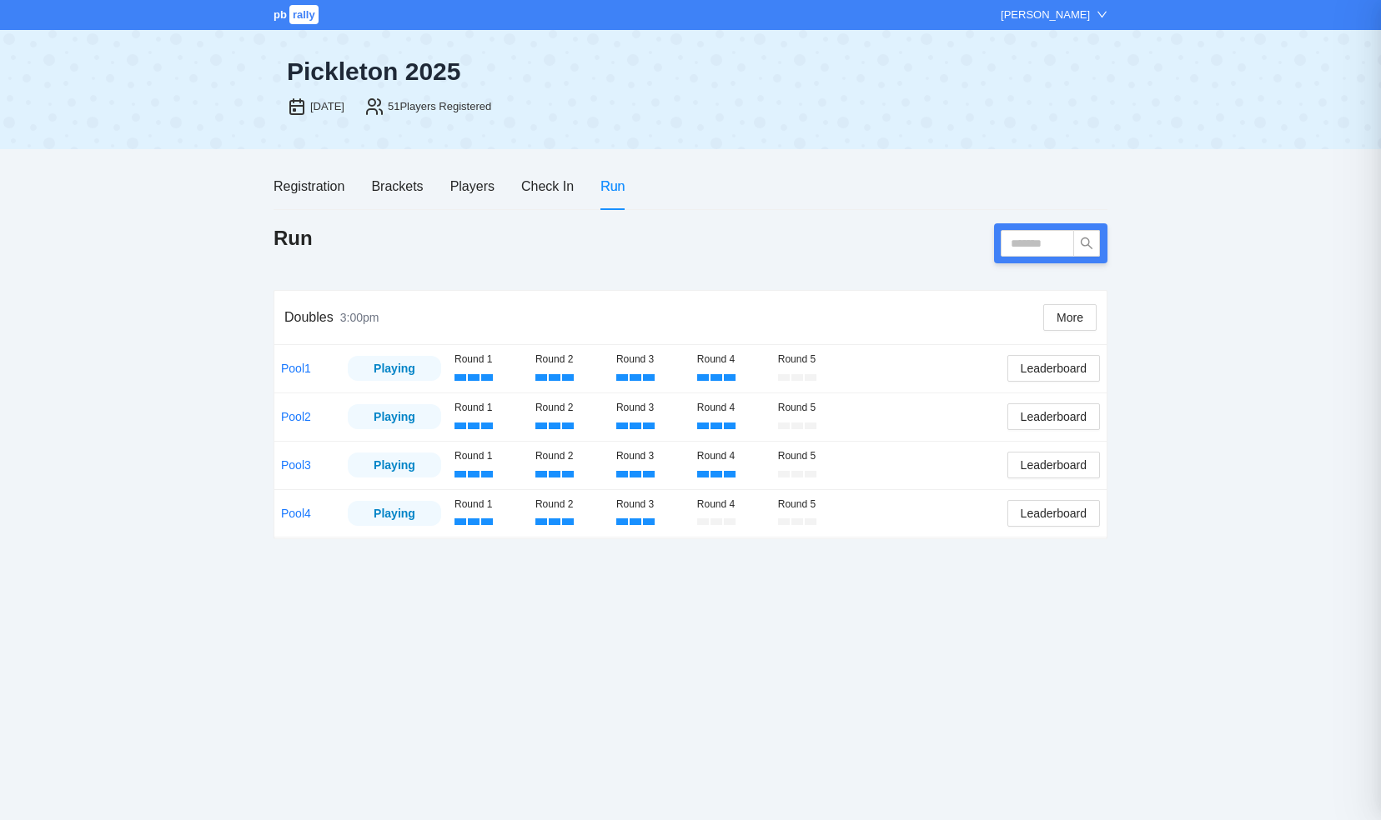
scroll to position [0, 0]
click at [295, 507] on link "Pool4" at bounding box center [296, 513] width 30 height 13
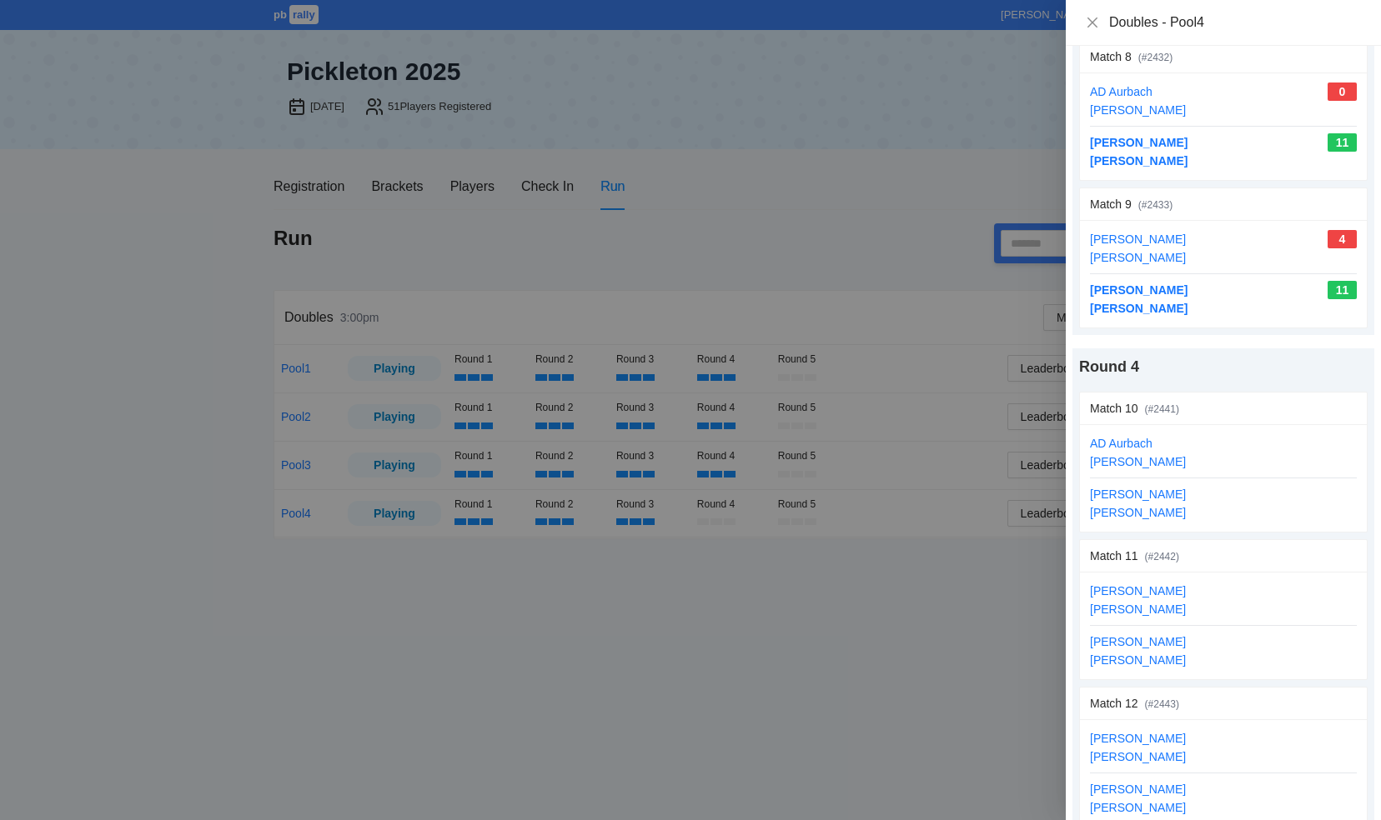
scroll to position [1417, 0]
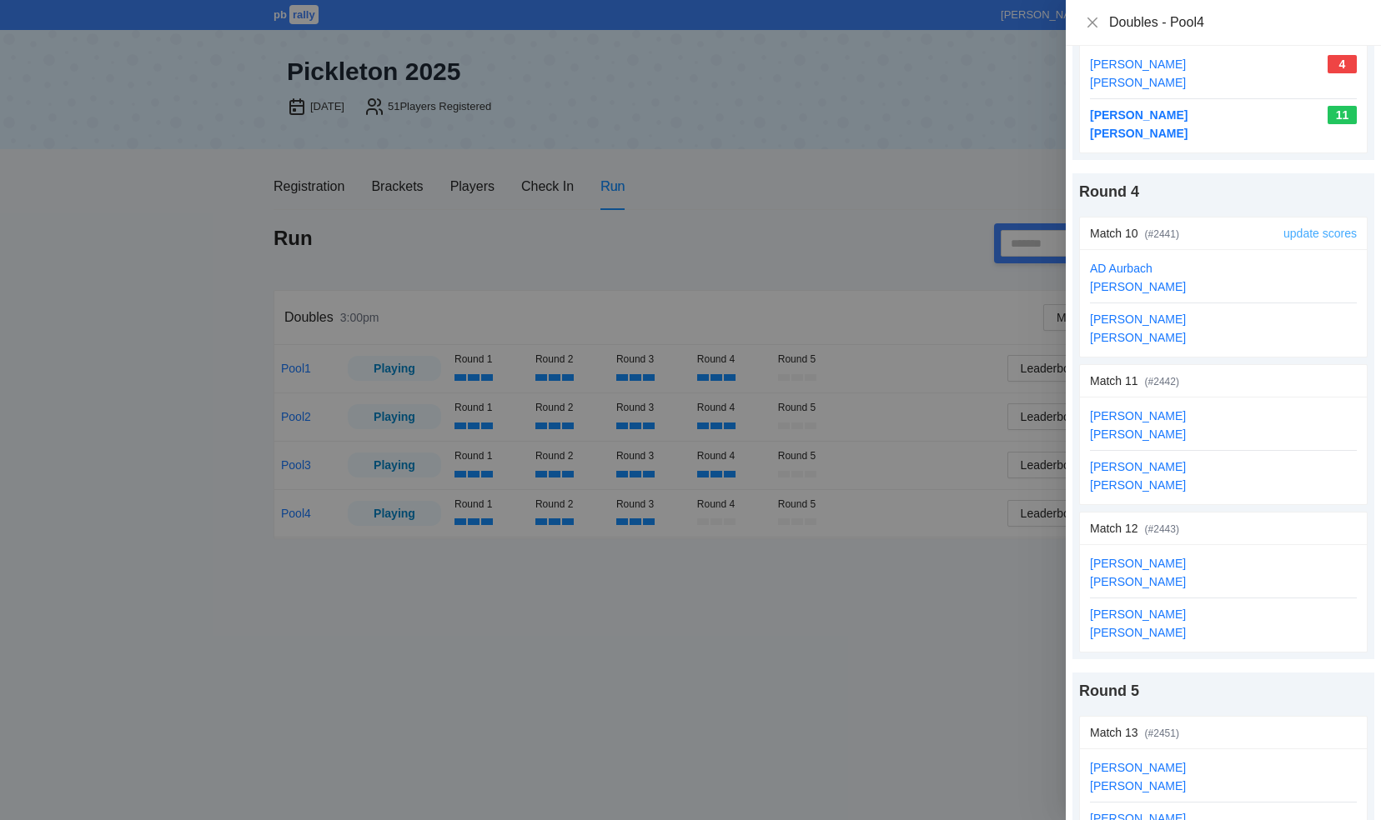
click at [1283, 227] on link "update scores" at bounding box center [1319, 233] width 73 height 13
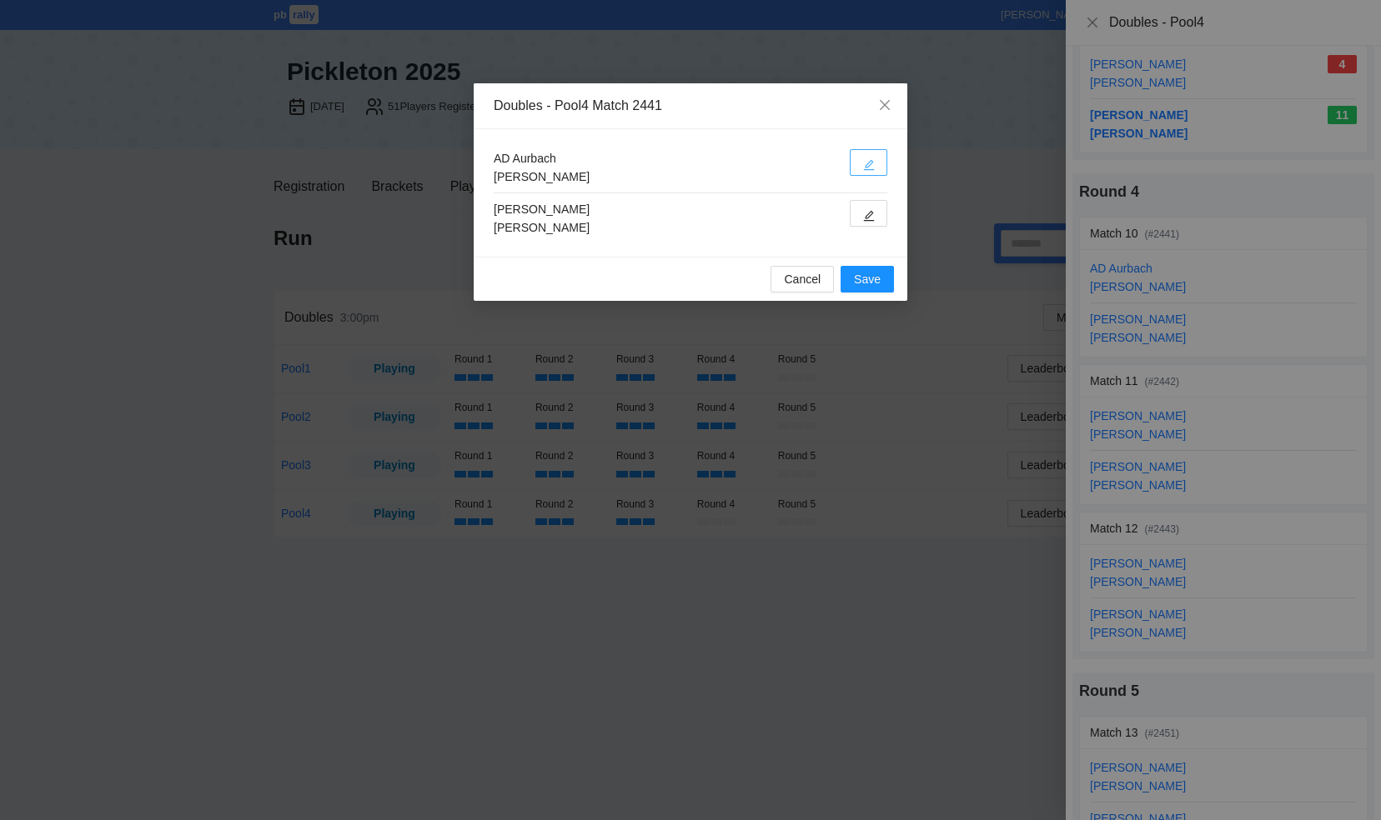
click at [867, 168] on icon "edit" at bounding box center [869, 165] width 12 height 12
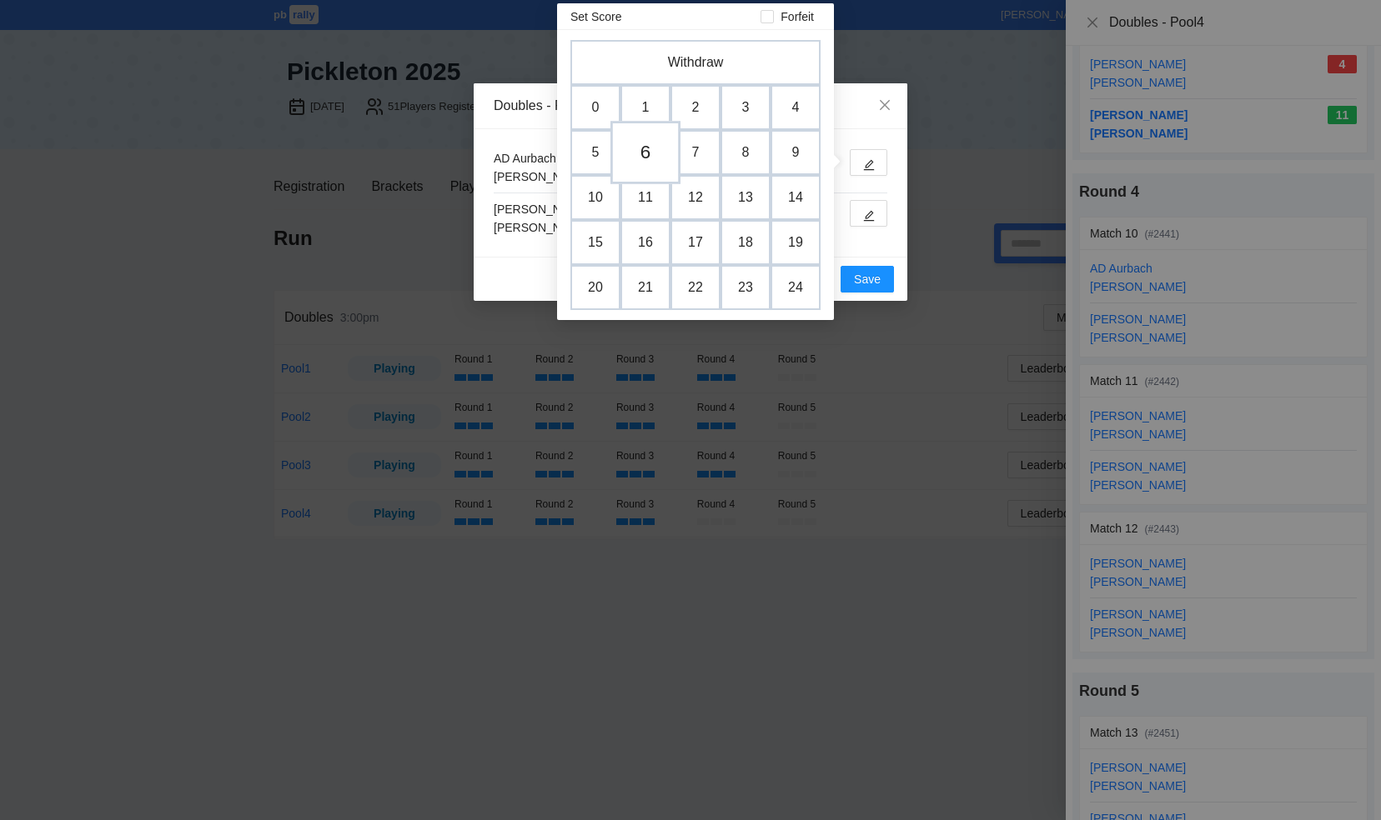
click at [652, 160] on td "6" at bounding box center [645, 152] width 70 height 63
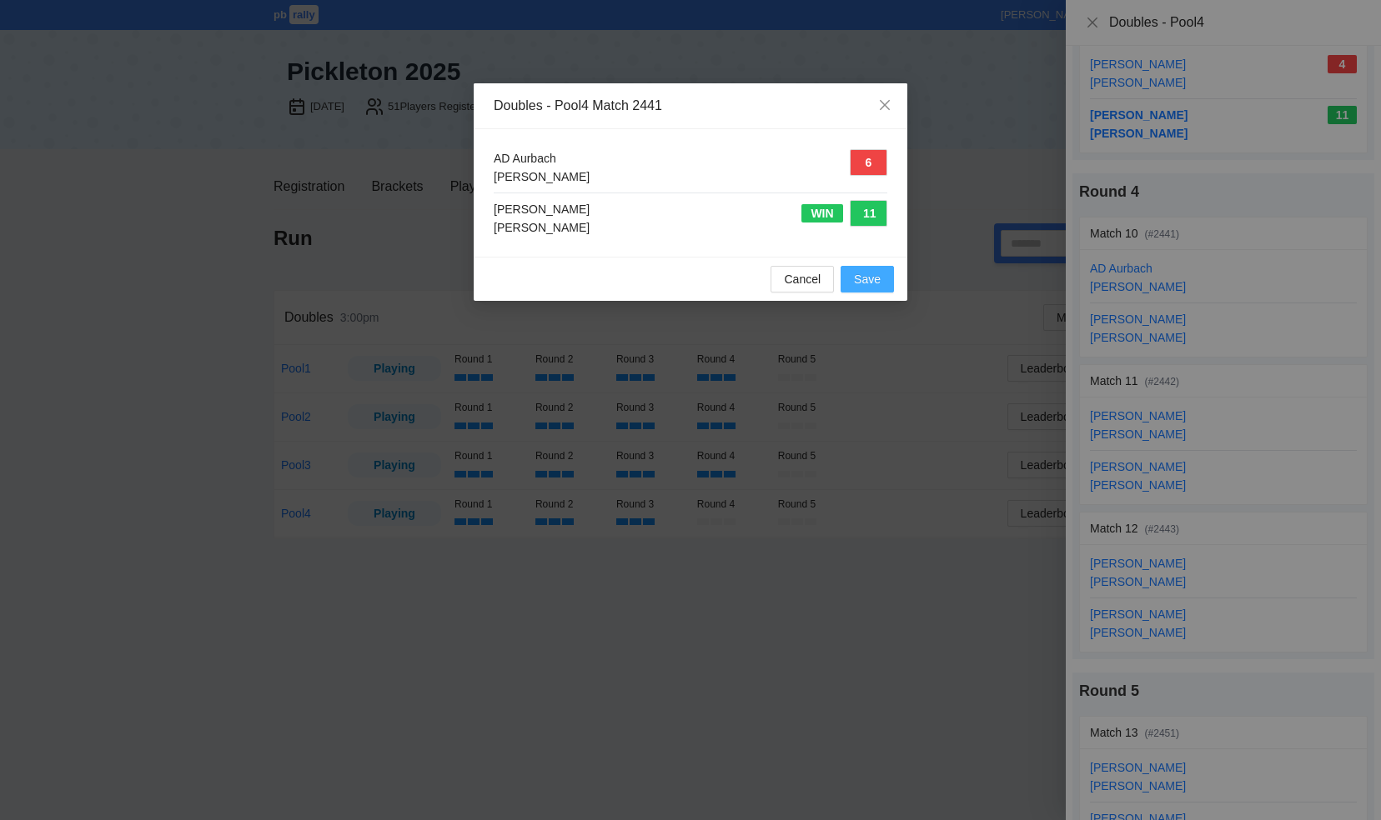
click at [868, 275] on span "Save" at bounding box center [867, 279] width 27 height 18
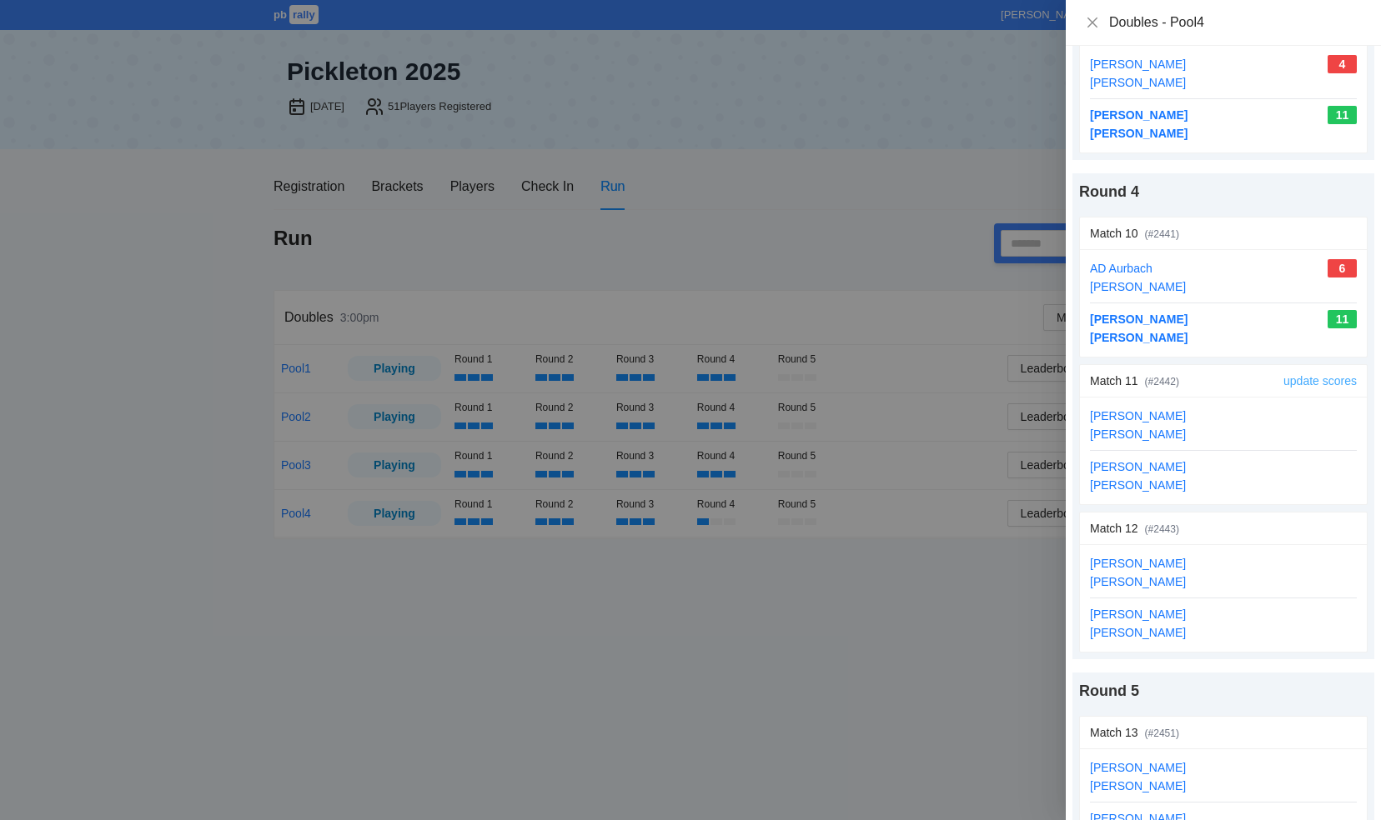
click at [1297, 374] on link "update scores" at bounding box center [1319, 380] width 73 height 13
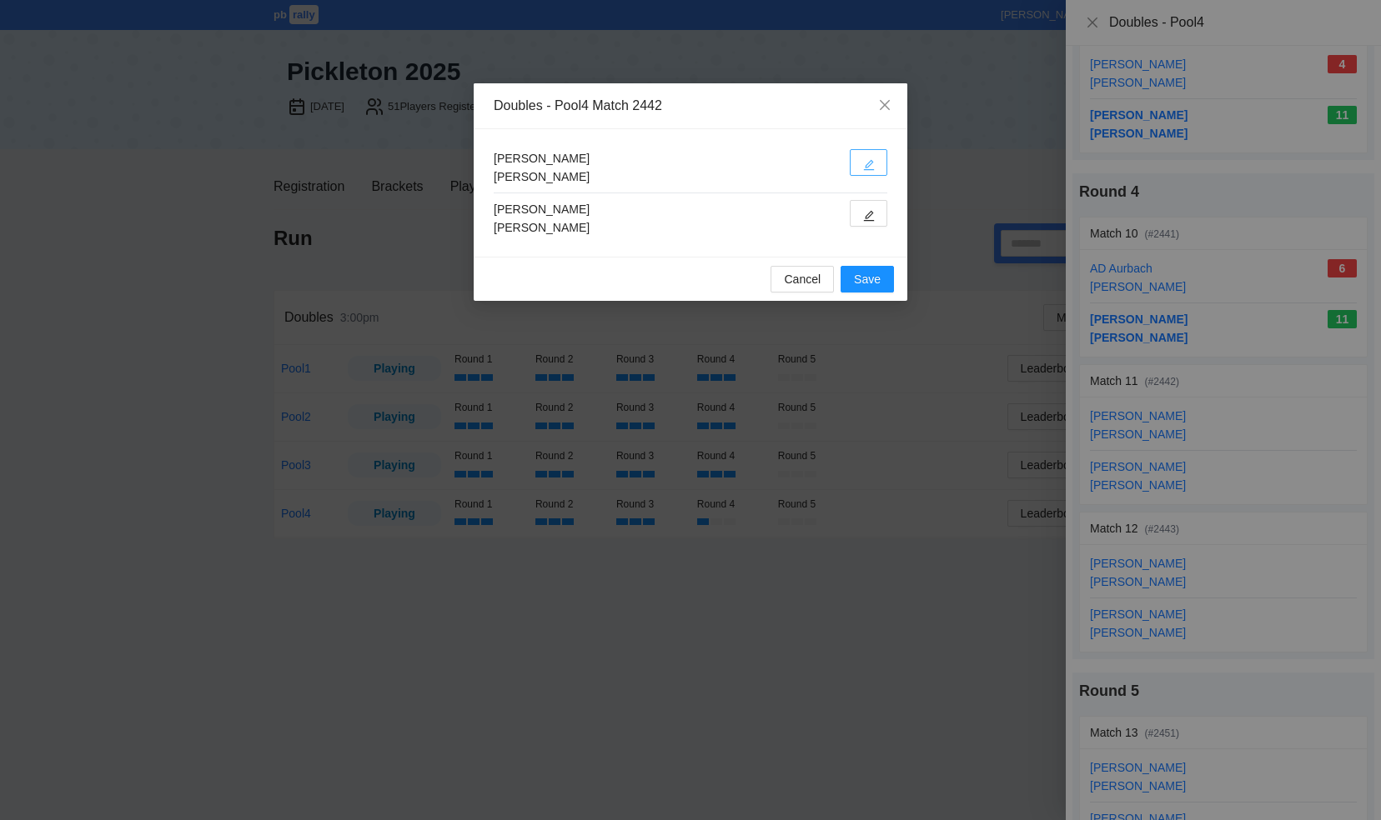
click at [870, 165] on icon "edit" at bounding box center [869, 165] width 12 height 12
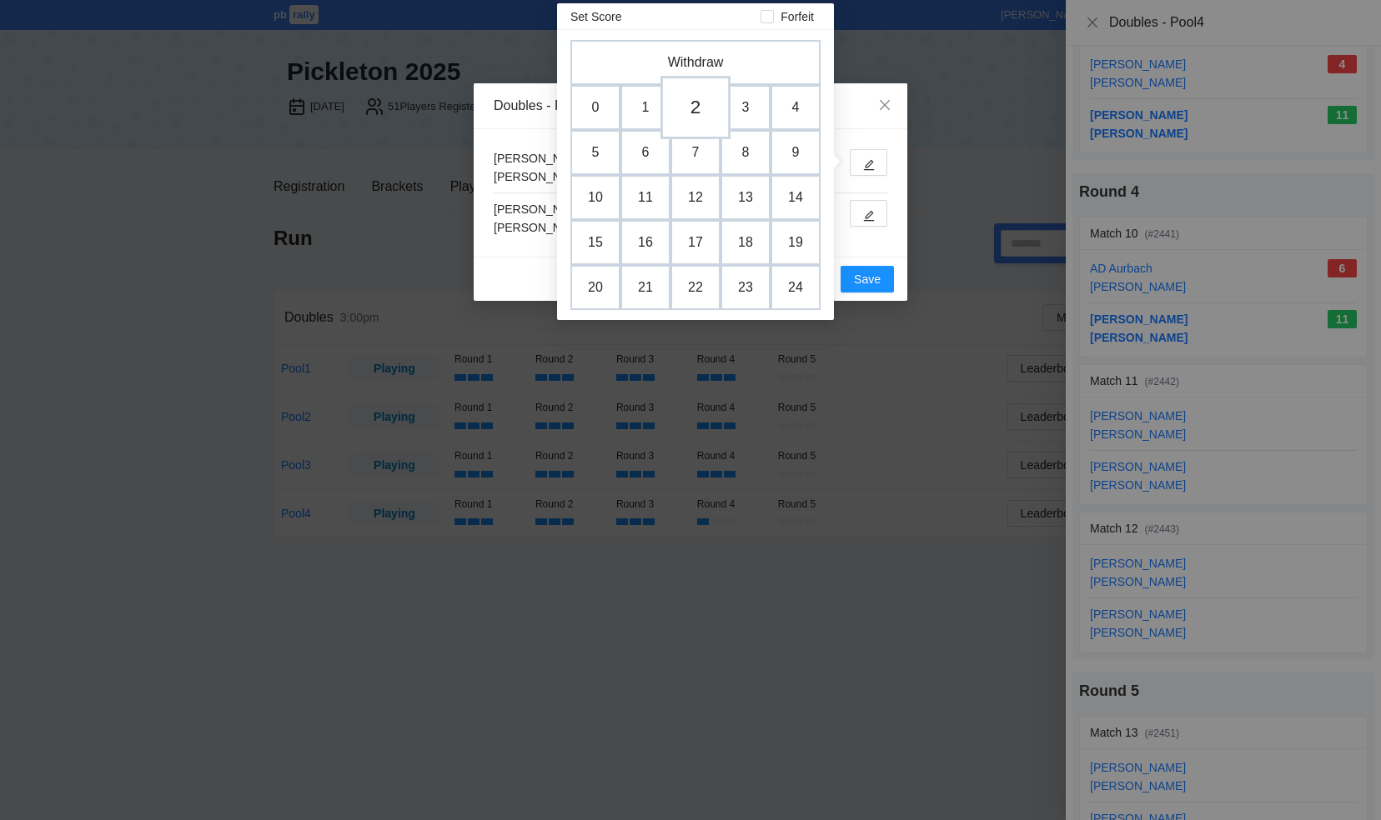
click at [697, 113] on td "2" at bounding box center [695, 107] width 70 height 63
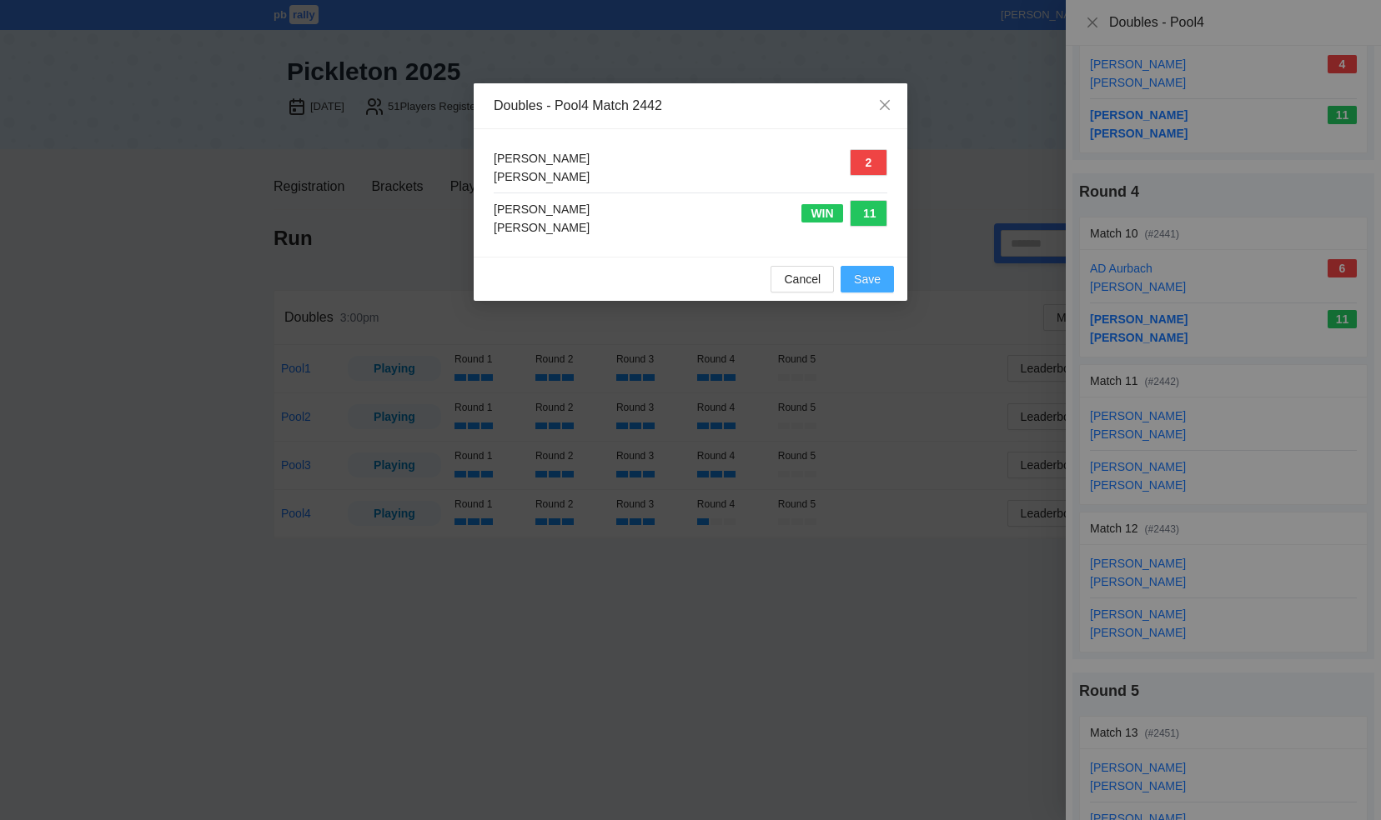
click at [866, 275] on span "Save" at bounding box center [867, 279] width 27 height 18
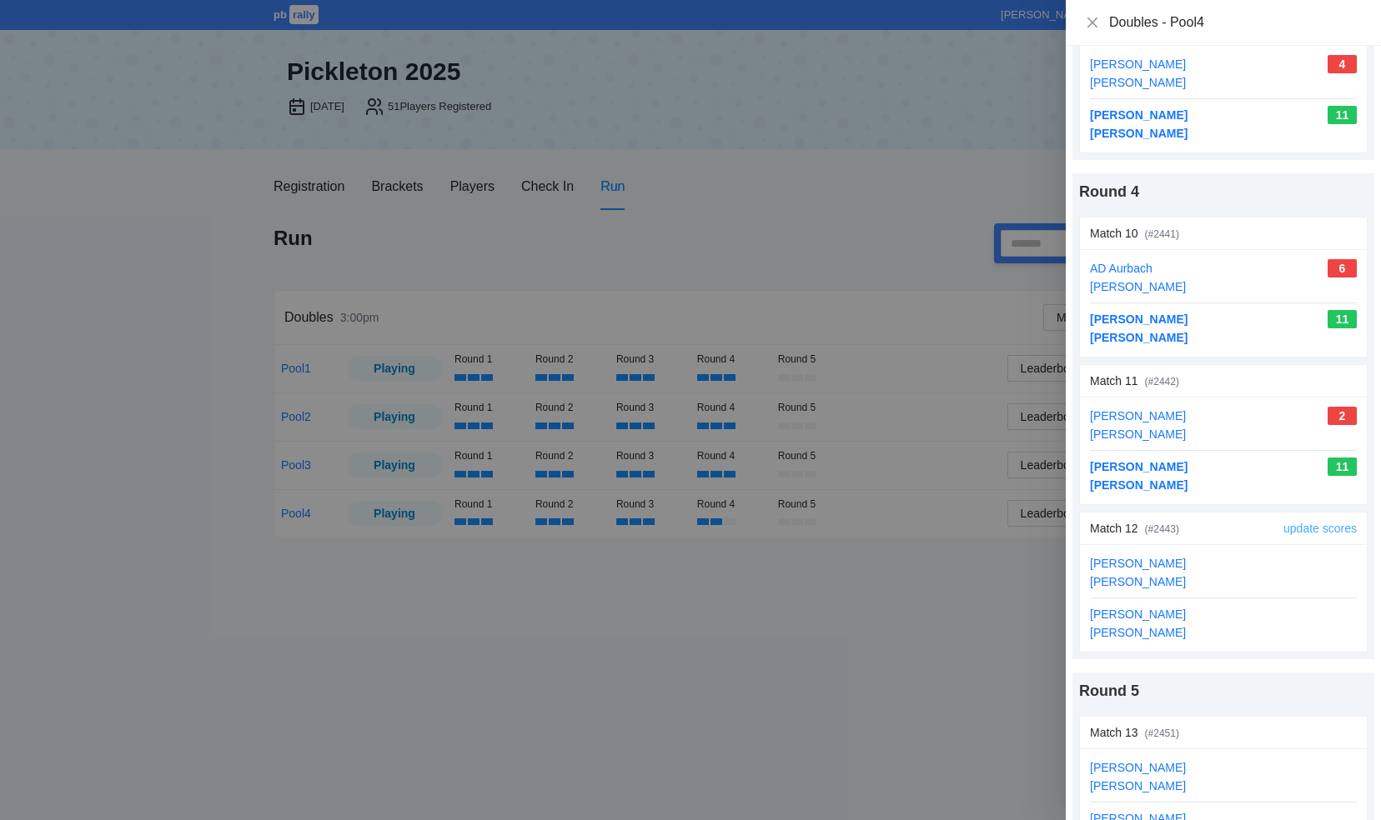
click at [1306, 522] on link "update scores" at bounding box center [1319, 528] width 73 height 13
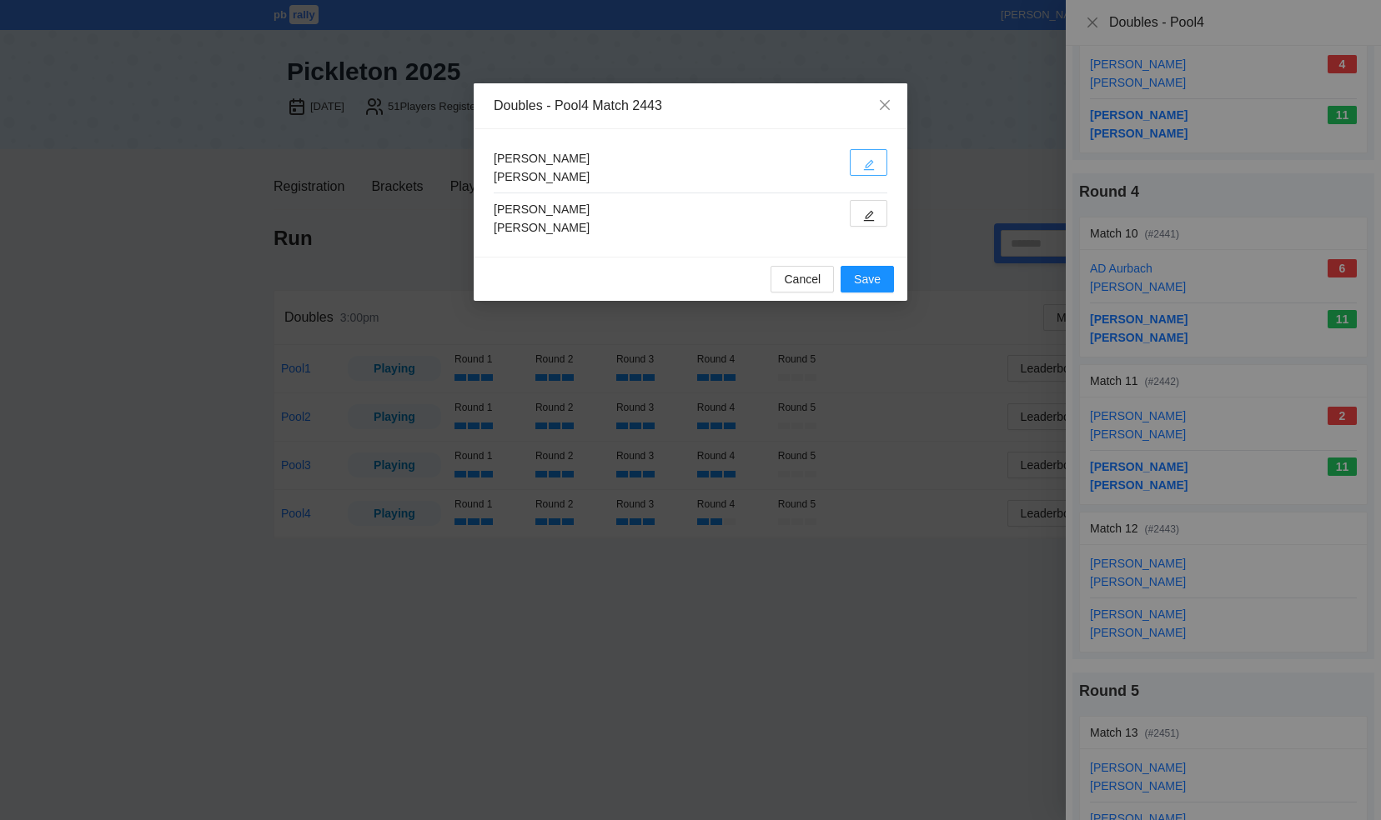
click at [862, 163] on button "button" at bounding box center [869, 162] width 38 height 27
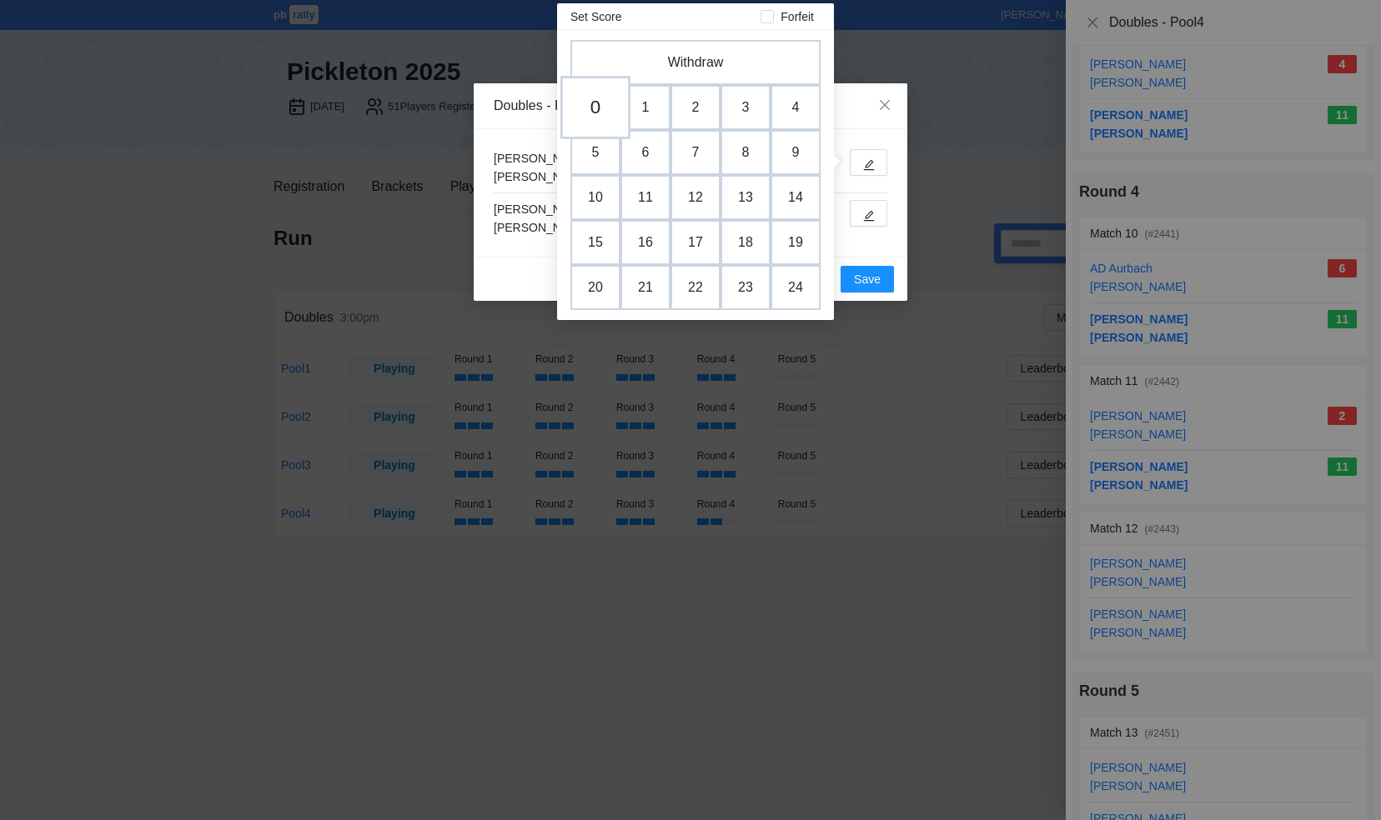
click at [584, 103] on td "0" at bounding box center [595, 107] width 70 height 63
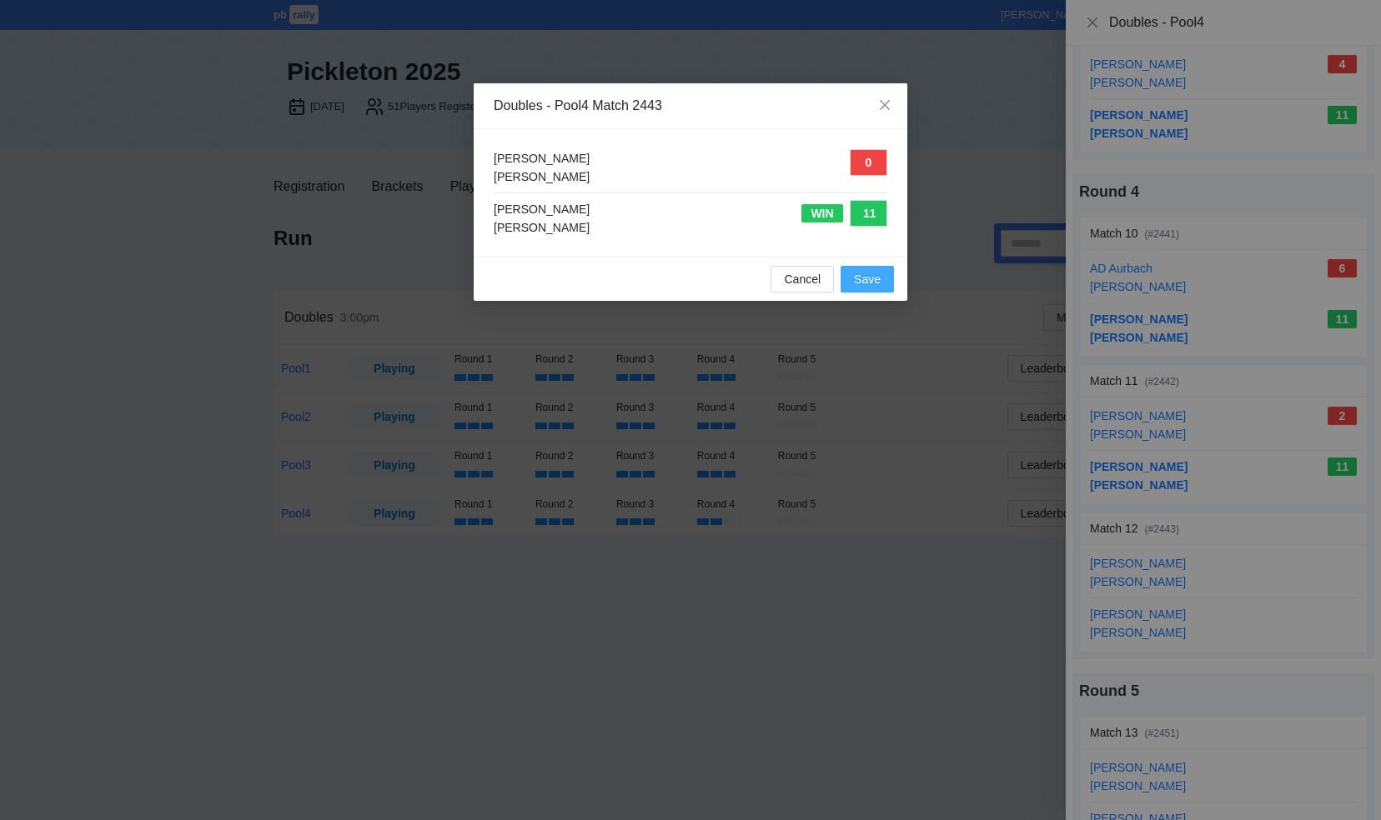
click at [872, 276] on span "Save" at bounding box center [867, 279] width 27 height 18
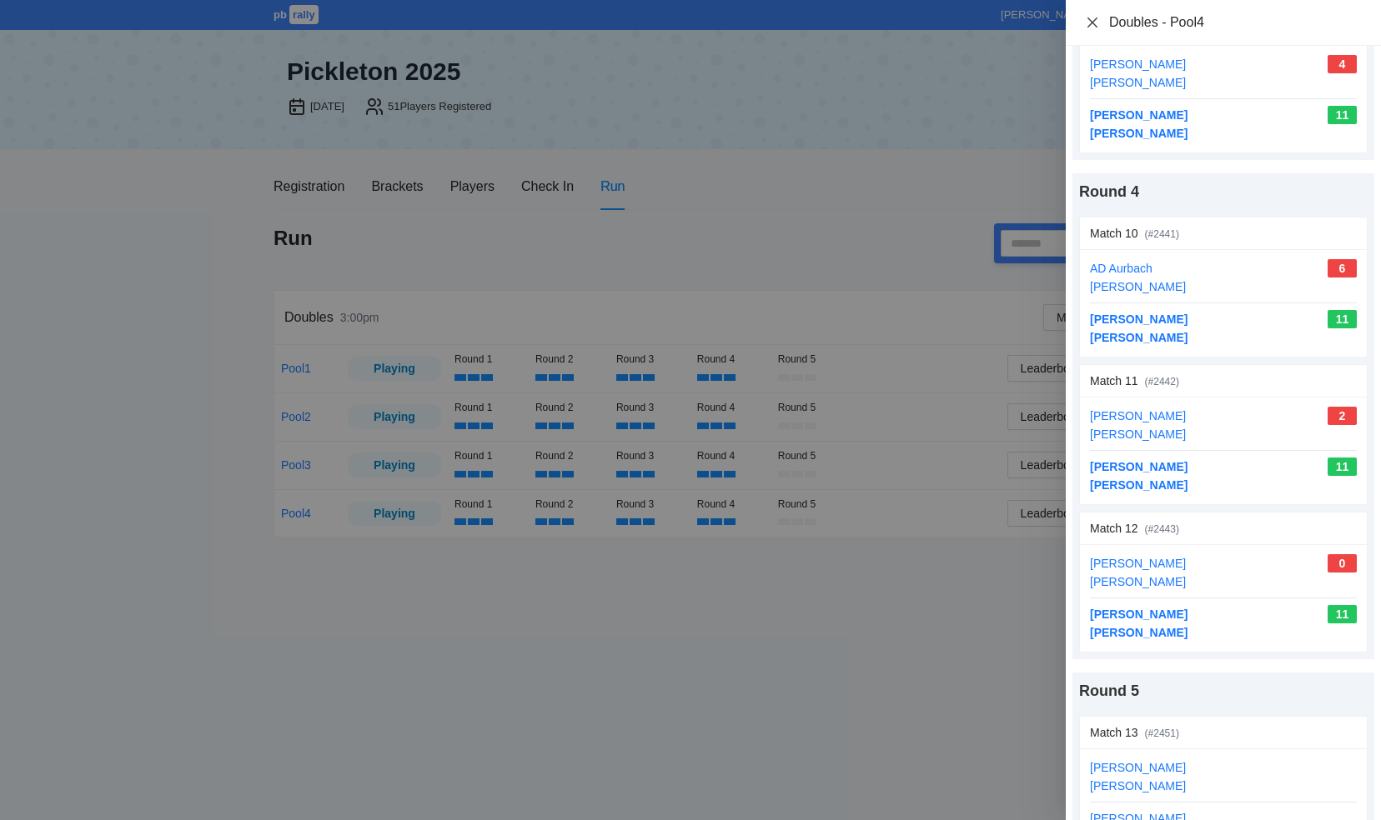
click at [1092, 25] on icon "close" at bounding box center [1092, 22] width 13 height 13
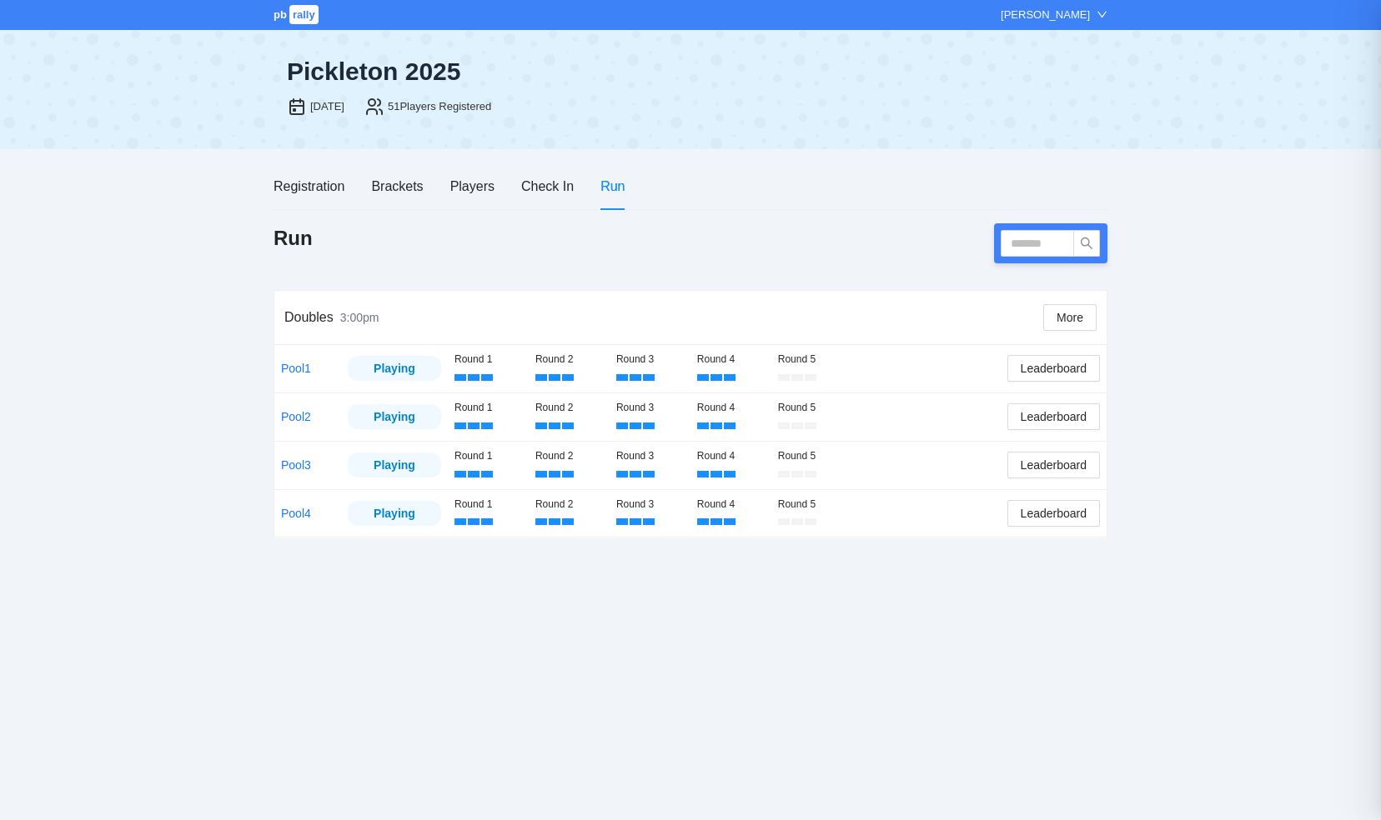
scroll to position [0, 0]
click at [290, 364] on link "Pool1" at bounding box center [296, 368] width 30 height 13
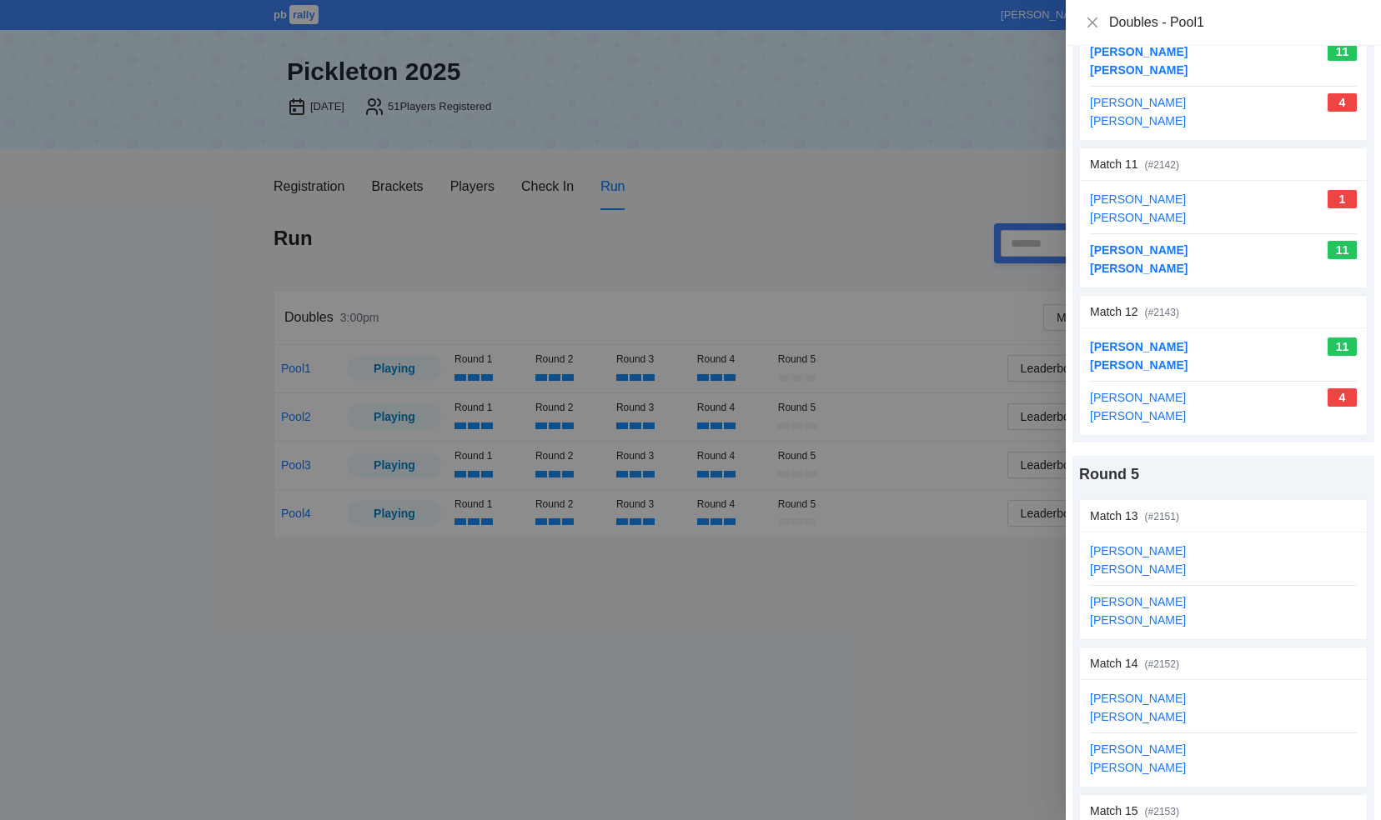
scroll to position [1746, 0]
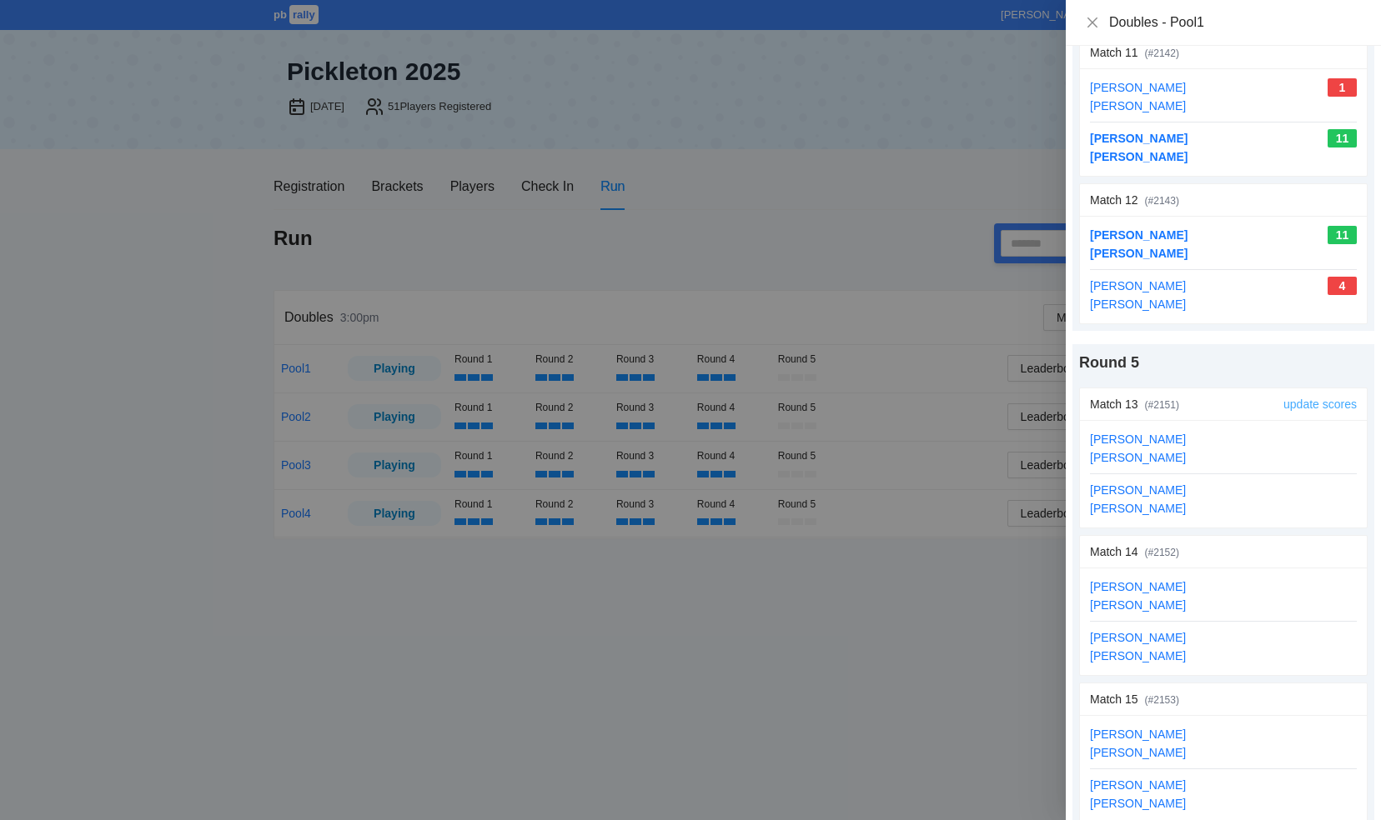
click at [1301, 398] on link "update scores" at bounding box center [1319, 404] width 73 height 13
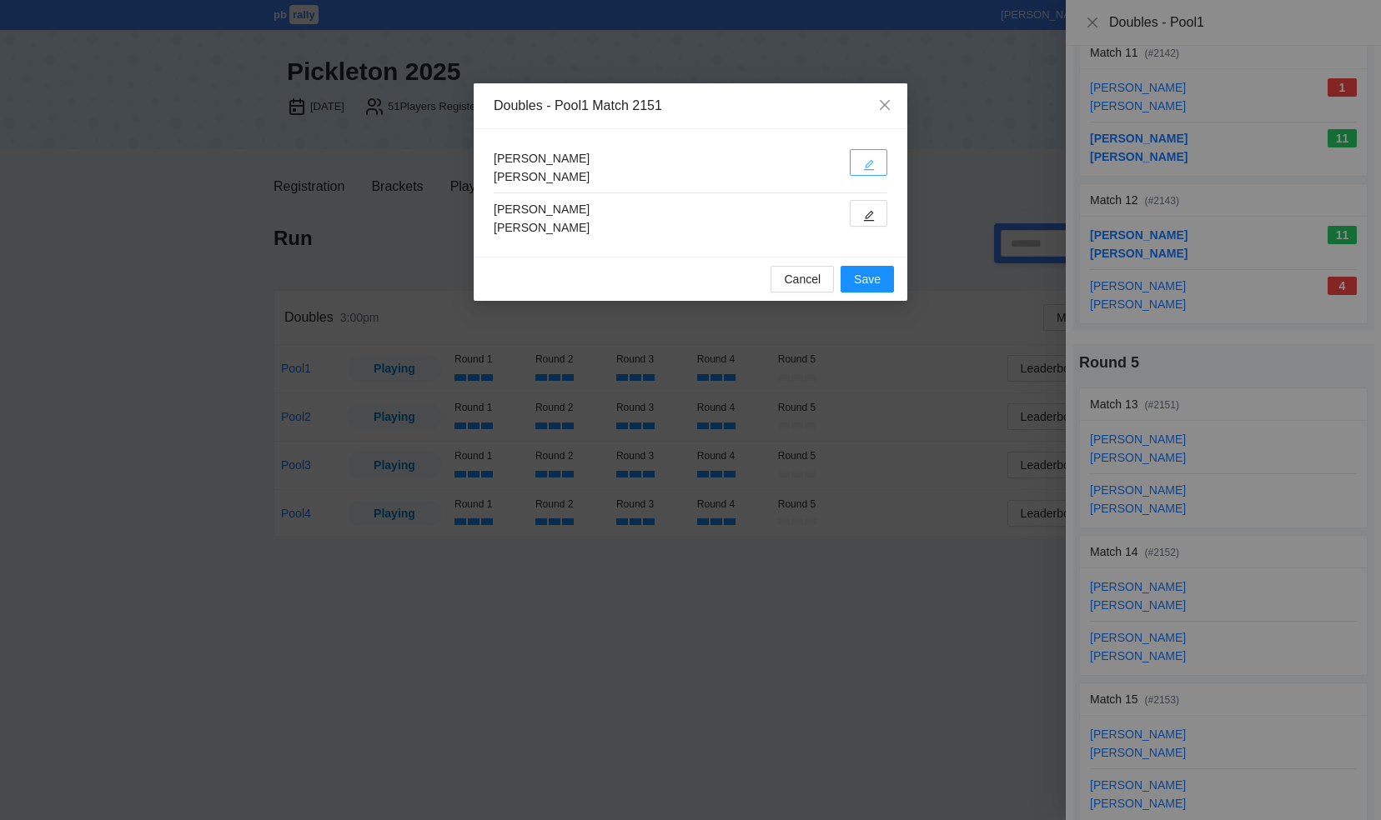
click at [865, 167] on icon "edit" at bounding box center [869, 165] width 11 height 11
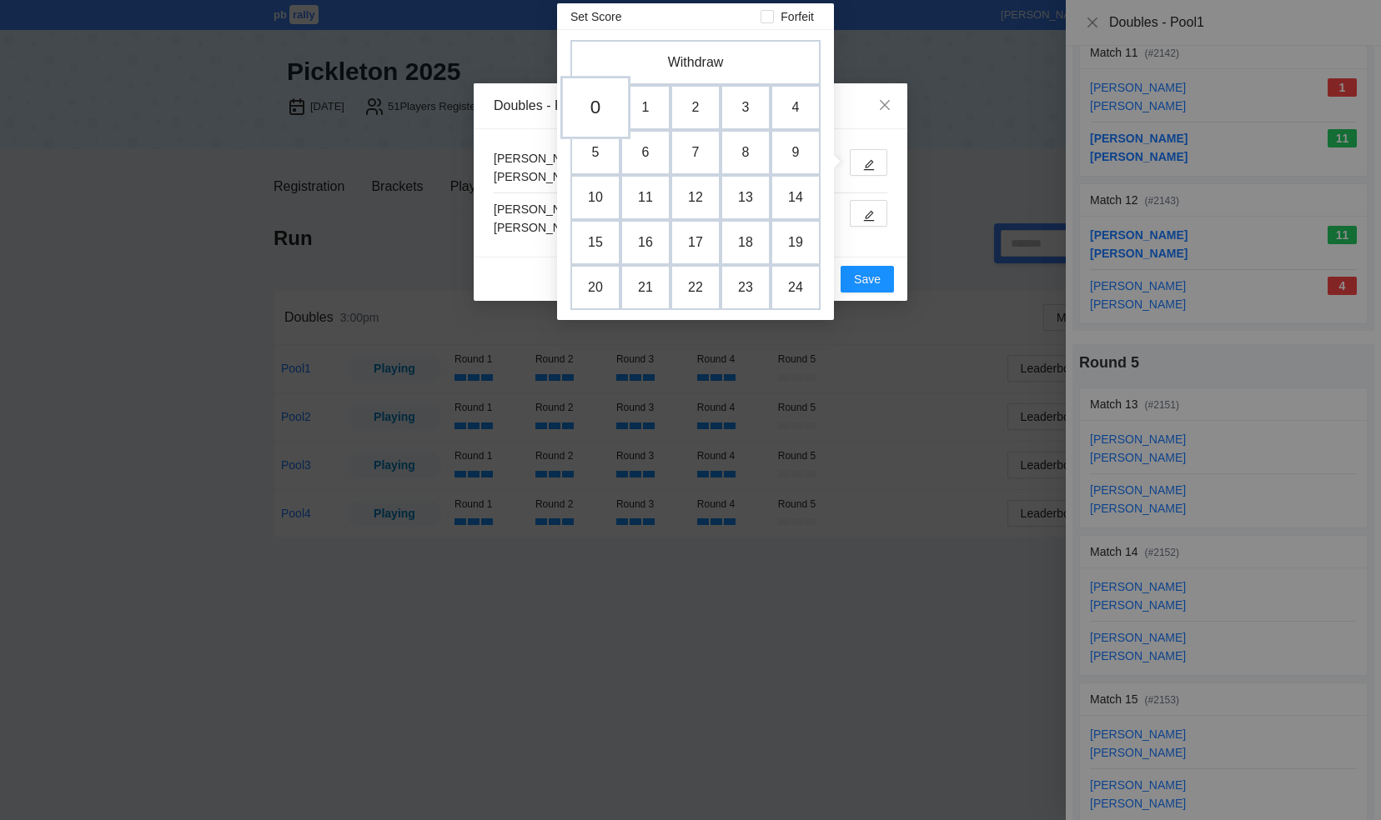
click at [603, 115] on td "0" at bounding box center [595, 107] width 70 height 63
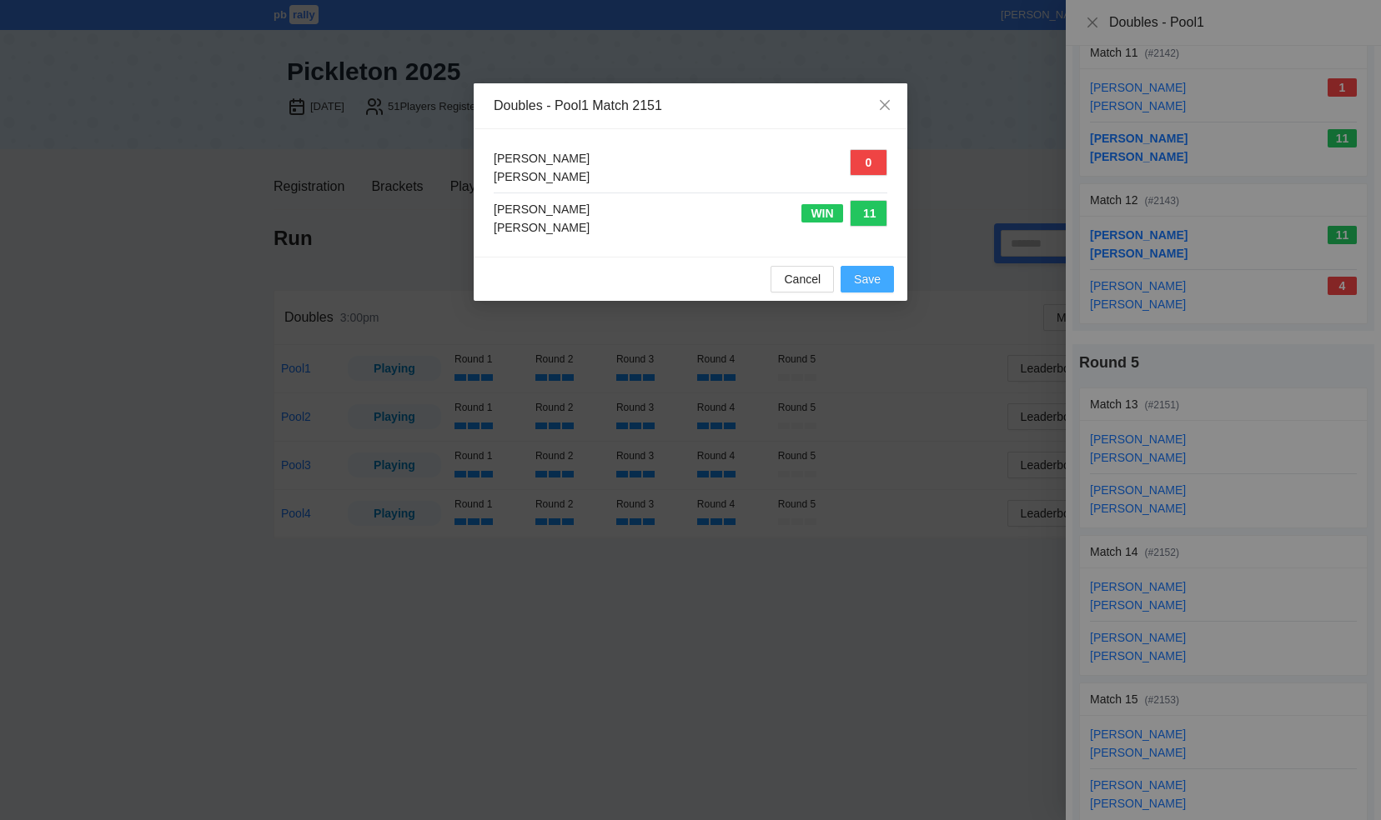
click at [879, 278] on span "Save" at bounding box center [867, 279] width 27 height 18
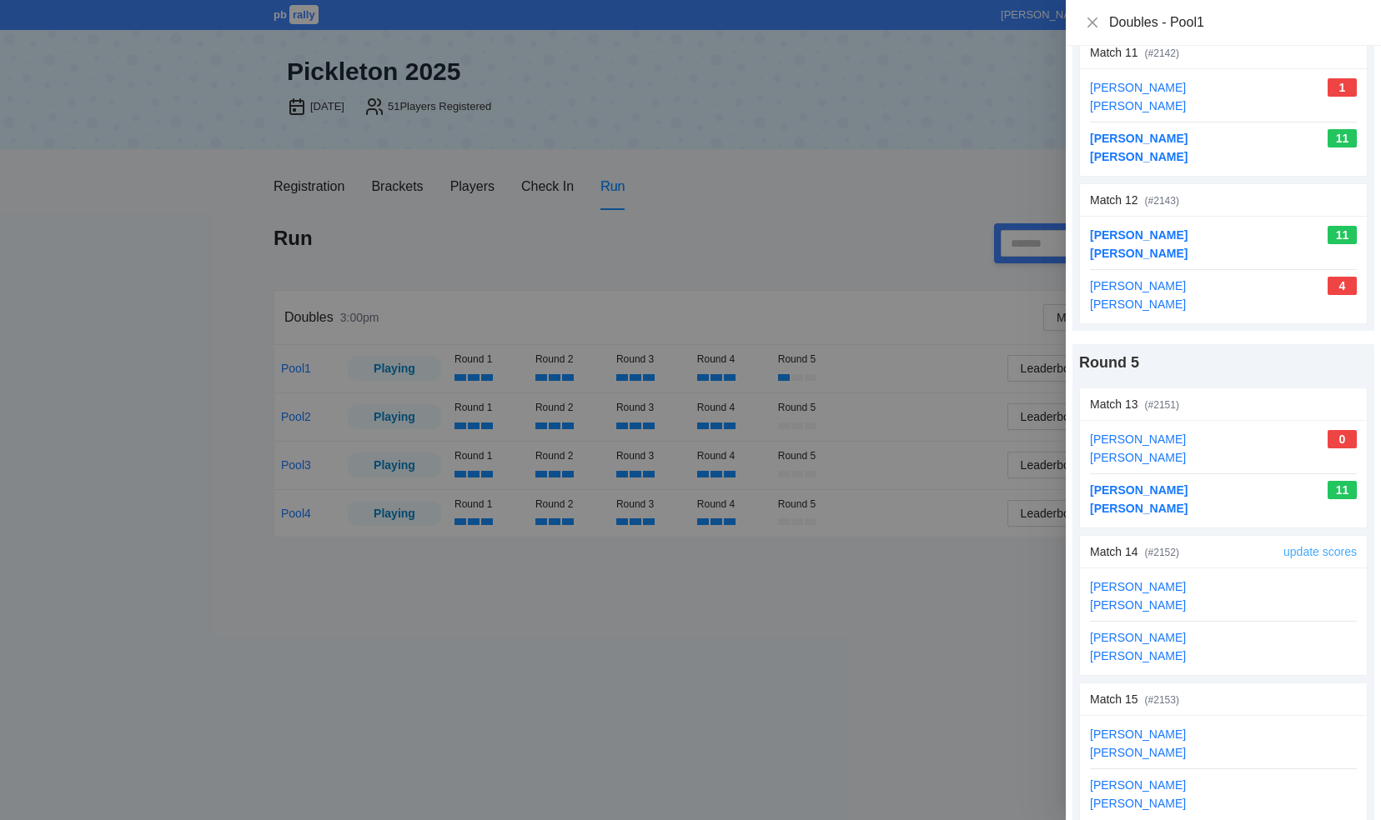
click at [1293, 545] on link "update scores" at bounding box center [1319, 551] width 73 height 13
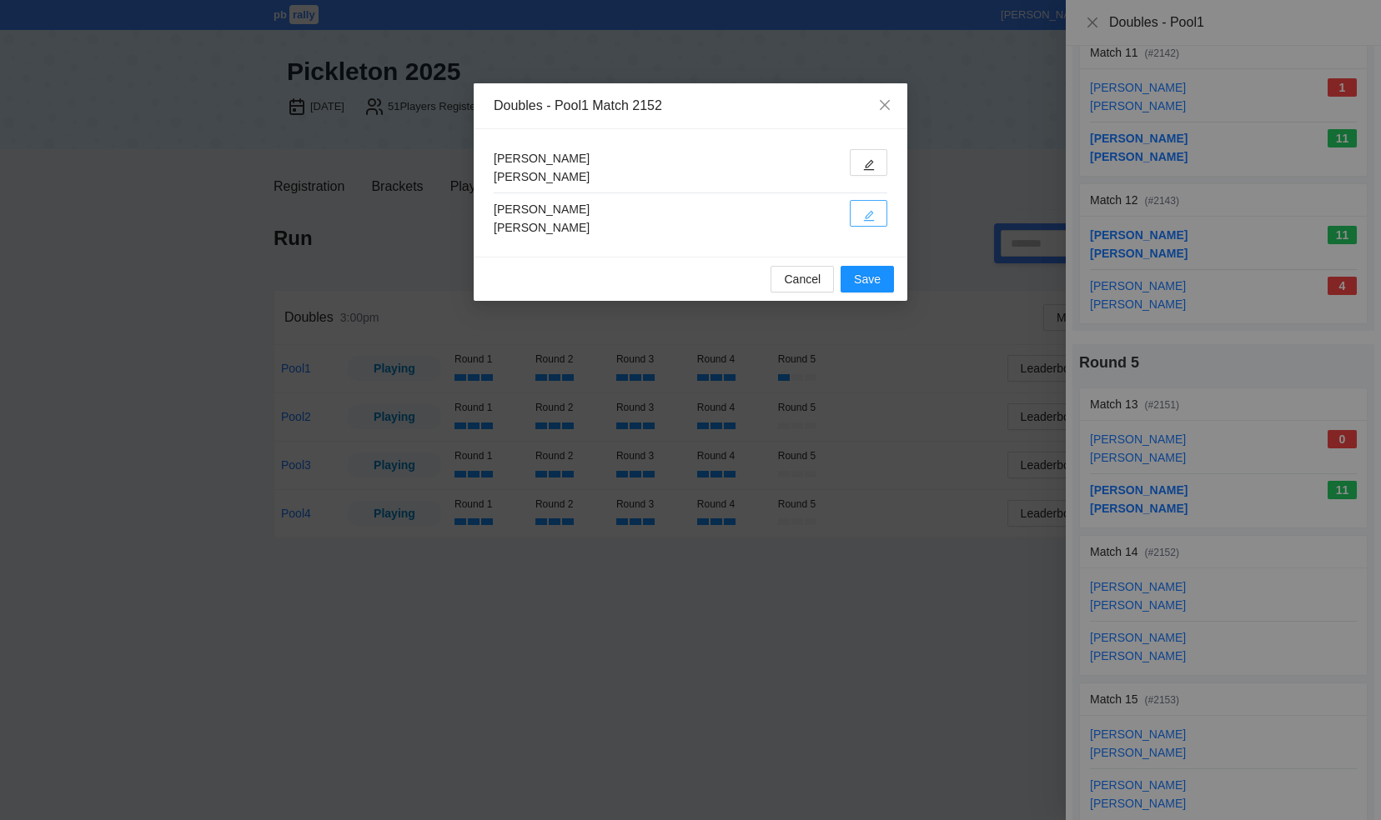
click at [870, 217] on icon "edit" at bounding box center [869, 216] width 12 height 12
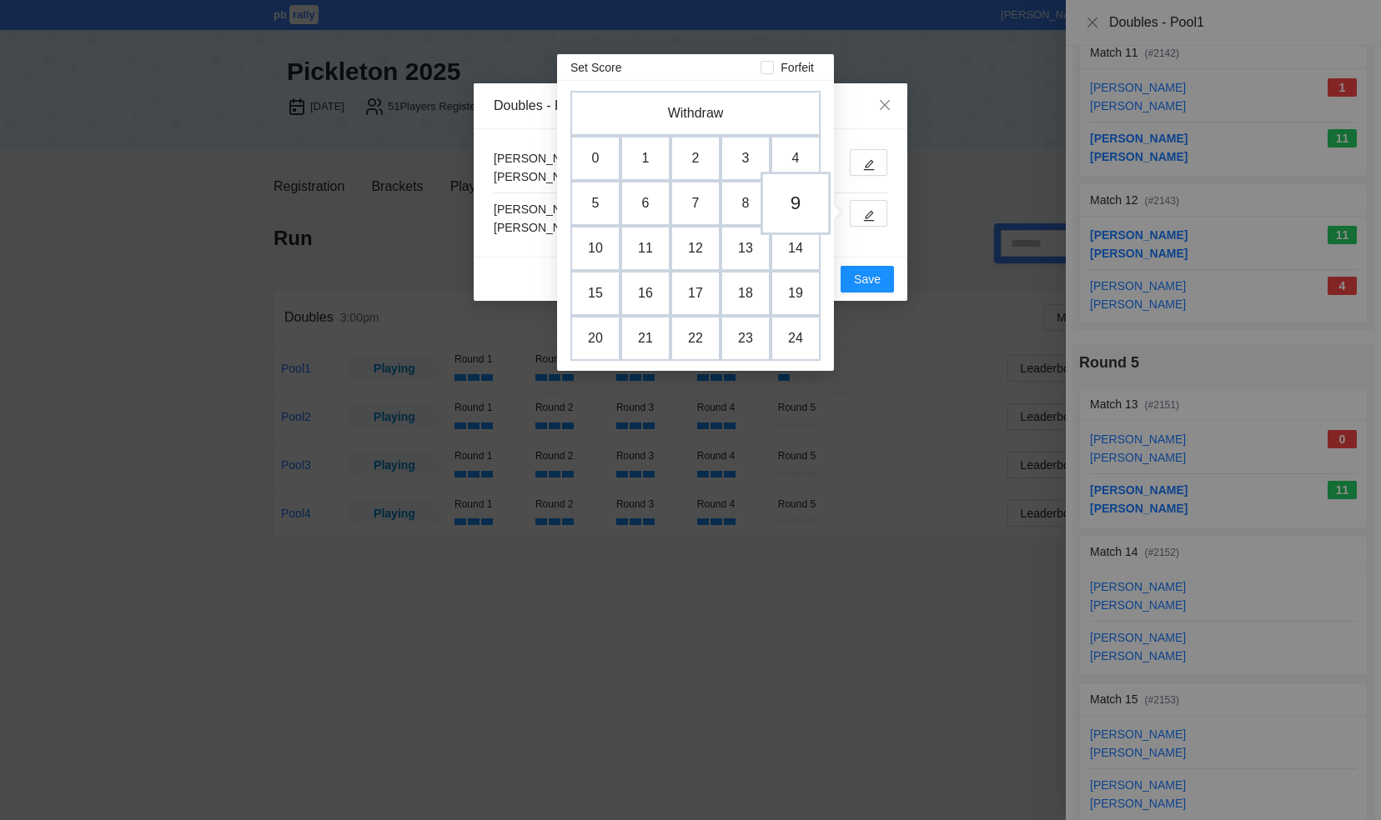
click at [800, 192] on td "9" at bounding box center [795, 203] width 70 height 63
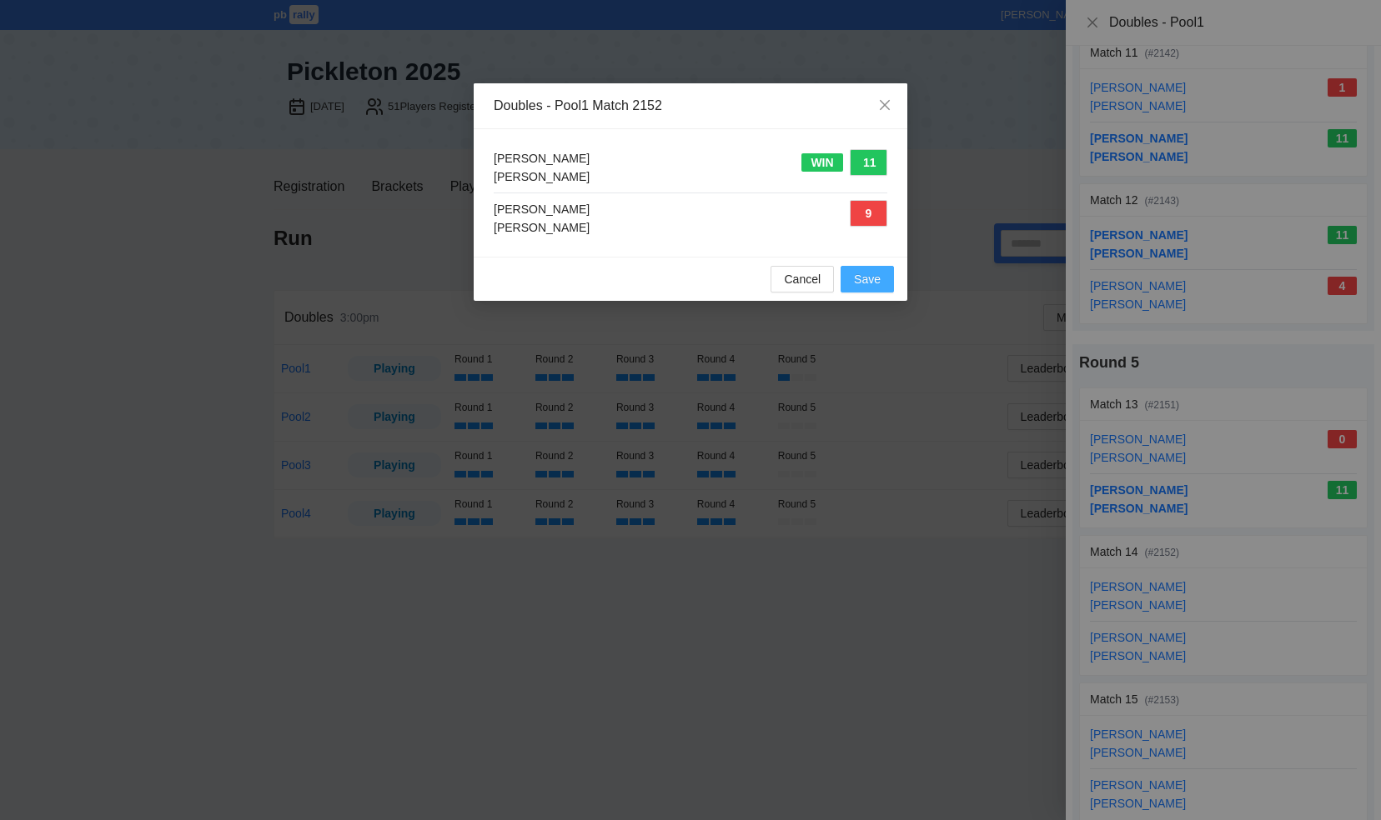
click at [875, 276] on span "Save" at bounding box center [867, 279] width 27 height 18
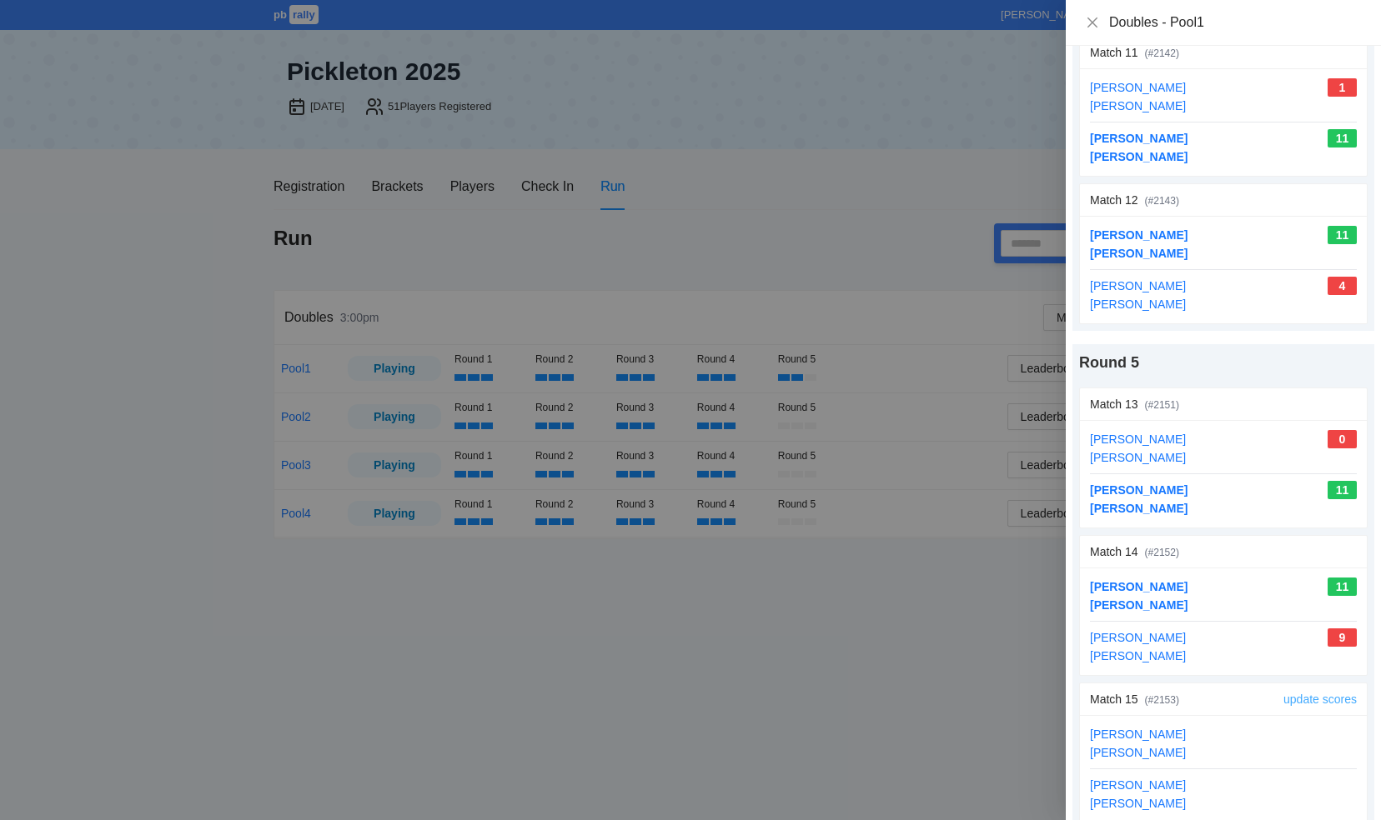
click at [1298, 693] on link "update scores" at bounding box center [1319, 699] width 73 height 13
click at [1283, 693] on link "update scores" at bounding box center [1319, 699] width 73 height 13
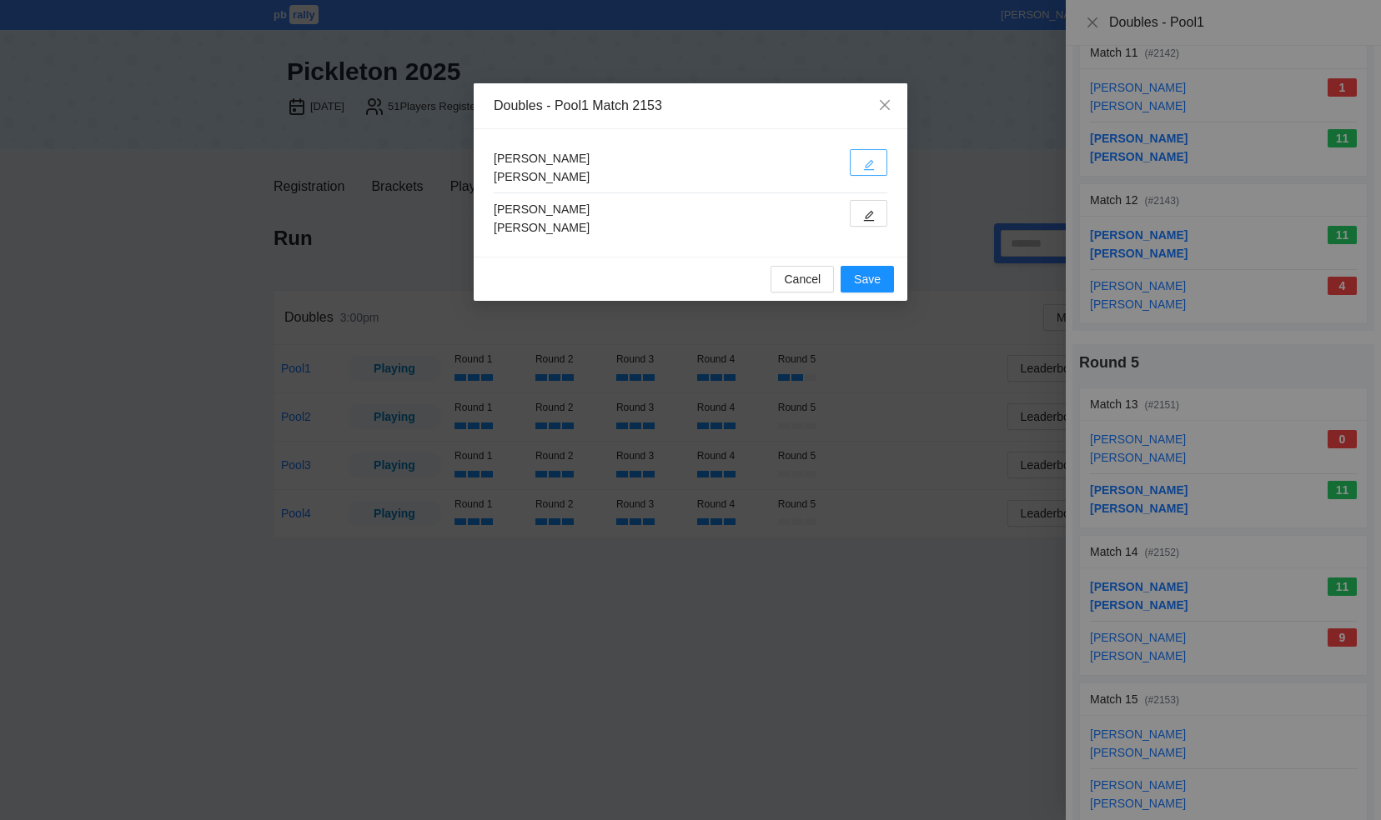
click at [865, 160] on icon "edit" at bounding box center [869, 165] width 12 height 12
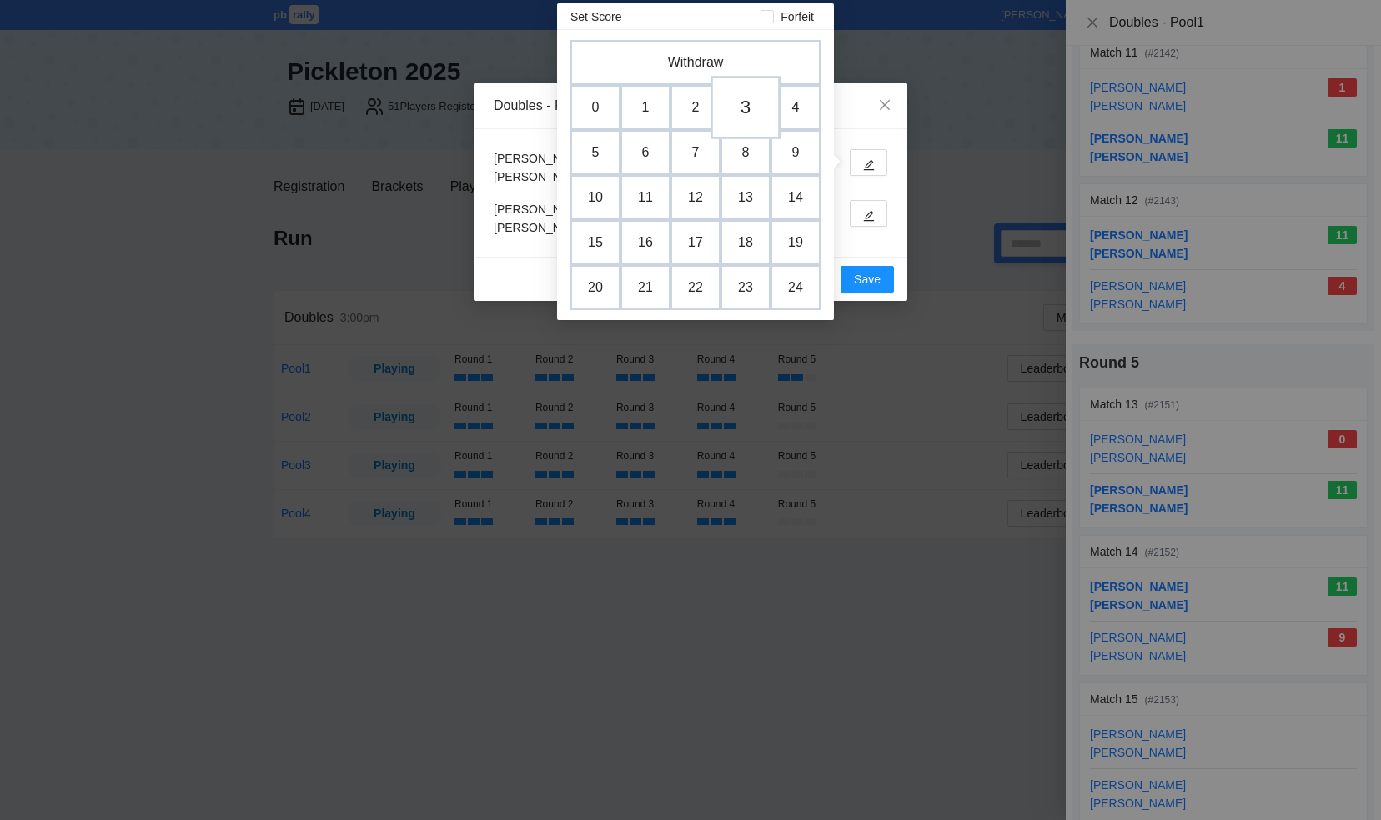
click at [743, 116] on td "3" at bounding box center [745, 107] width 70 height 63
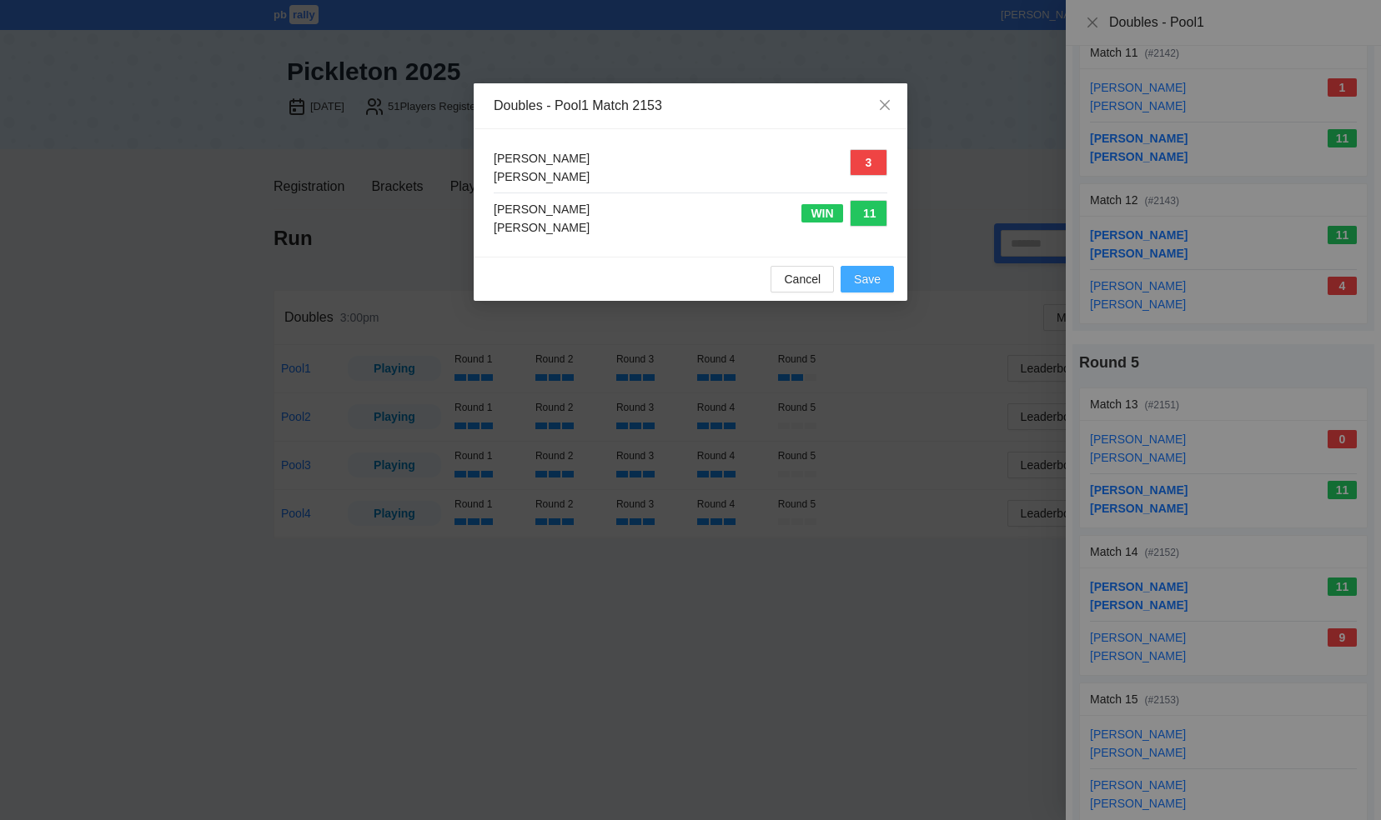
click at [869, 277] on span "Save" at bounding box center [867, 279] width 27 height 18
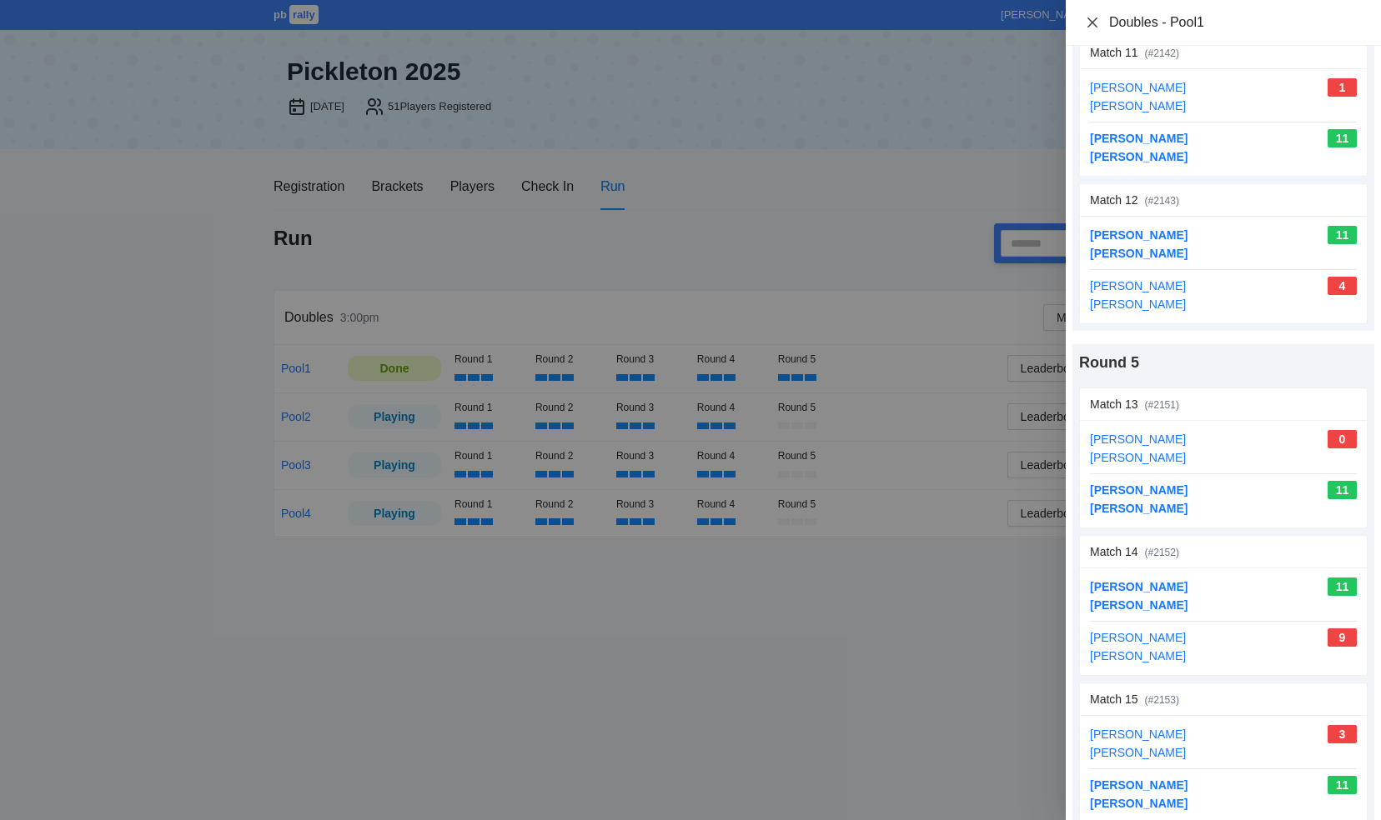
click at [1095, 27] on icon "close" at bounding box center [1092, 22] width 13 height 13
click at [1095, 27] on div "Doubles - Pool1 Print Round 1 Match 1 (# 2111 ) update scores Jacob Taub Heshy …" at bounding box center [690, 410] width 1381 height 820
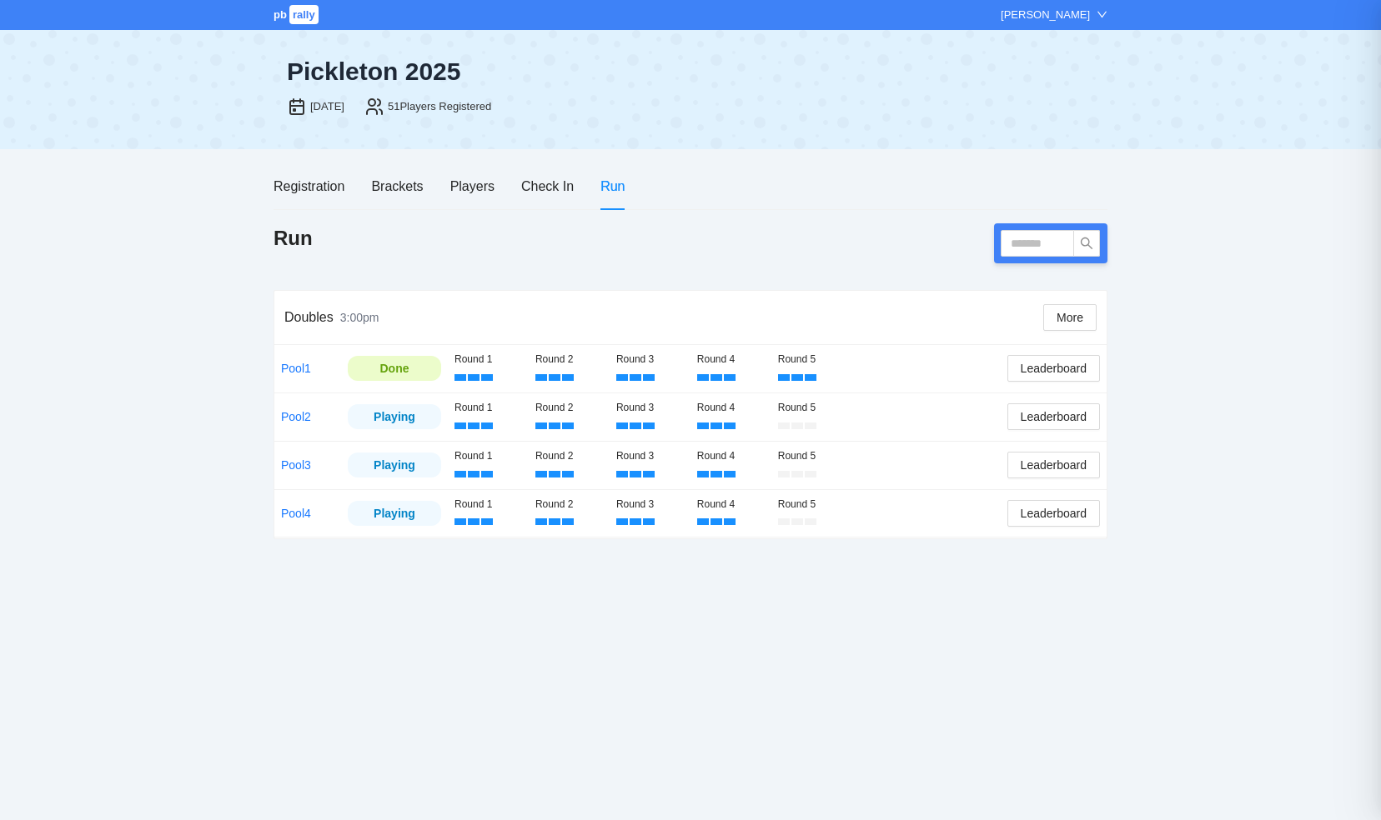
scroll to position [0, 0]
click at [297, 417] on link "Pool2" at bounding box center [296, 416] width 30 height 13
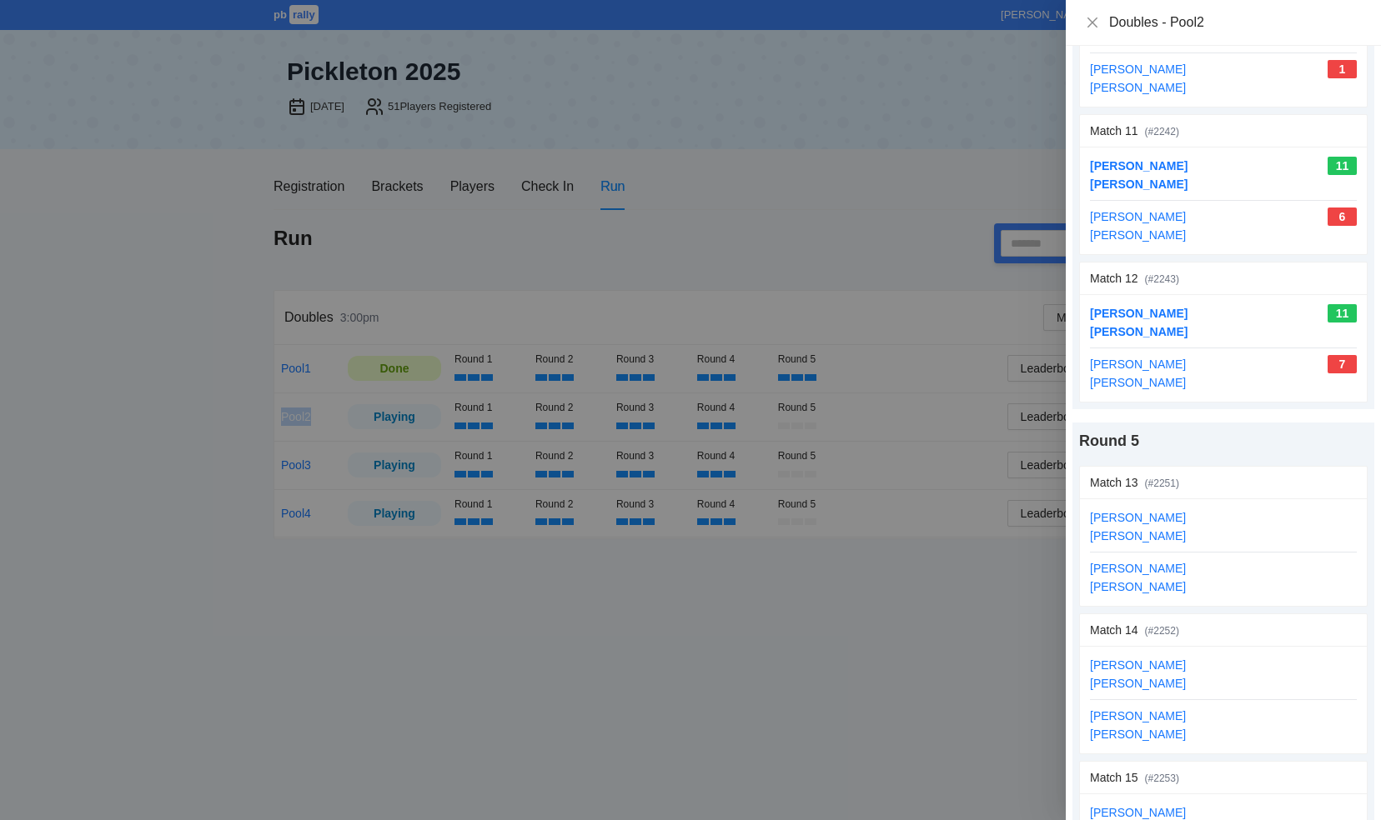
scroll to position [1746, 0]
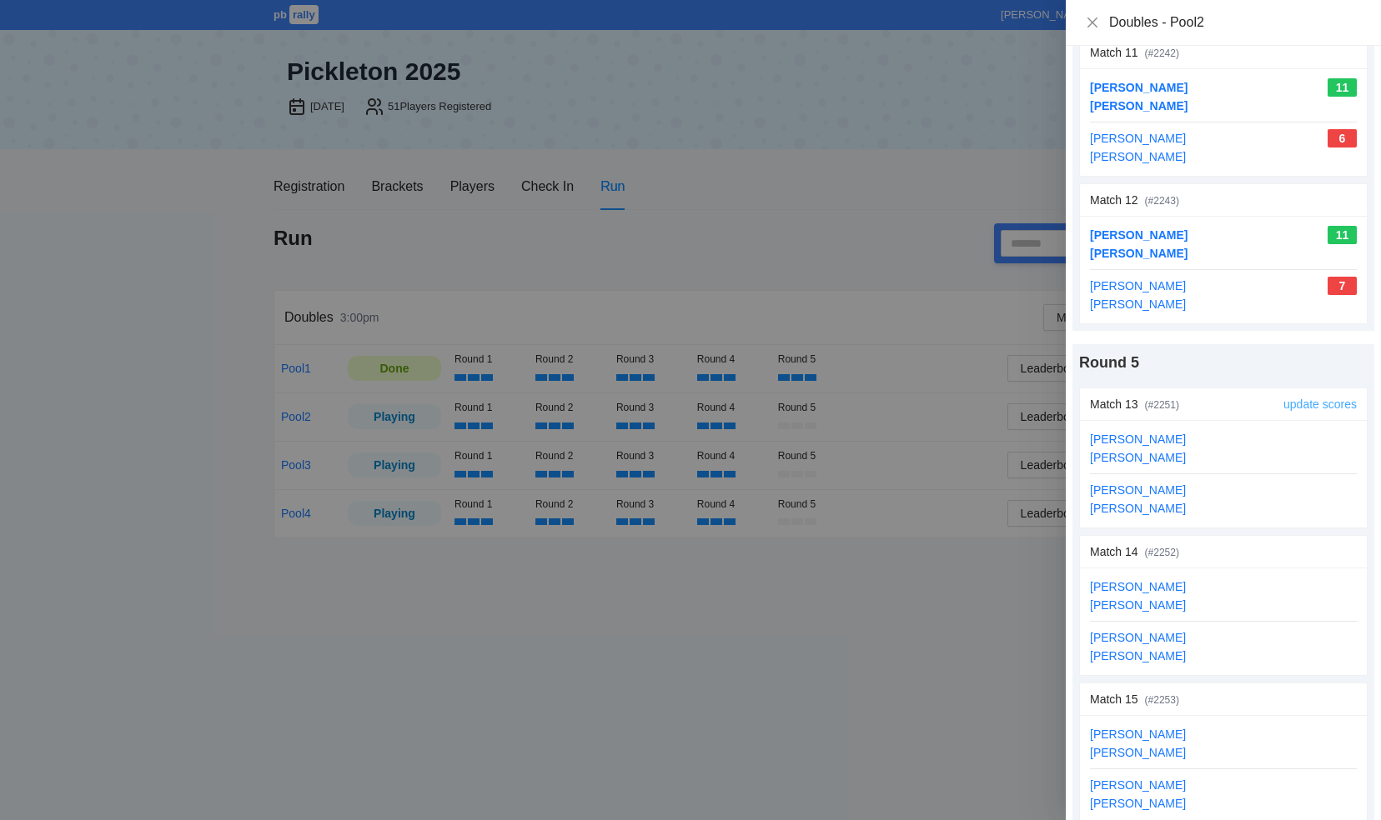
click at [1296, 398] on link "update scores" at bounding box center [1319, 404] width 73 height 13
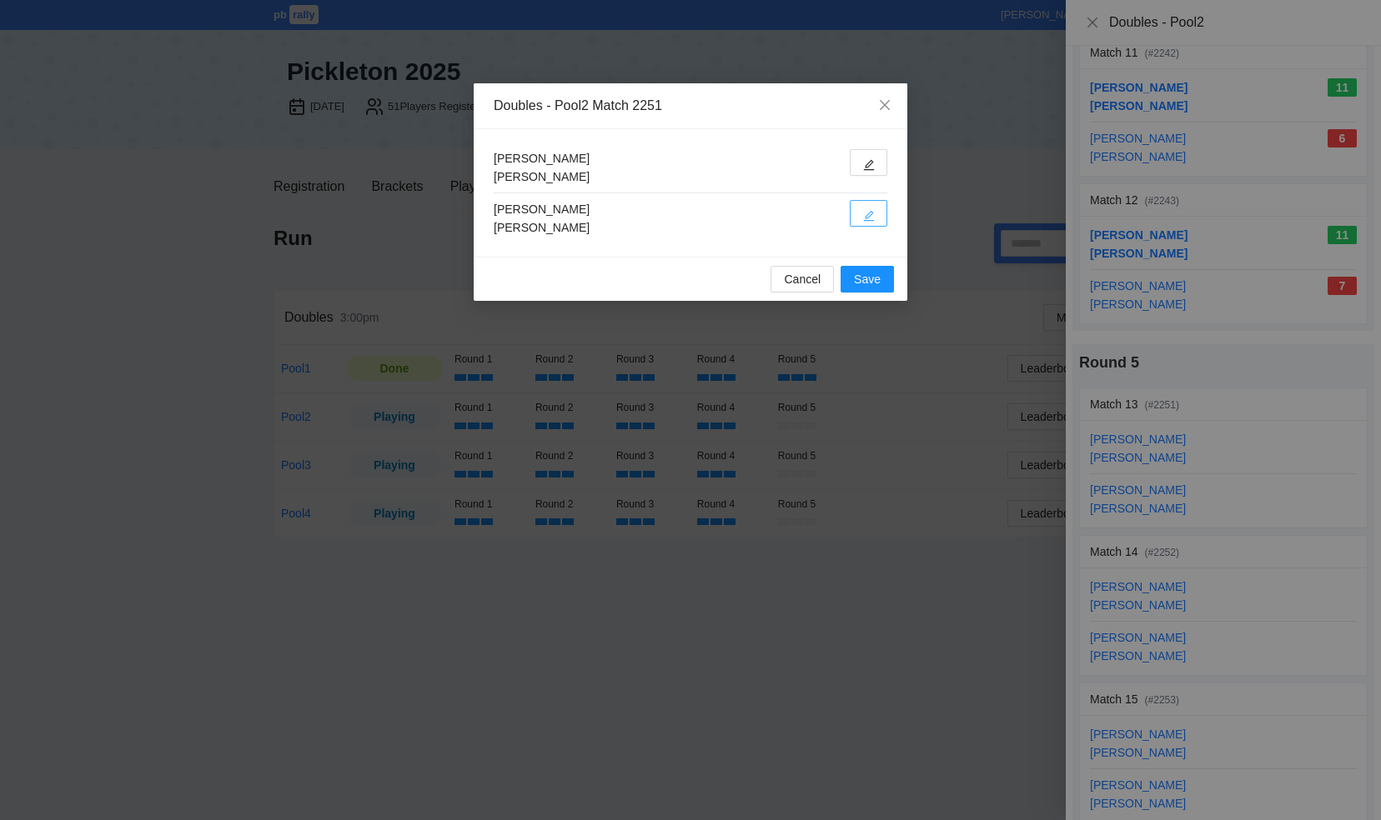
click at [879, 212] on button "button" at bounding box center [869, 213] width 38 height 27
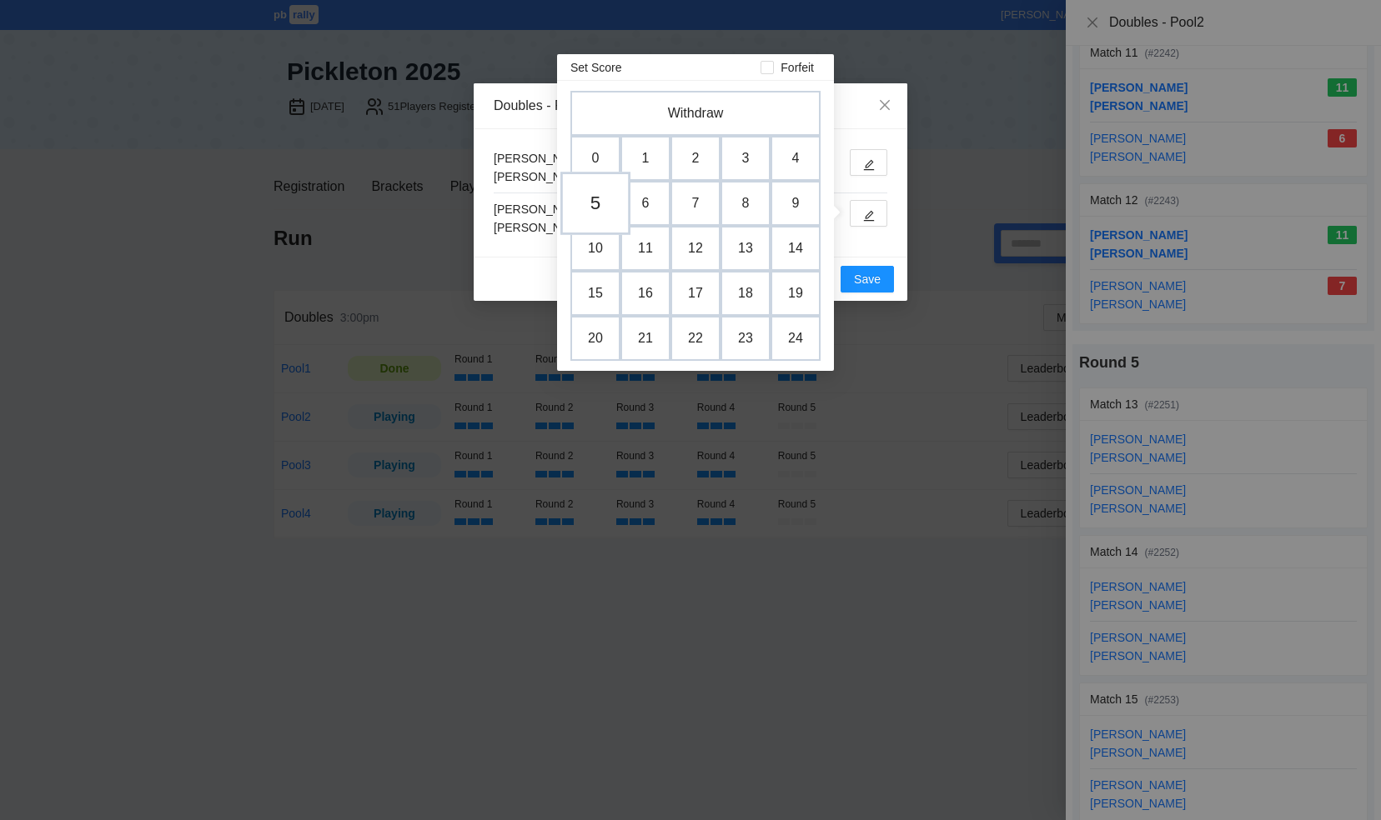
click at [604, 205] on td "5" at bounding box center [595, 203] width 70 height 63
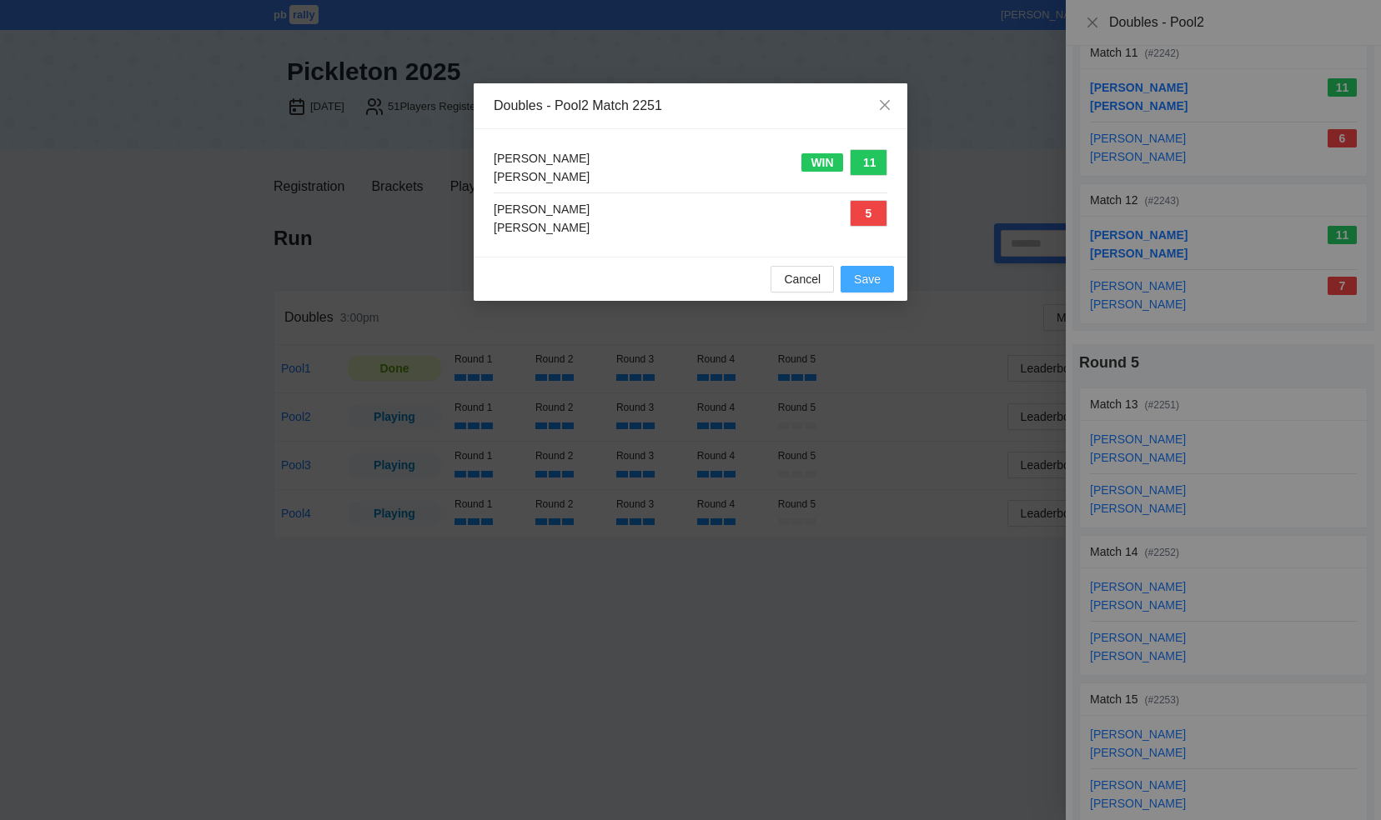
click at [864, 278] on span "Save" at bounding box center [867, 279] width 27 height 18
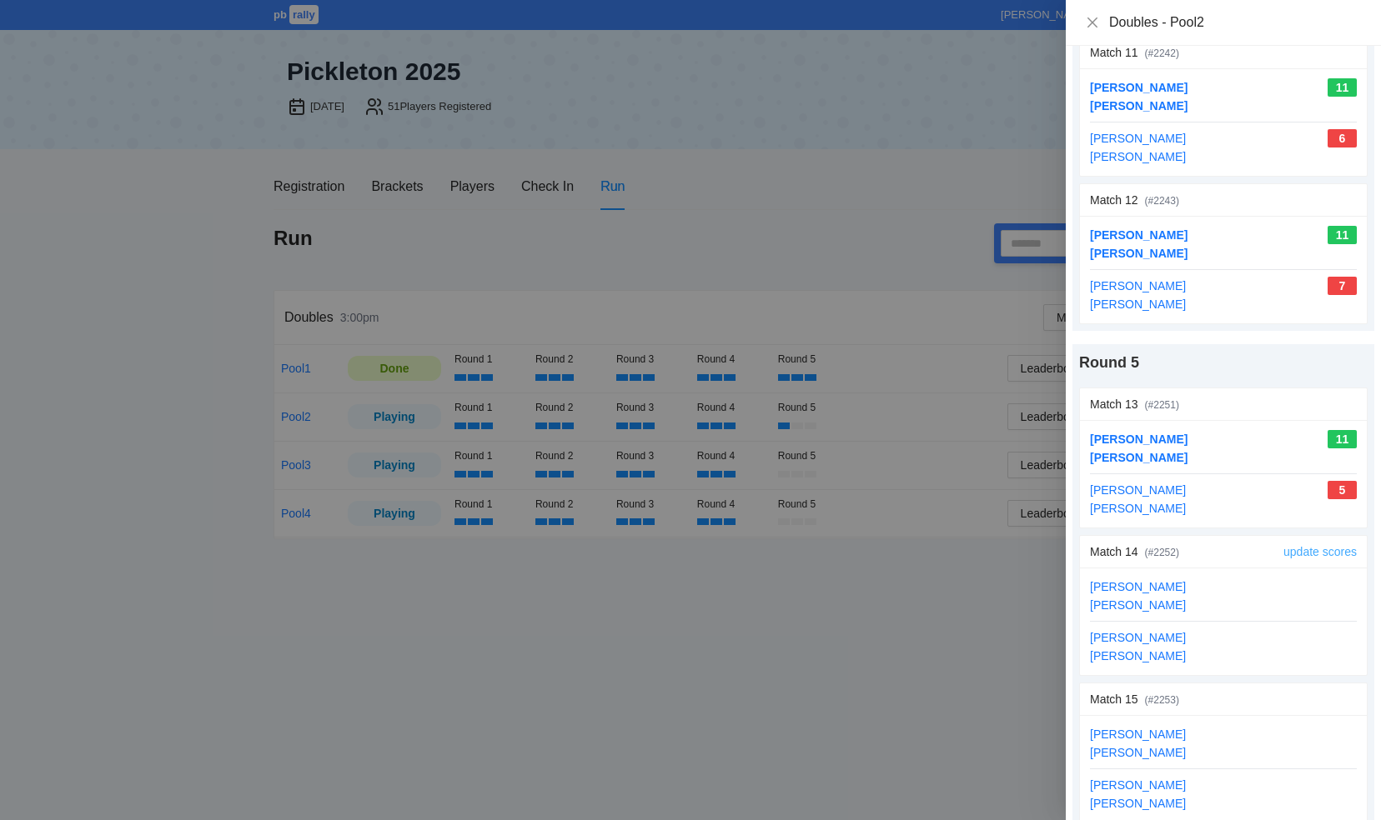
click at [1301, 545] on link "update scores" at bounding box center [1319, 551] width 73 height 13
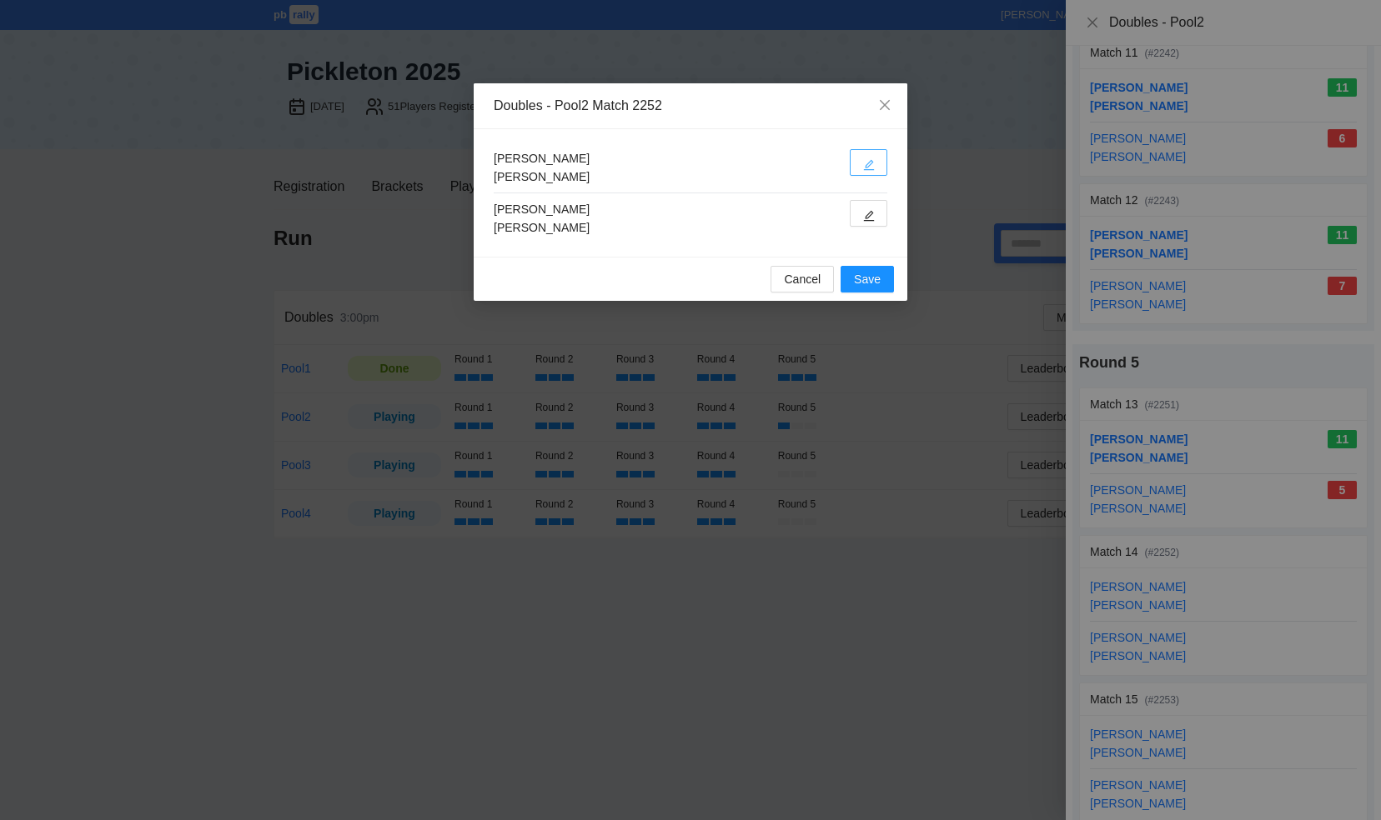
click at [872, 168] on icon "edit" at bounding box center [869, 165] width 12 height 12
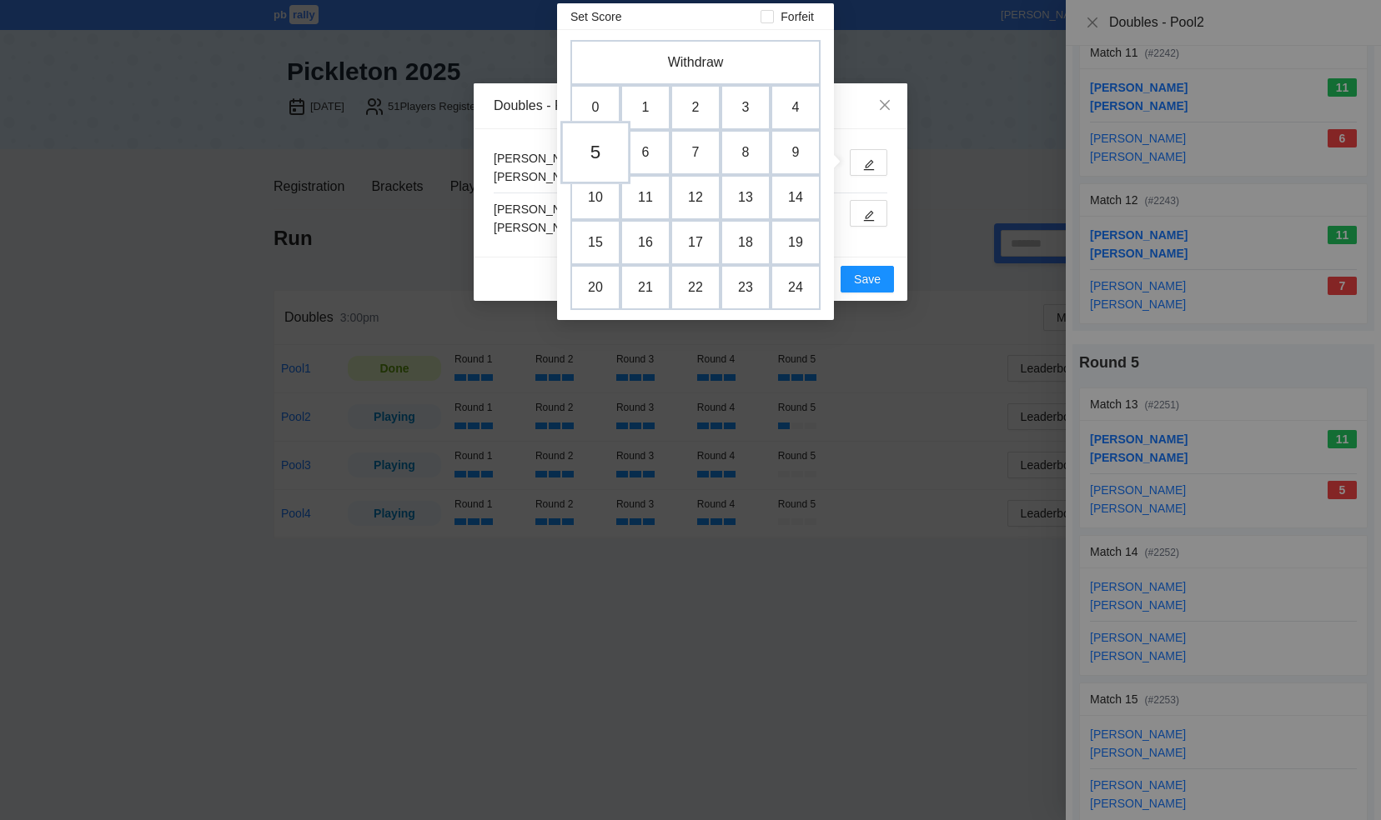
click at [600, 160] on td "5" at bounding box center [595, 152] width 70 height 63
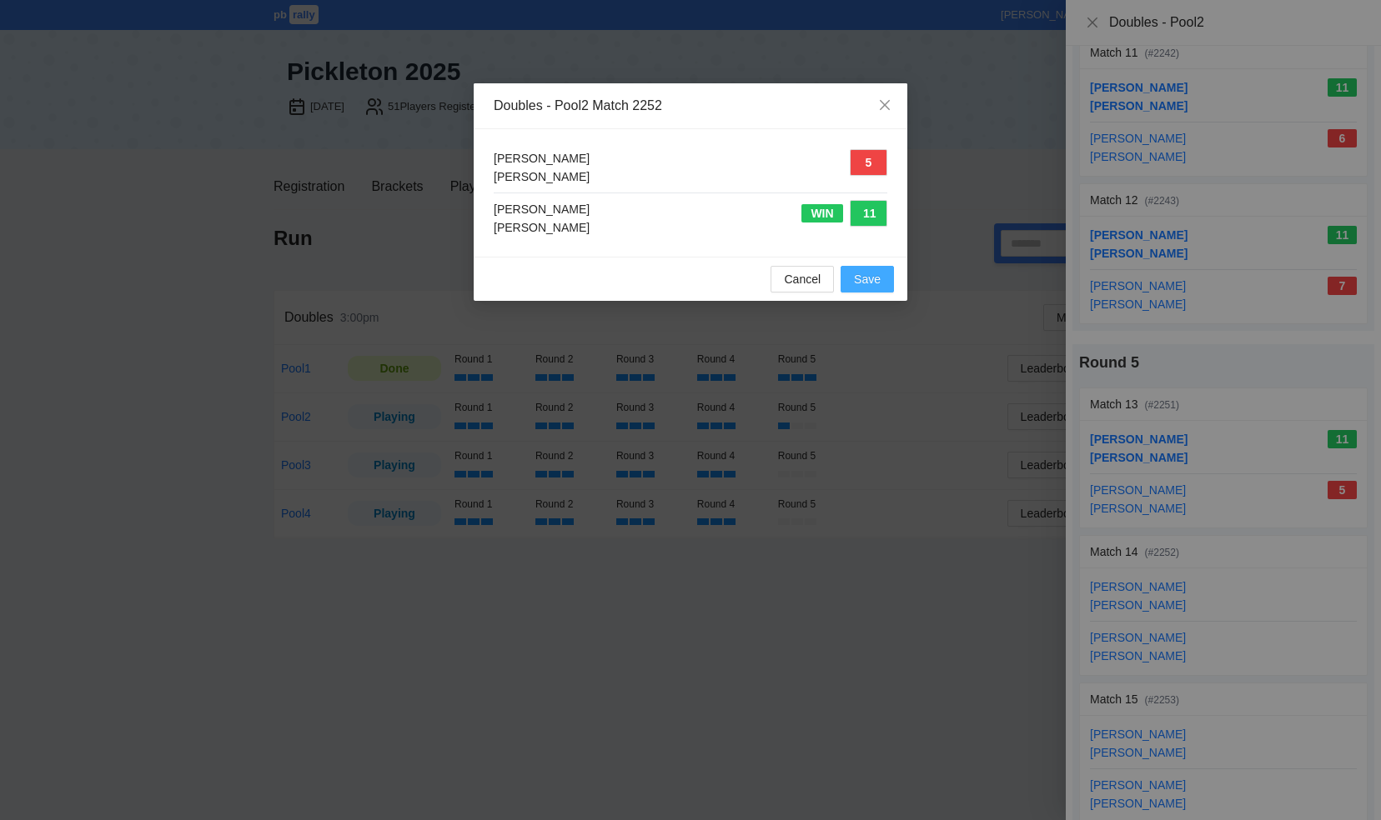
click at [867, 275] on span "Save" at bounding box center [867, 279] width 27 height 18
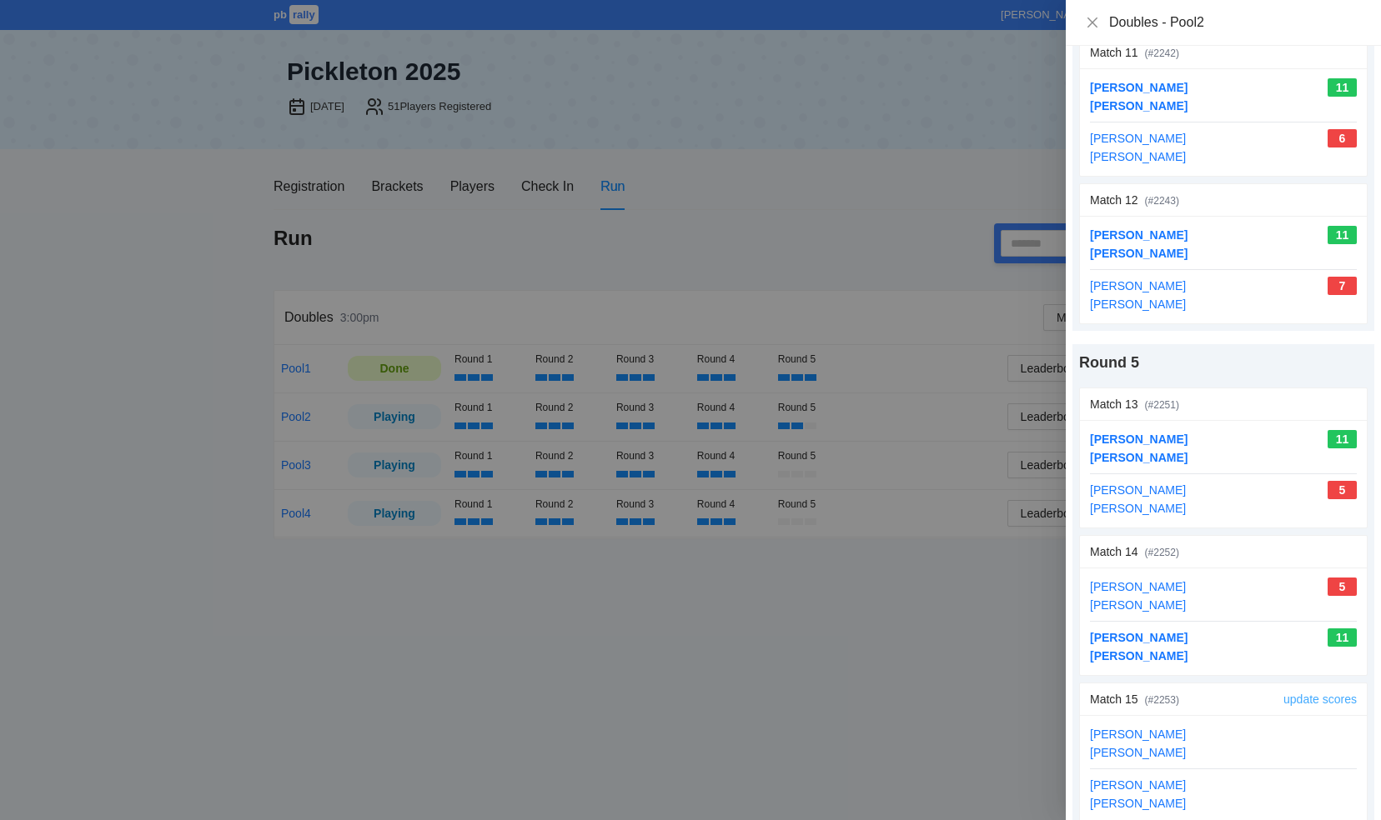
click at [1284, 693] on link "update scores" at bounding box center [1319, 699] width 73 height 13
click at [1321, 693] on link "update scores" at bounding box center [1319, 699] width 73 height 13
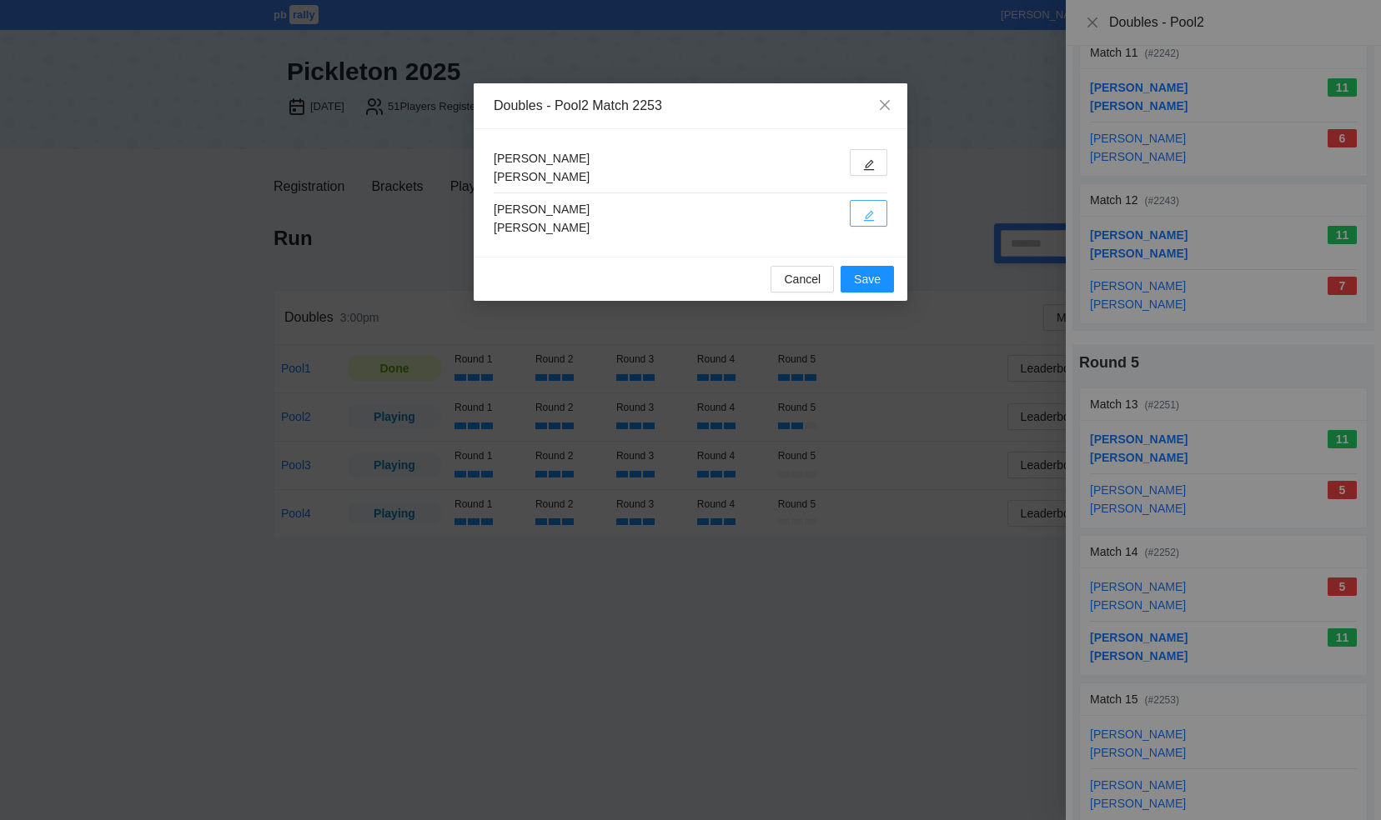
click at [859, 204] on button "button" at bounding box center [869, 213] width 38 height 27
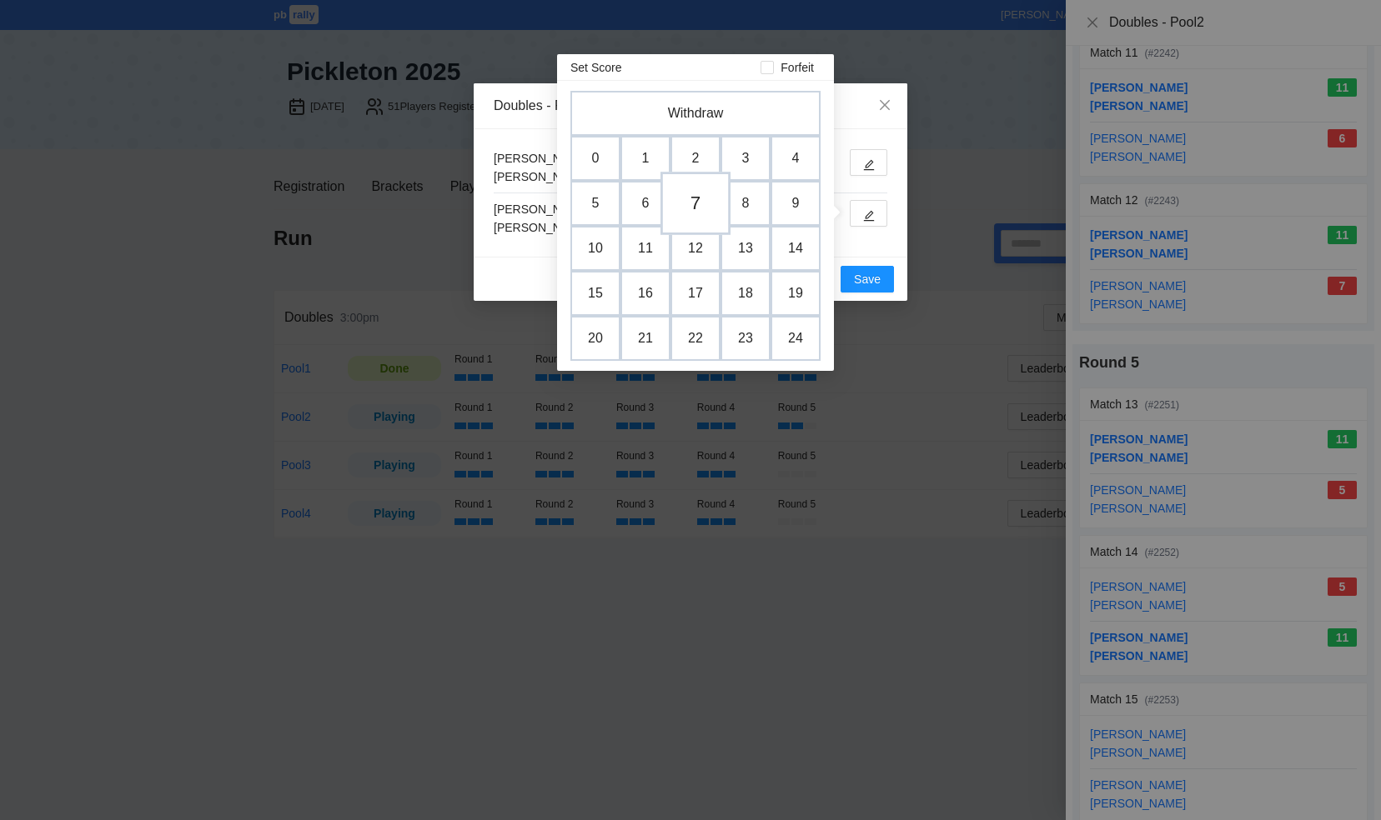
click at [679, 193] on td "7" at bounding box center [695, 203] width 70 height 63
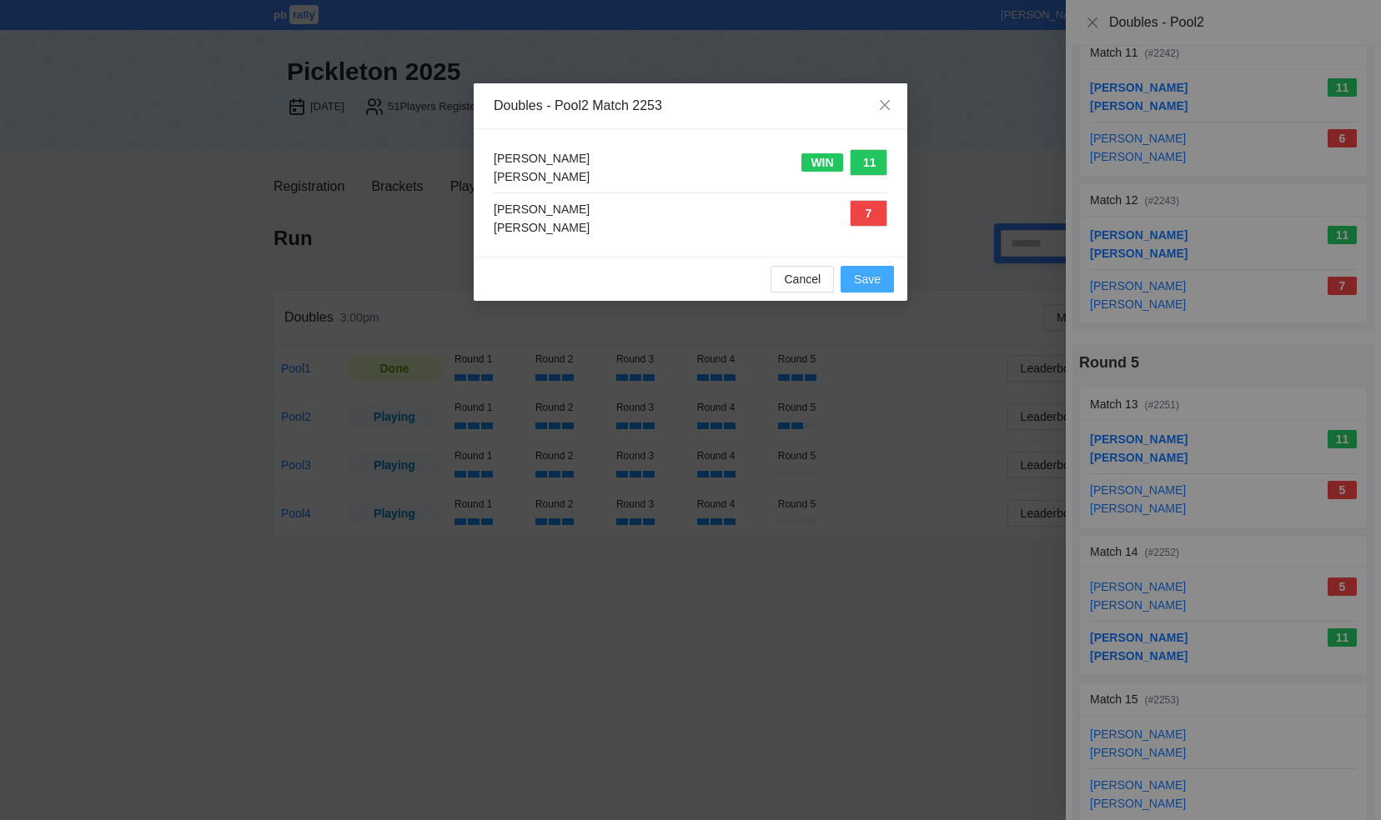
click at [858, 277] on span "Save" at bounding box center [867, 279] width 27 height 18
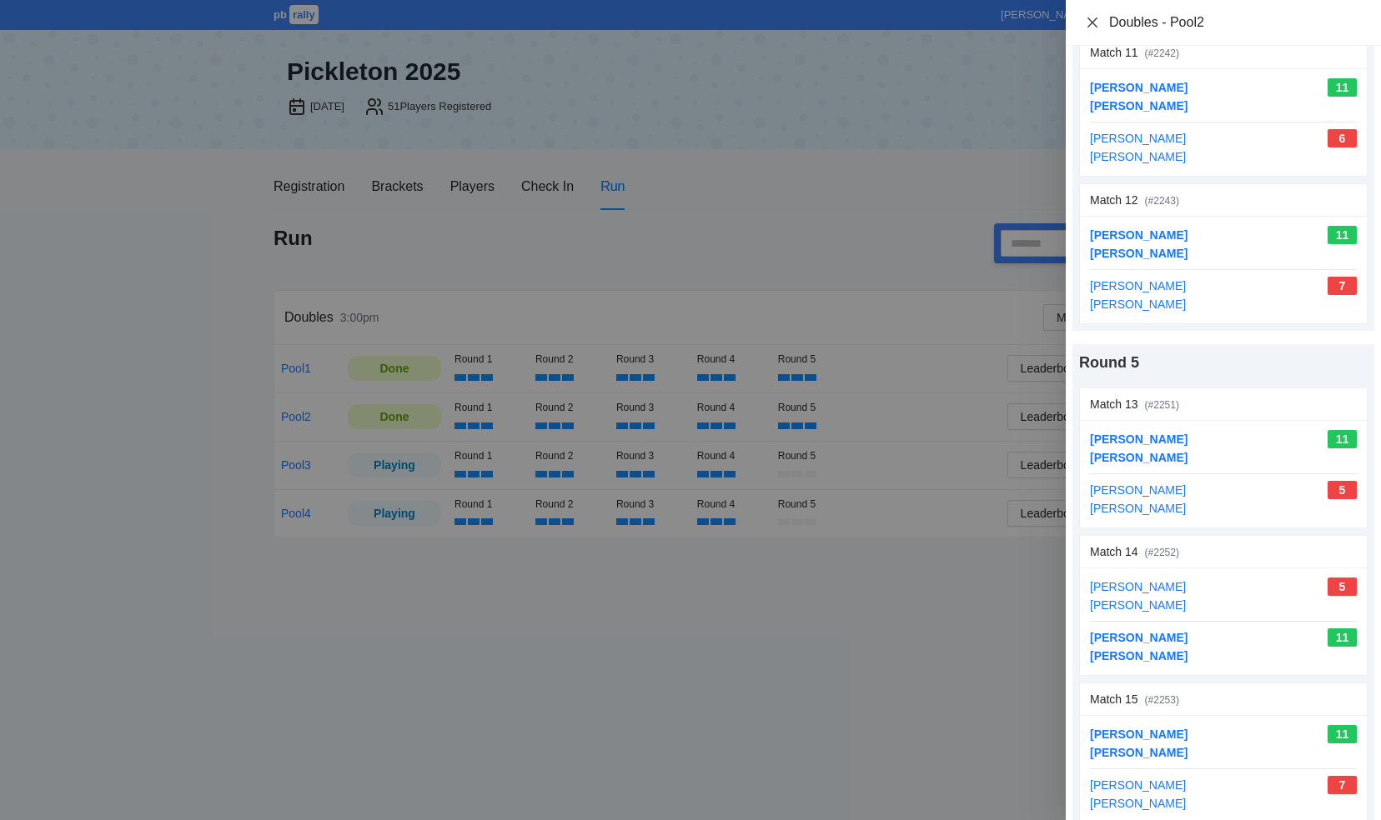
click at [1089, 22] on icon "close" at bounding box center [1092, 22] width 13 height 13
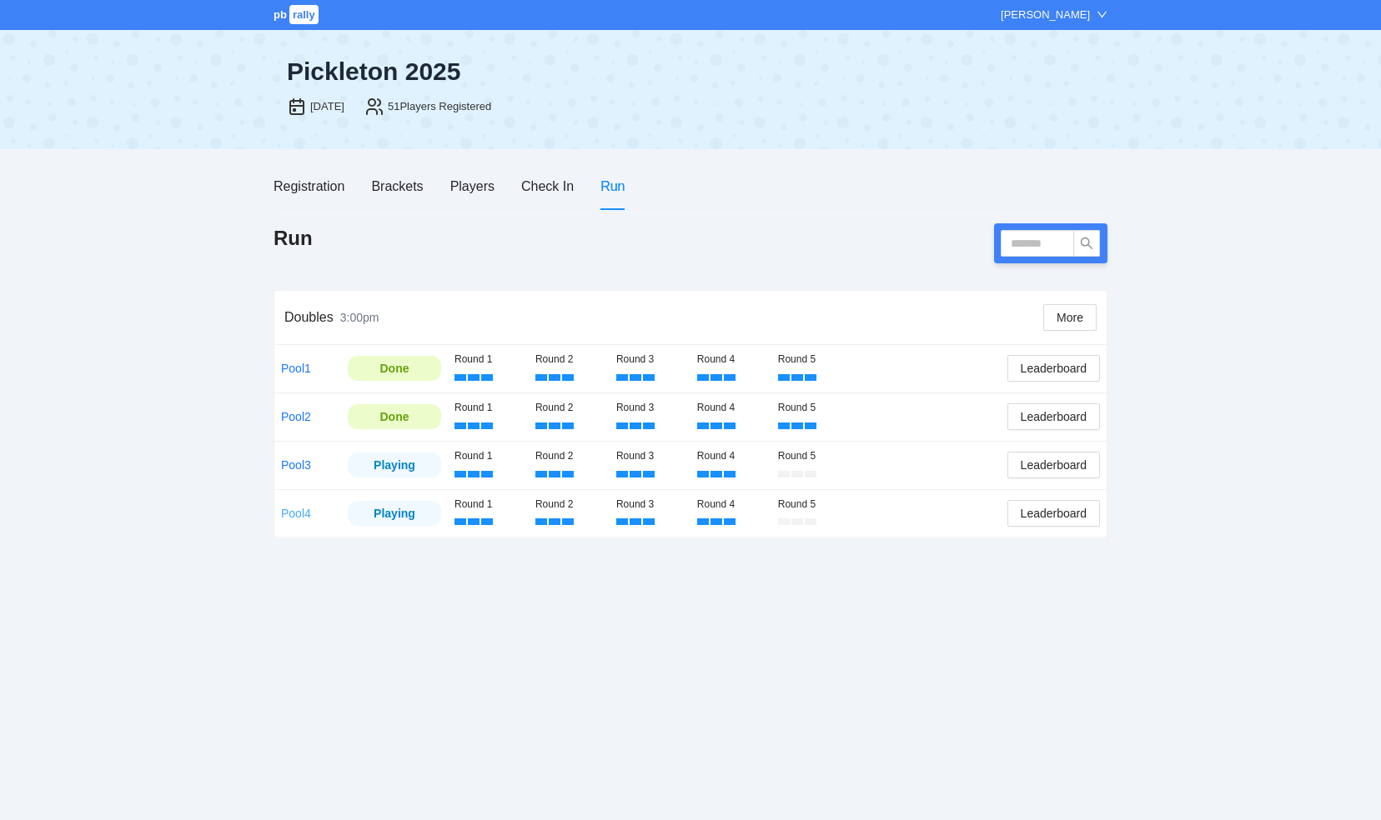
click at [290, 509] on link "Pool4" at bounding box center [296, 513] width 30 height 13
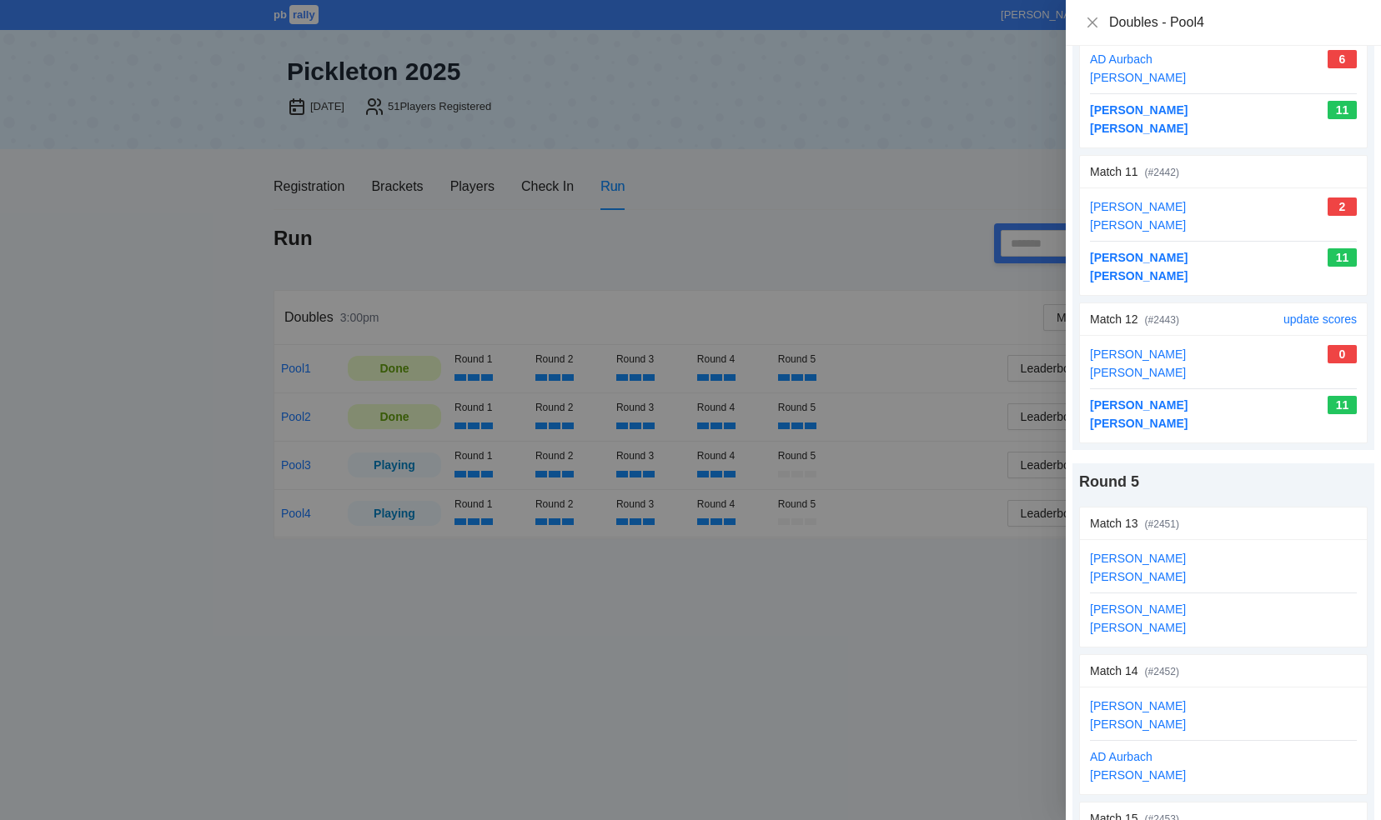
scroll to position [1746, 0]
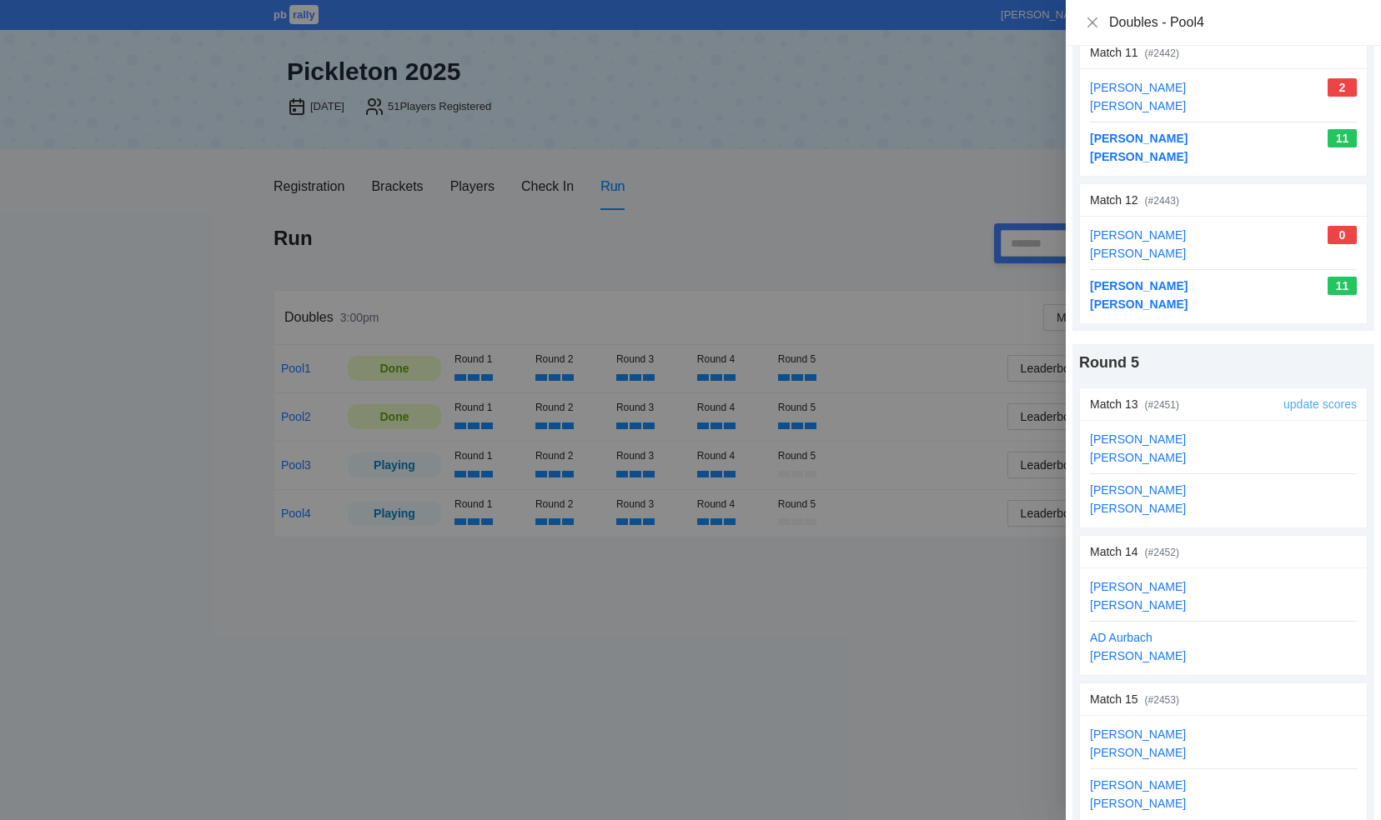
click at [1312, 398] on link "update scores" at bounding box center [1319, 404] width 73 height 13
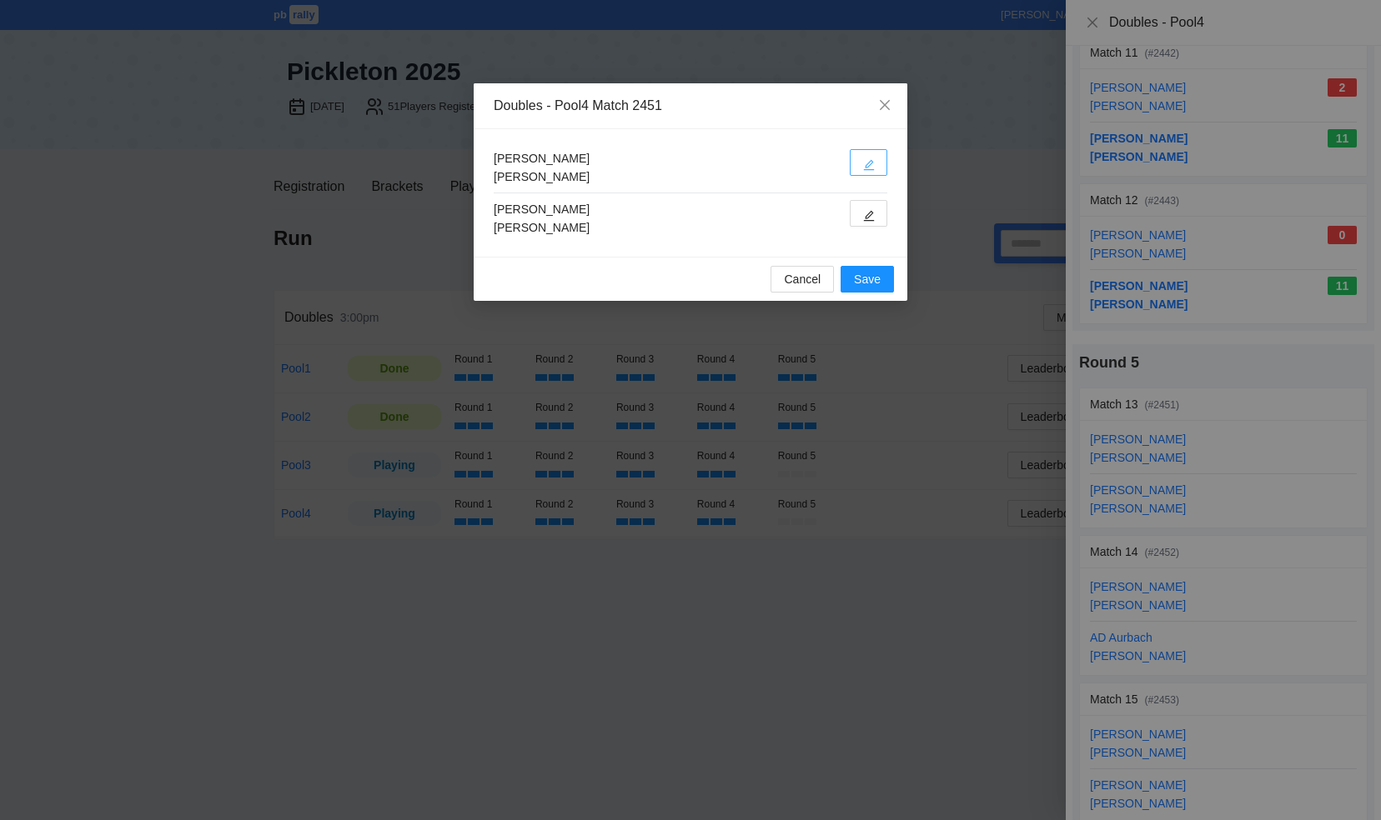
click at [876, 162] on button "button" at bounding box center [869, 162] width 38 height 27
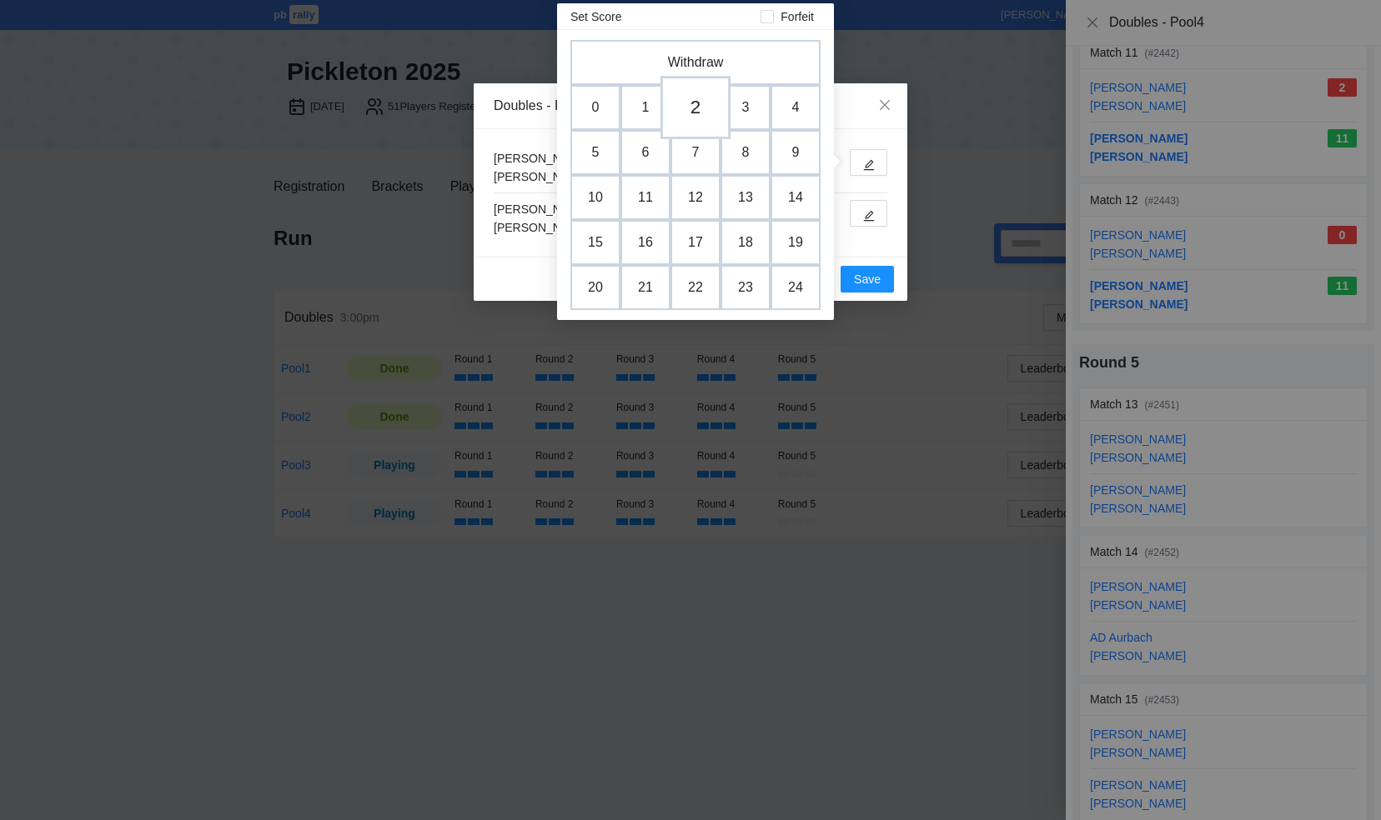
click at [687, 107] on td "2" at bounding box center [695, 107] width 70 height 63
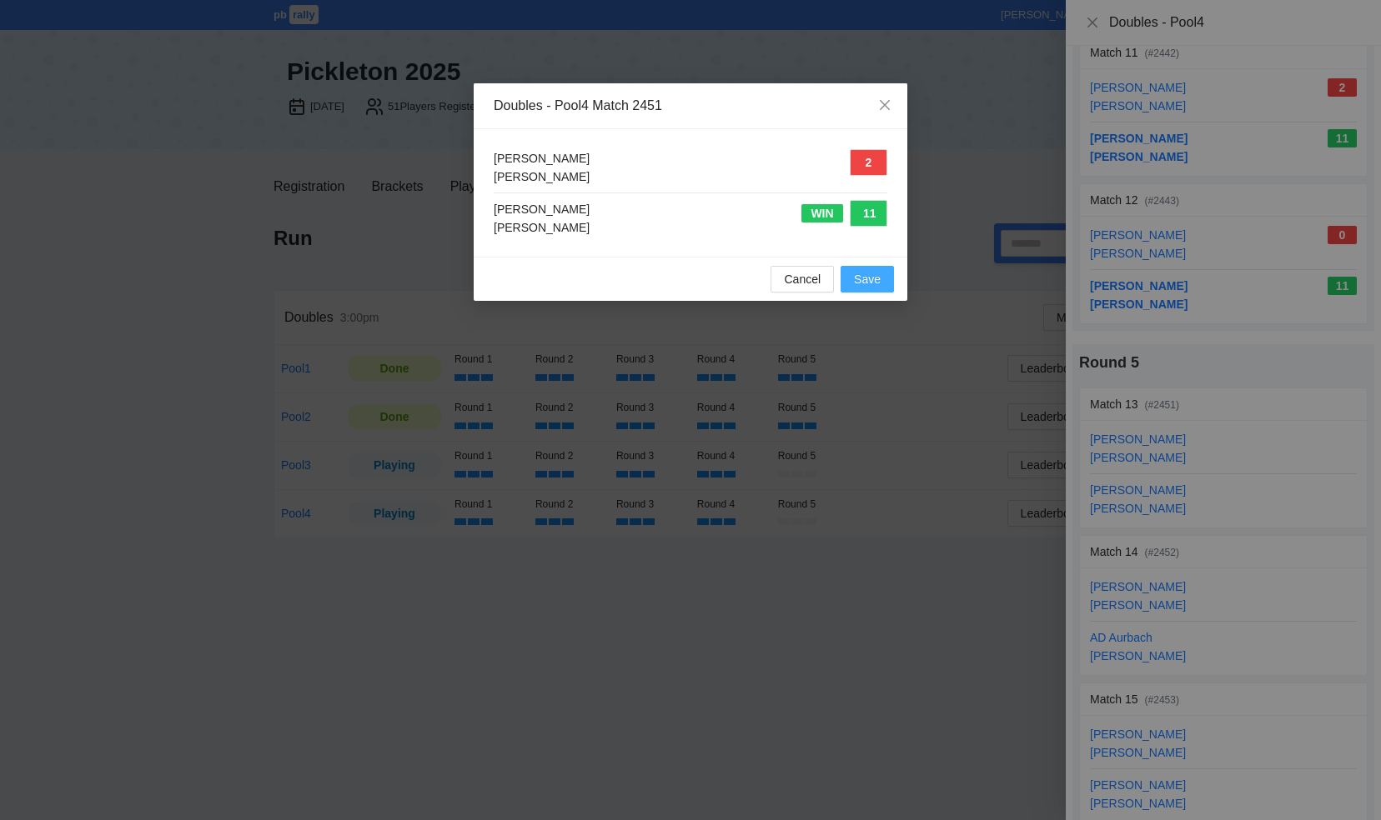
click at [864, 278] on span "Save" at bounding box center [867, 279] width 27 height 18
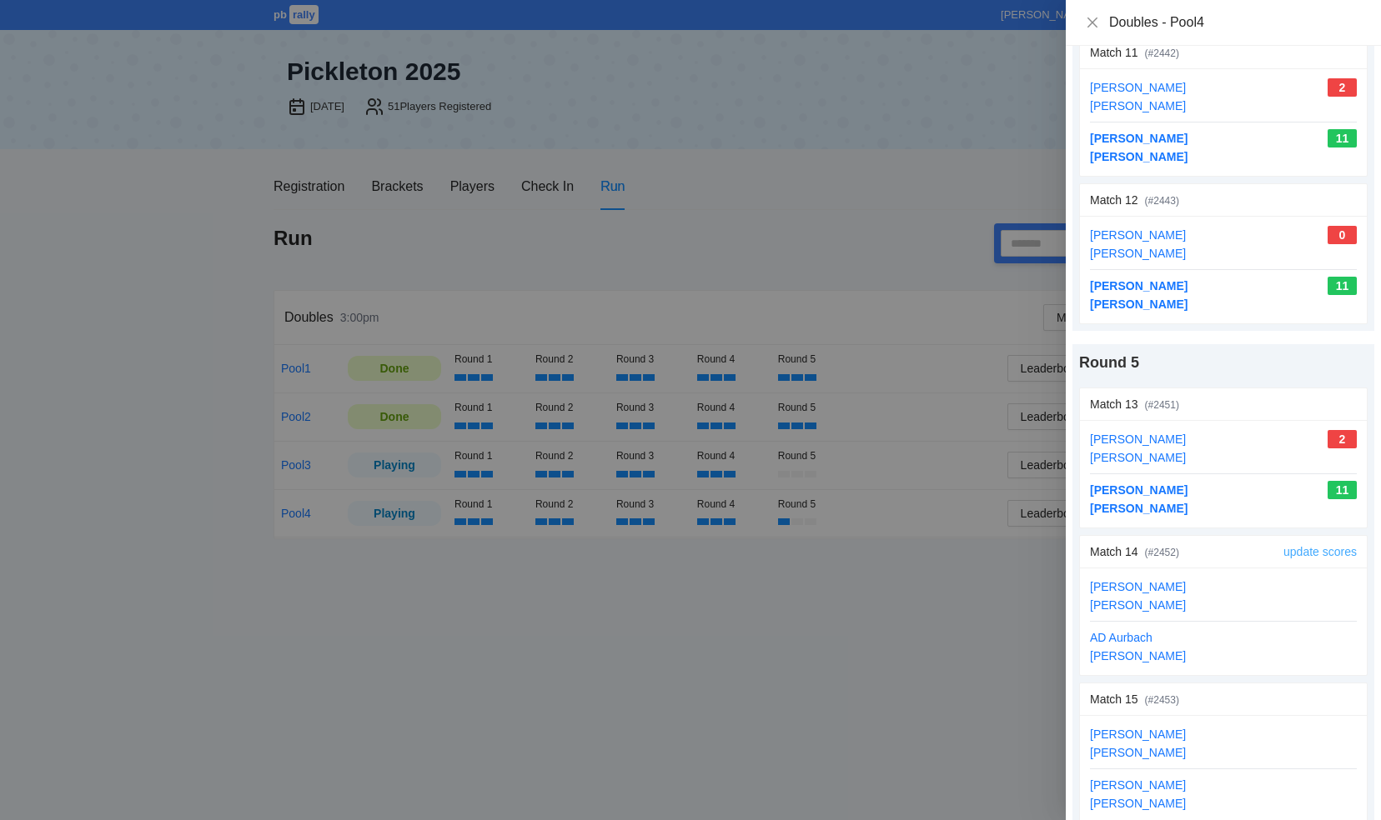
click at [1299, 545] on link "update scores" at bounding box center [1319, 551] width 73 height 13
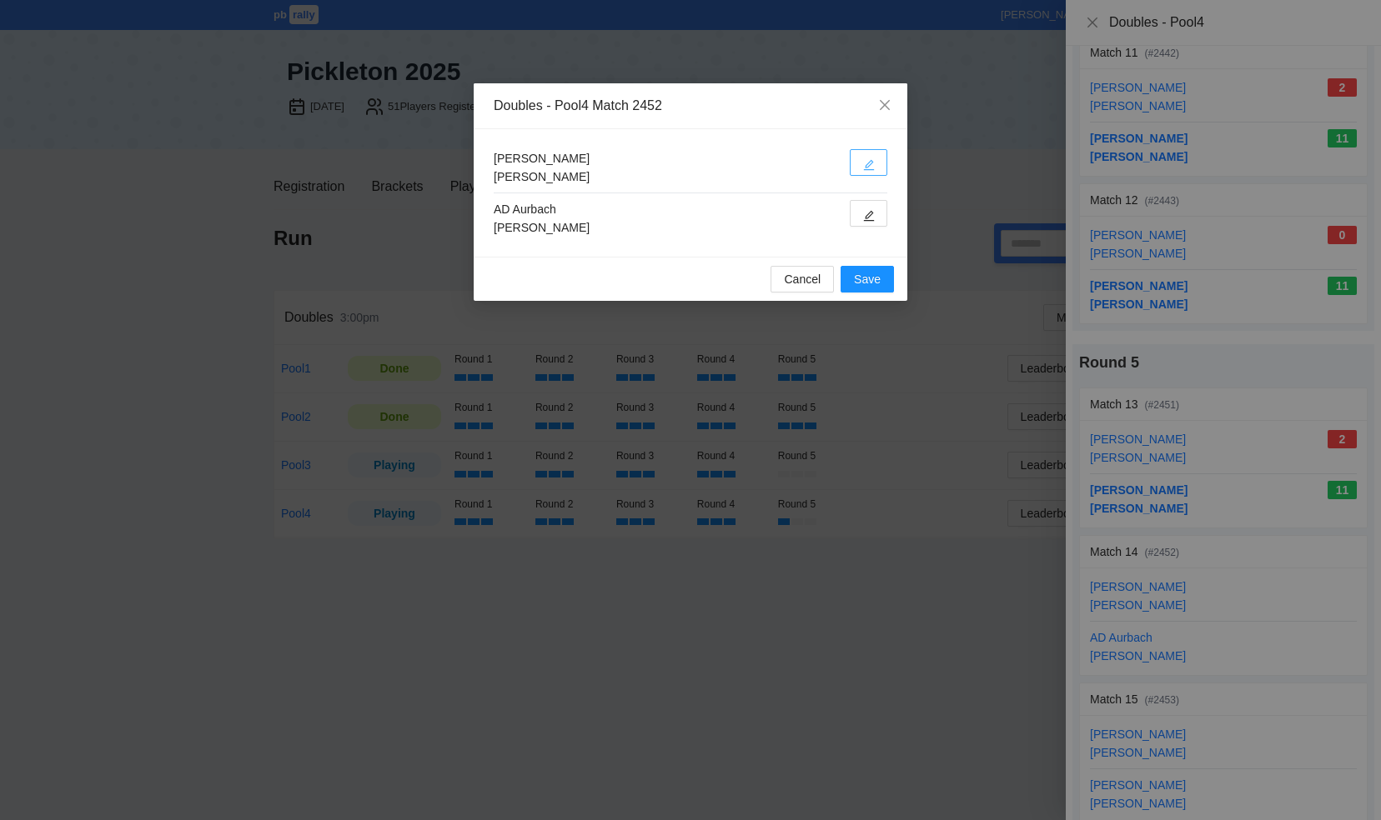
click at [871, 166] on icon "edit" at bounding box center [869, 165] width 12 height 12
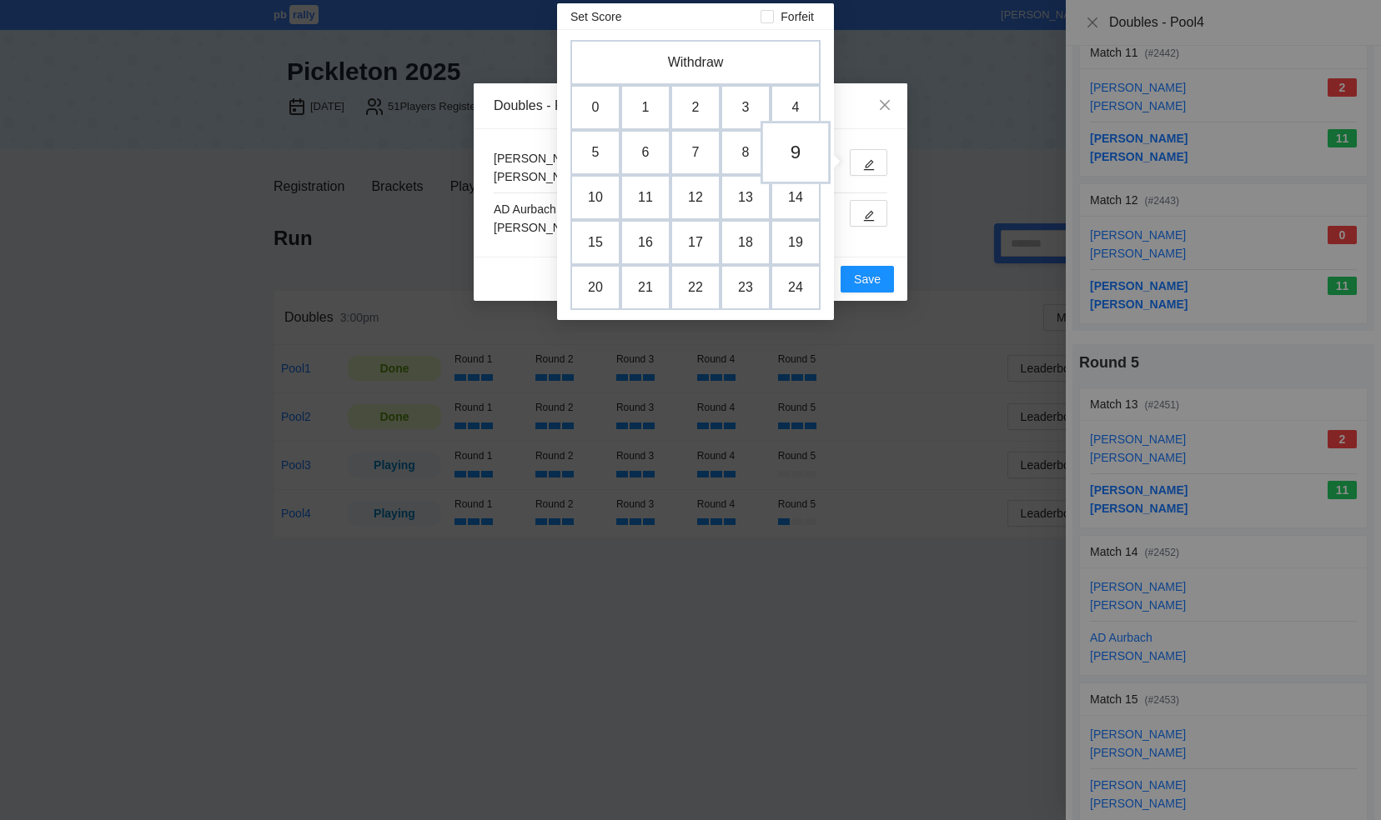
click at [795, 157] on td "9" at bounding box center [795, 152] width 70 height 63
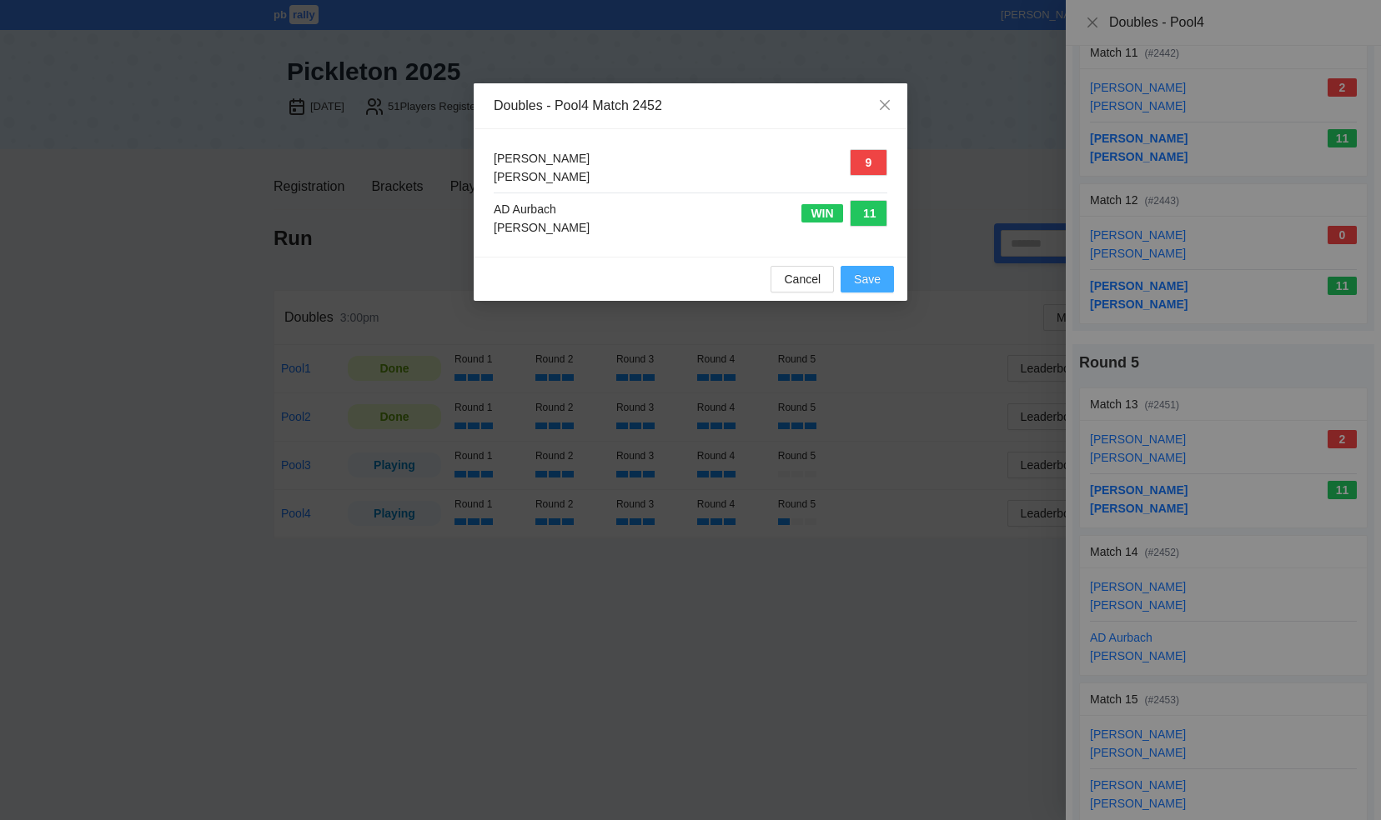
click at [869, 278] on span "Save" at bounding box center [867, 279] width 27 height 18
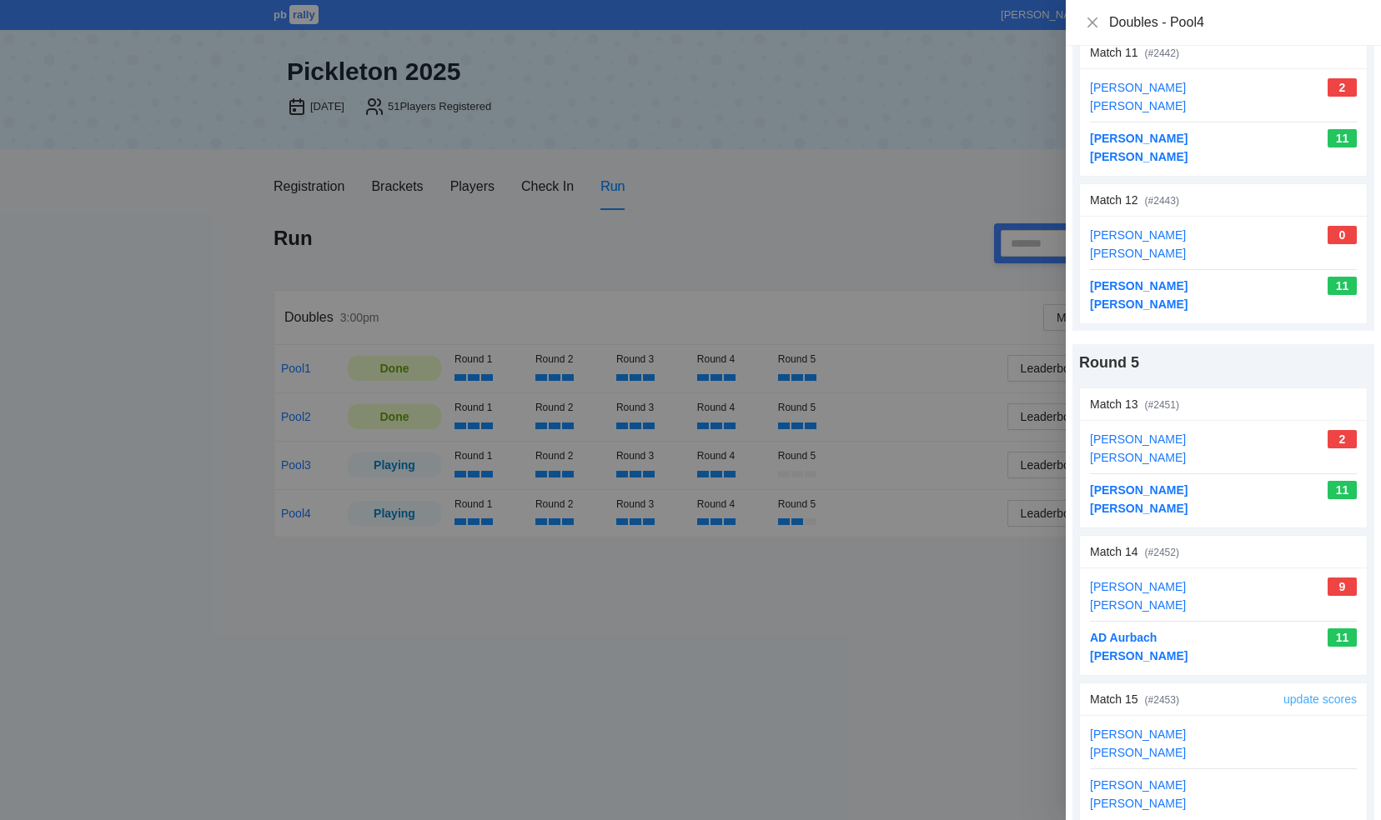
click at [1307, 693] on link "update scores" at bounding box center [1319, 699] width 73 height 13
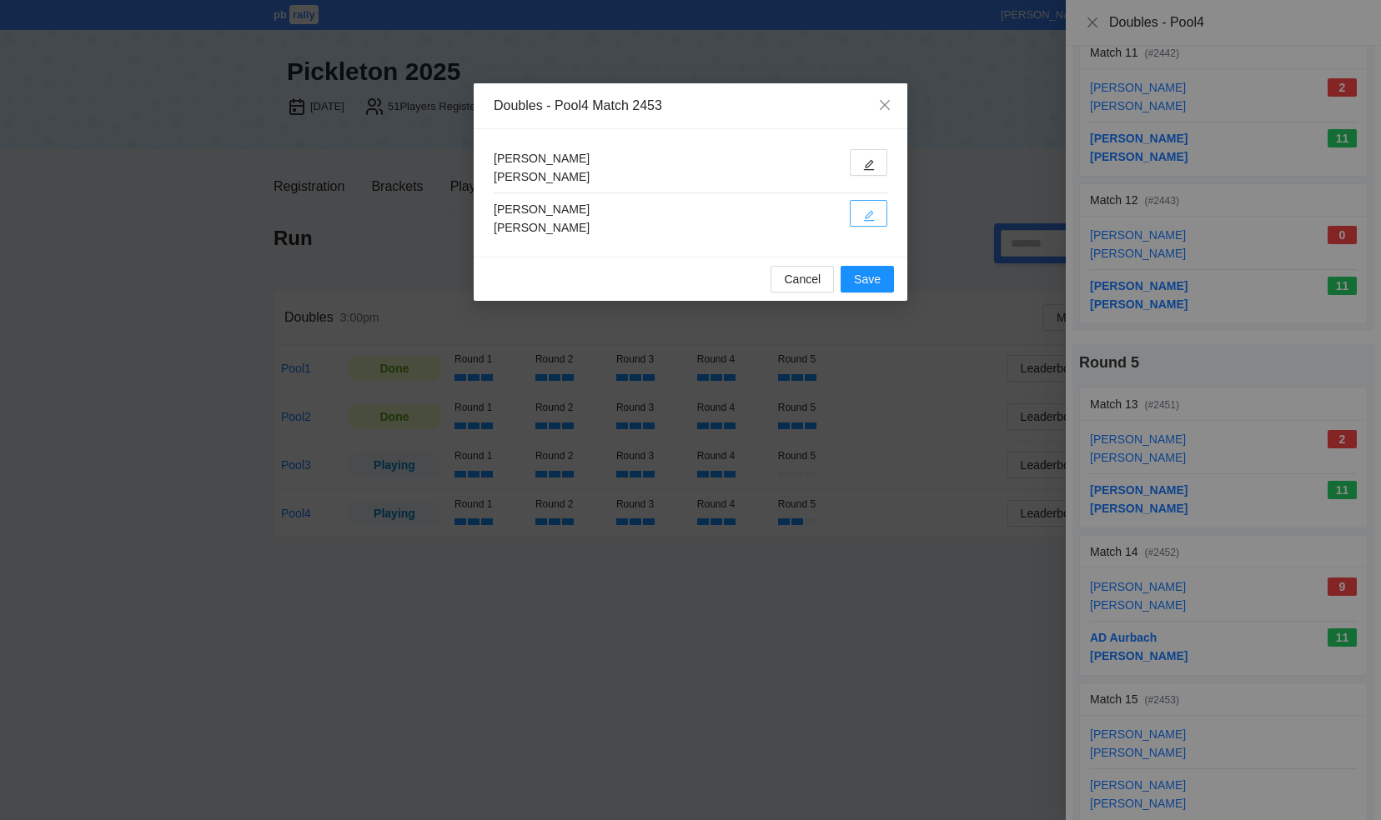
click at [865, 212] on icon "edit" at bounding box center [869, 216] width 12 height 12
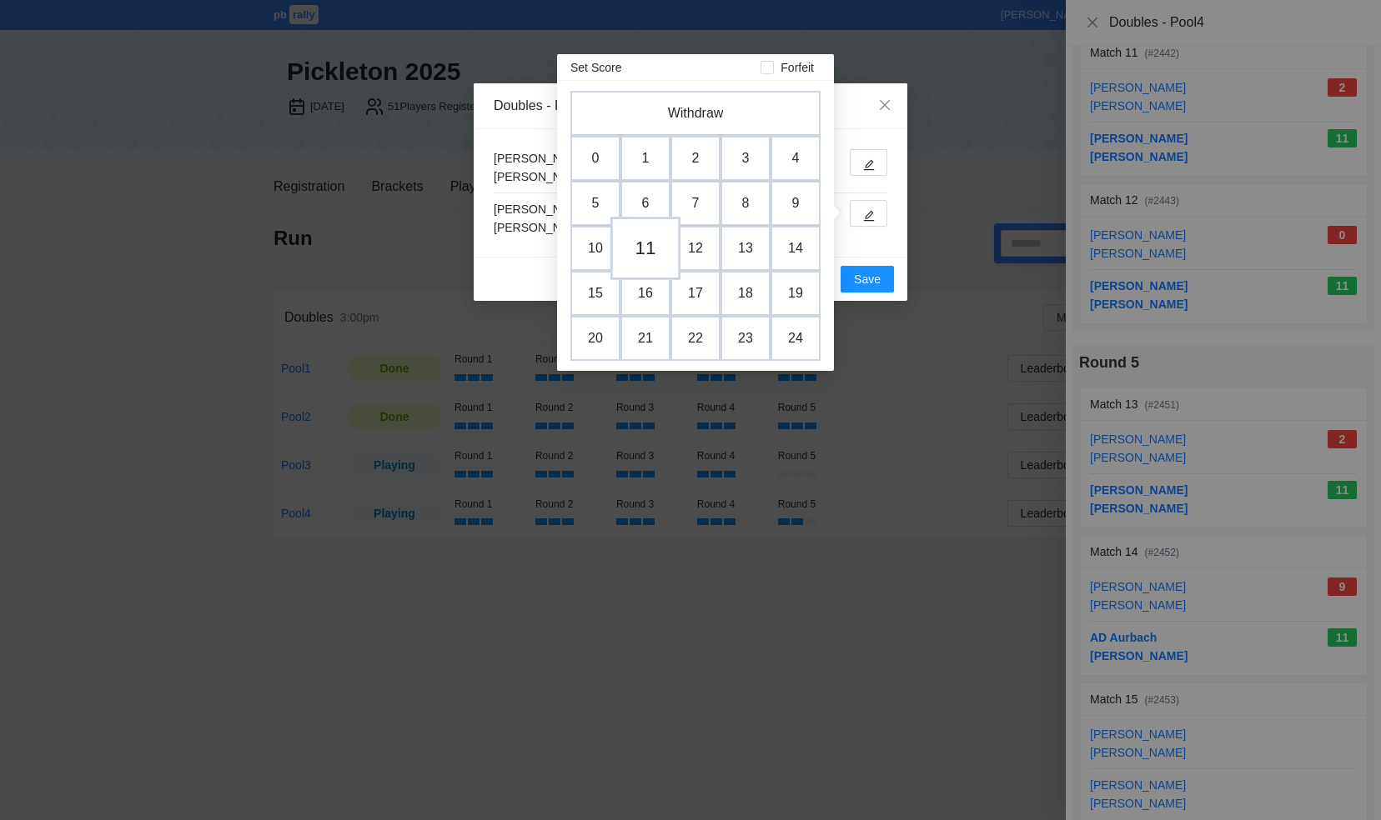
click at [650, 243] on td "11" at bounding box center [645, 248] width 70 height 63
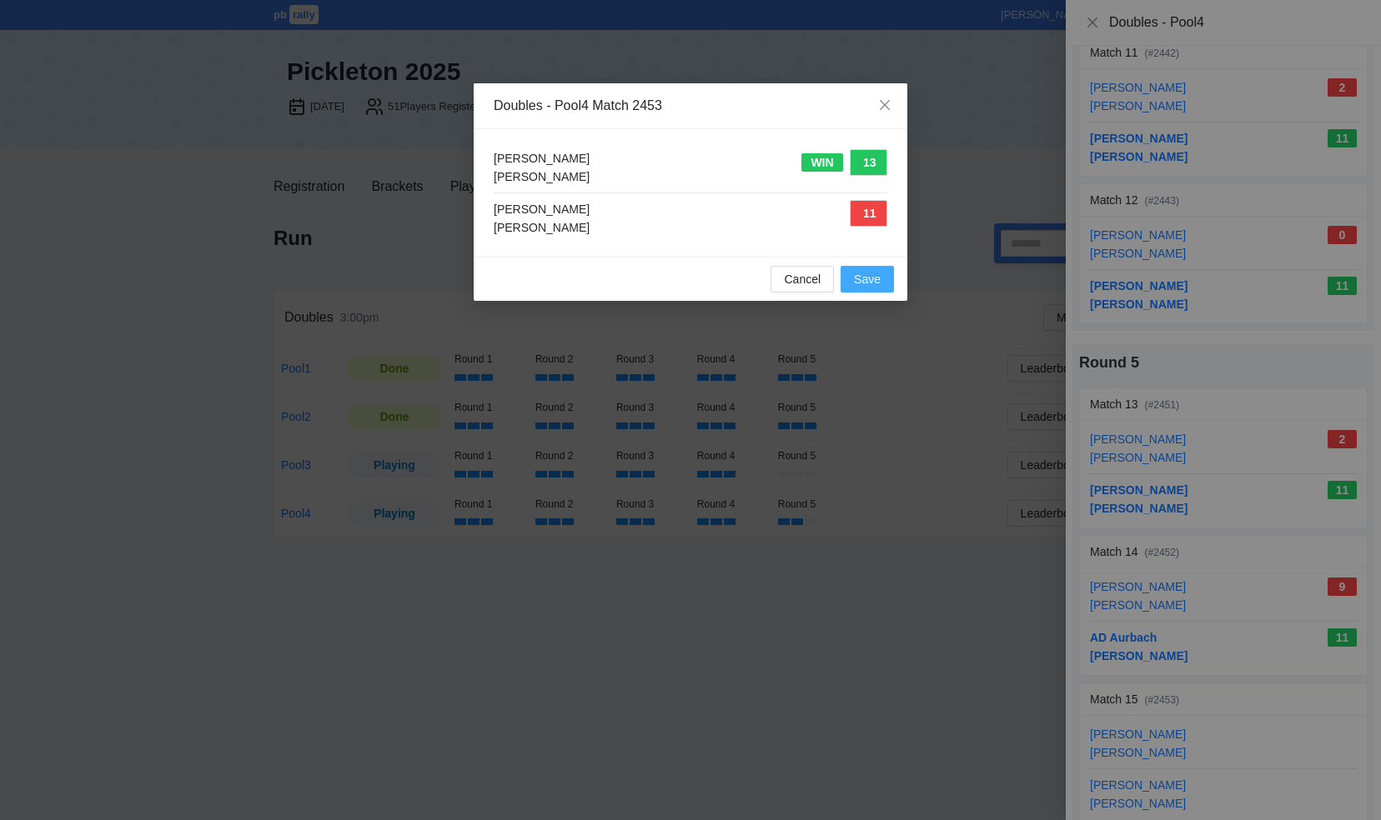
click at [865, 283] on span "Save" at bounding box center [867, 279] width 27 height 18
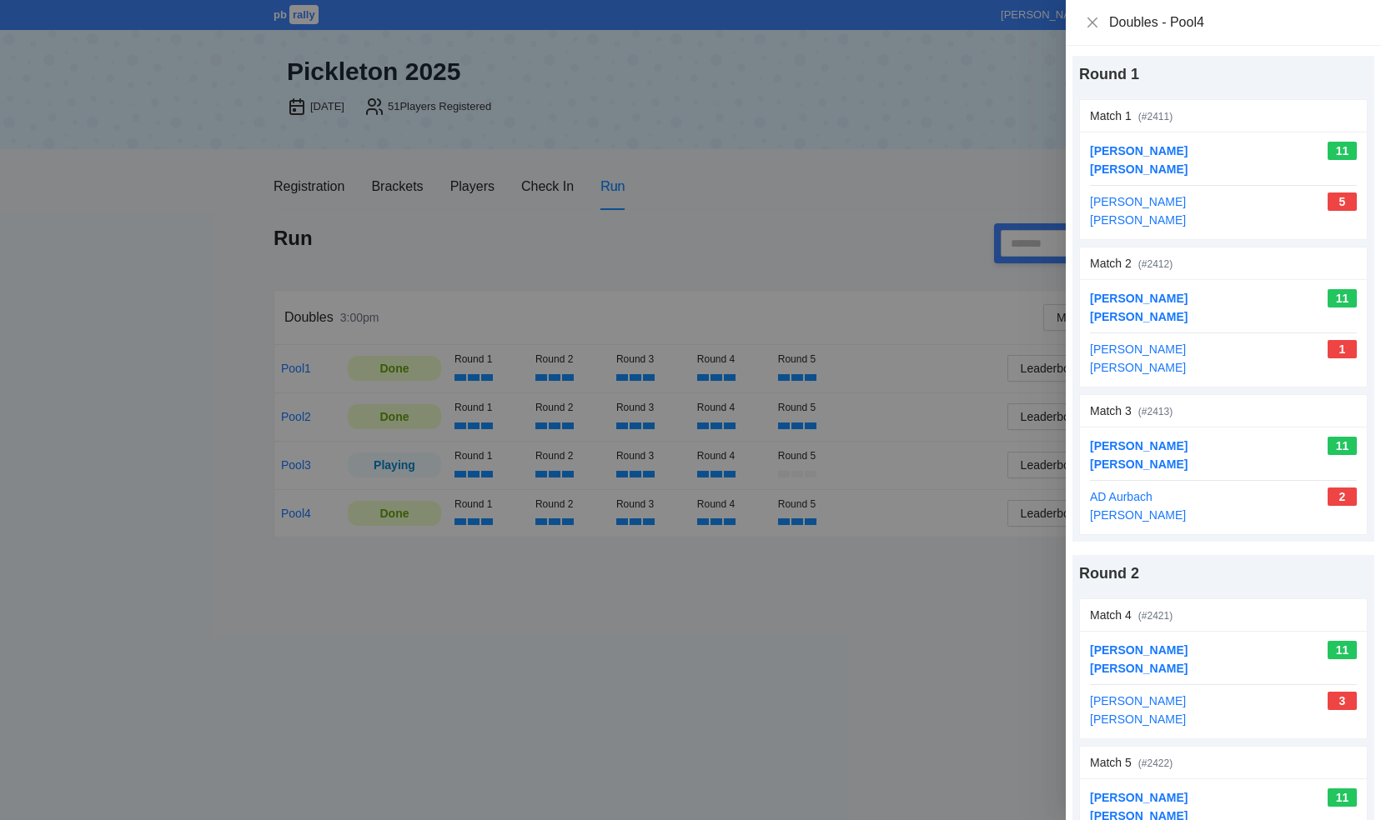
scroll to position [0, 0]
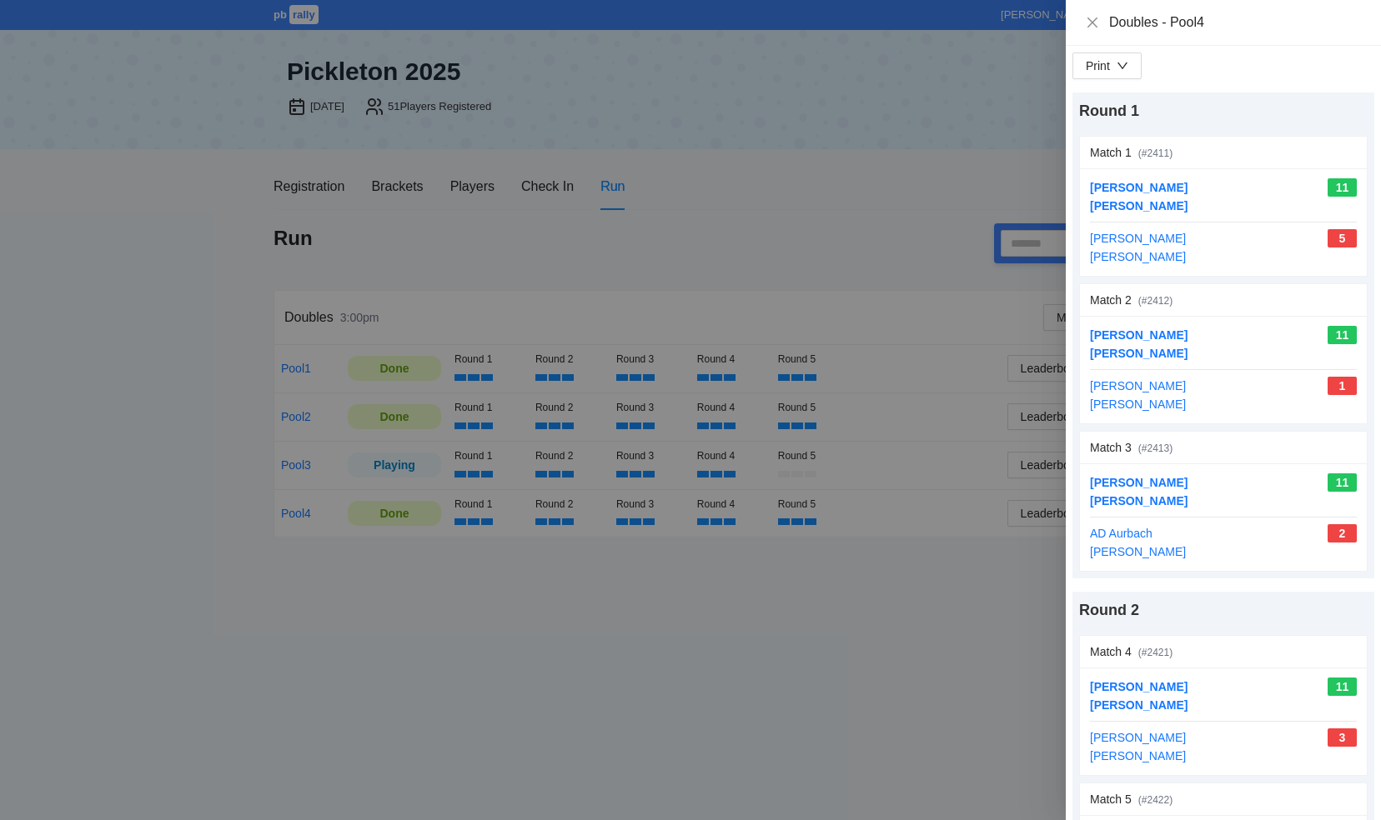
click at [1086, 32] on div "Doubles - Pool4" at bounding box center [1223, 23] width 315 height 46
drag, startPoint x: 1086, startPoint y: 32, endPoint x: 1089, endPoint y: 17, distance: 15.4
click at [1089, 17] on icon "close" at bounding box center [1092, 22] width 13 height 13
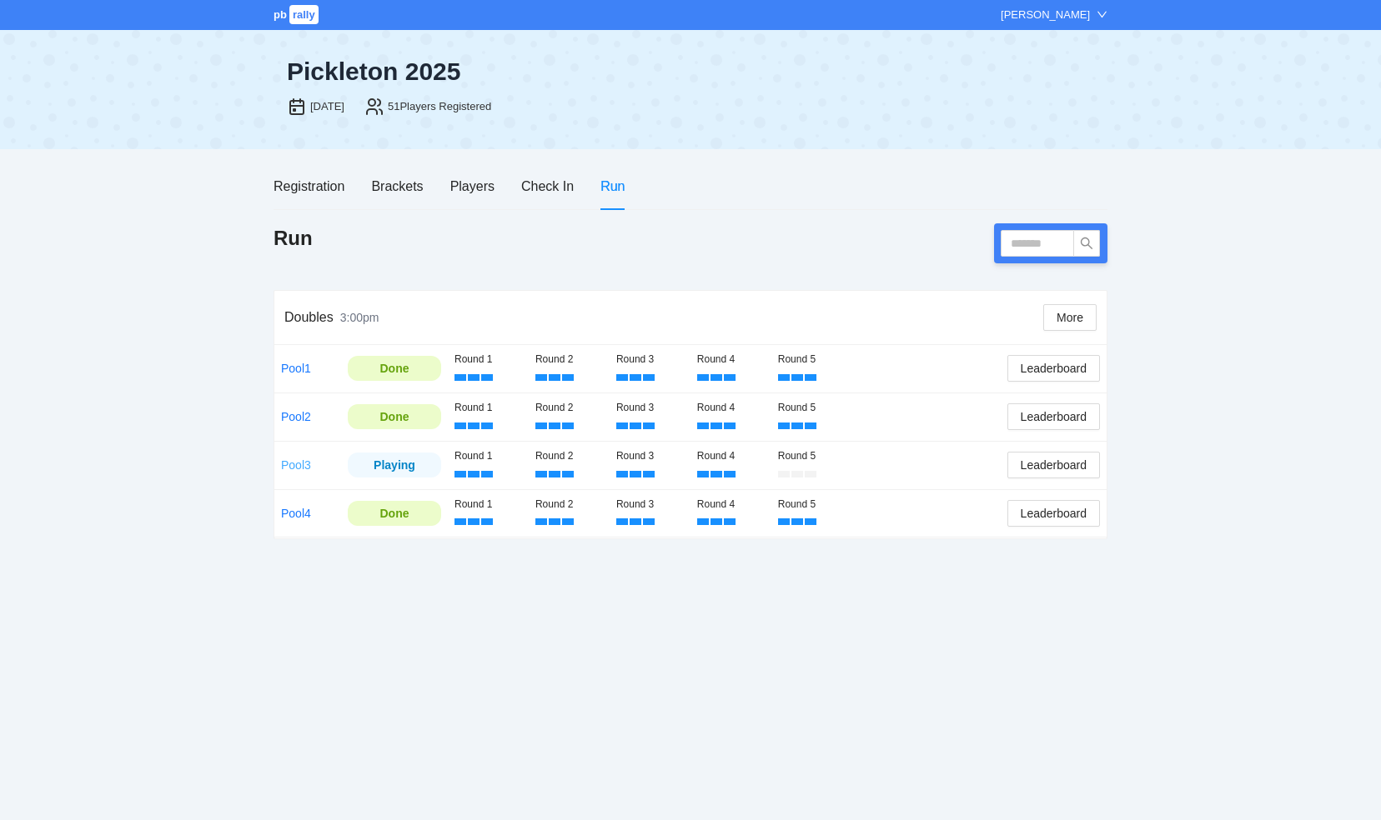
click at [293, 464] on link "Pool3" at bounding box center [296, 465] width 30 height 13
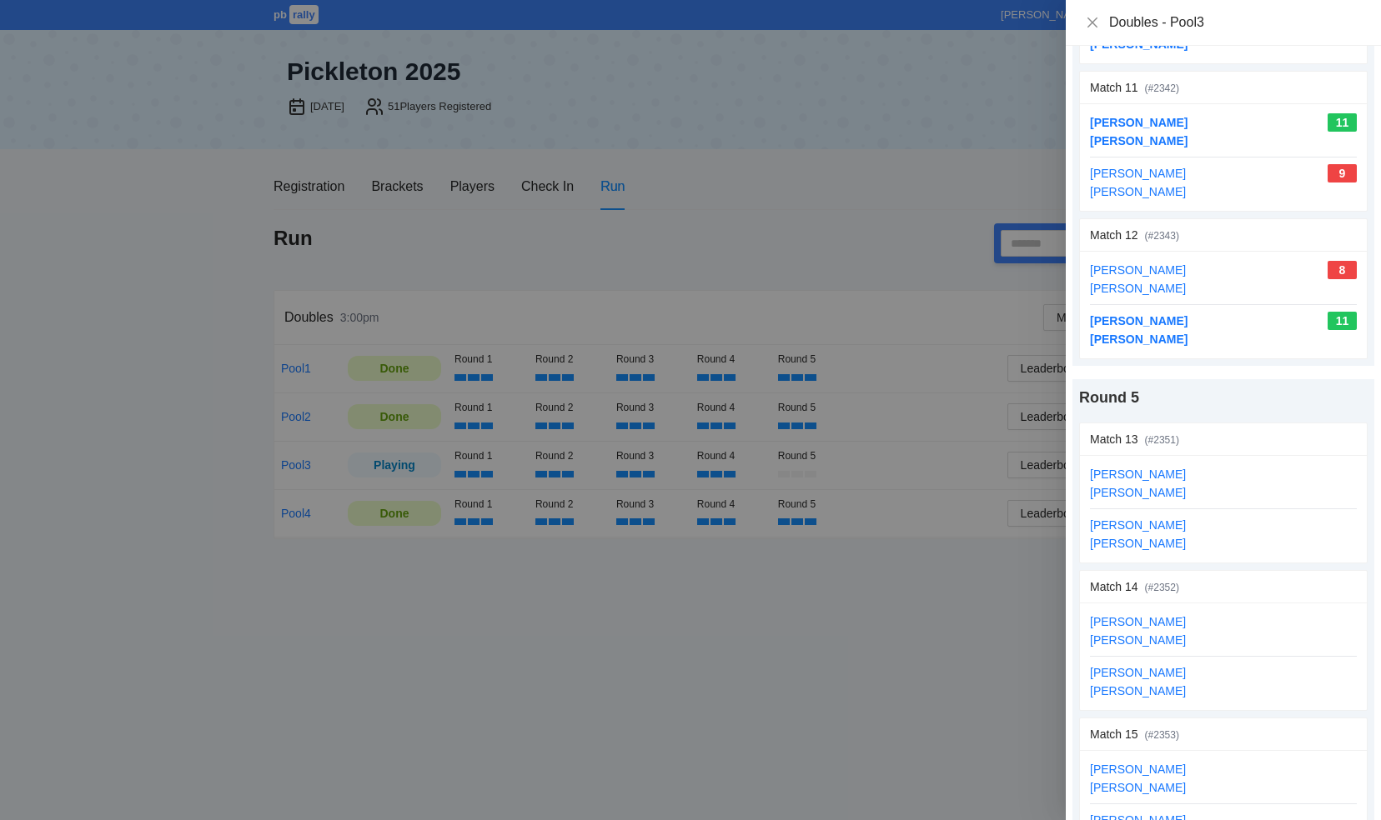
scroll to position [1746, 0]
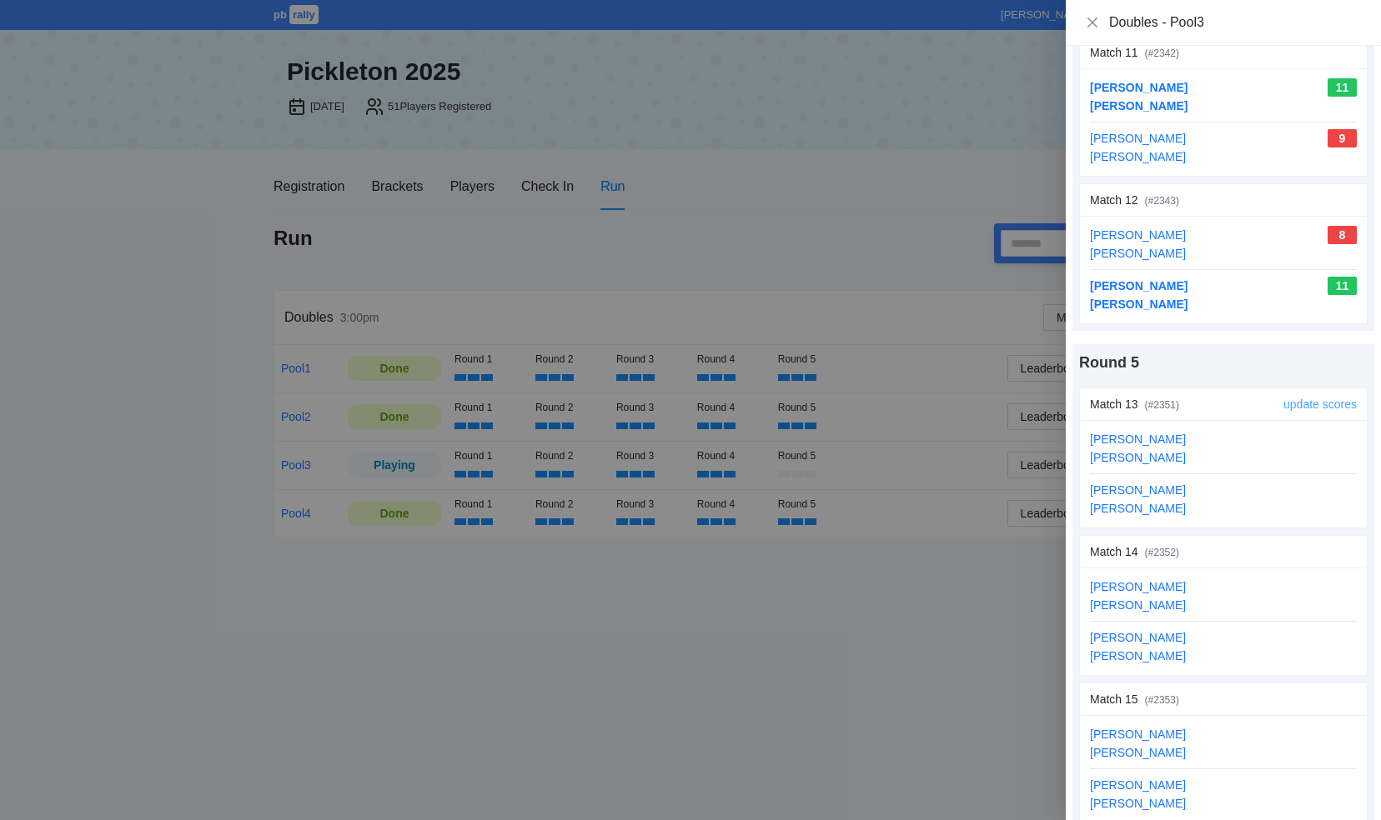
click at [1293, 398] on link "update scores" at bounding box center [1319, 404] width 73 height 13
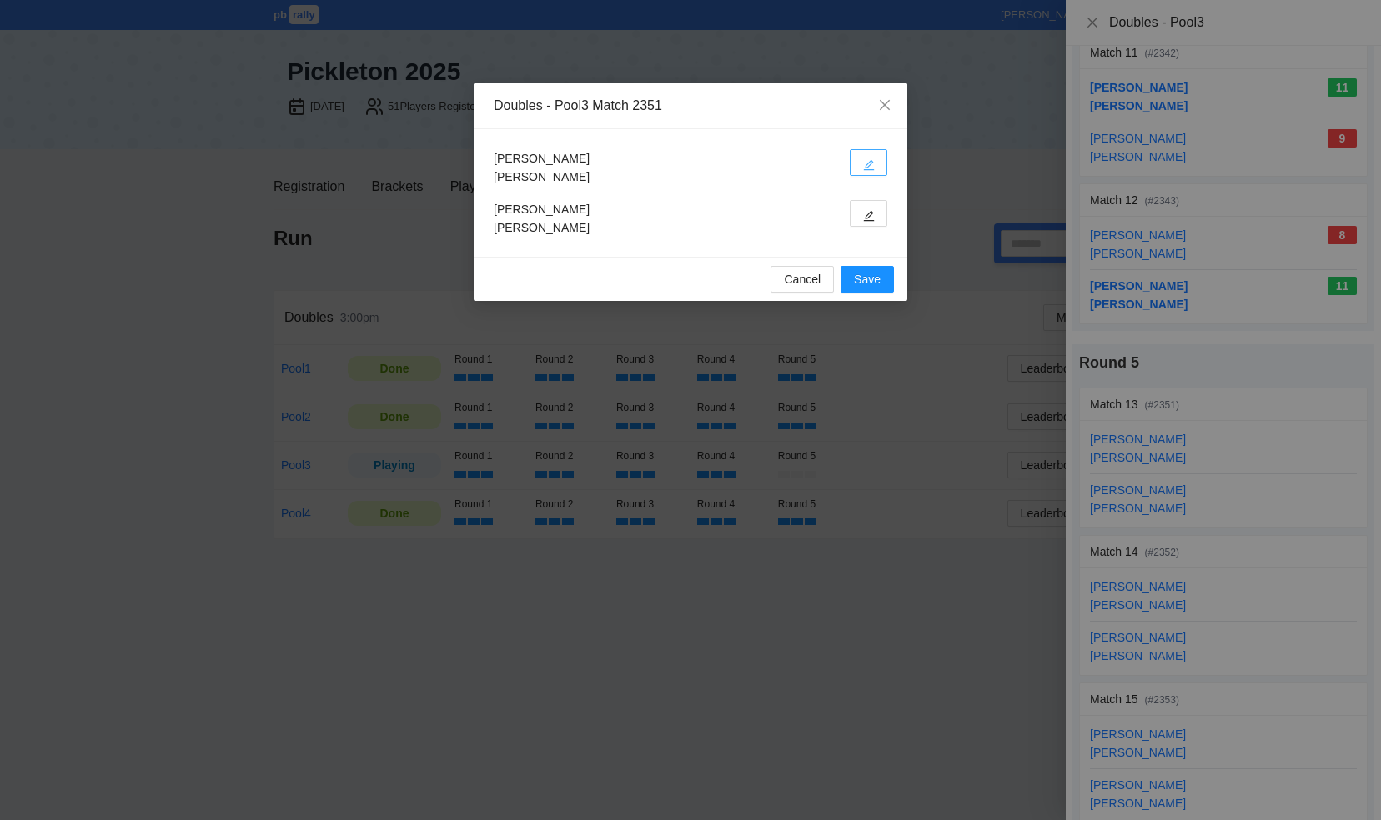
click at [872, 163] on icon "edit" at bounding box center [869, 165] width 12 height 12
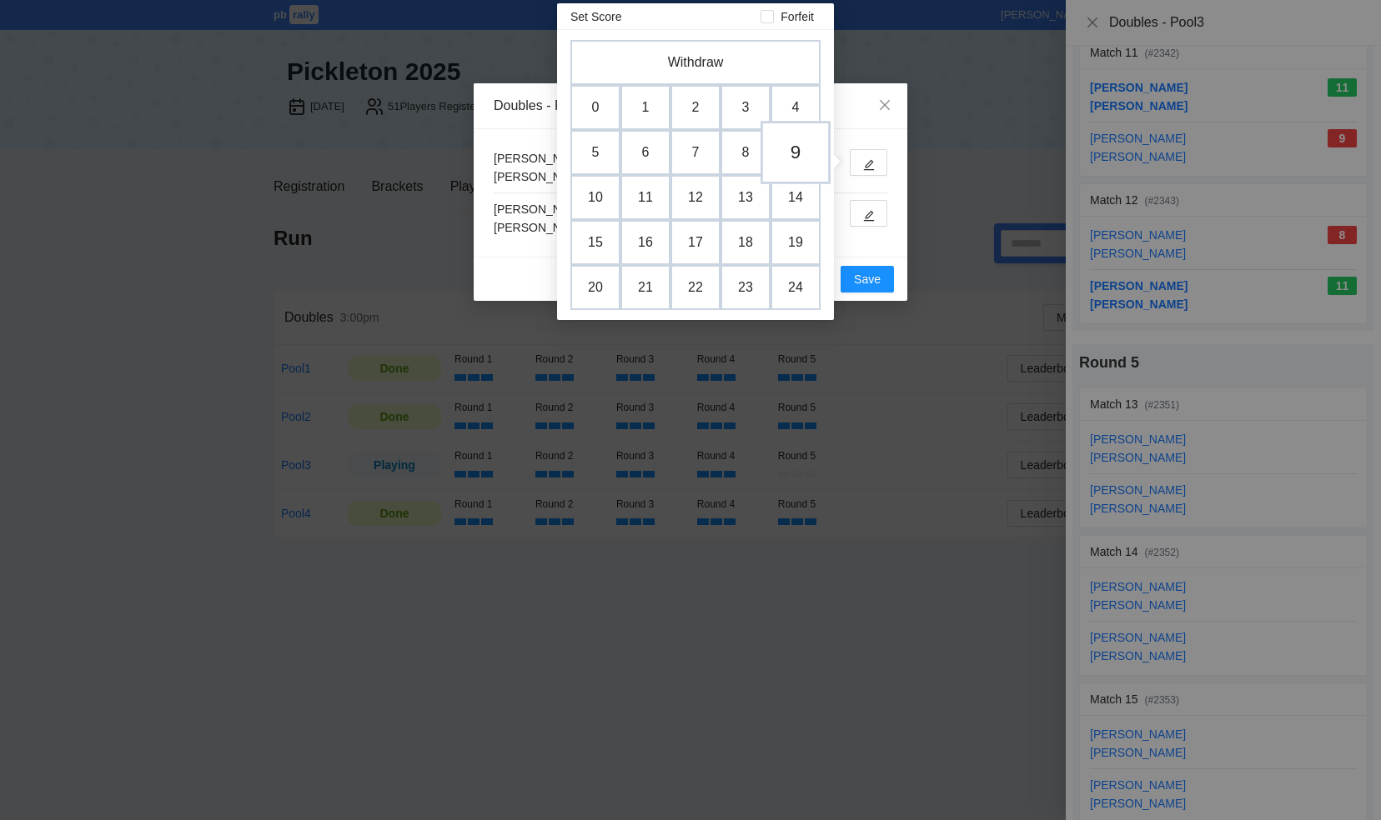
click at [802, 152] on td "9" at bounding box center [795, 152] width 70 height 63
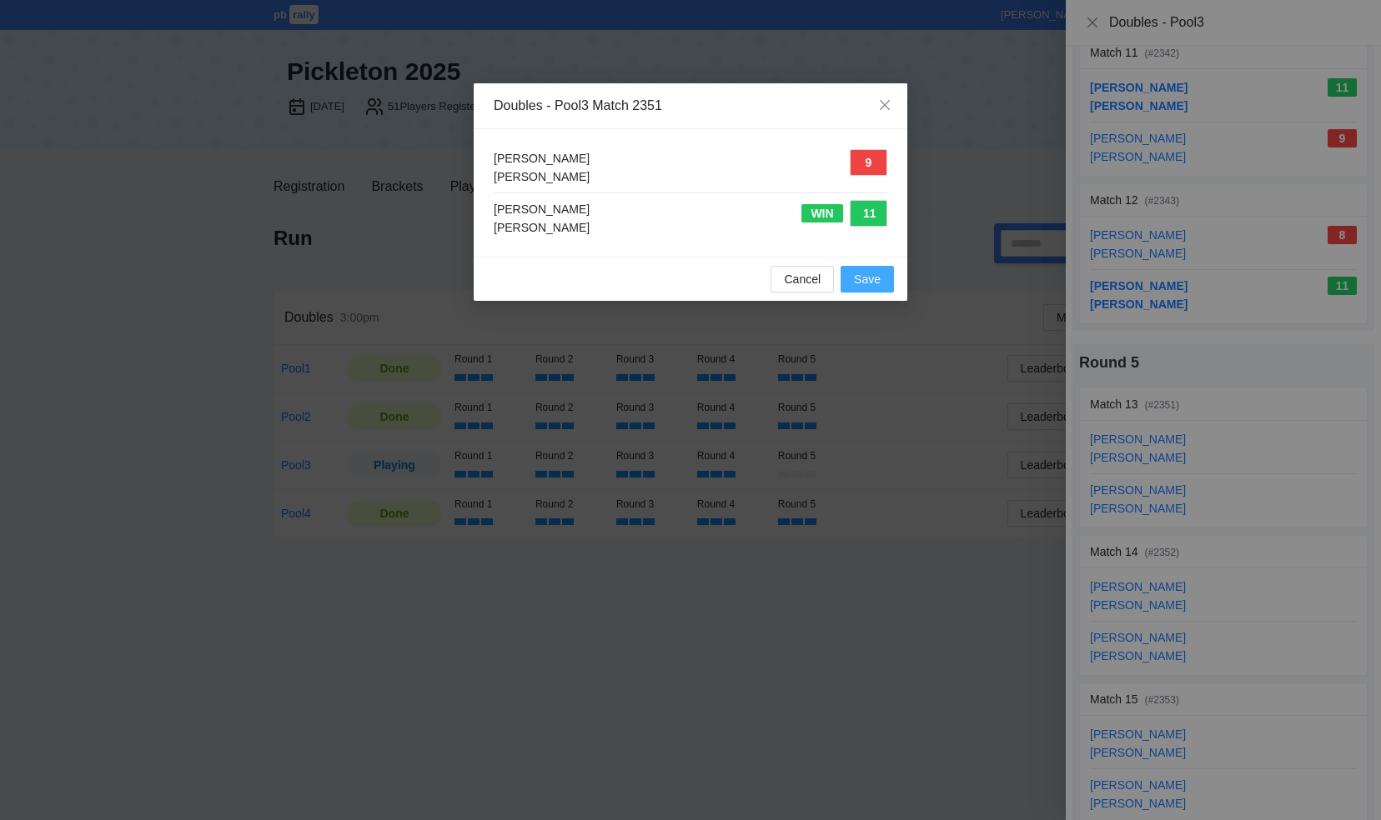
click at [876, 277] on span "Save" at bounding box center [867, 279] width 27 height 18
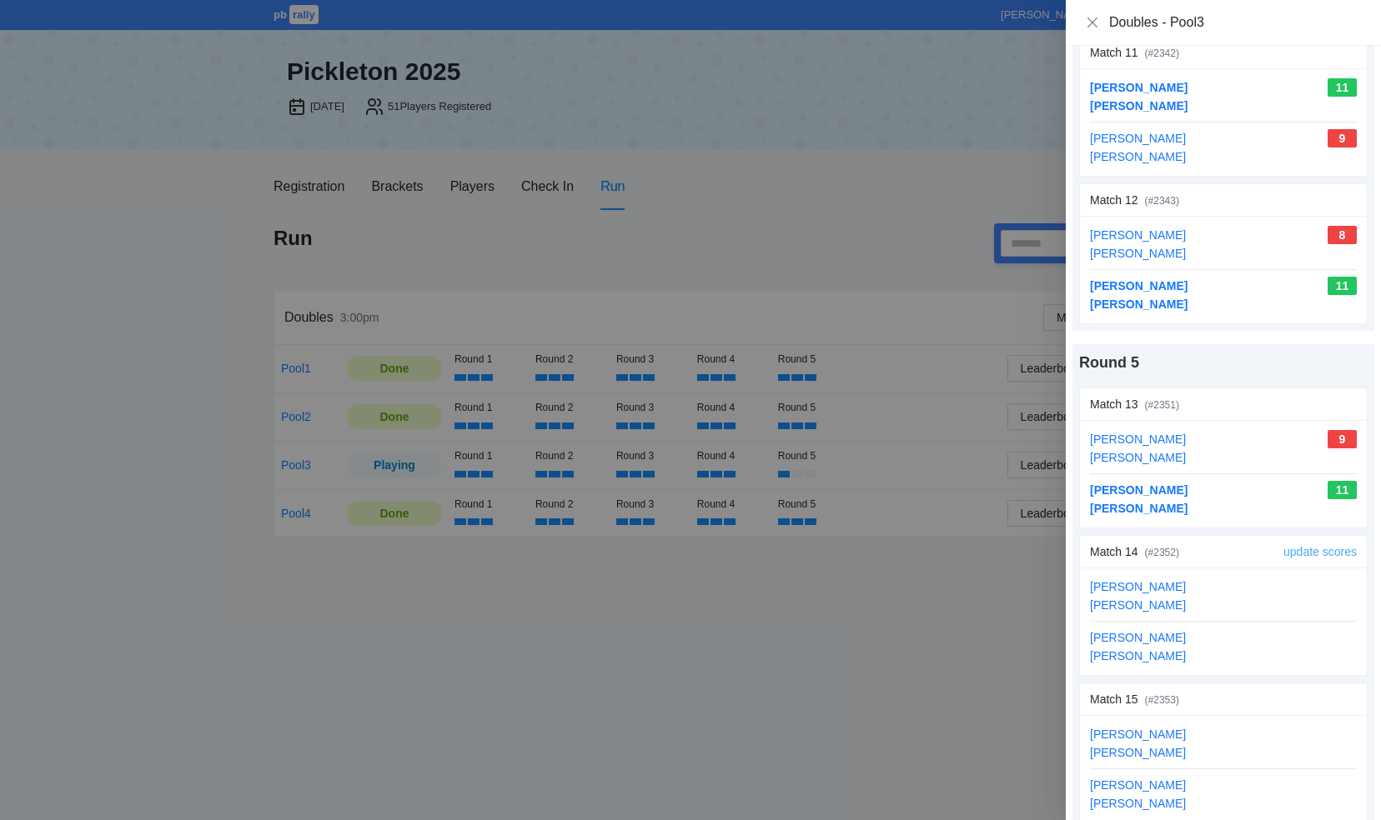
click at [1313, 545] on link "update scores" at bounding box center [1319, 551] width 73 height 13
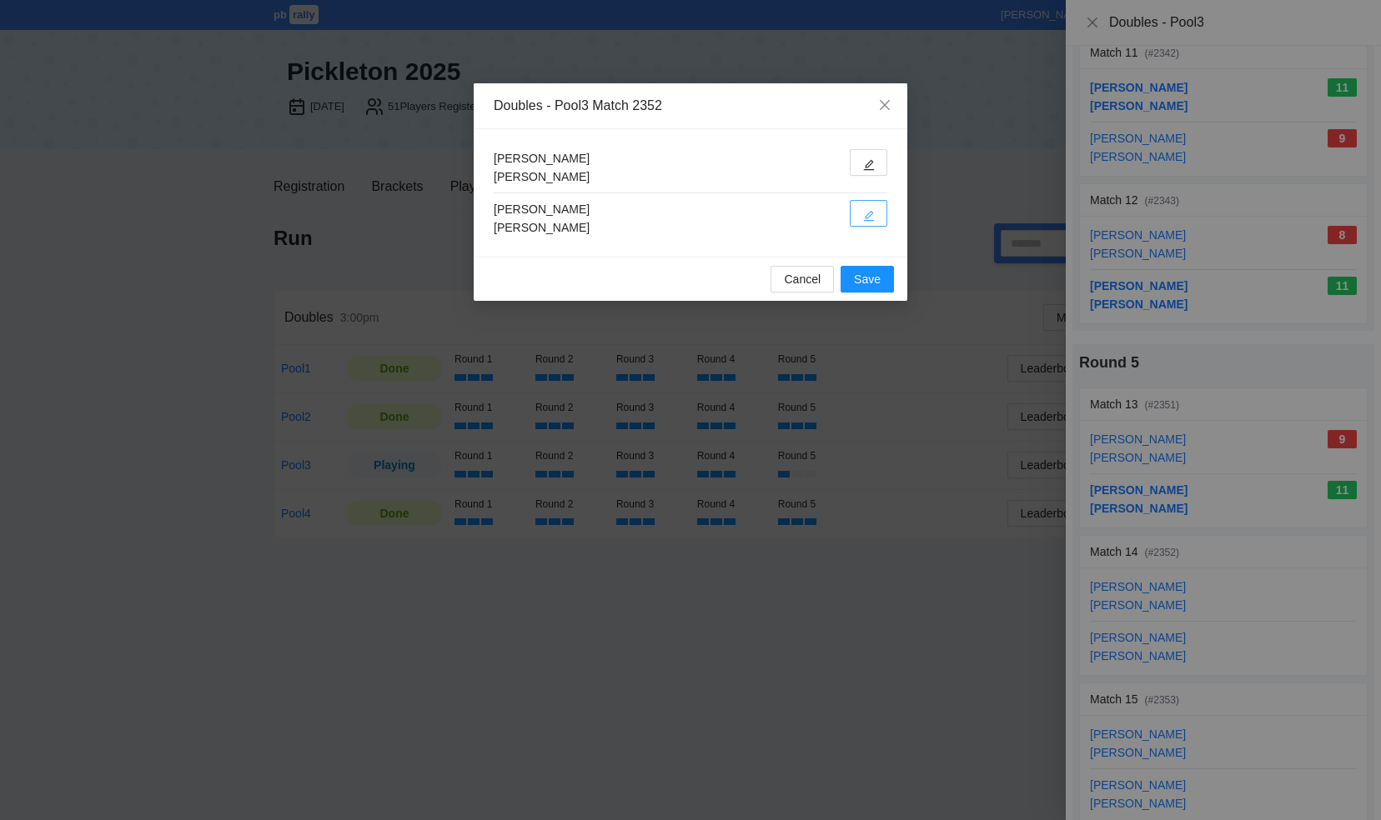
click at [862, 207] on button "button" at bounding box center [869, 213] width 38 height 27
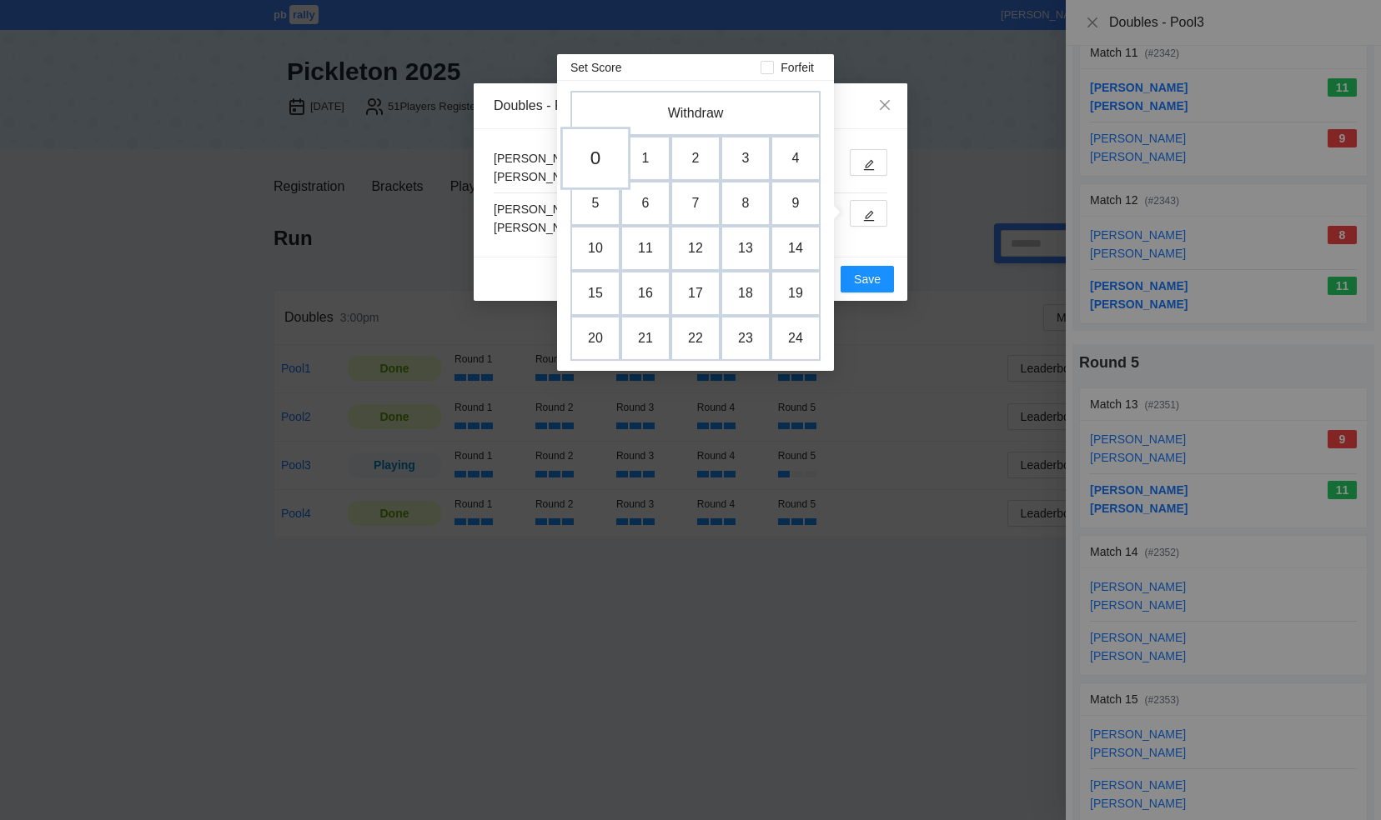
click at [605, 163] on td "0" at bounding box center [595, 158] width 70 height 63
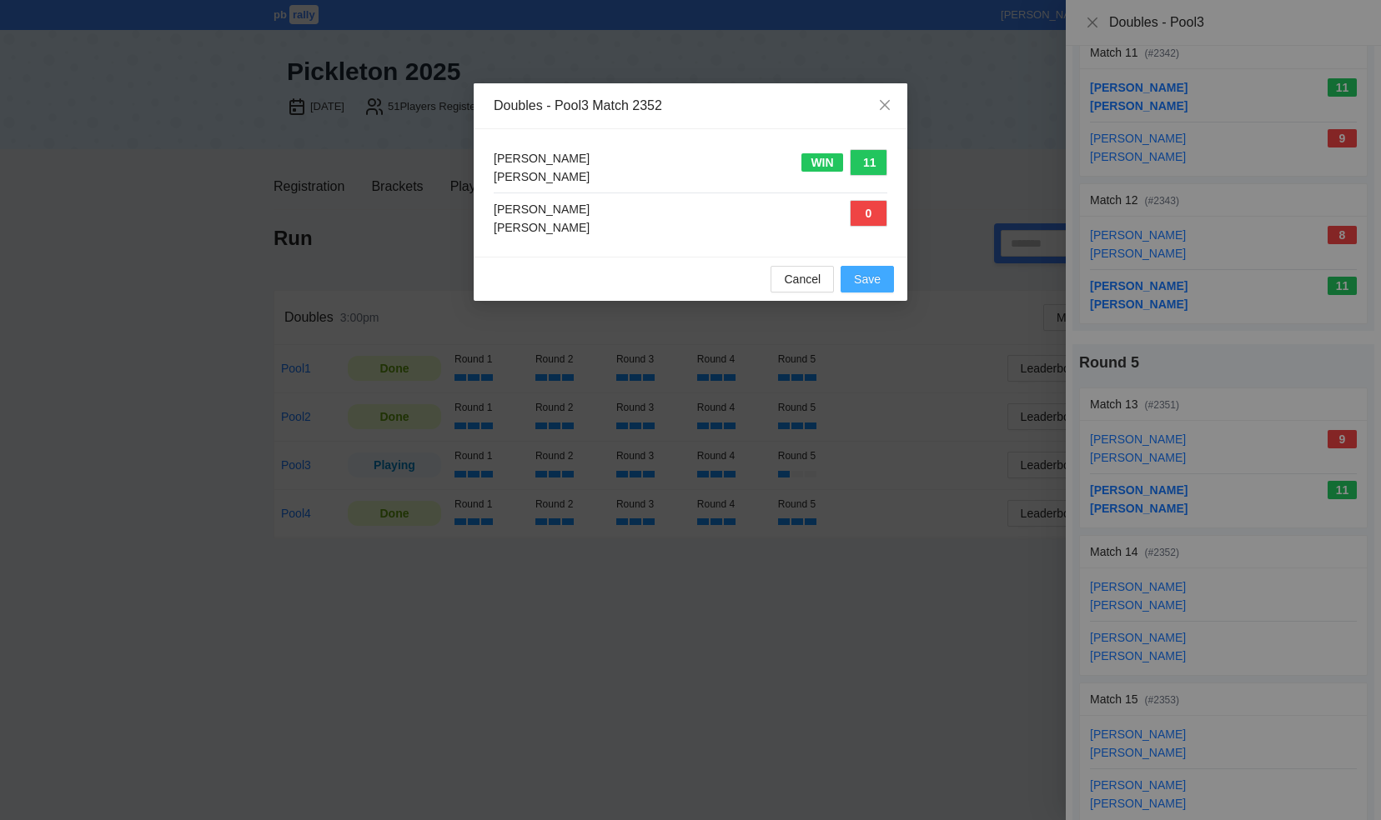
click at [869, 277] on span "Save" at bounding box center [867, 279] width 27 height 18
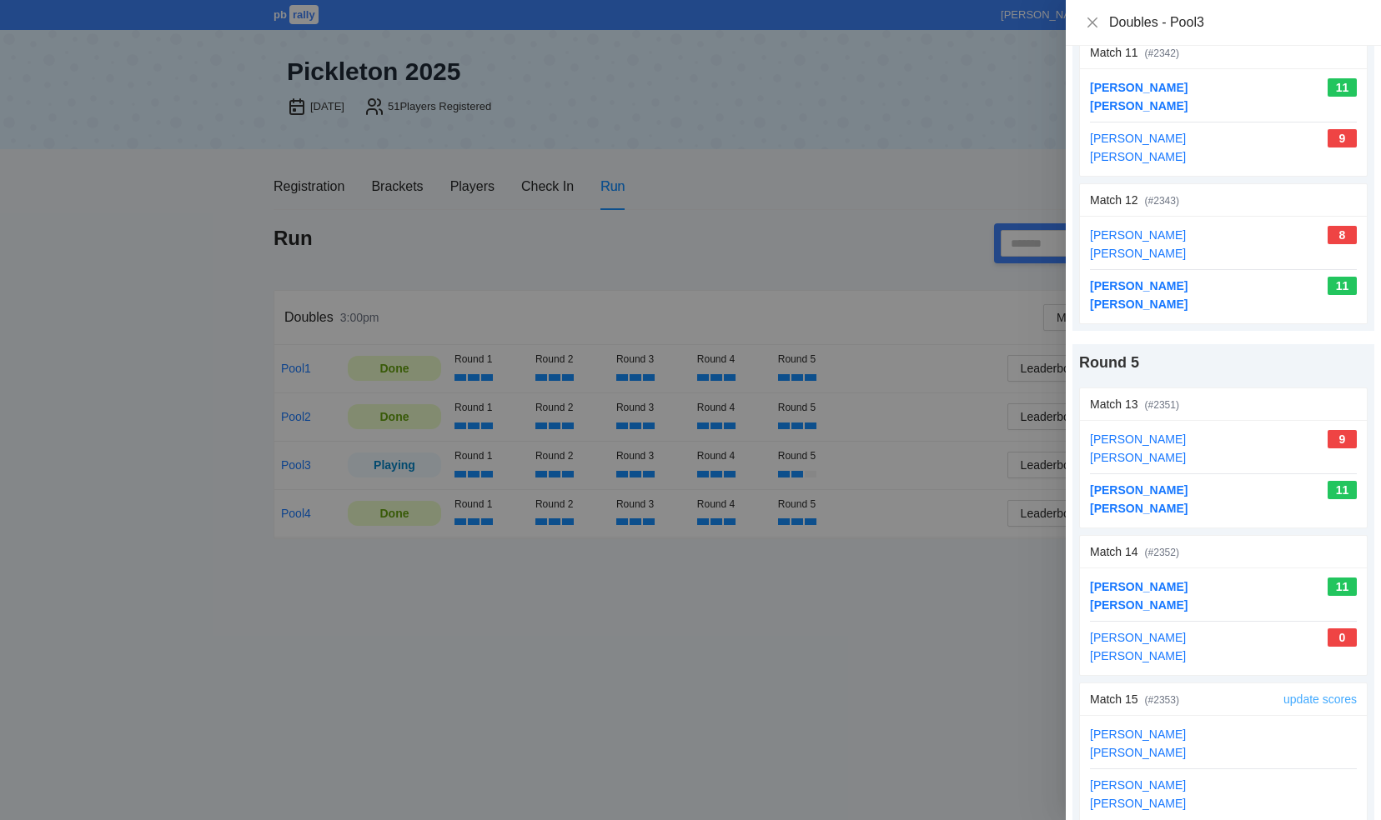
click at [1306, 693] on link "update scores" at bounding box center [1319, 699] width 73 height 13
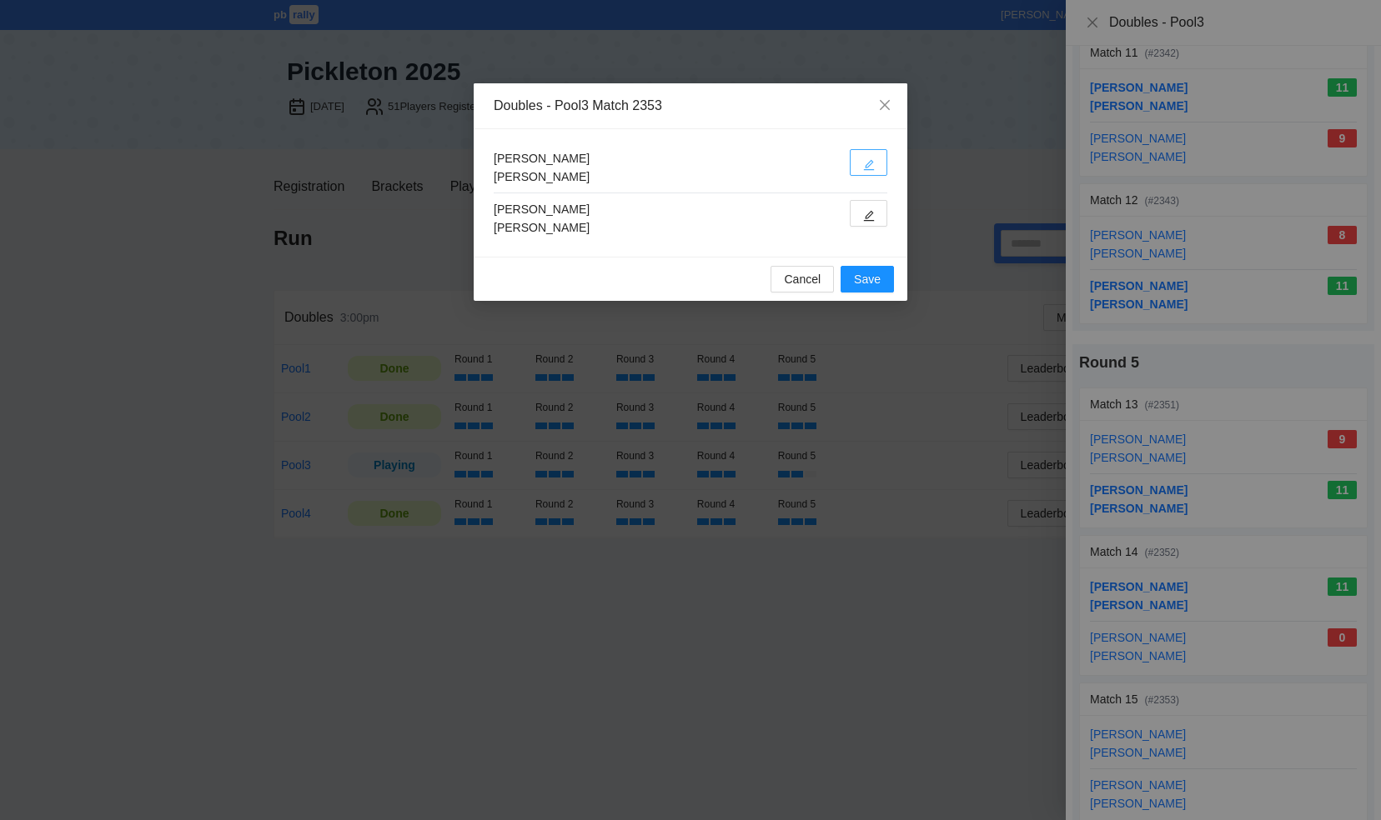
click at [869, 164] on icon "edit" at bounding box center [869, 165] width 11 height 11
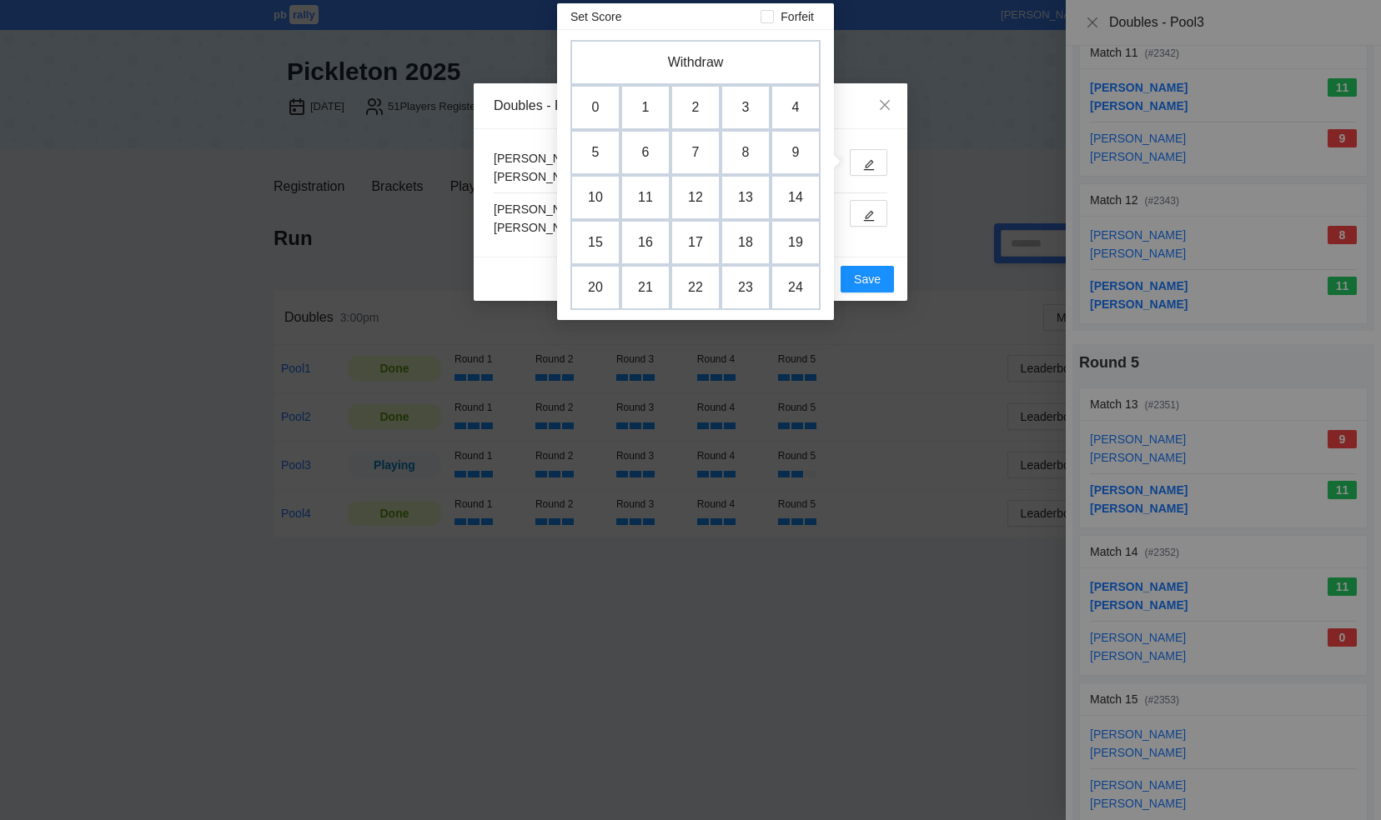
click at [943, 181] on div "Doubles - Pool3 Match 2353 Moshe Witkes Shmuel Eli Ari Lowy Shmuli Fligman Canc…" at bounding box center [690, 410] width 1381 height 820
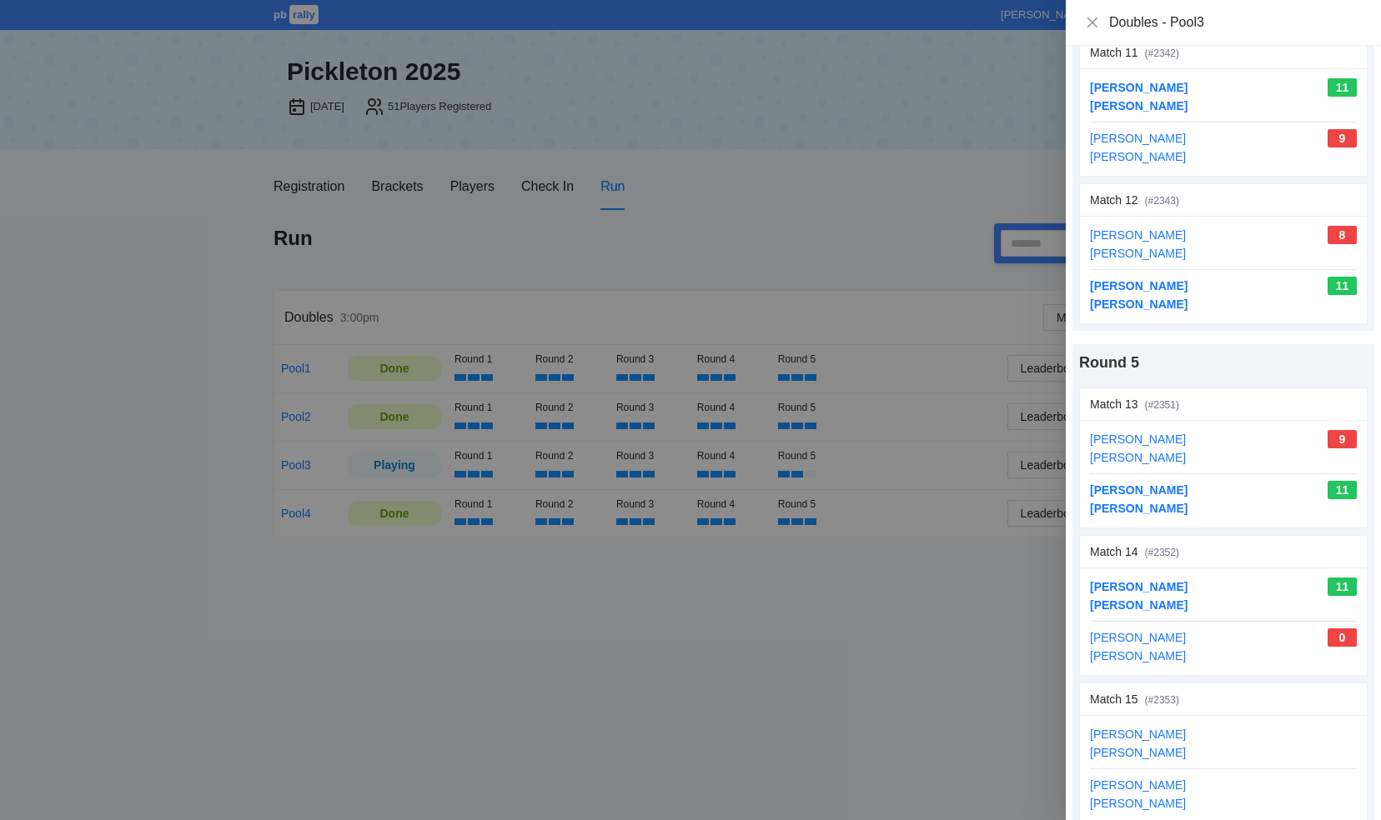
click at [943, 181] on div at bounding box center [690, 410] width 1381 height 820
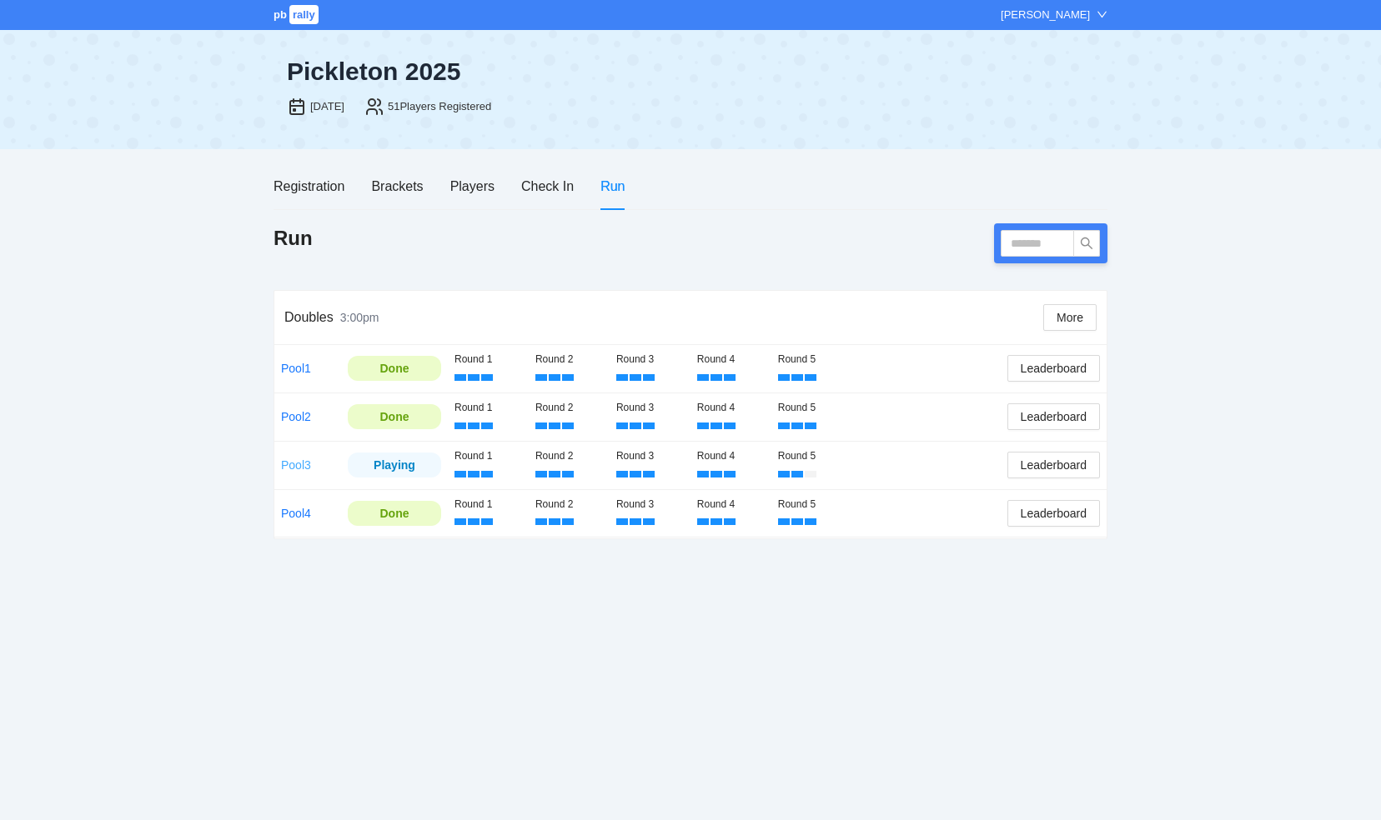
click at [298, 460] on link "Pool3" at bounding box center [296, 465] width 30 height 13
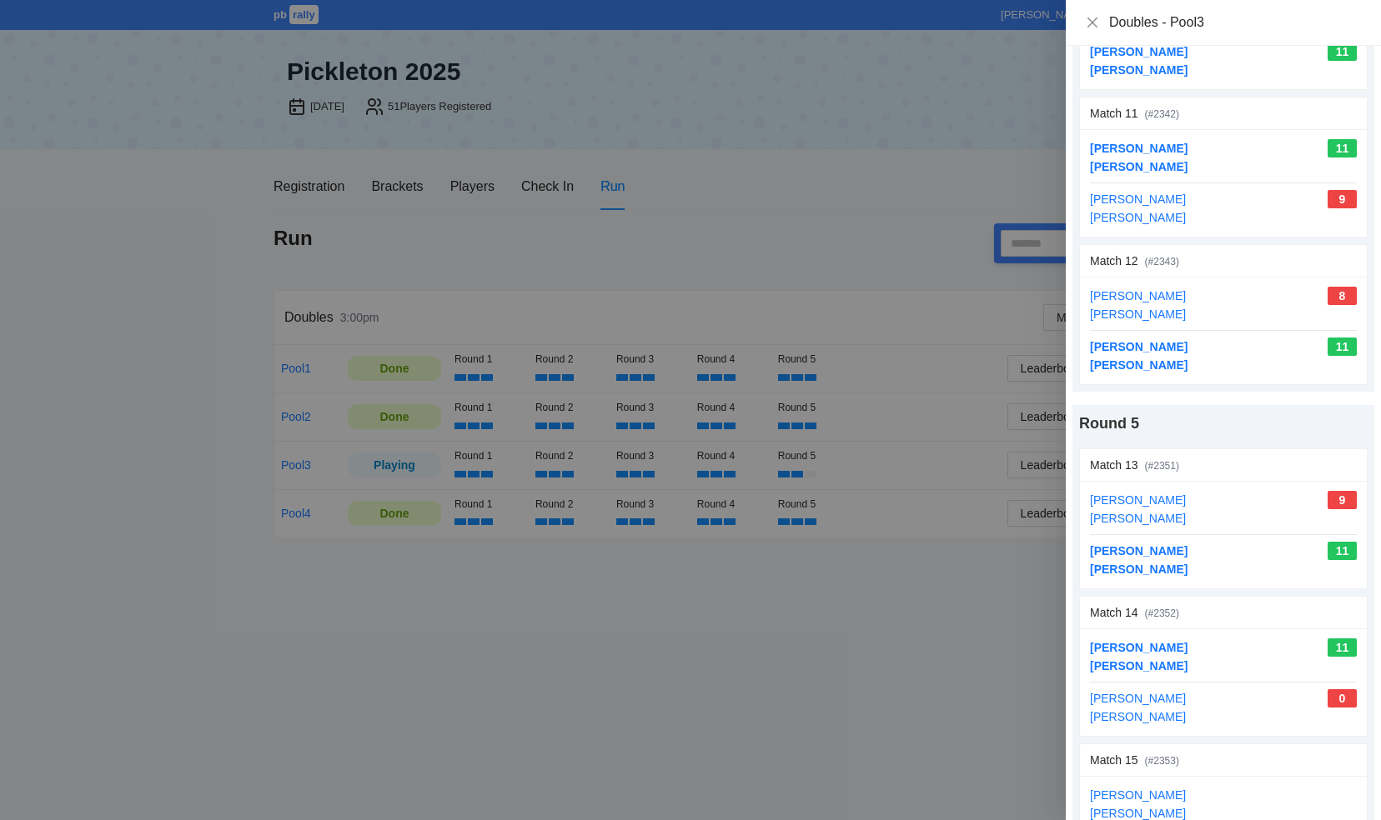
scroll to position [1746, 0]
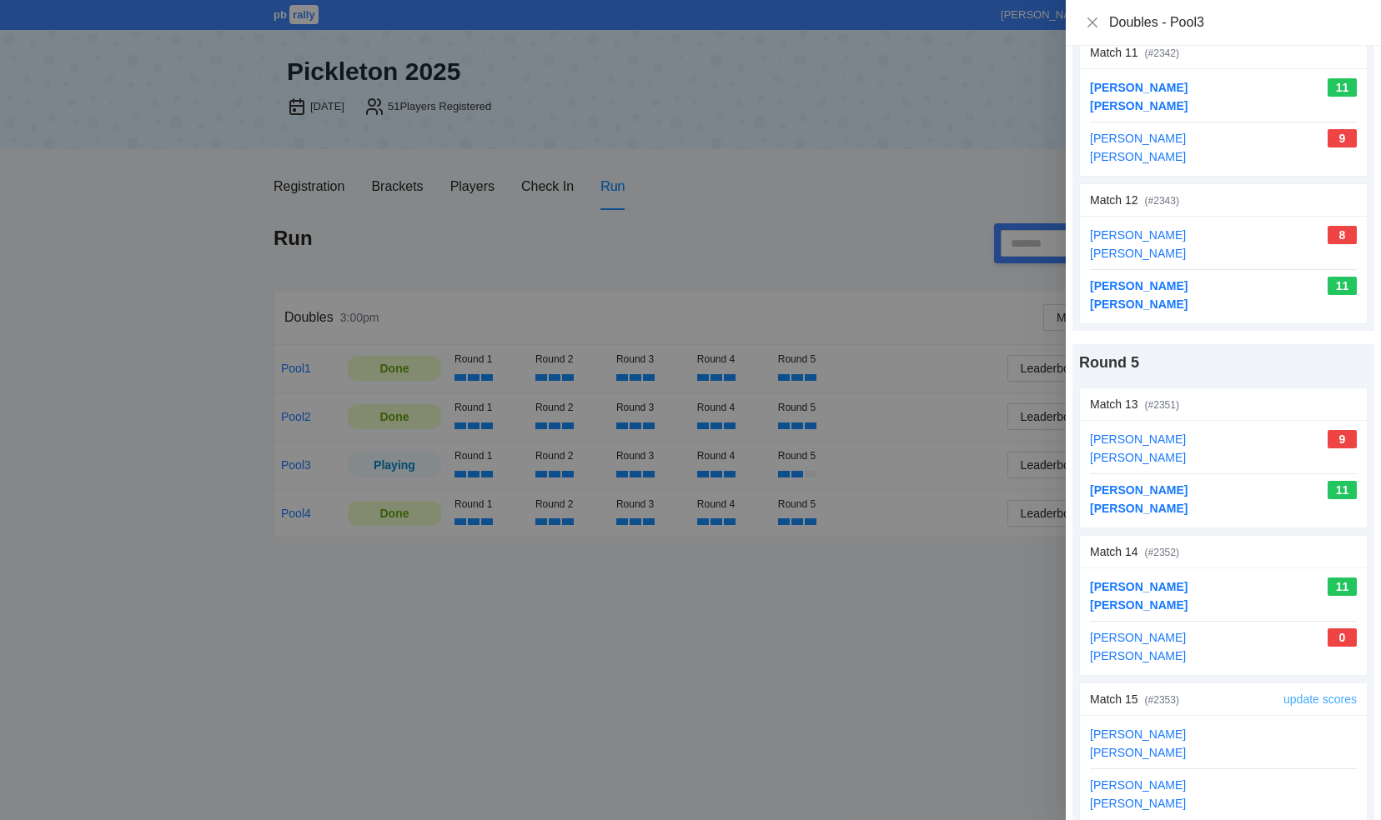
click at [1296, 693] on link "update scores" at bounding box center [1319, 699] width 73 height 13
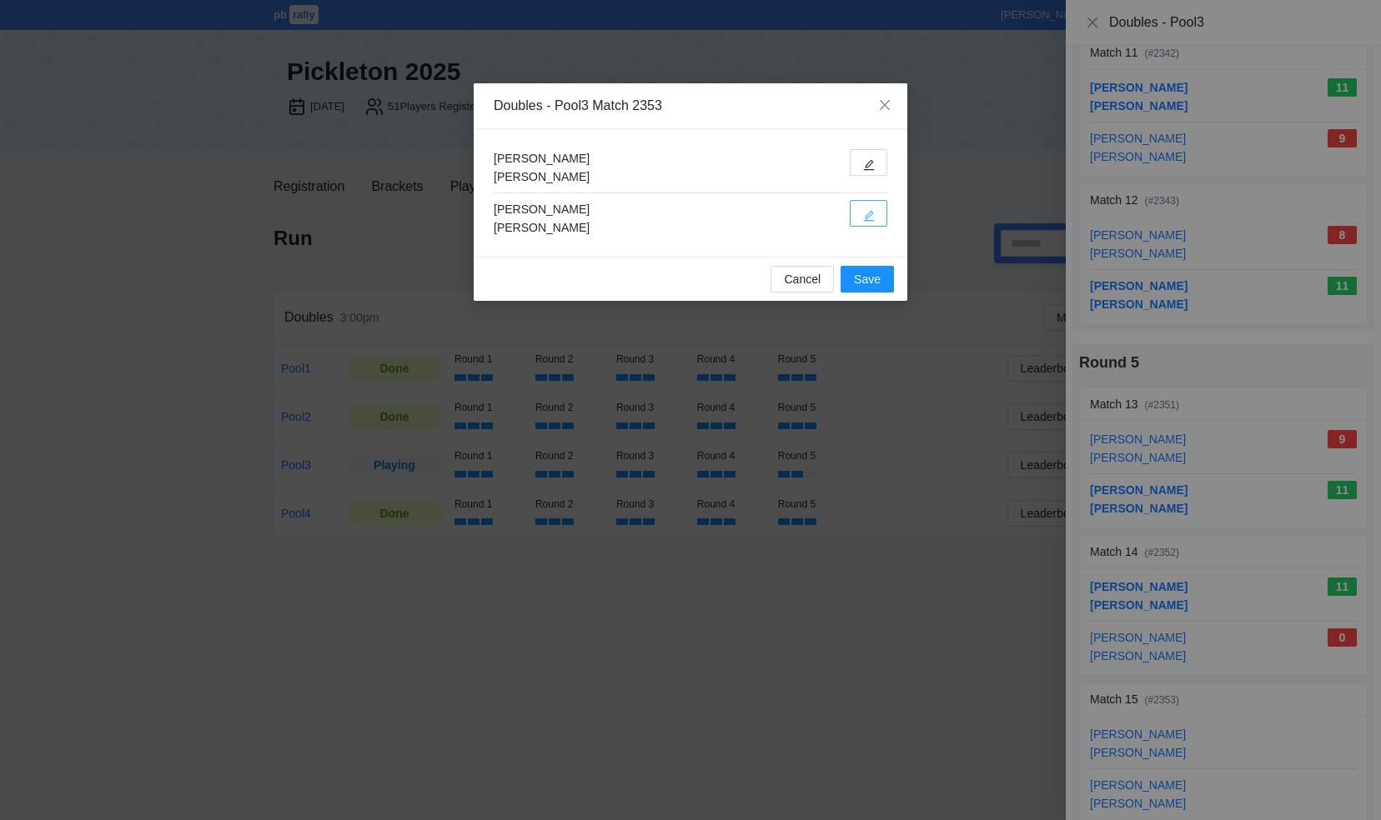
click at [862, 210] on button "button" at bounding box center [869, 213] width 38 height 27
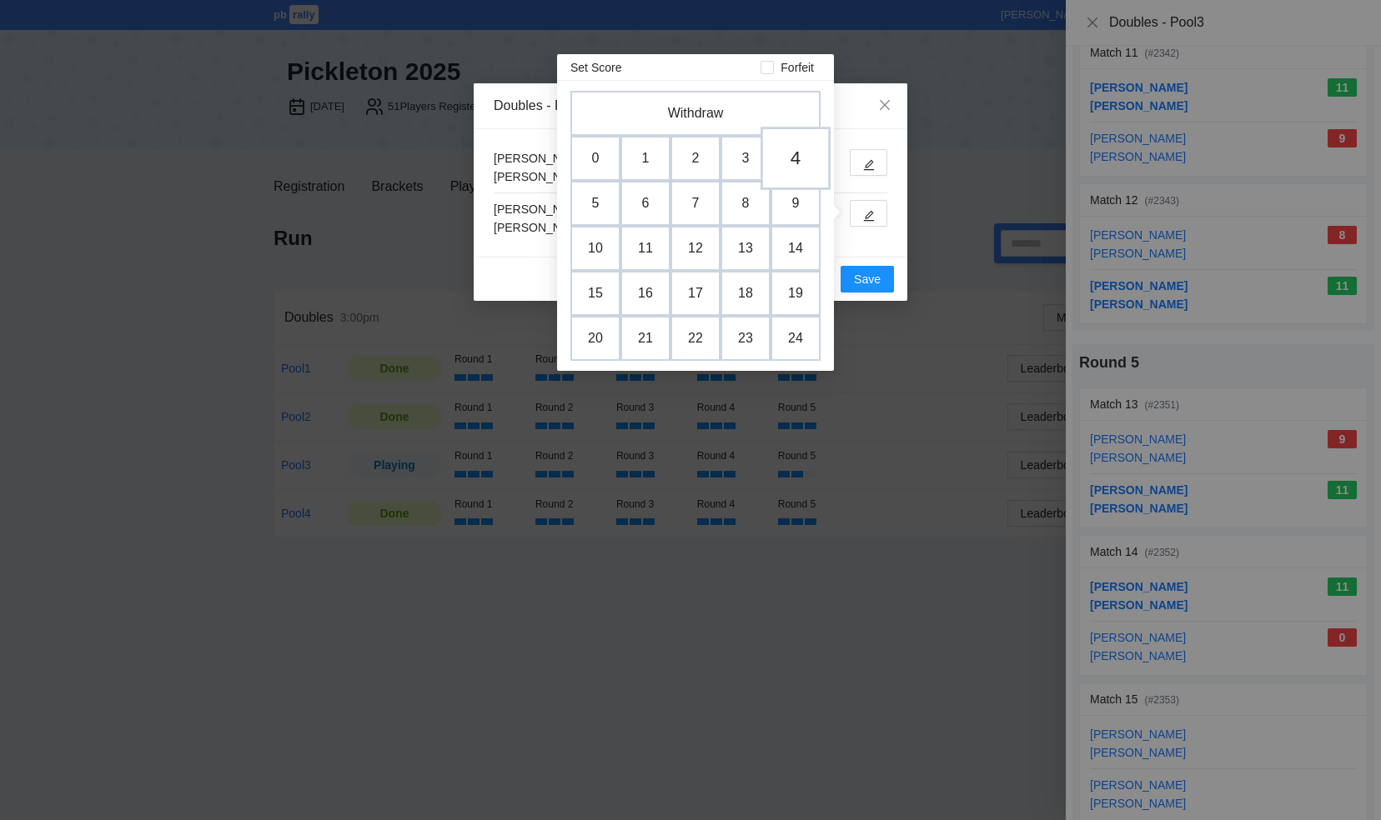
click at [793, 160] on td "4" at bounding box center [795, 158] width 70 height 63
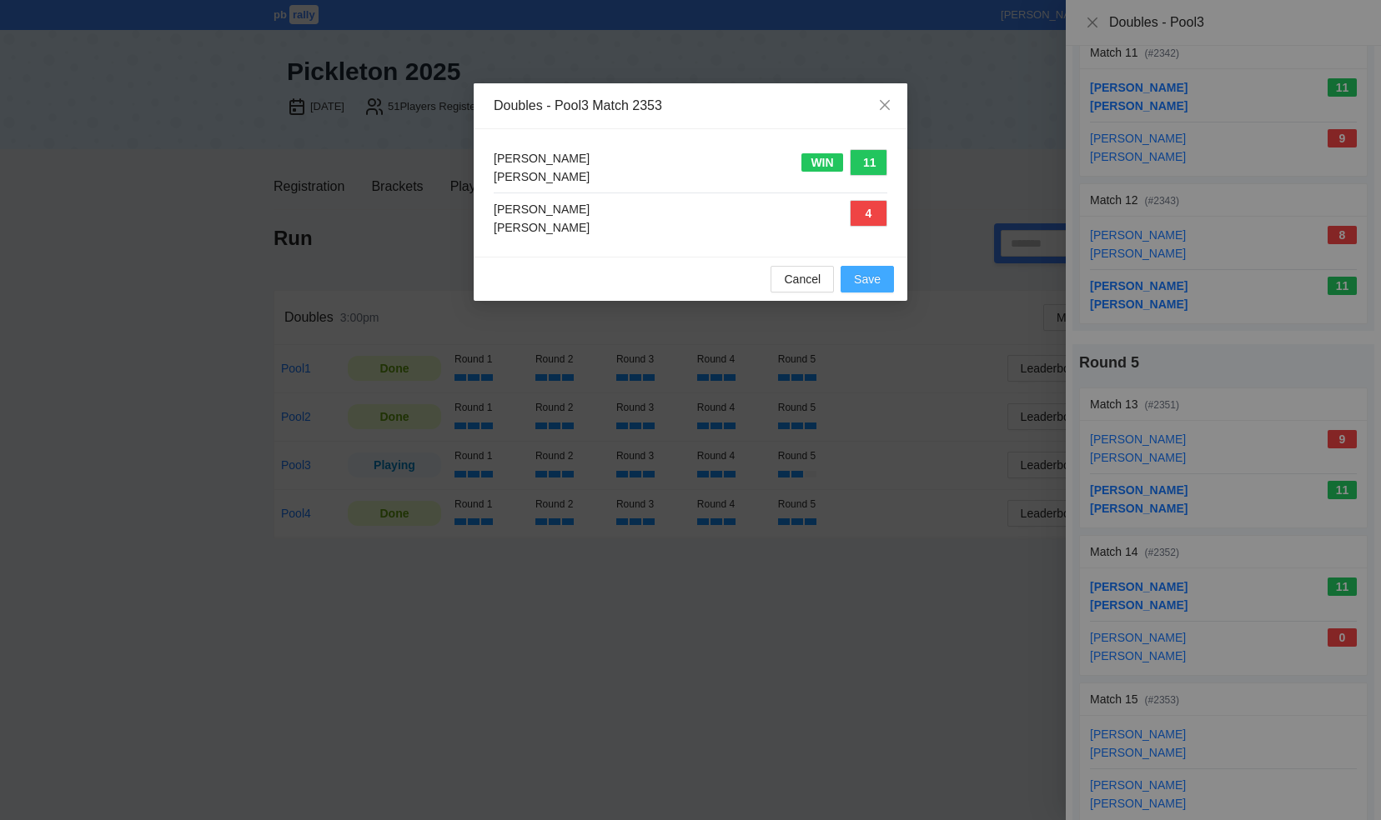
click at [869, 279] on span "Save" at bounding box center [867, 279] width 27 height 18
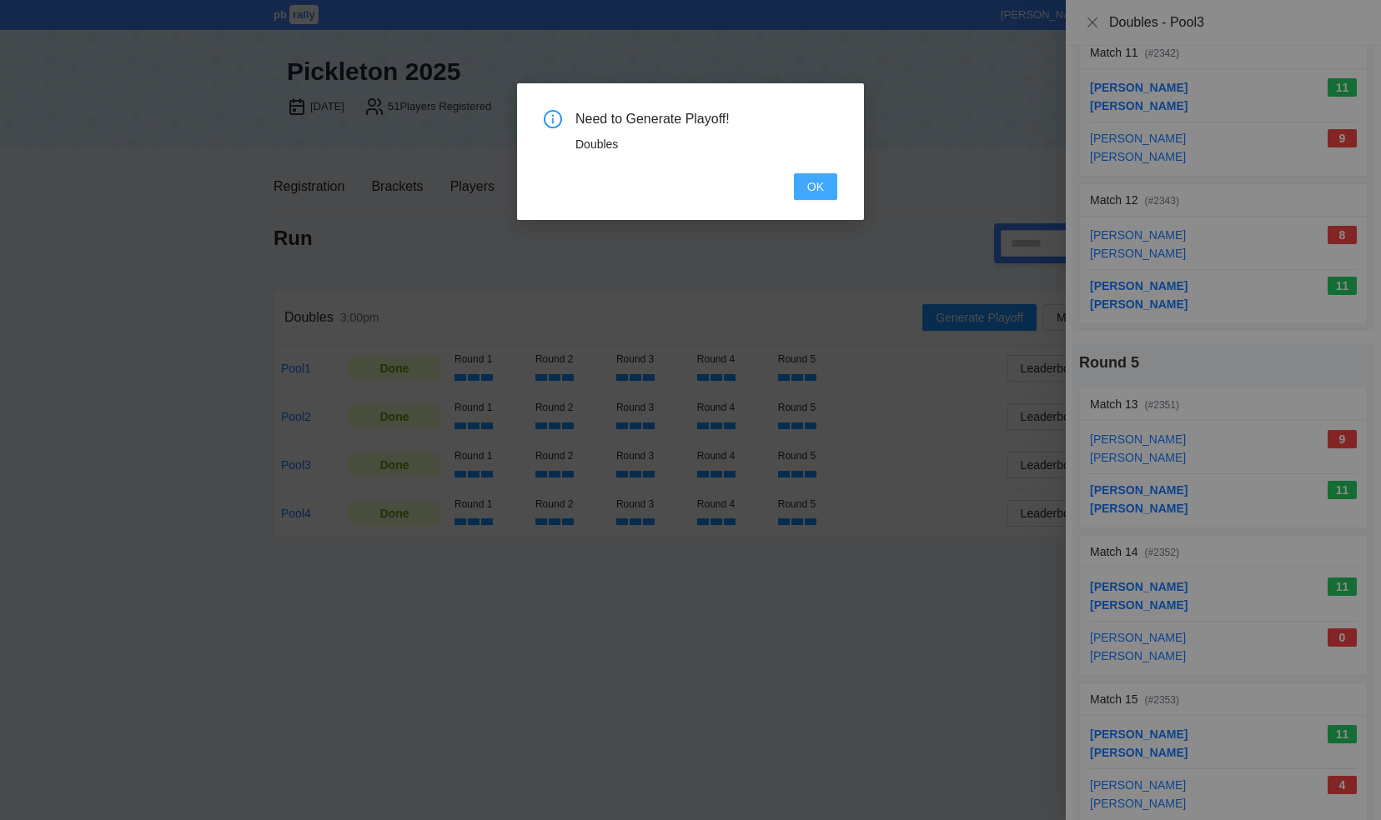
click at [819, 181] on span "OK" at bounding box center [815, 187] width 17 height 18
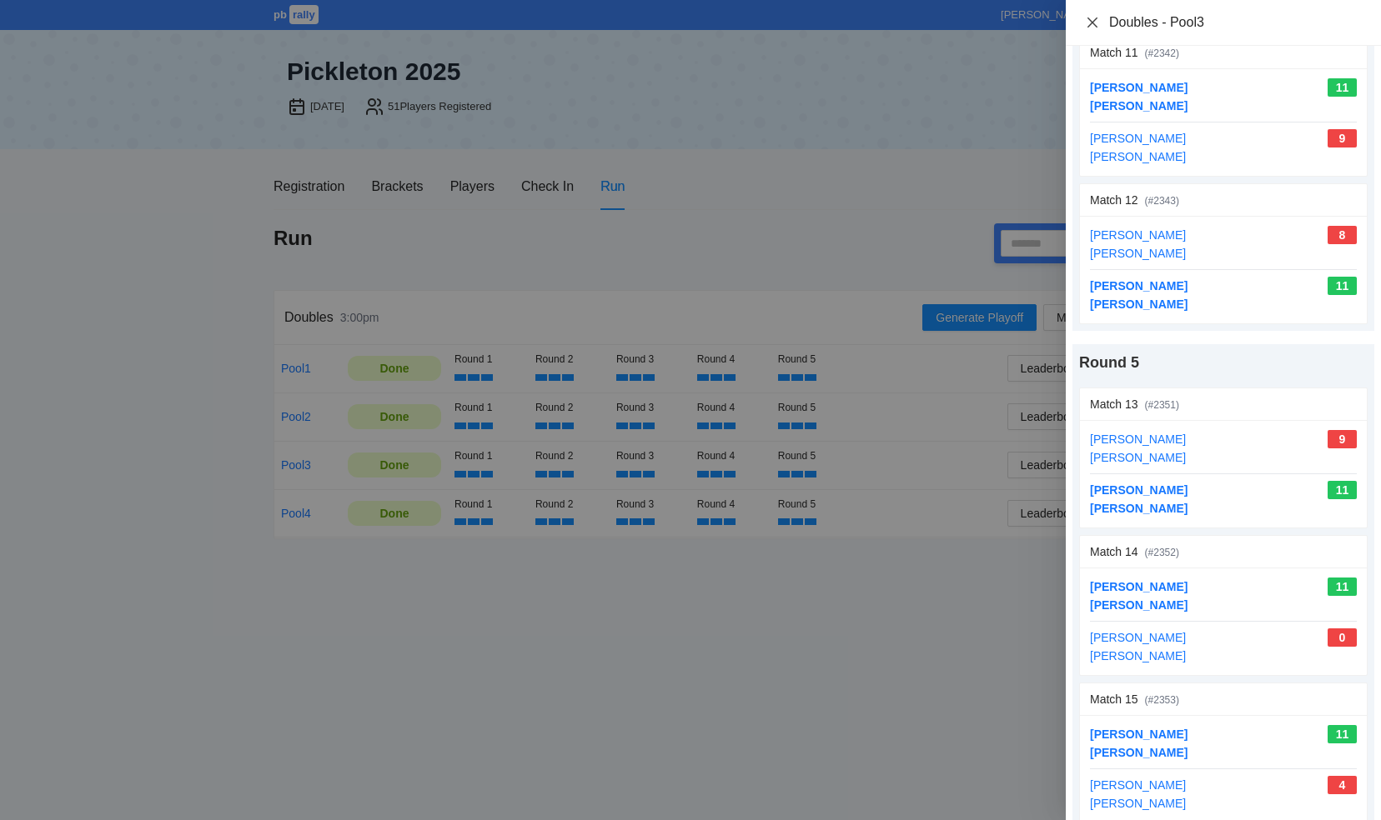
click at [1093, 22] on icon "close" at bounding box center [1092, 22] width 10 height 10
click at [1093, 22] on div "Doubles - Pool3 Print Round 1 Match 1 (# 2311 ) update scores Nachi Chopp Ari W…" at bounding box center [690, 410] width 1381 height 820
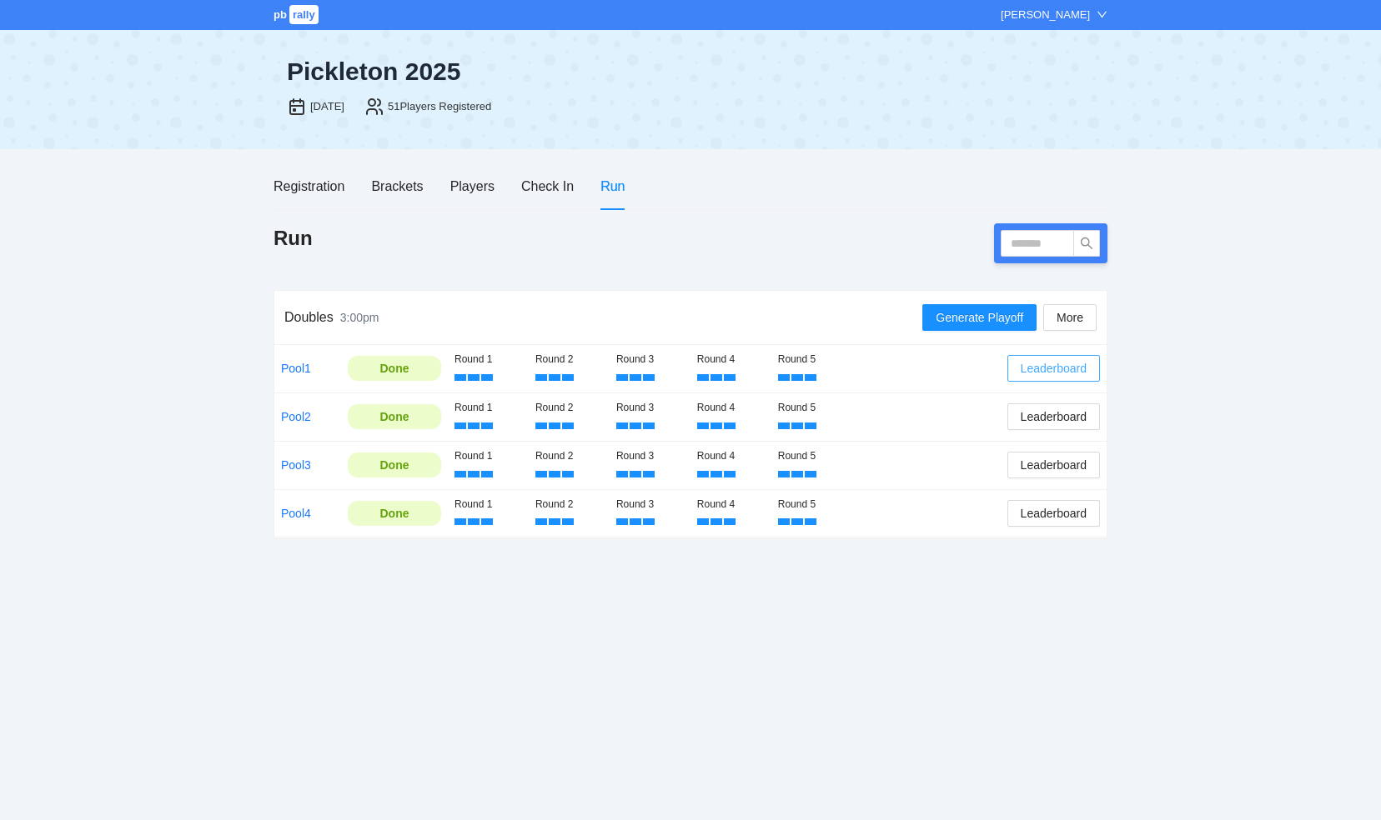
click at [1037, 364] on span "Leaderboard" at bounding box center [1053, 368] width 66 height 18
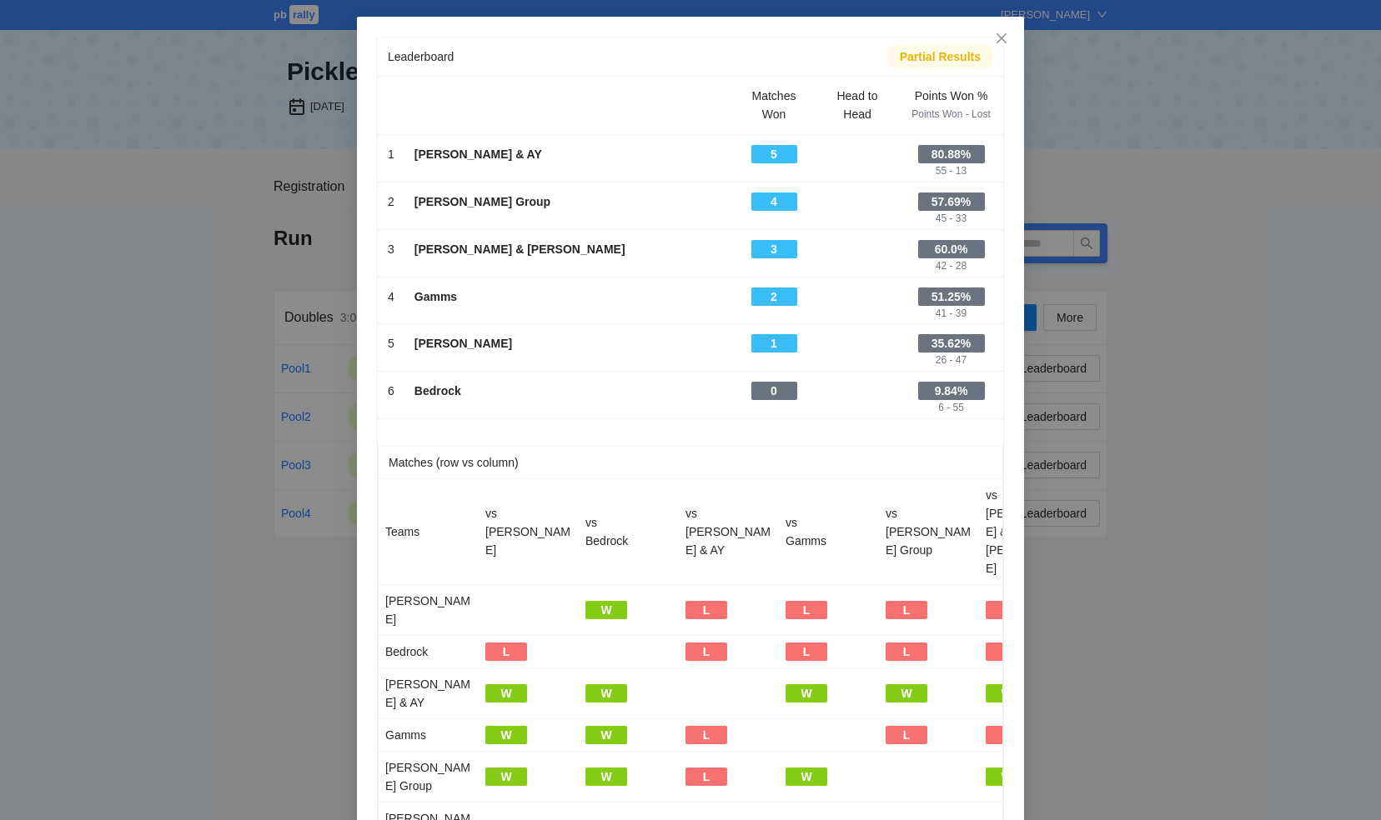
click at [664, 193] on div "Wellstone Group" at bounding box center [568, 202] width 308 height 18
click at [1000, 36] on icon "close" at bounding box center [1001, 38] width 13 height 13
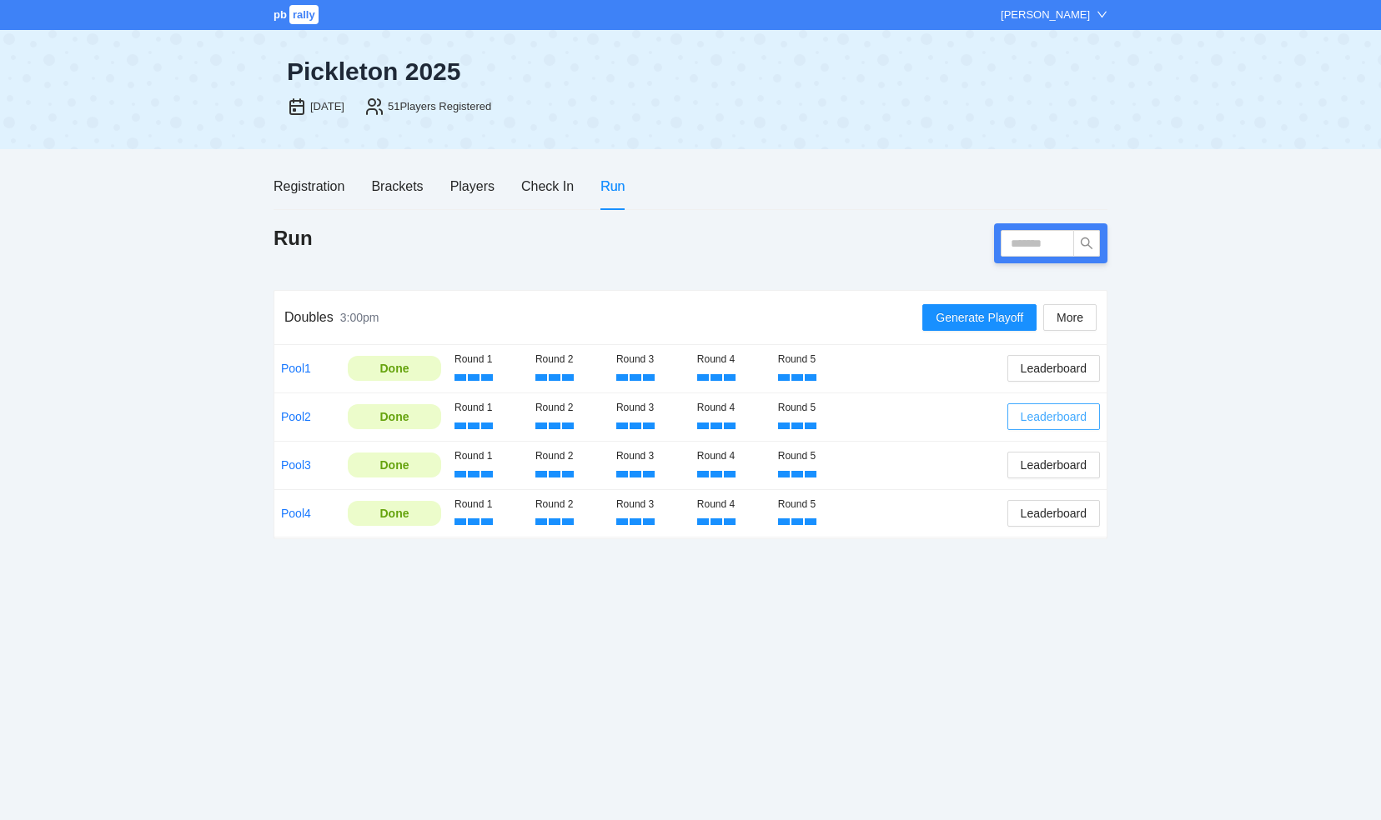
click at [1042, 414] on span "Leaderboard" at bounding box center [1053, 417] width 66 height 18
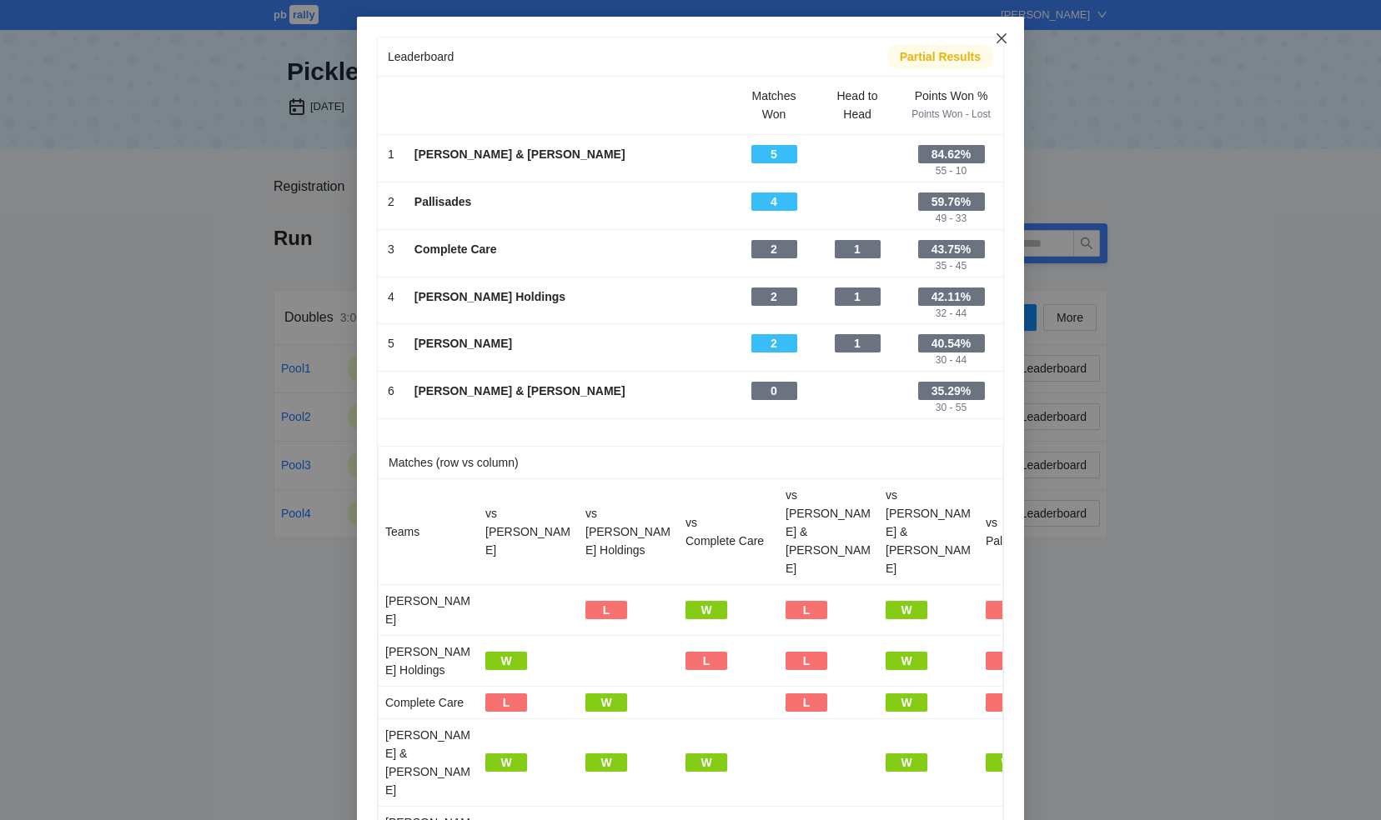
click at [995, 36] on icon "close" at bounding box center [1001, 38] width 13 height 13
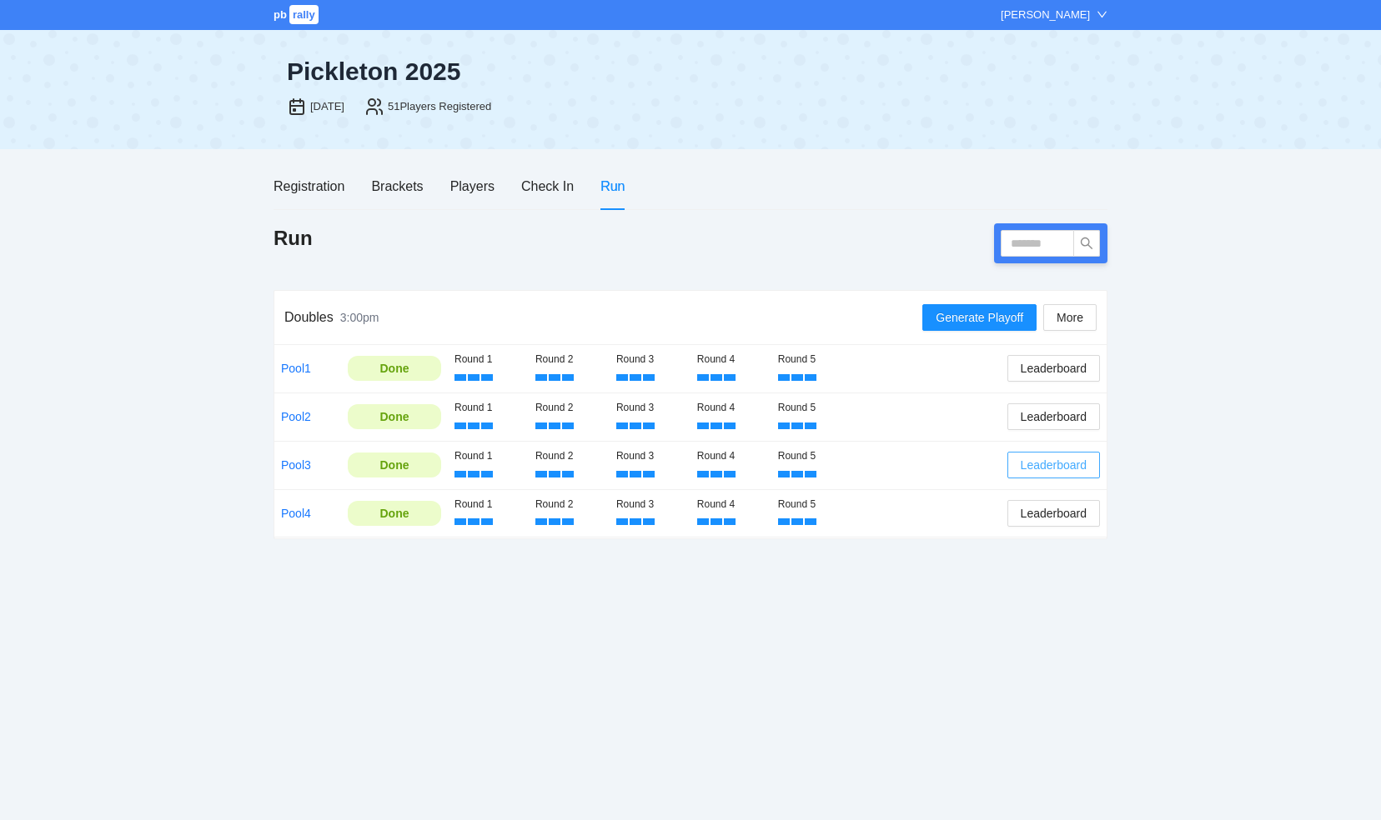
click at [1063, 464] on span "Leaderboard" at bounding box center [1053, 465] width 66 height 18
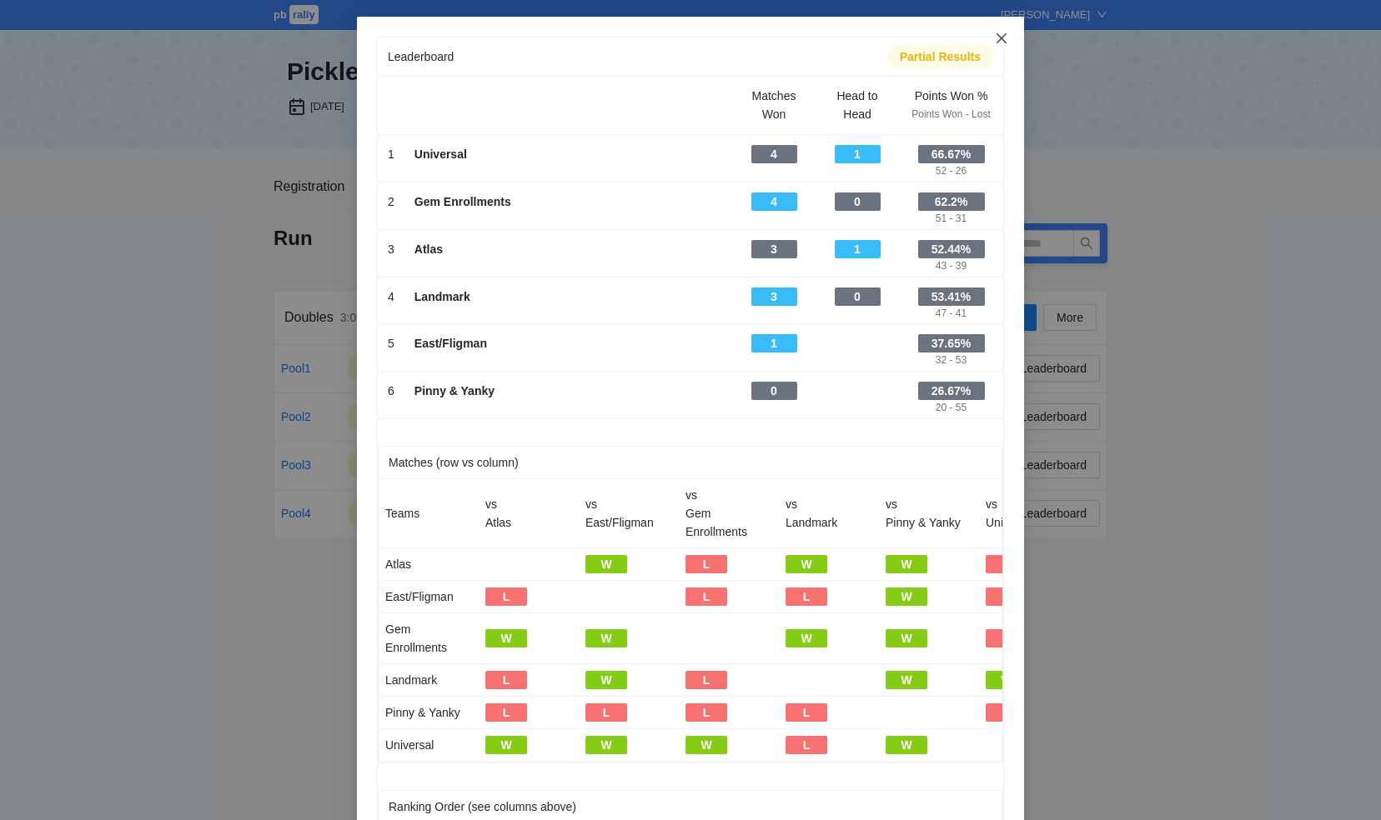
click at [997, 33] on icon "close" at bounding box center [1001, 38] width 13 height 13
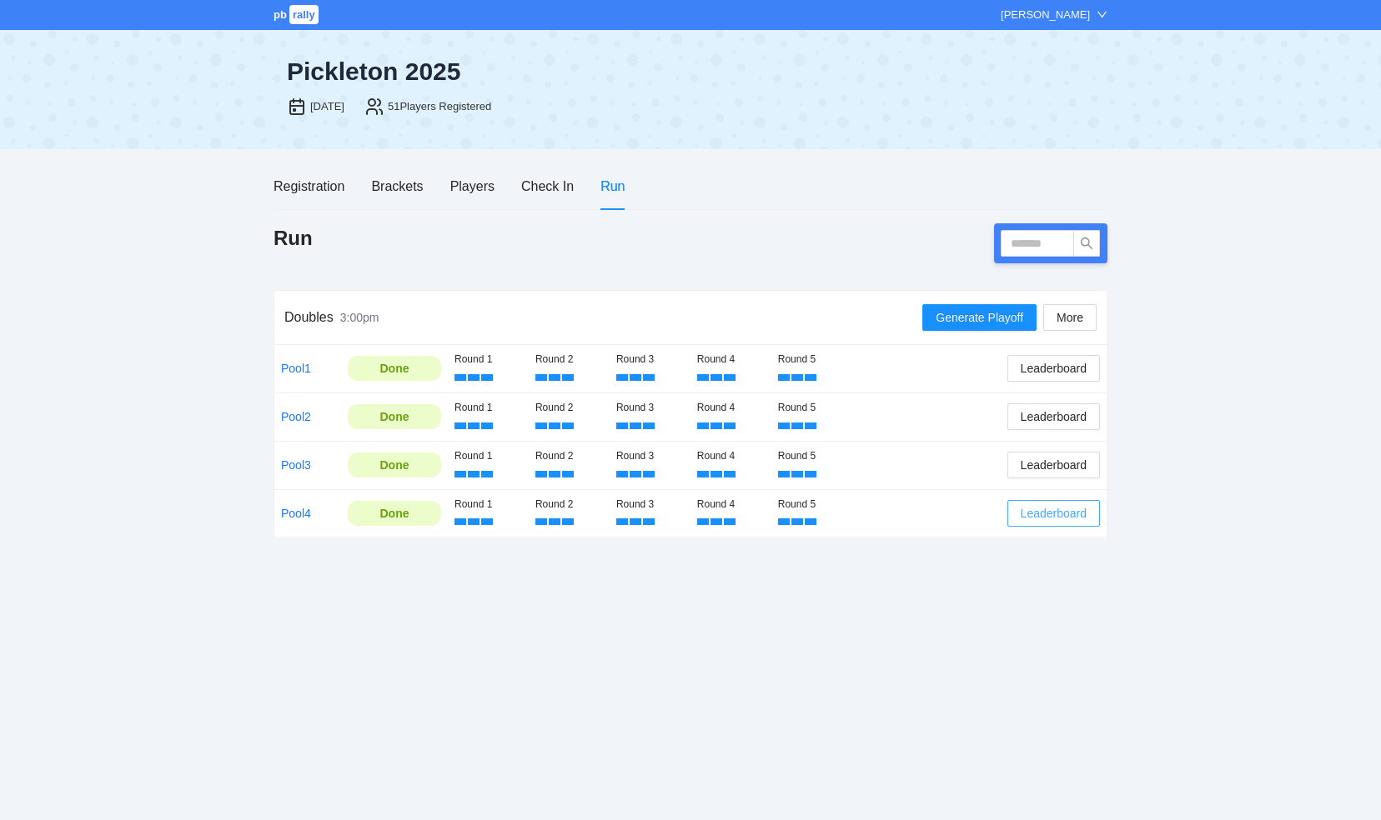
click at [1049, 512] on span "Leaderboard" at bounding box center [1053, 513] width 66 height 18
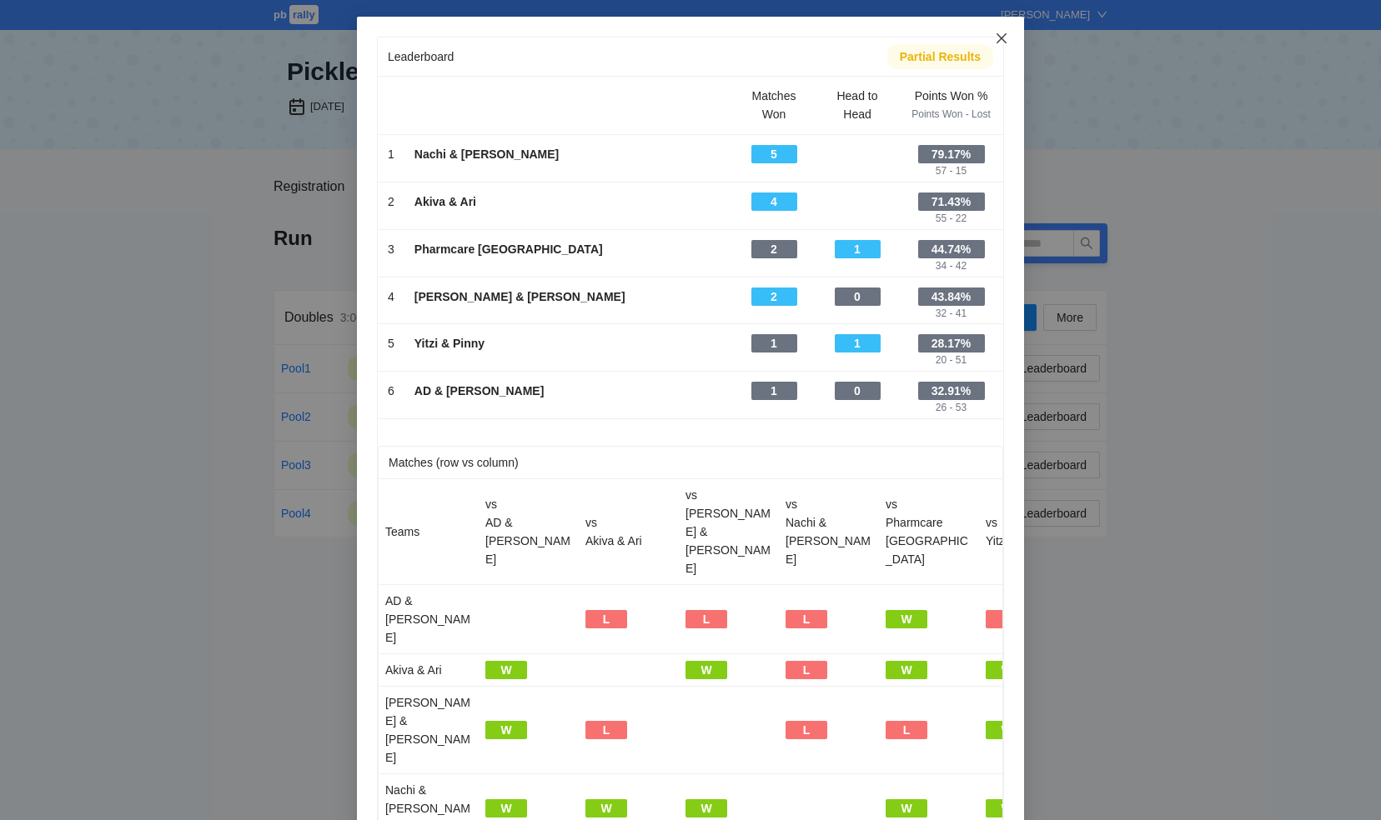
click at [1001, 38] on span "Close" at bounding box center [1001, 39] width 45 height 45
click at [1001, 38] on div "Pickleton 2025 Aug 20, 2025 51 Players Registered" at bounding box center [690, 89] width 834 height 118
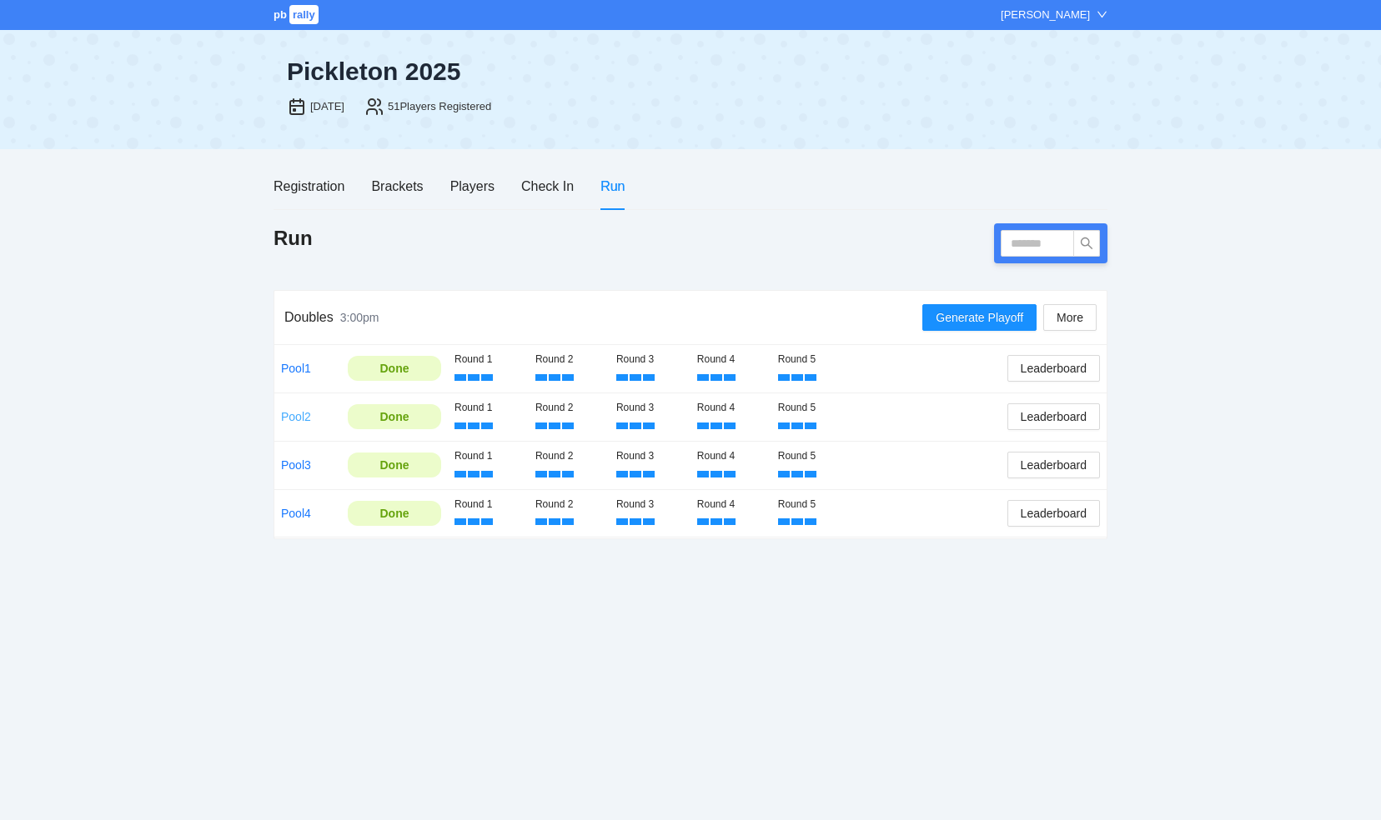
click at [301, 419] on link "Pool2" at bounding box center [296, 416] width 30 height 13
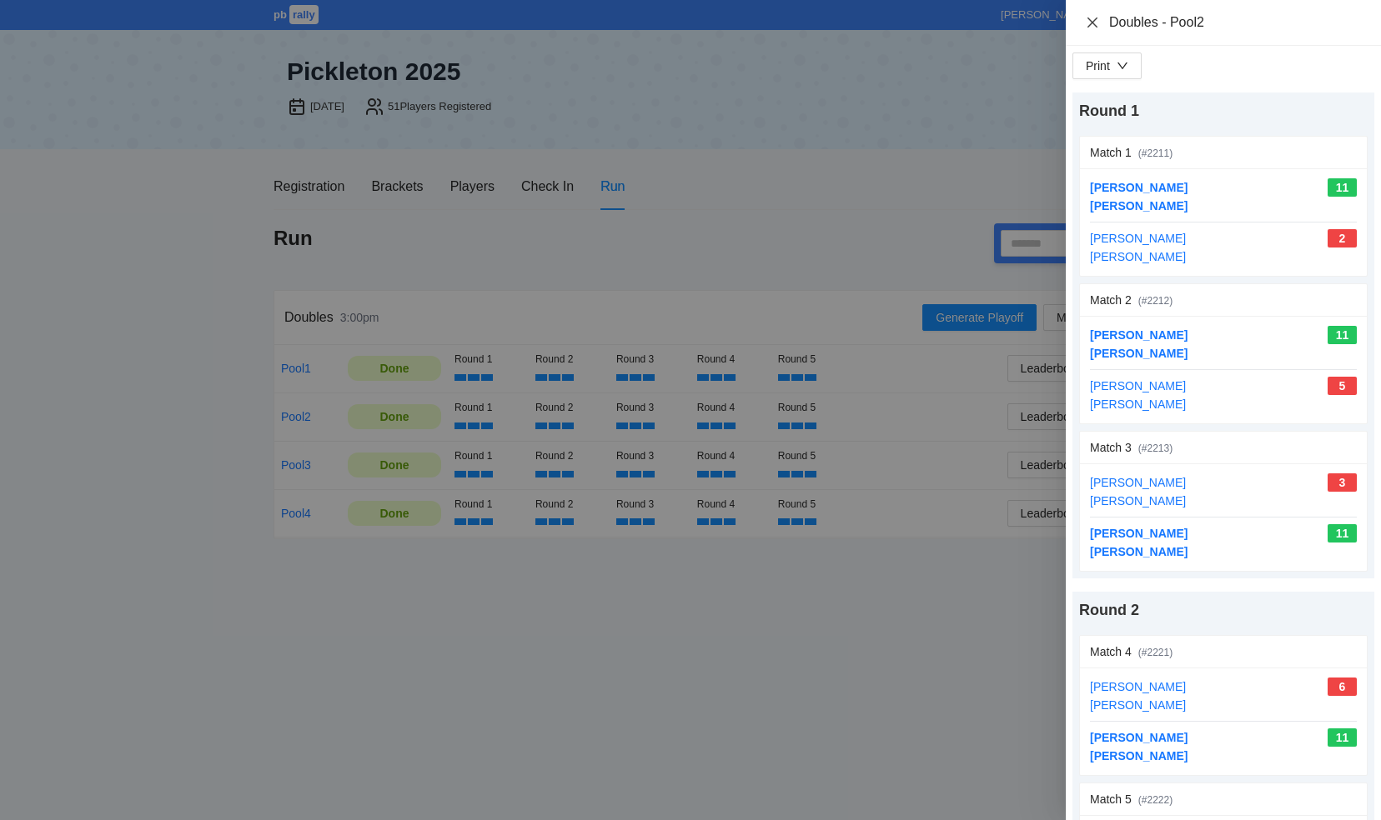
click at [1089, 23] on icon "close" at bounding box center [1092, 22] width 13 height 13
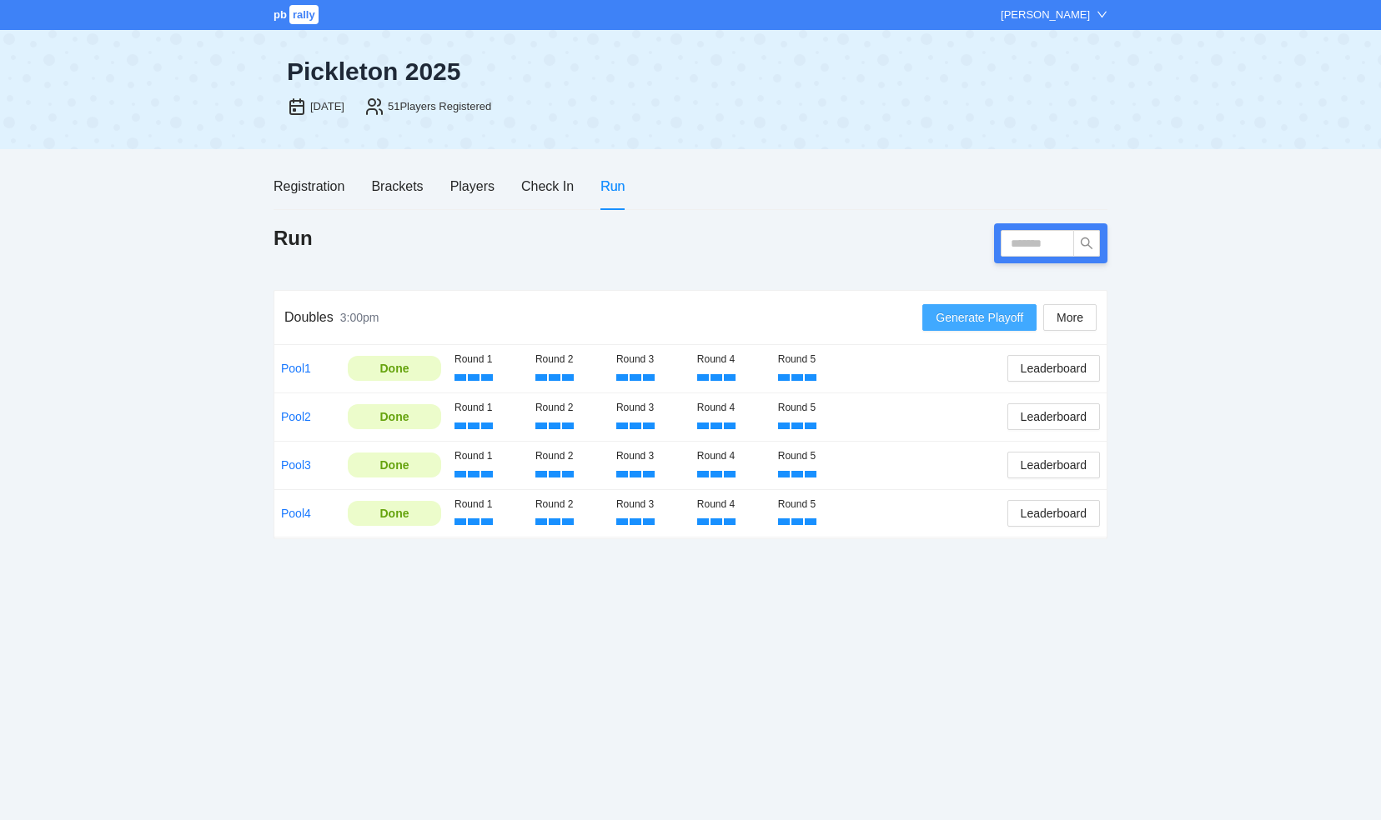
click at [962, 313] on span "Generate Playoff" at bounding box center [979, 317] width 88 height 18
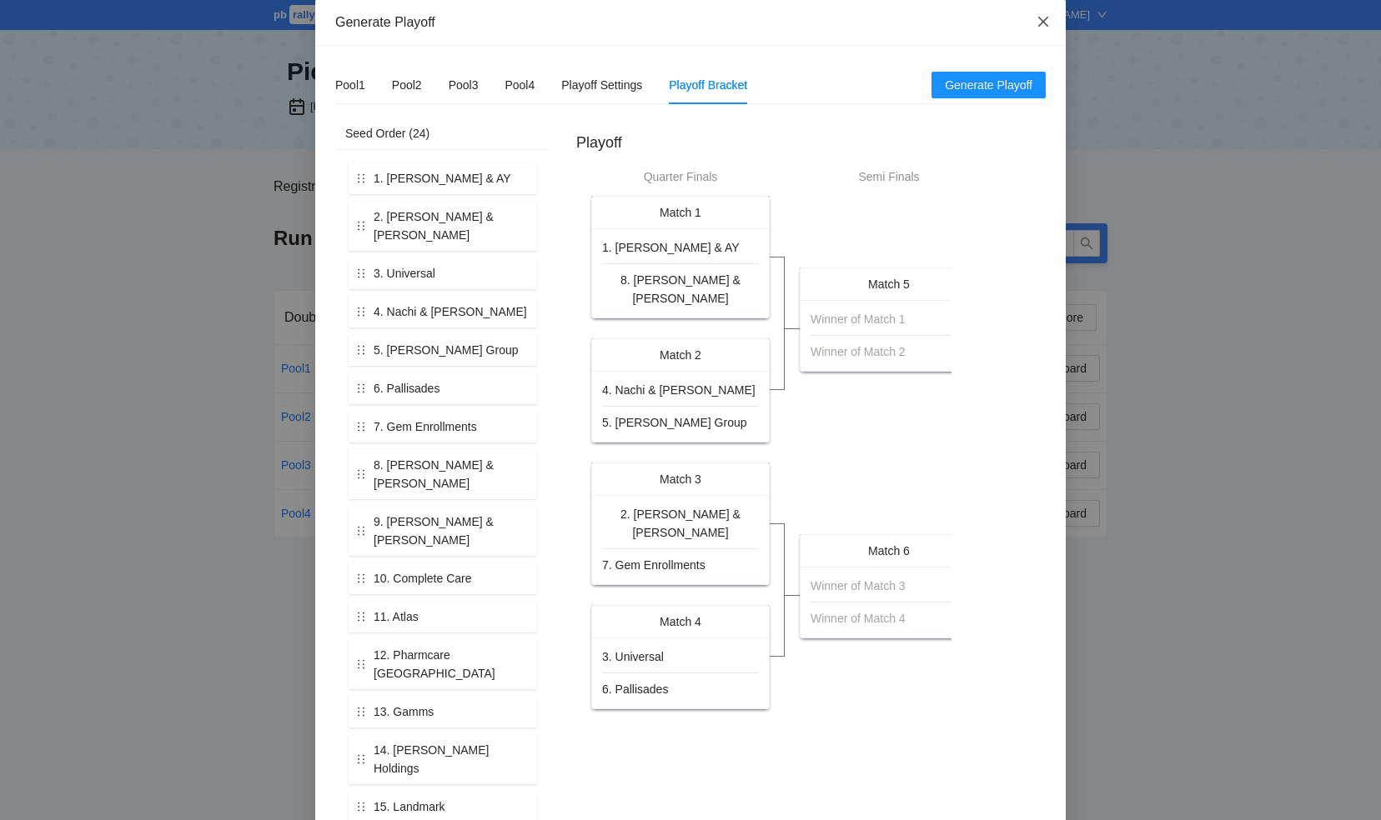
click at [1038, 20] on icon "close" at bounding box center [1043, 22] width 10 height 10
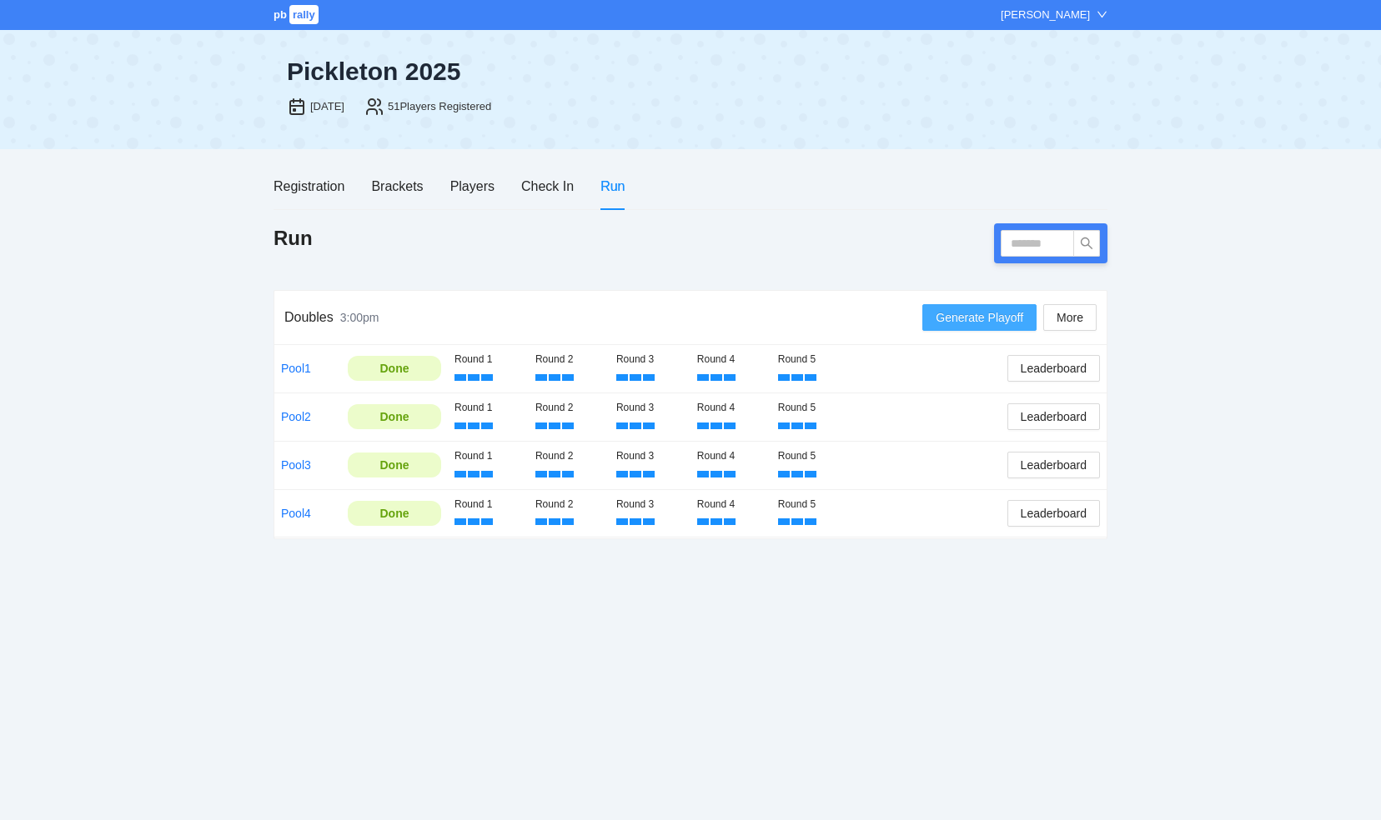
click at [974, 318] on span "Generate Playoff" at bounding box center [979, 317] width 88 height 18
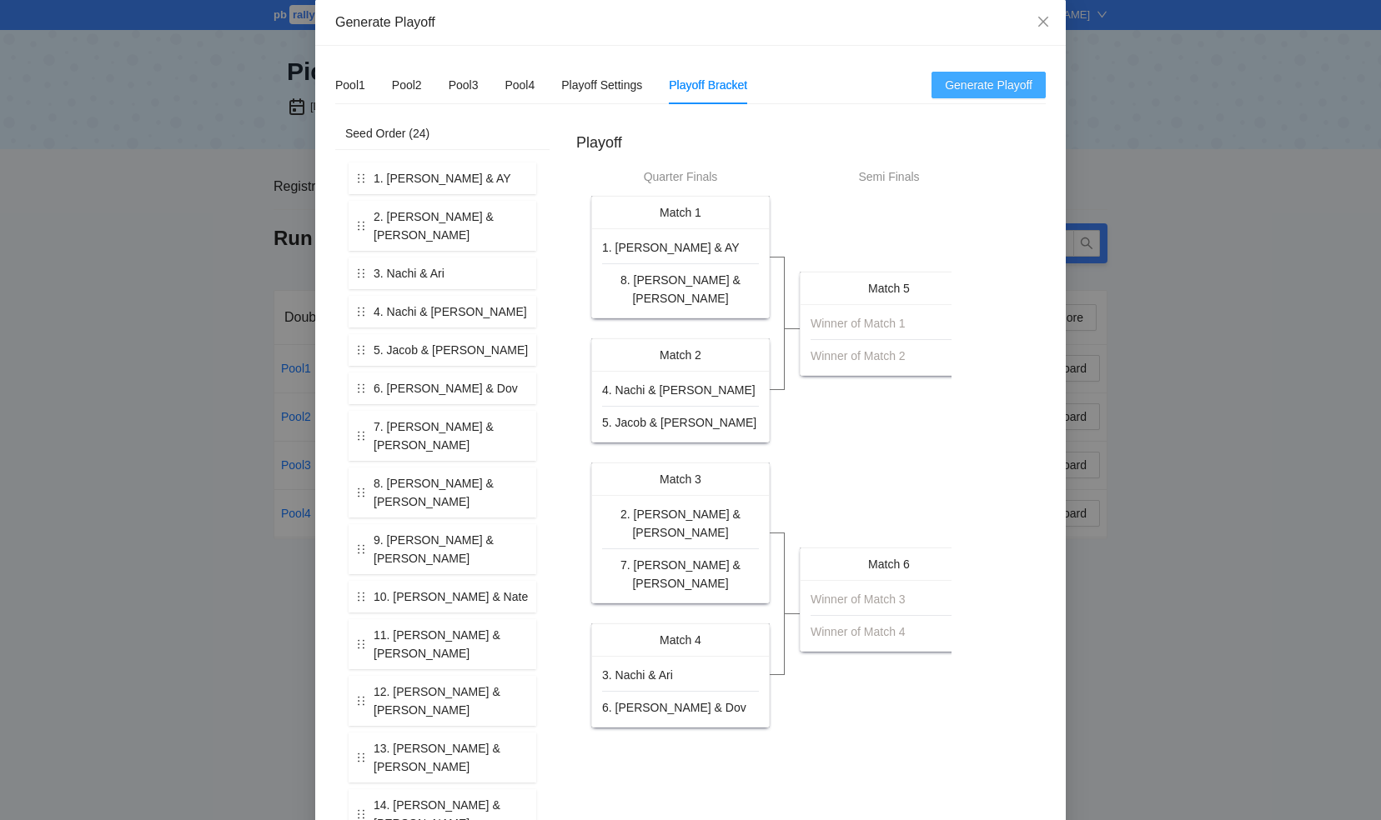
click at [977, 88] on span "Generate Playoff" at bounding box center [989, 85] width 88 height 18
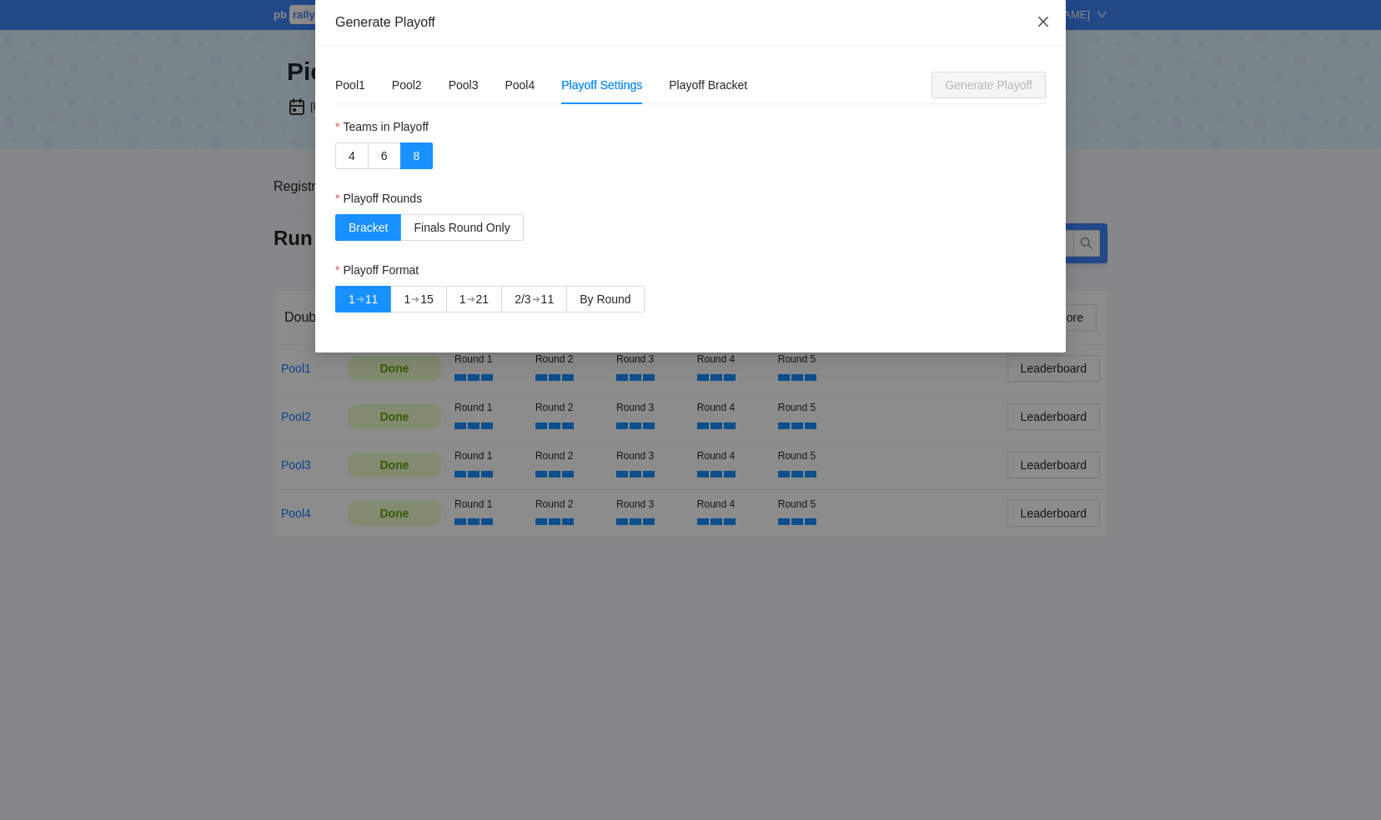
click at [1040, 18] on icon "close" at bounding box center [1042, 21] width 13 height 13
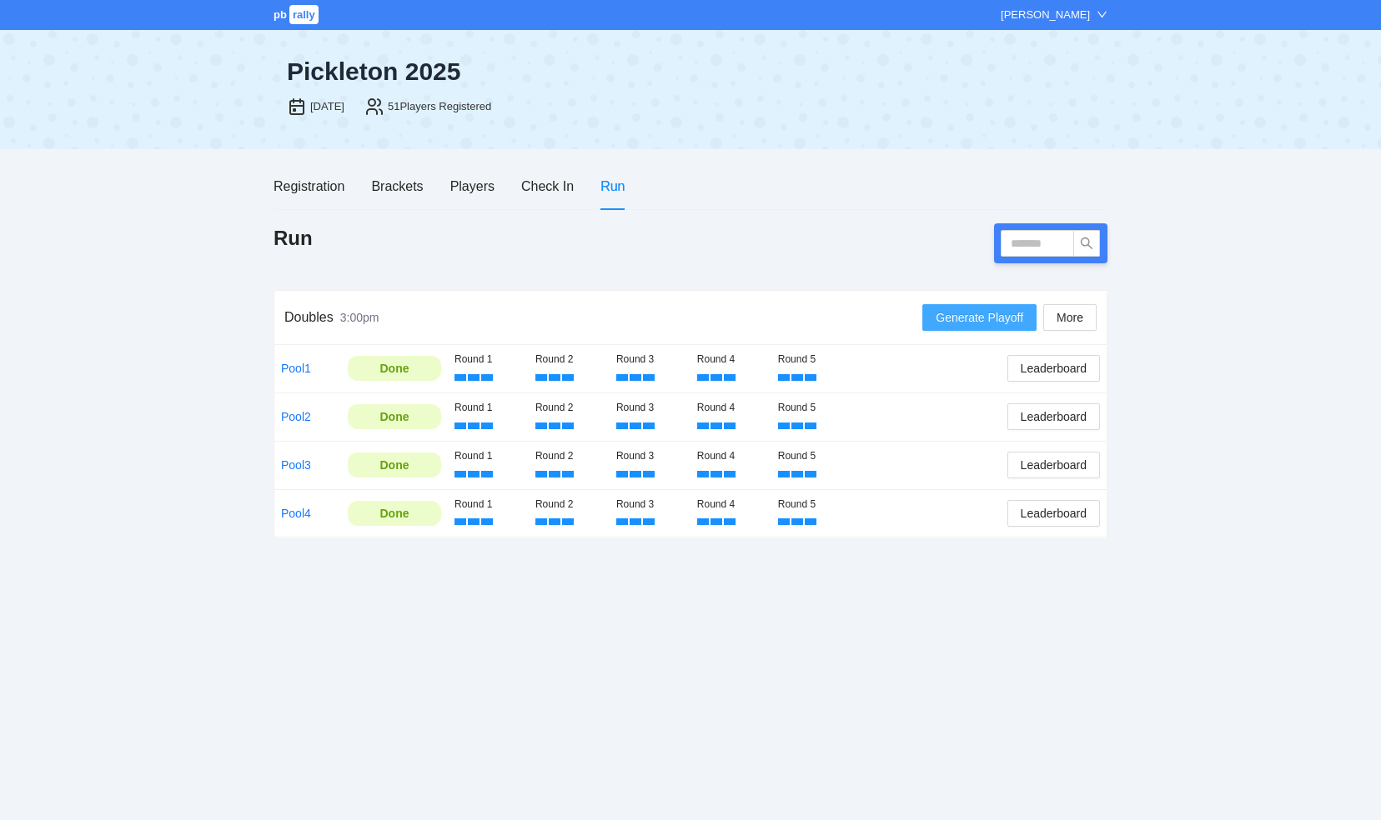
click at [975, 314] on span "Generate Playoff" at bounding box center [979, 317] width 88 height 18
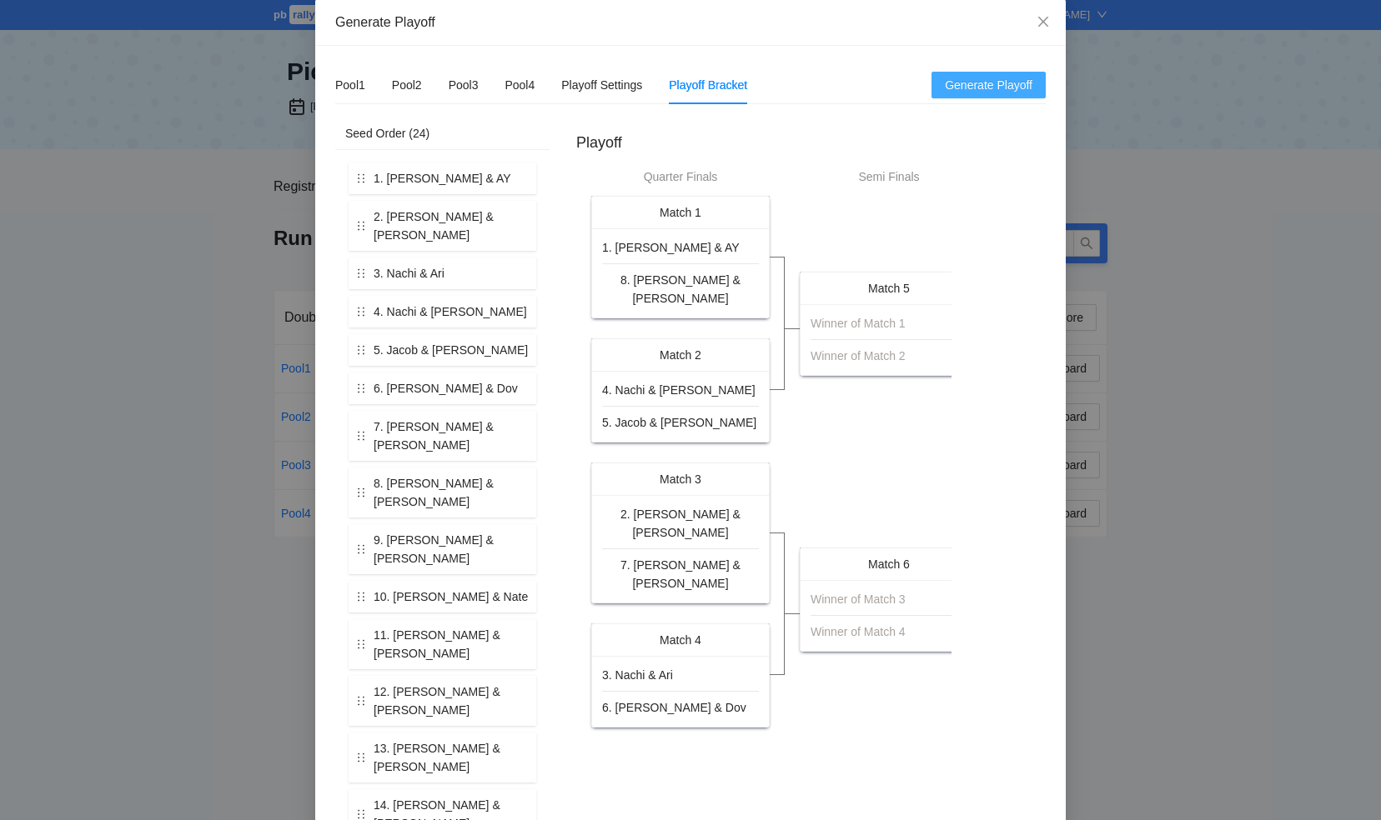
click at [963, 86] on span "Generate Playoff" at bounding box center [989, 85] width 88 height 18
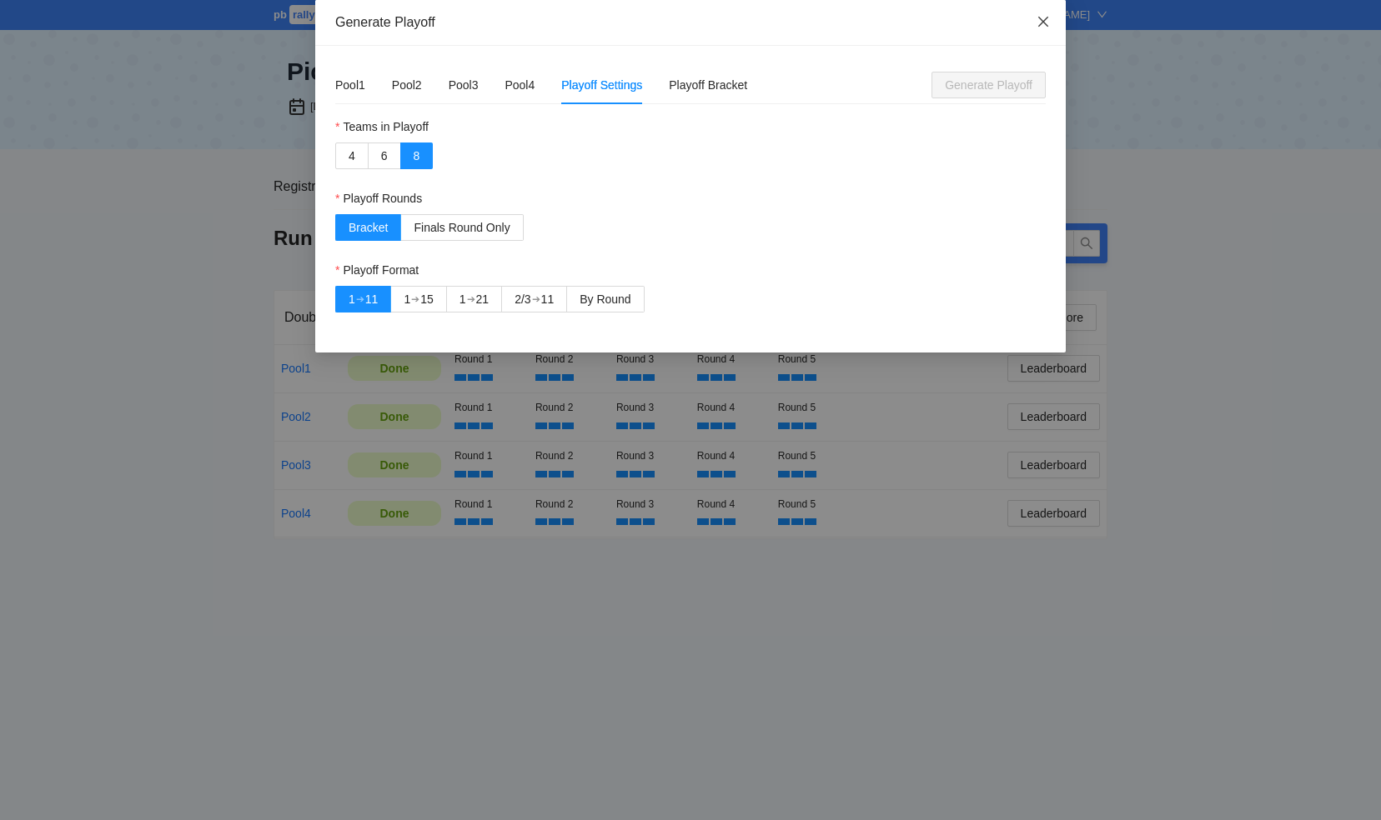
click at [1040, 22] on icon "close" at bounding box center [1042, 21] width 13 height 13
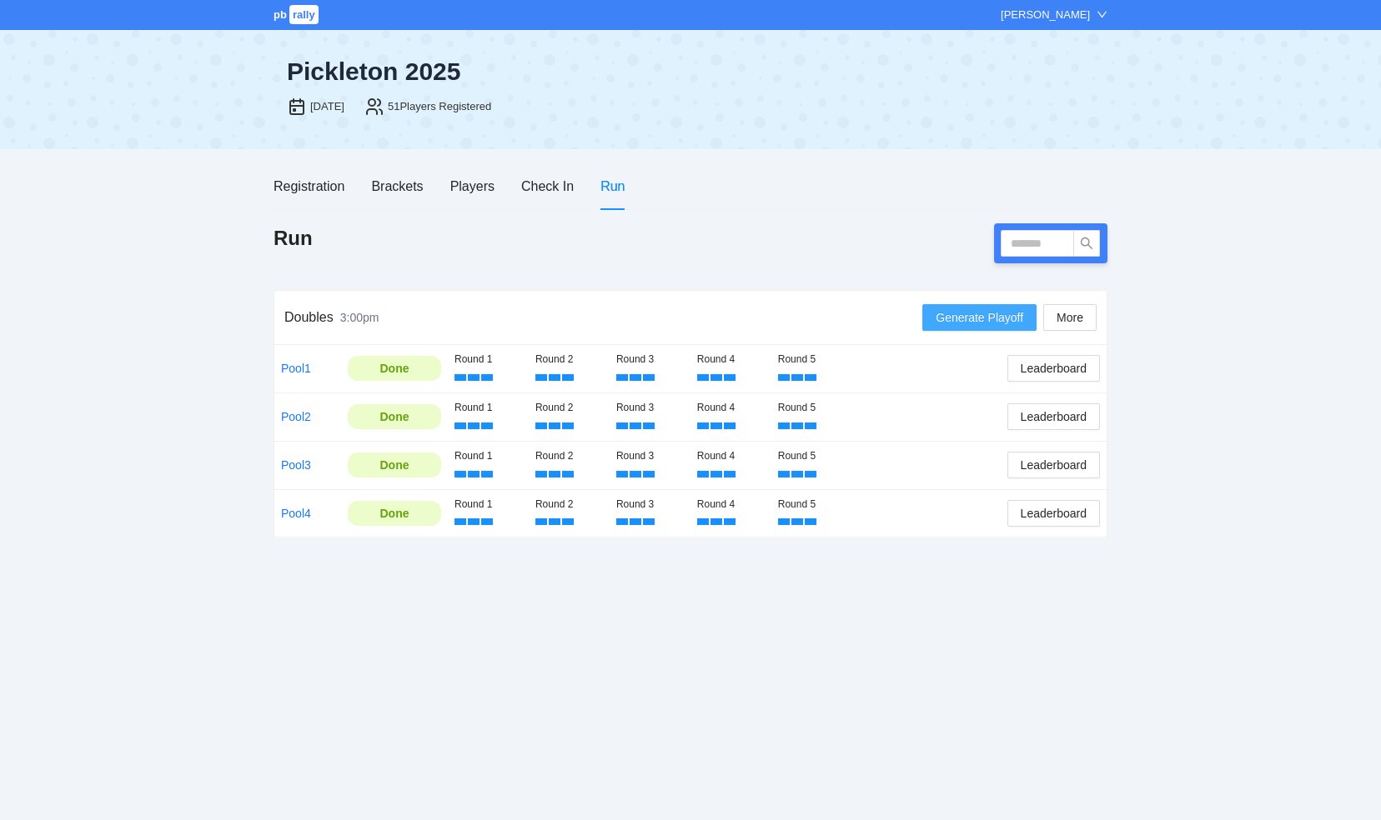
click at [996, 313] on span "Generate Playoff" at bounding box center [979, 317] width 88 height 18
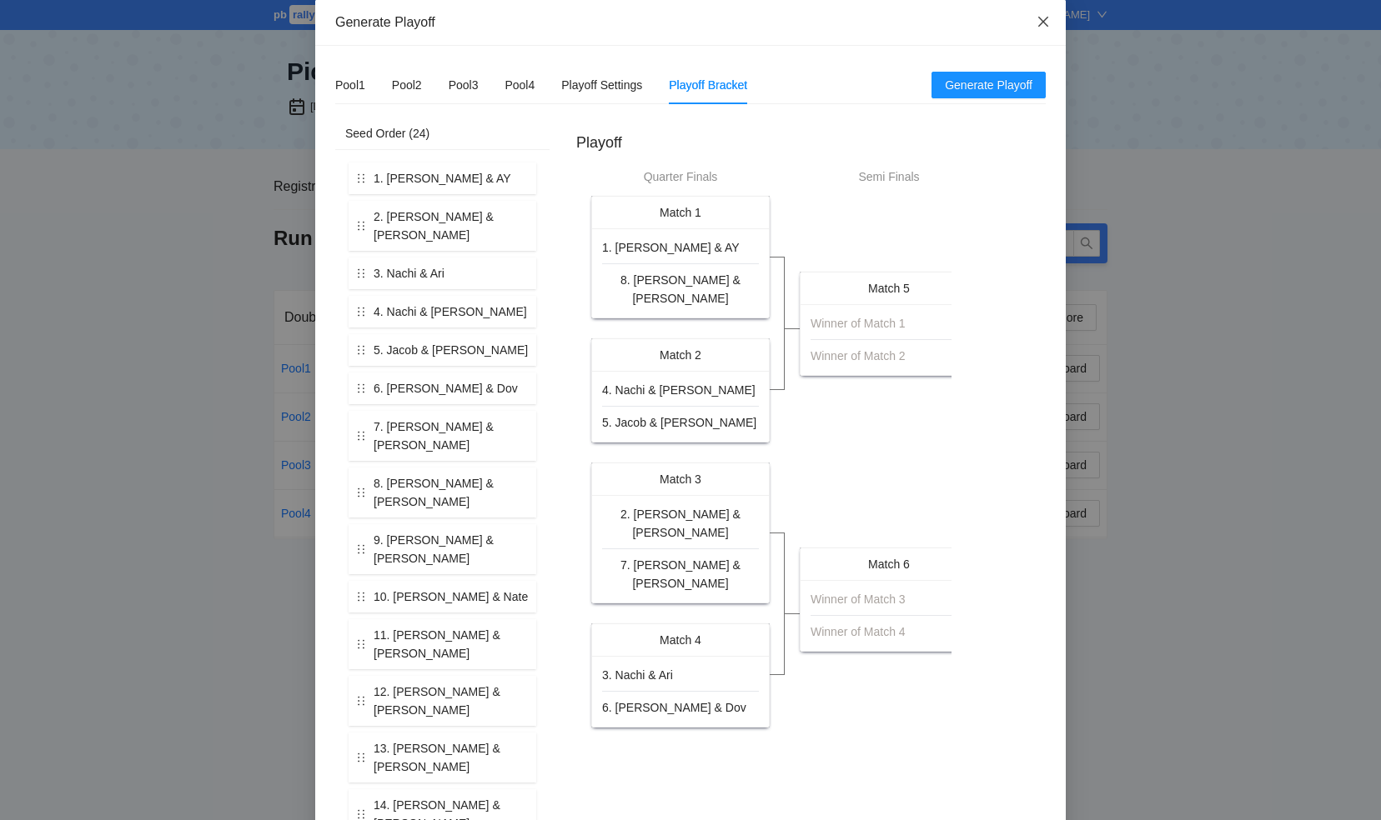
click at [1037, 15] on icon "close" at bounding box center [1042, 21] width 13 height 13
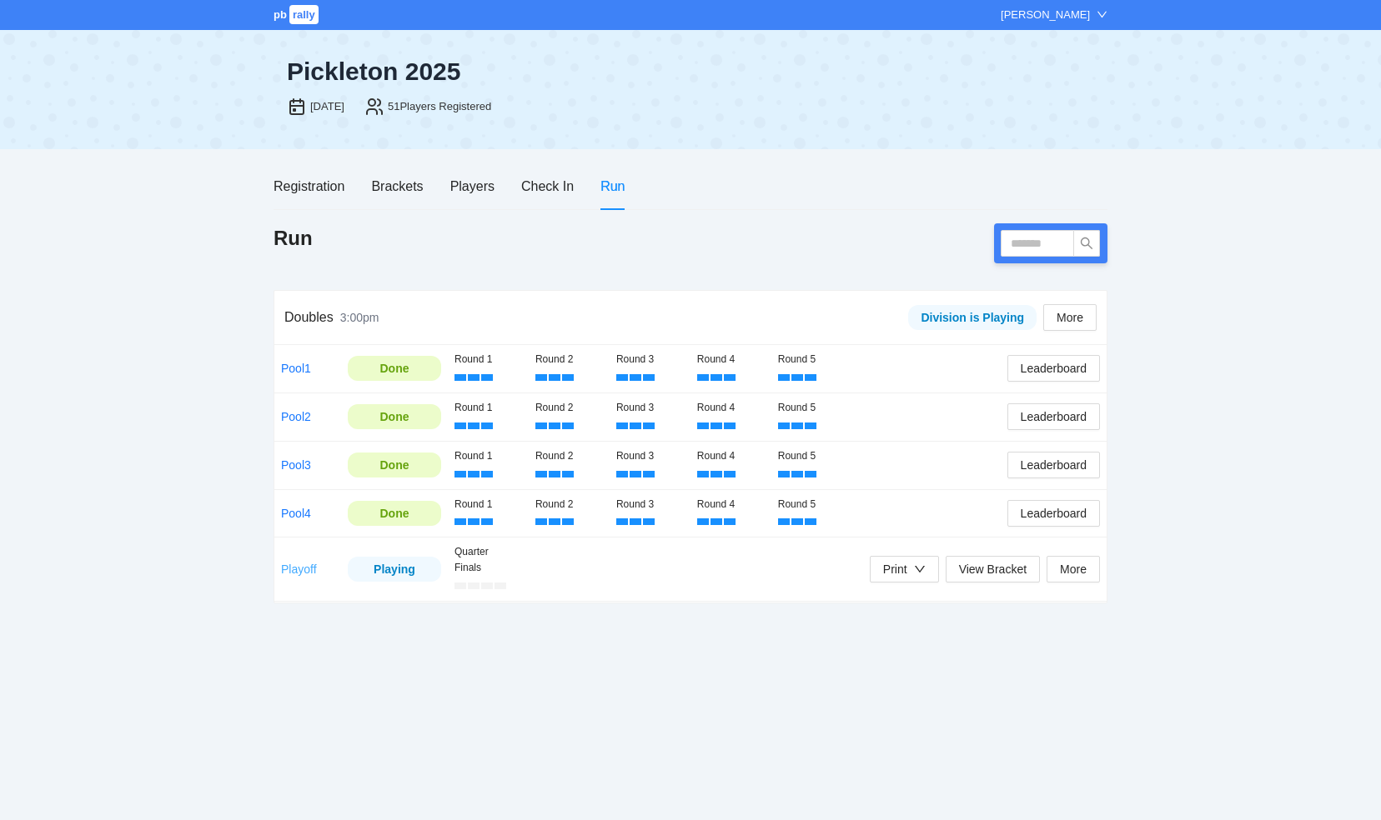
click at [288, 572] on link "Playoff" at bounding box center [299, 569] width 36 height 13
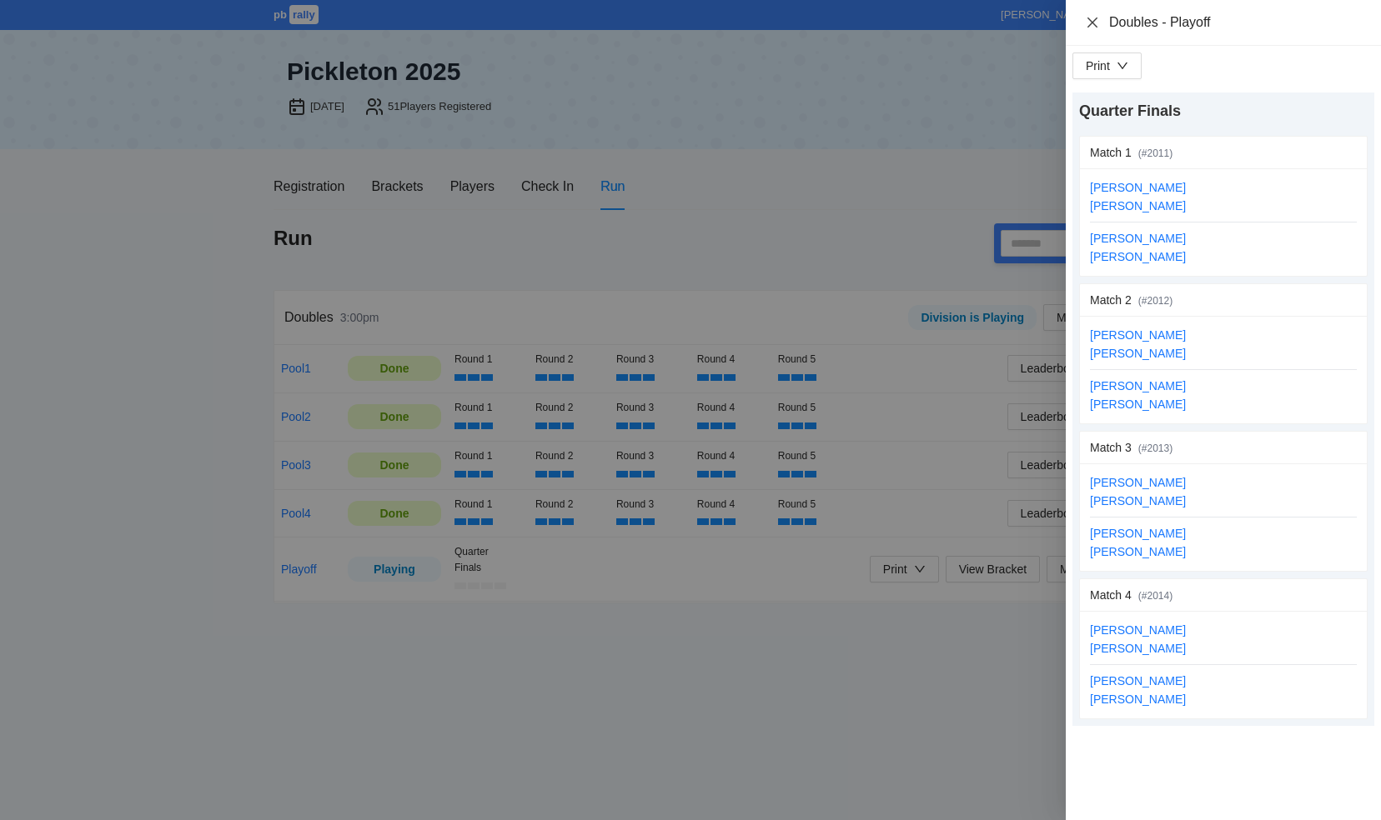
click at [1087, 23] on icon "close" at bounding box center [1092, 22] width 13 height 13
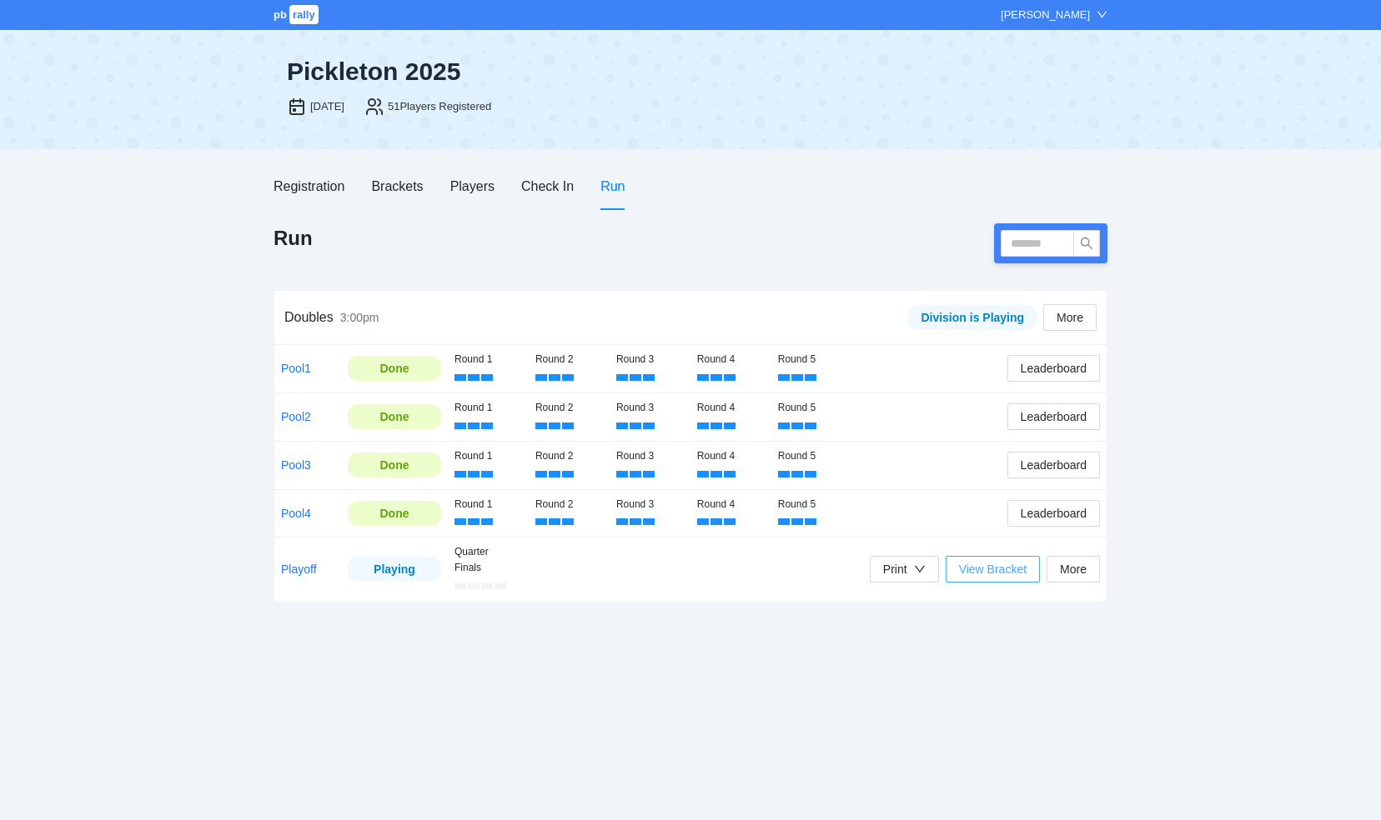
click at [977, 566] on span "View Bracket" at bounding box center [993, 569] width 68 height 18
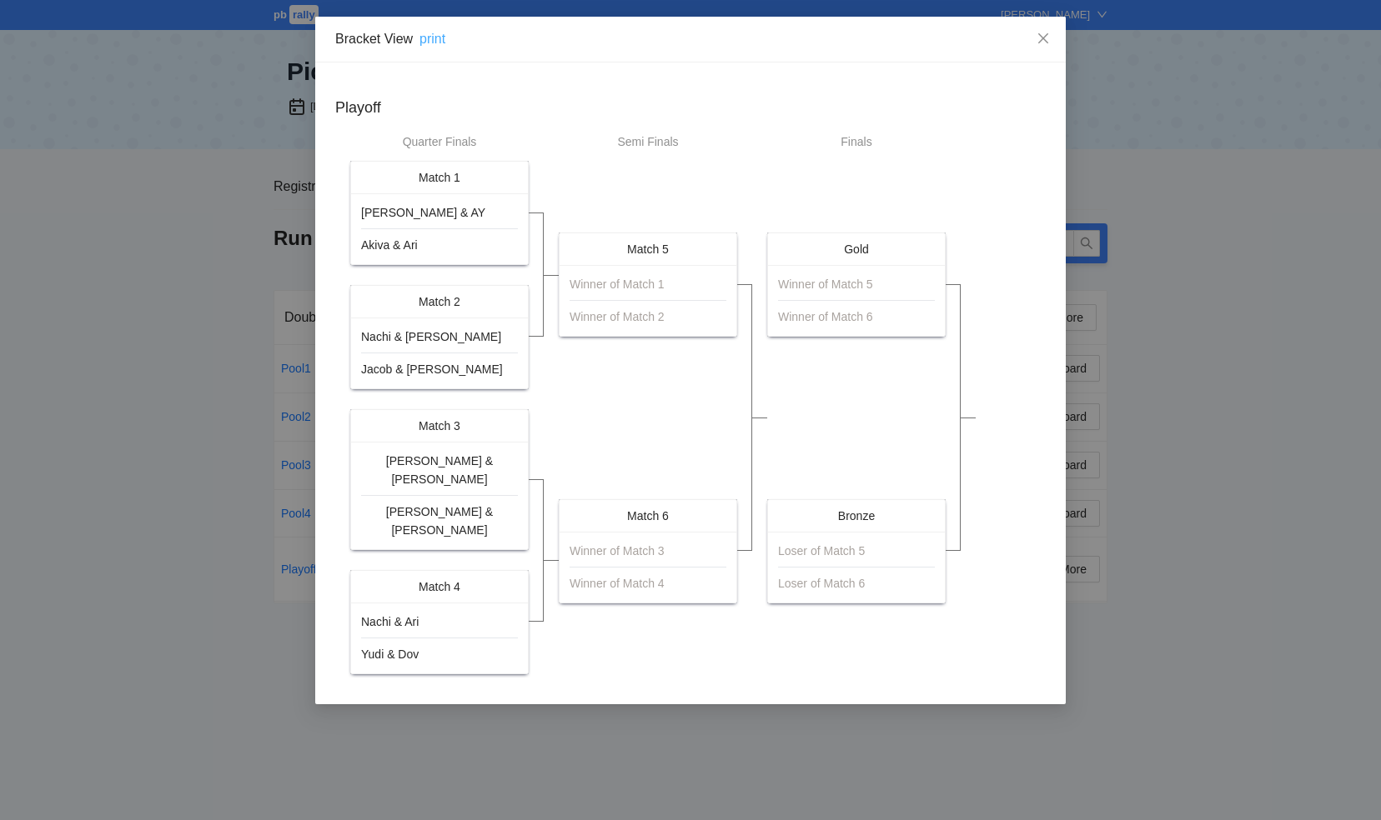
click at [437, 42] on link "print" at bounding box center [432, 39] width 26 height 14
click at [1044, 37] on icon "close" at bounding box center [1043, 38] width 10 height 10
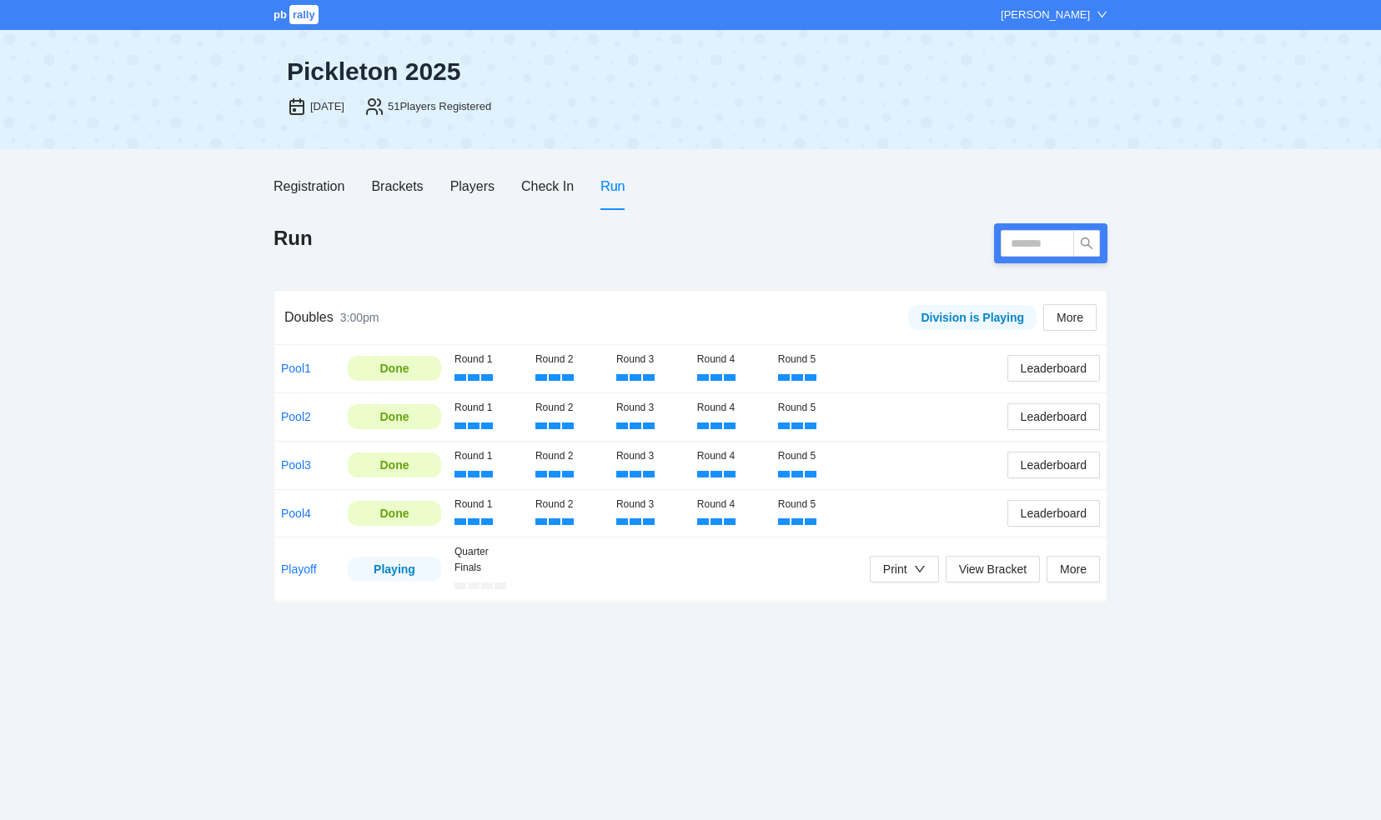
click at [895, 456] on span "Close" at bounding box center [889, 460] width 9 height 9
click at [920, 567] on icon "down" at bounding box center [920, 570] width 12 height 12
click at [930, 652] on span "Refs Scorecards" at bounding box center [924, 653] width 86 height 18
click at [304, 568] on link "Playoff" at bounding box center [299, 569] width 36 height 13
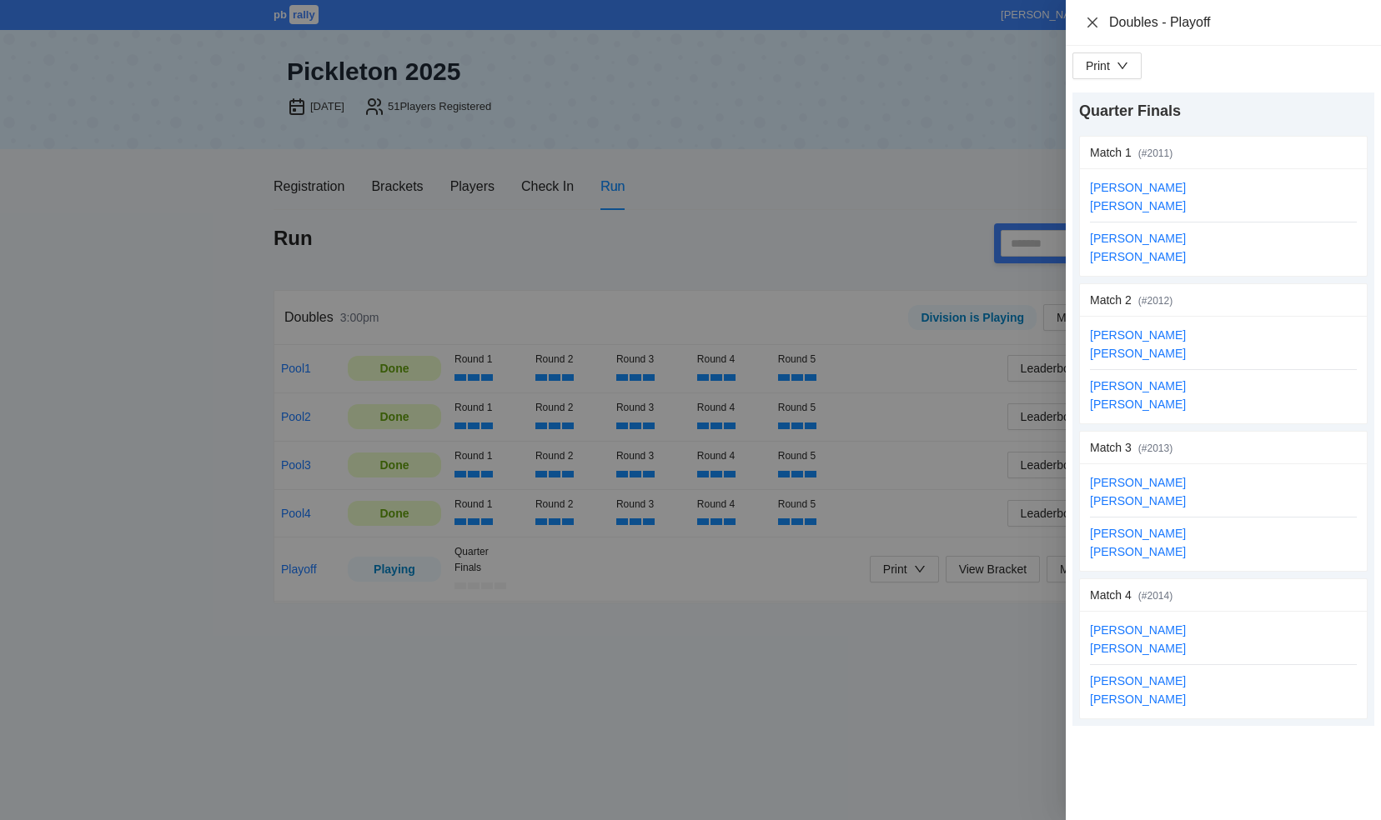
click at [1089, 24] on icon "close" at bounding box center [1092, 22] width 10 height 10
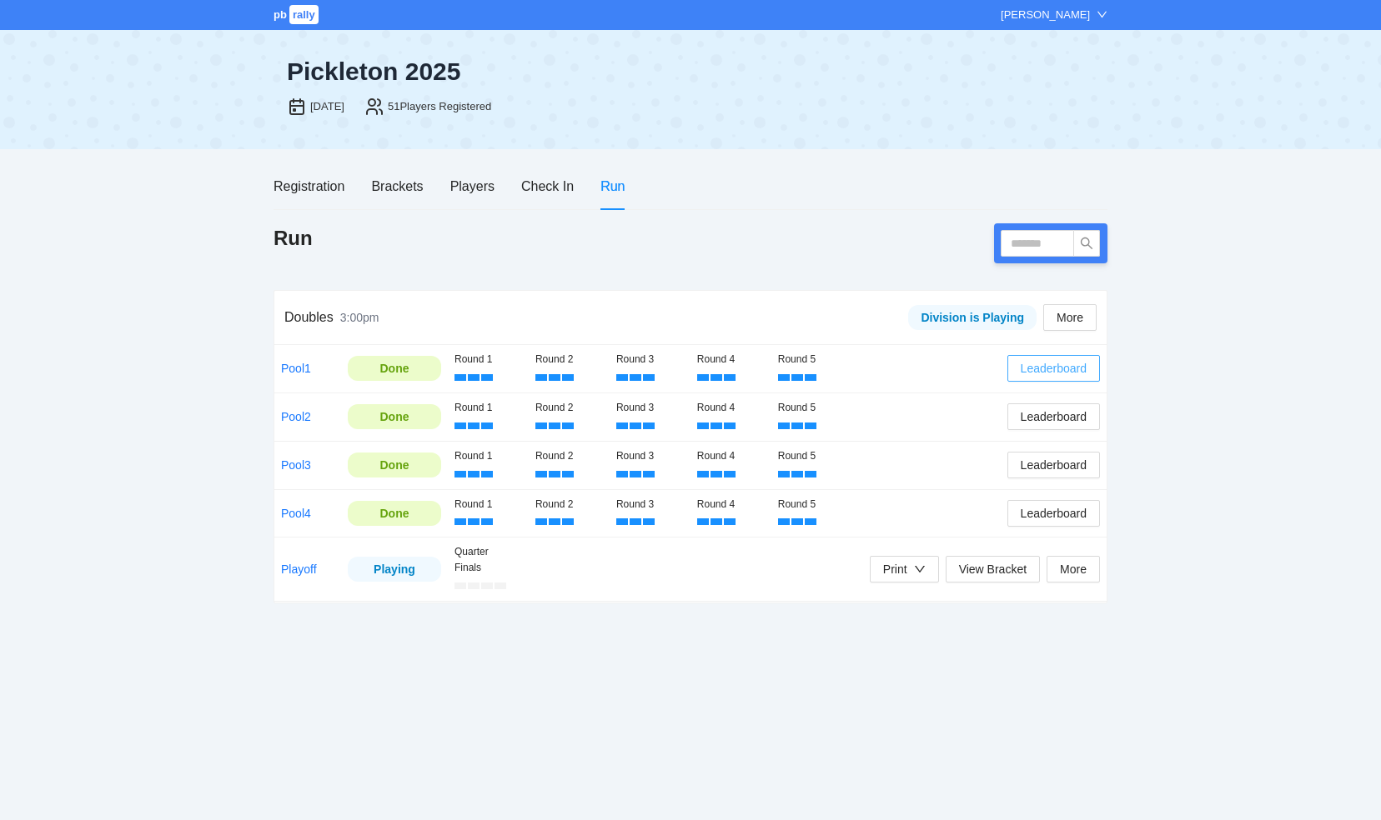
click at [1058, 375] on span "Leaderboard" at bounding box center [1053, 368] width 66 height 18
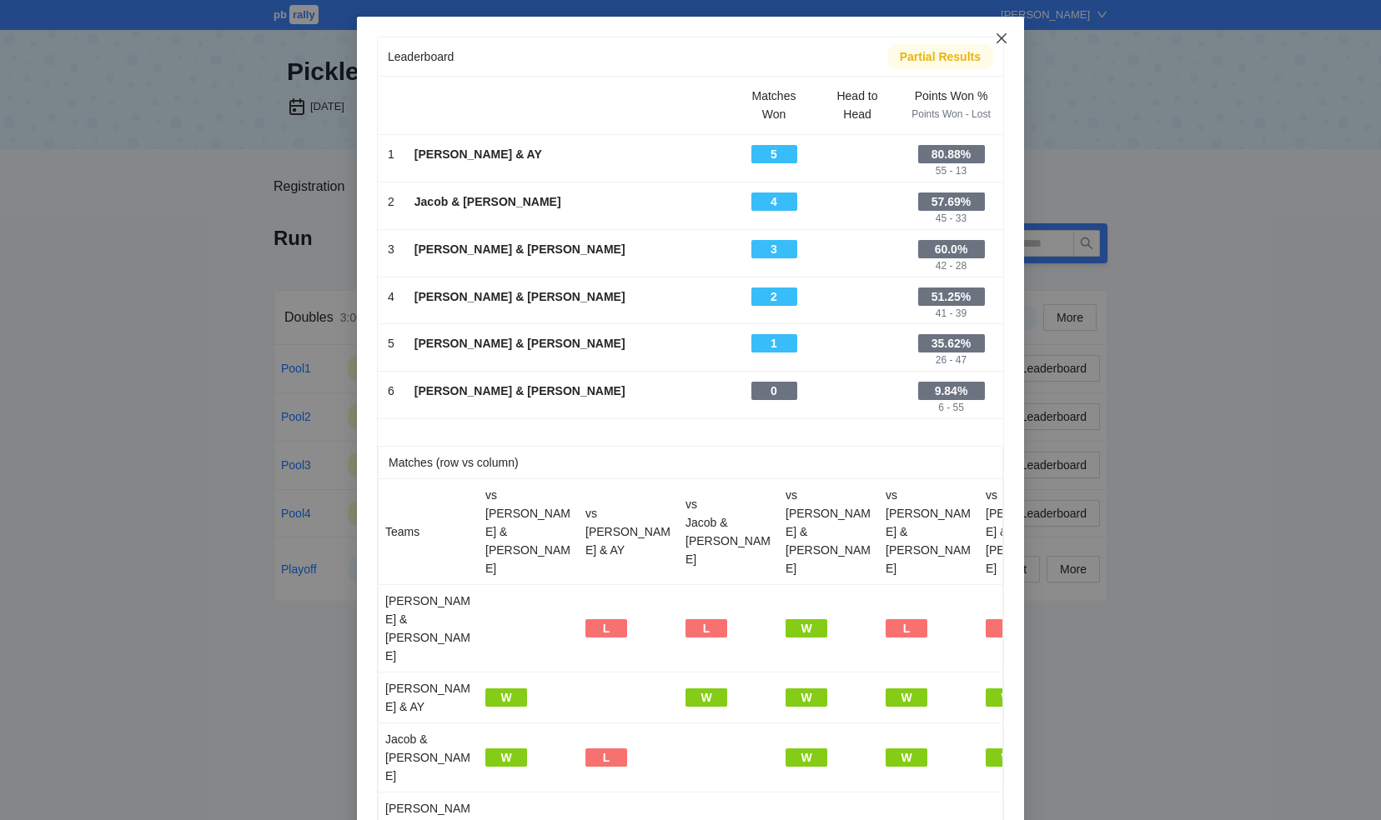
click at [1001, 32] on span "Close" at bounding box center [1001, 39] width 45 height 45
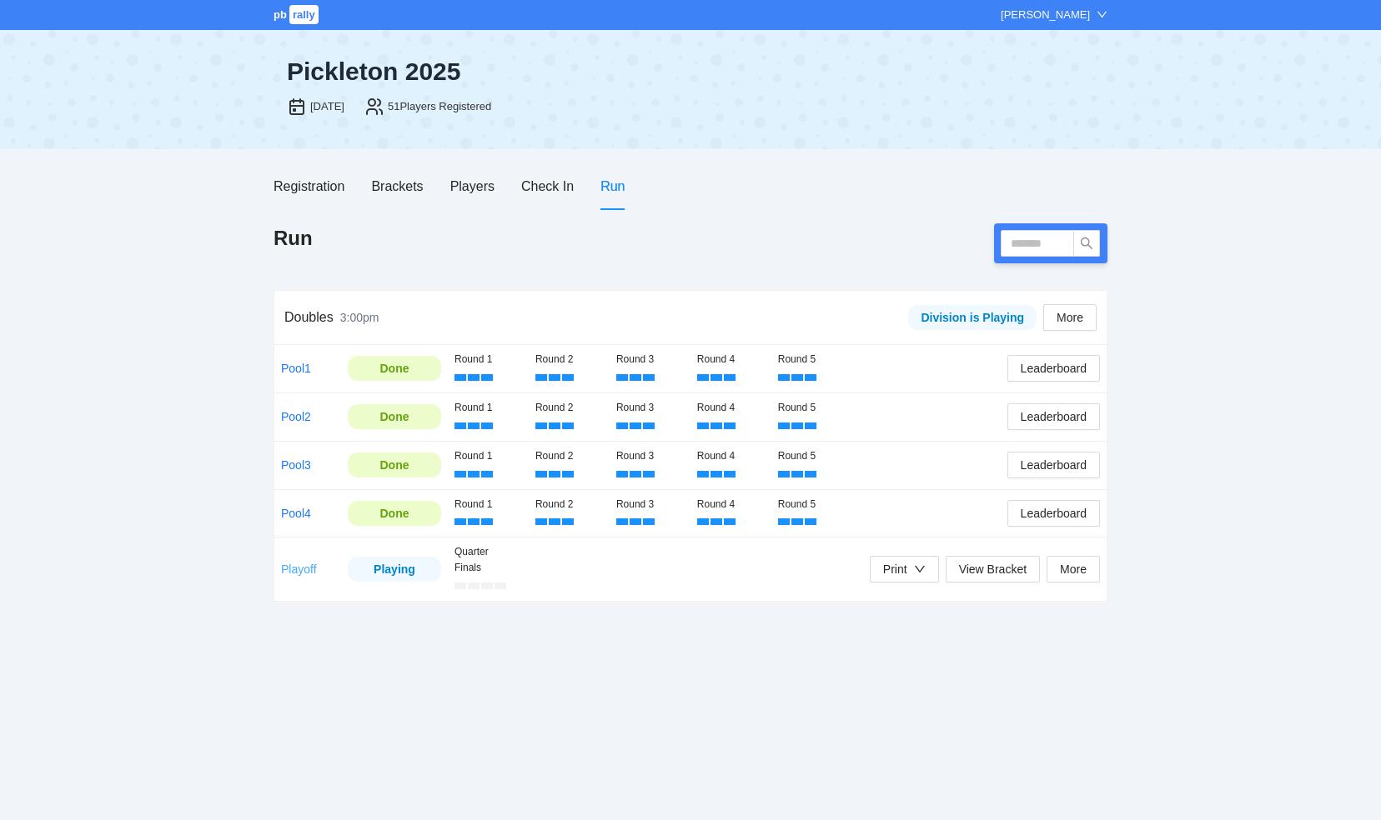
click at [293, 568] on link "Playoff" at bounding box center [299, 569] width 36 height 13
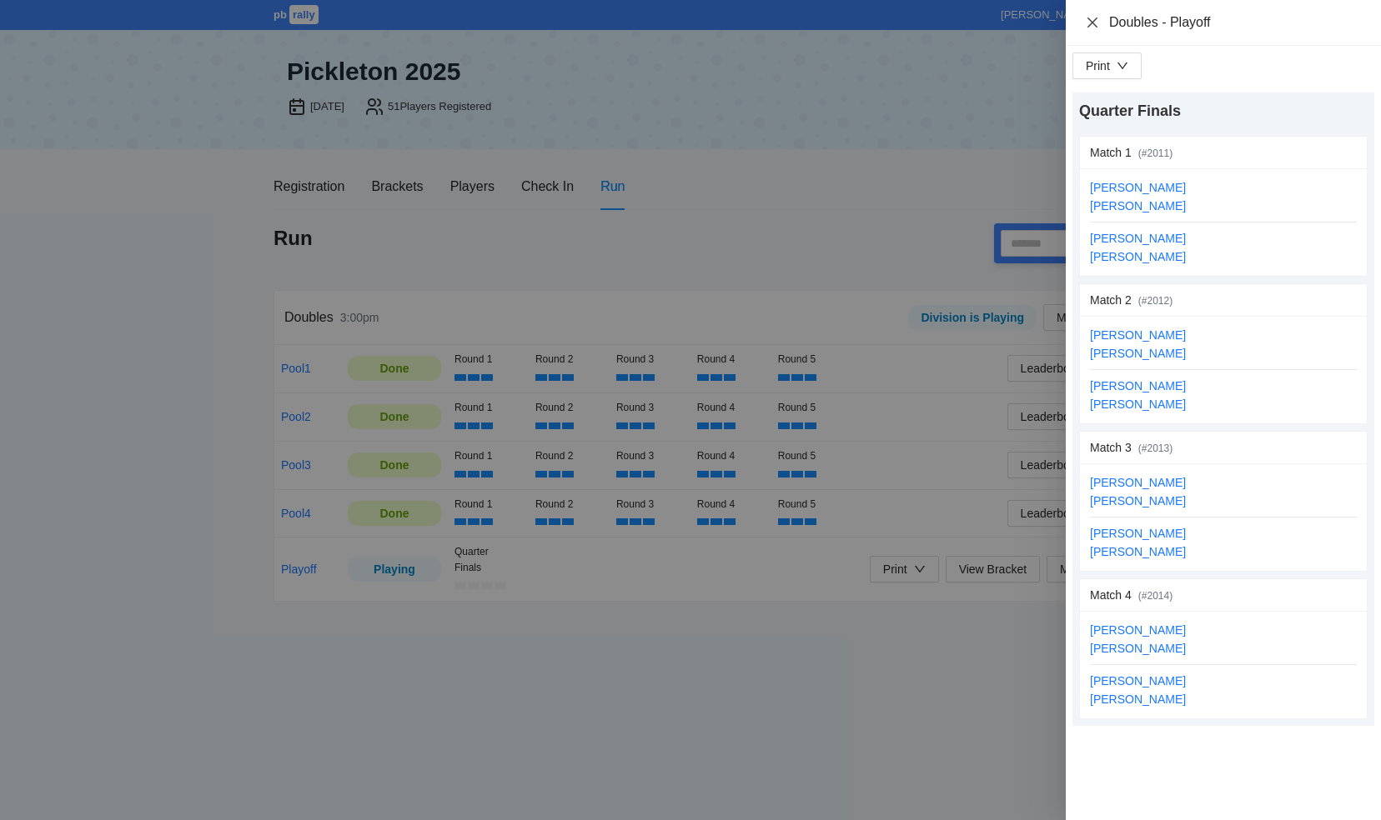
click at [1086, 20] on icon "close" at bounding box center [1092, 22] width 13 height 13
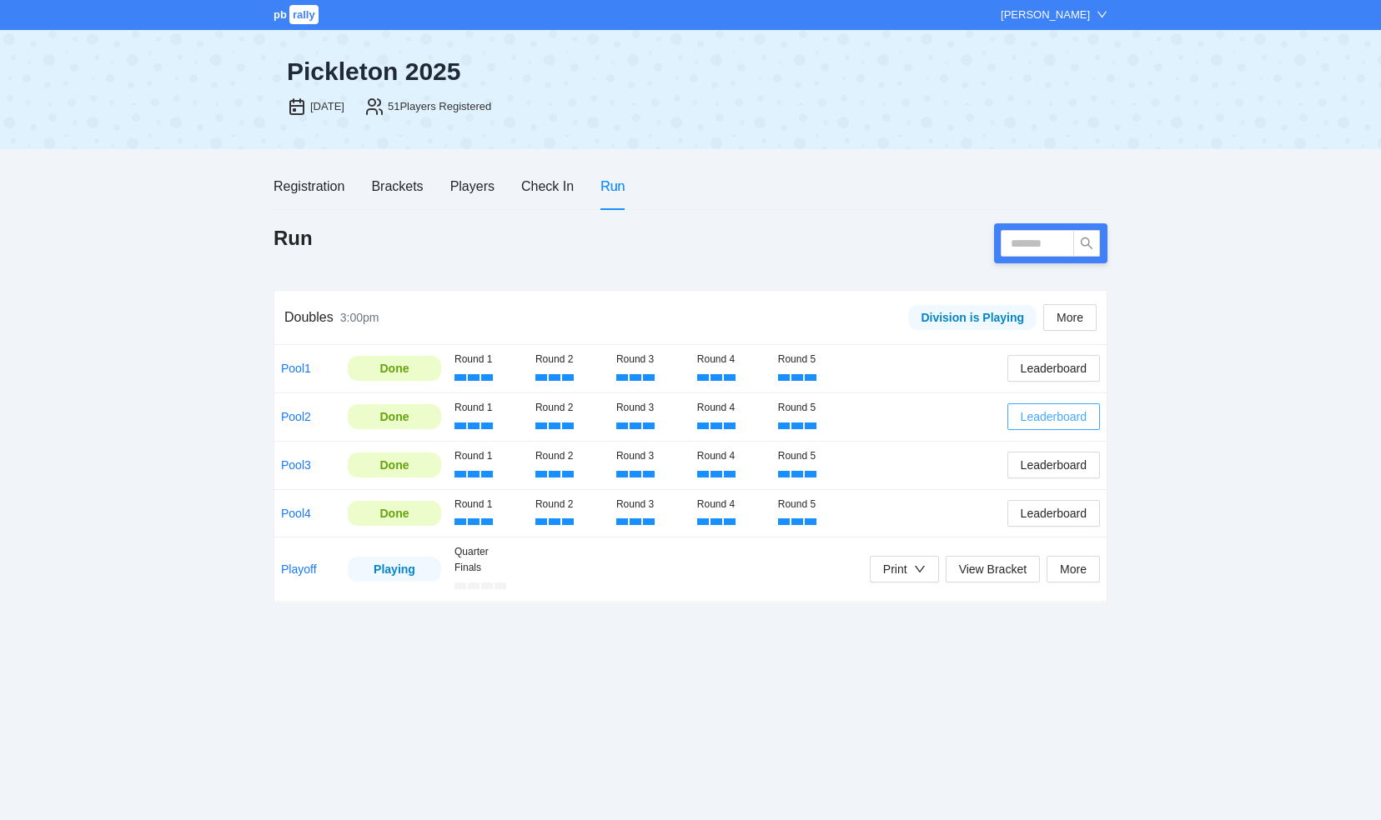
click at [1053, 414] on span "Leaderboard" at bounding box center [1053, 417] width 66 height 18
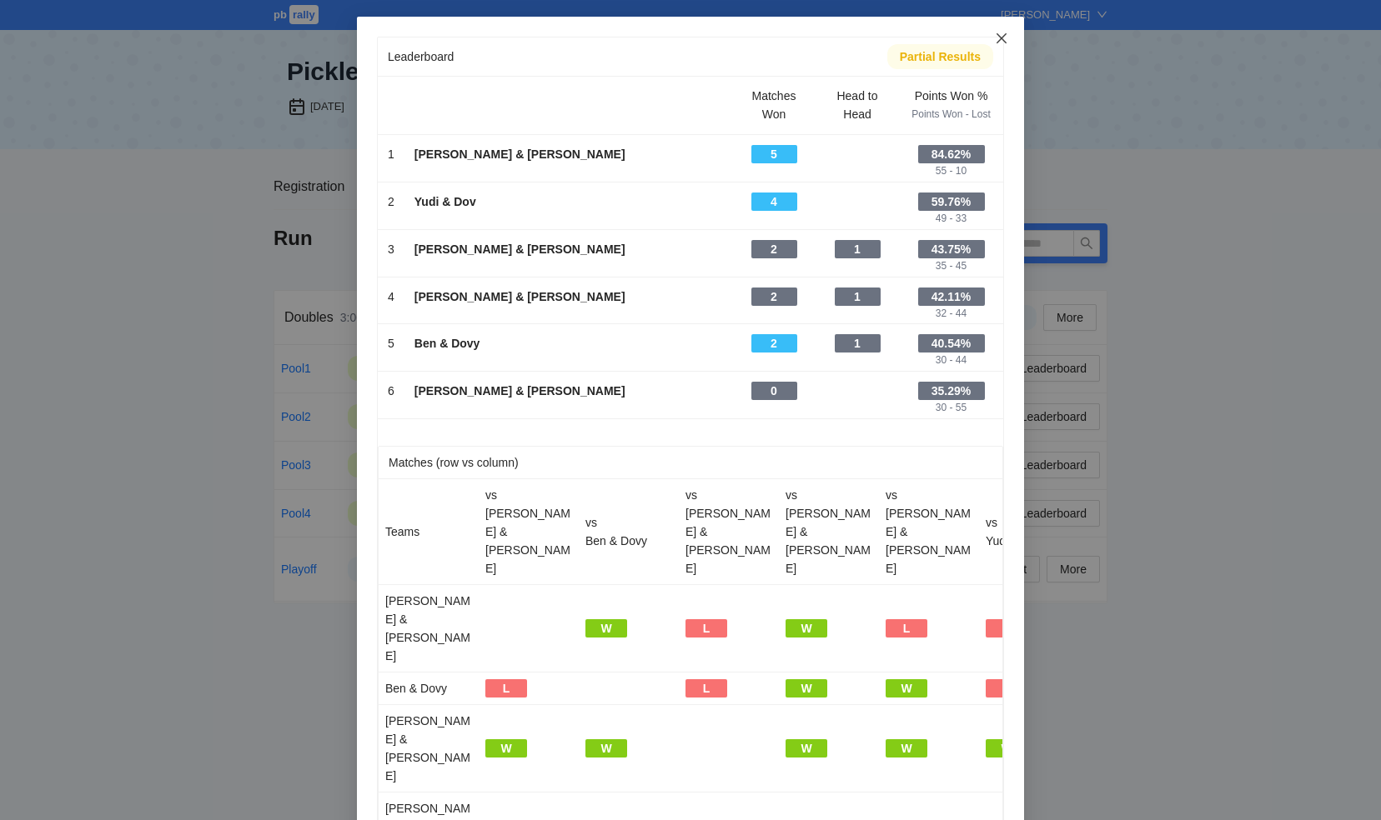
click at [1001, 37] on span "Close" at bounding box center [1001, 39] width 45 height 45
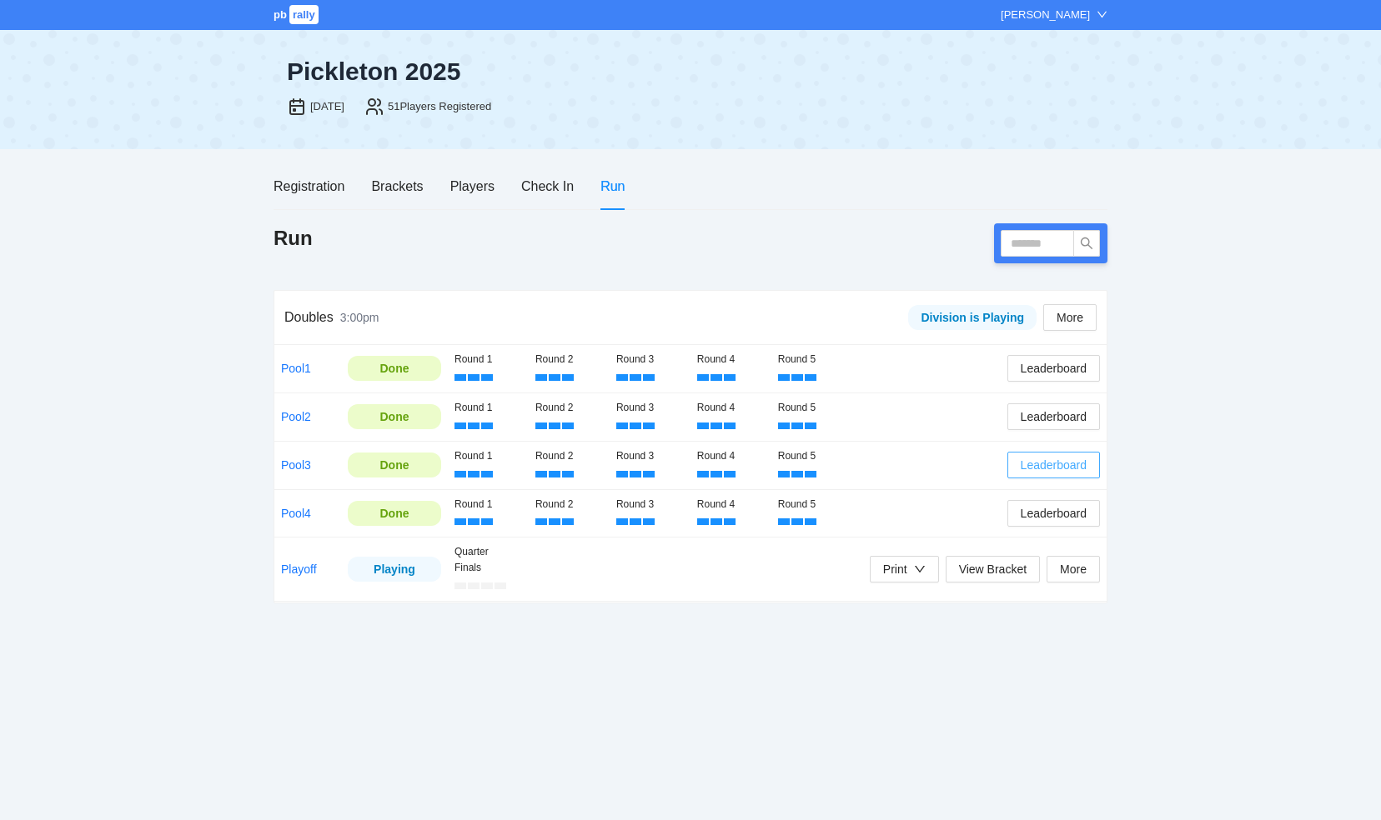
click at [1048, 465] on span "Leaderboard" at bounding box center [1053, 465] width 66 height 18
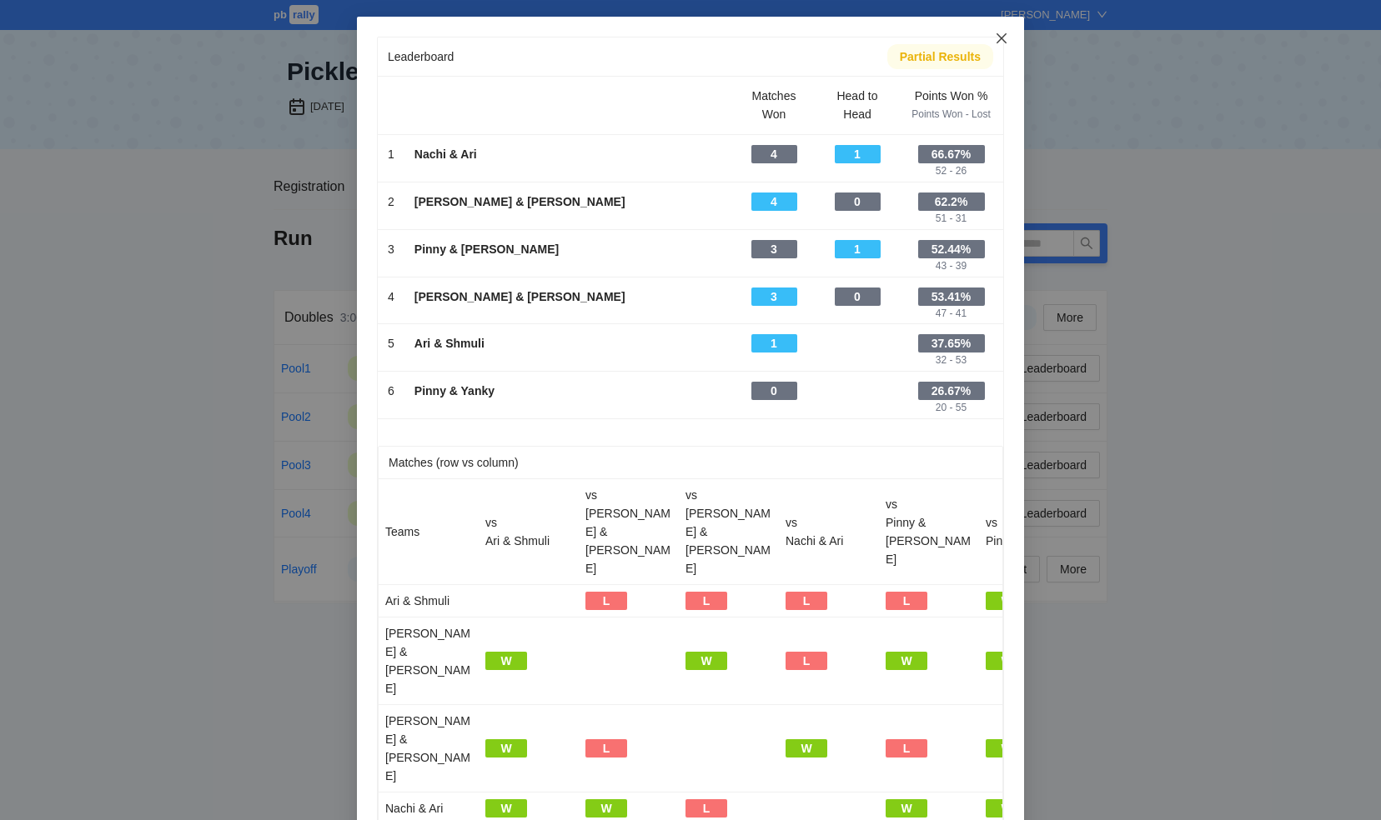
click at [996, 40] on icon "close" at bounding box center [1001, 38] width 10 height 10
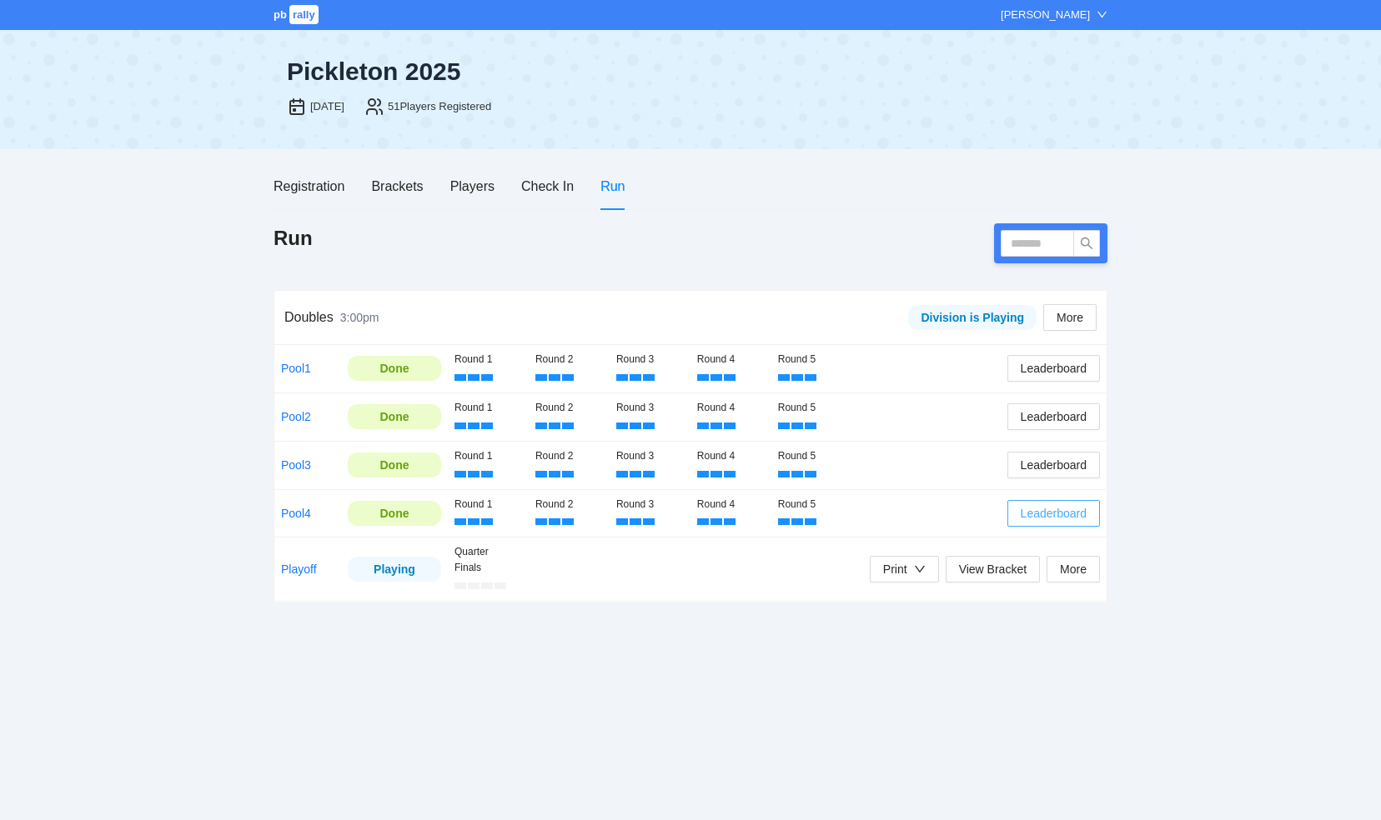
click at [1048, 512] on span "Leaderboard" at bounding box center [1053, 513] width 66 height 18
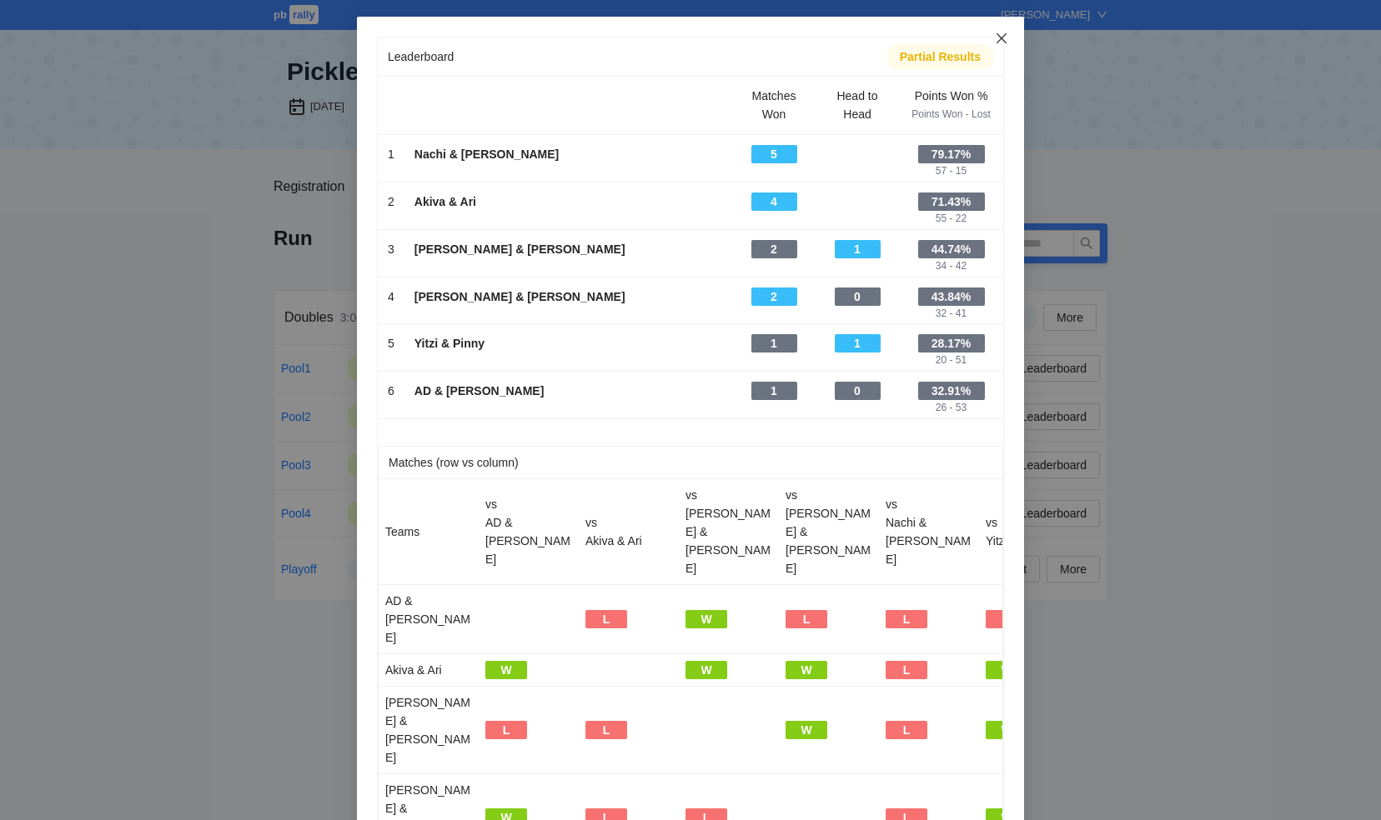
click at [995, 36] on icon "close" at bounding box center [1001, 38] width 13 height 13
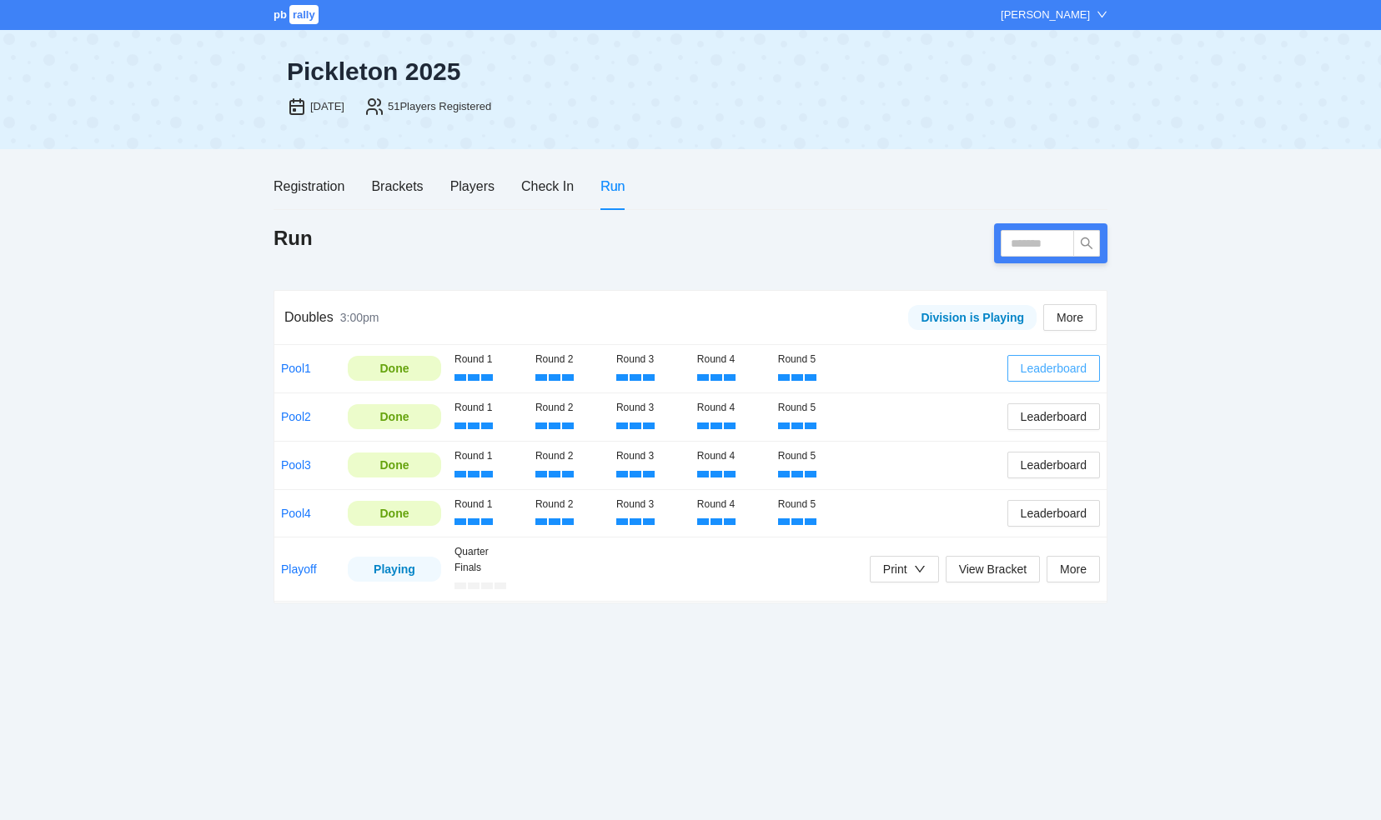
click at [1035, 362] on span "Leaderboard" at bounding box center [1053, 368] width 66 height 18
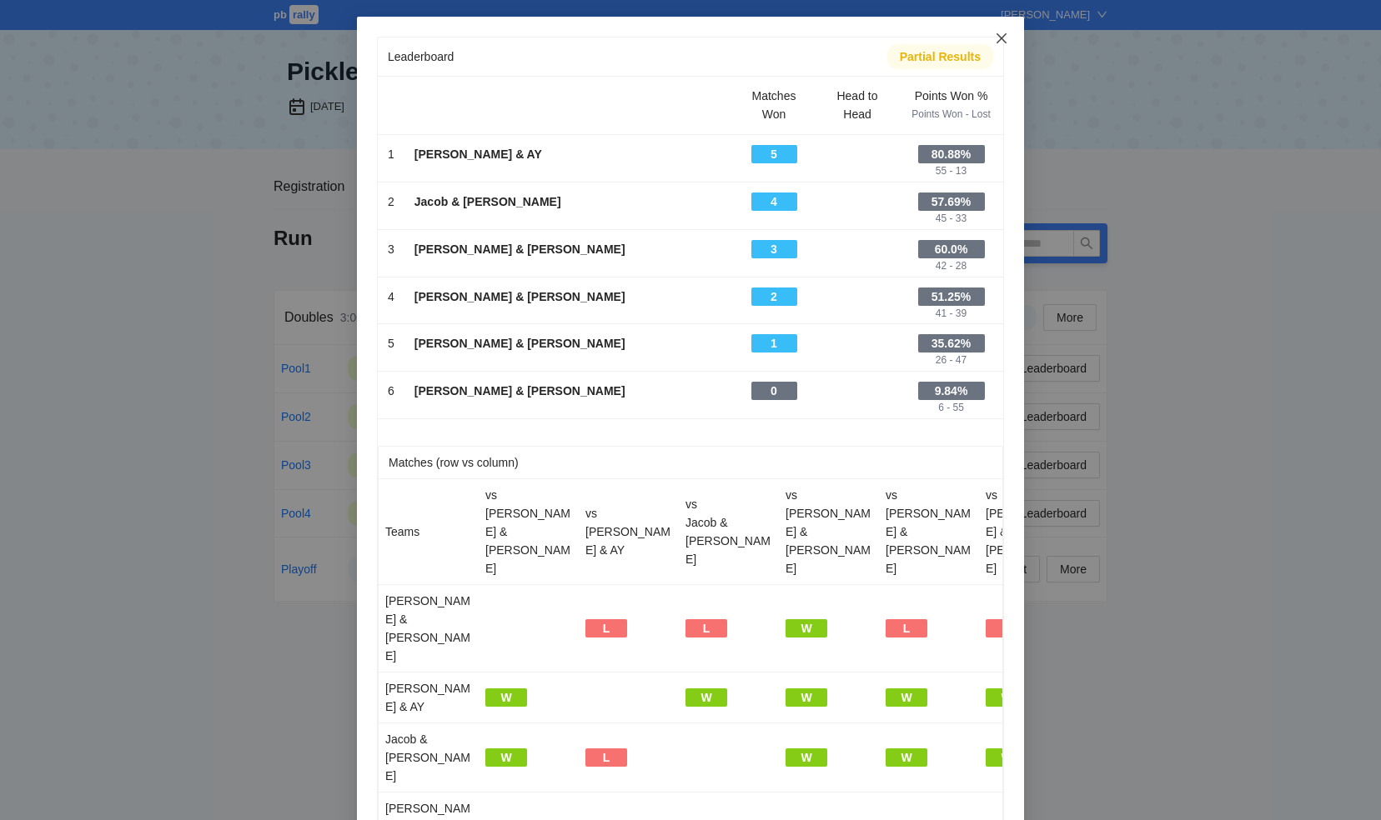
click at [995, 43] on icon "close" at bounding box center [1001, 38] width 13 height 13
click at [993, 43] on div "Pickleton 2025 Aug 20, 2025 51 Players Registered" at bounding box center [690, 89] width 834 height 118
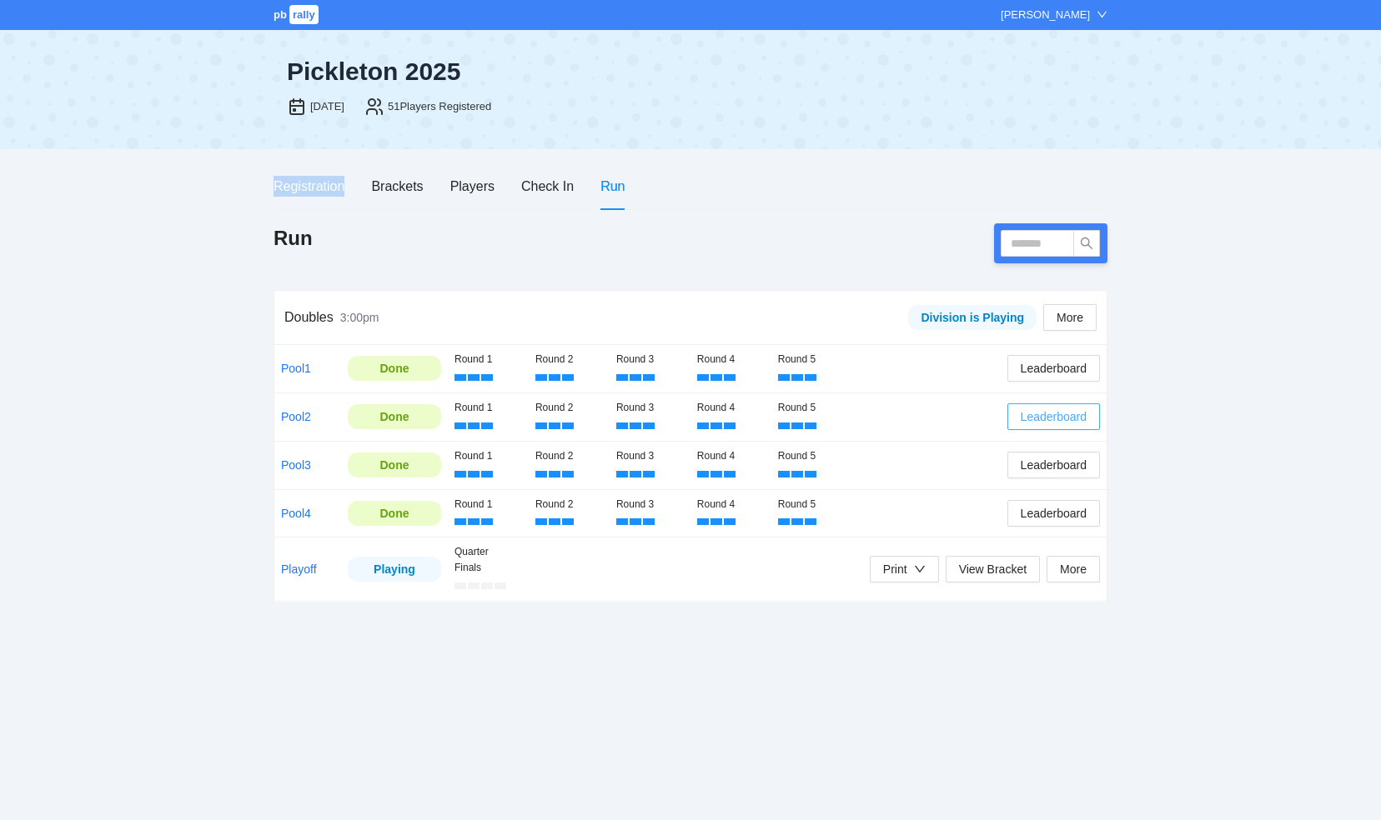
click at [1061, 414] on span "Leaderboard" at bounding box center [1053, 417] width 66 height 18
drag, startPoint x: 1061, startPoint y: 414, endPoint x: 1026, endPoint y: 419, distance: 34.5
click at [1026, 419] on span "Leaderboard" at bounding box center [1053, 417] width 66 height 18
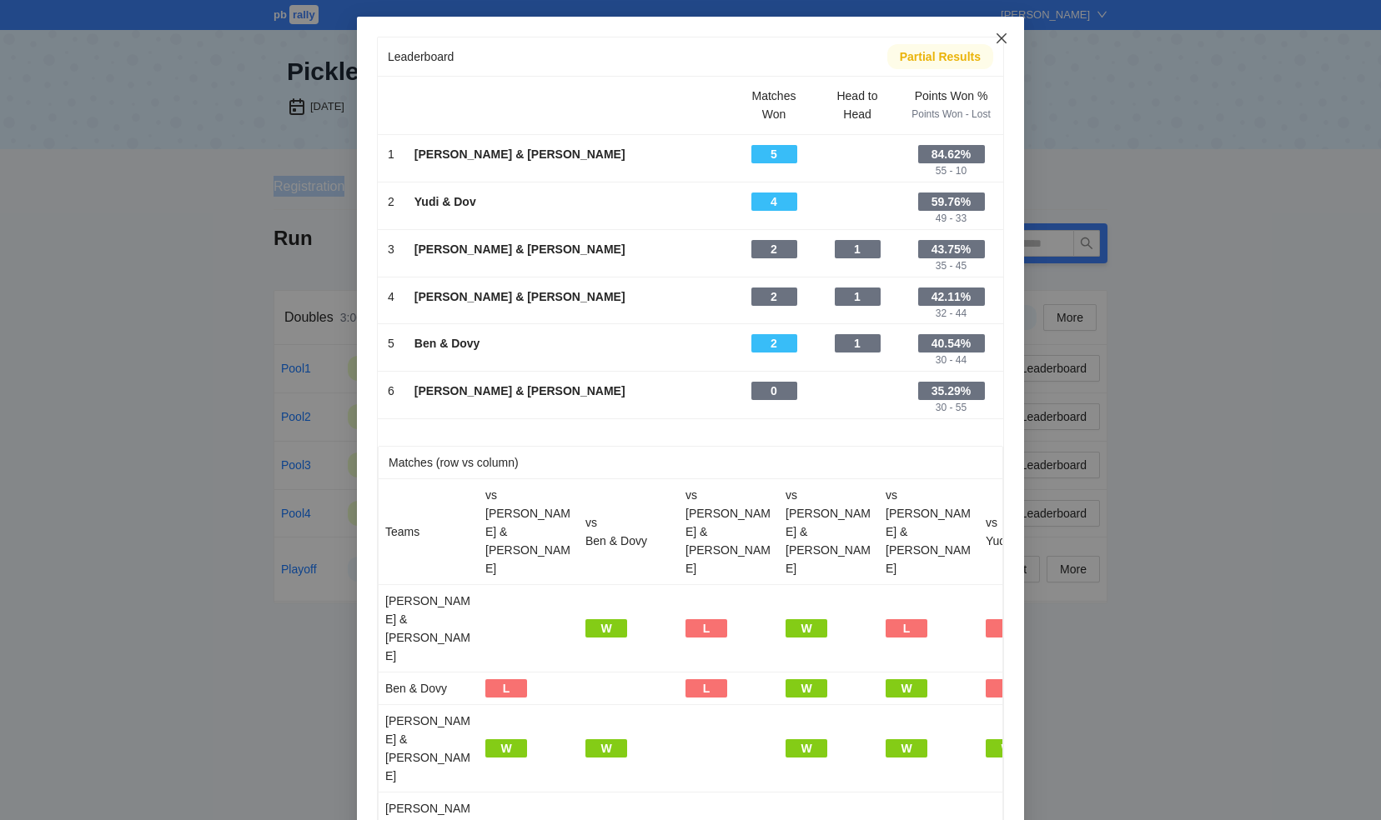
click at [995, 40] on icon "close" at bounding box center [1001, 38] width 13 height 13
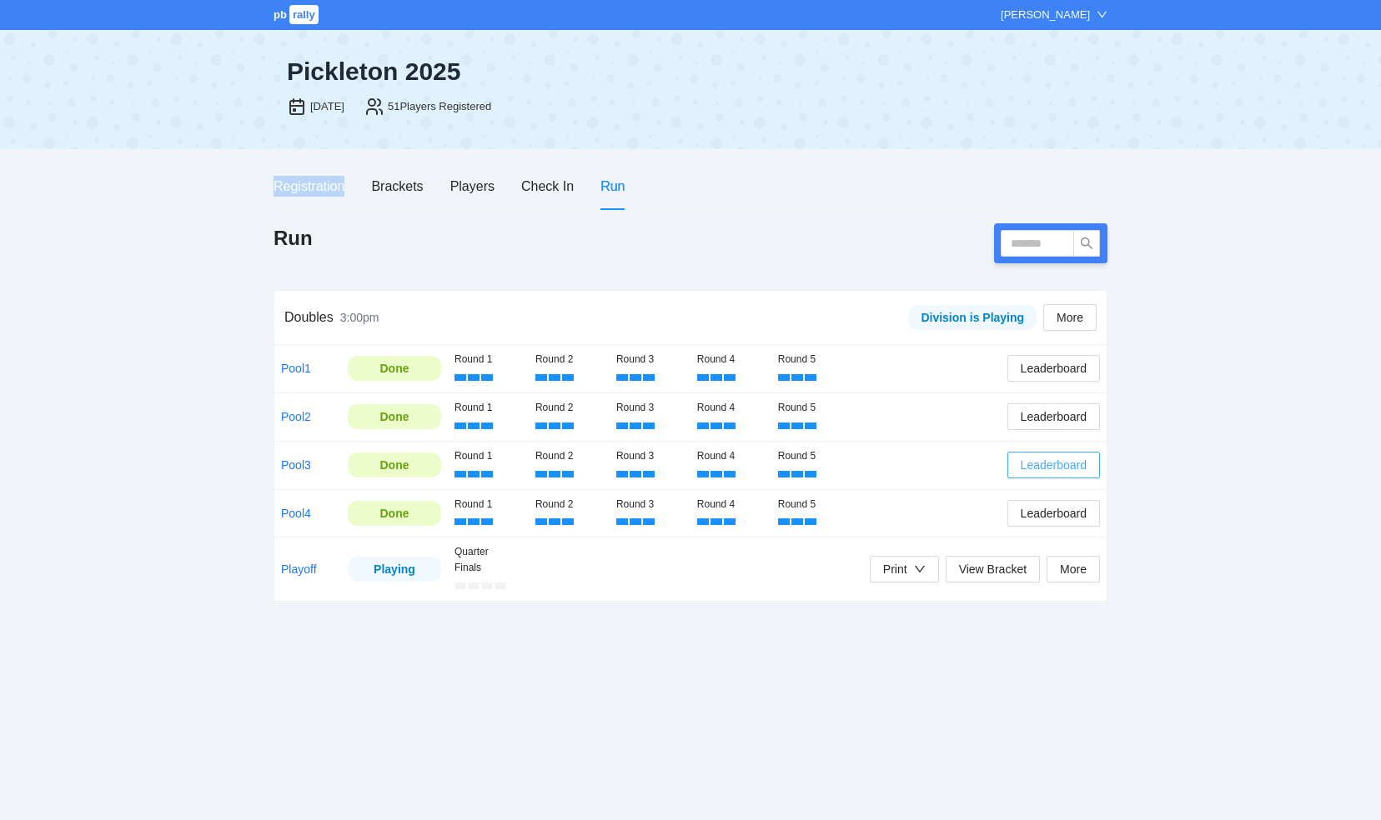
click at [1056, 462] on span "Leaderboard" at bounding box center [1053, 465] width 66 height 18
drag, startPoint x: 1056, startPoint y: 462, endPoint x: 1025, endPoint y: 467, distance: 30.4
click at [1025, 467] on span "Leaderboard" at bounding box center [1053, 465] width 66 height 18
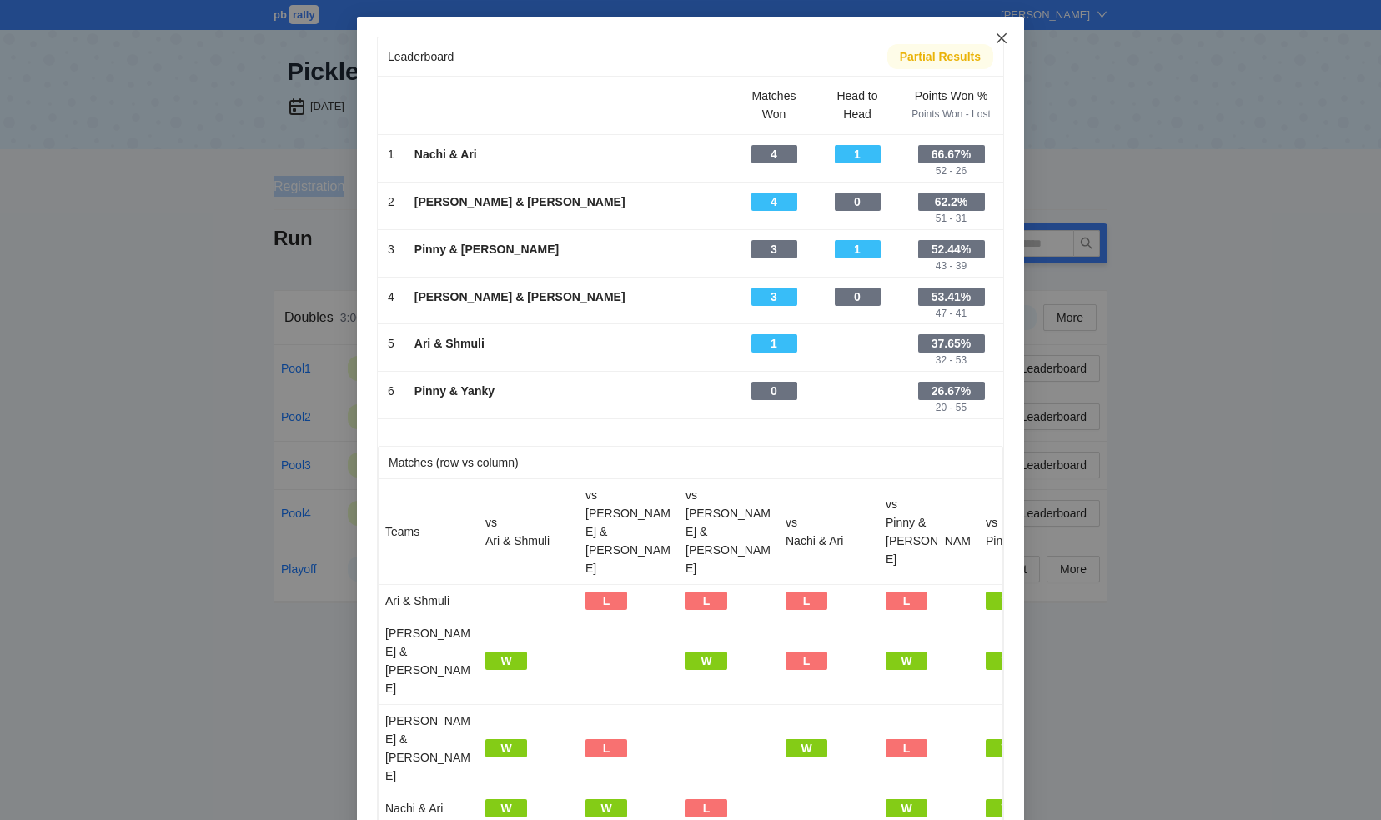
click at [996, 37] on icon "close" at bounding box center [1001, 38] width 10 height 10
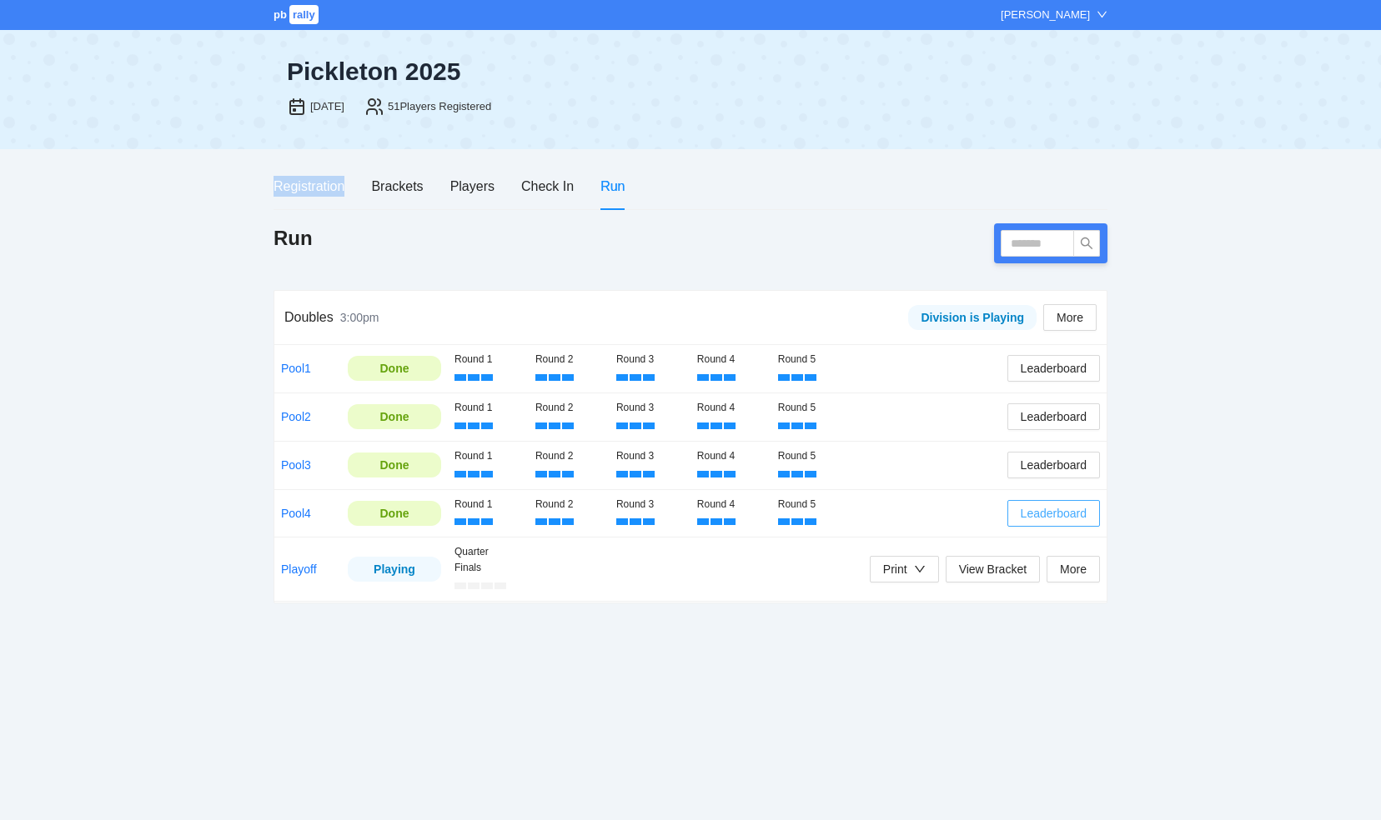
click at [1032, 508] on span "Leaderboard" at bounding box center [1053, 513] width 66 height 18
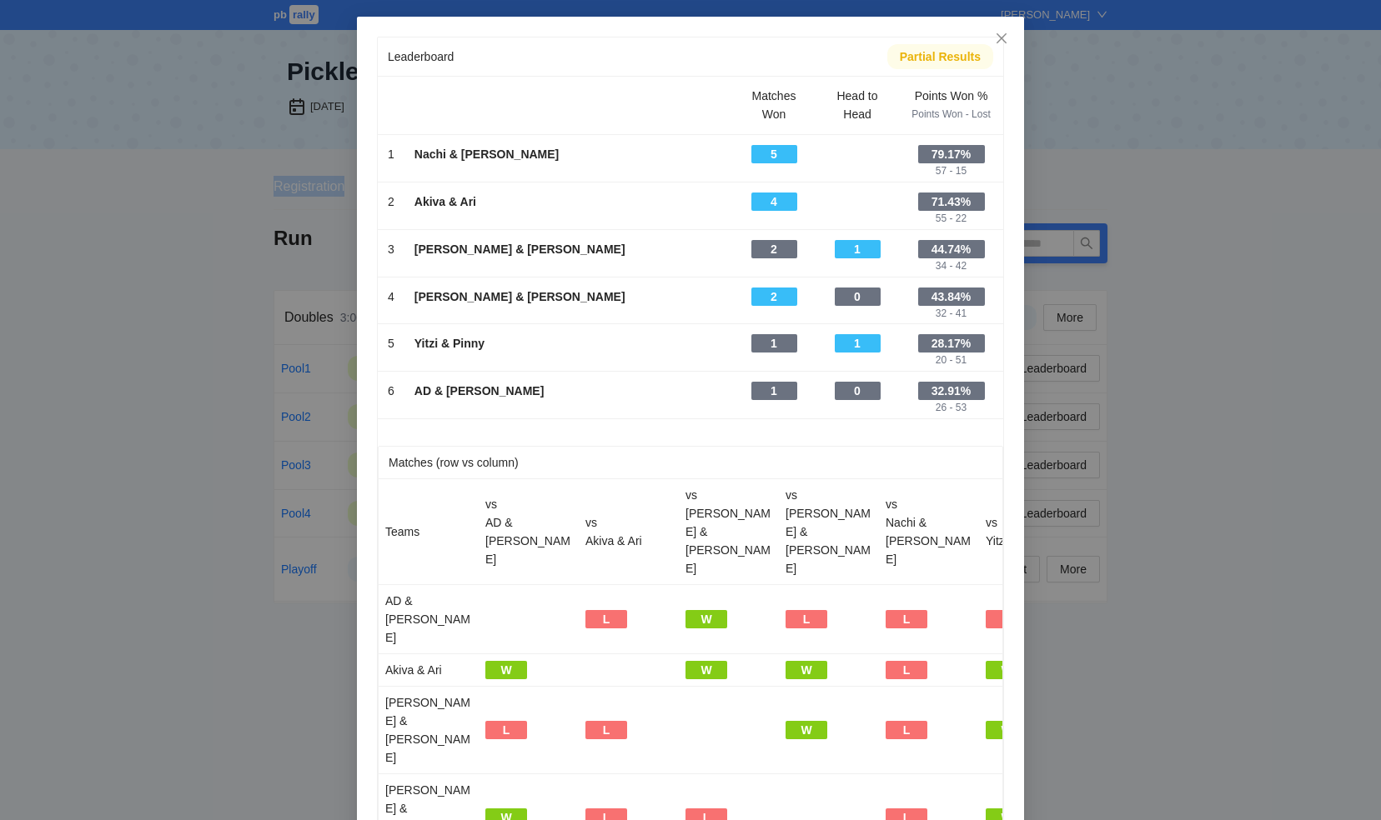
click at [462, 263] on div "-" at bounding box center [568, 266] width 308 height 16
click at [996, 38] on icon "close" at bounding box center [1001, 38] width 10 height 10
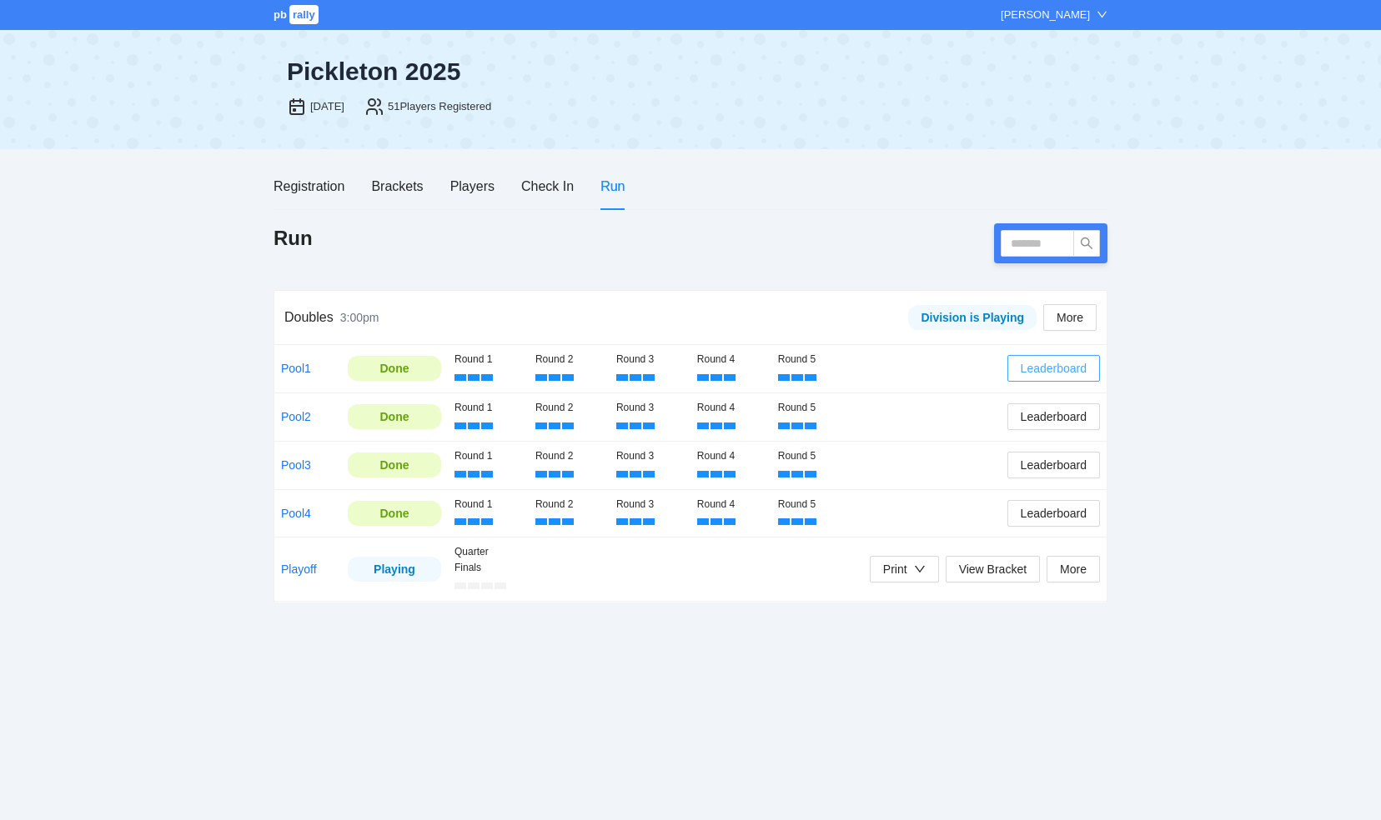
click at [1045, 368] on span "Leaderboard" at bounding box center [1053, 368] width 66 height 18
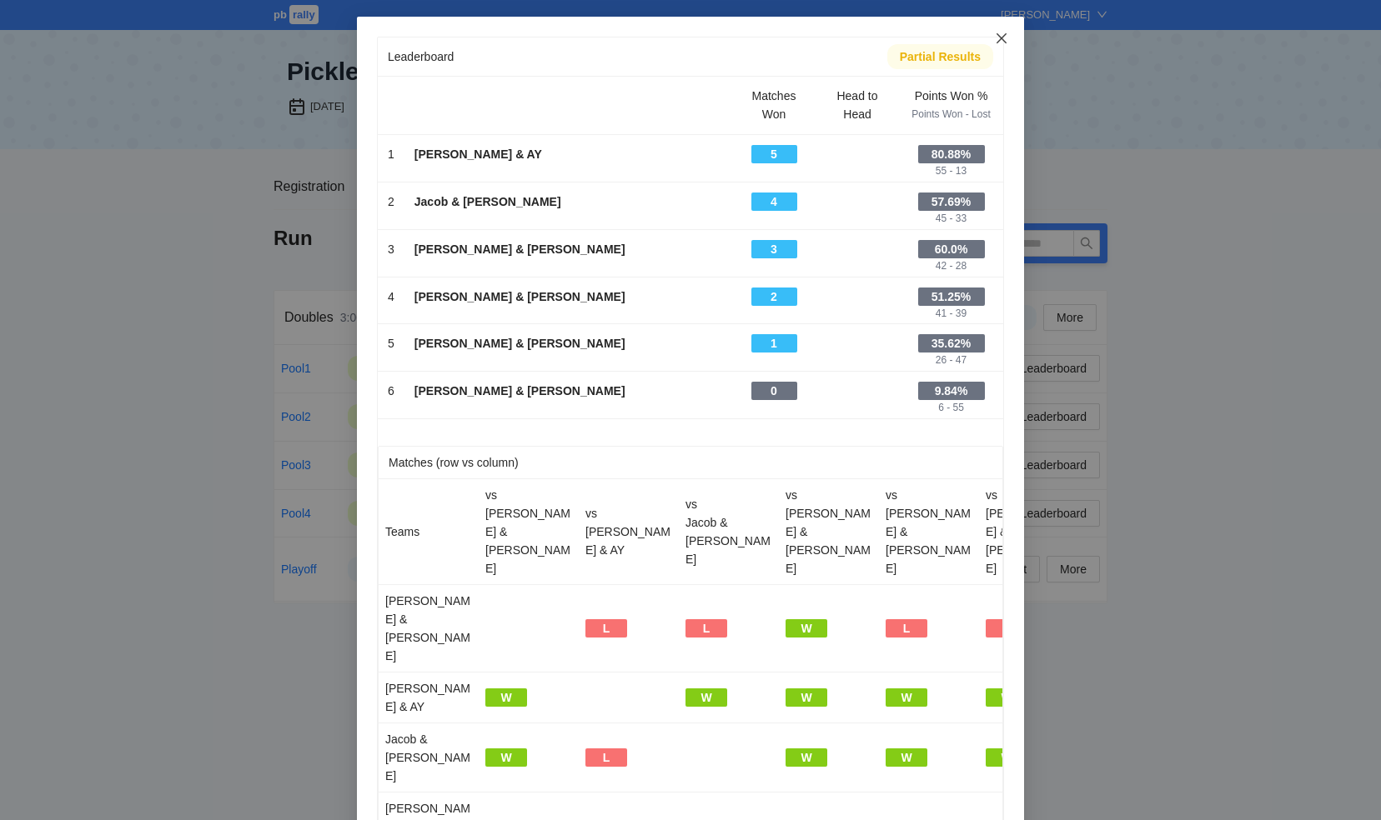
click at [995, 33] on icon "close" at bounding box center [1001, 38] width 13 height 13
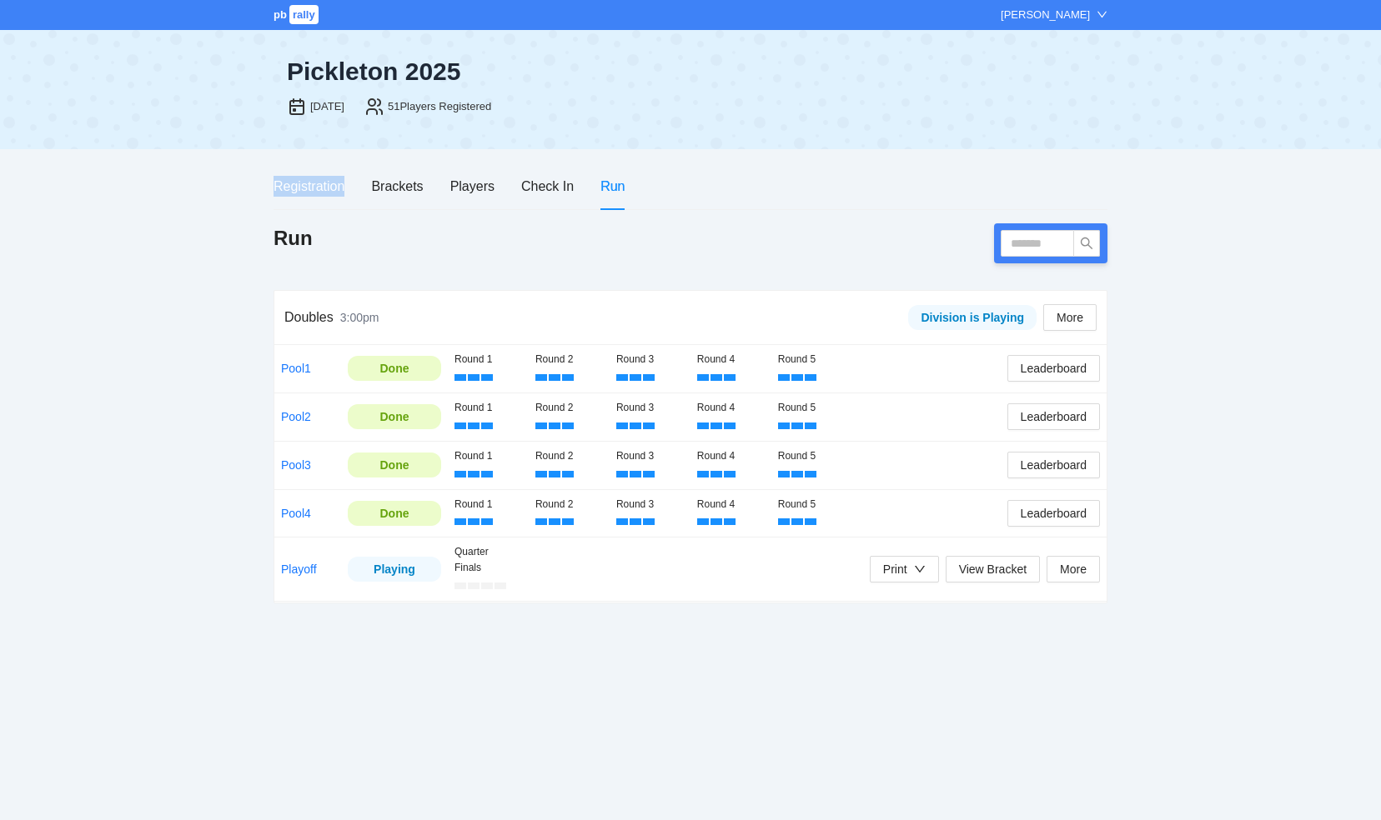
click at [995, 33] on div "Pickleton 2025 Aug 20, 2025 51 Players Registered" at bounding box center [690, 89] width 834 height 118
click at [1040, 459] on span "Leaderboard" at bounding box center [1053, 465] width 66 height 18
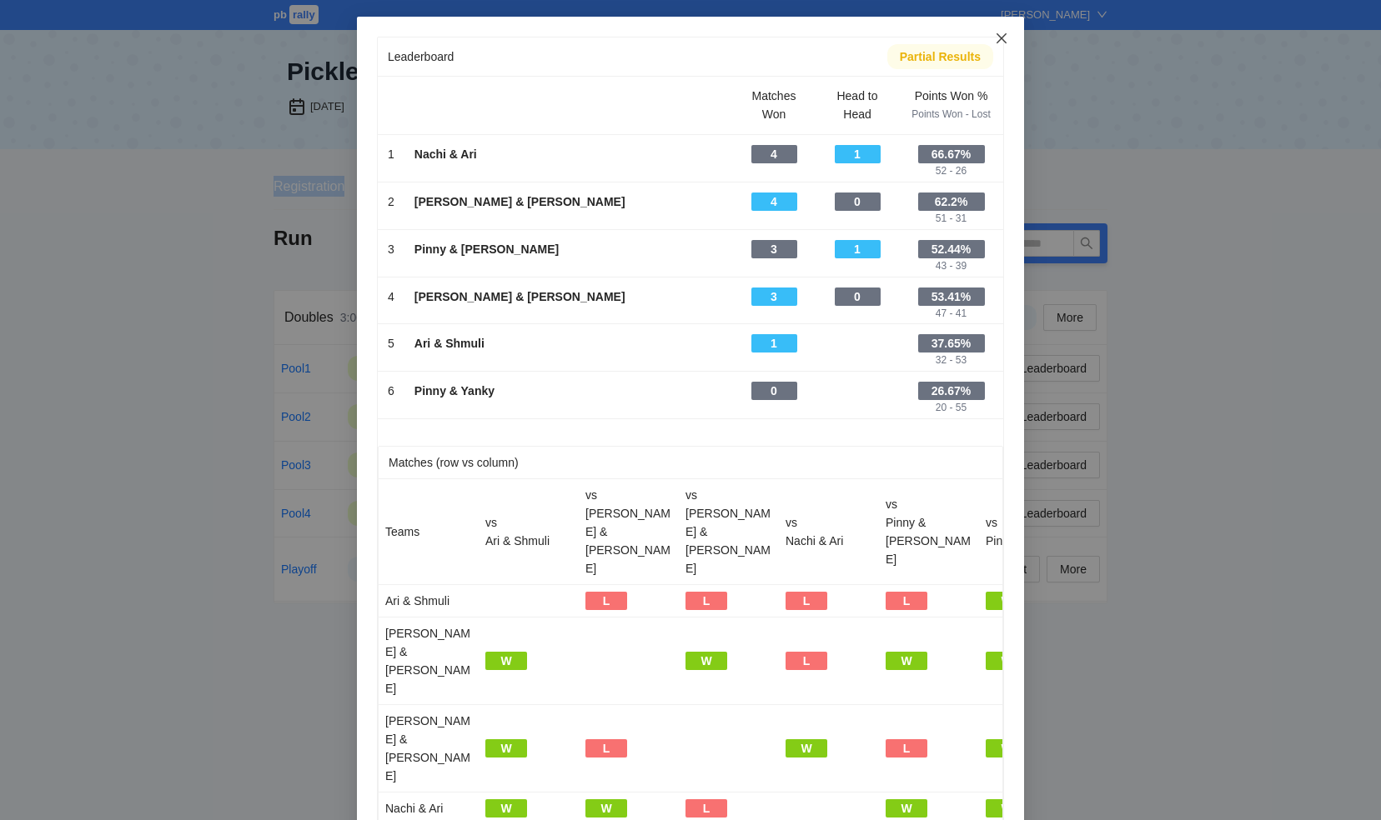
click at [996, 35] on icon "close" at bounding box center [1001, 38] width 10 height 10
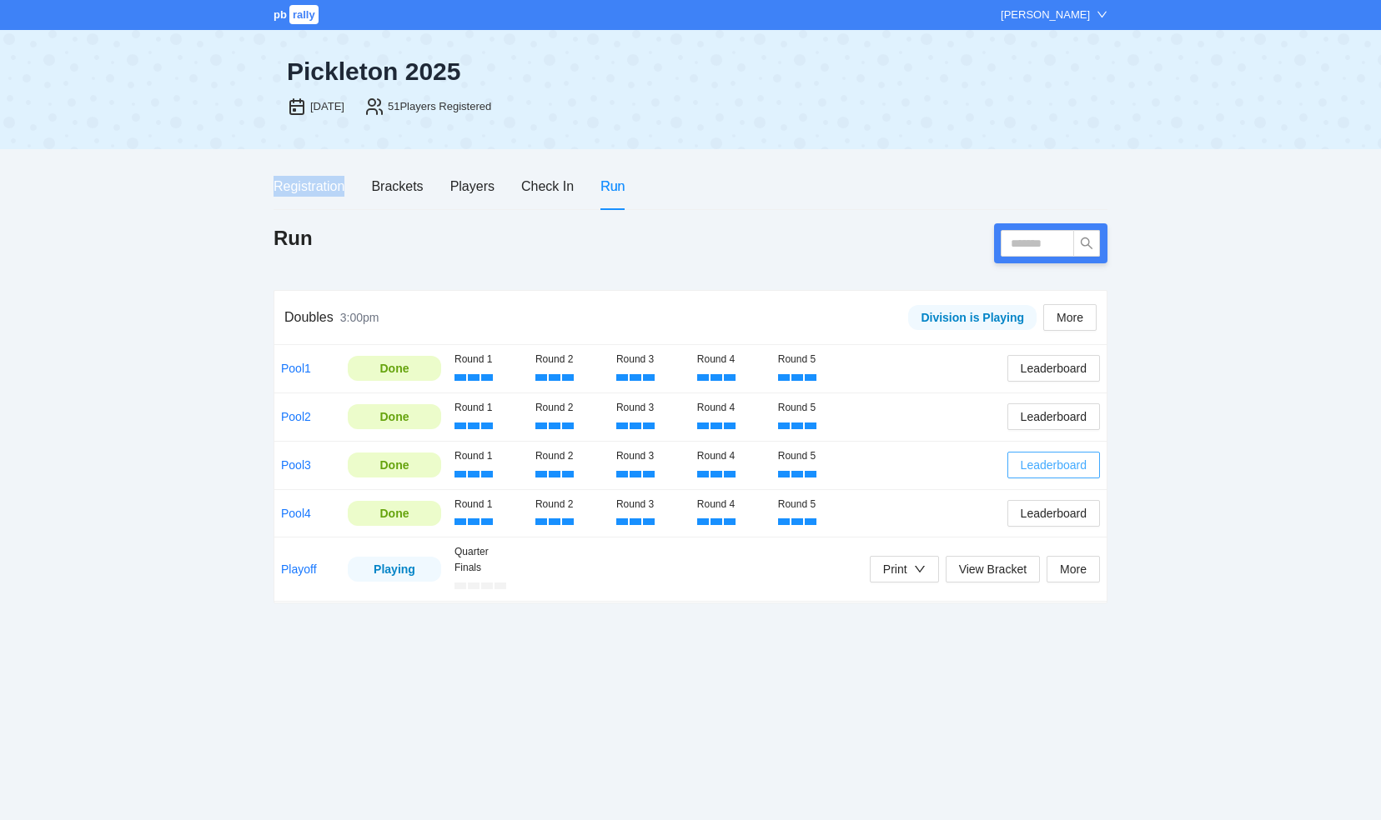
click at [1035, 464] on span "Leaderboard" at bounding box center [1053, 465] width 66 height 18
click at [1035, 464] on div "Leaderboard" at bounding box center [690, 410] width 1381 height 820
drag, startPoint x: 1035, startPoint y: 464, endPoint x: 1243, endPoint y: 344, distance: 240.1
click at [1243, 344] on div "pb rally Jo Marie Holzhammer Pickleton 2025 Aug 20, 2025 51 Players Registered …" at bounding box center [690, 410] width 1381 height 820
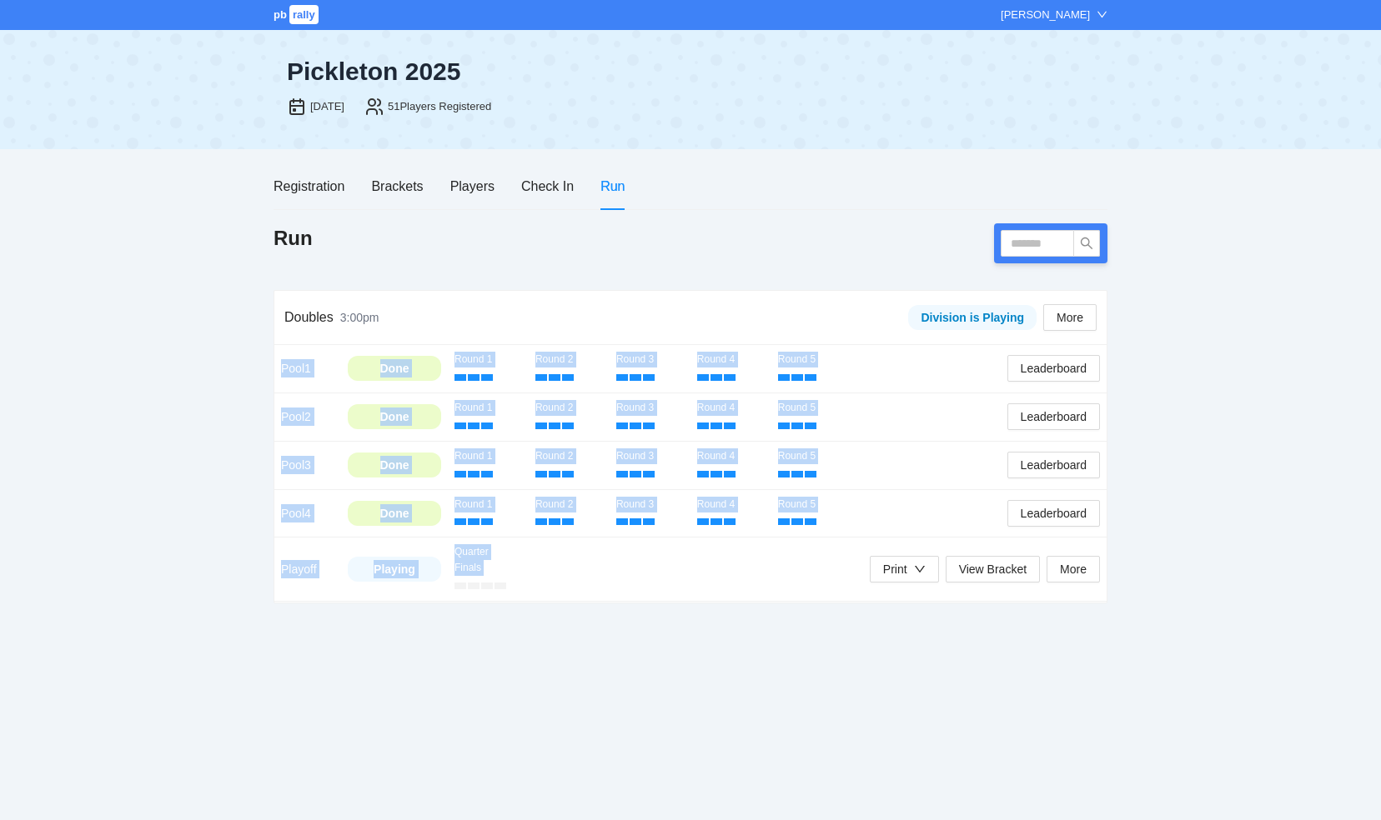
click at [1243, 344] on div "pb rally Jo Marie Holzhammer Pickleton 2025 Aug 20, 2025 51 Players Registered …" at bounding box center [690, 410] width 1381 height 820
click at [1044, 465] on span "Leaderboard" at bounding box center [1053, 465] width 66 height 18
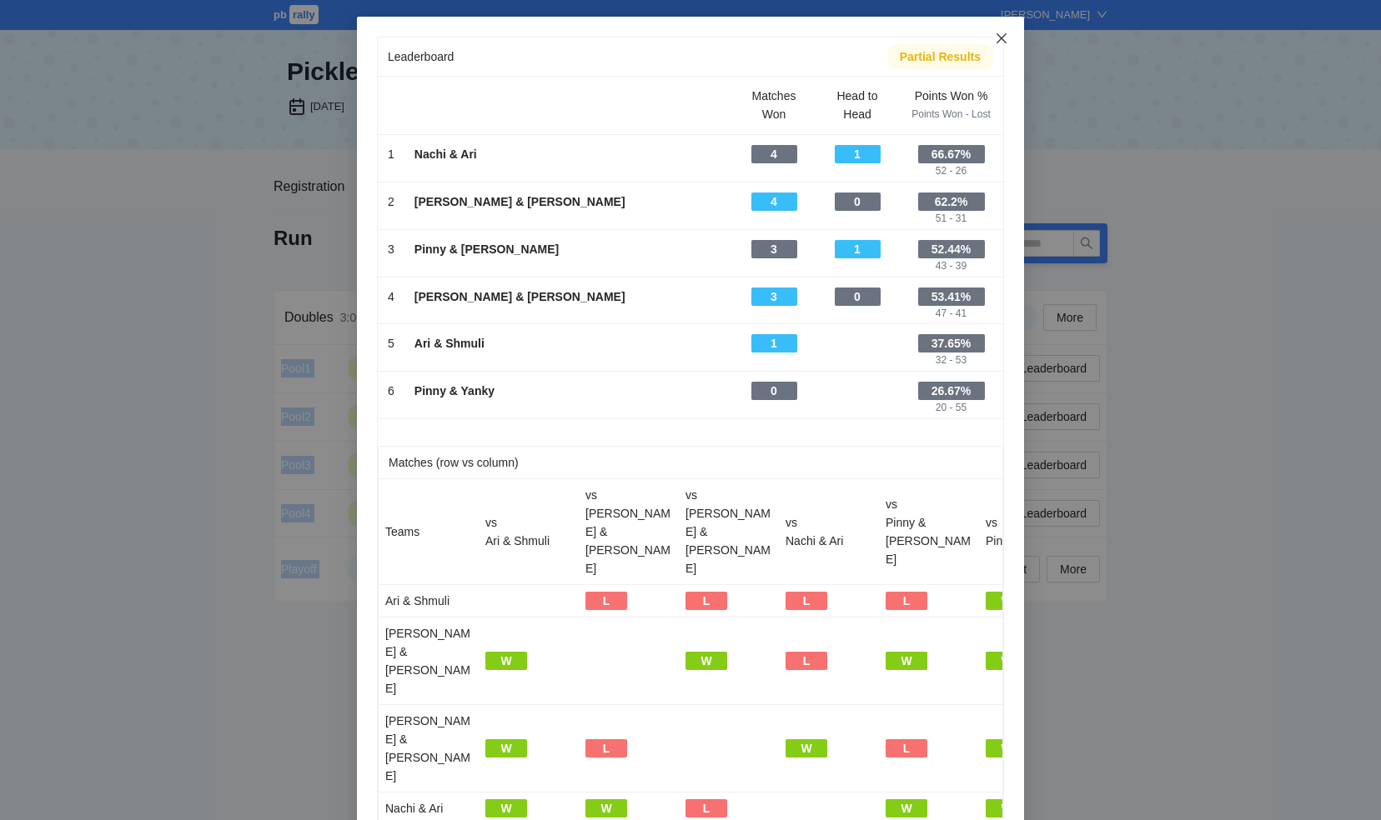
click at [1005, 28] on span "Close" at bounding box center [1001, 39] width 45 height 45
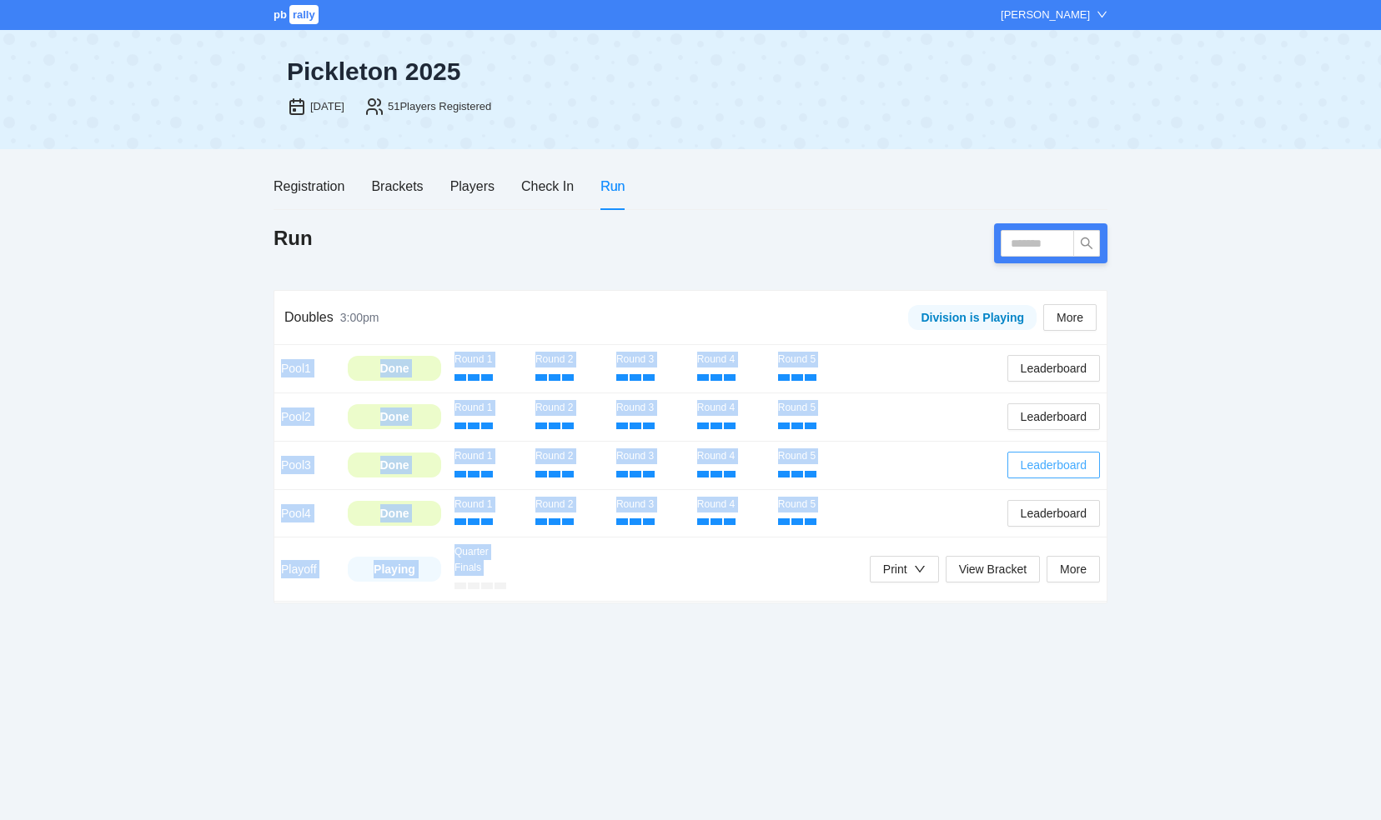
click at [1025, 460] on span "Leaderboard" at bounding box center [1053, 465] width 66 height 18
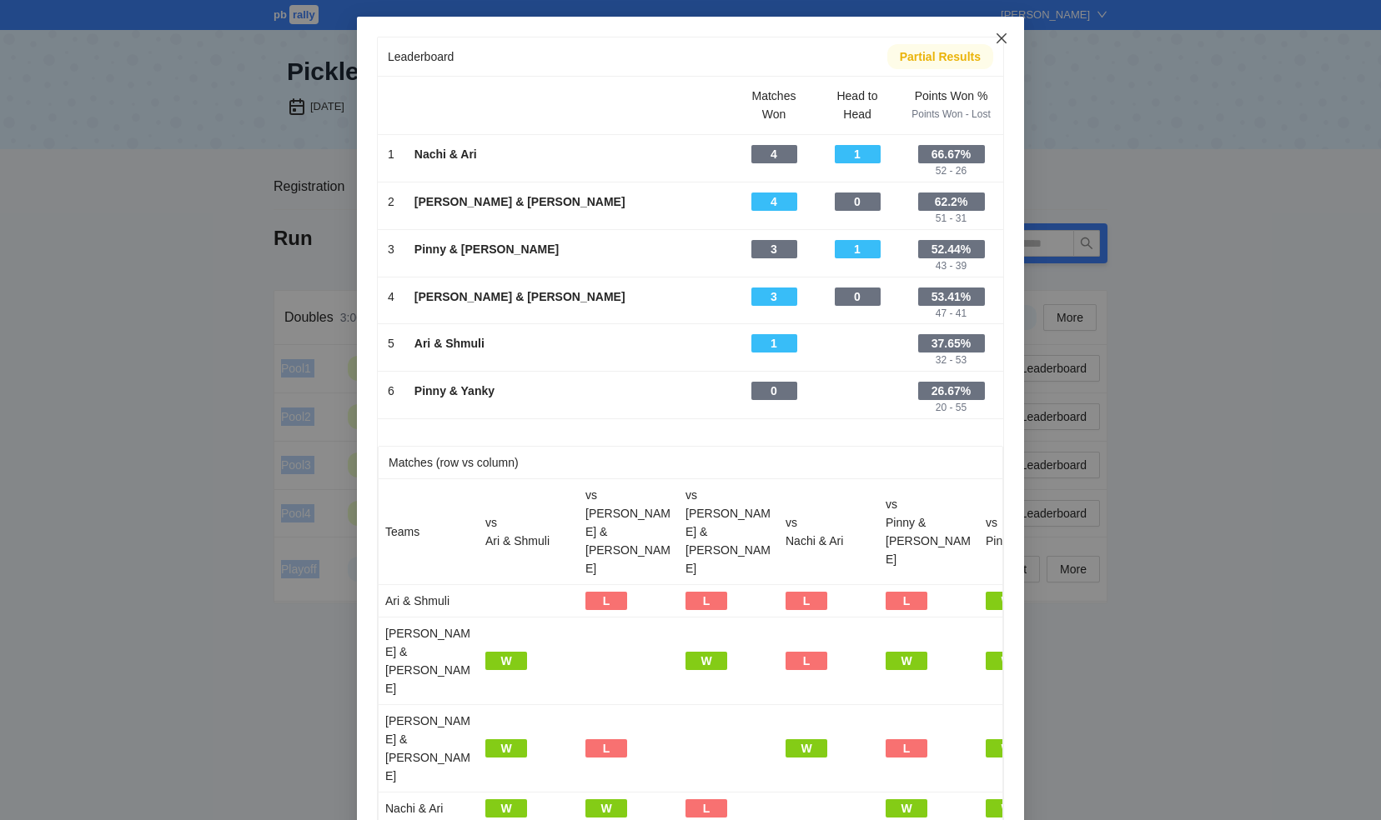
click at [999, 33] on icon "close" at bounding box center [1001, 38] width 13 height 13
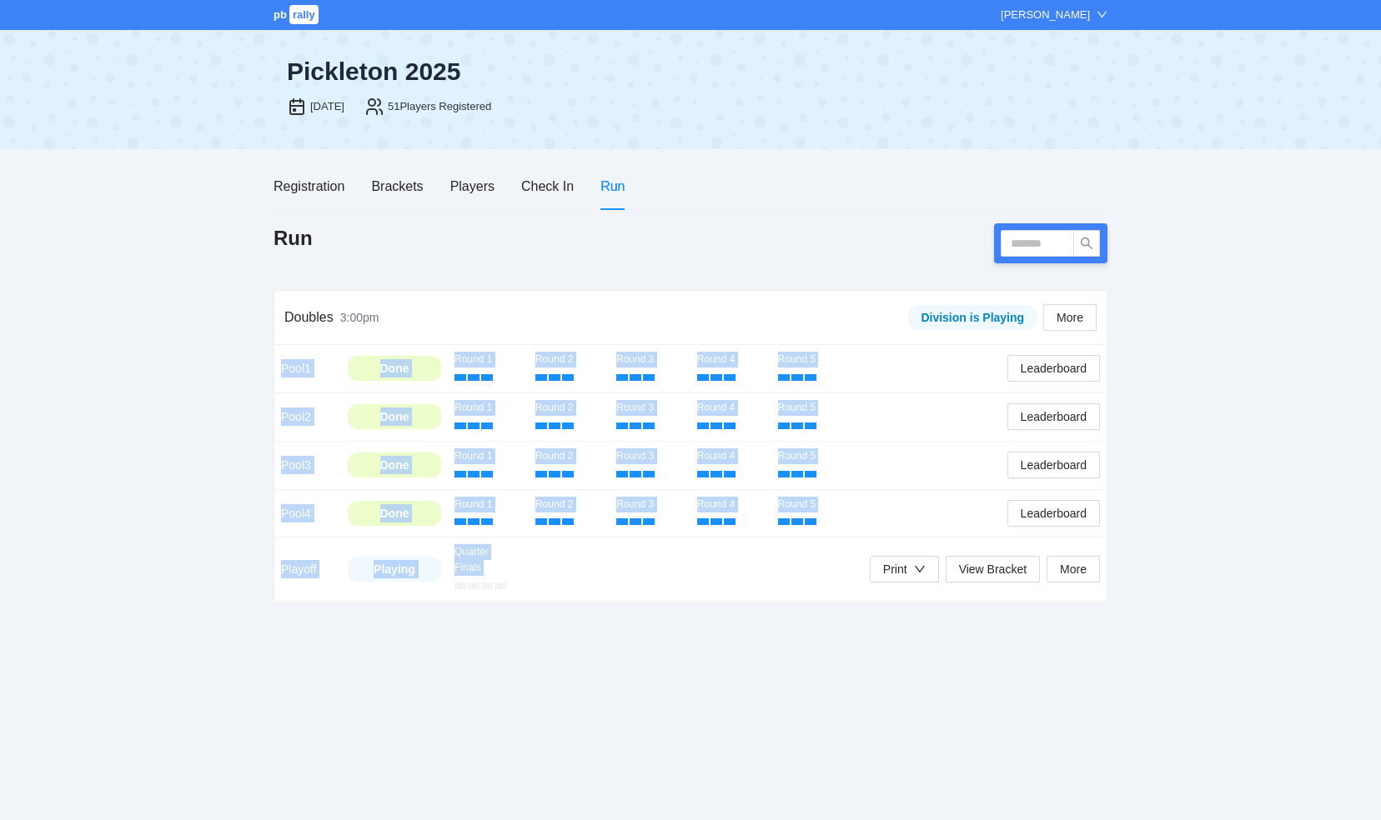
click at [999, 33] on div "Pickleton 2025 Aug 20, 2025 51 Players Registered" at bounding box center [690, 89] width 834 height 118
click at [1049, 514] on span "Leaderboard" at bounding box center [1053, 513] width 66 height 18
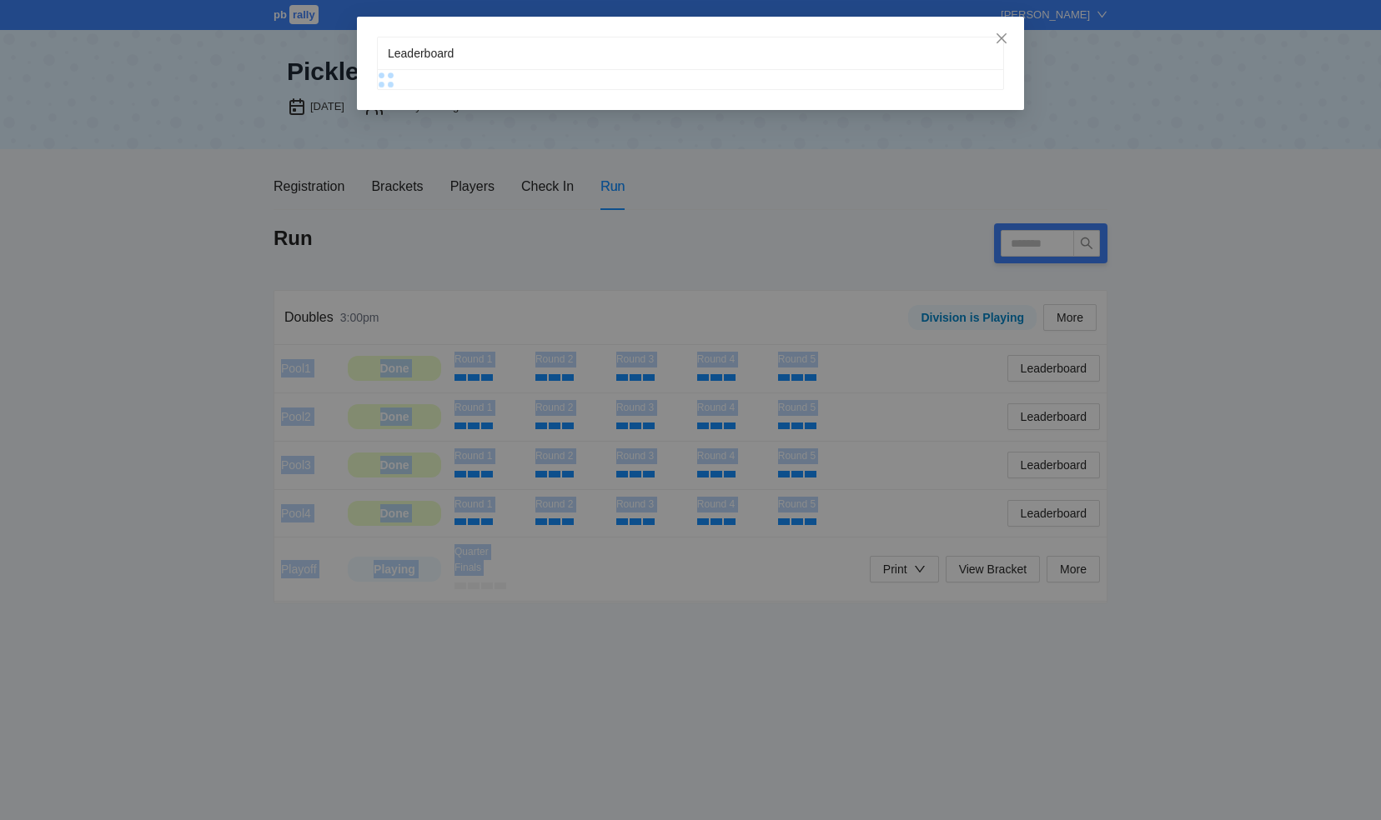
click at [1049, 514] on div "Leaderboard" at bounding box center [690, 410] width 1381 height 820
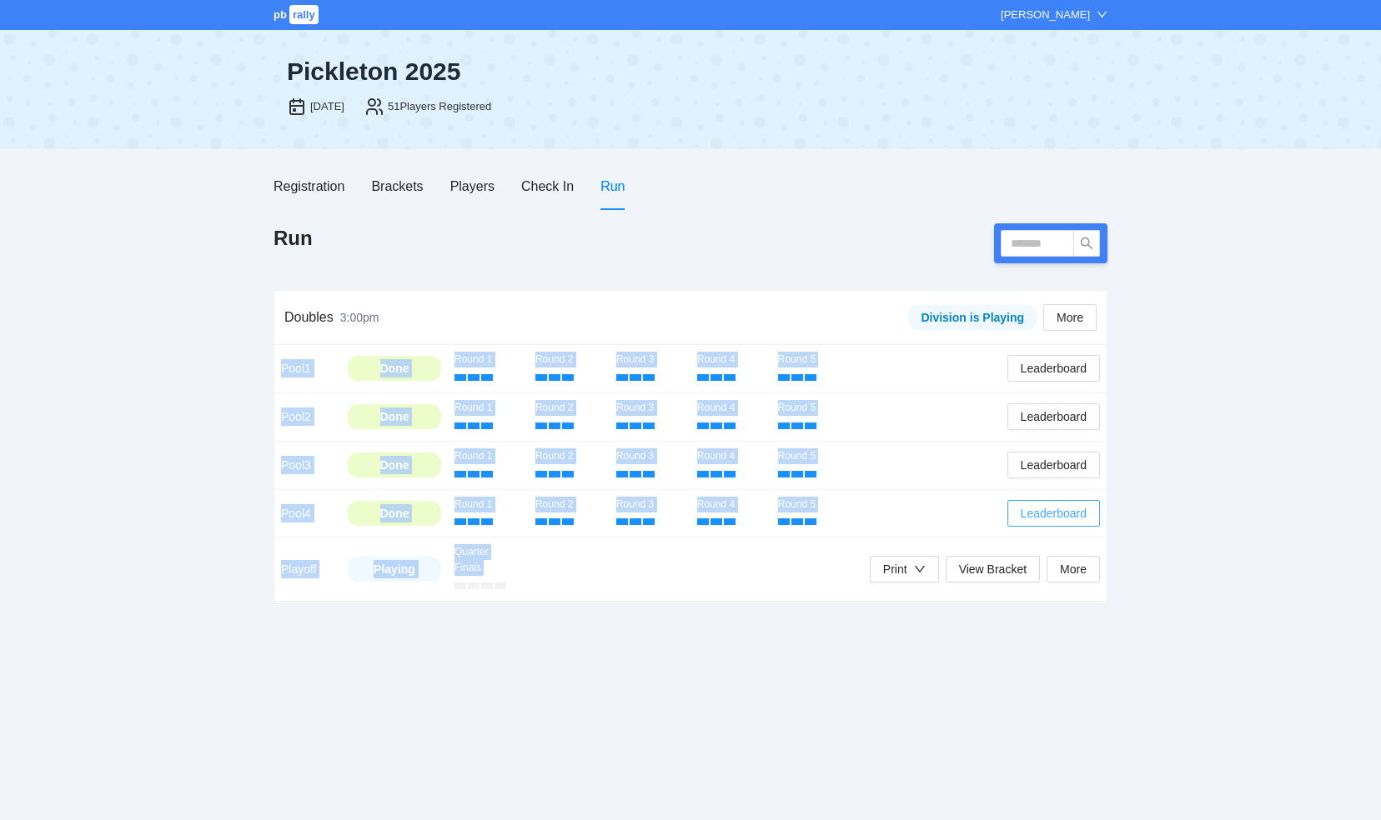
click at [1034, 509] on span "Leaderboard" at bounding box center [1053, 513] width 66 height 18
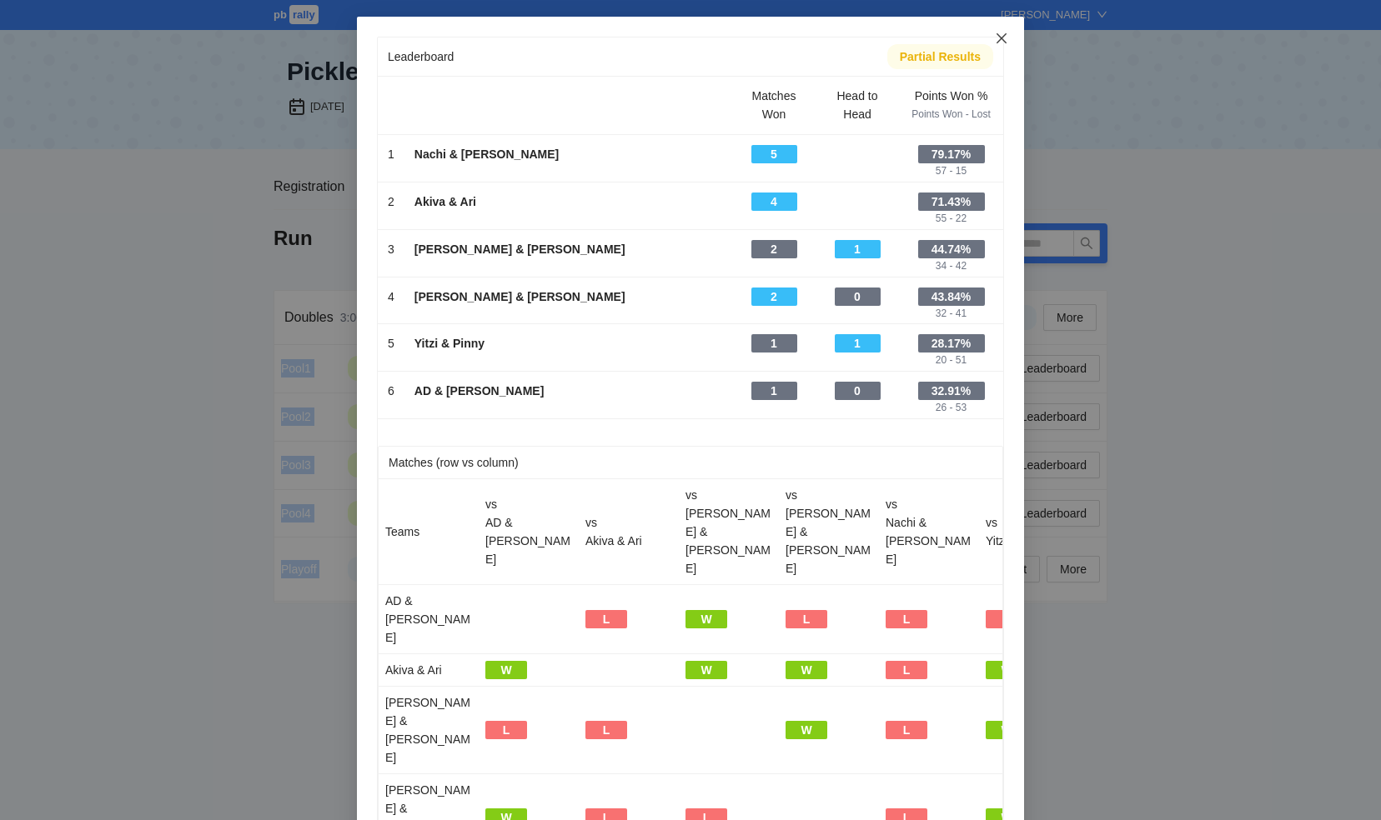
click at [999, 38] on icon "close" at bounding box center [1001, 38] width 13 height 13
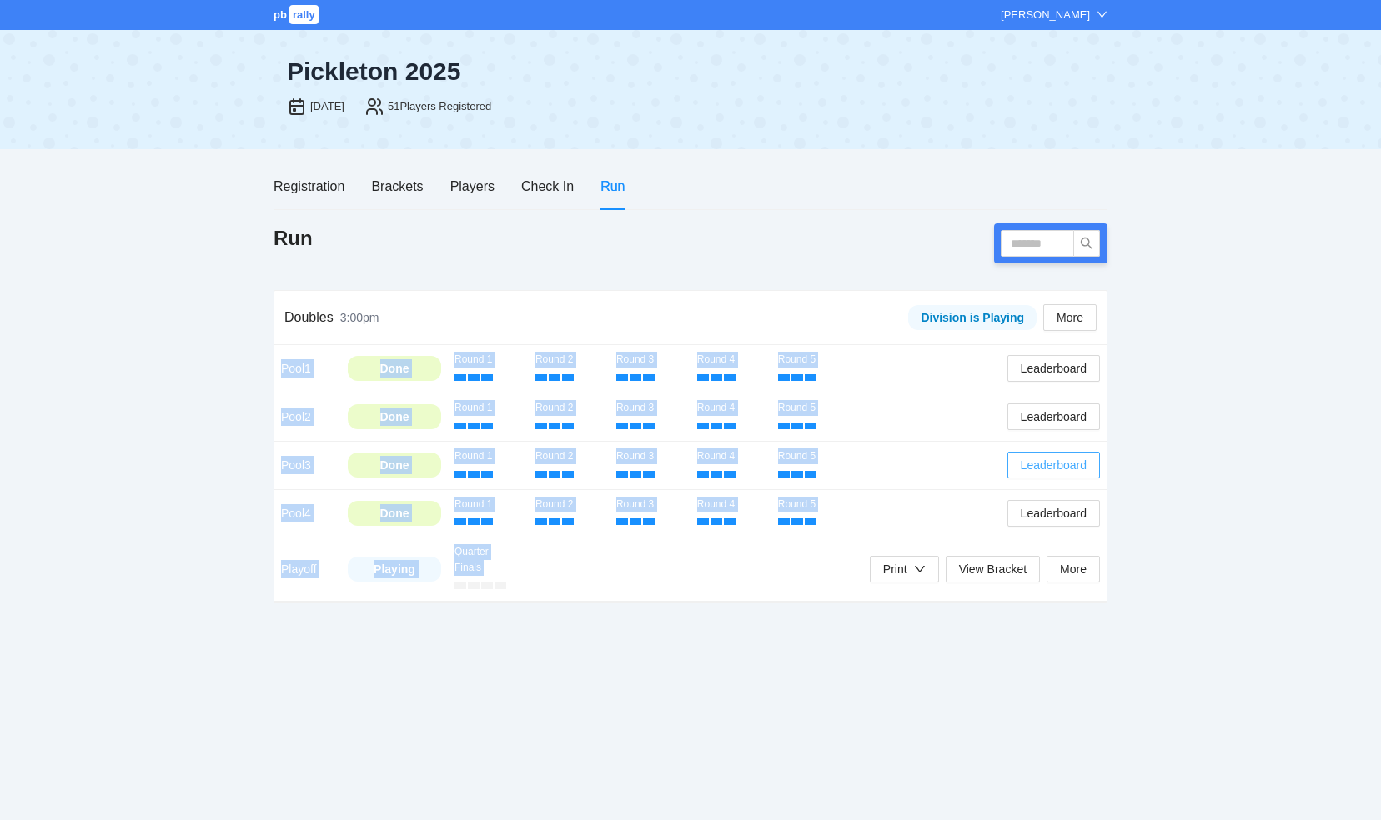
click at [1032, 463] on span "Leaderboard" at bounding box center [1053, 465] width 66 height 18
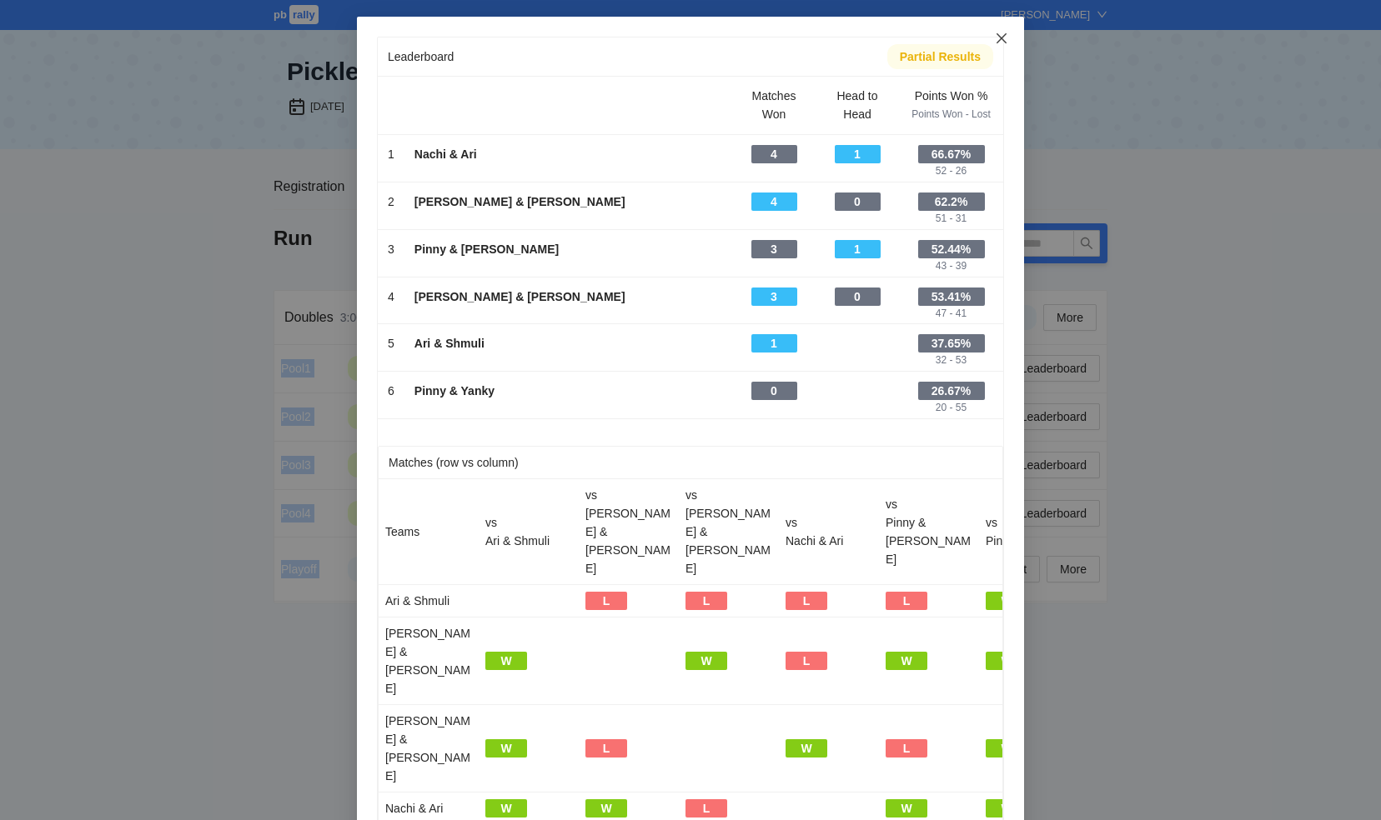
click at [995, 35] on icon "close" at bounding box center [1001, 38] width 13 height 13
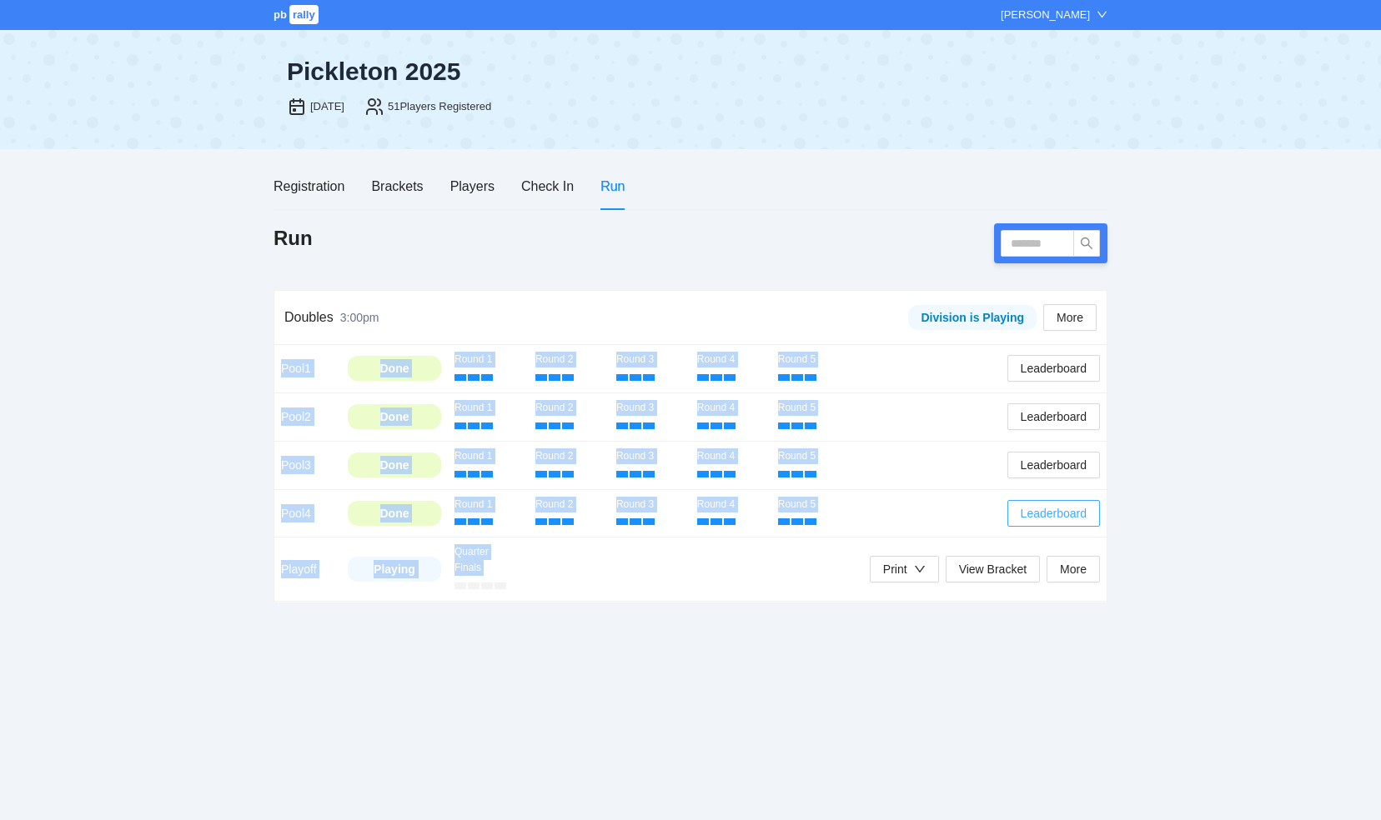
click at [1034, 518] on span "Leaderboard" at bounding box center [1053, 513] width 66 height 18
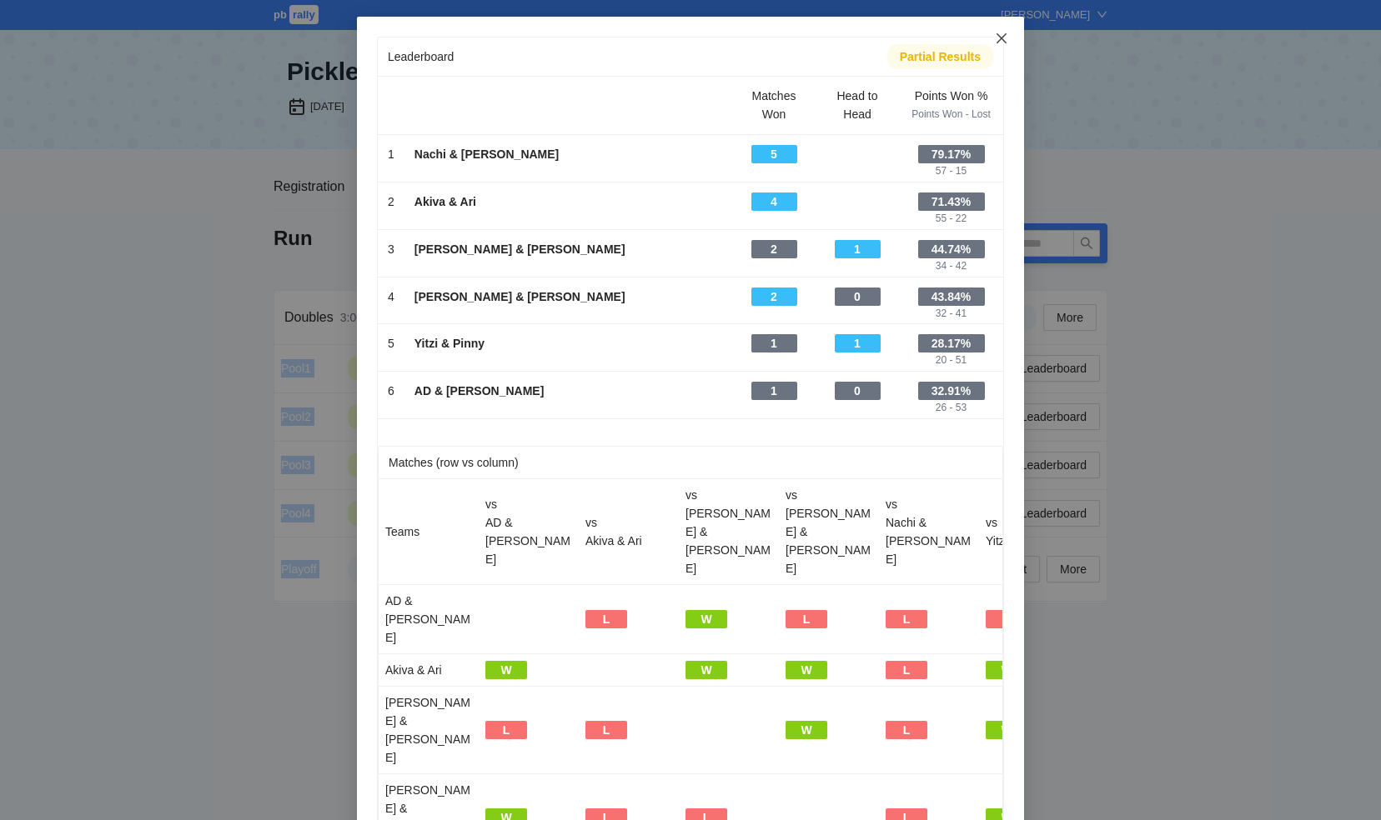
click at [997, 35] on icon "close" at bounding box center [1001, 38] width 13 height 13
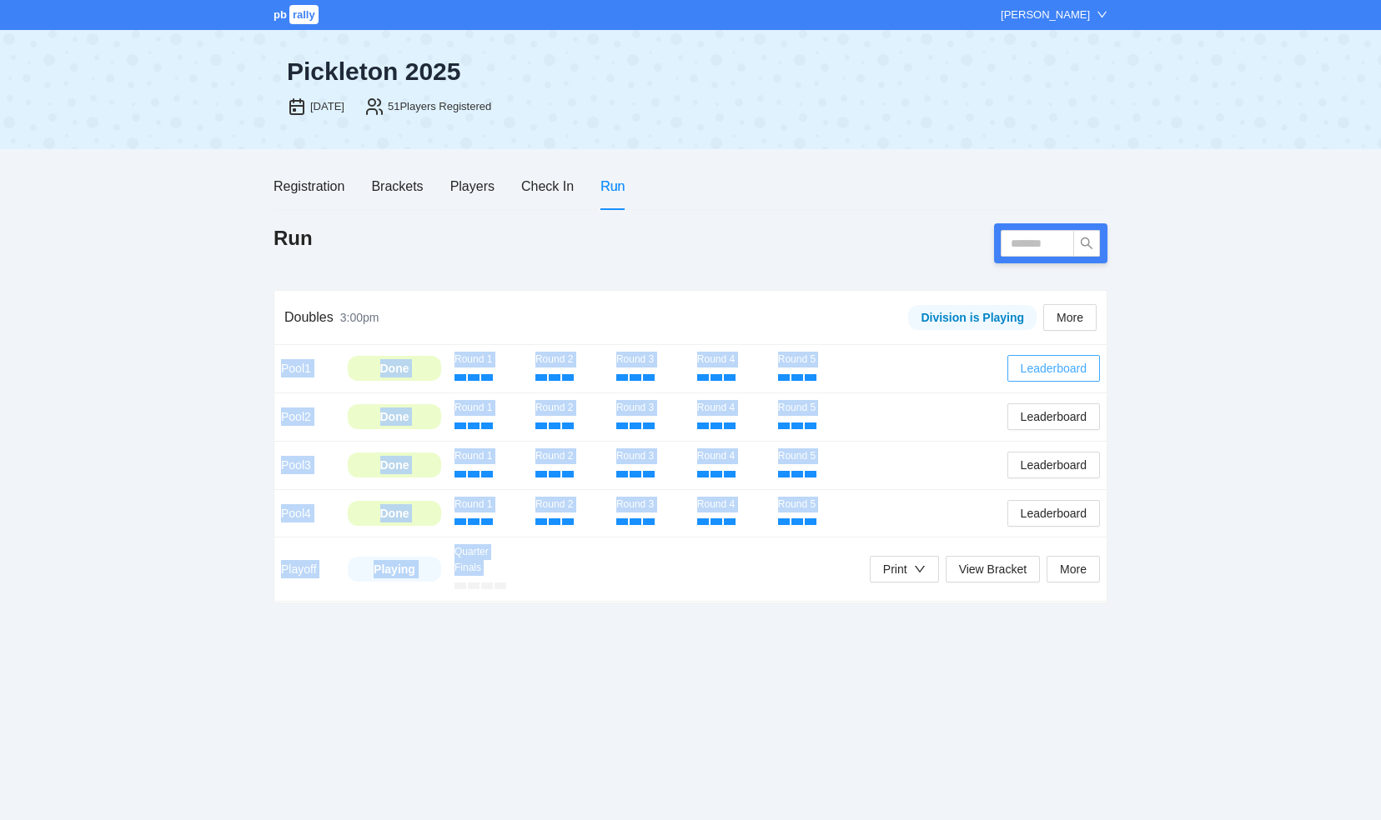
click at [1045, 367] on span "Leaderboard" at bounding box center [1053, 368] width 66 height 18
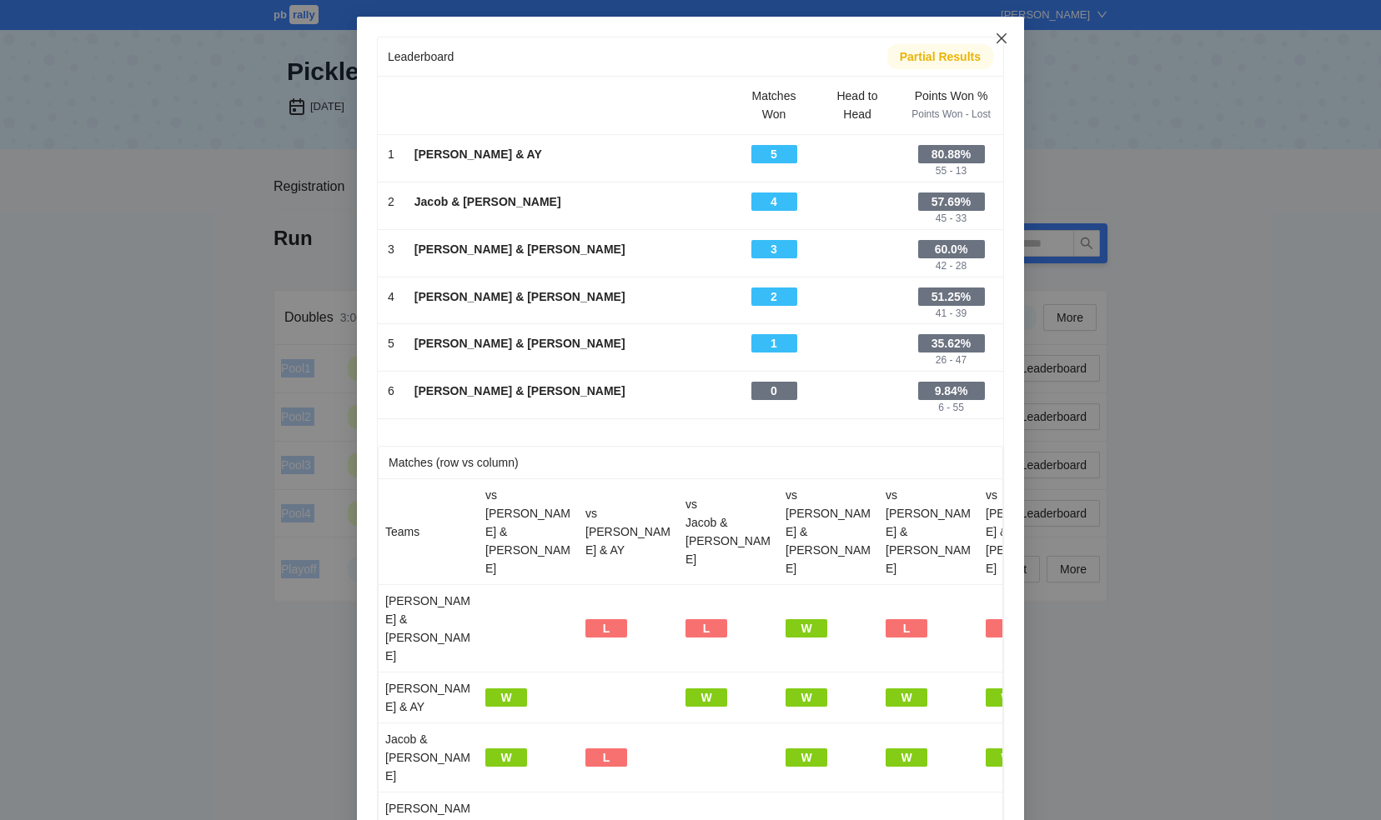
click at [999, 37] on icon "close" at bounding box center [1001, 38] width 13 height 13
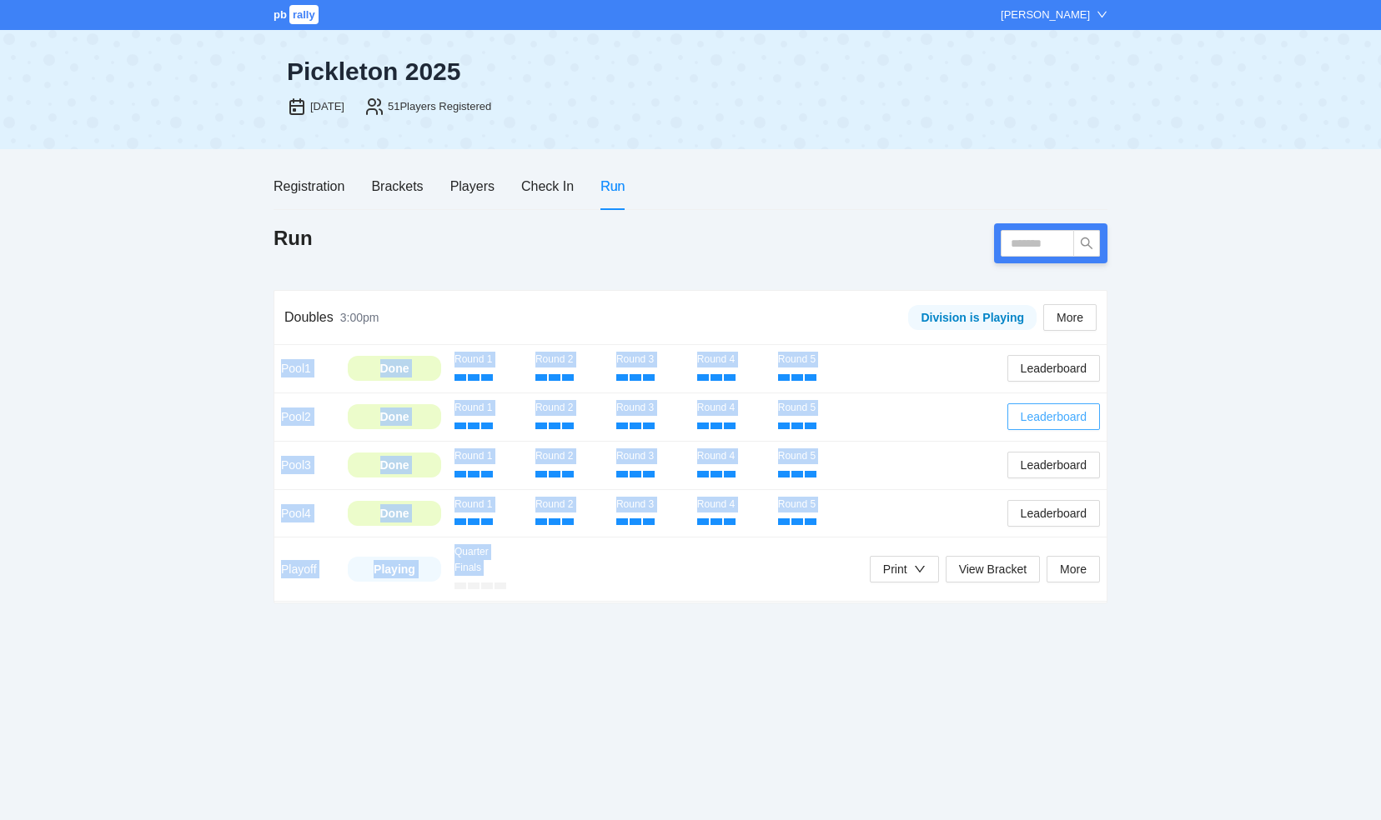
click at [1037, 421] on span "Leaderboard" at bounding box center [1053, 417] width 66 height 18
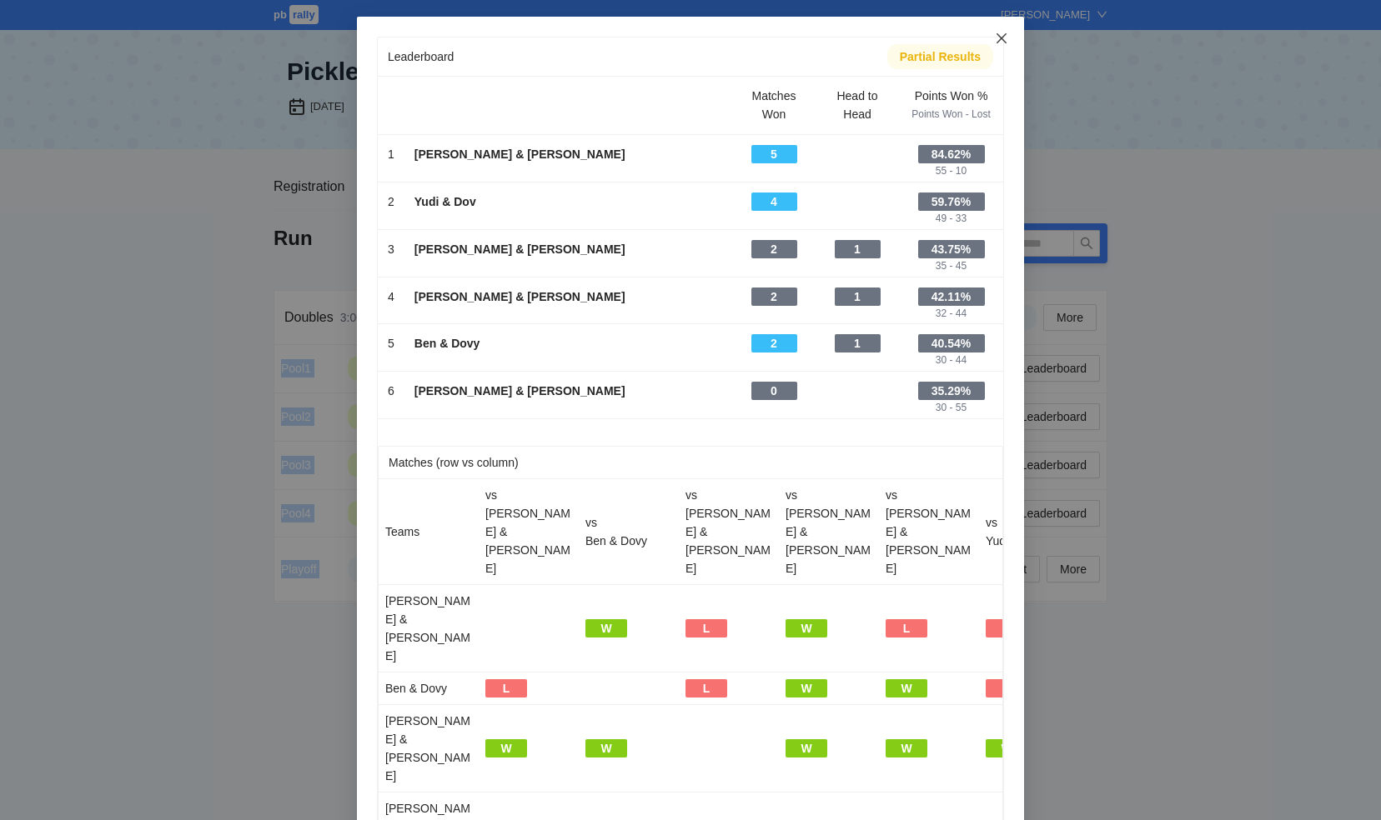
click at [996, 36] on icon "close" at bounding box center [1001, 38] width 13 height 13
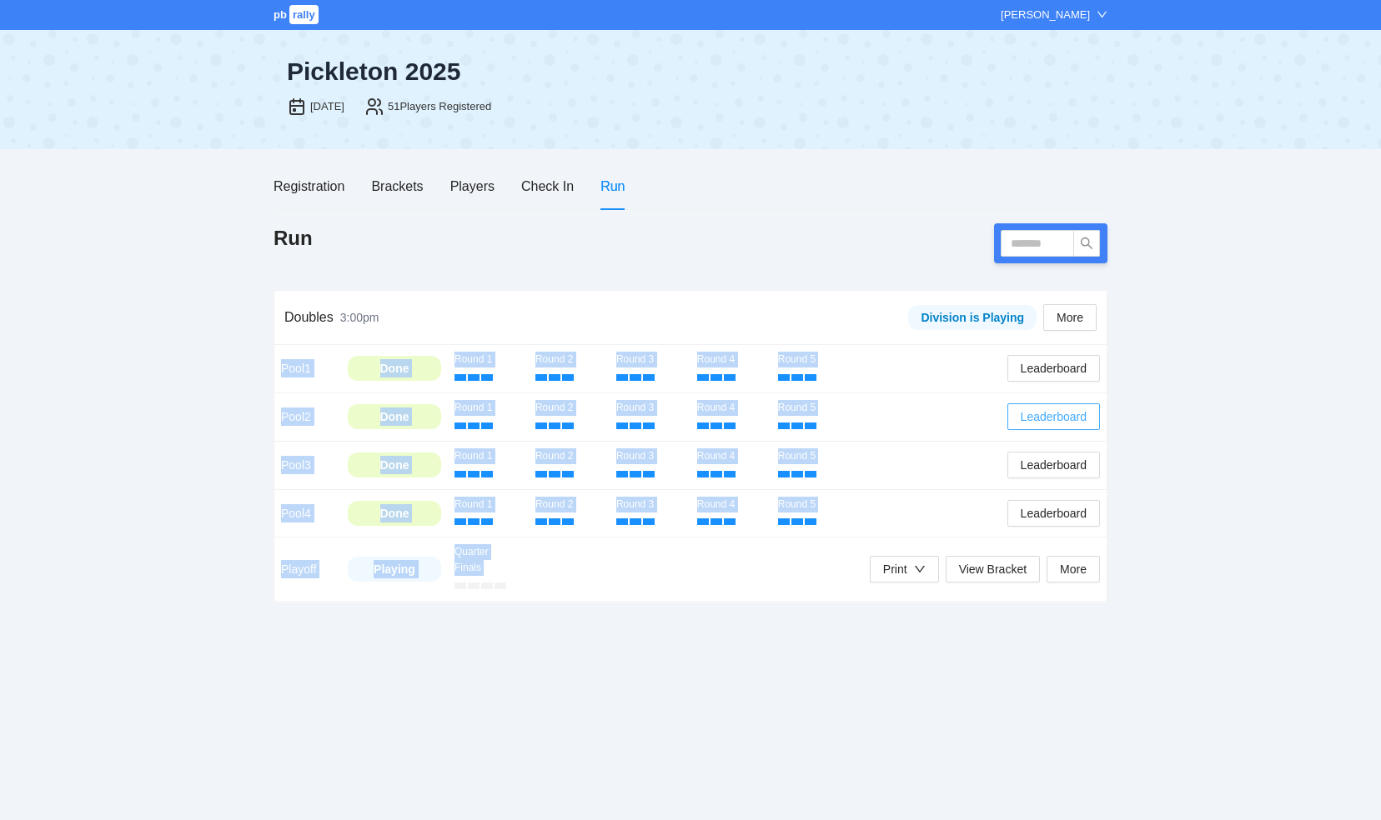
click at [1042, 411] on span "Leaderboard" at bounding box center [1053, 417] width 66 height 18
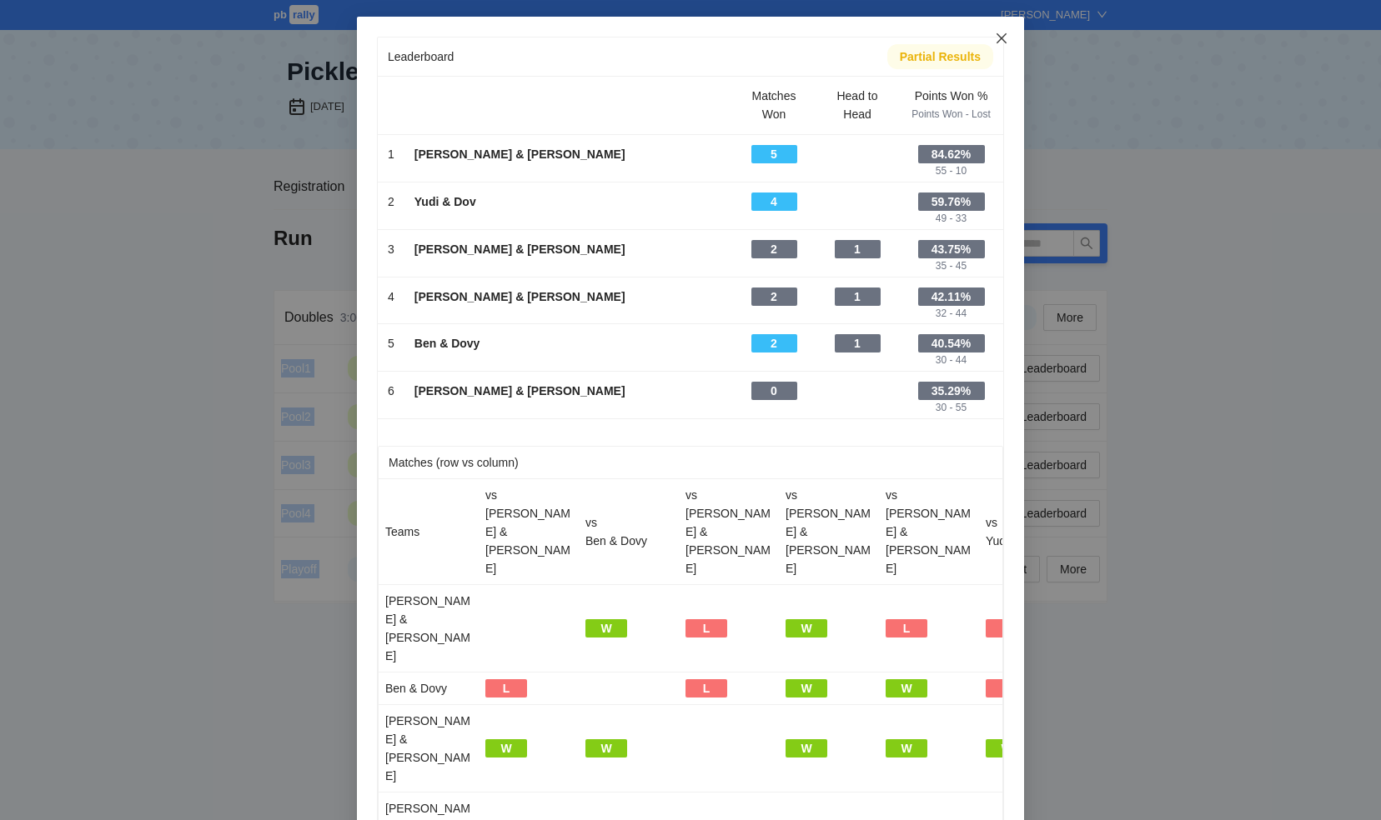
click at [995, 38] on icon "close" at bounding box center [1001, 38] width 13 height 13
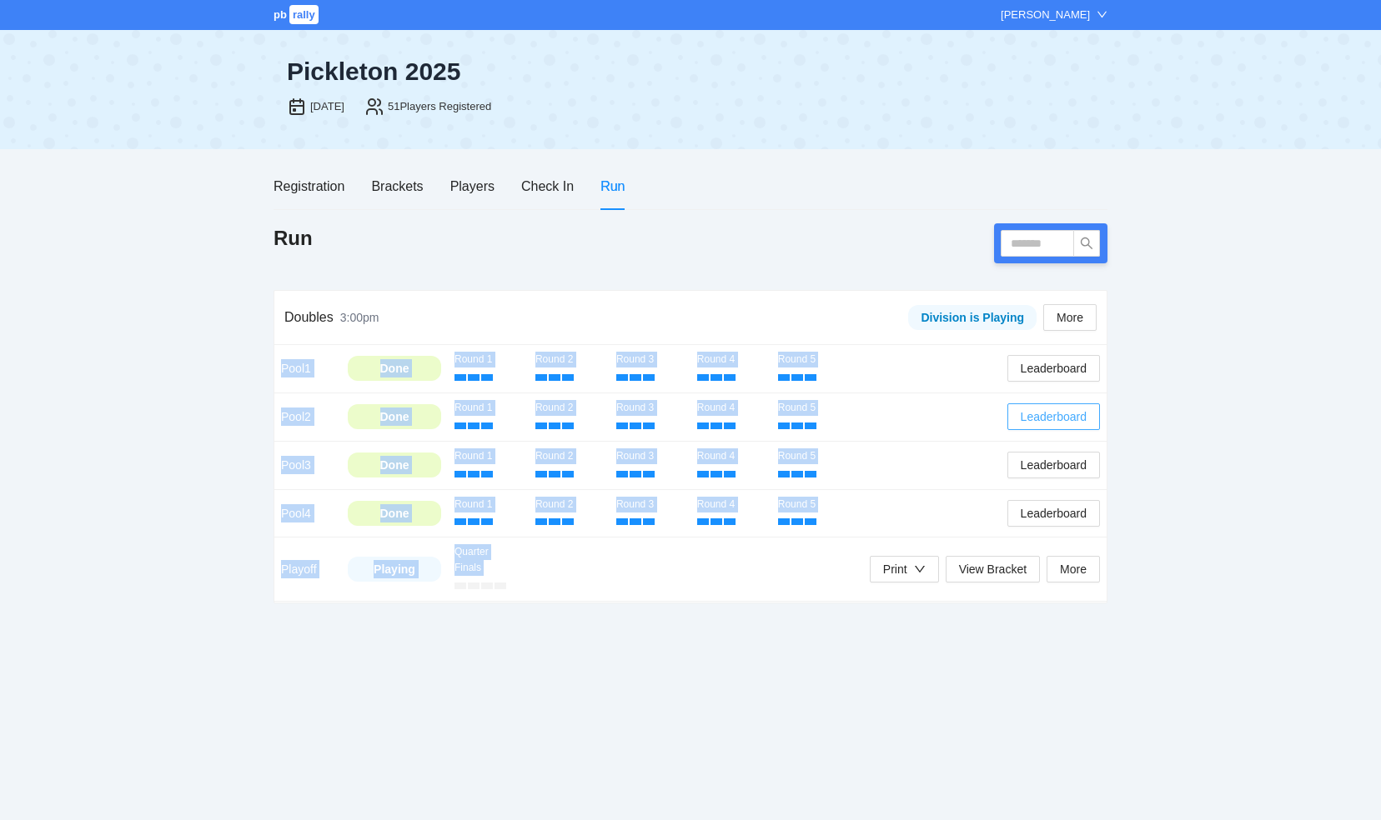
click at [1032, 414] on span "Leaderboard" at bounding box center [1053, 417] width 66 height 18
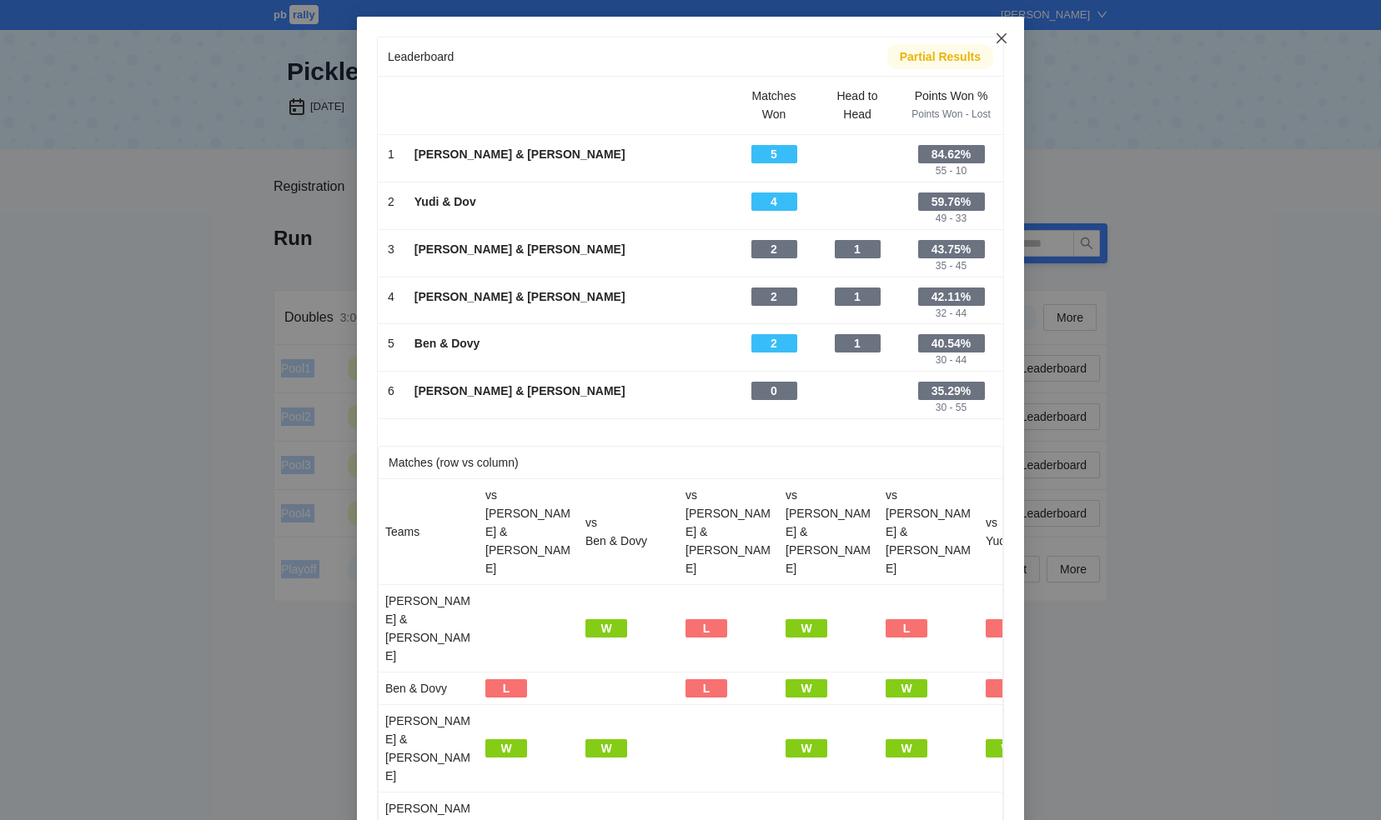
click at [995, 37] on icon "close" at bounding box center [1001, 38] width 13 height 13
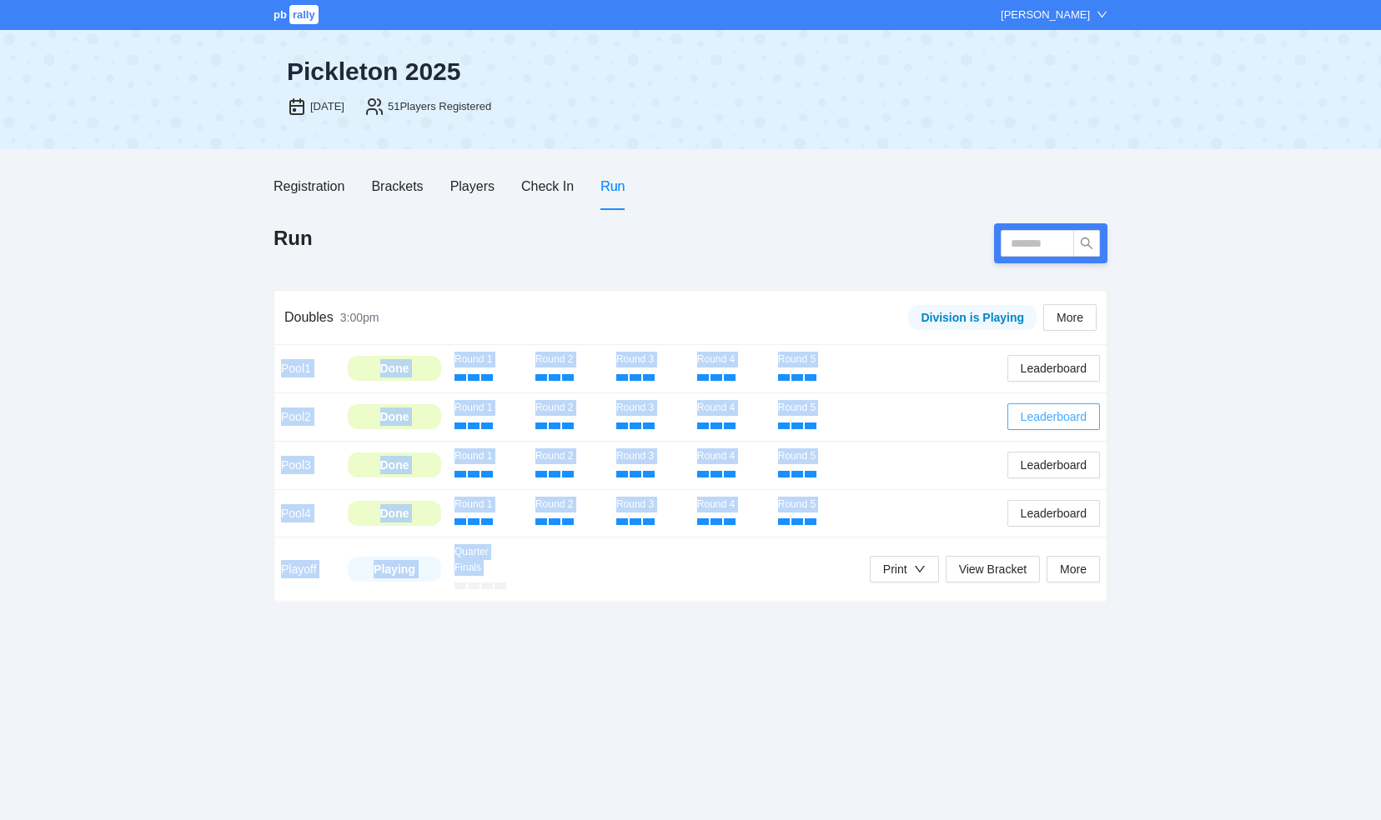
click at [1032, 419] on span "Leaderboard" at bounding box center [1053, 417] width 66 height 18
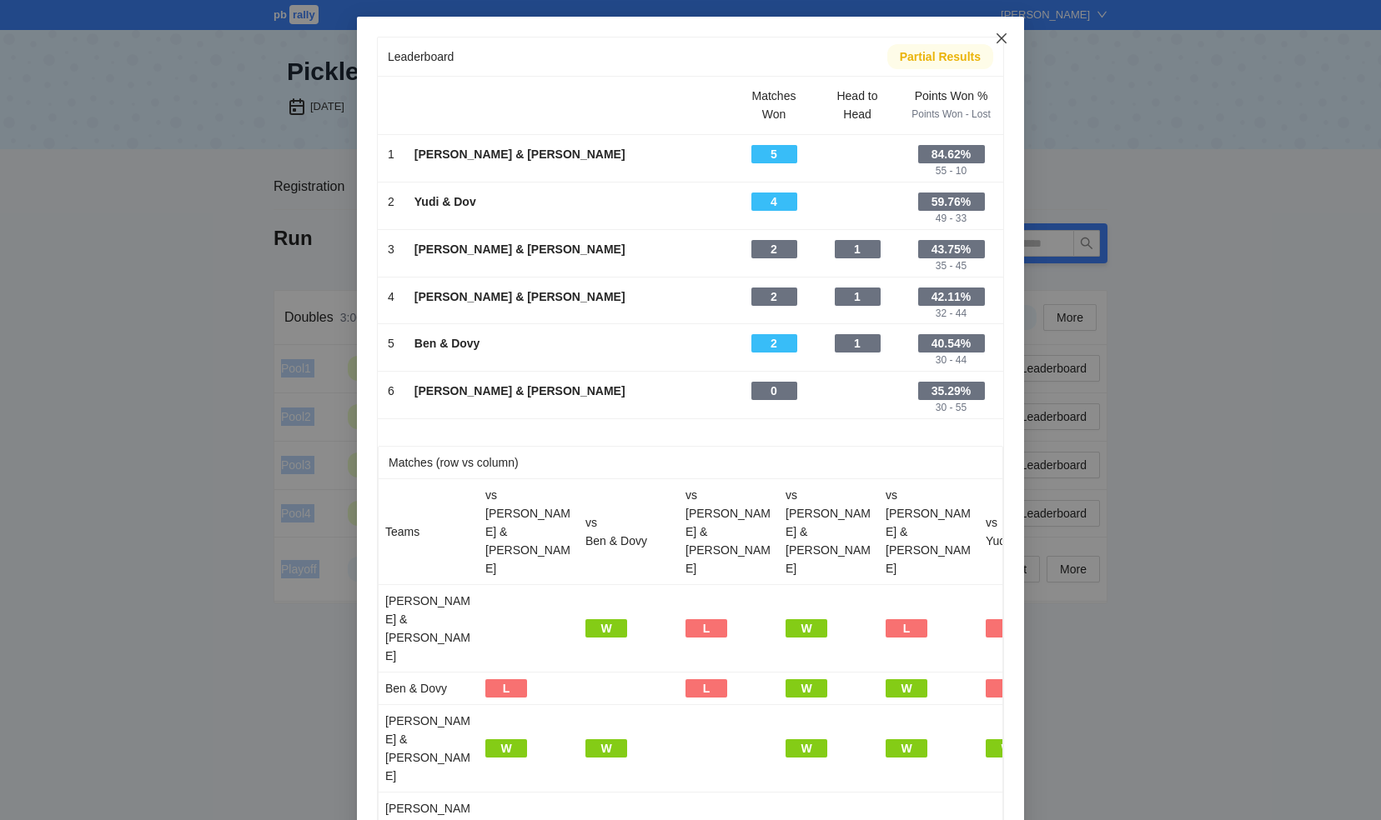
click at [997, 40] on icon "close" at bounding box center [1001, 38] width 13 height 13
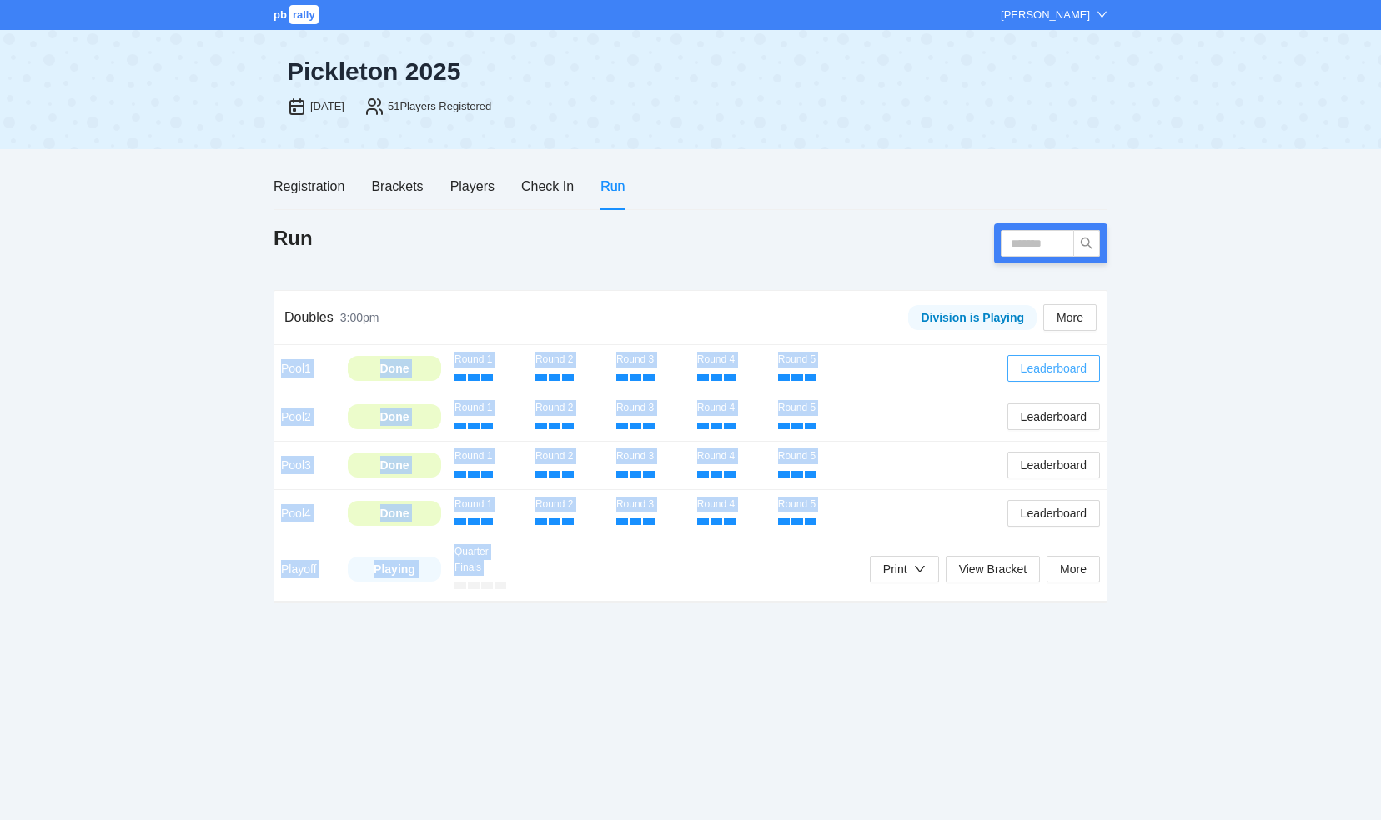
click at [1053, 367] on span "Leaderboard" at bounding box center [1053, 368] width 66 height 18
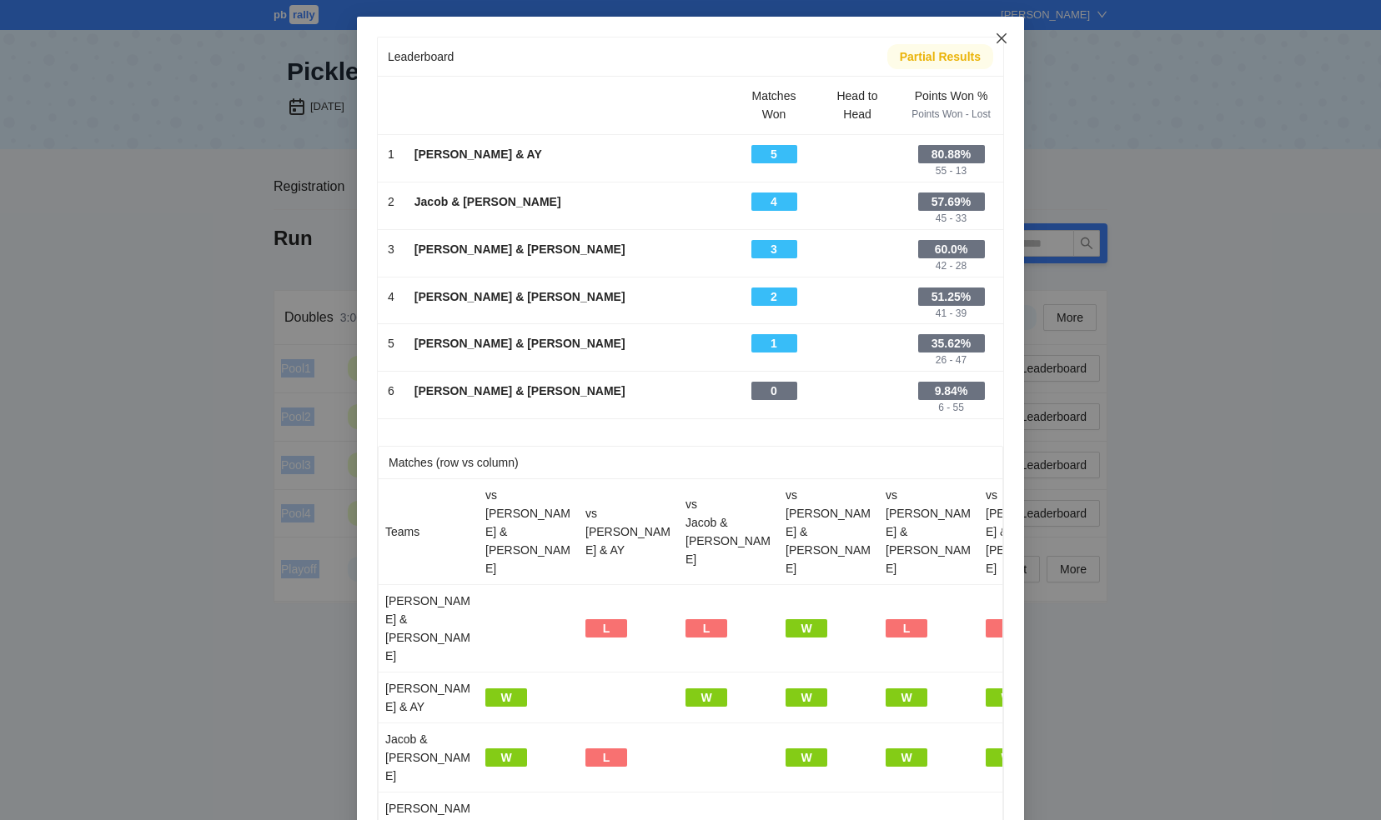
click at [997, 38] on icon "close" at bounding box center [1001, 38] width 13 height 13
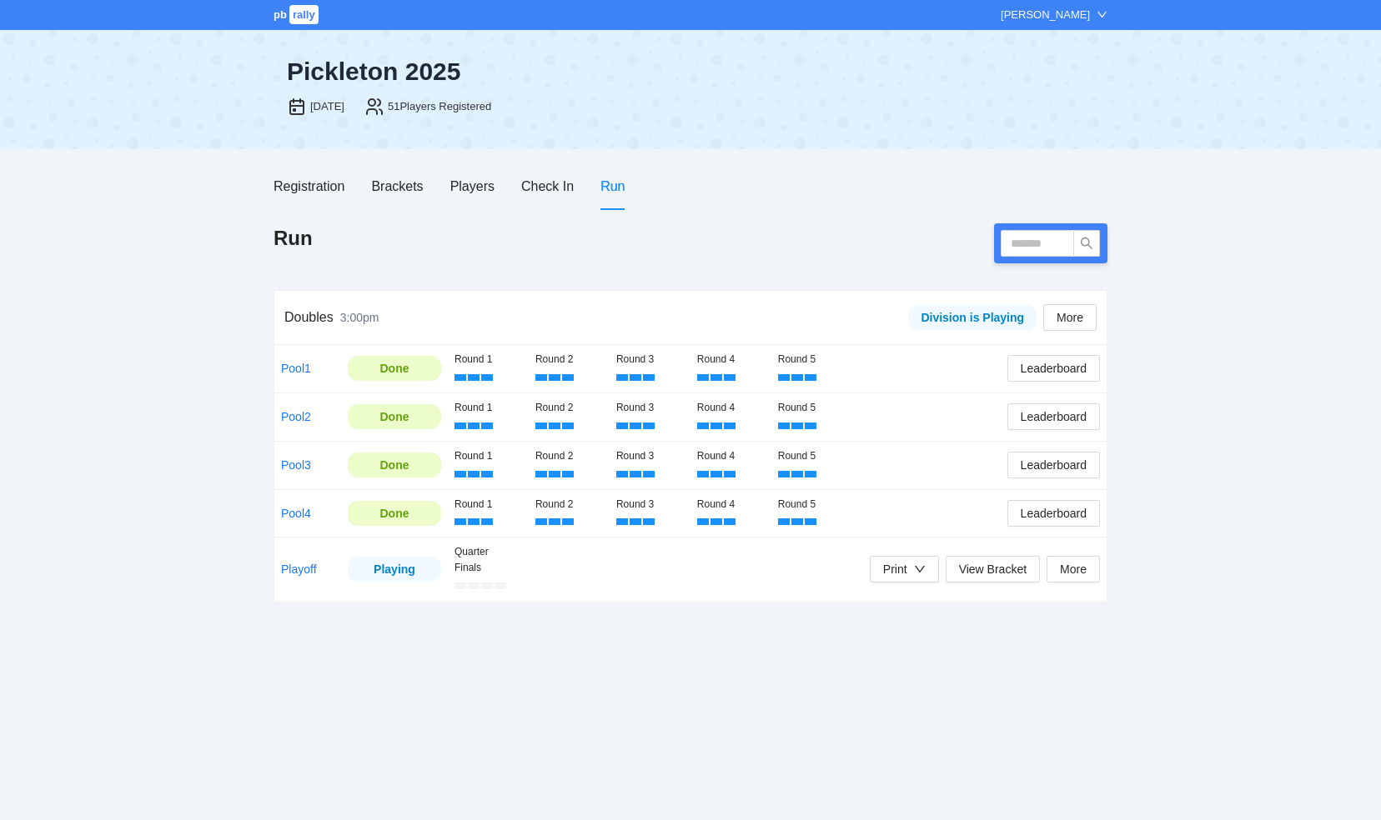
click at [1259, 369] on div "pb rally Jo Marie Holzhammer Pickleton 2025 Aug 20, 2025 51 Players Registered …" at bounding box center [690, 410] width 1381 height 820
click at [1032, 515] on span "Leaderboard" at bounding box center [1053, 513] width 66 height 18
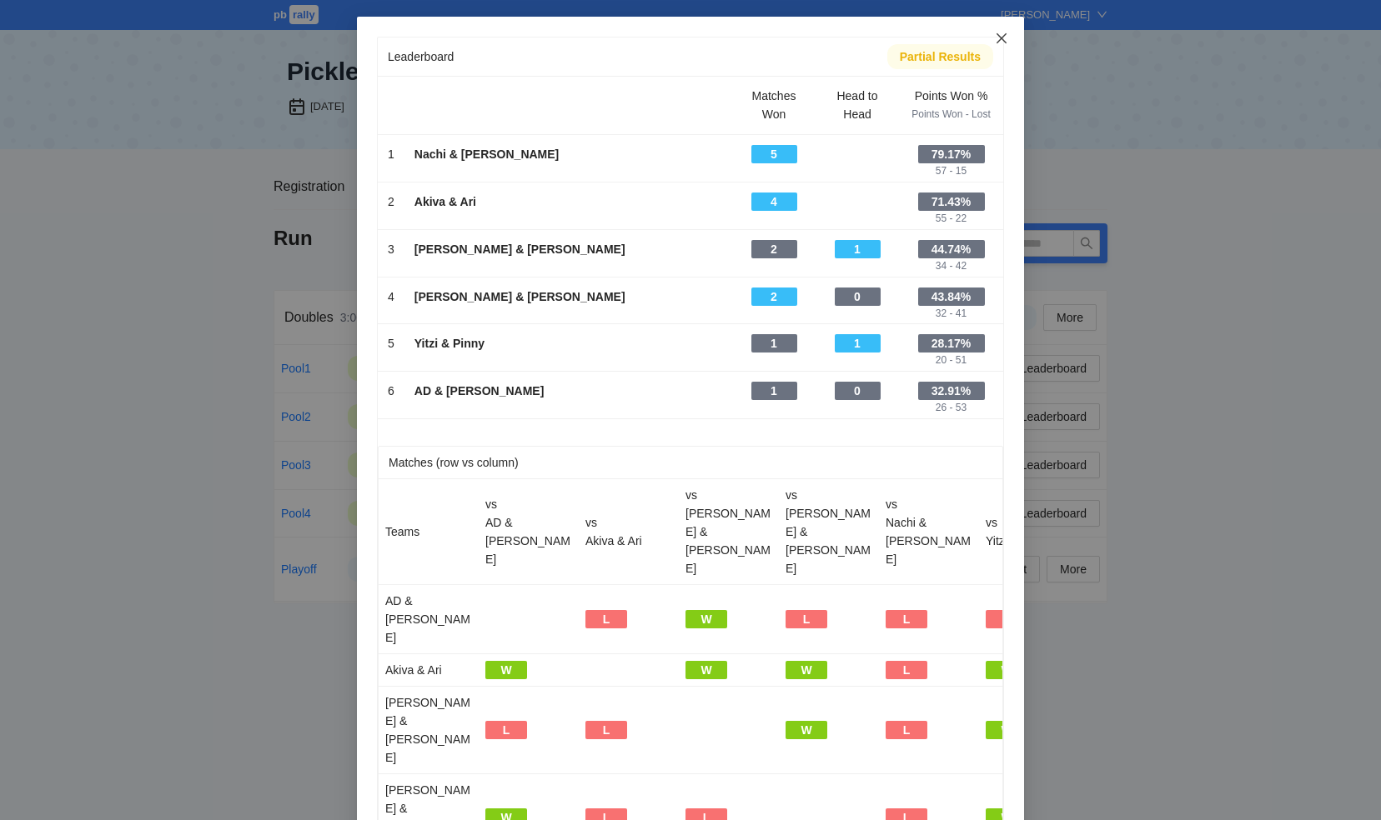
click at [995, 38] on icon "close" at bounding box center [1001, 38] width 13 height 13
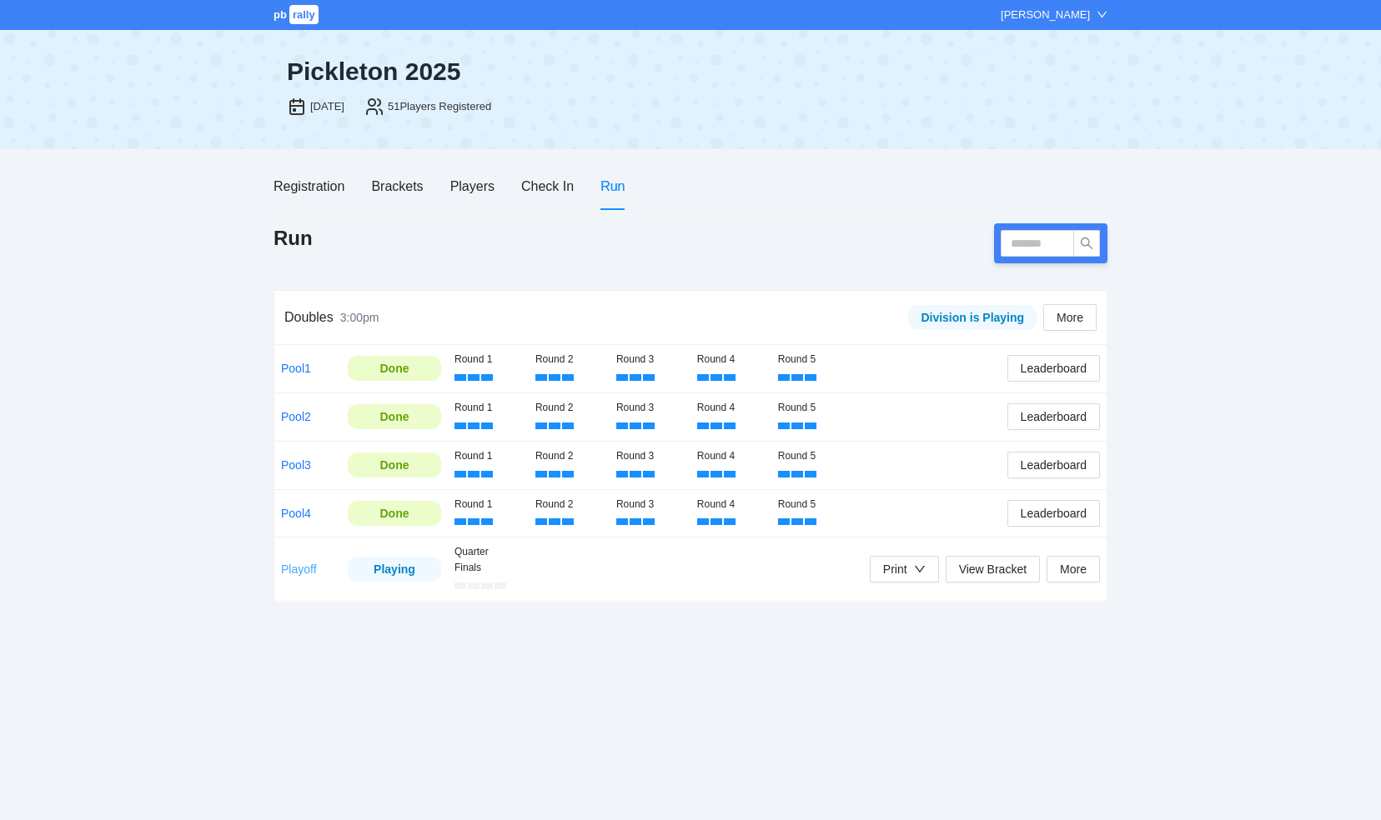
click at [306, 572] on link "Playoff" at bounding box center [299, 569] width 36 height 13
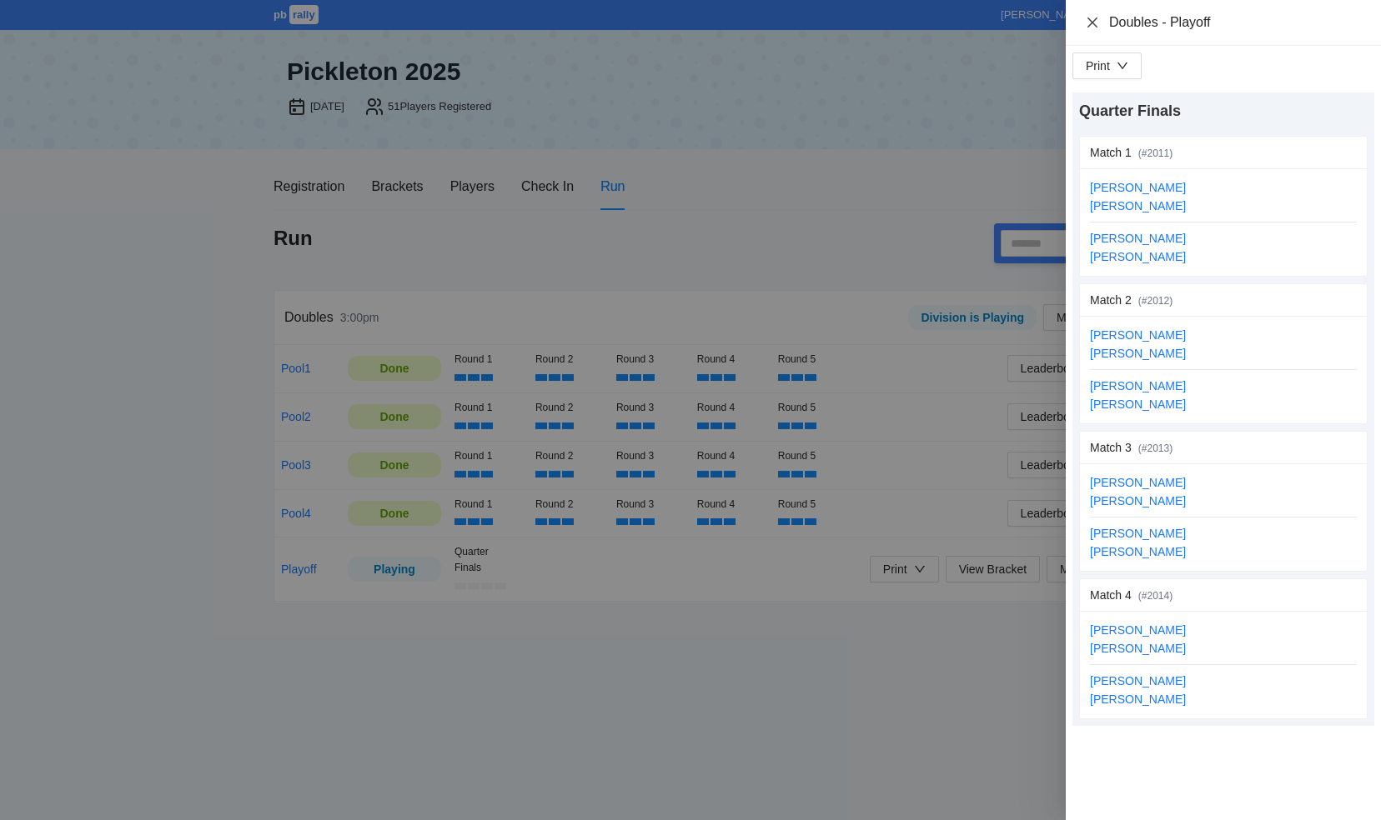
click at [1092, 22] on icon "close" at bounding box center [1092, 22] width 13 height 13
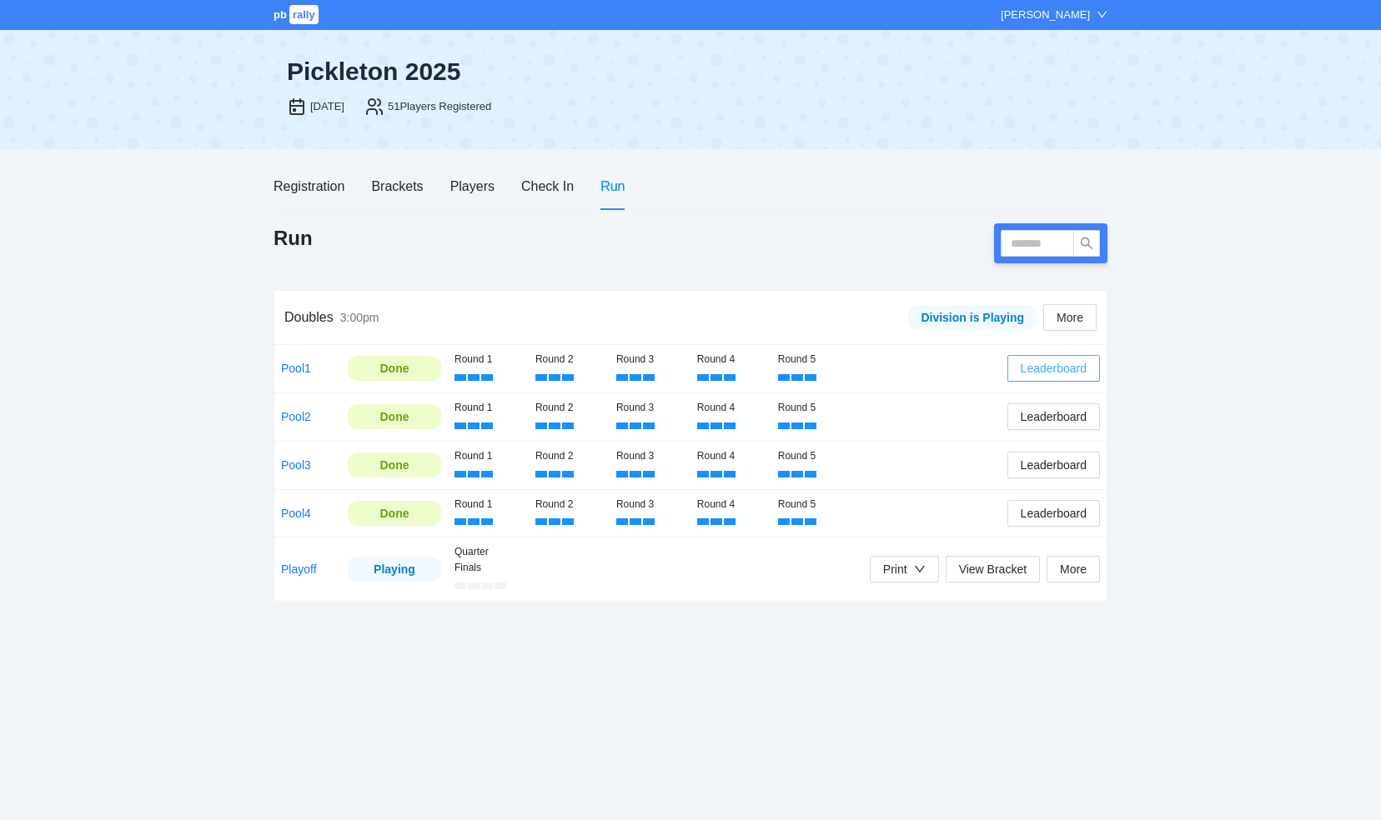
click at [1054, 369] on span "Leaderboard" at bounding box center [1053, 368] width 66 height 18
click at [1047, 369] on span "Leaderboard" at bounding box center [1053, 368] width 66 height 18
click at [1029, 370] on span "Leaderboard" at bounding box center [1053, 368] width 66 height 18
click at [1074, 370] on span "Leaderboard" at bounding box center [1053, 368] width 66 height 18
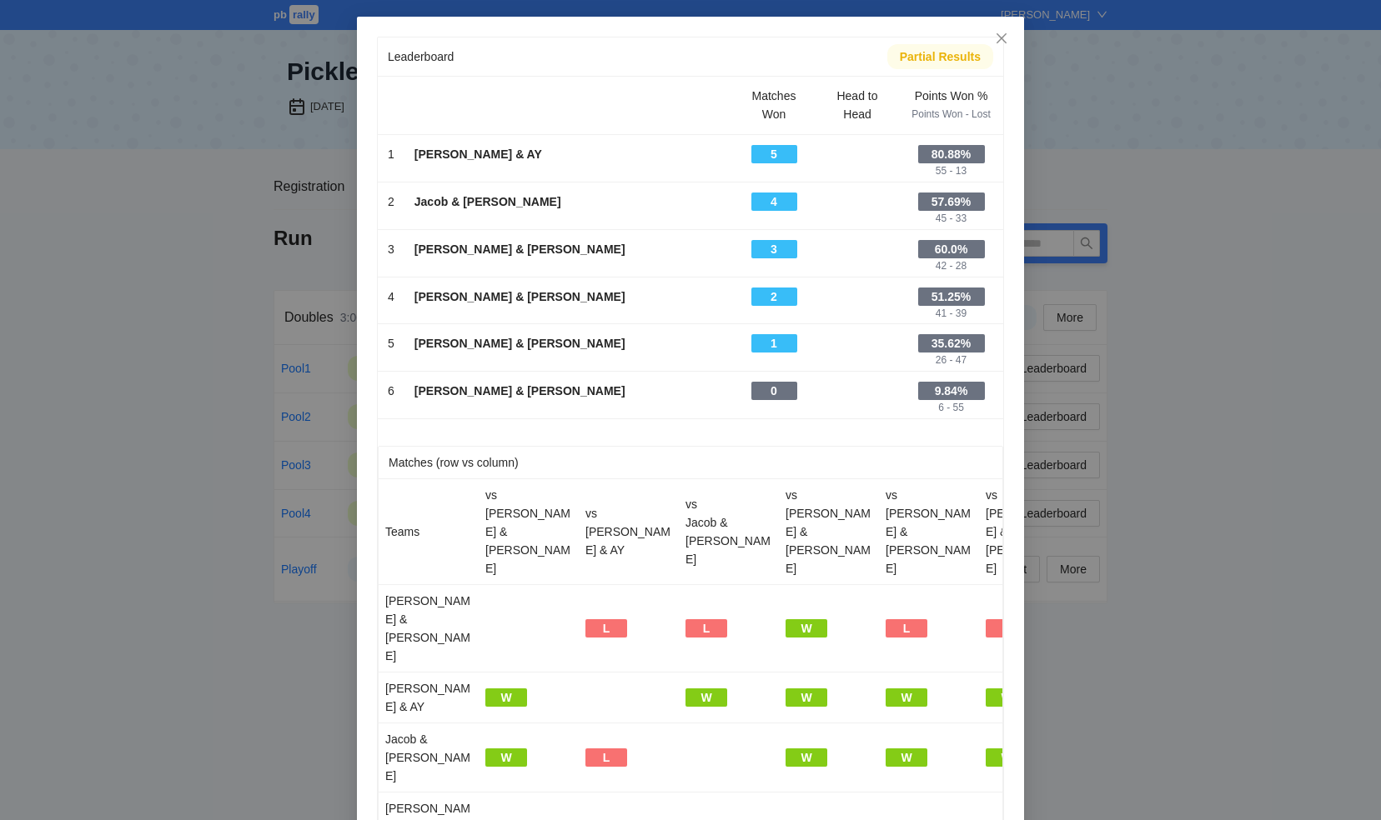
click at [1030, 37] on div "Leaderboard Partial Results Matches Won Head to Head Points Won % Points Won - …" at bounding box center [690, 410] width 1381 height 820
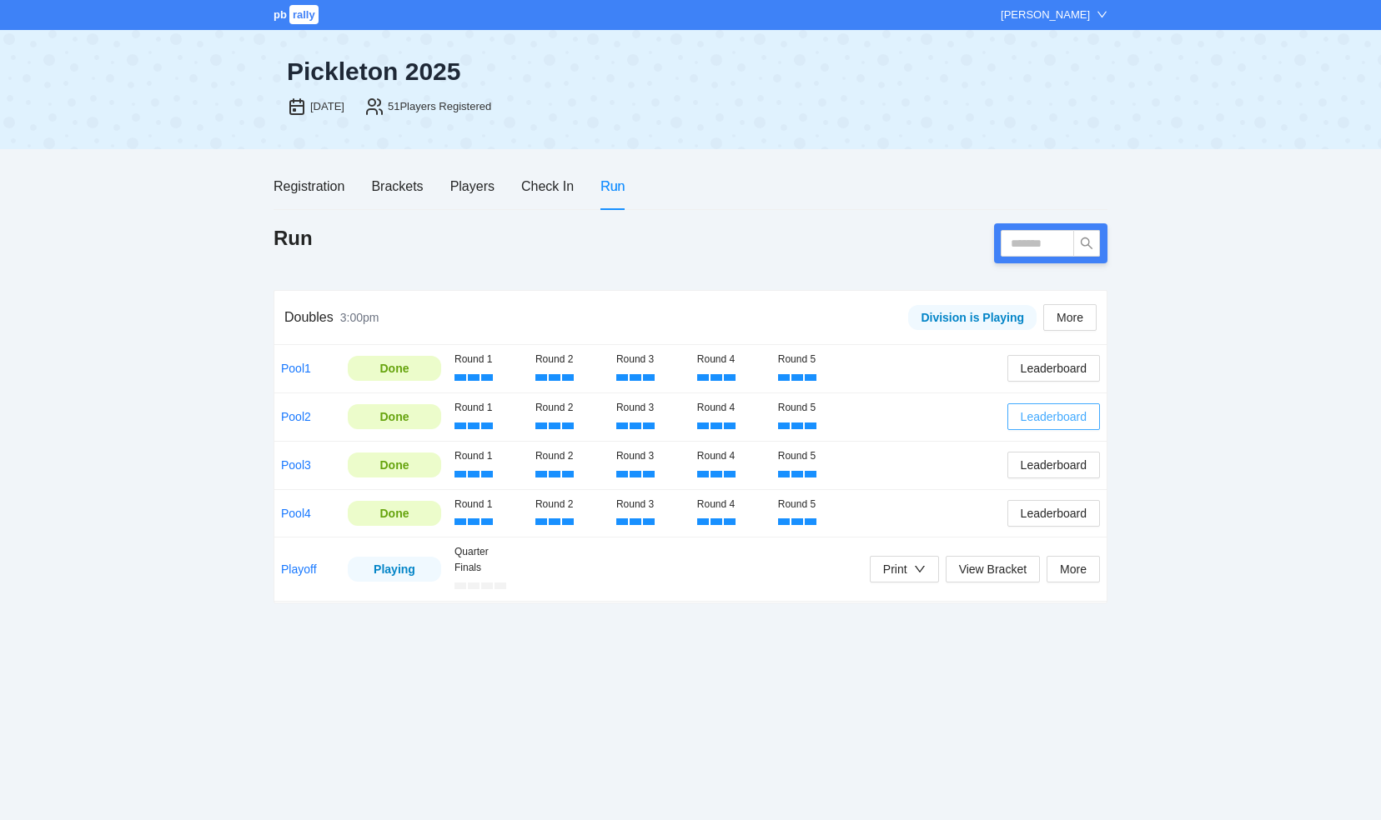
click at [1039, 417] on span "Leaderboard" at bounding box center [1053, 417] width 66 height 18
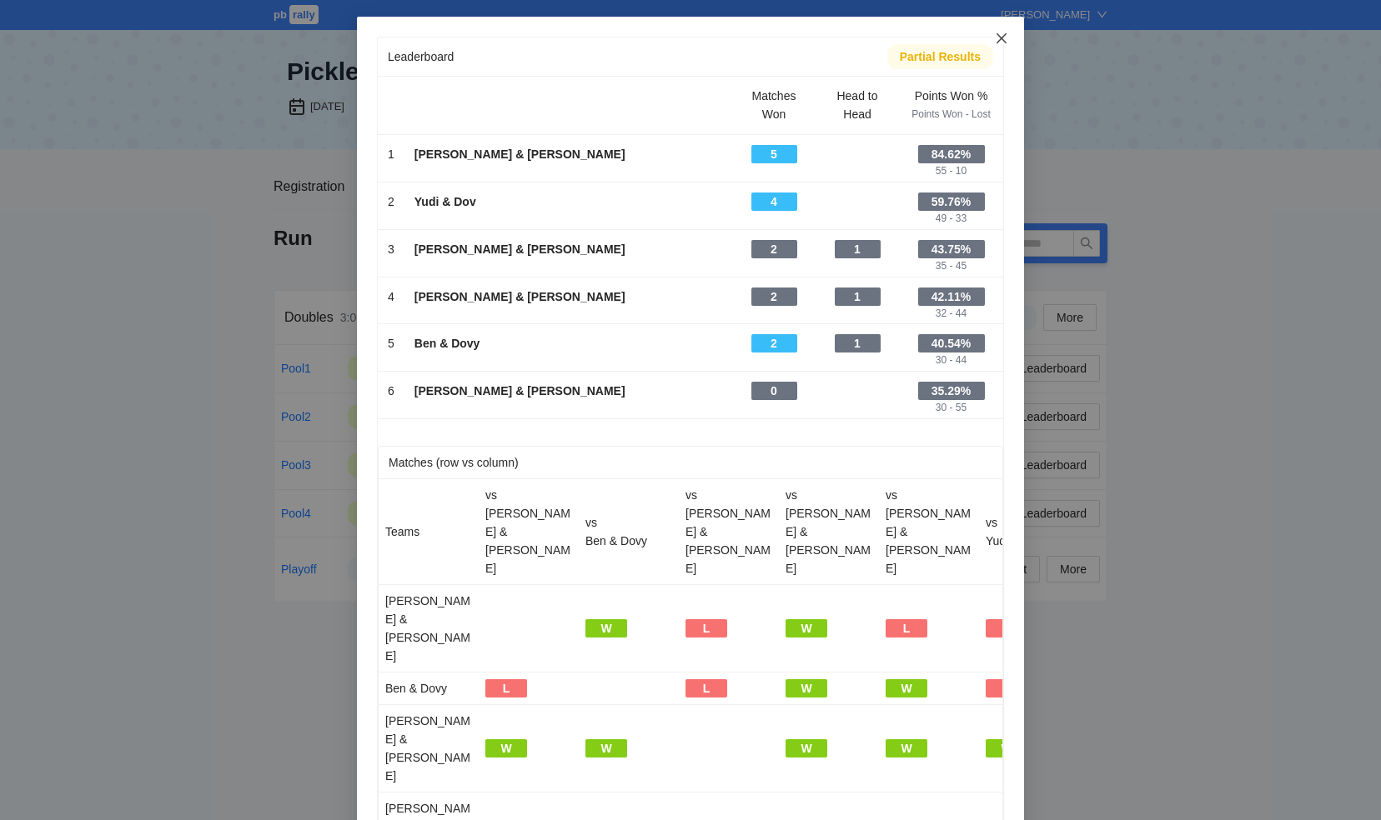
click at [997, 33] on icon "close" at bounding box center [1001, 38] width 13 height 13
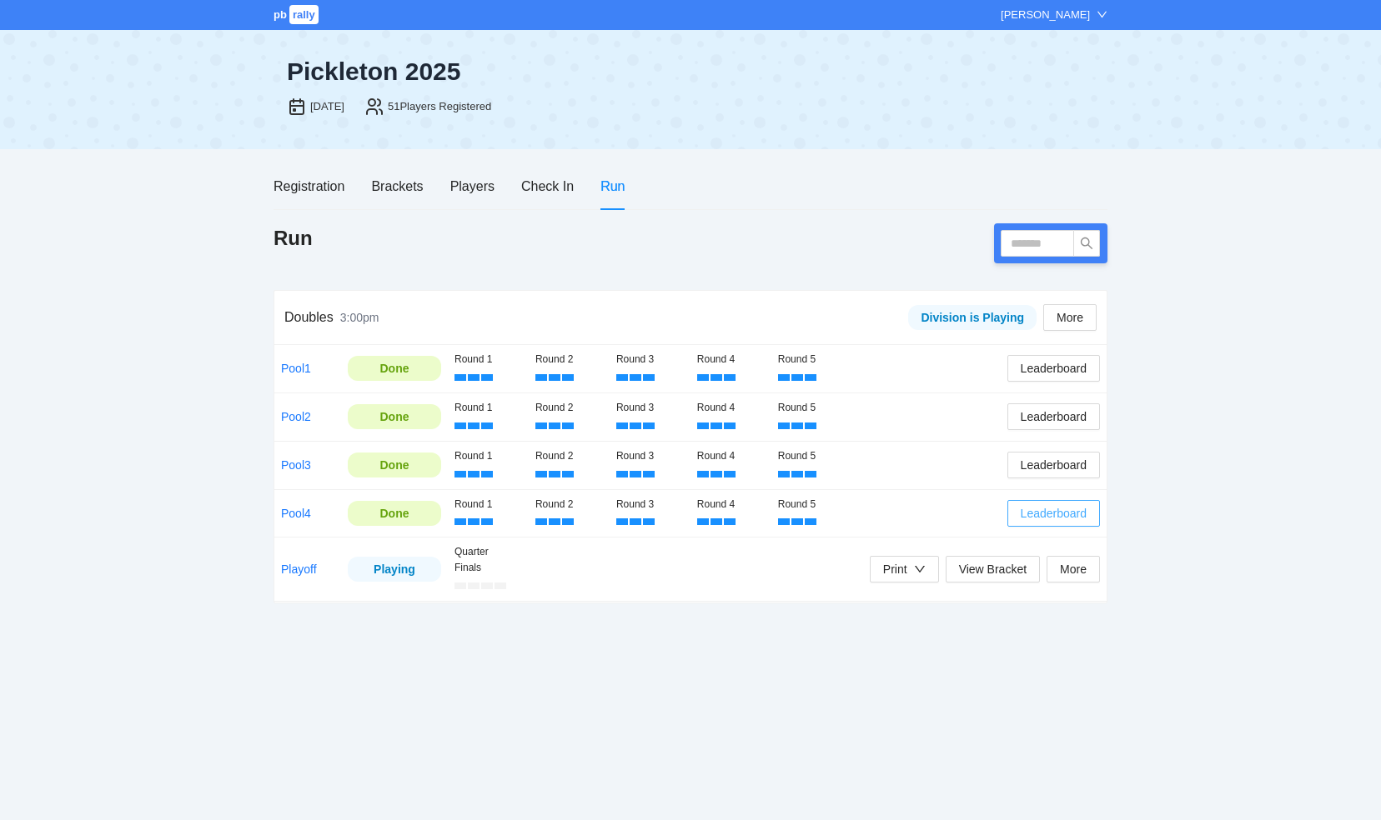
click at [1047, 509] on span "Leaderboard" at bounding box center [1053, 513] width 66 height 18
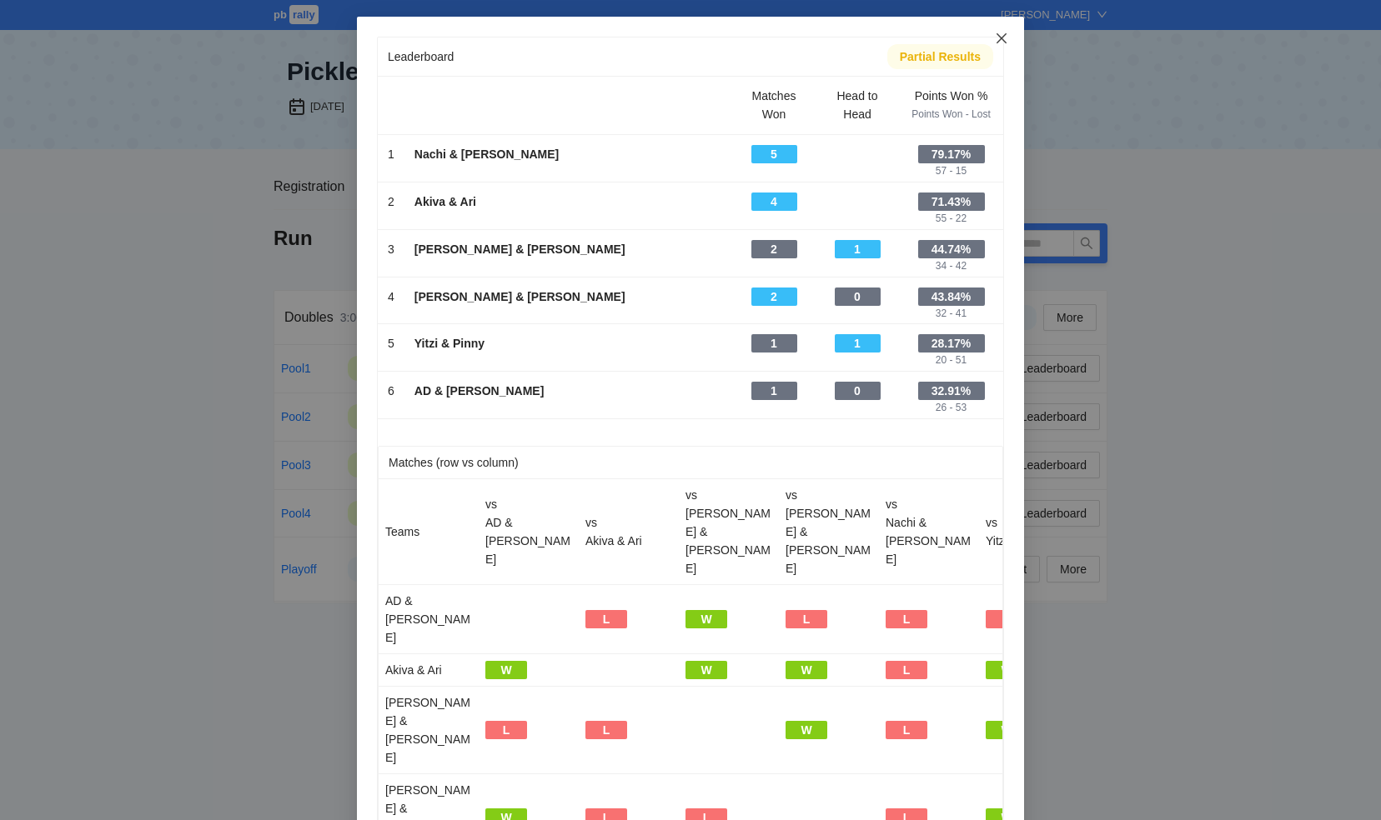
click at [998, 33] on icon "close" at bounding box center [1001, 38] width 13 height 13
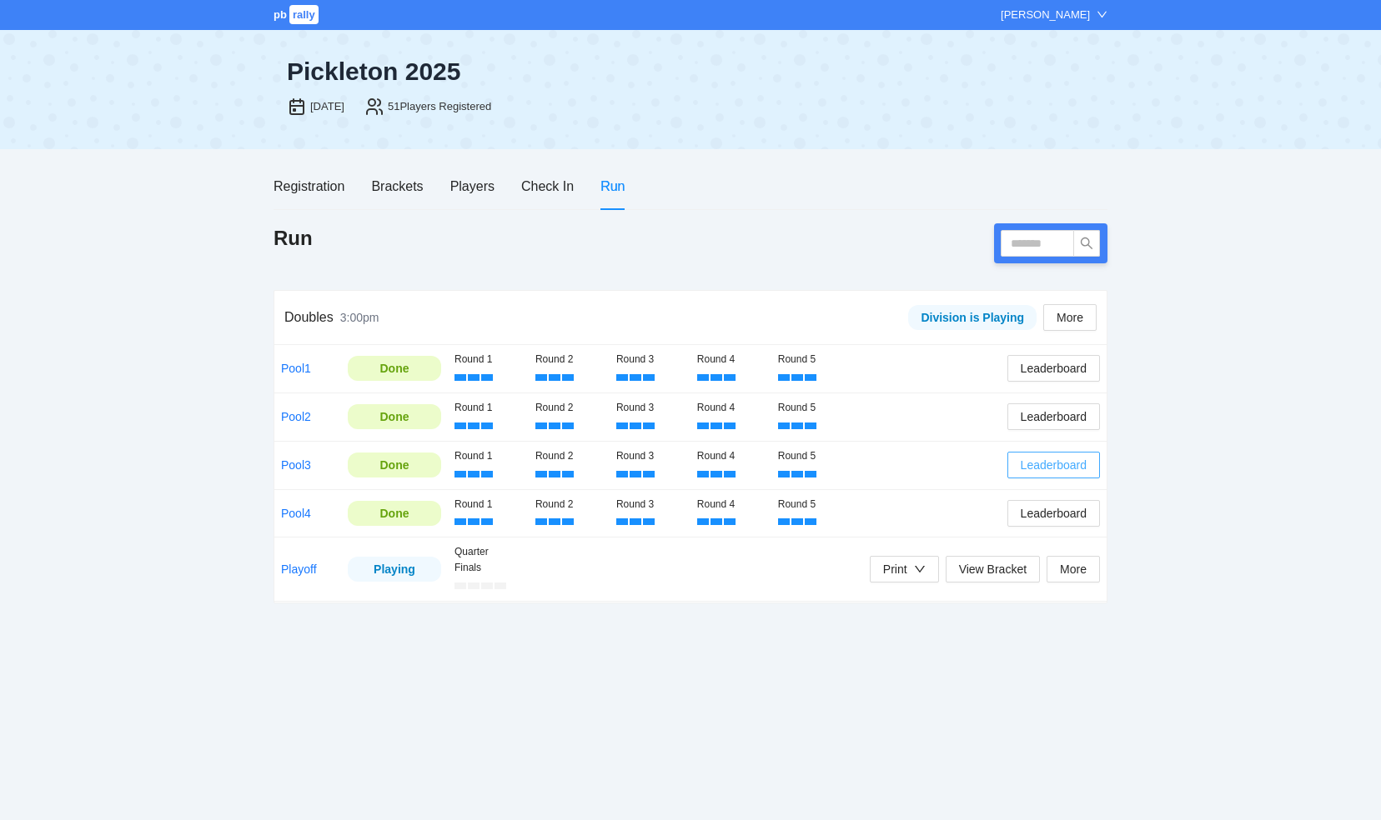
click at [1049, 461] on span "Leaderboard" at bounding box center [1053, 465] width 66 height 18
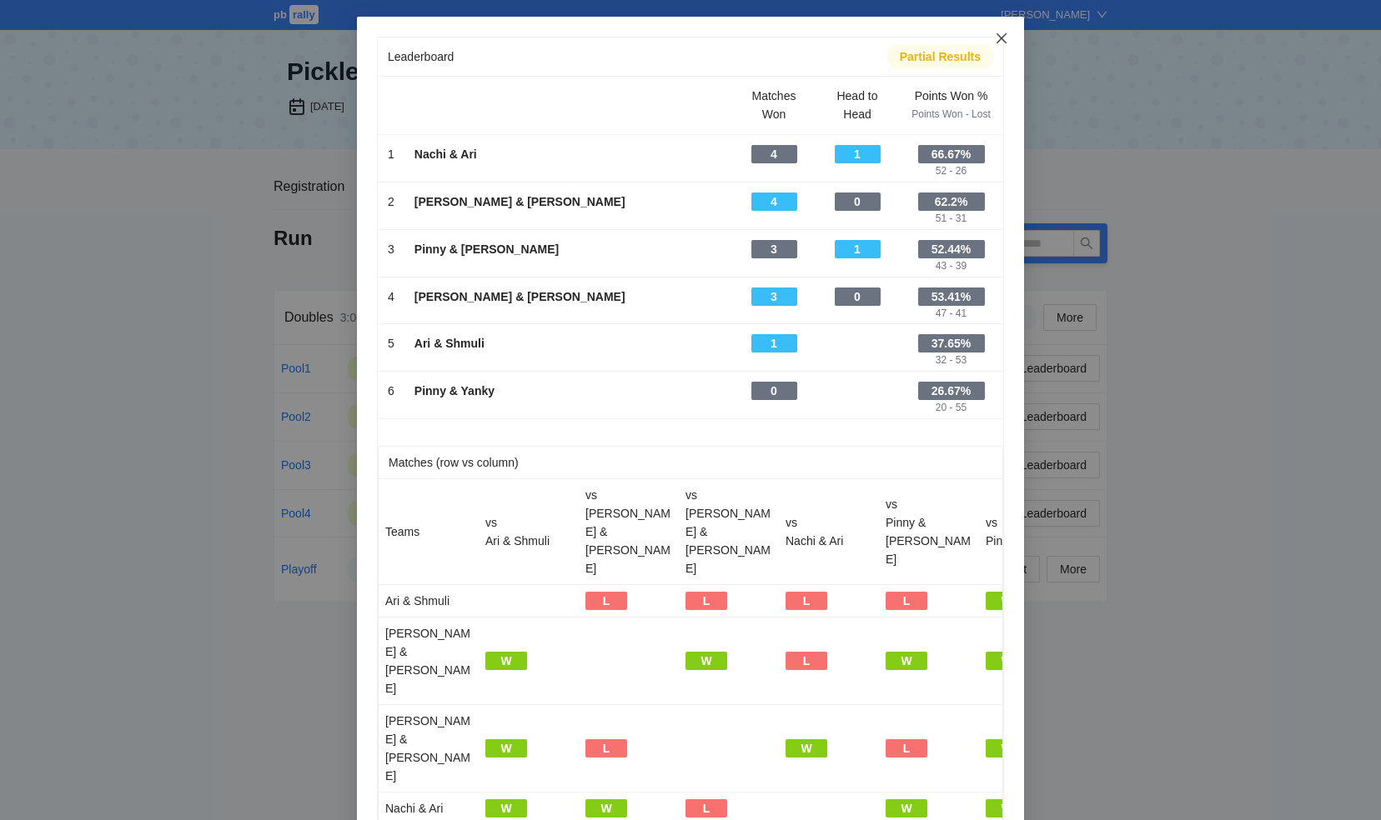
click at [1005, 33] on span "Close" at bounding box center [1001, 39] width 45 height 45
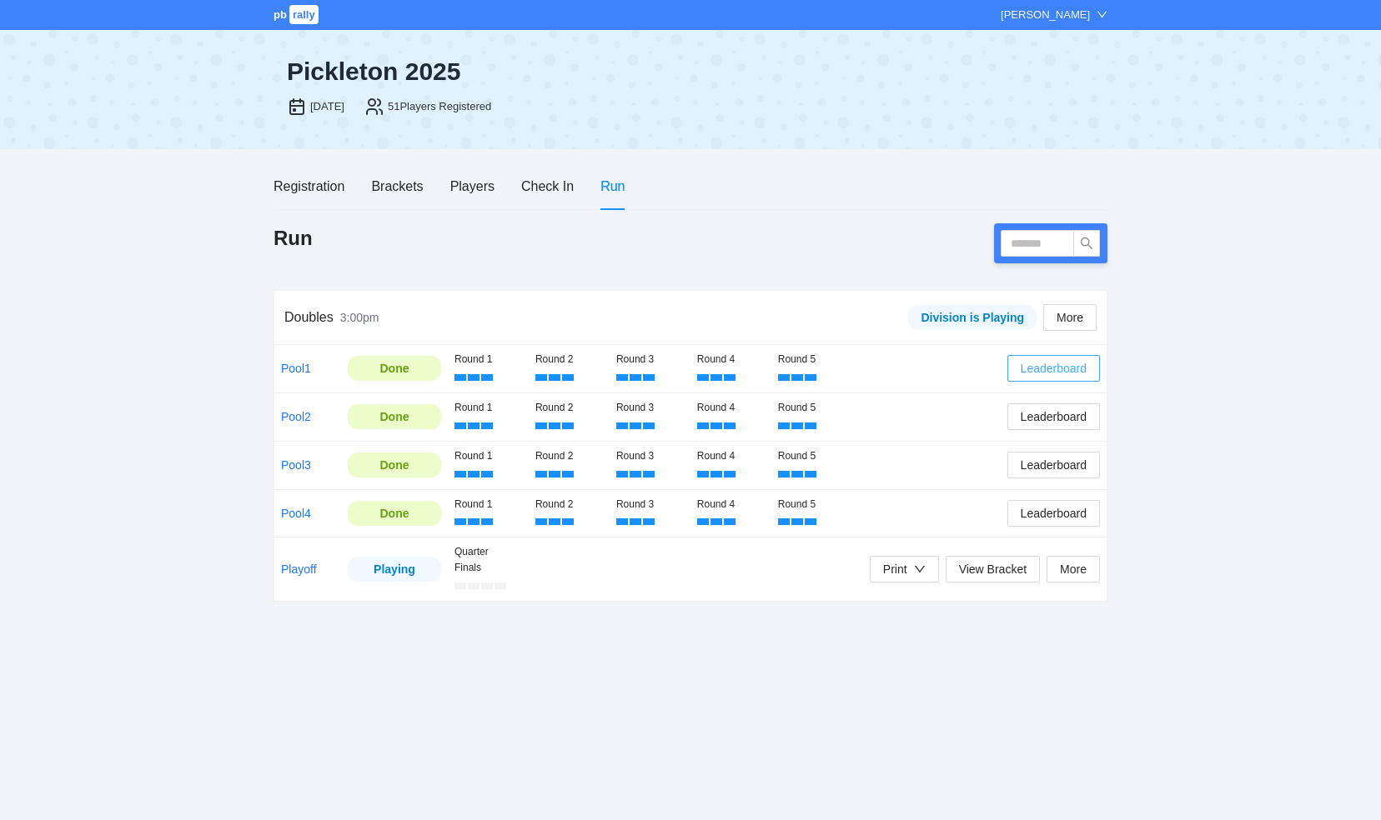
click at [1035, 358] on button "Leaderboard" at bounding box center [1053, 368] width 93 height 27
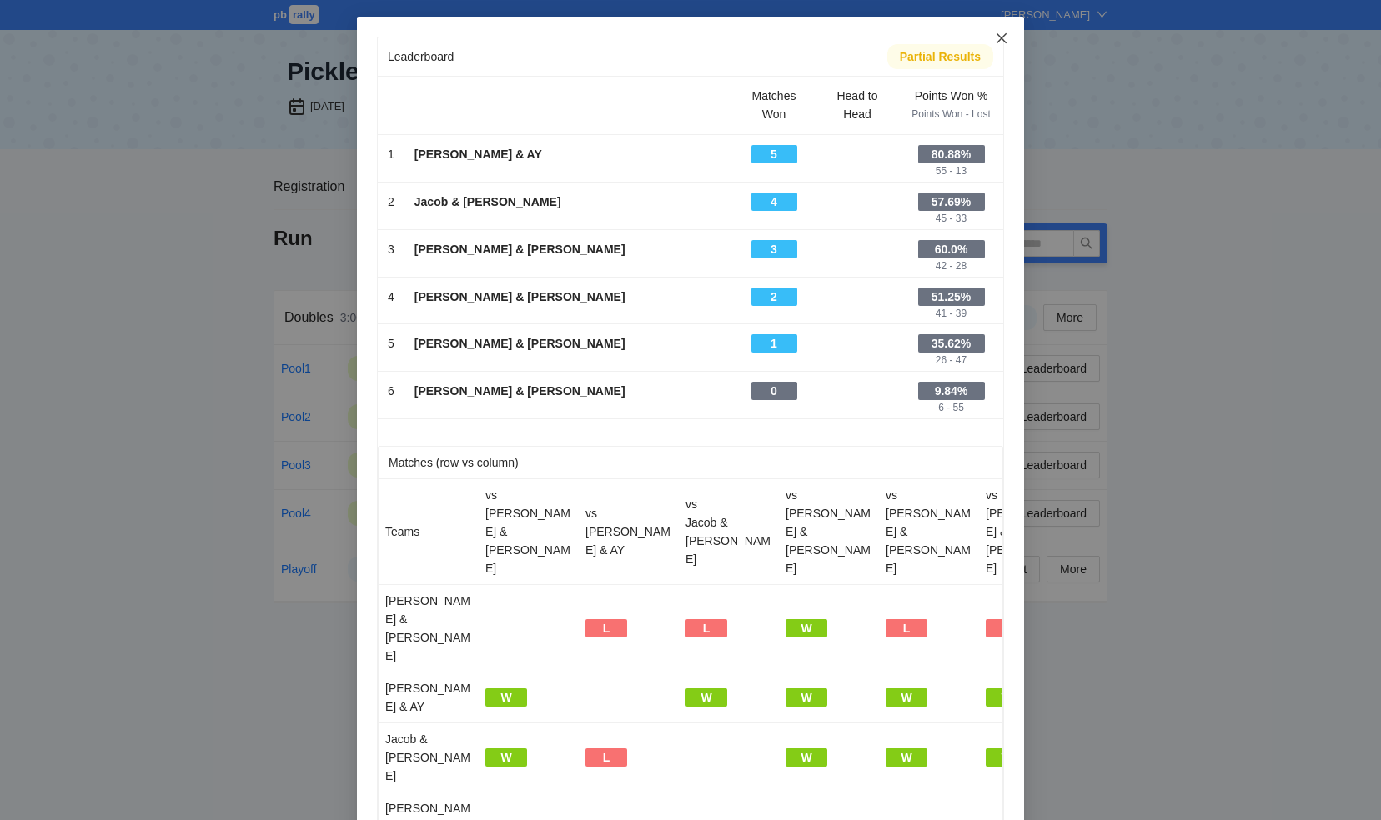
click at [996, 37] on icon "close" at bounding box center [1001, 38] width 10 height 10
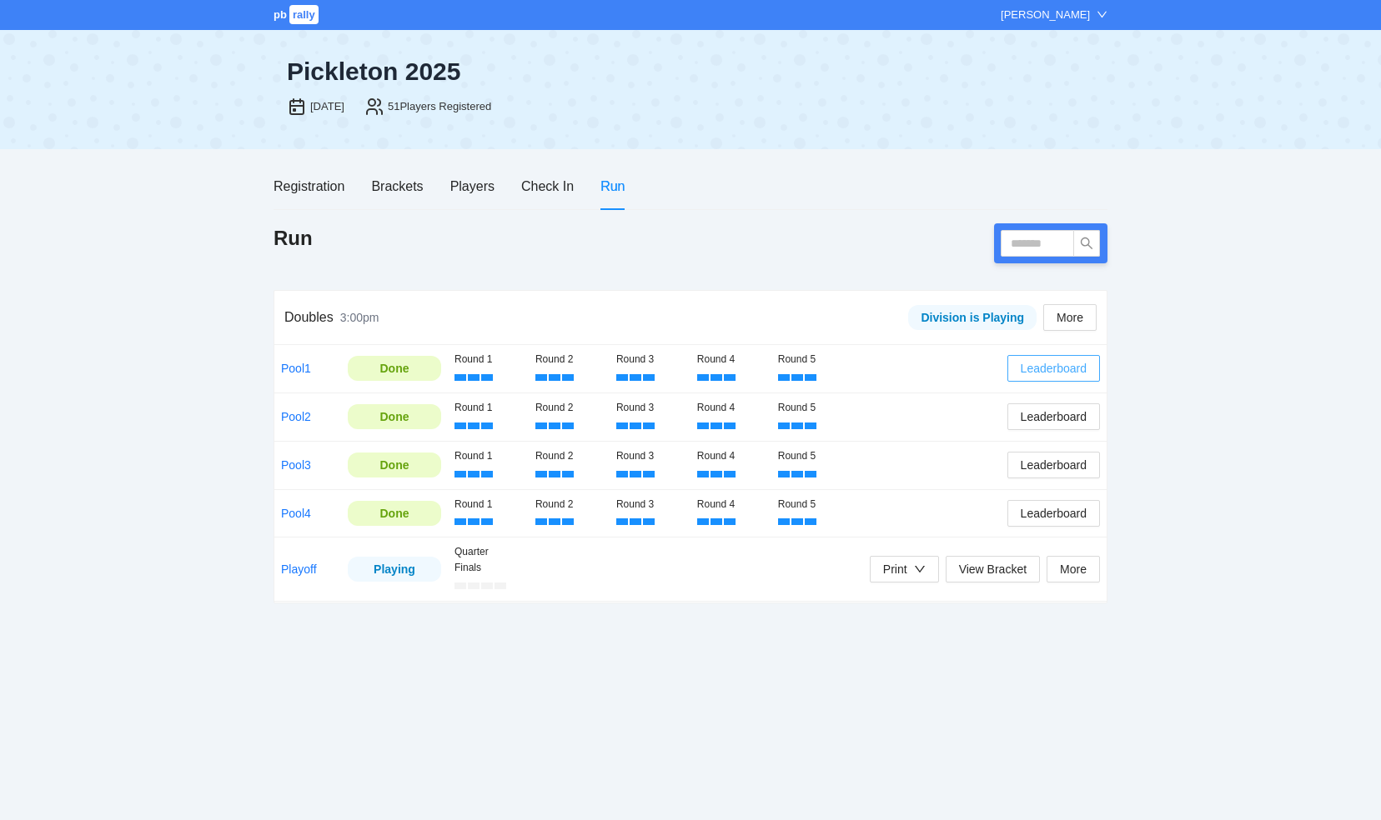
click at [1040, 367] on span "Leaderboard" at bounding box center [1053, 368] width 66 height 18
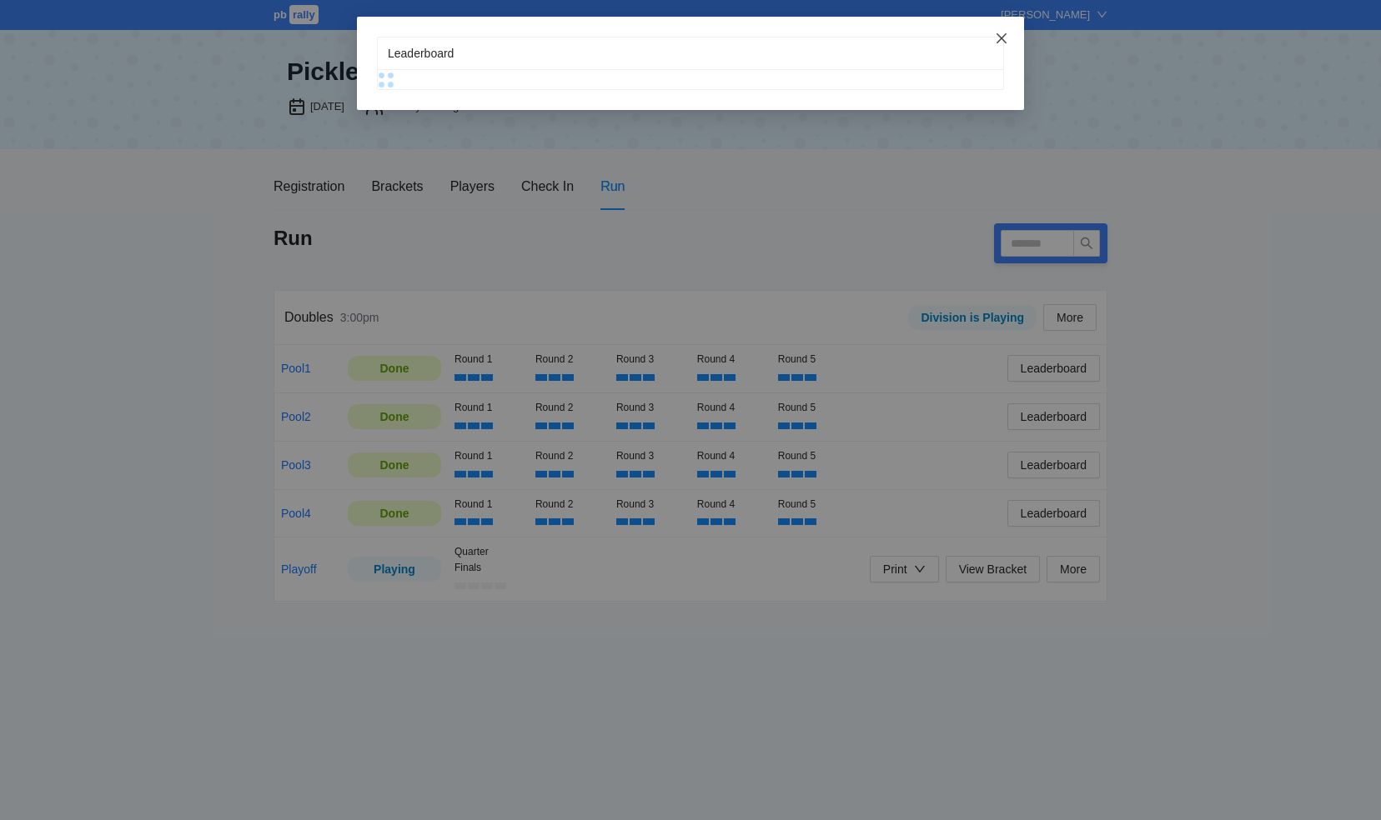
click at [1002, 39] on icon "close" at bounding box center [1001, 38] width 10 height 10
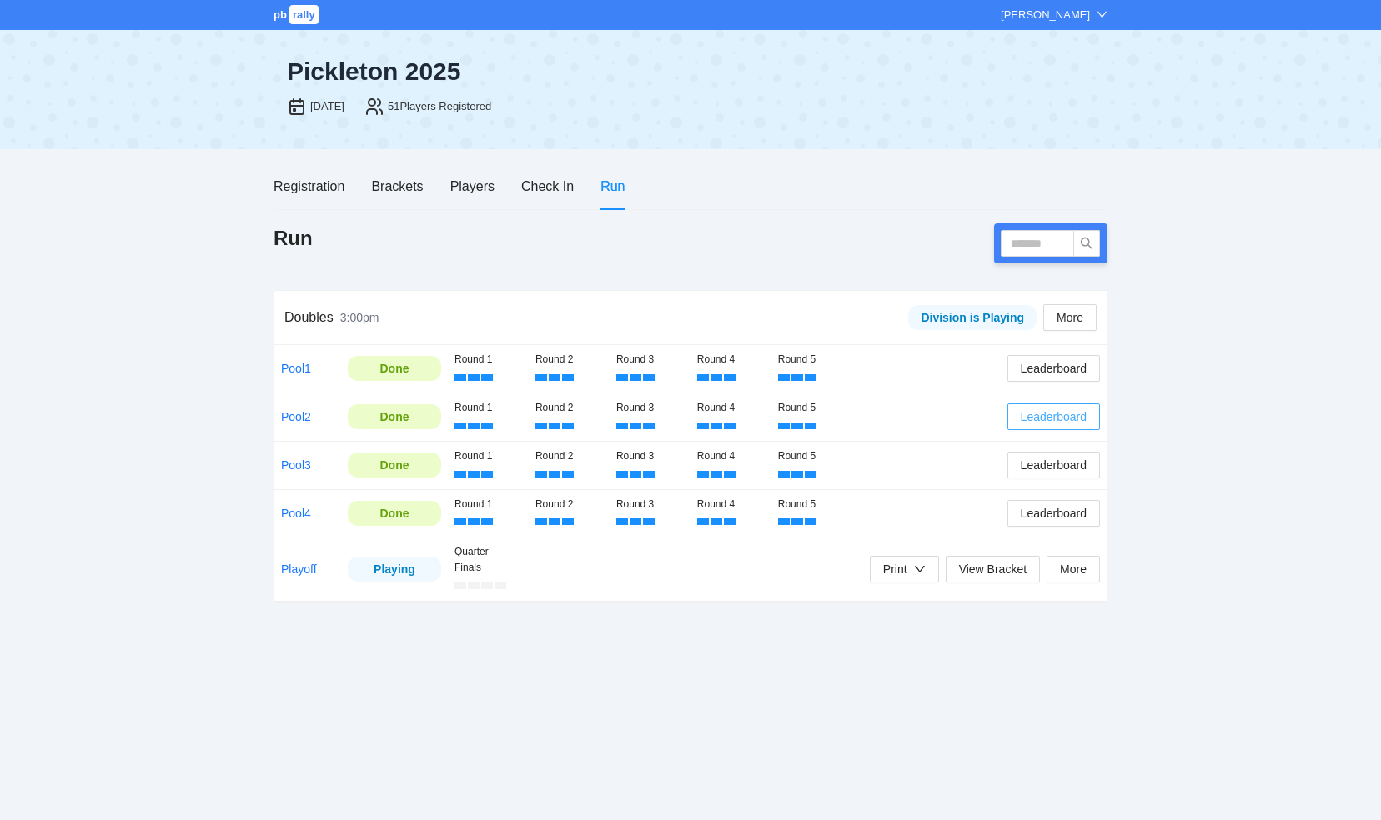
click at [1059, 415] on span "Leaderboard" at bounding box center [1053, 417] width 66 height 18
